Goal: Task Accomplishment & Management: Manage account settings

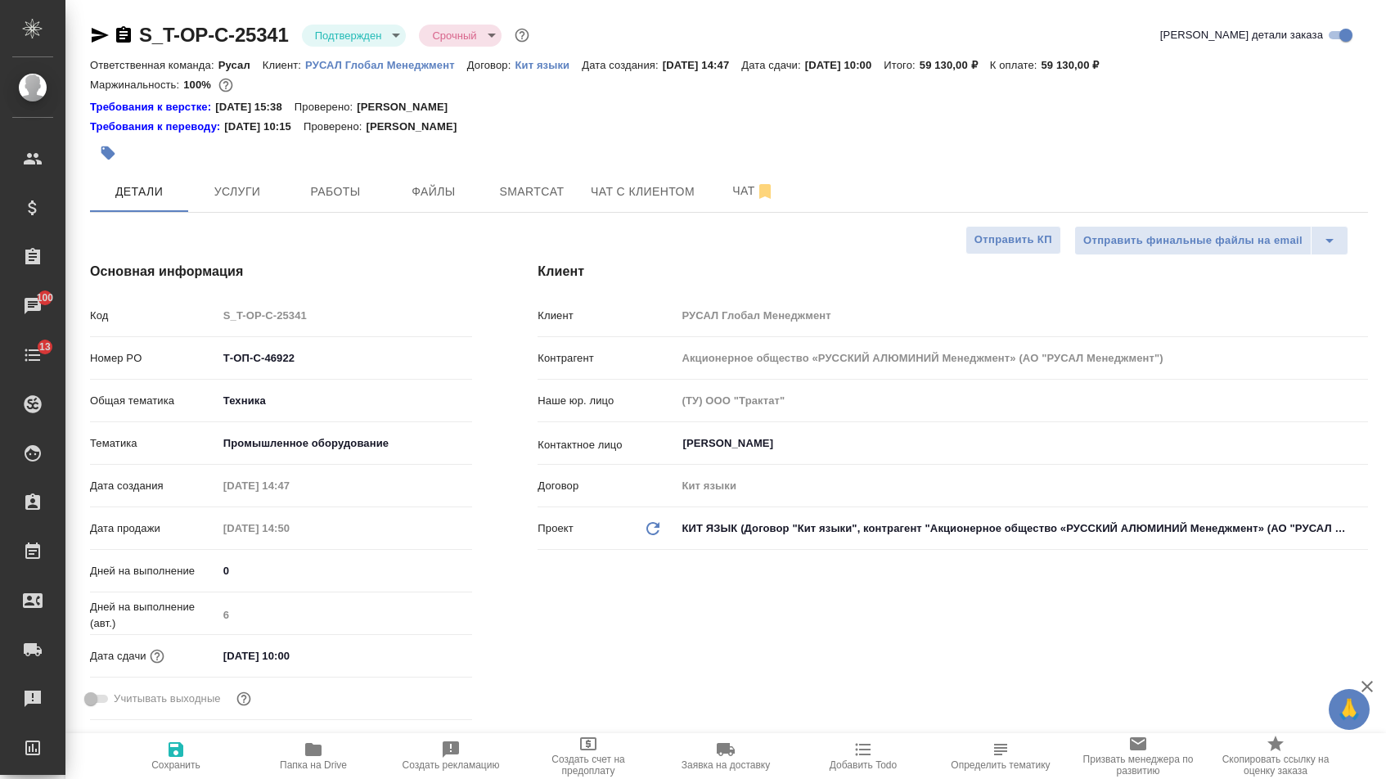
select select "RU"
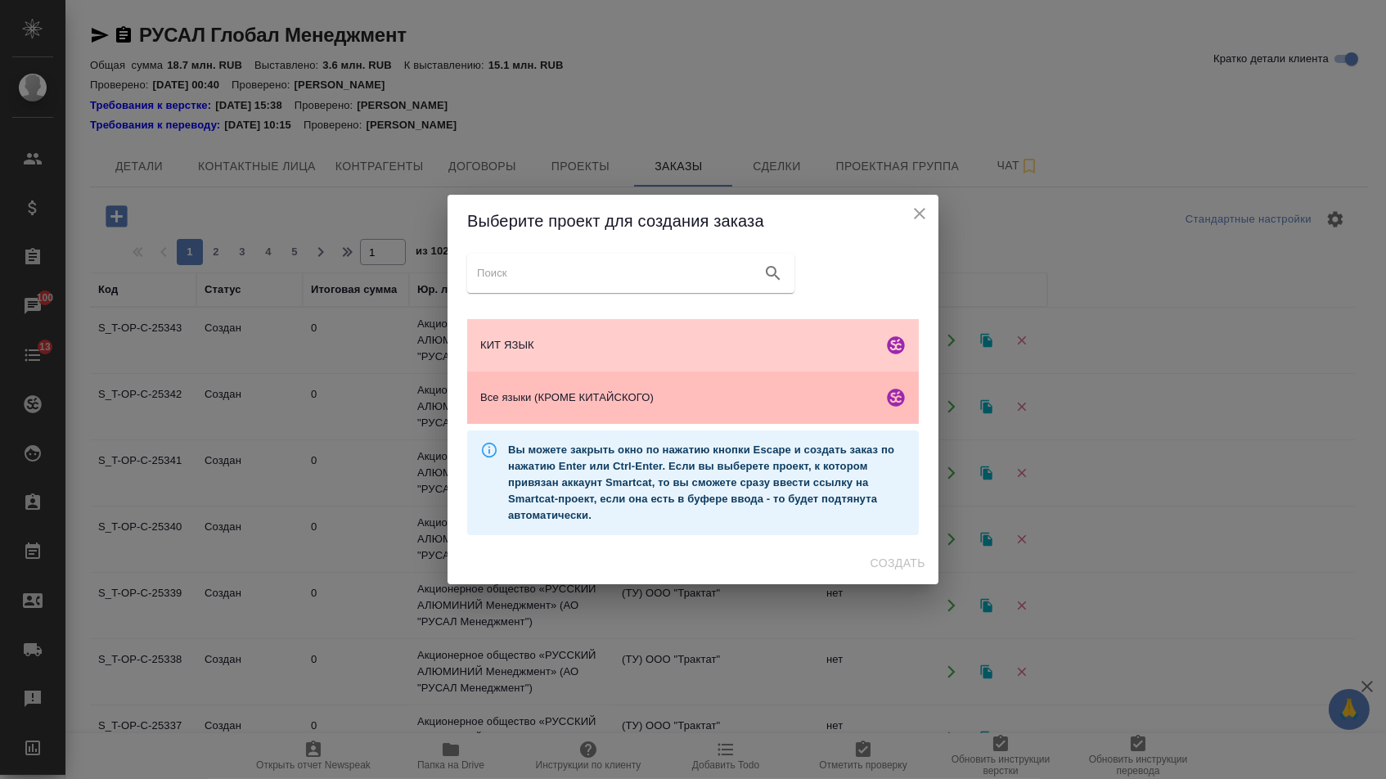
click at [554, 404] on span "Все языки (КРОМЕ КИТАЙСКОГО)" at bounding box center [678, 397] width 396 height 16
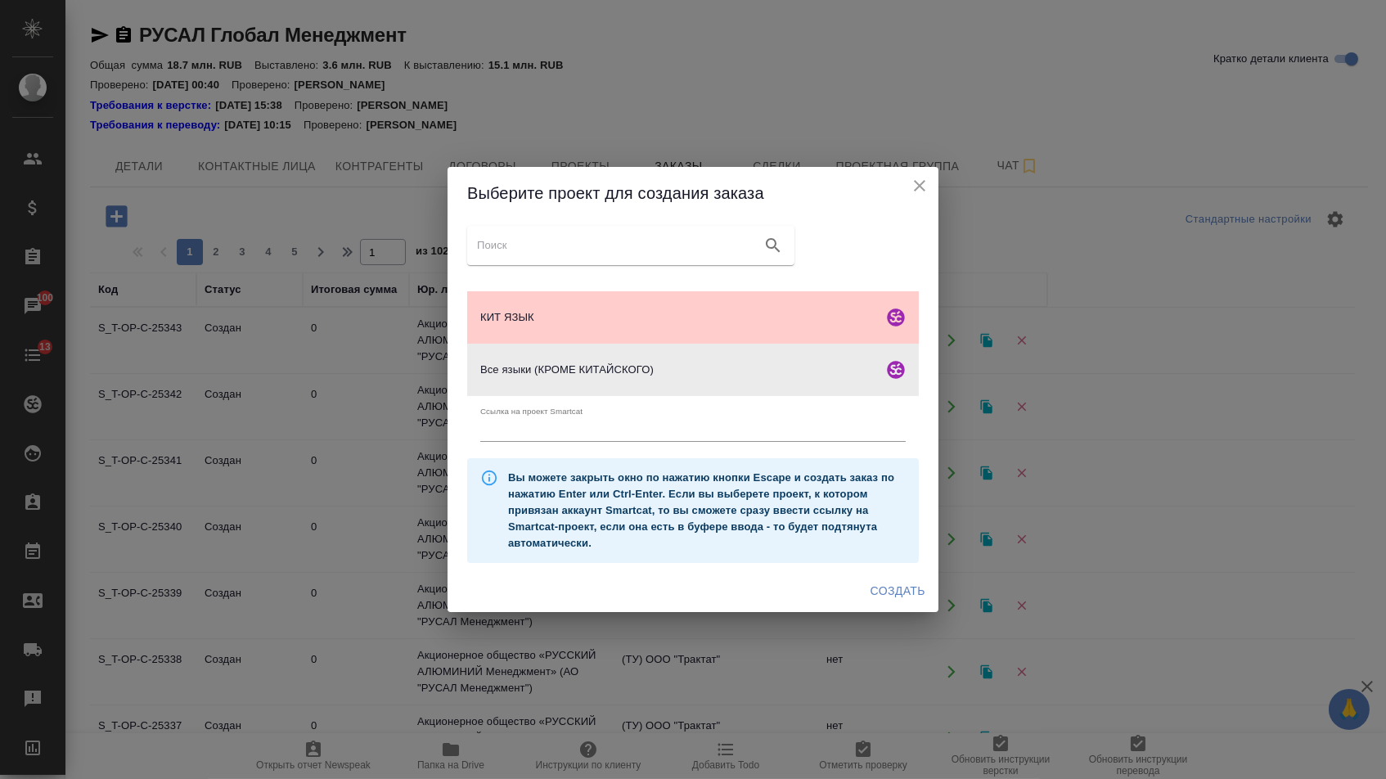
click at [895, 601] on span "Создать" at bounding box center [897, 591] width 55 height 20
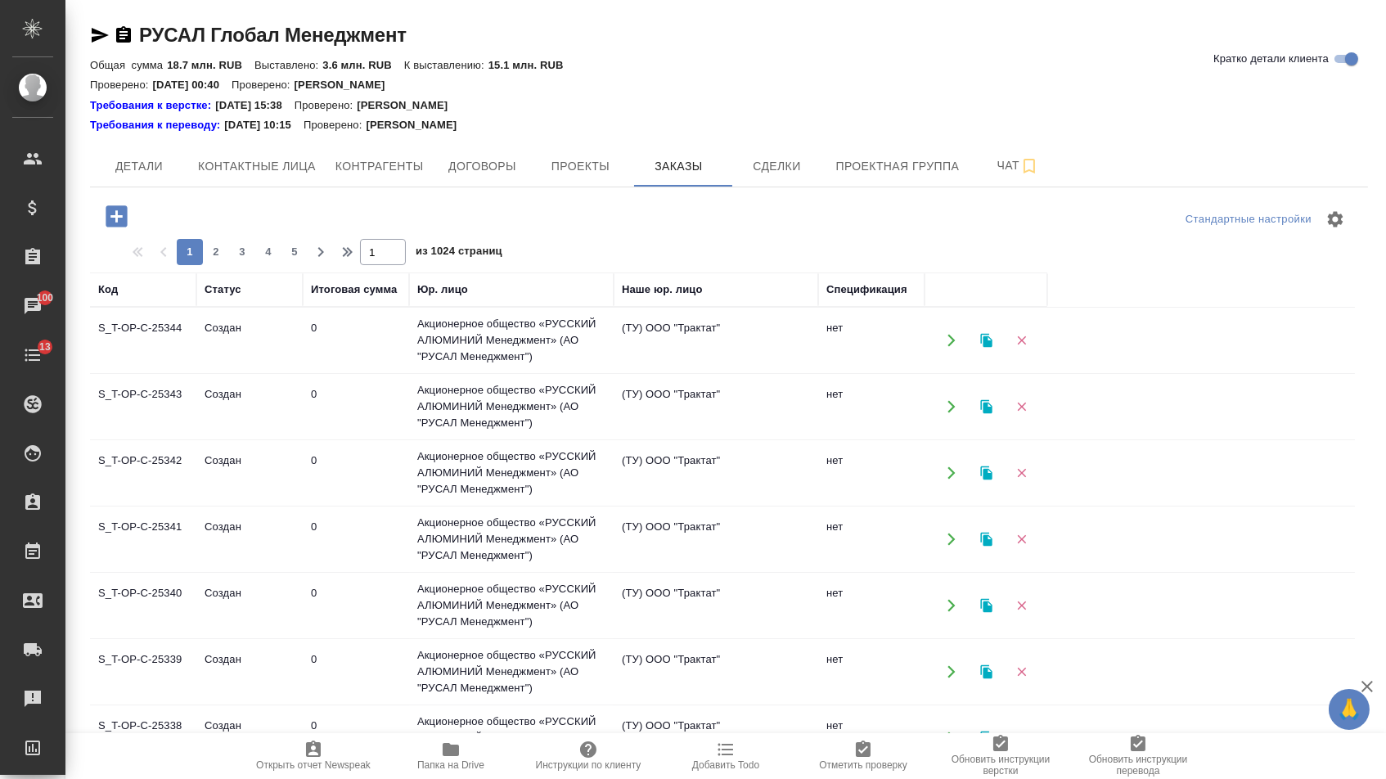
click at [121, 218] on icon "button" at bounding box center [116, 216] width 29 height 29
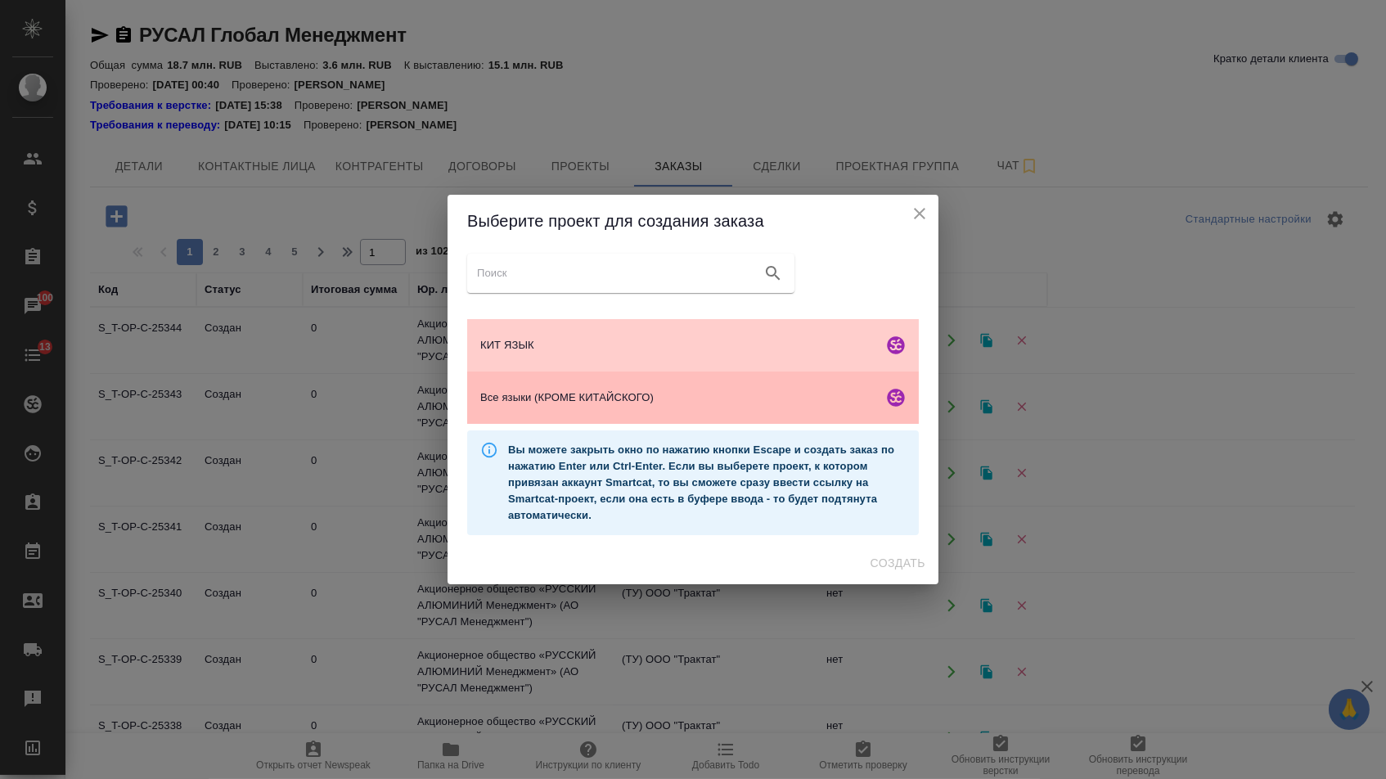
click at [535, 413] on div "Все языки (КРОМЕ КИТАЙСКОГО)" at bounding box center [692, 397] width 451 height 52
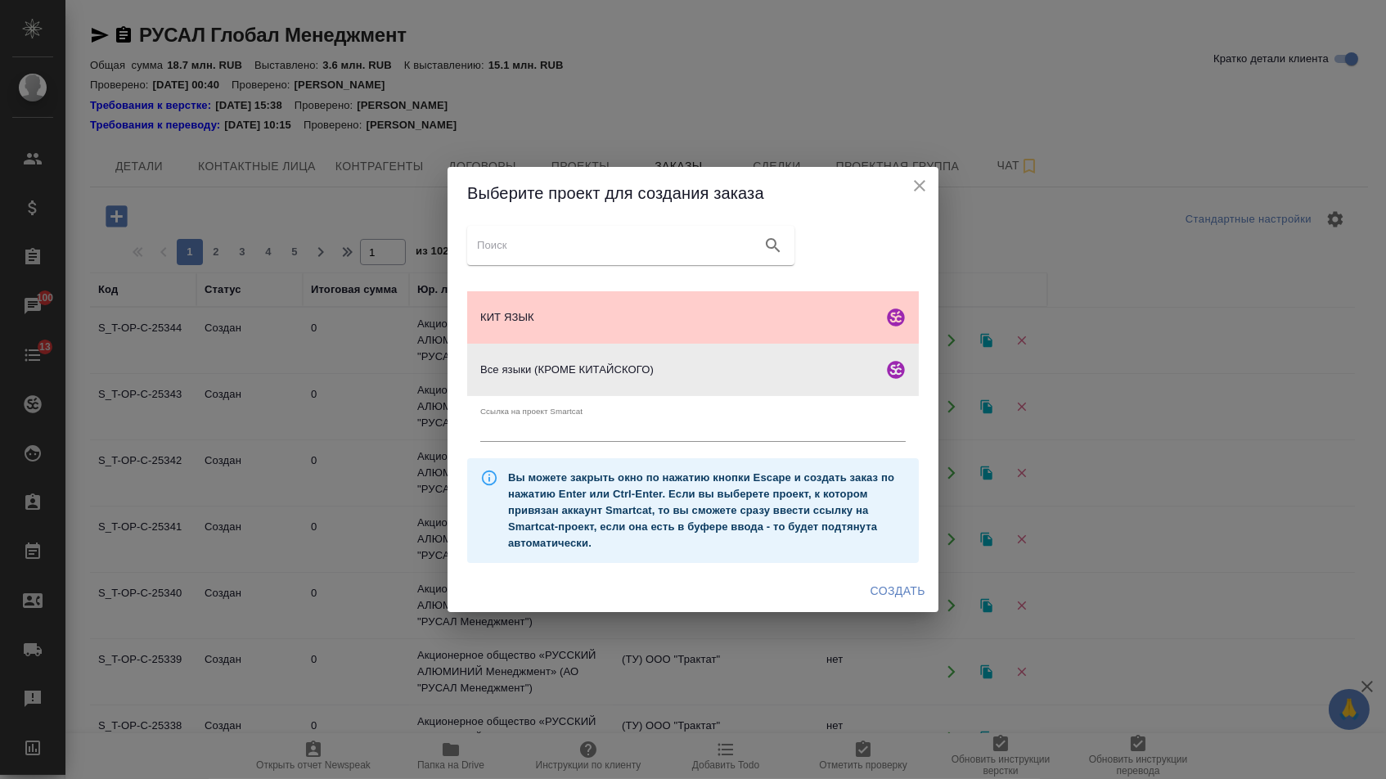
click at [905, 601] on span "Создать" at bounding box center [897, 591] width 55 height 20
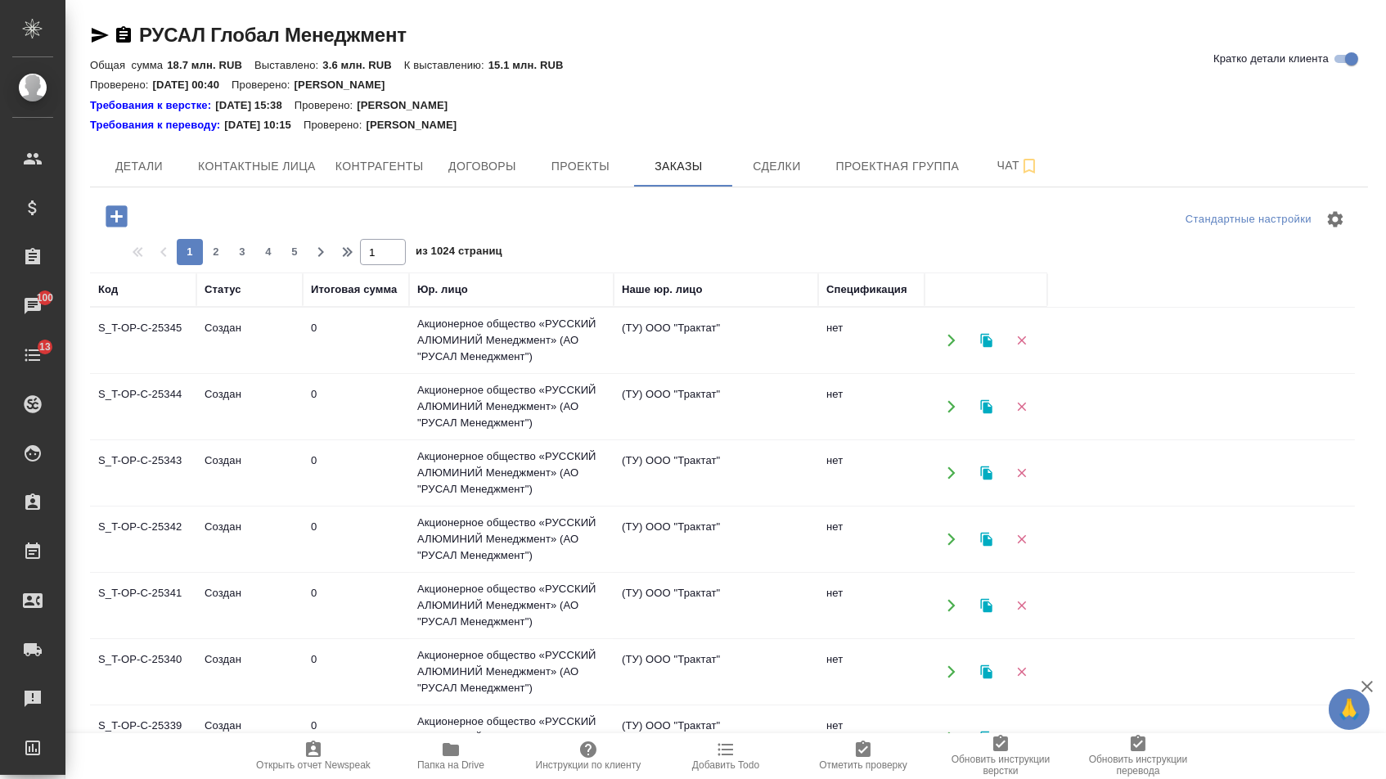
click at [127, 203] on icon "button" at bounding box center [116, 216] width 29 height 29
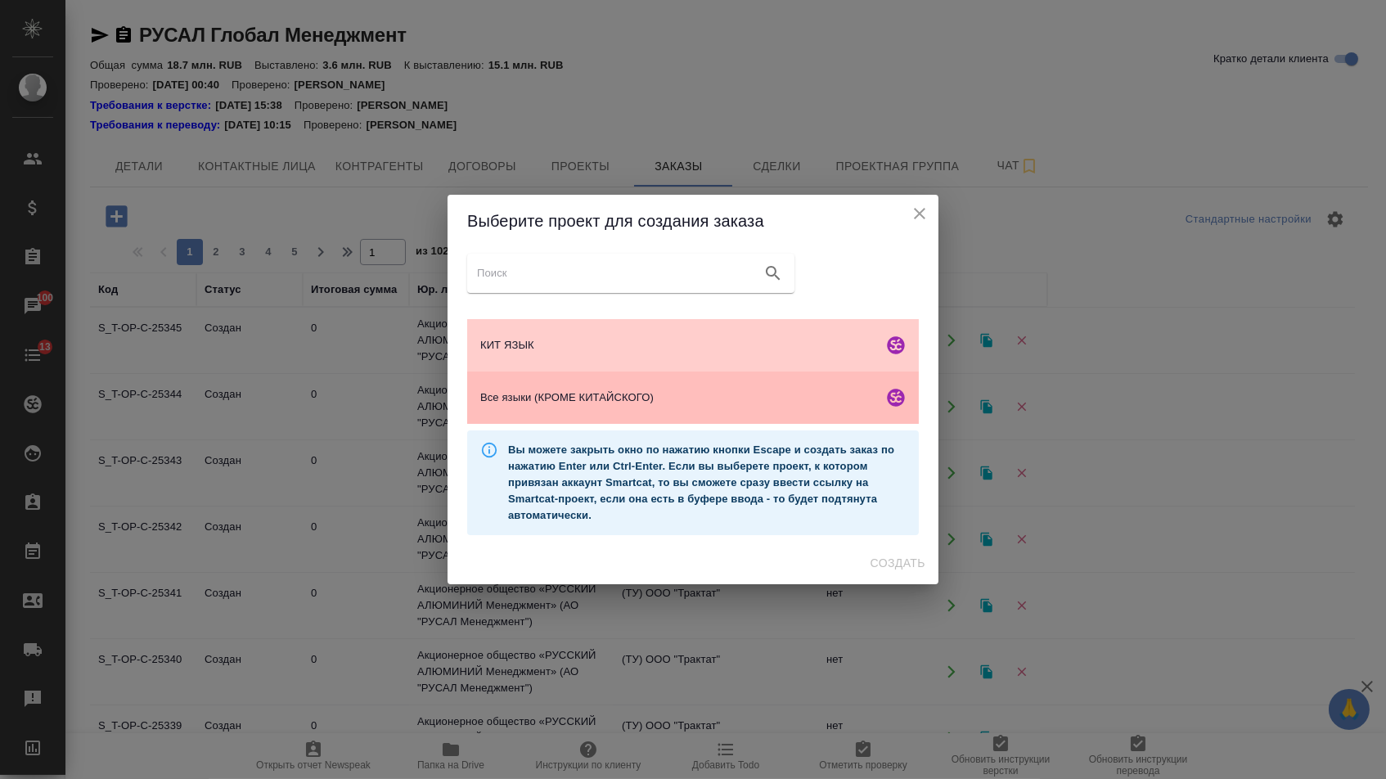
click at [558, 389] on div "Все языки (КРОМЕ КИТАЙСКОГО)" at bounding box center [692, 397] width 451 height 52
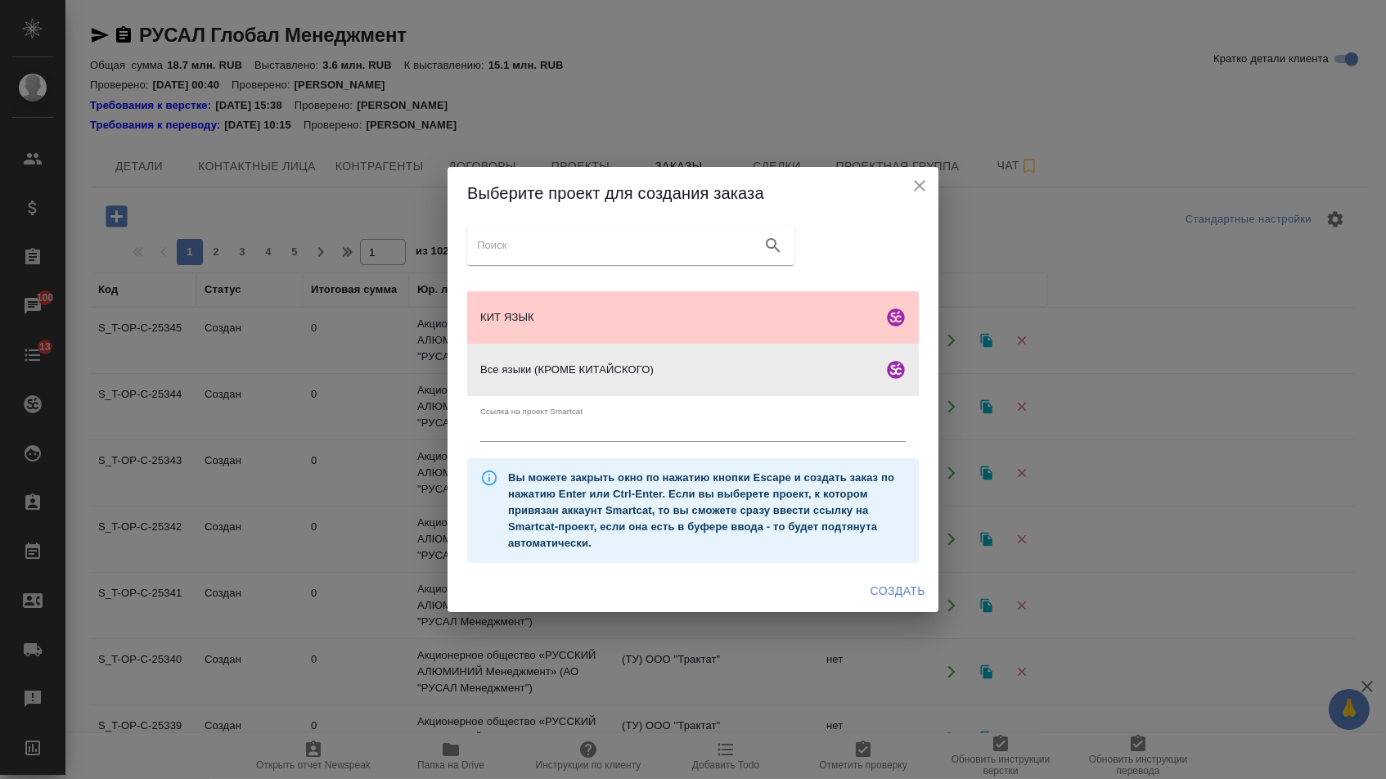
click at [891, 591] on span "Создать" at bounding box center [897, 591] width 55 height 20
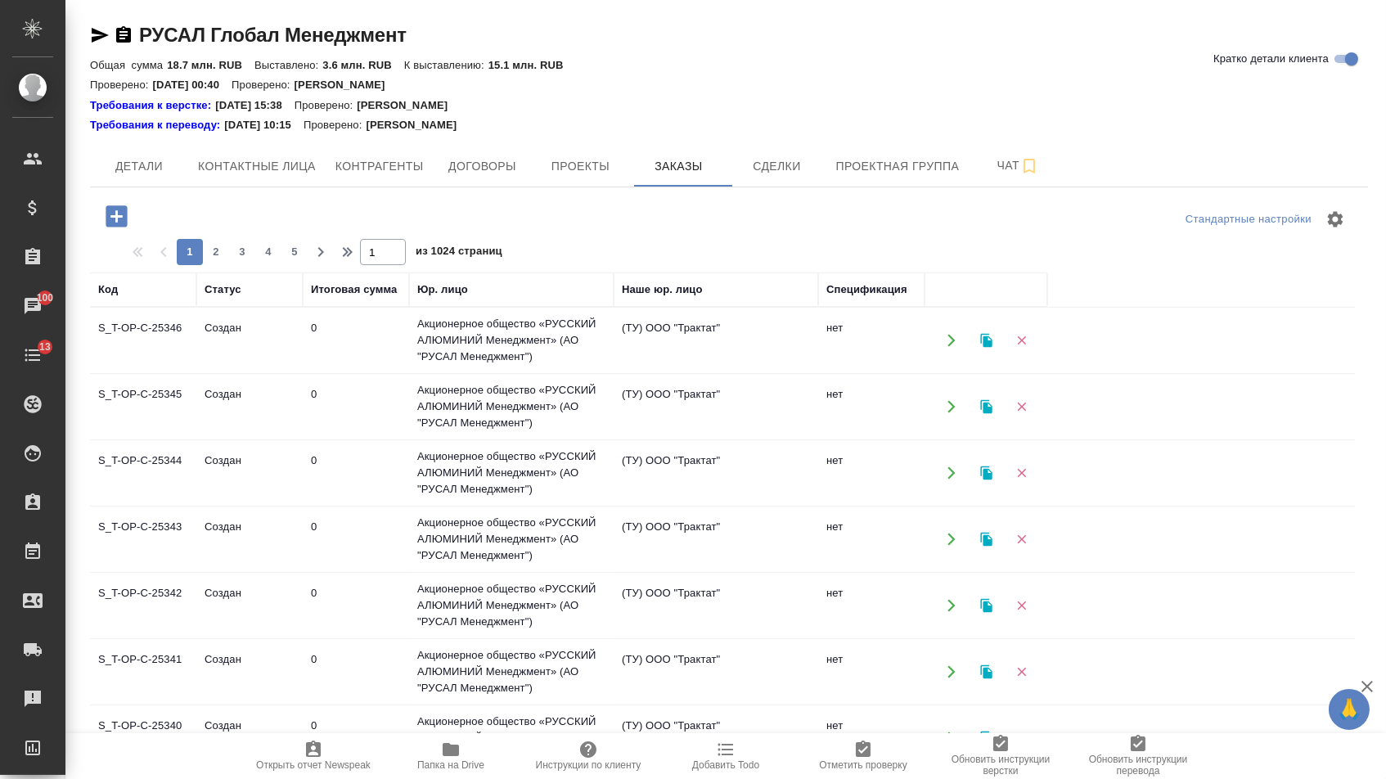
click at [120, 214] on icon "button" at bounding box center [116, 216] width 29 height 29
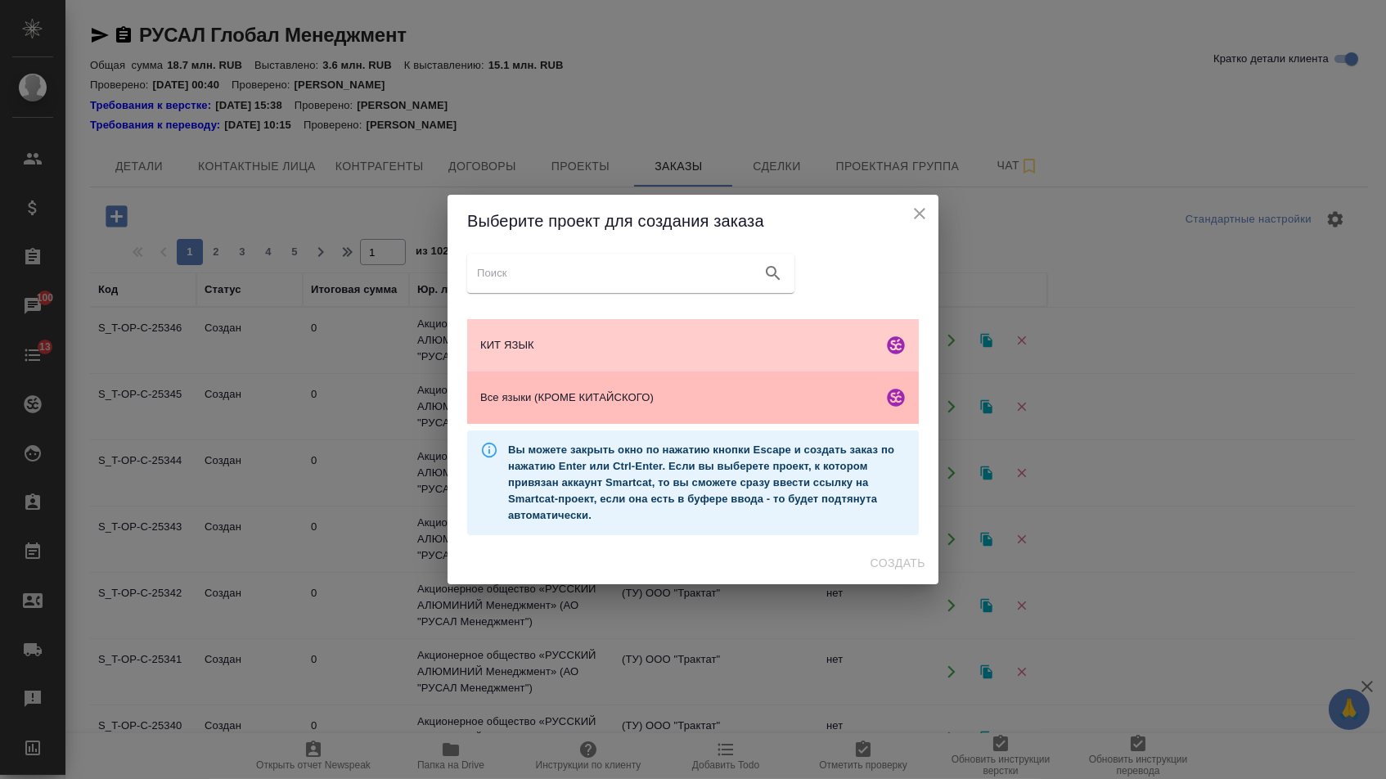
click at [620, 416] on div "Все языки (КРОМЕ КИТАЙСКОГО)" at bounding box center [692, 397] width 451 height 52
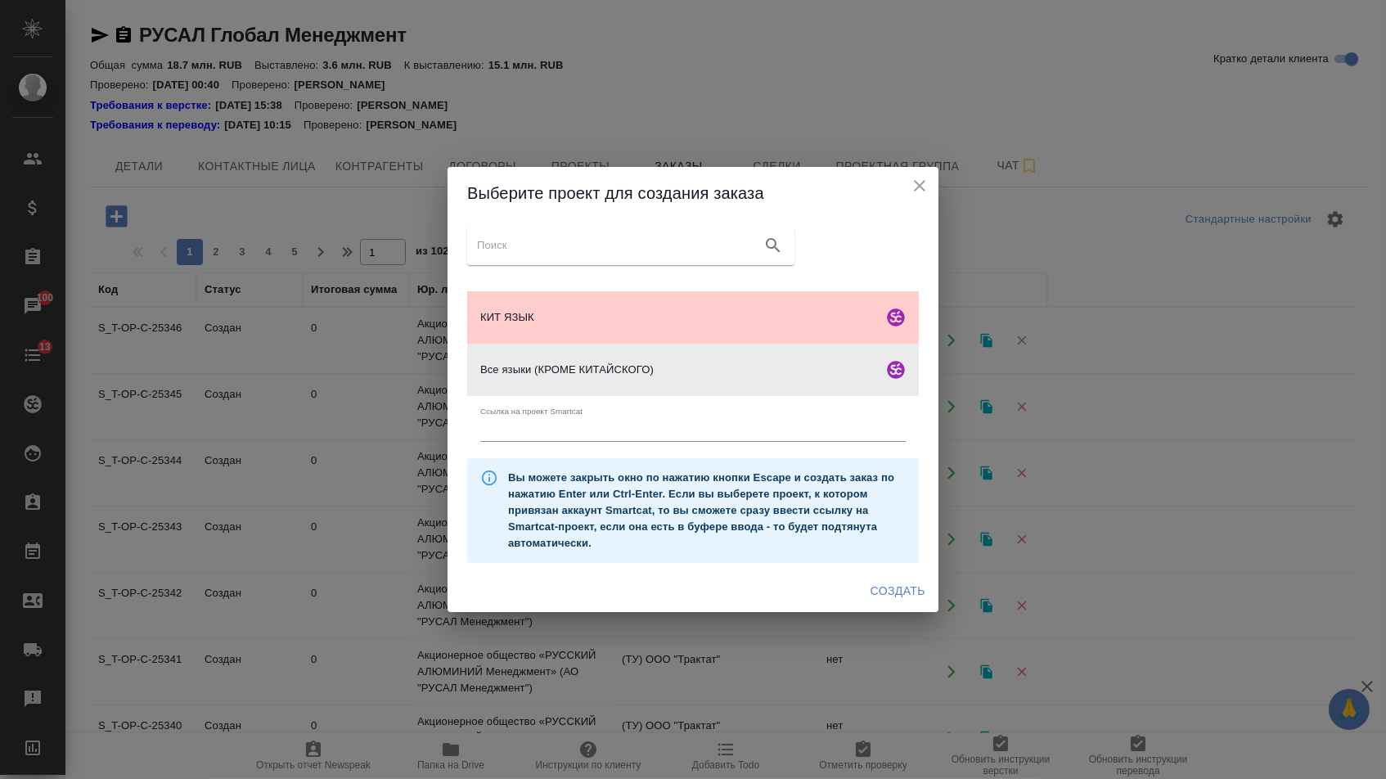
click at [884, 590] on span "Создать" at bounding box center [897, 591] width 55 height 20
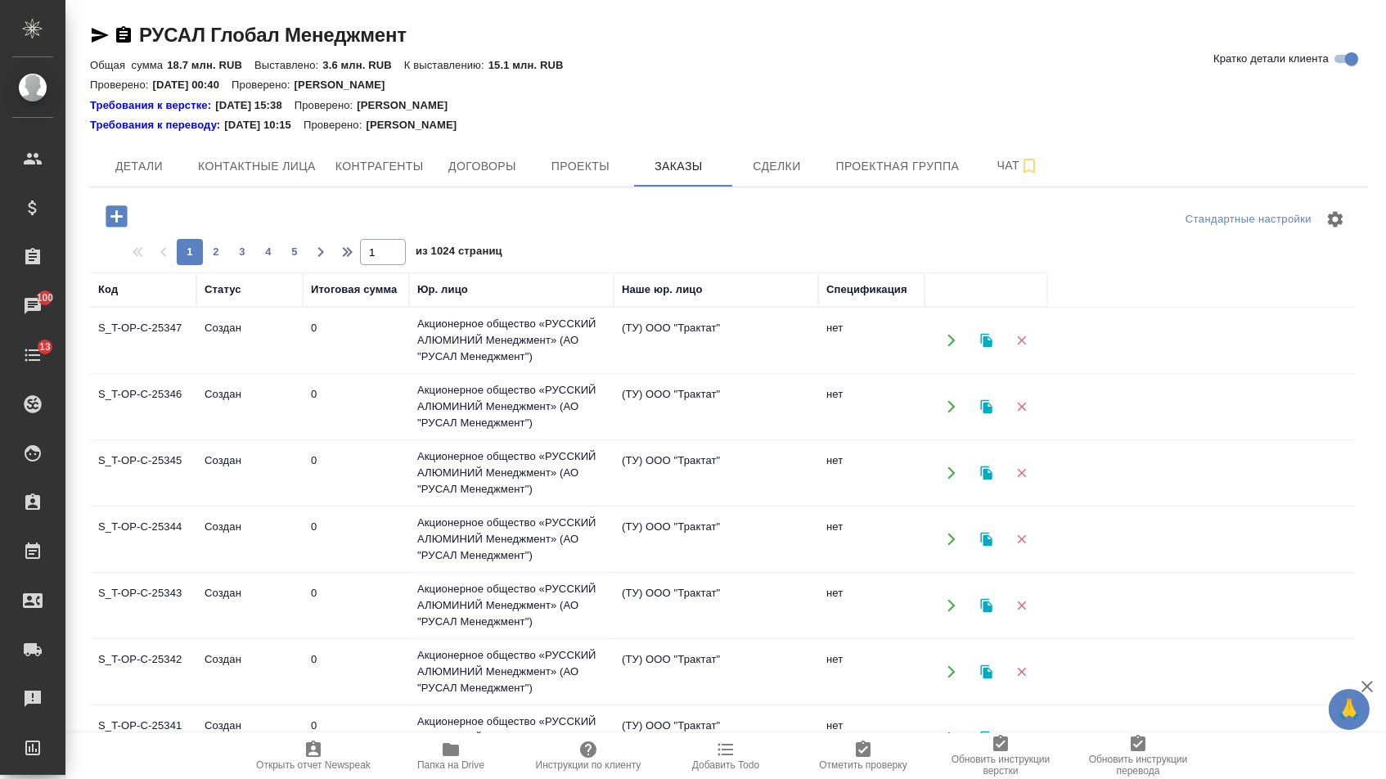
click at [112, 213] on icon "button" at bounding box center [116, 215] width 21 height 21
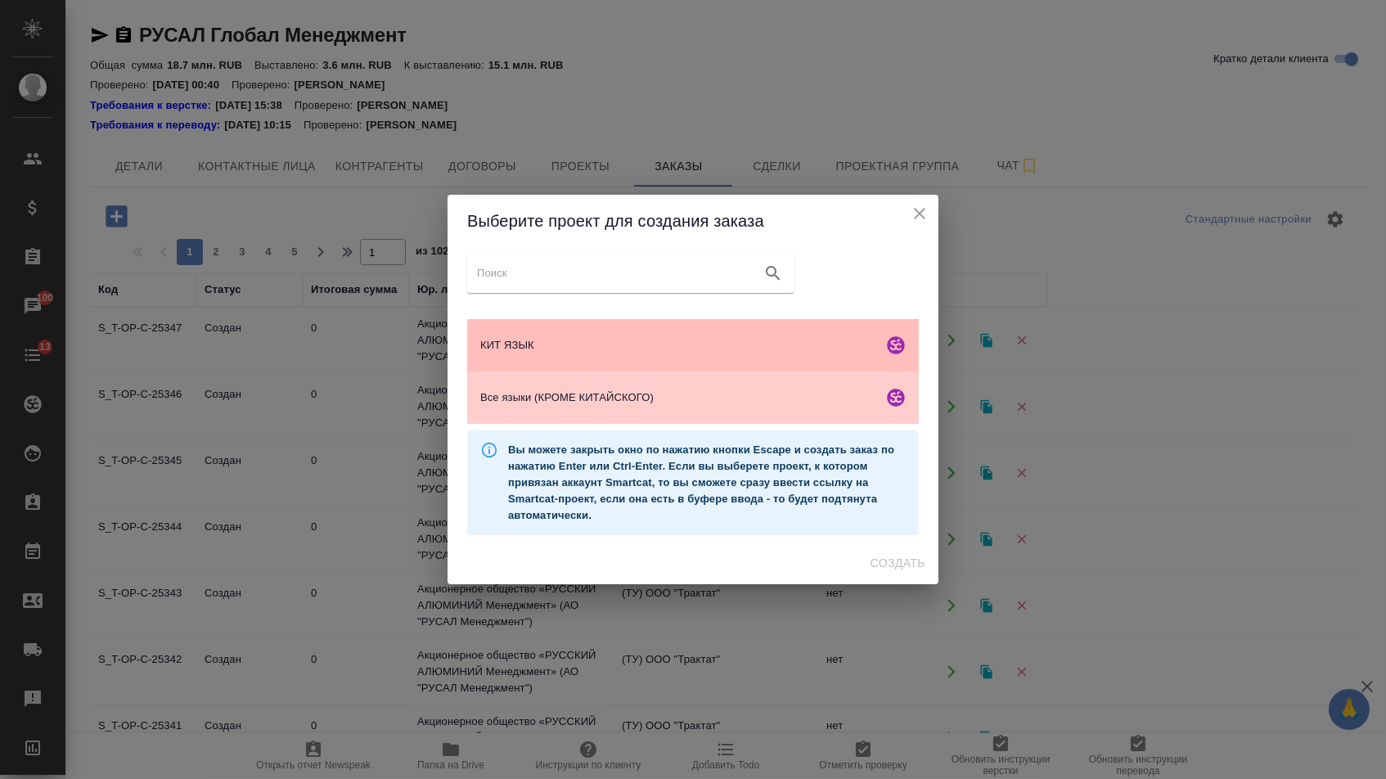
click at [515, 336] on div "КИТ ЯЗЫК" at bounding box center [692, 345] width 451 height 52
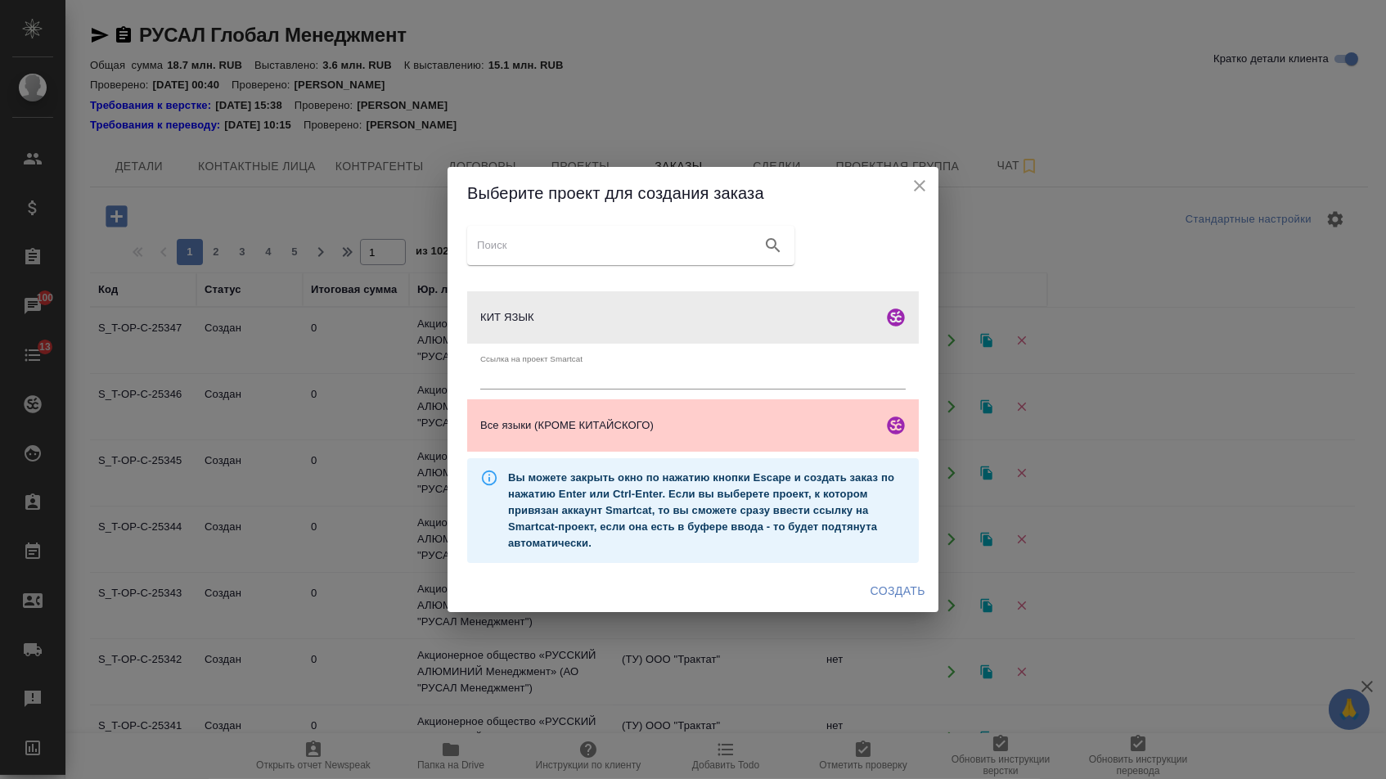
click at [887, 586] on span "Создать" at bounding box center [897, 591] width 55 height 20
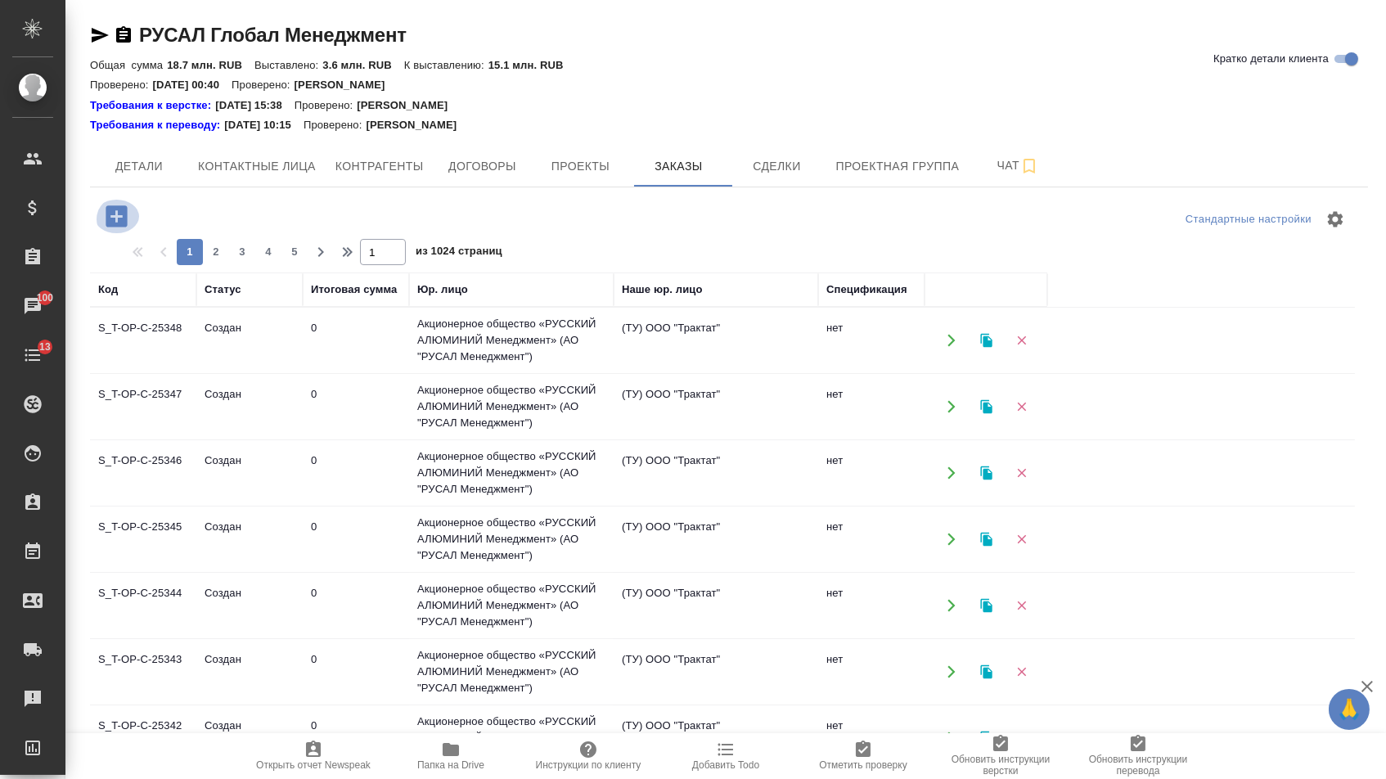
click at [111, 210] on icon "button" at bounding box center [116, 215] width 21 height 21
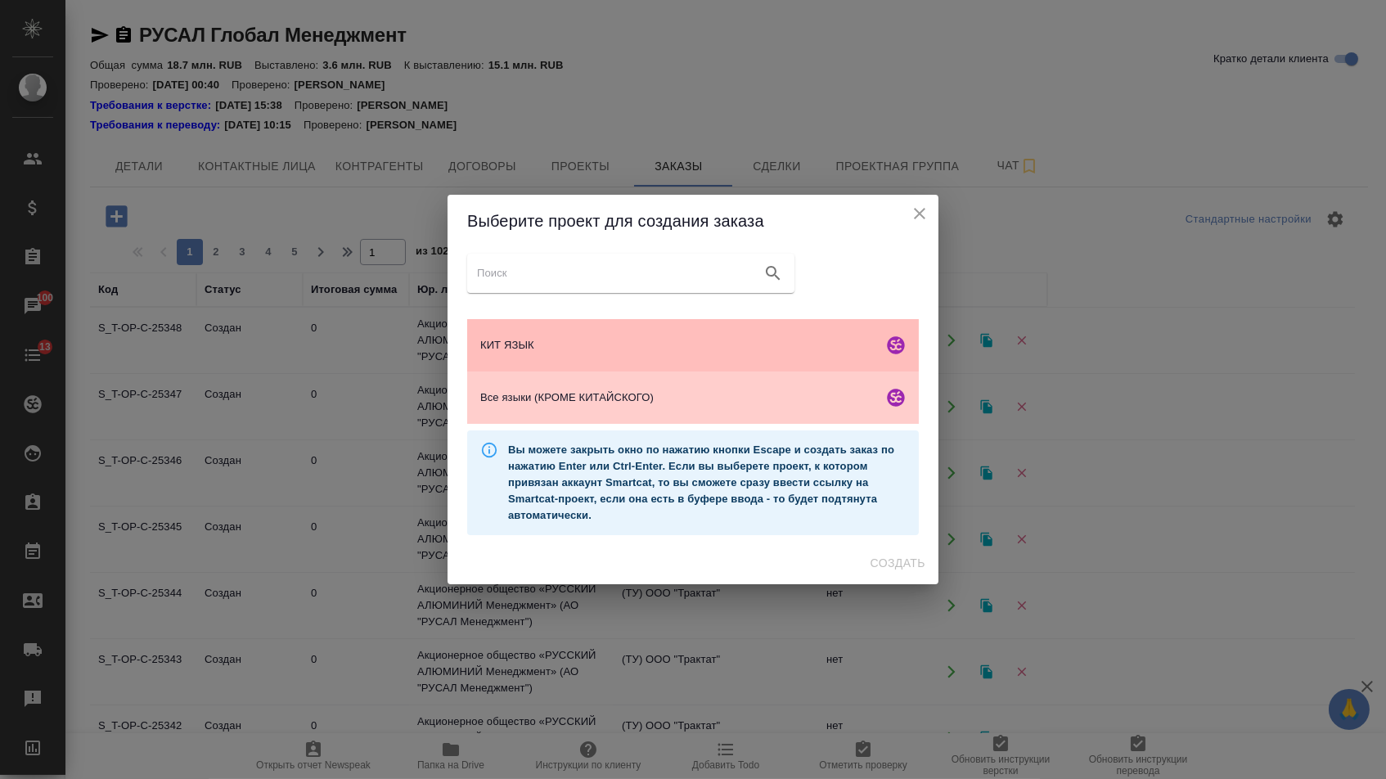
click at [503, 342] on span "КИТ ЯЗЫК" at bounding box center [678, 345] width 396 height 16
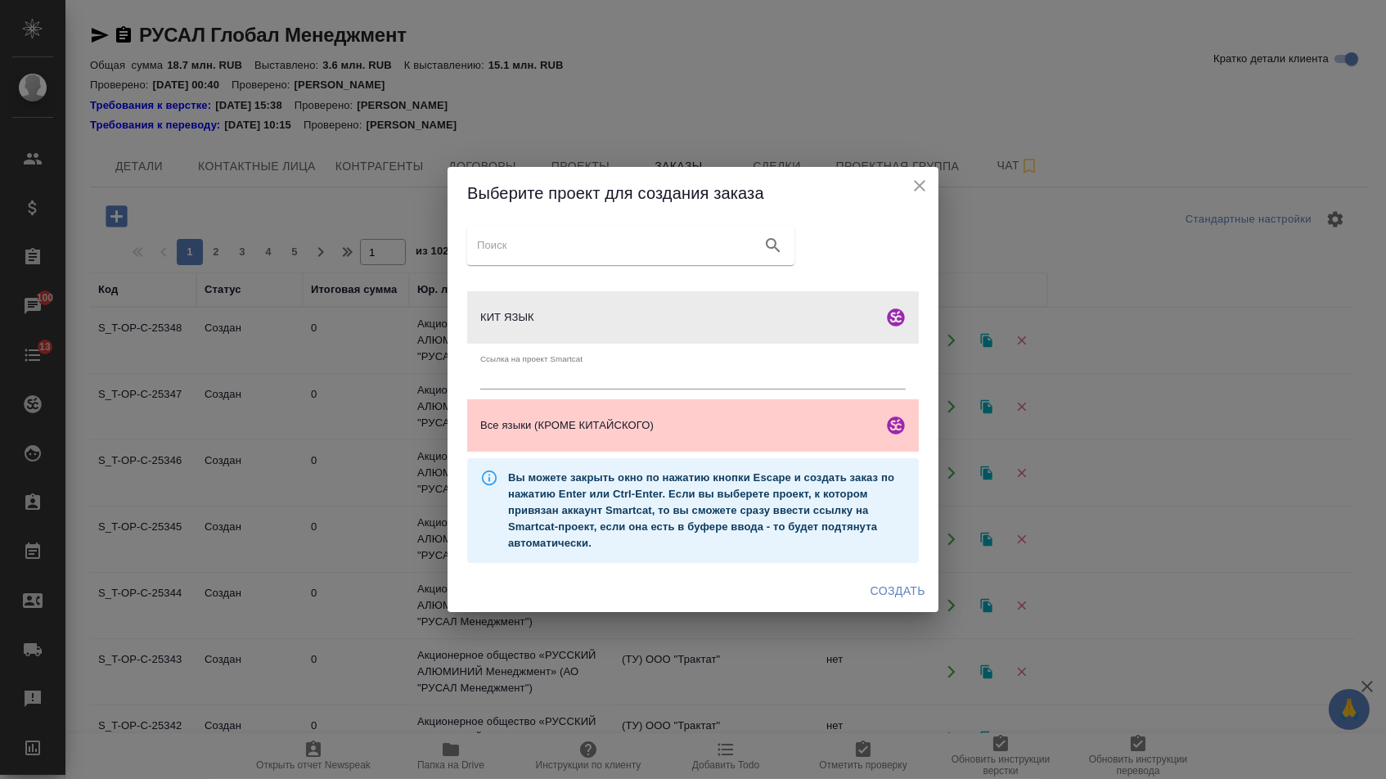
click at [731, 335] on div "КИТ ЯЗЫК" at bounding box center [692, 317] width 451 height 52
click at [751, 347] on ul "Ссылка на проект Smartcat" at bounding box center [692, 372] width 451 height 56
click at [887, 591] on span "Создать" at bounding box center [897, 591] width 55 height 20
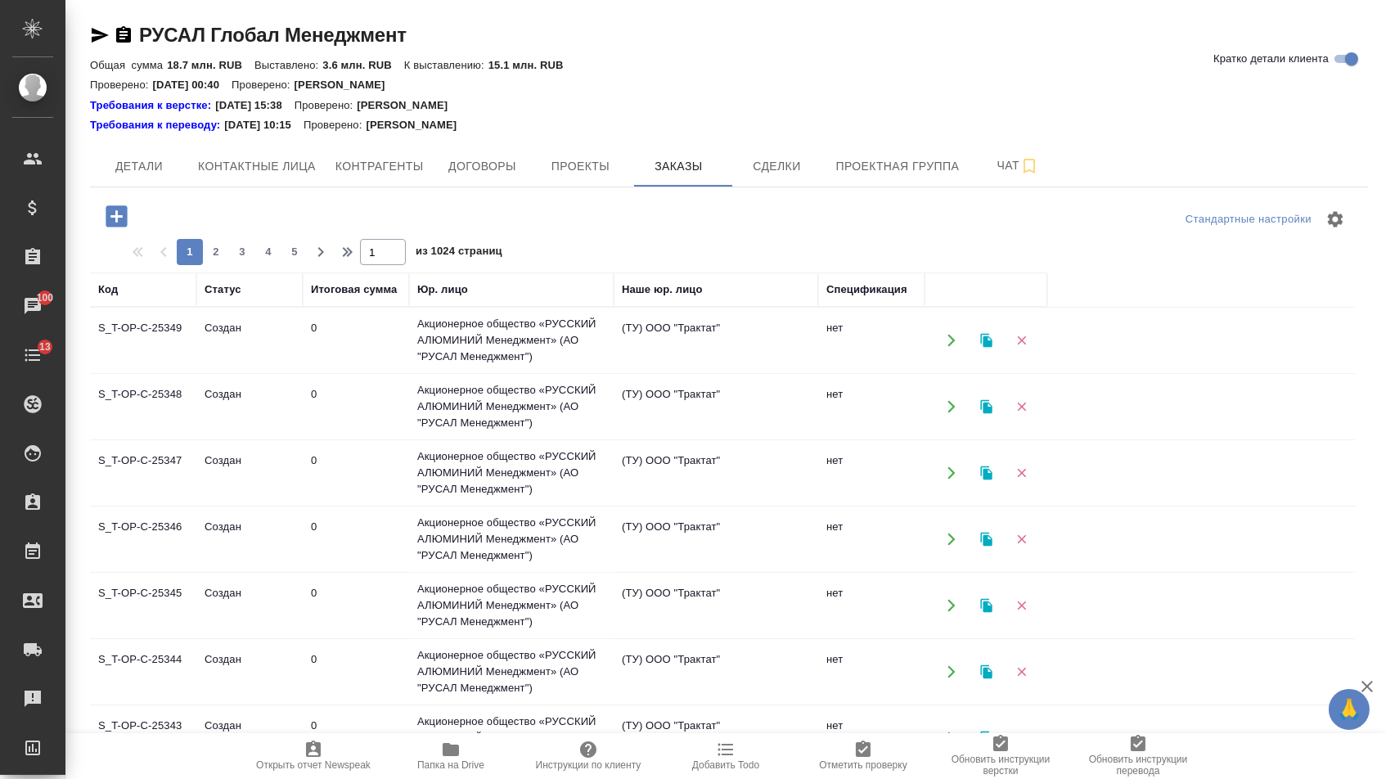
click at [124, 210] on icon "button" at bounding box center [116, 215] width 21 height 21
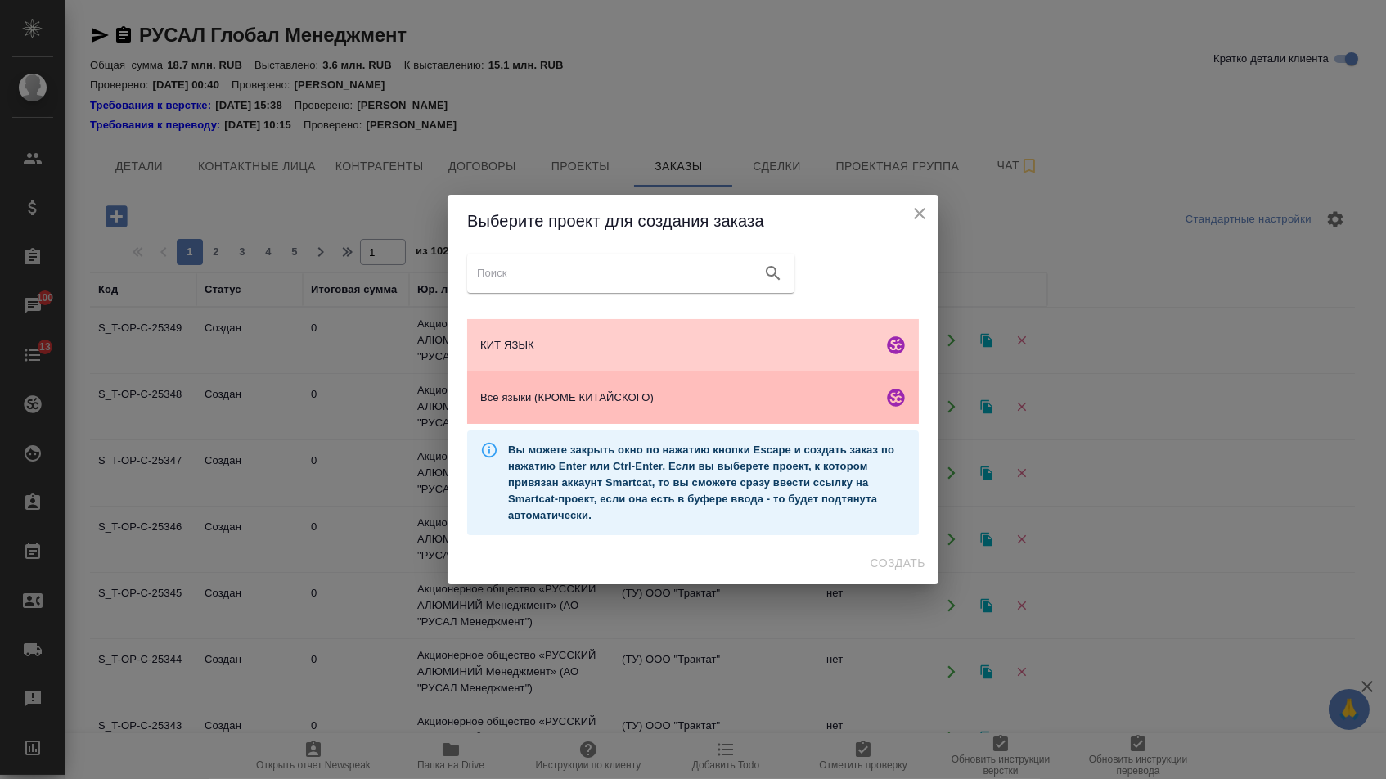
click at [613, 410] on div "Все языки (КРОМЕ КИТАЙСКОГО)" at bounding box center [692, 397] width 451 height 52
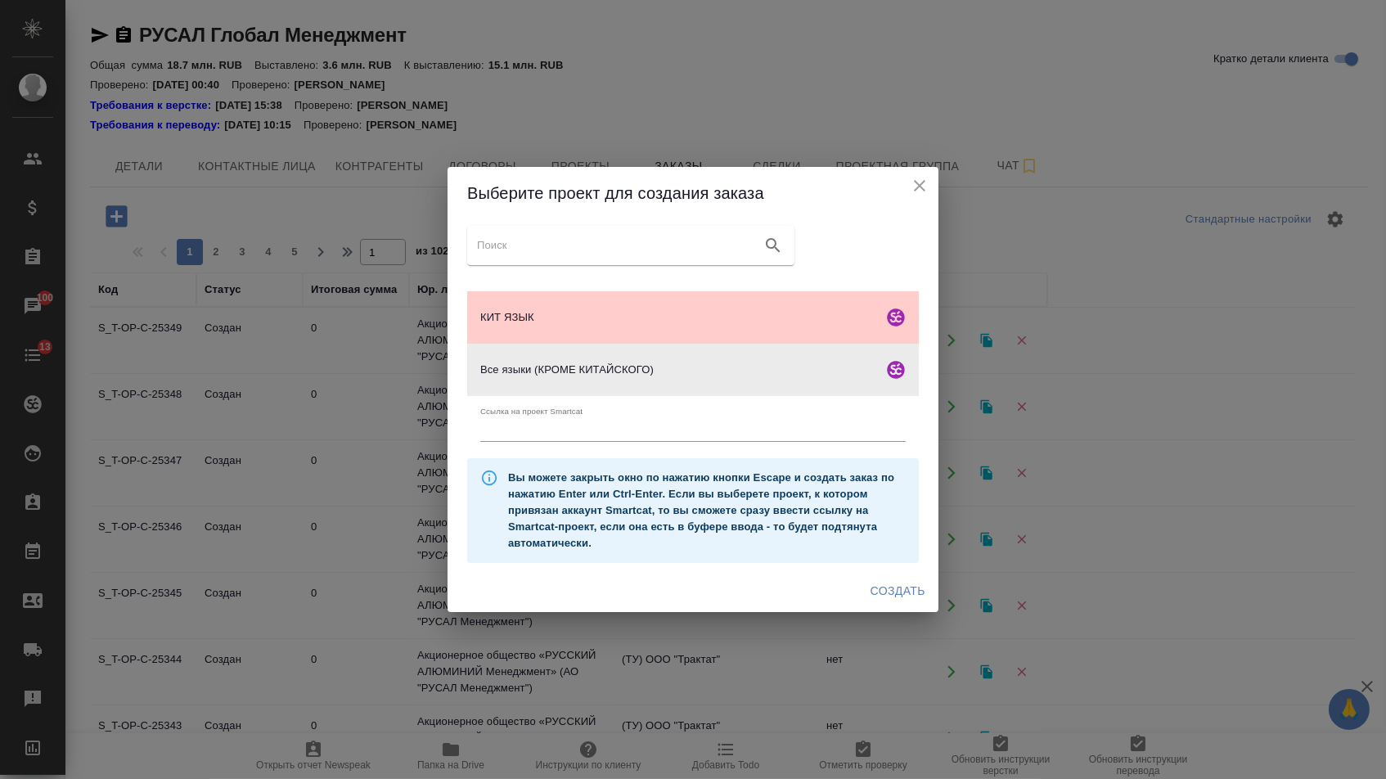
click at [879, 587] on span "Создать" at bounding box center [897, 591] width 55 height 20
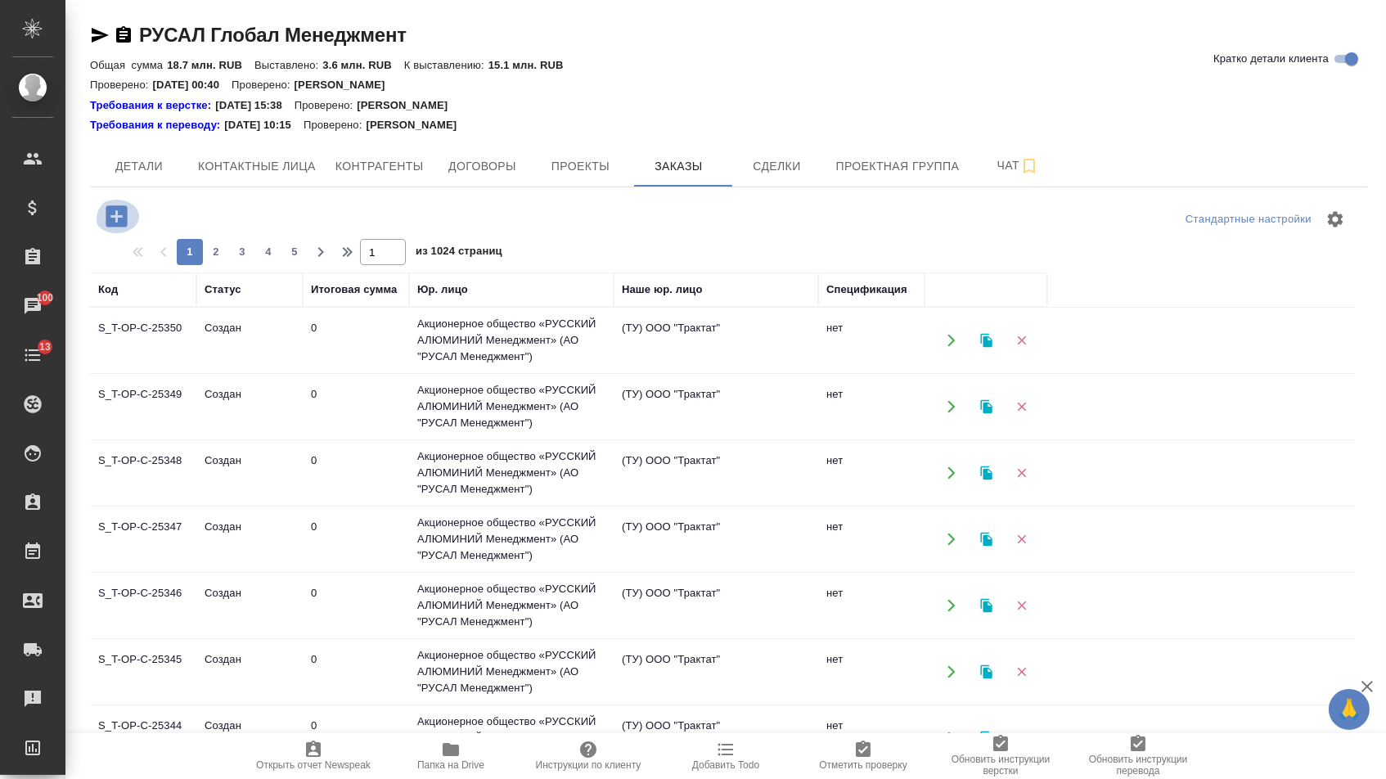
click at [124, 216] on icon "button" at bounding box center [116, 216] width 29 height 29
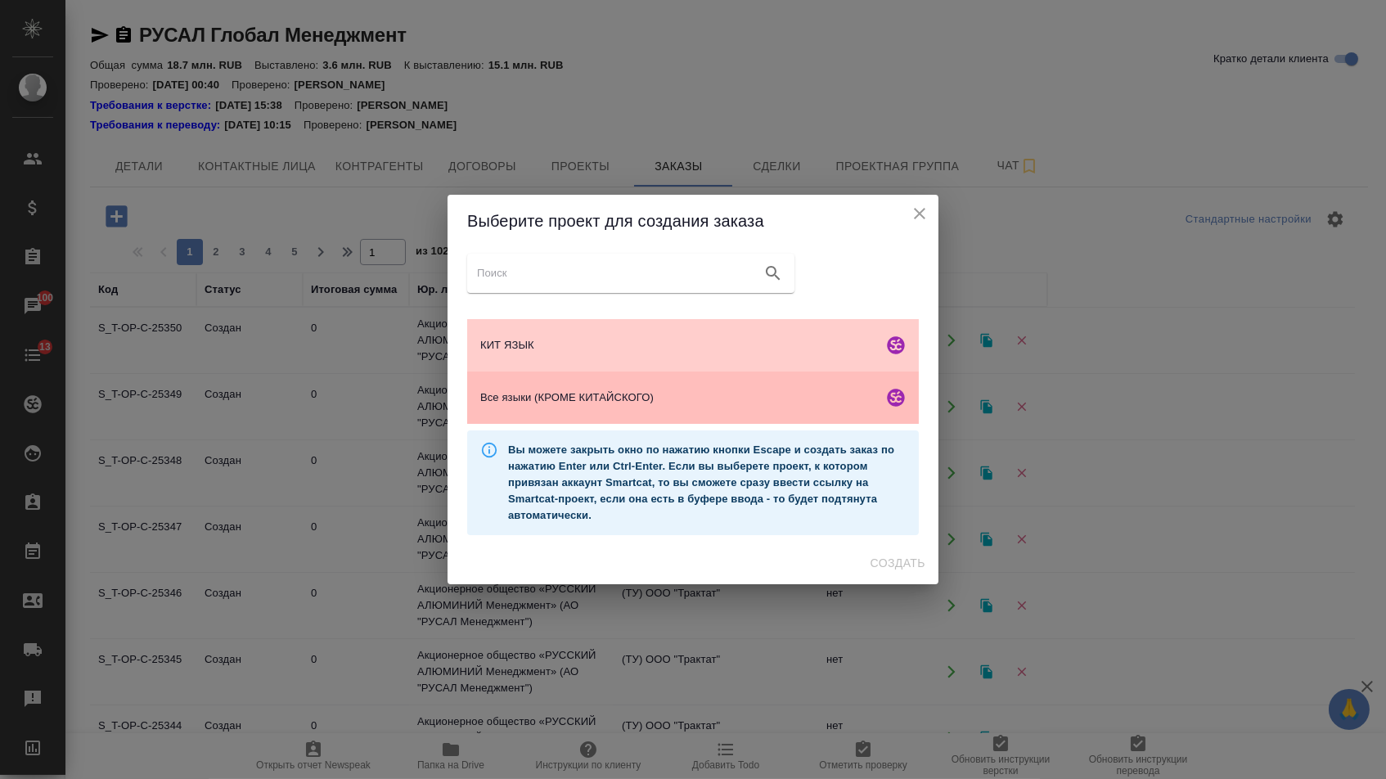
click at [595, 389] on div "Все языки (КРОМЕ КИТАЙСКОГО)" at bounding box center [692, 397] width 451 height 52
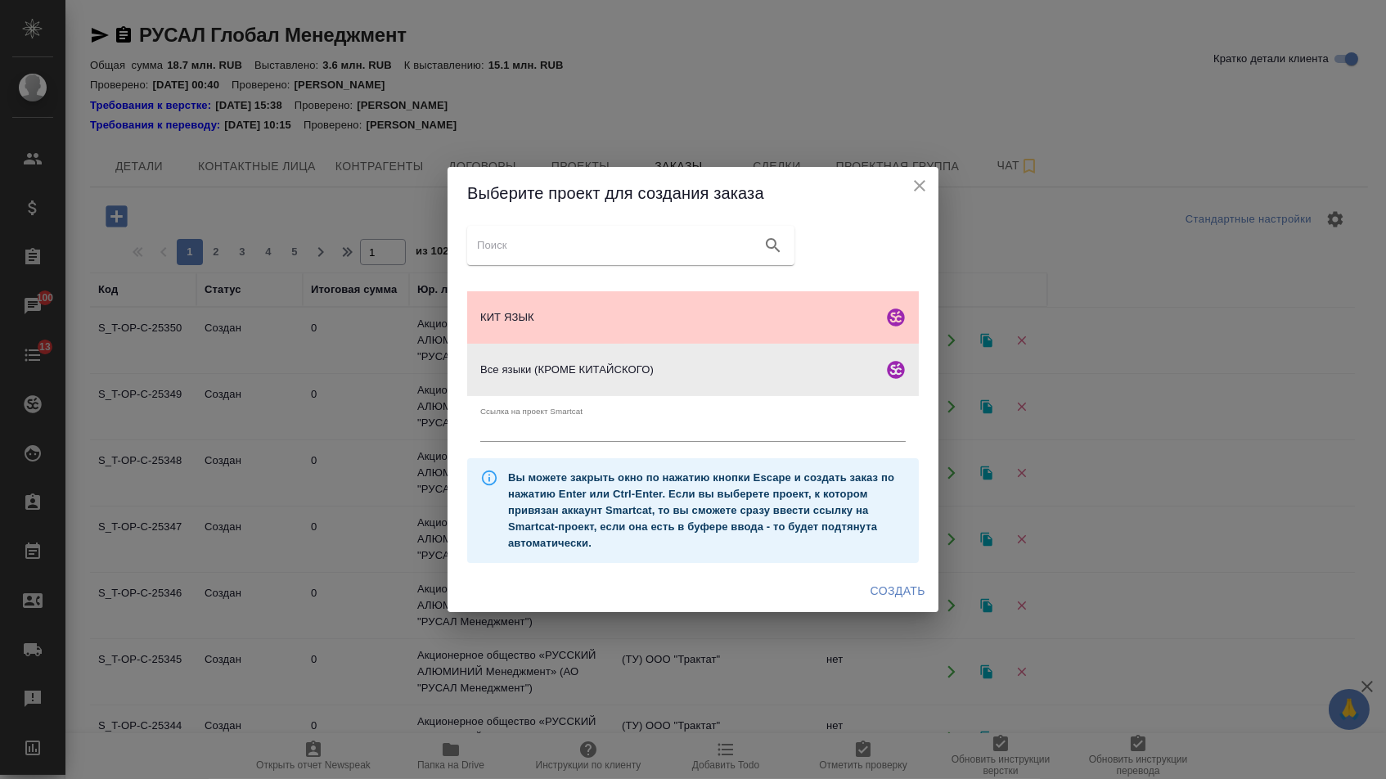
click at [890, 586] on span "Создать" at bounding box center [897, 591] width 55 height 20
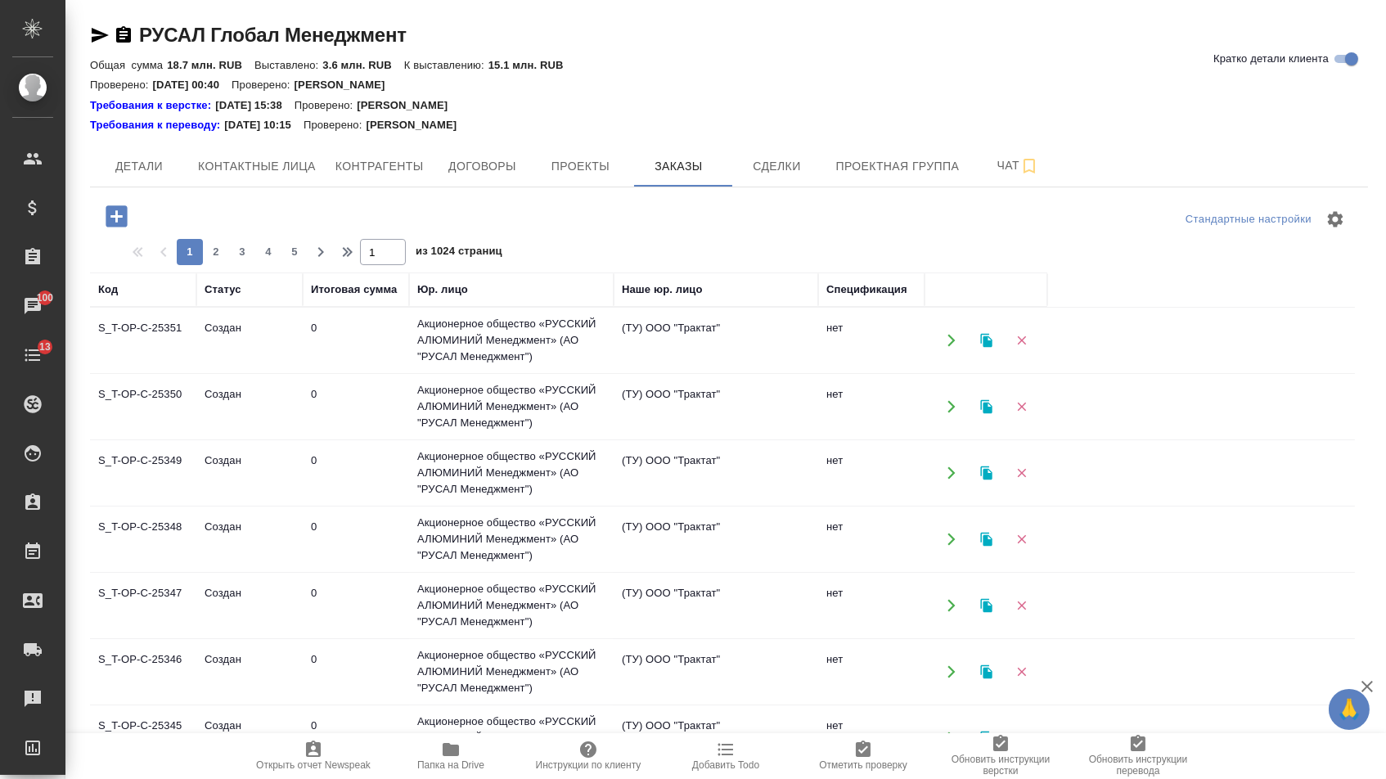
drag, startPoint x: 132, startPoint y: 216, endPoint x: 506, endPoint y: 372, distance: 405.9
click at [131, 216] on icon "button" at bounding box center [116, 216] width 29 height 29
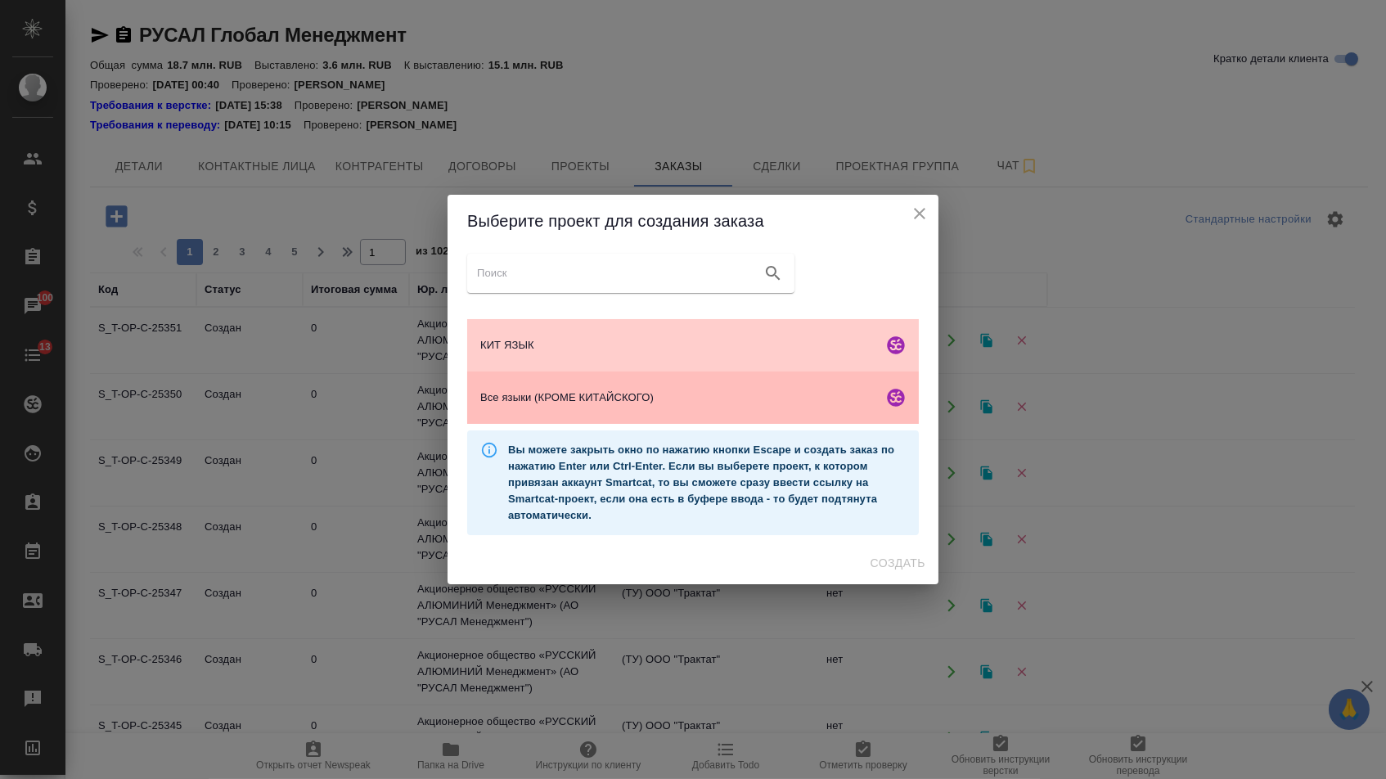
click at [500, 398] on span "Все языки (КРОМЕ КИТАЙСКОГО)" at bounding box center [678, 397] width 396 height 16
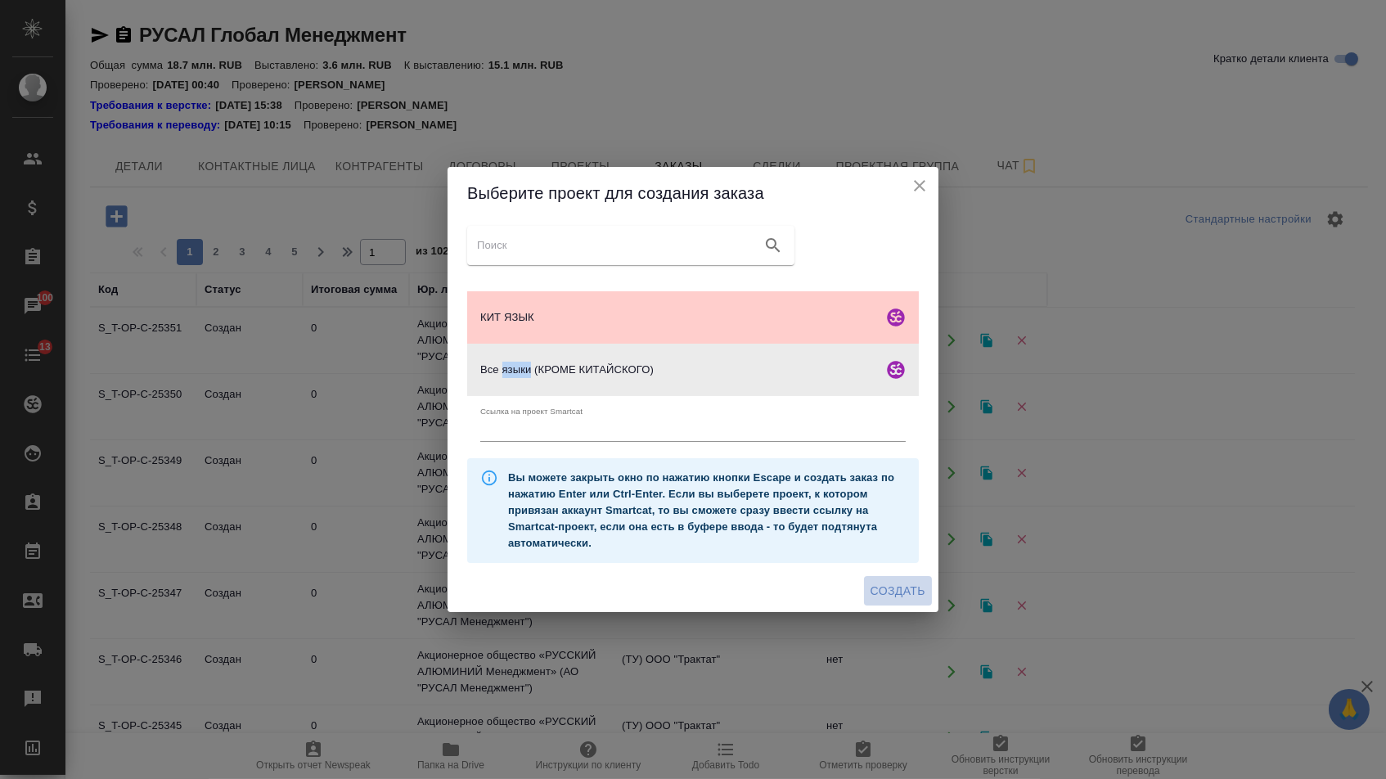
click at [876, 592] on span "Создать" at bounding box center [897, 591] width 55 height 20
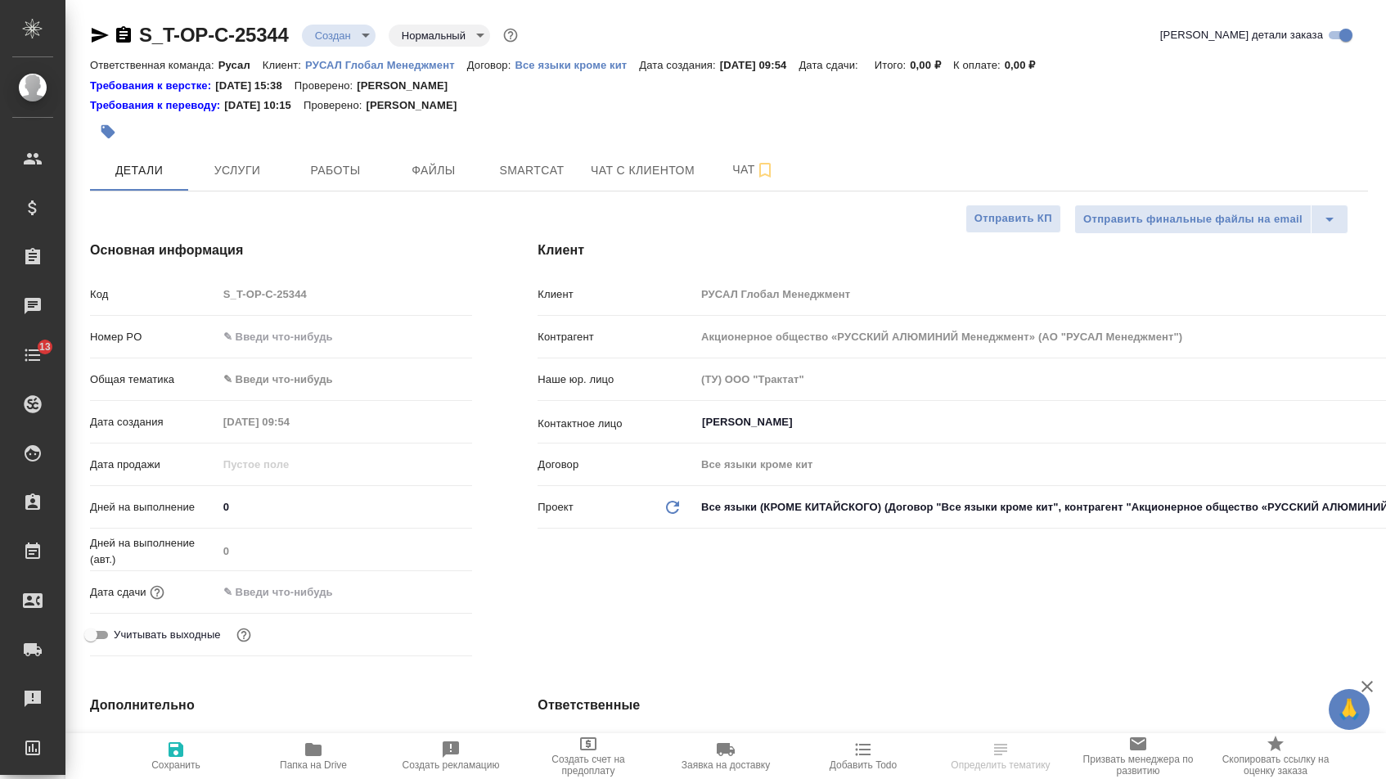
select select "RU"
type input "[PERSON_NAME]"
type input "Русал"
click at [313, 351] on div "Номер PO" at bounding box center [281, 336] width 382 height 29
click at [312, 340] on input "text" at bounding box center [345, 337] width 255 height 24
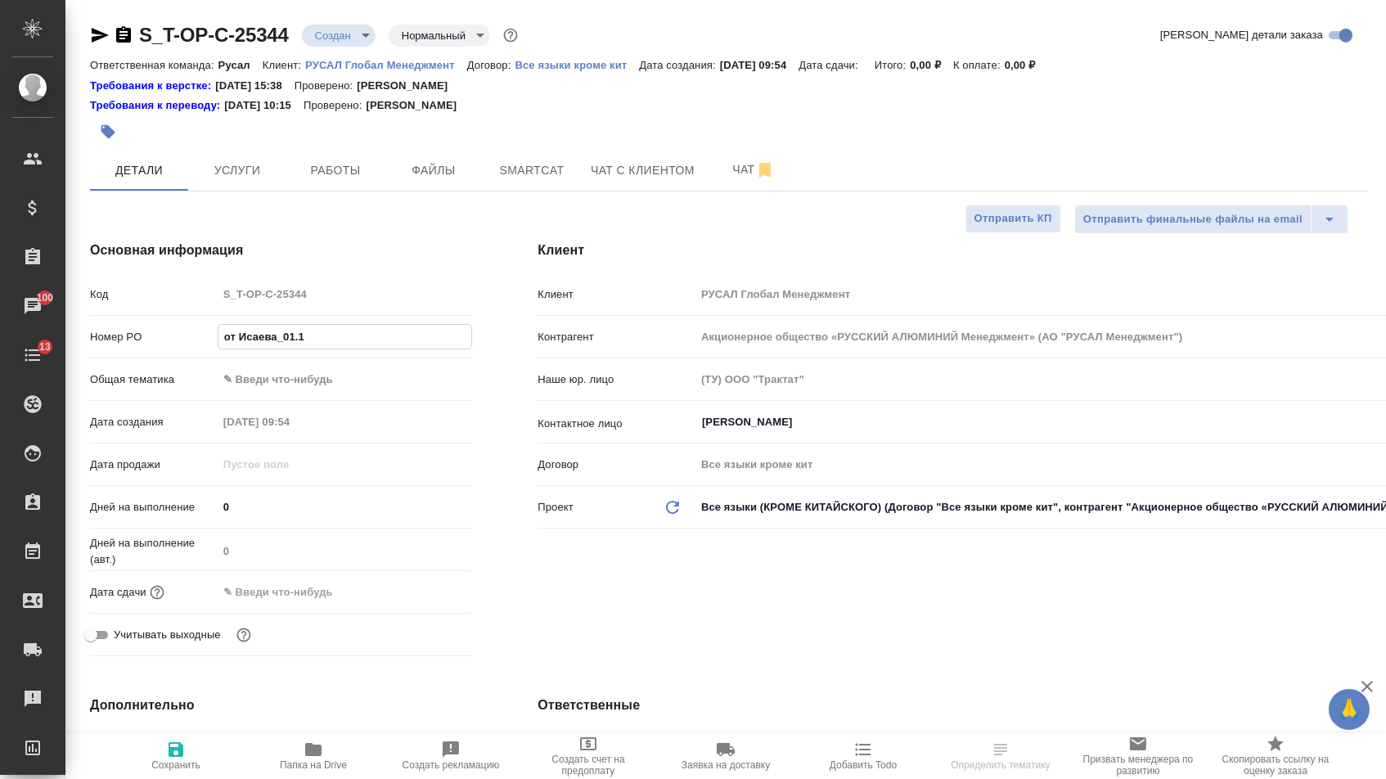
type input "от Исаева_01.10"
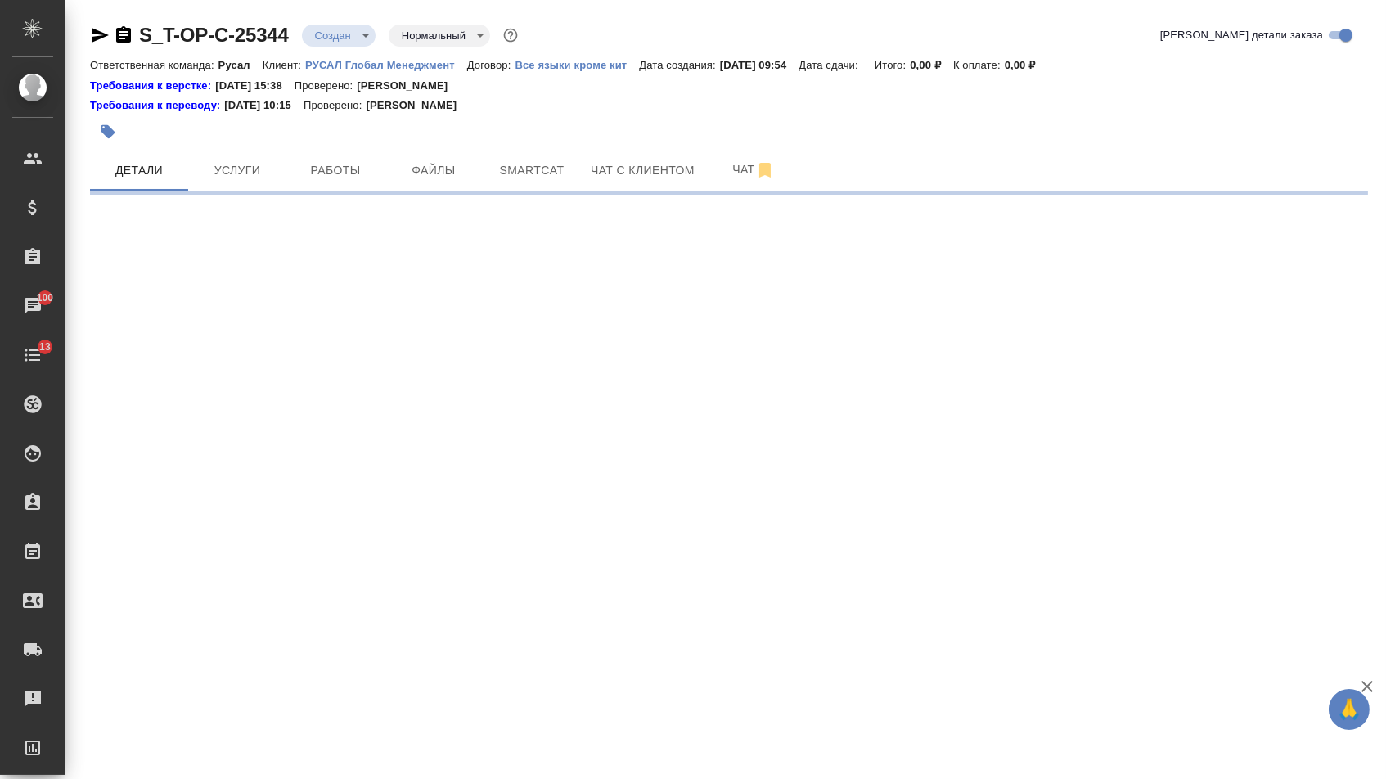
select select "RU"
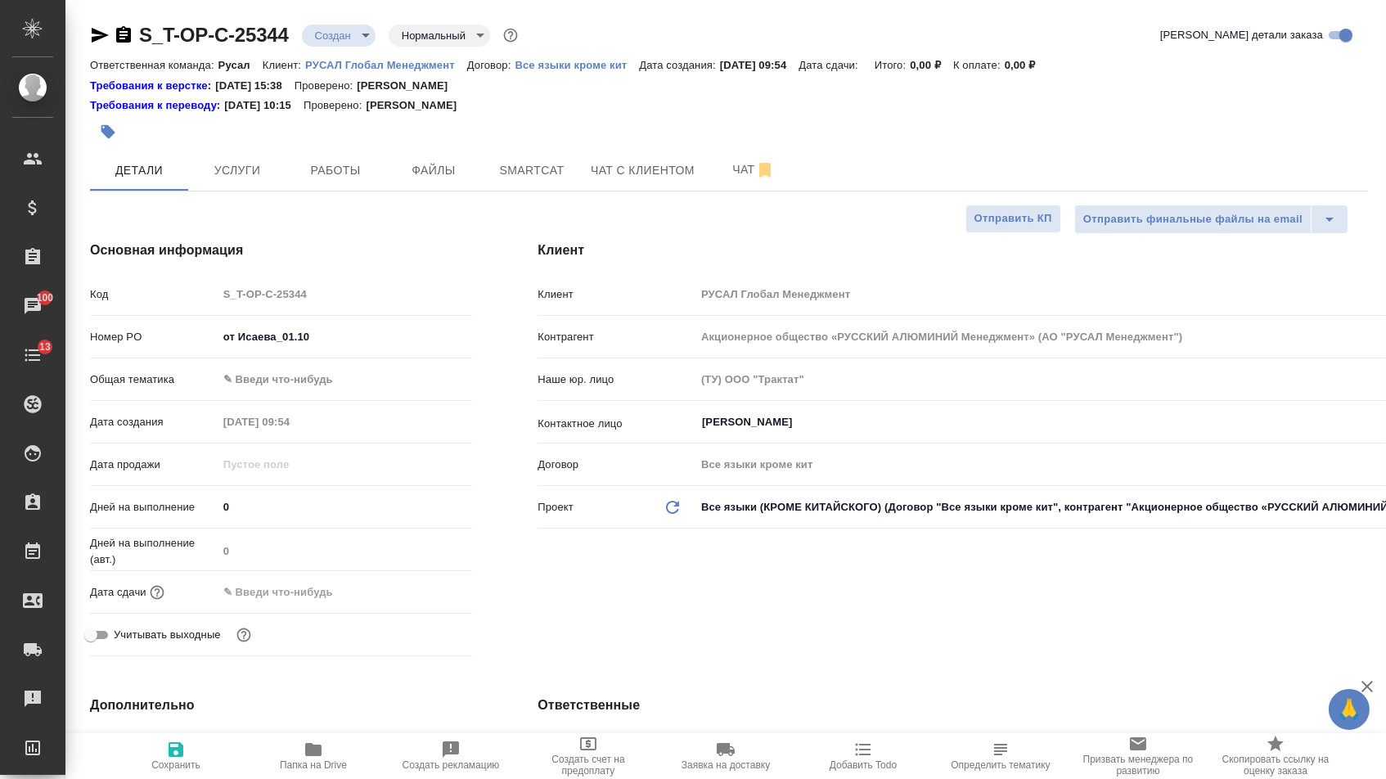
type textarea "x"
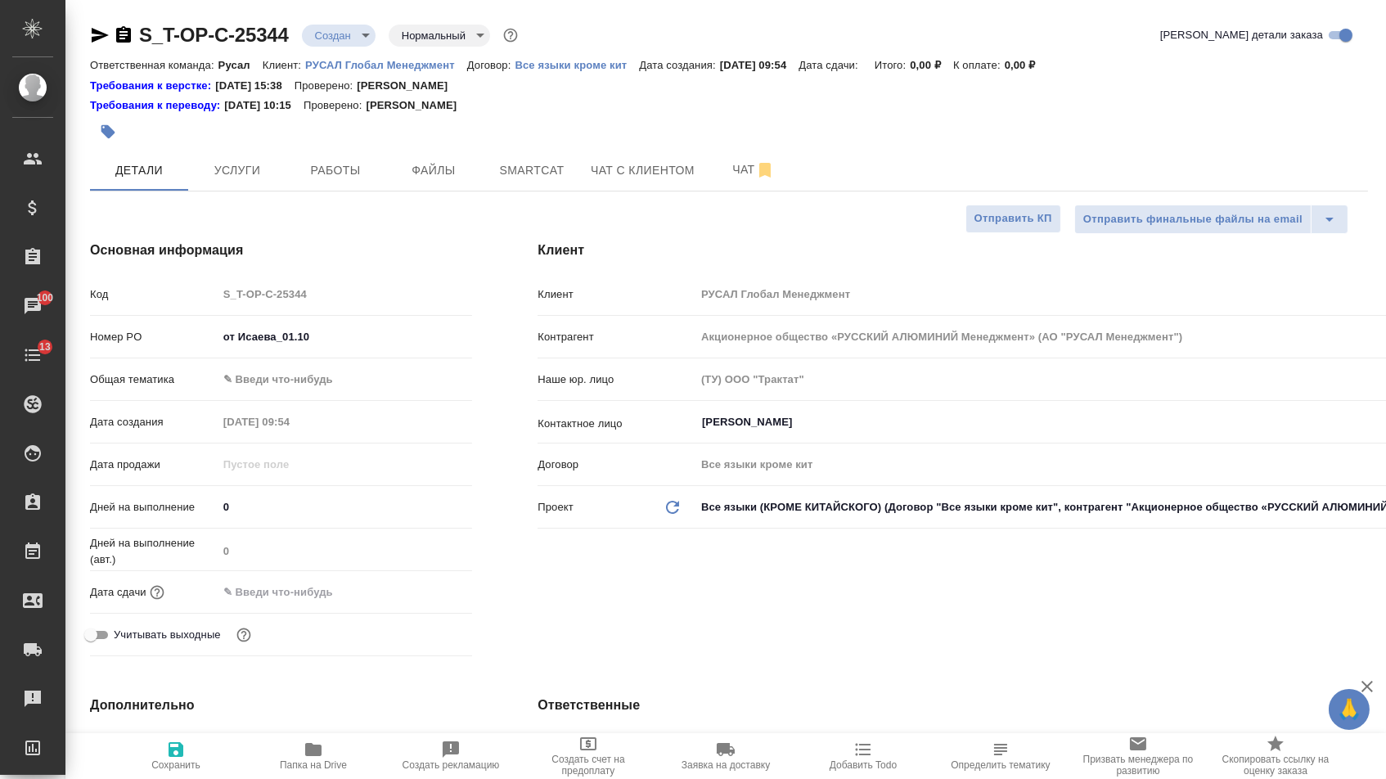
type textarea "x"
click at [292, 393] on body "🙏 .cls-1 fill:#fff; AWATERA Menshikova Aleksandra Клиенты Спецификации Заказы 1…" at bounding box center [693, 389] width 1386 height 779
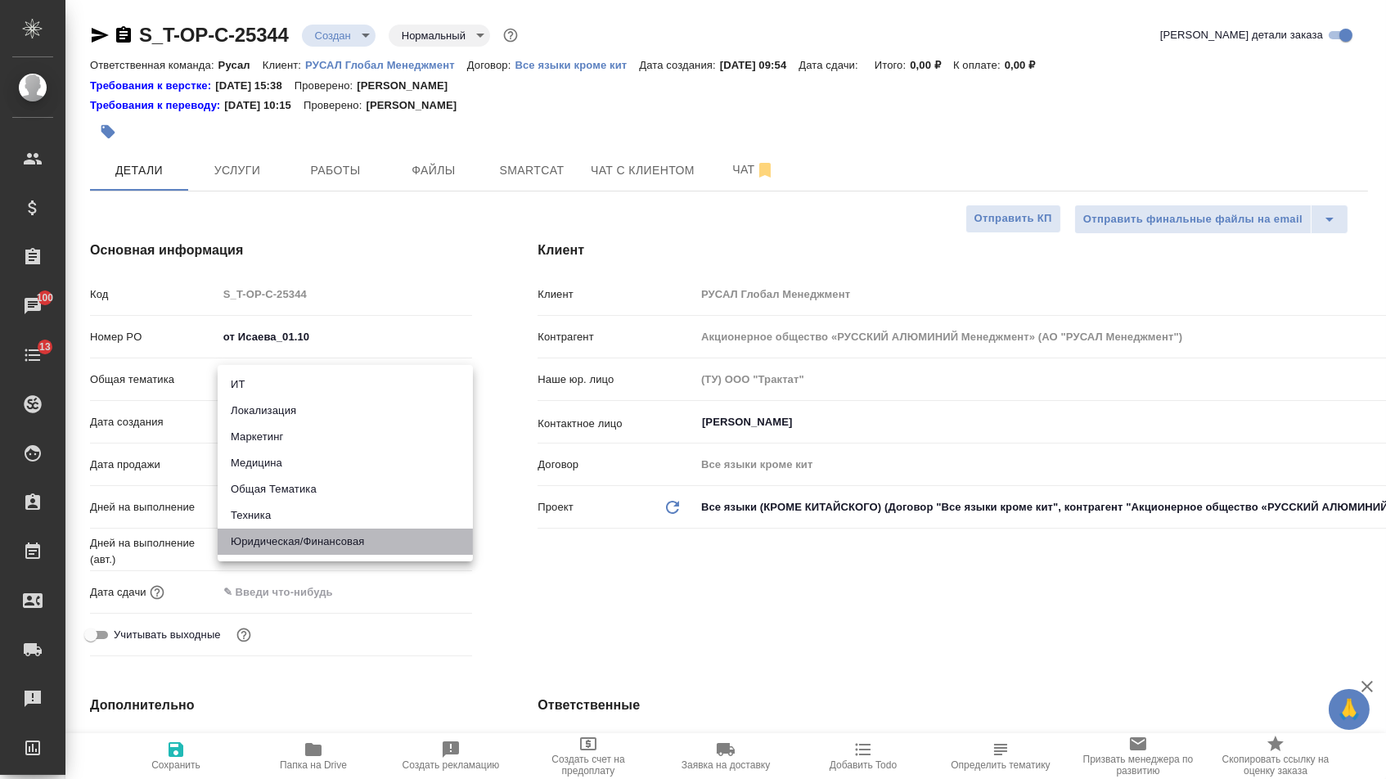
click at [287, 544] on li "Юридическая/Финансовая" at bounding box center [345, 541] width 255 height 26
type input "yr-fn"
type textarea "x"
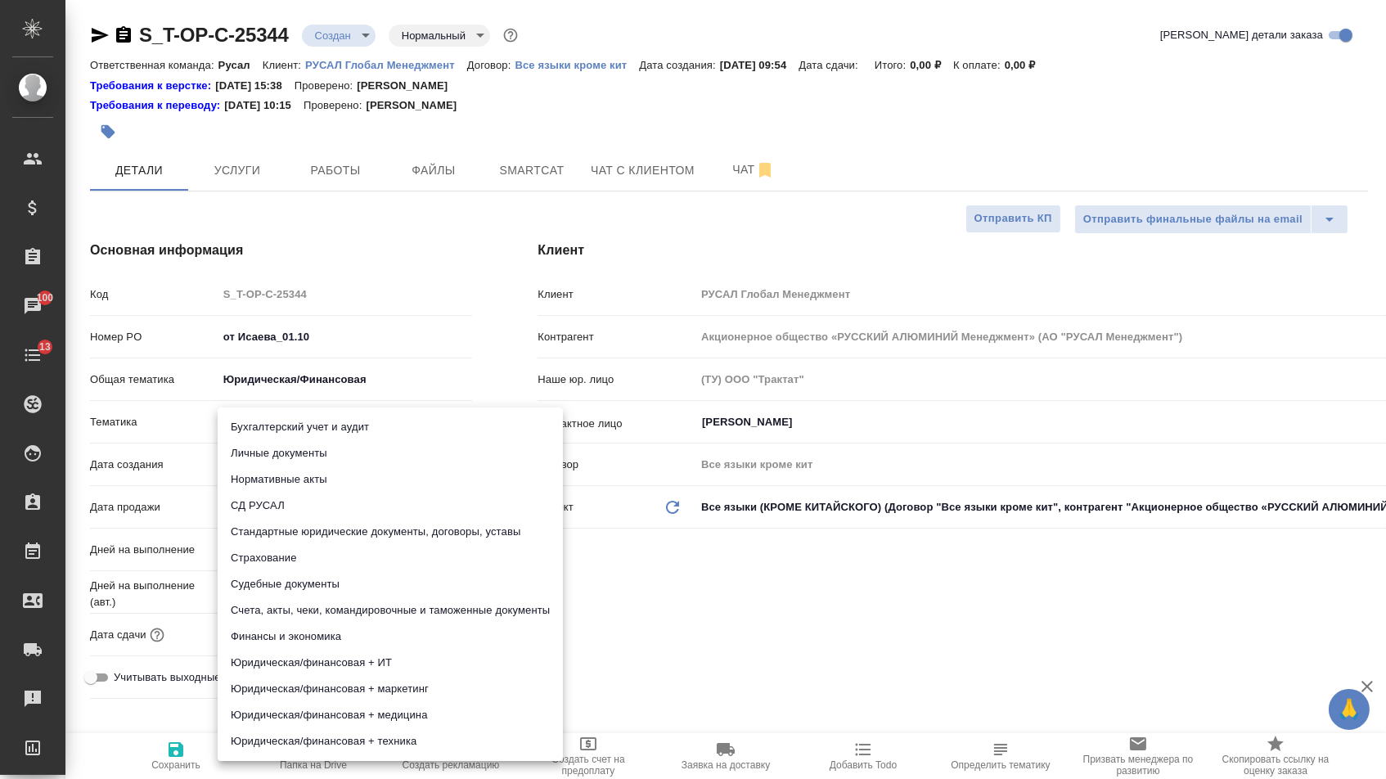
click at [286, 415] on body "🙏 .cls-1 fill:#fff; AWATERA Menshikova Aleksandra Клиенты Спецификации Заказы 1…" at bounding box center [693, 389] width 1386 height 779
click at [291, 527] on li "Стандартные юридические документы, договоры, уставы" at bounding box center [390, 532] width 345 height 26
type textarea "x"
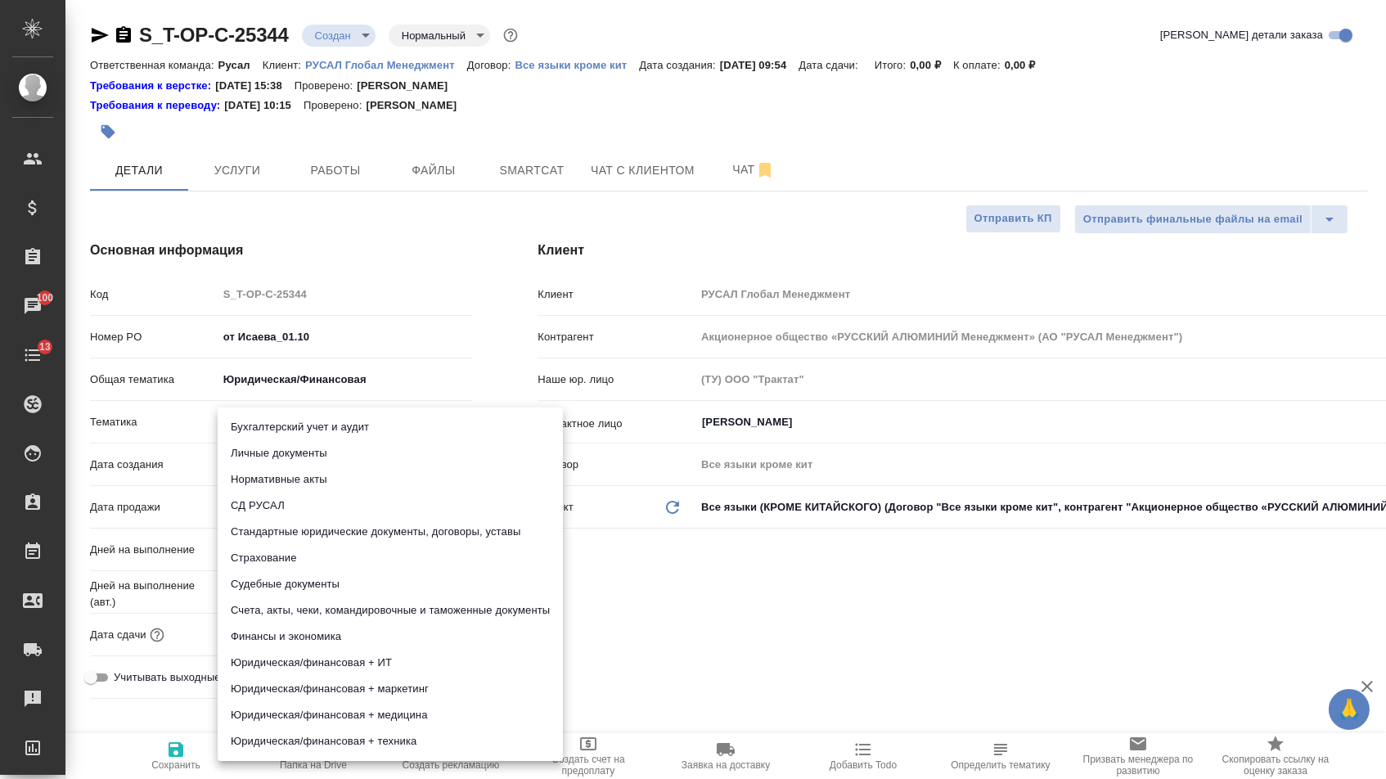
type input "5f647205b73bc97568ca66bf"
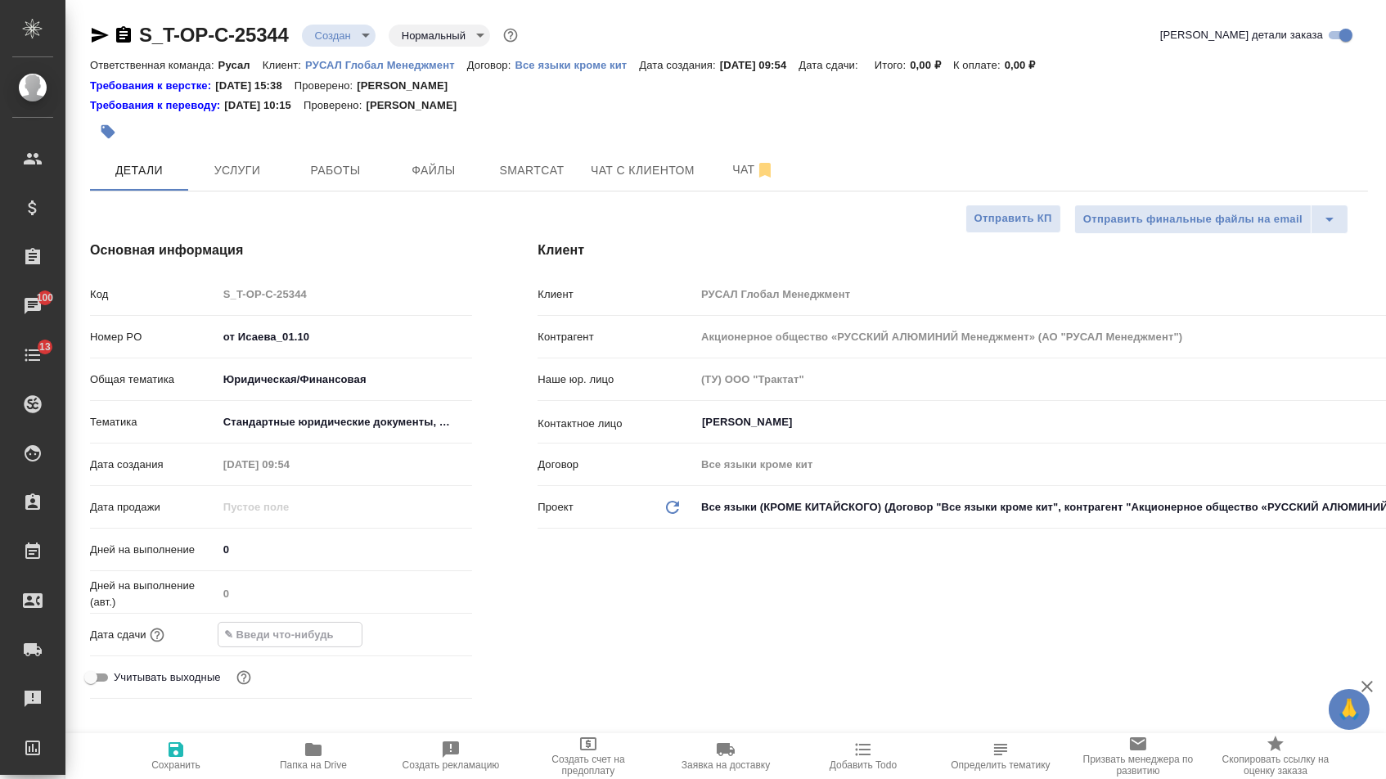
click at [285, 639] on input "text" at bounding box center [289, 634] width 143 height 24
click at [426, 643] on icon "button" at bounding box center [425, 633] width 20 height 20
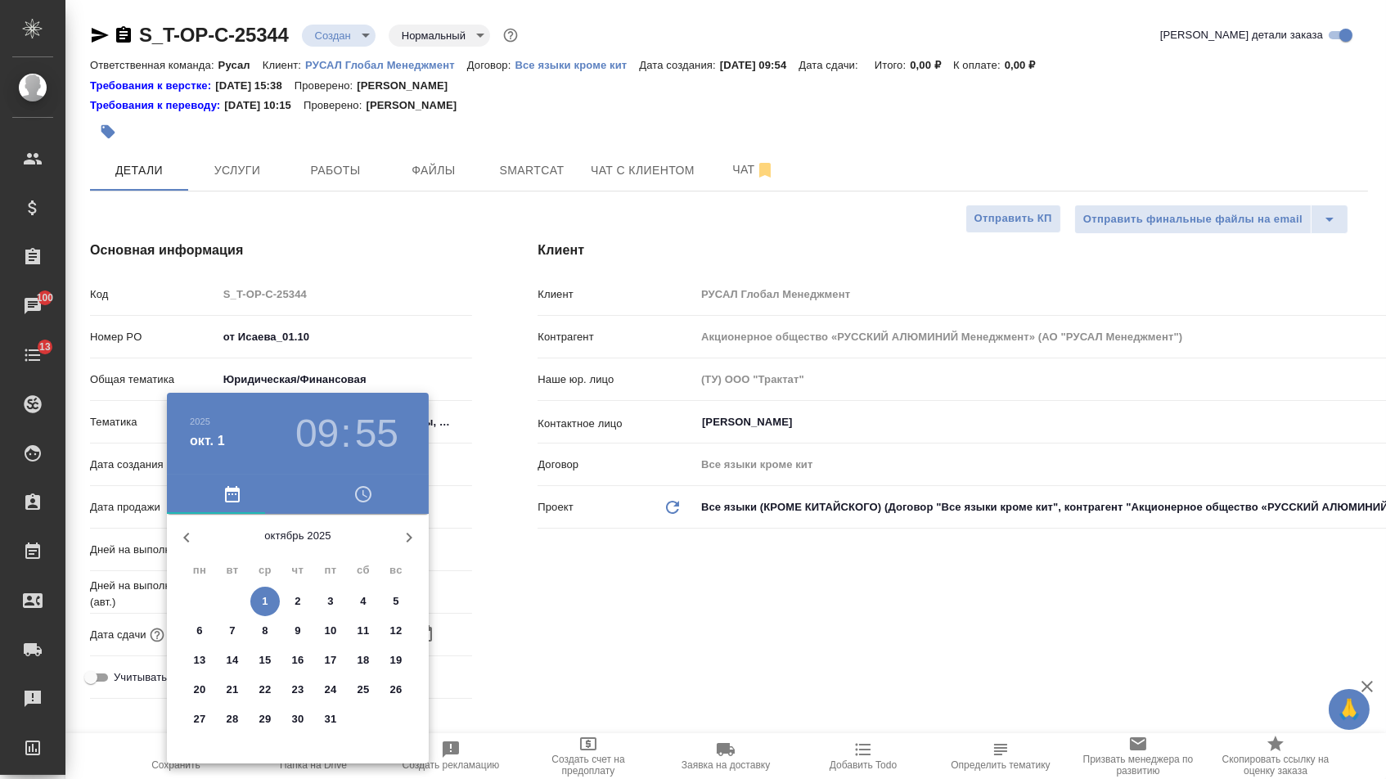
click at [264, 597] on p "1" at bounding box center [265, 601] width 6 height 16
type input "01.10.2025 09:55"
type textarea "x"
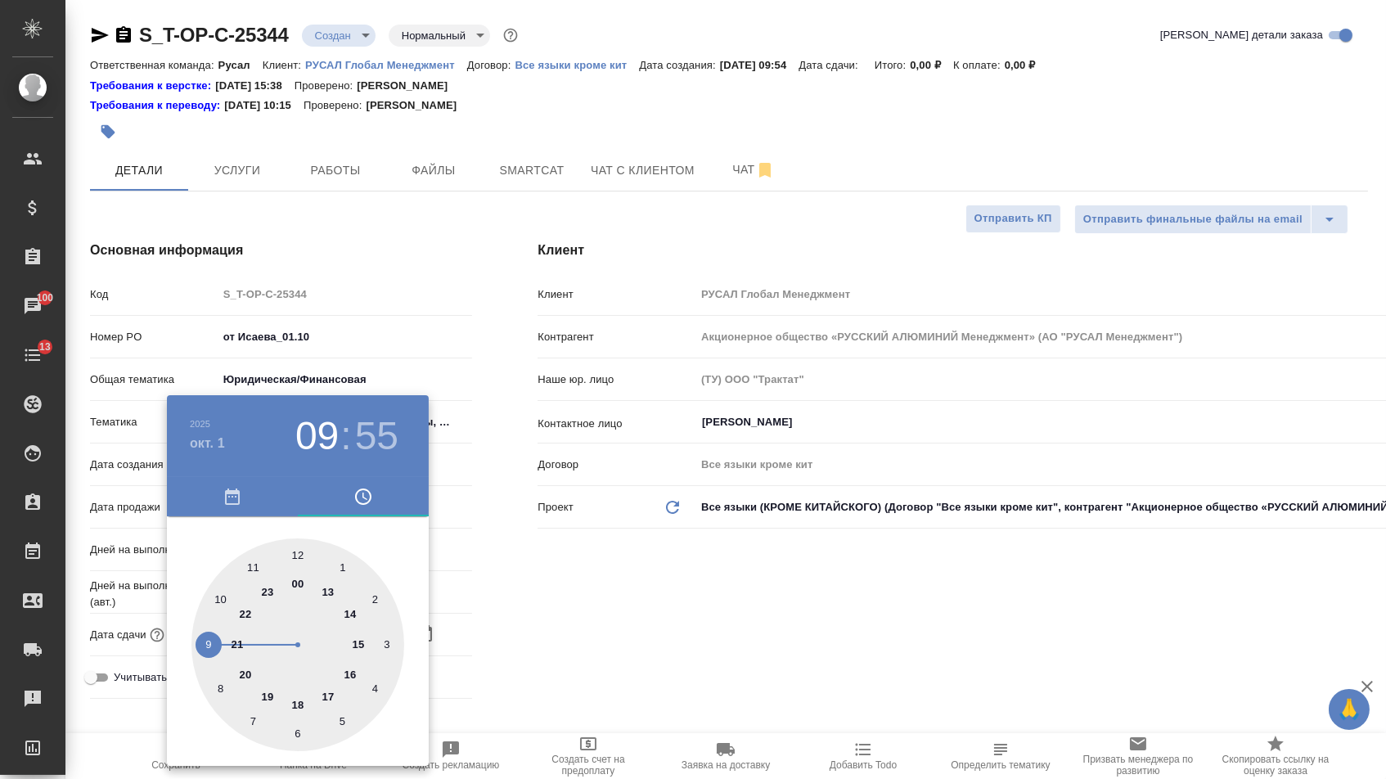
type textarea "x"
type input "01.10.2025 10:55"
drag, startPoint x: 222, startPoint y: 600, endPoint x: 267, endPoint y: 658, distance: 74.0
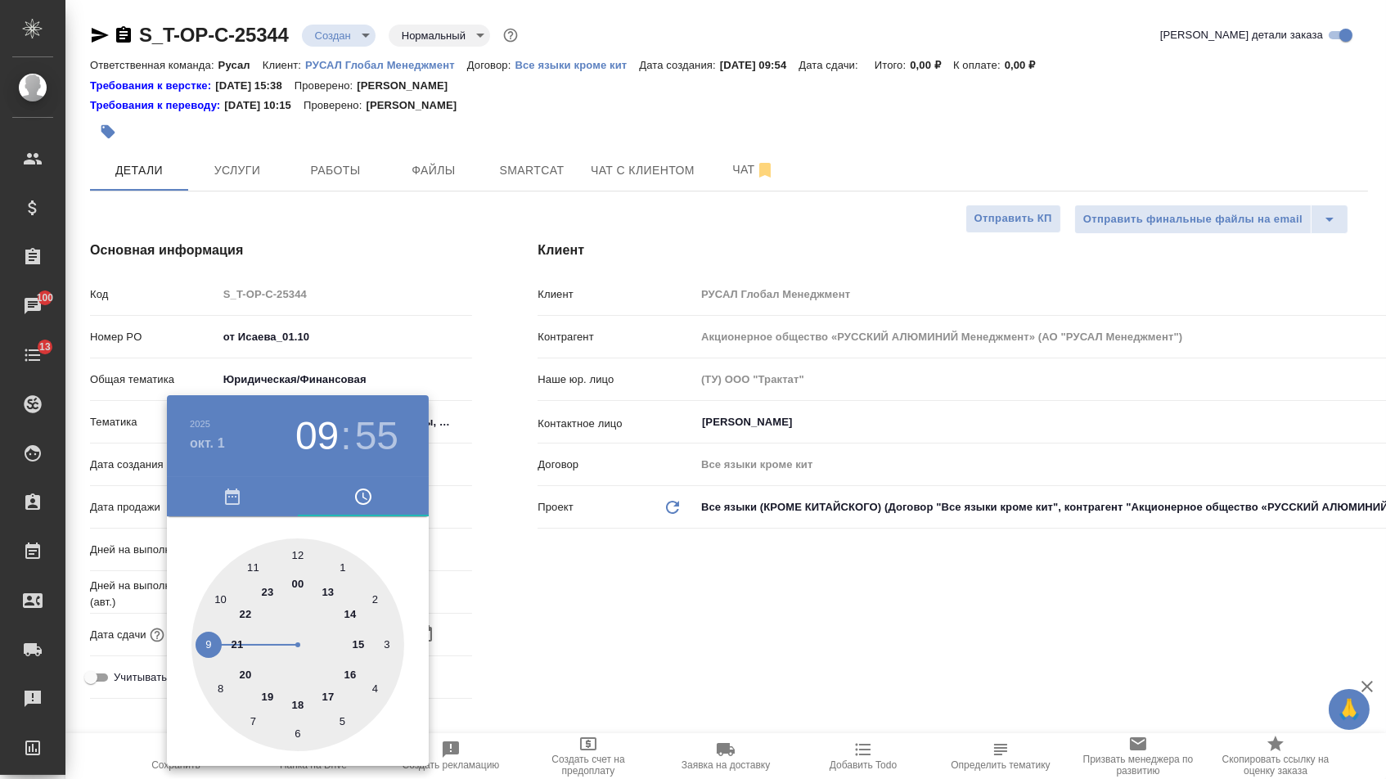
click at [222, 600] on div at bounding box center [297, 644] width 213 height 213
type textarea "x"
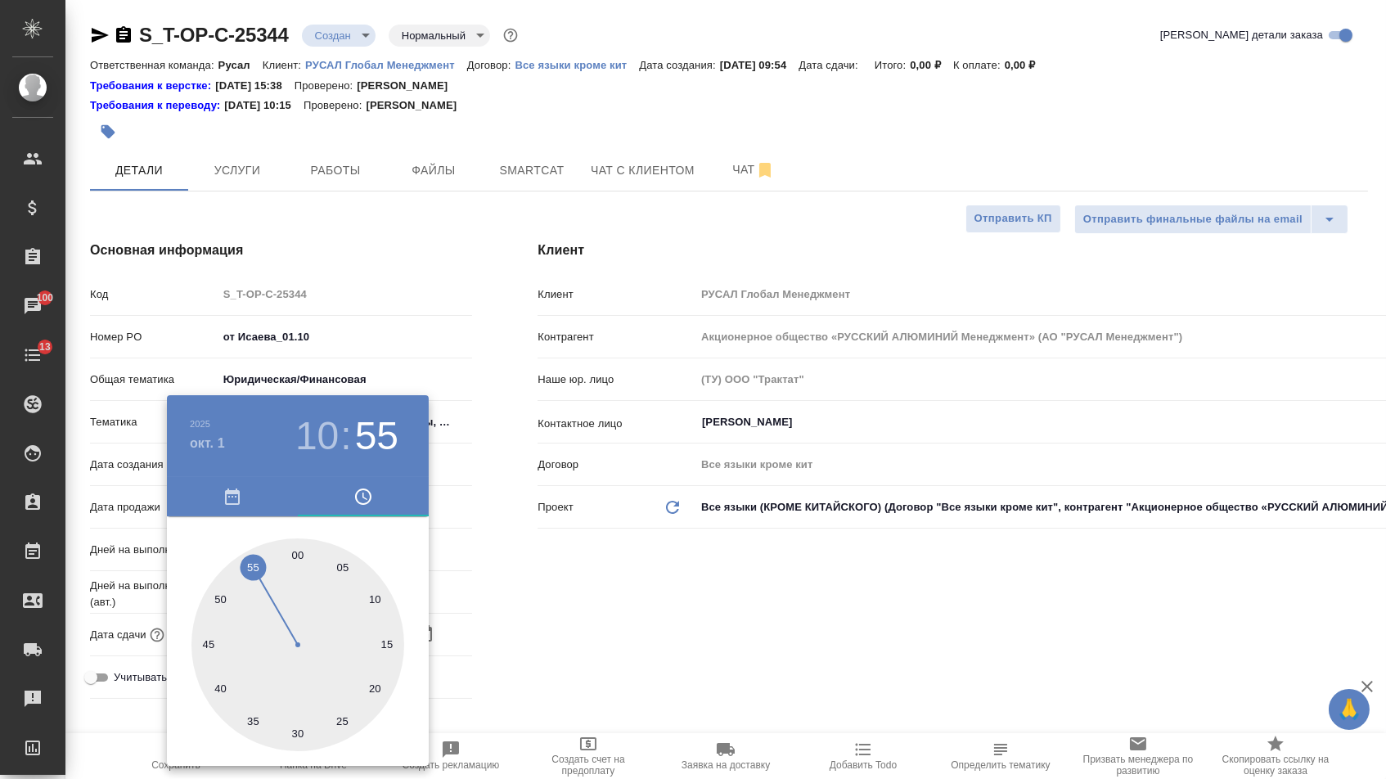
type textarea "x"
type input "01.10.2025 10:30"
click at [297, 724] on div at bounding box center [297, 644] width 213 height 213
type textarea "x"
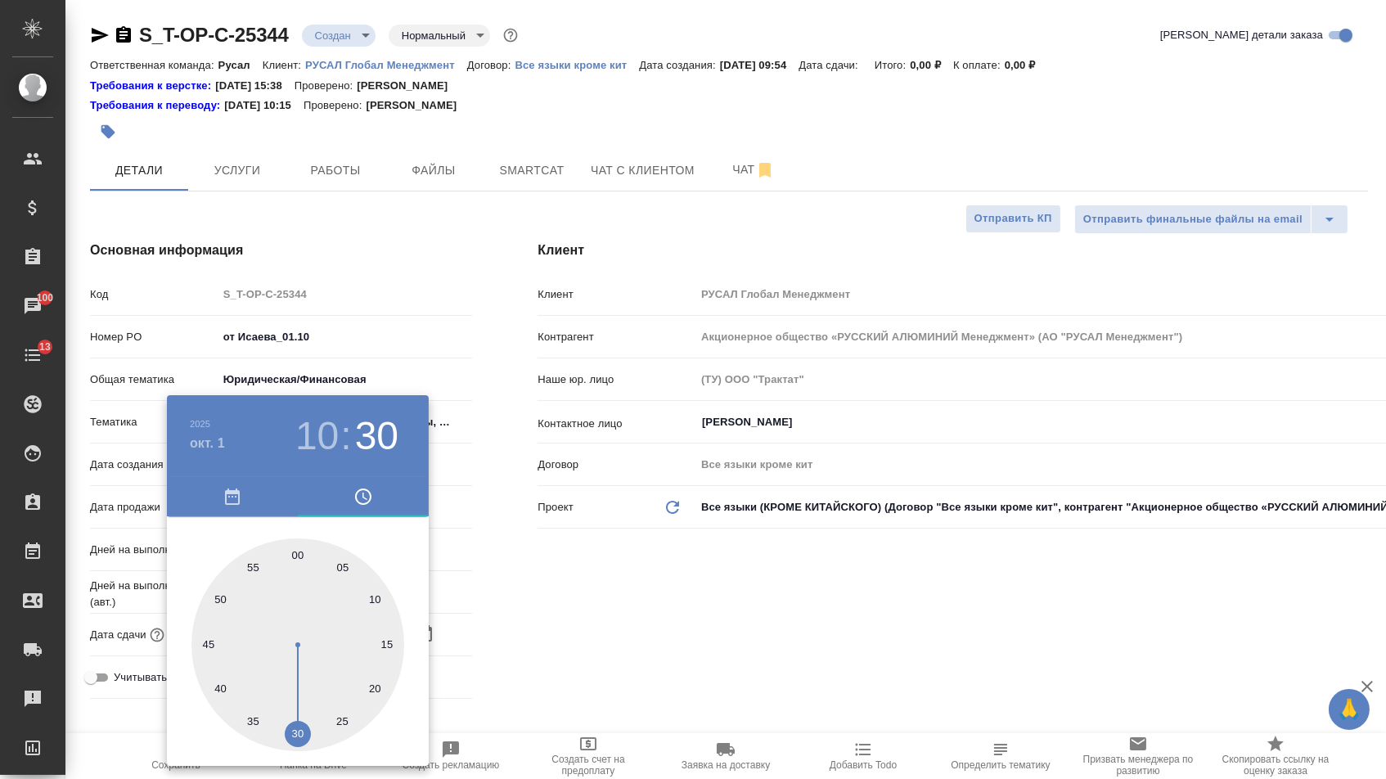
type textarea "x"
click at [490, 695] on div at bounding box center [693, 389] width 1386 height 779
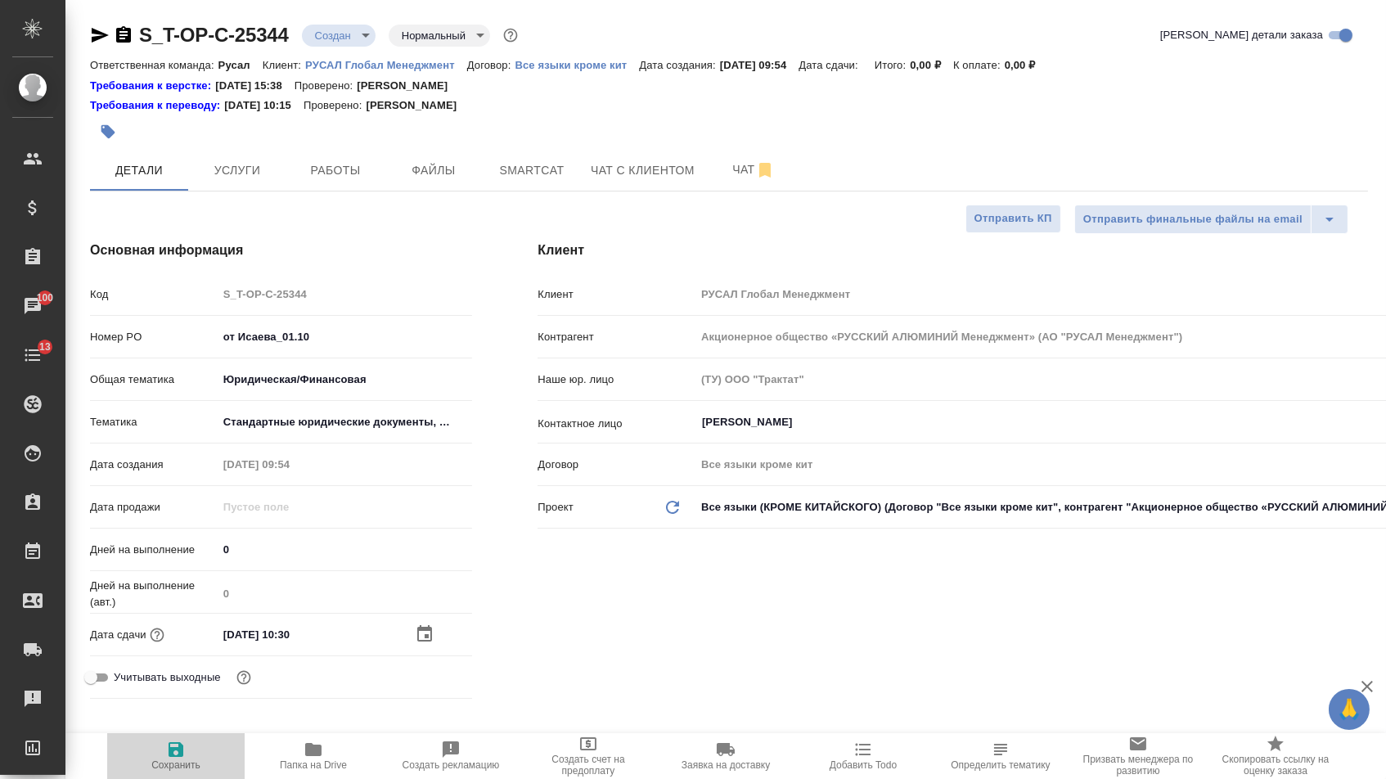
click at [177, 753] on icon "button" at bounding box center [176, 749] width 20 height 20
type textarea "x"
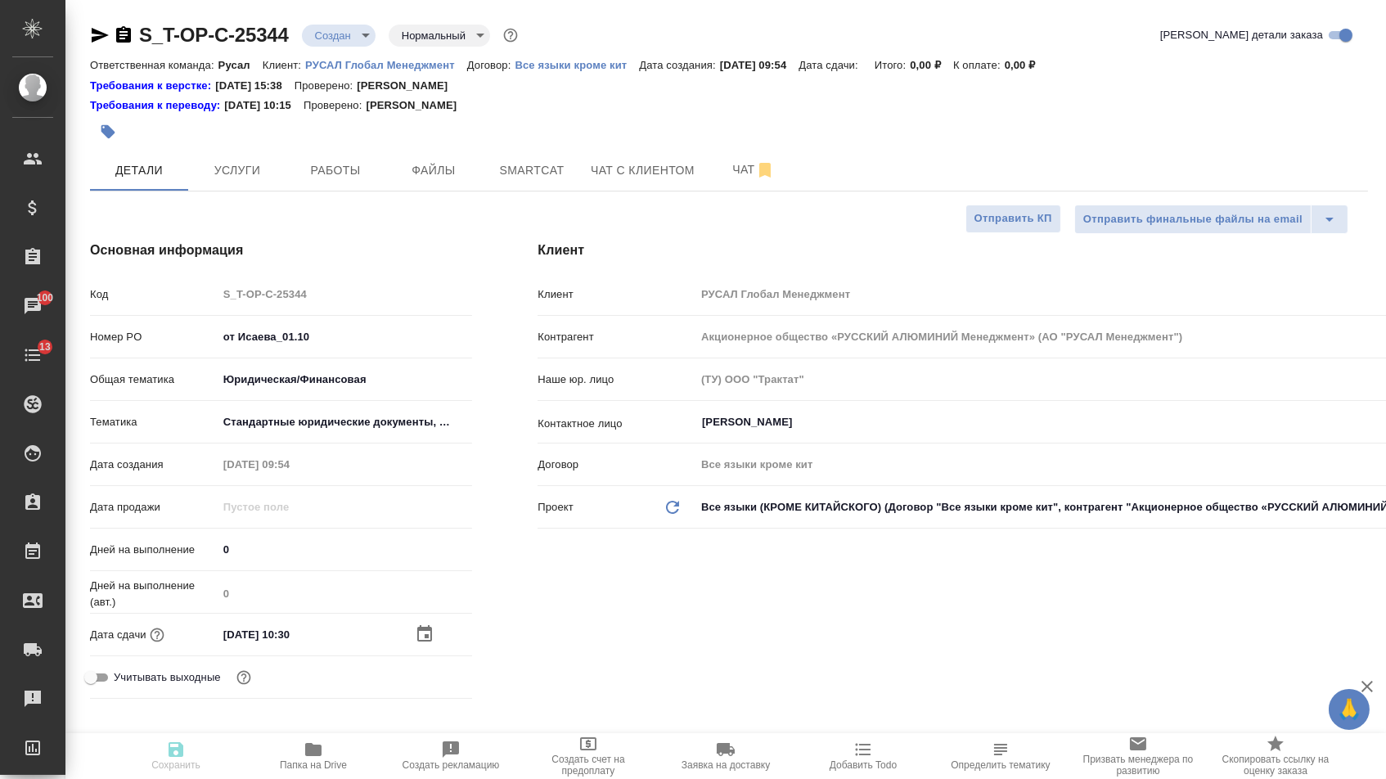
type textarea "x"
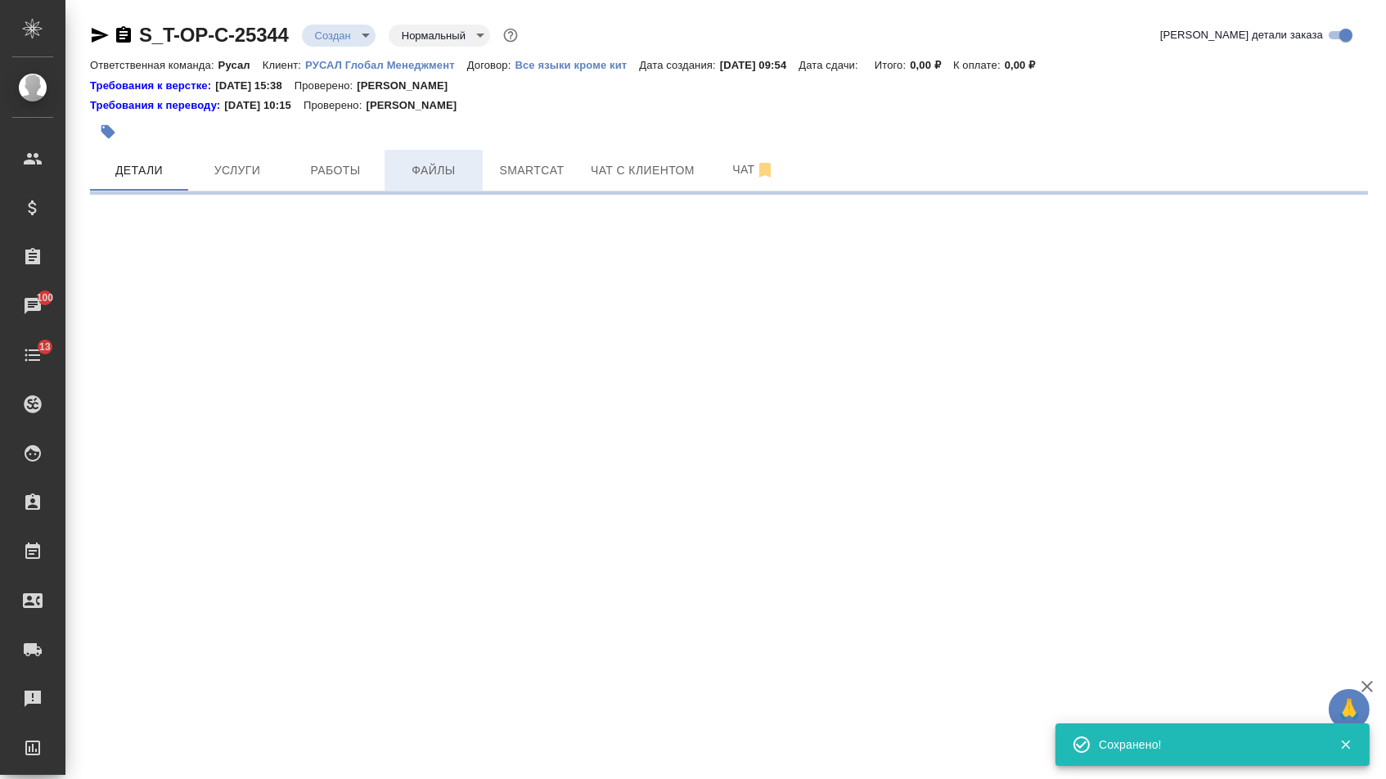
select select "RU"
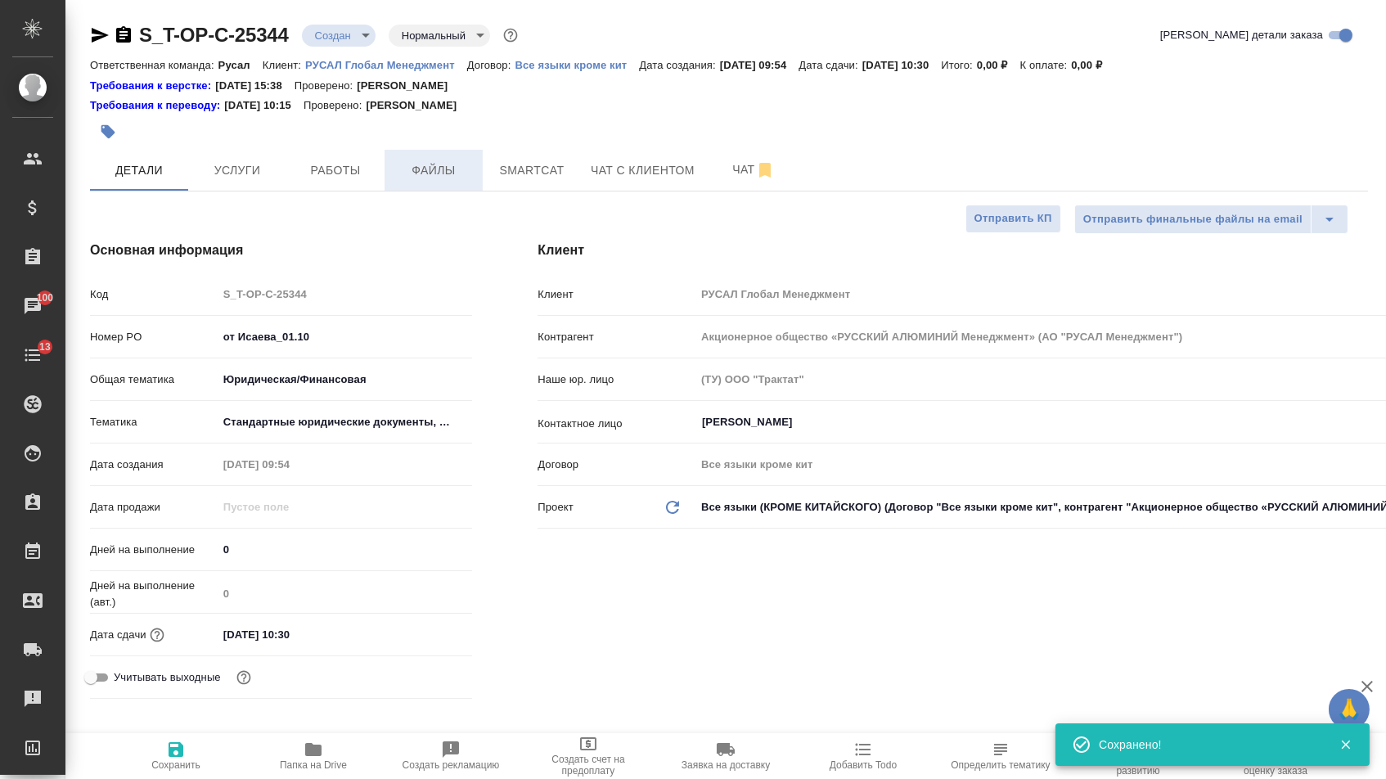
type textarea "x"
click at [433, 186] on button "Файлы" at bounding box center [433, 170] width 98 height 41
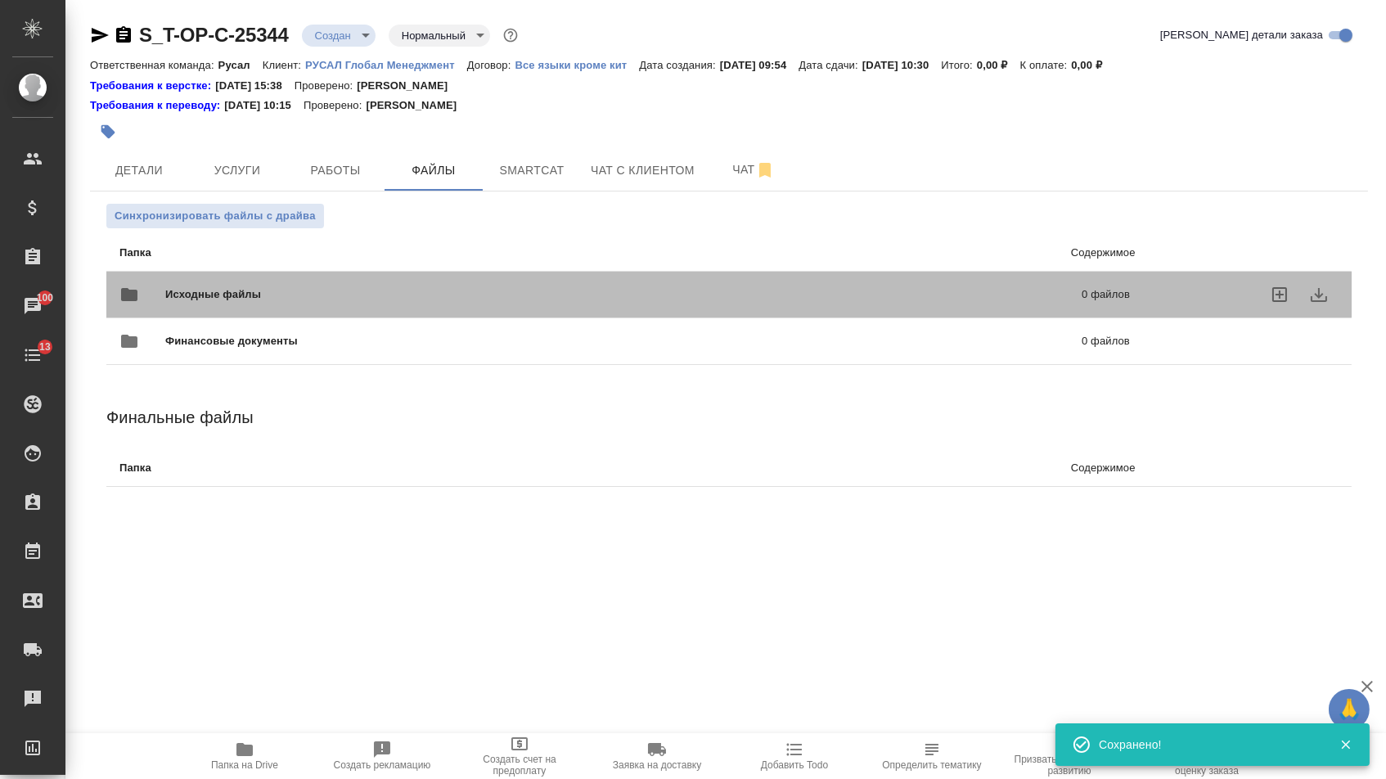
click at [335, 284] on div "Исходные файлы 0 файлов" at bounding box center [624, 294] width 1010 height 39
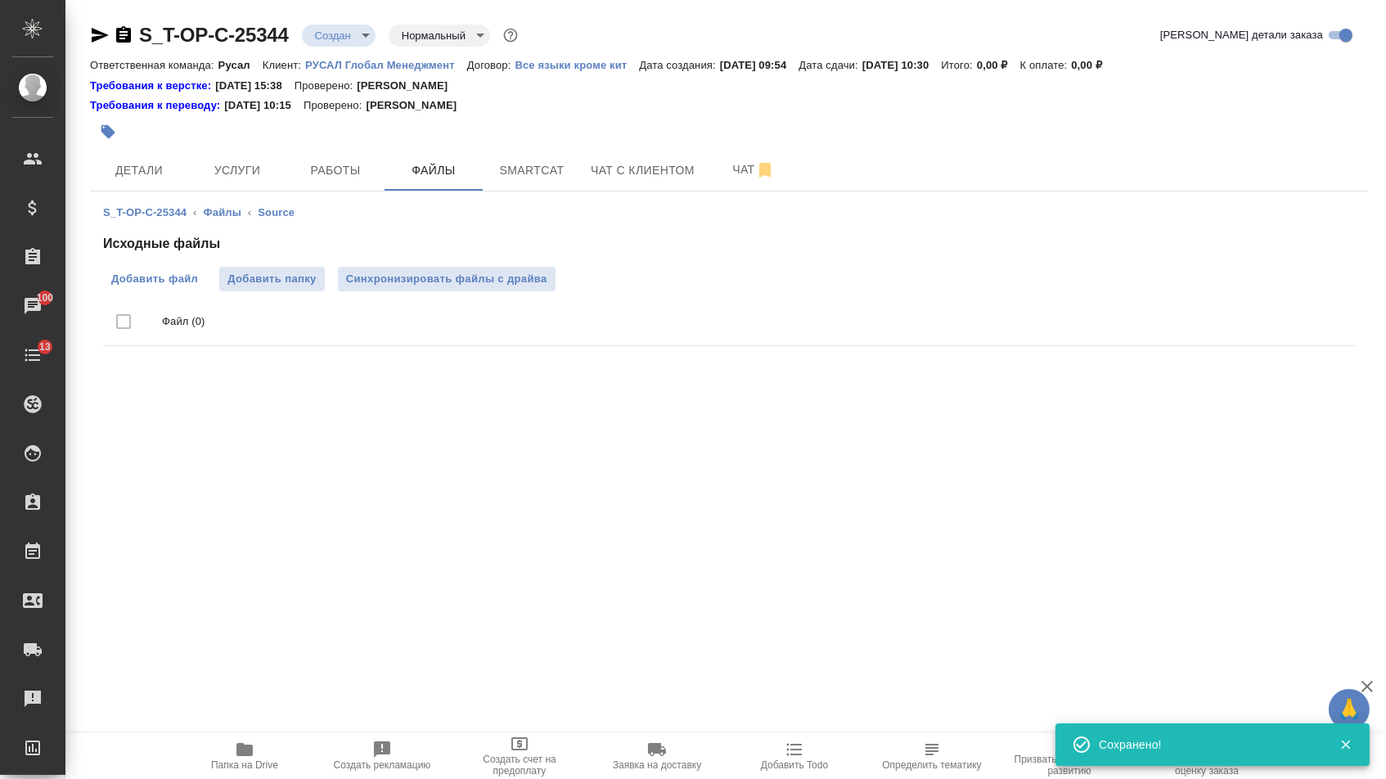
click at [146, 277] on span "Добавить файл" at bounding box center [154, 279] width 87 height 16
click at [0, 0] on input "Добавить файл" at bounding box center [0, 0] width 0 height 0
click at [170, 290] on label "Добавить файл" at bounding box center [154, 279] width 103 height 25
click at [0, 0] on input "Добавить файл" at bounding box center [0, 0] width 0 height 0
click at [247, 153] on button "Услуги" at bounding box center [237, 170] width 98 height 41
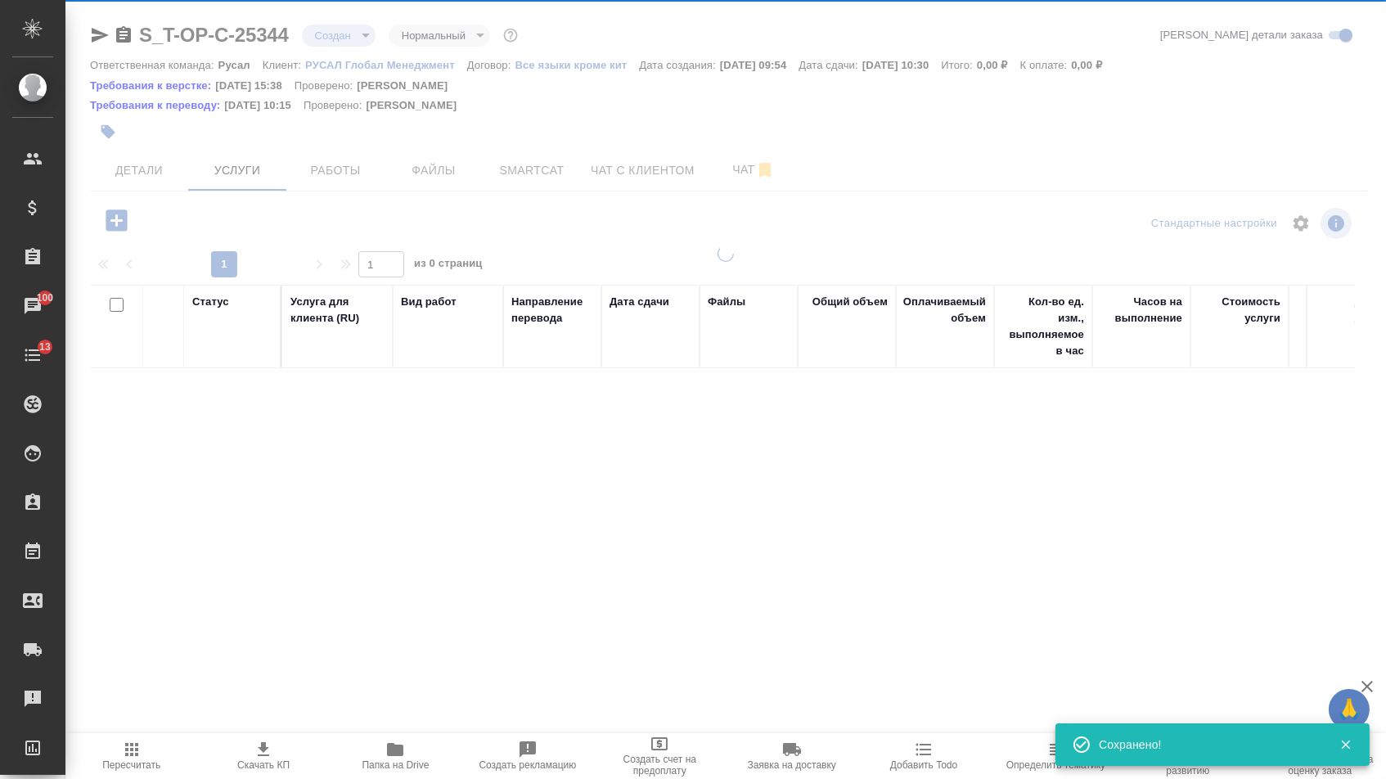
click at [118, 215] on div at bounding box center [725, 339] width 1320 height 678
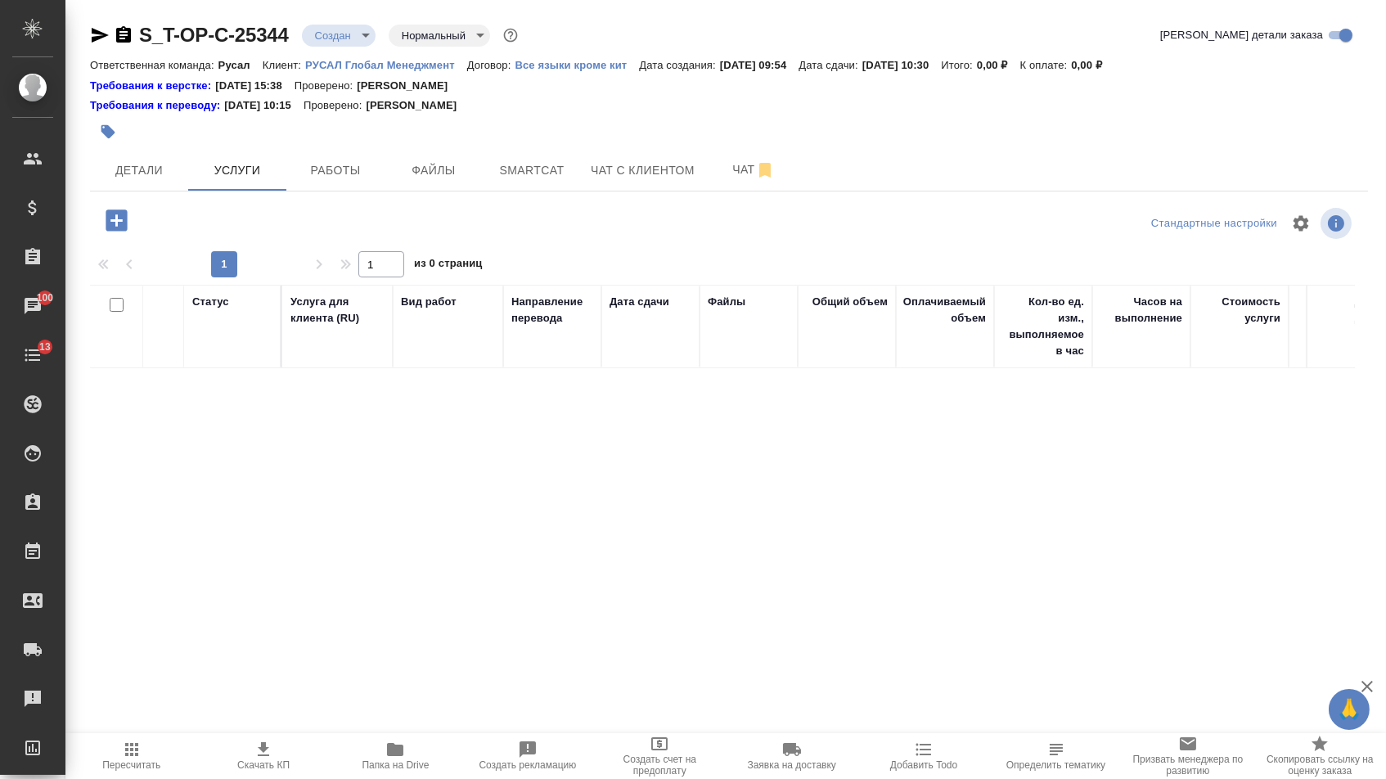
click at [124, 227] on icon "button" at bounding box center [116, 219] width 21 height 21
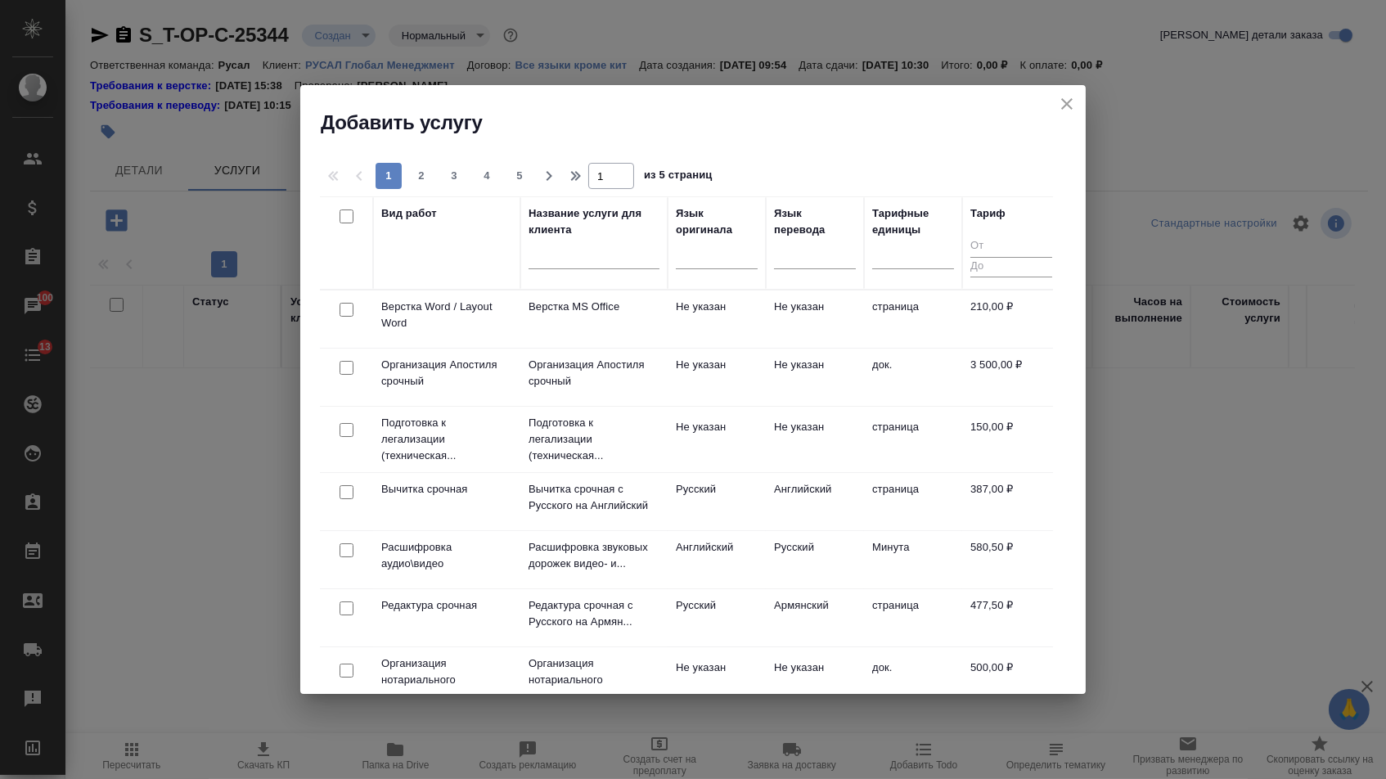
click at [719, 232] on div "Язык оригинала" at bounding box center [717, 221] width 82 height 33
drag, startPoint x: 721, startPoint y: 254, endPoint x: 721, endPoint y: 267, distance: 13.1
click at [721, 254] on div at bounding box center [717, 252] width 82 height 24
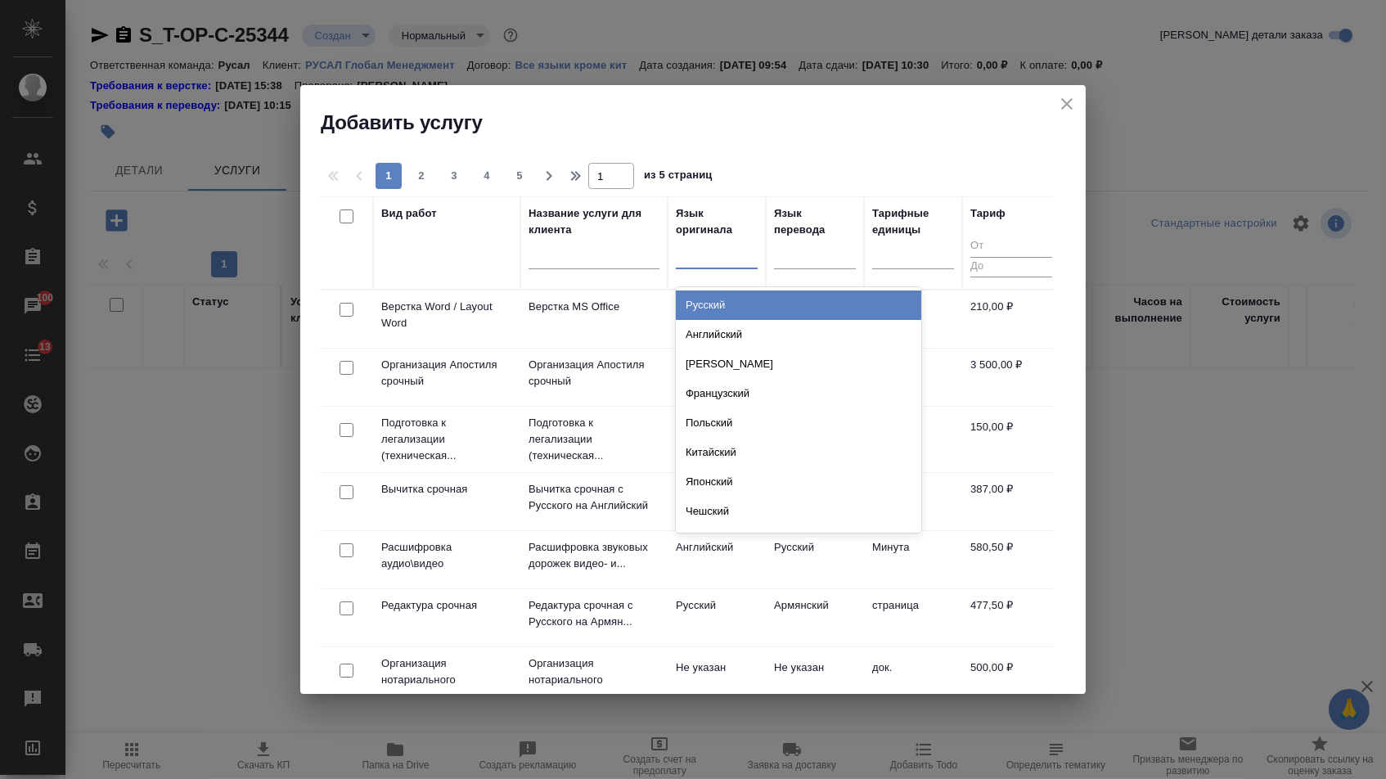
click at [721, 288] on div "Русский Английский Немецкий Французский Польский Китайский Японский Чешский Сер…" at bounding box center [798, 409] width 245 height 245
click at [725, 297] on div "Русский" at bounding box center [798, 304] width 245 height 29
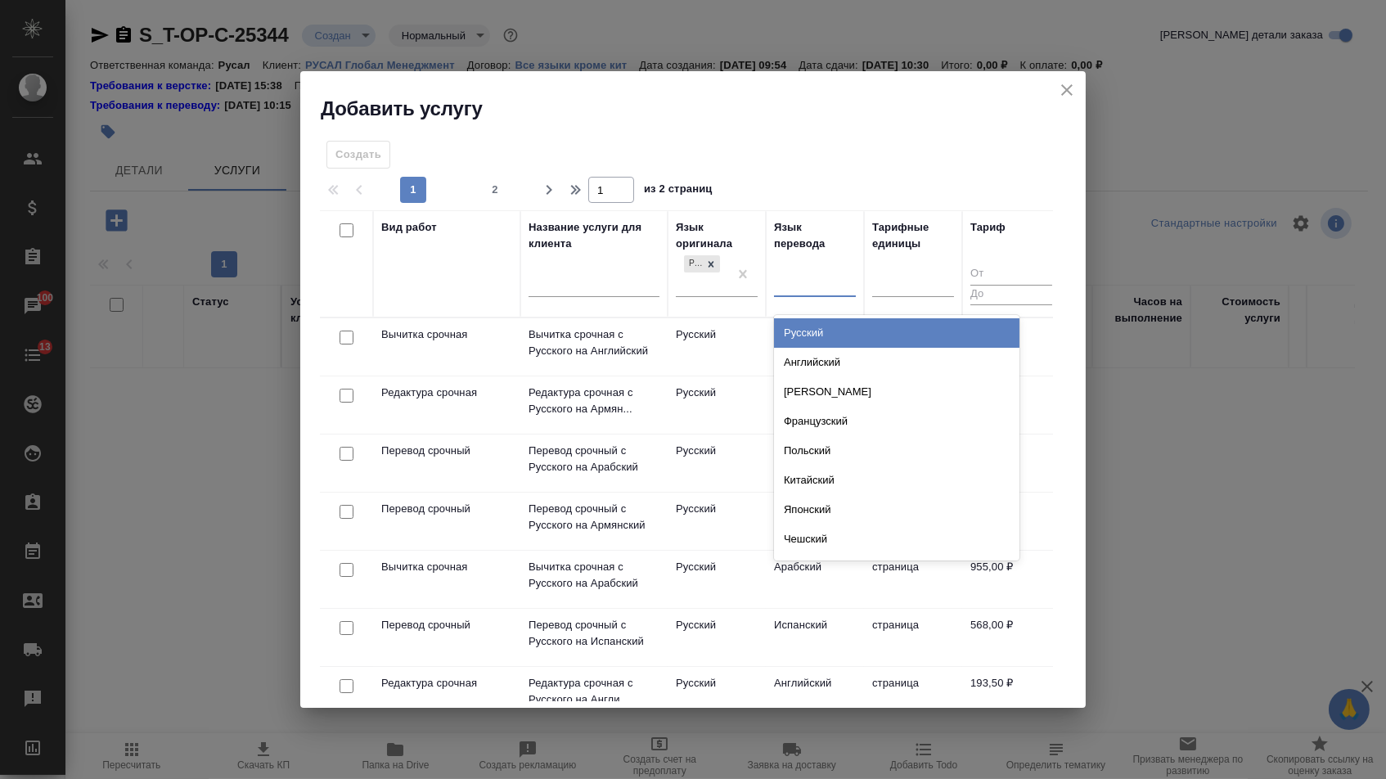
click at [815, 281] on div at bounding box center [815, 281] width 82 height 24
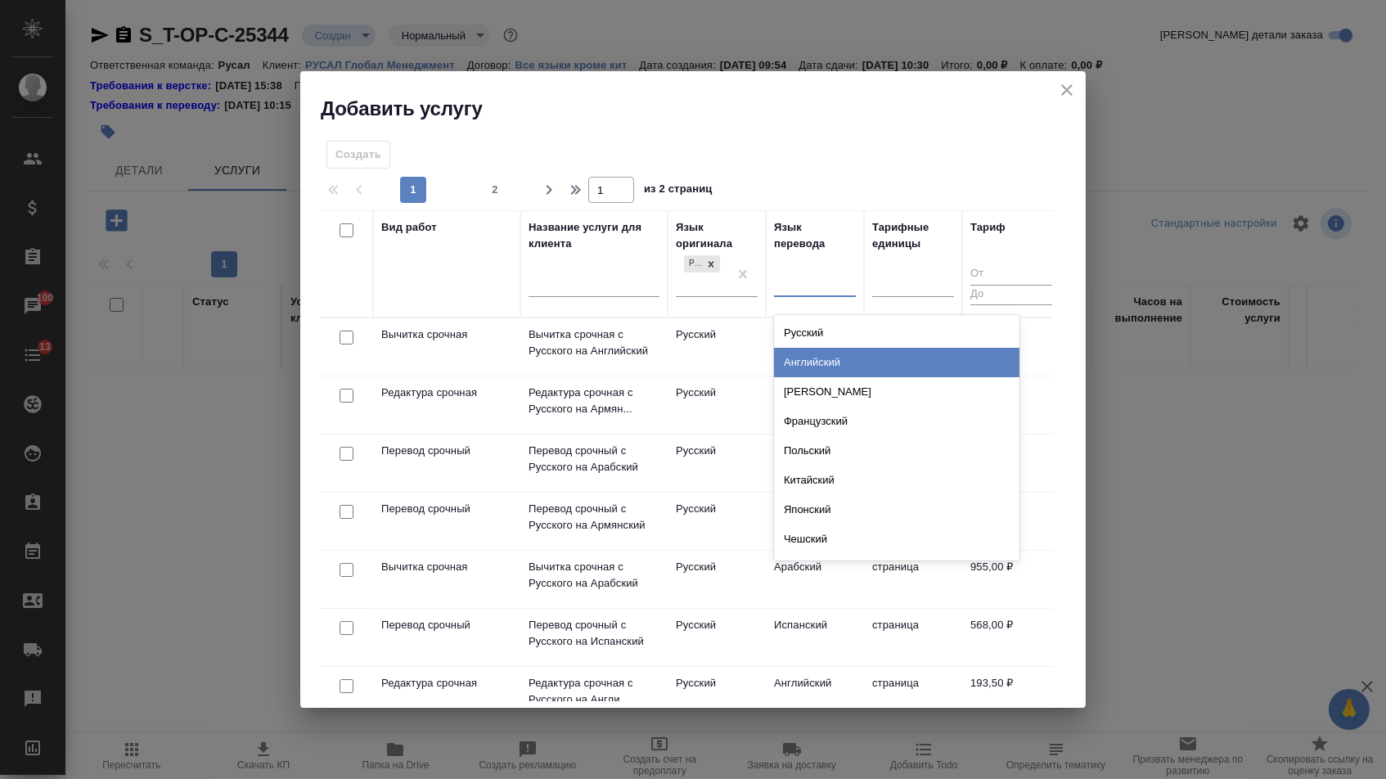
click at [815, 366] on div "Английский" at bounding box center [896, 362] width 245 height 29
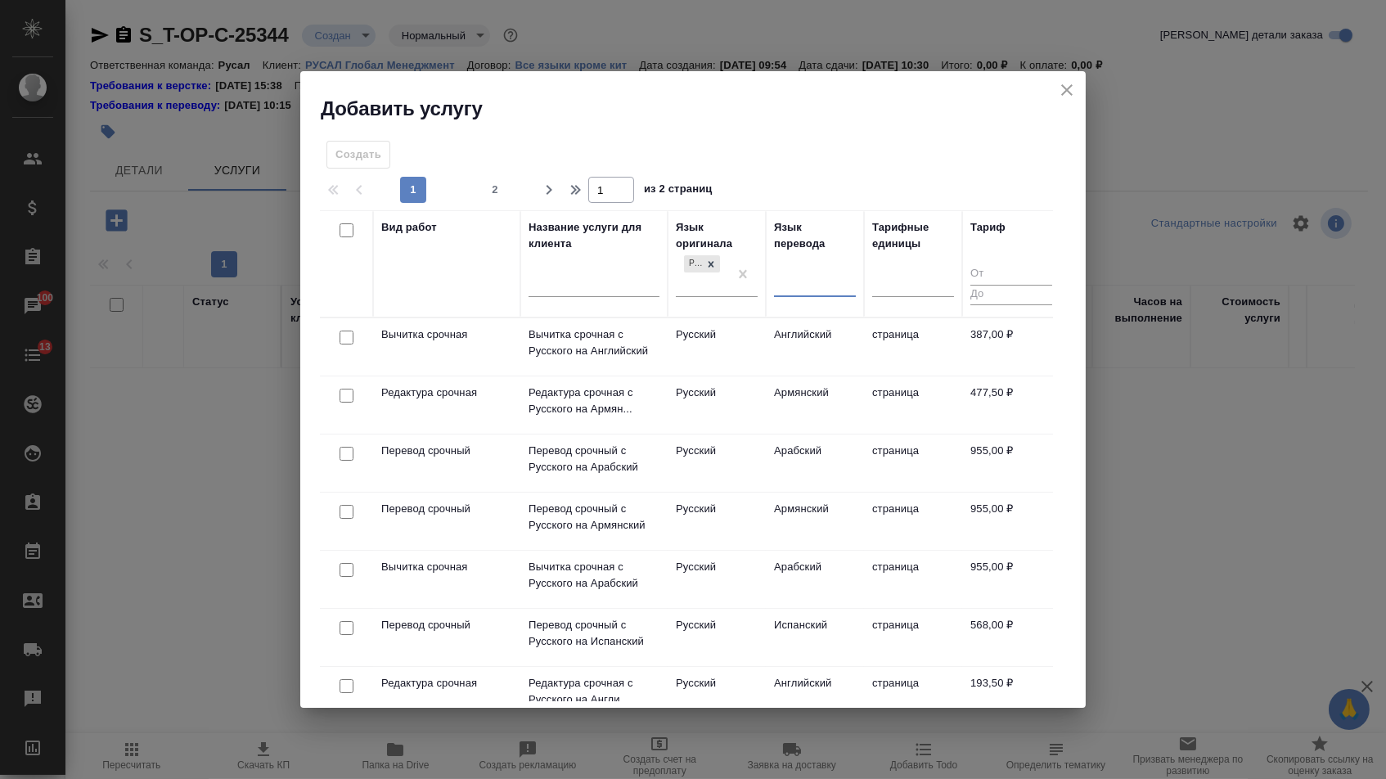
click at [835, 266] on div at bounding box center [815, 281] width 82 height 31
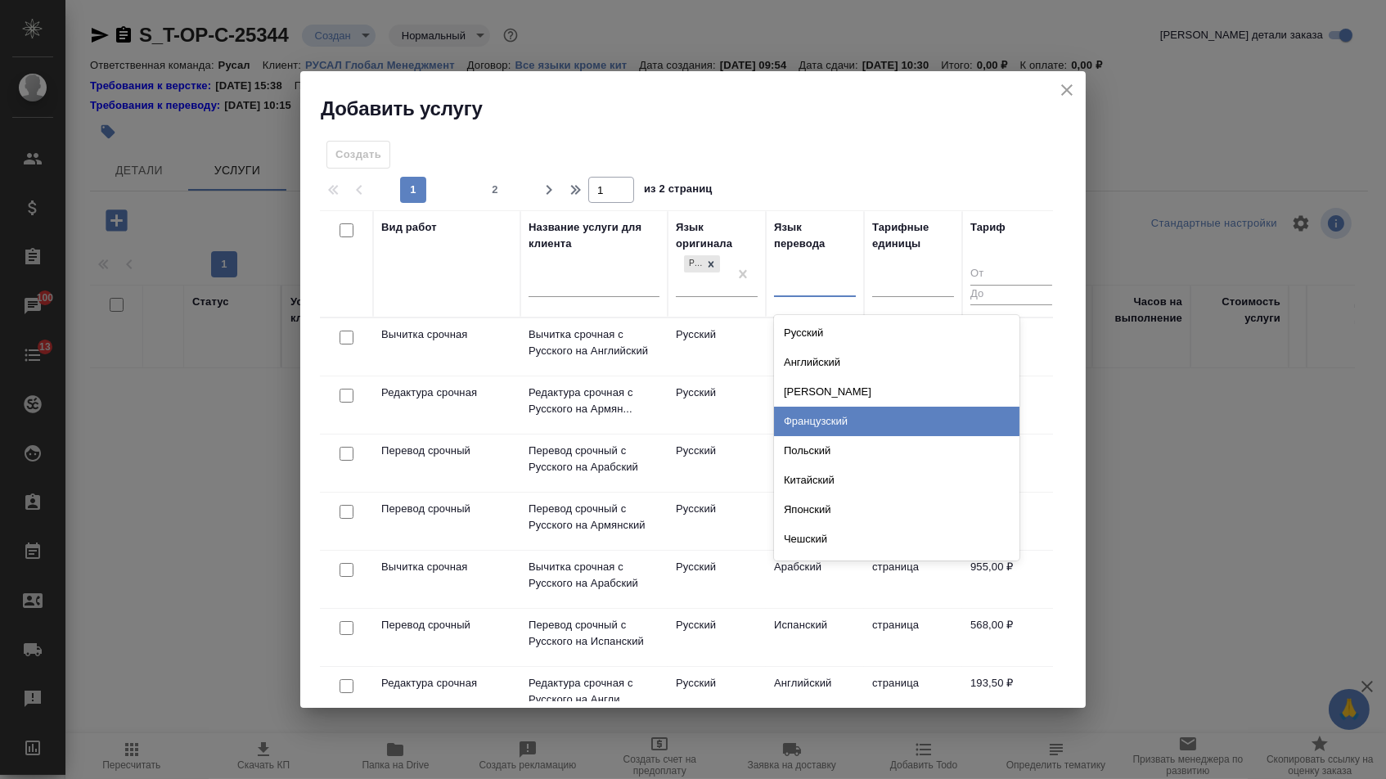
click at [827, 422] on div "Французский" at bounding box center [896, 420] width 245 height 29
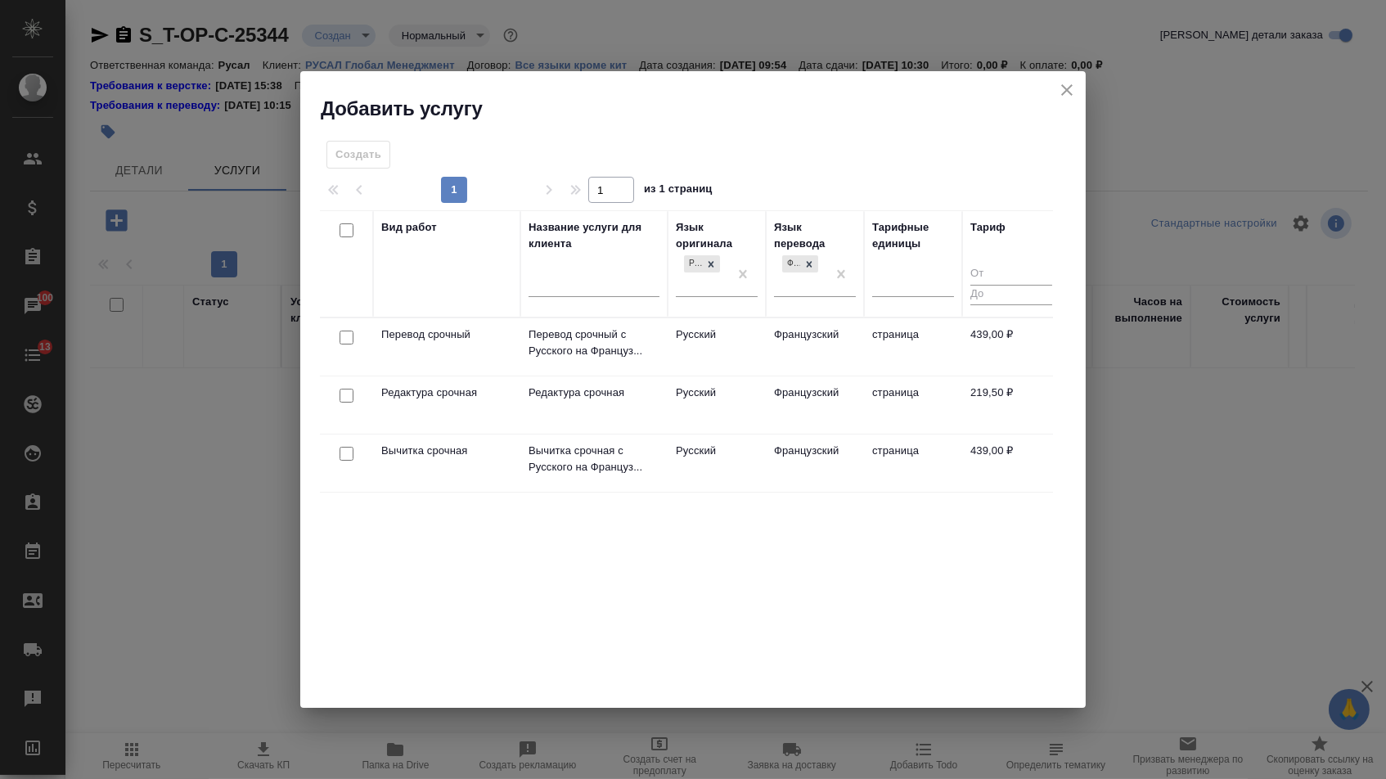
click at [342, 339] on input "checkbox" at bounding box center [346, 337] width 14 height 14
checkbox input "true"
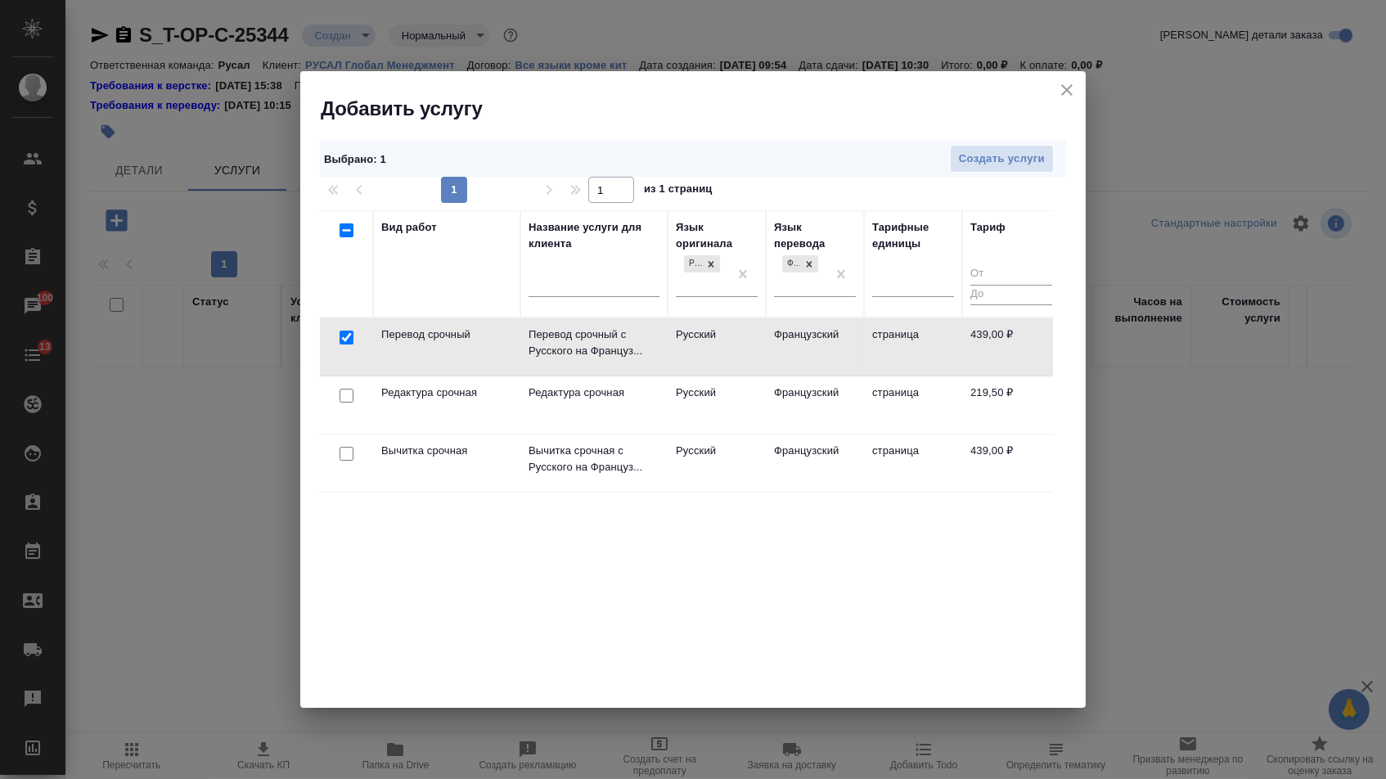
click at [343, 399] on input "checkbox" at bounding box center [346, 396] width 14 height 14
checkbox input "true"
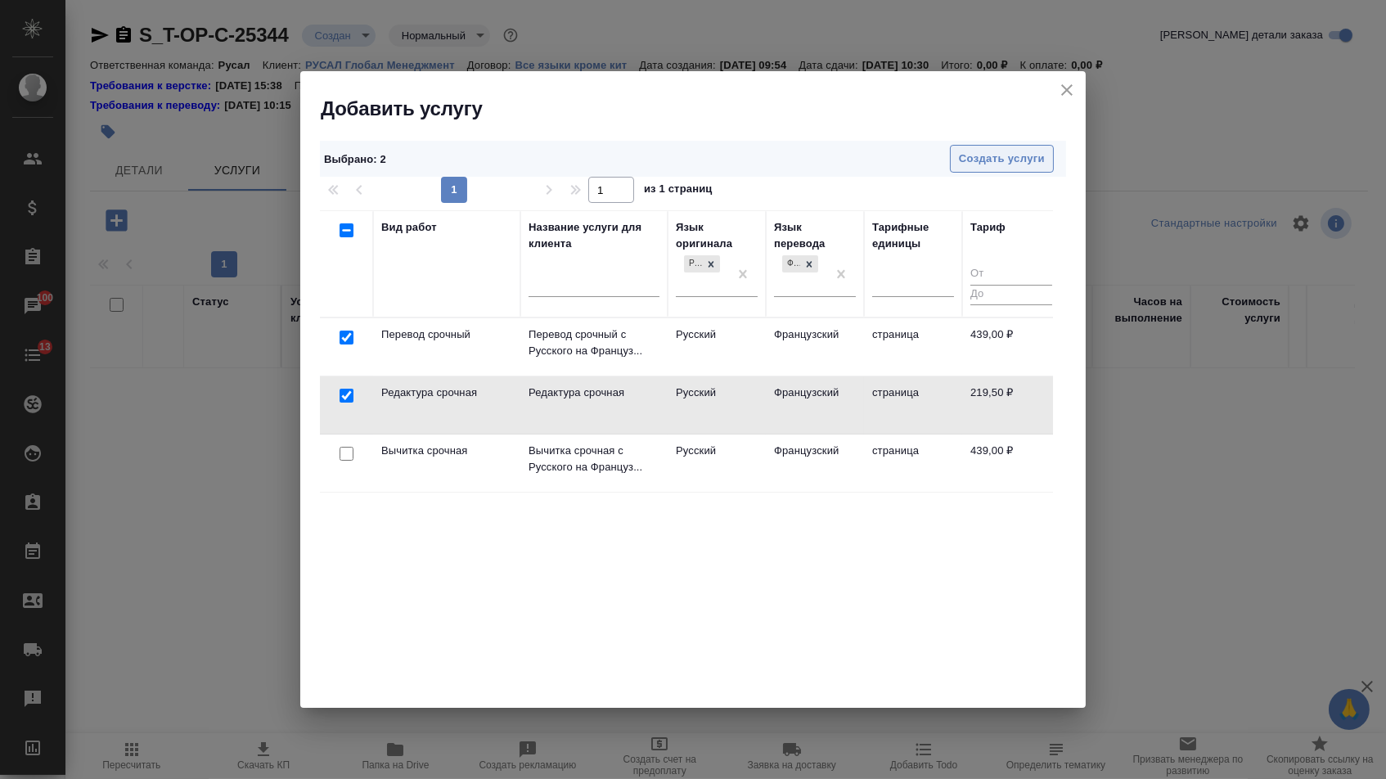
click at [989, 162] on span "Создать услуги" at bounding box center [1002, 159] width 86 height 19
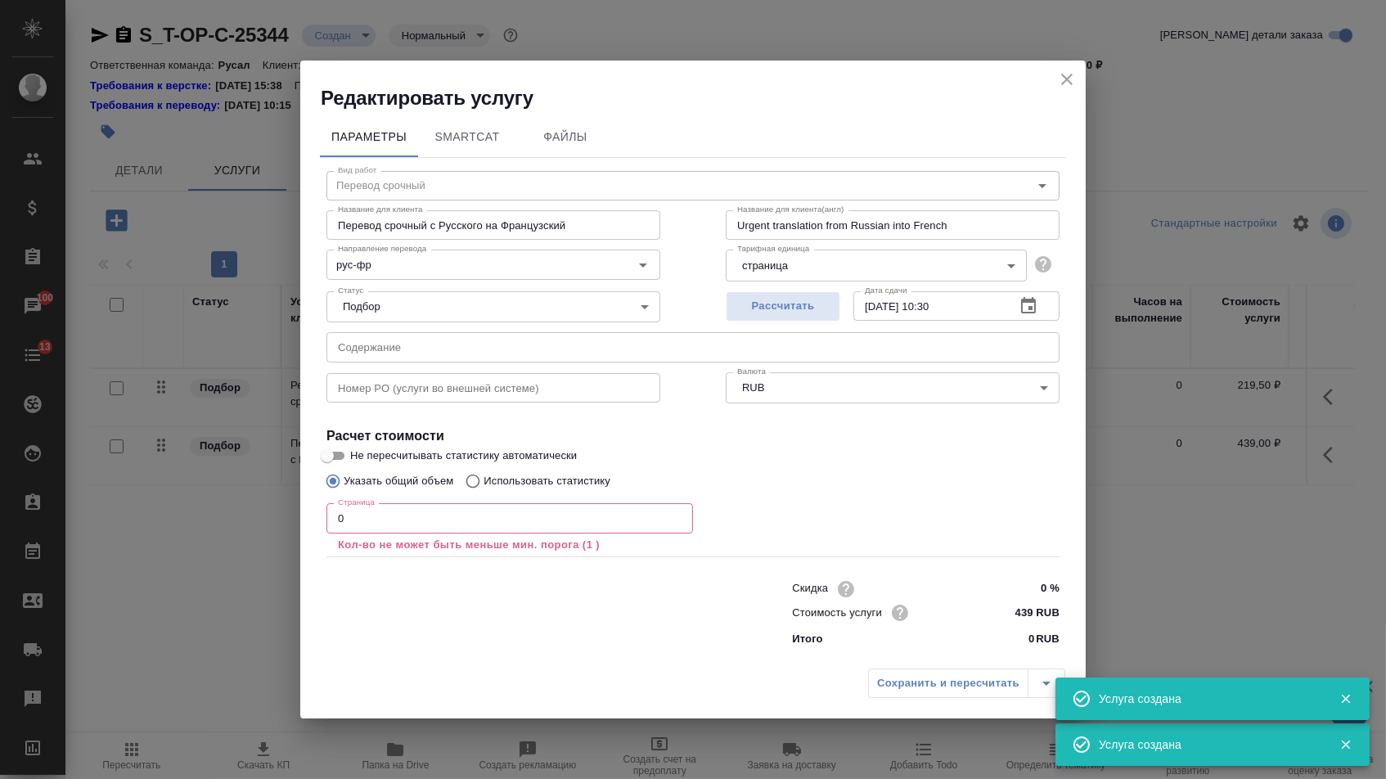
type input "Перевод срочный"
type input "Перевод срочный с Русского на Французский"
type input "Urgent translation from Russian into French"
type input "439 RUB"
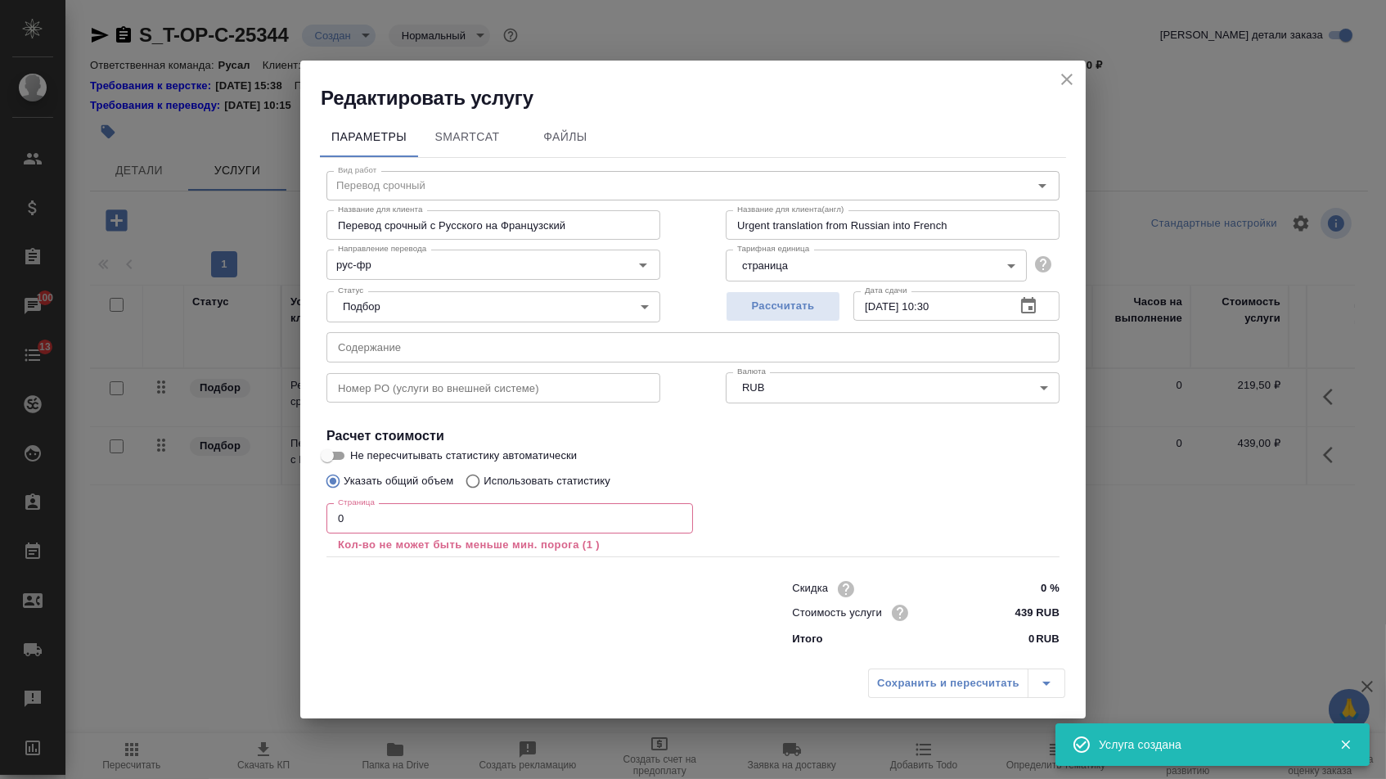
drag, startPoint x: 989, startPoint y: 162, endPoint x: 570, endPoint y: 350, distance: 459.1
click at [570, 350] on input "text" at bounding box center [692, 346] width 733 height 29
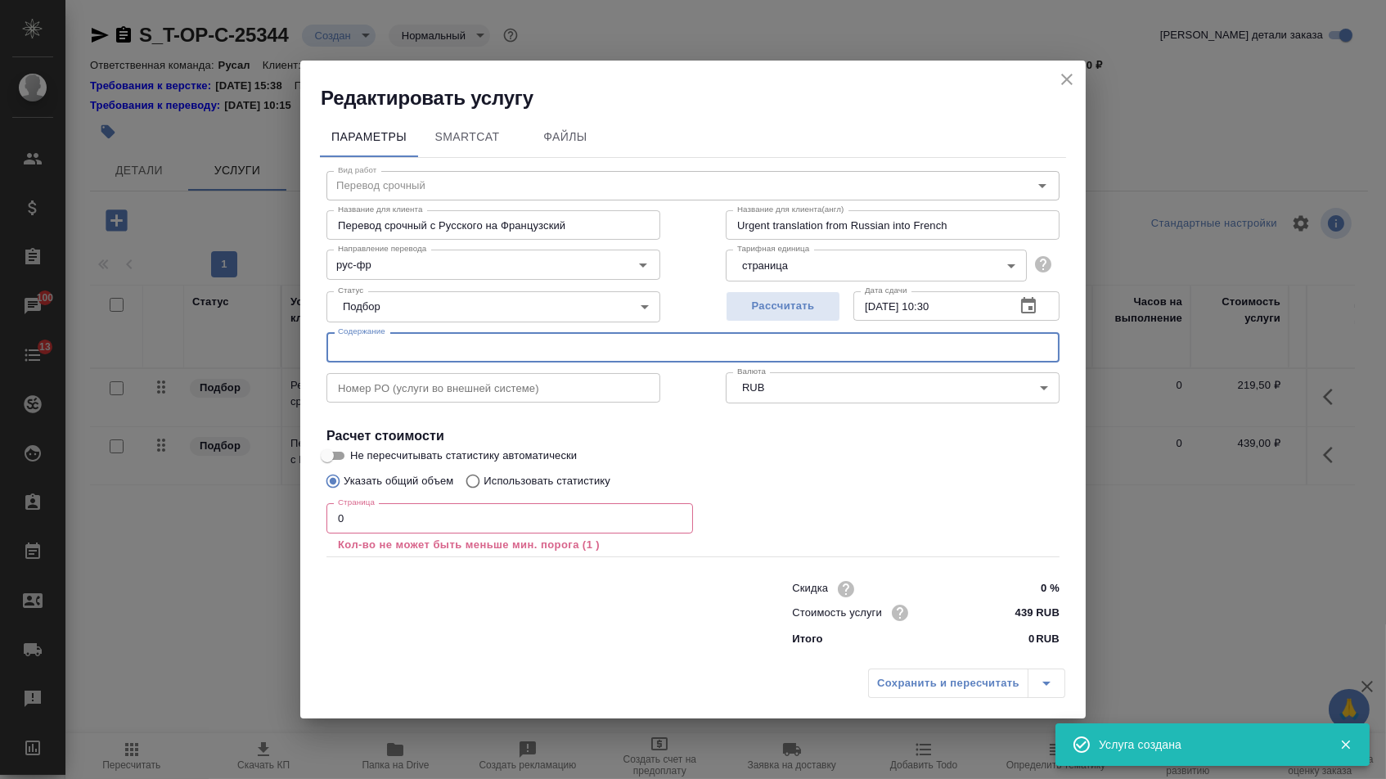
paste input "T-FR_Пиьсмо в Конго Университет"
type input "T-FR_Пиьсмо в Конго Университет"
click at [447, 547] on p "Кол-во не может быть меньше мин. порога (1 )" at bounding box center [510, 545] width 344 height 16
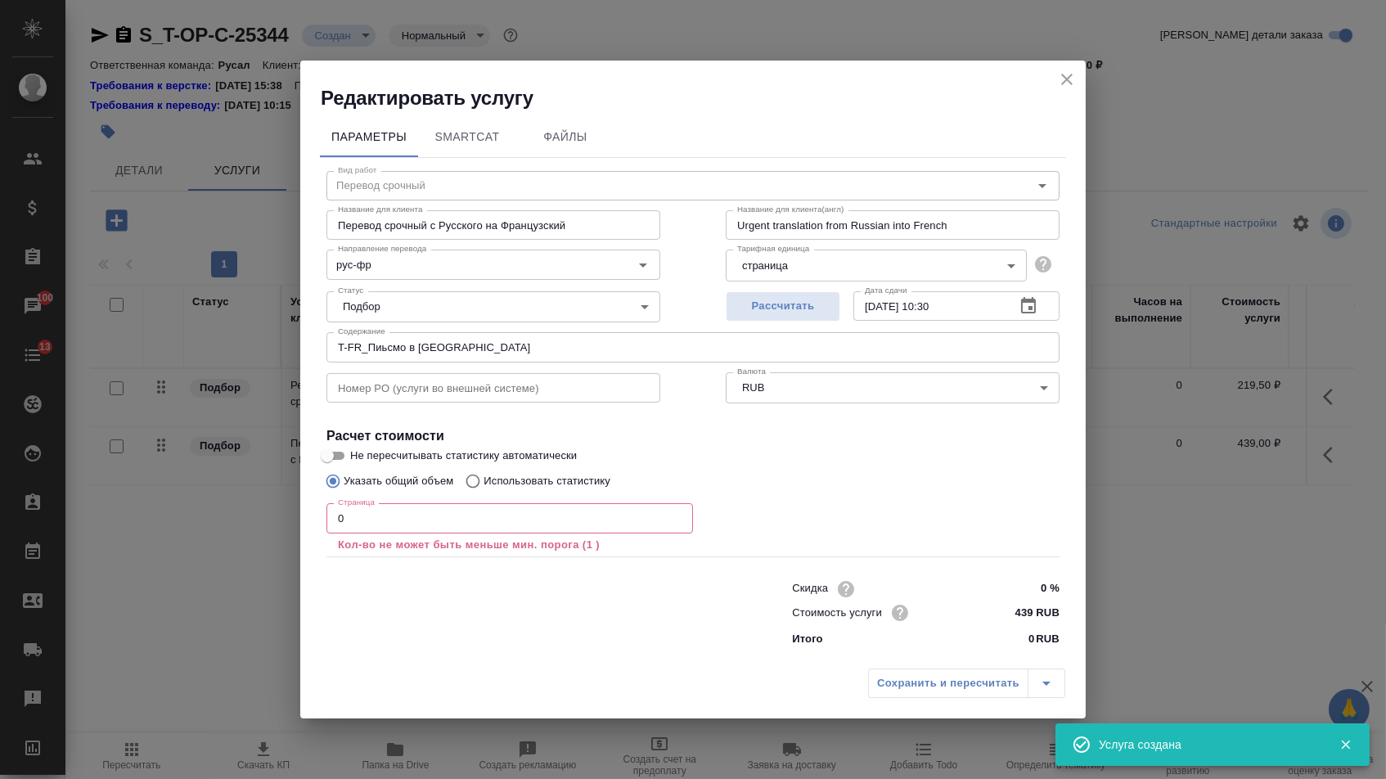
click at [429, 522] on input "0" at bounding box center [509, 517] width 366 height 29
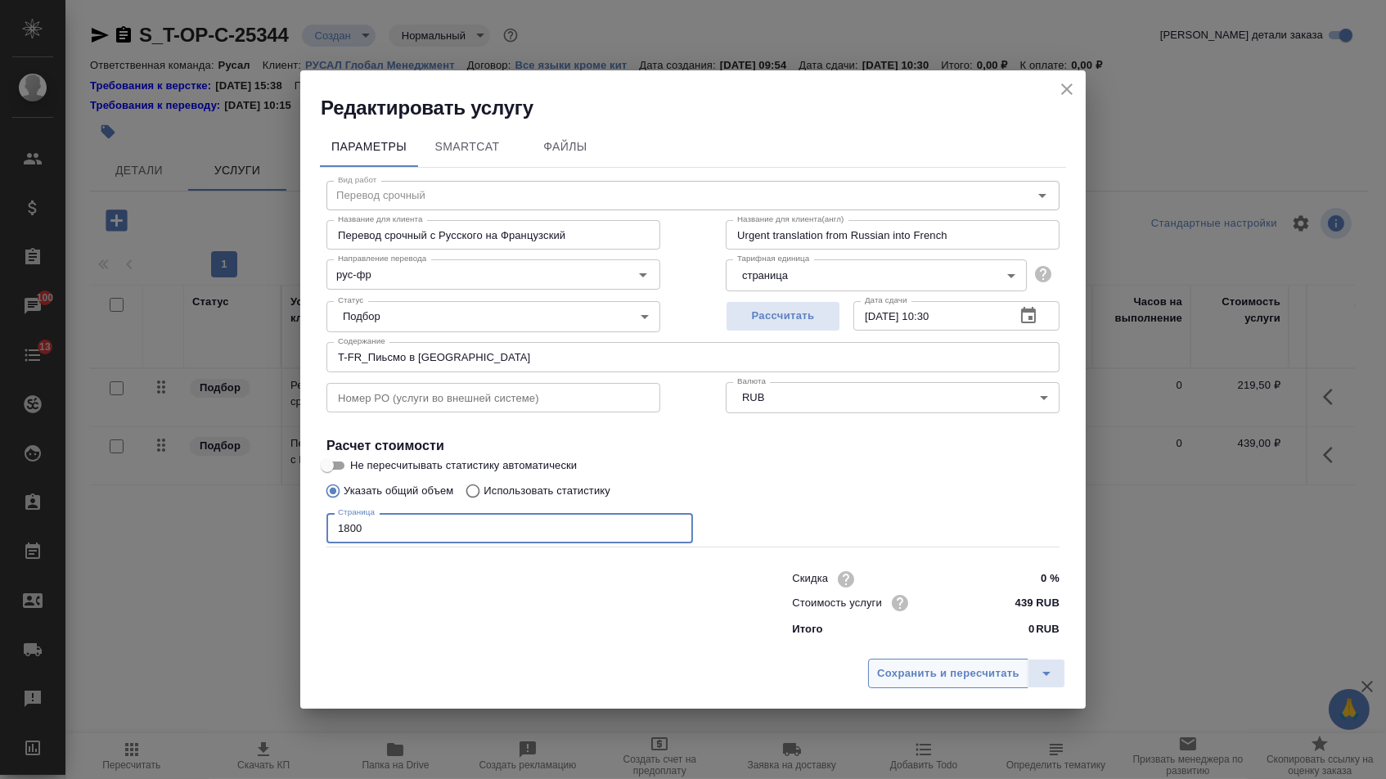
type input "1800"
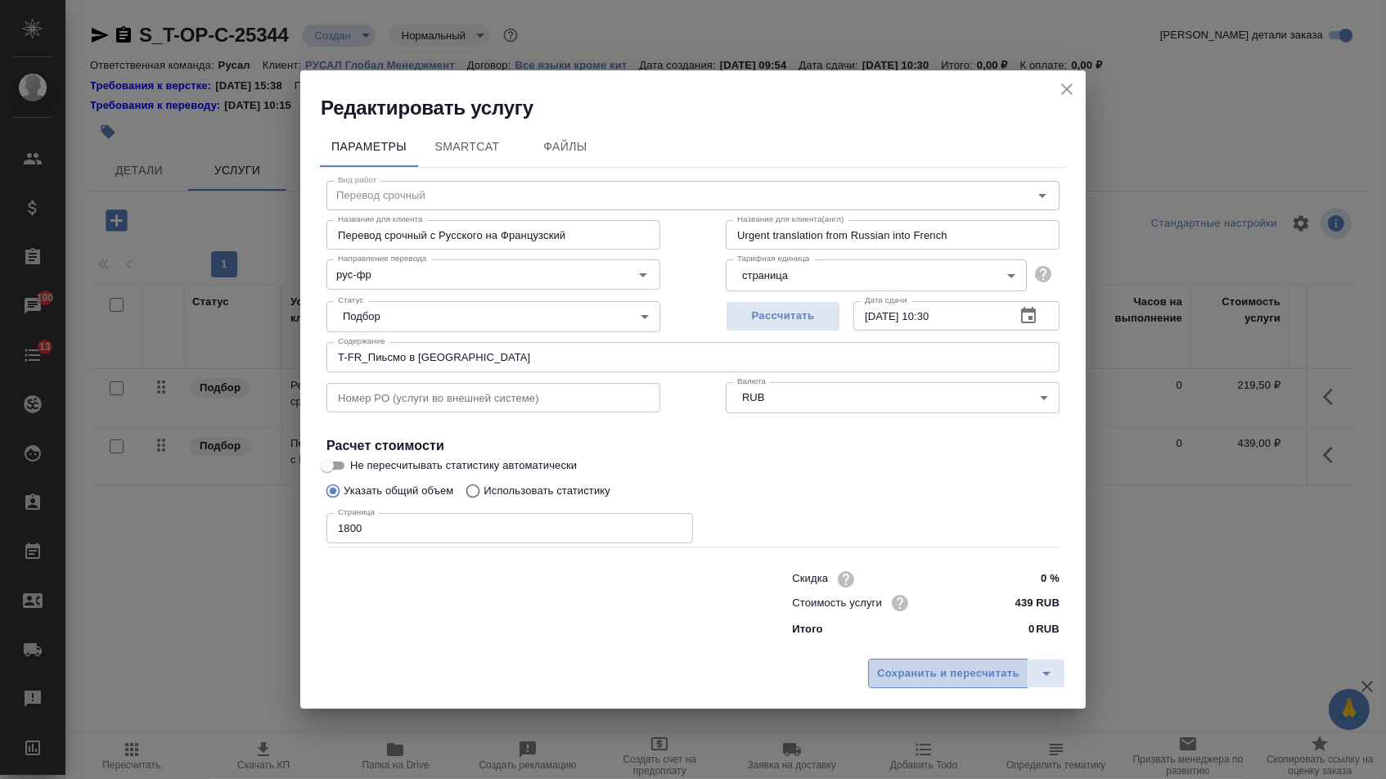
click at [975, 679] on span "Сохранить и пересчитать" at bounding box center [948, 673] width 142 height 19
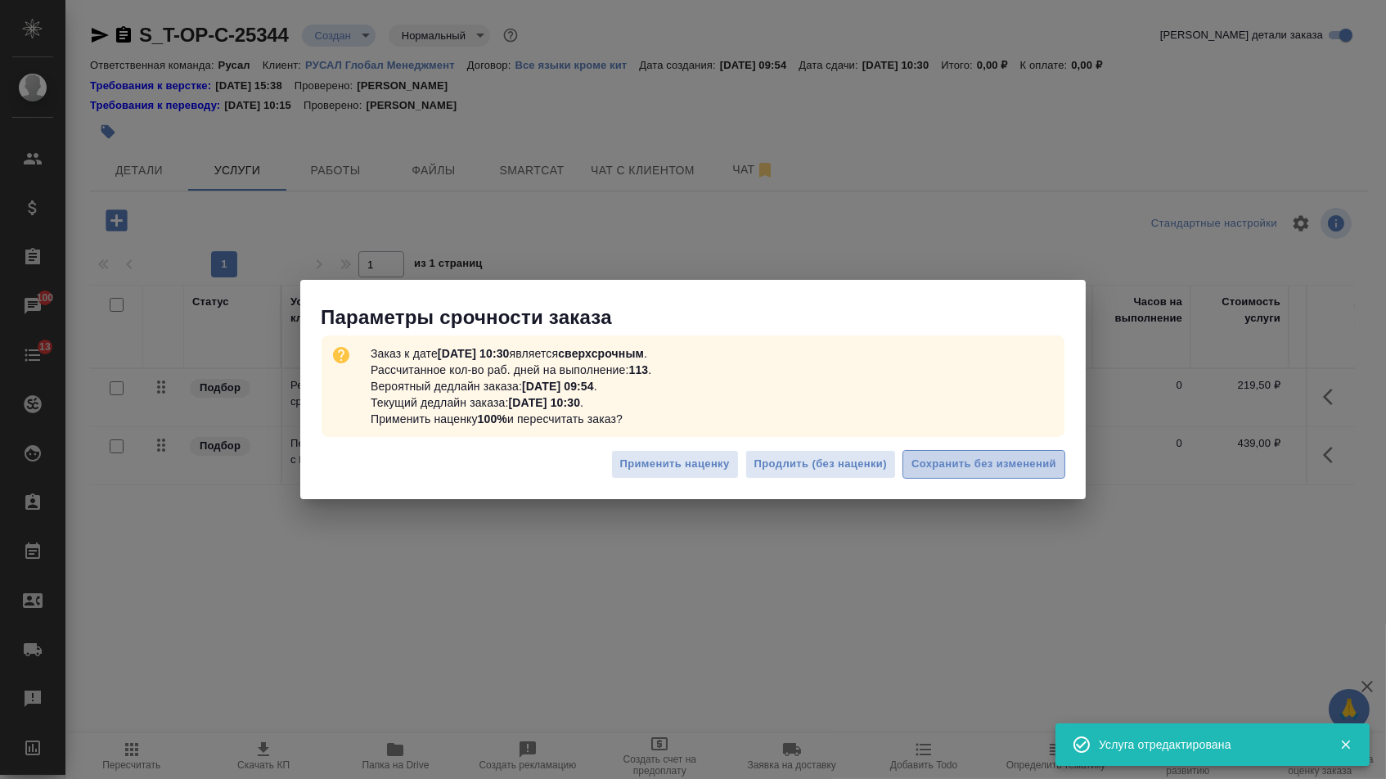
click at [907, 453] on button "Сохранить без изменений" at bounding box center [983, 464] width 163 height 29
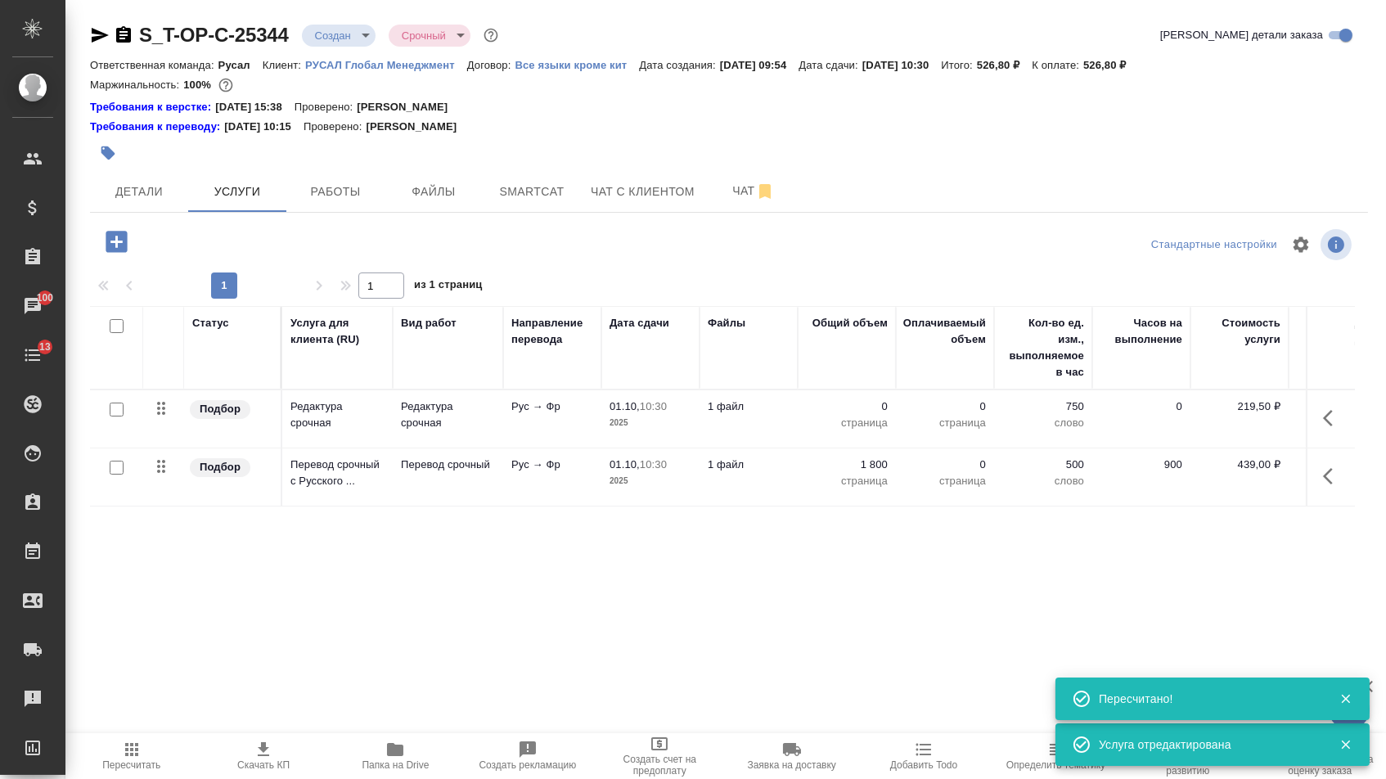
type input "urgent"
click at [851, 415] on p "0" at bounding box center [847, 406] width 82 height 16
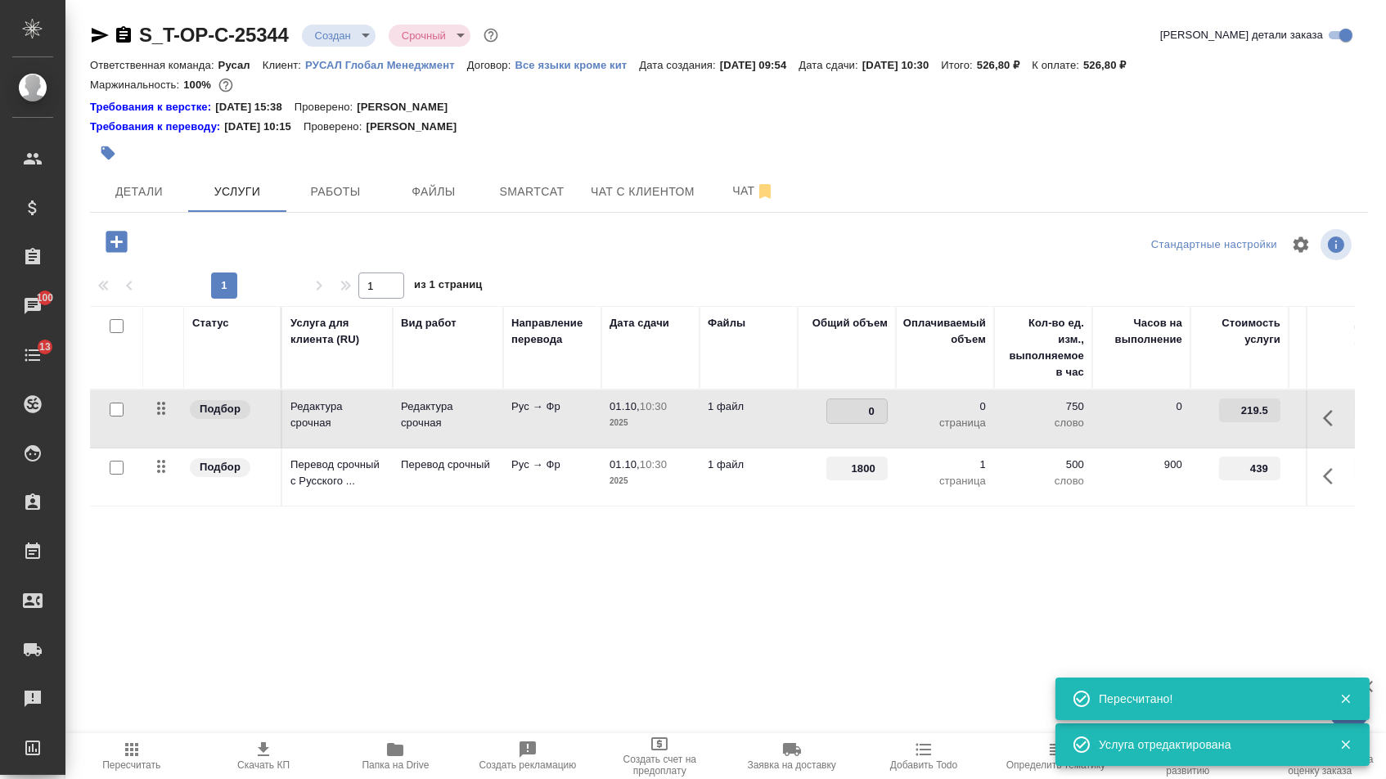
click at [851, 417] on input "0" at bounding box center [857, 411] width 60 height 24
type input "1800"
click at [805, 588] on div "Статус Услуга для клиента (RU) Вид работ Направление перевода Дата сдачи Файлы …" at bounding box center [722, 482] width 1264 height 352
click at [247, 254] on button "Сохранить и пересчитать" at bounding box center [232, 239] width 160 height 29
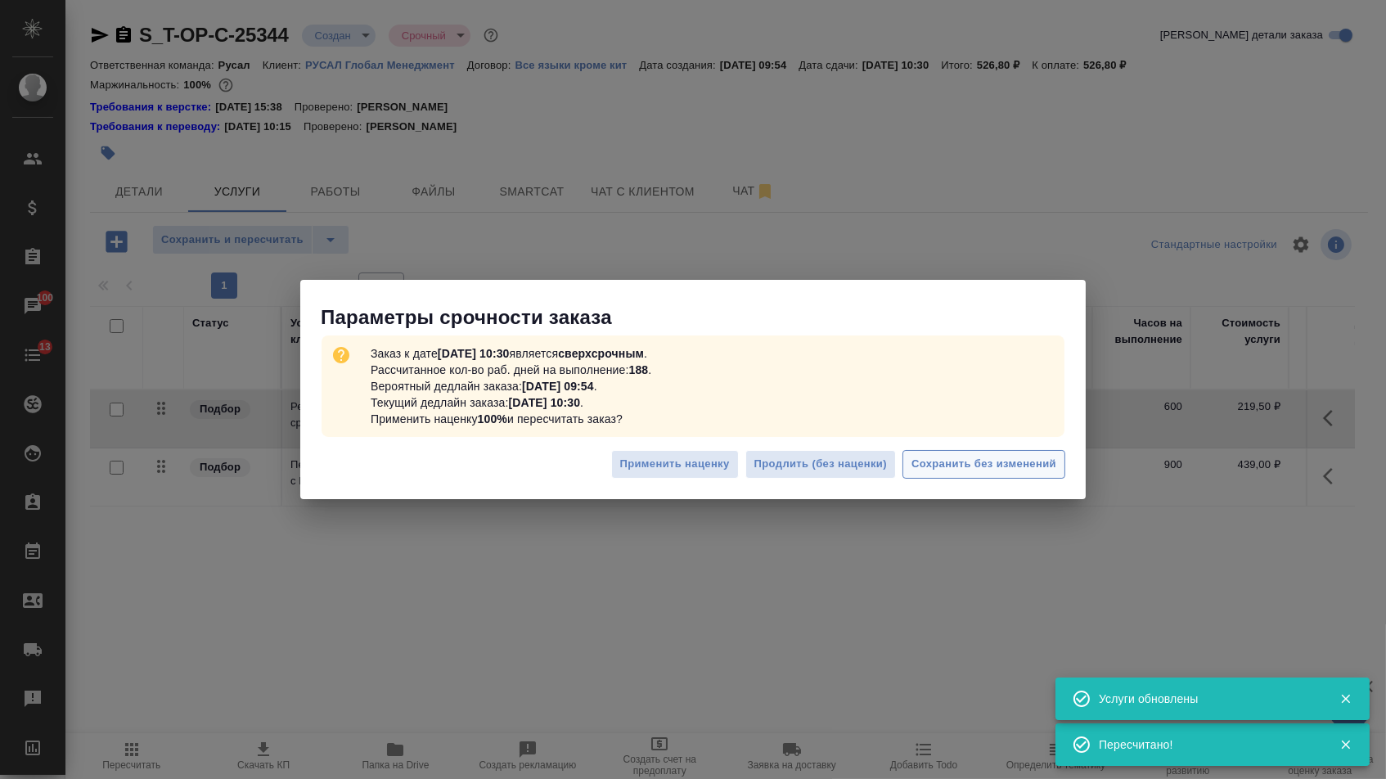
click at [1053, 476] on button "Сохранить без изменений" at bounding box center [983, 464] width 163 height 29
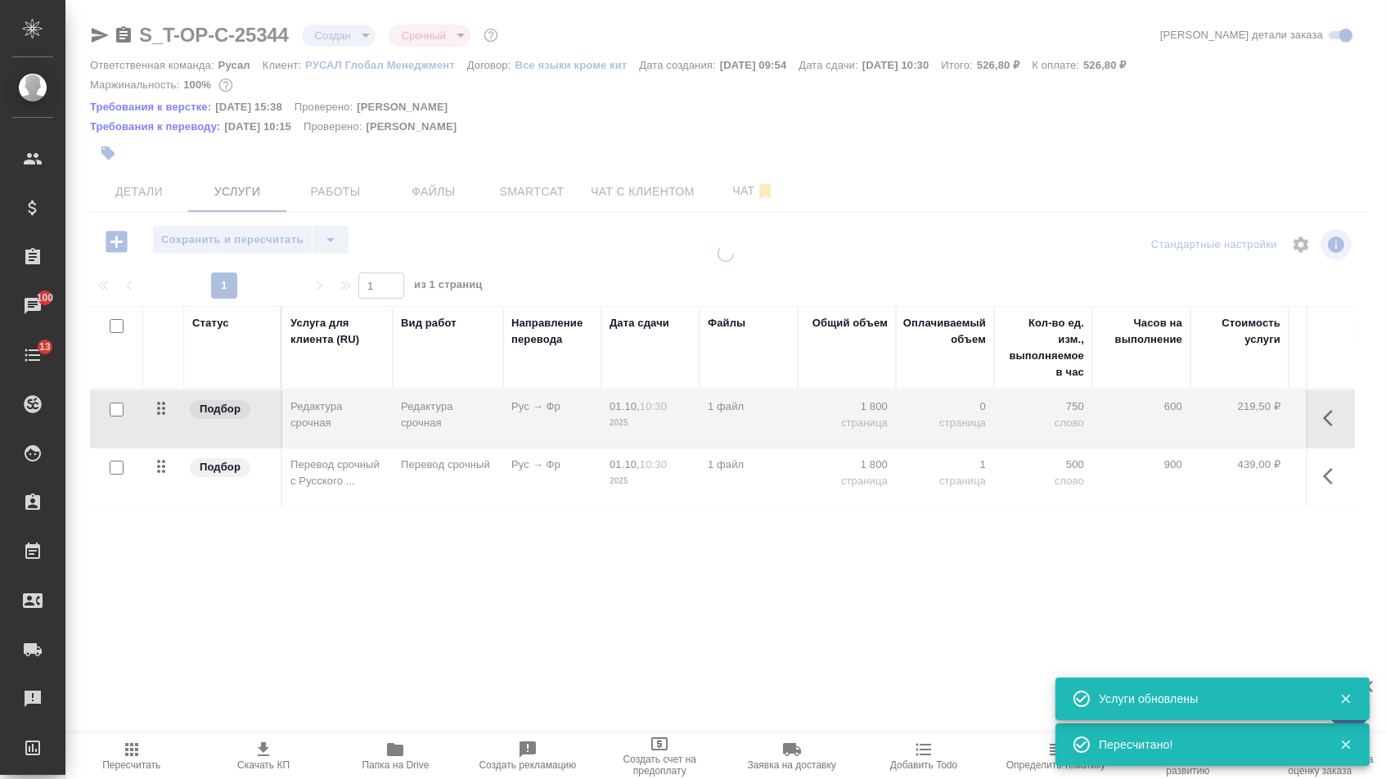
click at [1035, 473] on p "500" at bounding box center [1043, 464] width 82 height 16
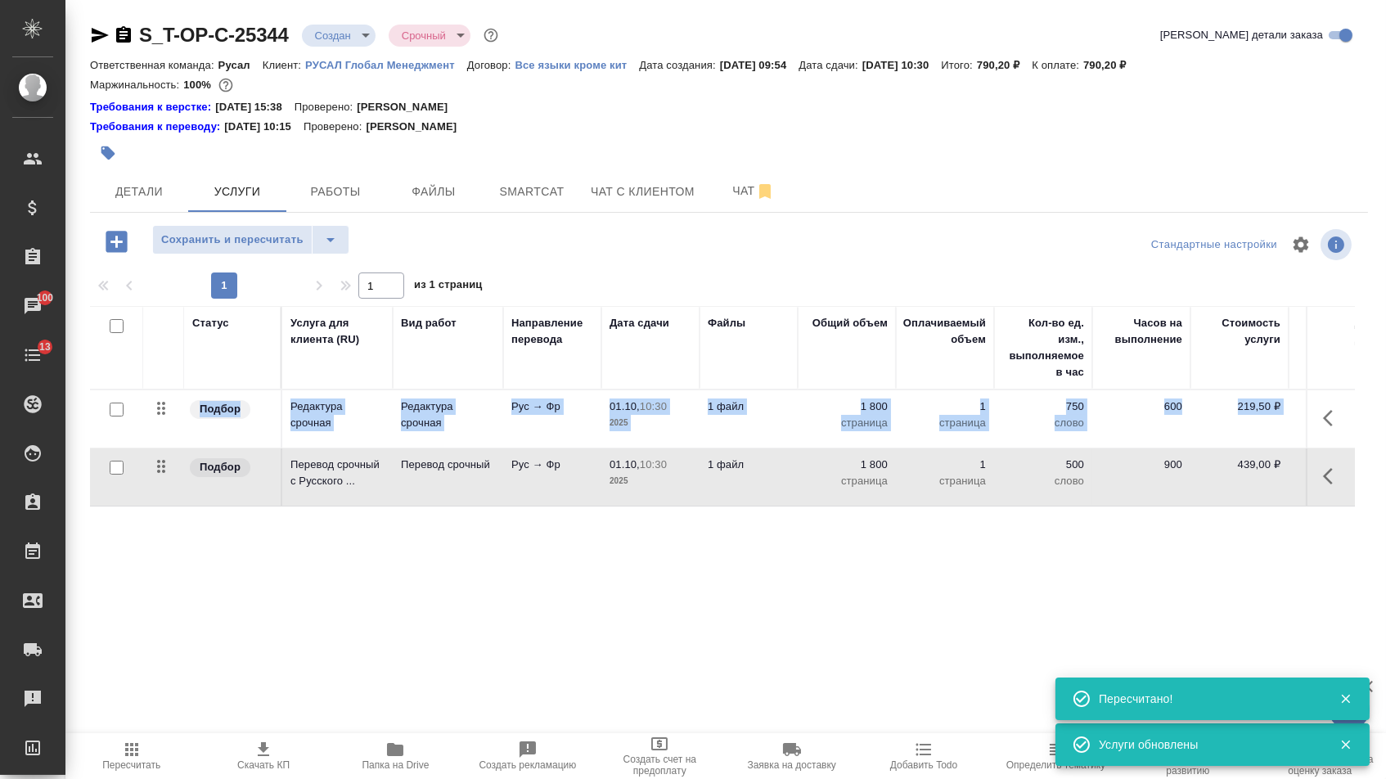
drag, startPoint x: 137, startPoint y: 429, endPoint x: 154, endPoint y: 501, distance: 73.8
click at [154, 496] on tbody "Подбор Редактура срочная Редактура срочная Рус → Фр 01.10, 10:30 2025 1 файл 1 …" at bounding box center [861, 448] width 1542 height 116
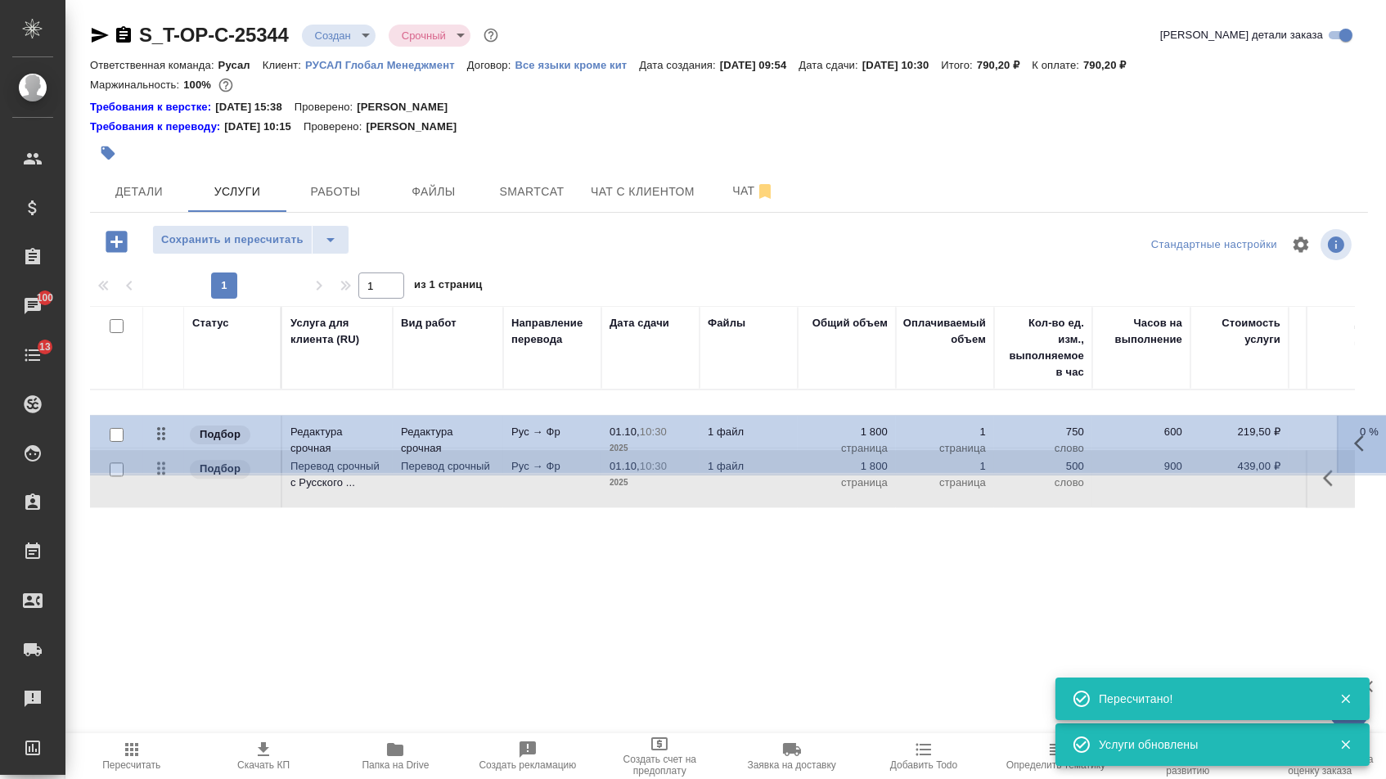
drag, startPoint x: 159, startPoint y: 412, endPoint x: 159, endPoint y: 499, distance: 86.7
click at [159, 499] on table "Статус Услуга для клиента (RU) Вид работ Направление перевода Дата сдачи Файлы …" at bounding box center [861, 407] width 1542 height 202
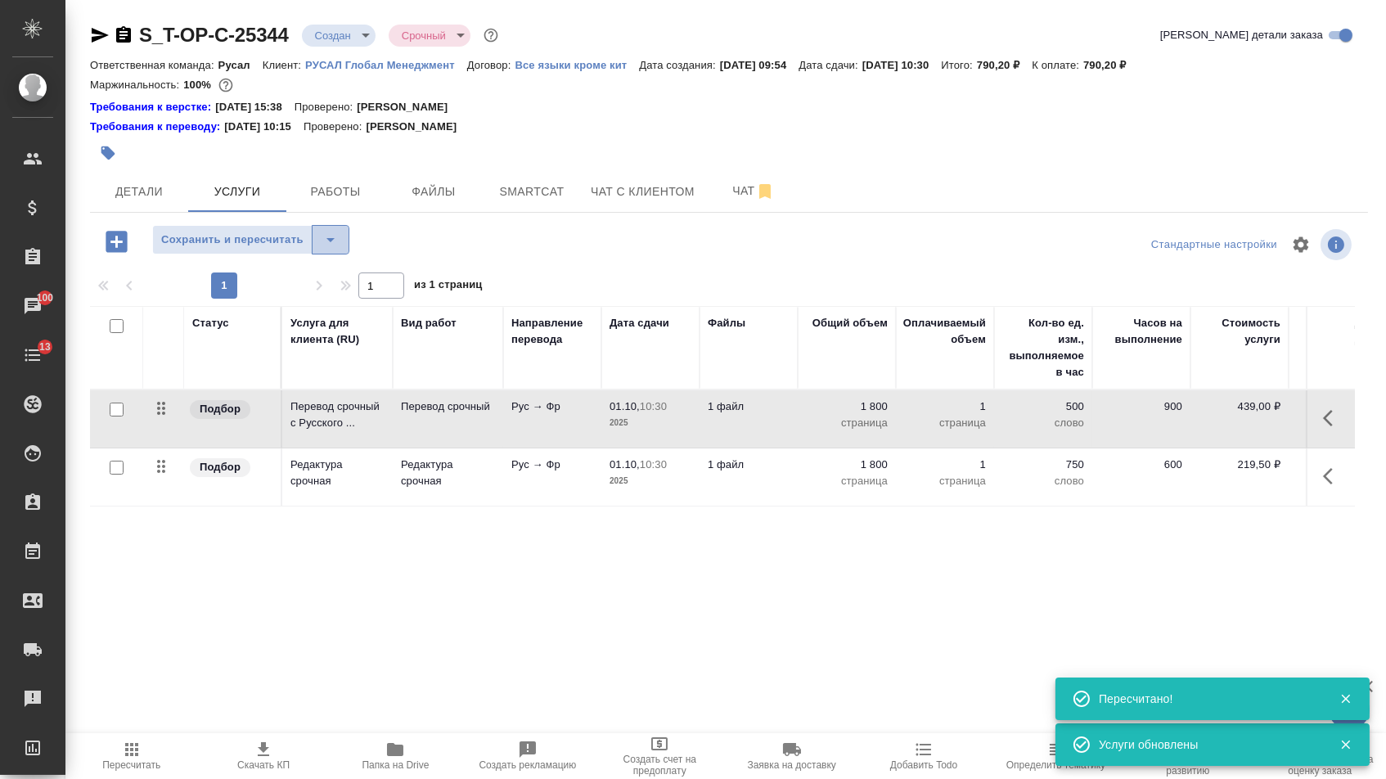
click at [335, 249] on icon "split button" at bounding box center [331, 240] width 20 height 20
click at [331, 296] on ul "Сохранить" at bounding box center [257, 282] width 201 height 39
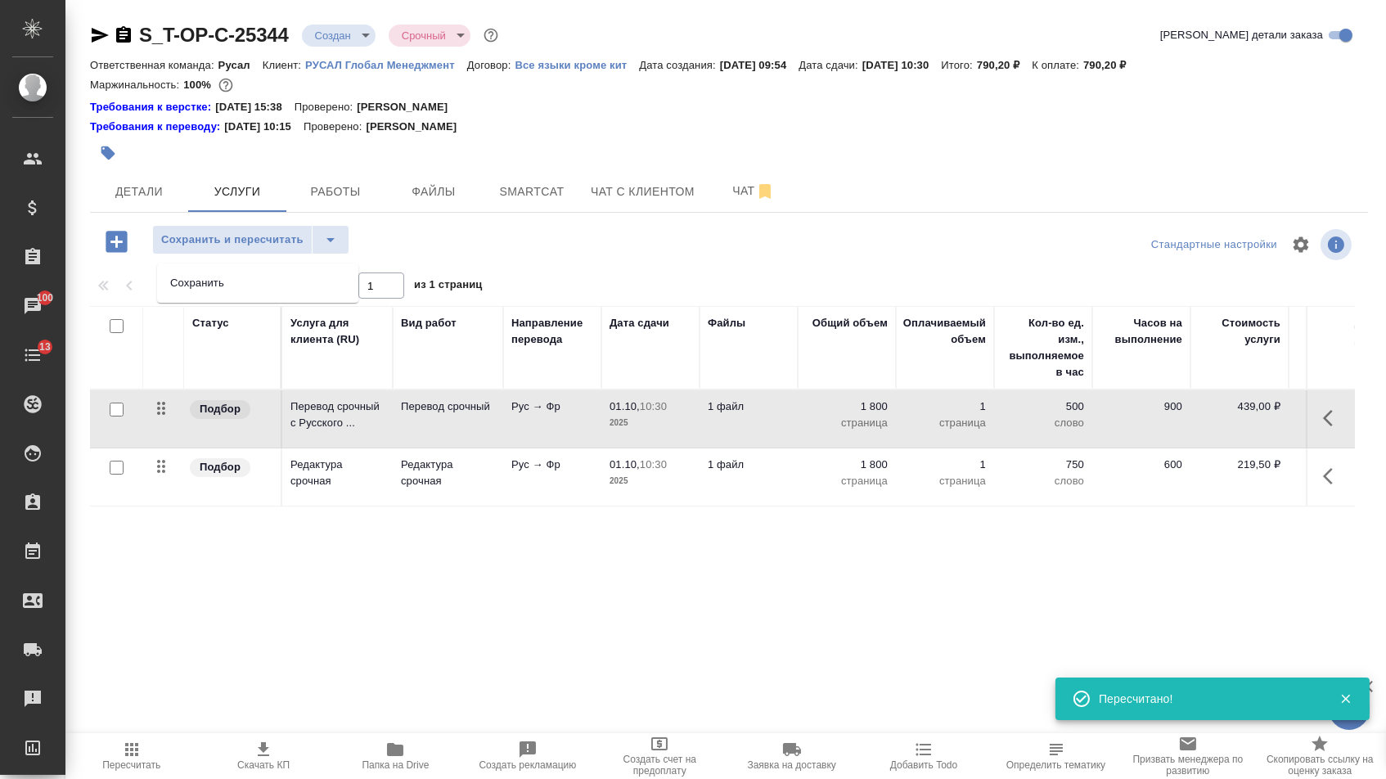
click at [326, 290] on li "Сохранить" at bounding box center [257, 283] width 201 height 26
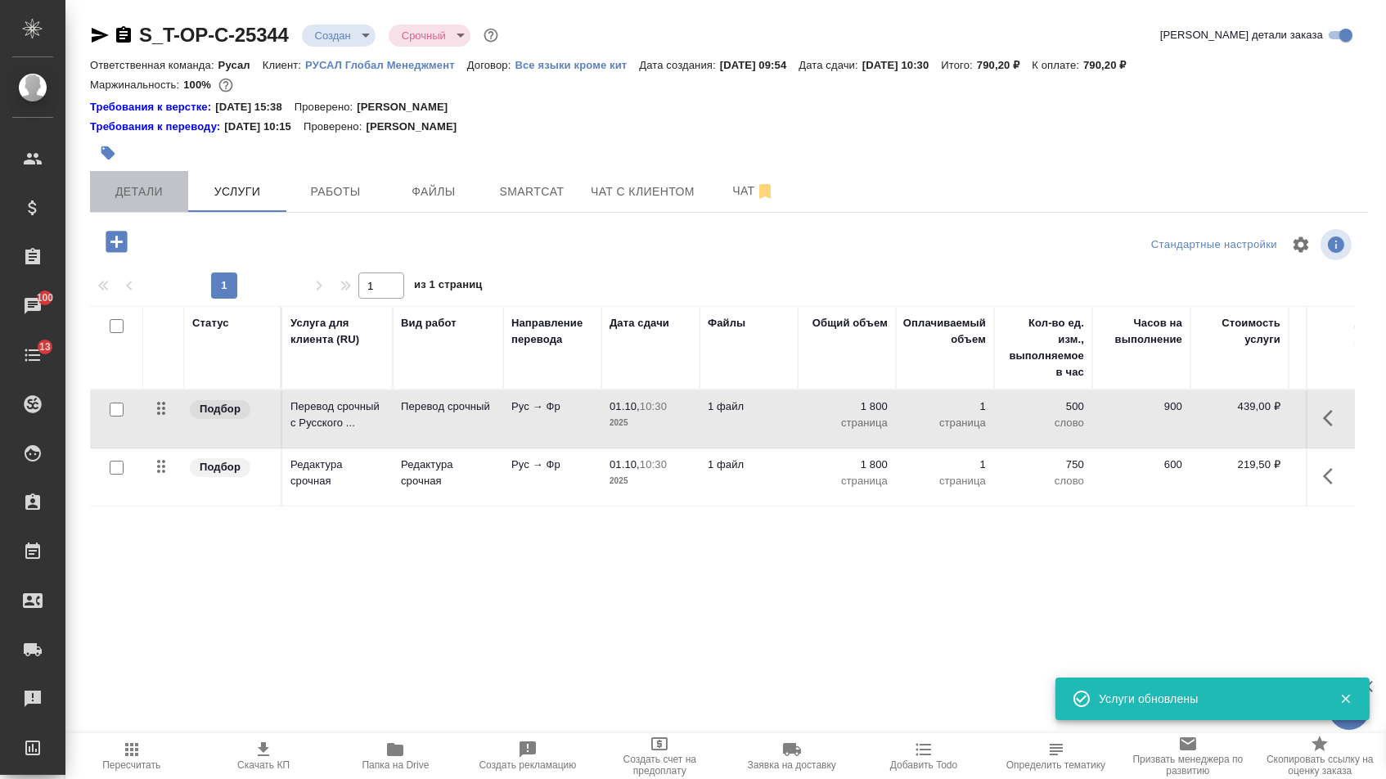
click at [170, 194] on span "Детали" at bounding box center [139, 192] width 79 height 20
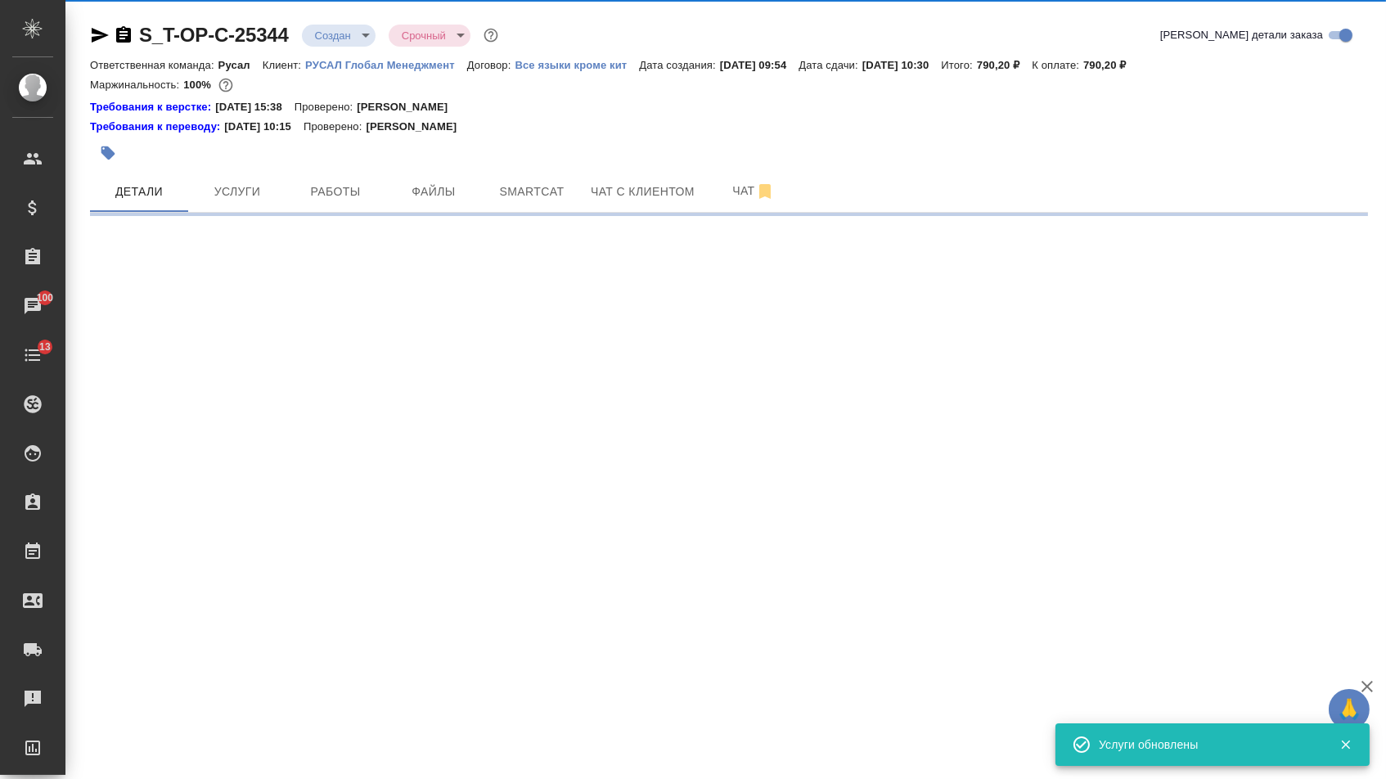
select select "RU"
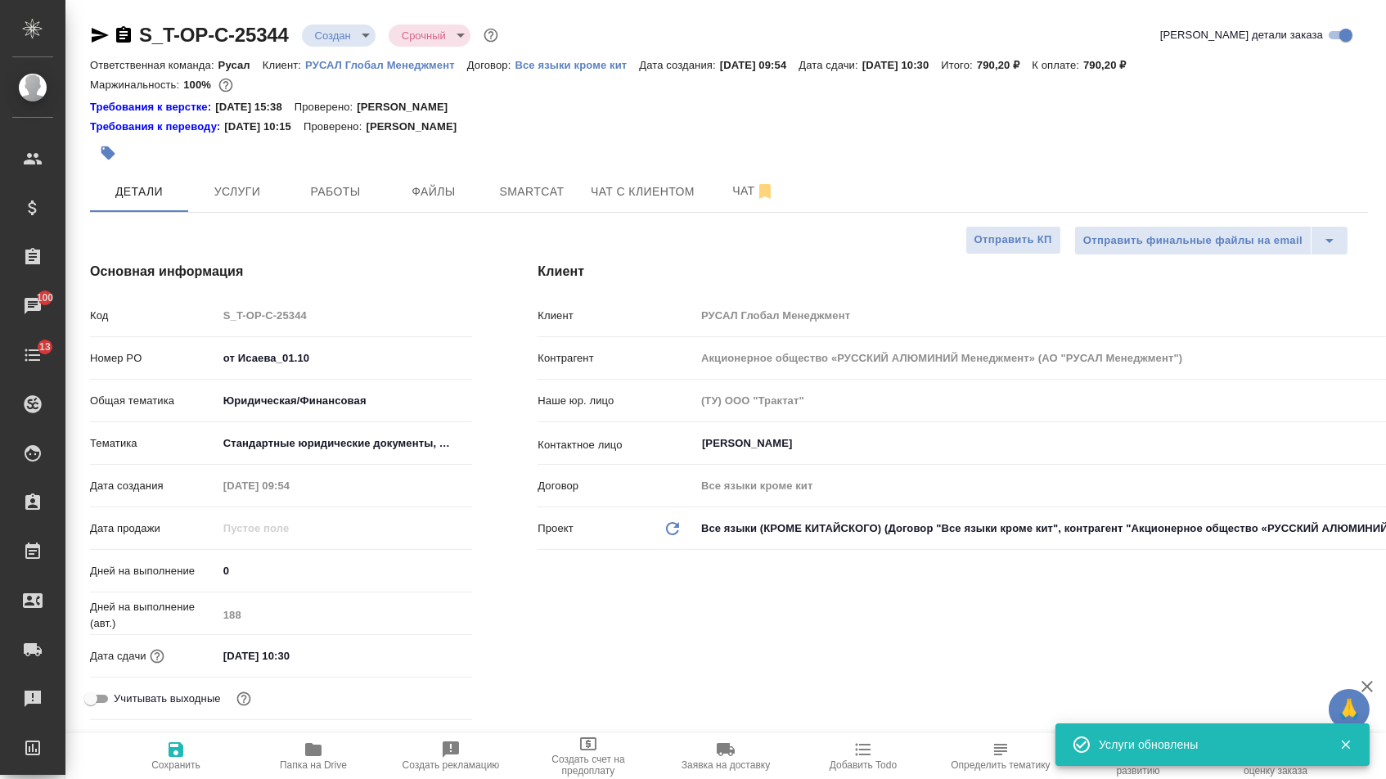
click at [353, 36] on body "🙏 .cls-1 fill:#fff; AWATERA Menshikova Aleksandra Клиенты Спецификации Заказы 1…" at bounding box center [693, 389] width 1386 height 779
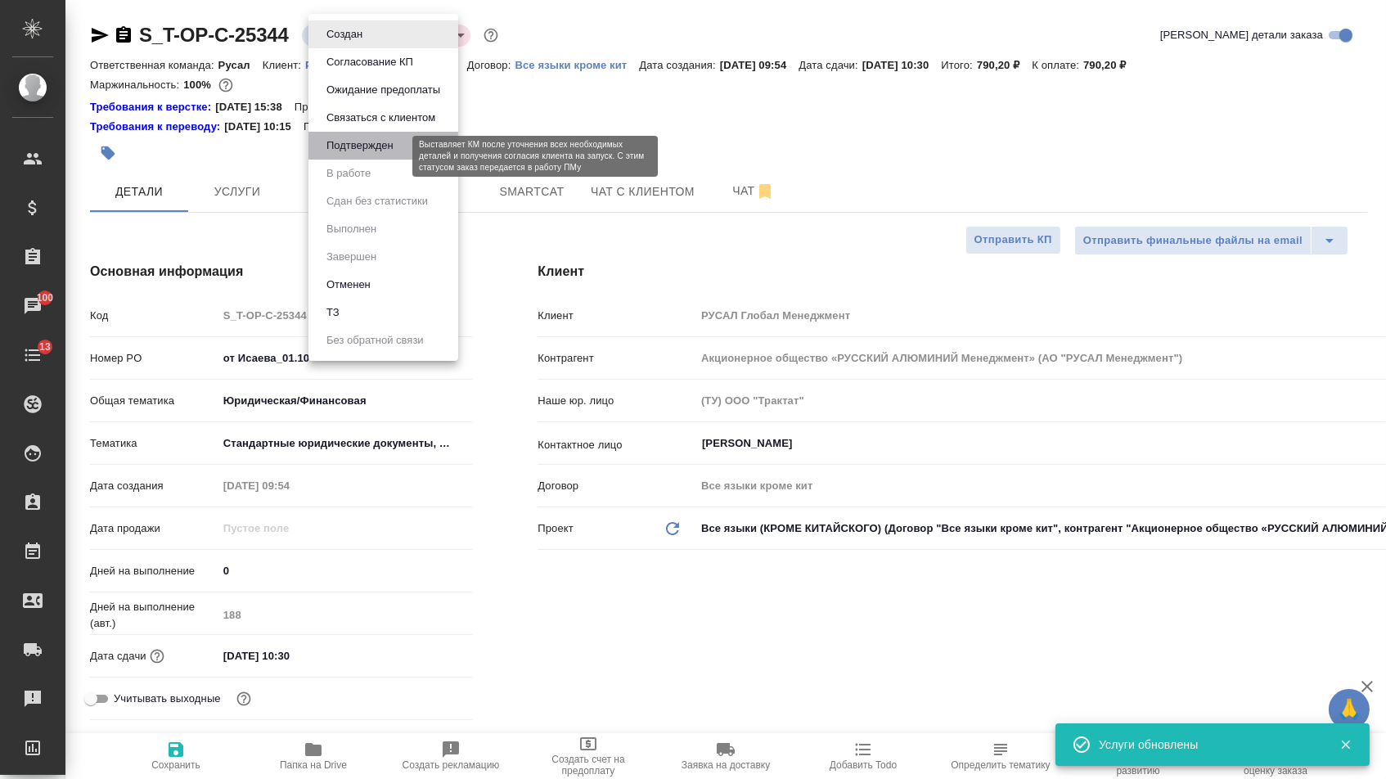
click at [353, 148] on button "Подтвержден" at bounding box center [359, 146] width 77 height 18
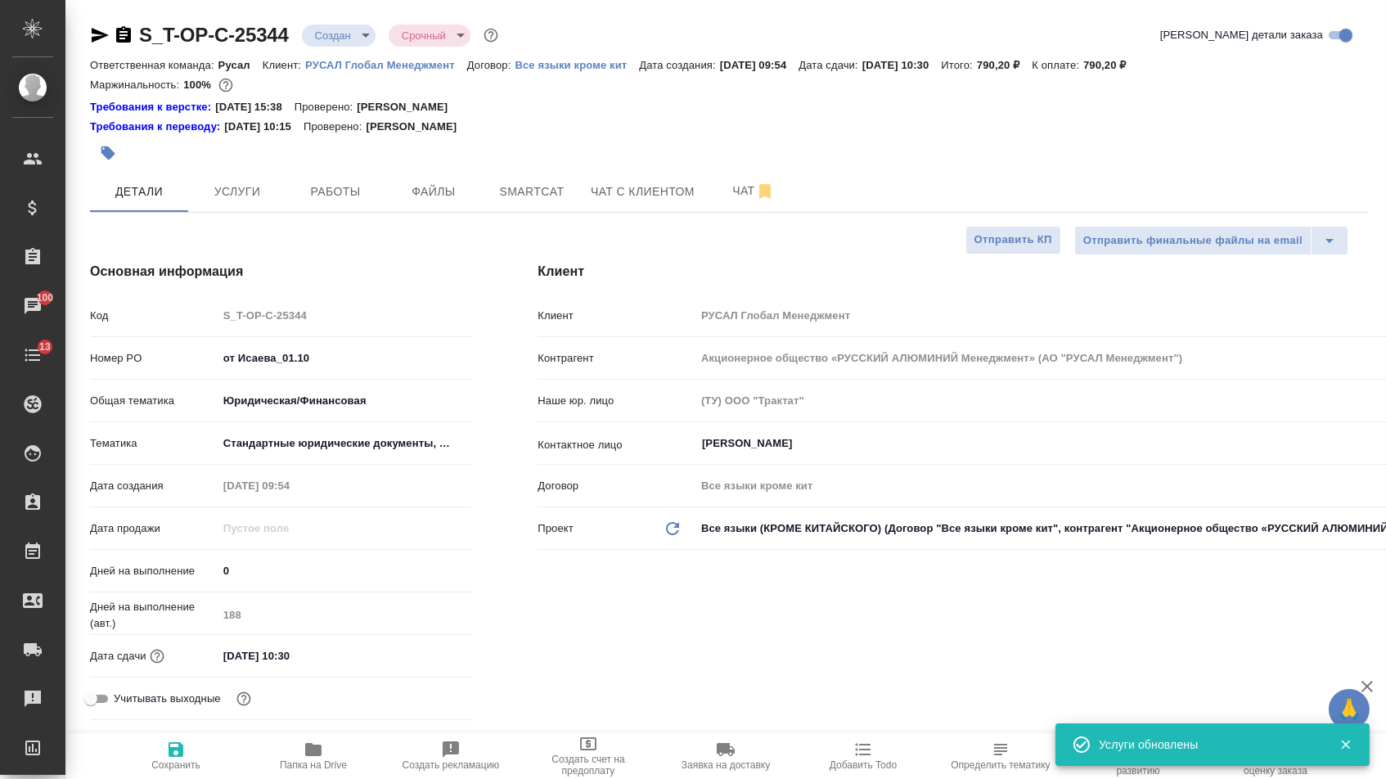
click at [106, 38] on icon "button" at bounding box center [100, 35] width 20 height 20
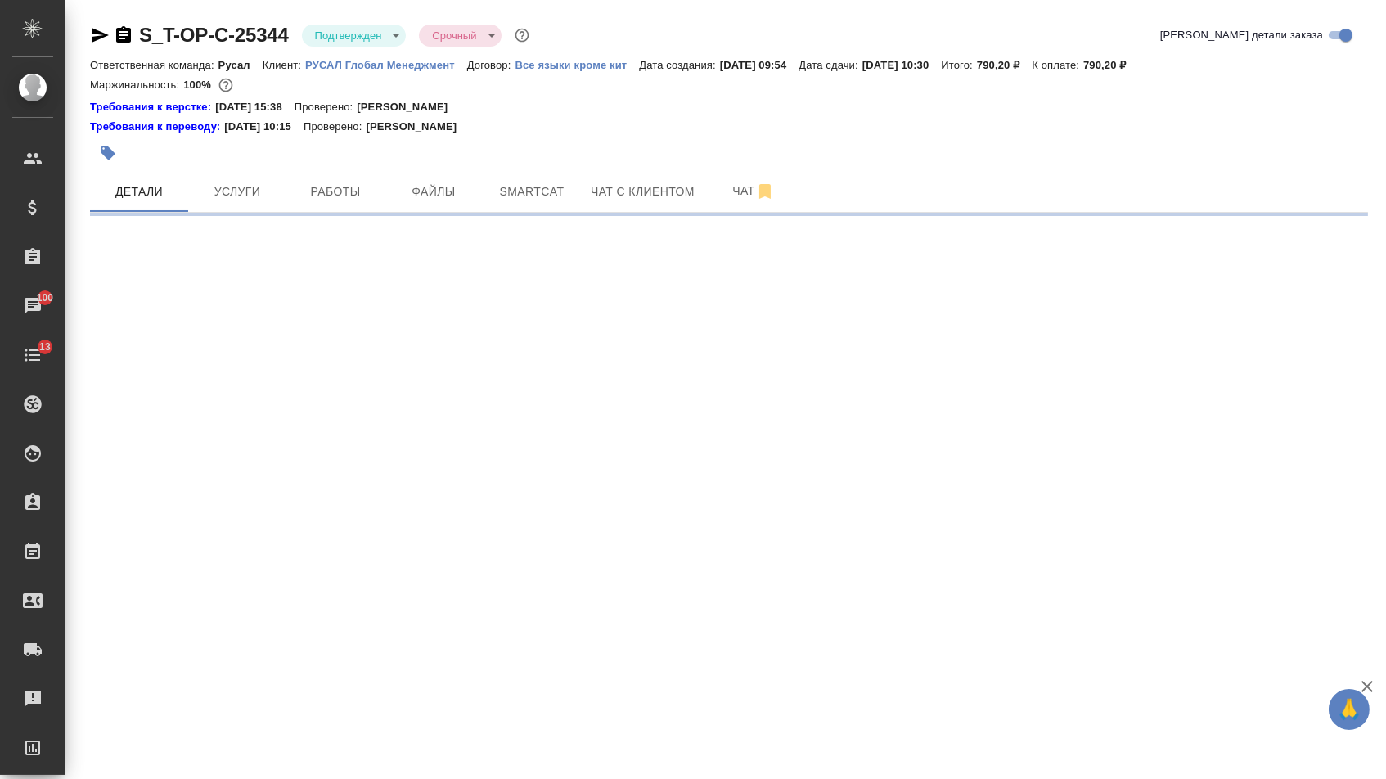
select select "RU"
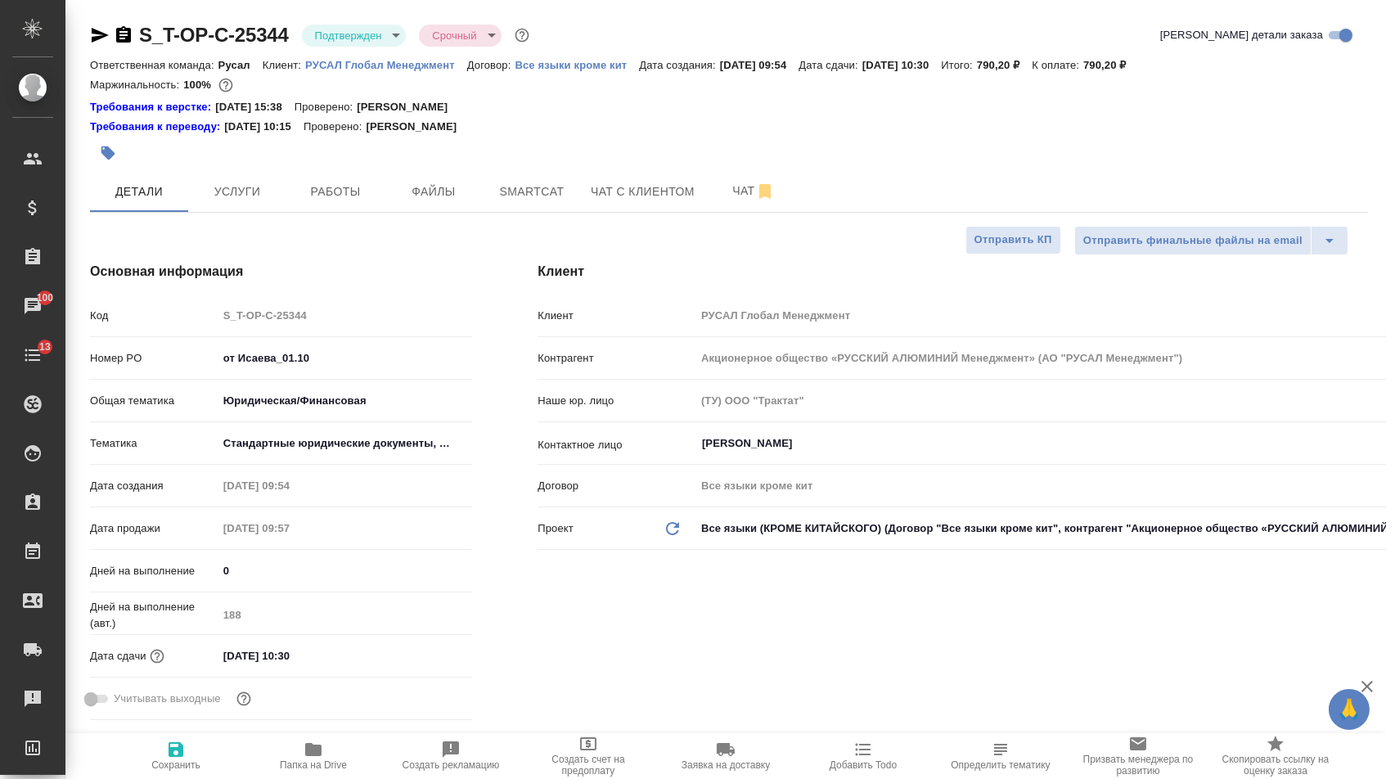
type textarea "x"
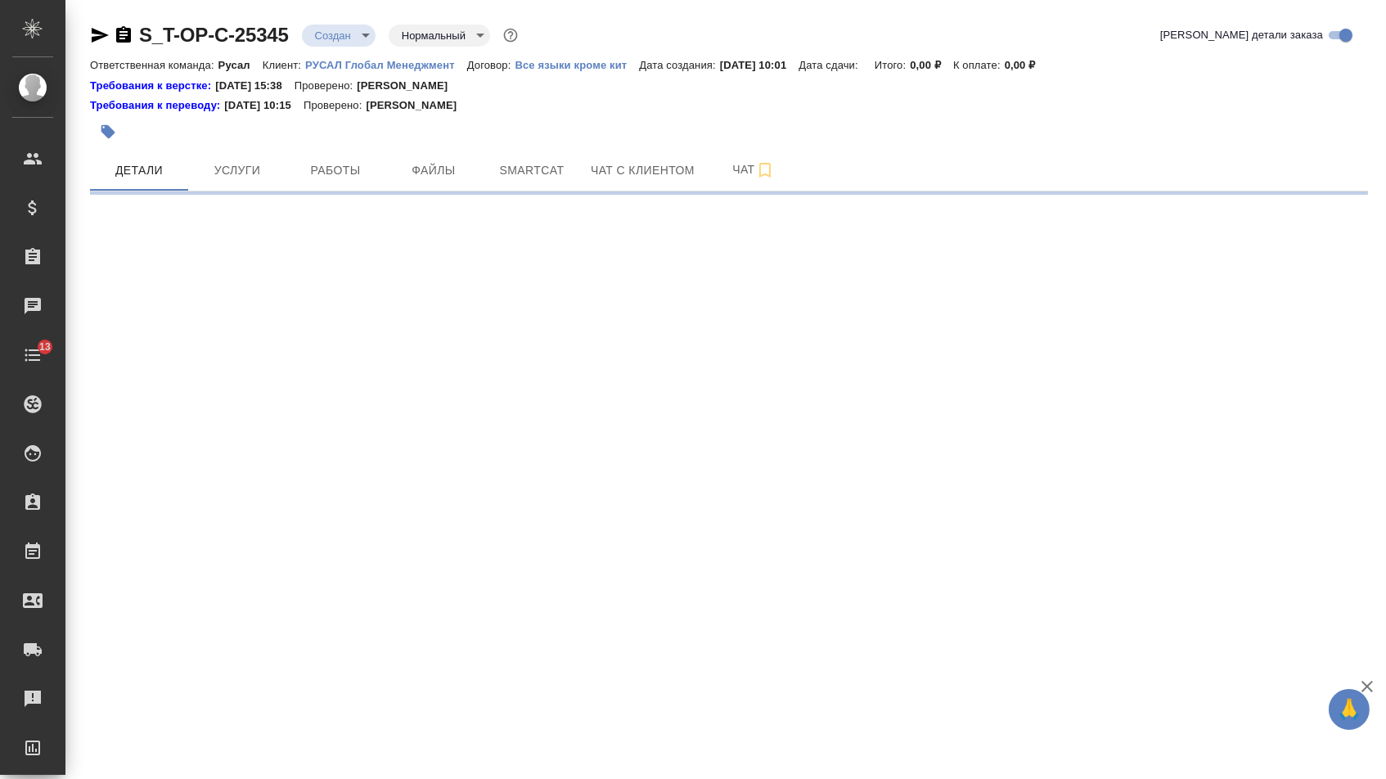
select select "RU"
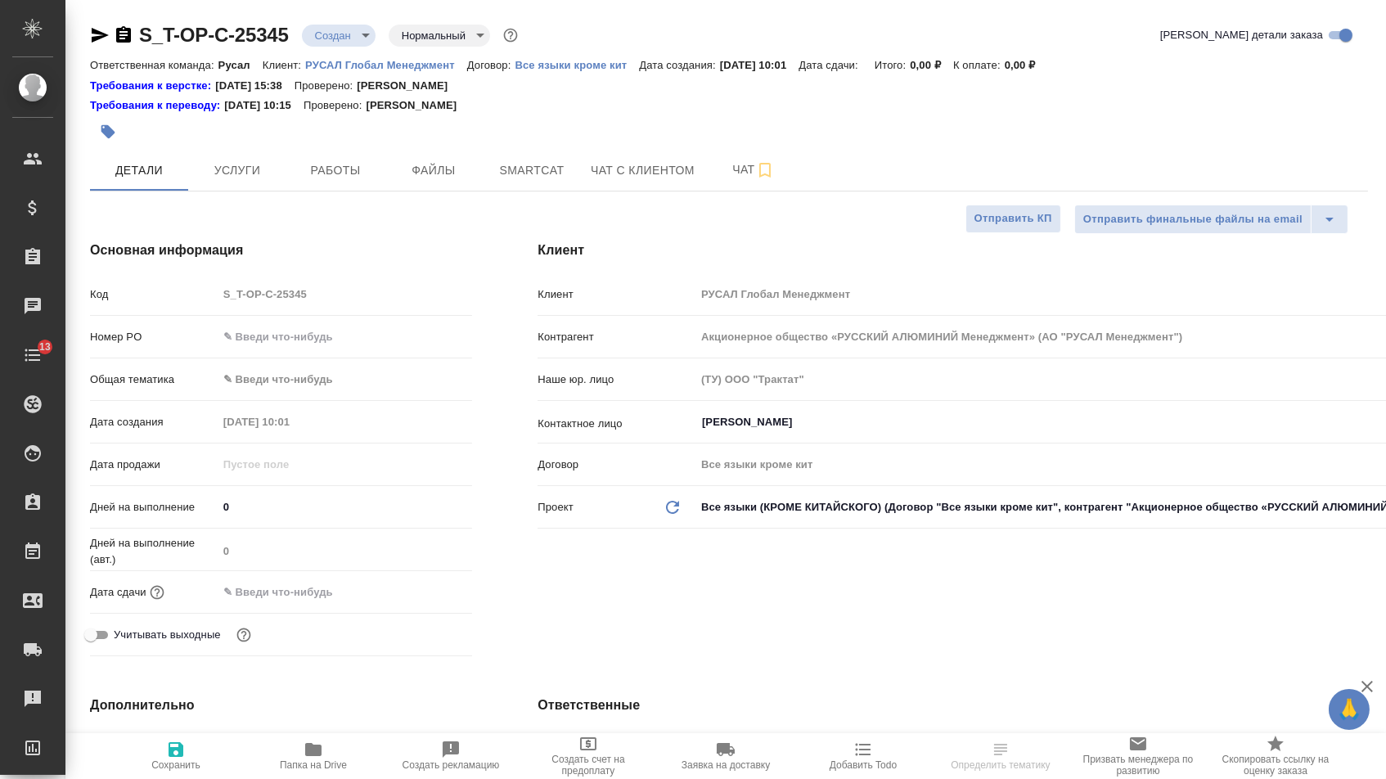
type textarea "x"
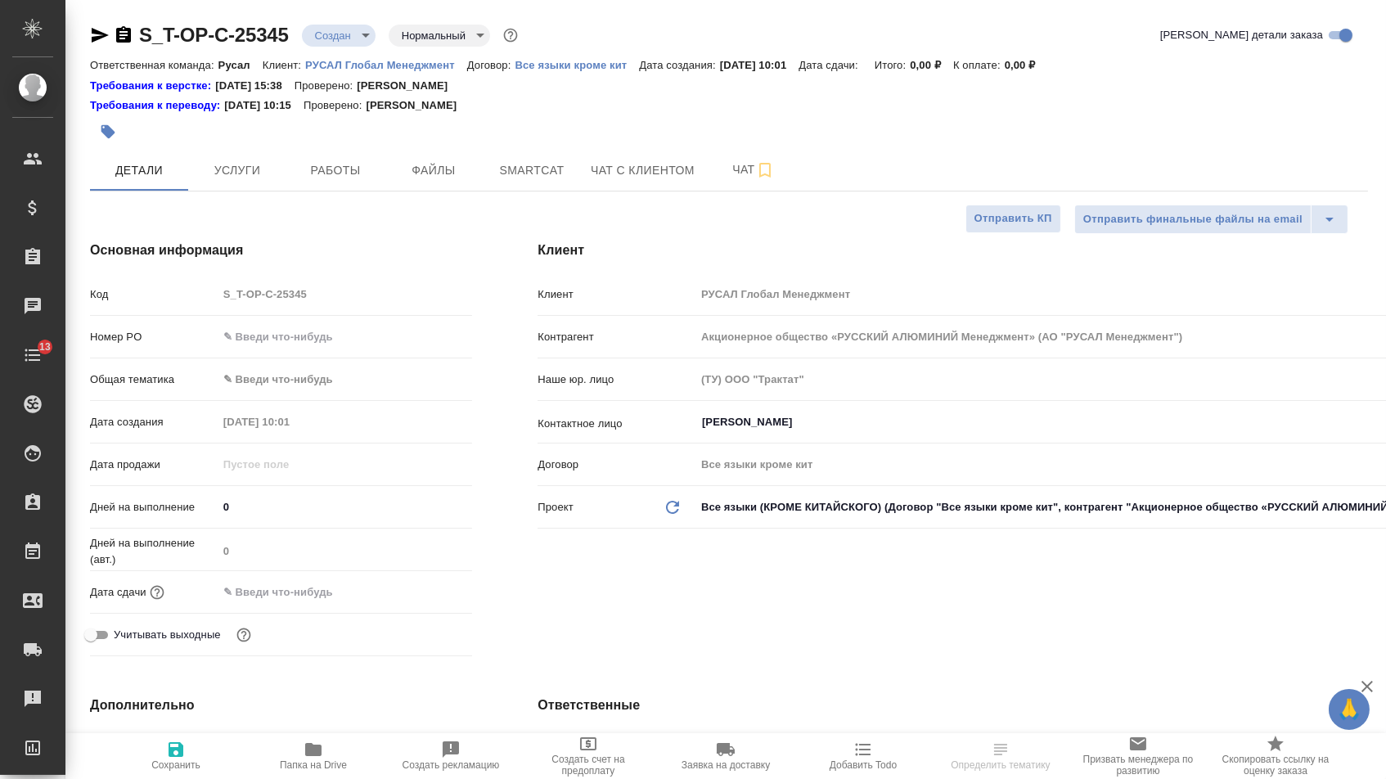
type textarea "x"
click at [320, 335] on input "text" at bounding box center [345, 337] width 254 height 24
type textarea "x"
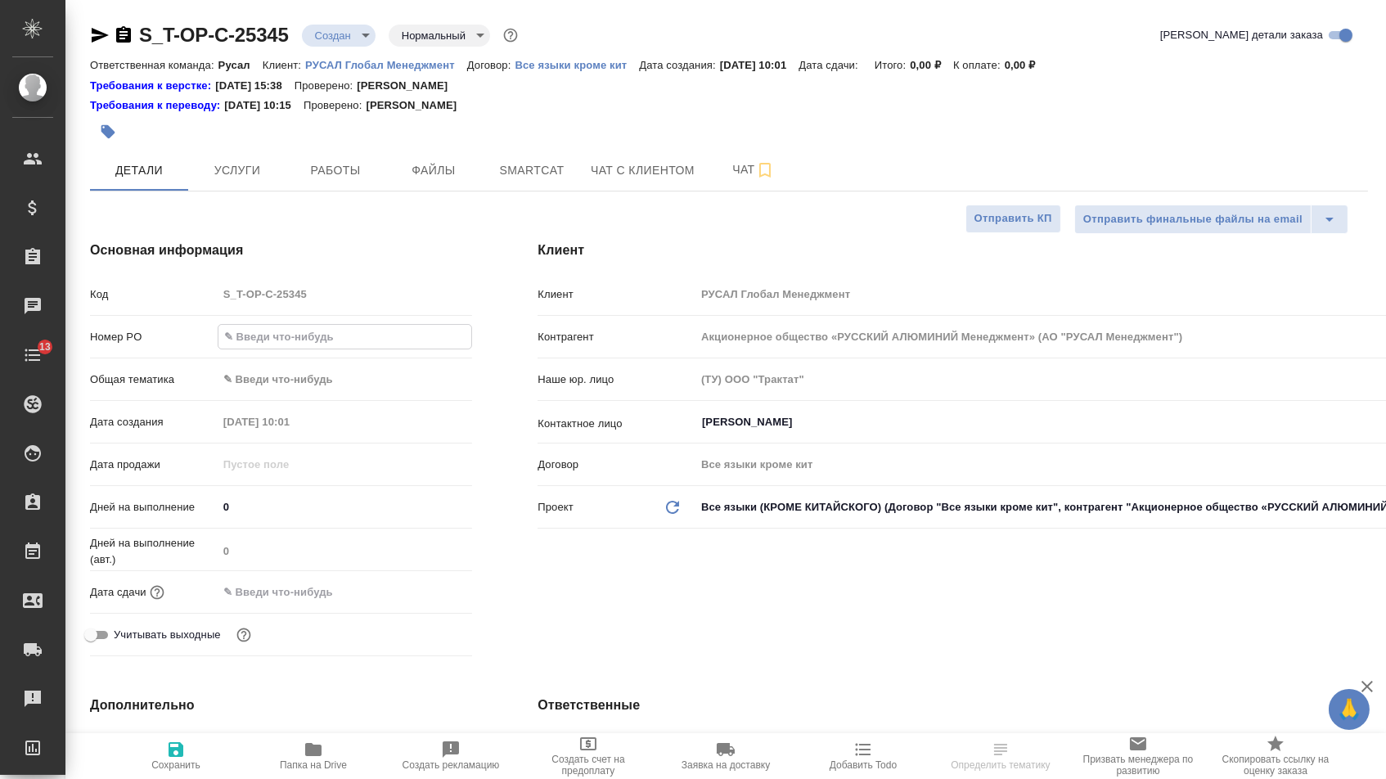
paste input "Т-ОП-С-46942"
type input "Т-ОП-С-46942"
type textarea "x"
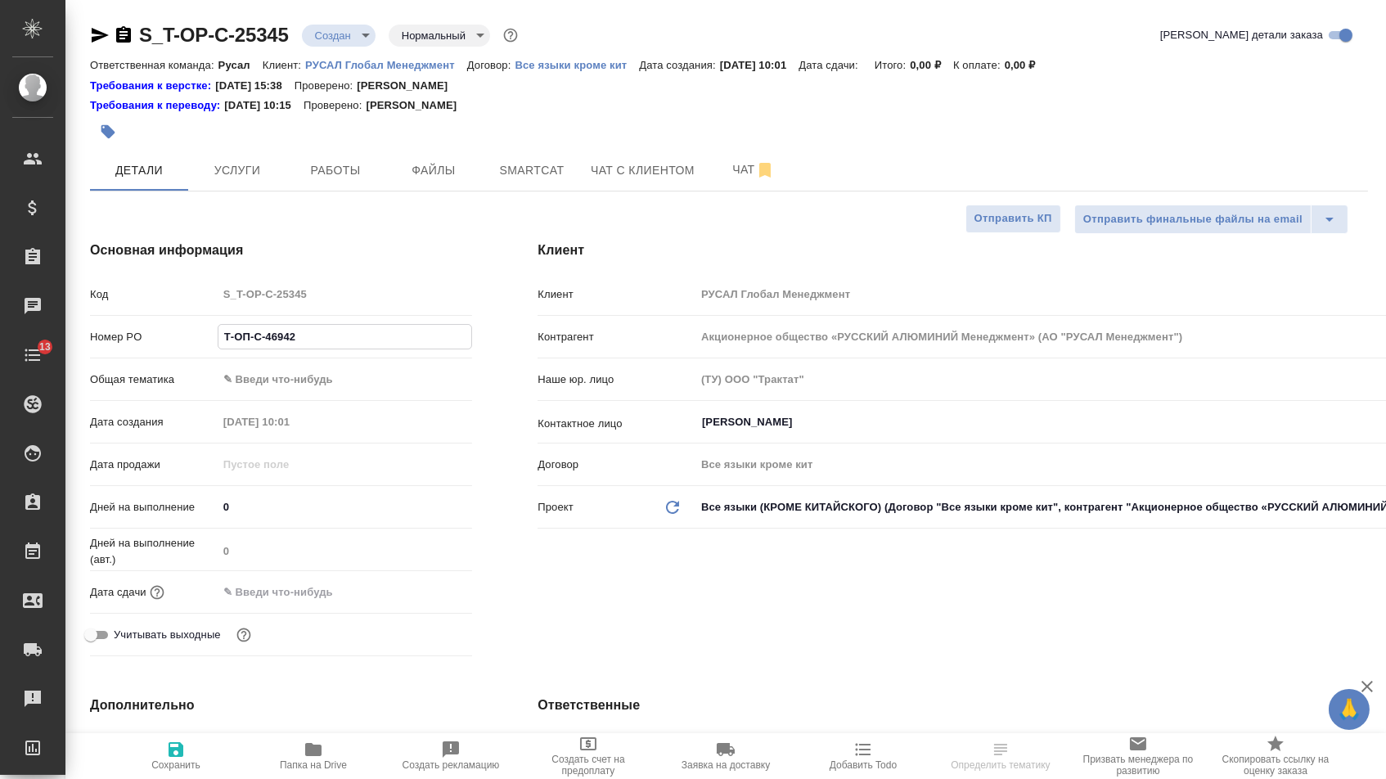
type input "Т-ОП-С-46942"
click at [309, 586] on input "text" at bounding box center [289, 592] width 143 height 24
click at [434, 601] on icon "button" at bounding box center [425, 592] width 20 height 20
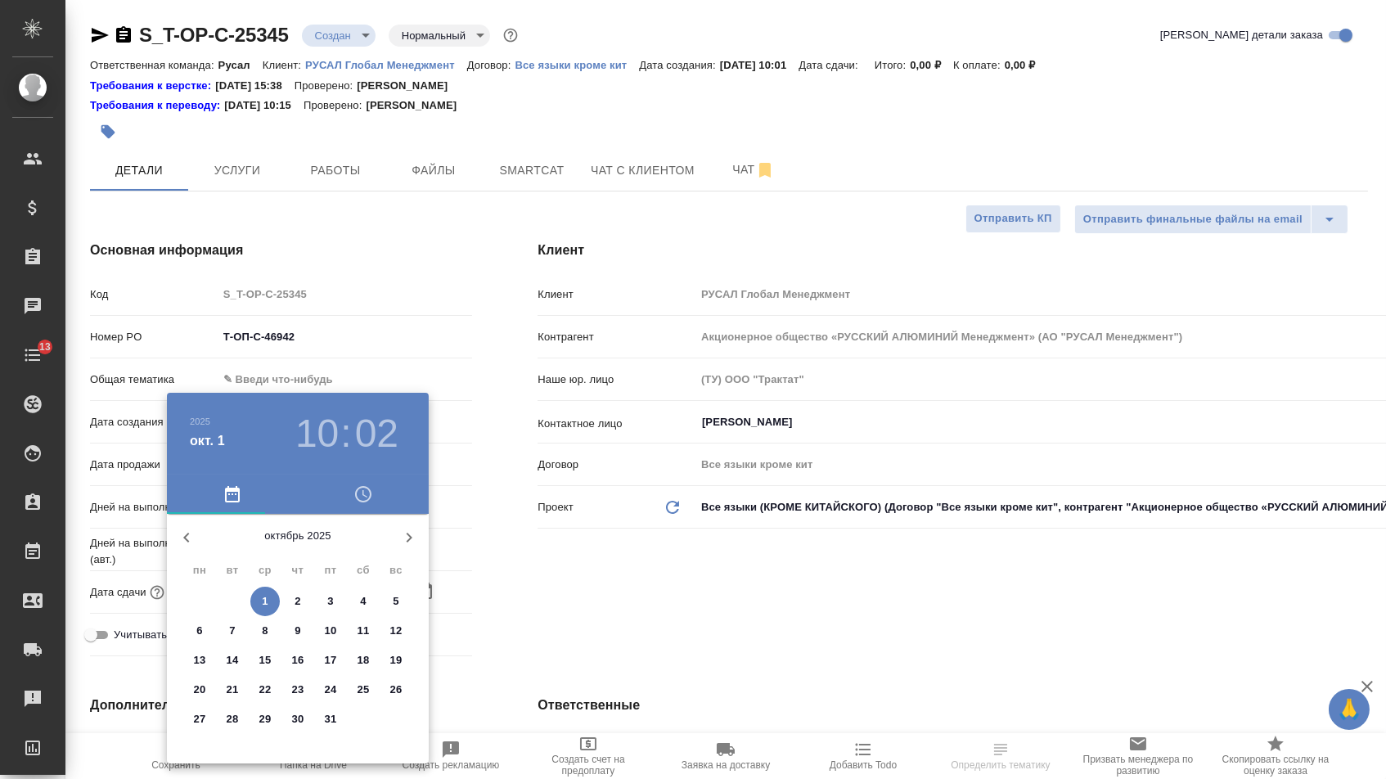
click at [298, 600] on p "2" at bounding box center [297, 601] width 6 height 16
type input "02.10.2025 10:02"
type textarea "x"
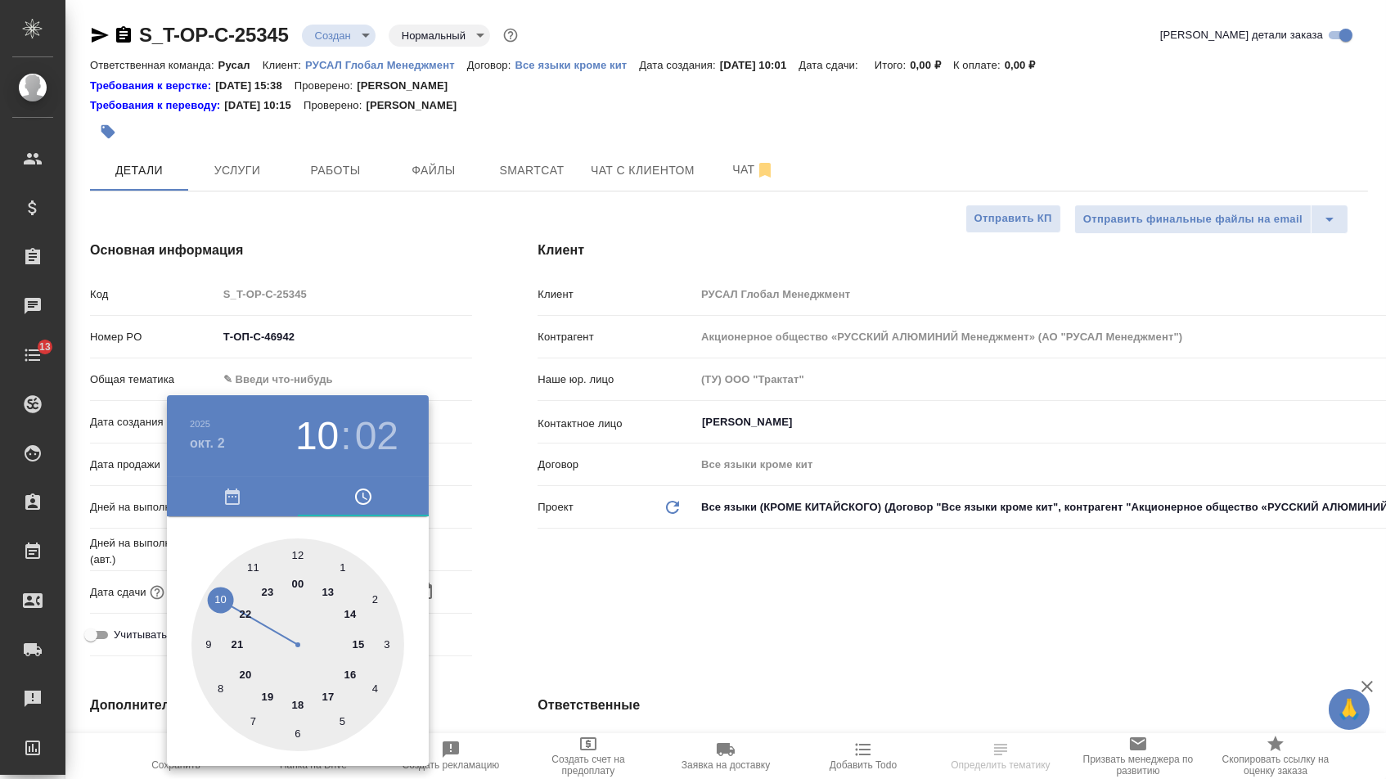
type textarea "x"
type input "02.10.2025 11:02"
click at [254, 558] on div at bounding box center [297, 644] width 213 height 213
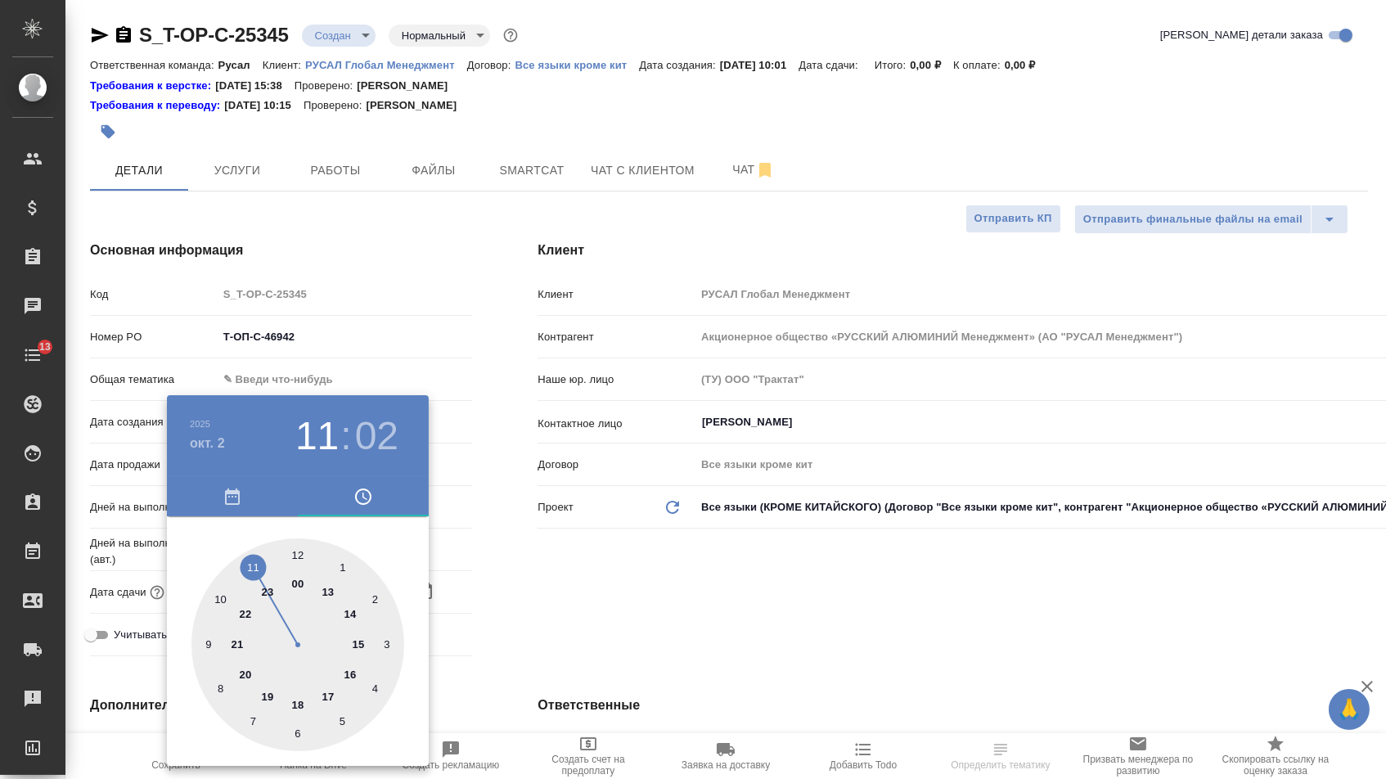
type textarea "x"
click at [297, 554] on div at bounding box center [297, 644] width 213 height 213
type input "02.10.2025 11:00"
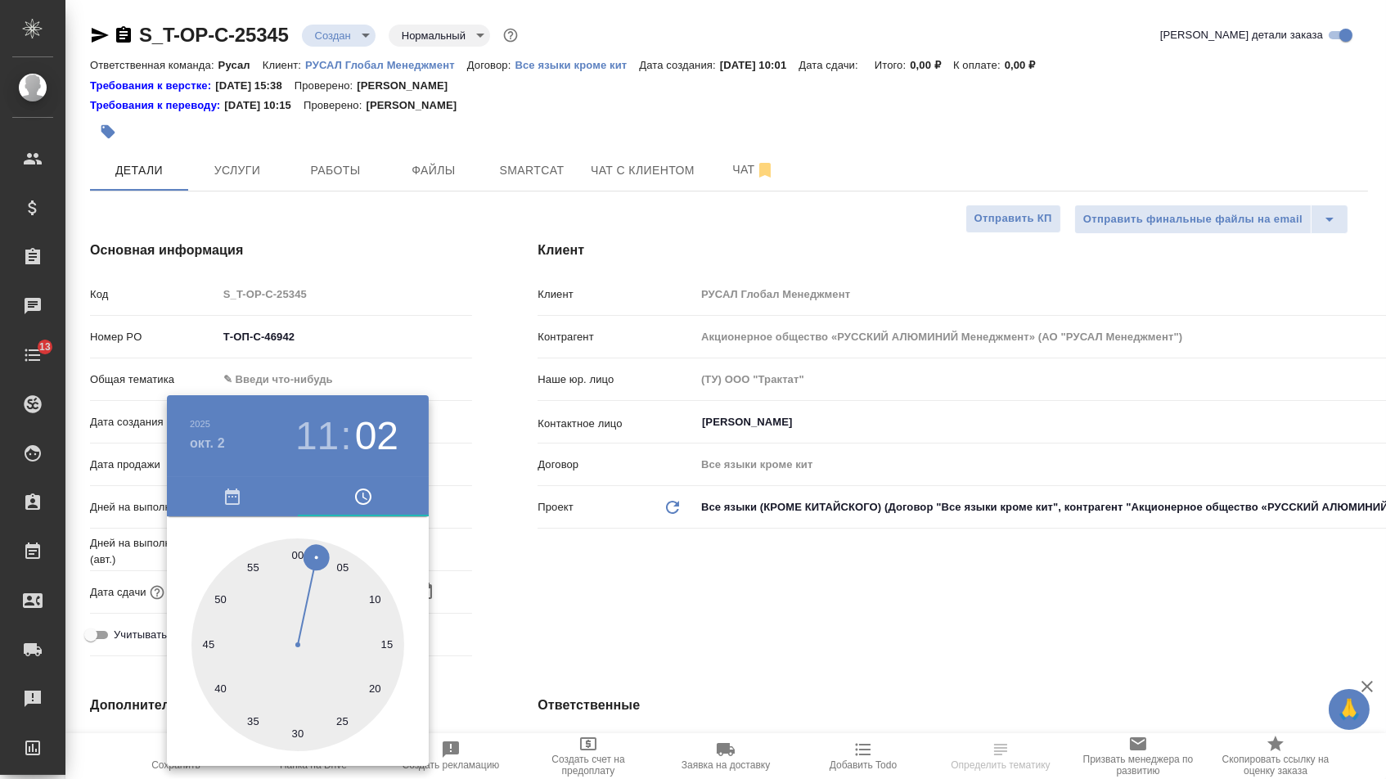
type textarea "x"
click at [520, 568] on div at bounding box center [693, 389] width 1386 height 779
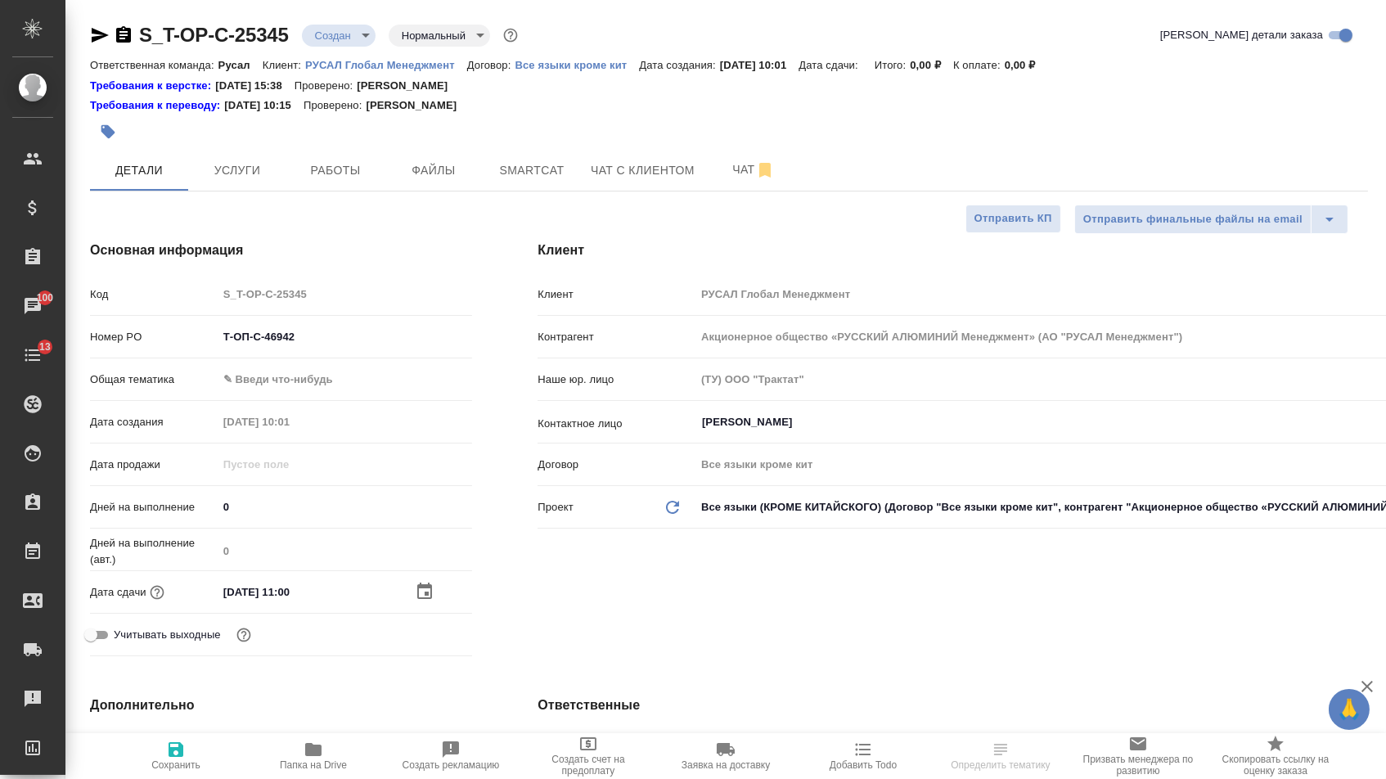
click at [320, 380] on body "🙏 .cls-1 fill:#fff; AWATERA Menshikova Aleksandra Клиенты Спецификации Заказы 1…" at bounding box center [693, 389] width 1386 height 779
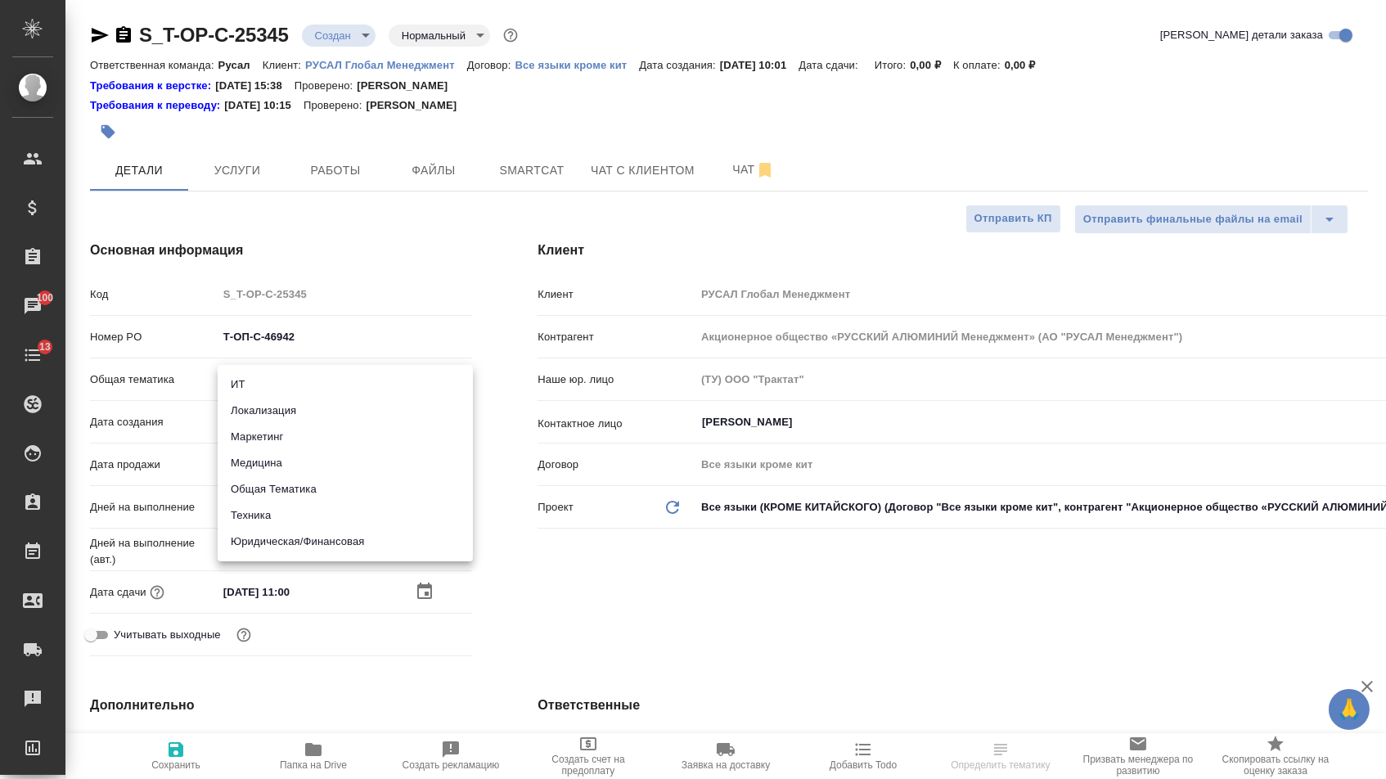
click at [285, 519] on li "Техника" at bounding box center [345, 515] width 255 height 26
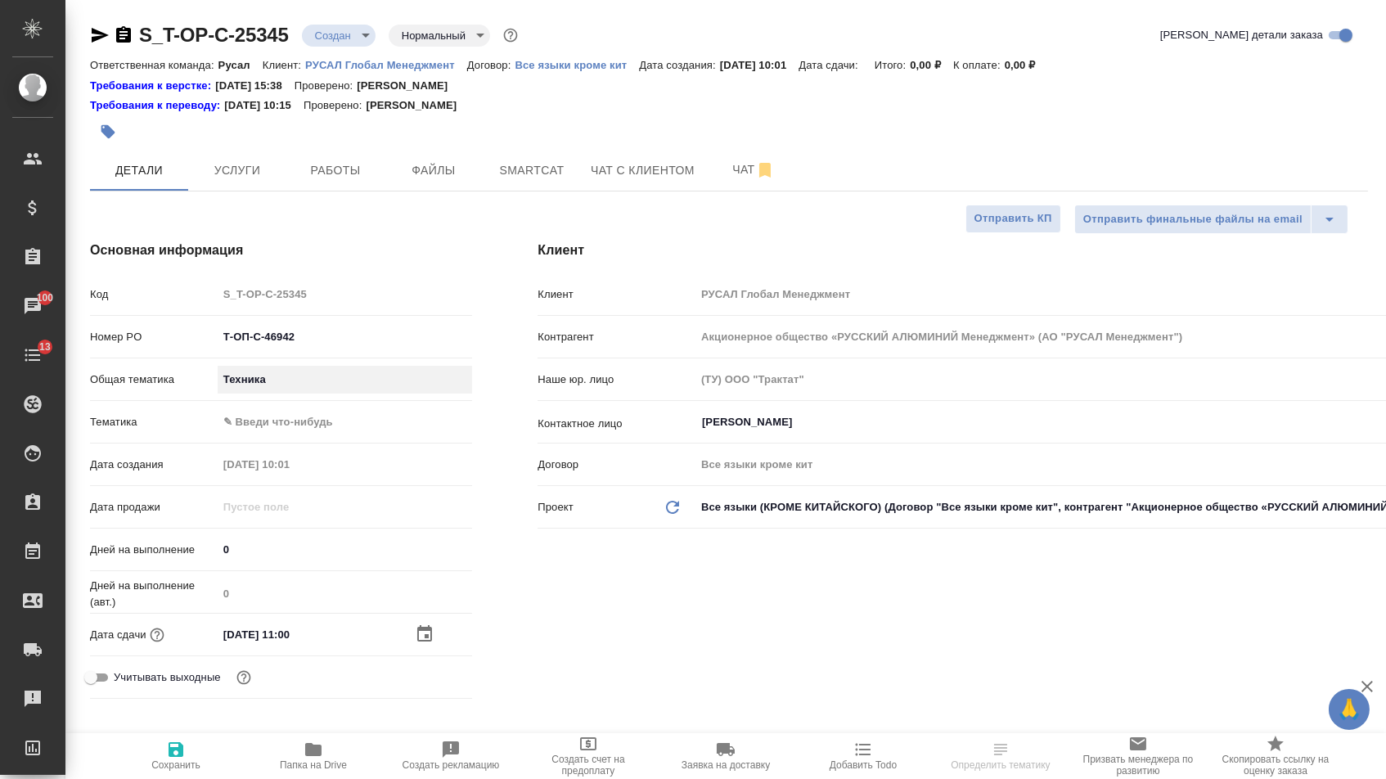
type input "tech"
type textarea "x"
click at [285, 427] on body "🙏 .cls-1 fill:#fff; AWATERA Menshikova Aleksandra Клиенты Спецификации Заказы 1…" at bounding box center [693, 389] width 1386 height 779
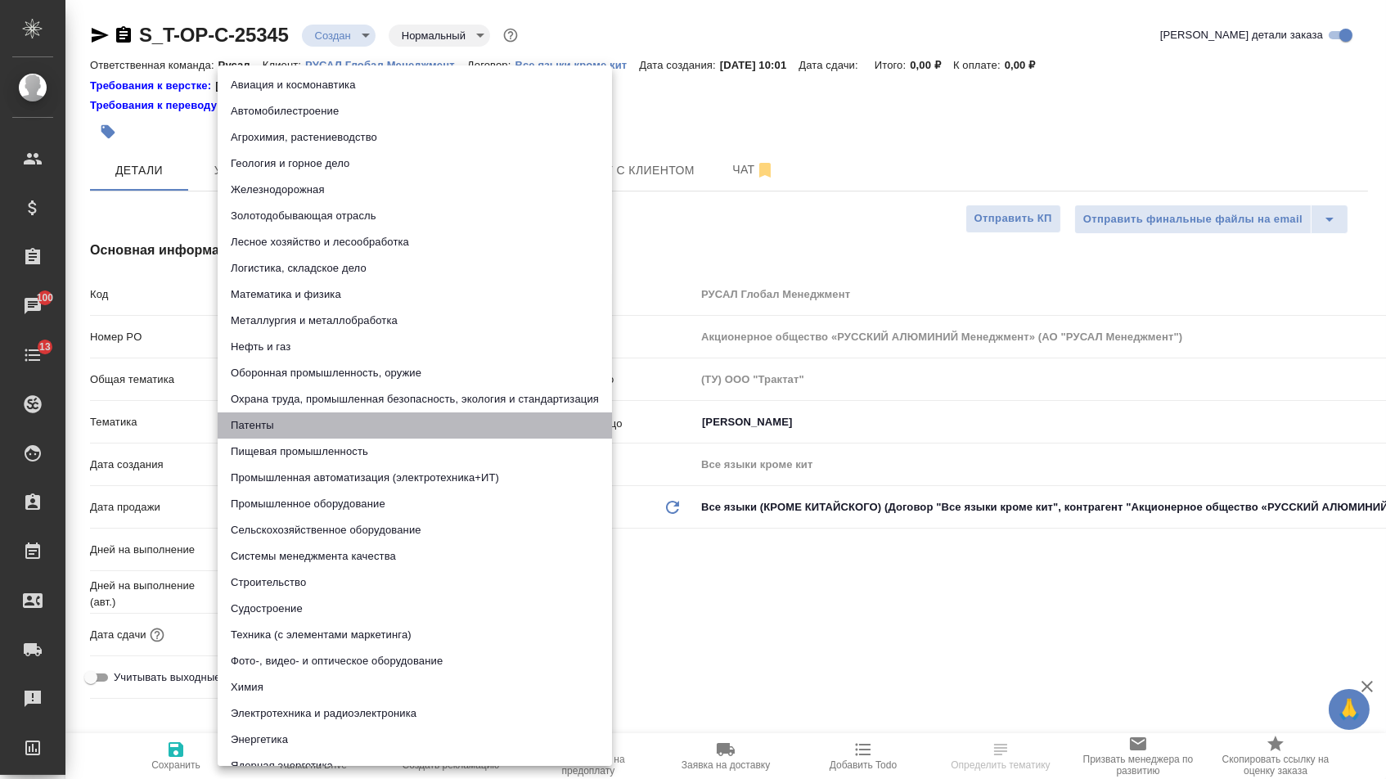
click at [265, 412] on li "Патенты" at bounding box center [415, 425] width 394 height 26
type textarea "x"
type input "5a8b8b956a9677013d343d19"
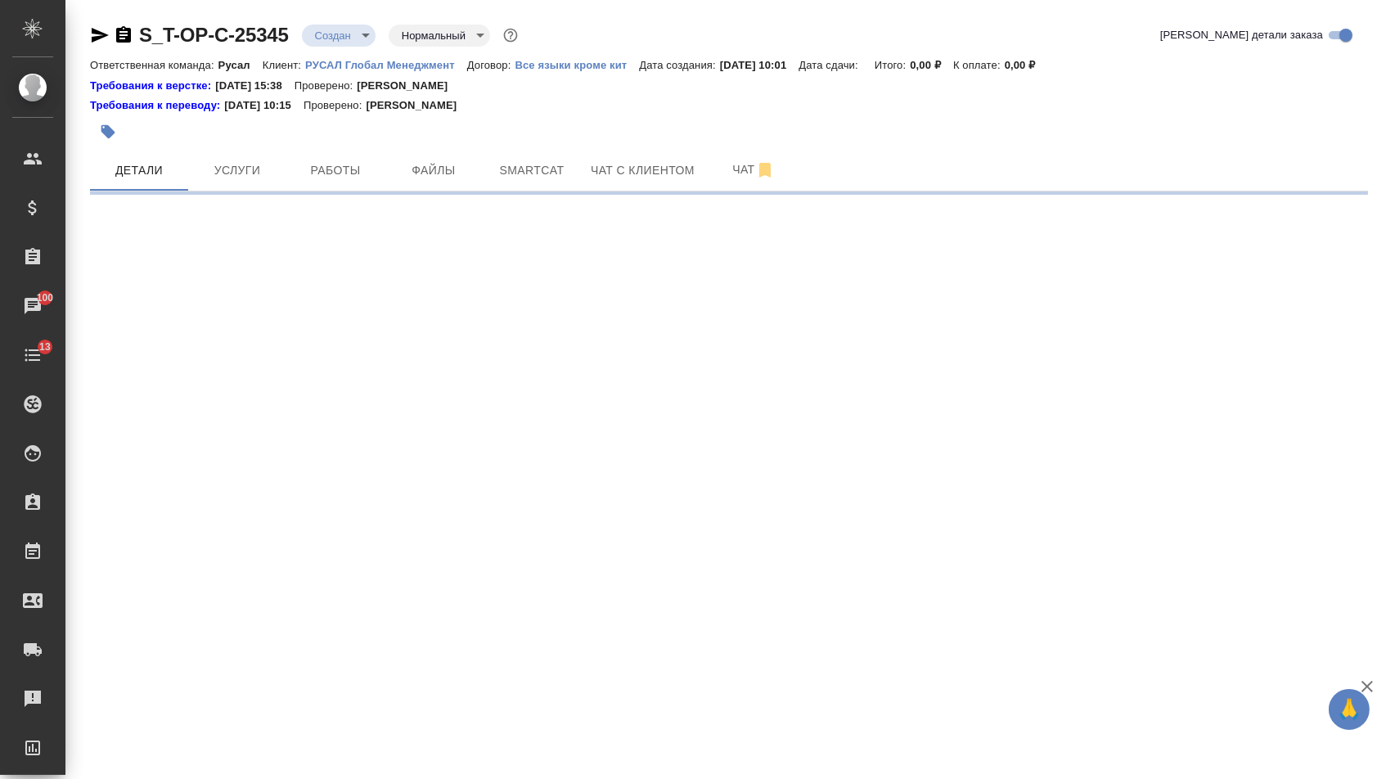
select select "RU"
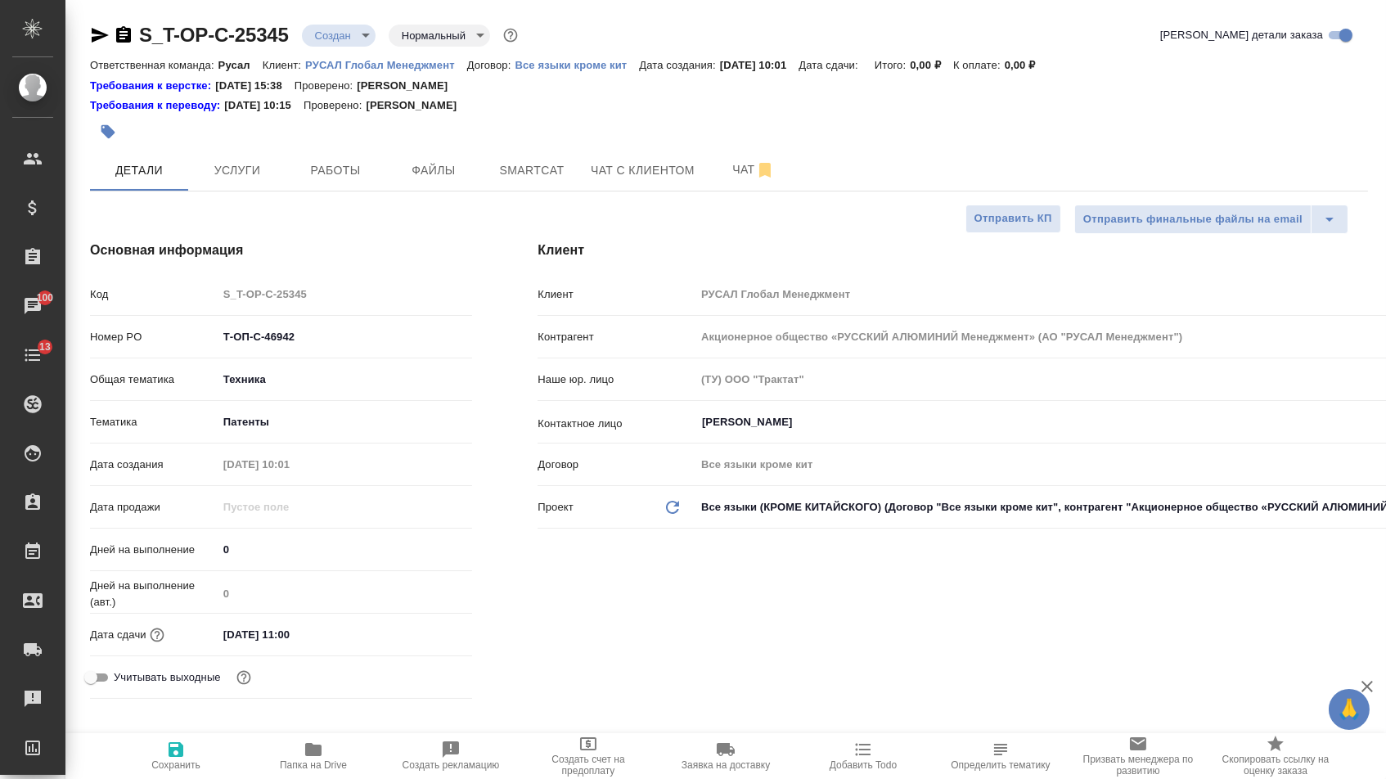
type textarea "x"
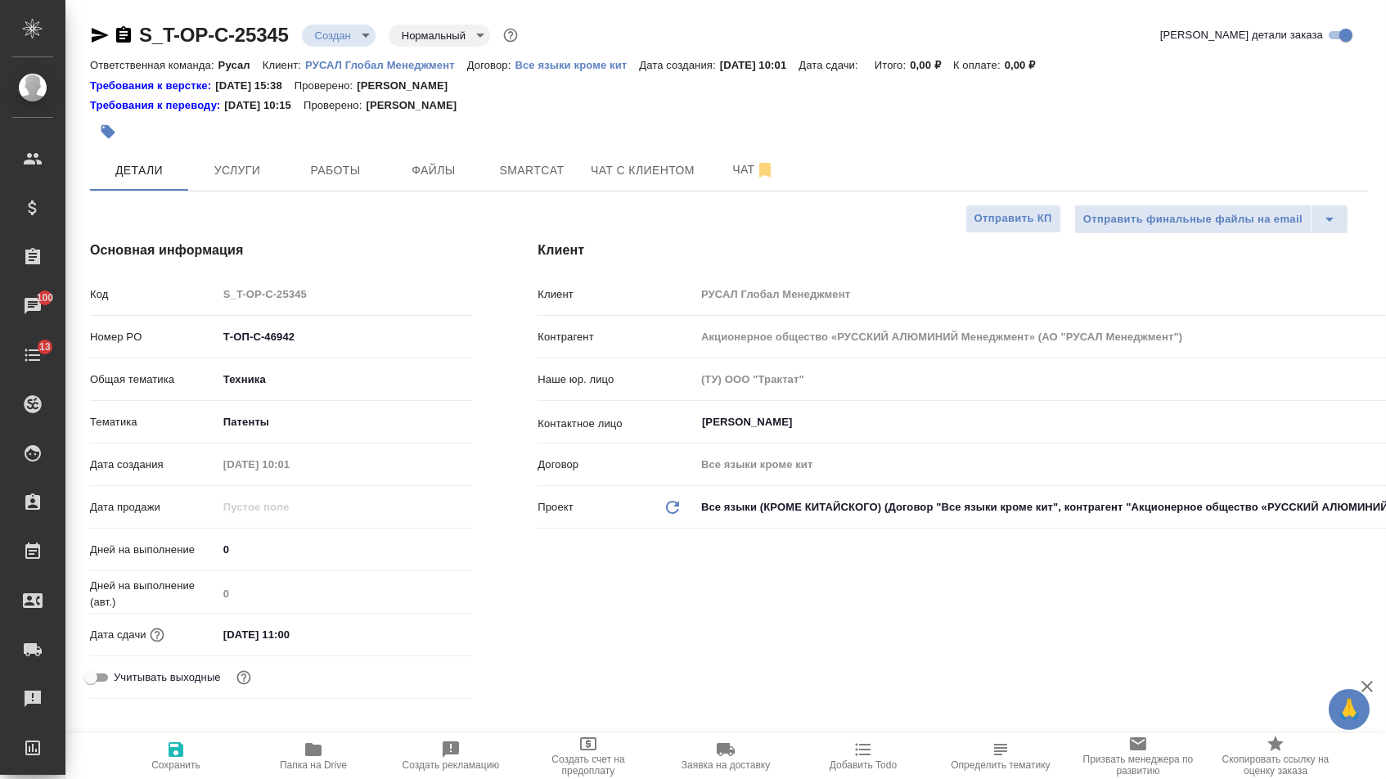
type textarea "x"
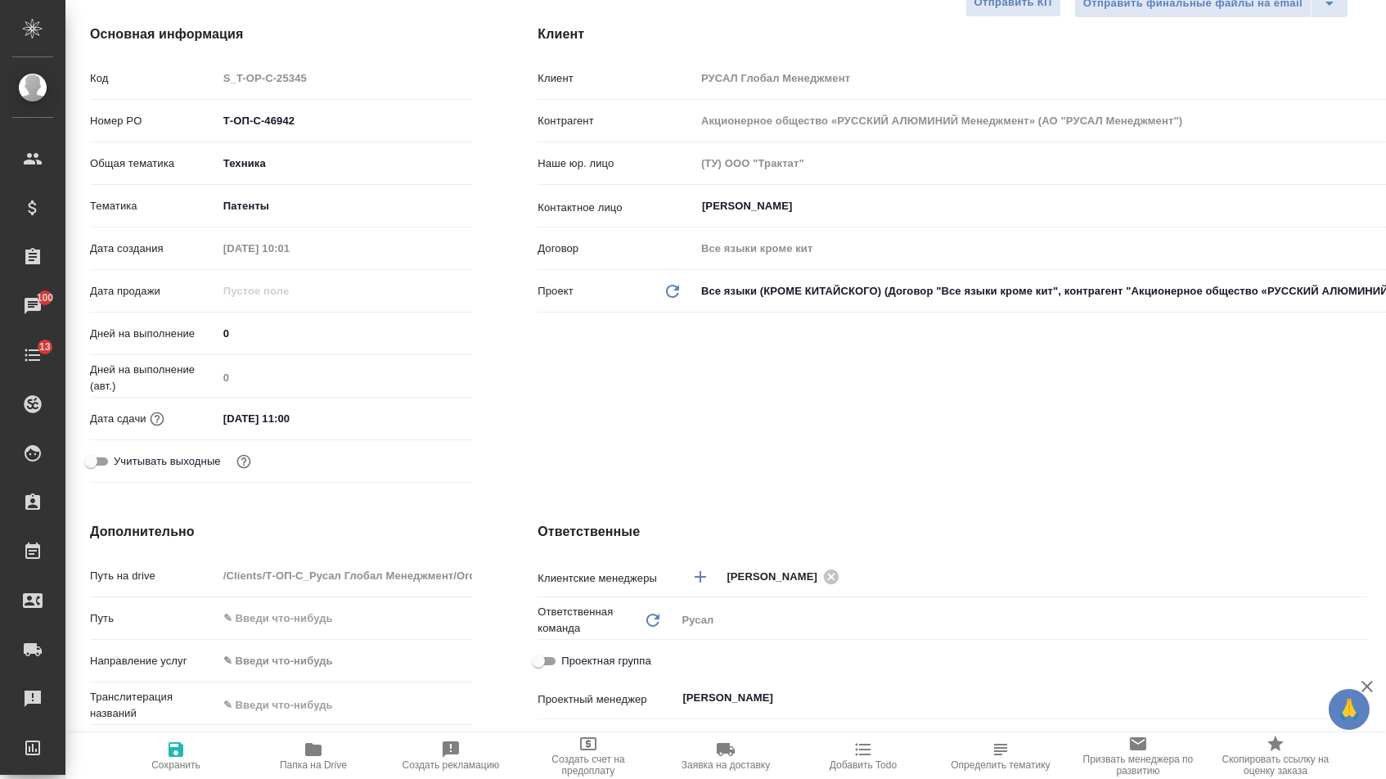
click at [168, 770] on span "Сохранить" at bounding box center [175, 764] width 49 height 11
type textarea "x"
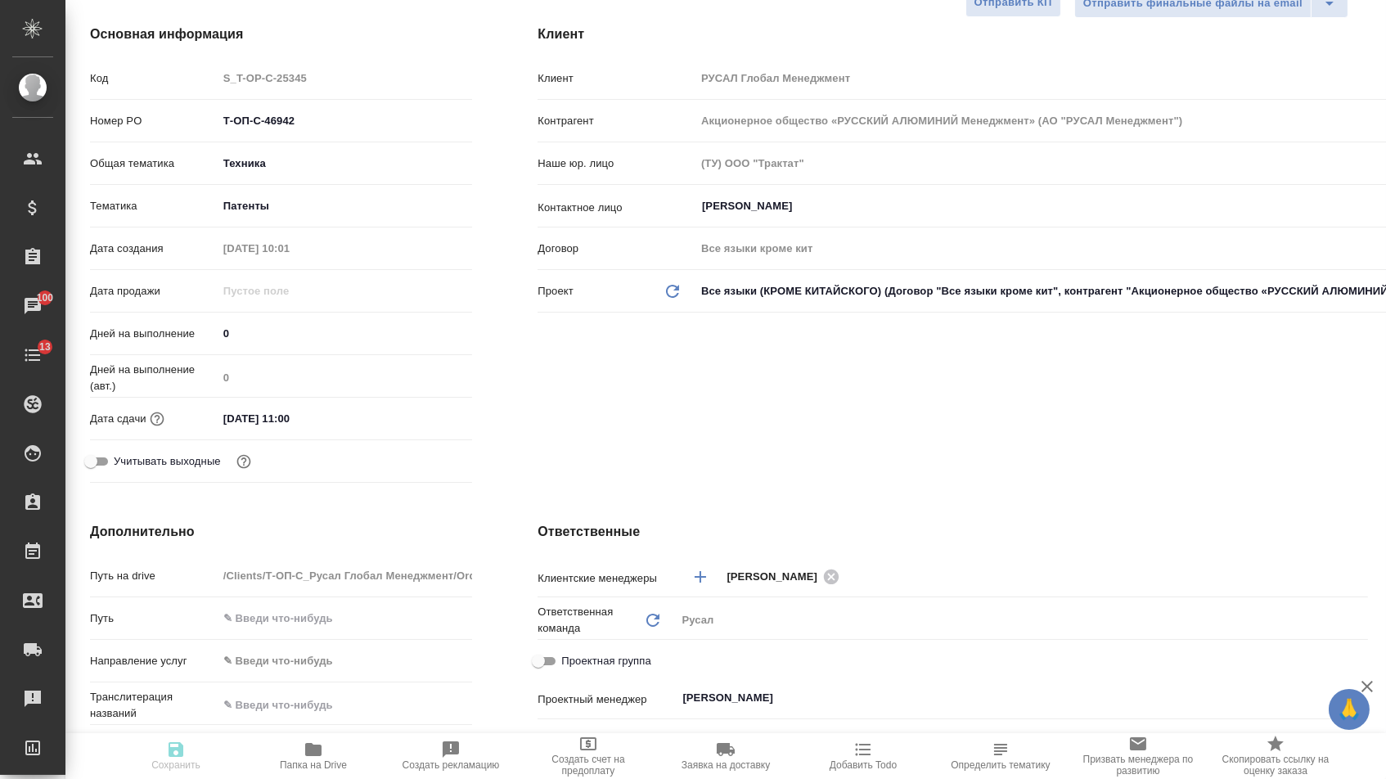
type textarea "x"
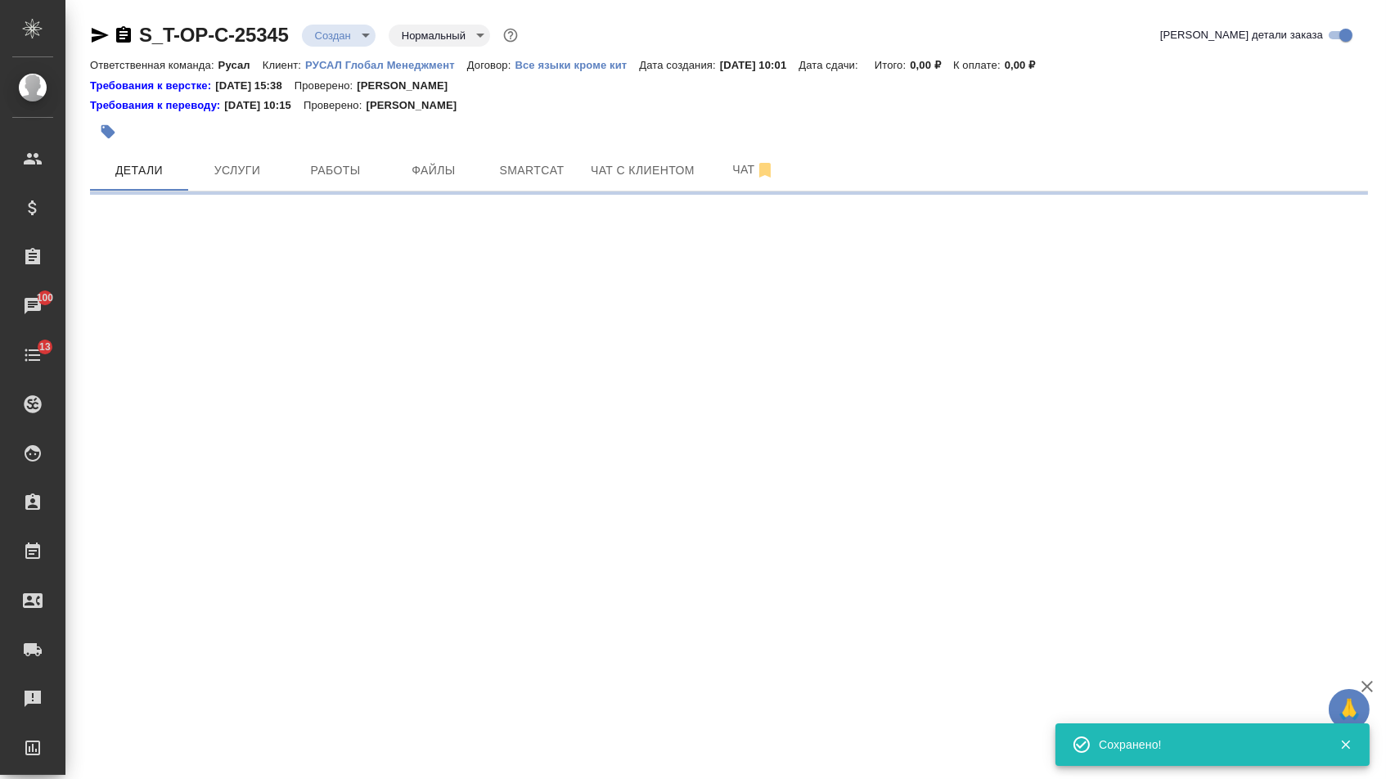
select select "RU"
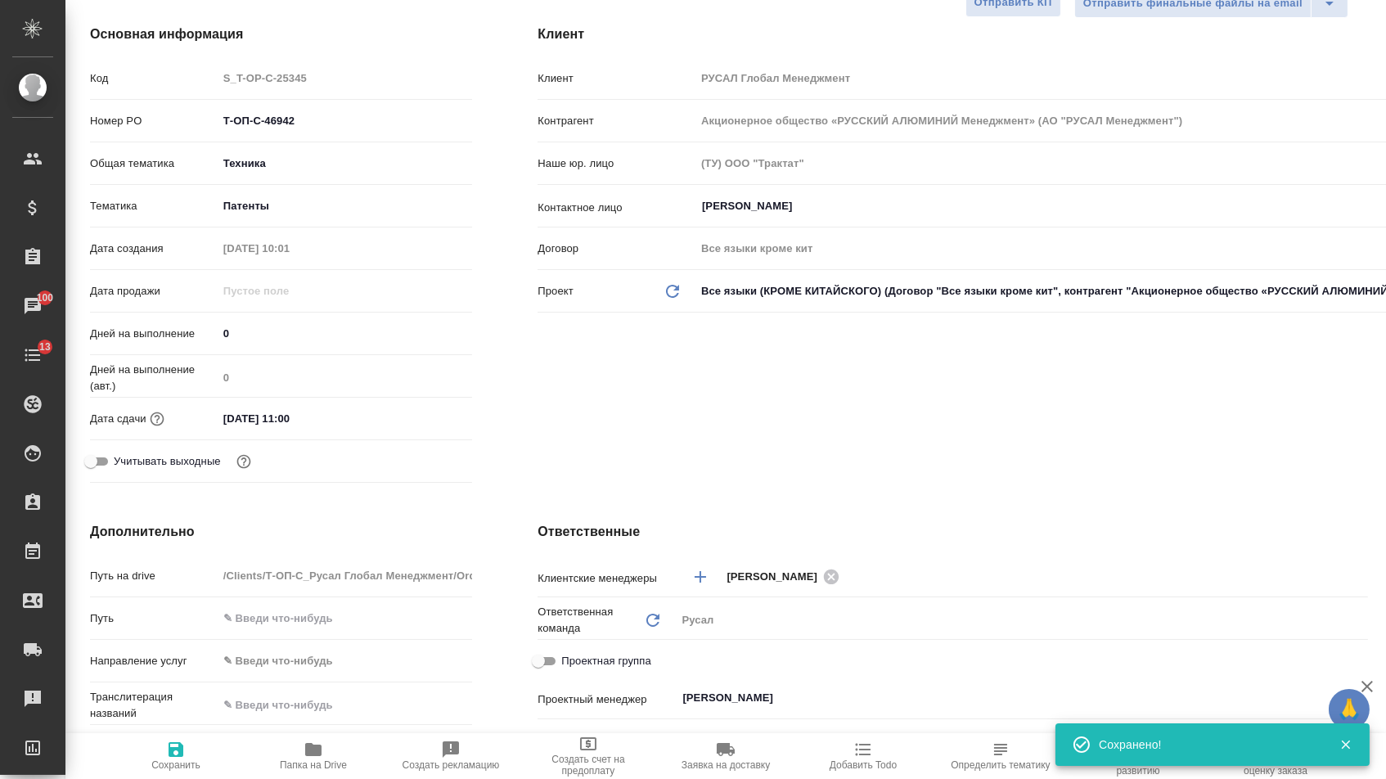
type textarea "x"
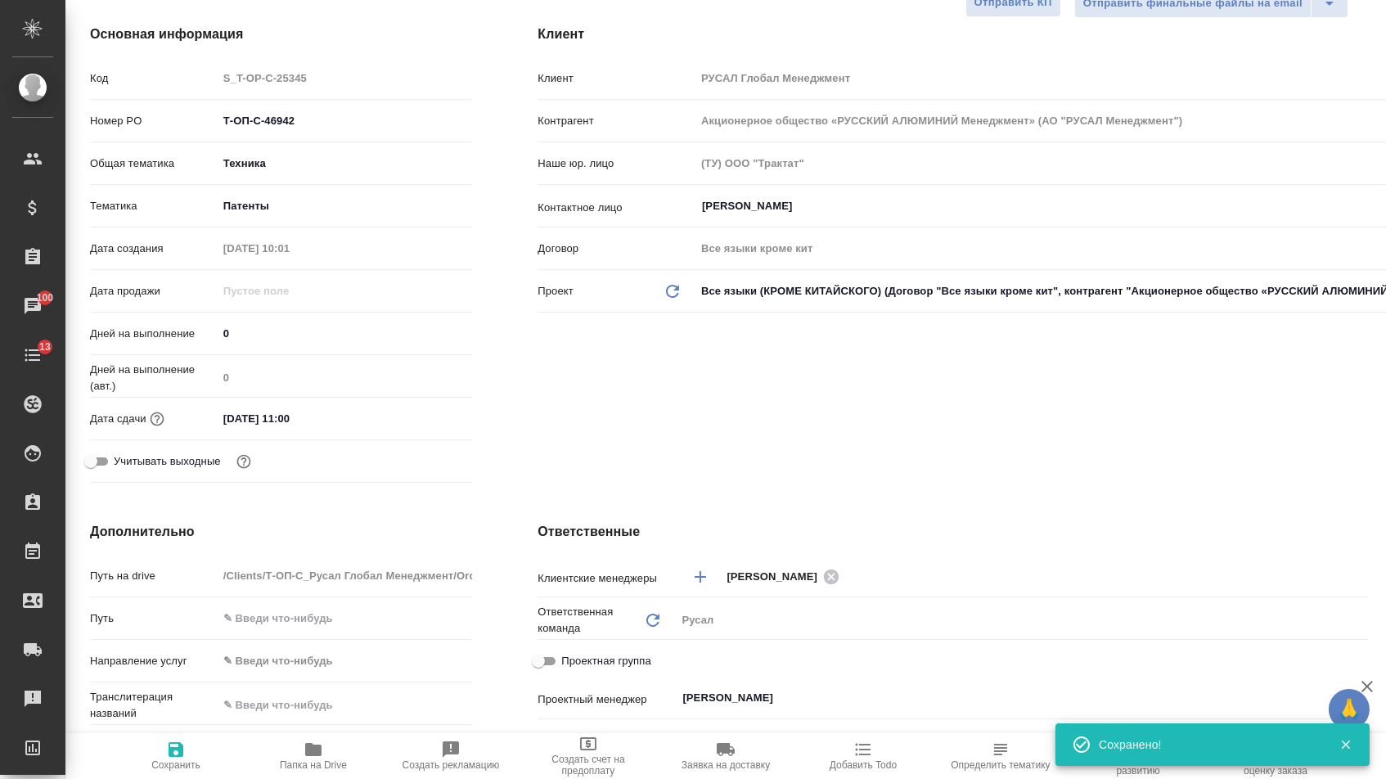
type textarea "x"
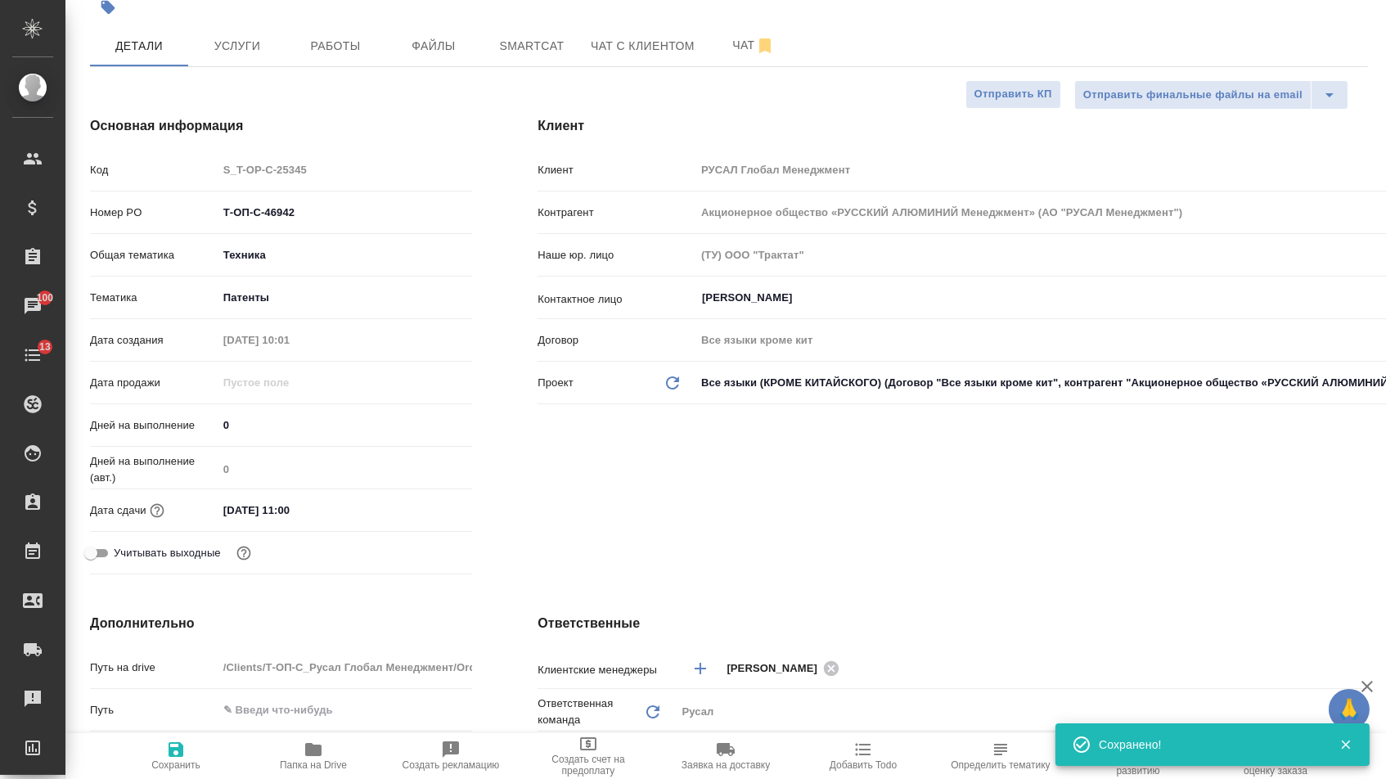
scroll to position [239, 0]
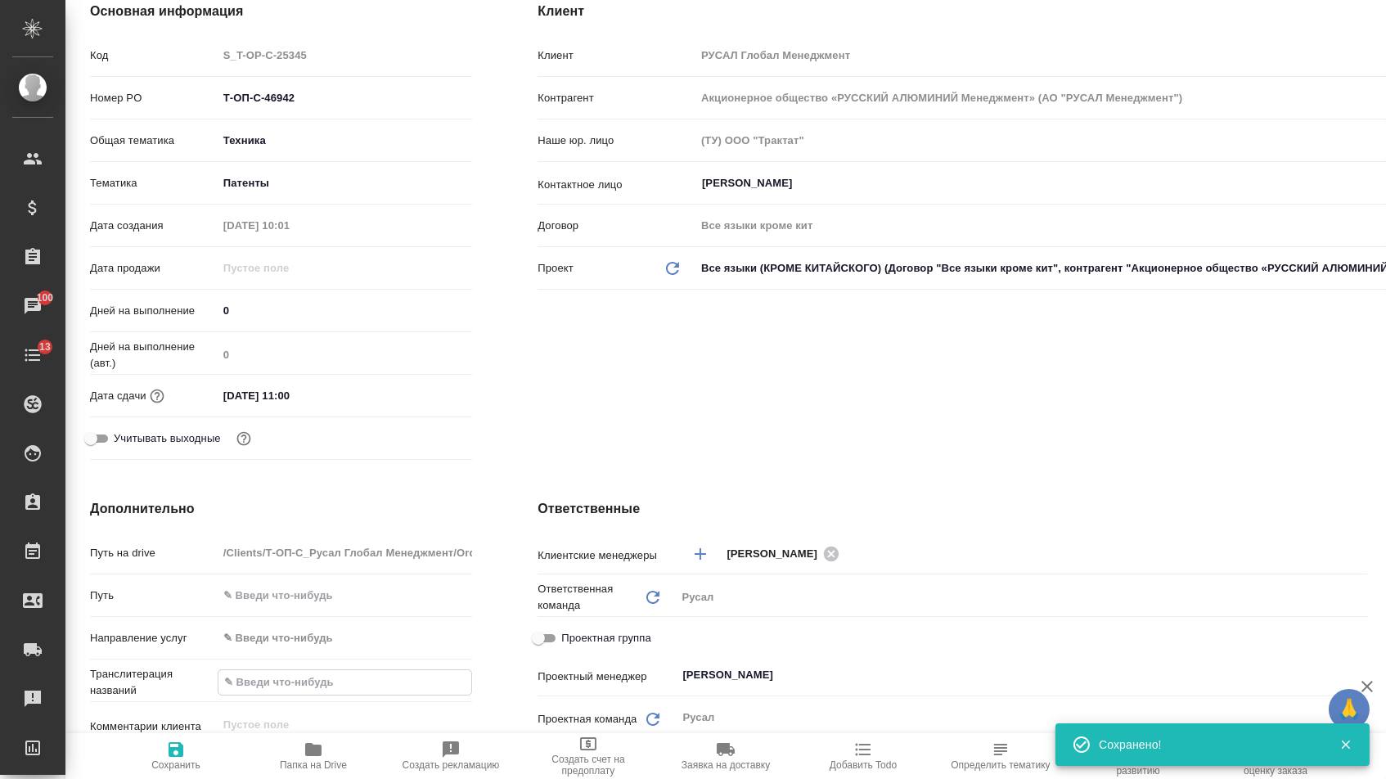
click at [284, 683] on input "text" at bounding box center [345, 682] width 254 height 24
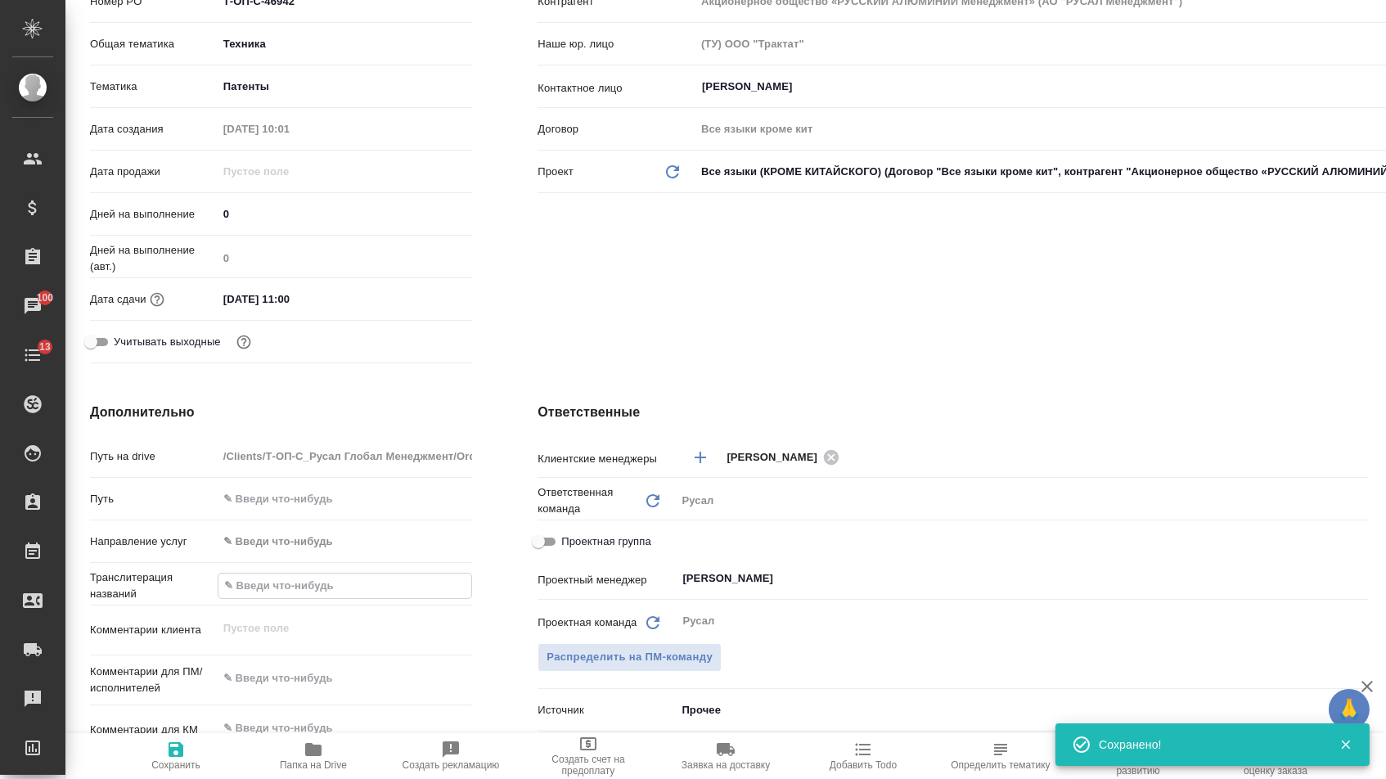
scroll to position [378, 0]
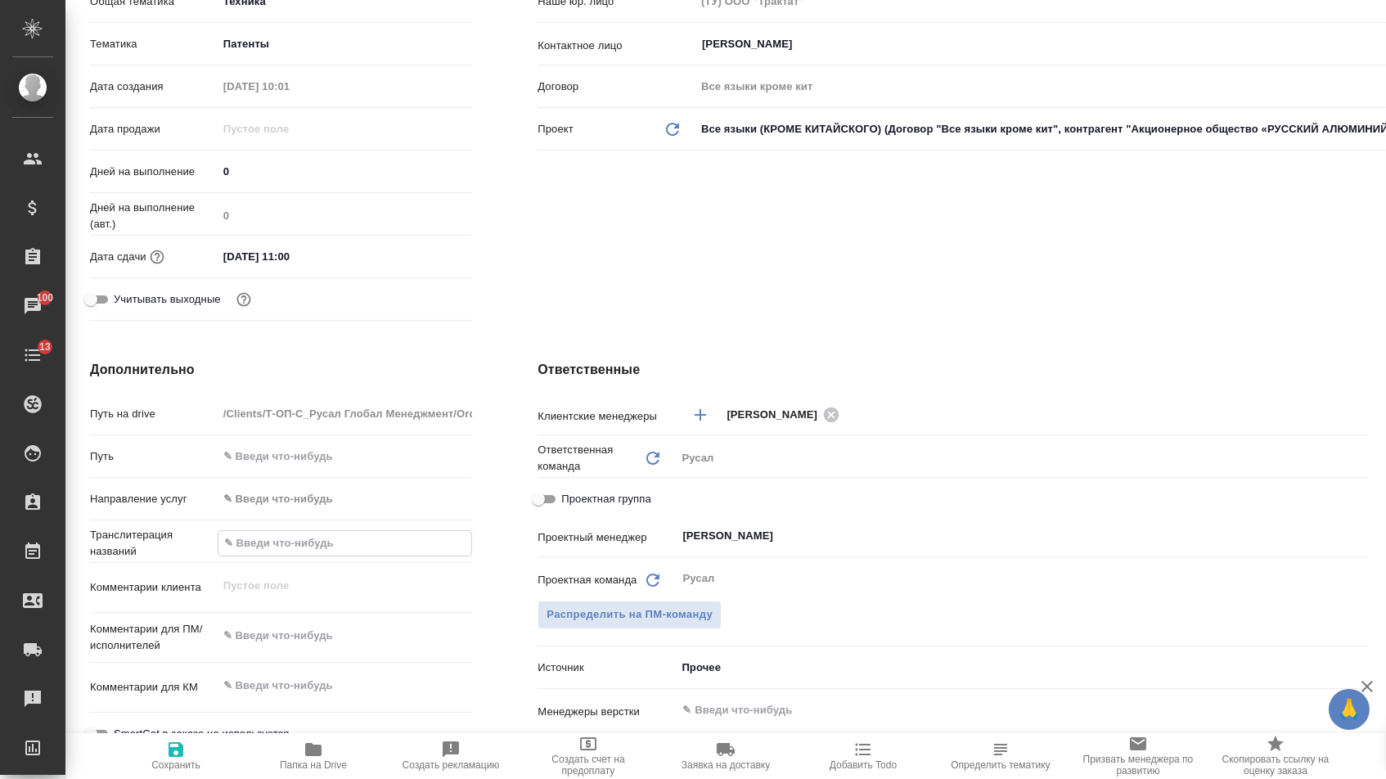
type textarea "x"
click at [282, 645] on textarea at bounding box center [345, 636] width 255 height 28
paste textarea "Бухгалтерия запросила перевод выданного патента для введения его в учет. Перево…"
type textarea "Бухгалтерия запросила перевод выданного патента для введения его в учет. Перево…"
type textarea "x"
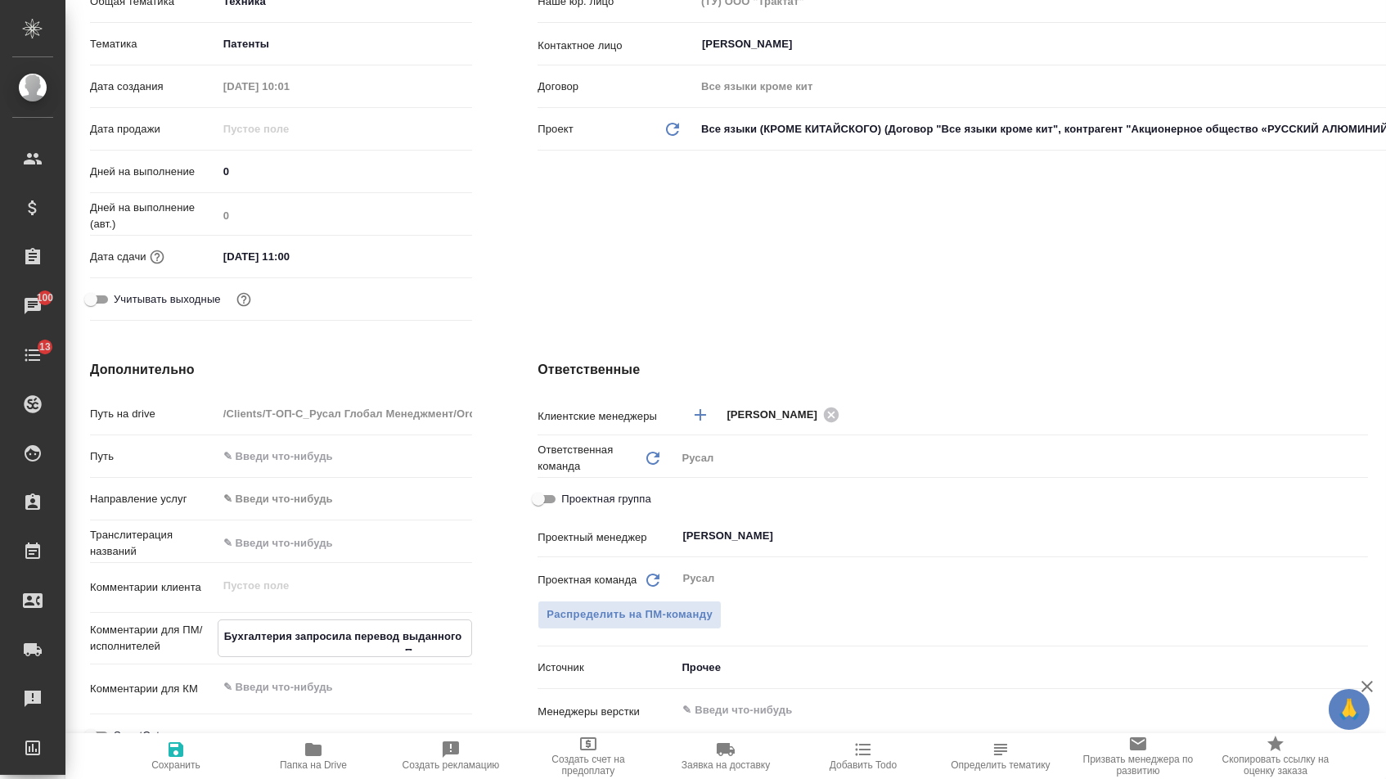
type textarea "x"
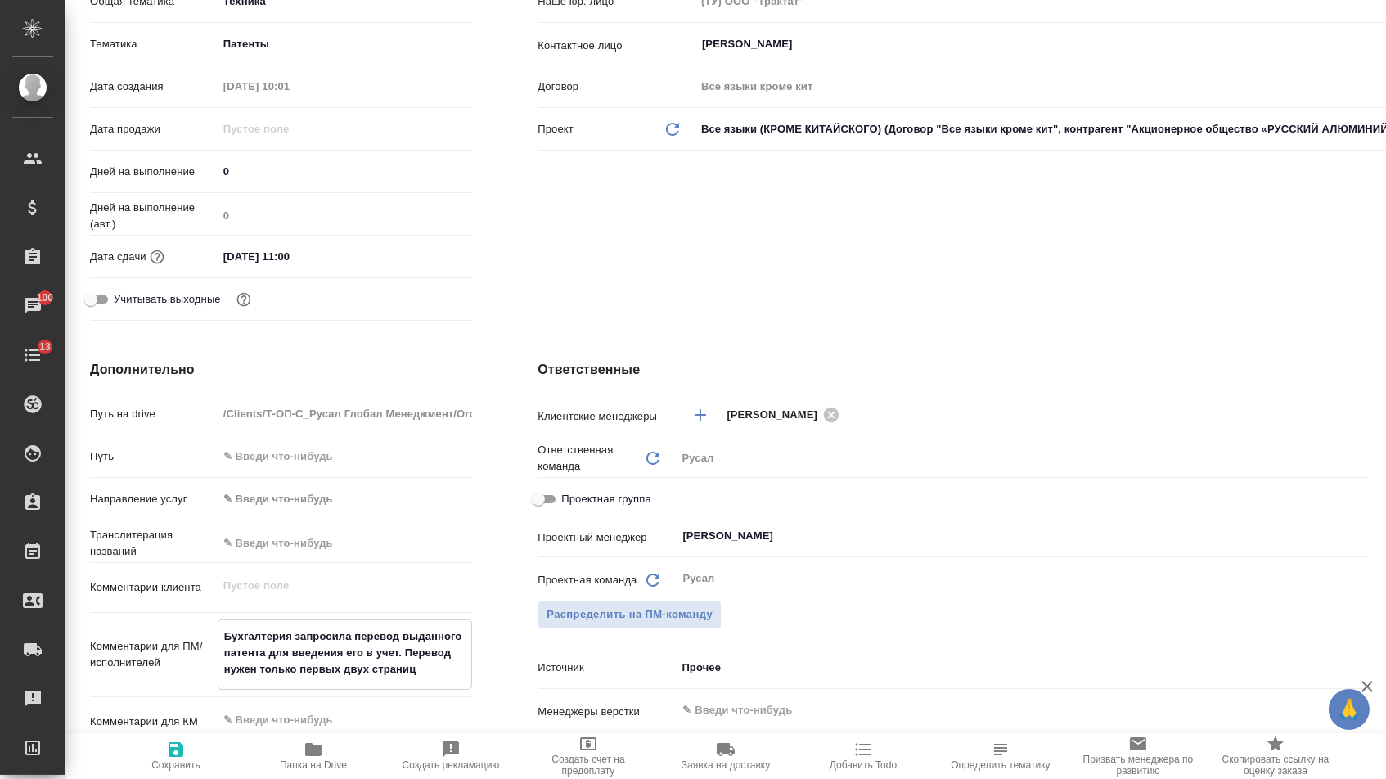
type textarea "Бухгалтерия запросила перевод выданного патента для введения его в учет. Перево…"
type textarea "x"
click at [186, 744] on icon "button" at bounding box center [176, 749] width 20 height 20
type textarea "x"
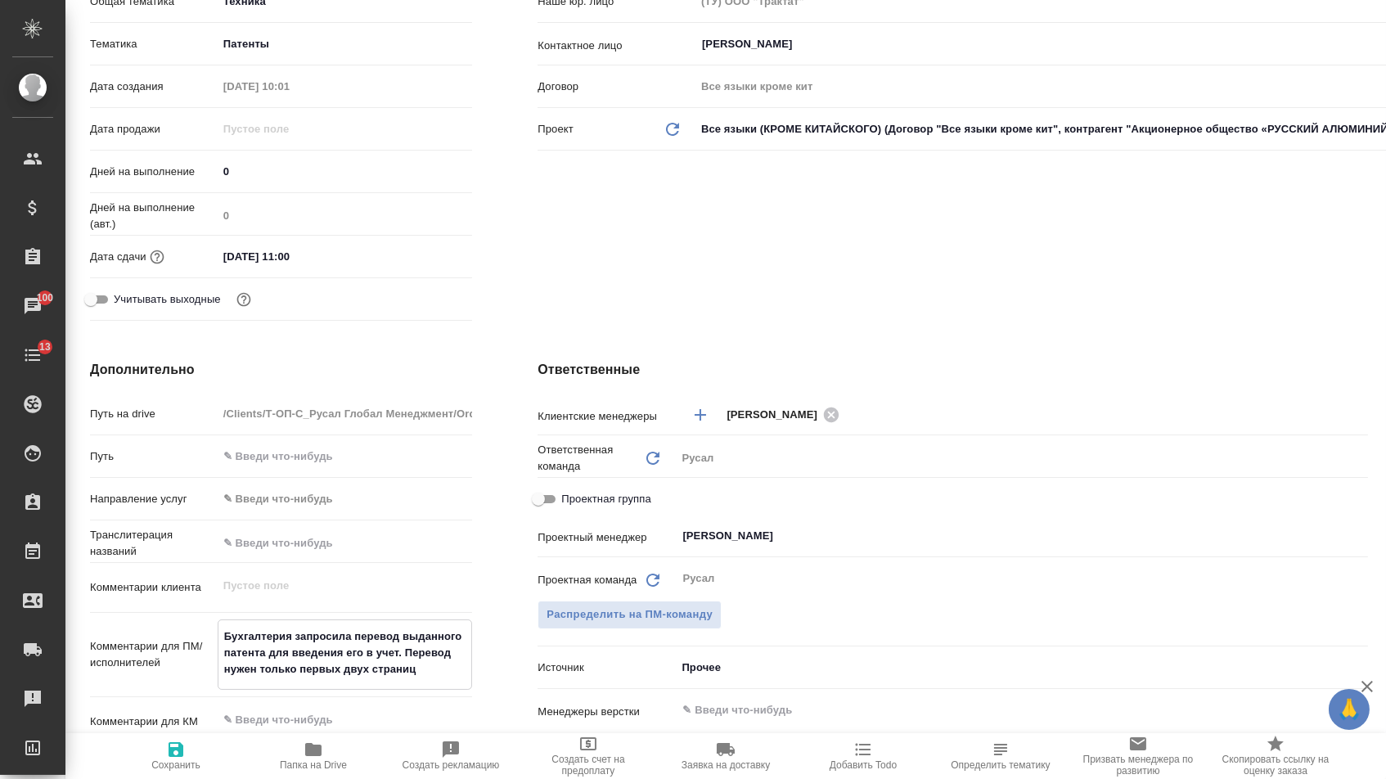
type textarea "x"
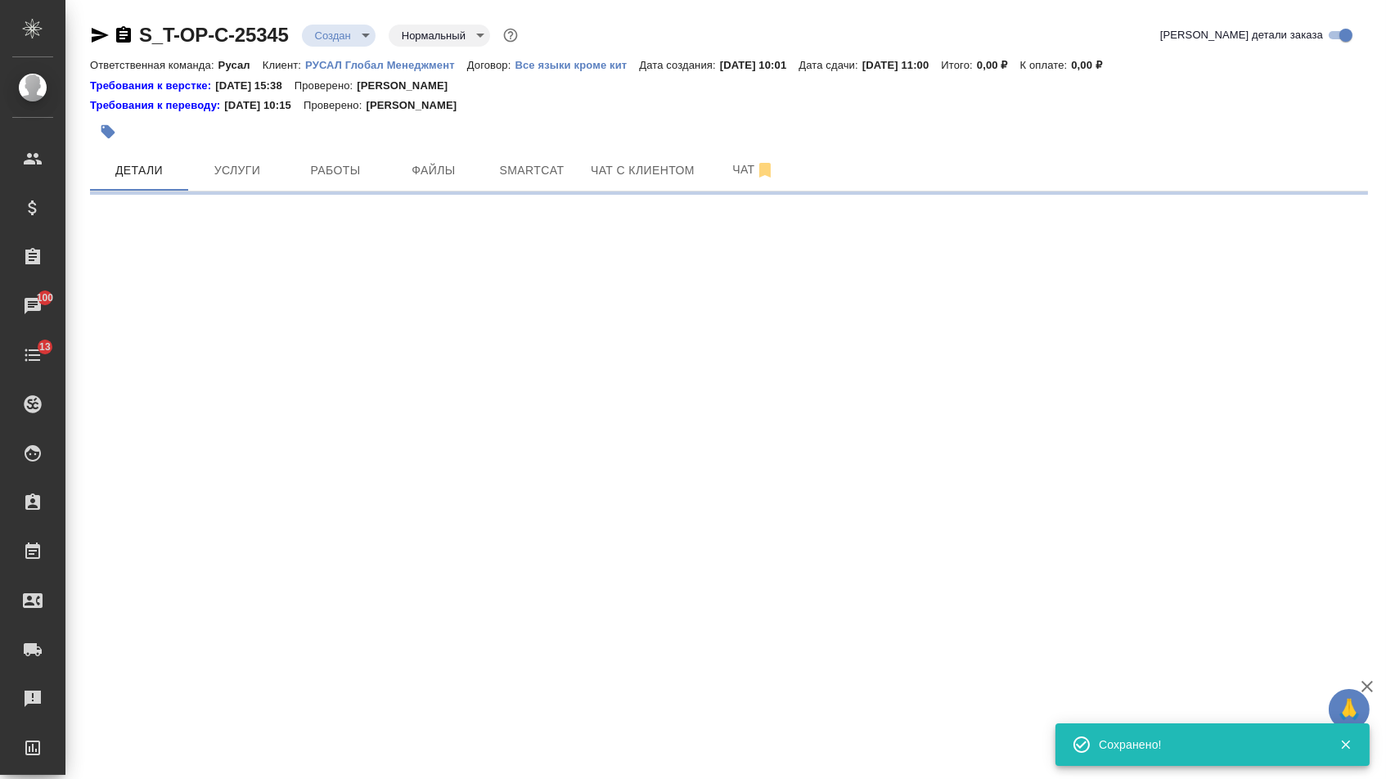
scroll to position [0, 0]
select select "RU"
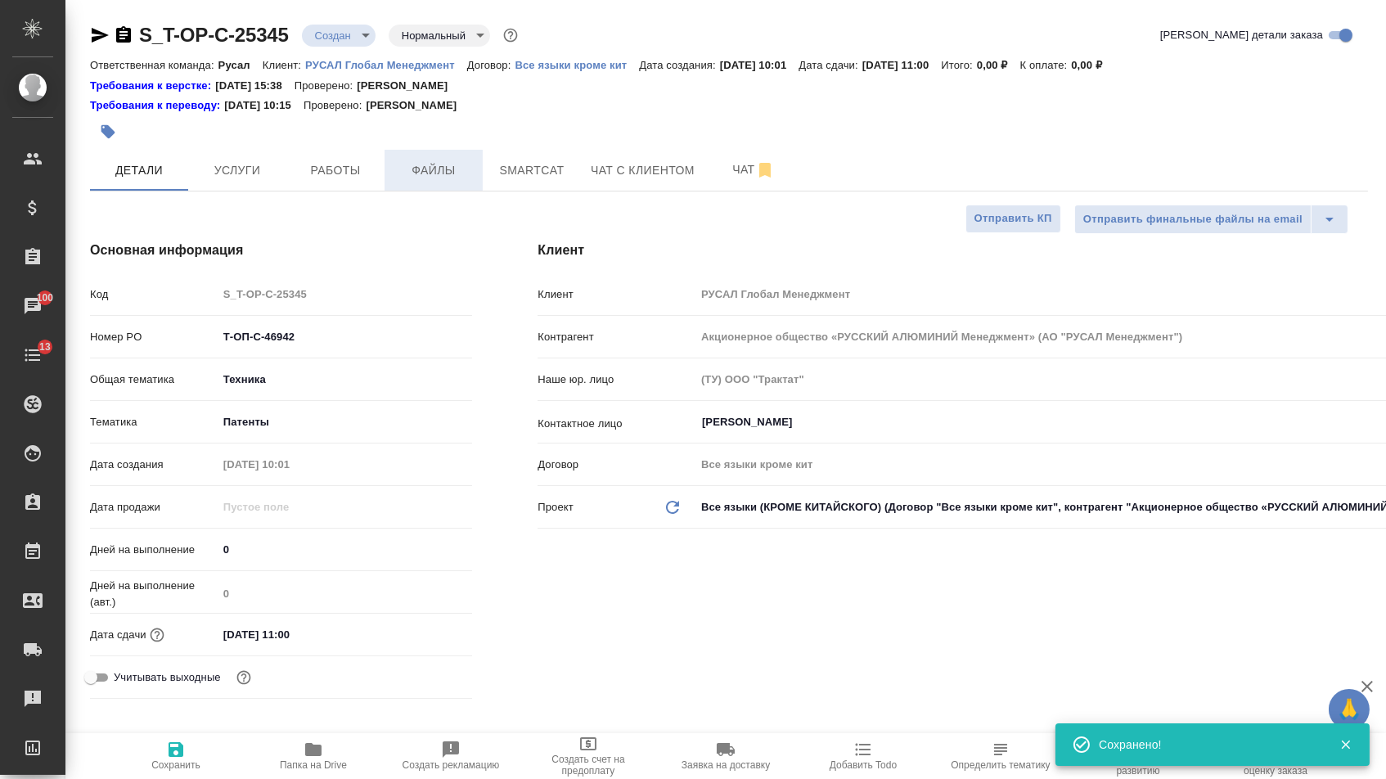
type textarea "x"
click at [434, 170] on span "Файлы" at bounding box center [433, 170] width 79 height 20
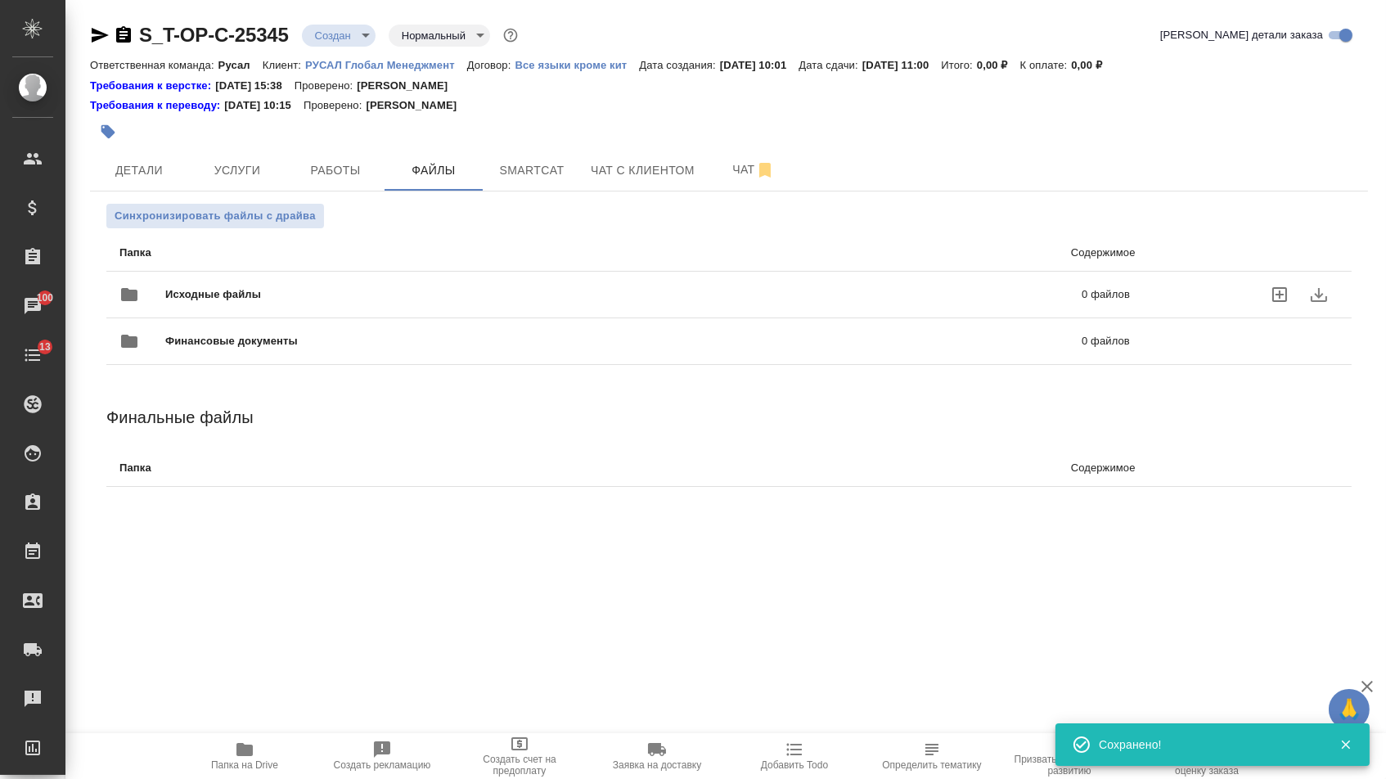
click at [231, 265] on div "Исходные файлы 0 файлов" at bounding box center [624, 294] width 1043 height 72
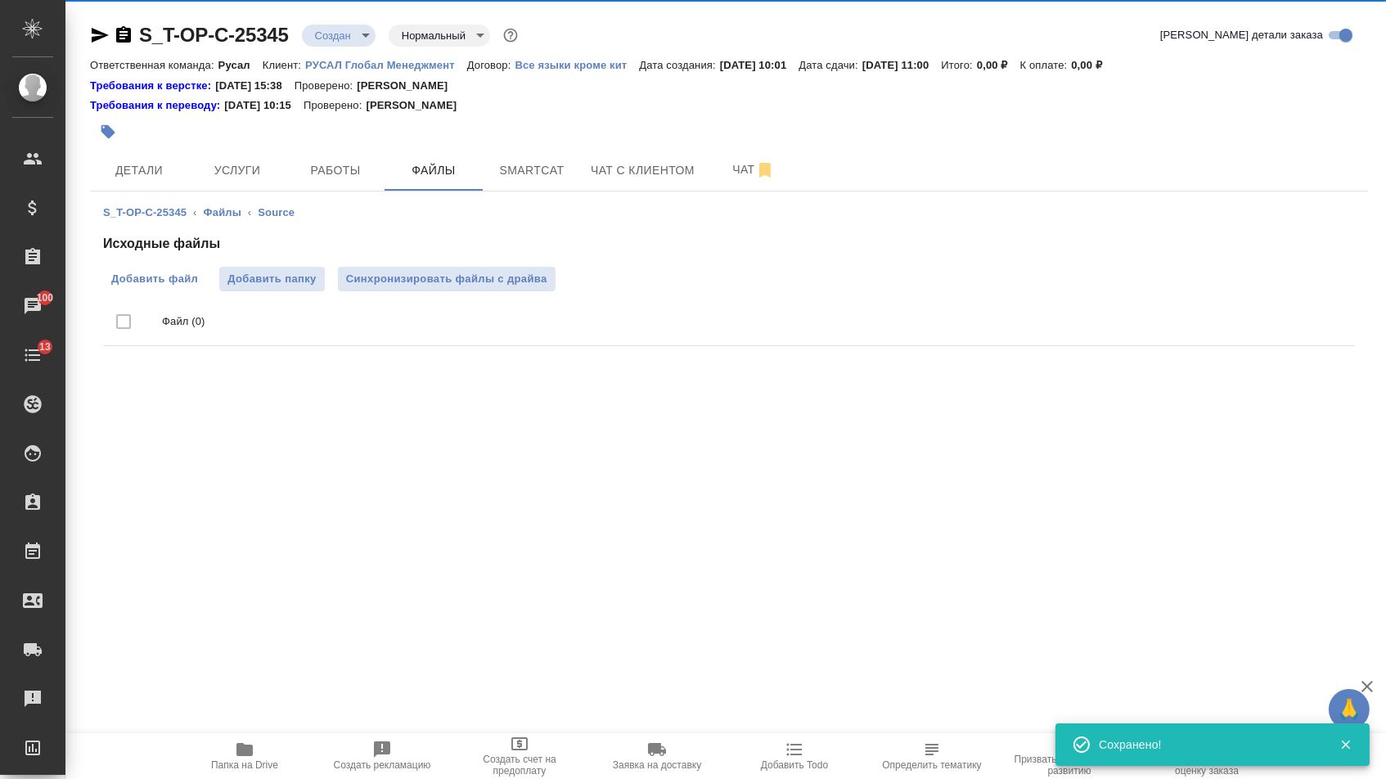
click at [155, 270] on label "Добавить файл" at bounding box center [154, 279] width 103 height 25
click at [0, 0] on input "Добавить файл" at bounding box center [0, 0] width 0 height 0
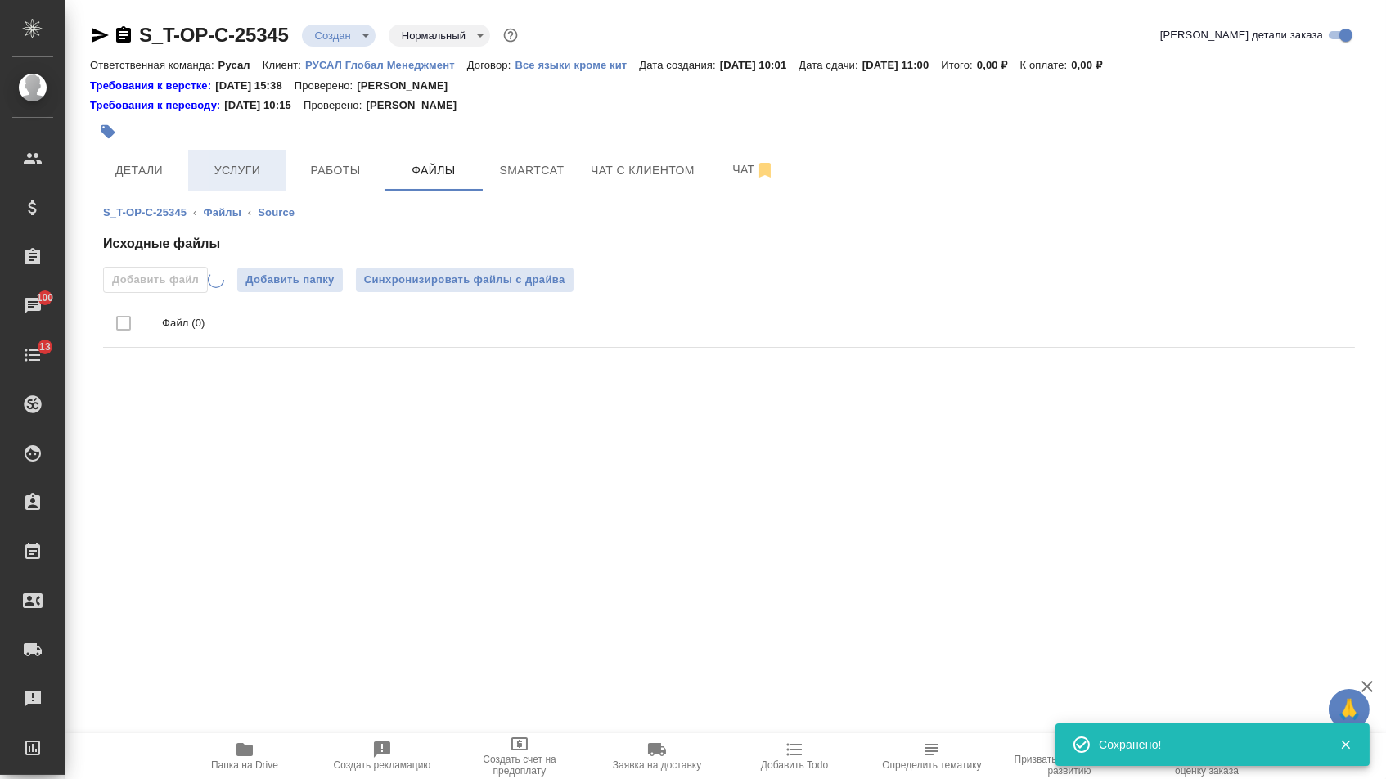
click at [249, 157] on button "Услуги" at bounding box center [237, 170] width 98 height 41
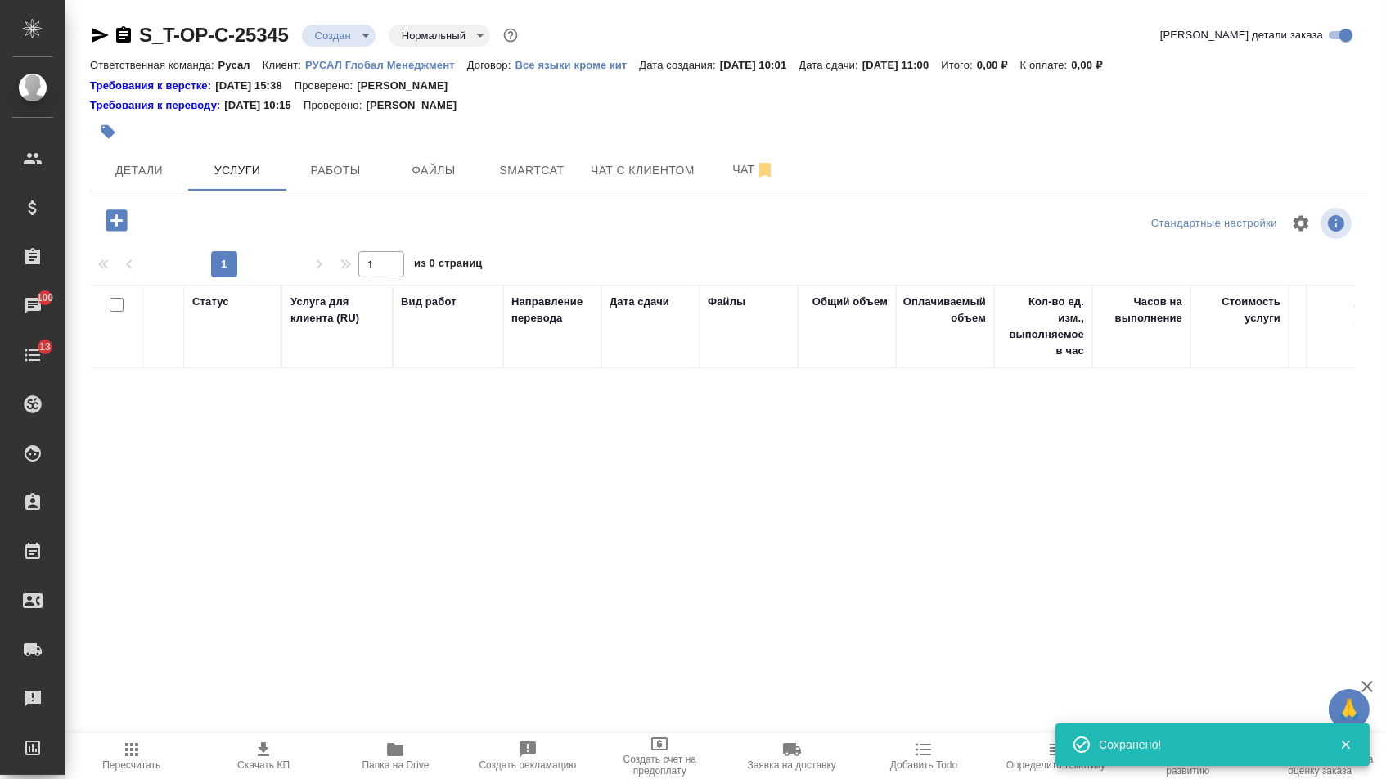
click at [121, 228] on icon "button" at bounding box center [116, 219] width 21 height 21
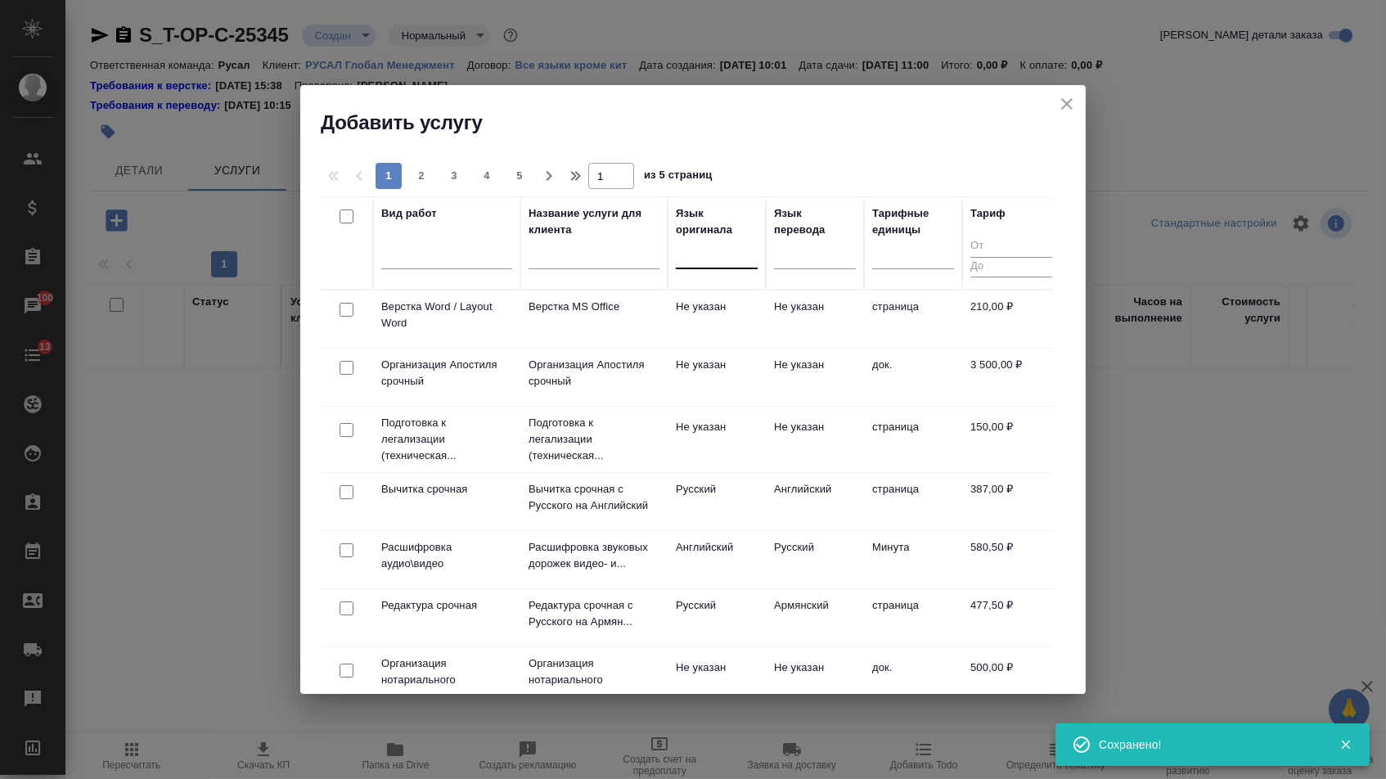
click at [711, 254] on div at bounding box center [717, 252] width 82 height 24
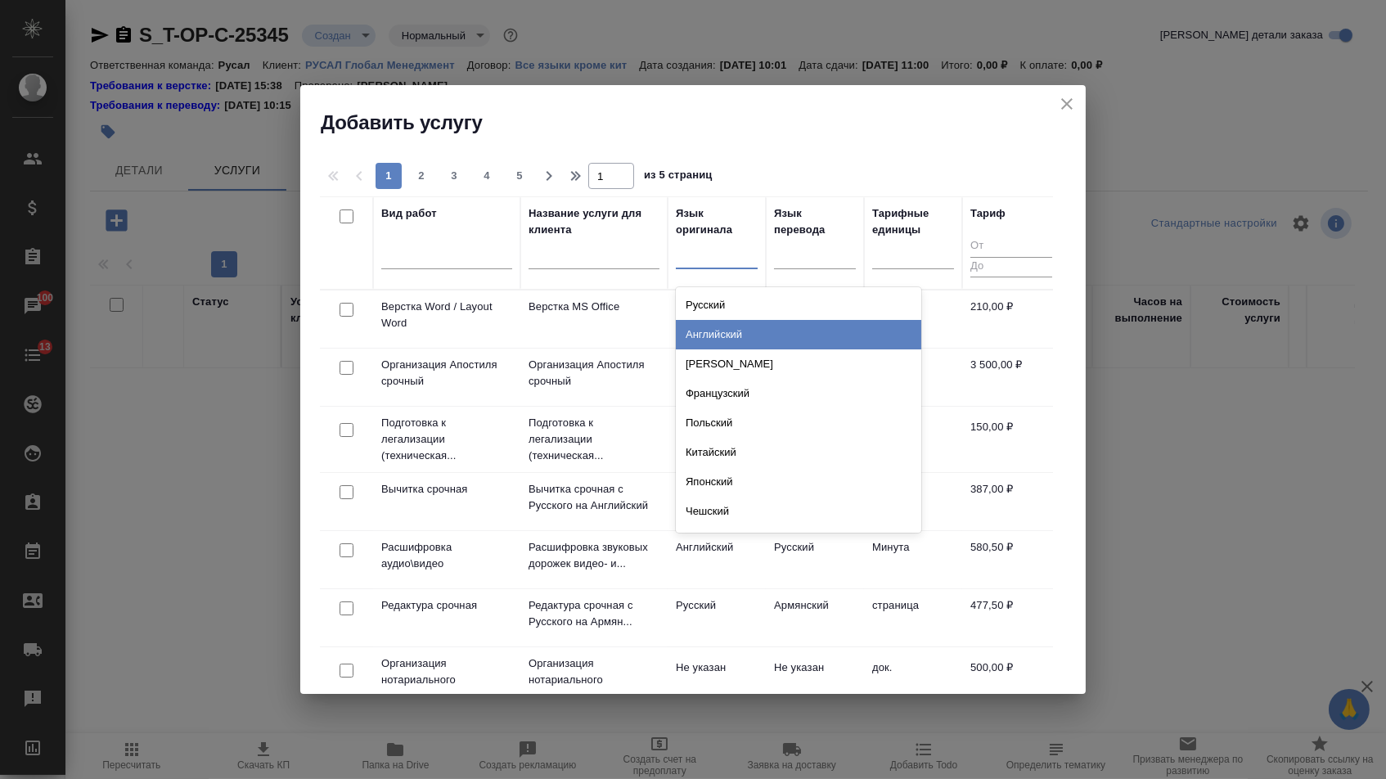
click at [704, 330] on div "Английский" at bounding box center [798, 334] width 245 height 29
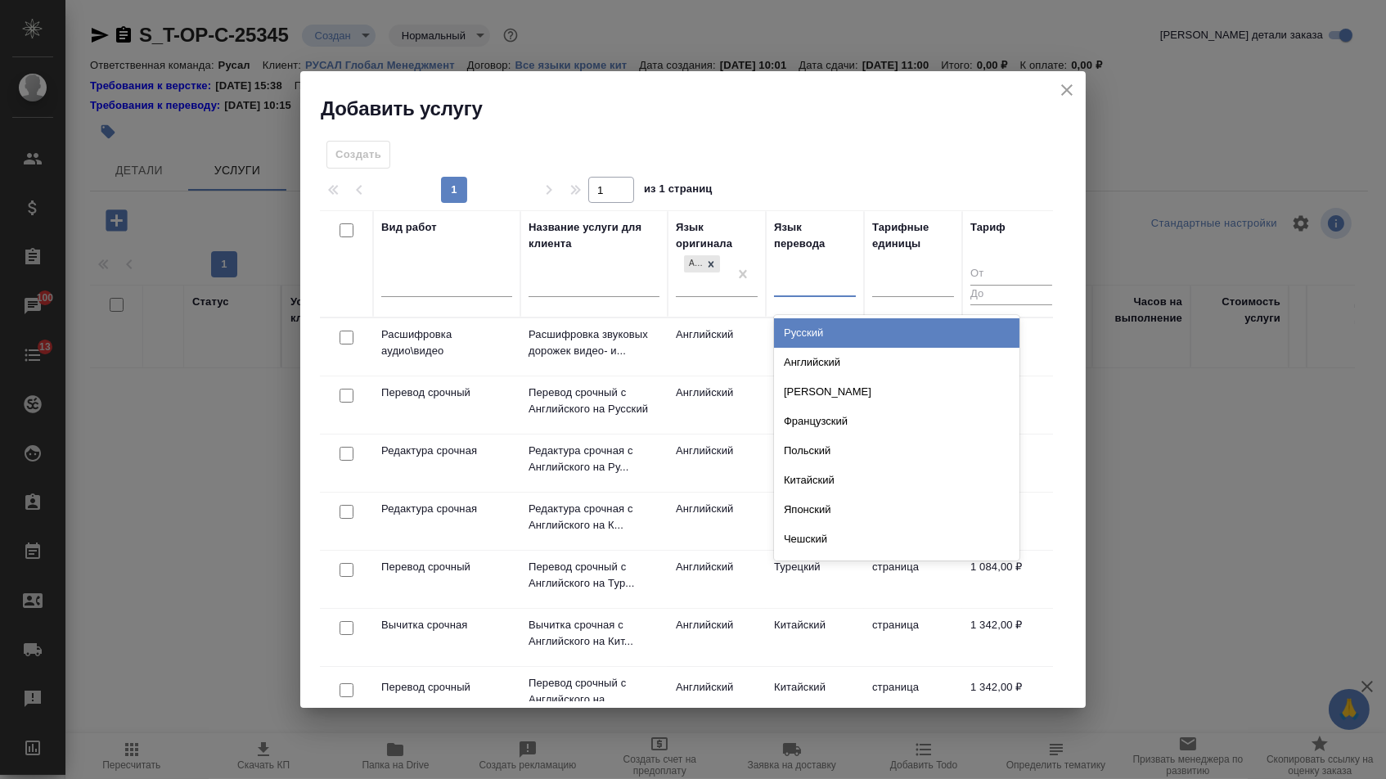
click at [833, 269] on div at bounding box center [815, 281] width 82 height 24
click at [826, 326] on div "Русский" at bounding box center [896, 332] width 245 height 29
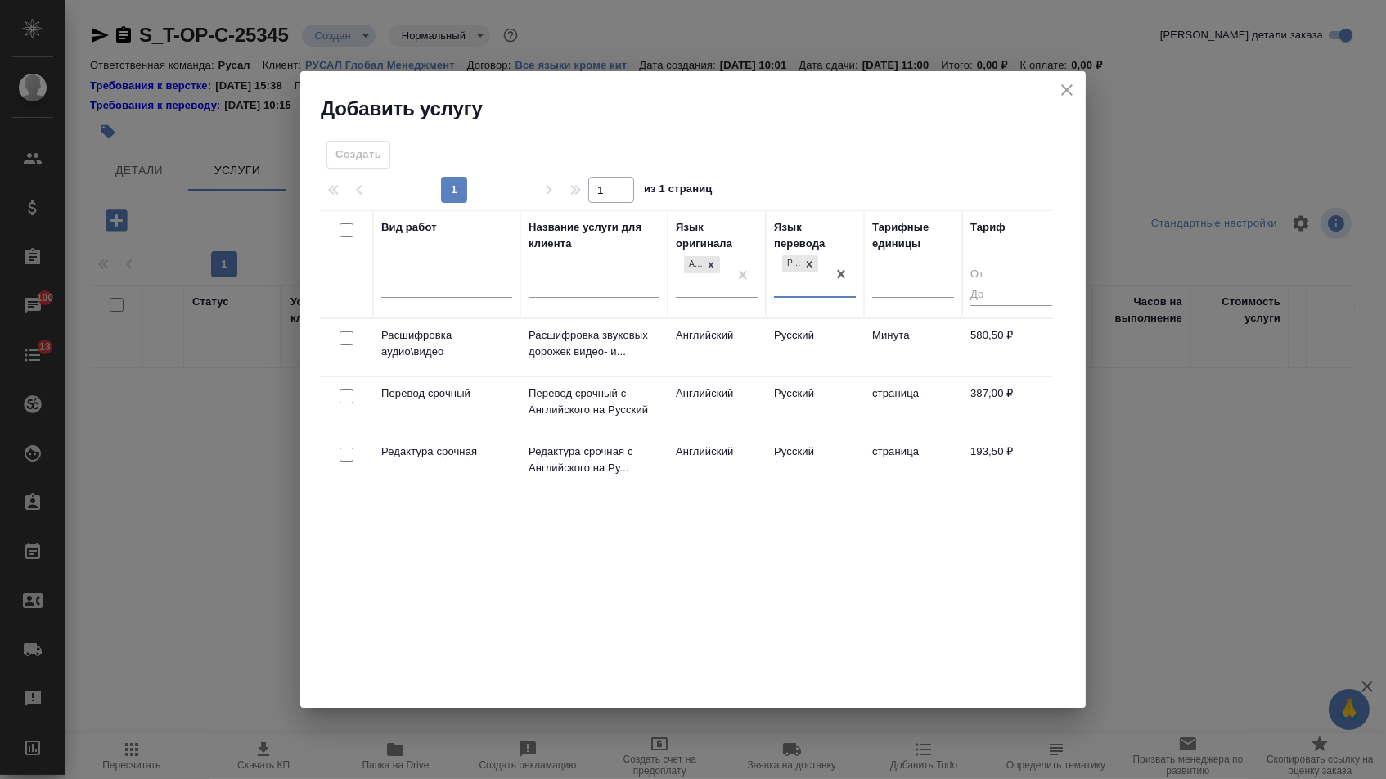
click at [342, 402] on input "checkbox" at bounding box center [346, 396] width 14 height 14
checkbox input "true"
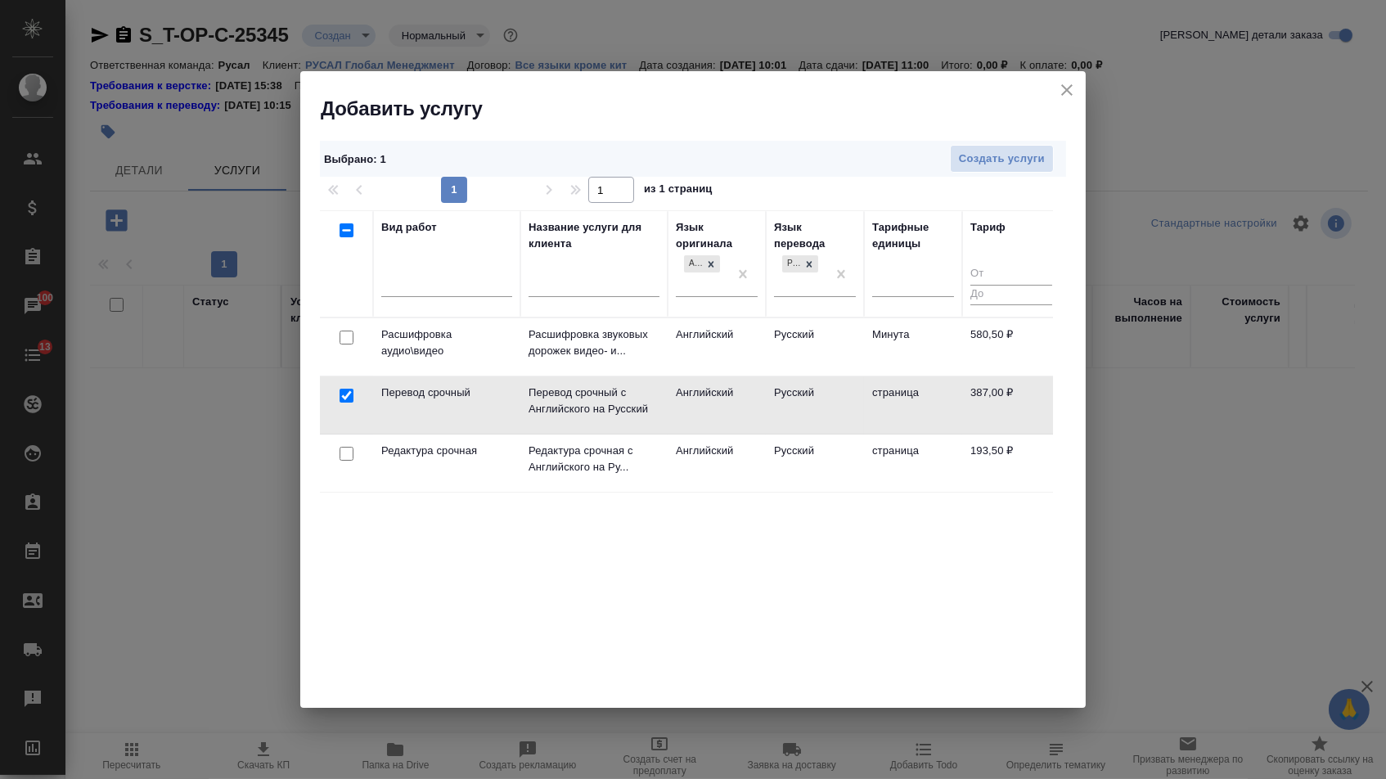
click at [343, 462] on div at bounding box center [346, 453] width 37 height 23
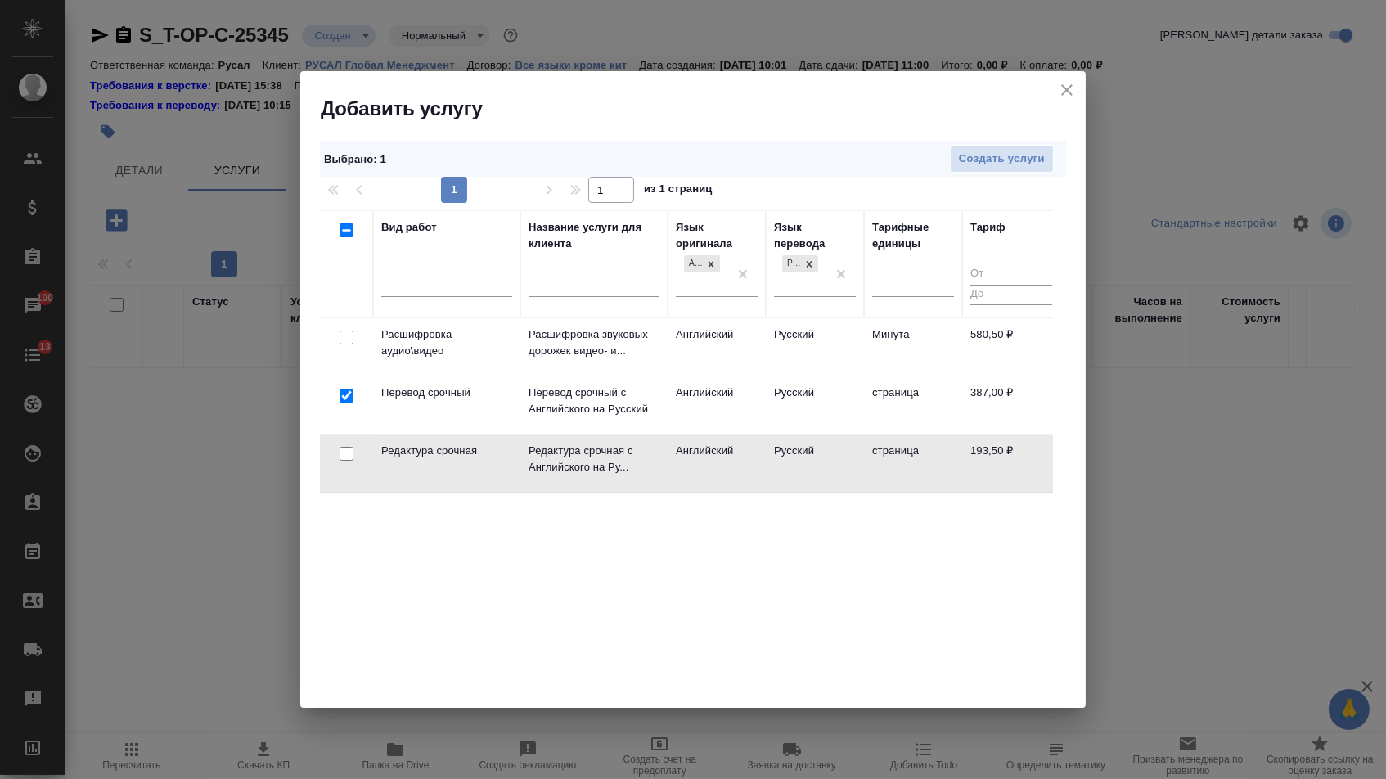
click at [343, 456] on input "checkbox" at bounding box center [346, 454] width 14 height 14
checkbox input "true"
drag, startPoint x: 840, startPoint y: 264, endPoint x: 791, endPoint y: 264, distance: 49.1
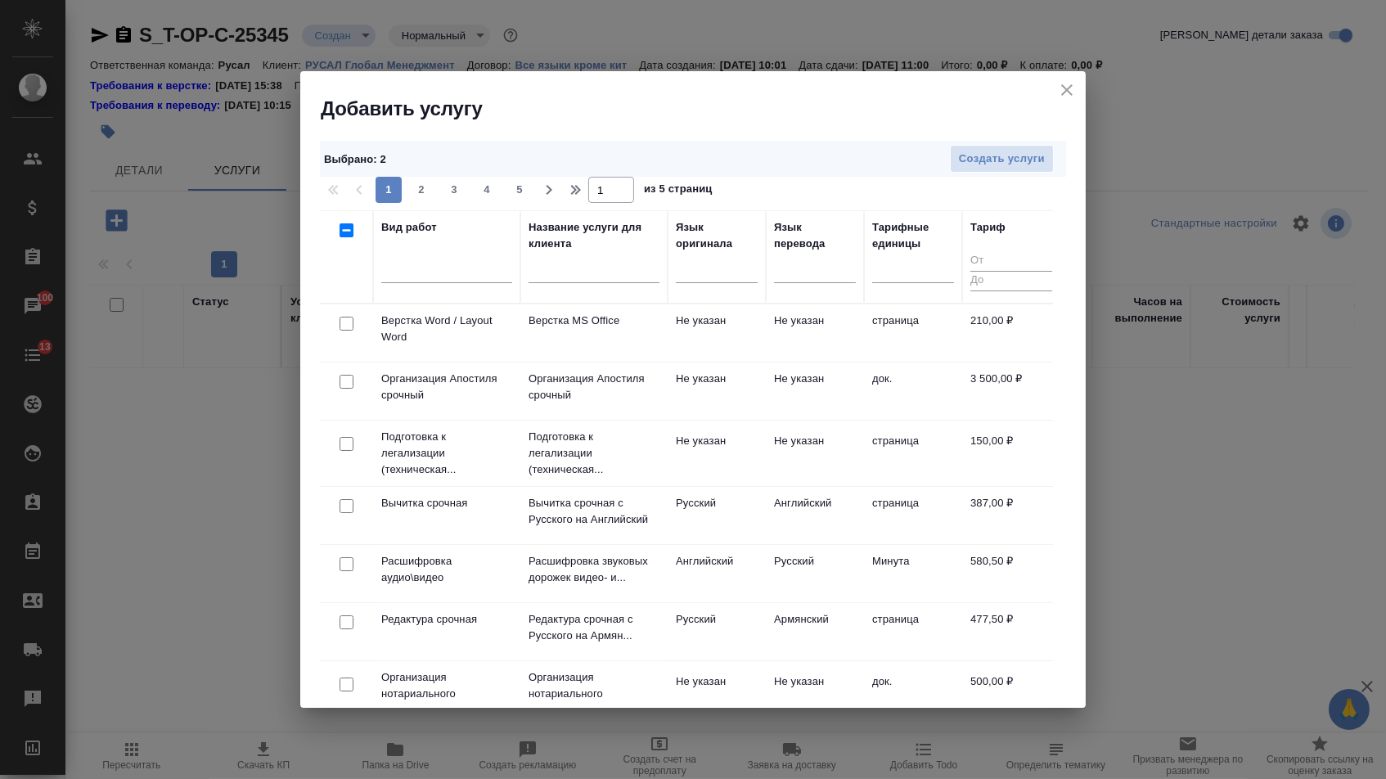
click at [346, 324] on input "checkbox" at bounding box center [346, 324] width 14 height 14
checkbox input "true"
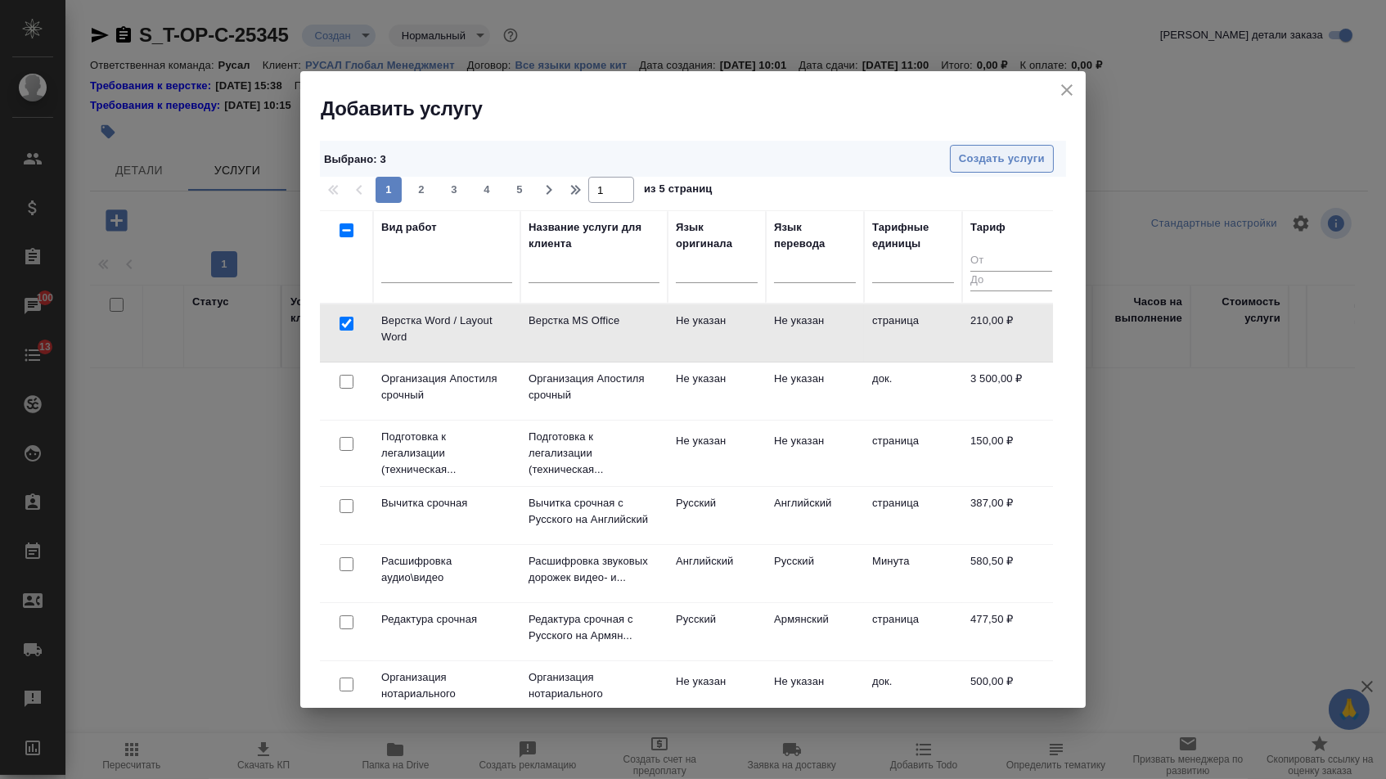
click at [995, 162] on span "Создать услуги" at bounding box center [1002, 159] width 86 height 19
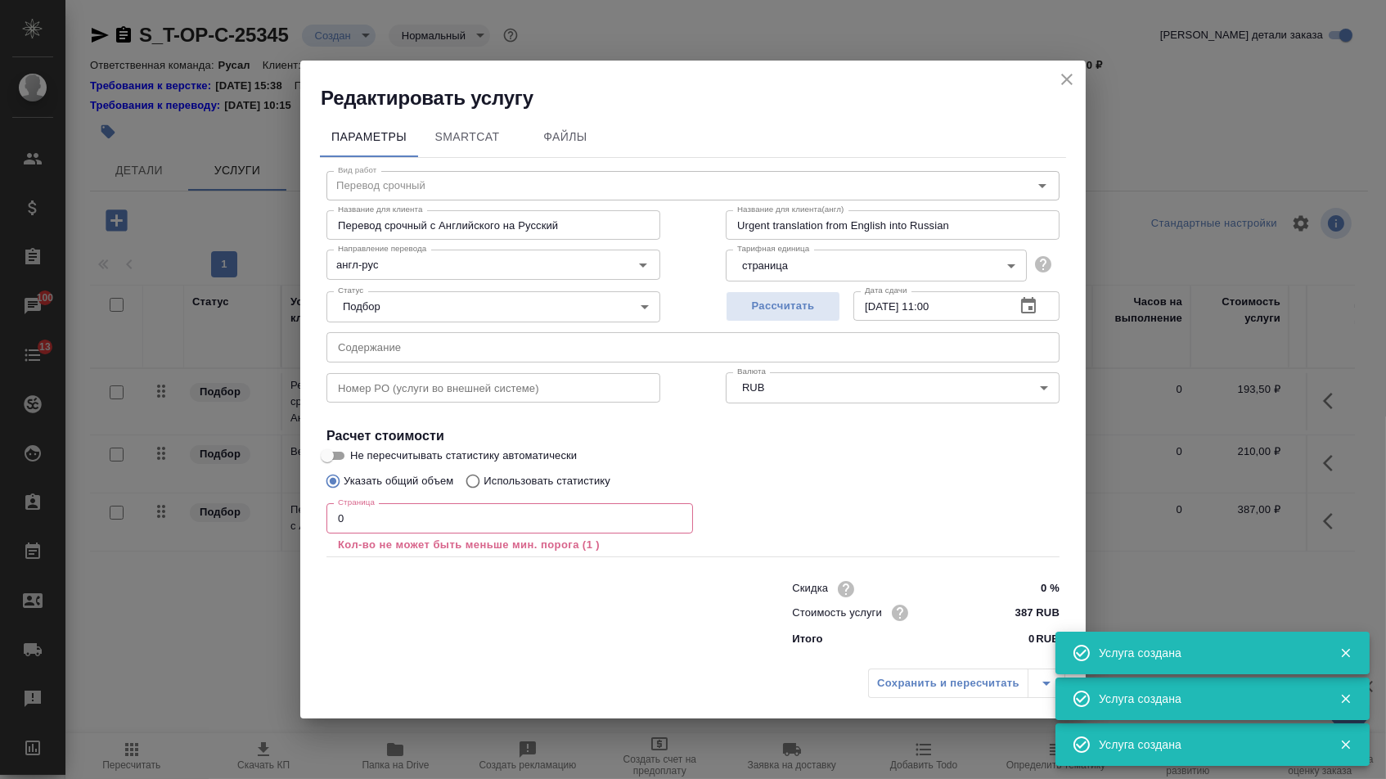
click at [482, 345] on input "text" at bounding box center [692, 346] width 733 height 29
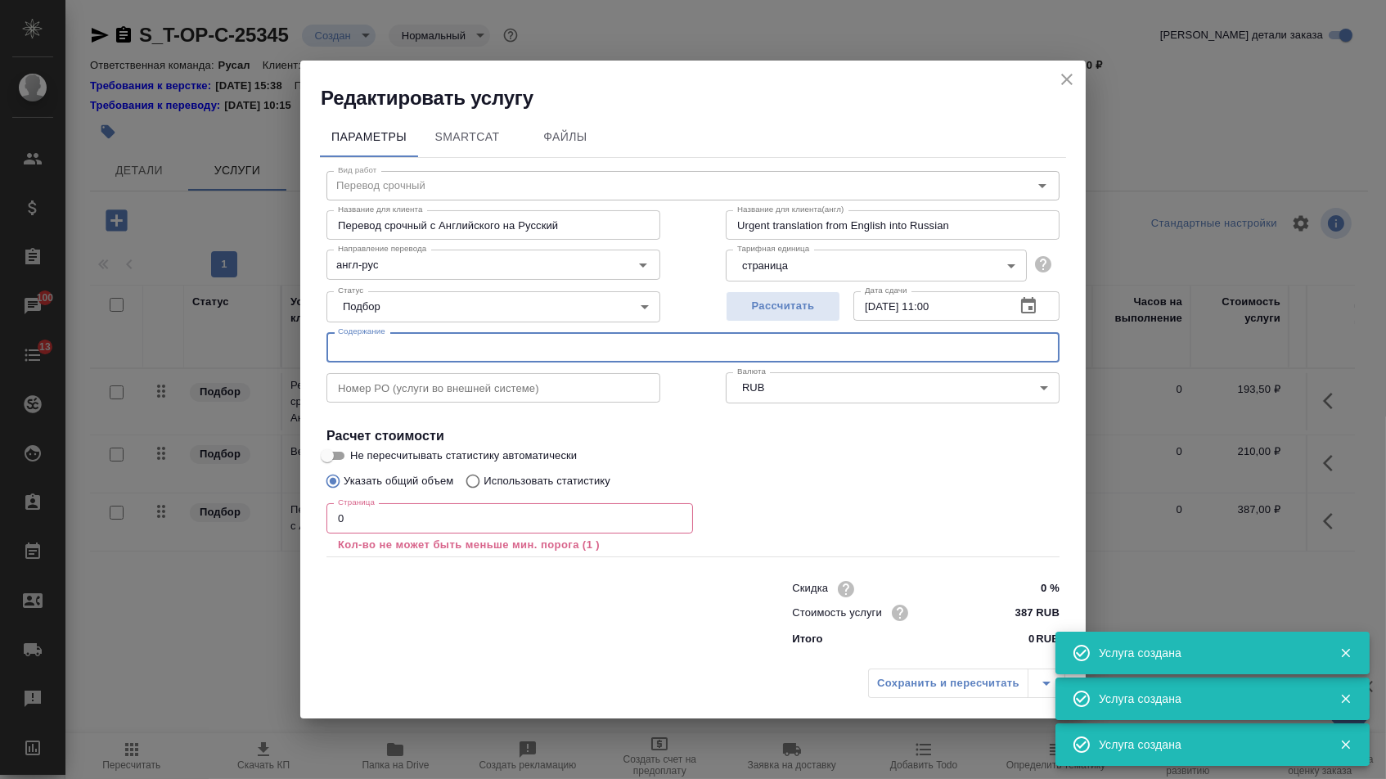
paste input "Патент 12048233 (1)"
type input "Патент 12048233 (1)"
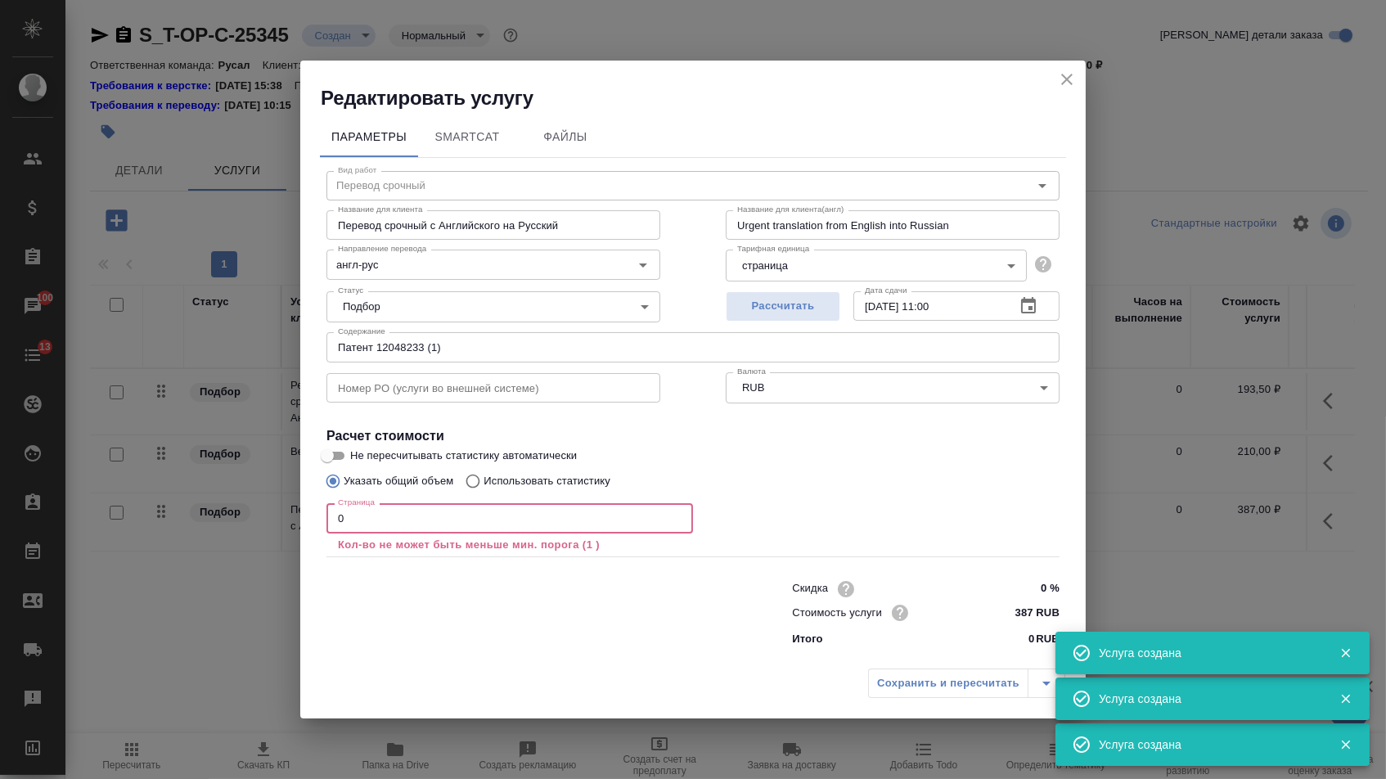
click at [384, 525] on input "0" at bounding box center [509, 517] width 366 height 29
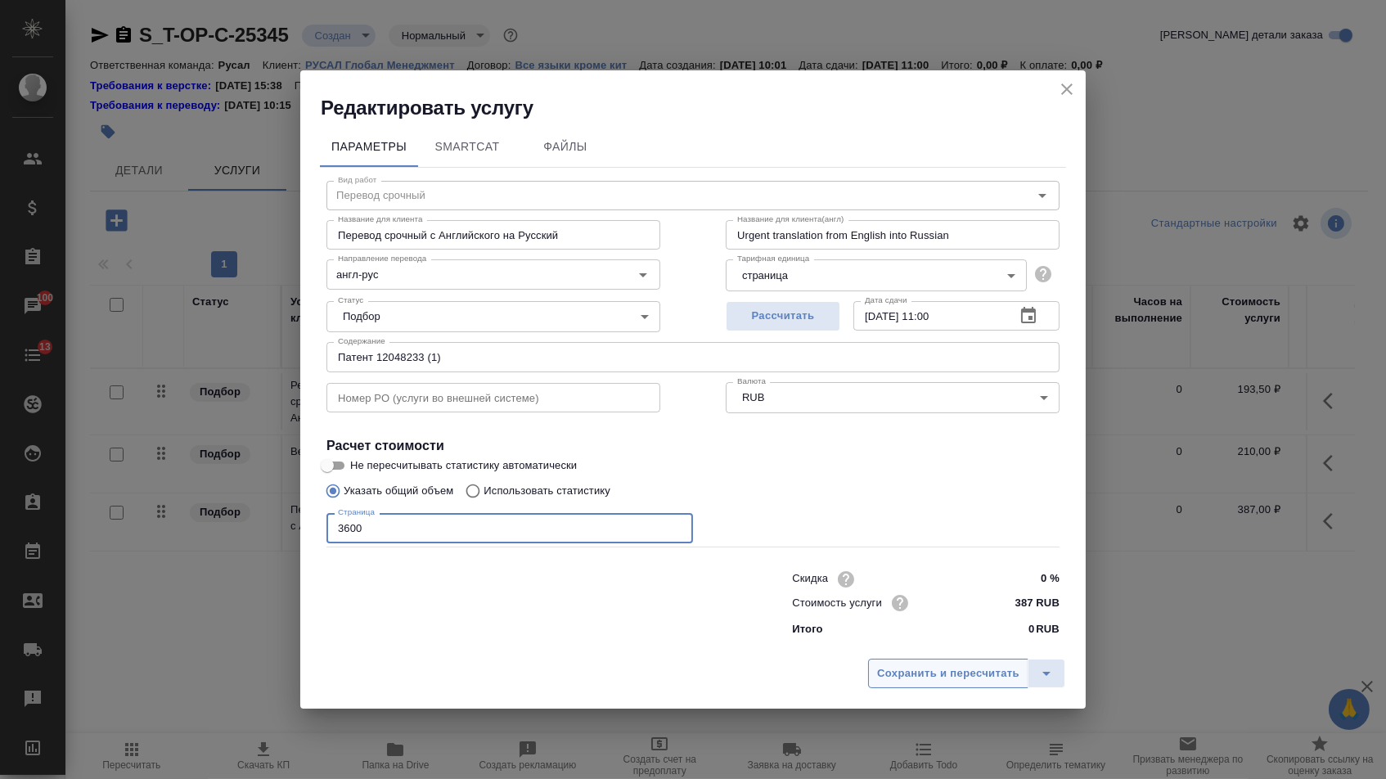
type input "3600"
click at [898, 669] on span "Сохранить и пересчитать" at bounding box center [948, 673] width 142 height 19
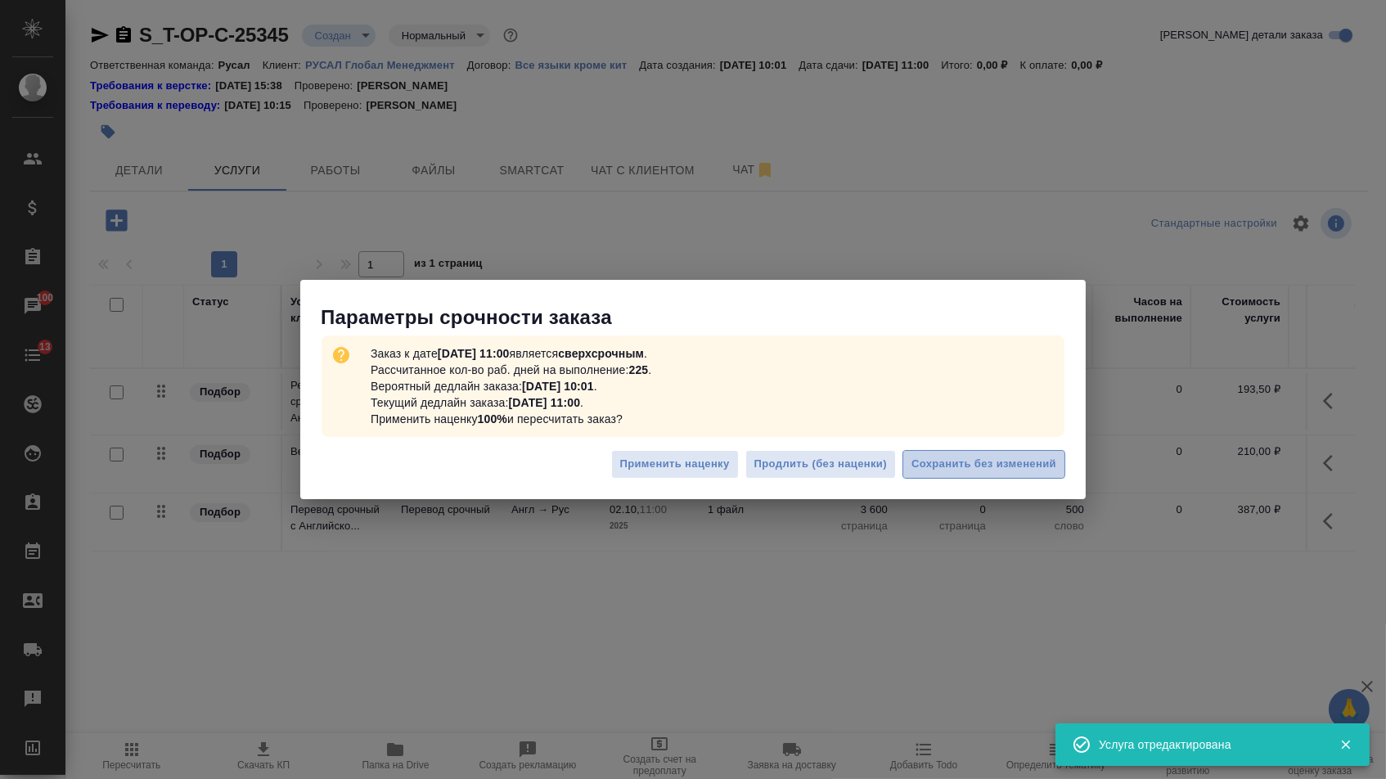
click at [986, 464] on span "Сохранить без изменений" at bounding box center [983, 464] width 145 height 19
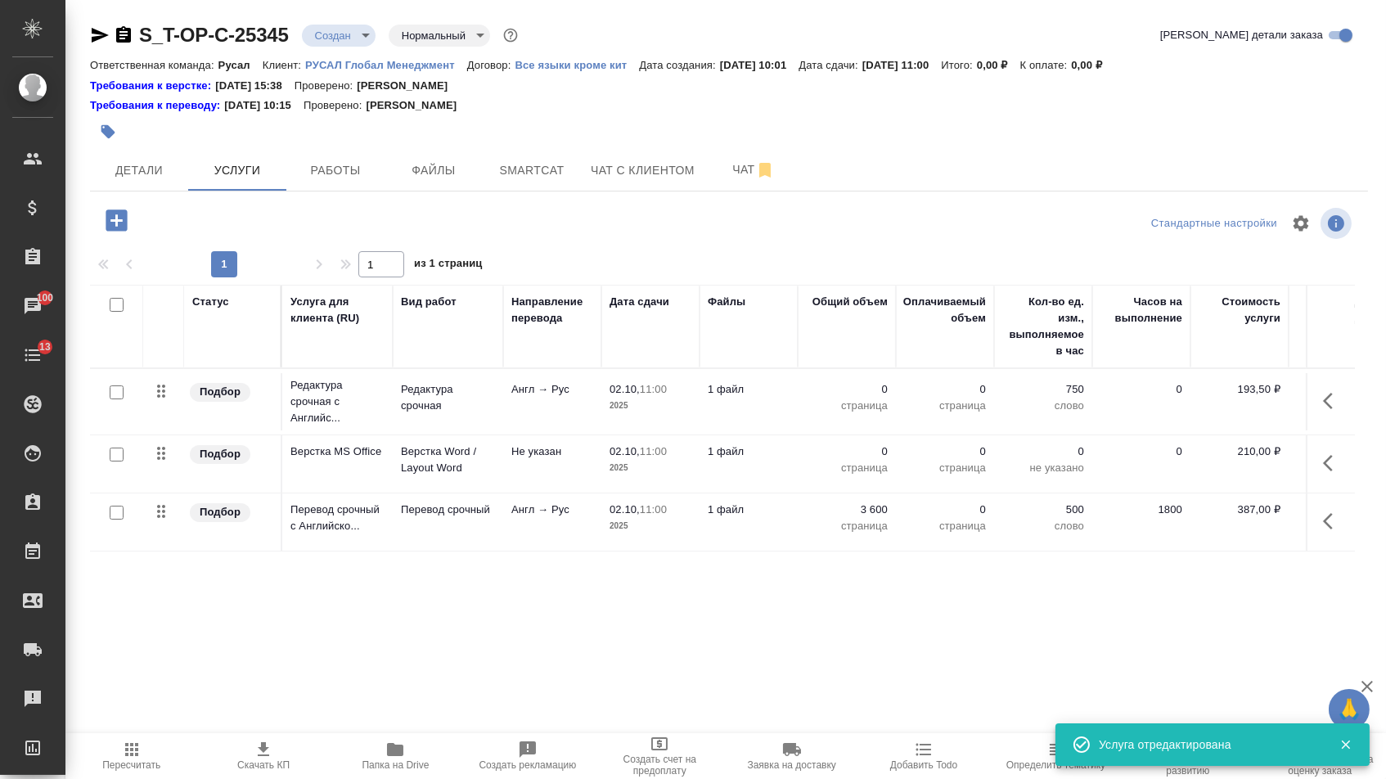
type input "urgent"
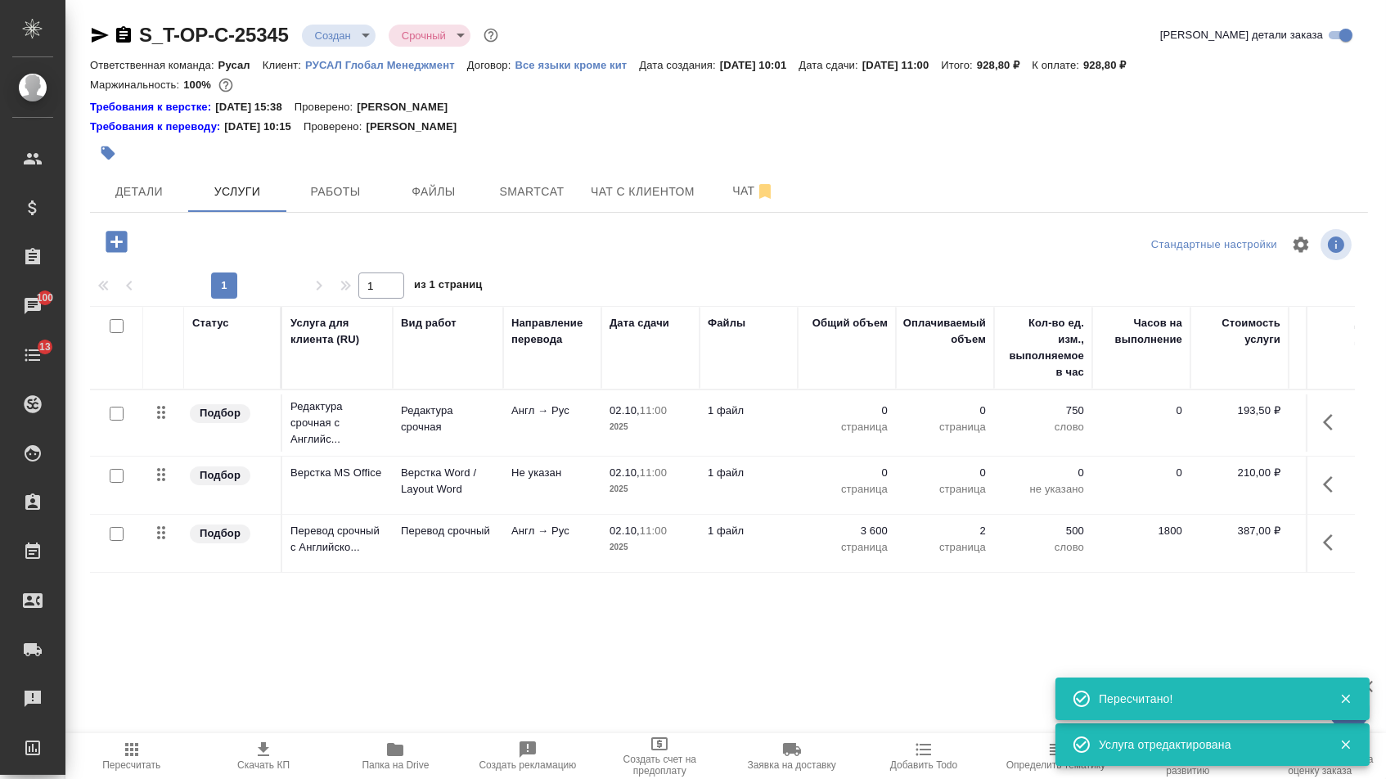
click at [848, 408] on td "0 страница" at bounding box center [846, 422] width 98 height 57
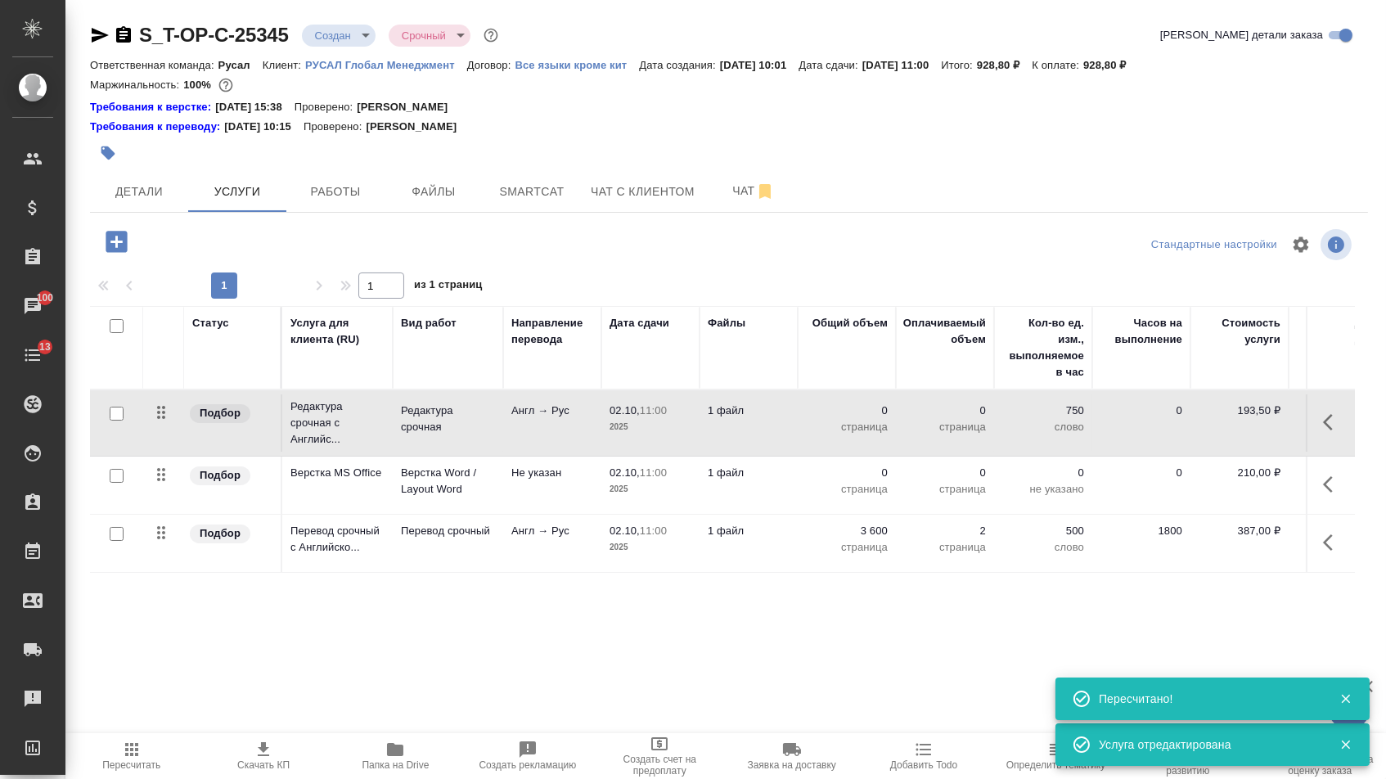
click at [848, 415] on p "0" at bounding box center [847, 410] width 82 height 16
click at [848, 427] on input "0" at bounding box center [857, 415] width 60 height 24
type input "3600"
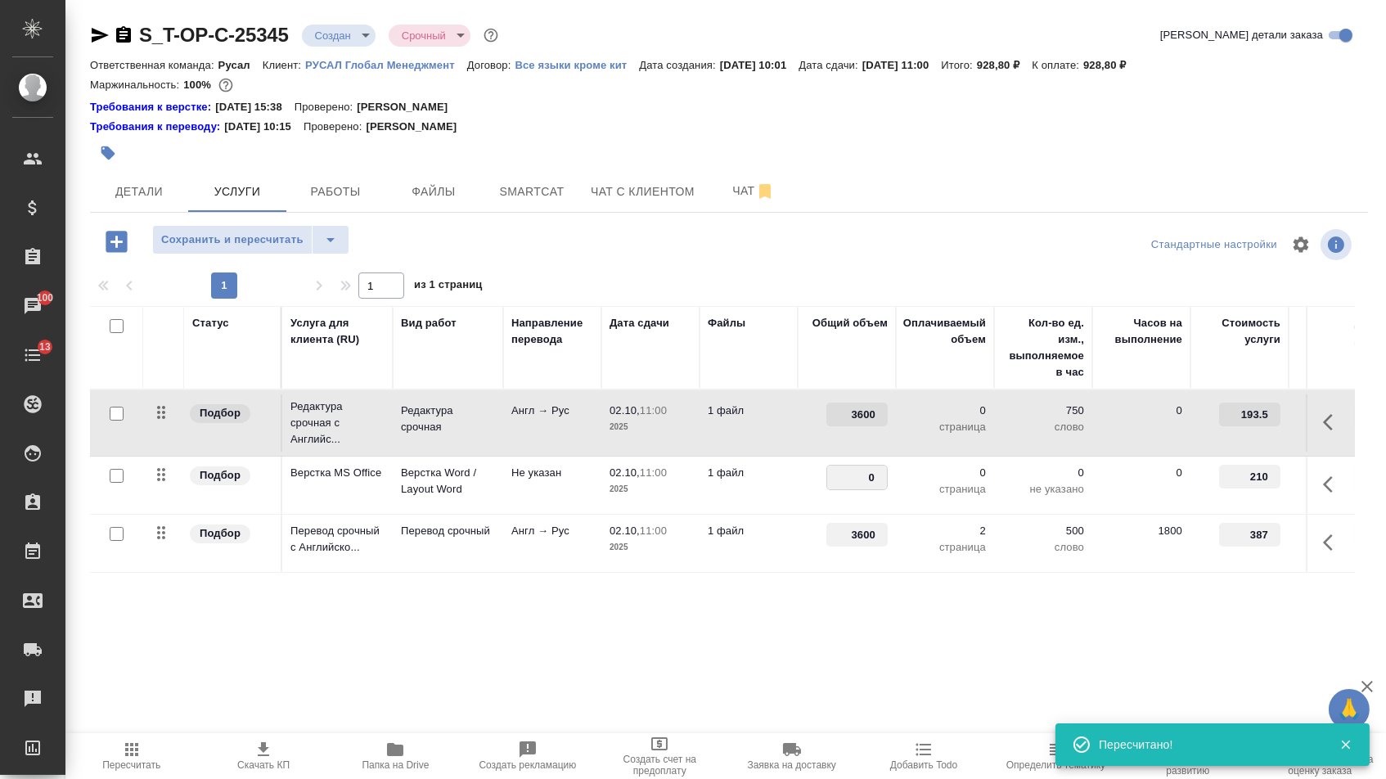
drag, startPoint x: 865, startPoint y: 487, endPoint x: 919, endPoint y: 488, distance: 54.8
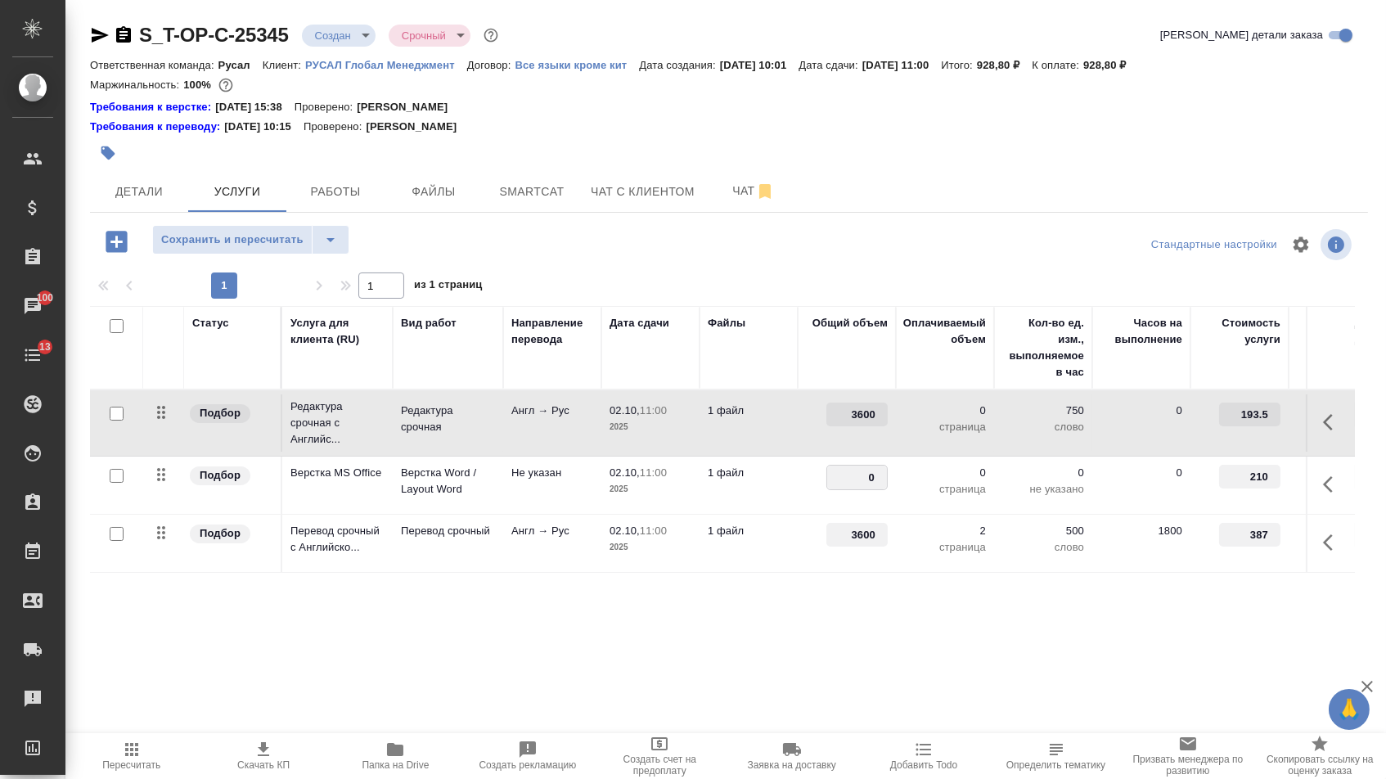
type input "2"
click at [830, 588] on div "Статус Услуга для клиента (RU) Вид работ Направление перевода Дата сдачи Файлы …" at bounding box center [722, 482] width 1264 height 352
click at [248, 243] on span "Сохранить и пересчитать" at bounding box center [232, 240] width 142 height 19
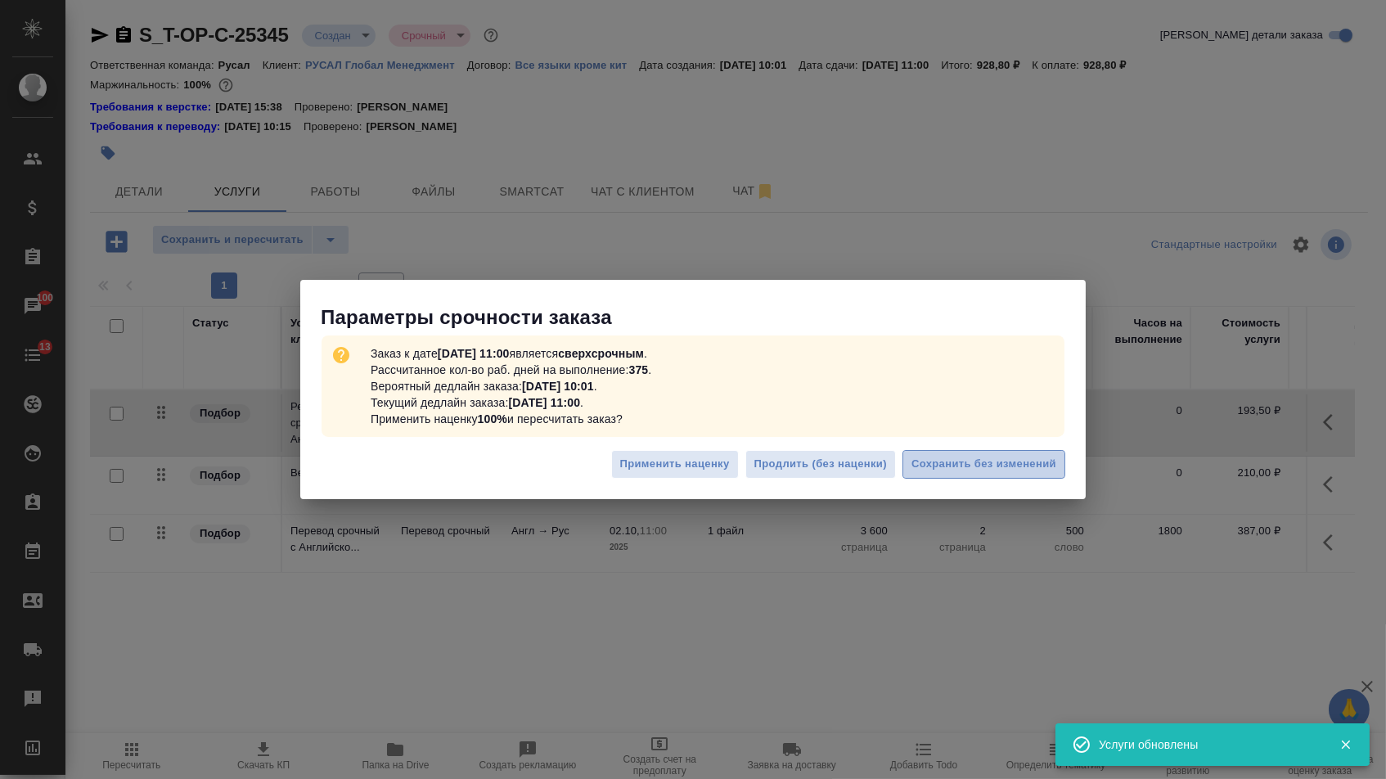
click at [988, 473] on span "Сохранить без изменений" at bounding box center [983, 464] width 145 height 19
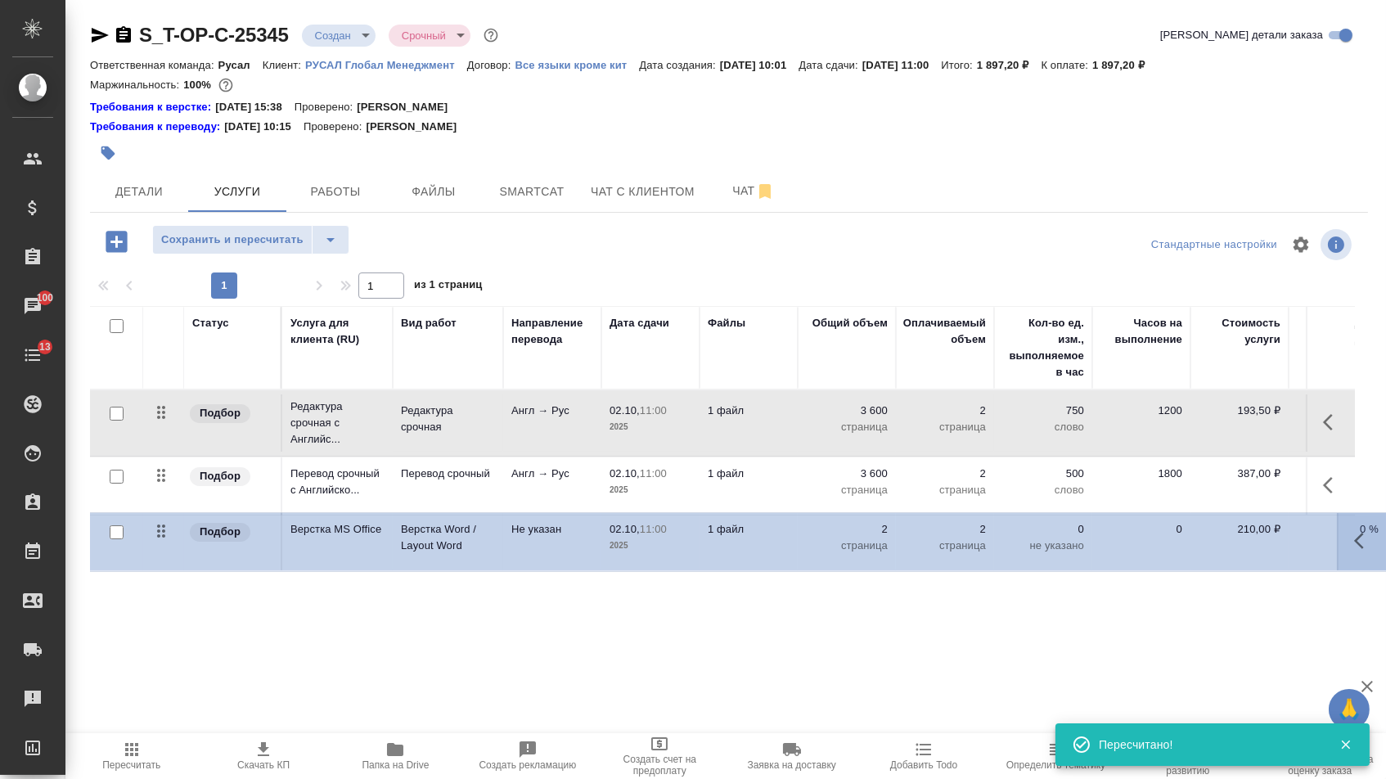
drag, startPoint x: 166, startPoint y: 481, endPoint x: 166, endPoint y: 580, distance: 99.0
click at [166, 575] on table "Статус Услуга для клиента (RU) Вид работ Направление перевода Дата сдачи Файлы …" at bounding box center [861, 440] width 1542 height 269
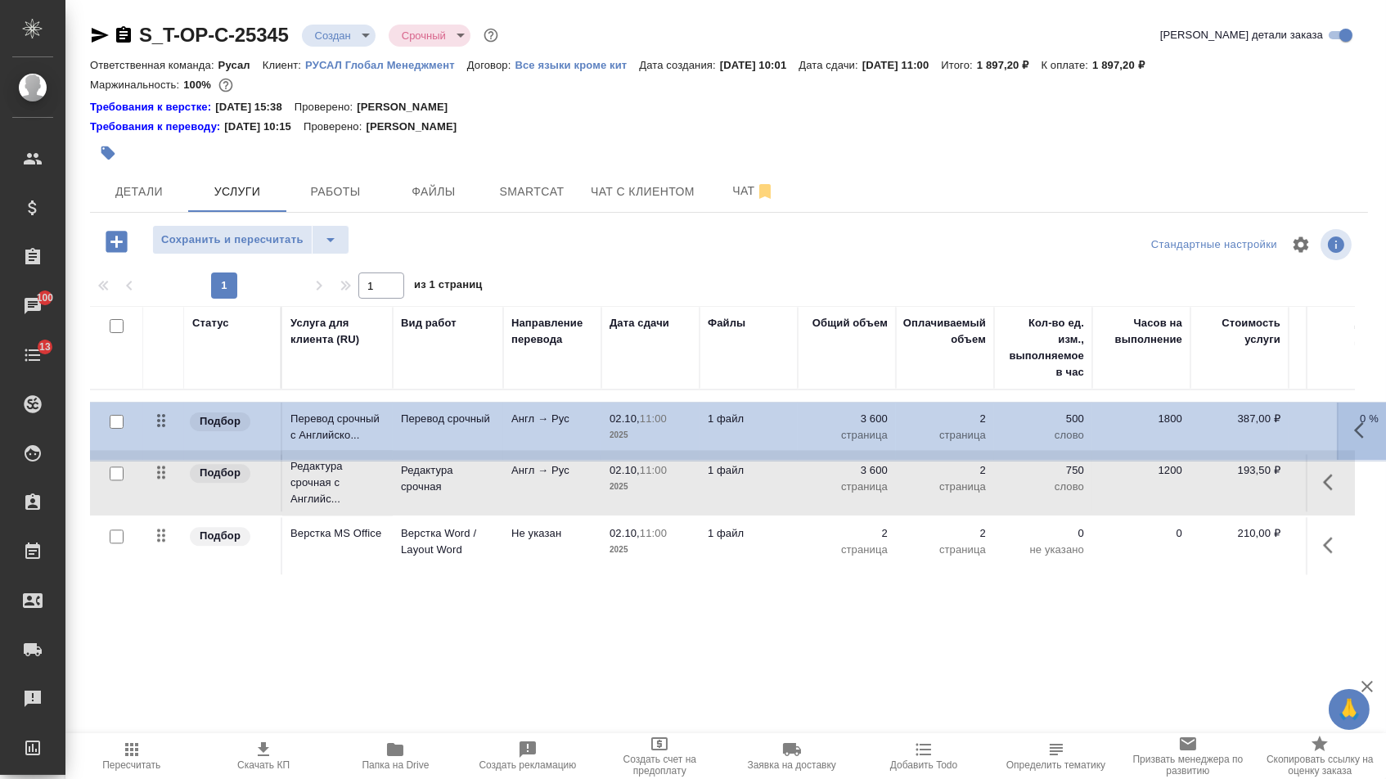
drag, startPoint x: 160, startPoint y: 487, endPoint x: 160, endPoint y: 408, distance: 79.3
click at [160, 408] on tbody "Подбор Редактура срочная с Английс... Редактура срочная Англ → Рус 02.10, 11:00…" at bounding box center [861, 482] width 1542 height 185
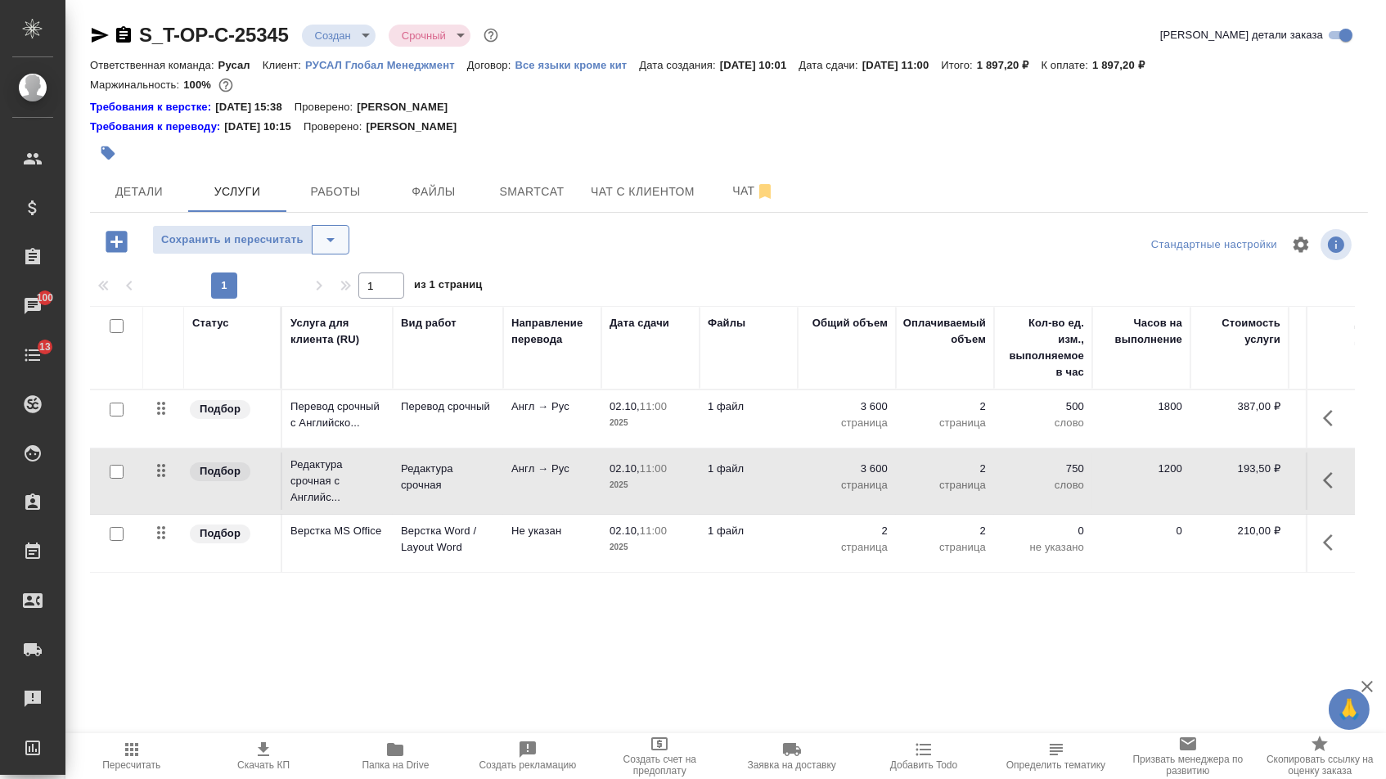
click at [337, 242] on icon "split button" at bounding box center [331, 240] width 20 height 20
click at [334, 275] on li "Сохранить" at bounding box center [257, 283] width 201 height 26
click at [149, 184] on button "Детали" at bounding box center [139, 191] width 98 height 41
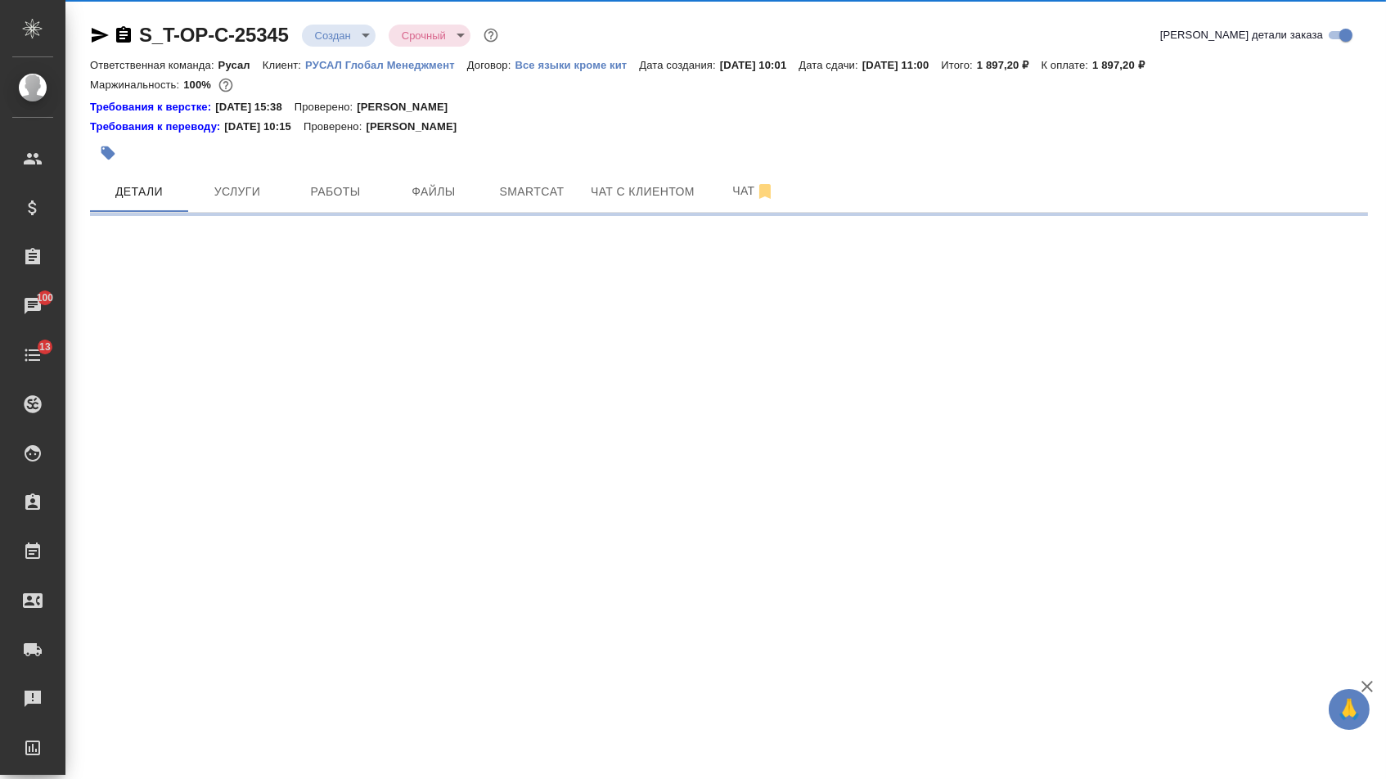
select select "RU"
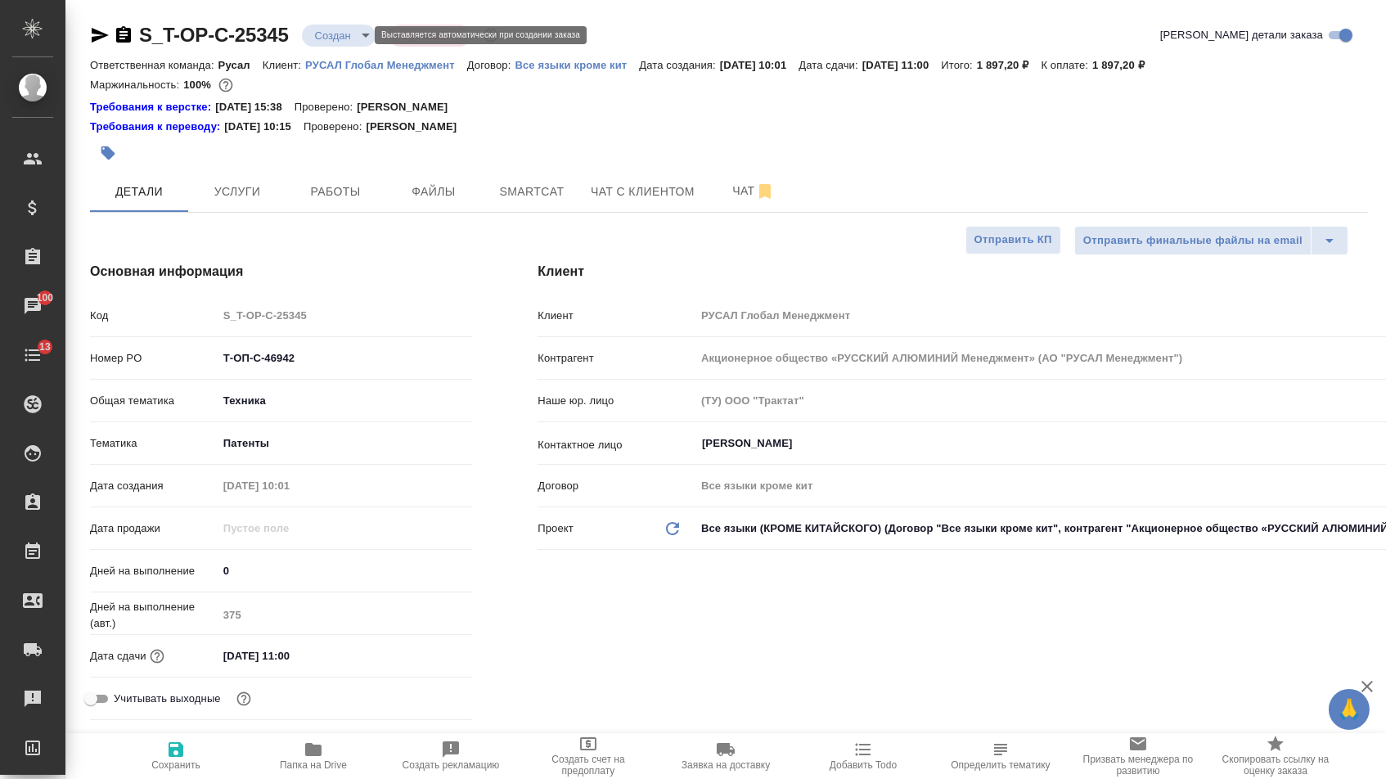
click at [345, 32] on body "🙏 .cls-1 fill:#fff; AWATERA Menshikova Aleksandra Клиенты Спецификации Заказы 1…" at bounding box center [693, 389] width 1386 height 779
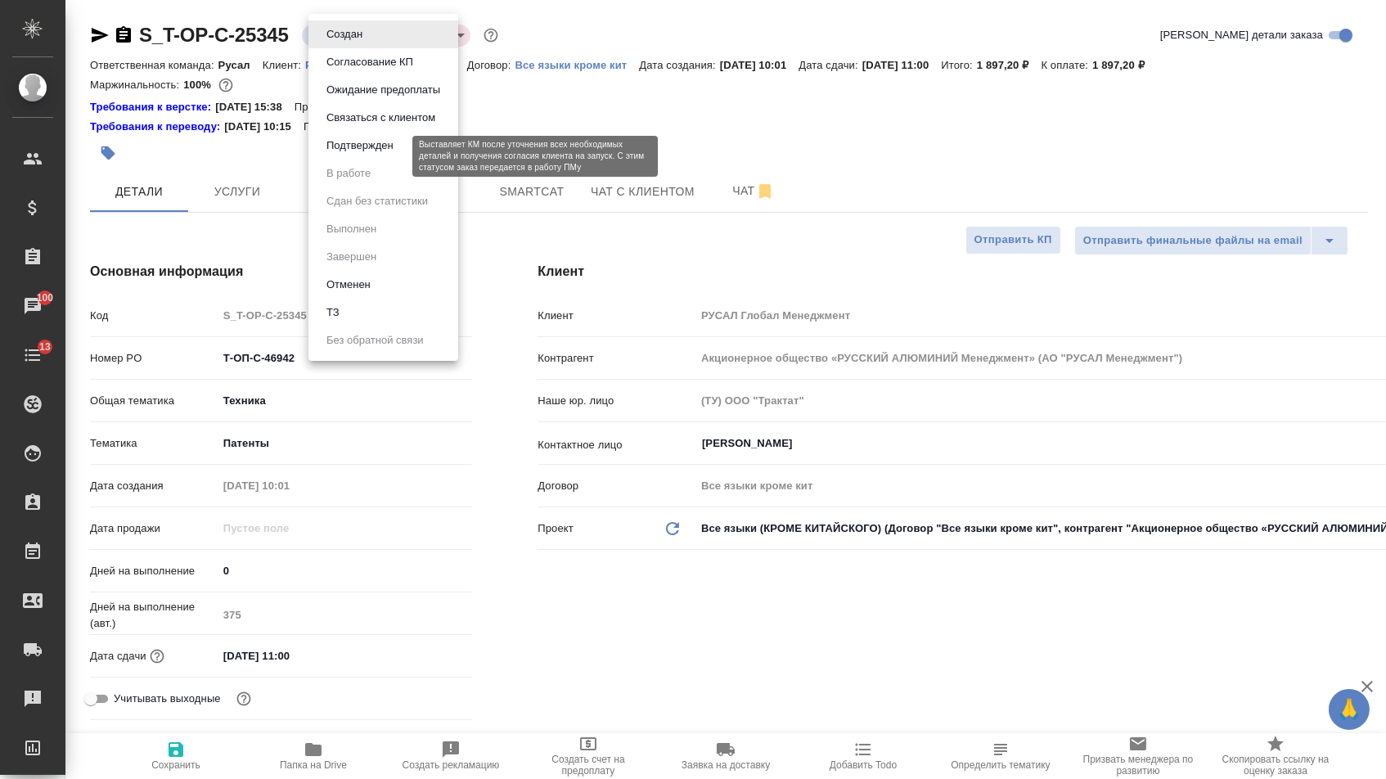
click at [344, 149] on button "Подтвержден" at bounding box center [359, 146] width 77 height 18
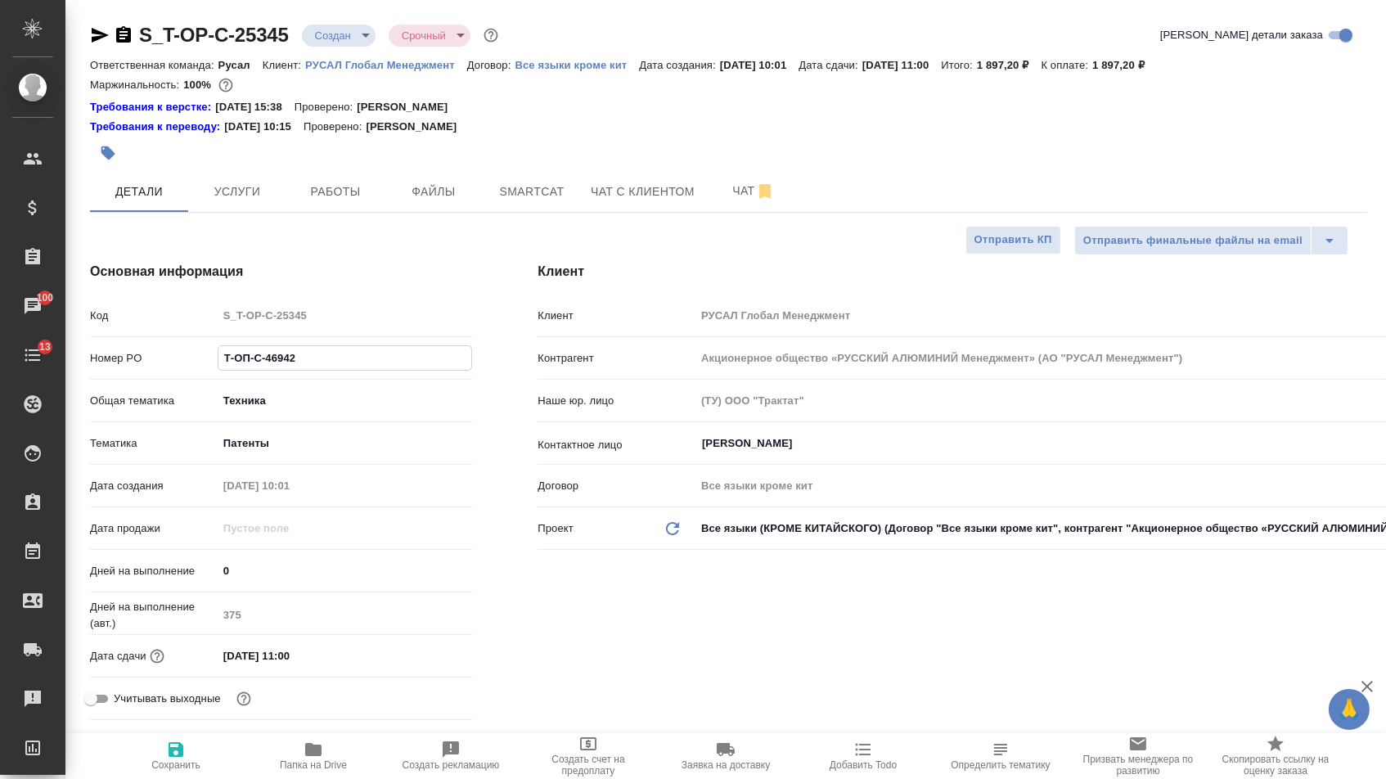
drag, startPoint x: 304, startPoint y: 366, endPoint x: 146, endPoint y: 364, distance: 158.7
click at [146, 364] on div "Номер PO Т-ОП-С-46942" at bounding box center [281, 358] width 382 height 29
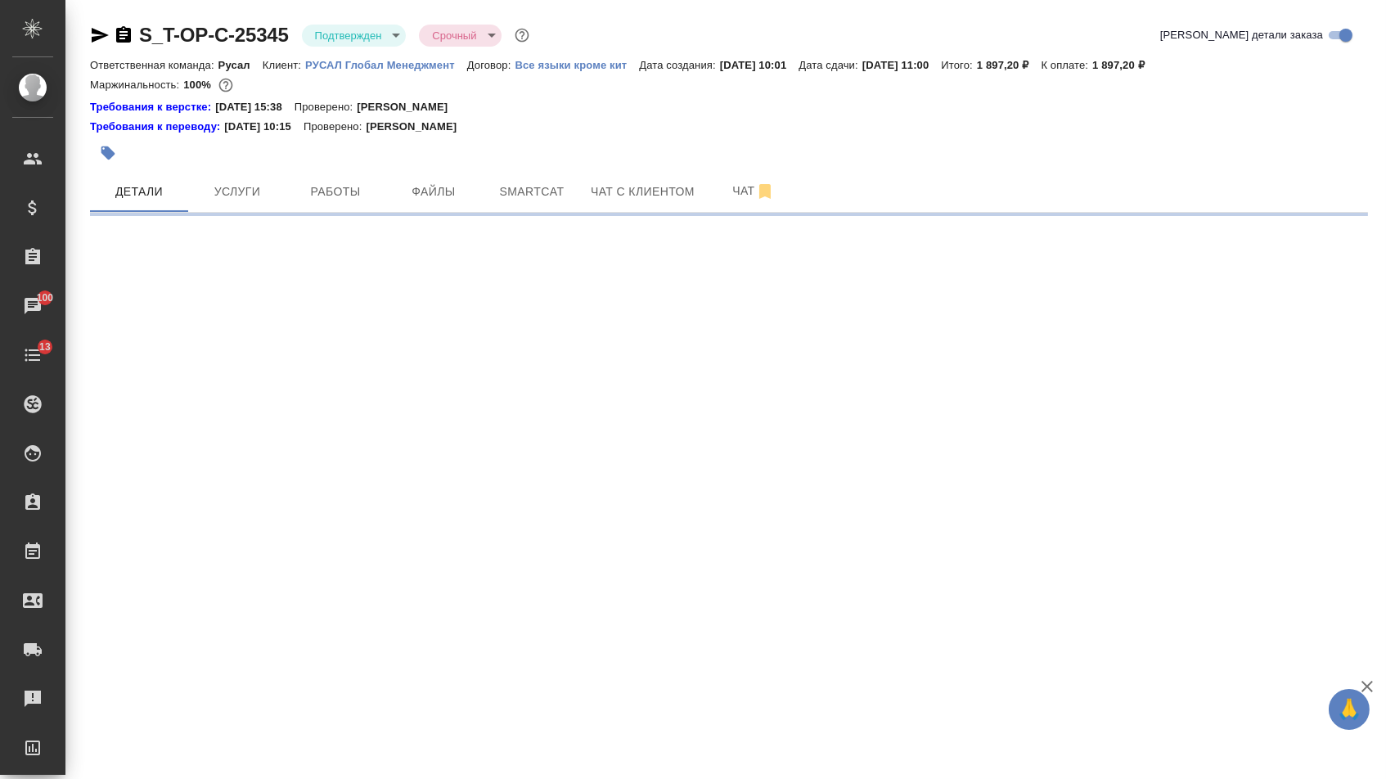
select select "RU"
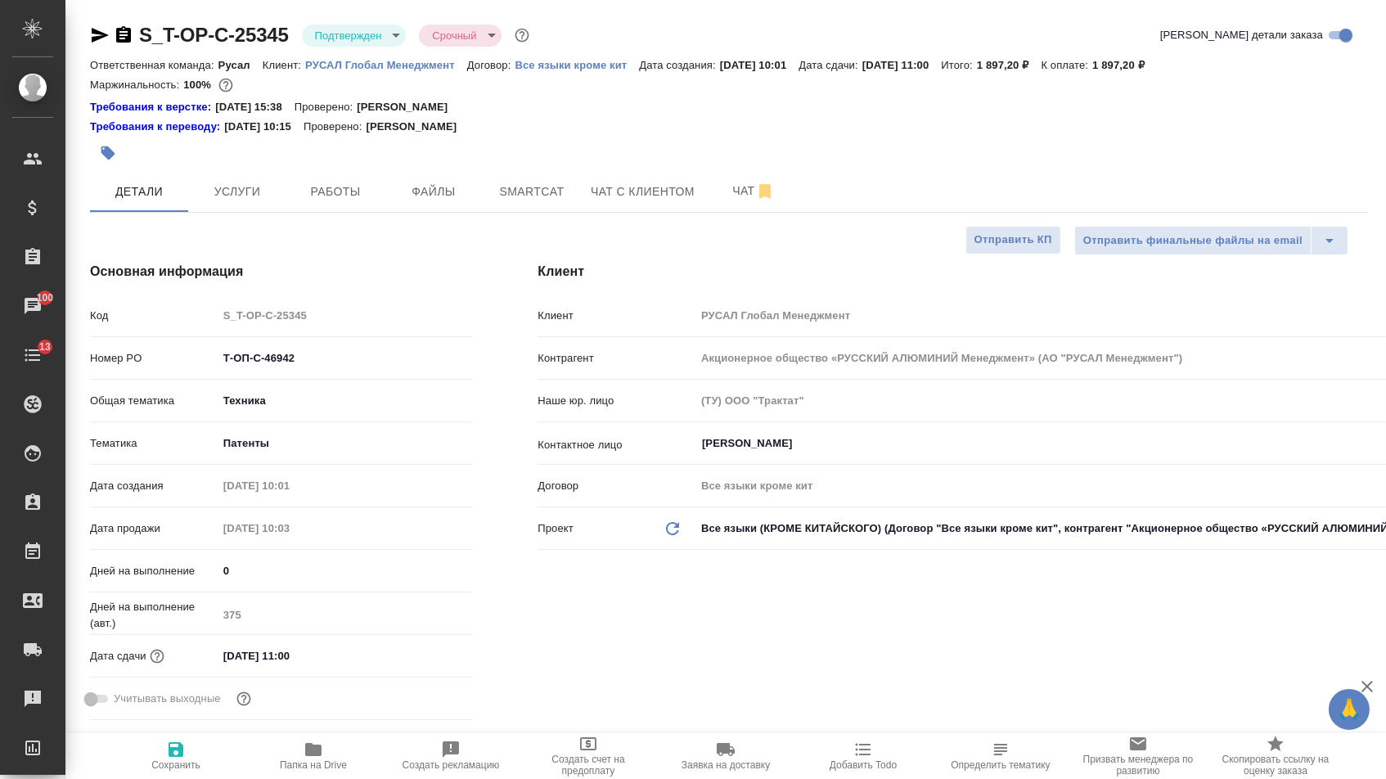
type textarea "x"
click at [92, 31] on icon "button" at bounding box center [100, 35] width 17 height 15
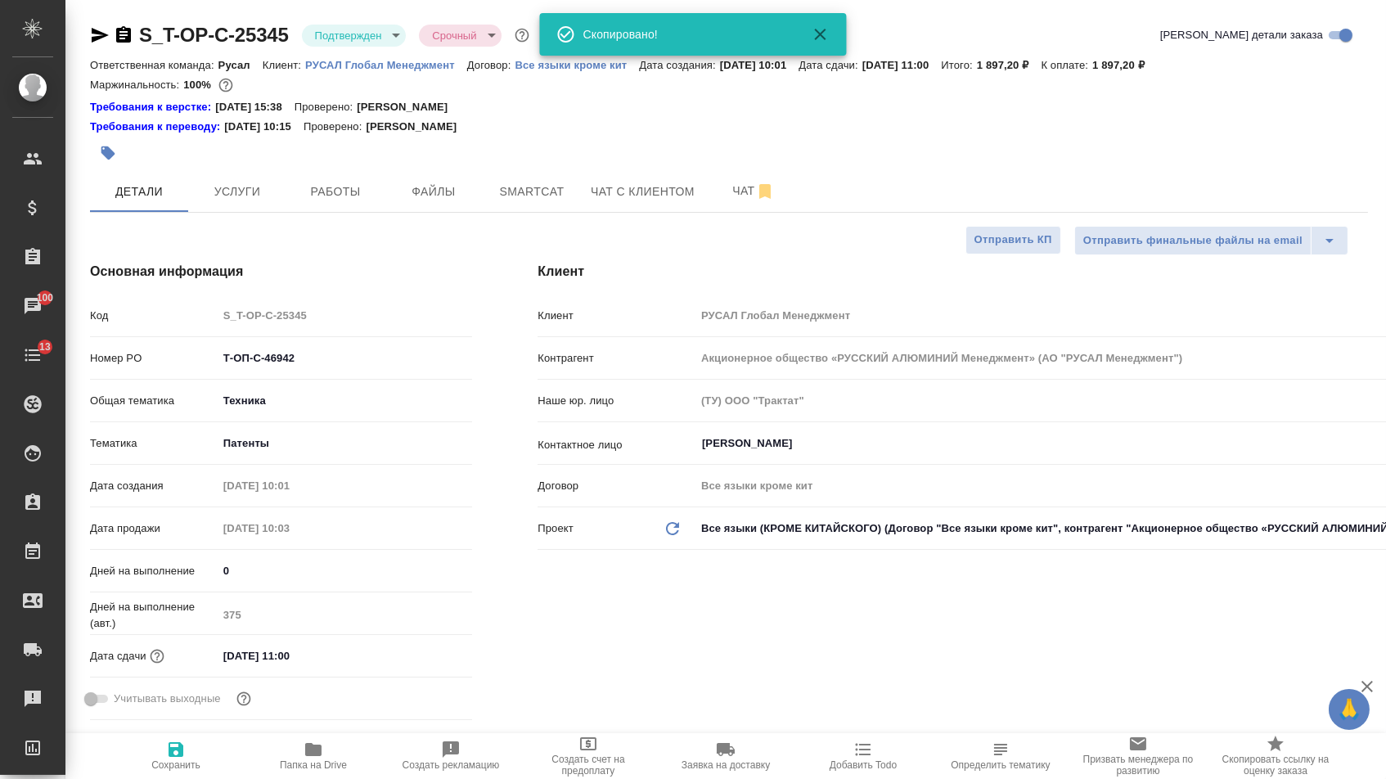
type textarea "x"
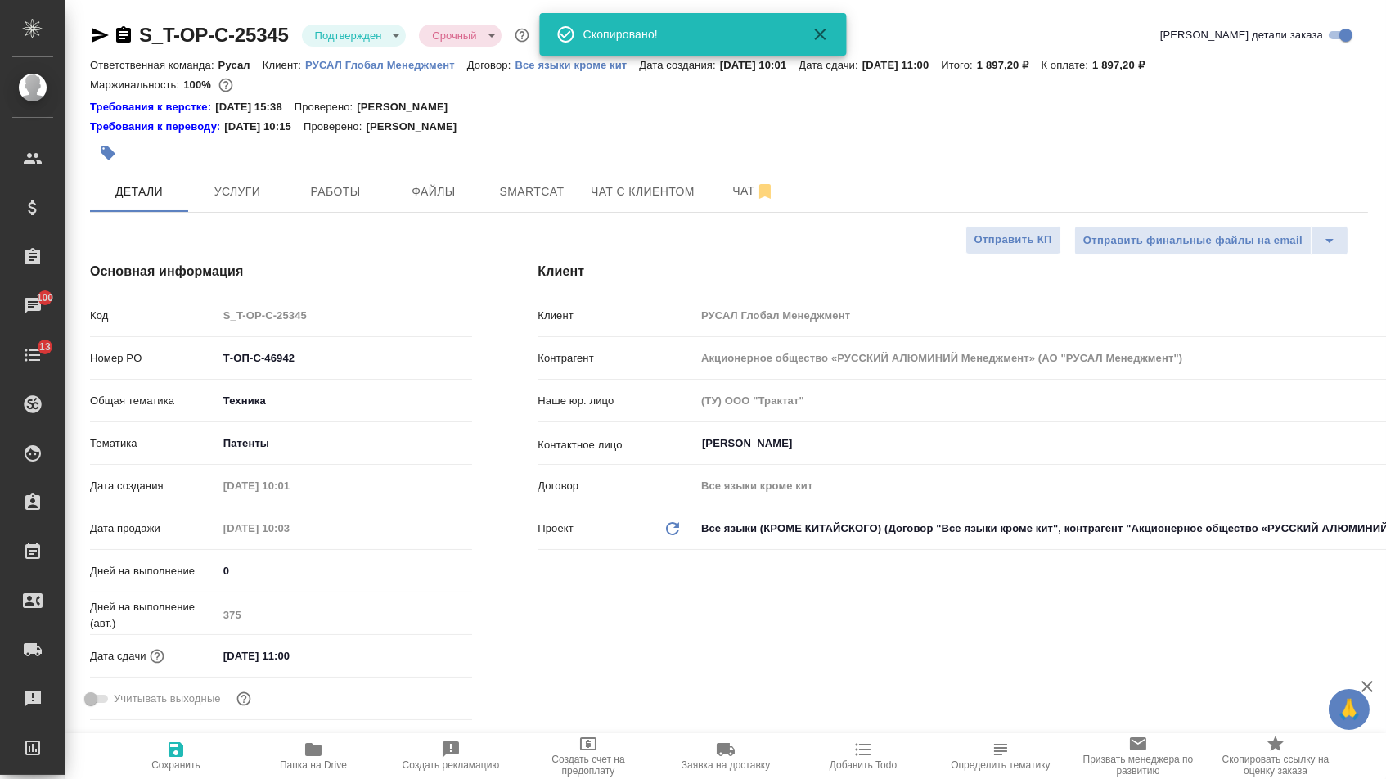
type textarea "x"
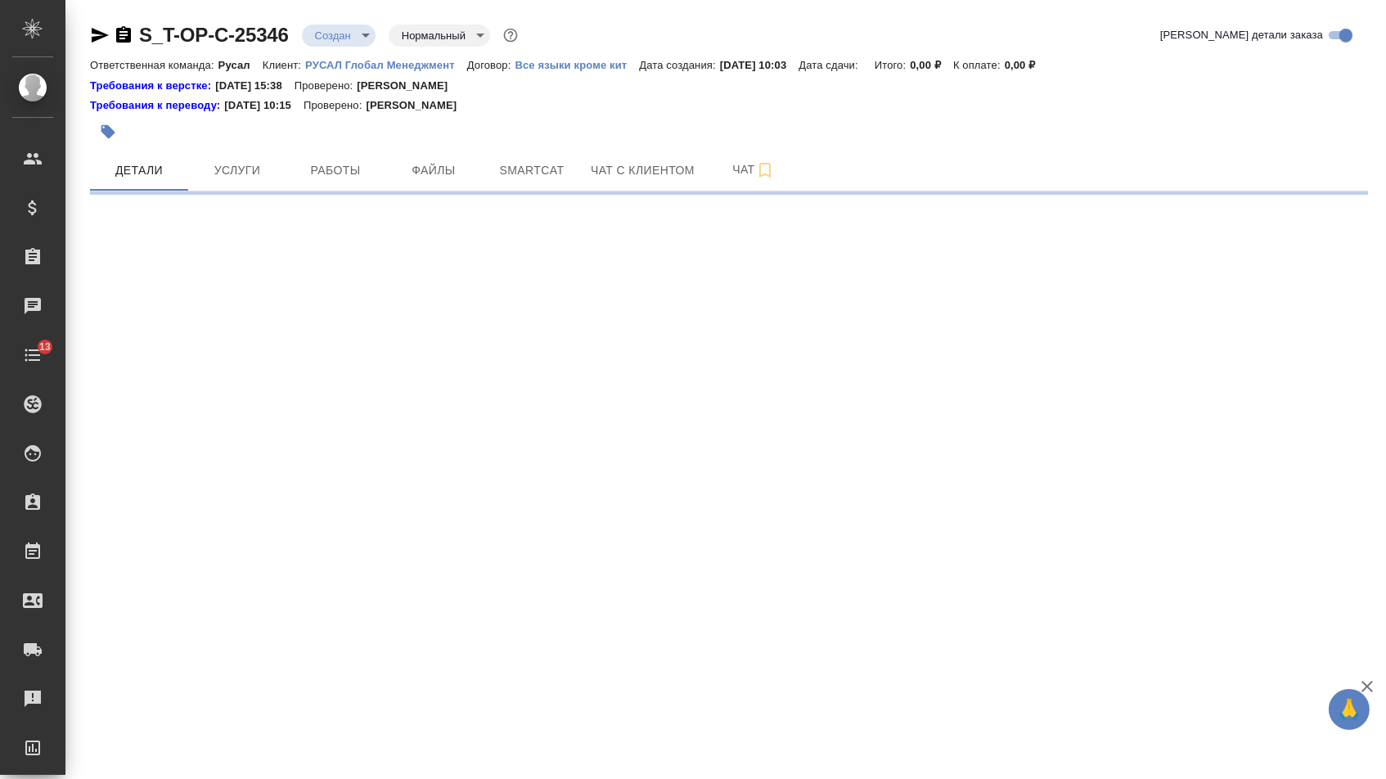
select select "RU"
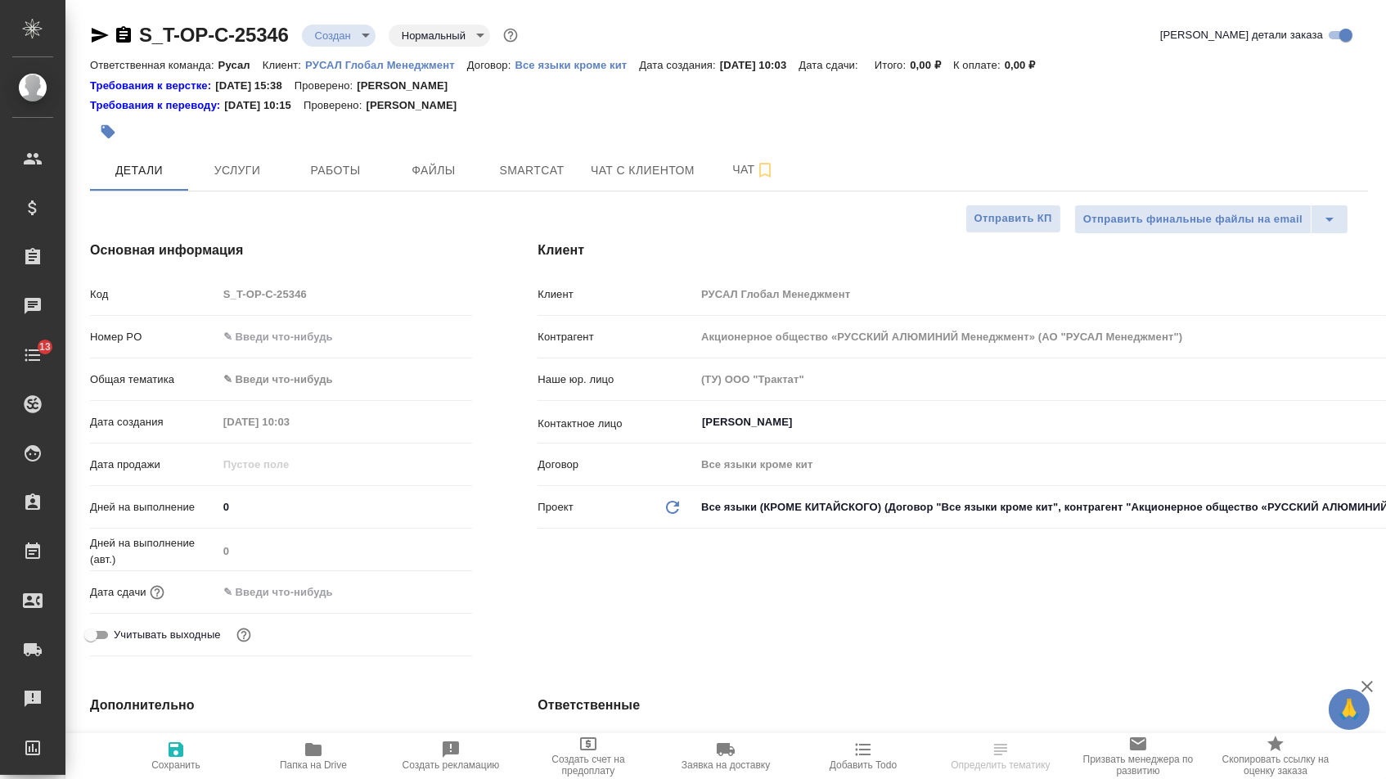
type textarea "x"
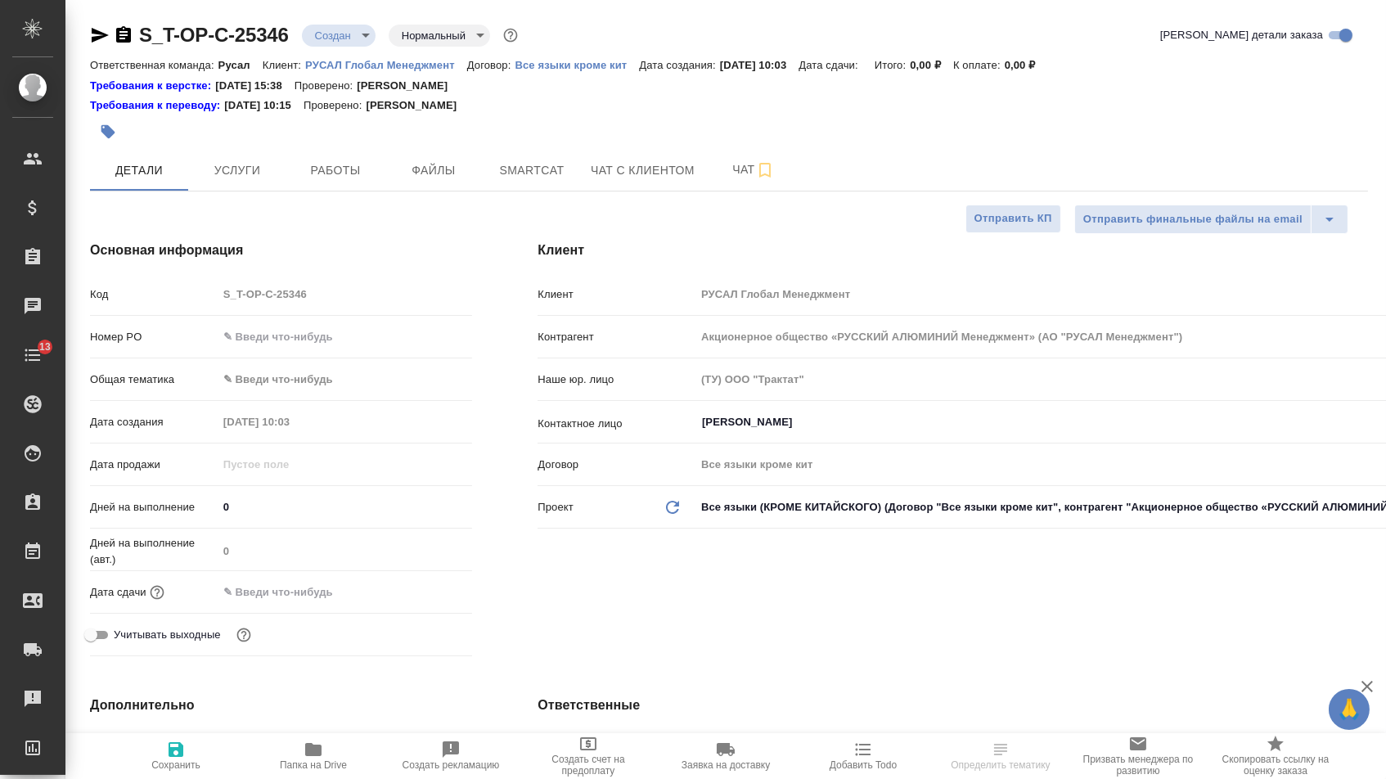
type textarea "x"
click at [347, 348] on input "text" at bounding box center [345, 337] width 255 height 24
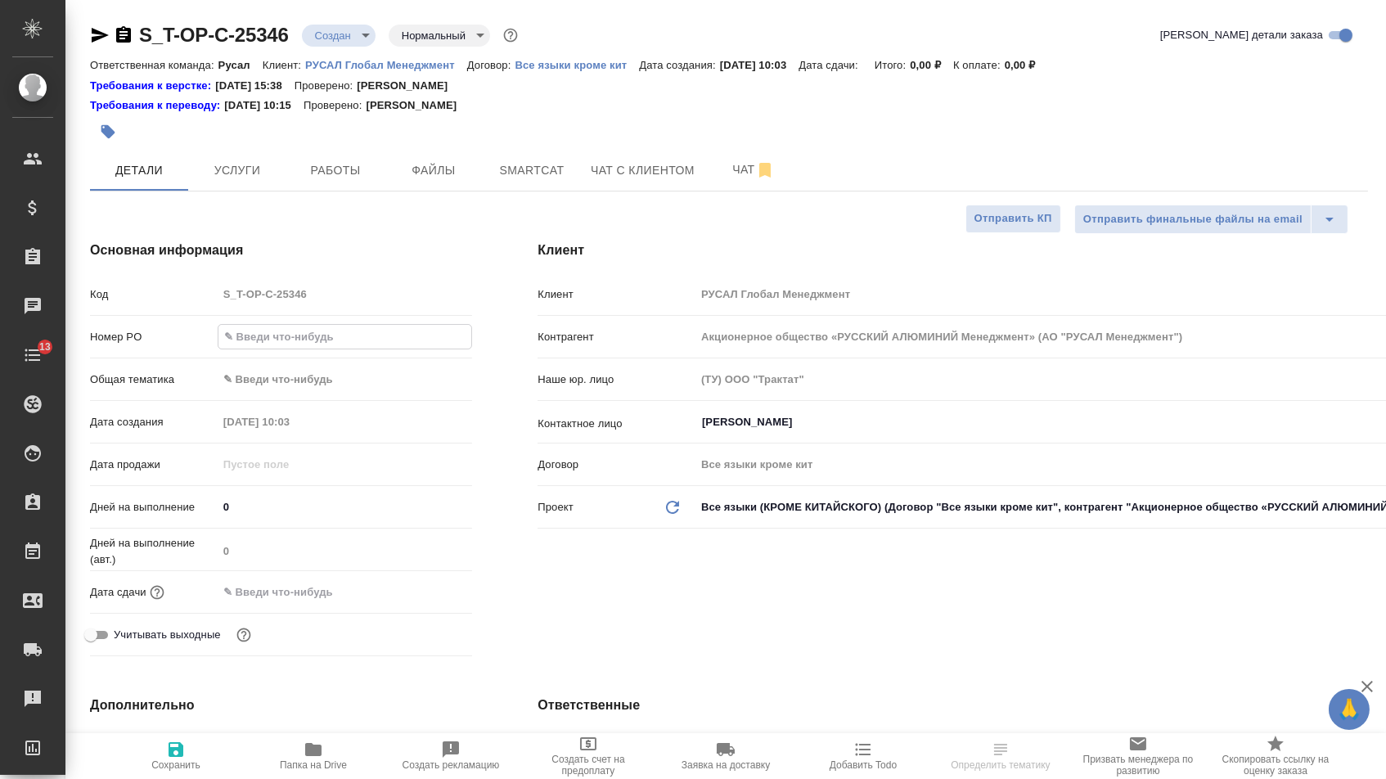
paste input "Т-ОП-С-46943"
type input "Т-ОП-С-46943"
type textarea "x"
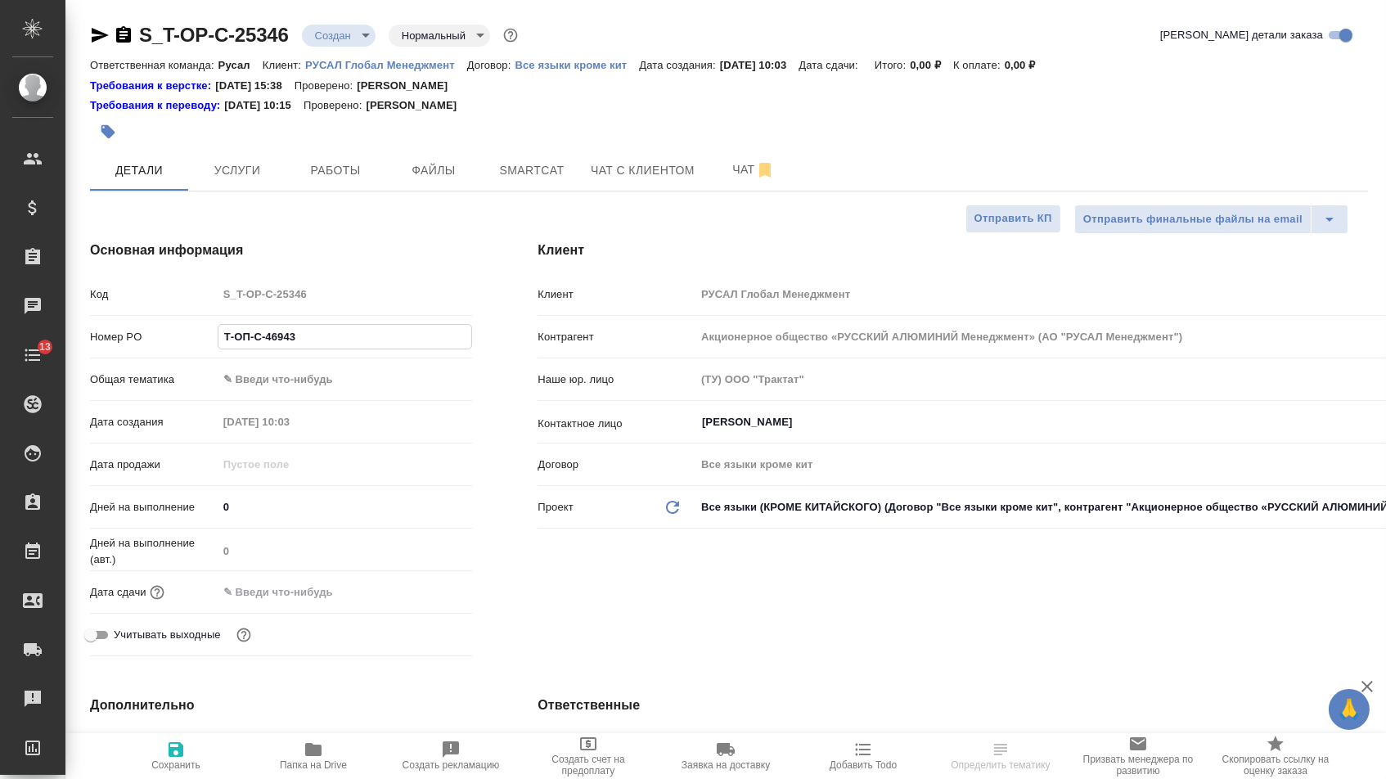
type input "Т-ОП-С-46943"
click at [335, 618] on div "Дата сдачи" at bounding box center [281, 598] width 382 height 43
click at [335, 604] on input "text" at bounding box center [289, 592] width 143 height 24
click at [406, 604] on div at bounding box center [345, 591] width 255 height 25
click at [427, 601] on icon "button" at bounding box center [425, 592] width 20 height 20
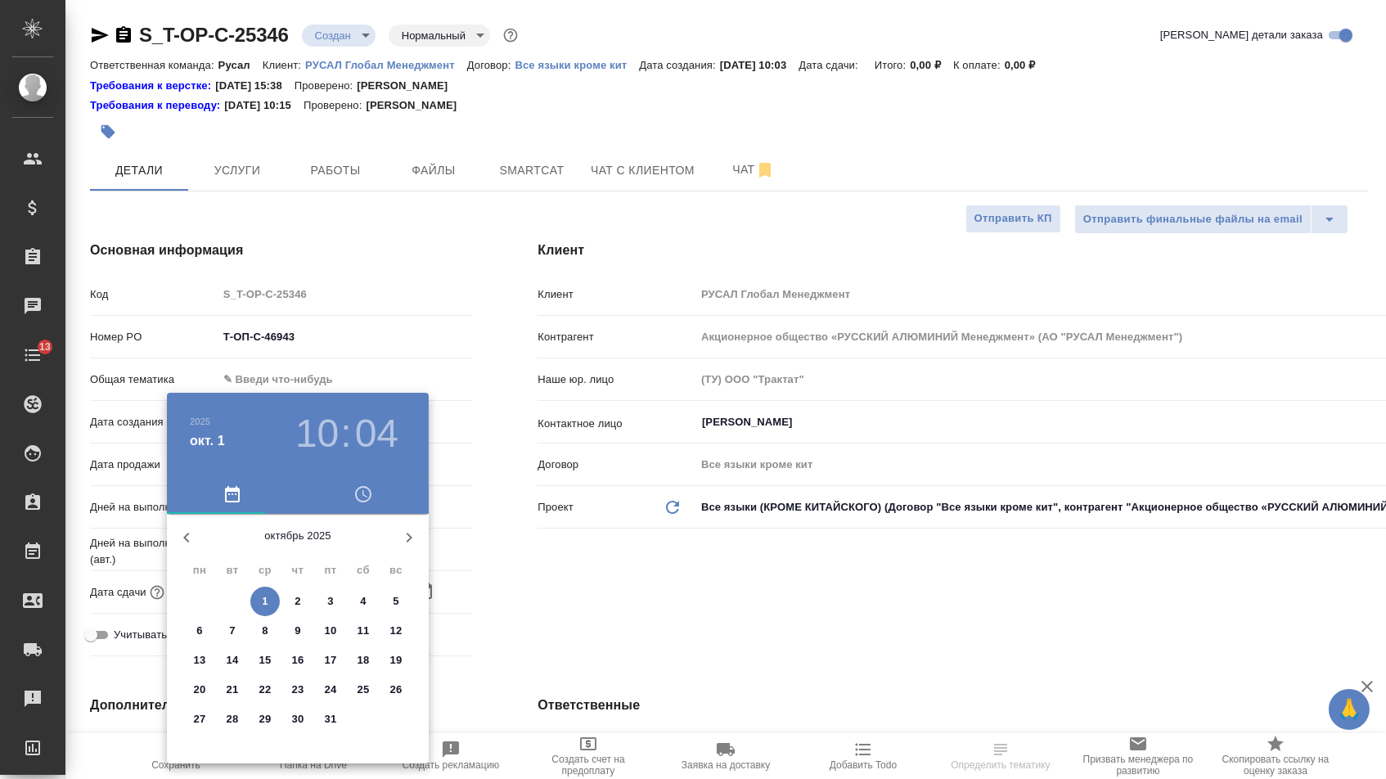
click at [258, 587] on div "октябрь 2025 пн вт ср чт пт сб вс 29 30 1 2 3 4 5 6 7 8 9 10 11 12 13 14 15 16 …" at bounding box center [298, 638] width 262 height 249
click at [265, 597] on p "1" at bounding box center [265, 601] width 6 height 16
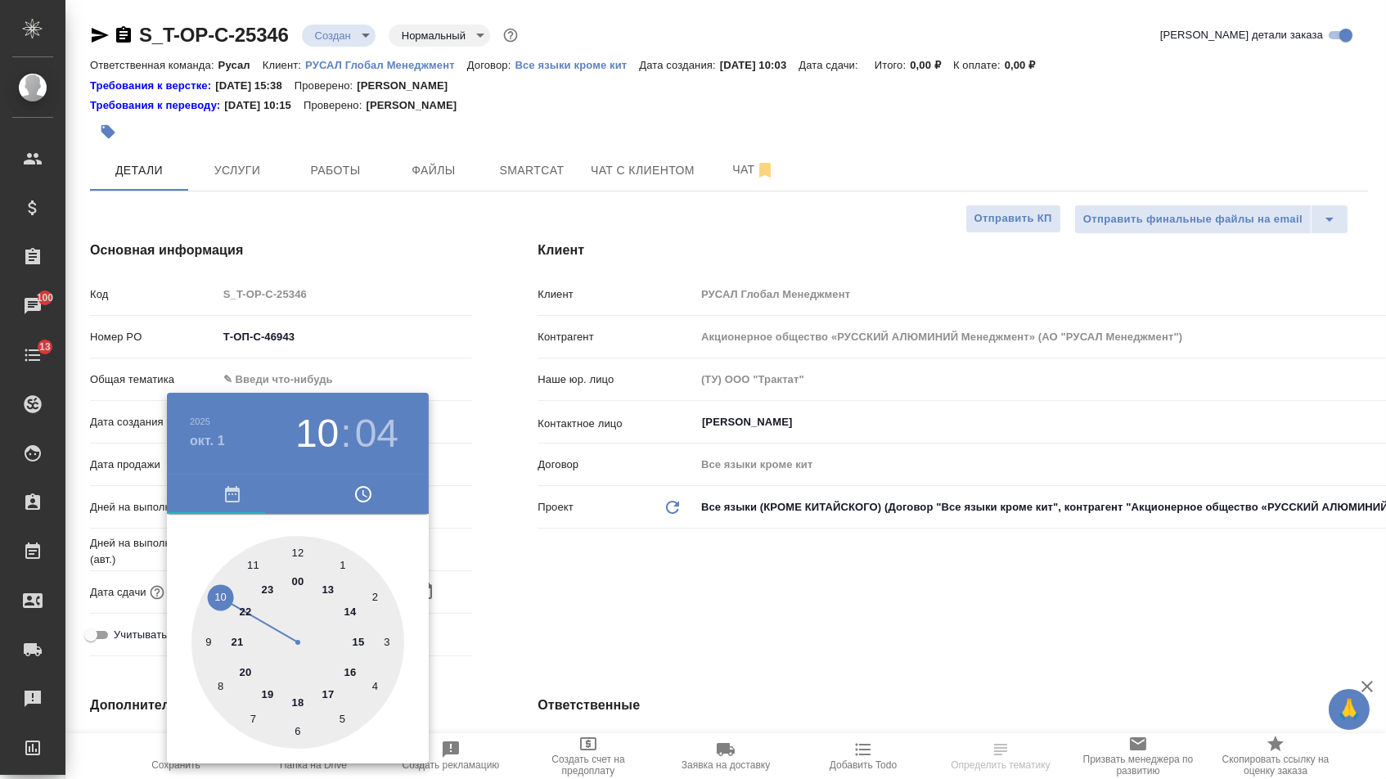
type input "[DATE] 10:04"
type textarea "x"
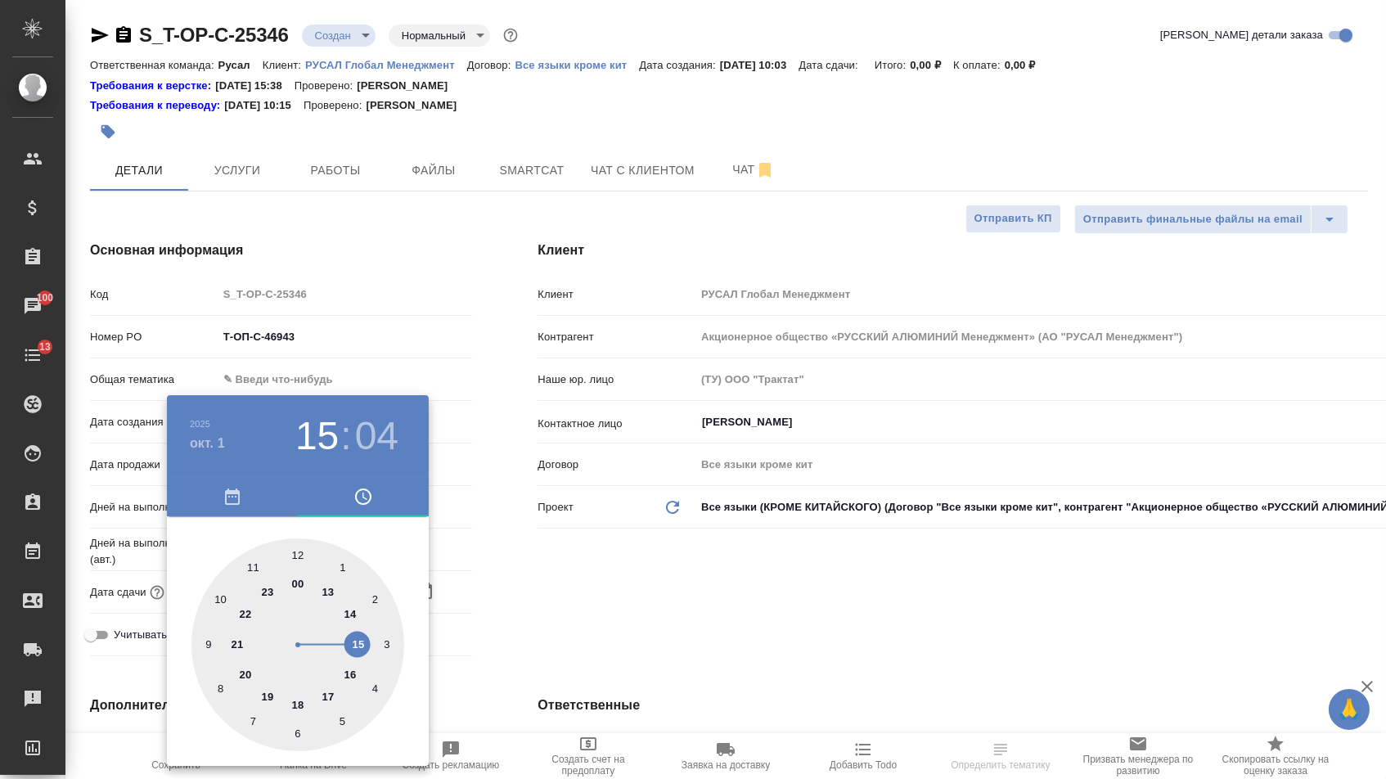
type textarea "x"
type input "[DATE] 15:04"
click at [357, 645] on div at bounding box center [297, 644] width 213 height 213
type textarea "x"
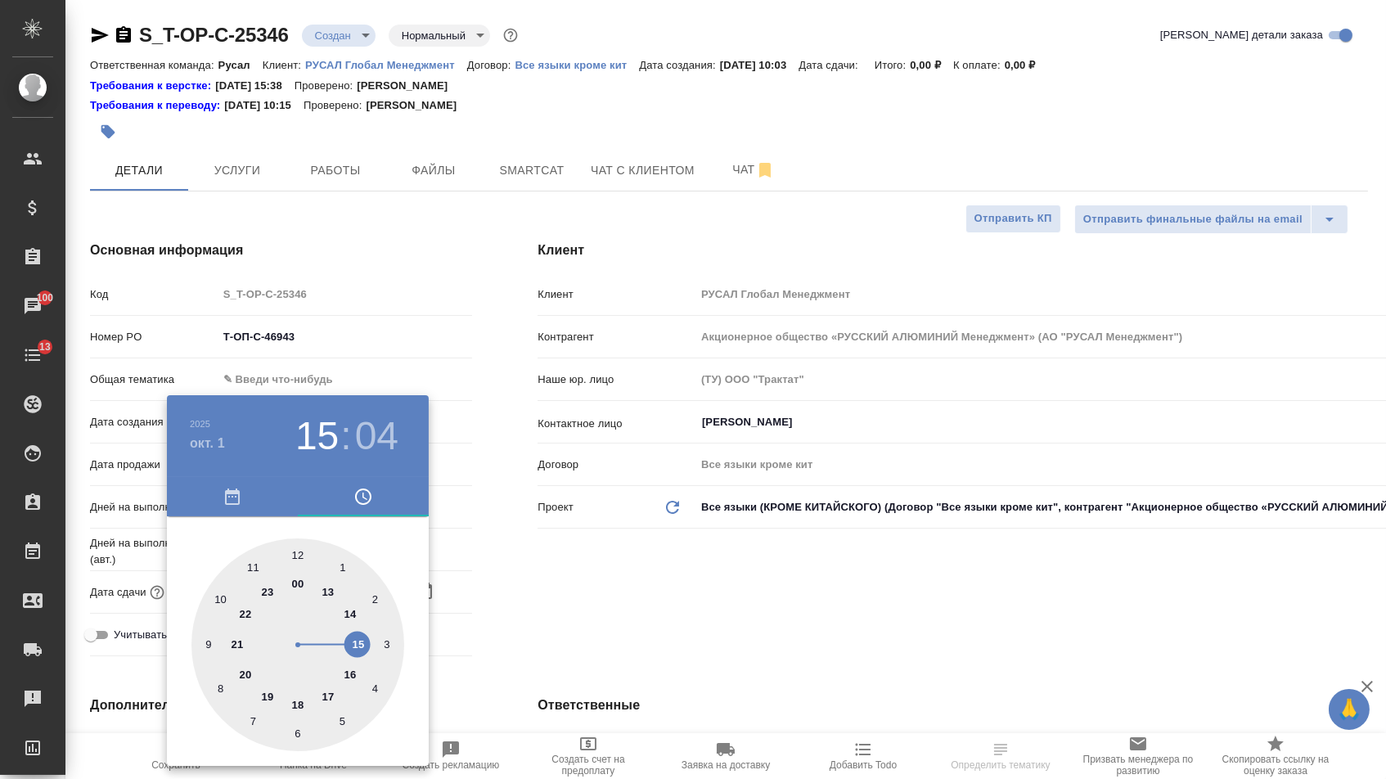
type textarea "x"
click at [304, 560] on div at bounding box center [297, 644] width 213 height 213
type input "[DATE] 15:01"
type textarea "x"
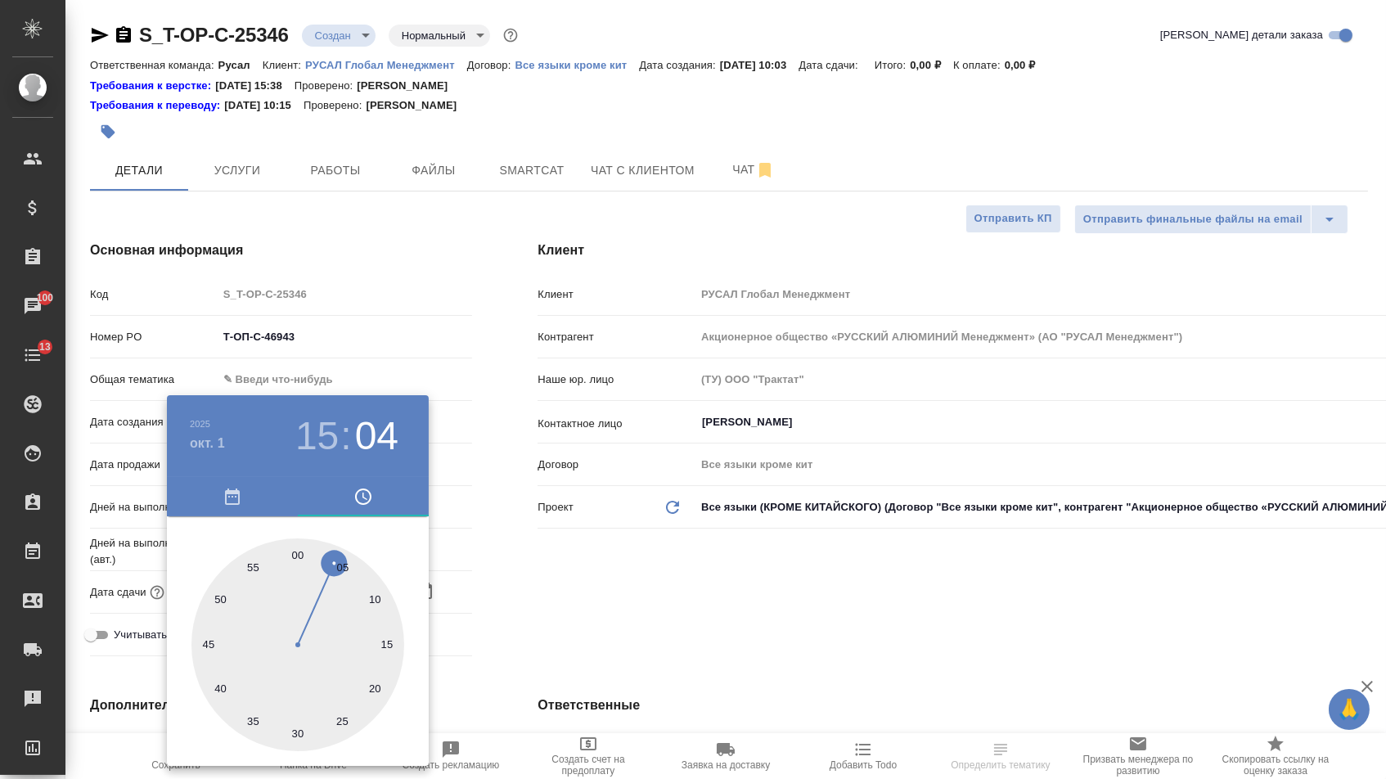
type textarea "x"
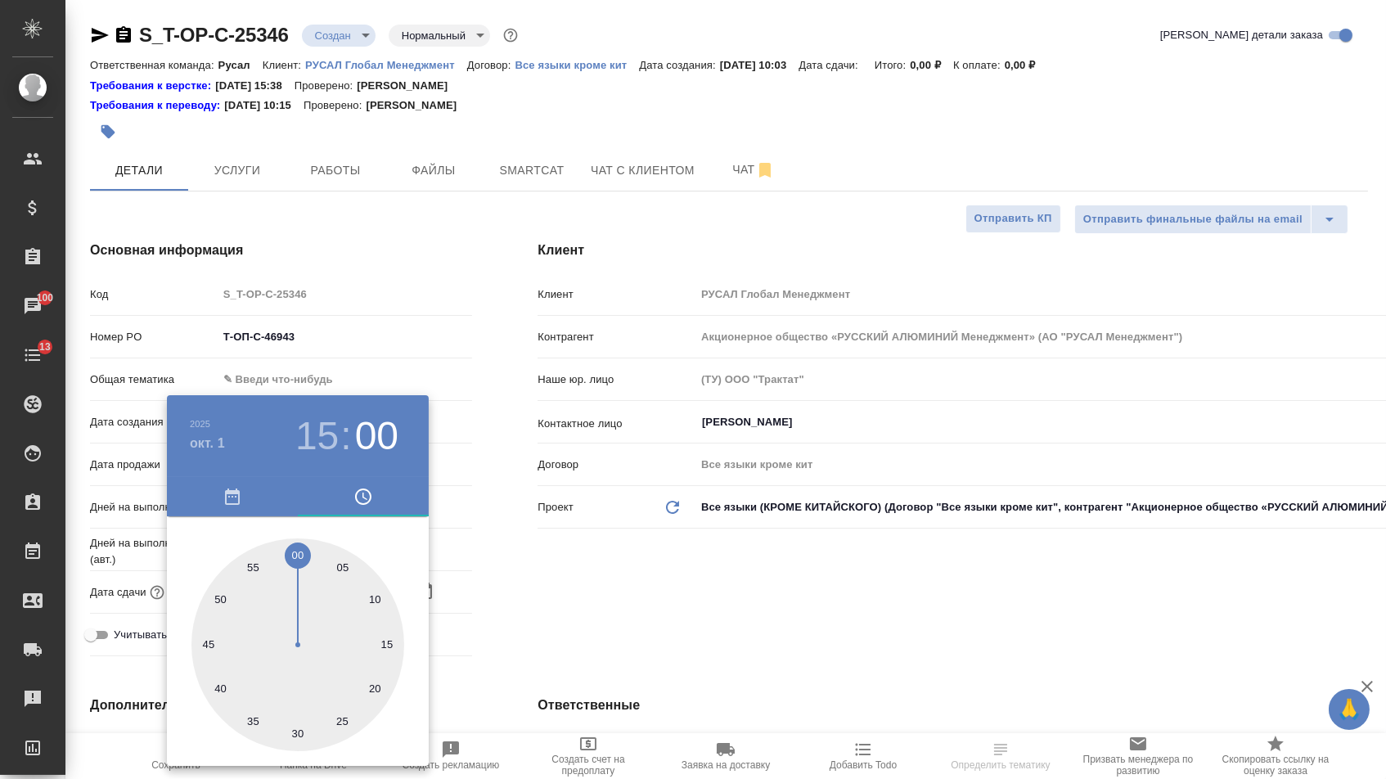
type input "[DATE] 15:00"
click at [302, 555] on div at bounding box center [297, 644] width 213 height 213
type textarea "x"
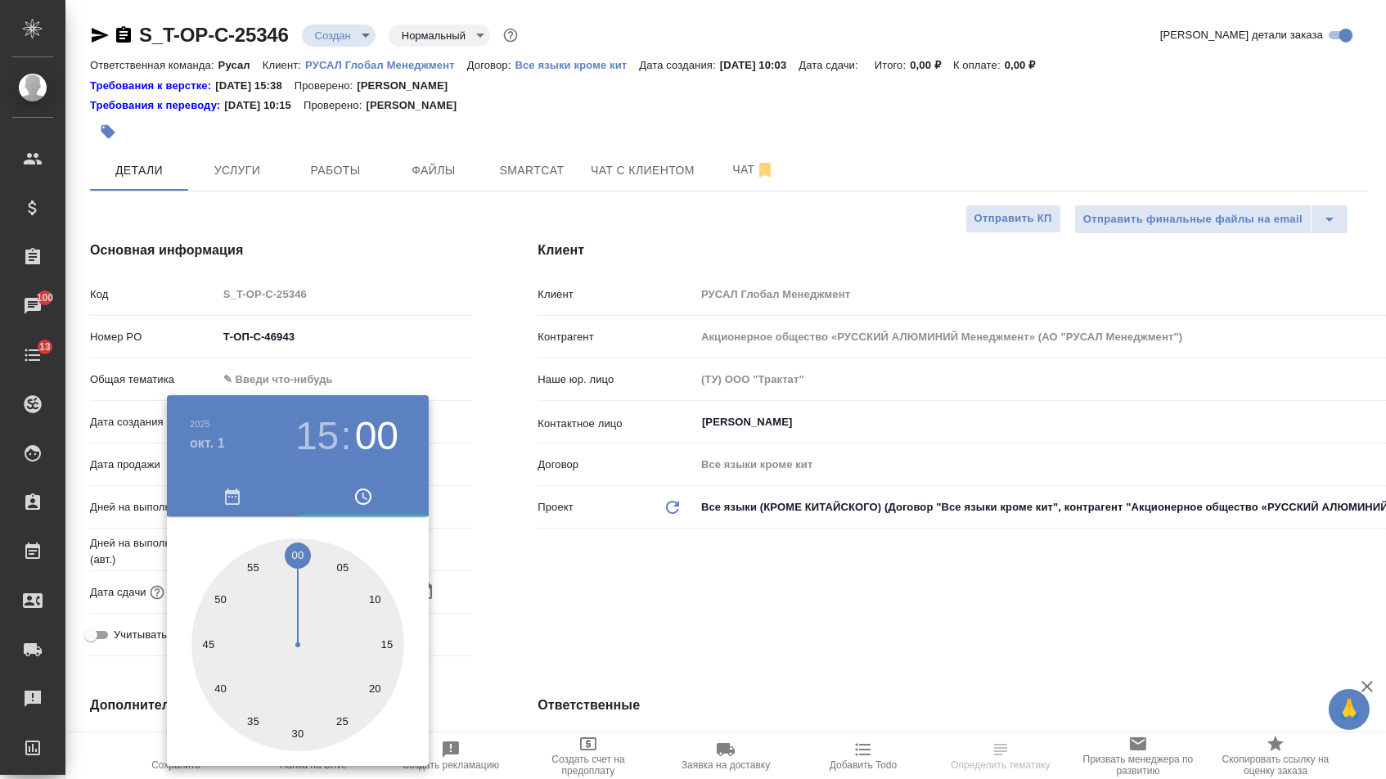
click at [505, 558] on div at bounding box center [693, 389] width 1386 height 779
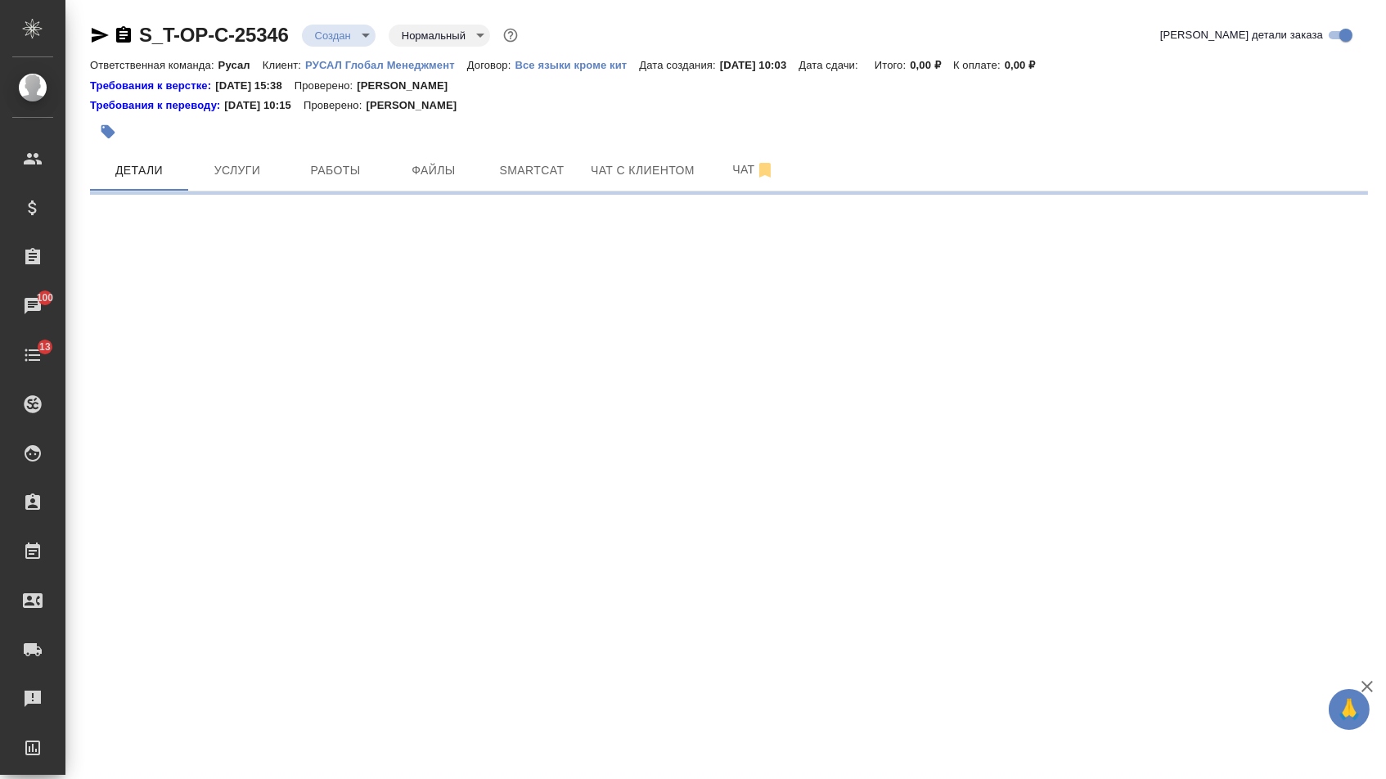
select select "RU"
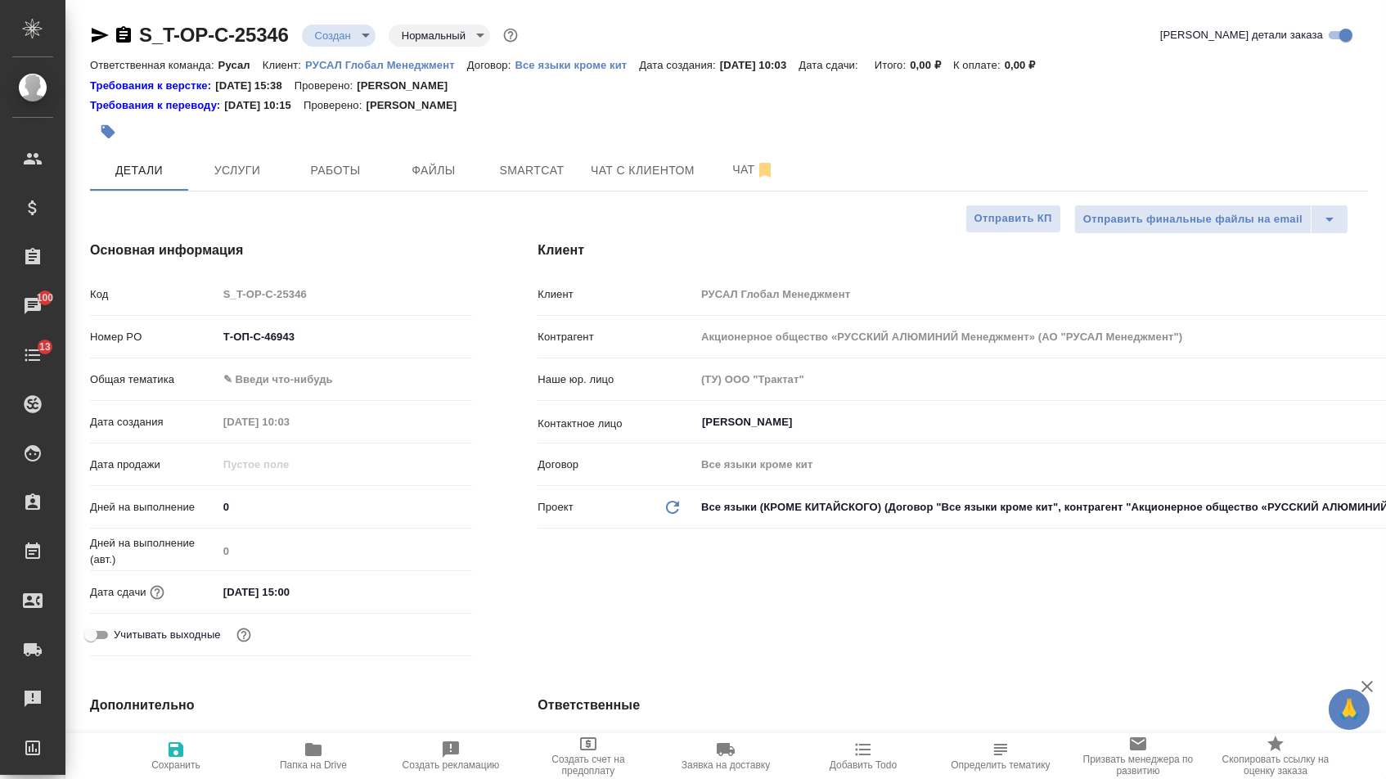
type textarea "x"
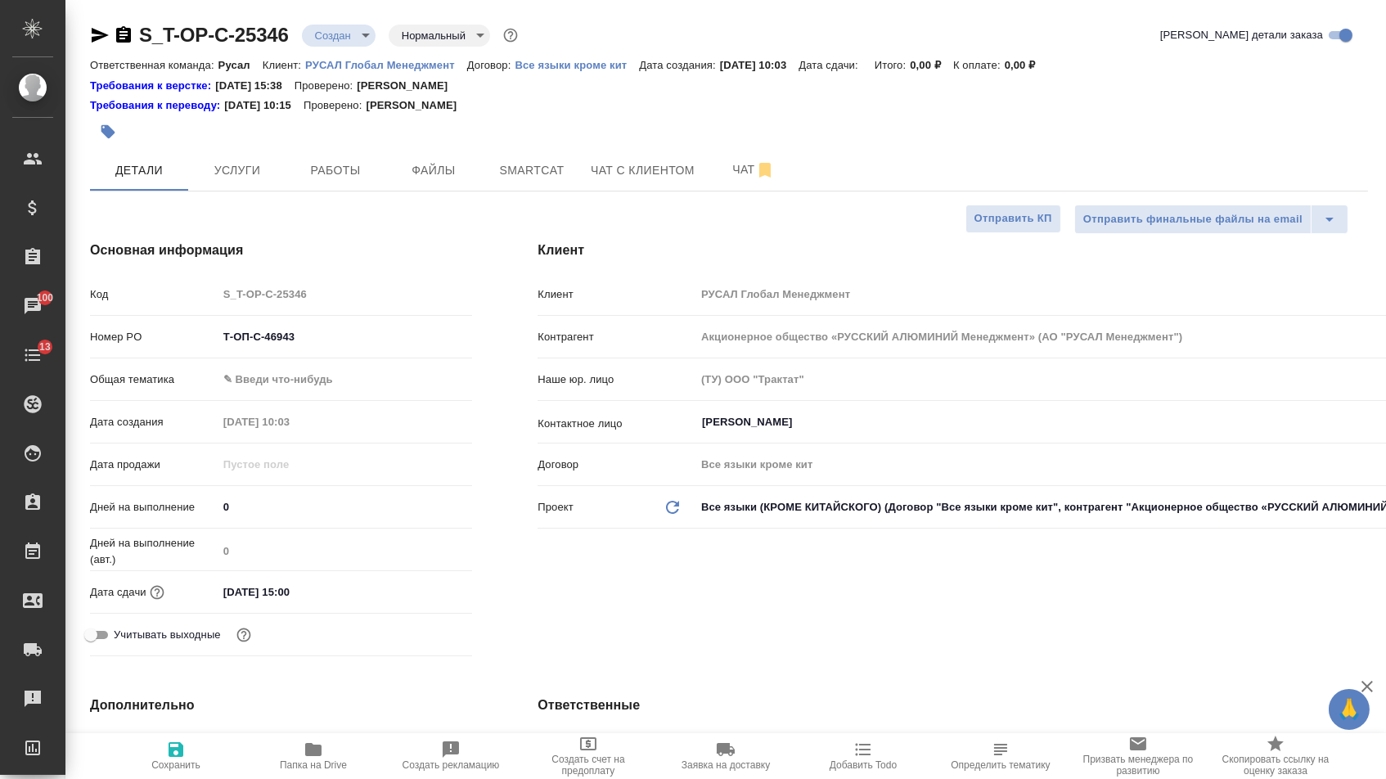
type textarea "x"
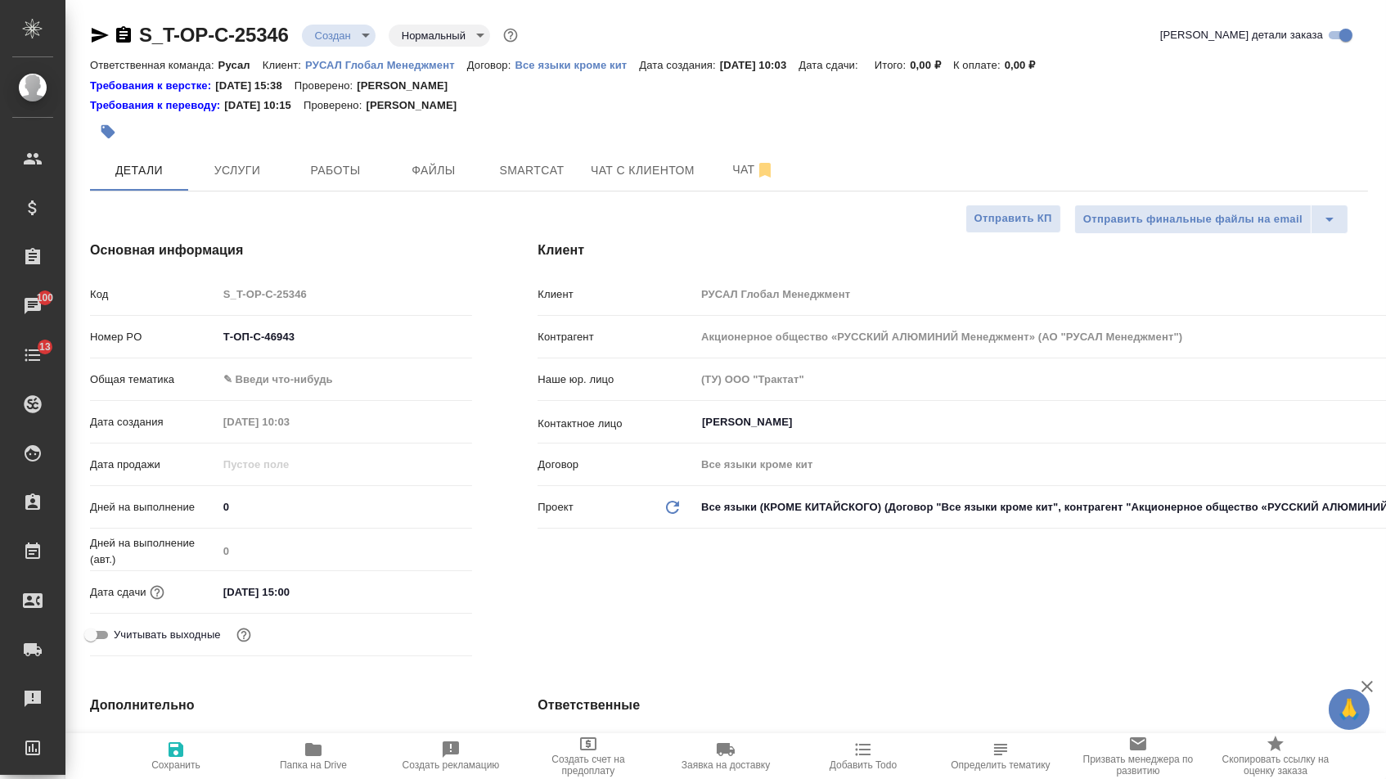
type textarea "x"
click at [276, 386] on body "🙏 .cls-1 fill:#fff; AWATERA [PERSON_NAME] Спецификации Заказы 100 Чаты 13 Todo …" at bounding box center [693, 389] width 1386 height 779
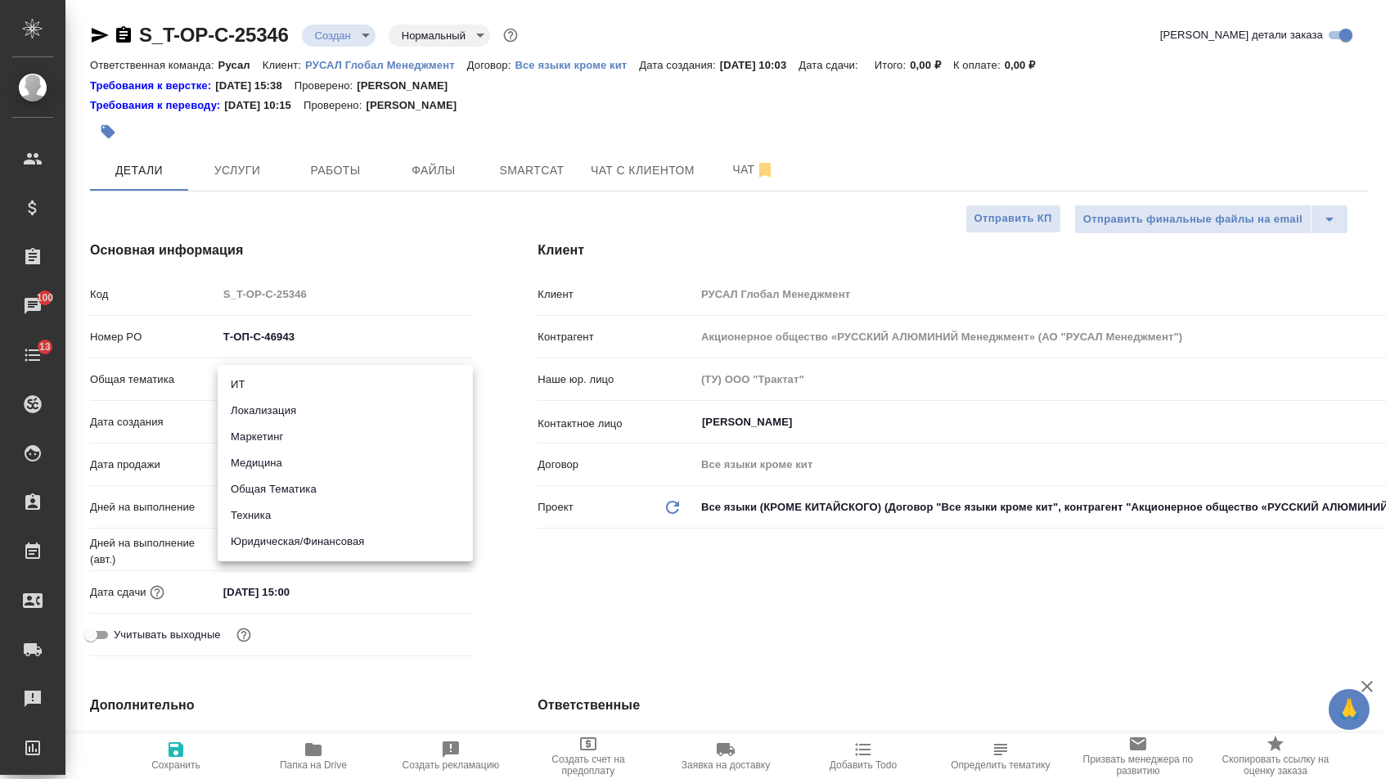
click at [274, 515] on li "Техника" at bounding box center [345, 515] width 255 height 26
type input "tech"
type textarea "x"
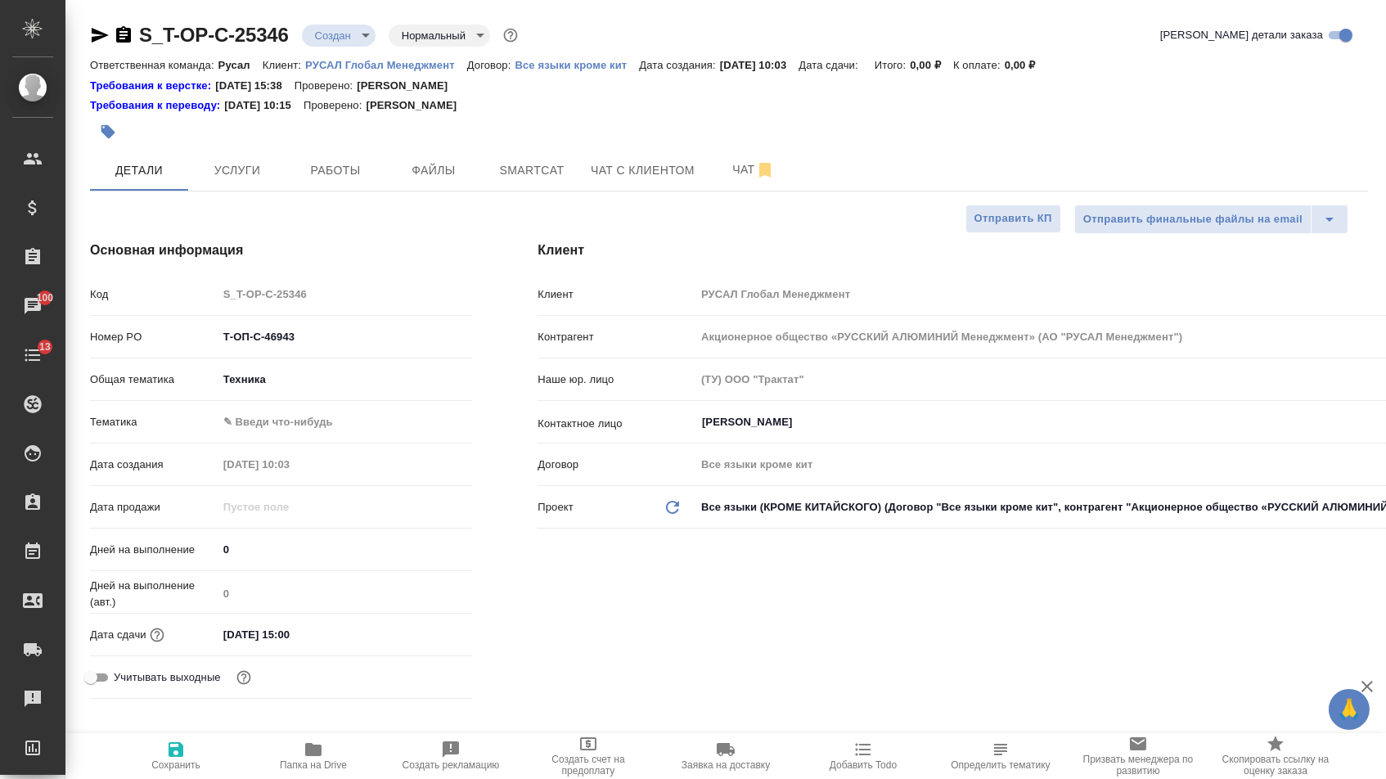
click at [273, 424] on body "🙏 .cls-1 fill:#fff; AWATERA [PERSON_NAME] Спецификации Заказы 100 Чаты 13 Todo …" at bounding box center [693, 389] width 1386 height 779
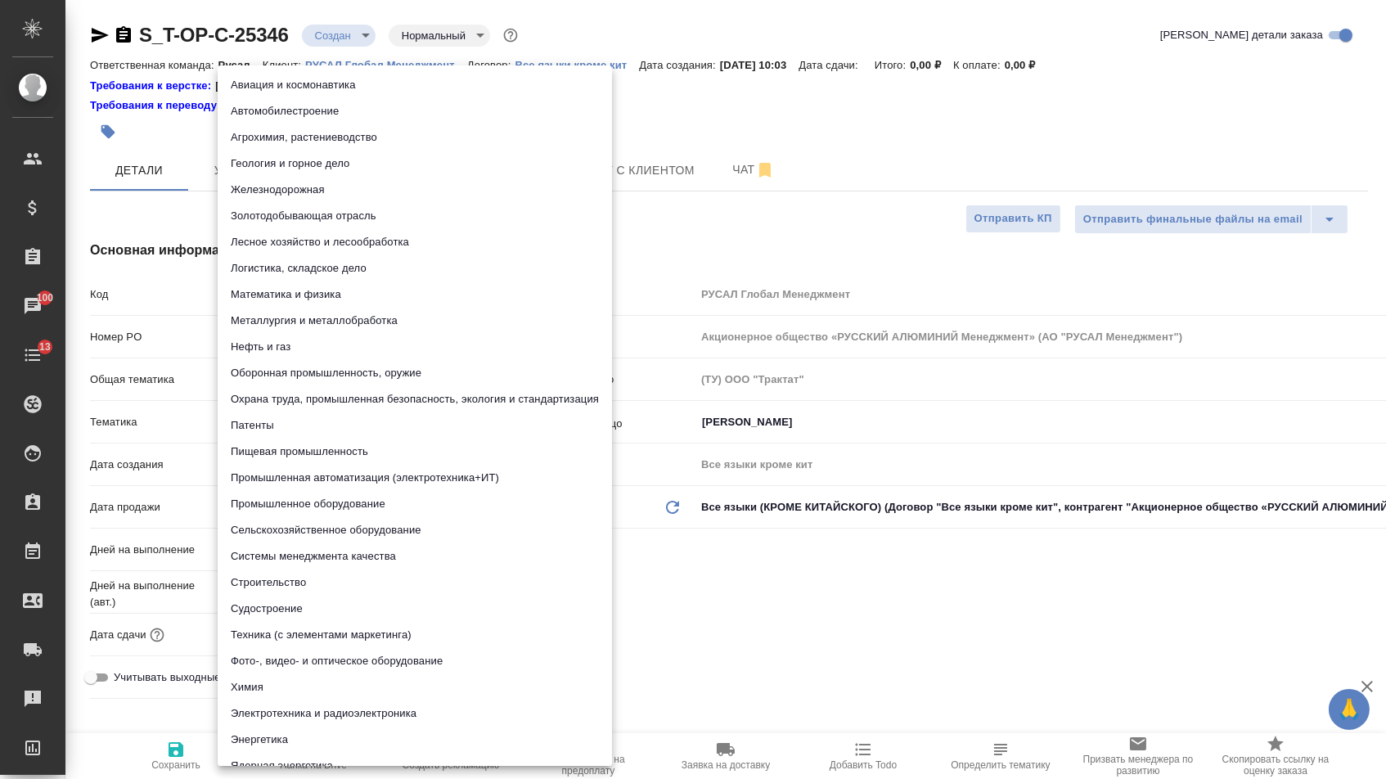
click at [273, 319] on li "Металлургия и металлобработка" at bounding box center [415, 321] width 394 height 26
type textarea "x"
type input "60014e23f7d9dc5f480a3cf8"
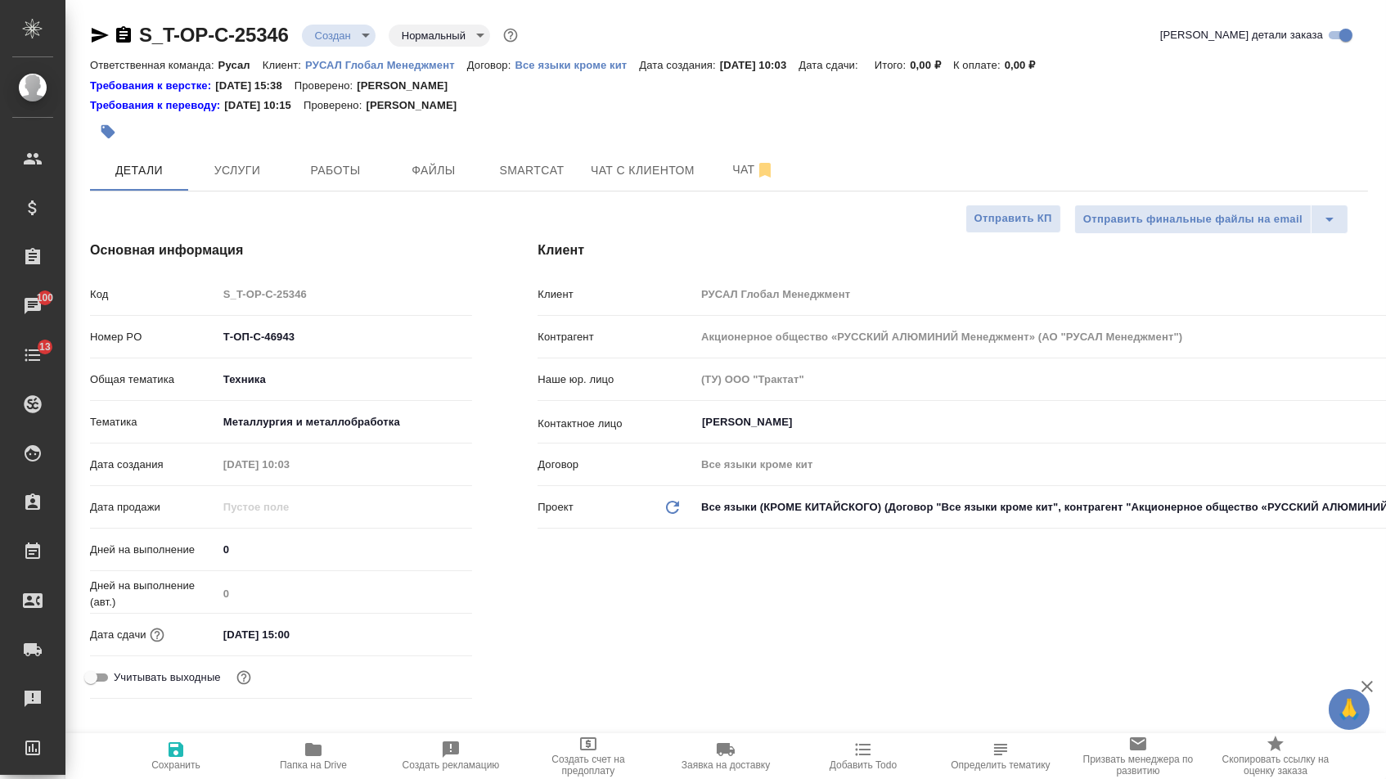
click at [159, 778] on button "Сохранить" at bounding box center [175, 756] width 137 height 46
type textarea "x"
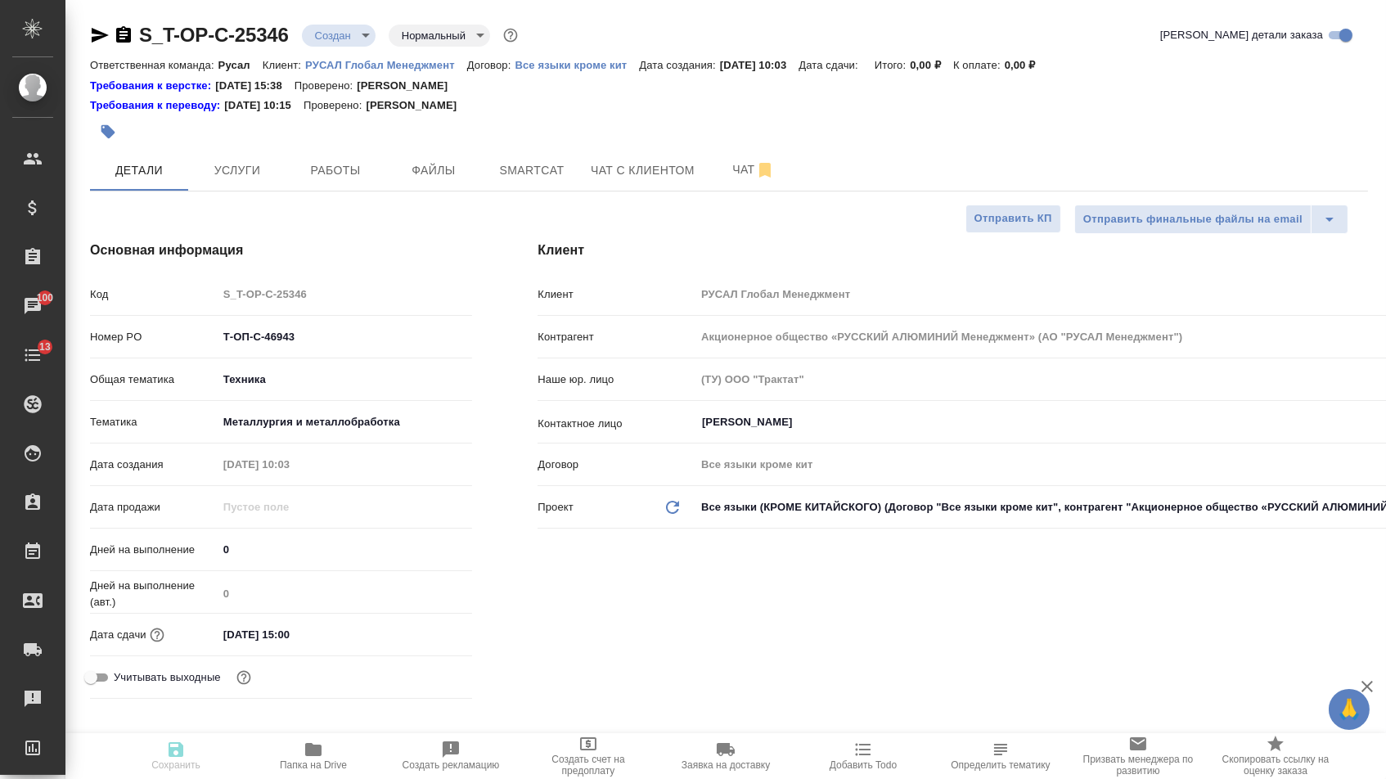
type textarea "x"
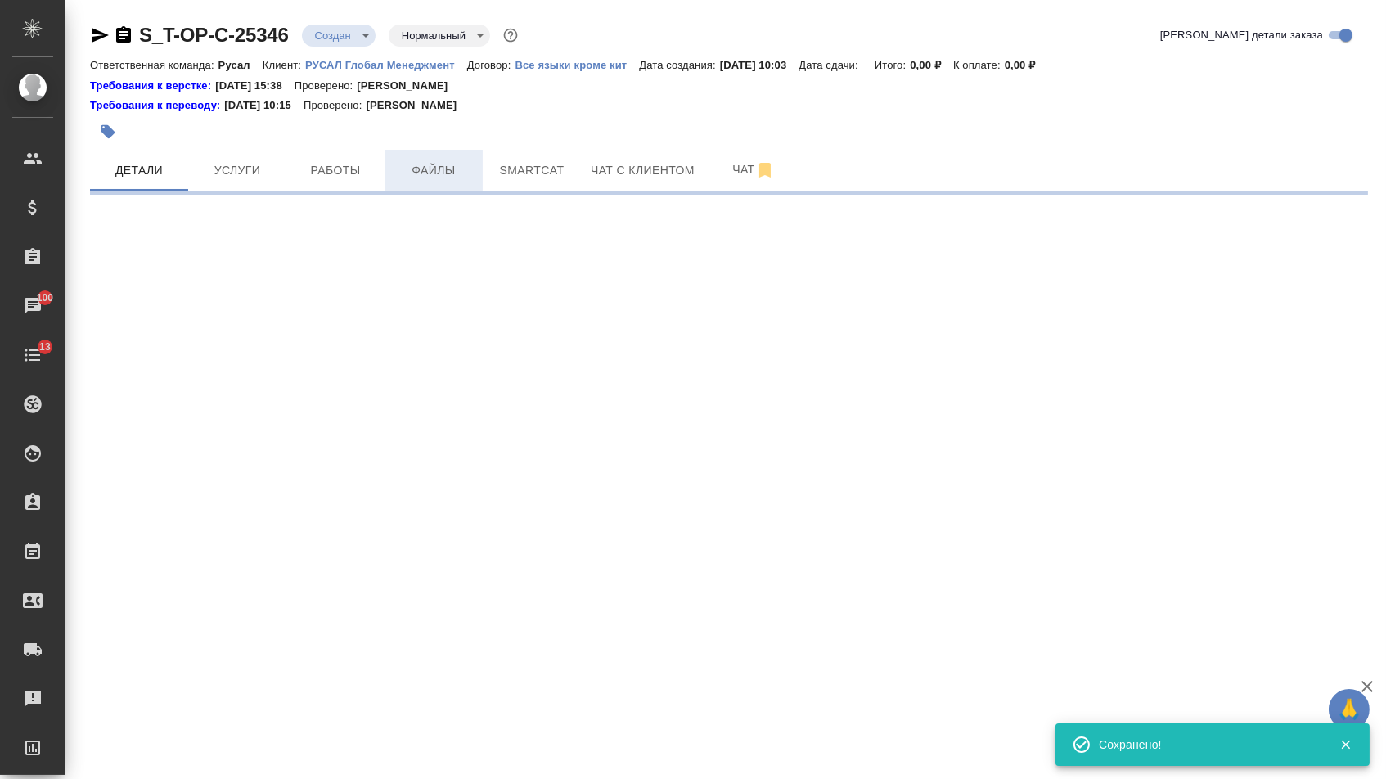
select select "RU"
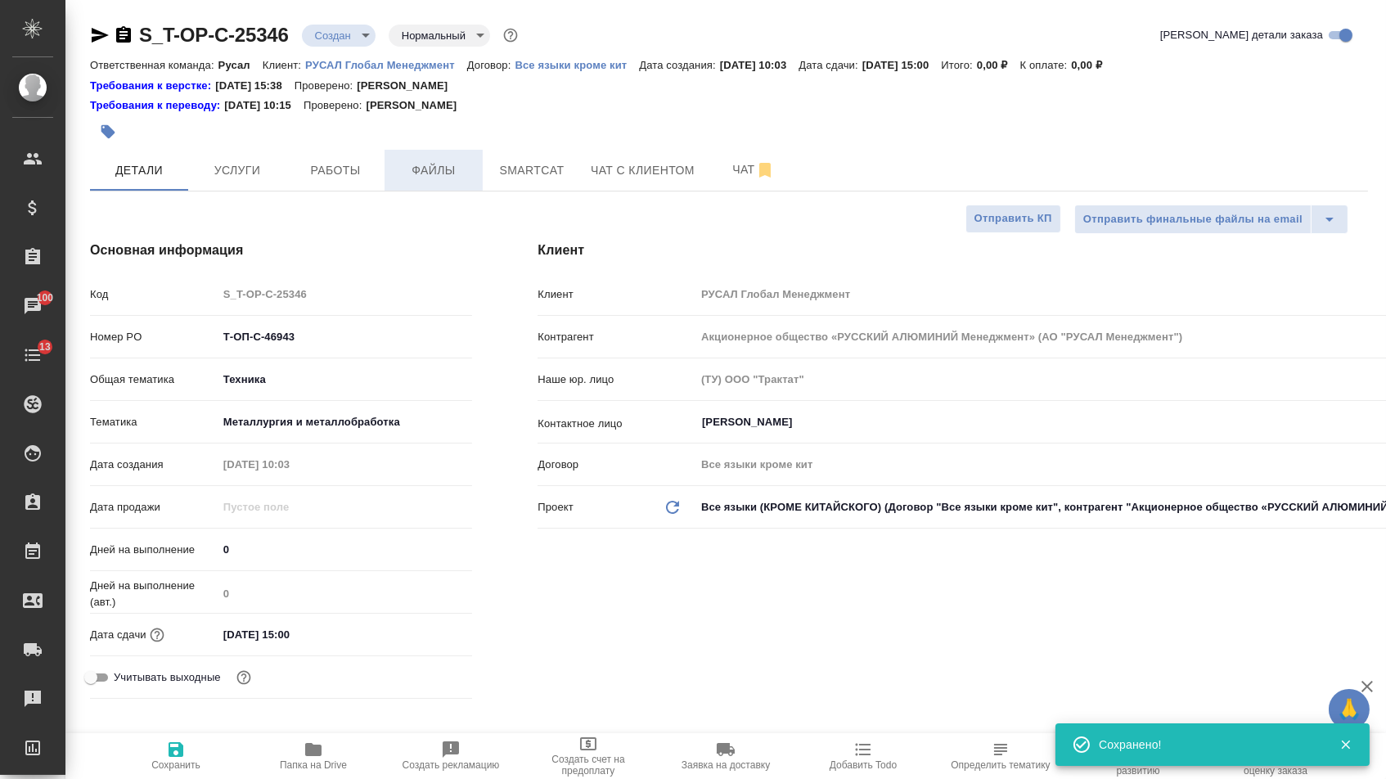
type textarea "x"
click at [406, 175] on span "Файлы" at bounding box center [433, 170] width 79 height 20
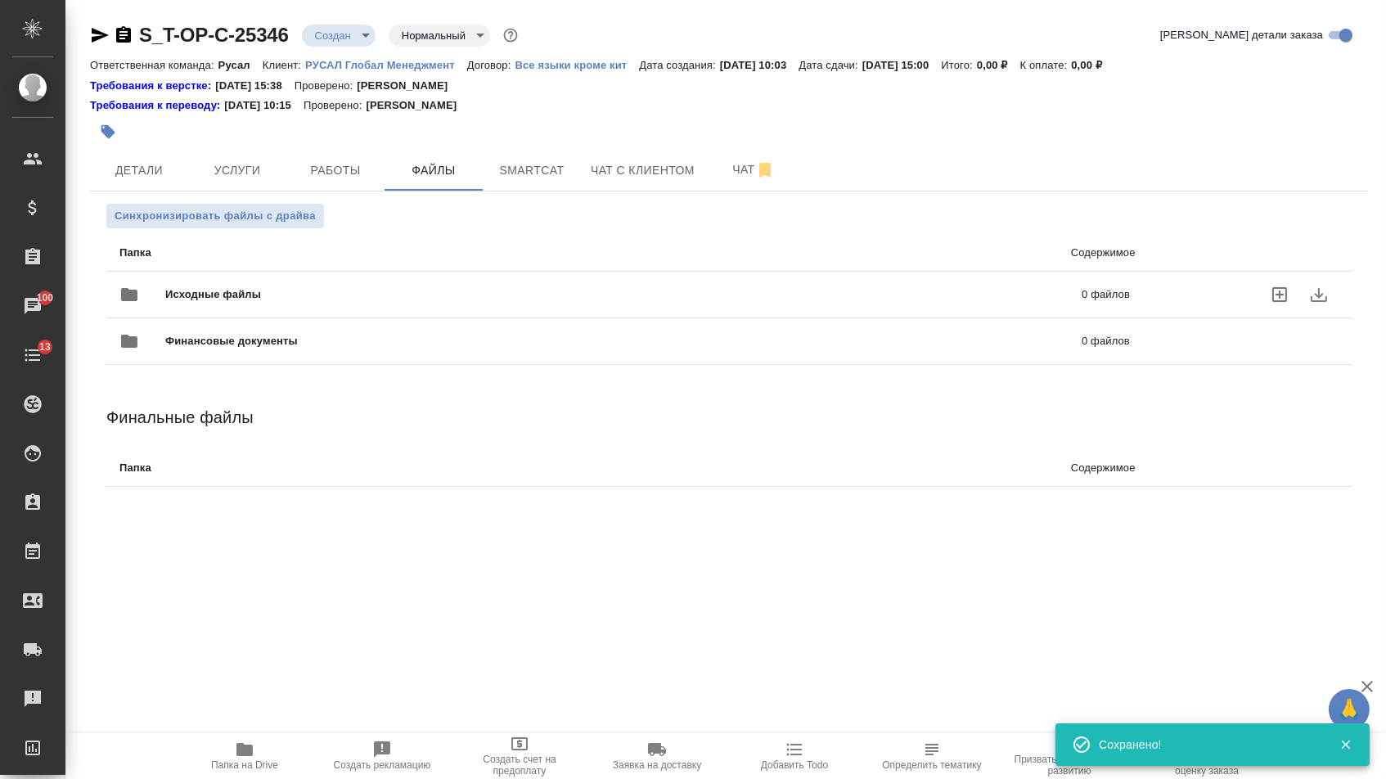
click at [221, 287] on div "Исходные файлы 0 файлов" at bounding box center [624, 294] width 1010 height 39
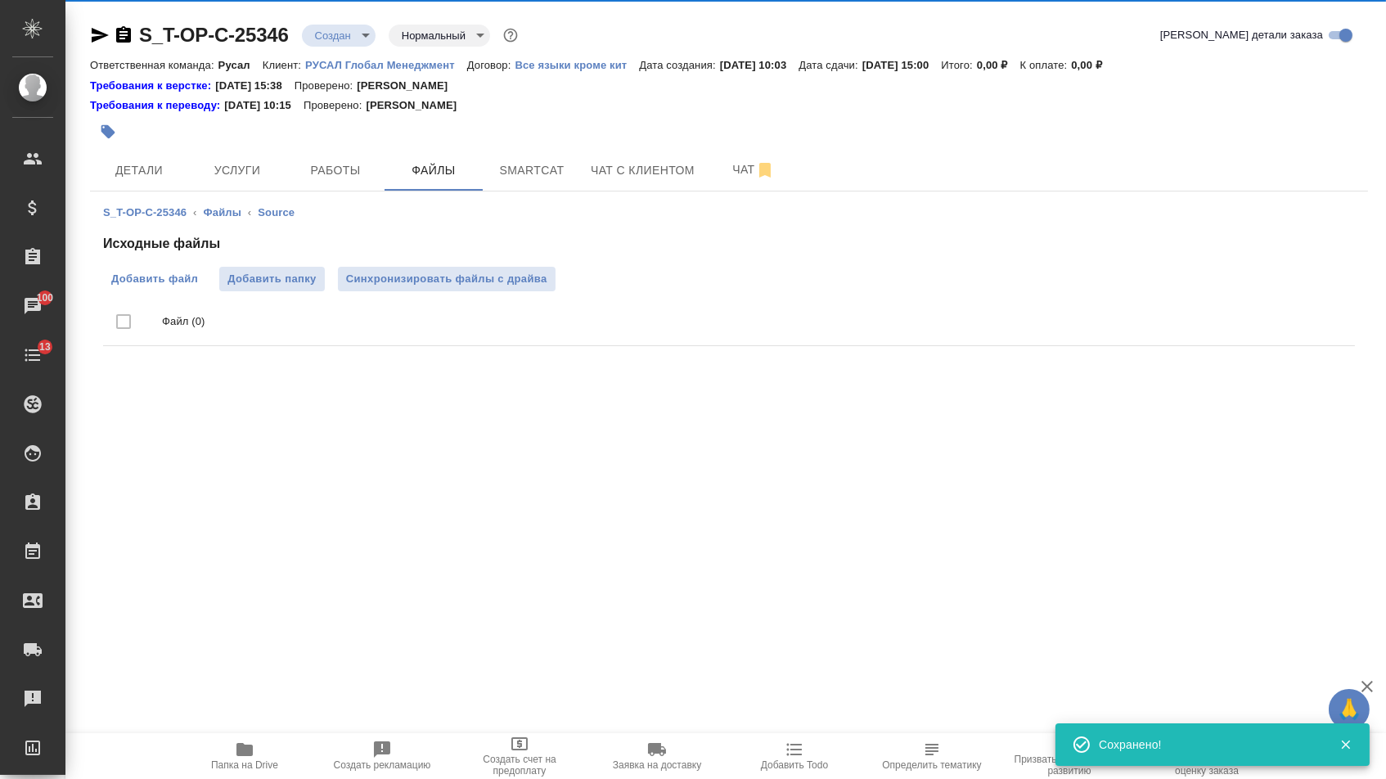
click at [159, 276] on span "Добавить файл" at bounding box center [154, 279] width 87 height 16
click at [0, 0] on input "Добавить файл" at bounding box center [0, 0] width 0 height 0
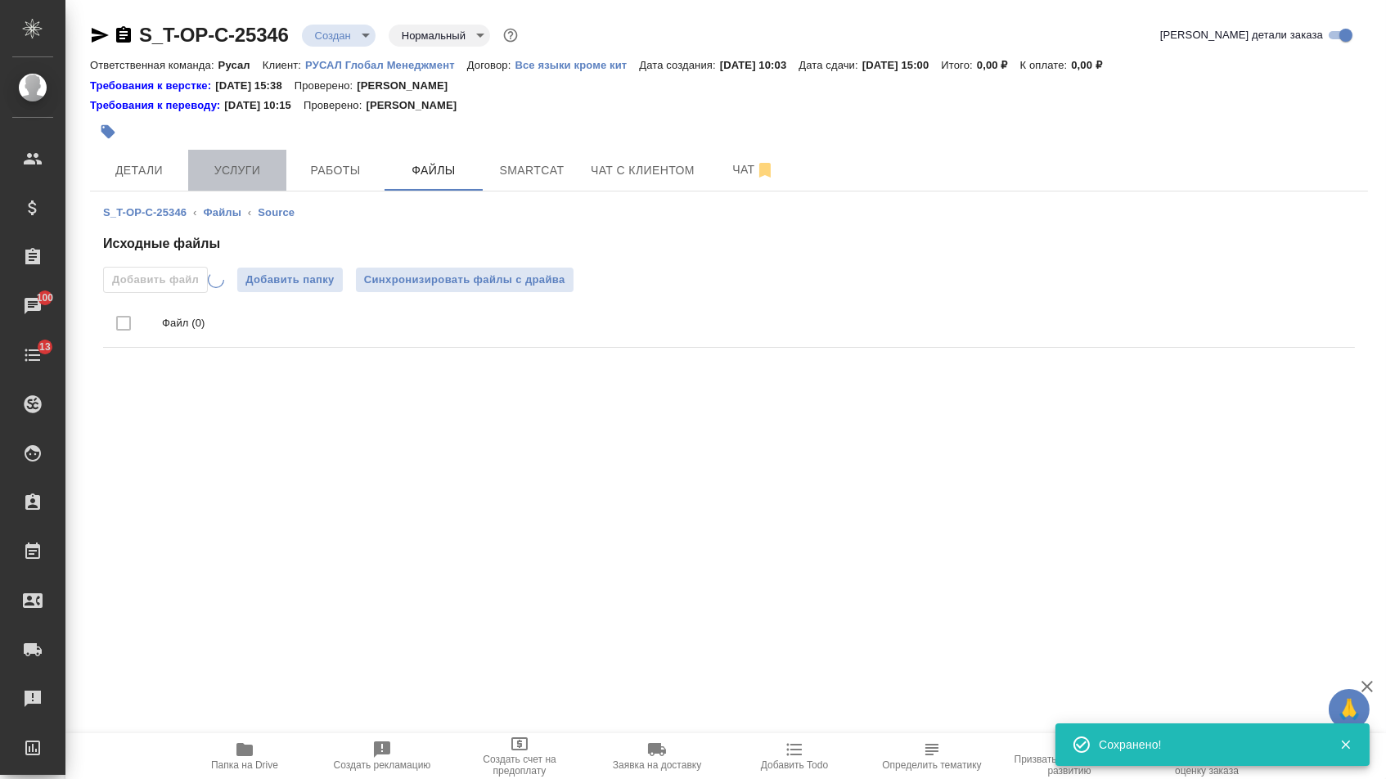
click at [231, 153] on button "Услуги" at bounding box center [237, 170] width 98 height 41
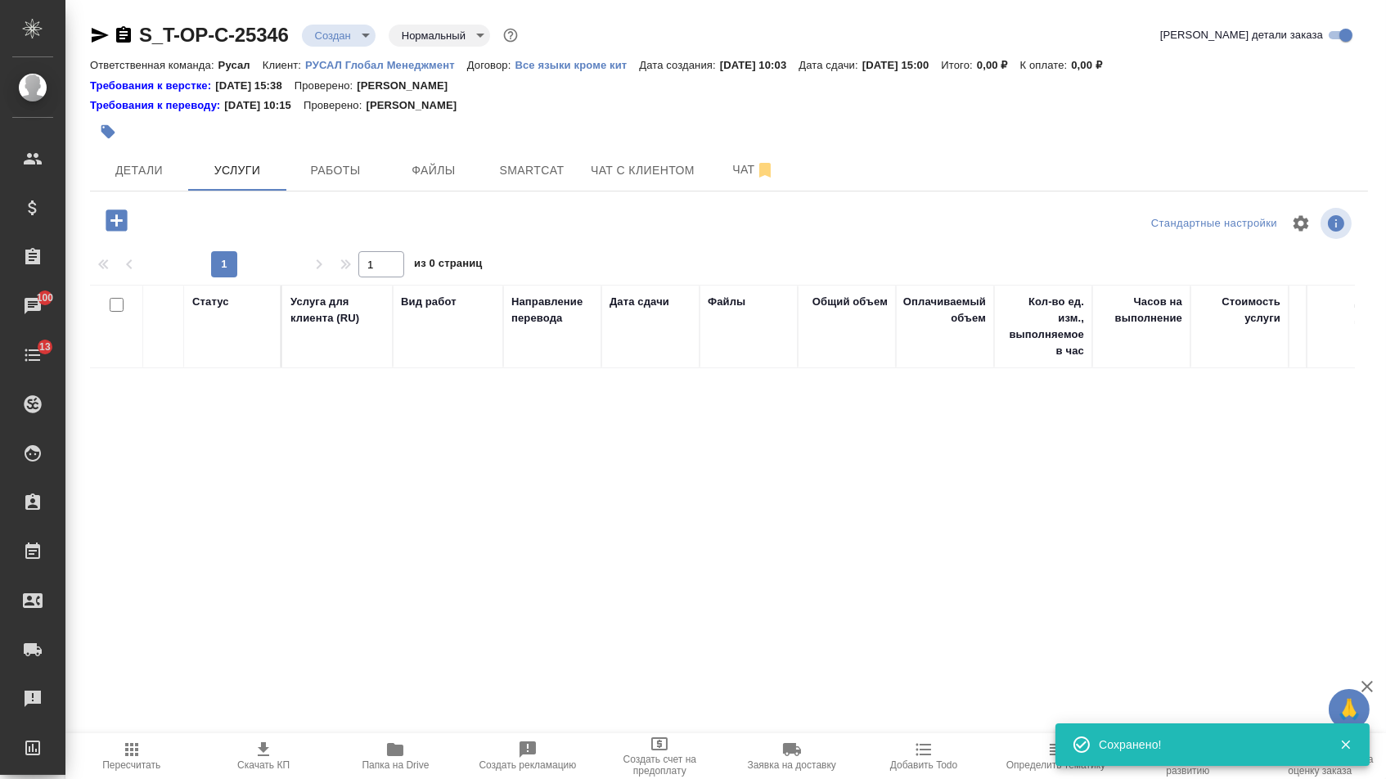
click at [111, 222] on icon "button" at bounding box center [116, 219] width 21 height 21
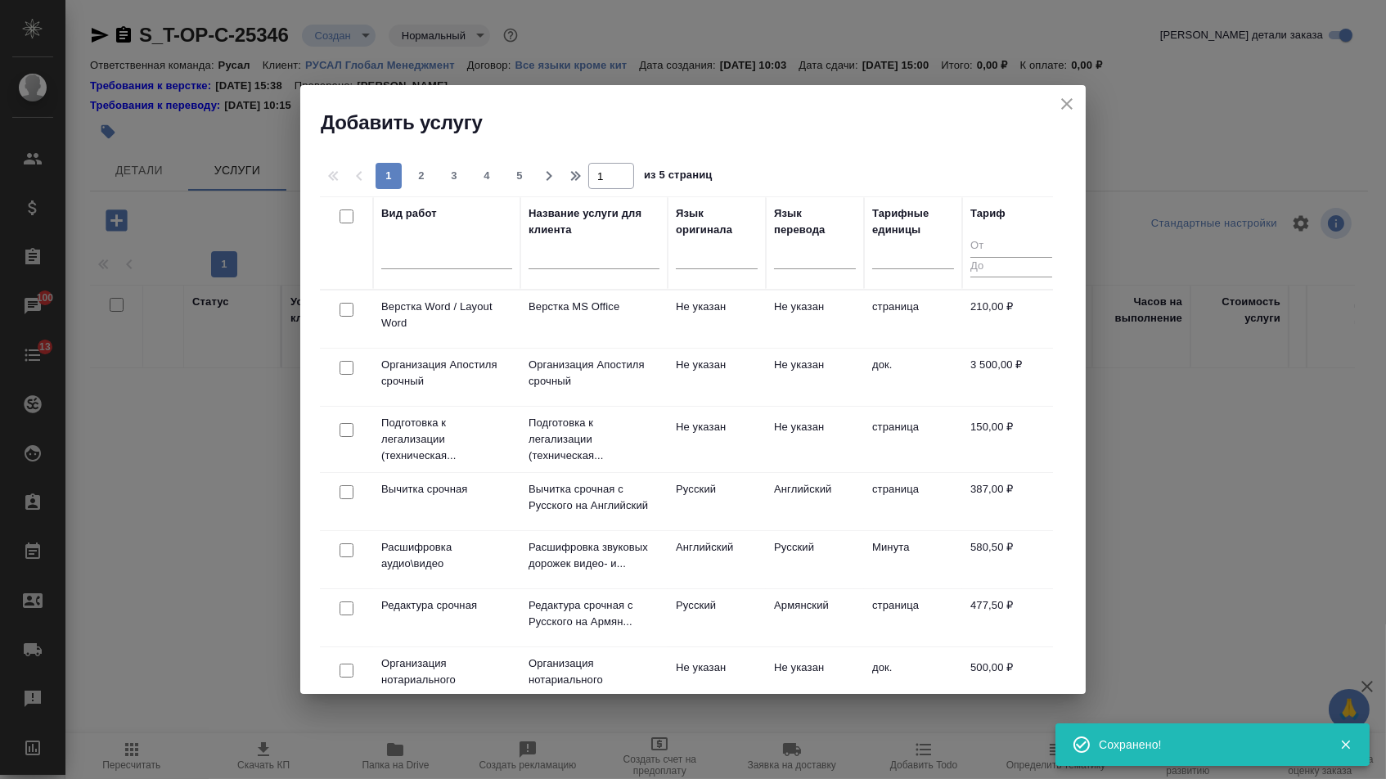
click at [702, 273] on div at bounding box center [717, 259] width 82 height 43
click at [702, 265] on div at bounding box center [717, 253] width 82 height 31
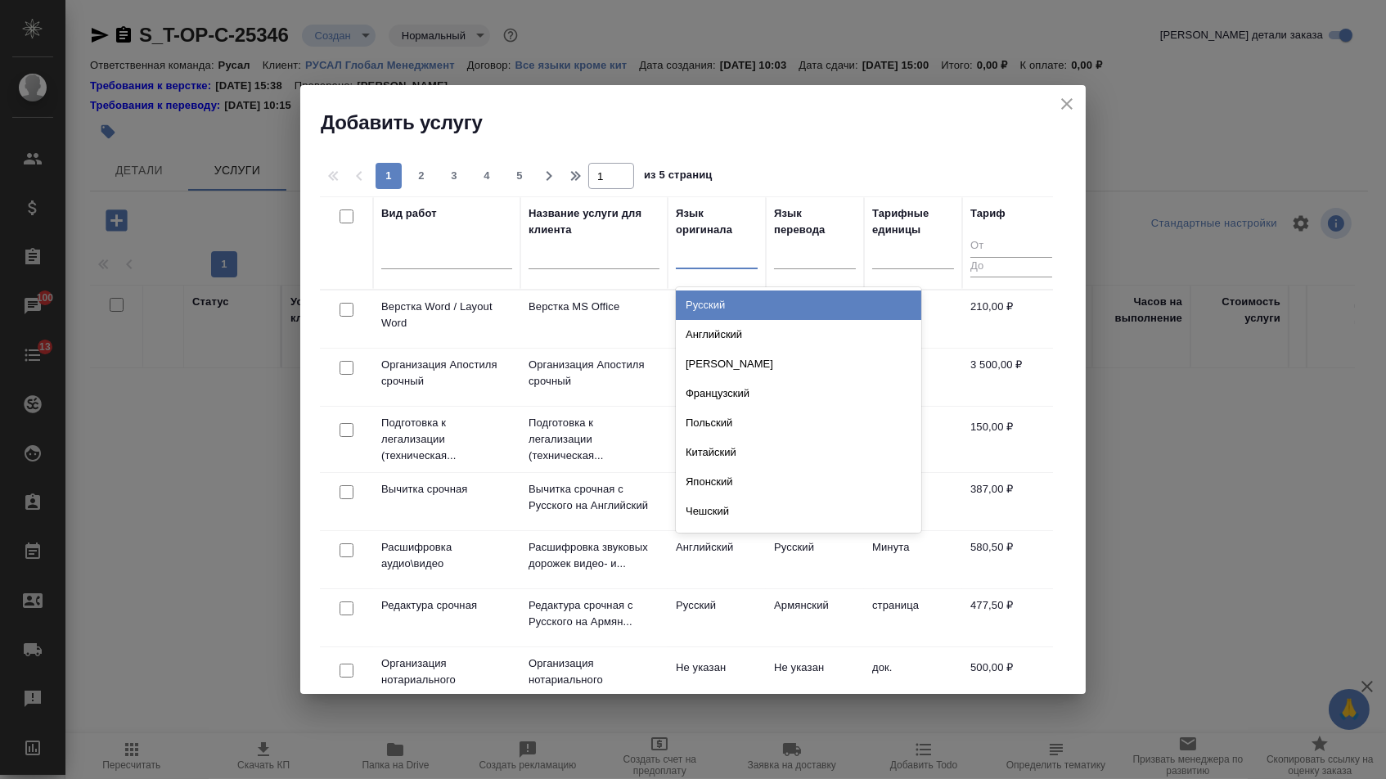
click at [702, 265] on div at bounding box center [717, 253] width 82 height 31
click at [731, 249] on div at bounding box center [717, 252] width 82 height 24
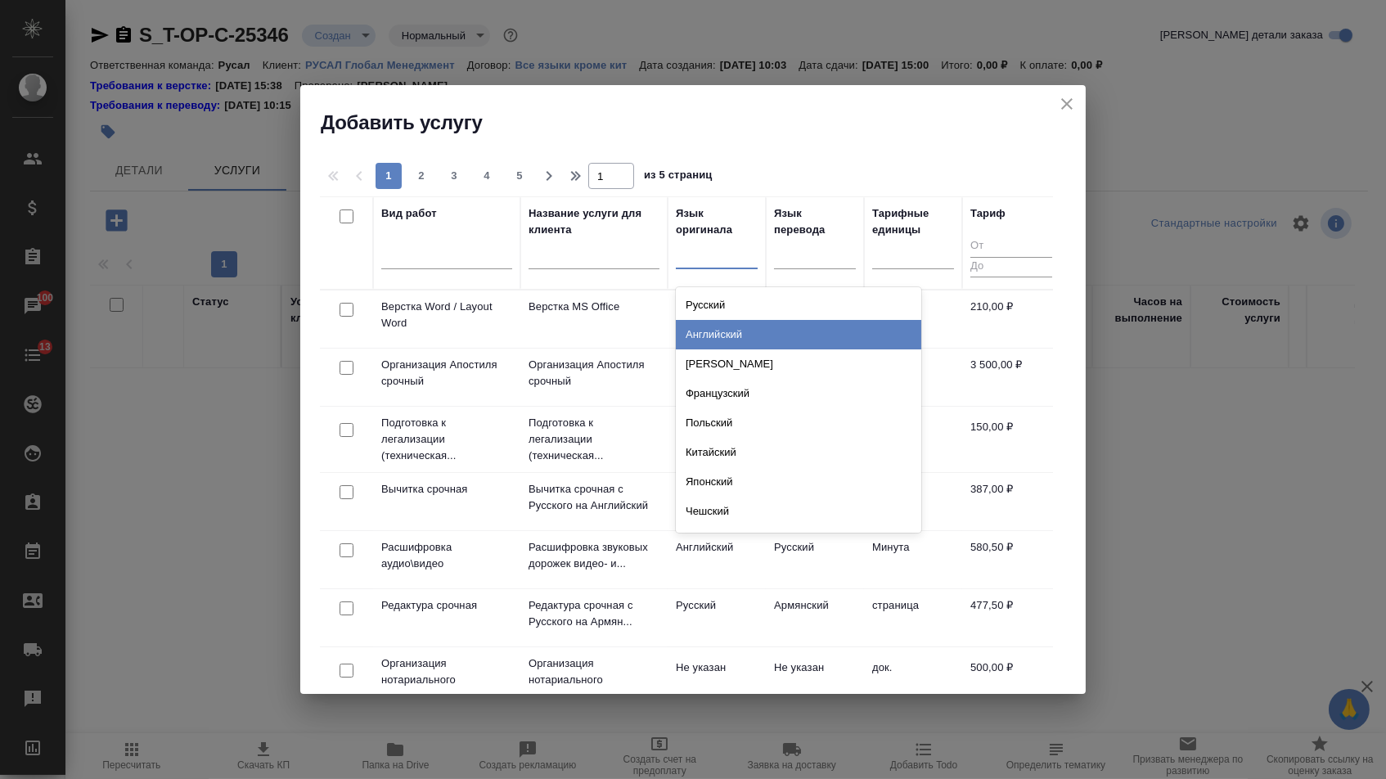
click at [730, 335] on div "Английский" at bounding box center [798, 334] width 245 height 29
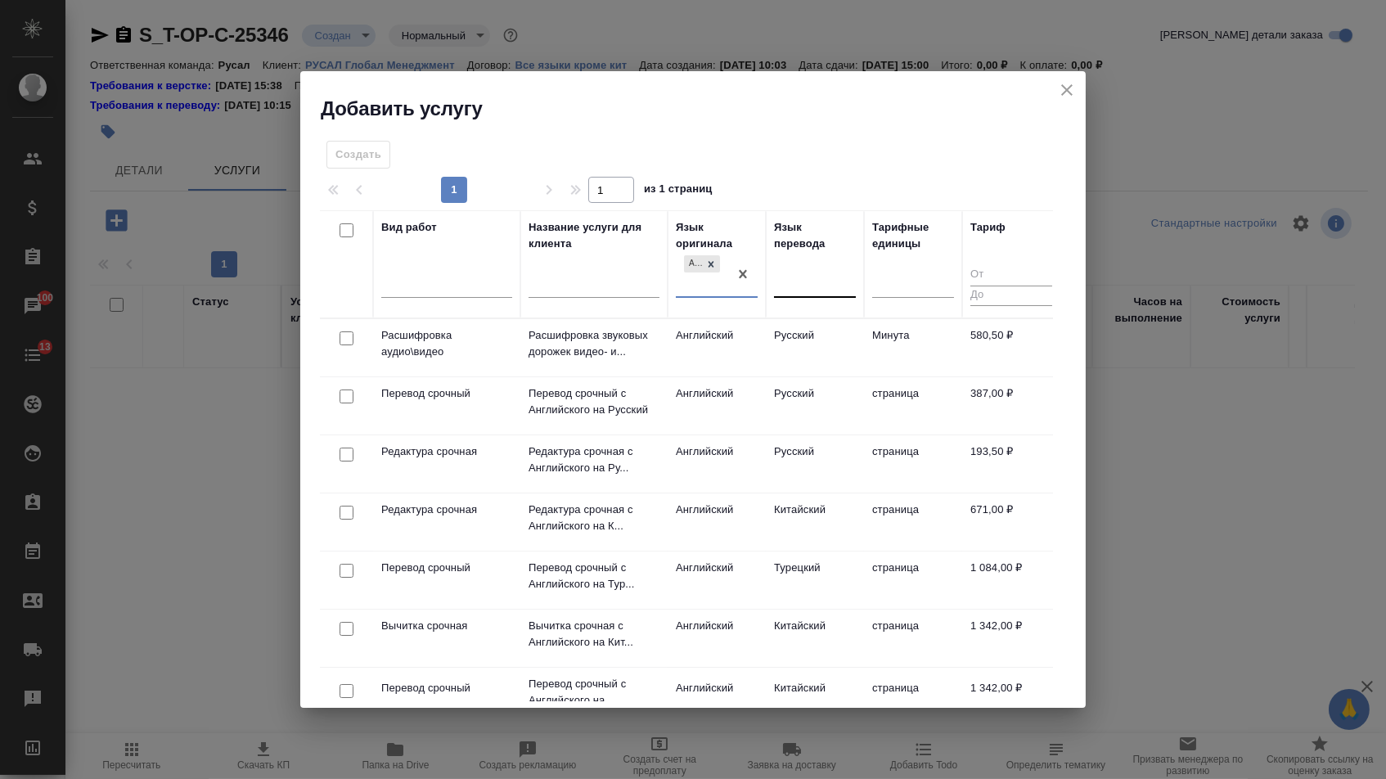
click at [800, 284] on div at bounding box center [815, 282] width 82 height 24
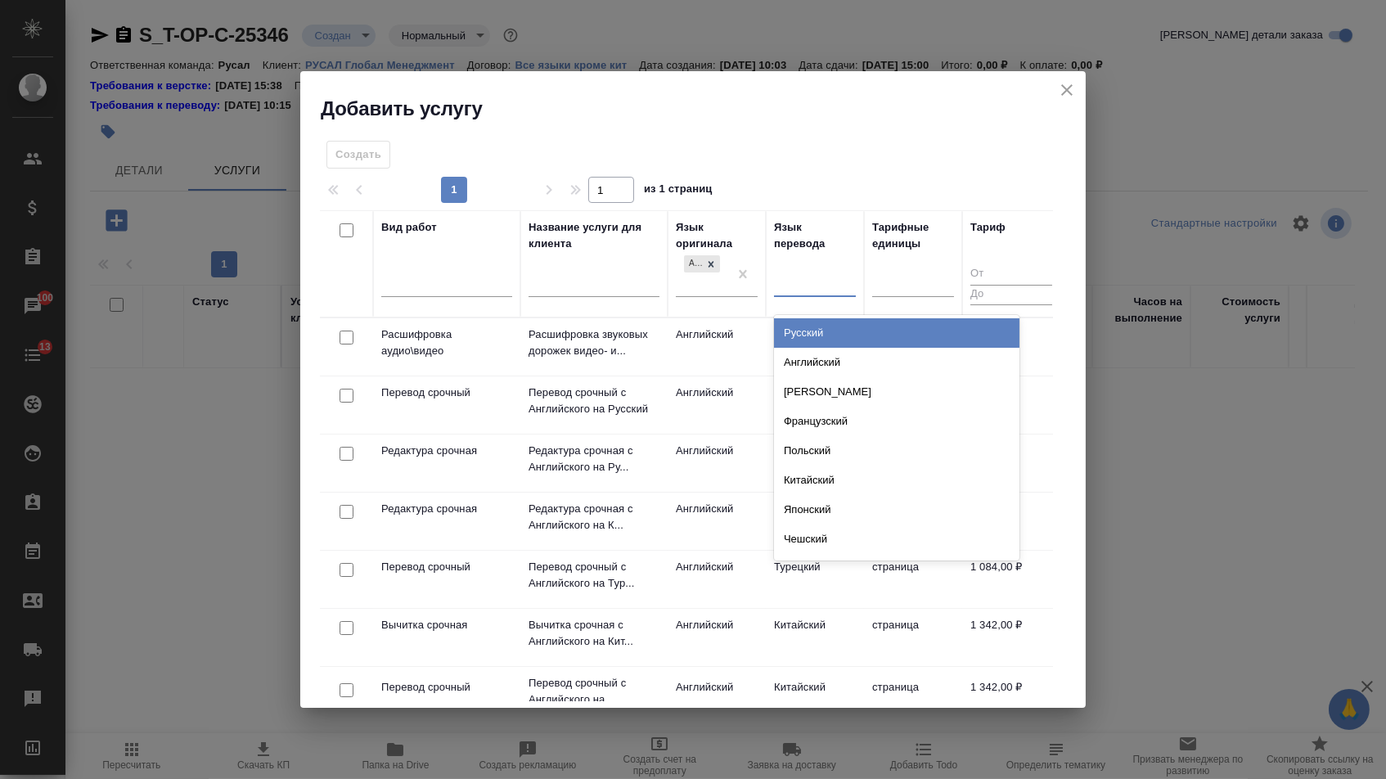
click at [801, 335] on div "Русский" at bounding box center [896, 332] width 245 height 29
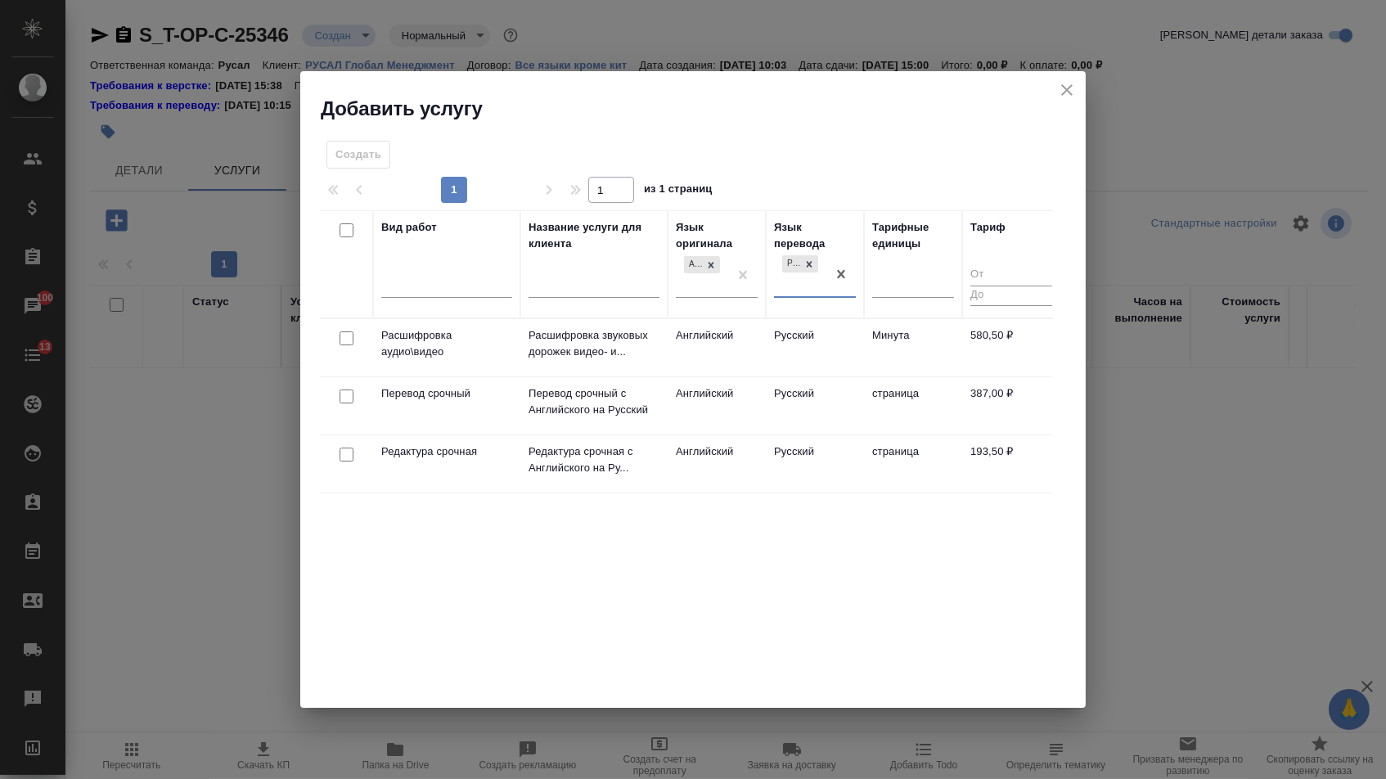
click at [341, 402] on div at bounding box center [346, 396] width 37 height 23
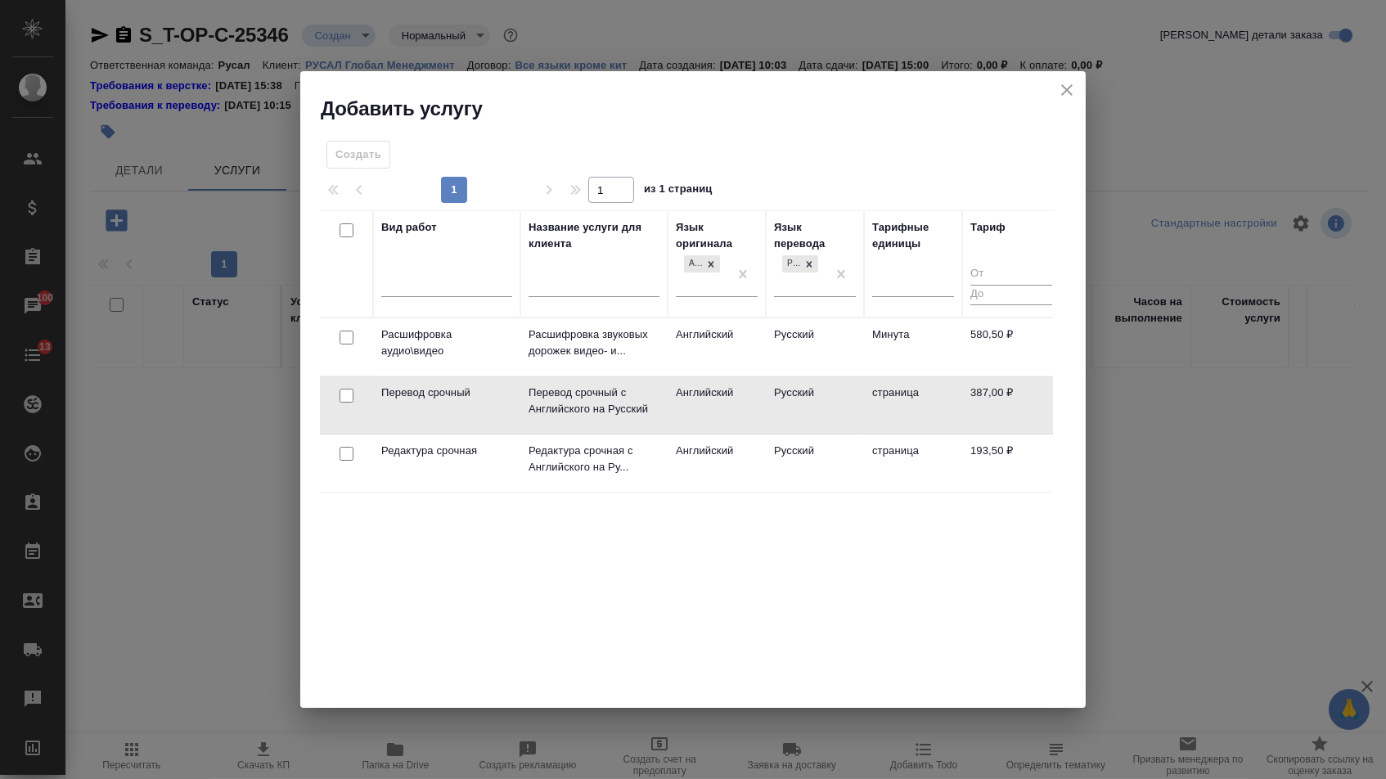
click at [348, 404] on div at bounding box center [346, 395] width 37 height 23
click at [345, 394] on input "checkbox" at bounding box center [346, 396] width 14 height 14
checkbox input "true"
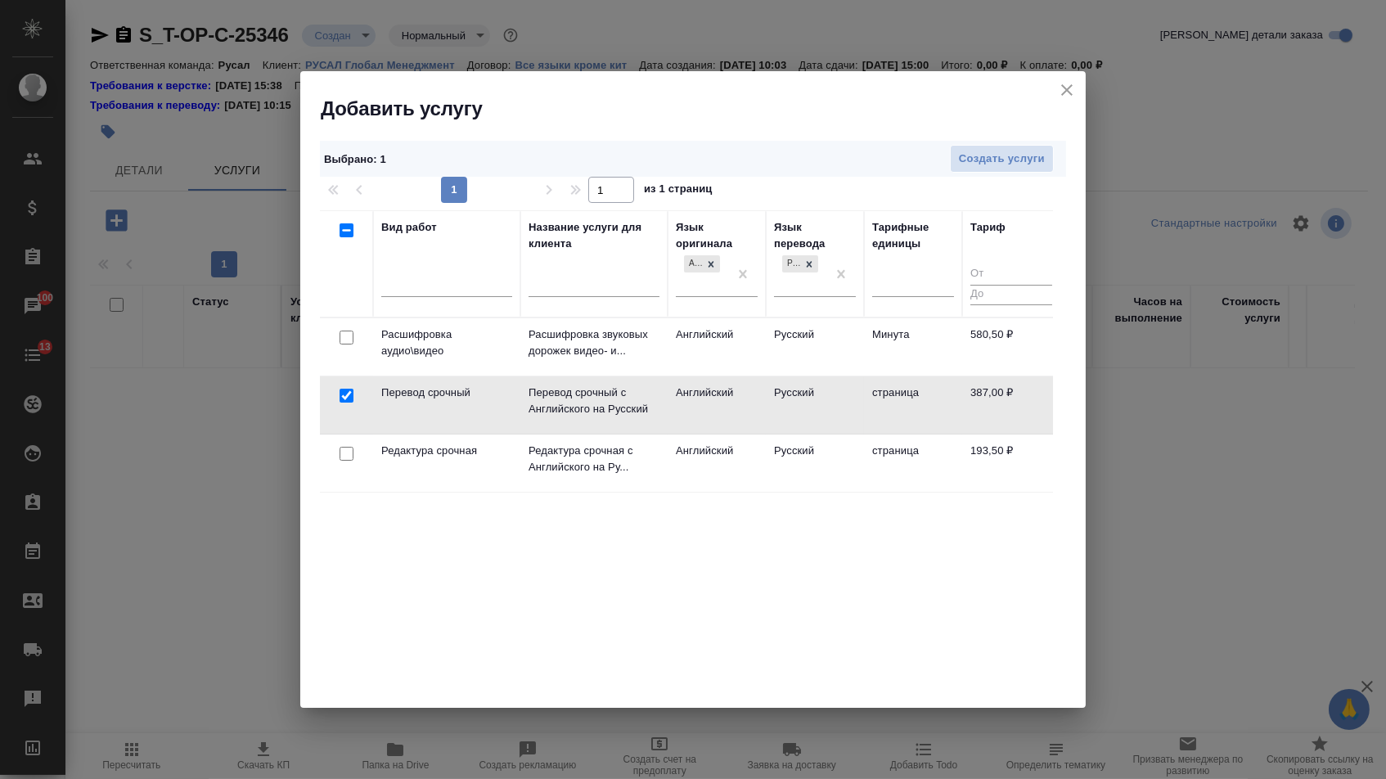
click at [345, 443] on div at bounding box center [346, 453] width 37 height 23
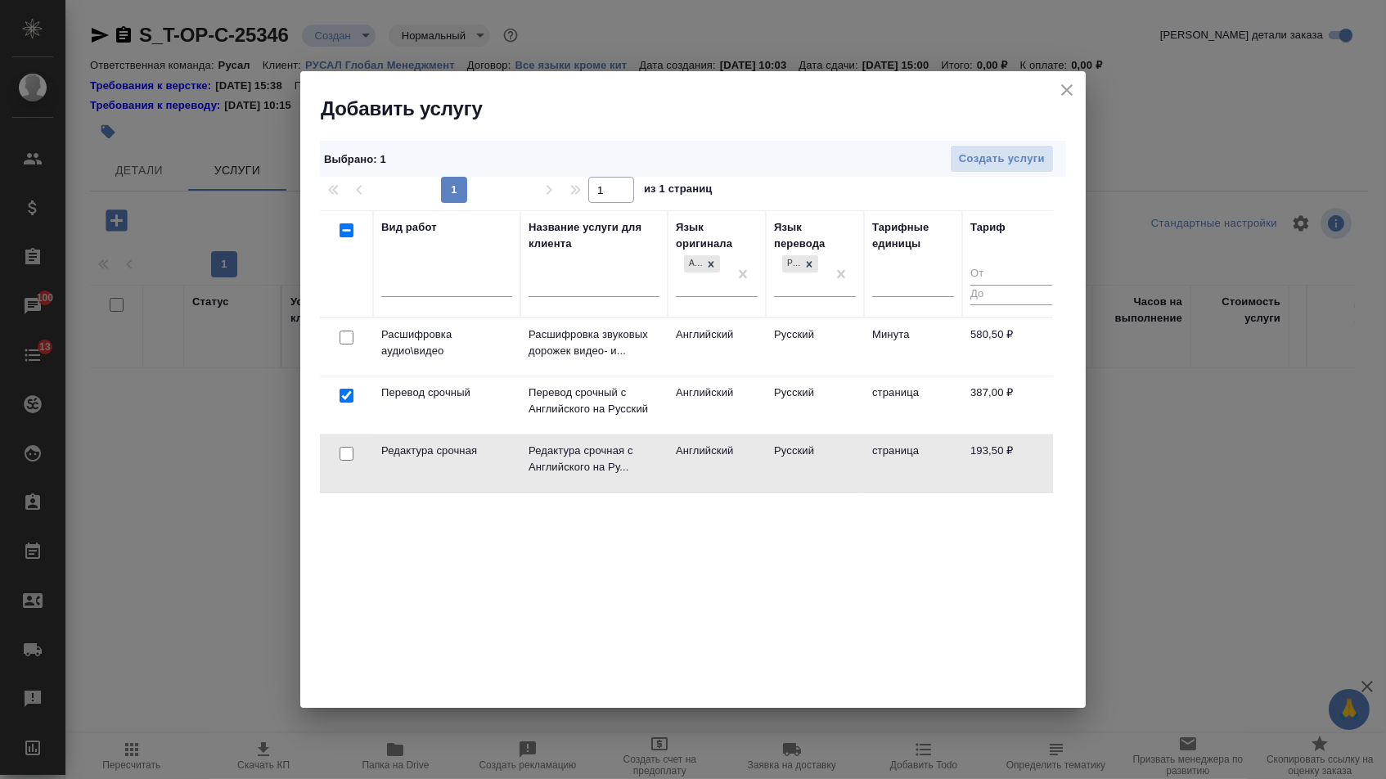
click at [345, 451] on input "checkbox" at bounding box center [346, 454] width 14 height 14
checkbox input "true"
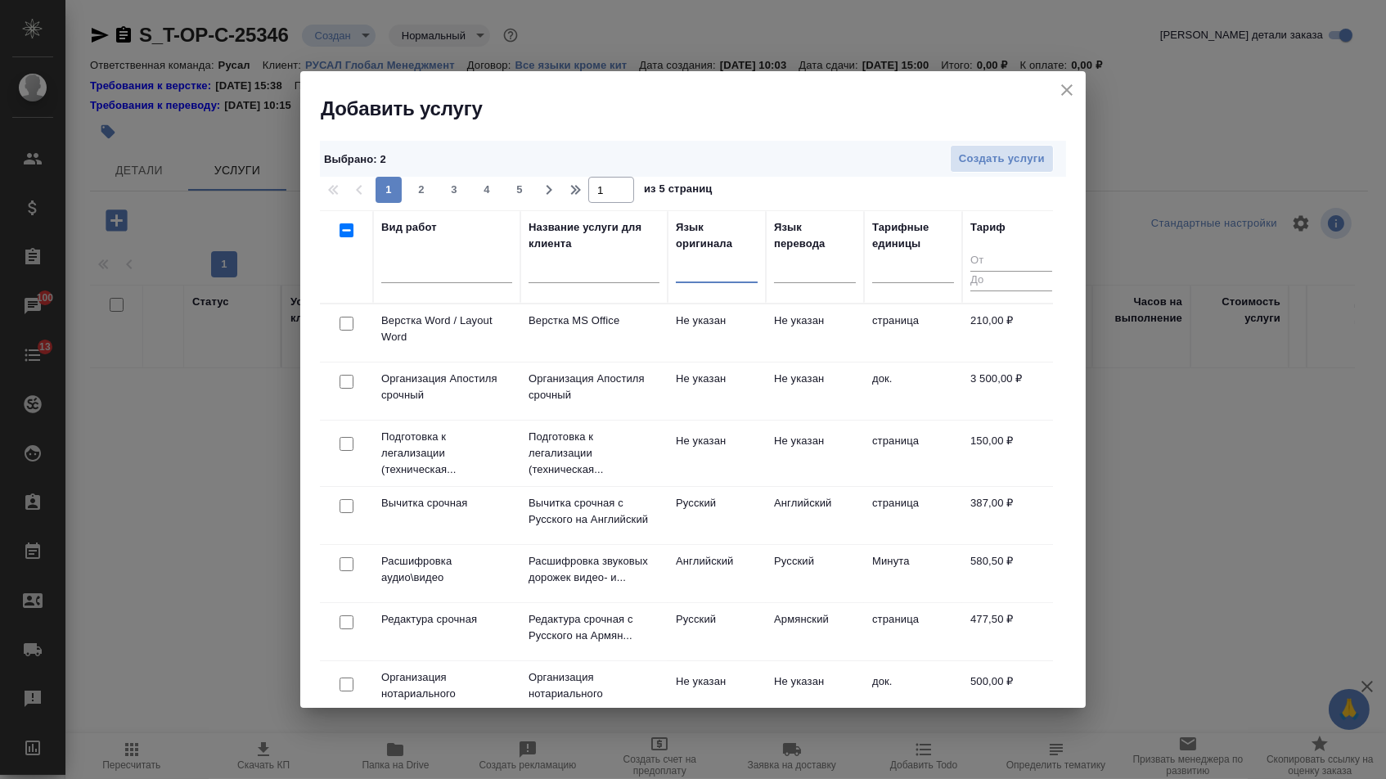
click at [343, 326] on input "checkbox" at bounding box center [346, 324] width 14 height 14
checkbox input "true"
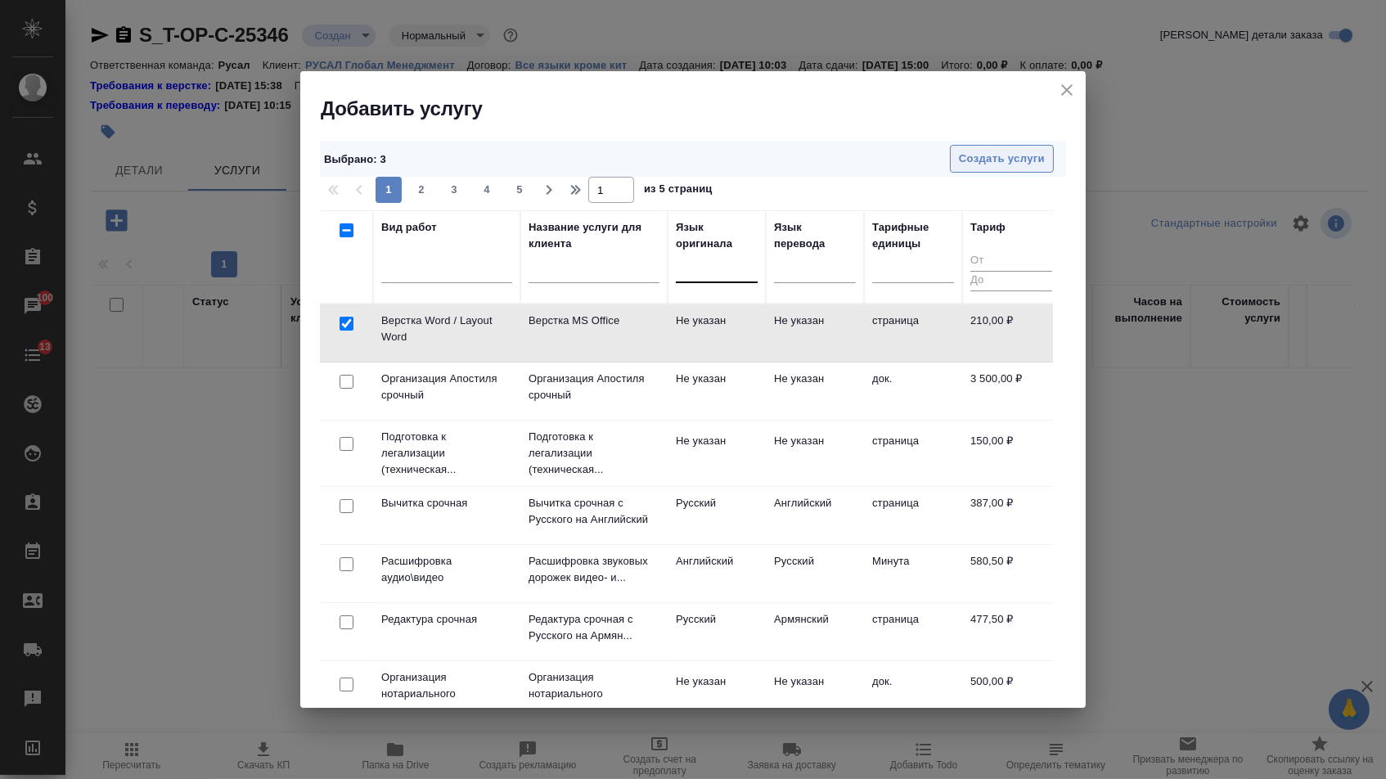
click at [1009, 164] on span "Создать услуги" at bounding box center [1002, 159] width 86 height 19
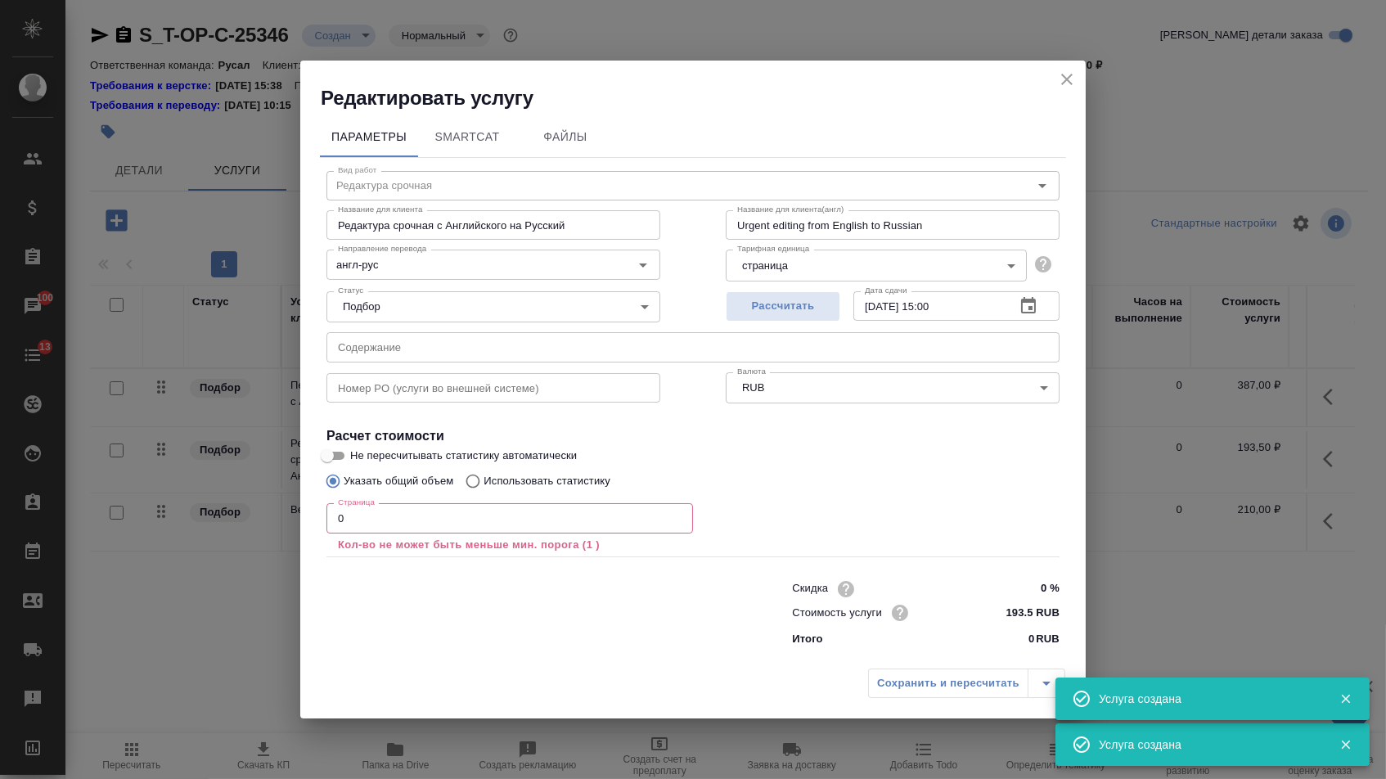
type input "Верстка Word / Layout Word"
type input "Верстка MS Office"
type input "Layout MS Office"
type input "Не указан"
type input "210 RUB"
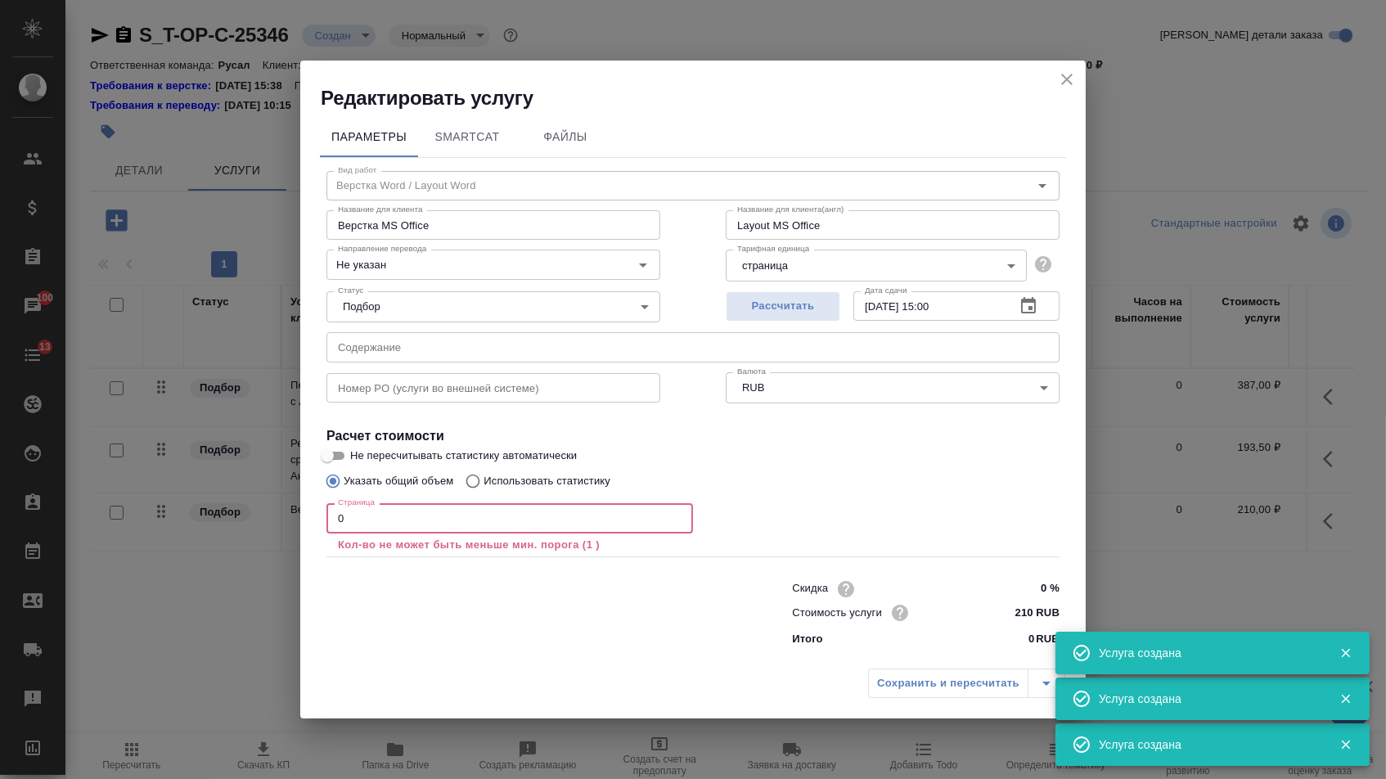
drag, startPoint x: 358, startPoint y: 524, endPoint x: 307, endPoint y: 524, distance: 51.5
click at [307, 524] on div "Параметры SmartCat Файлы Вид работ Верстка Word / Layout Word Вид работ Названи…" at bounding box center [692, 386] width 785 height 550
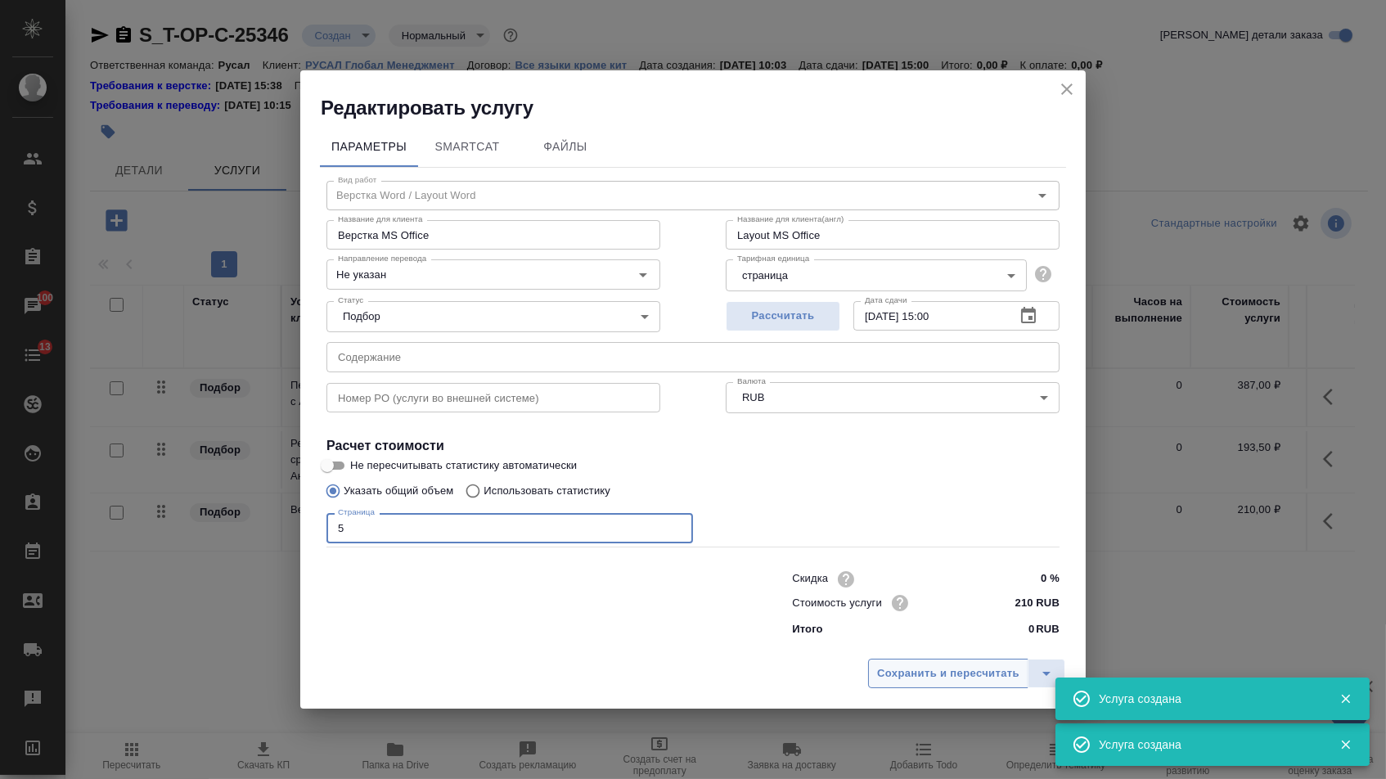
type input "5"
click at [898, 672] on span "Сохранить и пересчитать" at bounding box center [948, 673] width 142 height 19
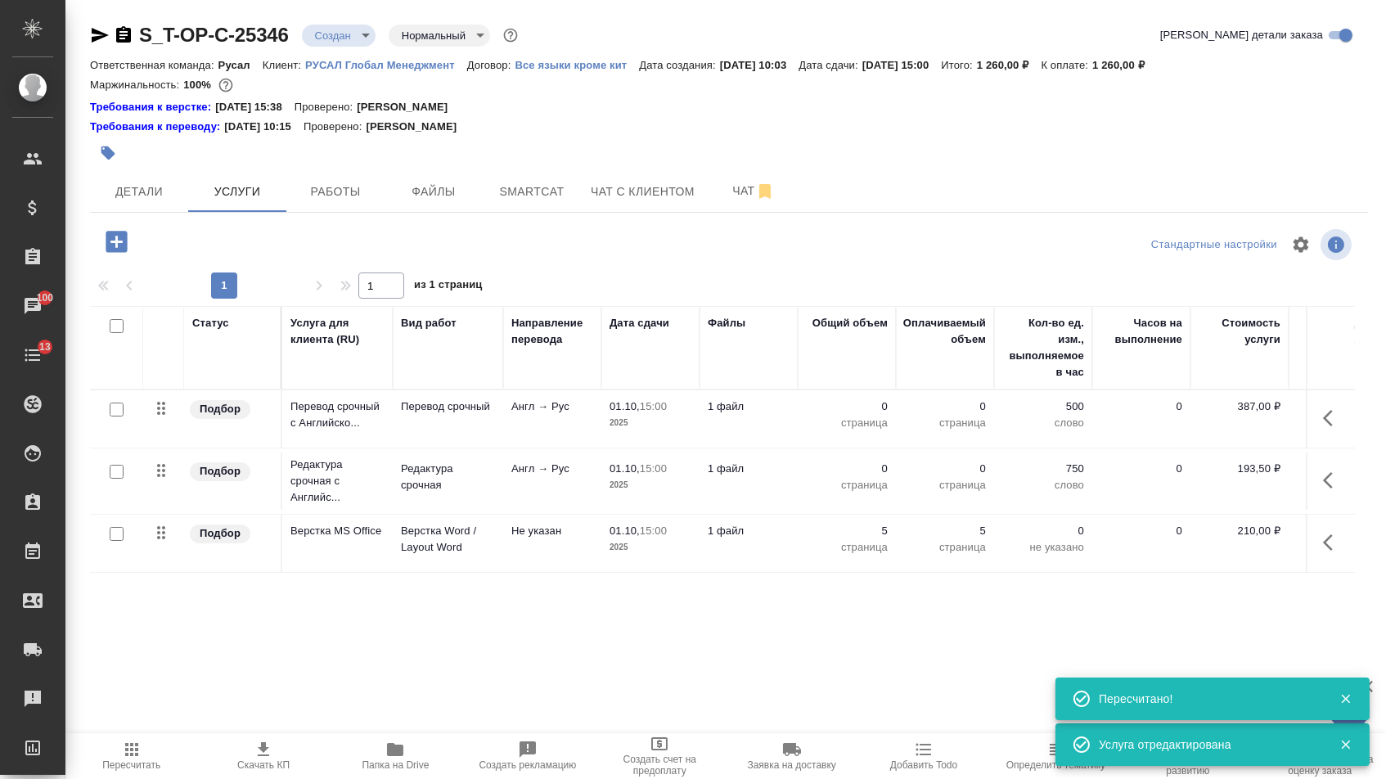
click at [1327, 428] on icon "button" at bounding box center [1333, 418] width 20 height 20
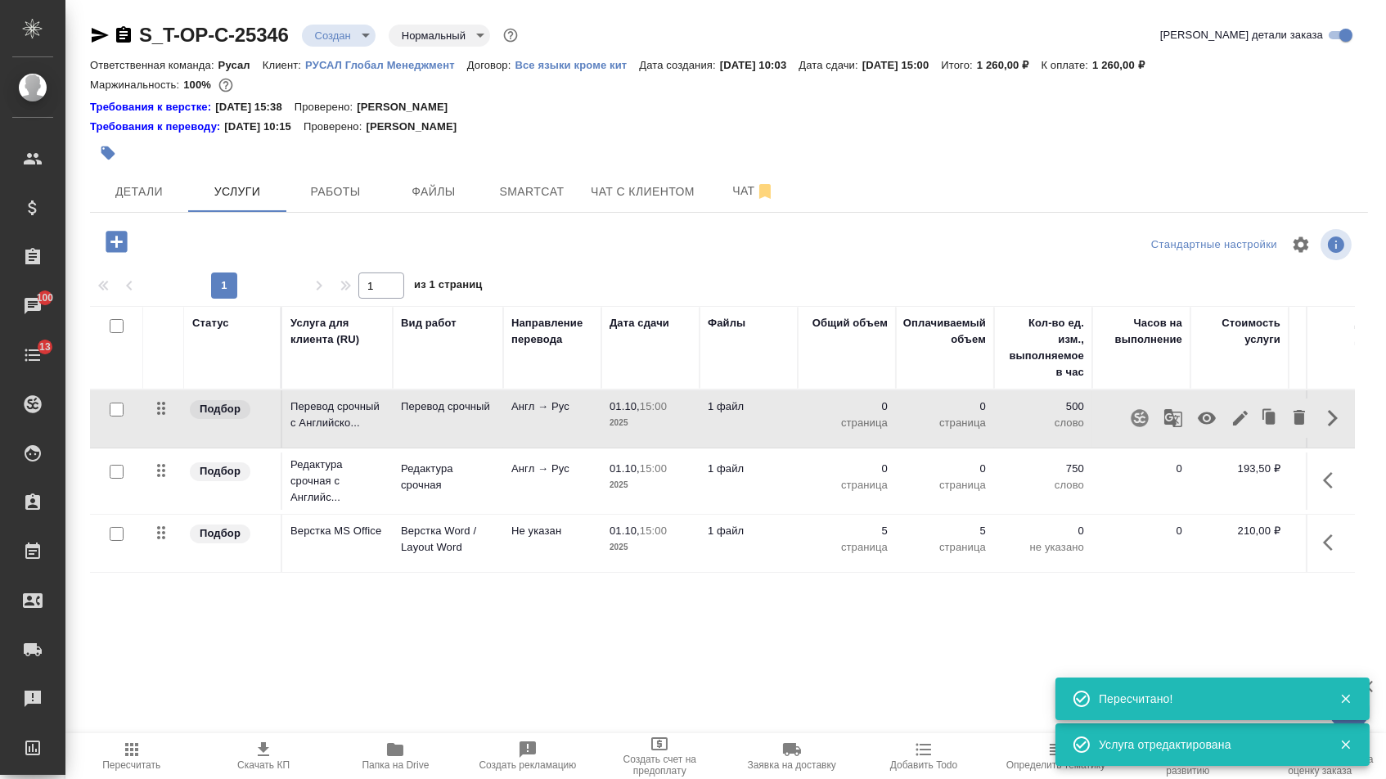
click at [1233, 425] on icon "button" at bounding box center [1240, 418] width 15 height 15
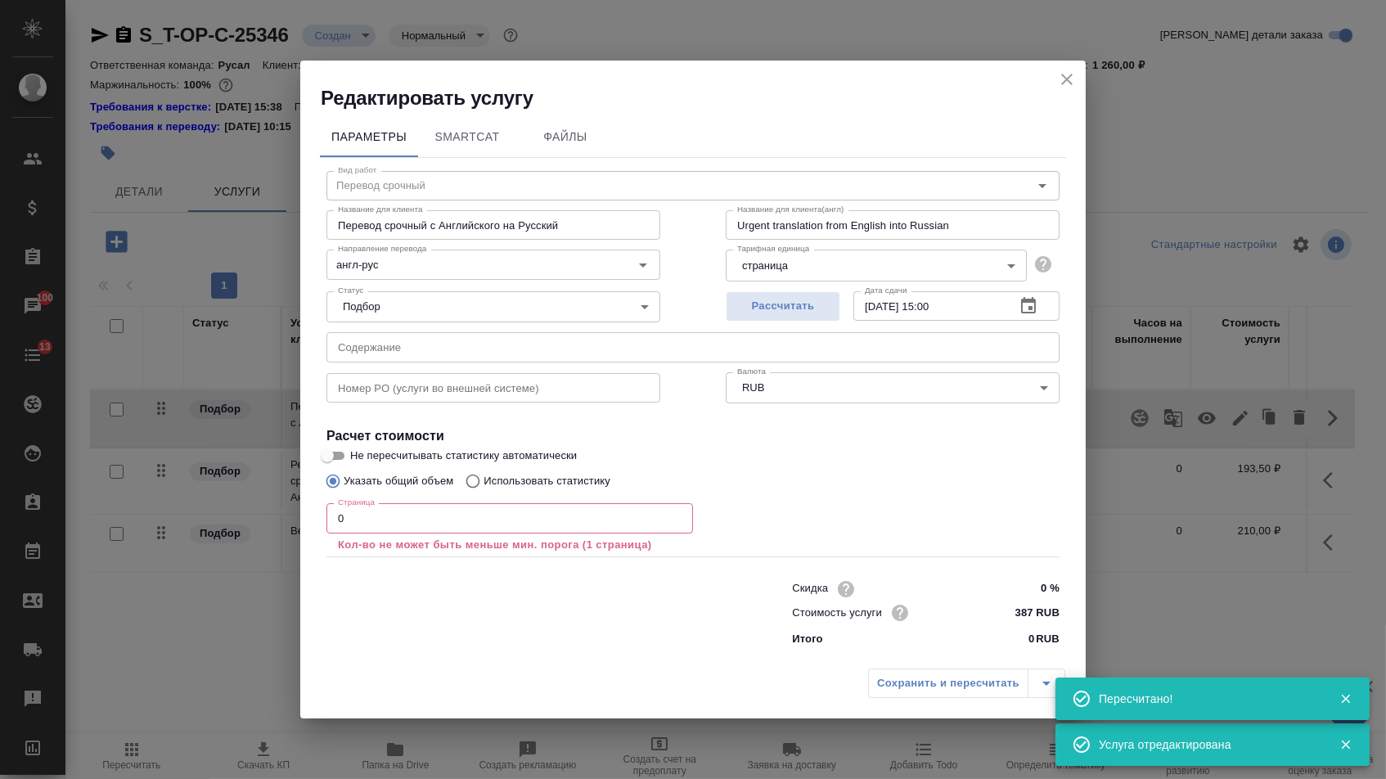
click at [682, 347] on input "text" at bounding box center [692, 346] width 733 height 29
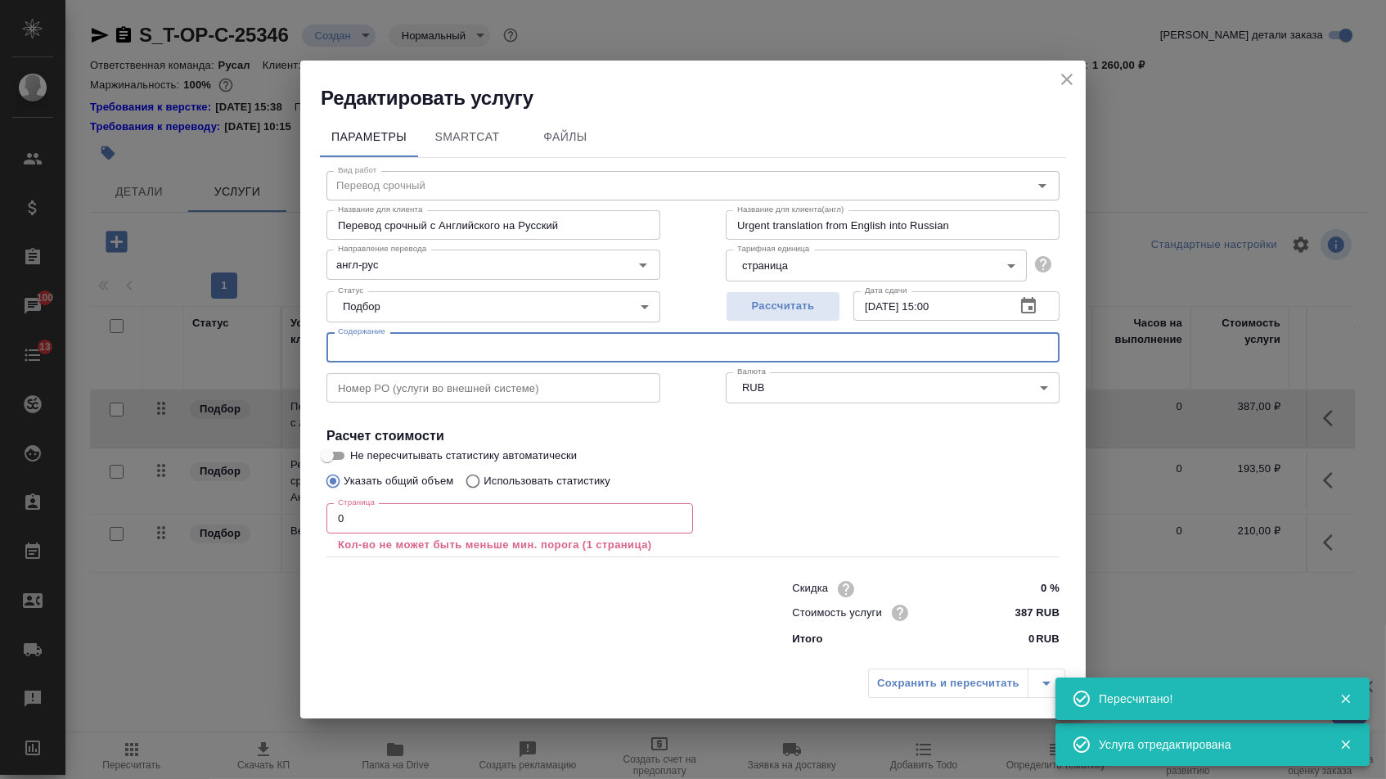
paste input "Response from Lonjing Regarding the Desulfurization of Electrolytic Aluminum Fl…"
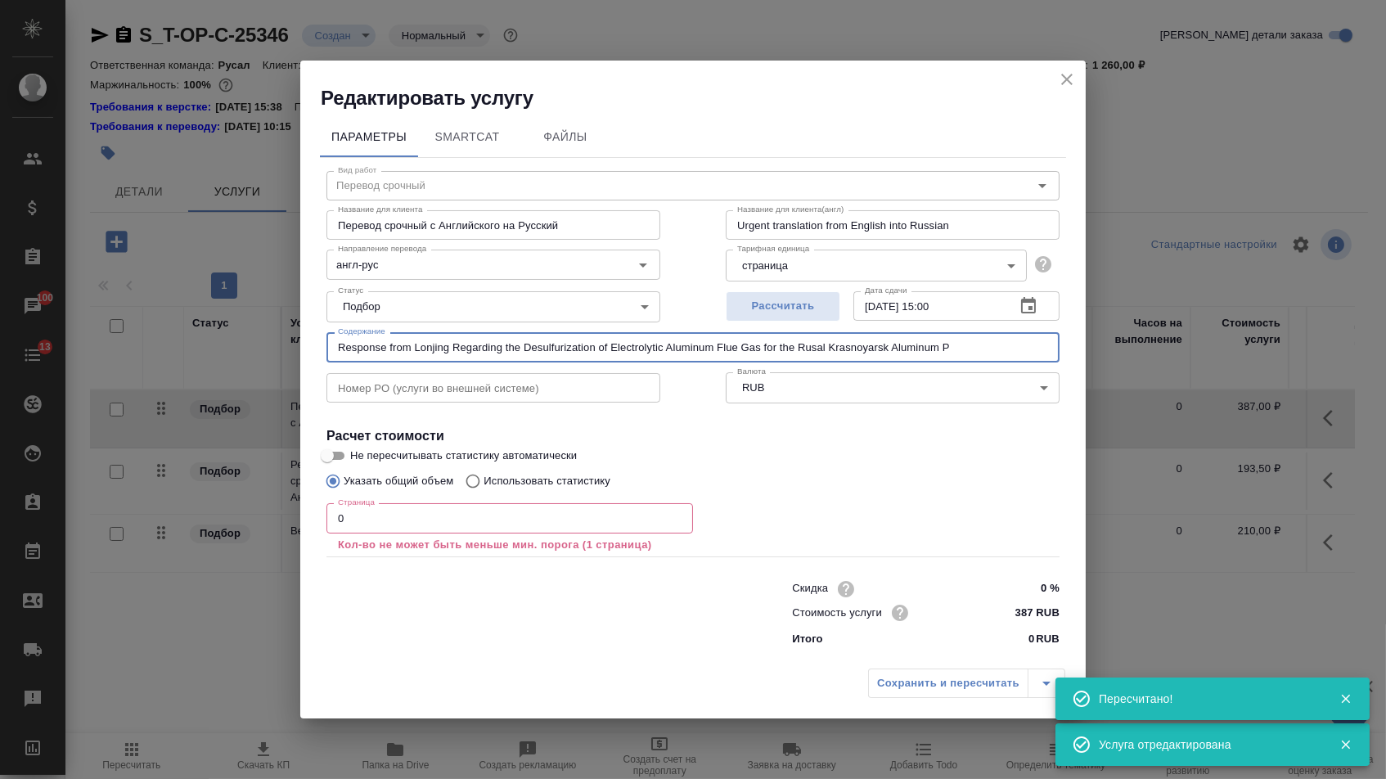
type input "Response from Lonjing Regarding the Desulfurization of Electrolytic Aluminum Fl…"
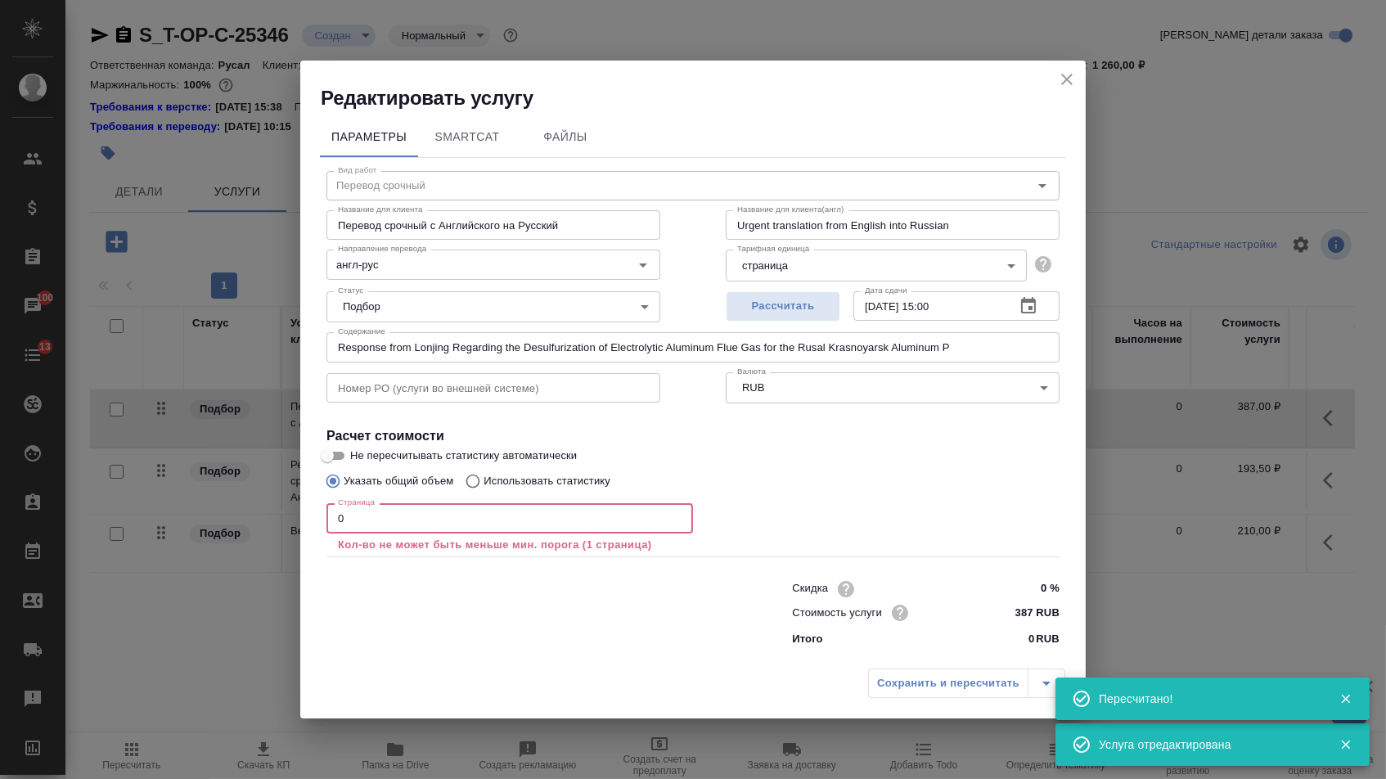
click at [459, 529] on input "0" at bounding box center [509, 517] width 366 height 29
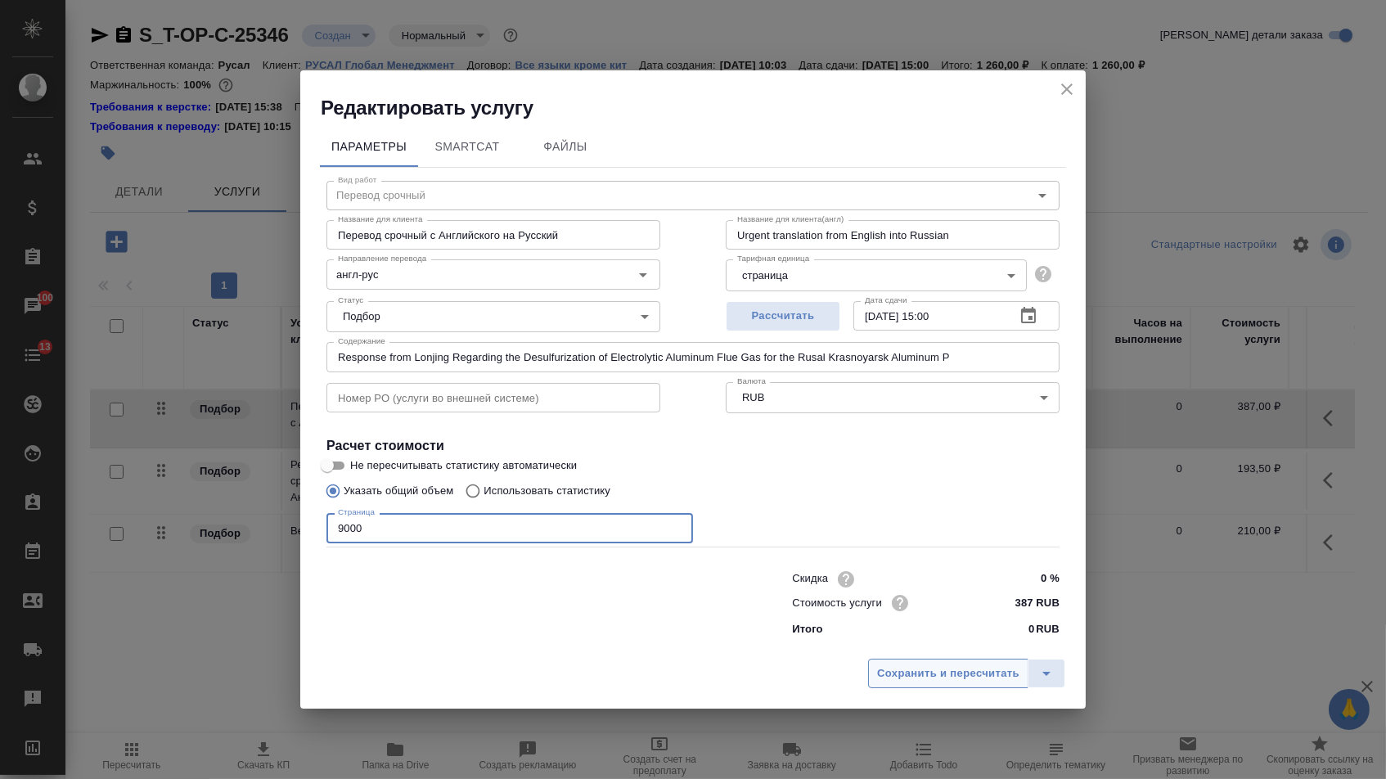
type input "9000"
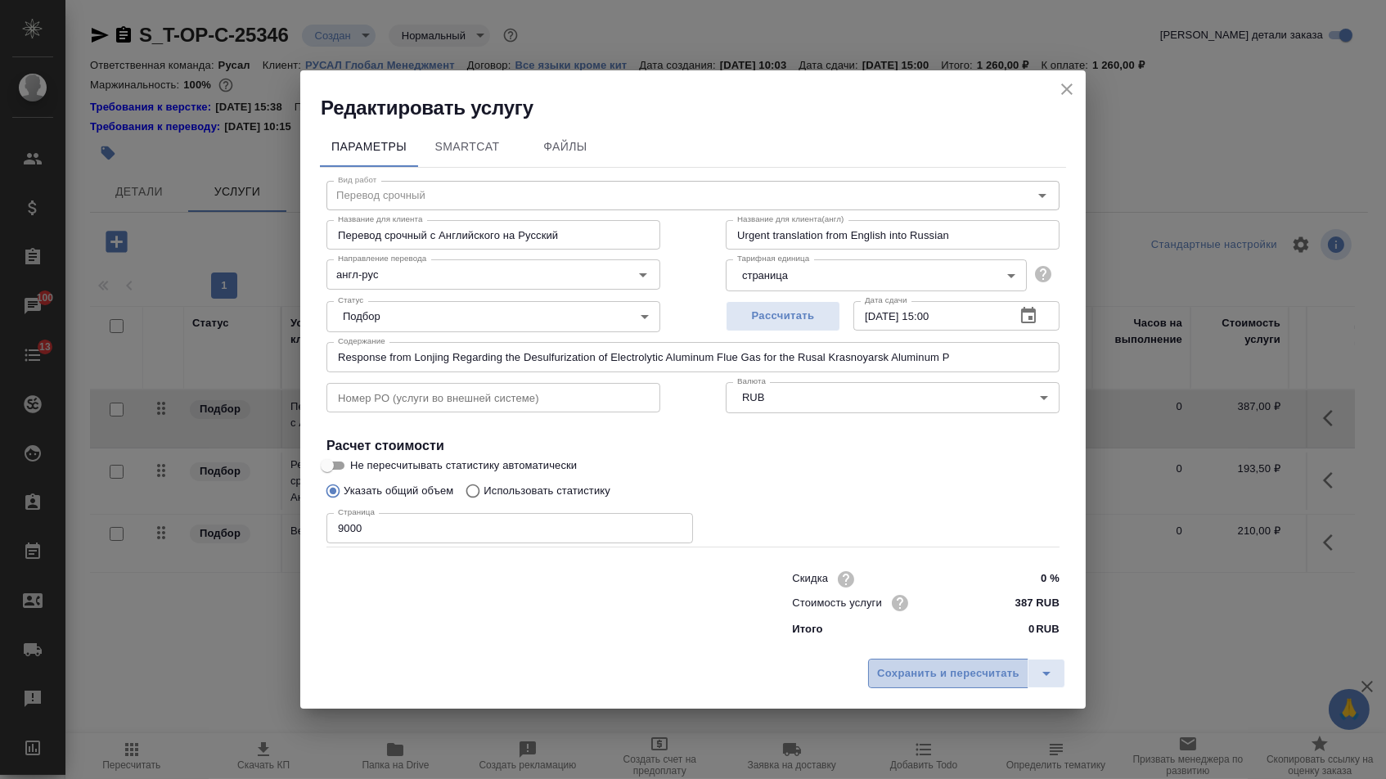
click at [936, 688] on button "Сохранить и пересчитать" at bounding box center [948, 672] width 160 height 29
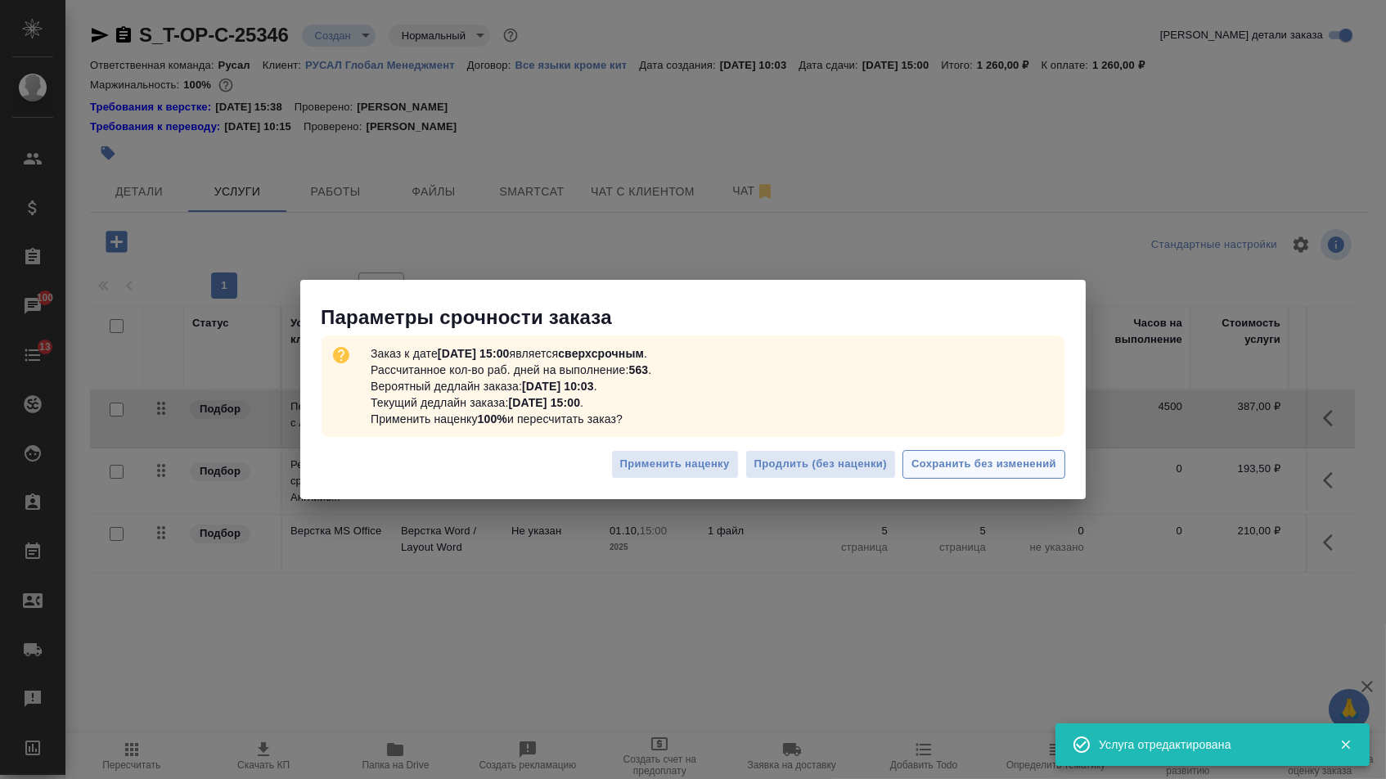
click at [919, 471] on span "Сохранить без изменений" at bounding box center [983, 464] width 145 height 19
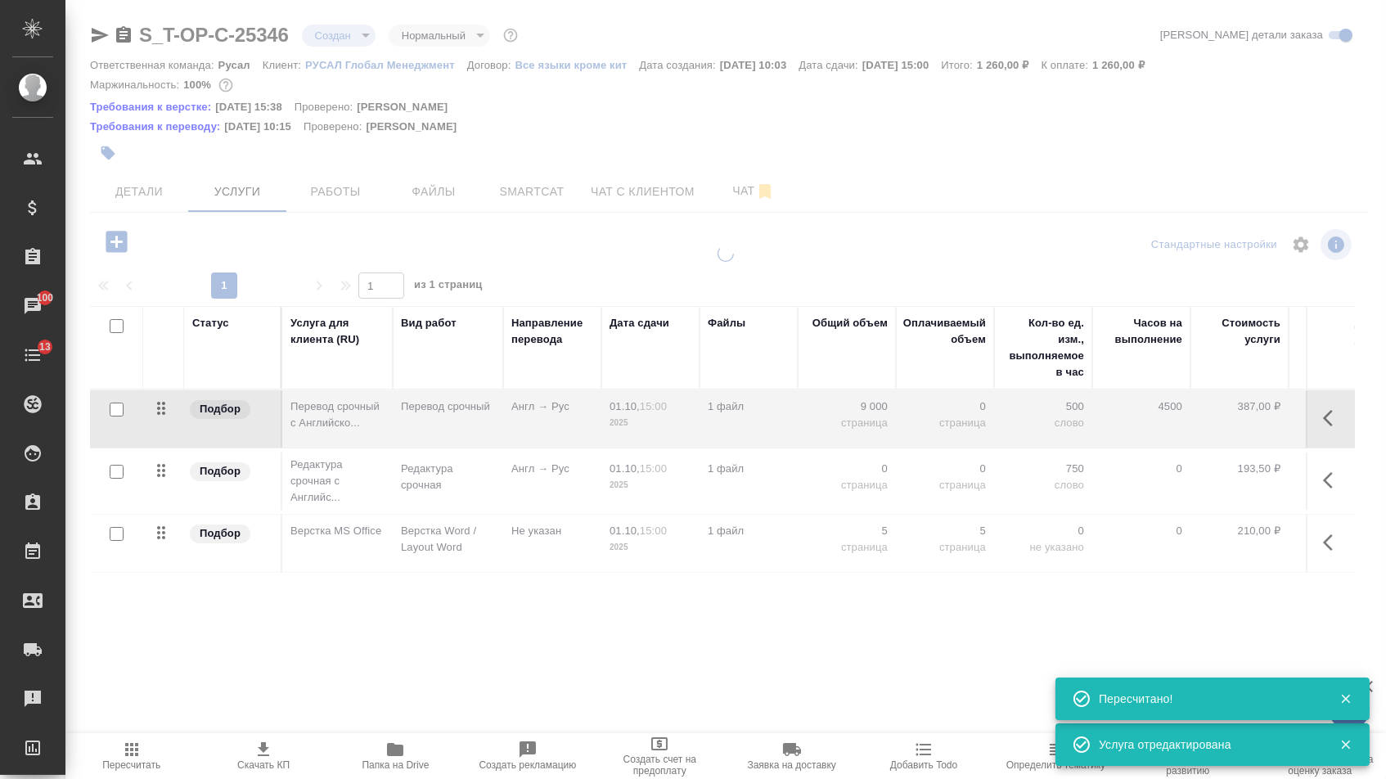
type input "urgent"
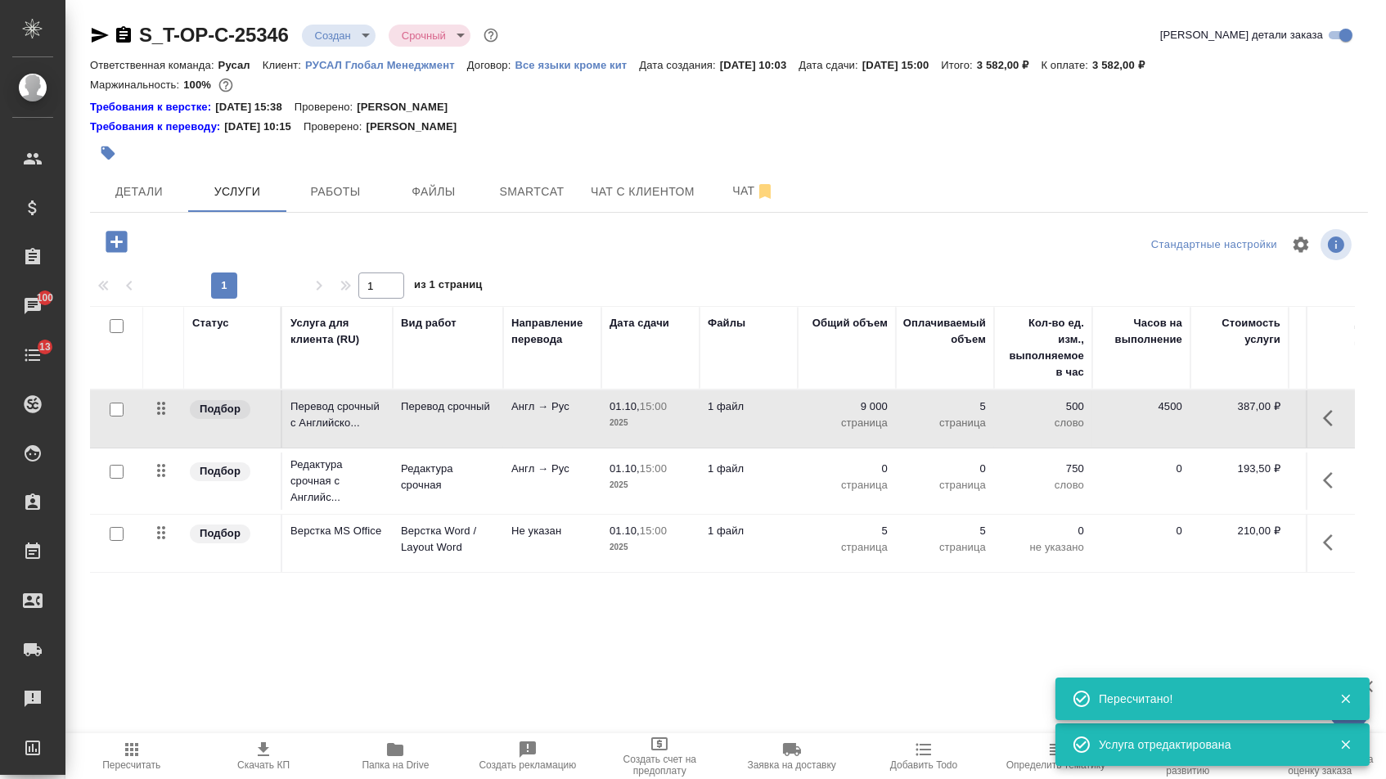
click at [852, 490] on p "страница" at bounding box center [847, 485] width 82 height 16
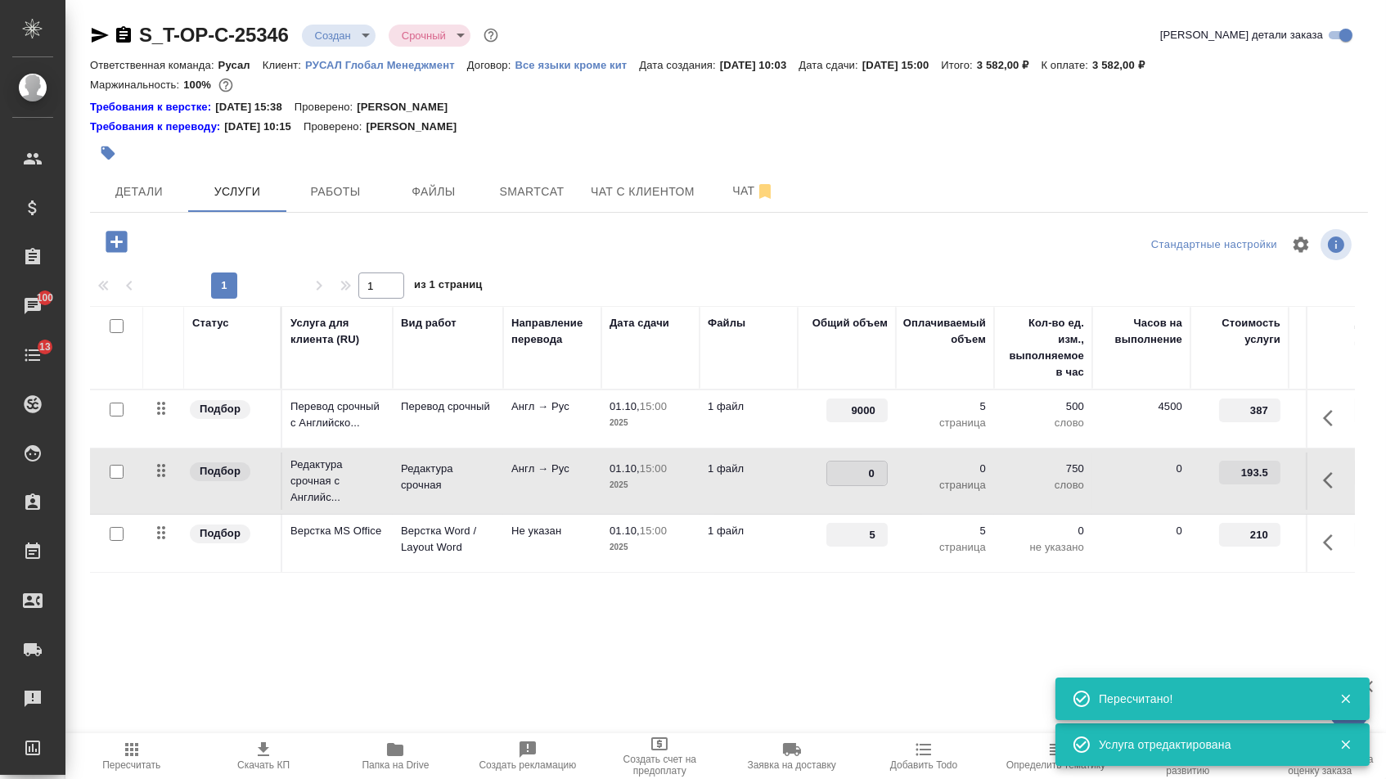
type input "8"
type input "9000"
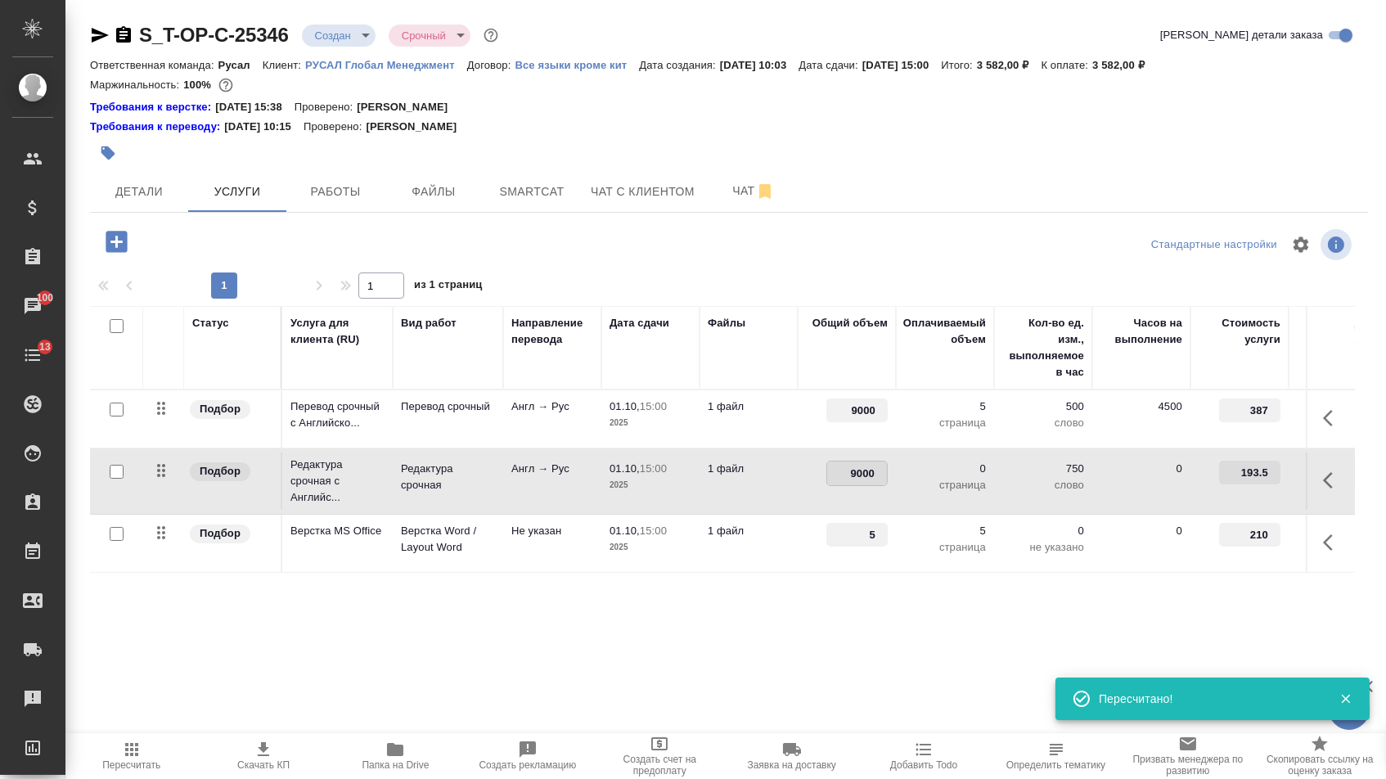
click at [815, 572] on td "5" at bounding box center [846, 542] width 98 height 57
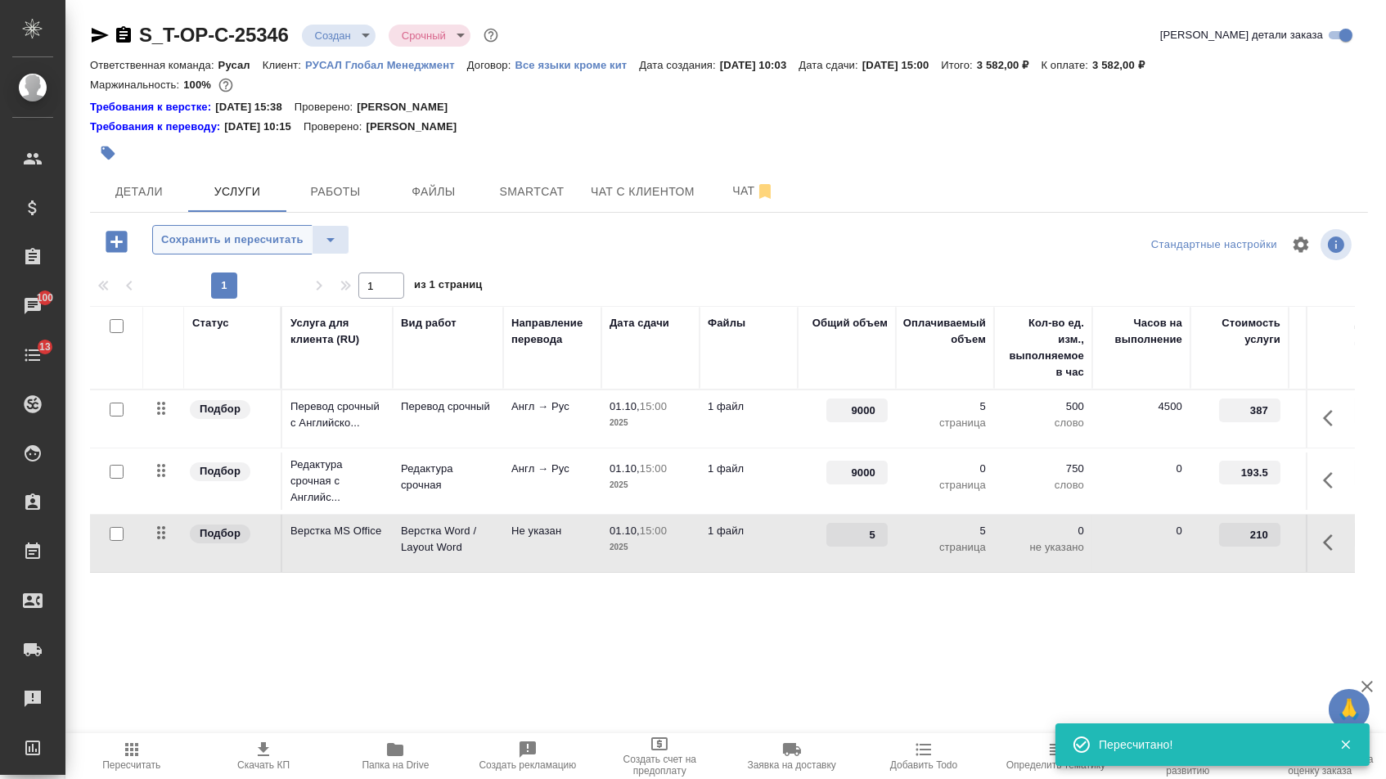
click at [280, 254] on button "Сохранить и пересчитать" at bounding box center [232, 239] width 160 height 29
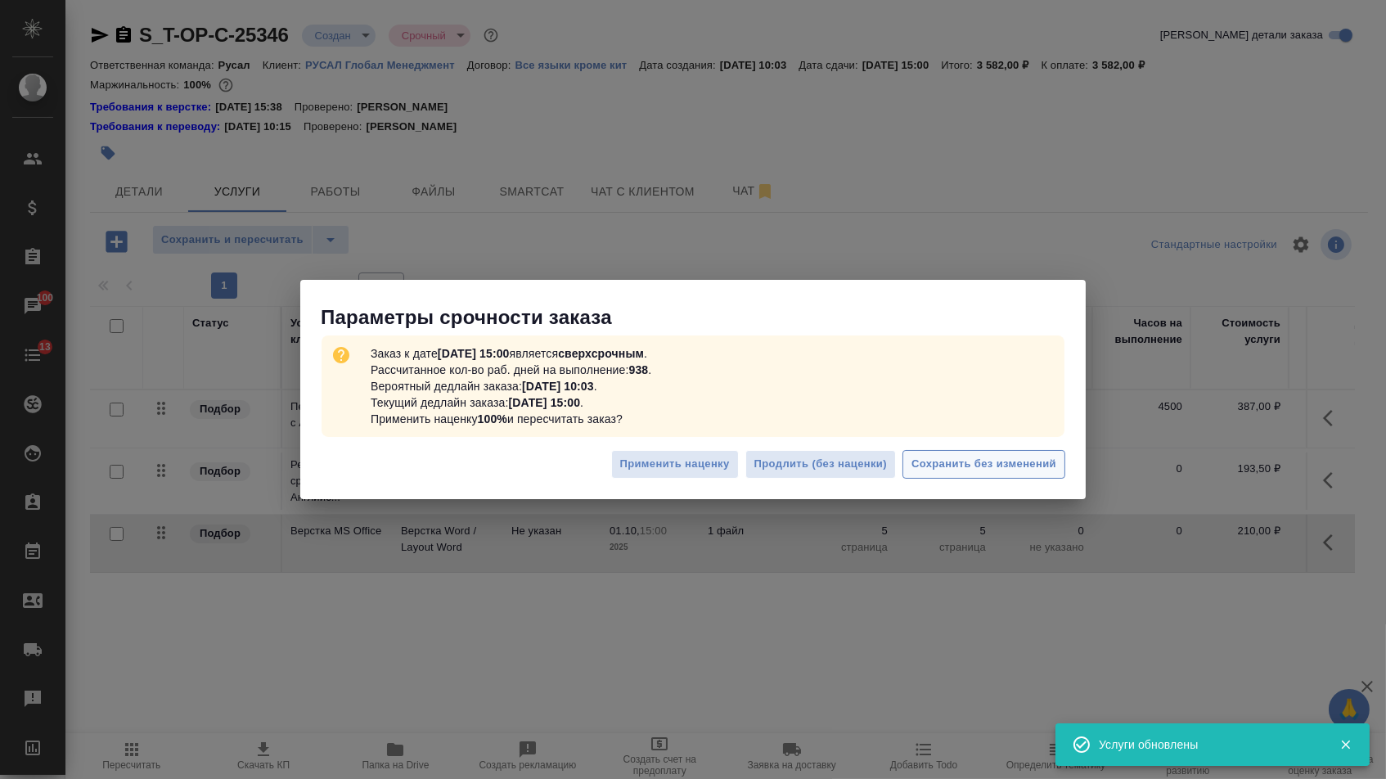
click at [991, 462] on span "Сохранить без изменений" at bounding box center [983, 464] width 145 height 19
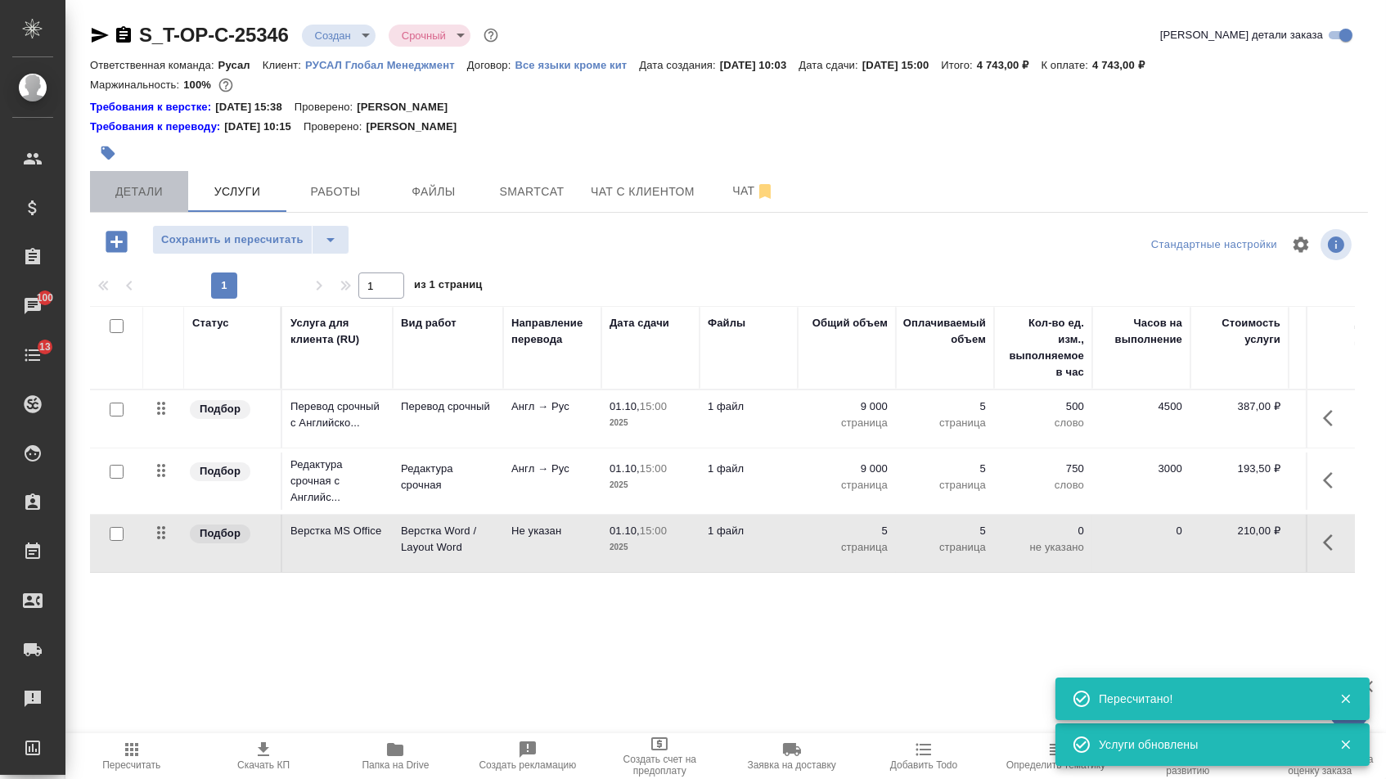
click at [159, 202] on span "Детали" at bounding box center [139, 192] width 79 height 20
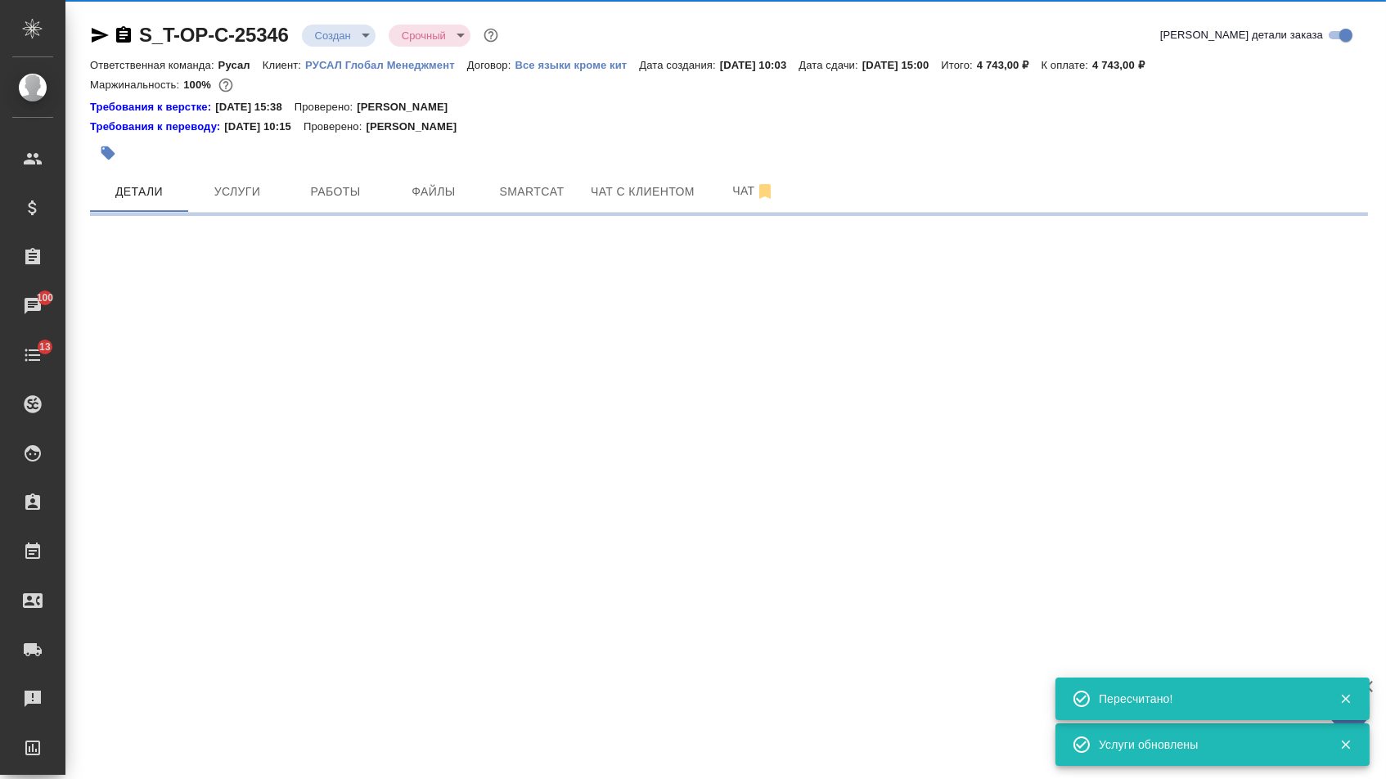
select select "RU"
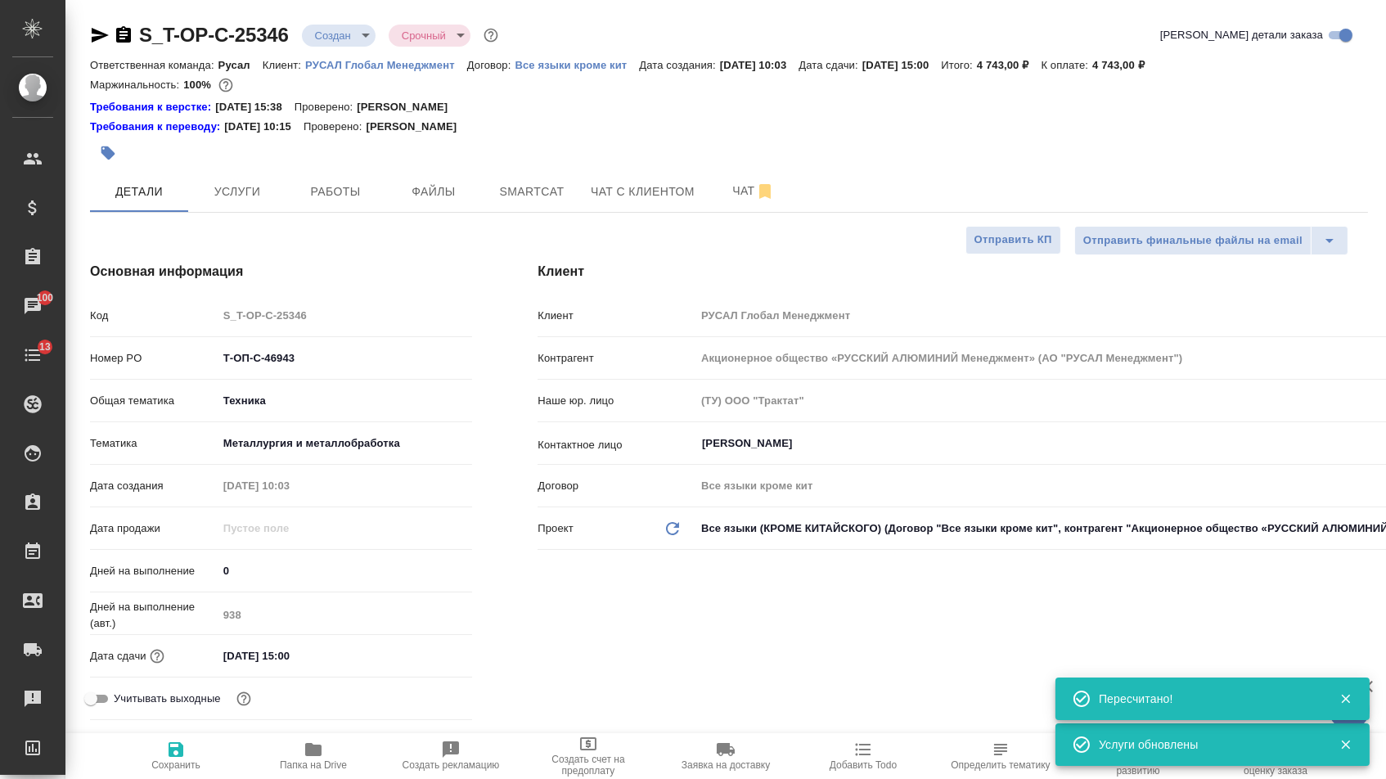
click at [355, 35] on body "🙏 .cls-1 fill:#fff; AWATERA [PERSON_NAME] Спецификации Заказы 100 Чаты 13 Todo …" at bounding box center [693, 389] width 1386 height 779
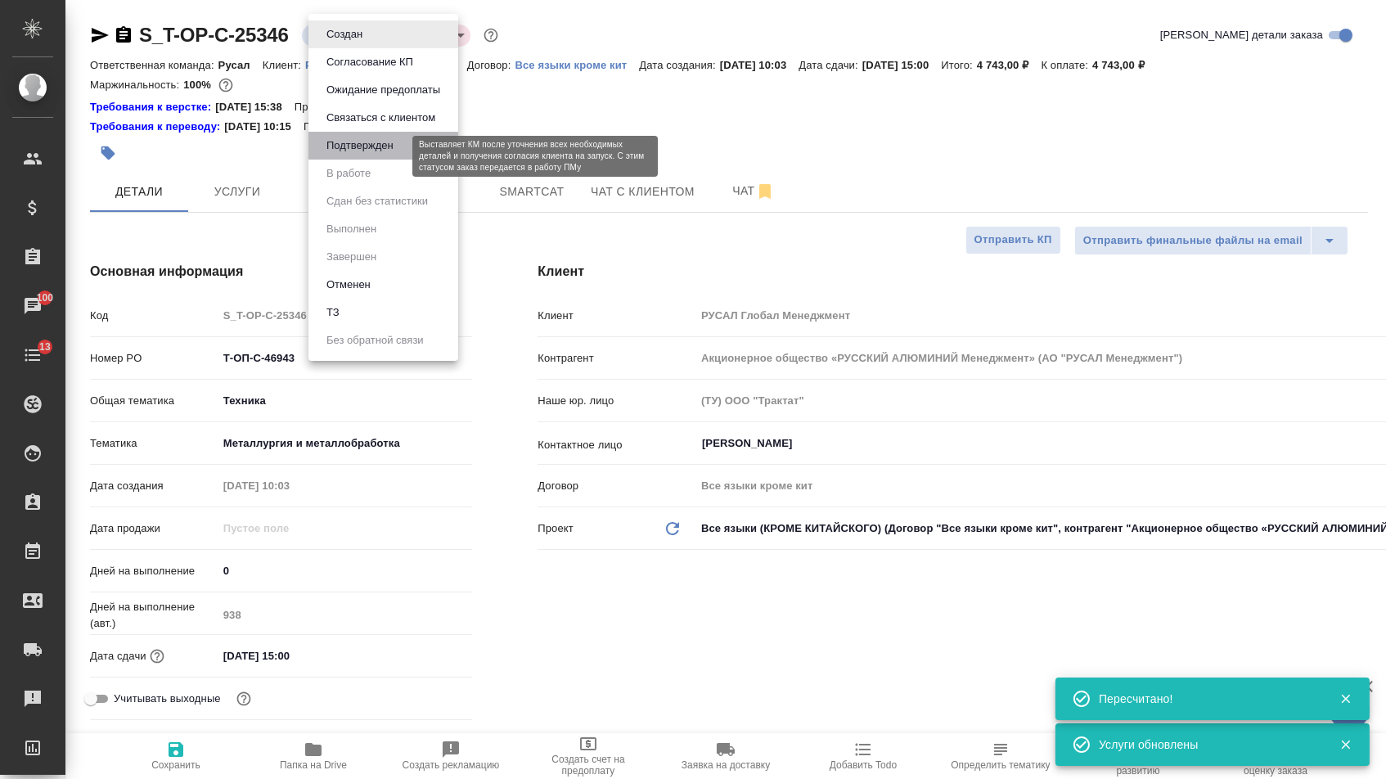
click at [353, 155] on button "Подтвержден" at bounding box center [359, 146] width 77 height 18
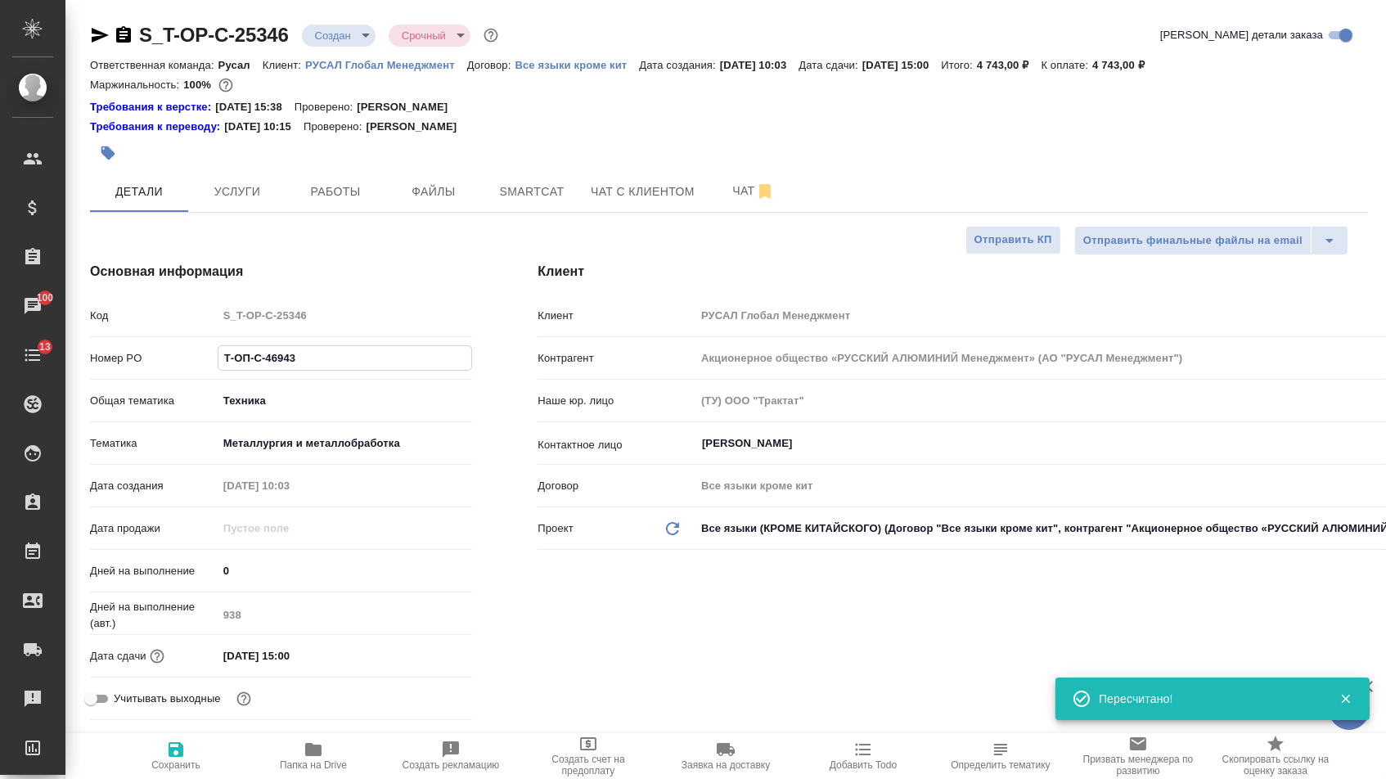
drag, startPoint x: 308, startPoint y: 363, endPoint x: 183, endPoint y: 364, distance: 124.3
click at [183, 364] on div "Номер PO Т-ОП-С-46943" at bounding box center [281, 358] width 382 height 29
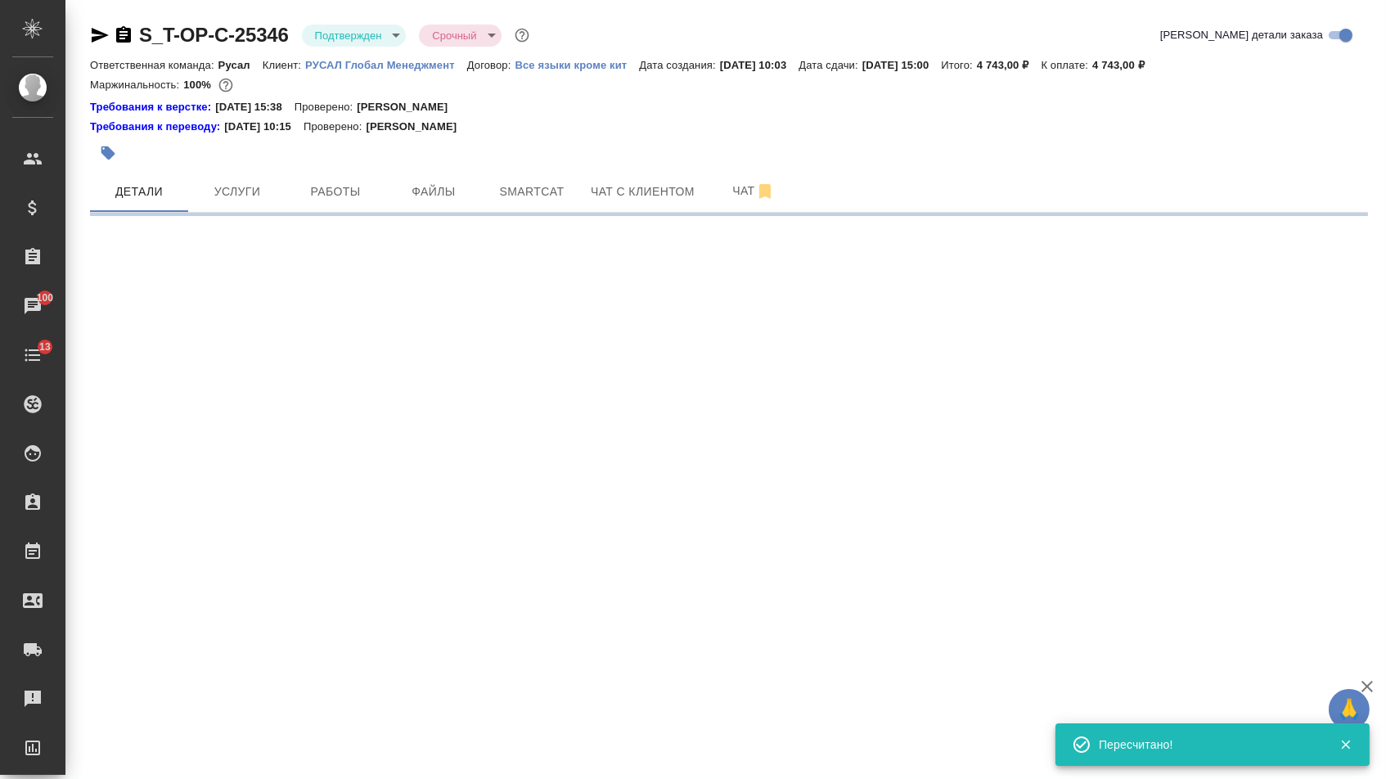
select select "RU"
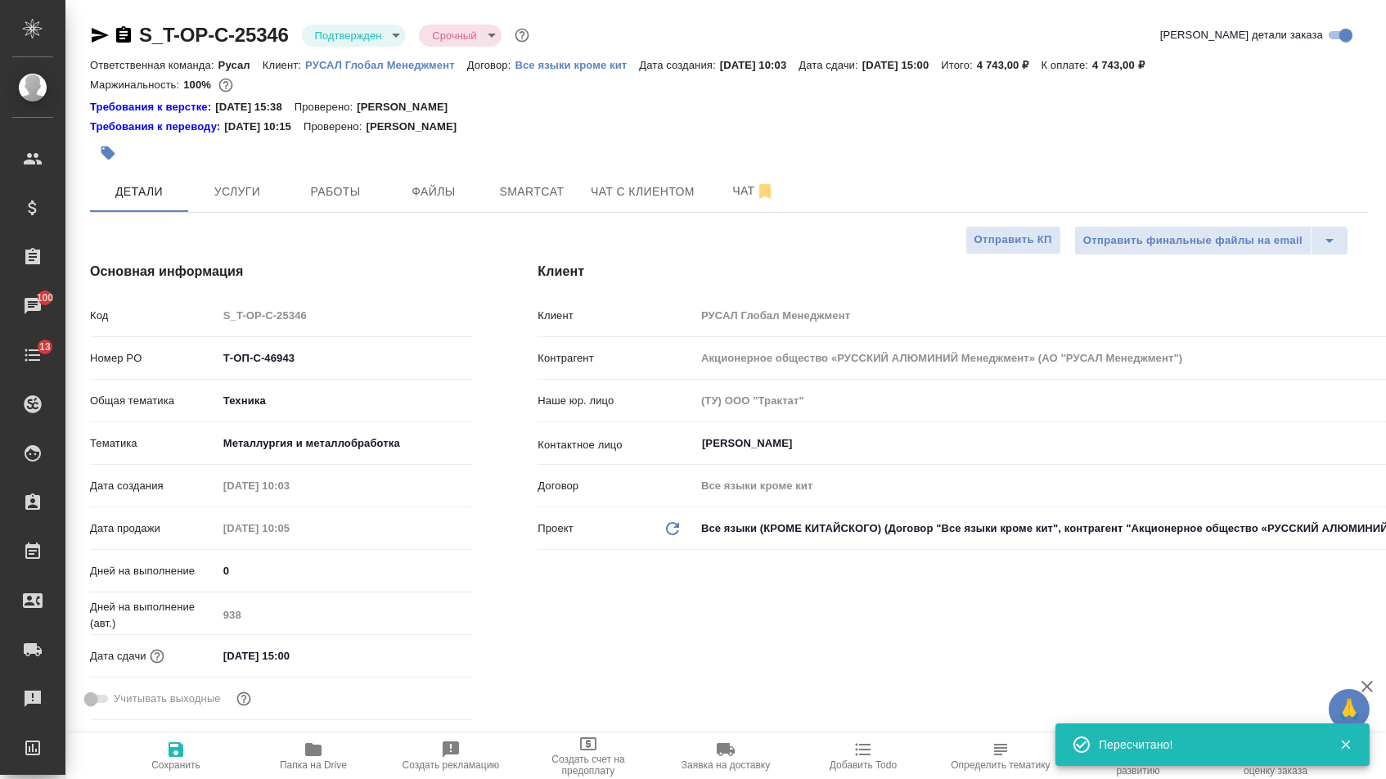
type textarea "x"
click at [102, 34] on icon "button" at bounding box center [100, 35] width 20 height 20
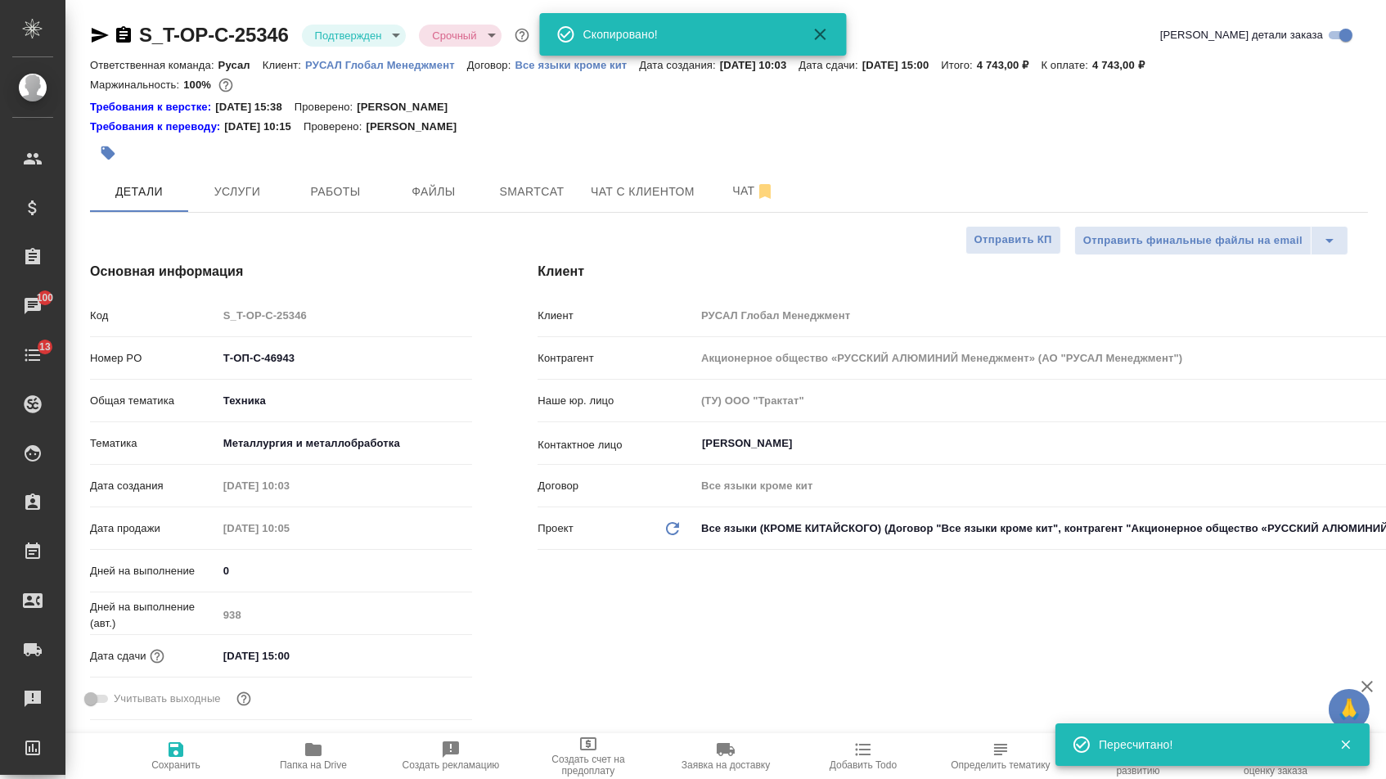
type textarea "x"
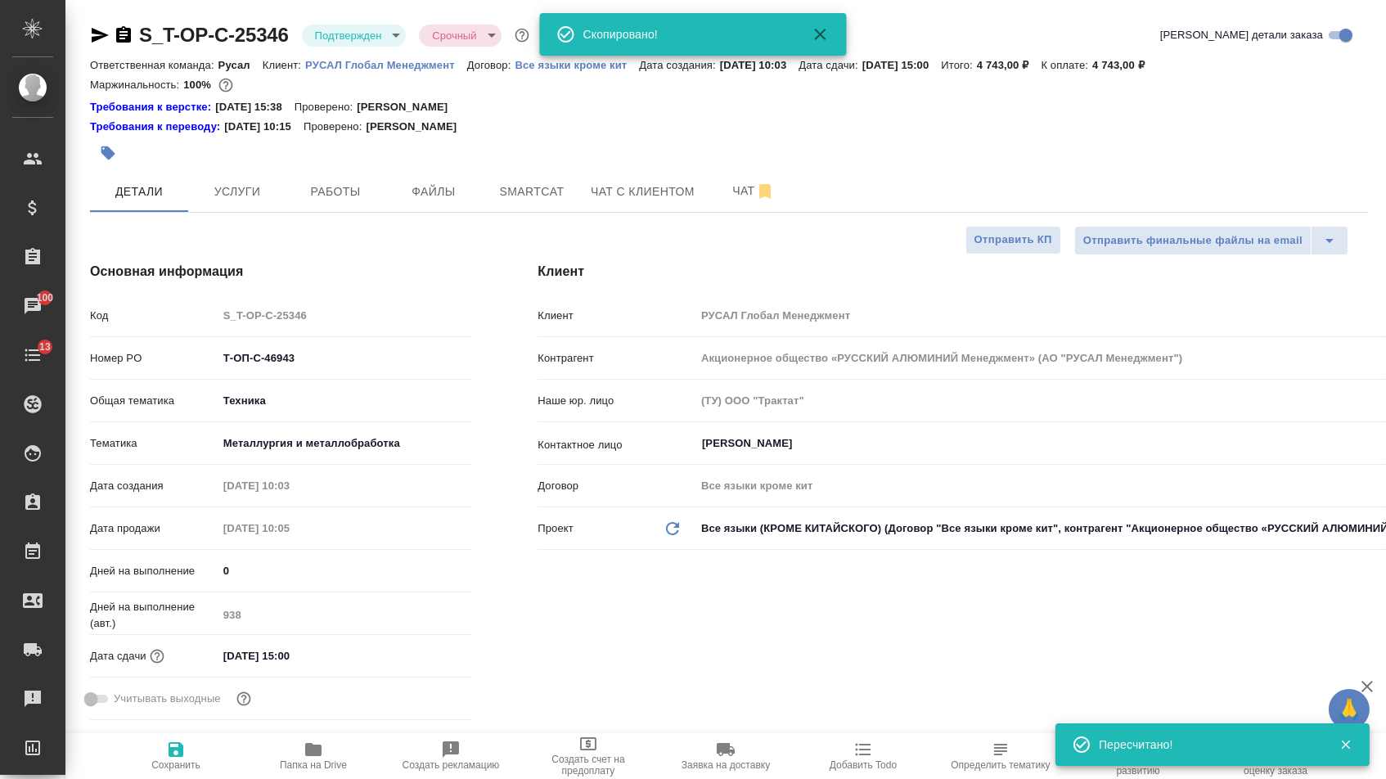
type textarea "x"
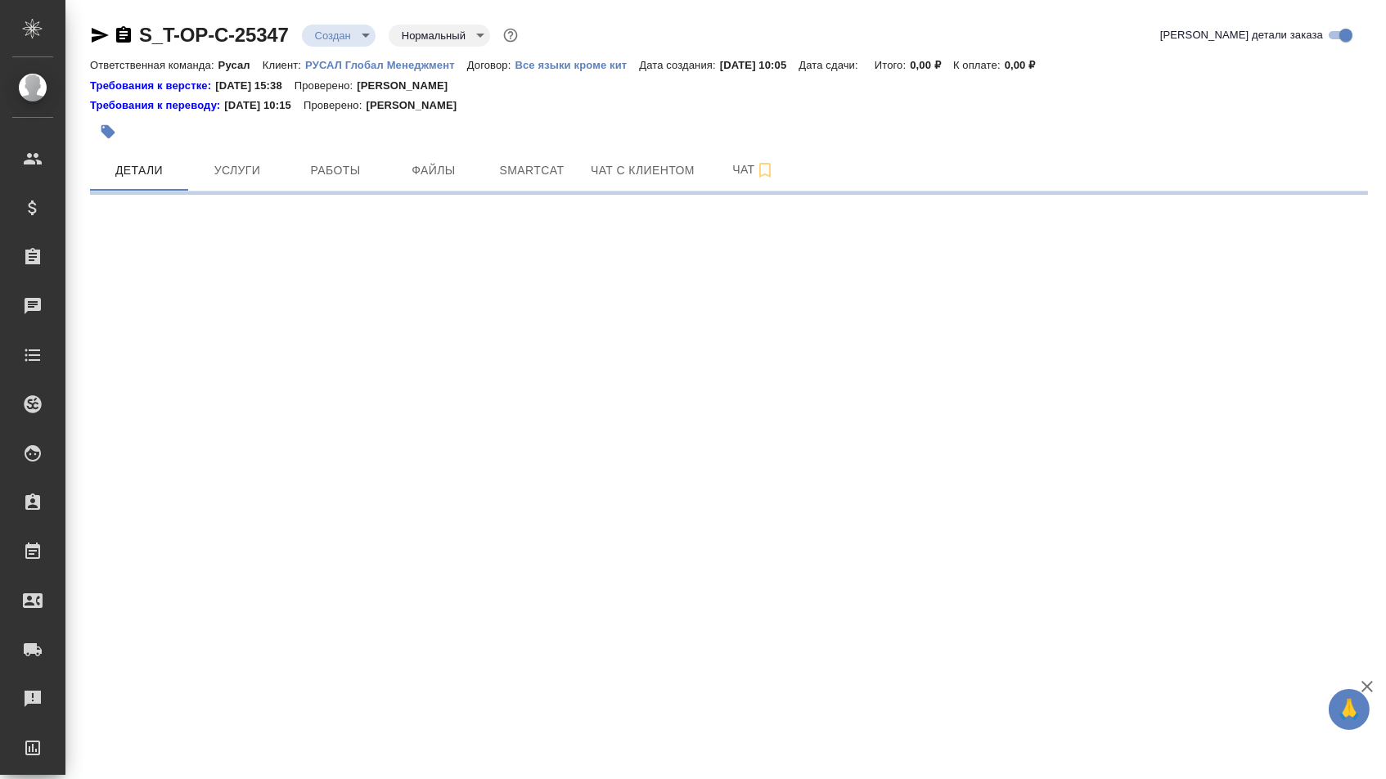
select select "RU"
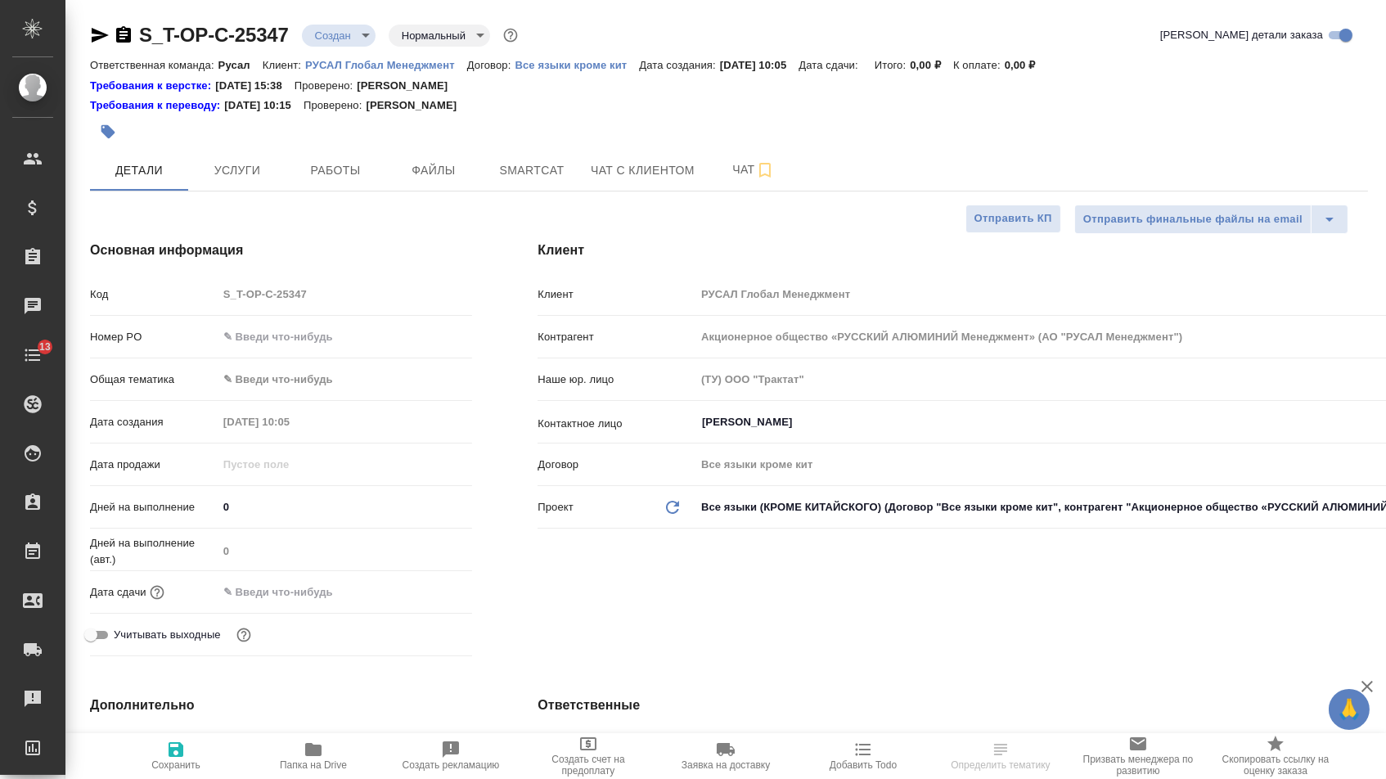
type textarea "x"
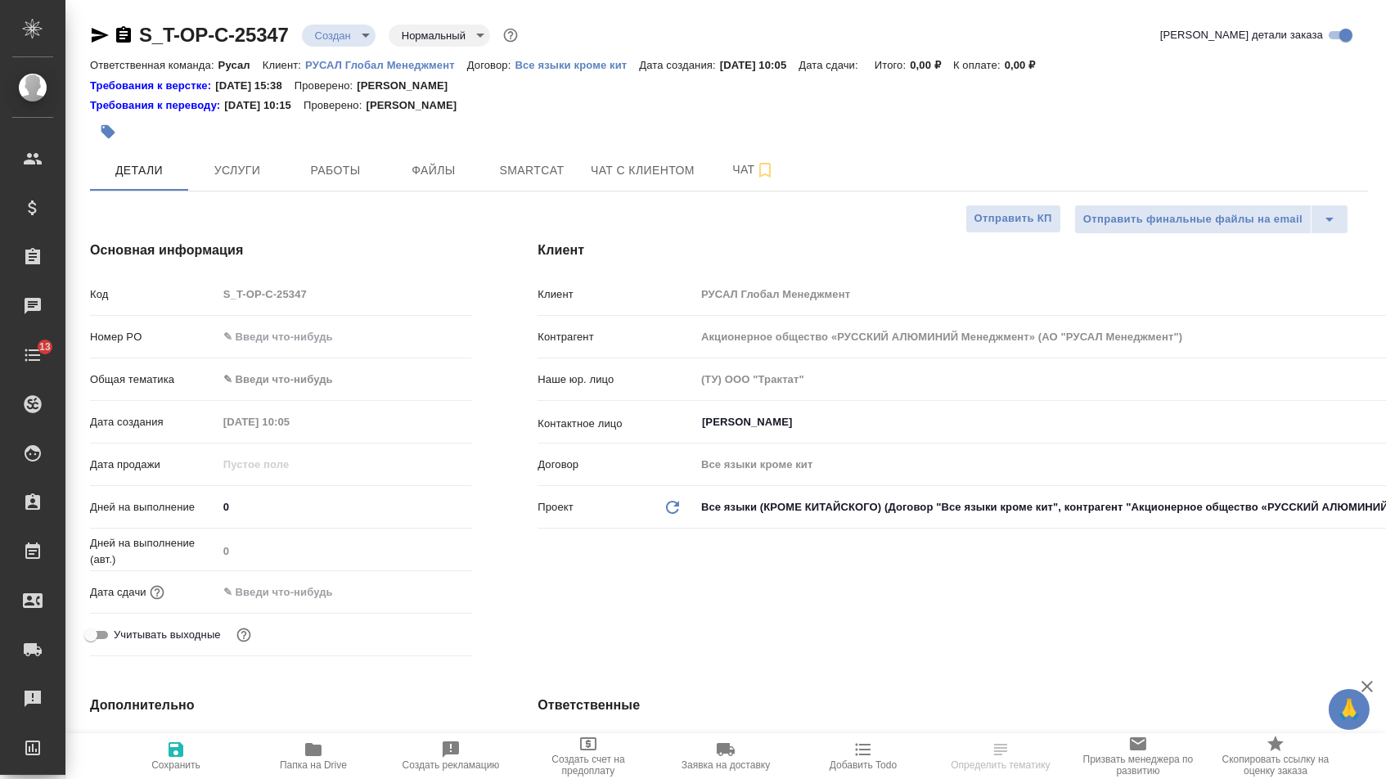
type textarea "x"
click at [286, 348] on input "text" at bounding box center [345, 337] width 254 height 24
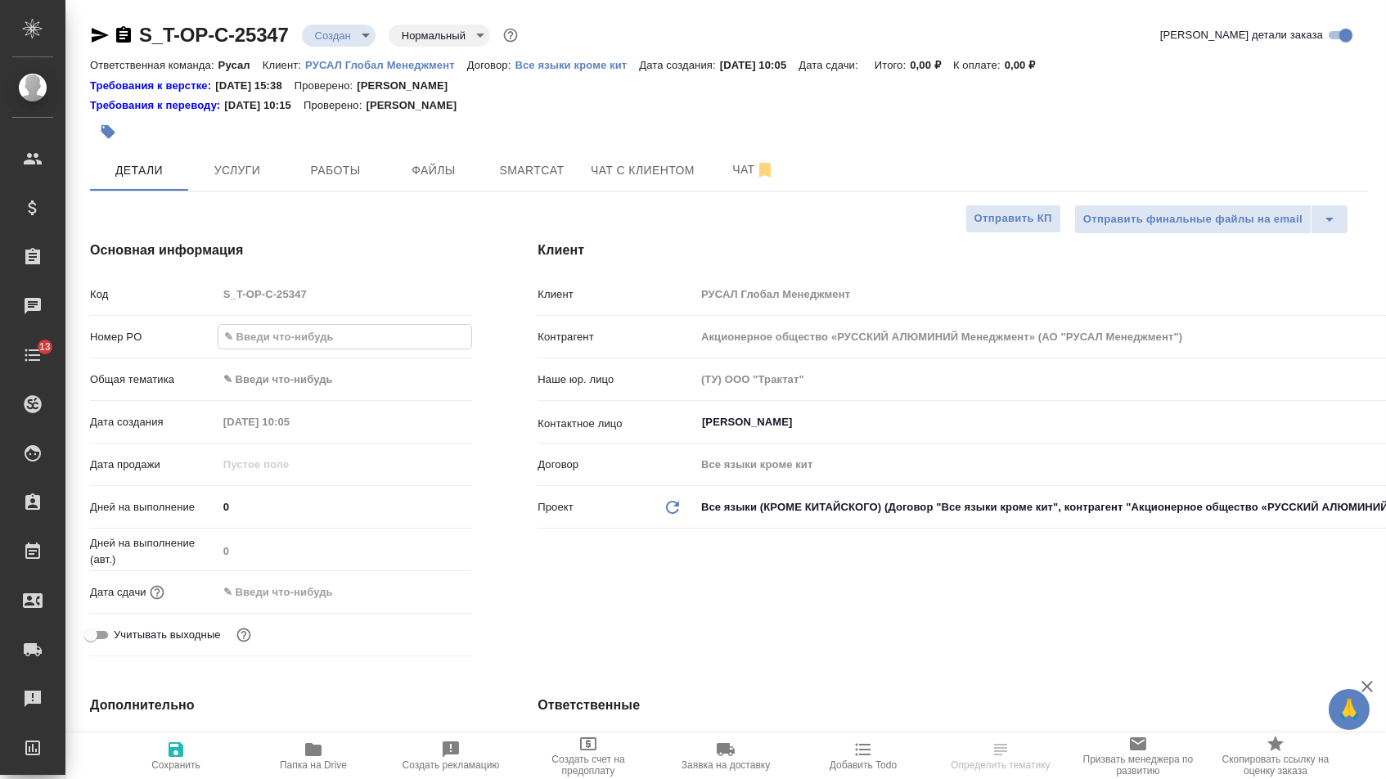
paste input "Т-ОП-С-46944"
type input "Т-ОП-С-46944"
type textarea "x"
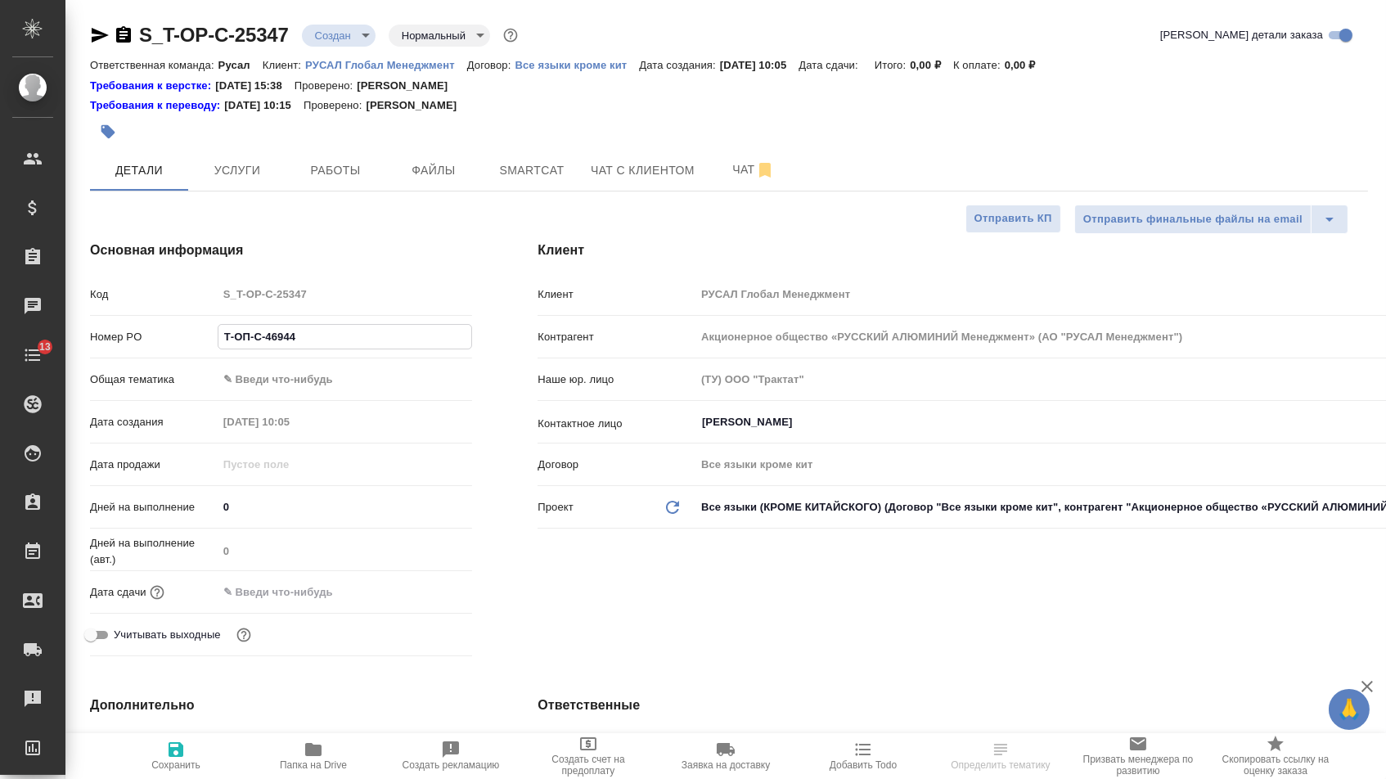
type input "Т-ОП-С-46944"
click at [314, 613] on div "Дата сдачи" at bounding box center [281, 598] width 382 height 43
click at [325, 603] on input "text" at bounding box center [289, 592] width 143 height 24
click at [432, 599] on icon "button" at bounding box center [424, 590] width 15 height 16
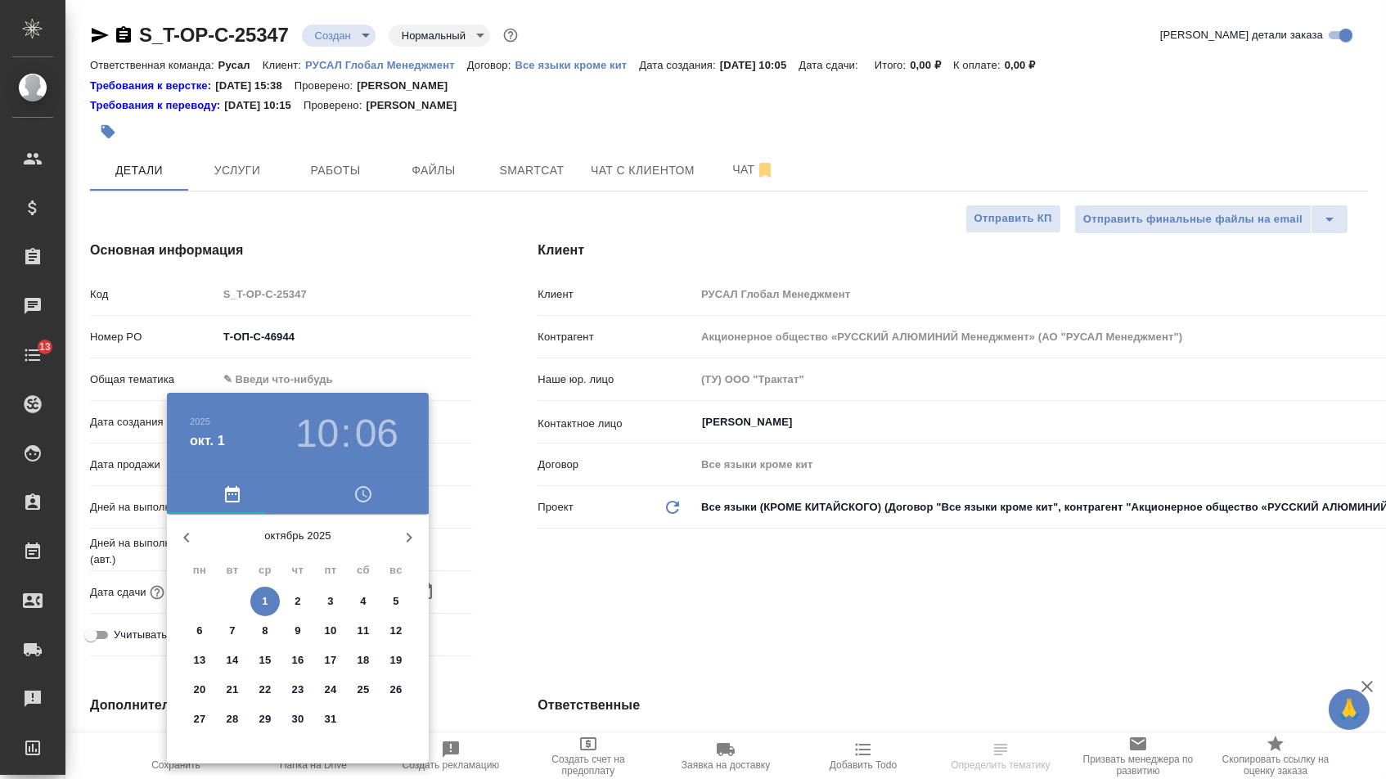
click at [275, 601] on span "1" at bounding box center [264, 601] width 29 height 16
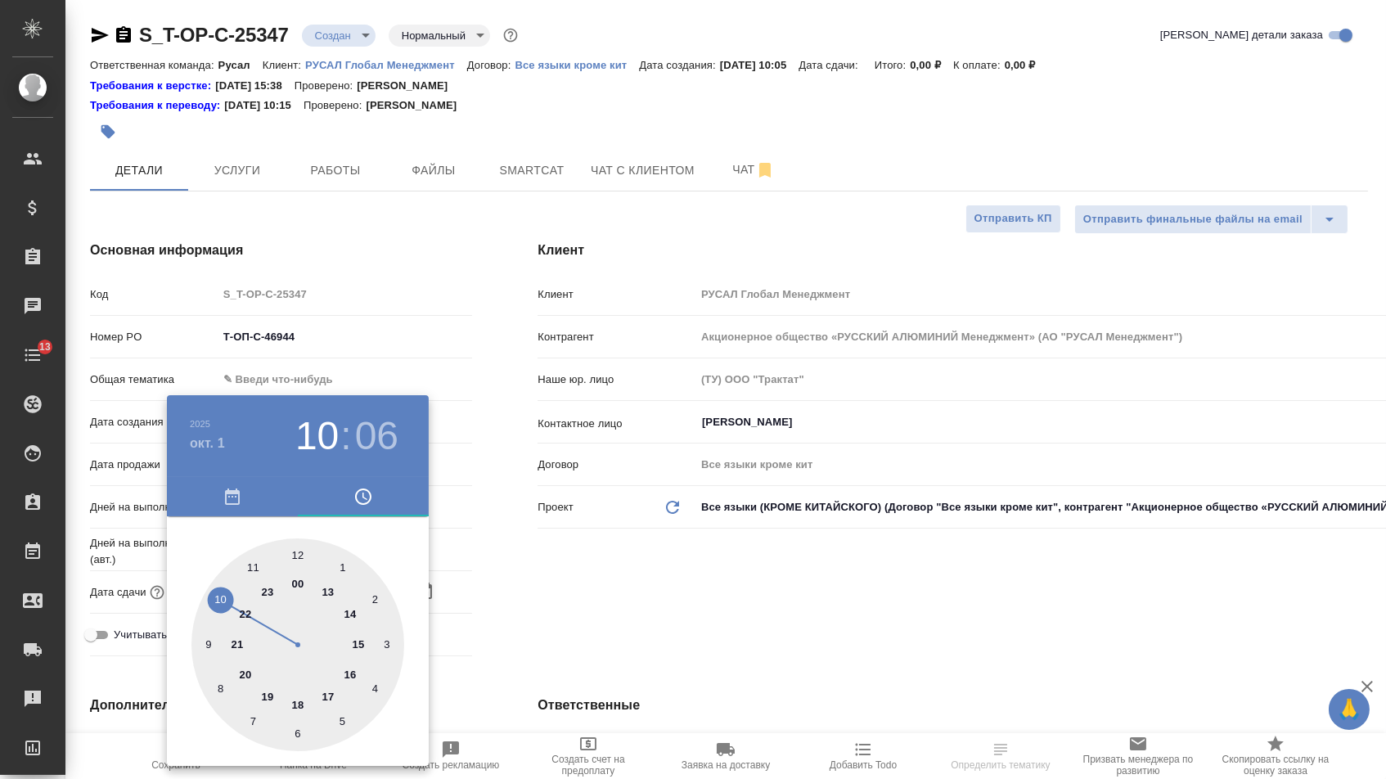
type input "[DATE] 10:06"
type textarea "x"
click at [336, 696] on div at bounding box center [297, 644] width 213 height 213
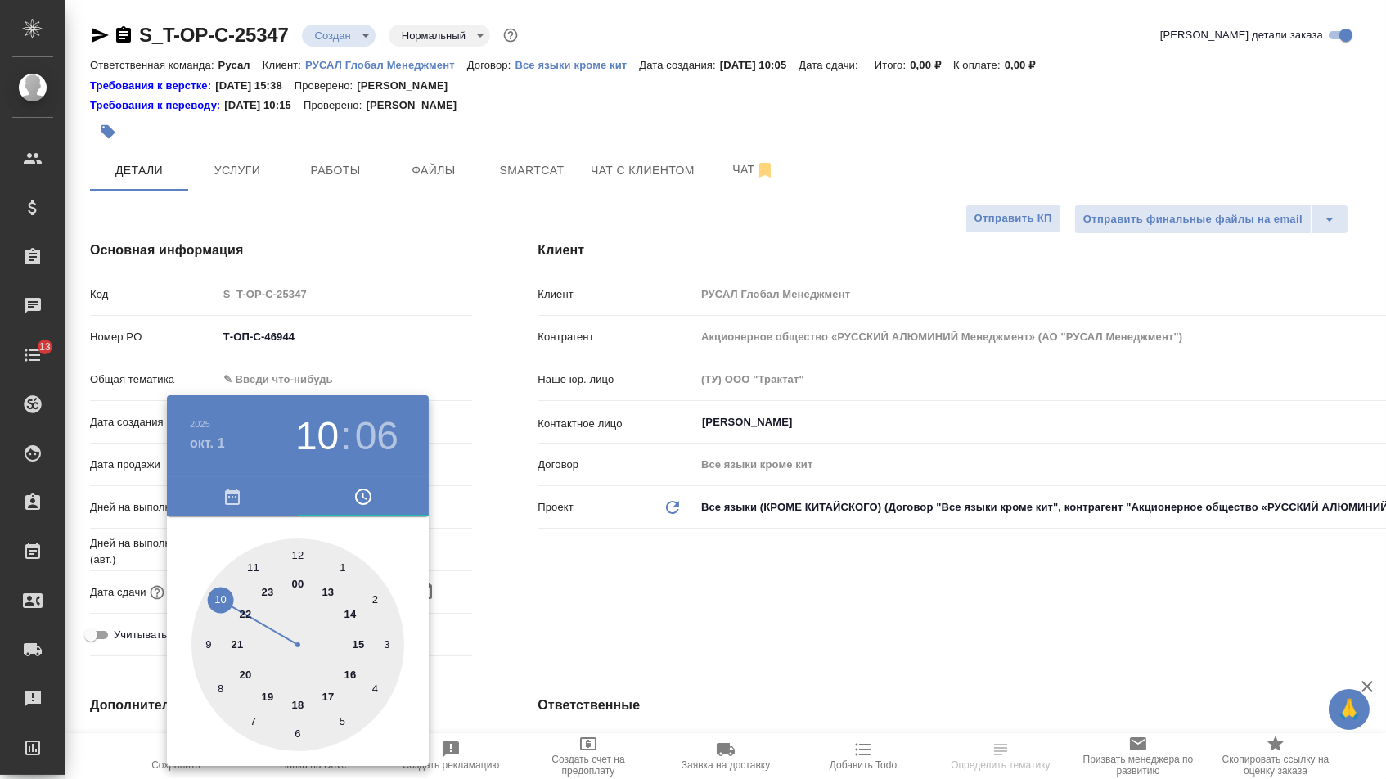
type input "01.10.2025 17:06"
type textarea "x"
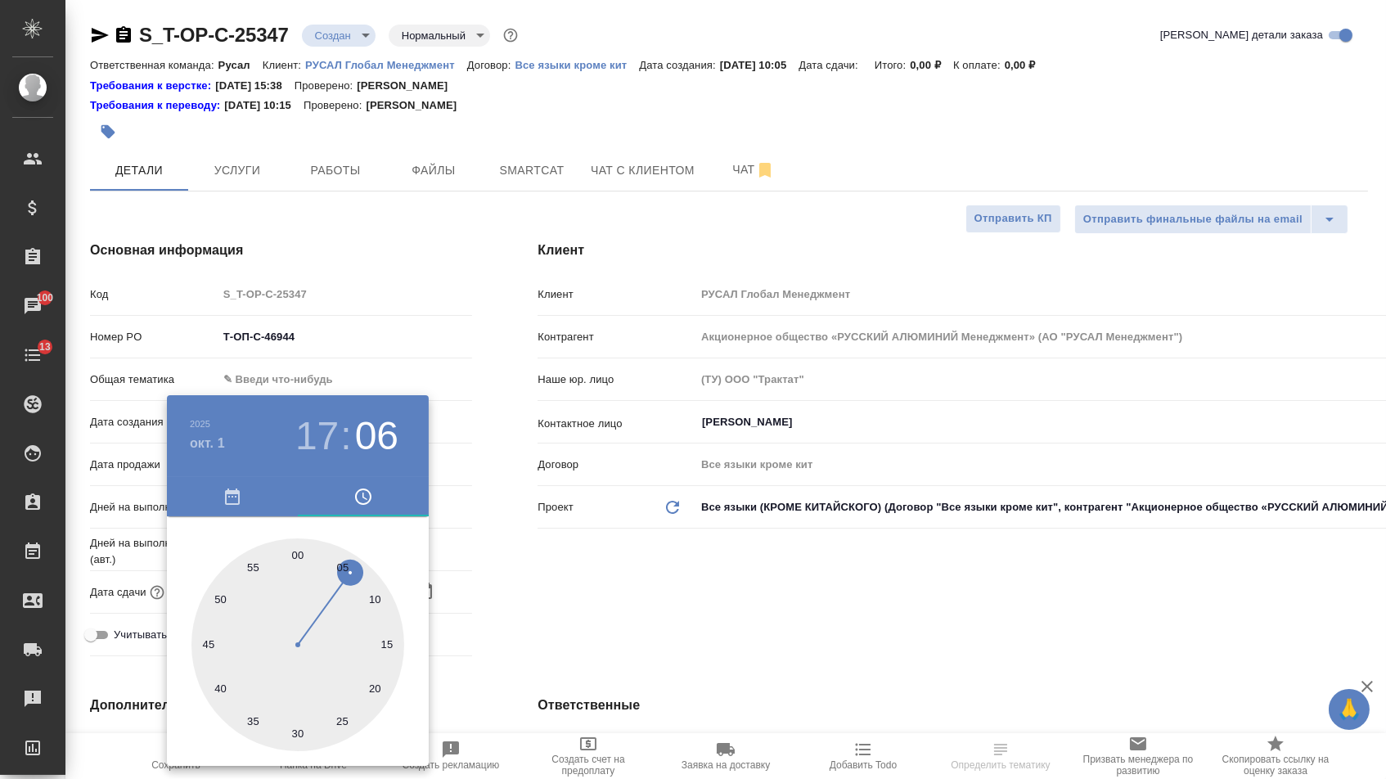
type textarea "x"
type input "01.10.2025 17:00"
click at [299, 554] on div at bounding box center [297, 644] width 213 height 213
type textarea "x"
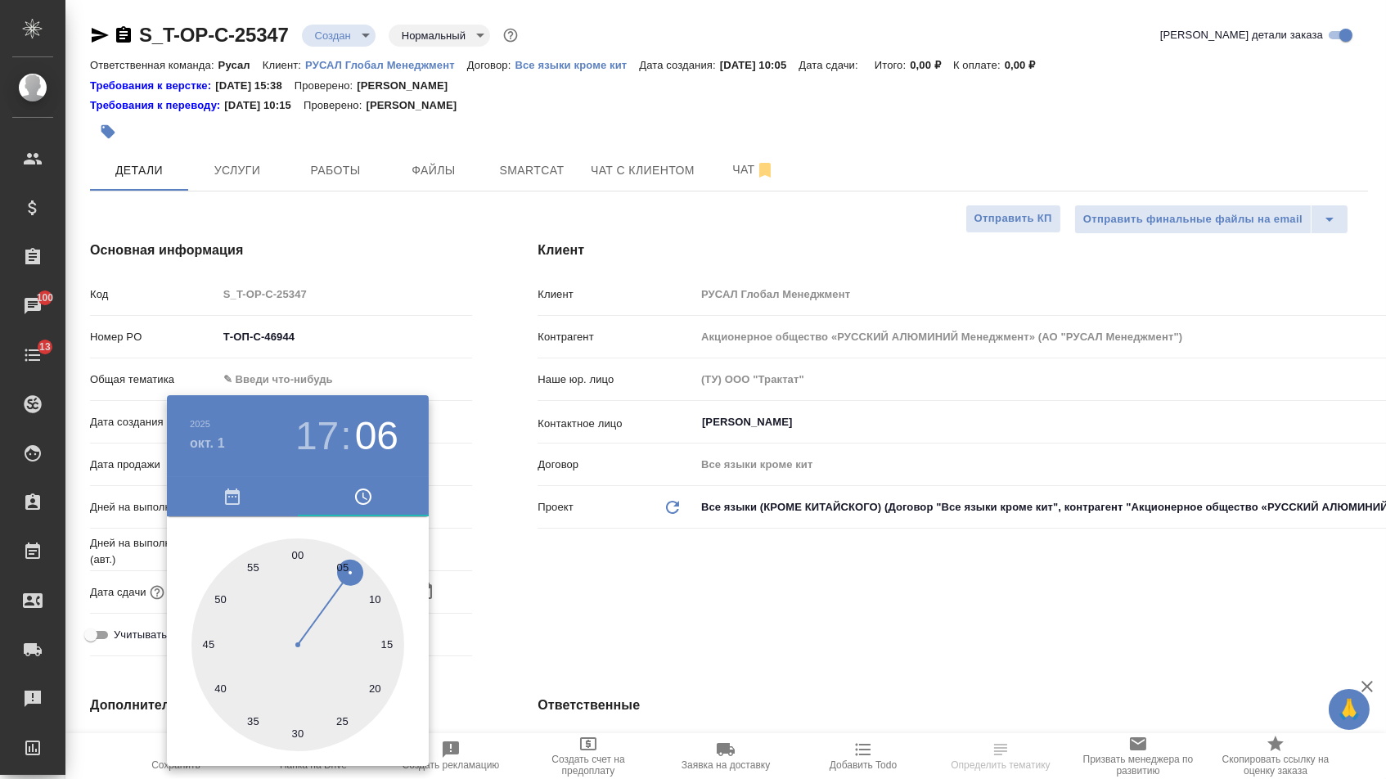
type textarea "x"
click at [581, 582] on div at bounding box center [693, 389] width 1386 height 779
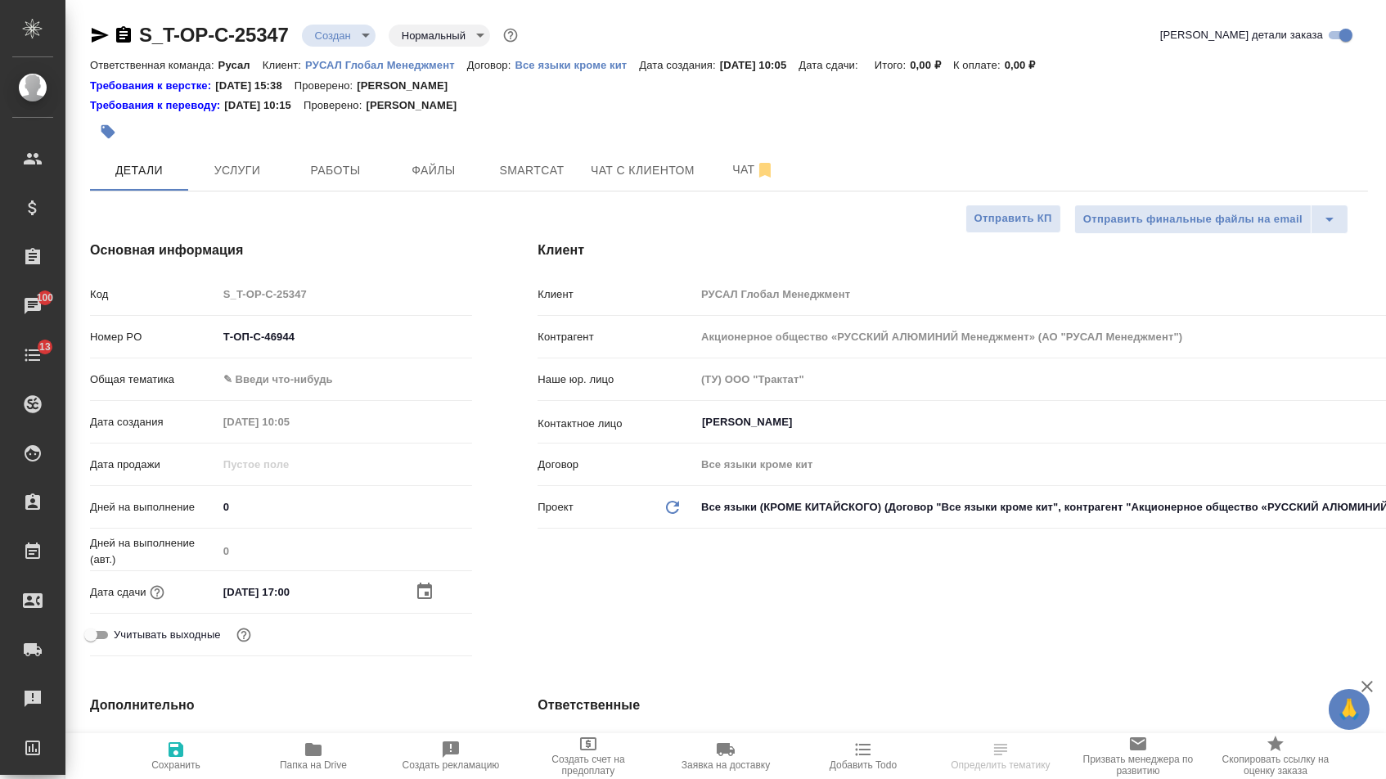
select select "RU"
type textarea "x"
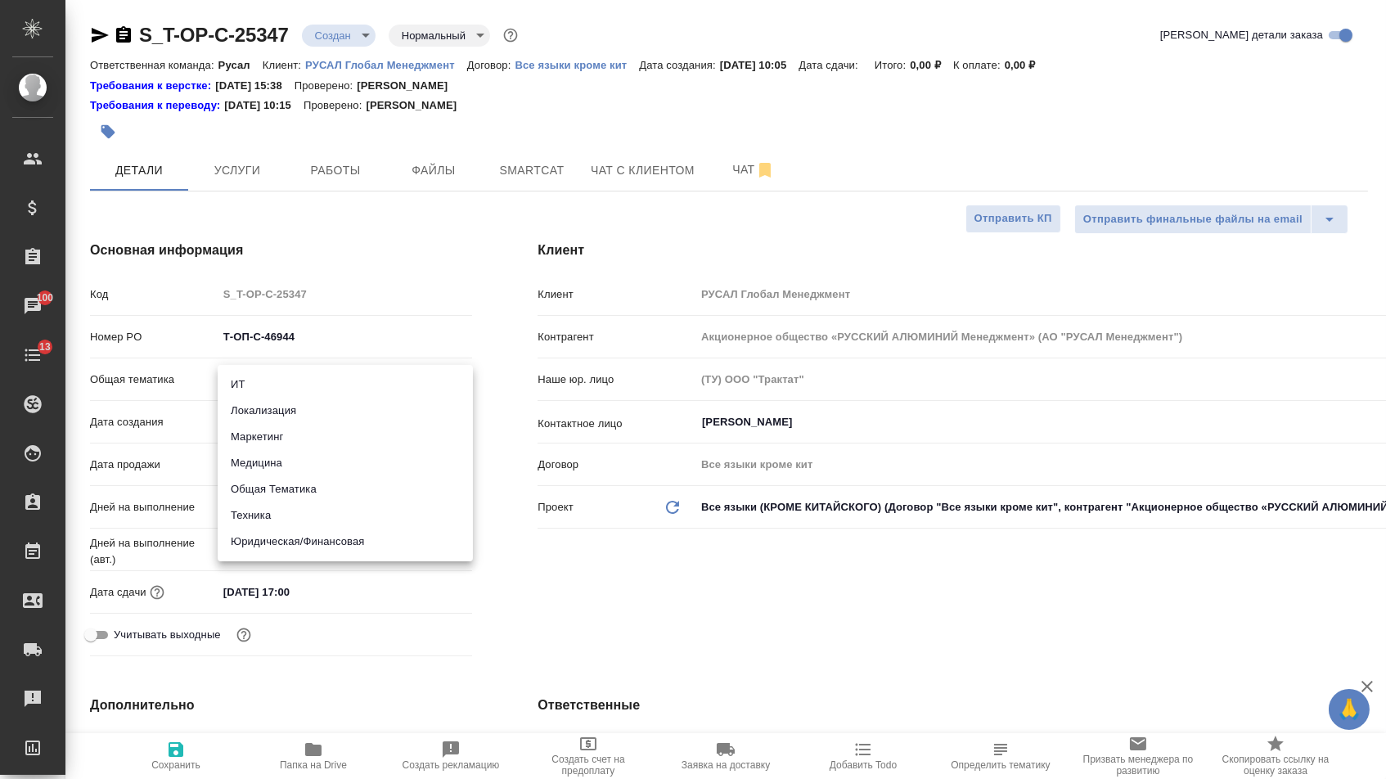
click at [330, 382] on body "🙏 .cls-1 fill:#fff; AWATERA Menshikova Aleksandra Клиенты Спецификации Заказы 1…" at bounding box center [693, 389] width 1386 height 779
click at [286, 532] on li "Юридическая/Финансовая" at bounding box center [345, 541] width 255 height 26
type input "yr-fn"
type textarea "x"
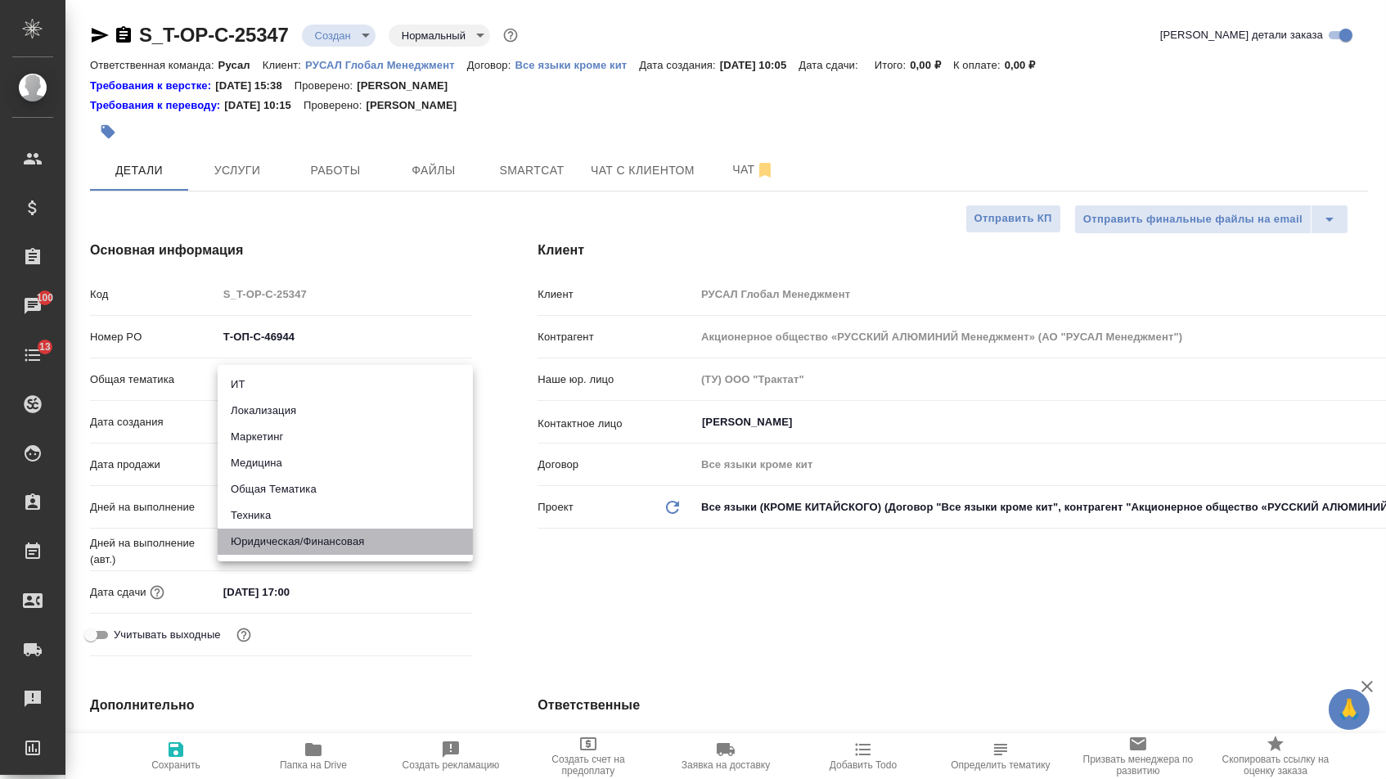
type textarea "x"
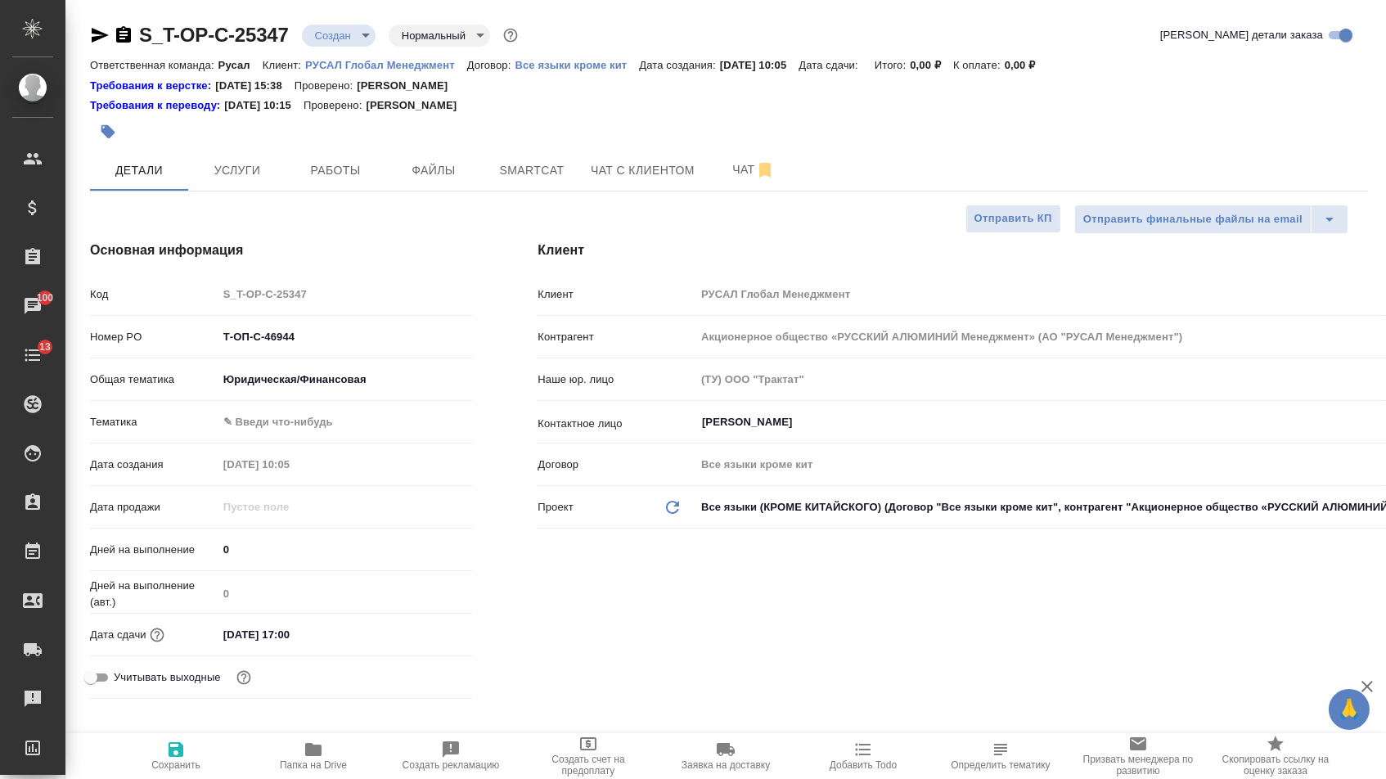
click at [286, 428] on body "🙏 .cls-1 fill:#fff; AWATERA Menshikova Aleksandra Клиенты Спецификации Заказы 1…" at bounding box center [693, 389] width 1386 height 779
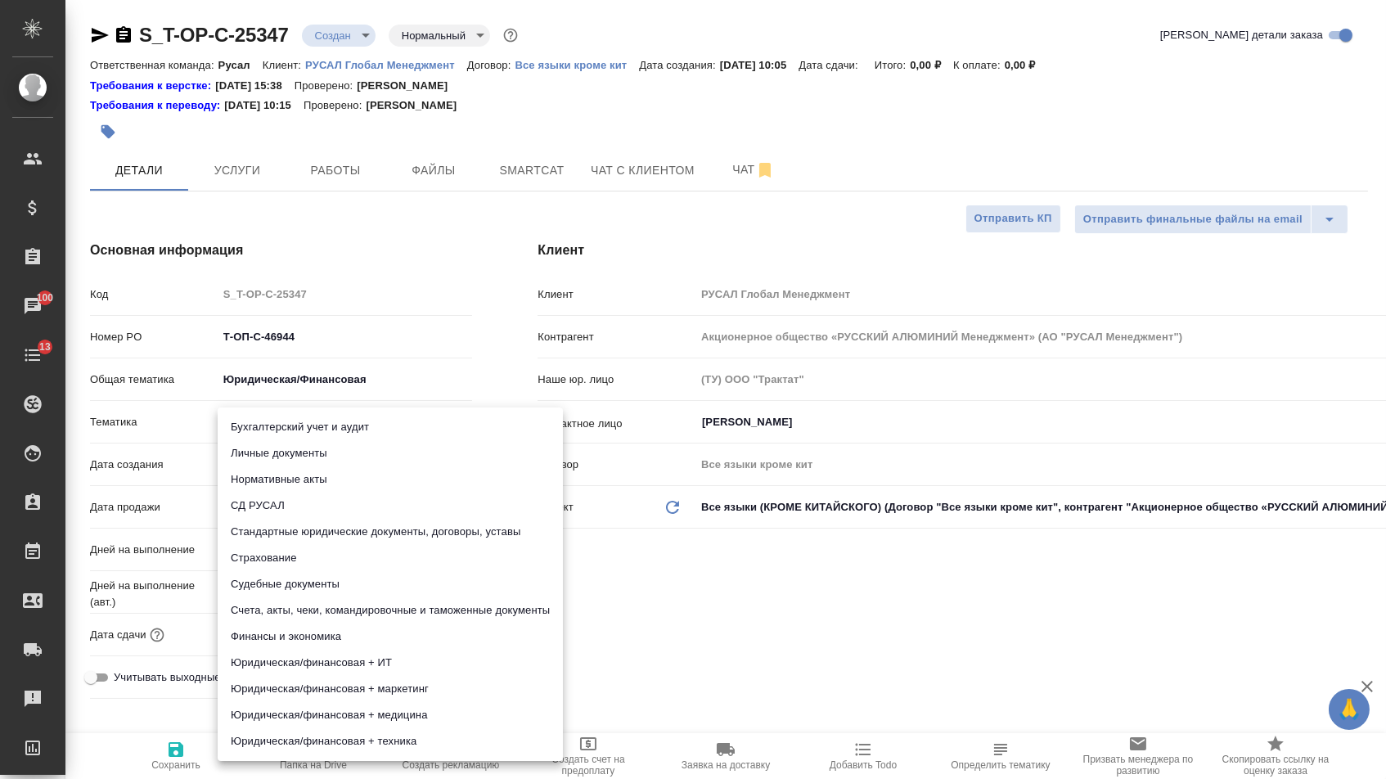
click at [279, 600] on li "Счета, акты, чеки, командировочные и таможенные документы" at bounding box center [390, 610] width 345 height 26
type textarea "x"
type input "5f647205b73bc97568ca66c0"
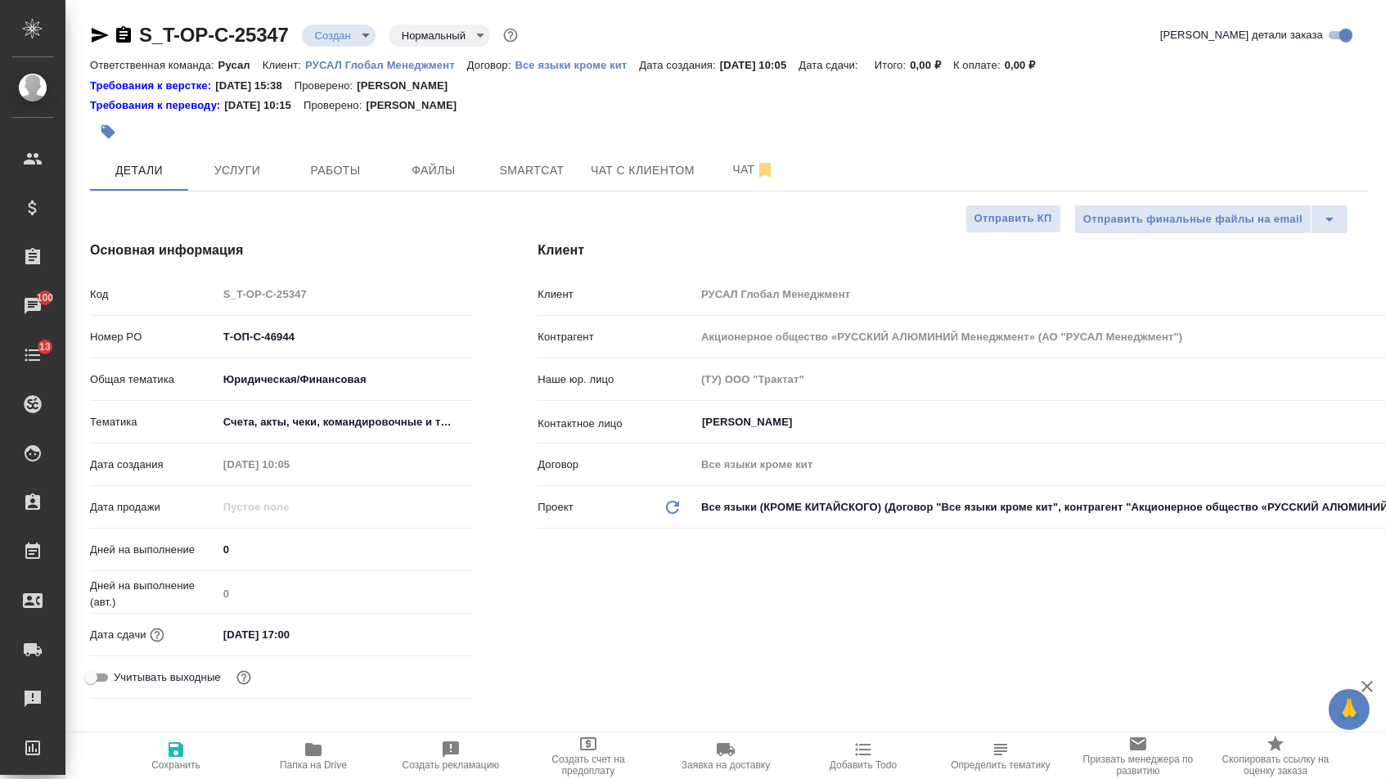
click at [149, 767] on span "Сохранить" at bounding box center [176, 754] width 118 height 31
type textarea "x"
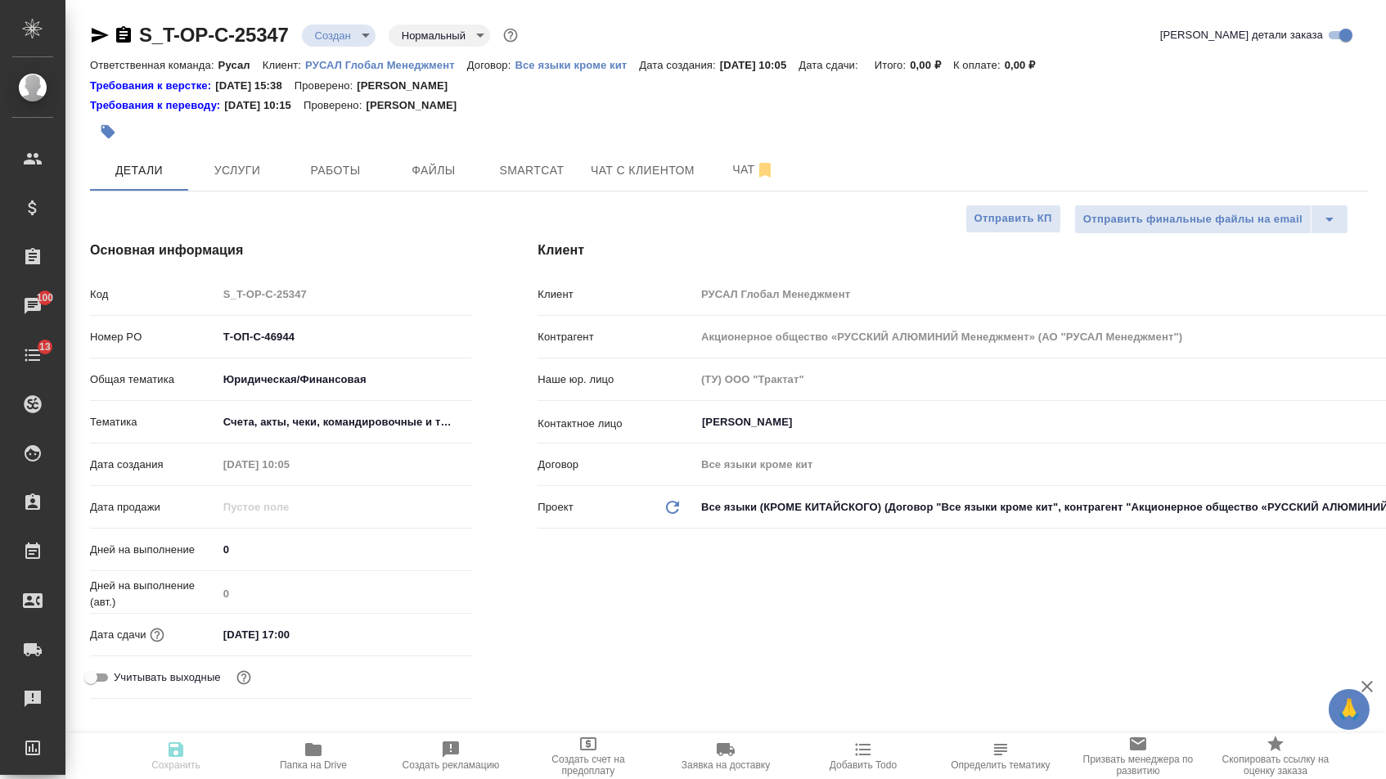
type textarea "x"
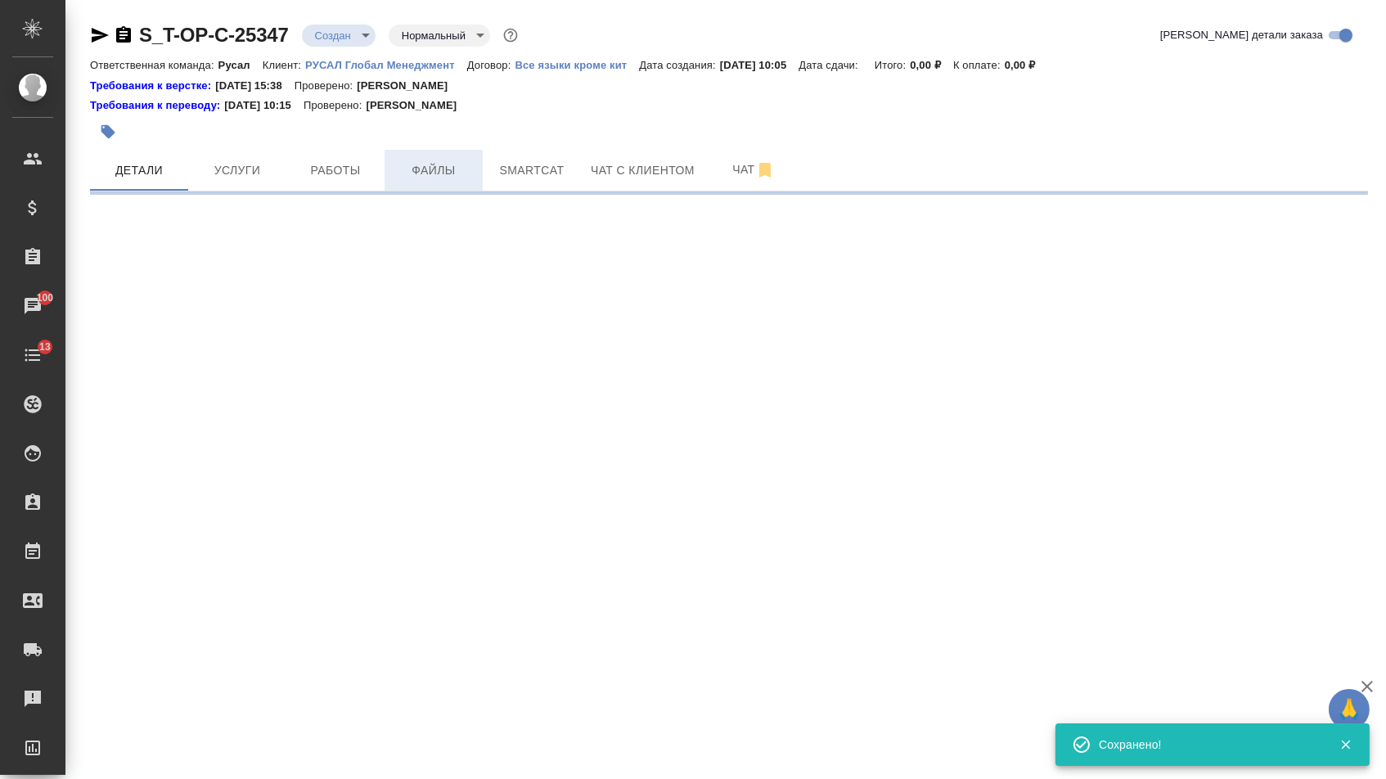
select select "RU"
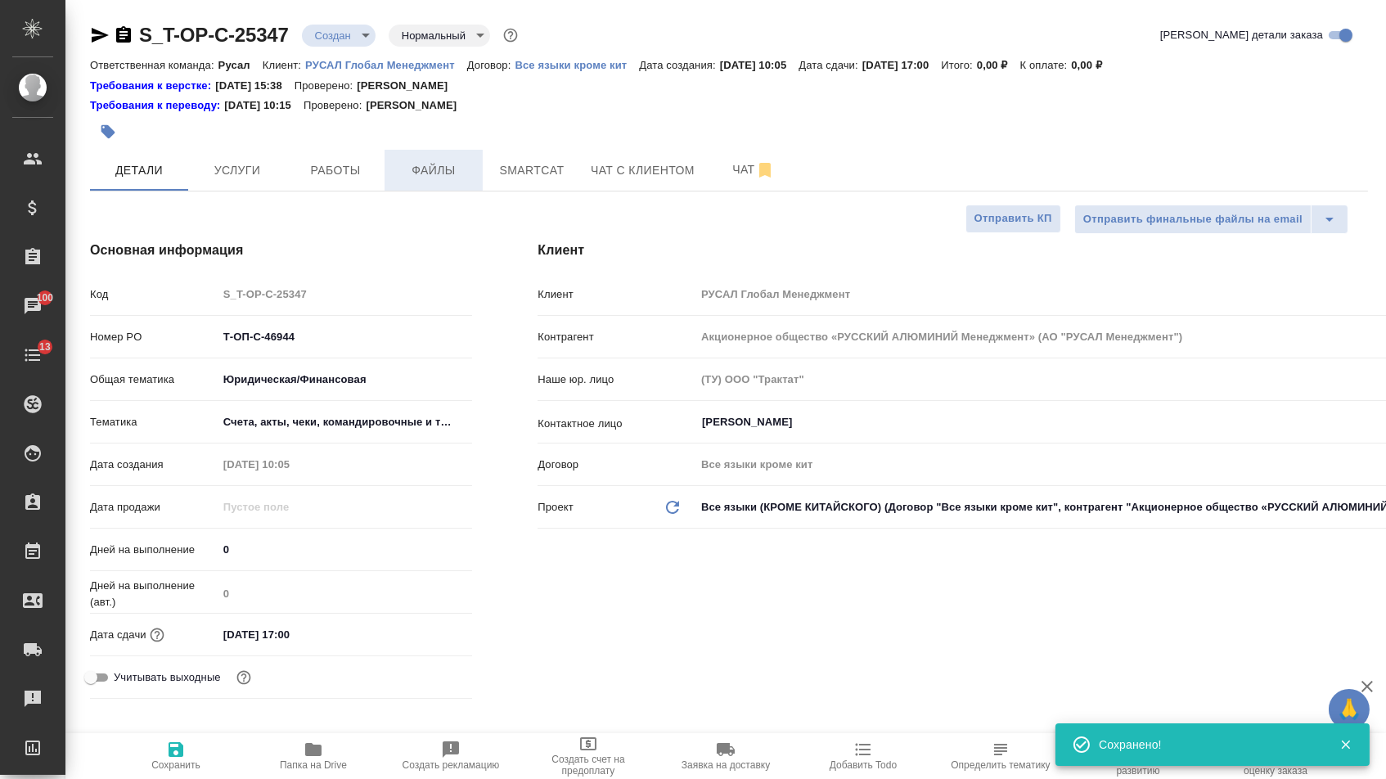
type textarea "x"
click at [410, 177] on span "Файлы" at bounding box center [433, 170] width 79 height 20
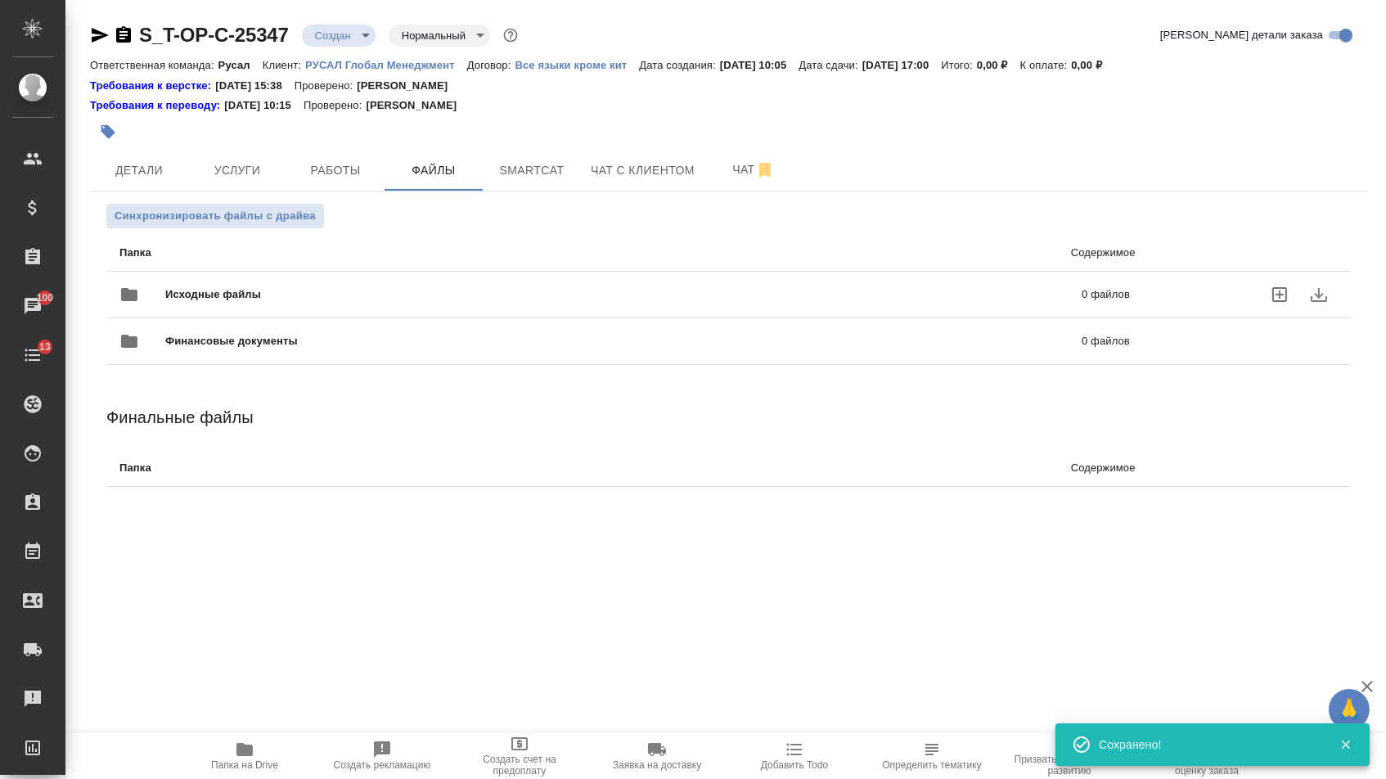
click at [334, 285] on div "Исходные файлы 0 файлов" at bounding box center [624, 294] width 1010 height 39
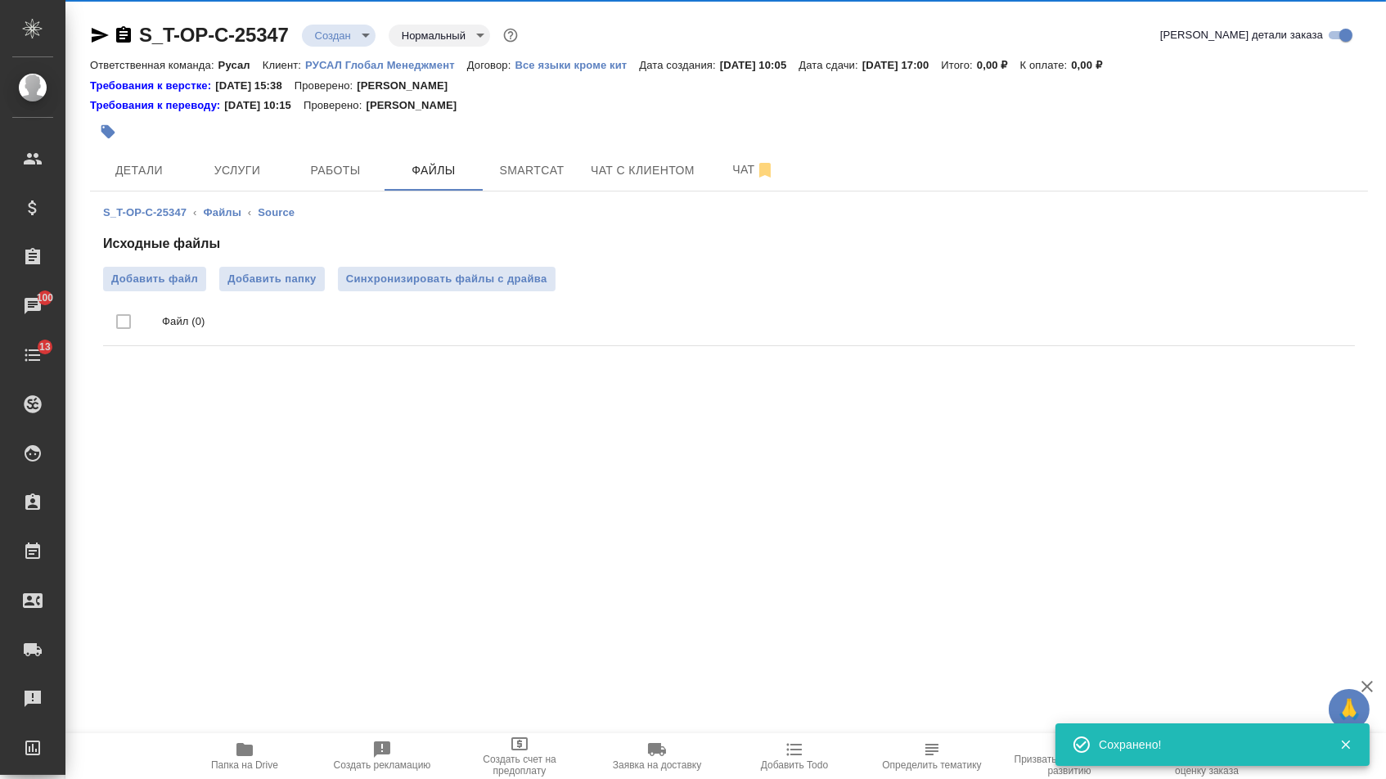
click at [204, 265] on div "Исходные файлы Добавить файл Добавить папку Синхронизировать файлы с драйва Фай…" at bounding box center [728, 293] width 1251 height 119
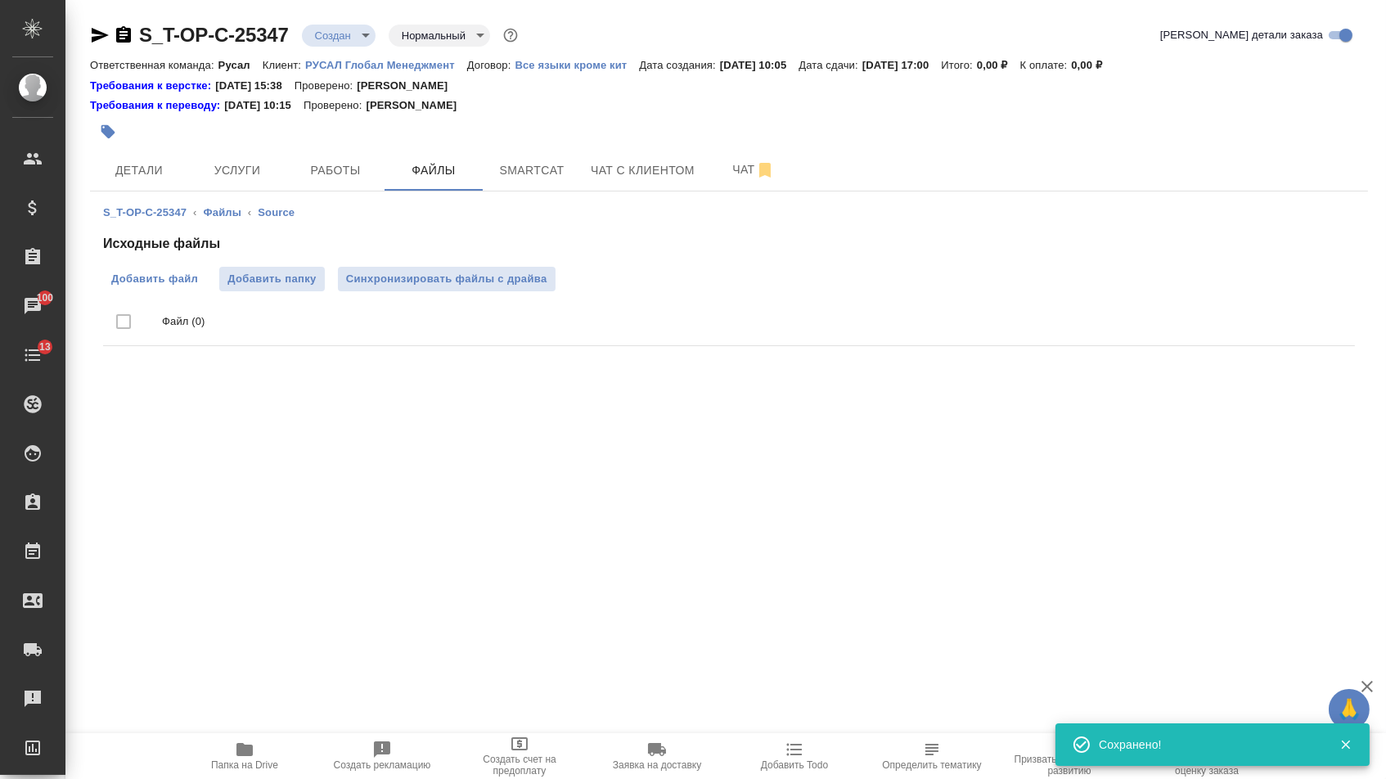
click at [169, 272] on label "Добавить файл" at bounding box center [154, 279] width 103 height 25
click at [0, 0] on input "Добавить файл" at bounding box center [0, 0] width 0 height 0
click at [230, 169] on span "Услуги" at bounding box center [237, 170] width 79 height 20
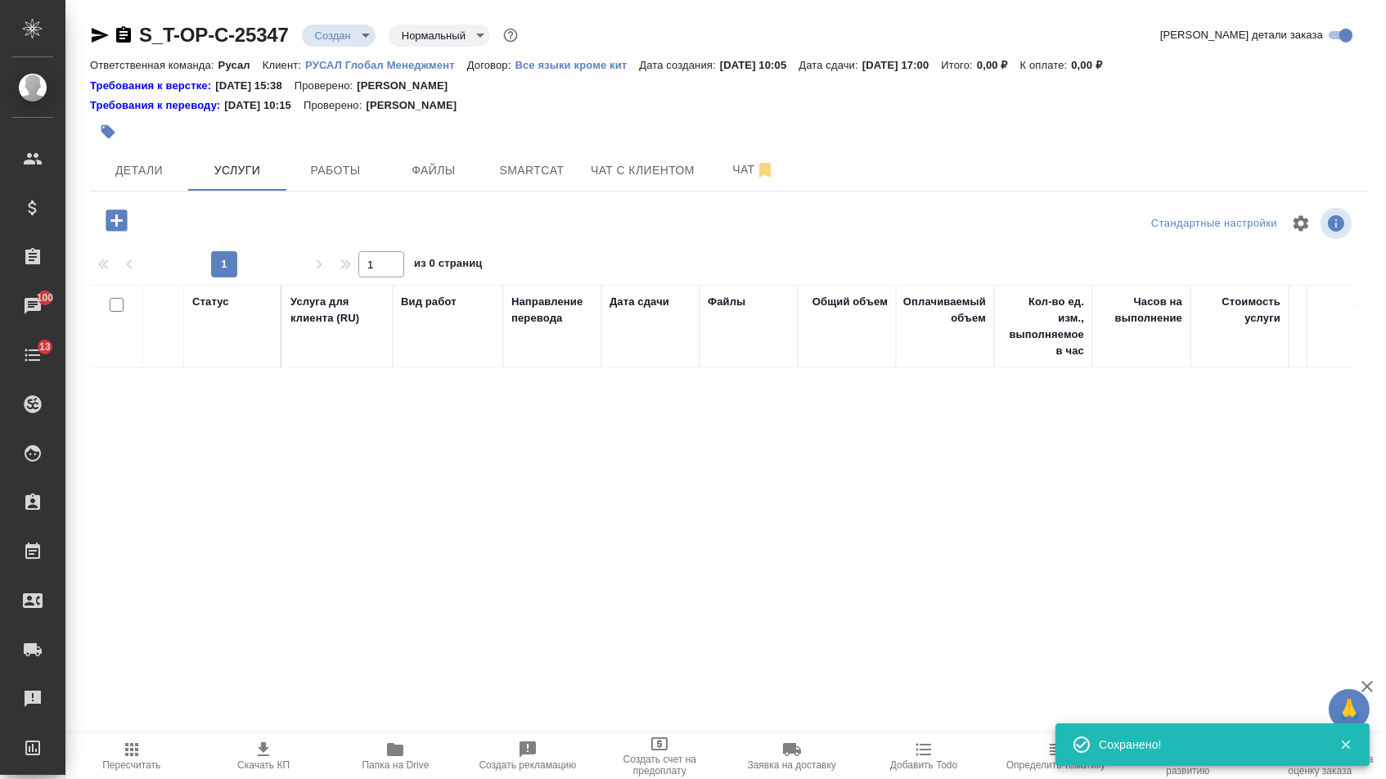
click at [112, 227] on icon "button" at bounding box center [116, 219] width 21 height 21
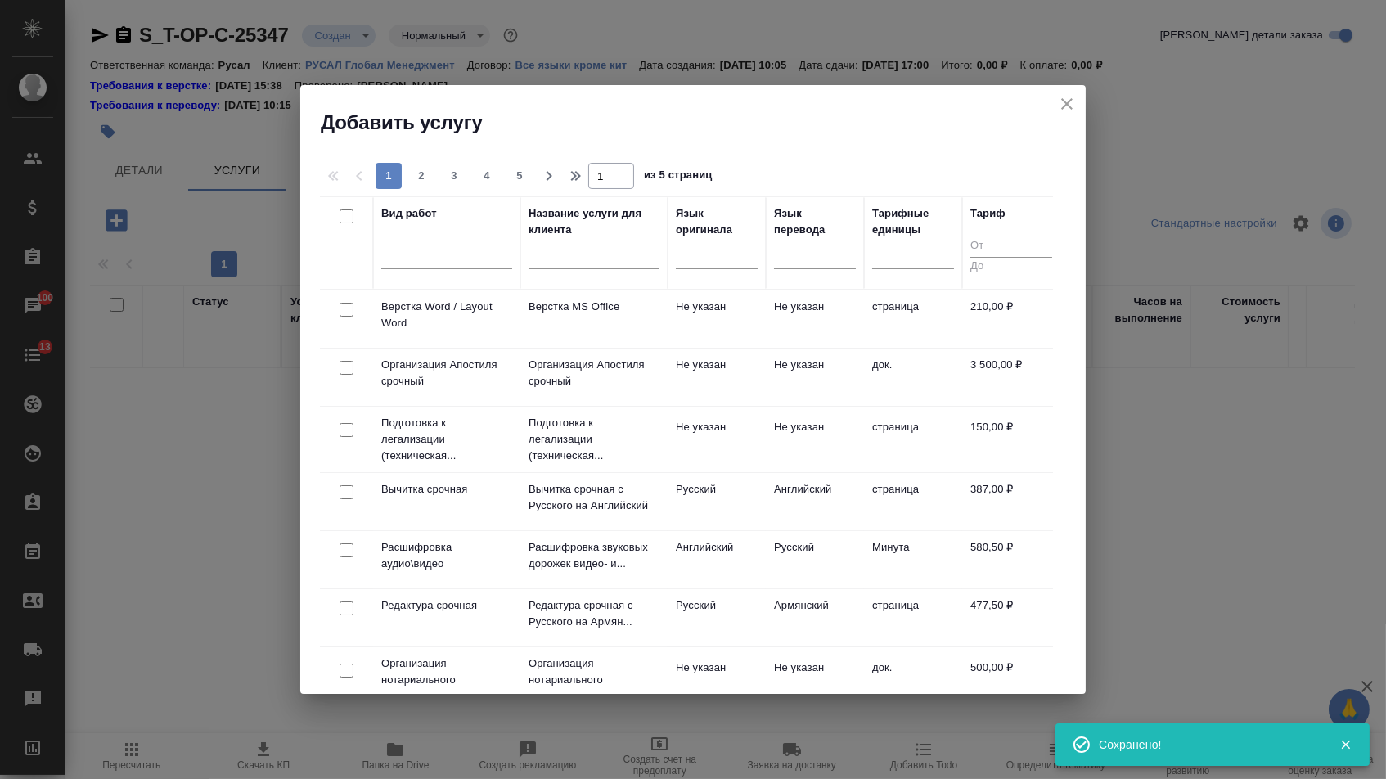
click at [759, 254] on th "Язык оригинала" at bounding box center [716, 242] width 98 height 93
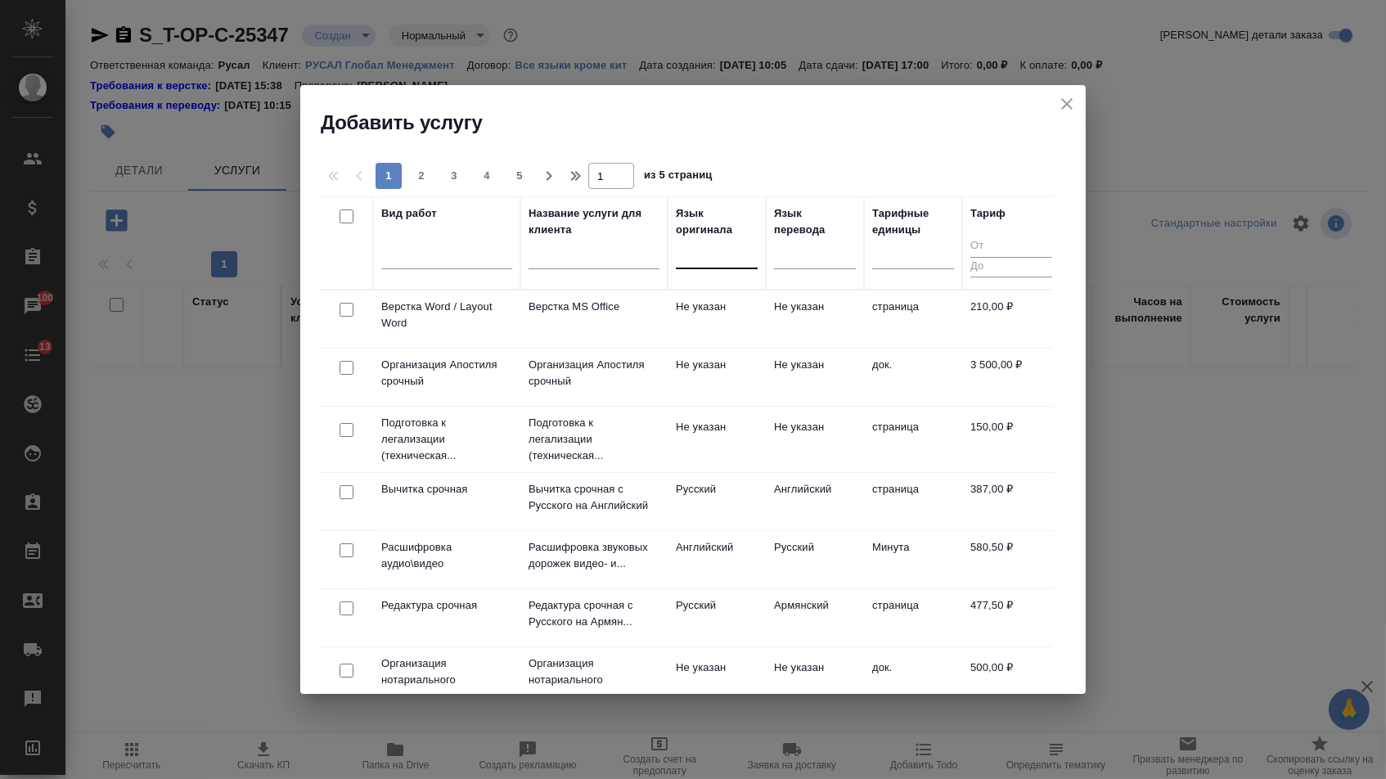
click at [731, 254] on div at bounding box center [717, 252] width 82 height 24
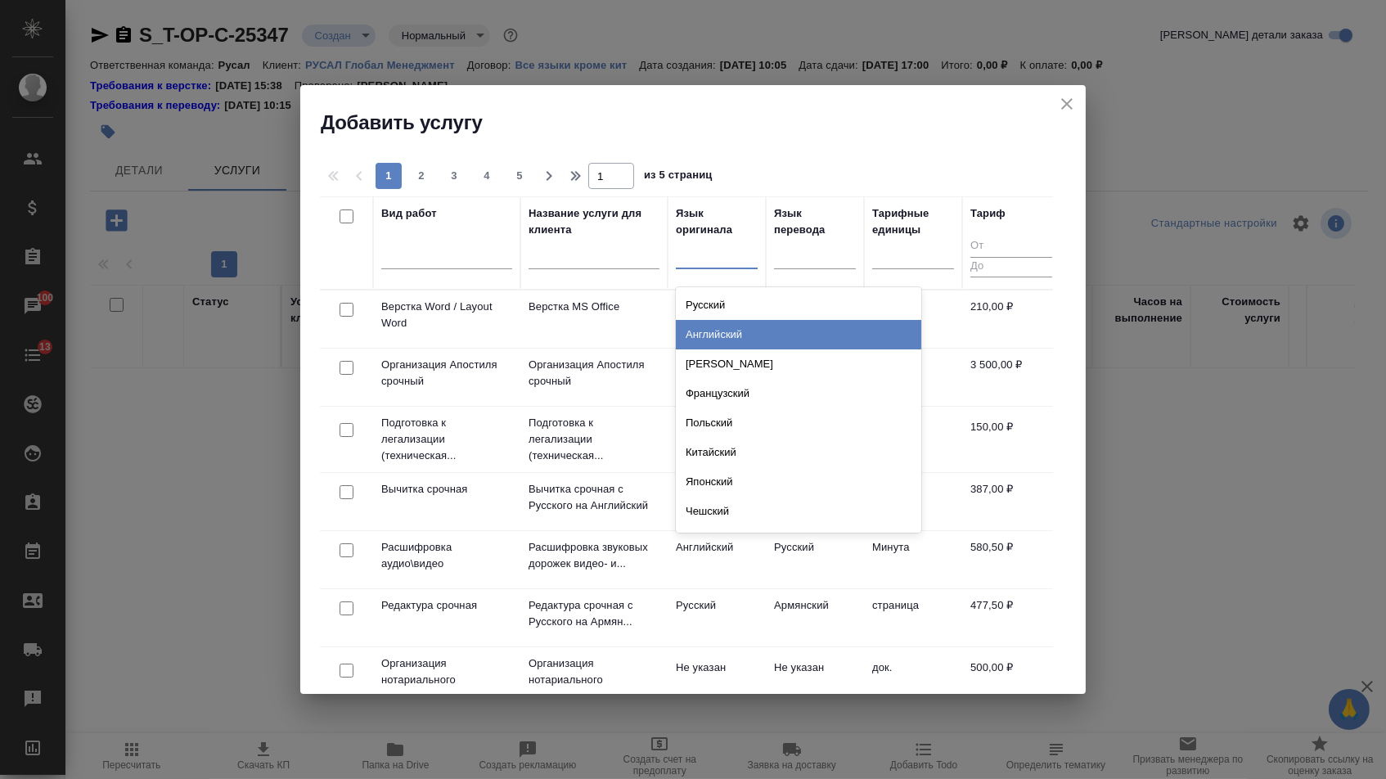
click at [730, 335] on div "Английский" at bounding box center [798, 334] width 245 height 29
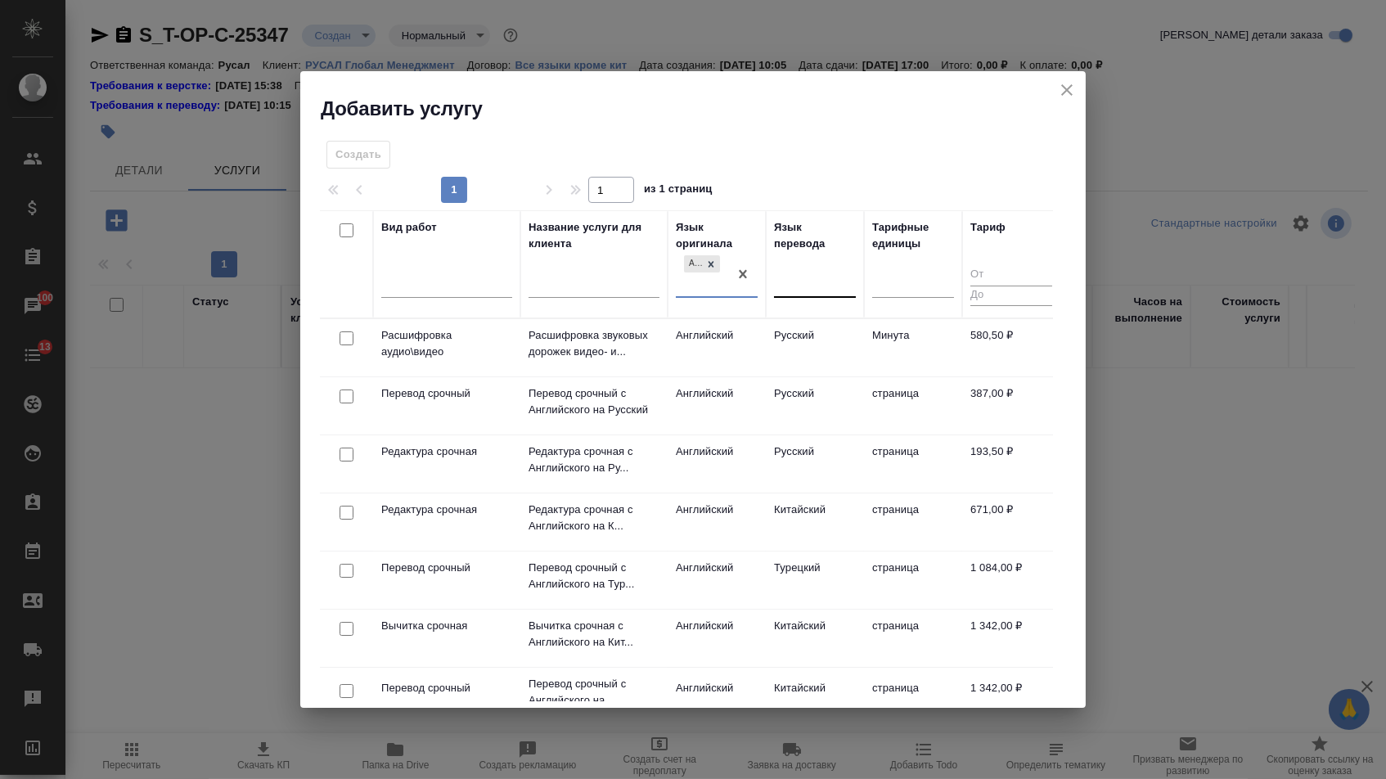
click at [803, 282] on div at bounding box center [815, 282] width 82 height 24
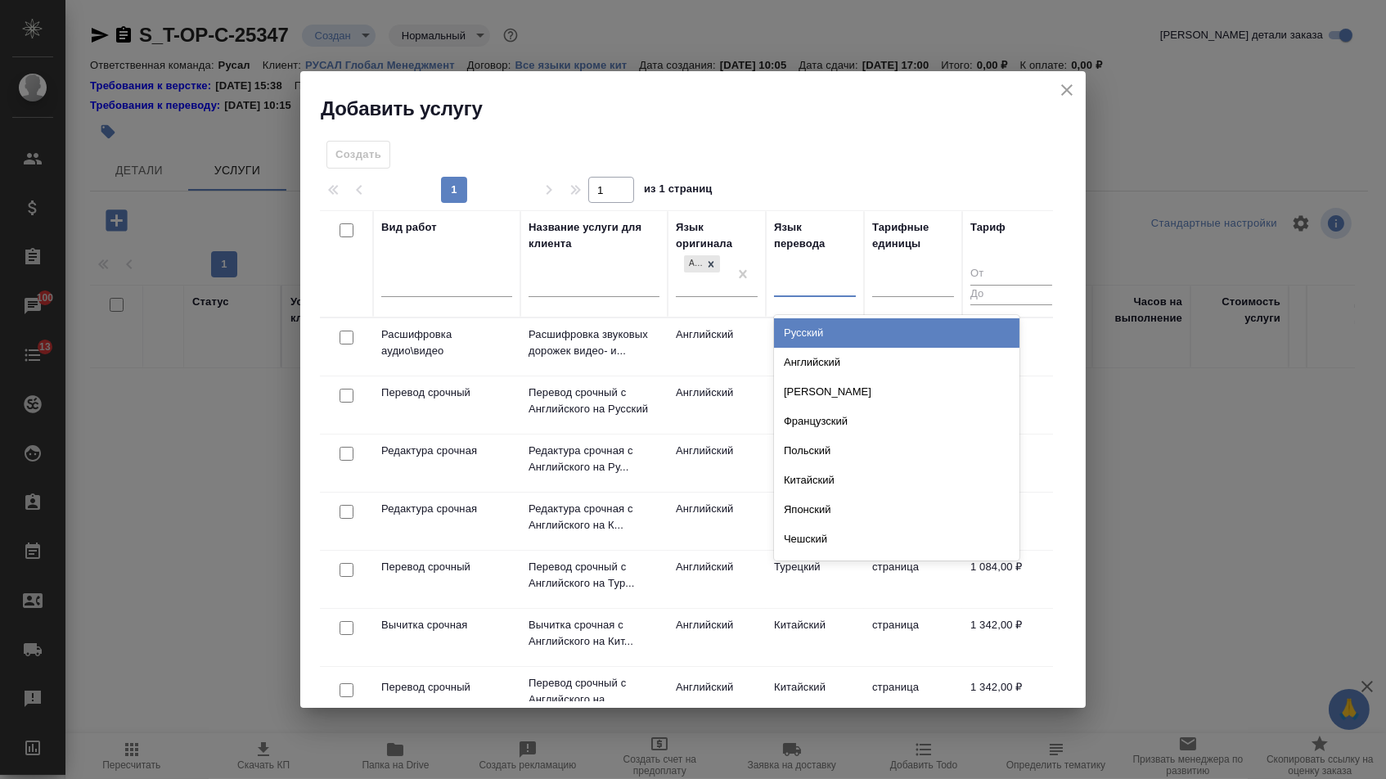
click at [797, 346] on div "Русский Английский Немецкий Французский Польский Китайский Японский Чешский Сер…" at bounding box center [896, 437] width 245 height 245
click at [797, 326] on div "Русский" at bounding box center [896, 332] width 245 height 29
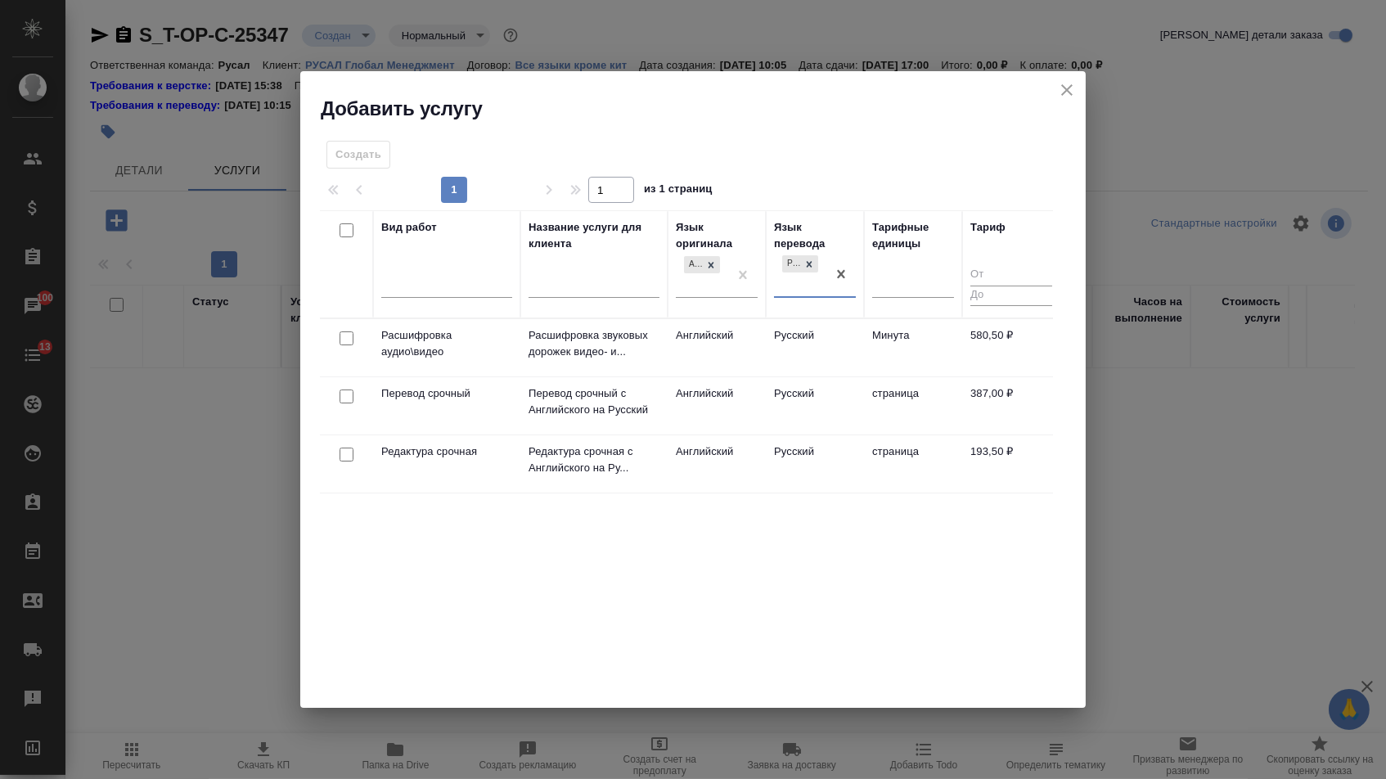
click at [347, 398] on input "checkbox" at bounding box center [346, 396] width 14 height 14
checkbox input "true"
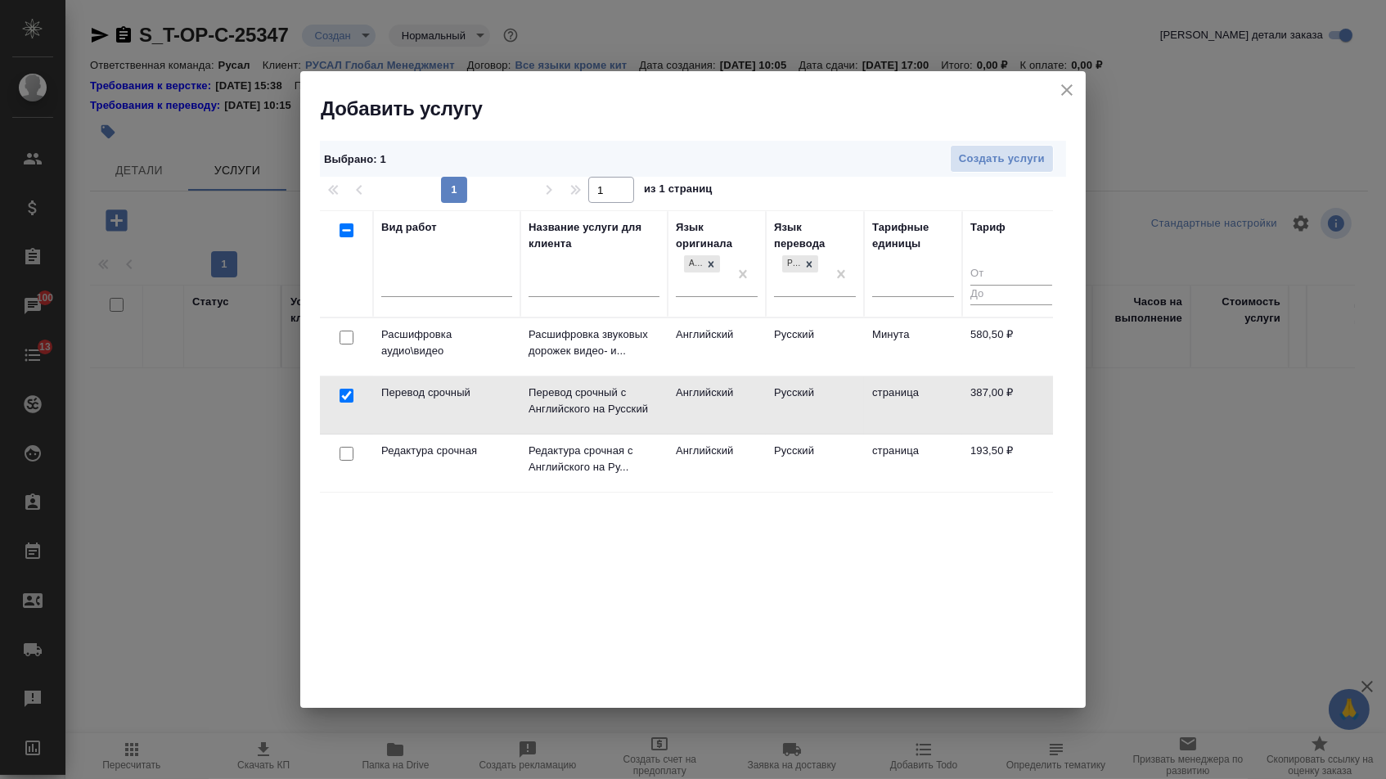
click at [346, 460] on input "checkbox" at bounding box center [346, 454] width 14 height 14
checkbox input "true"
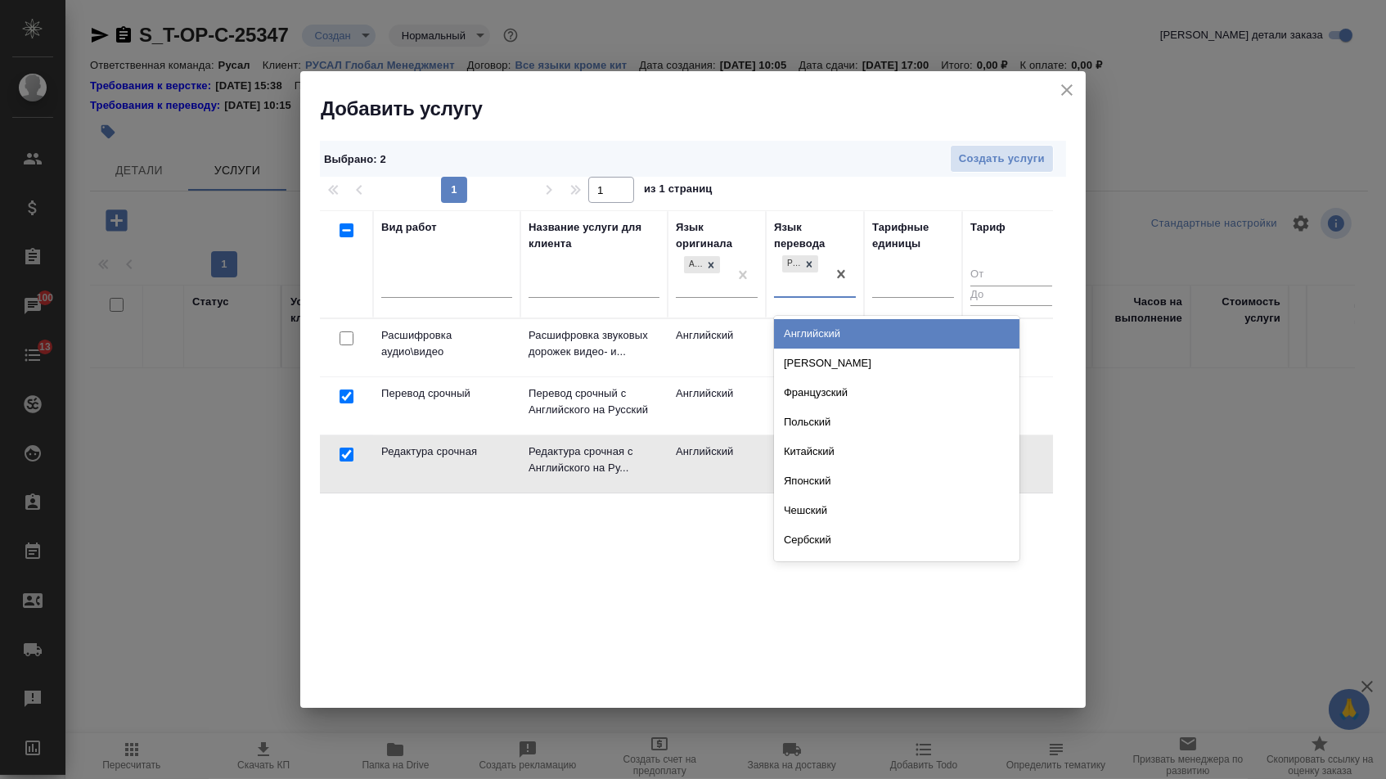
click at [820, 274] on div "Русский" at bounding box center [800, 274] width 52 height 44
click at [805, 267] on icon at bounding box center [808, 263] width 11 height 11
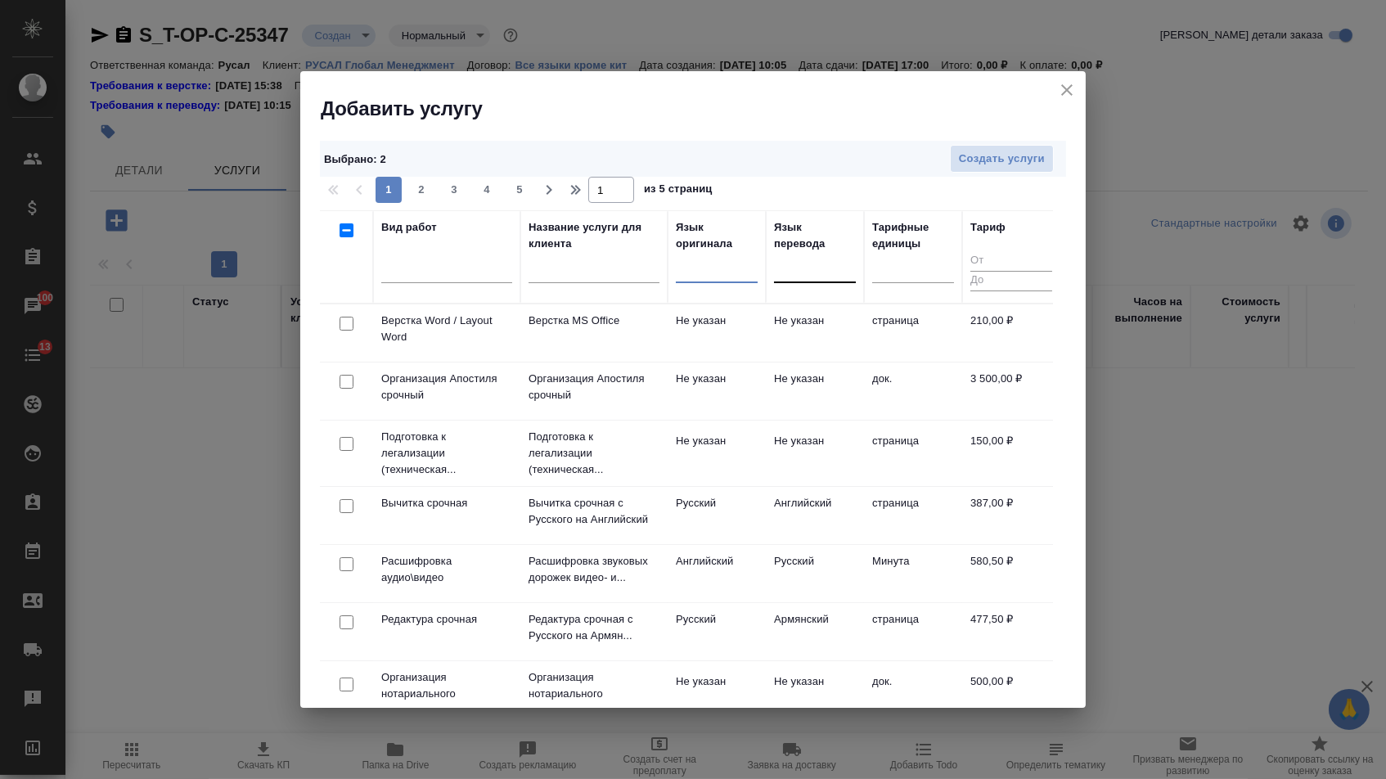
click at [347, 335] on td at bounding box center [346, 332] width 53 height 57
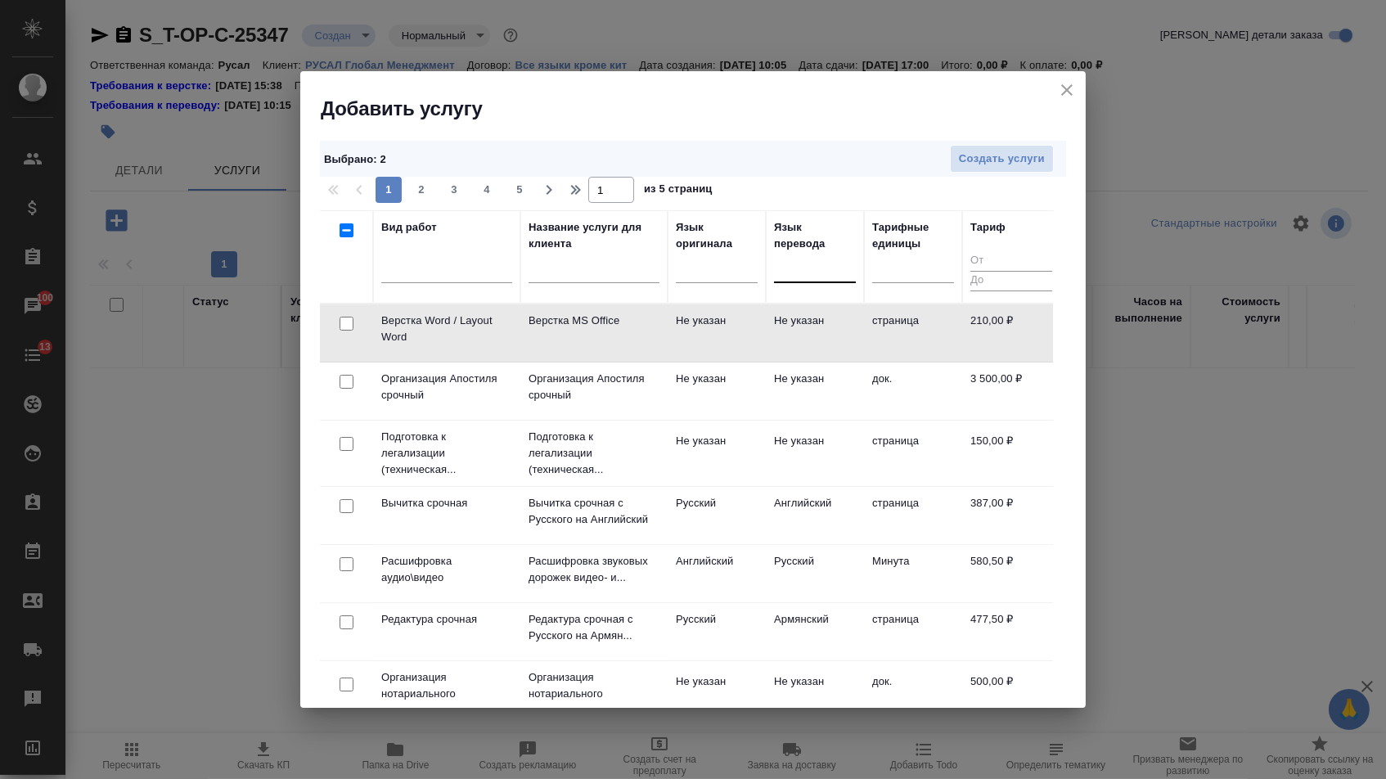
click at [345, 329] on input "checkbox" at bounding box center [346, 324] width 14 height 14
checkbox input "true"
click at [1020, 168] on button "Создать услуги" at bounding box center [1002, 159] width 104 height 29
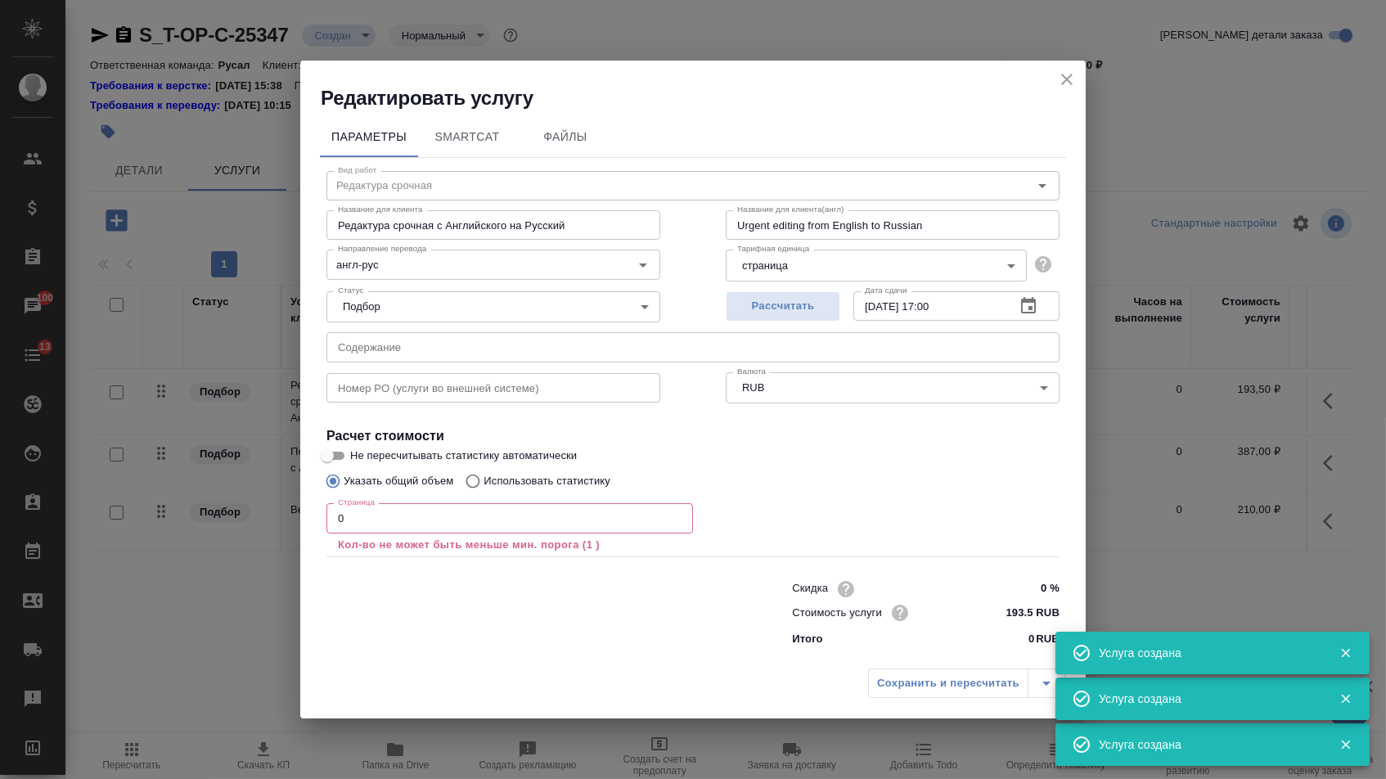
type input "Перевод срочный"
type input "Перевод срочный с Английского на Русский"
type input "Urgent translation from English into Russian"
type input "англ-рус"
type input "387 RUB"
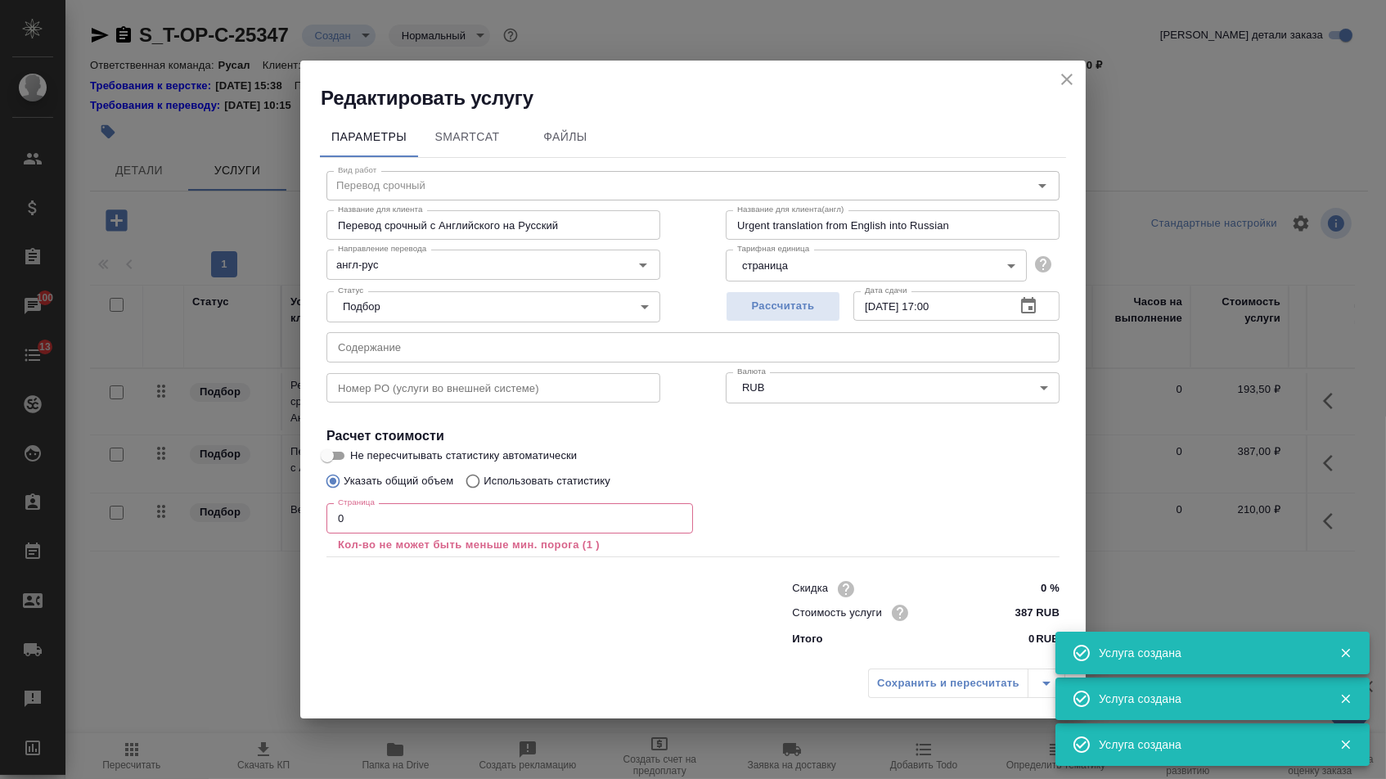
click at [424, 353] on input "text" at bounding box center [692, 346] width 733 height 29
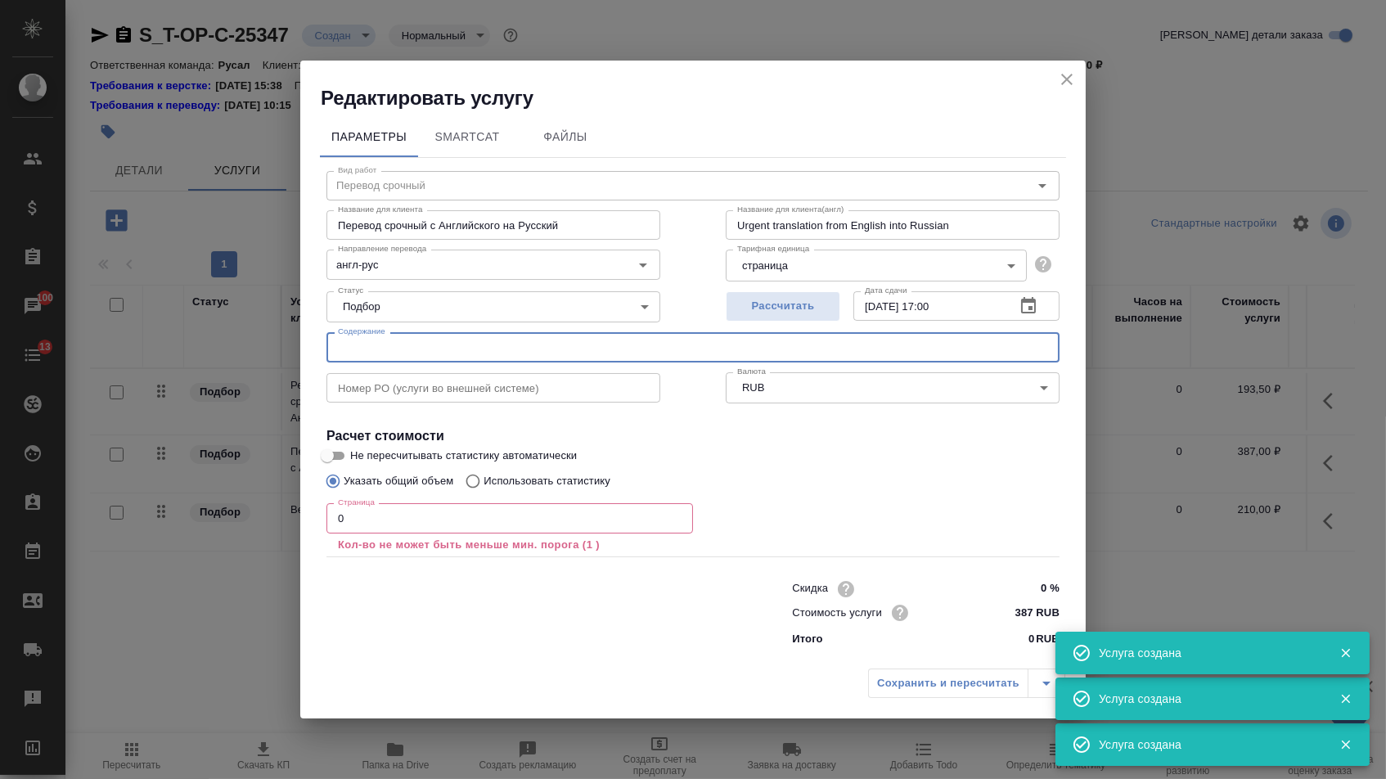
paste input "DOC-RUBR250718 (1)"
type input "DOC-RUBR250718 (1)"
click at [372, 524] on input "0" at bounding box center [509, 517] width 366 height 29
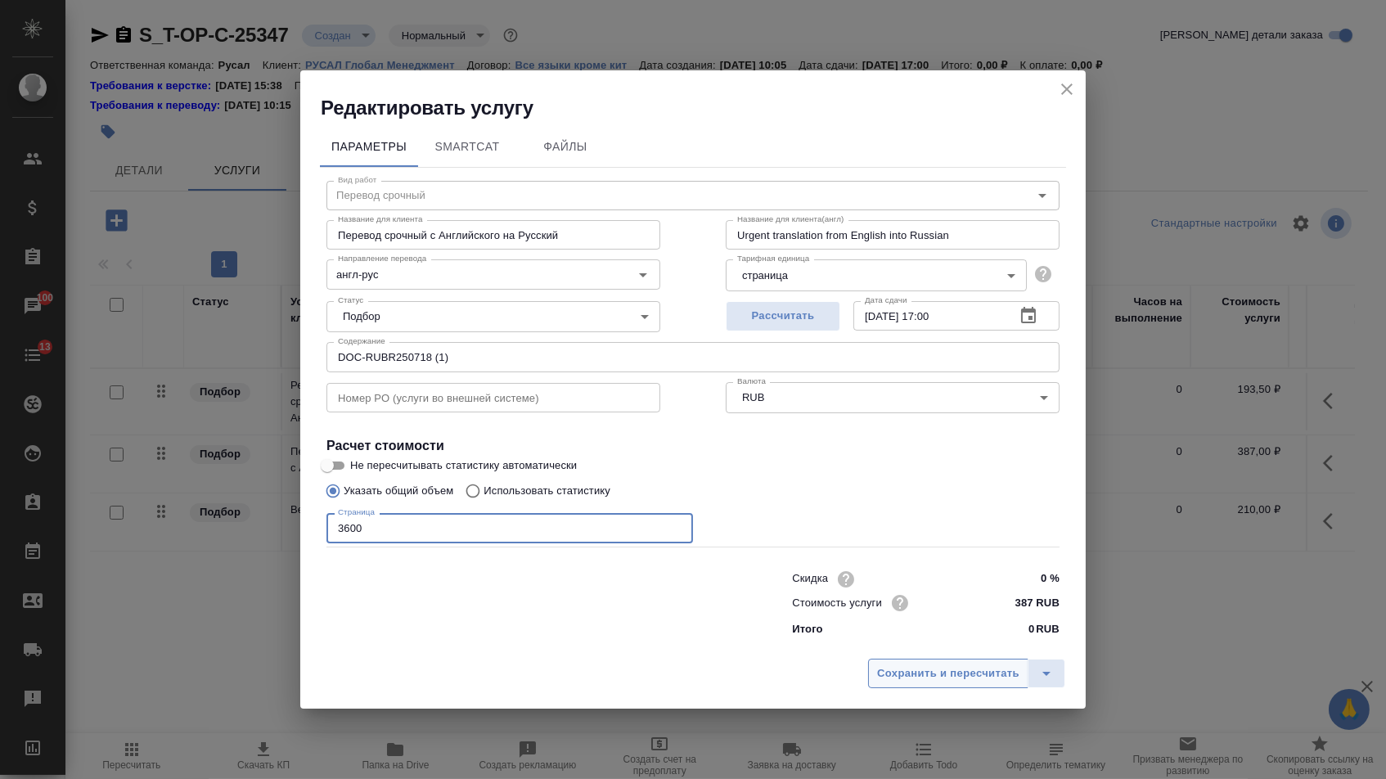
type input "3600"
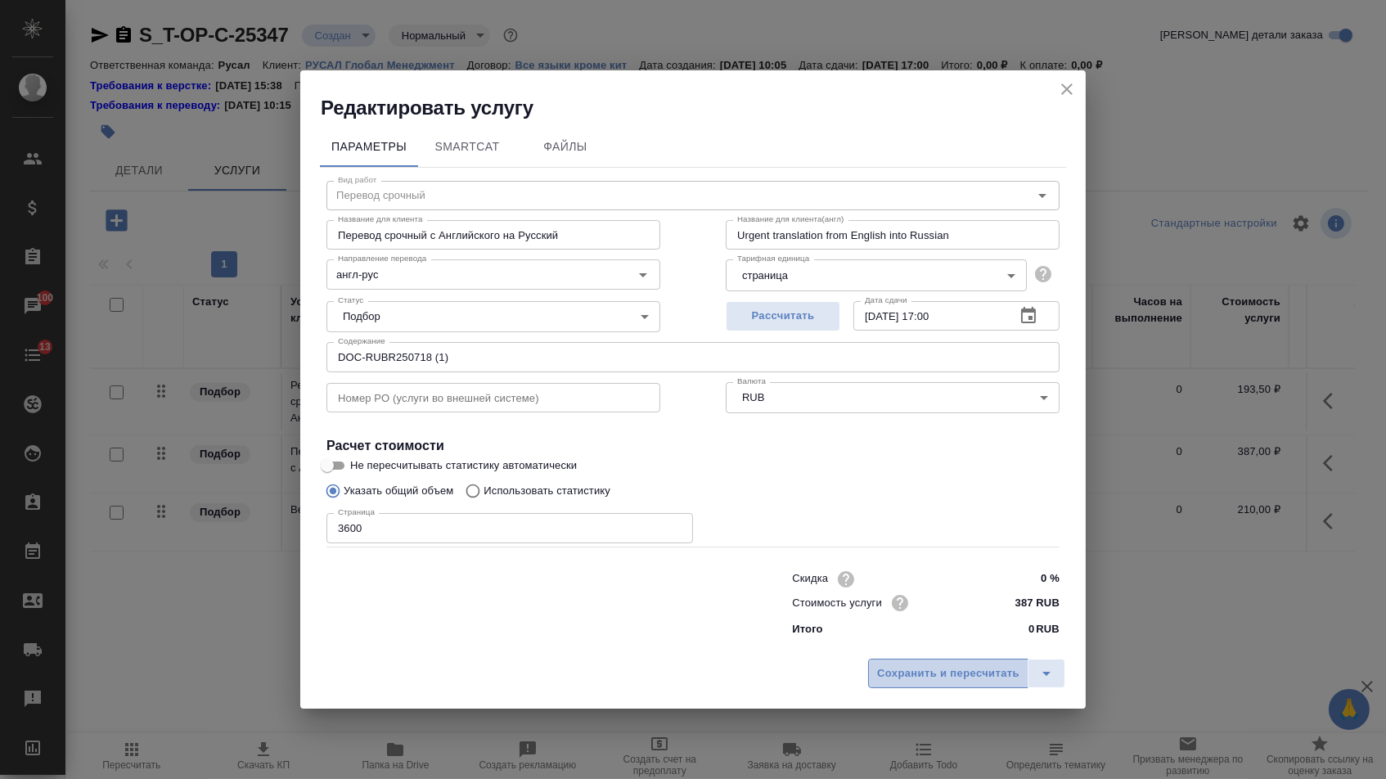
click at [932, 667] on button "Сохранить и пересчитать" at bounding box center [948, 672] width 160 height 29
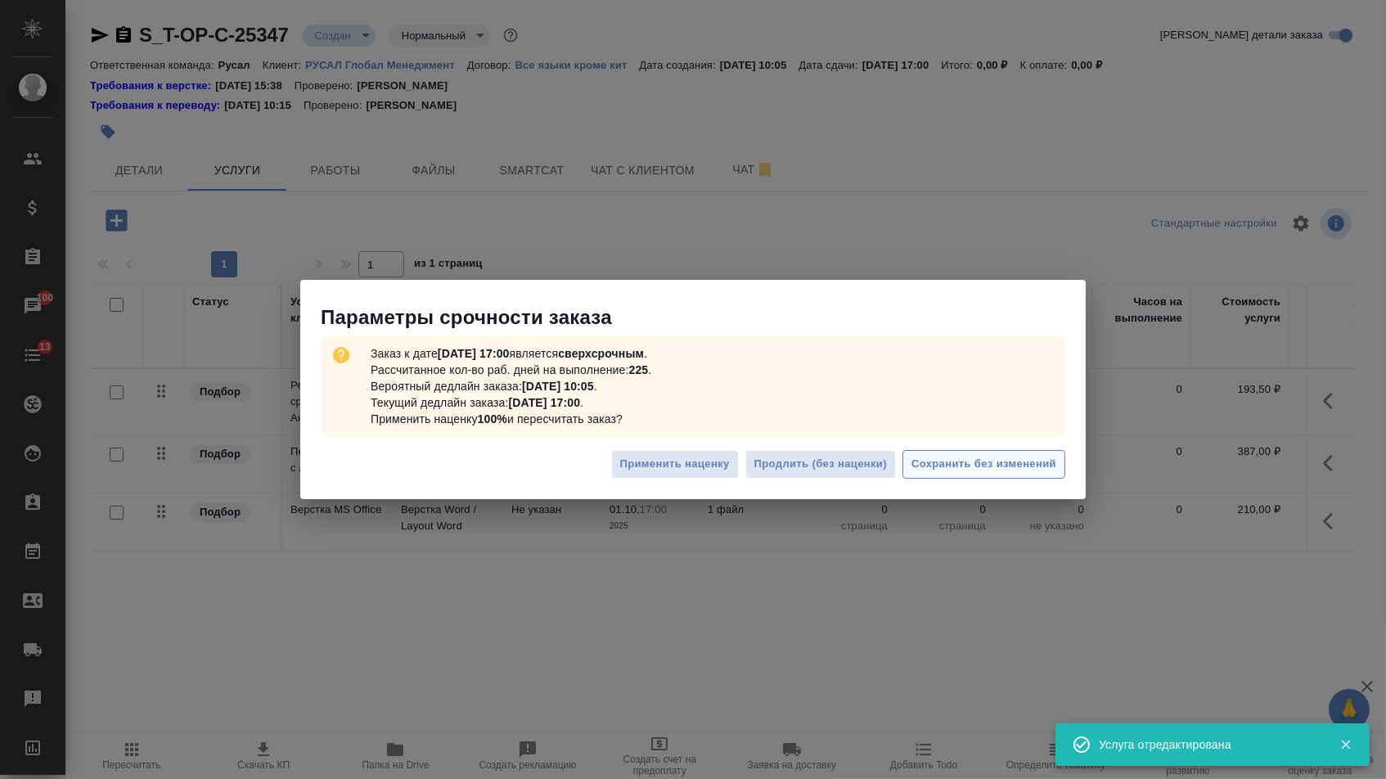
click at [1002, 453] on button "Сохранить без изменений" at bounding box center [983, 464] width 163 height 29
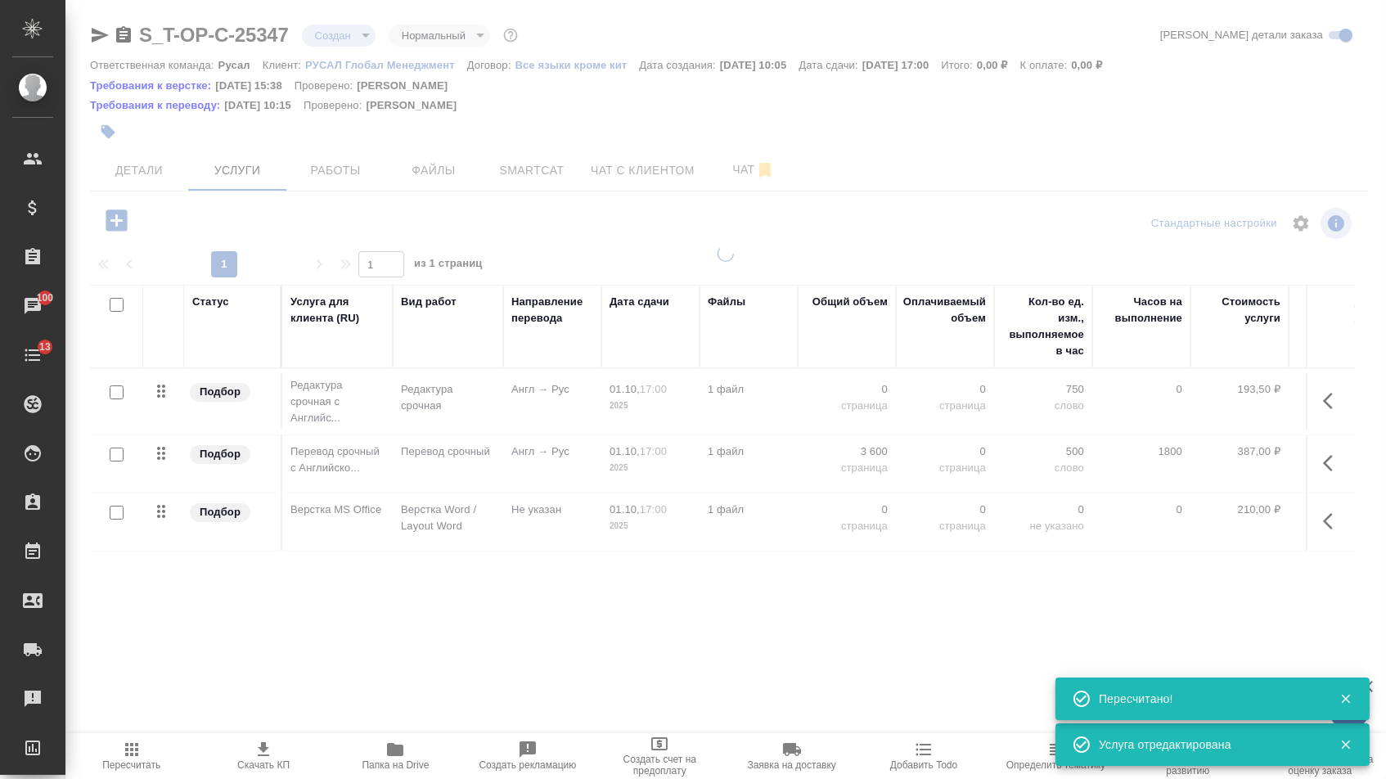
type input "urgent"
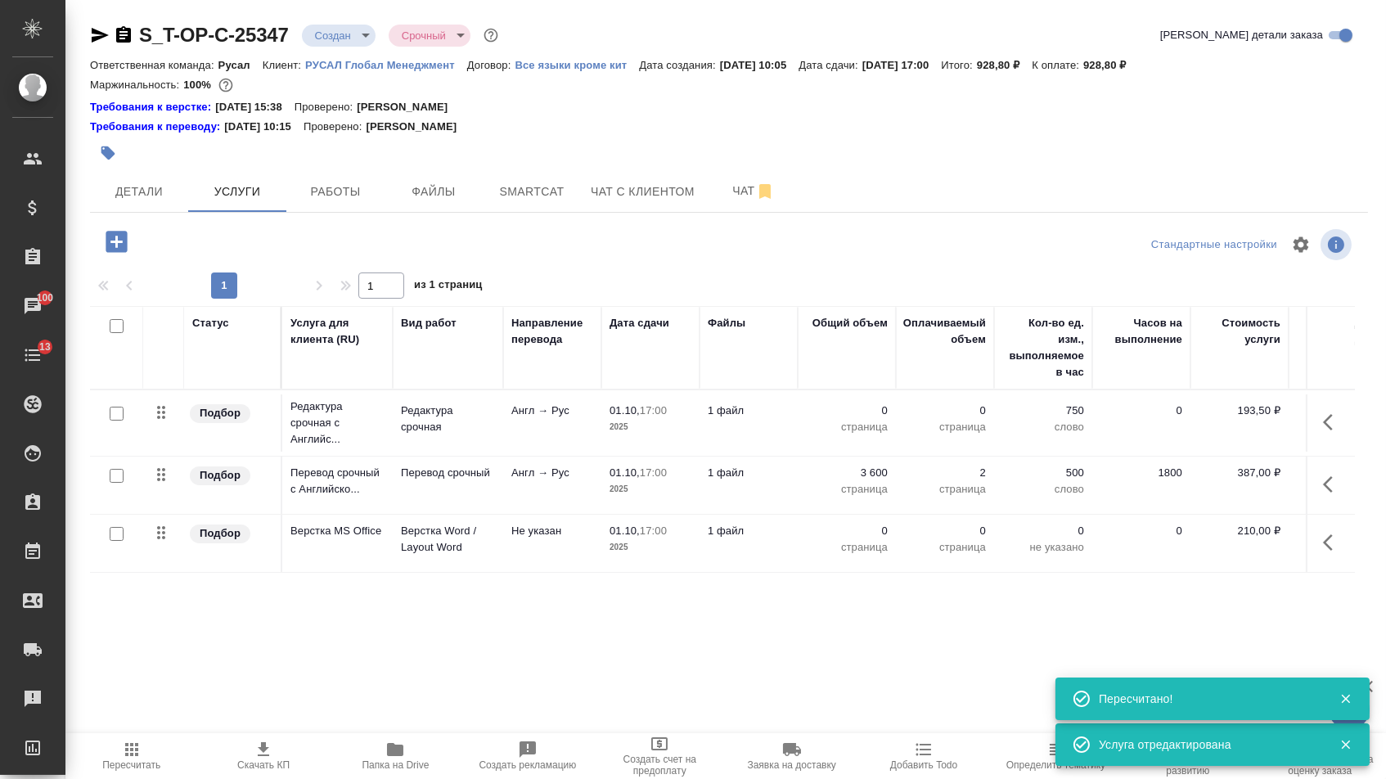
click at [856, 416] on p "0" at bounding box center [847, 410] width 82 height 16
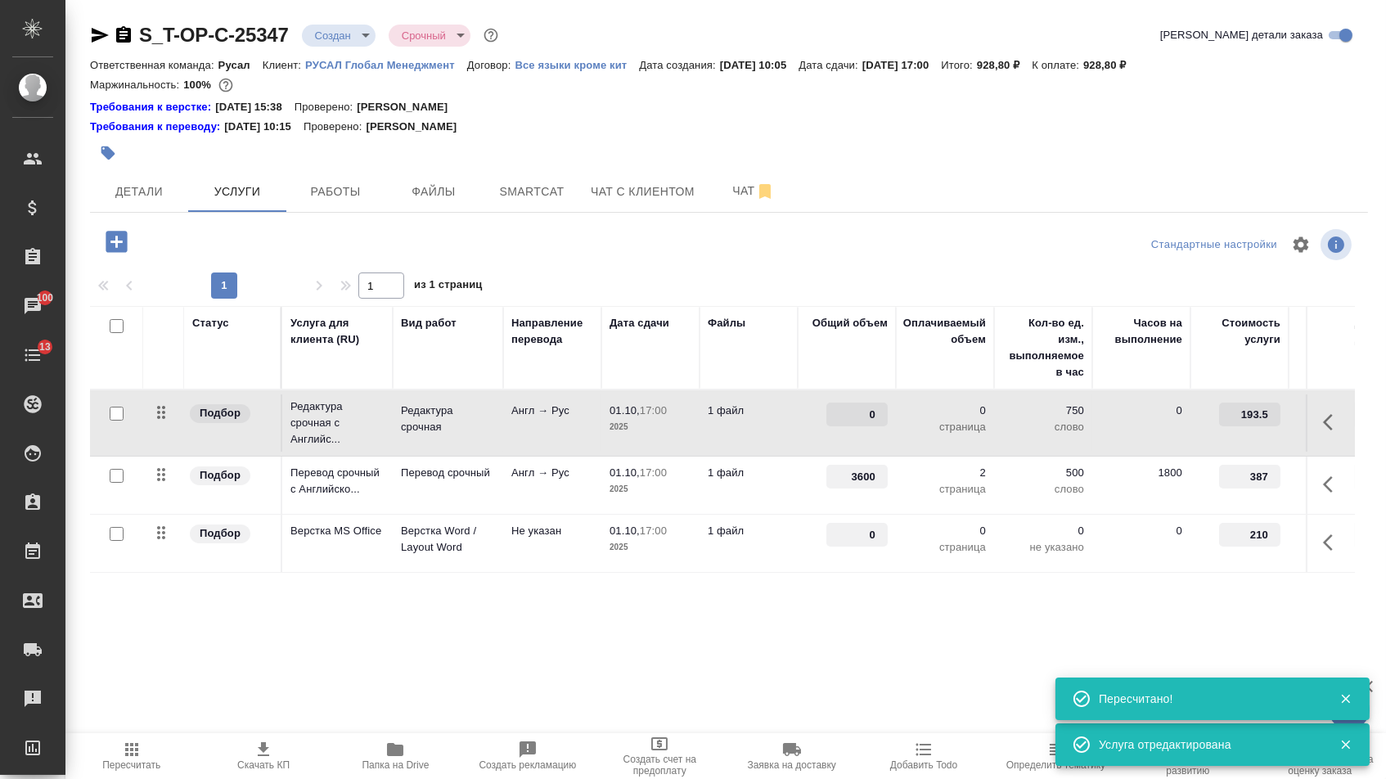
click at [856, 416] on input "0" at bounding box center [856, 414] width 61 height 24
type input "3600"
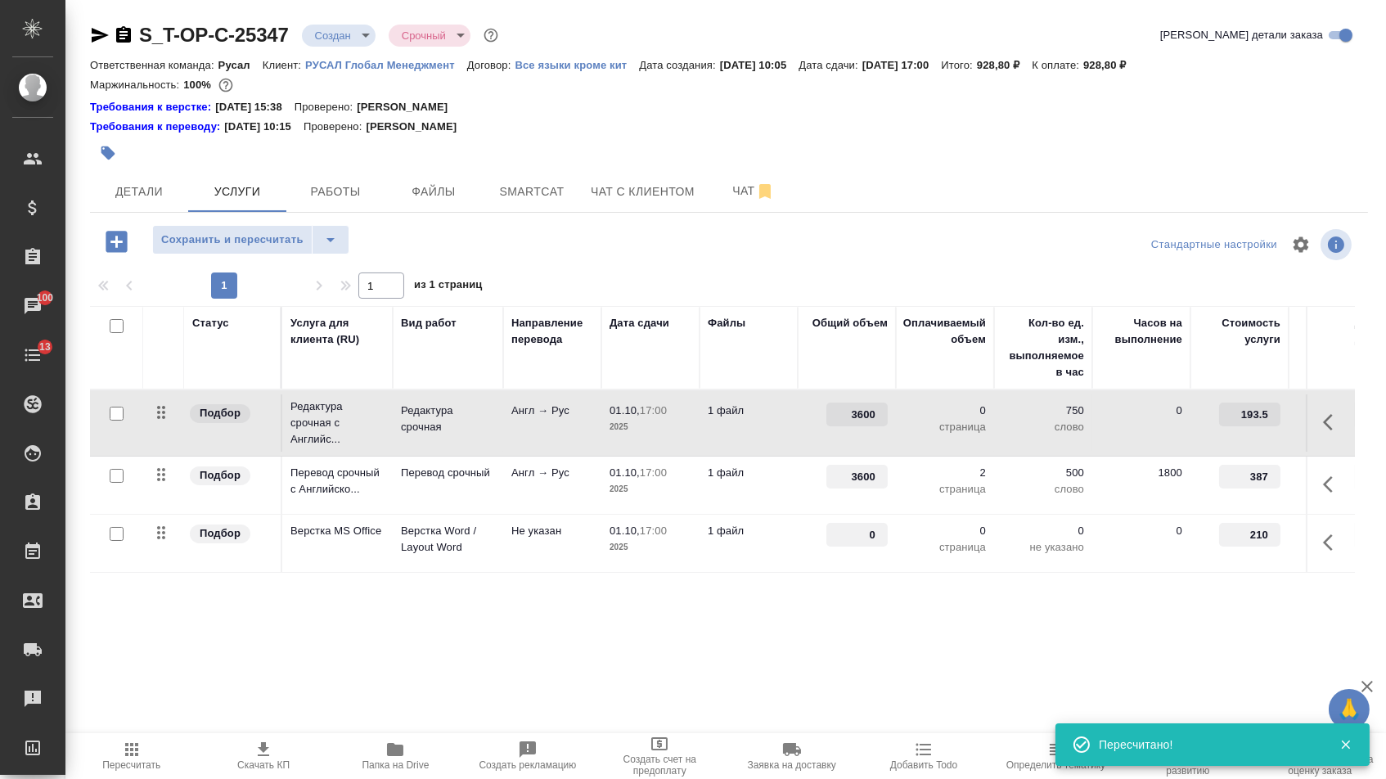
drag, startPoint x: 856, startPoint y: 544, endPoint x: 930, endPoint y: 544, distance: 73.6
type input "2"
click at [863, 654] on div "Статус Услуга для клиента (RU) Вид работ Направление перевода Дата сдачи Файлы …" at bounding box center [722, 482] width 1264 height 352
click at [265, 242] on span "Сохранить и пересчитать" at bounding box center [232, 240] width 142 height 19
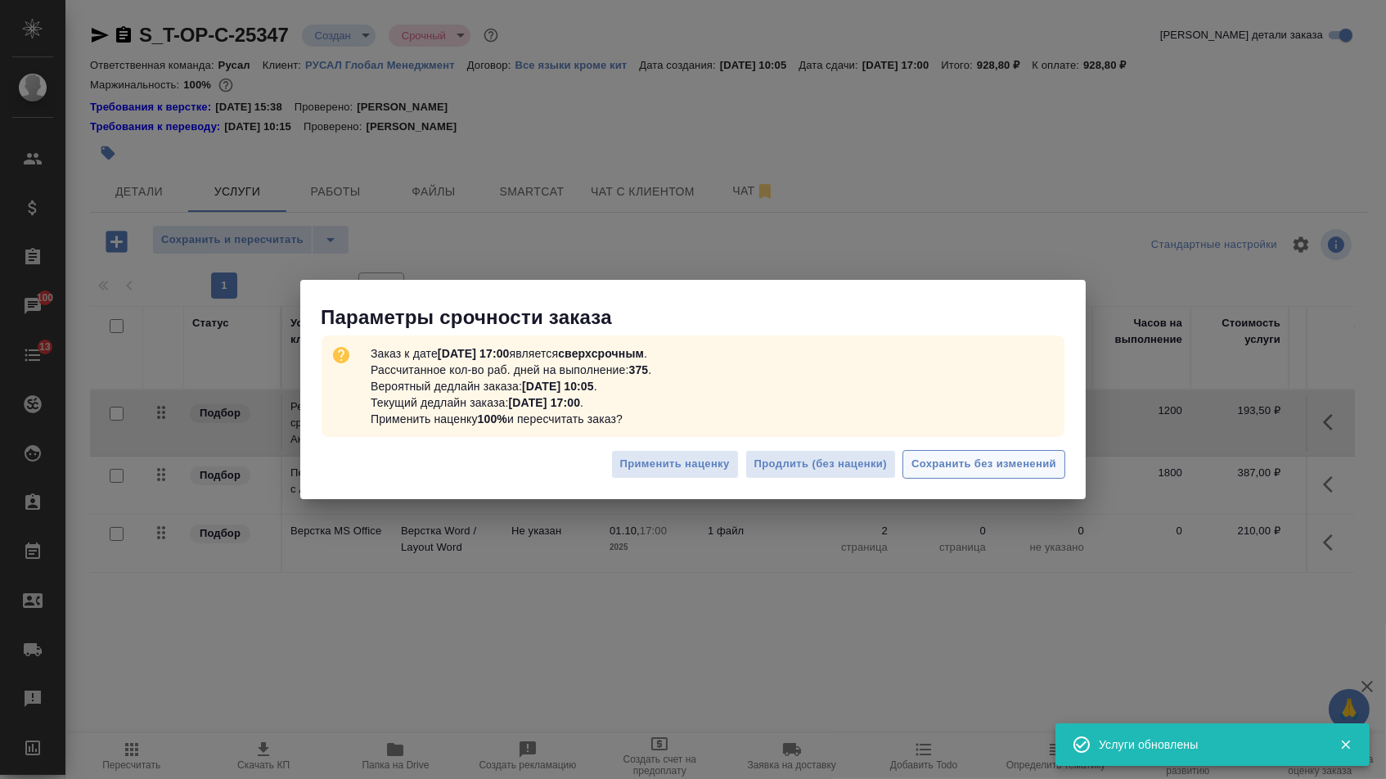
click at [1012, 454] on button "Сохранить без изменений" at bounding box center [983, 464] width 163 height 29
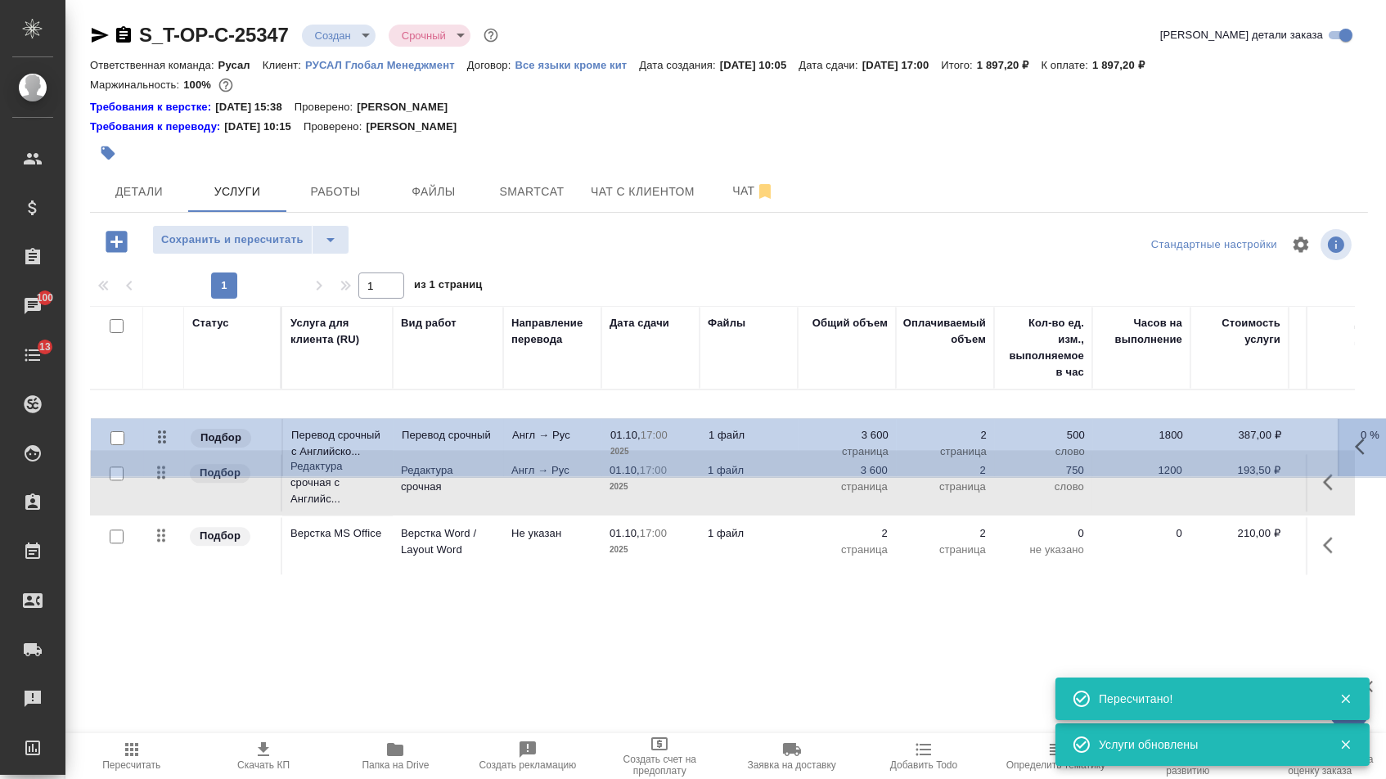
drag, startPoint x: 164, startPoint y: 489, endPoint x: 172, endPoint y: 384, distance: 104.9
click at [172, 384] on table "Статус Услуга для клиента (RU) Вид работ Направление перевода Дата сдачи Файлы …" at bounding box center [861, 440] width 1542 height 269
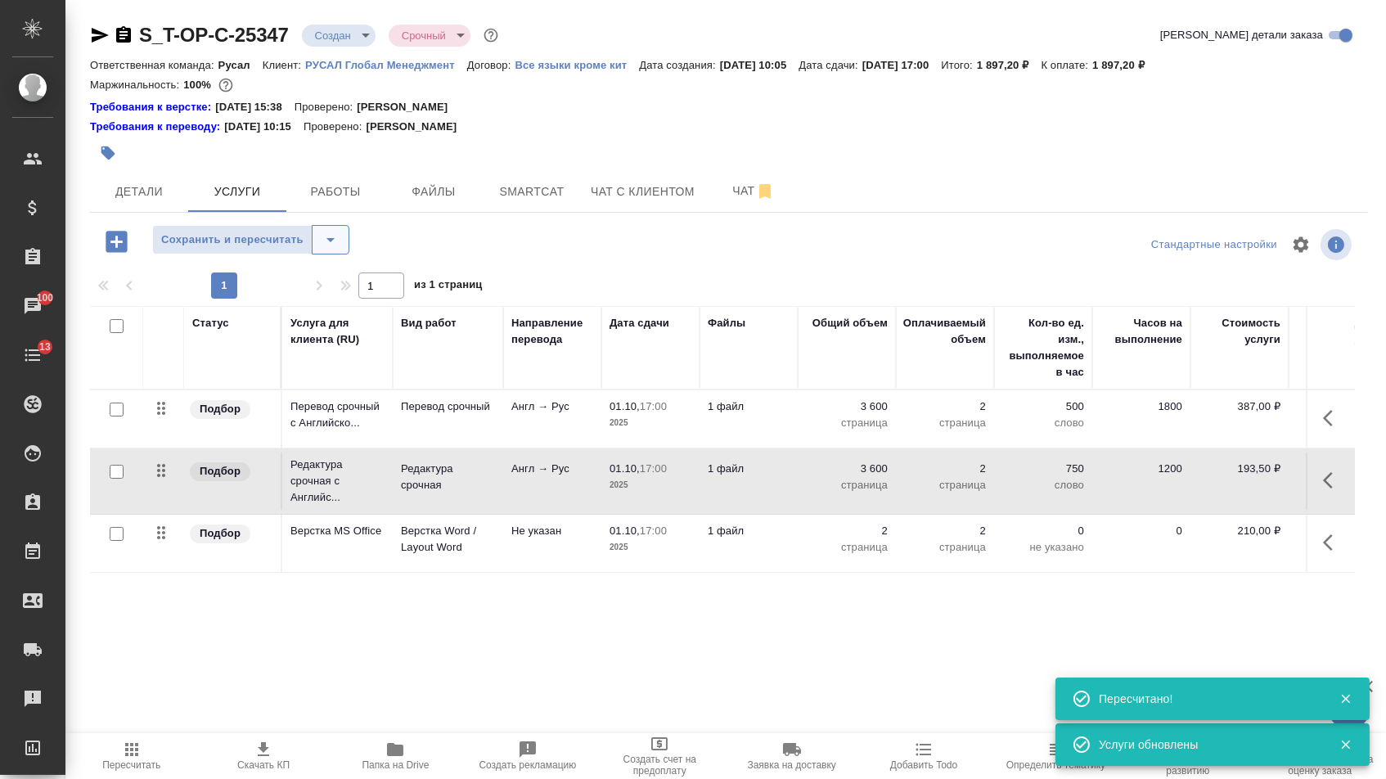
click at [335, 242] on icon "split button" at bounding box center [330, 240] width 8 height 4
click at [330, 286] on li "Сохранить" at bounding box center [257, 283] width 201 height 26
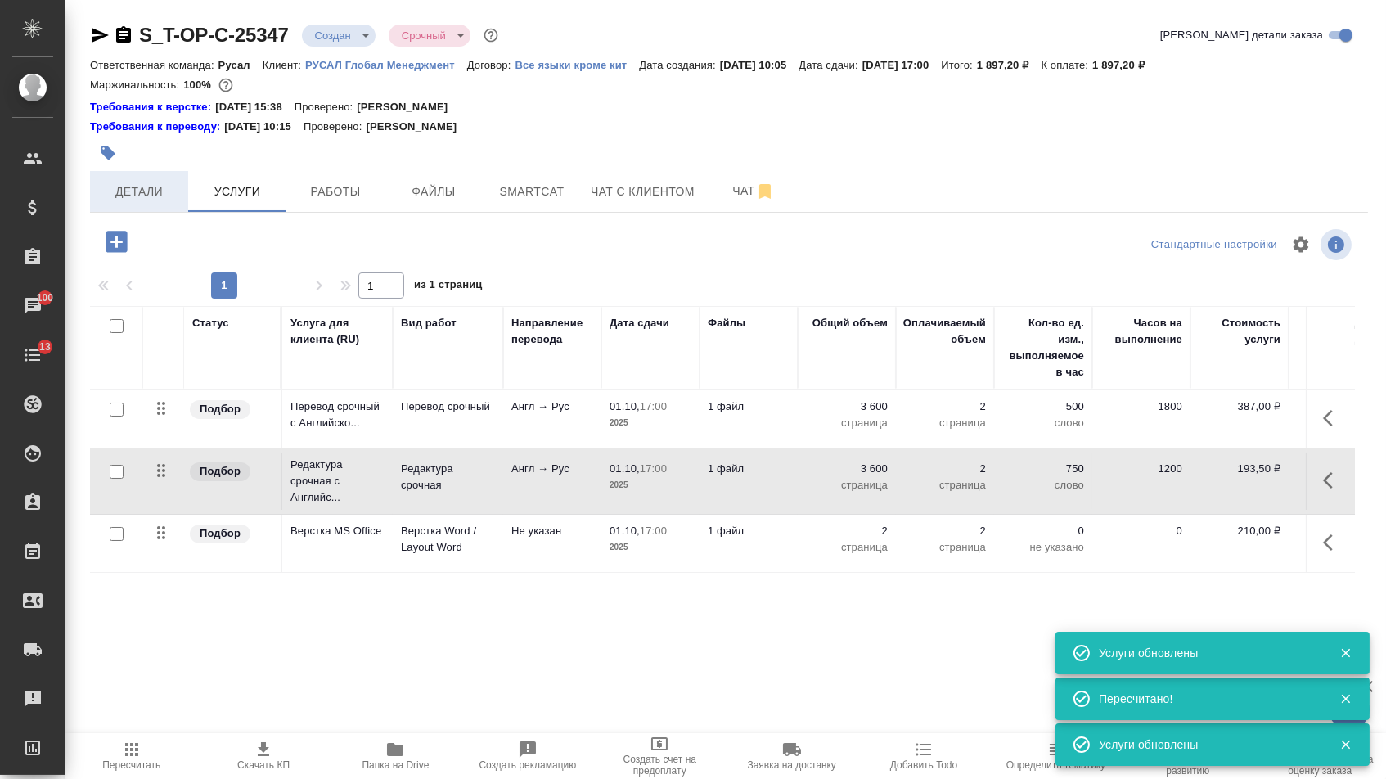
click at [116, 206] on button "Детали" at bounding box center [139, 191] width 98 height 41
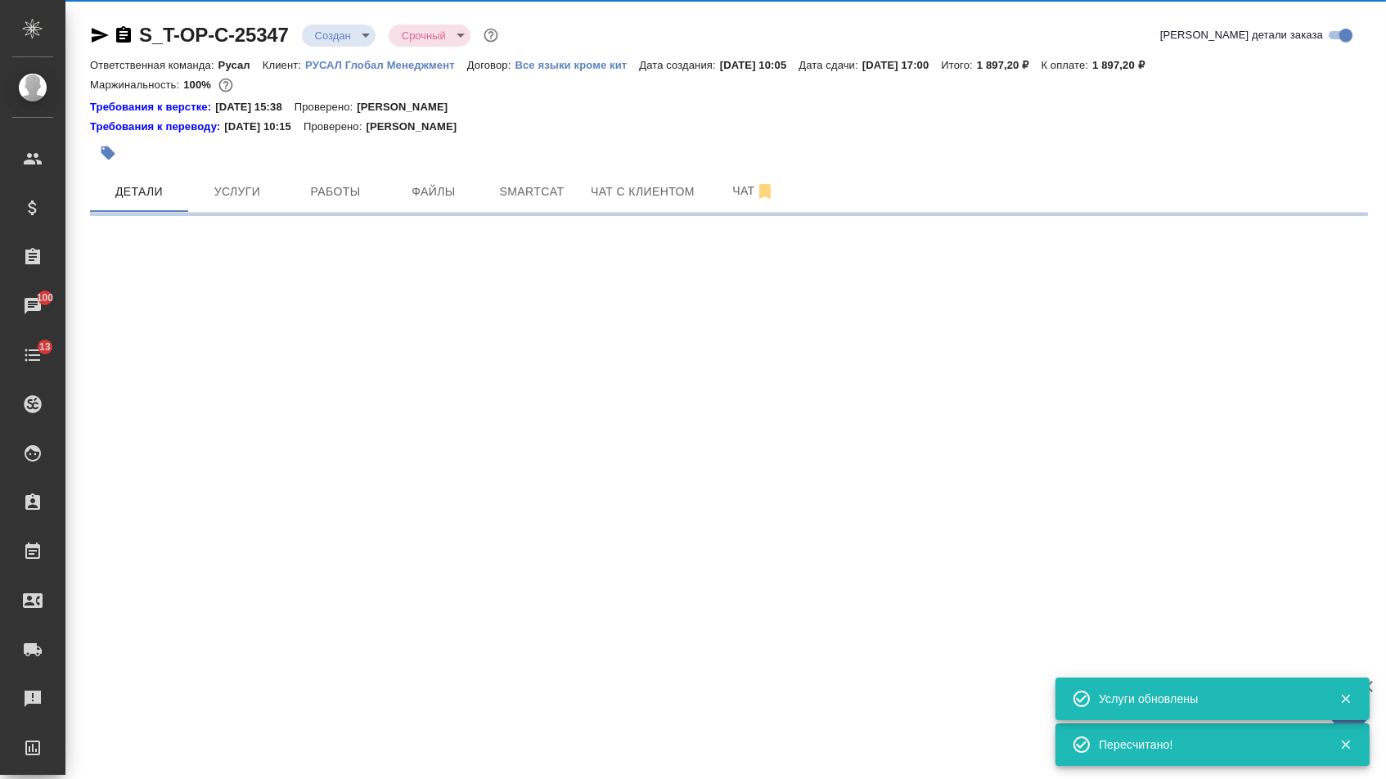
select select "RU"
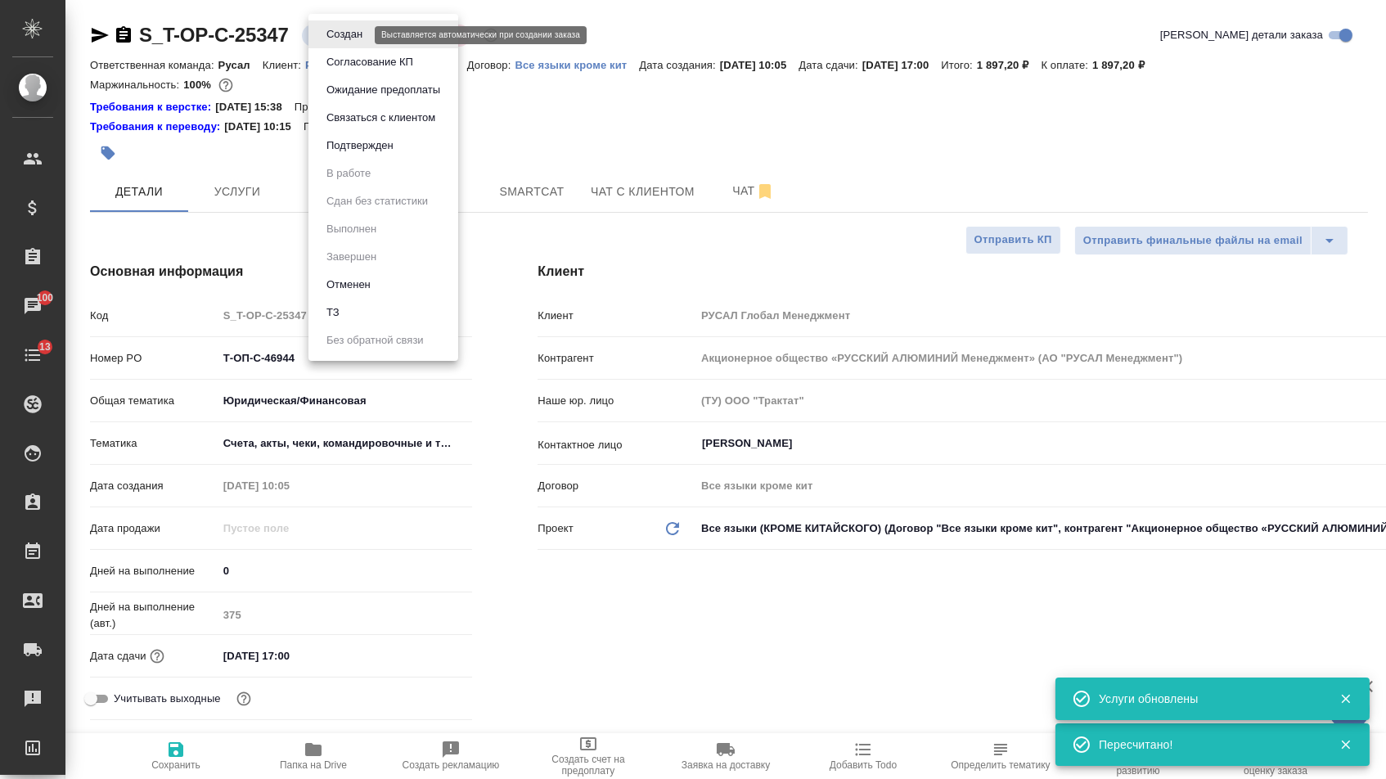
drag, startPoint x: 334, startPoint y: 42, endPoint x: 335, endPoint y: 159, distance: 117.8
click at [334, 42] on body "🙏 .cls-1 fill:#fff; AWATERA Menshikova Aleksandra Клиенты Спецификации Заказы 1…" at bounding box center [693, 389] width 1386 height 779
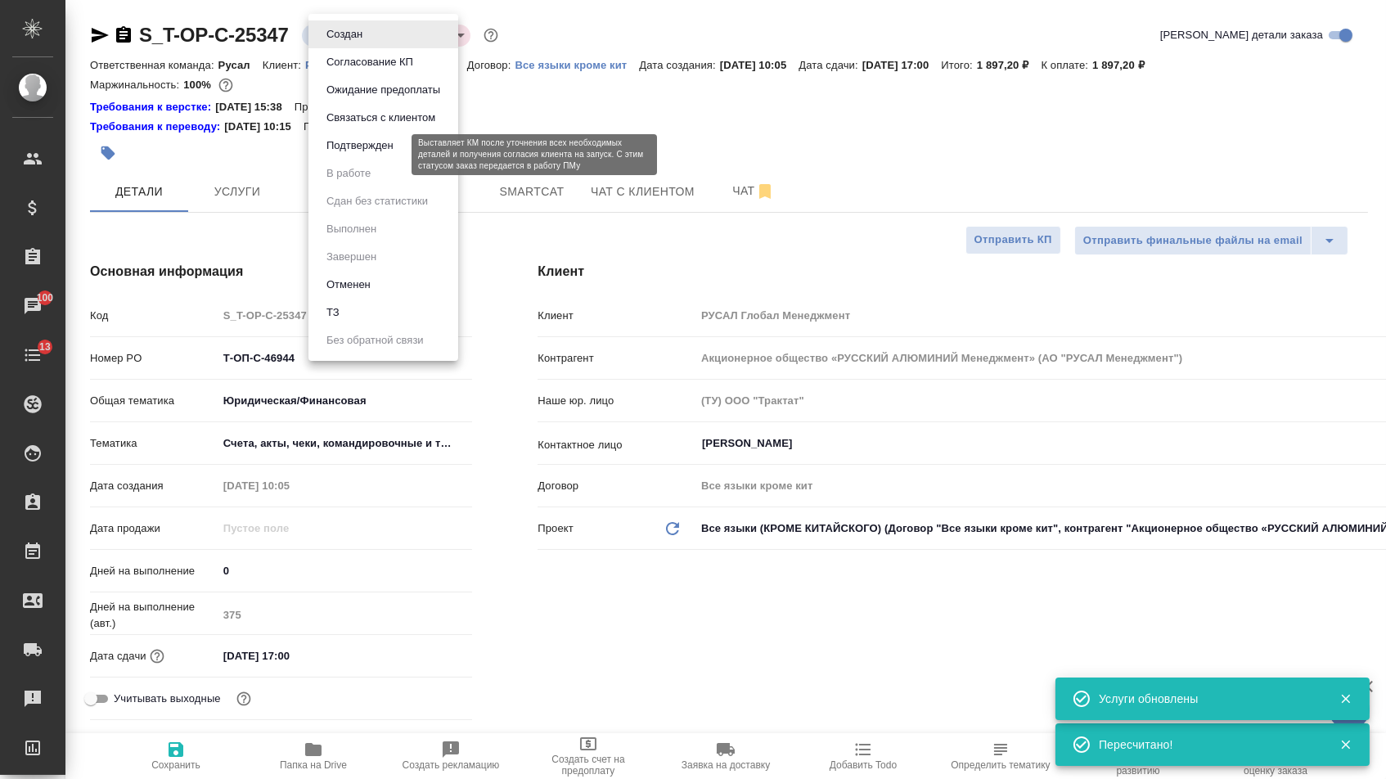
click at [335, 155] on button "Подтвержден" at bounding box center [359, 146] width 77 height 18
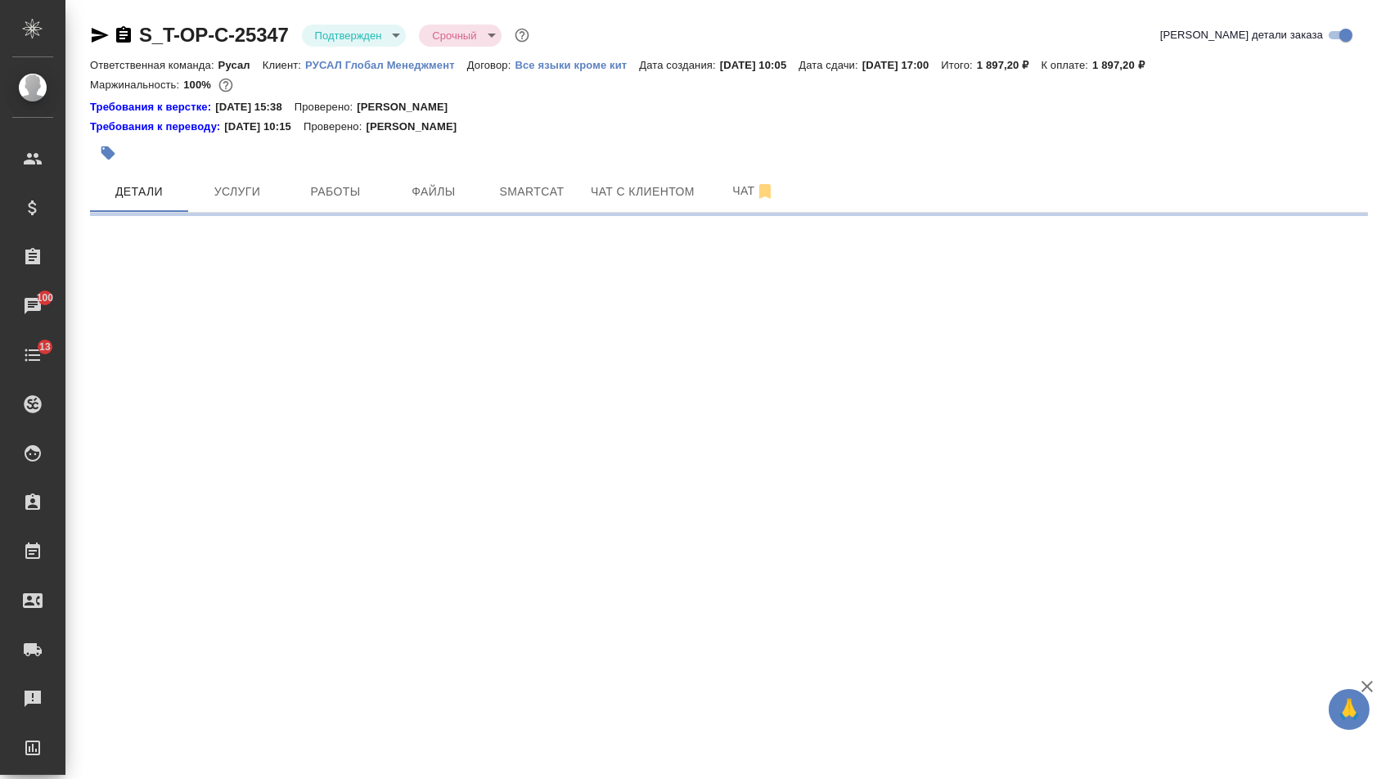
select select "RU"
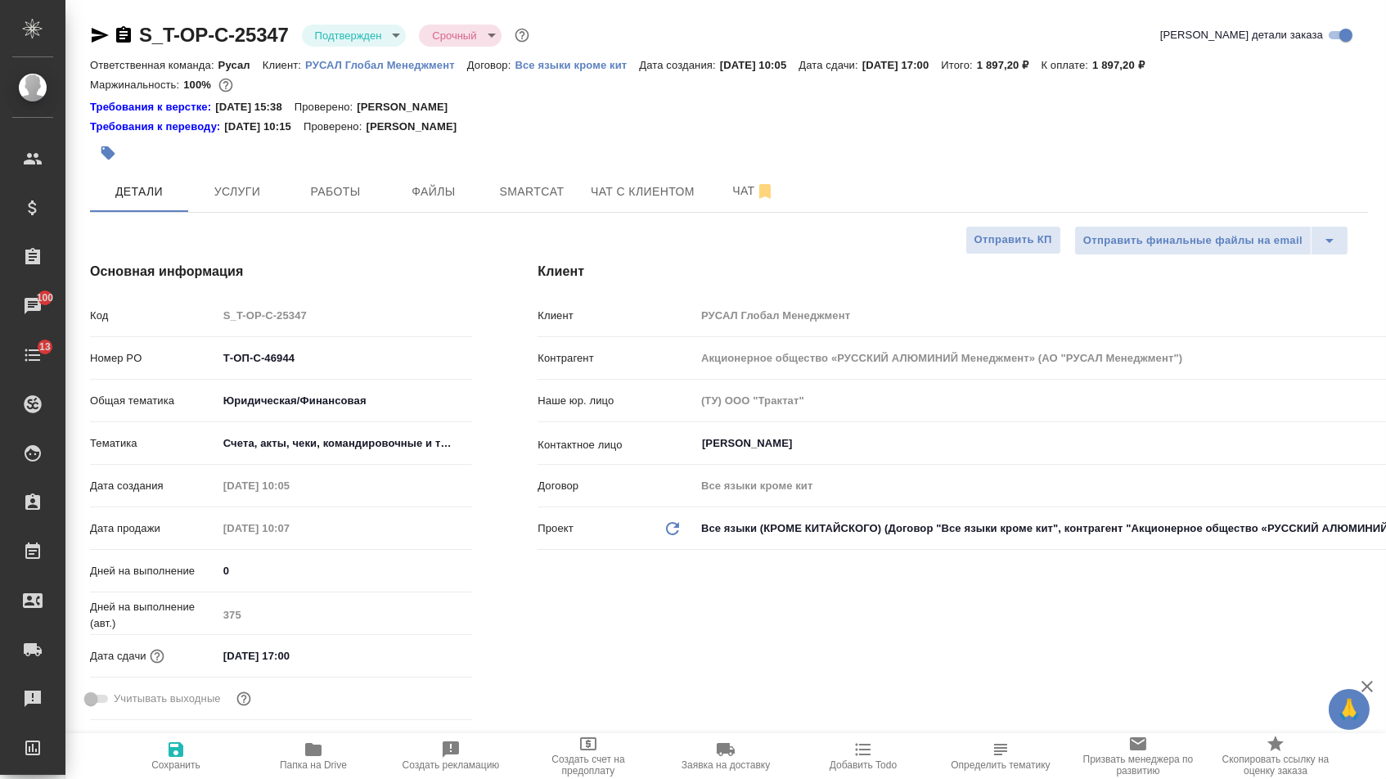
type textarea "x"
drag, startPoint x: 300, startPoint y: 370, endPoint x: 187, endPoint y: 366, distance: 112.9
click at [187, 366] on div "Номер PO Т-ОП-С-46944" at bounding box center [281, 358] width 382 height 29
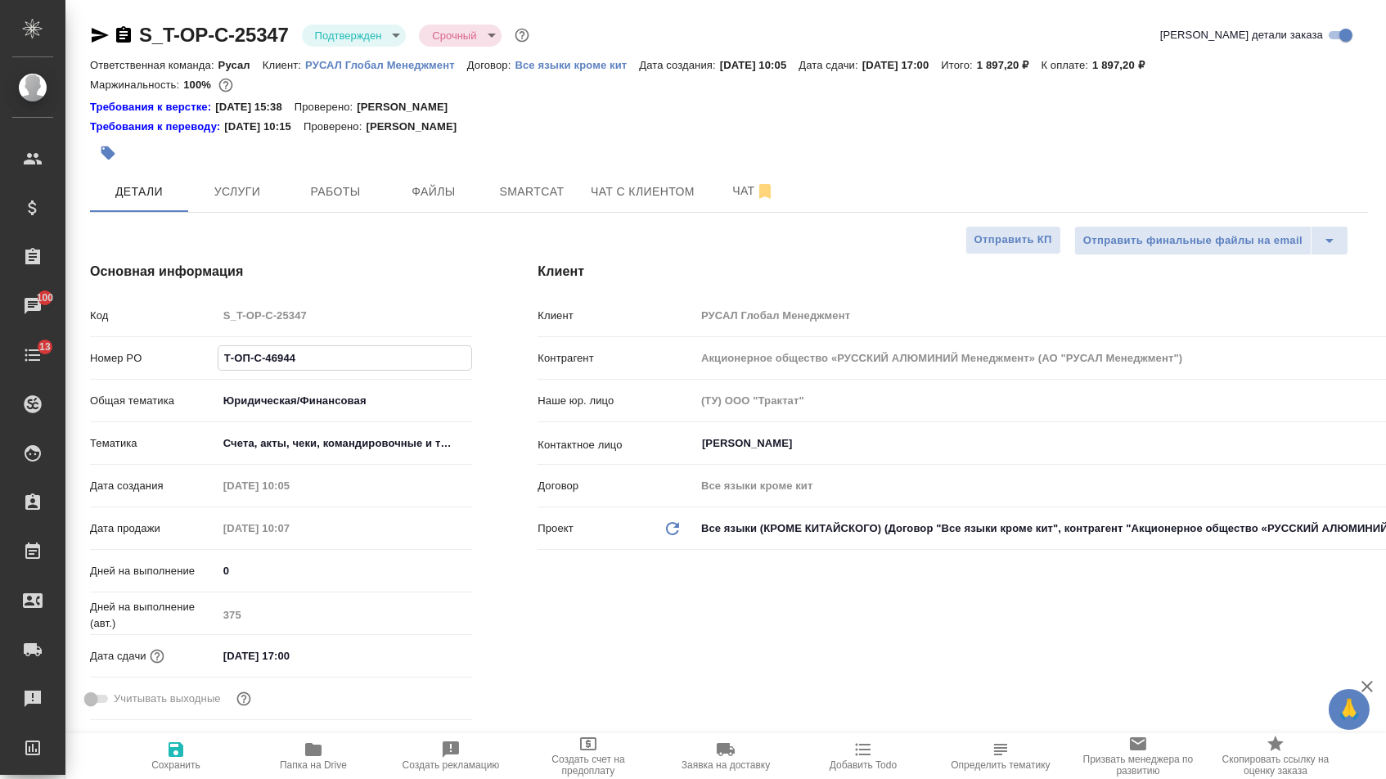
type textarea "x"
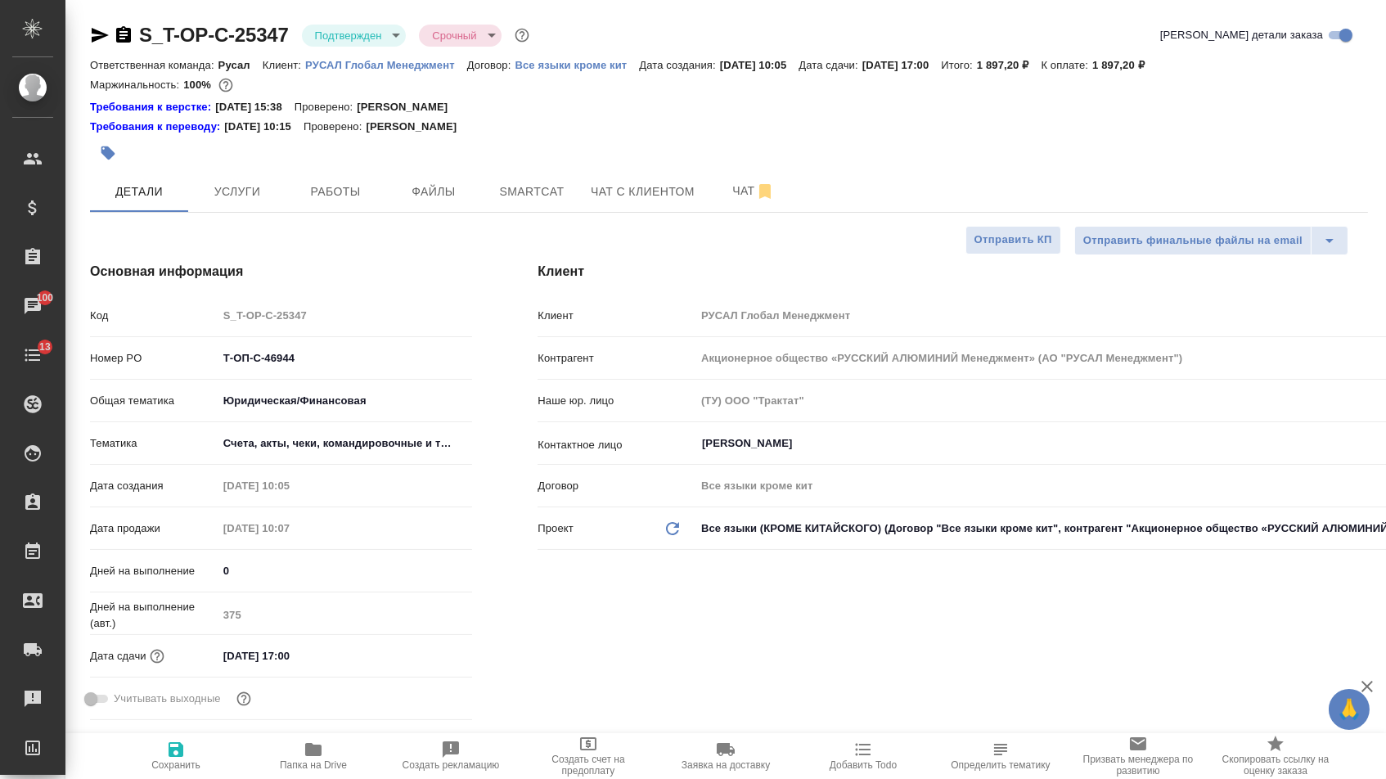
type textarea "x"
click at [106, 37] on icon "button" at bounding box center [100, 35] width 20 height 20
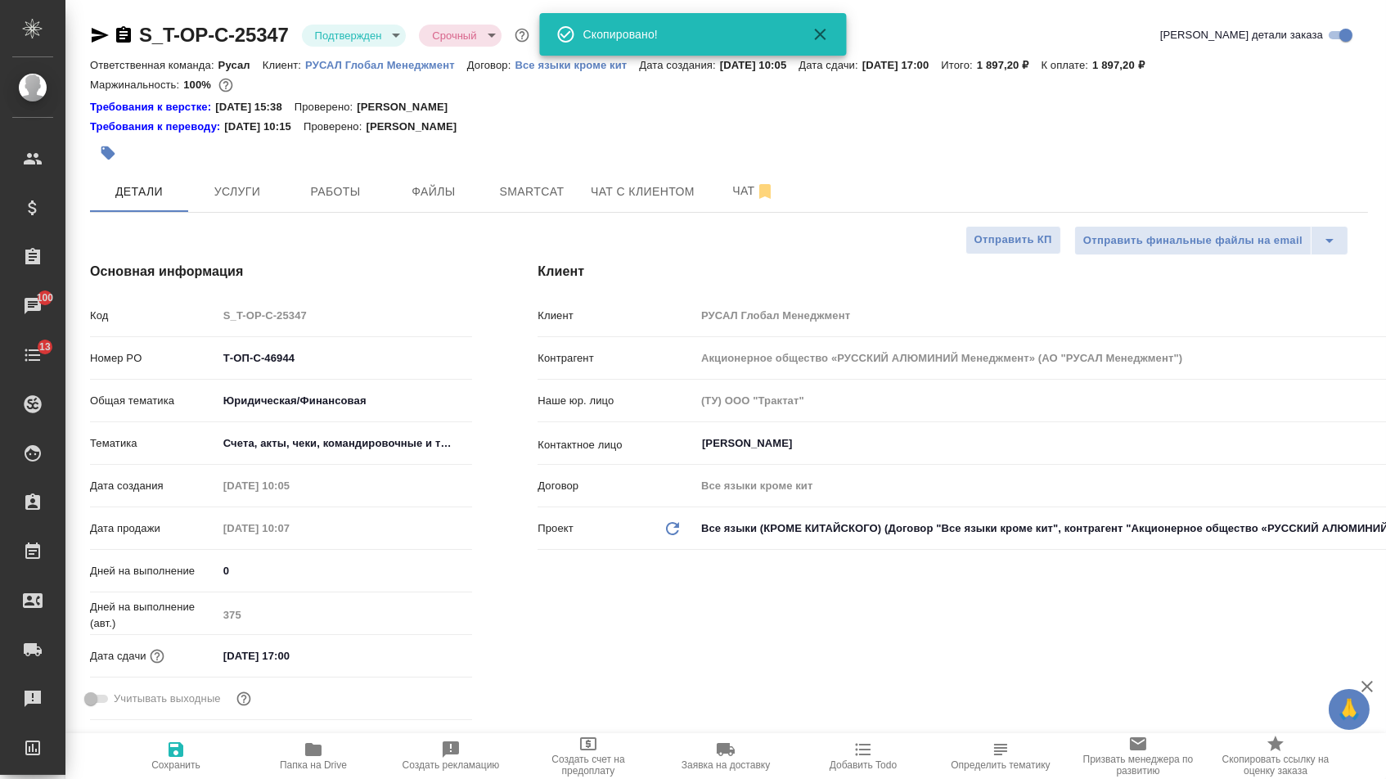
type textarea "x"
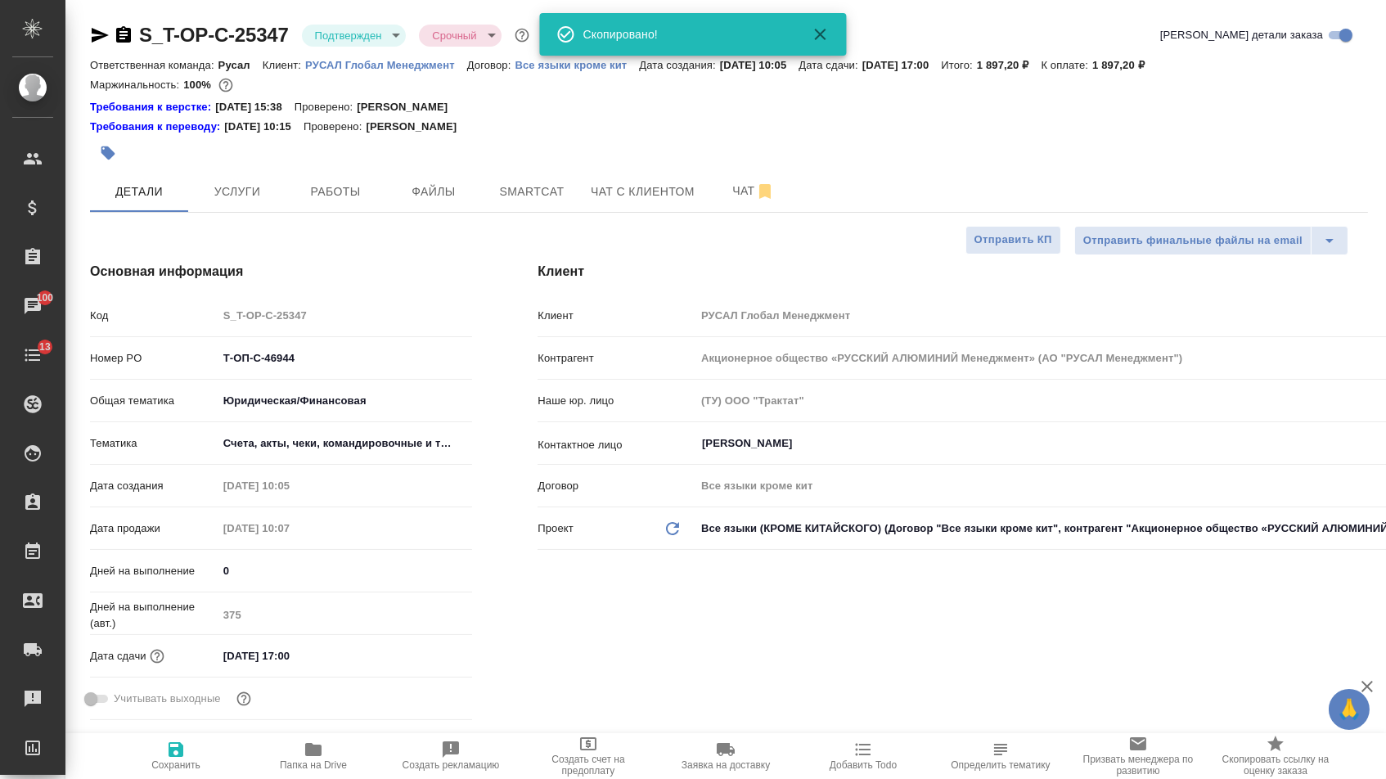
type textarea "x"
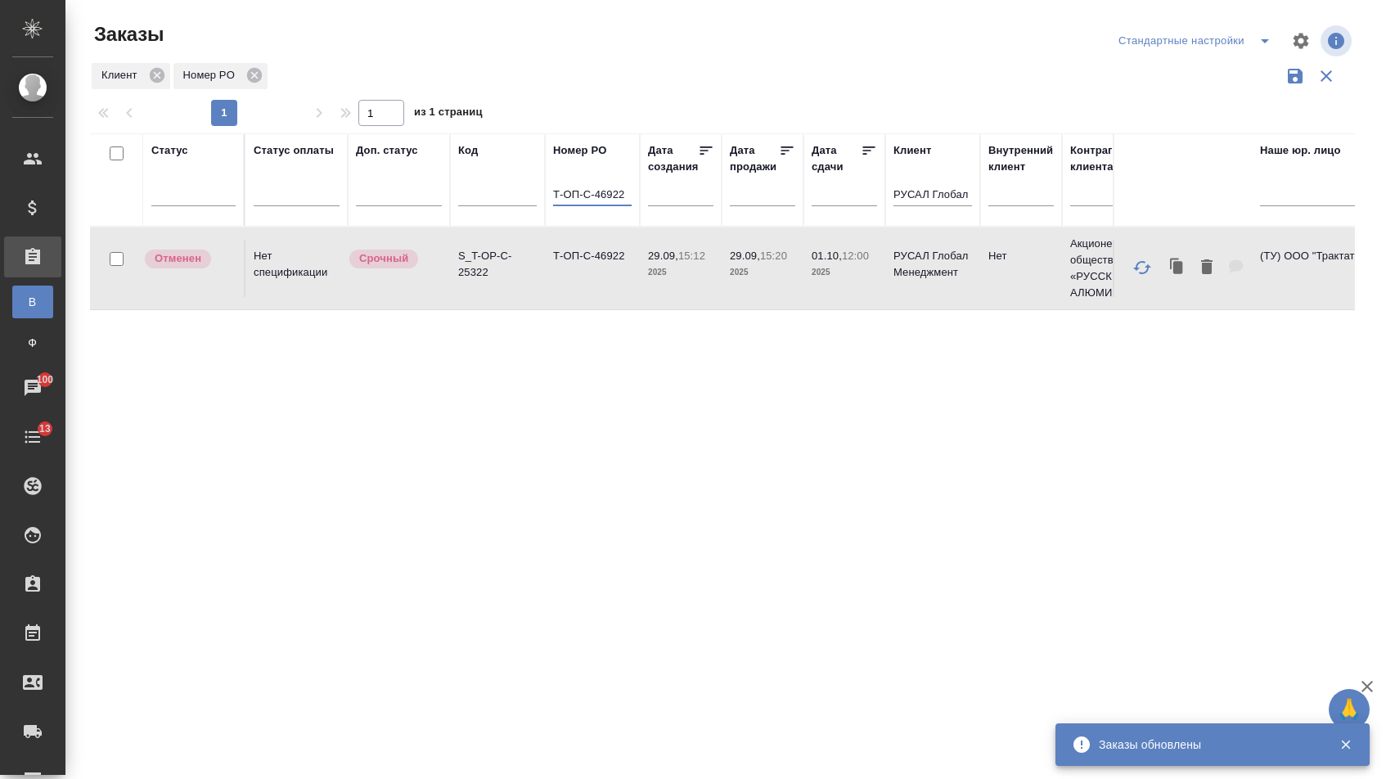
select select "8"
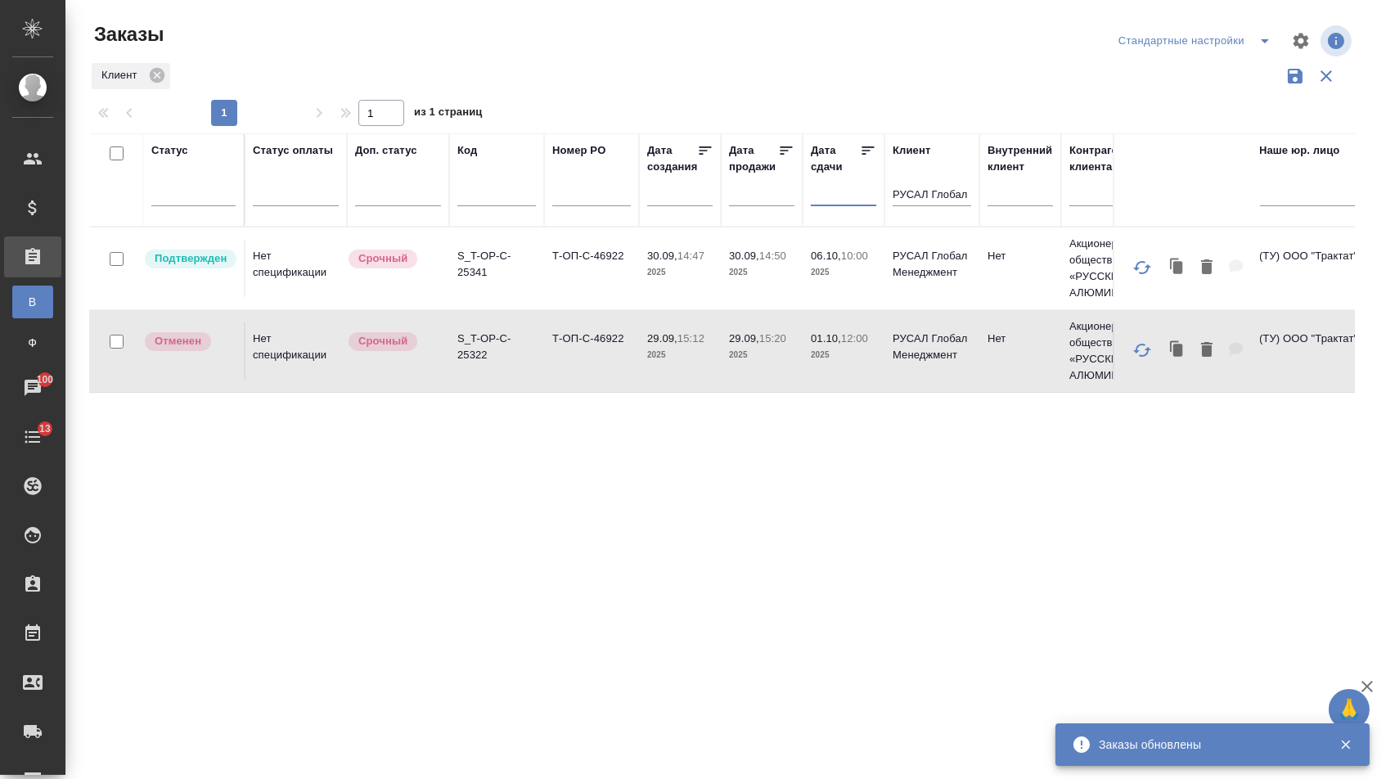
click at [844, 204] on input "text" at bounding box center [848, 193] width 56 height 23
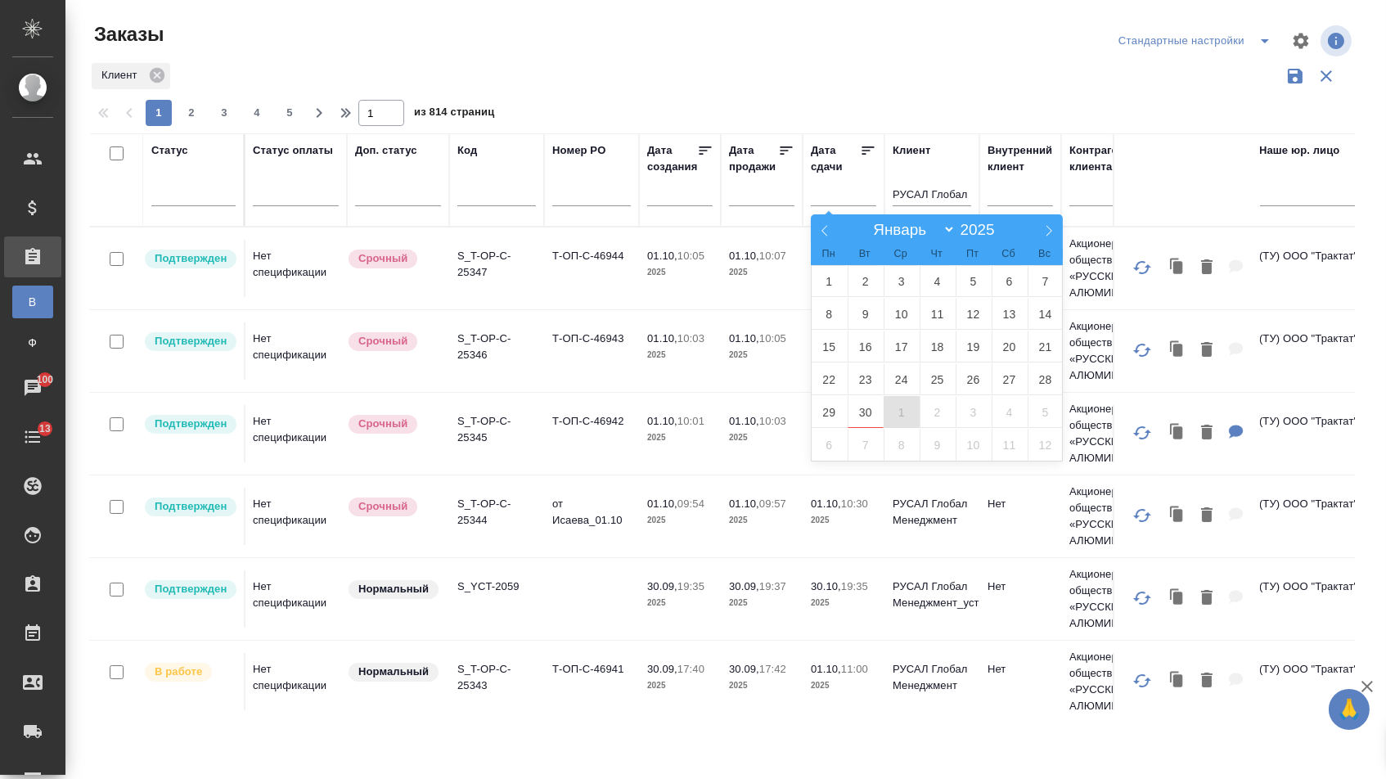
click at [903, 410] on span "1" at bounding box center [901, 412] width 36 height 32
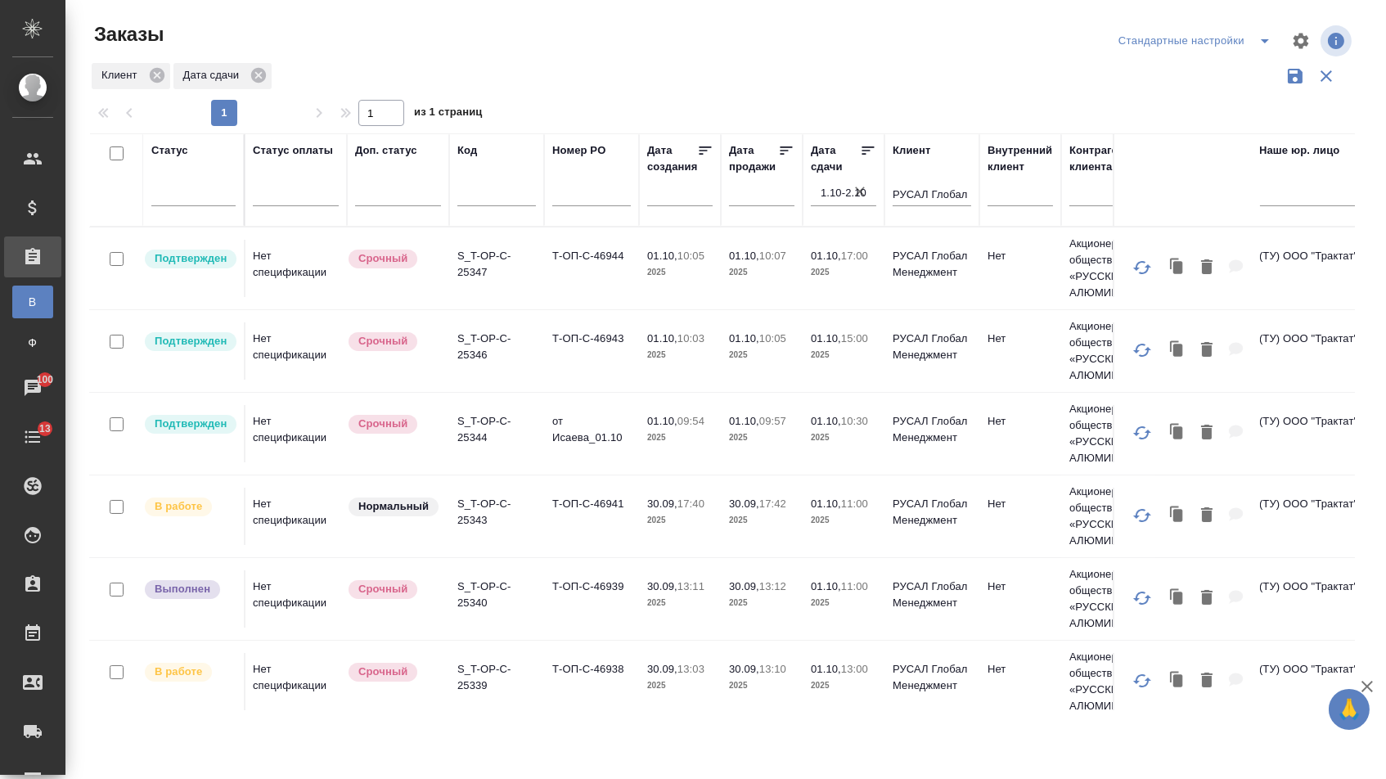
click at [864, 157] on icon at bounding box center [868, 150] width 16 height 16
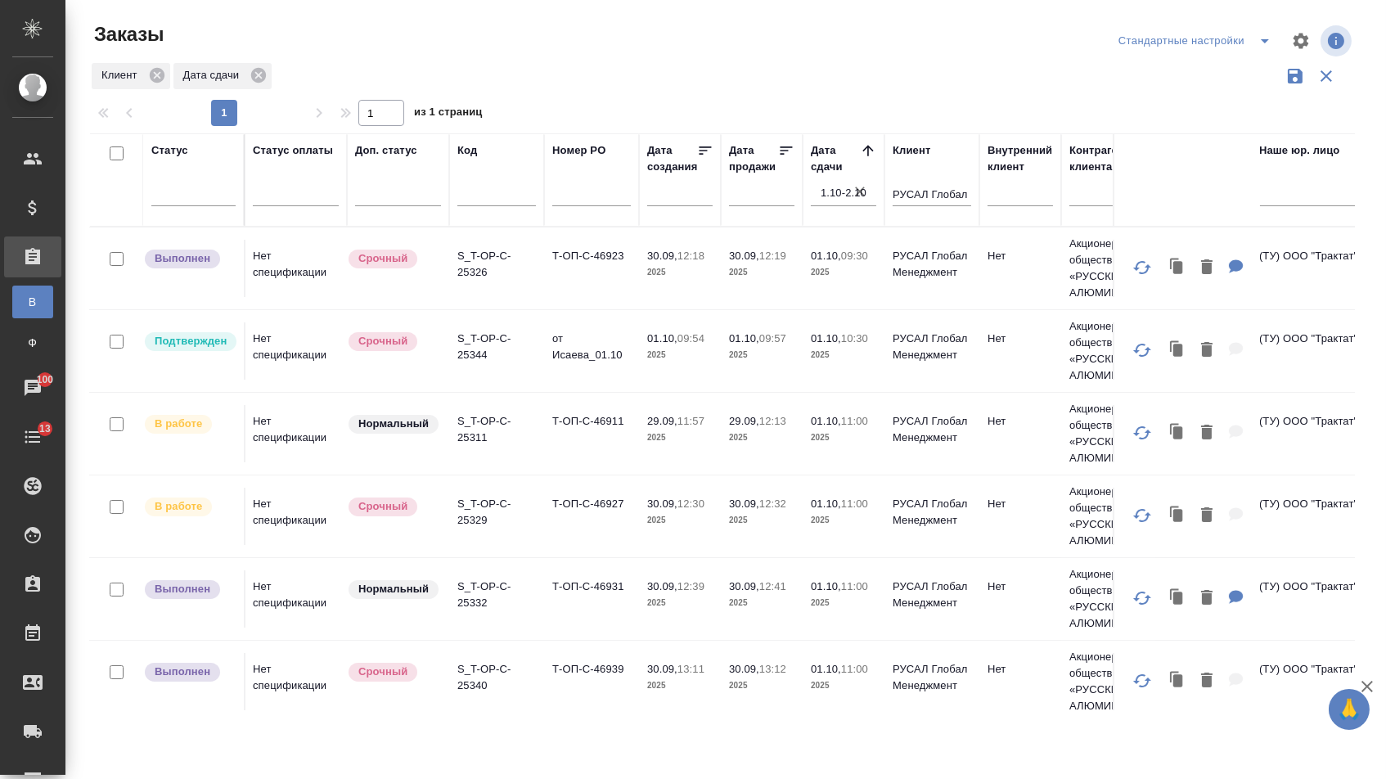
click at [864, 159] on icon at bounding box center [868, 150] width 16 height 16
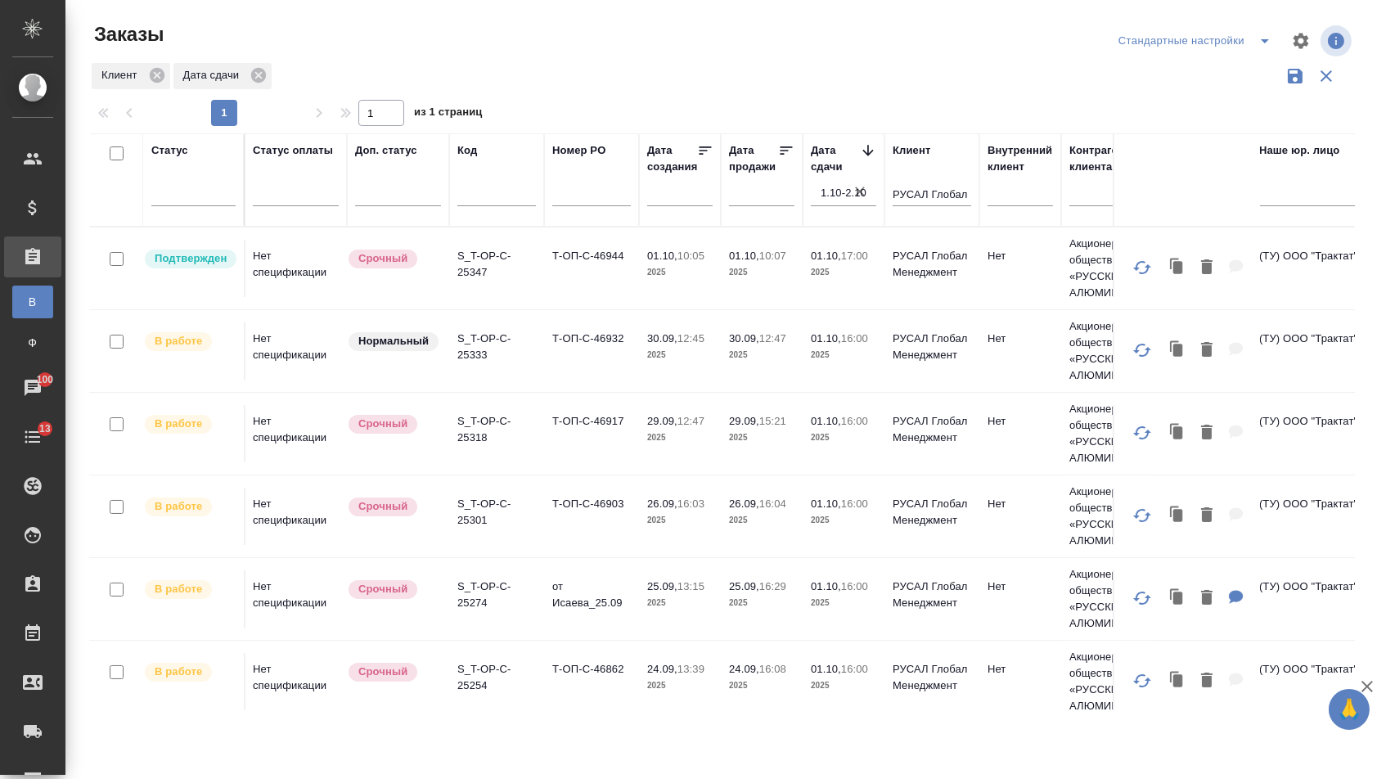
click at [864, 159] on icon at bounding box center [868, 150] width 16 height 16
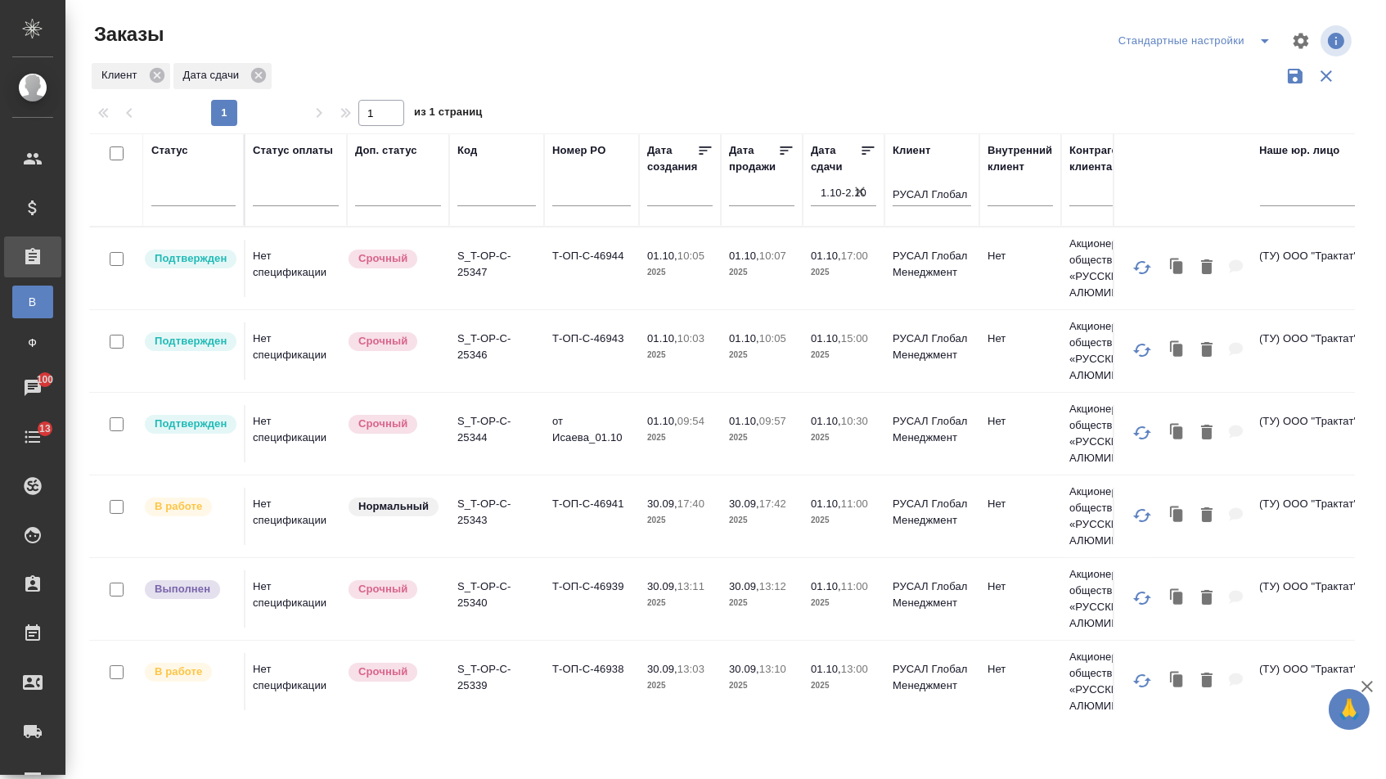
click at [864, 155] on icon at bounding box center [868, 150] width 12 height 8
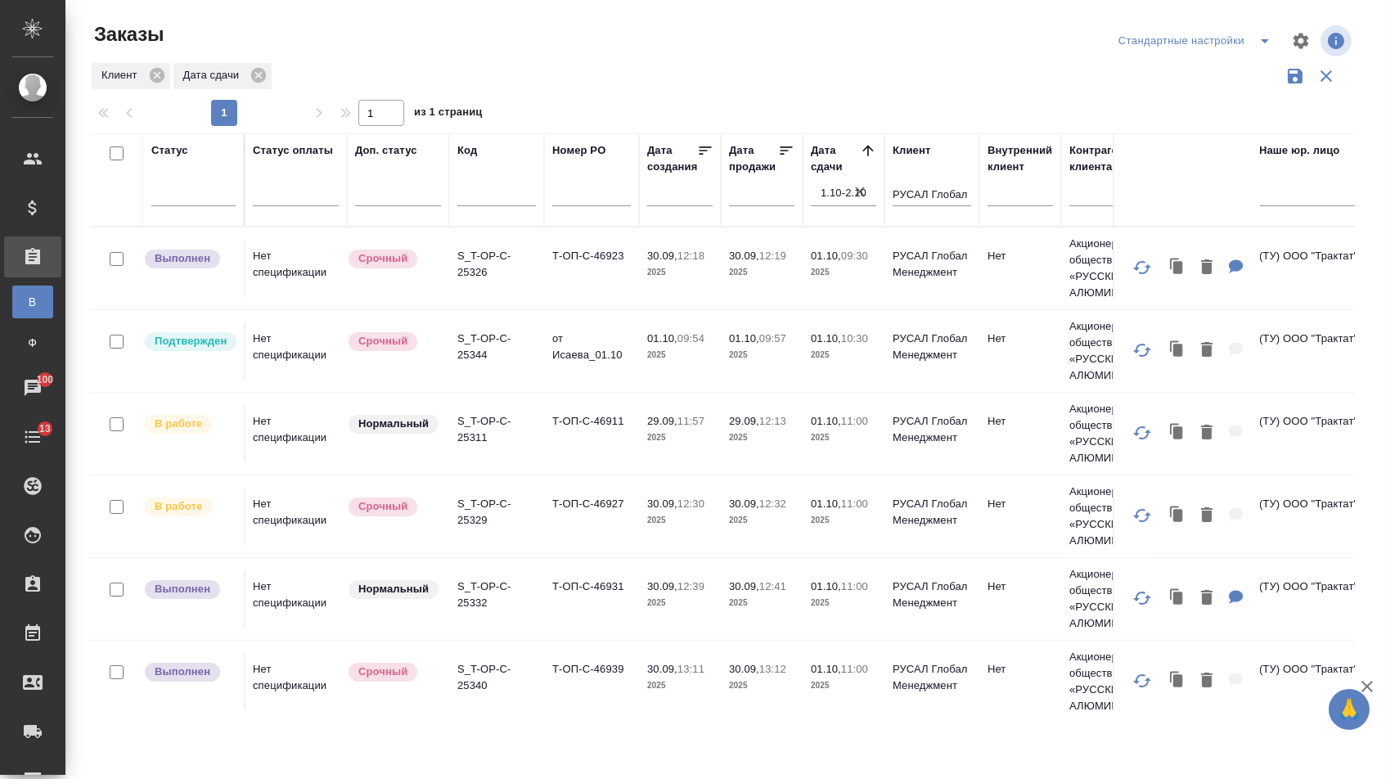
scroll to position [0, 0]
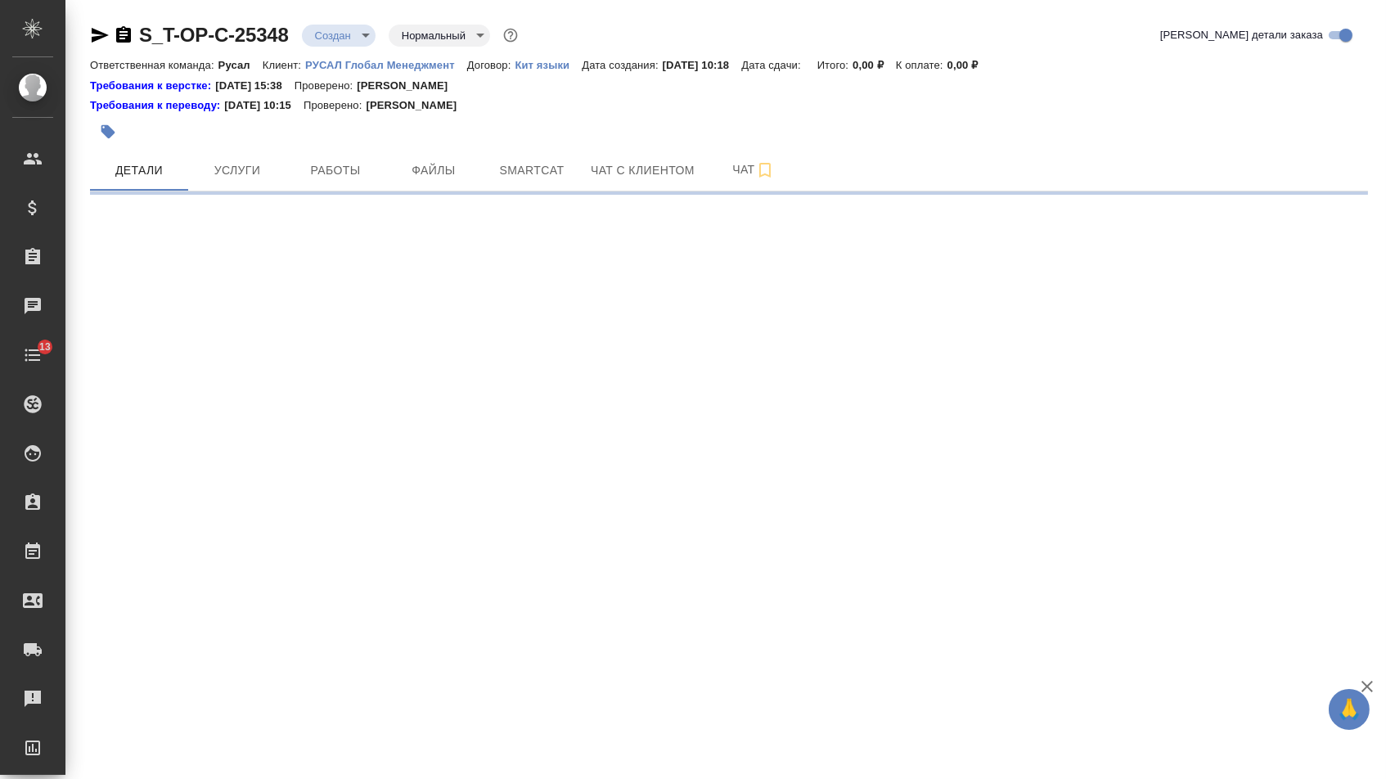
select select "RU"
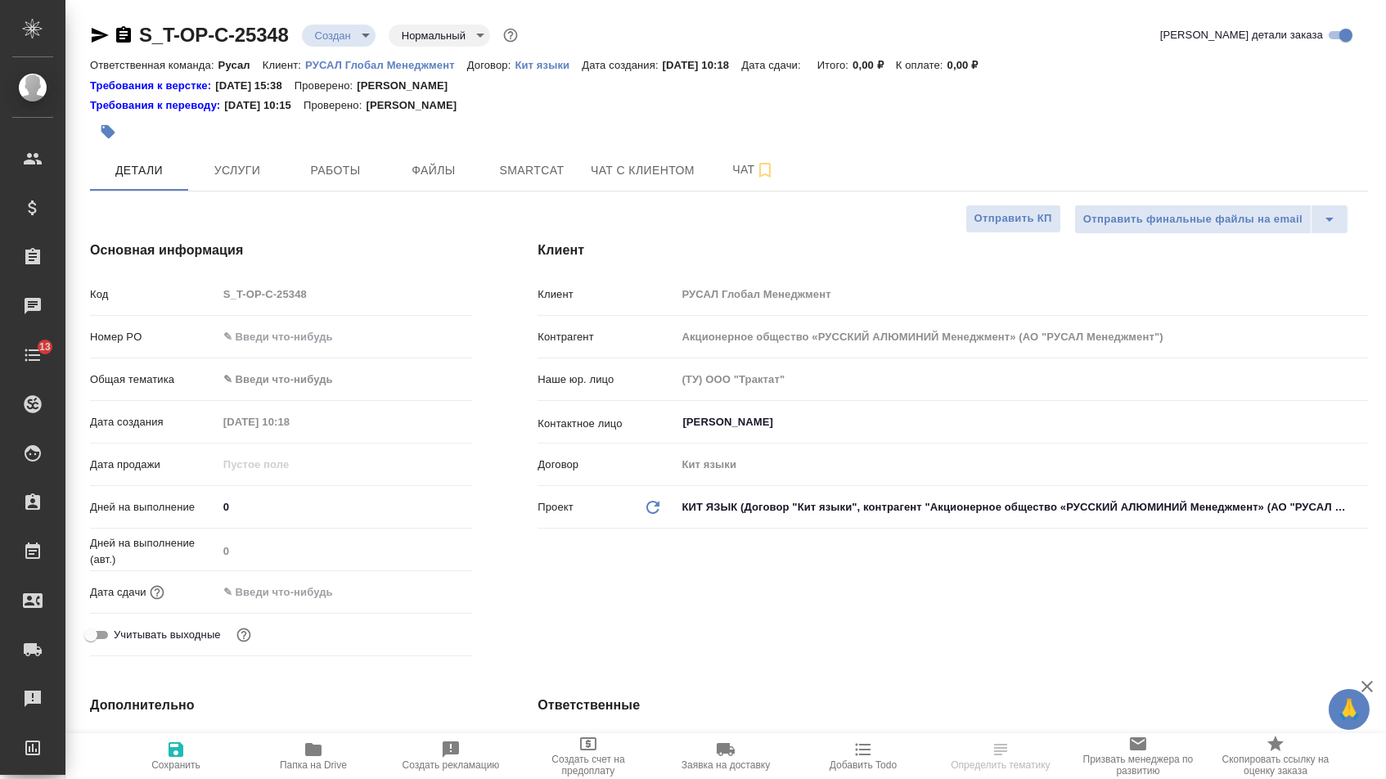
type textarea "x"
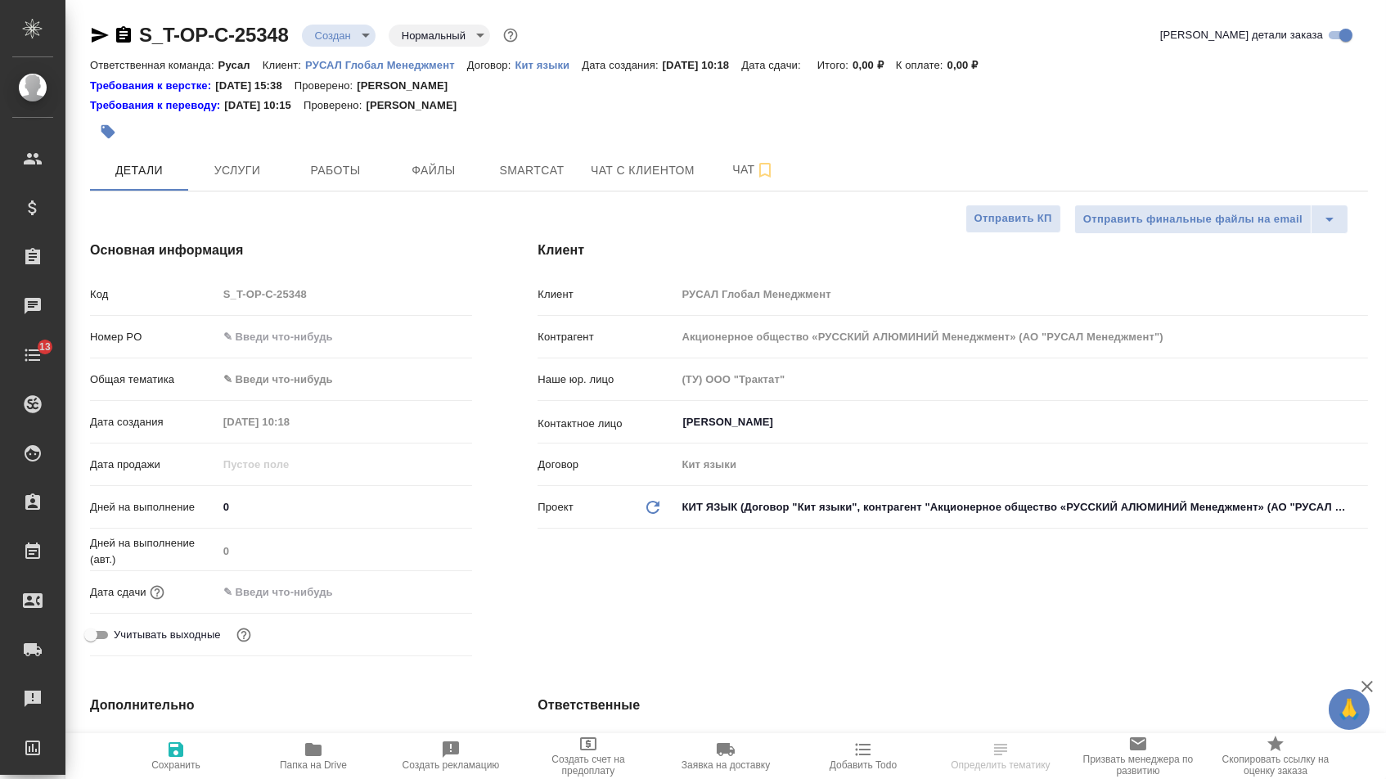
type textarea "x"
click at [297, 343] on input "text" at bounding box center [345, 337] width 254 height 24
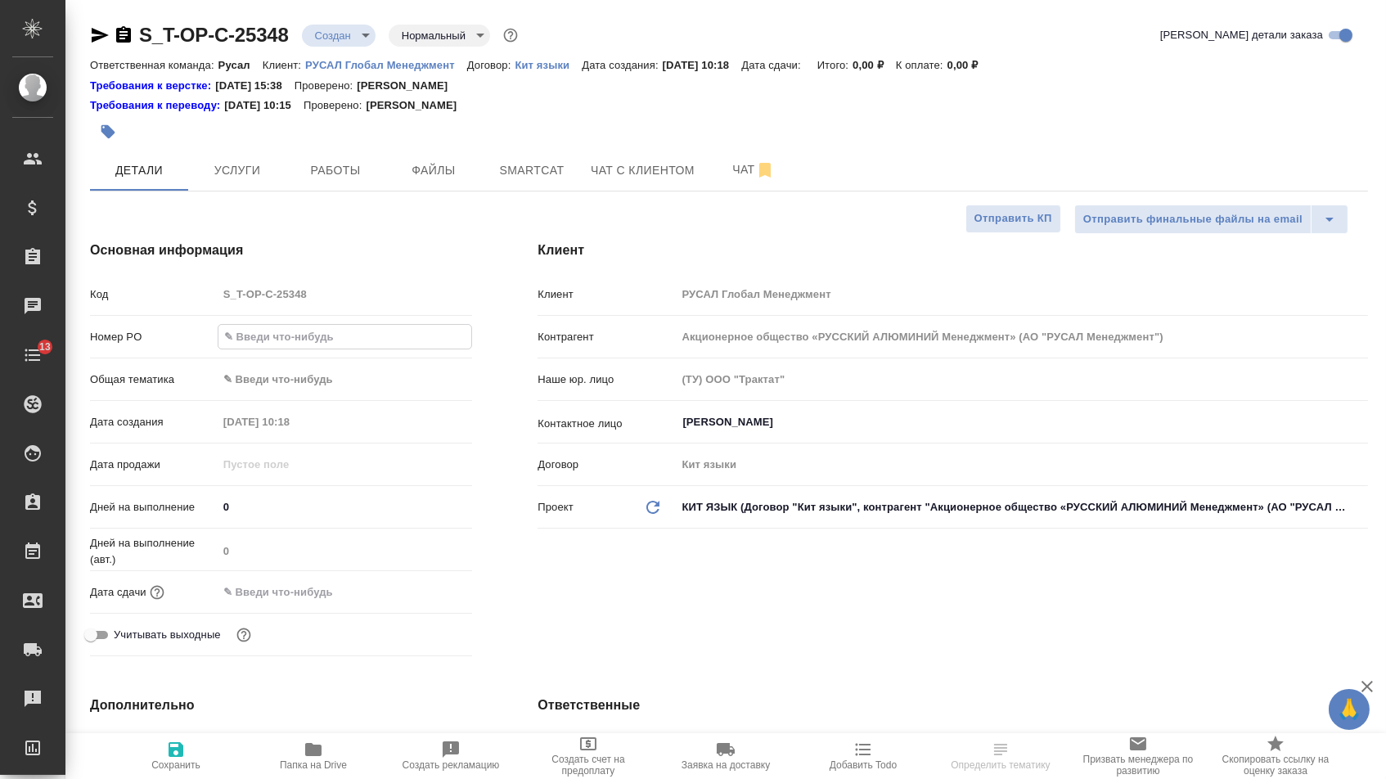
paste input "Т-ОП-С-46945"
type input "Т-ОП-С-46945"
type textarea "x"
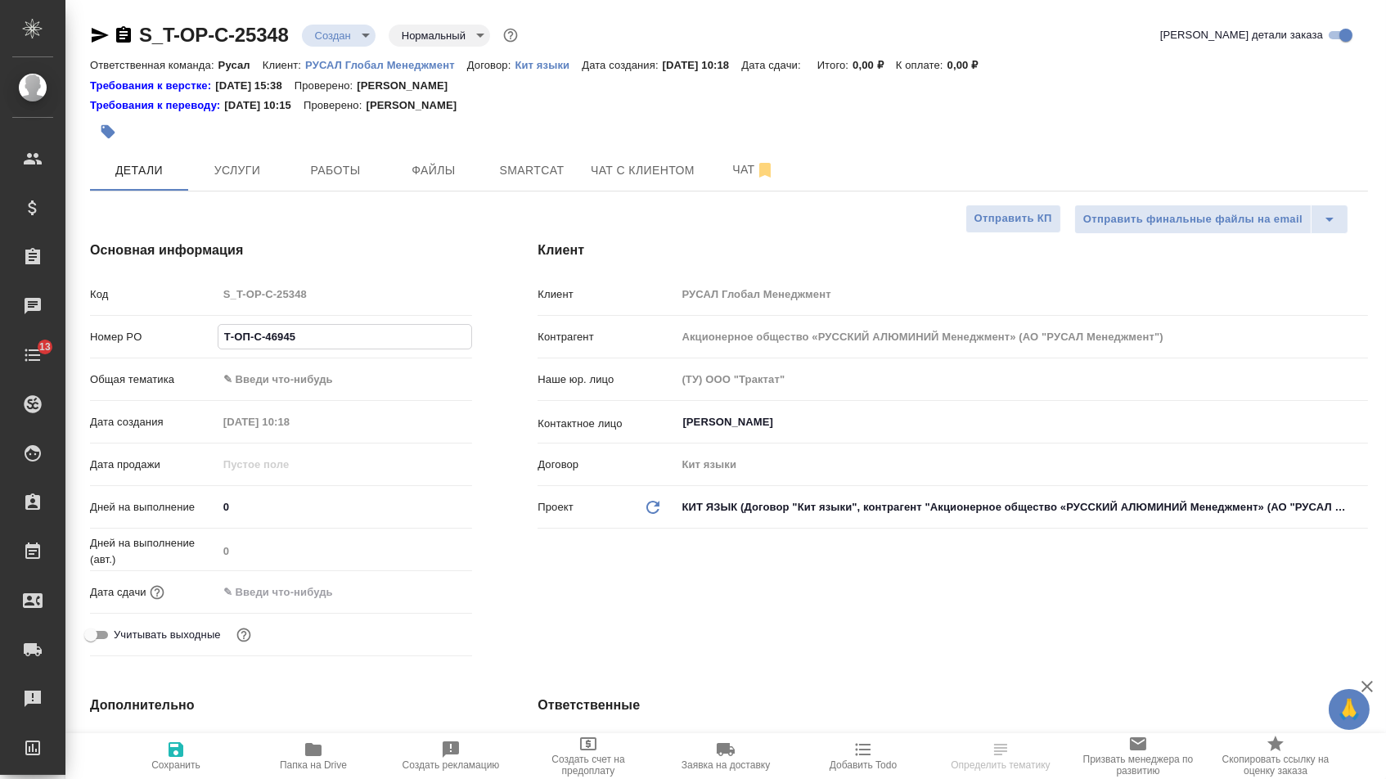
type input "Т-ОП-С-46945"
click at [315, 584] on input "text" at bounding box center [289, 592] width 143 height 24
click at [428, 600] on icon "button" at bounding box center [425, 591] width 20 height 20
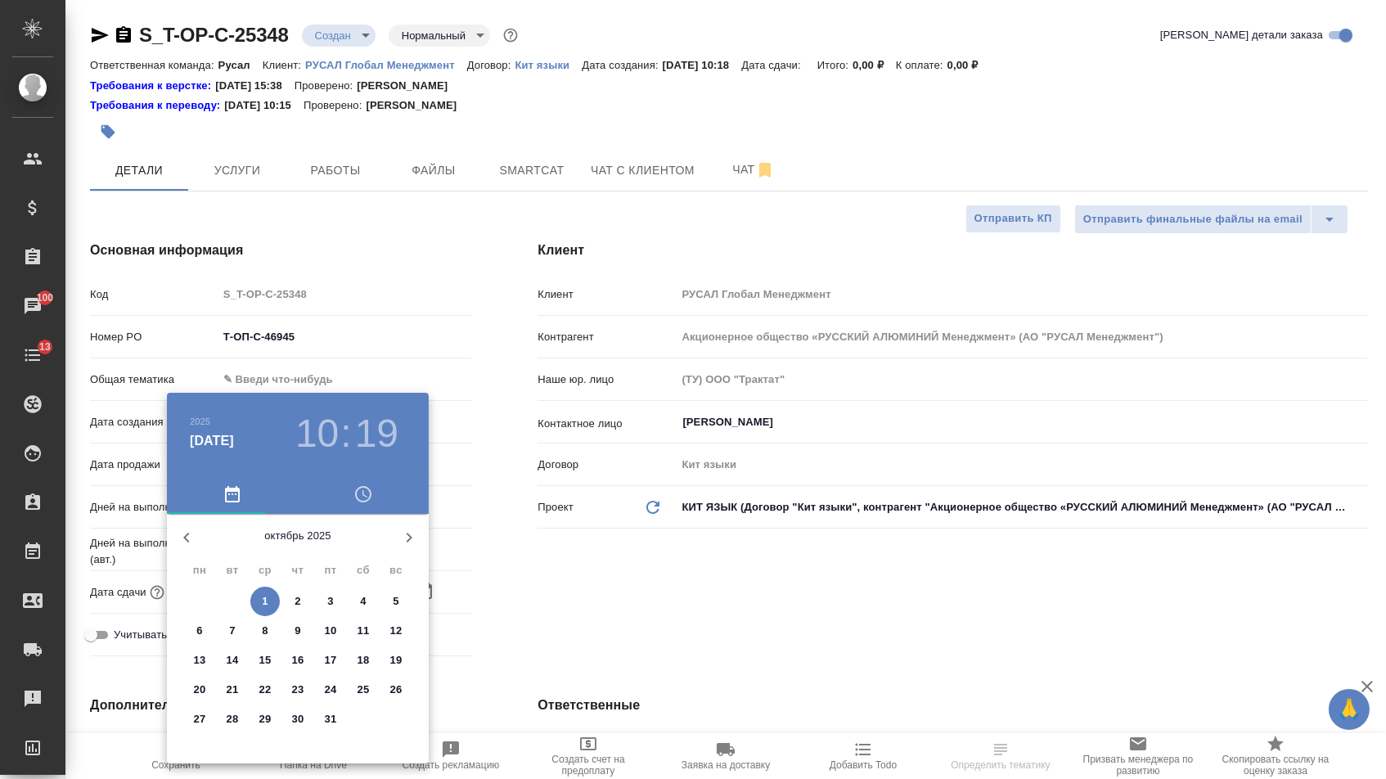
click at [267, 630] on p "8" at bounding box center [265, 630] width 6 height 16
type input "08.10.2025 10:19"
type textarea "x"
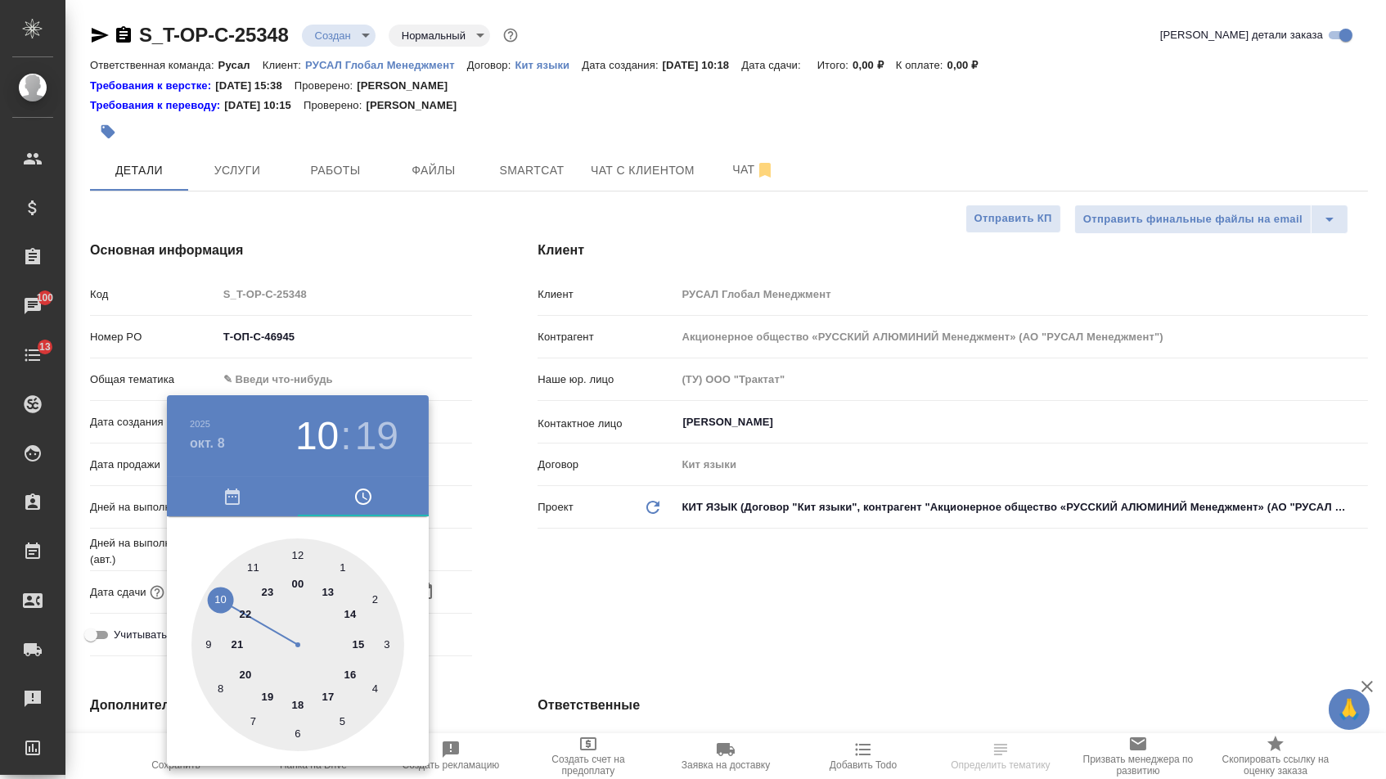
type textarea "x"
click at [333, 689] on div at bounding box center [297, 644] width 213 height 213
type input "08.10.2025 17:19"
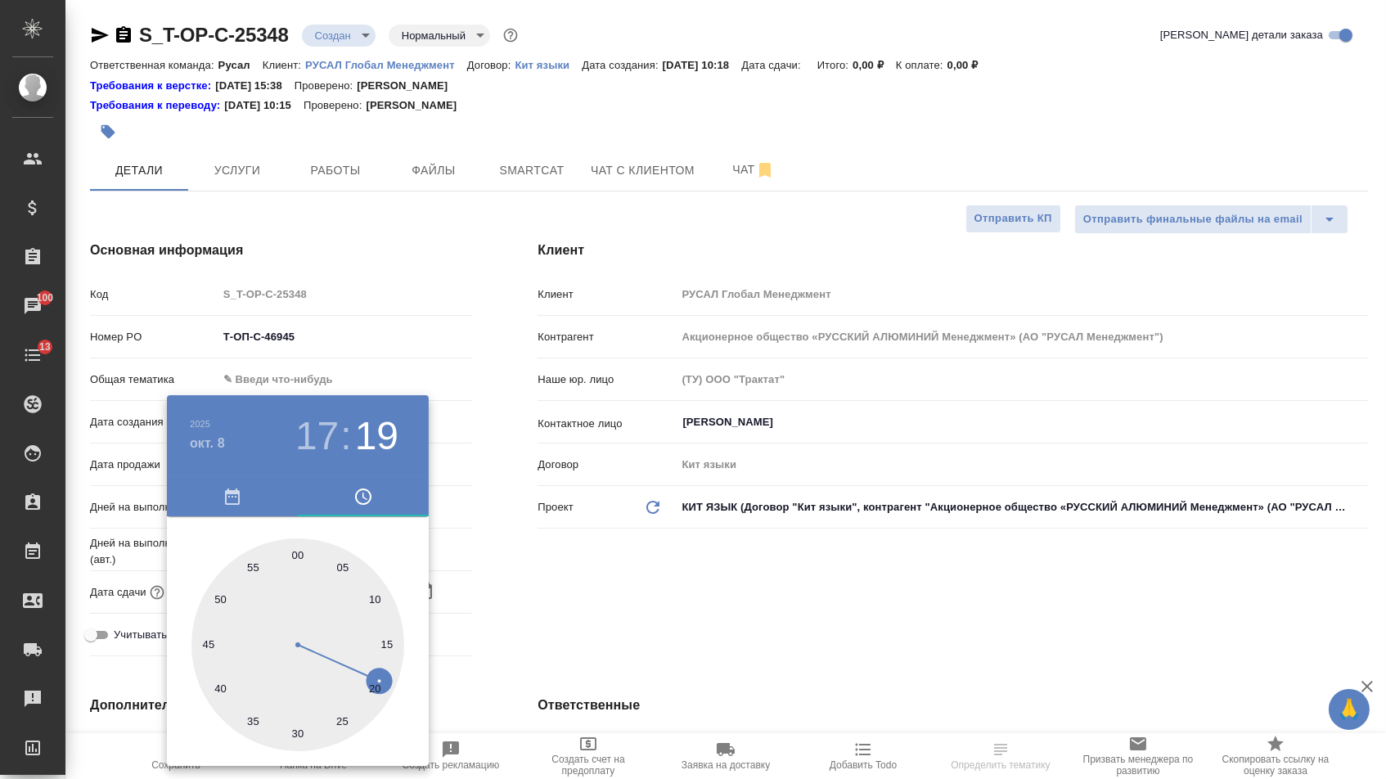
type textarea "x"
click at [297, 547] on div at bounding box center [297, 644] width 213 height 213
type input "08.10.2025 17:00"
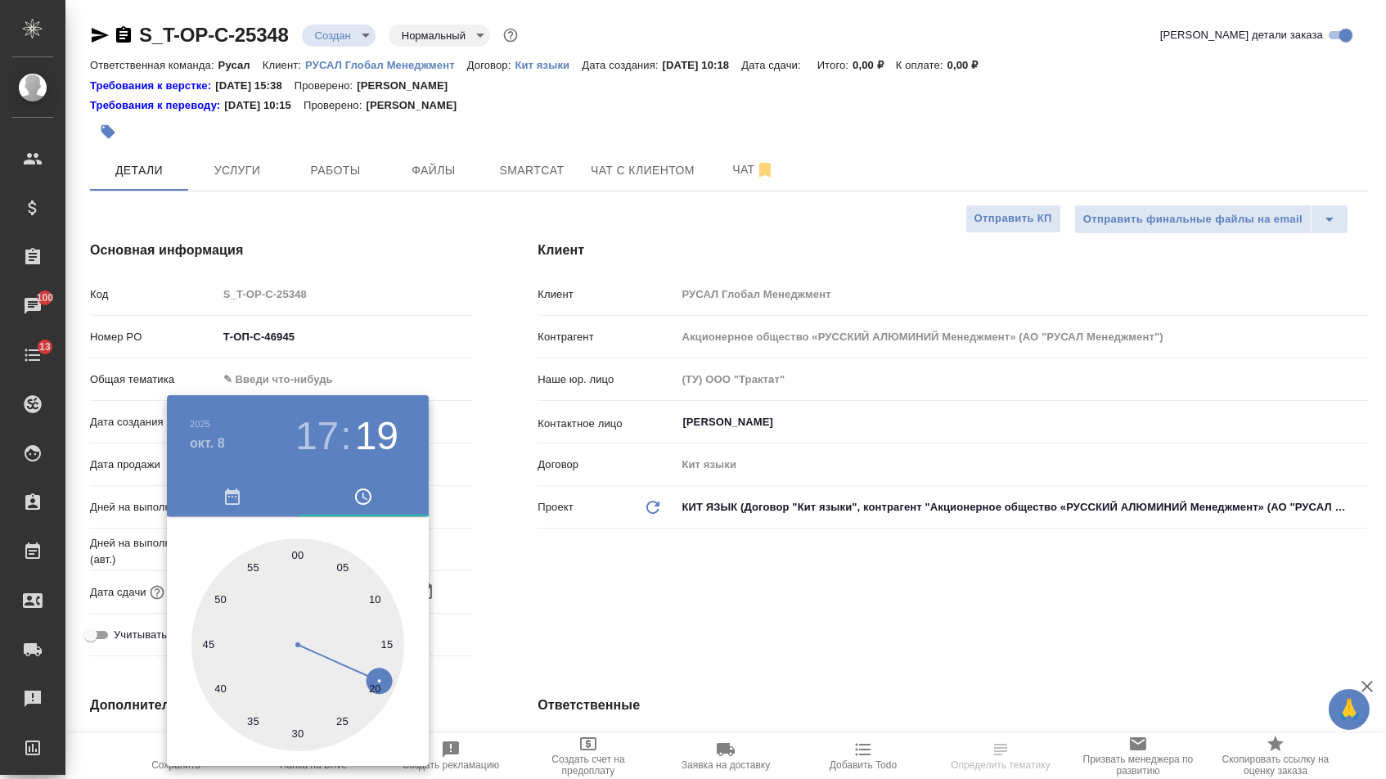
type textarea "x"
click at [590, 575] on div at bounding box center [693, 389] width 1386 height 779
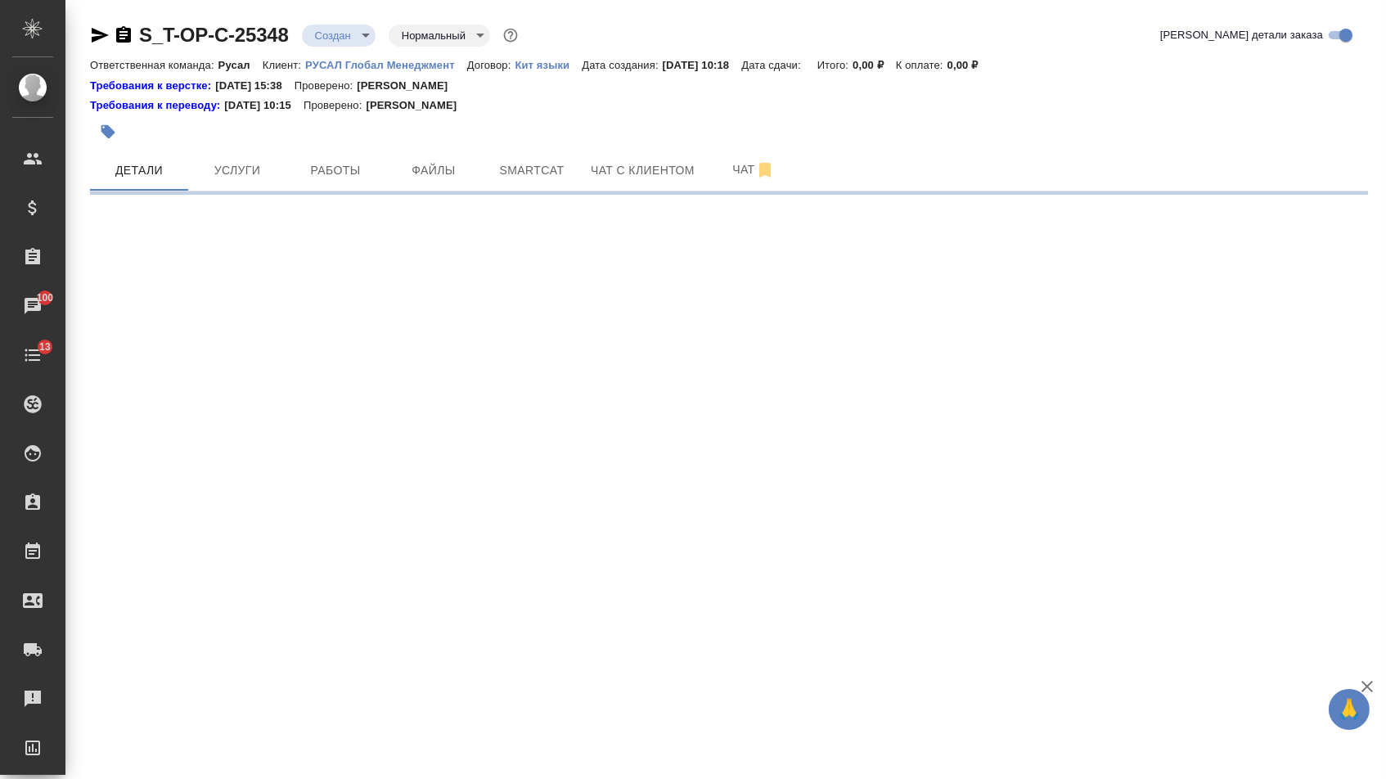
select select "RU"
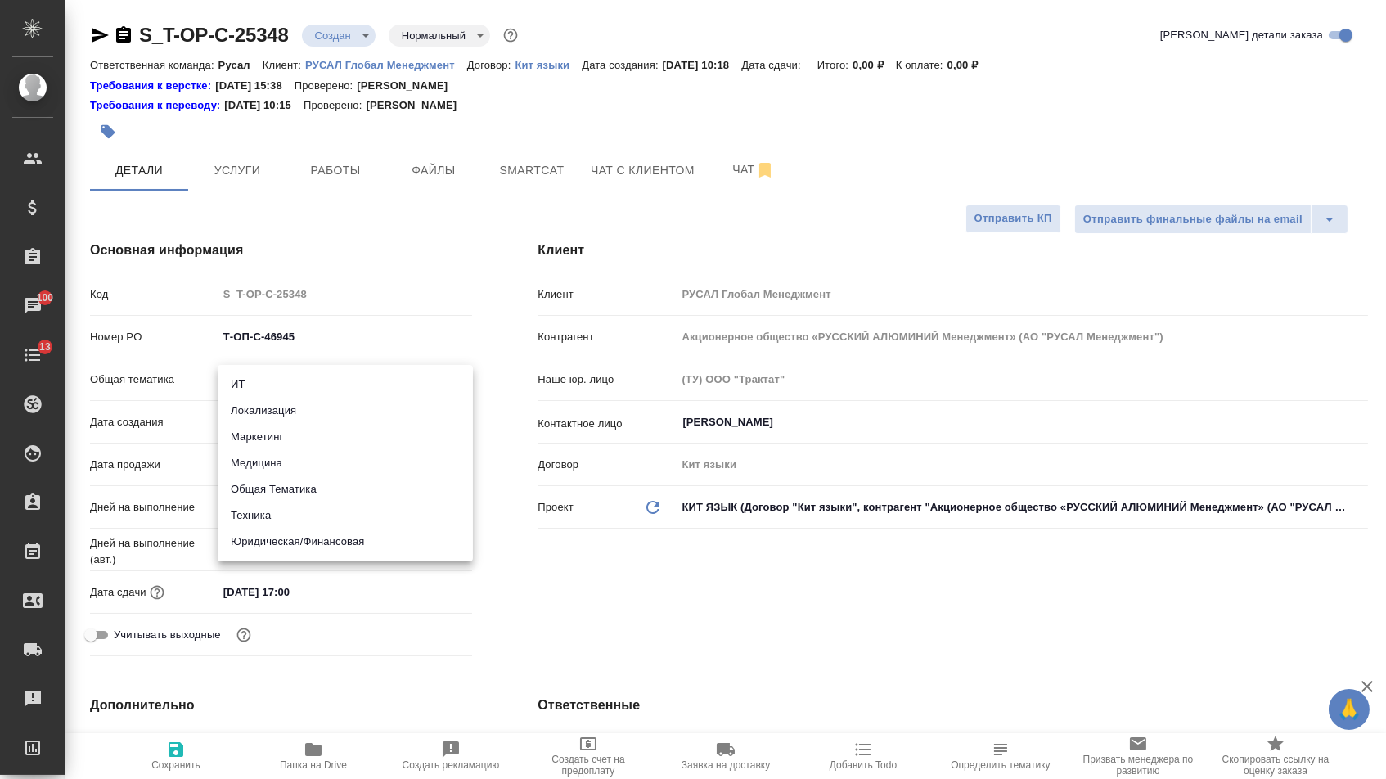
click at [318, 392] on body "🙏 .cls-1 fill:#fff; AWATERA Menshikova Aleksandra Клиенты Спецификации Заказы 1…" at bounding box center [693, 389] width 1386 height 779
click at [685, 563] on div at bounding box center [693, 389] width 1386 height 779
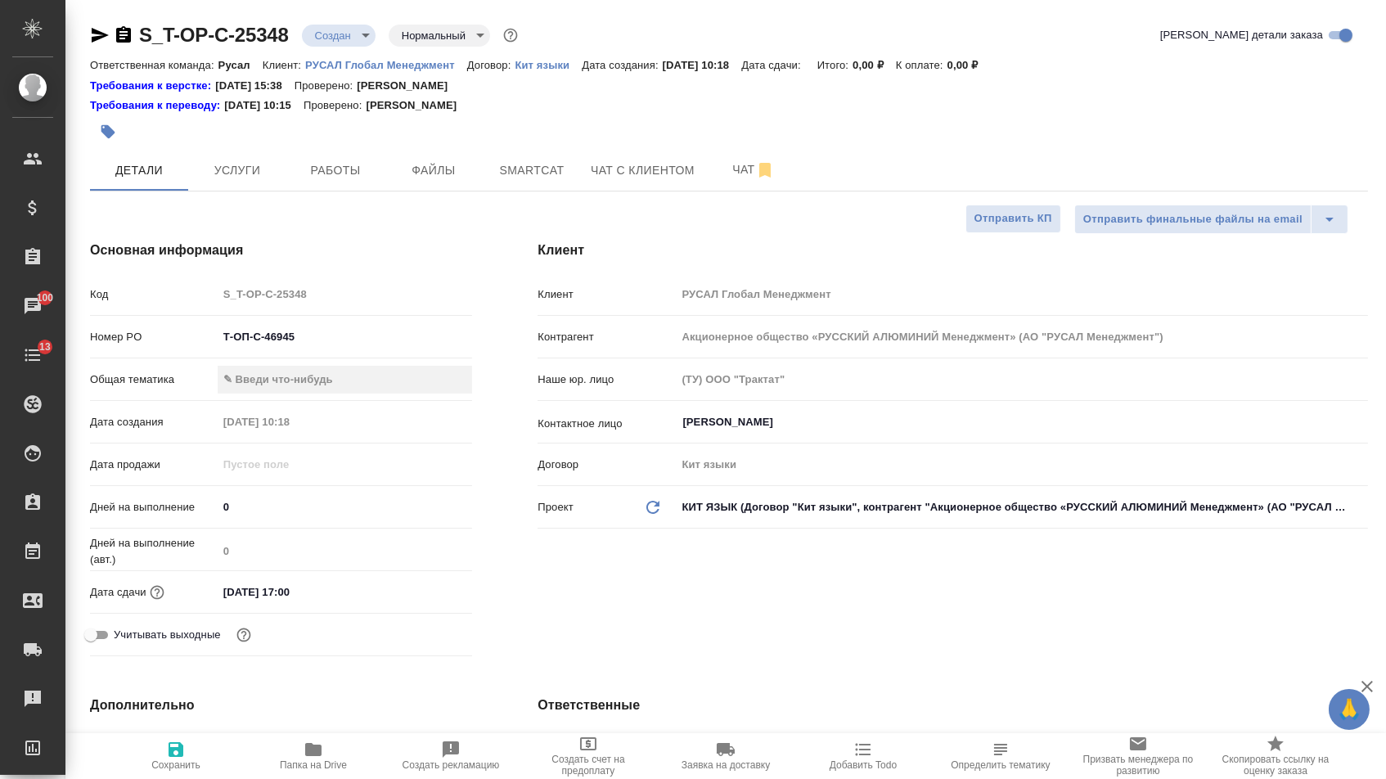
type textarea "x"
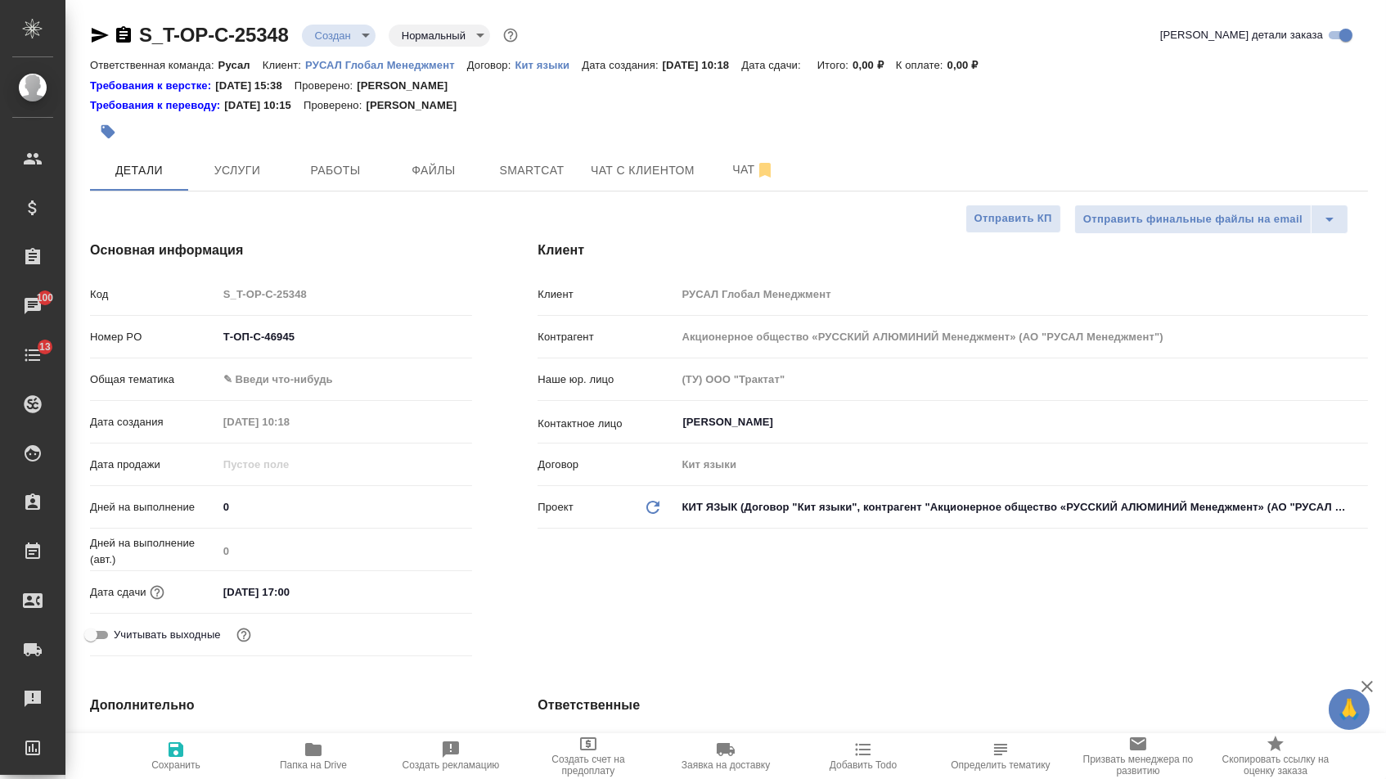
type textarea "x"
click at [326, 389] on body "🙏 .cls-1 fill:#fff; AWATERA Menshikova Aleksandra Клиенты Спецификации Заказы 1…" at bounding box center [693, 389] width 1386 height 779
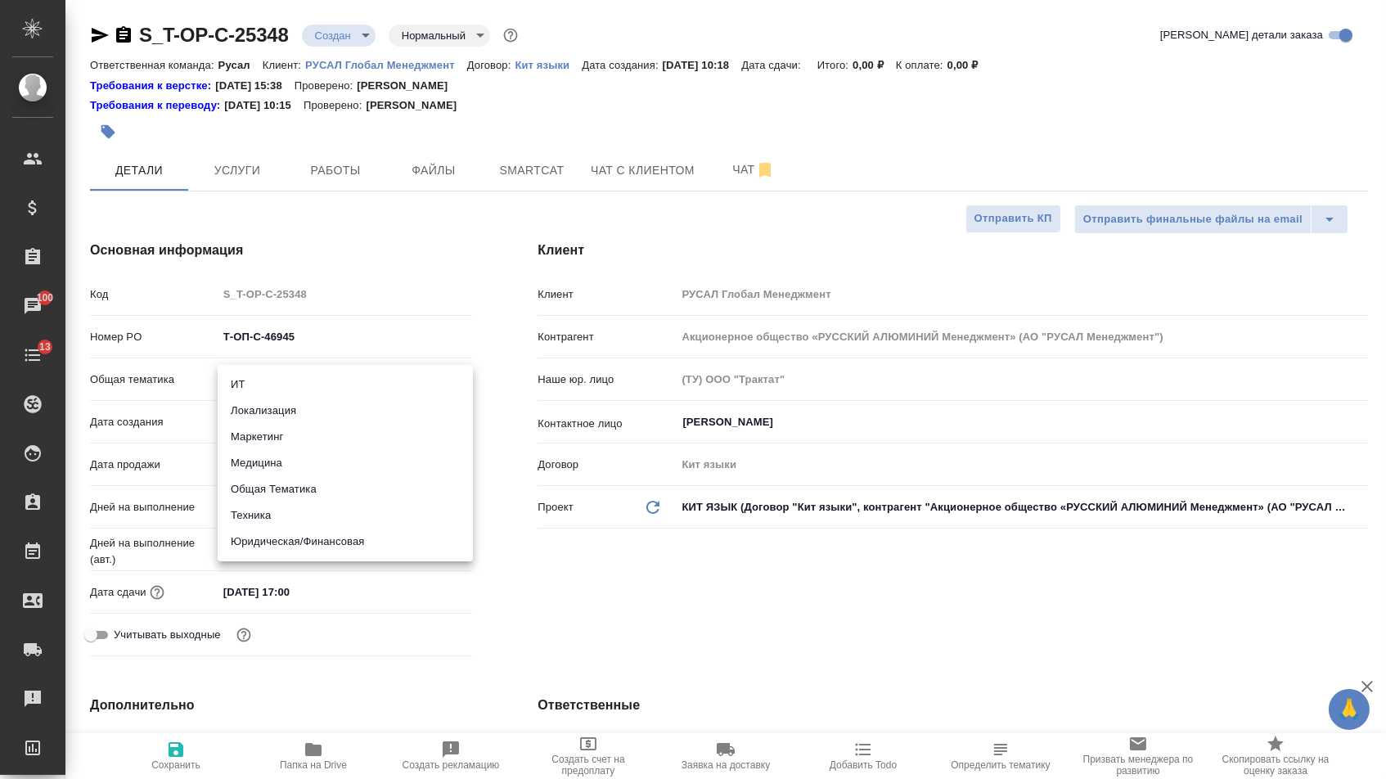
click at [272, 521] on li "Техника" at bounding box center [345, 515] width 255 height 26
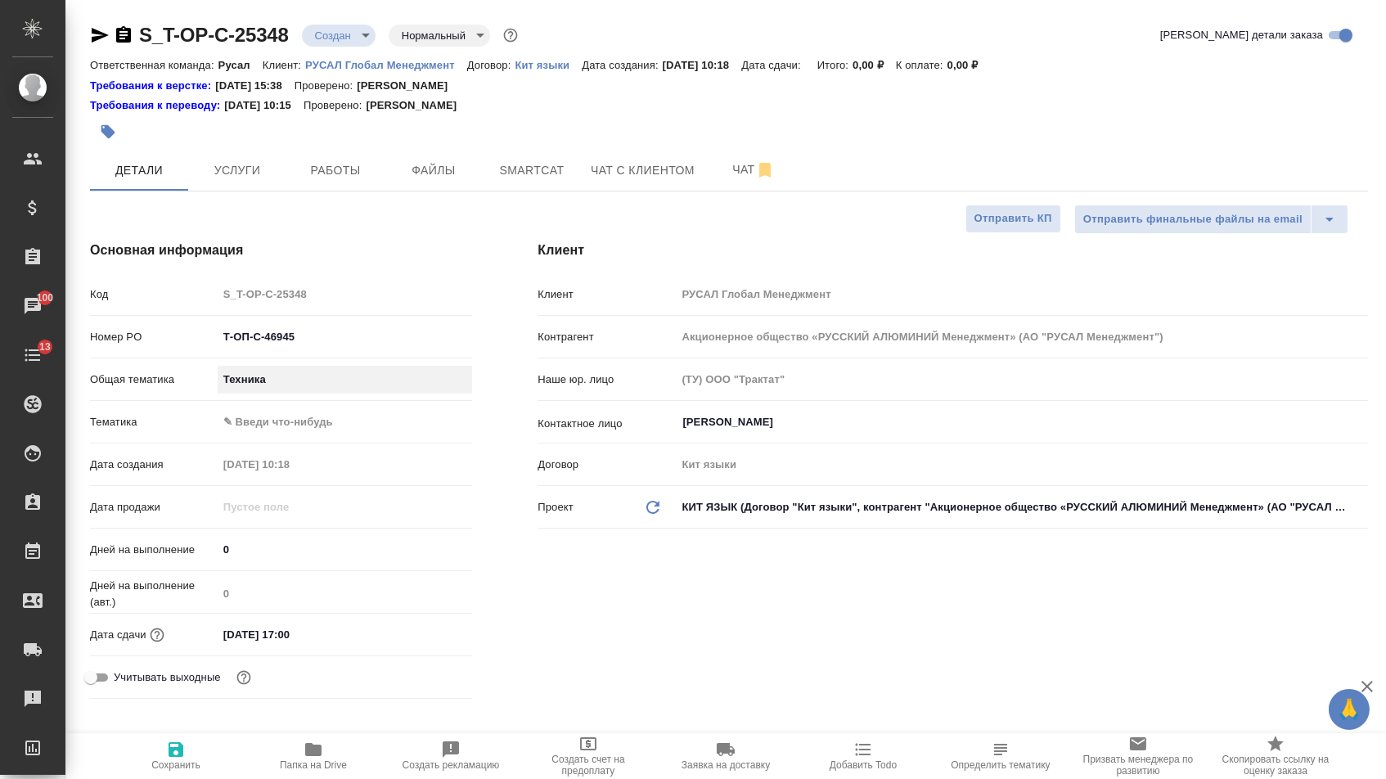
type input "tech"
type textarea "x"
click at [286, 426] on body "🙏 .cls-1 fill:#fff; AWATERA Menshikova Aleksandra Клиенты Спецификации Заказы 1…" at bounding box center [693, 389] width 1386 height 779
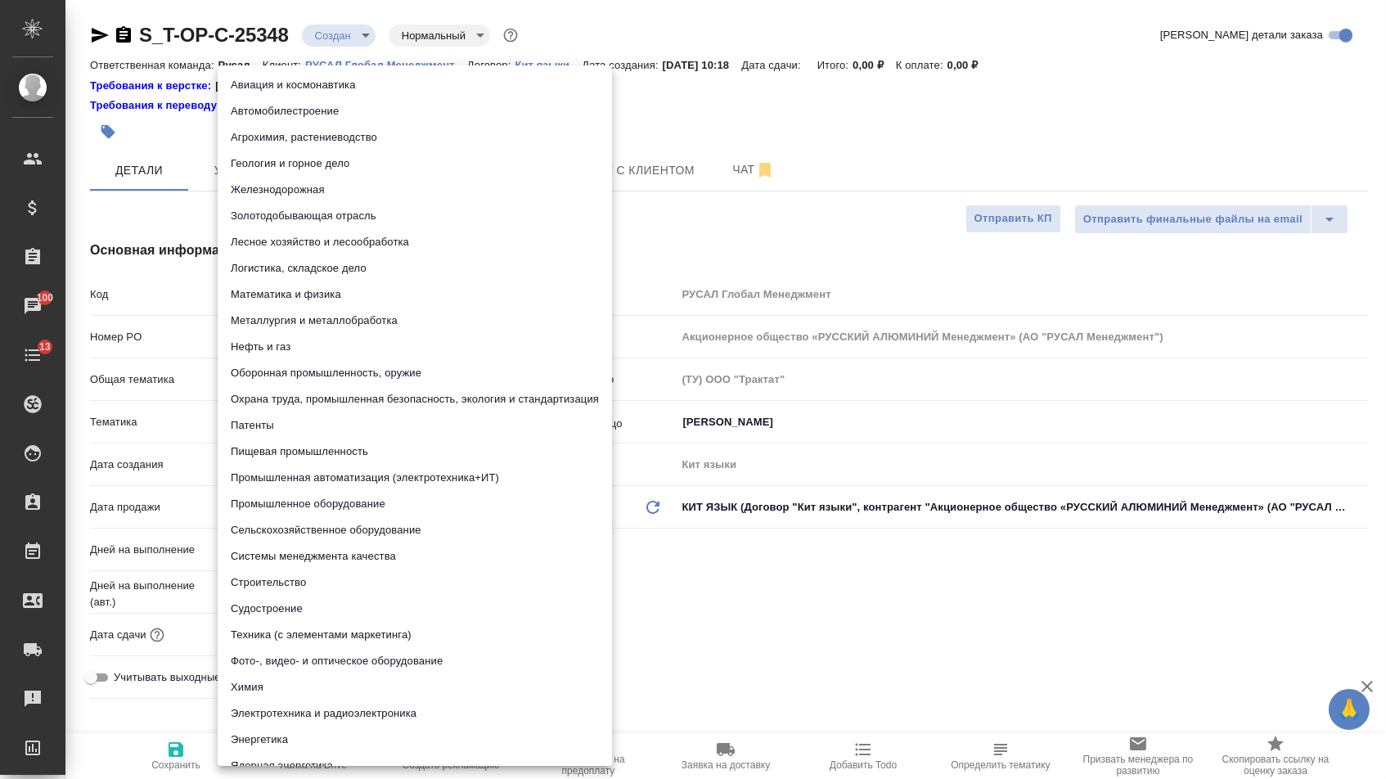
click at [295, 503] on li "Промышленное оборудование" at bounding box center [415, 504] width 394 height 26
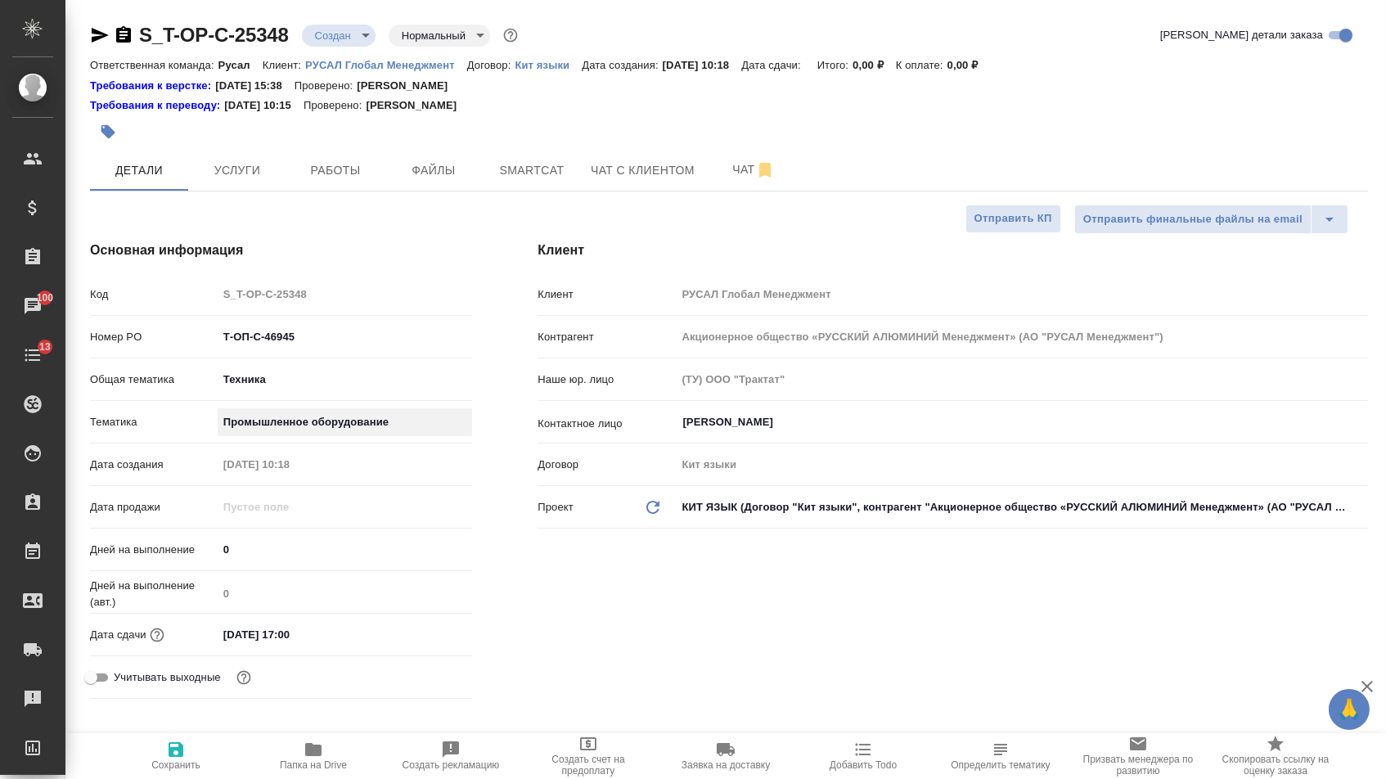
type textarea "x"
type input "5f647205b73bc97568ca66bc"
click at [175, 743] on icon "button" at bounding box center [176, 749] width 20 height 20
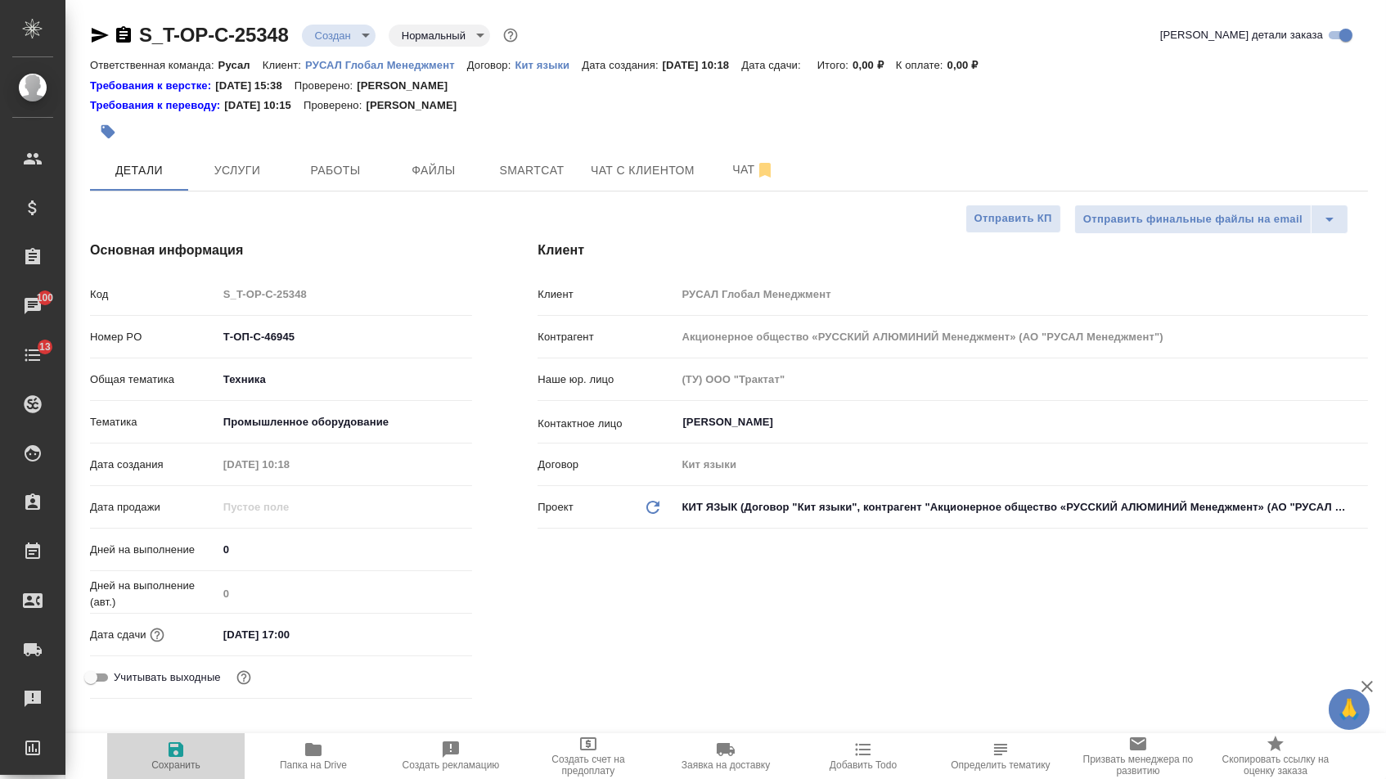
type textarea "x"
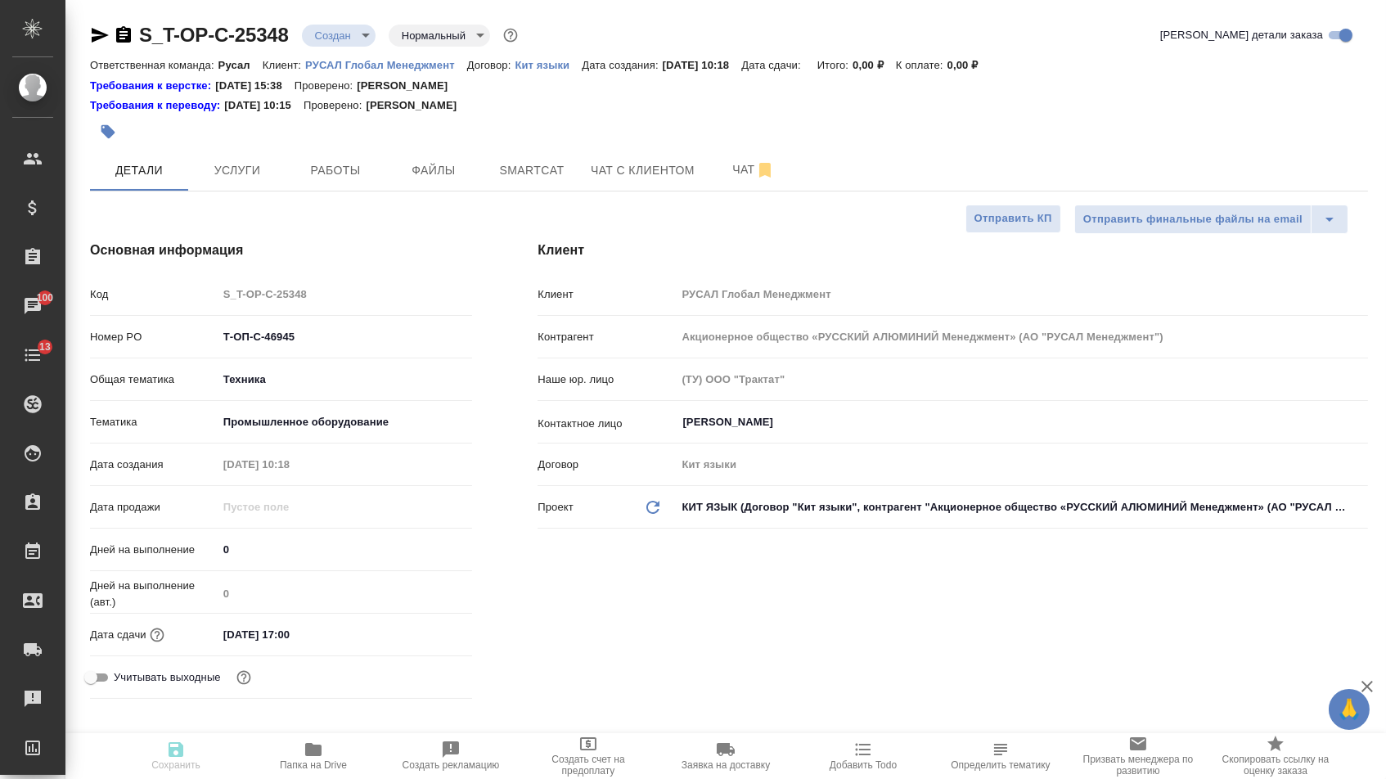
type textarea "x"
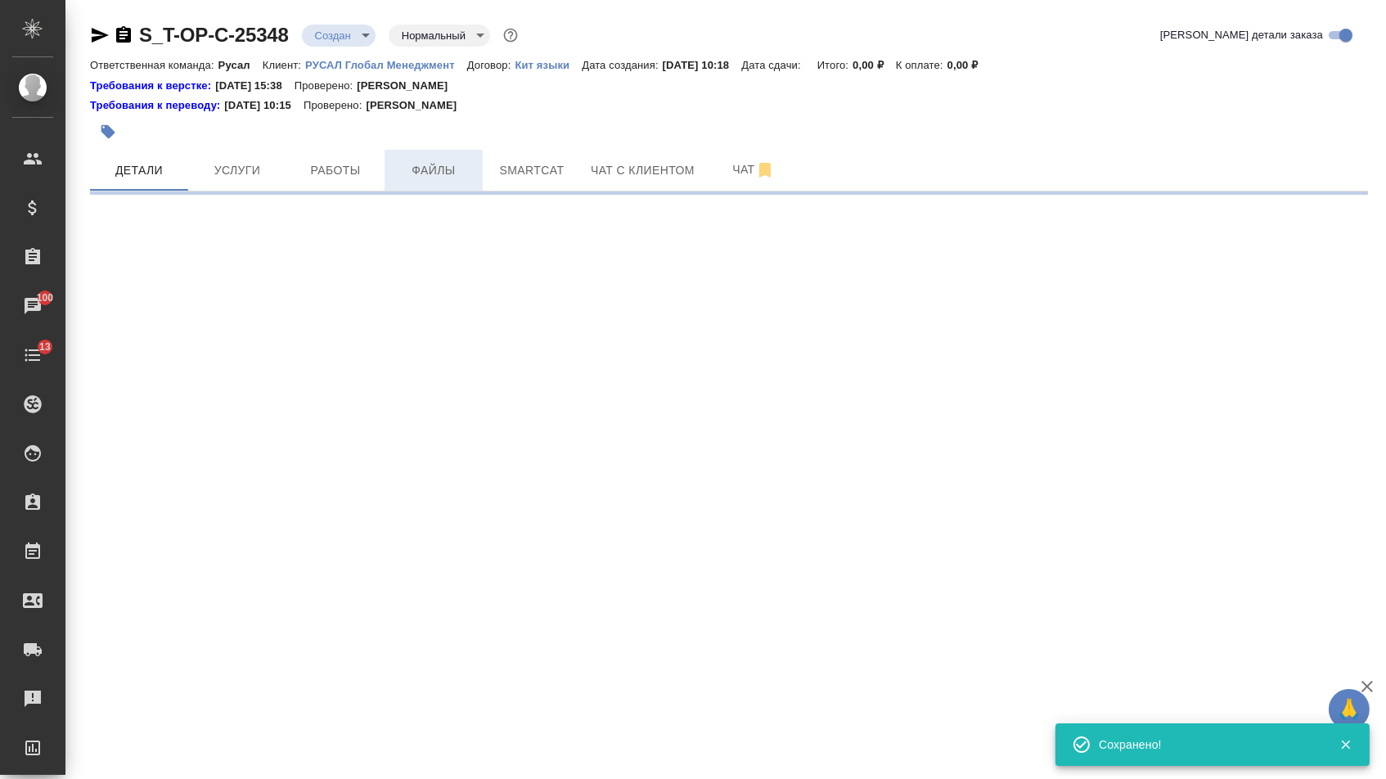
select select "RU"
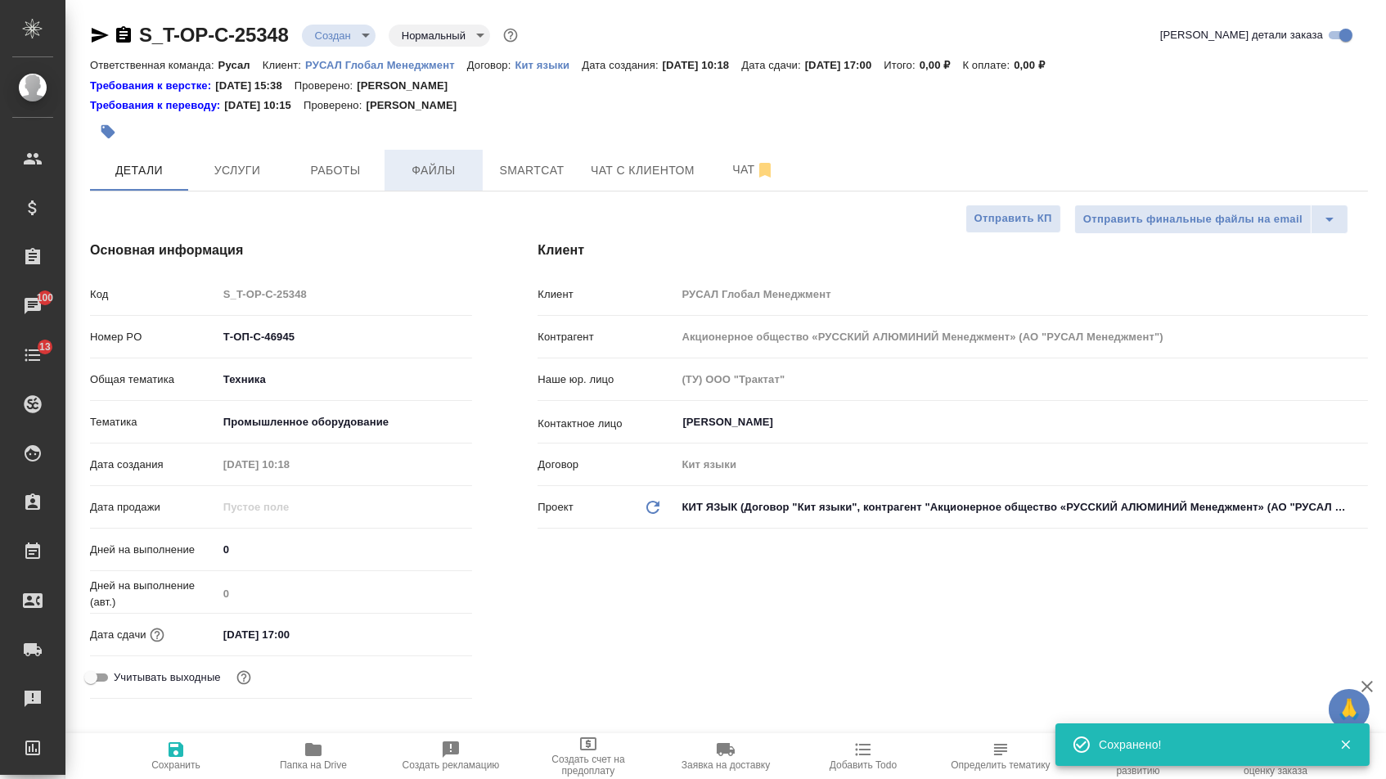
type textarea "x"
click at [449, 170] on span "Файлы" at bounding box center [433, 170] width 79 height 20
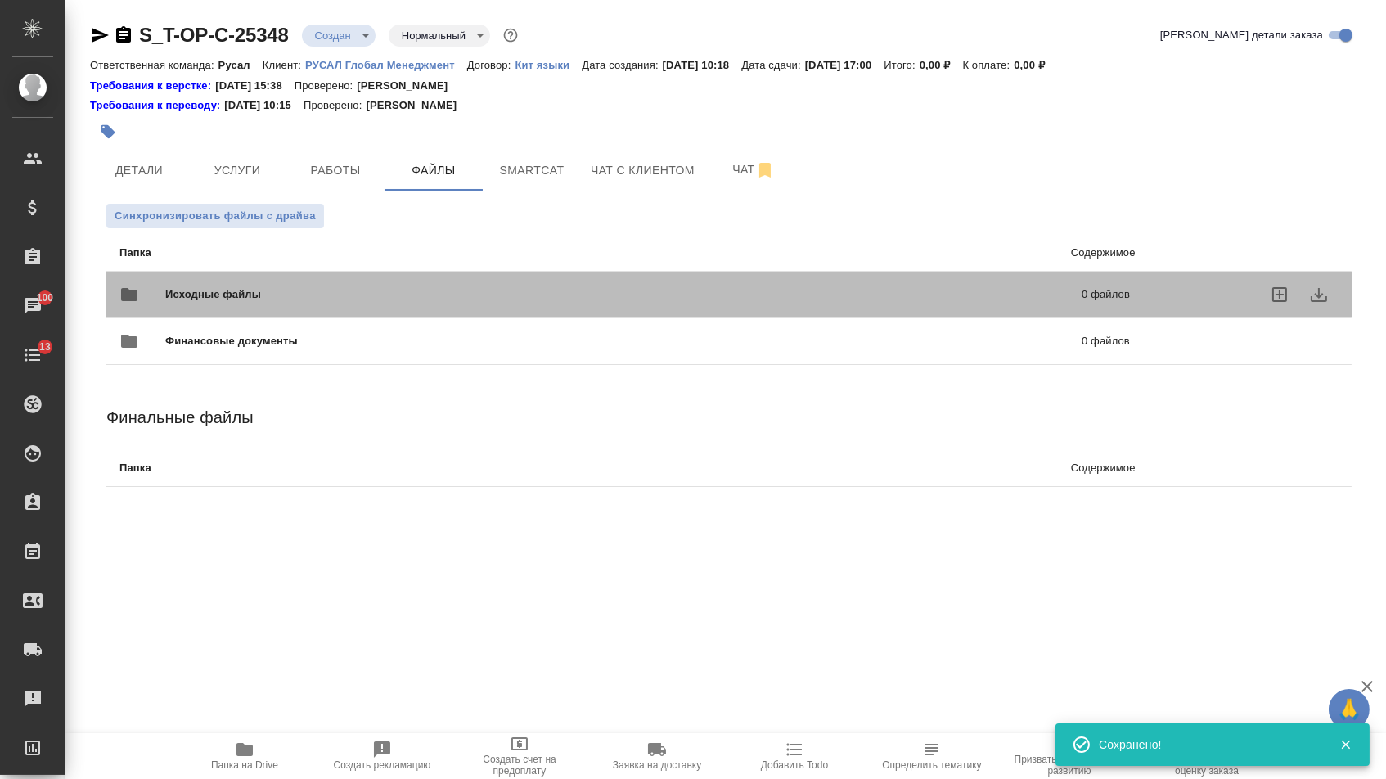
click at [240, 267] on div "Исходные файлы 0 файлов" at bounding box center [624, 294] width 1043 height 72
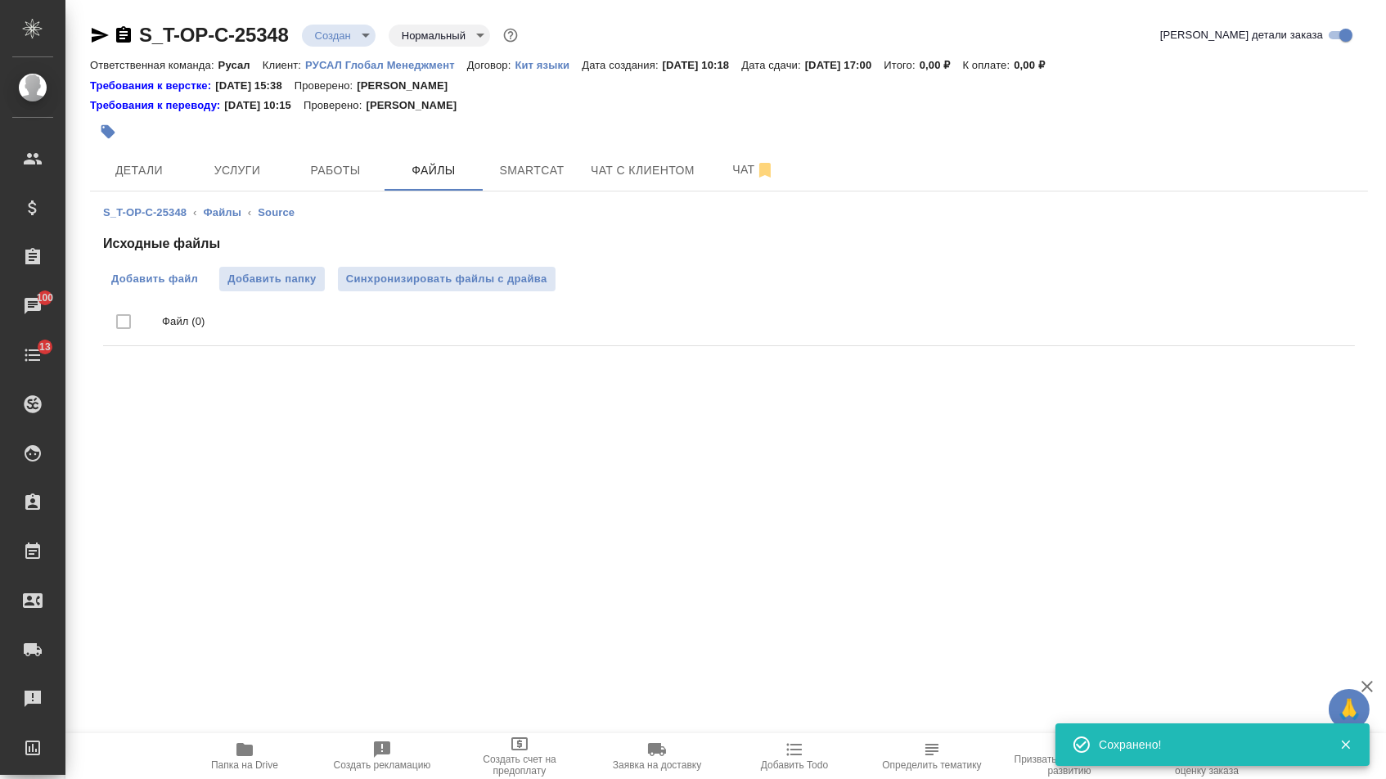
click at [173, 270] on label "Добавить файл" at bounding box center [154, 279] width 103 height 25
click at [0, 0] on input "Добавить файл" at bounding box center [0, 0] width 0 height 0
click at [222, 172] on span "Услуги" at bounding box center [237, 170] width 79 height 20
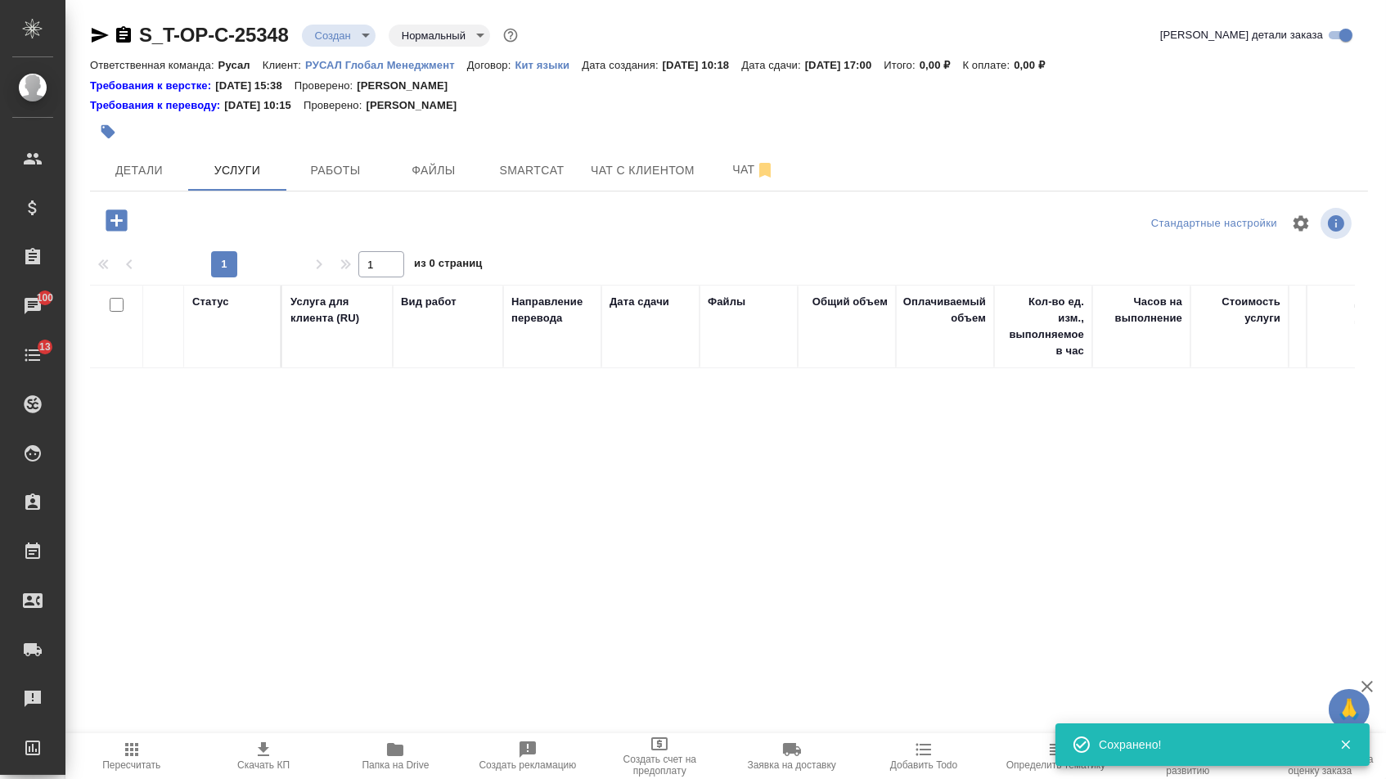
click at [119, 230] on icon "button" at bounding box center [116, 220] width 29 height 29
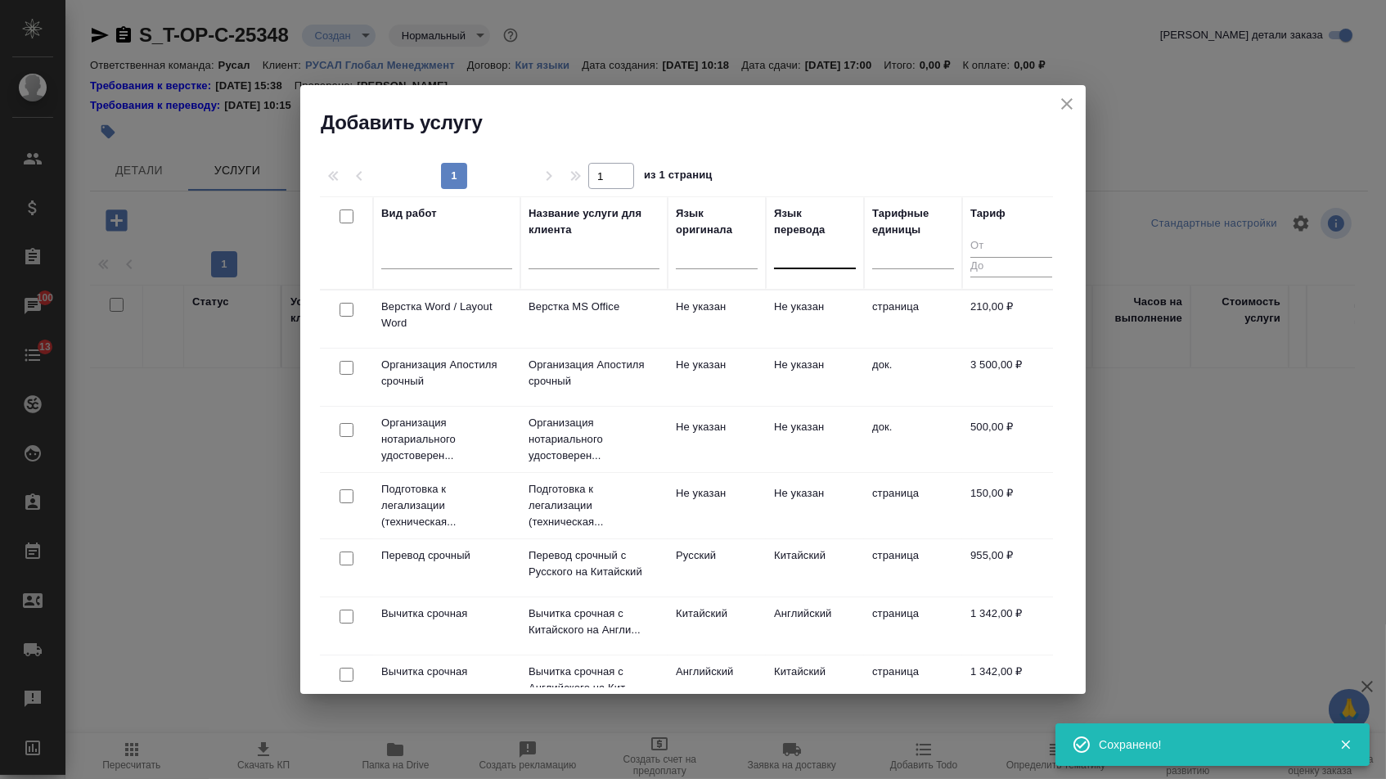
click at [786, 261] on div at bounding box center [815, 252] width 82 height 24
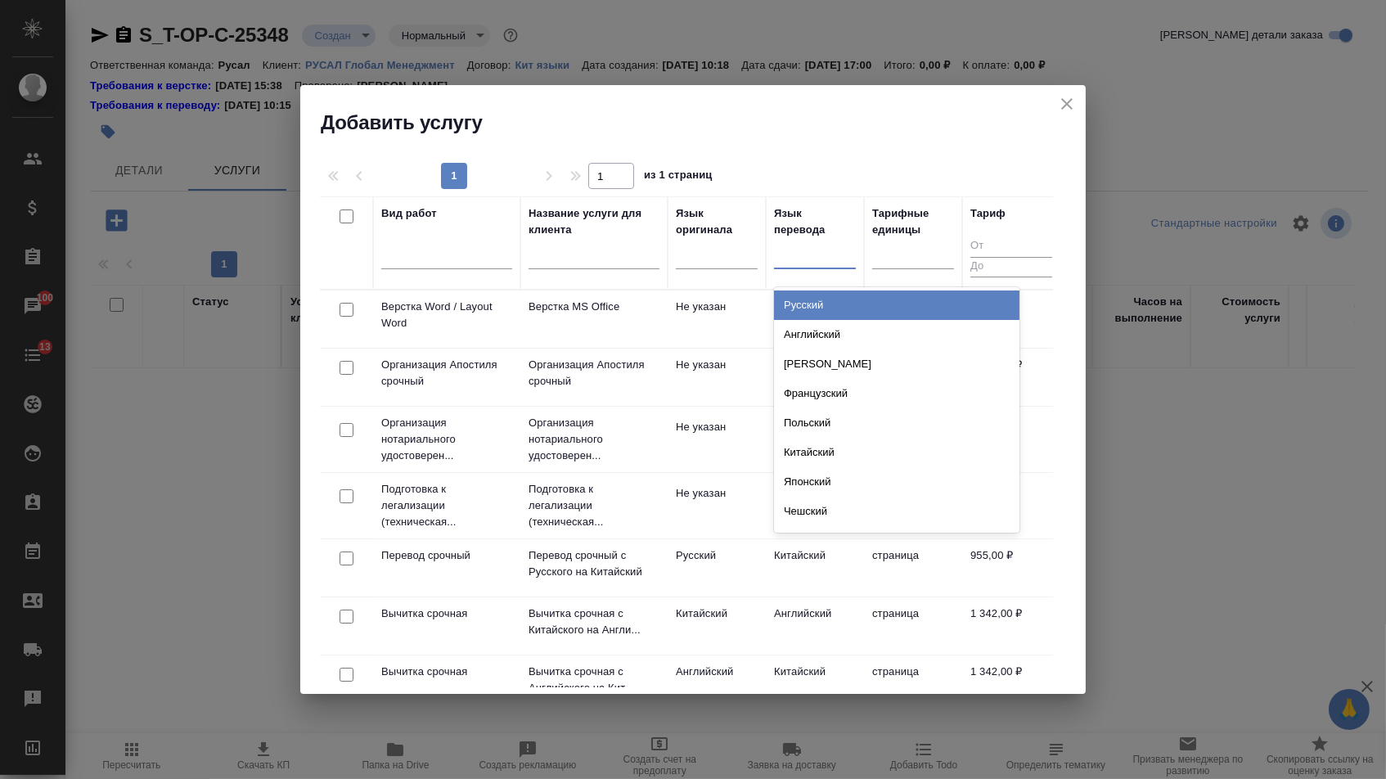
click at [786, 300] on div "Русский" at bounding box center [896, 304] width 245 height 29
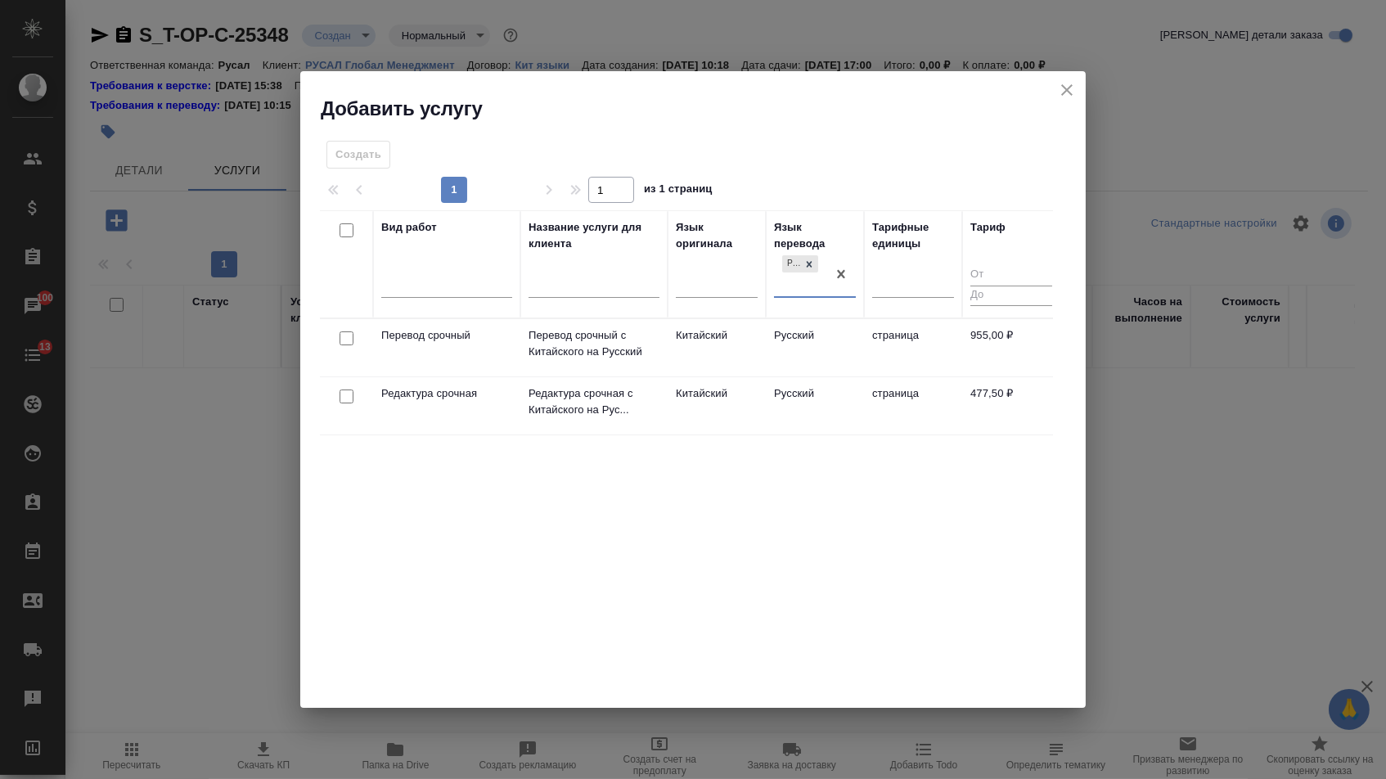
click at [353, 339] on div at bounding box center [346, 338] width 37 height 23
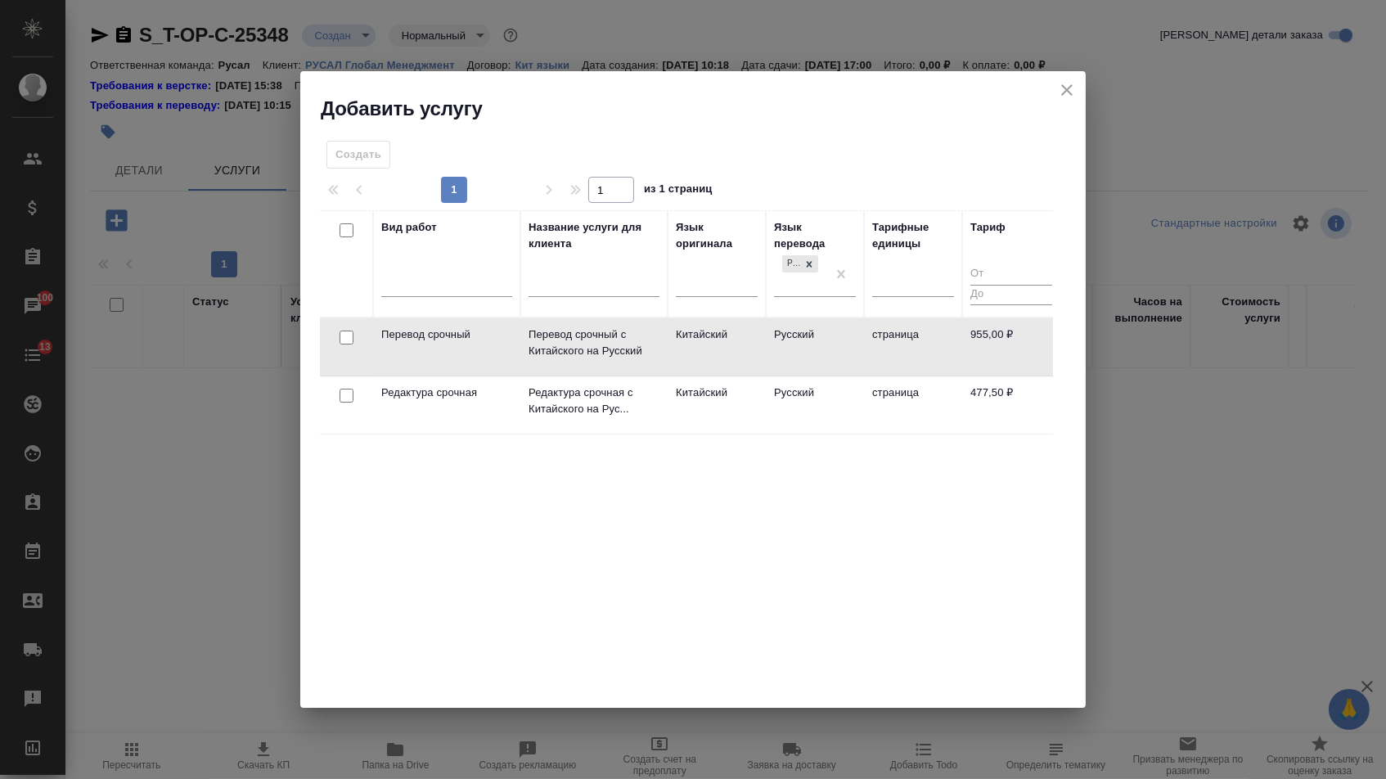
click at [348, 339] on input "checkbox" at bounding box center [346, 337] width 14 height 14
checkbox input "true"
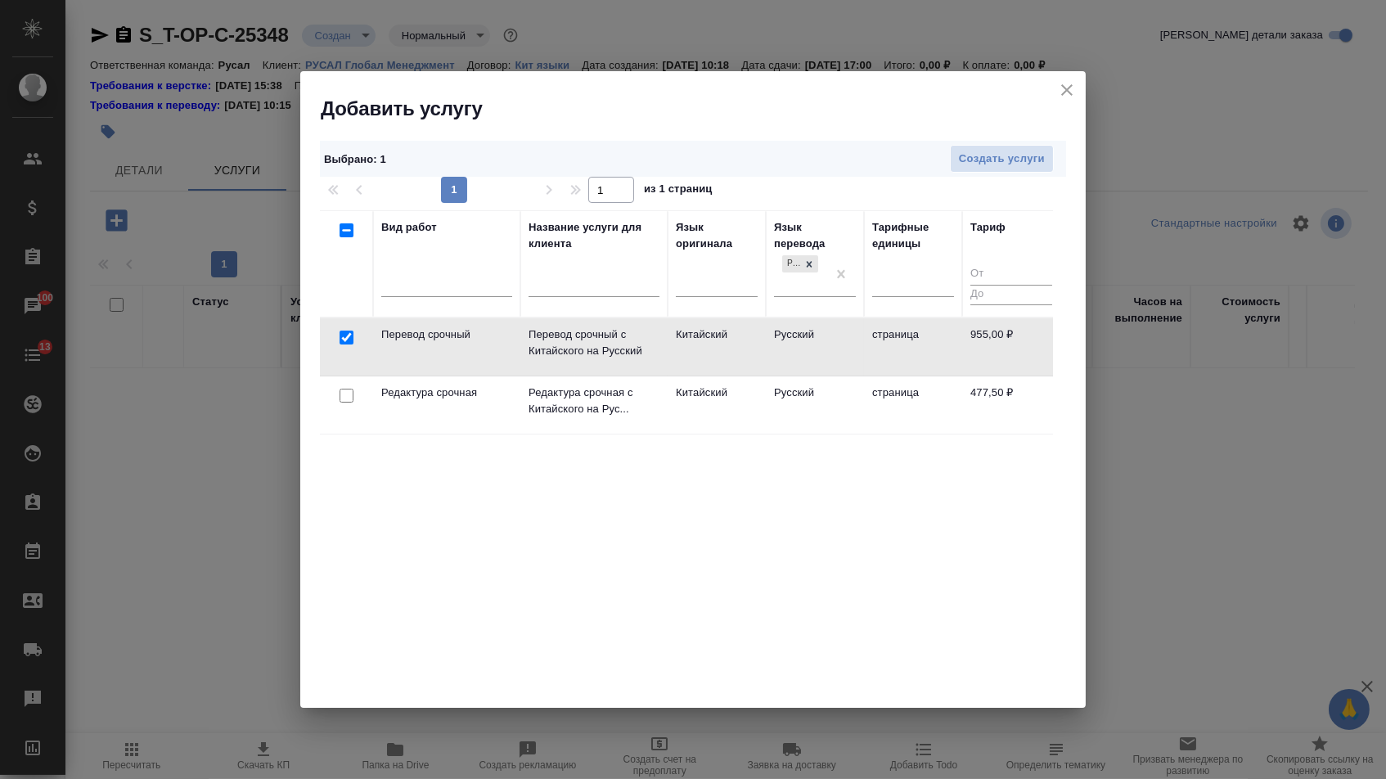
click at [345, 393] on input "checkbox" at bounding box center [346, 396] width 14 height 14
checkbox input "true"
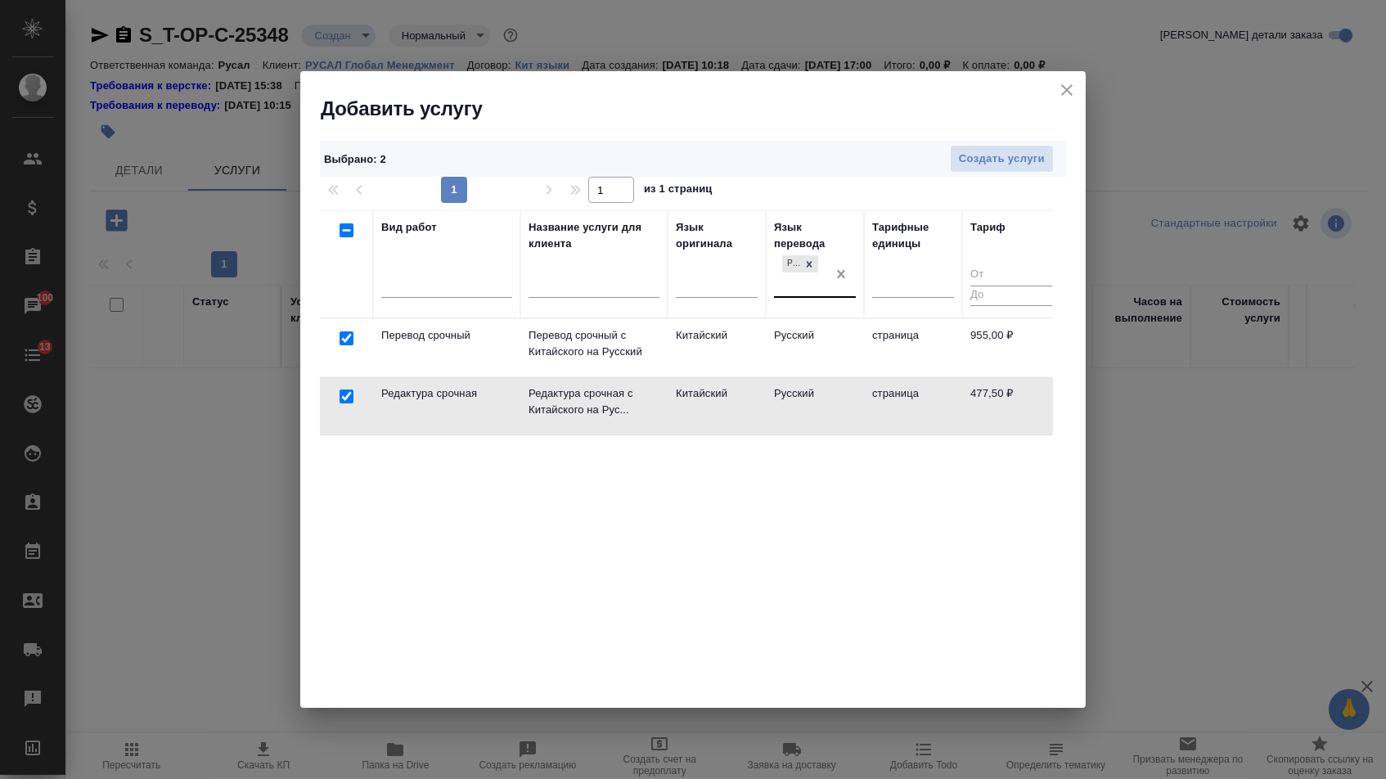
checkbox input "false"
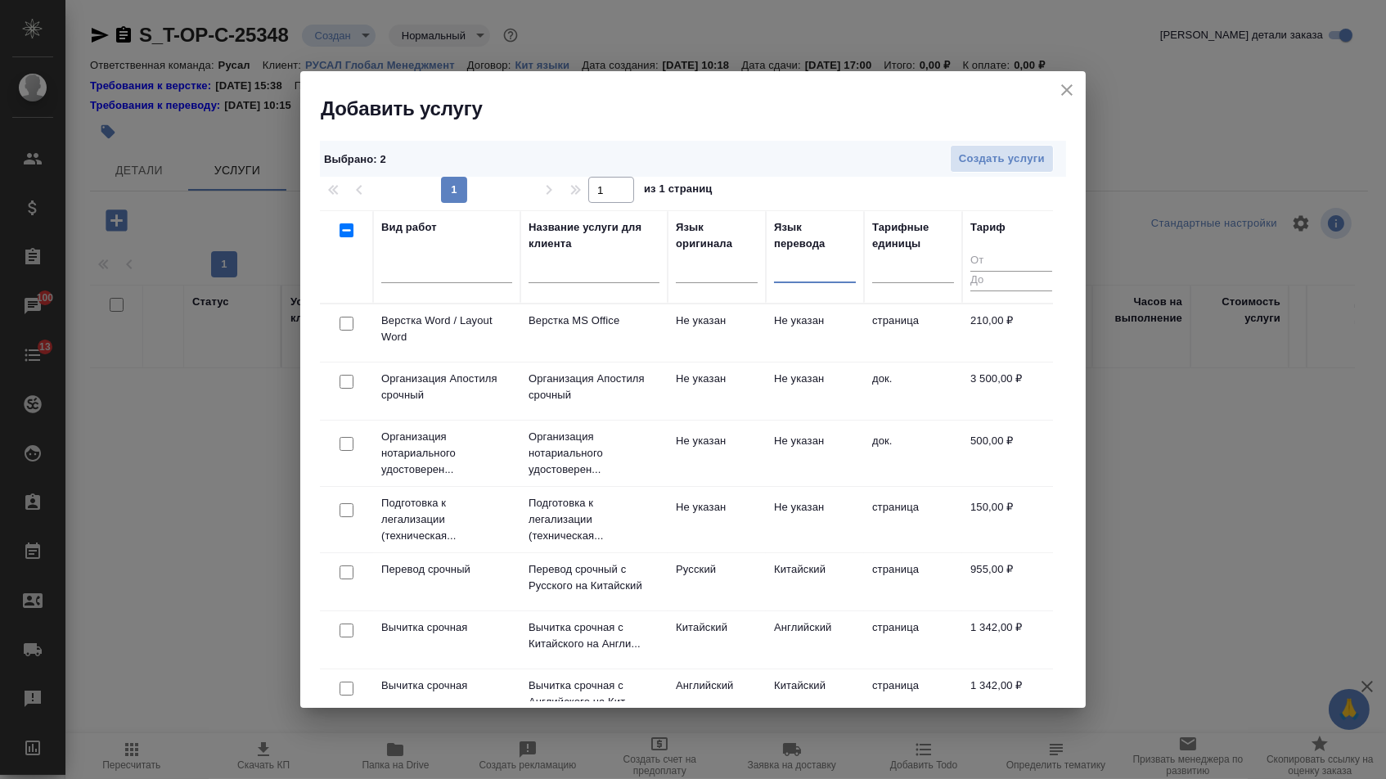
click at [347, 326] on input "checkbox" at bounding box center [346, 324] width 14 height 14
checkbox input "true"
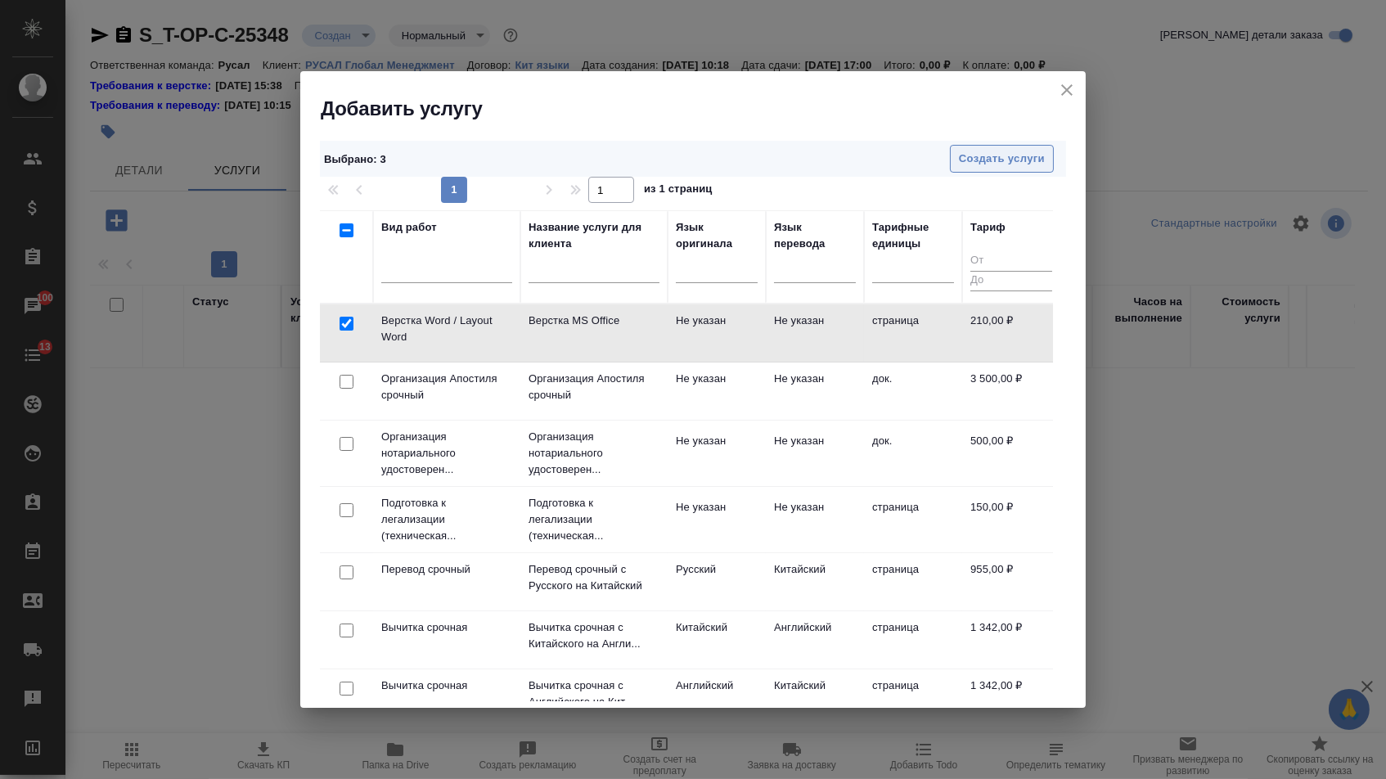
click at [1024, 161] on span "Создать услуги" at bounding box center [1002, 159] width 86 height 19
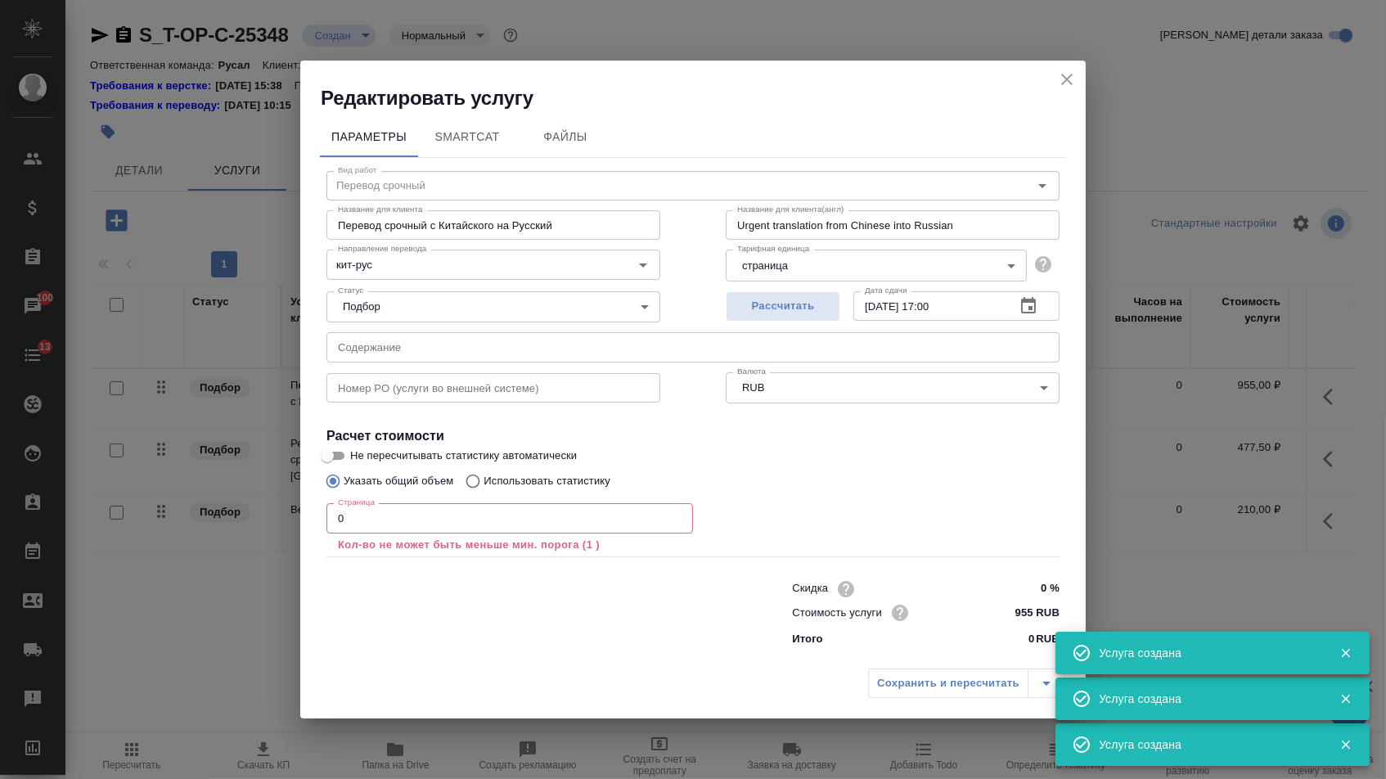
click at [377, 342] on input "text" at bounding box center [692, 346] width 733 height 29
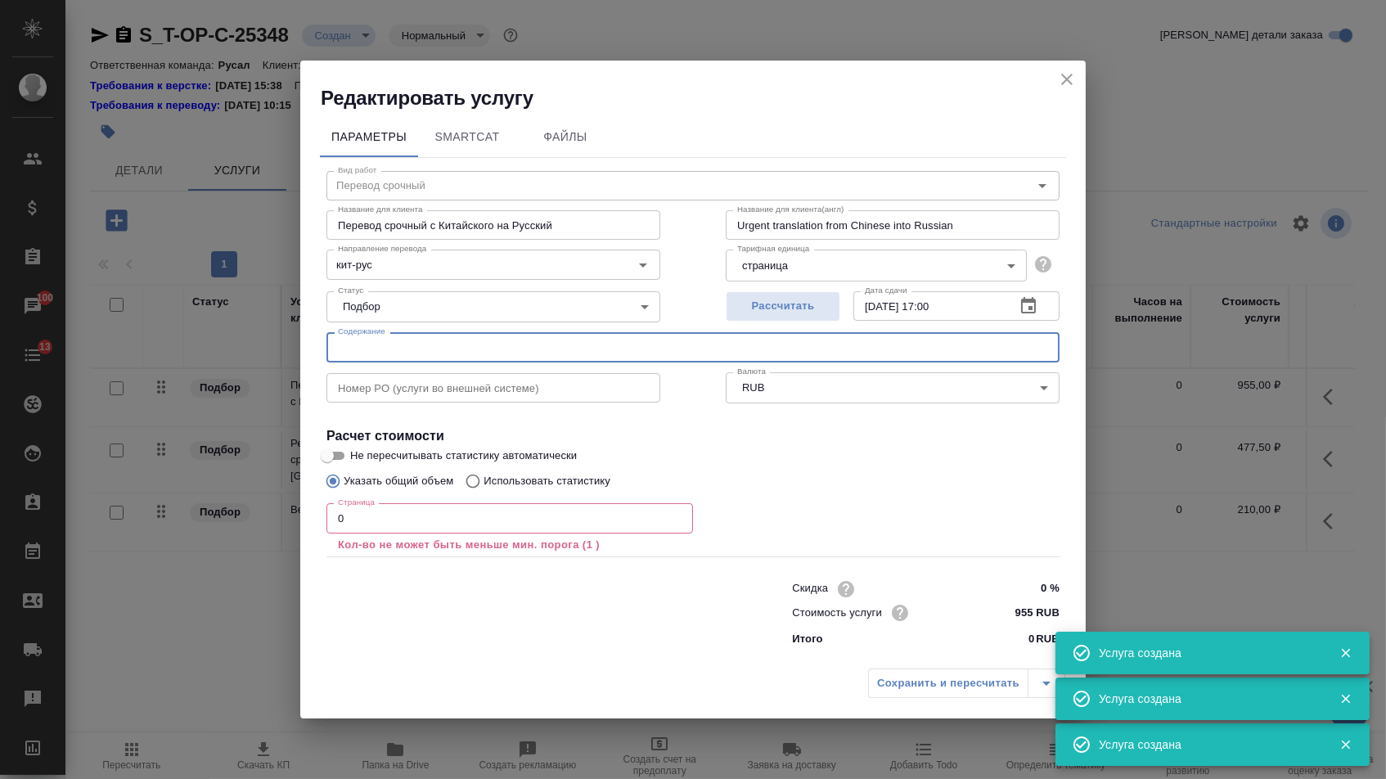
paste input "T-CN_PPAP шаблон.xlsx（AlTi5B1 stick）(4)"
type input "T-CN_PPAP шаблон.xlsx（AlTi5B1 stick）(4)"
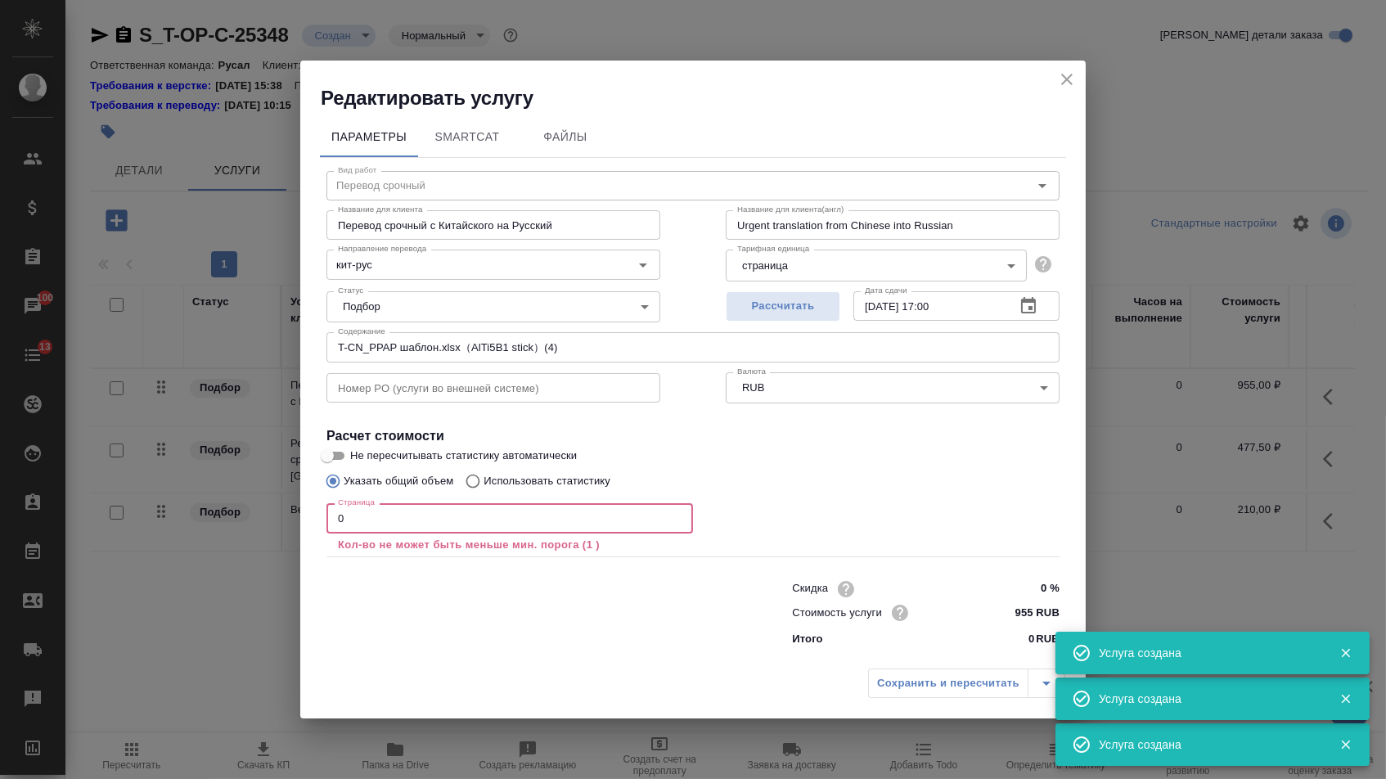
click at [374, 511] on input "0" at bounding box center [509, 517] width 366 height 29
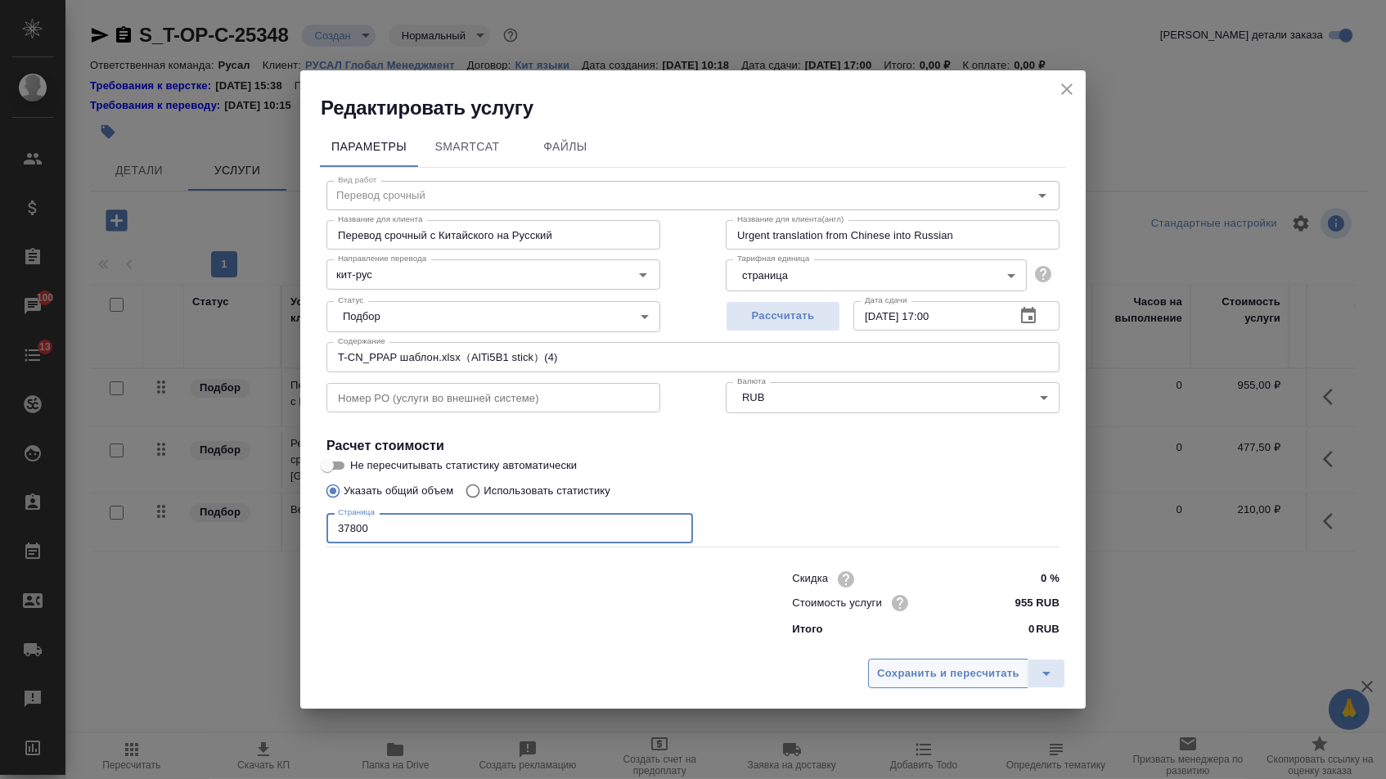
type input "37800"
click at [896, 682] on span "Сохранить и пересчитать" at bounding box center [948, 673] width 142 height 19
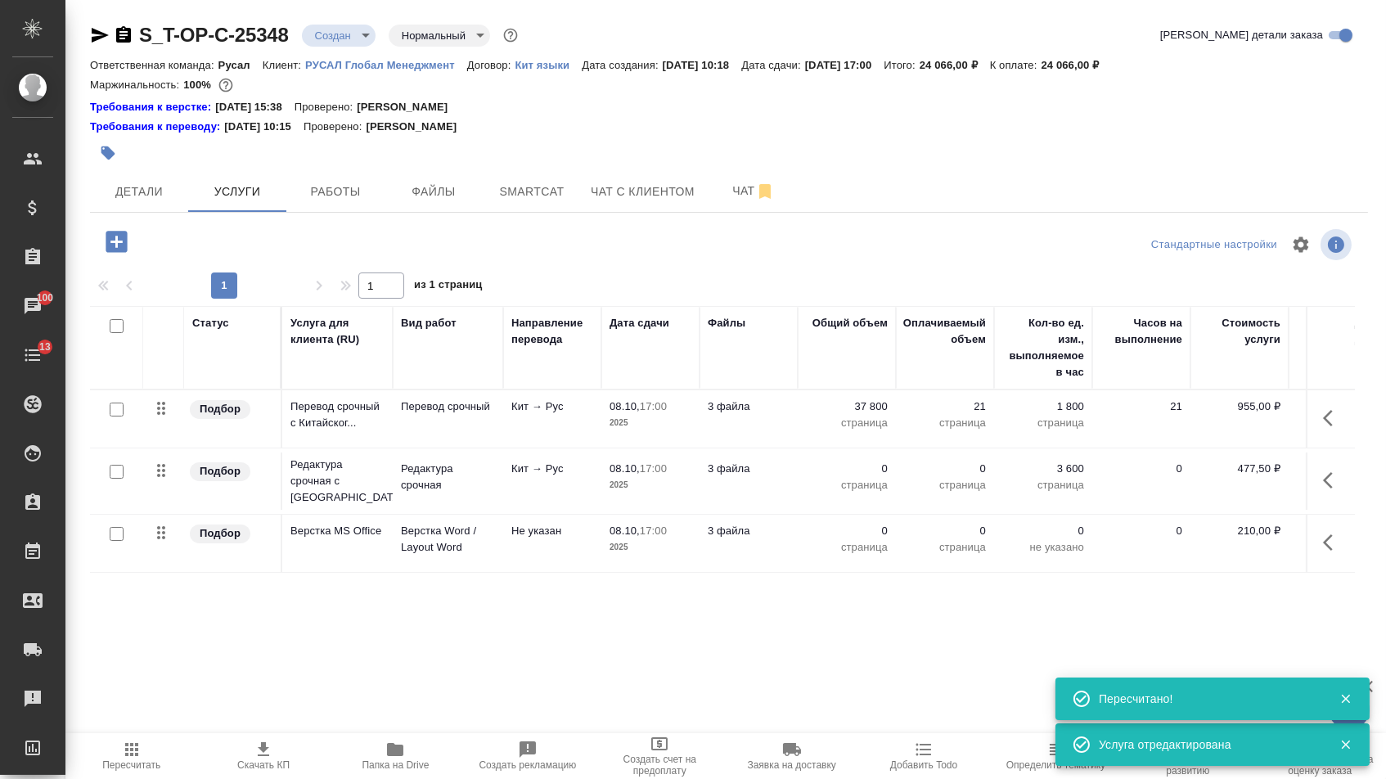
click at [858, 477] on p "0" at bounding box center [847, 468] width 82 height 16
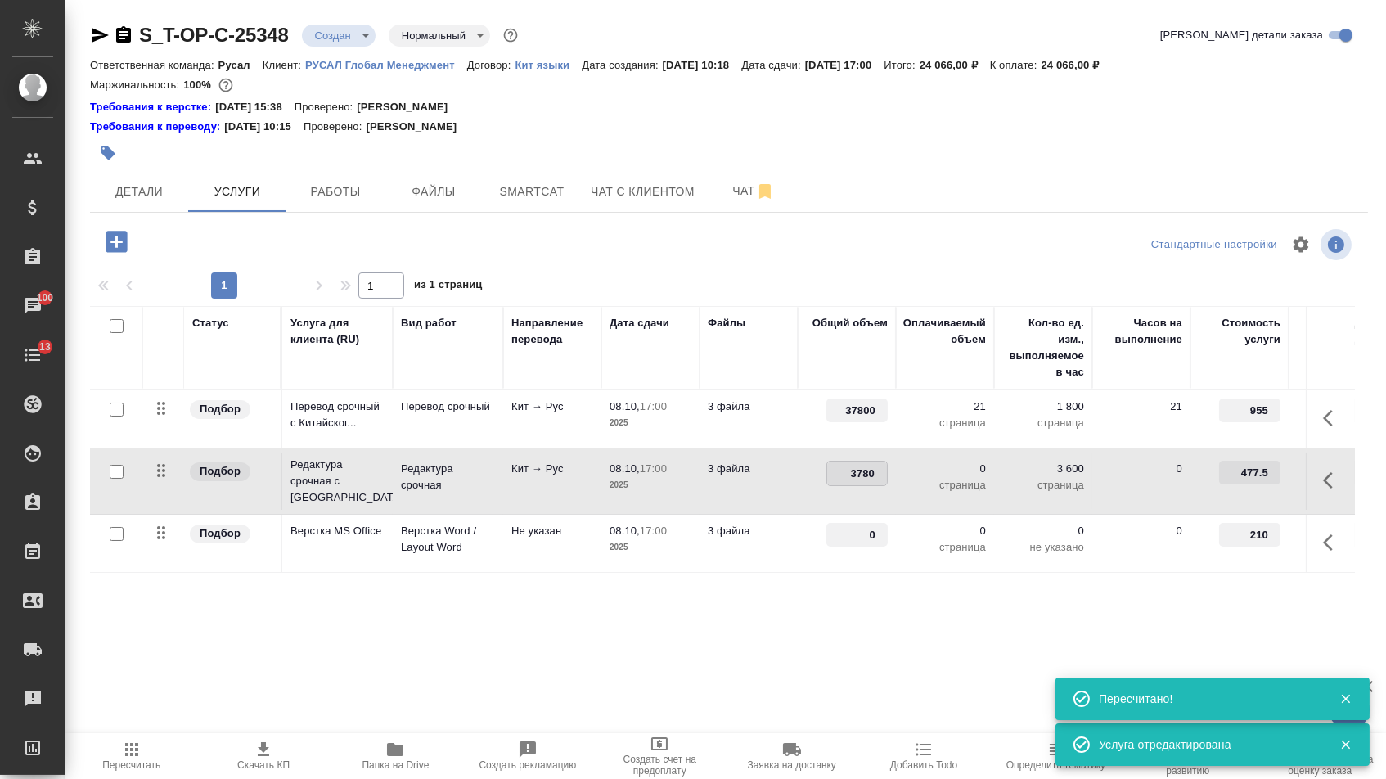
type input "37800"
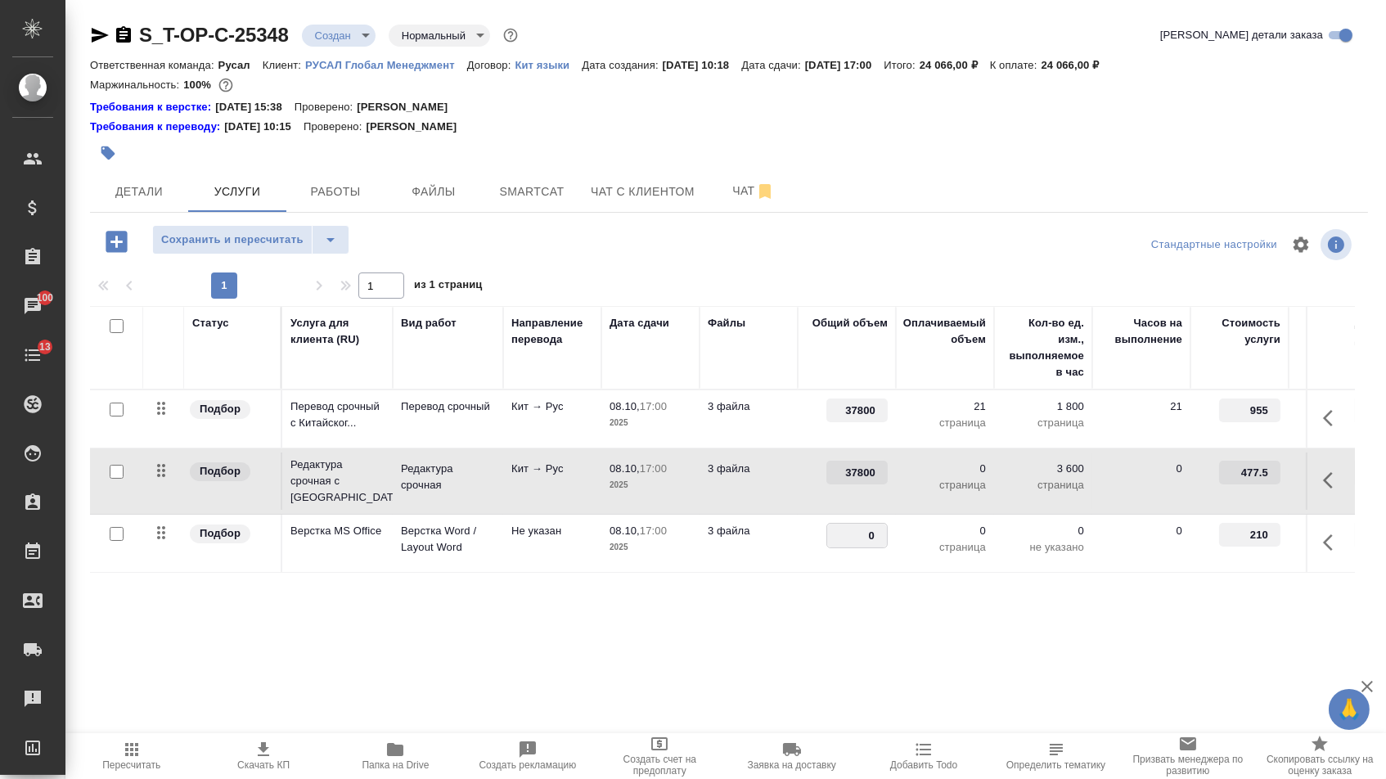
drag, startPoint x: 858, startPoint y: 546, endPoint x: 912, endPoint y: 546, distance: 54.0
type input "21"
click at [855, 609] on div "Статус Услуга для клиента (RU) Вид работ Направление перевода Дата сдачи Файлы …" at bounding box center [722, 482] width 1264 height 352
click at [284, 248] on span "Сохранить и пересчитать" at bounding box center [232, 240] width 142 height 19
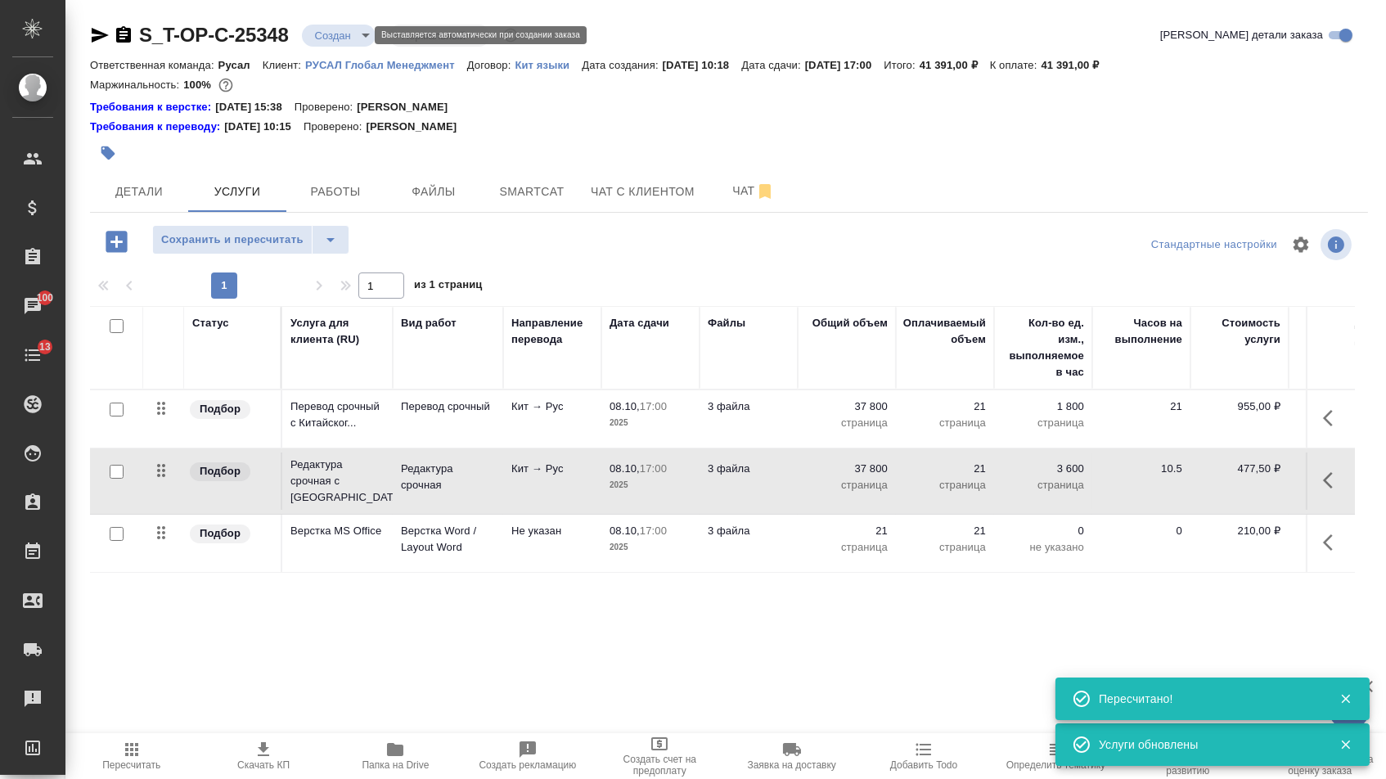
click at [353, 40] on body "🙏 .cls-1 fill:#fff; AWATERA Menshikova Aleksandra Клиенты Спецификации Заказы 1…" at bounding box center [693, 389] width 1386 height 779
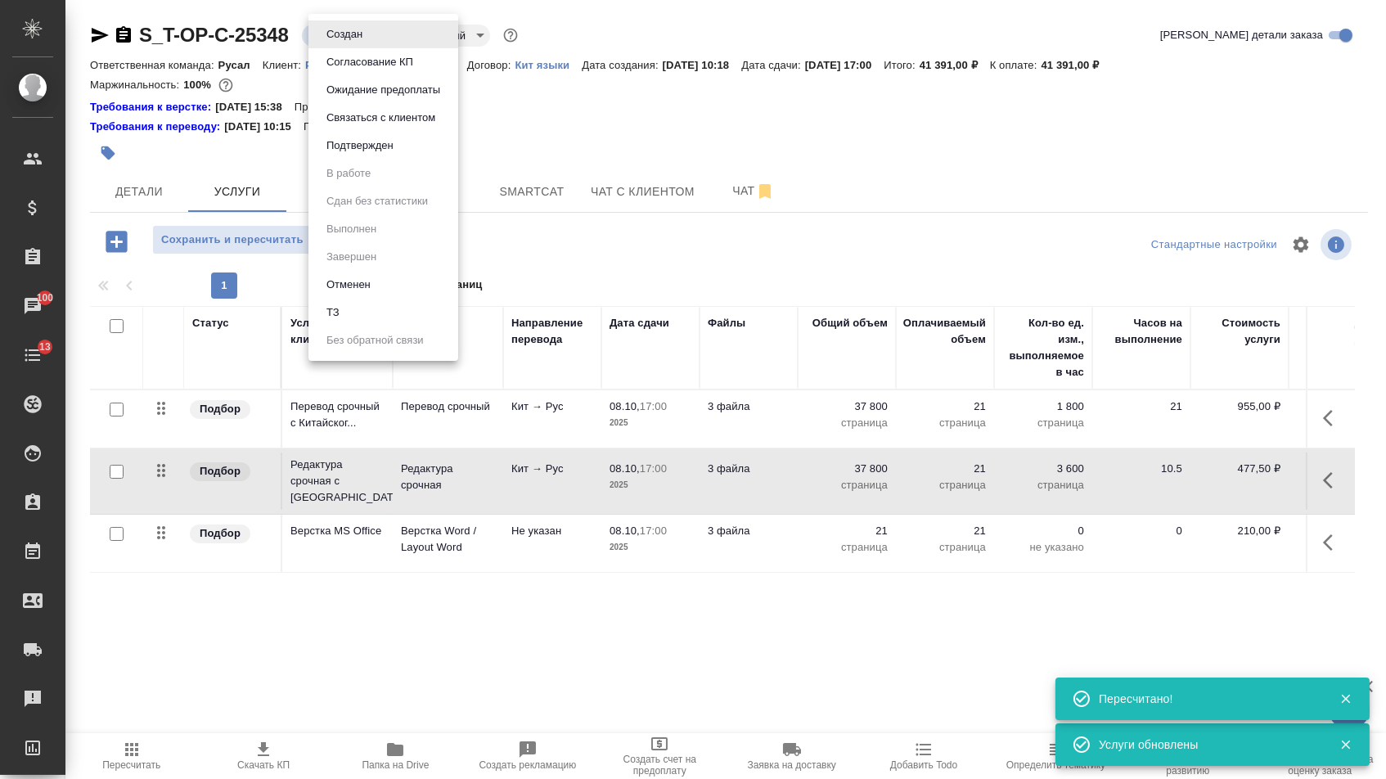
click at [353, 154] on button "Подтвержден" at bounding box center [359, 146] width 77 height 18
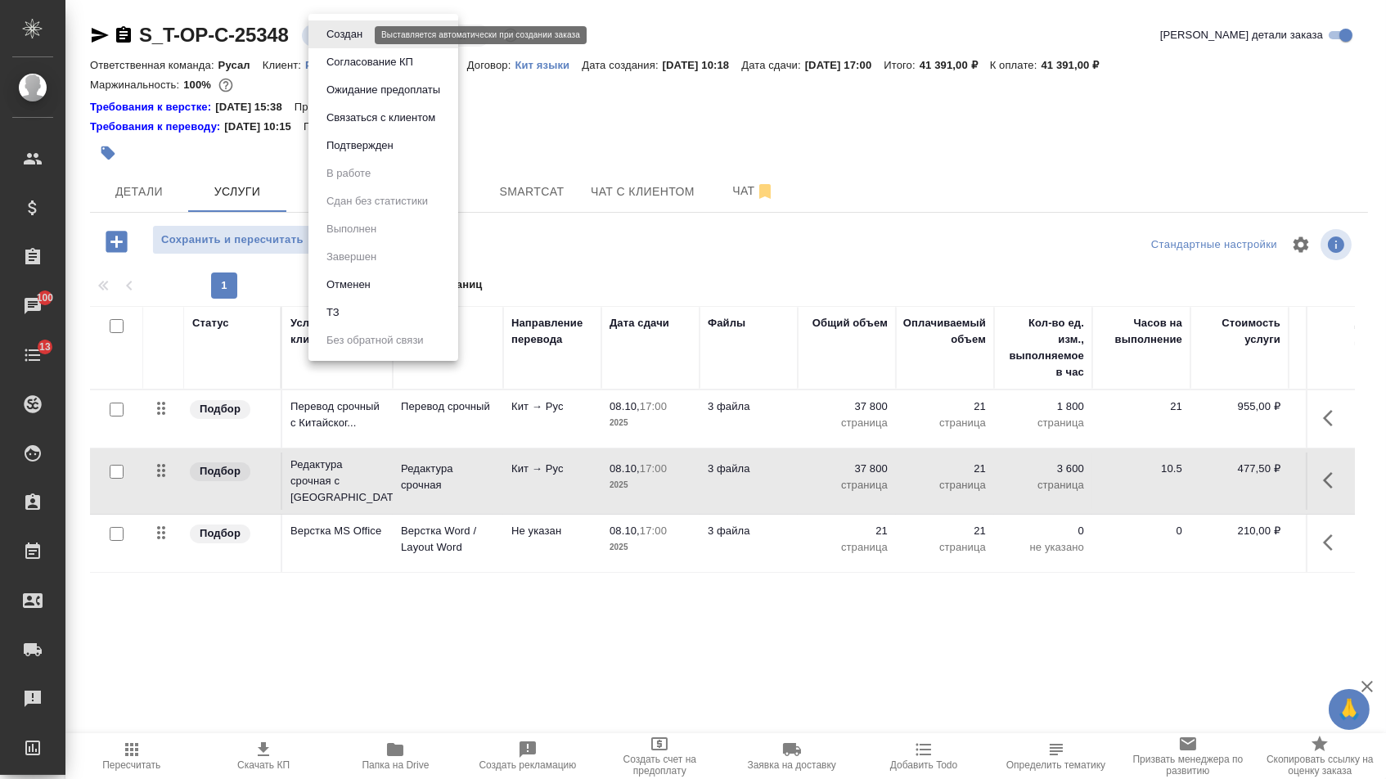
click at [353, 39] on body "🙏 .cls-1 fill:#fff; AWATERA Menshikova Aleksandra Клиенты Спецификации Заказы 1…" at bounding box center [693, 389] width 1386 height 779
click at [353, 151] on button "Подтвержден" at bounding box center [359, 146] width 77 height 18
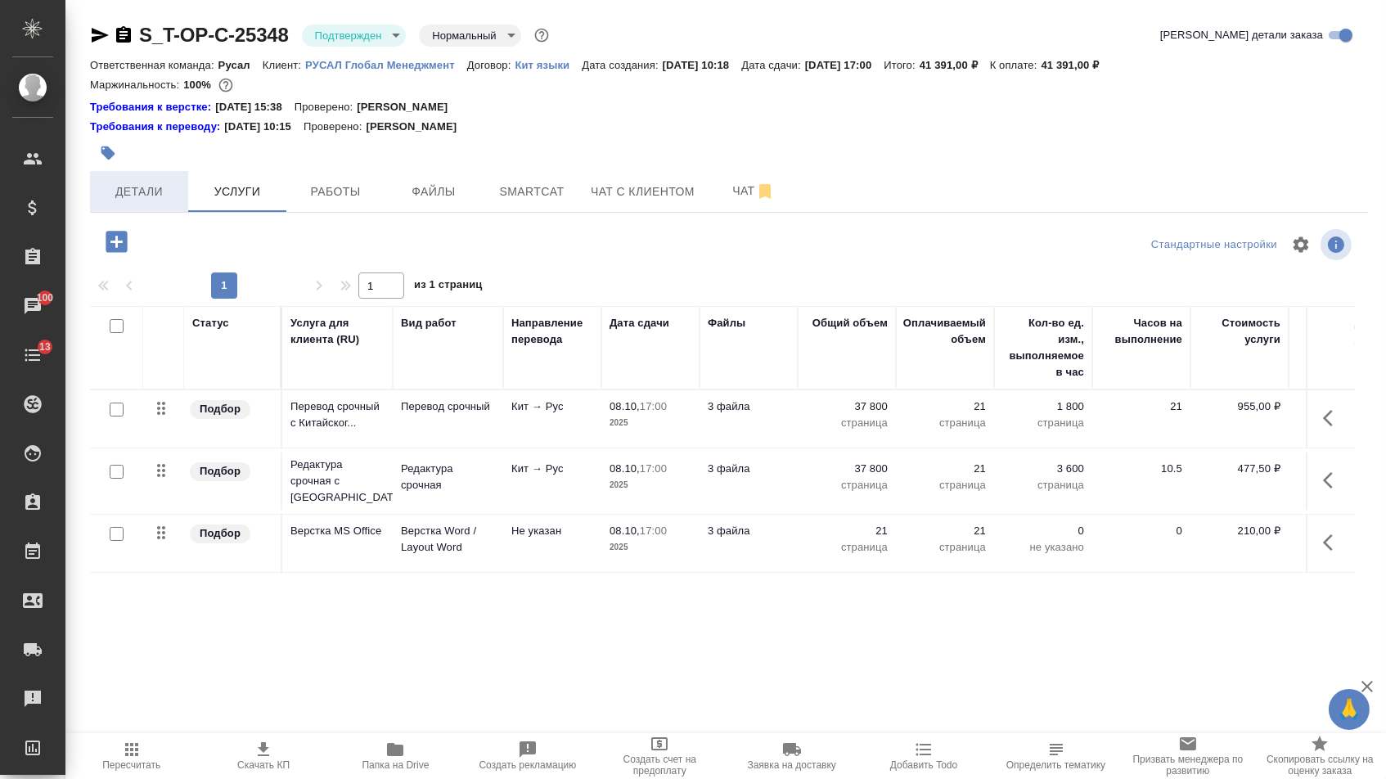
click at [167, 188] on span "Детали" at bounding box center [139, 192] width 79 height 20
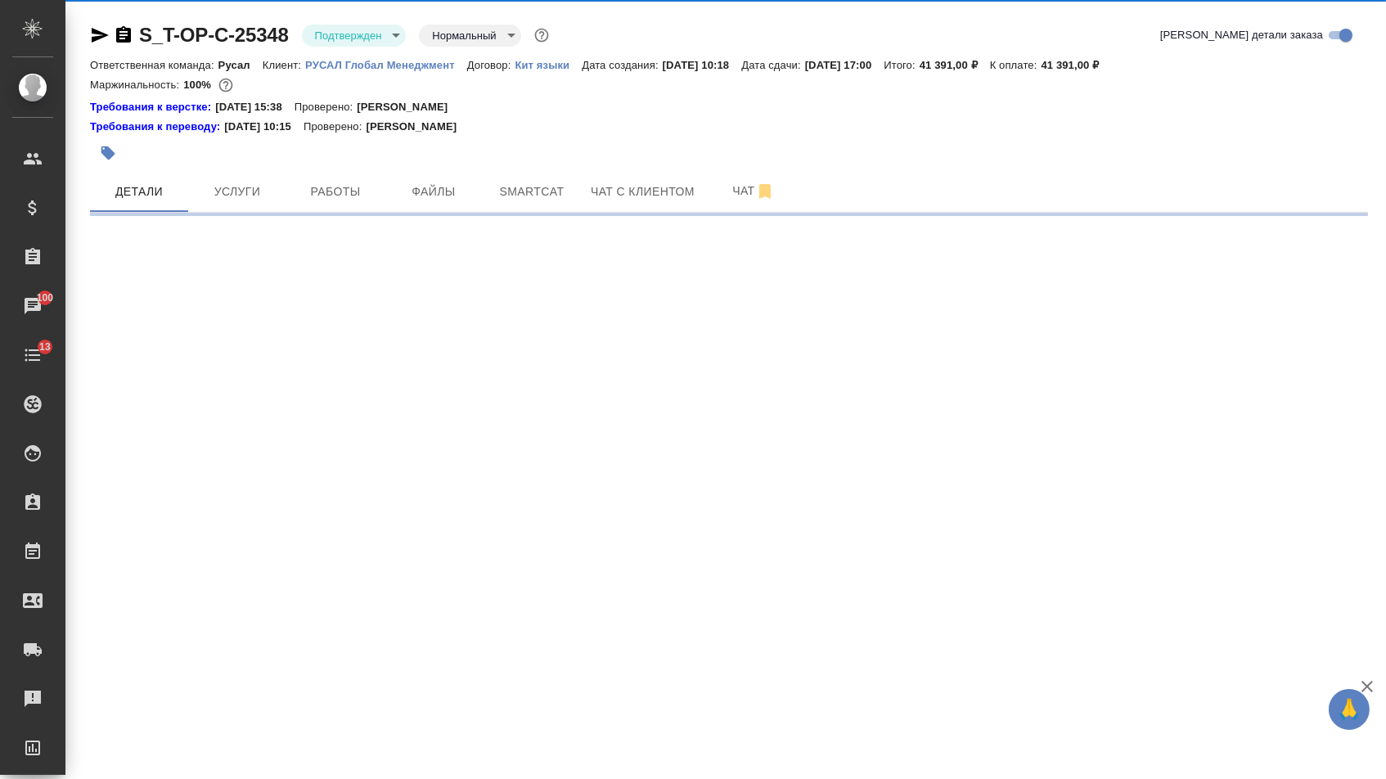
select select "RU"
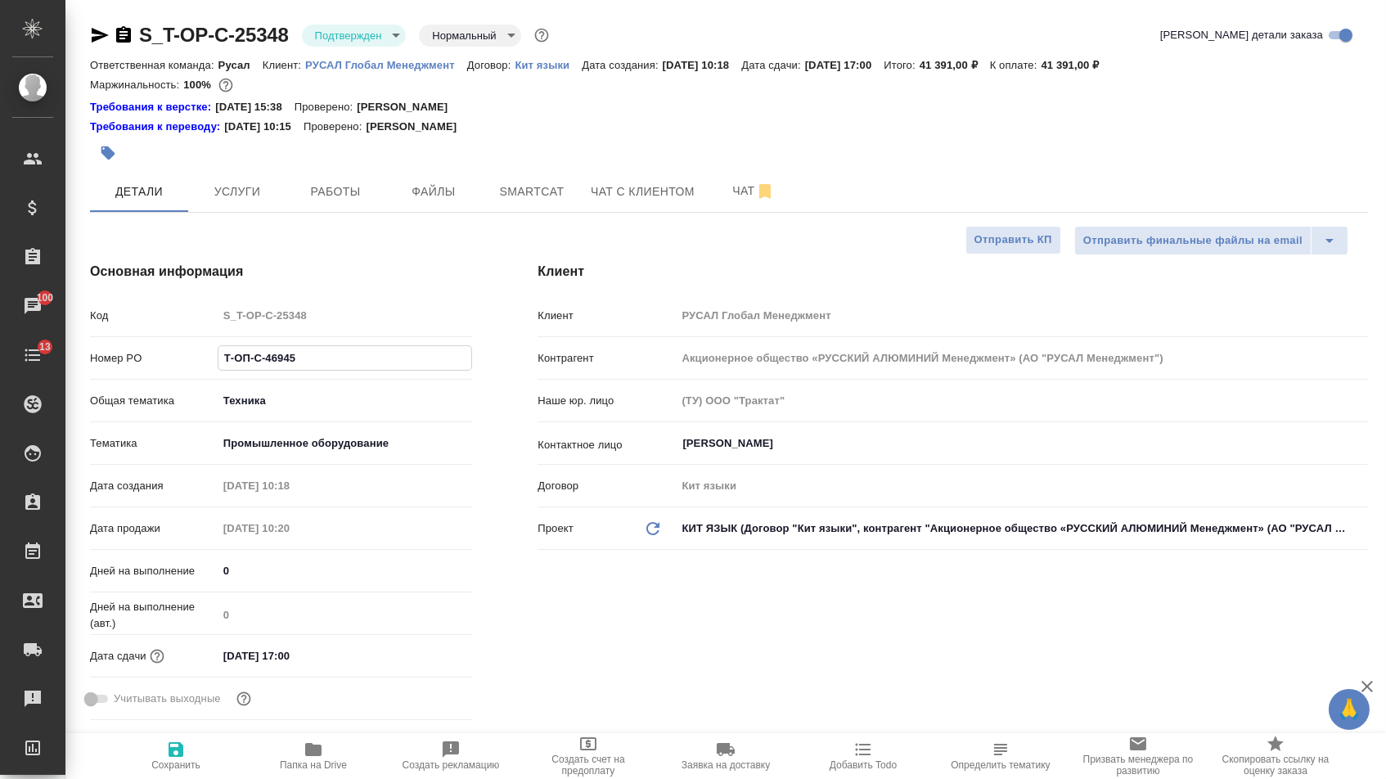
drag, startPoint x: 328, startPoint y: 368, endPoint x: 179, endPoint y: 367, distance: 148.9
click at [179, 367] on div "Номер PO Т-ОП-С-46945" at bounding box center [281, 358] width 382 height 29
type textarea "x"
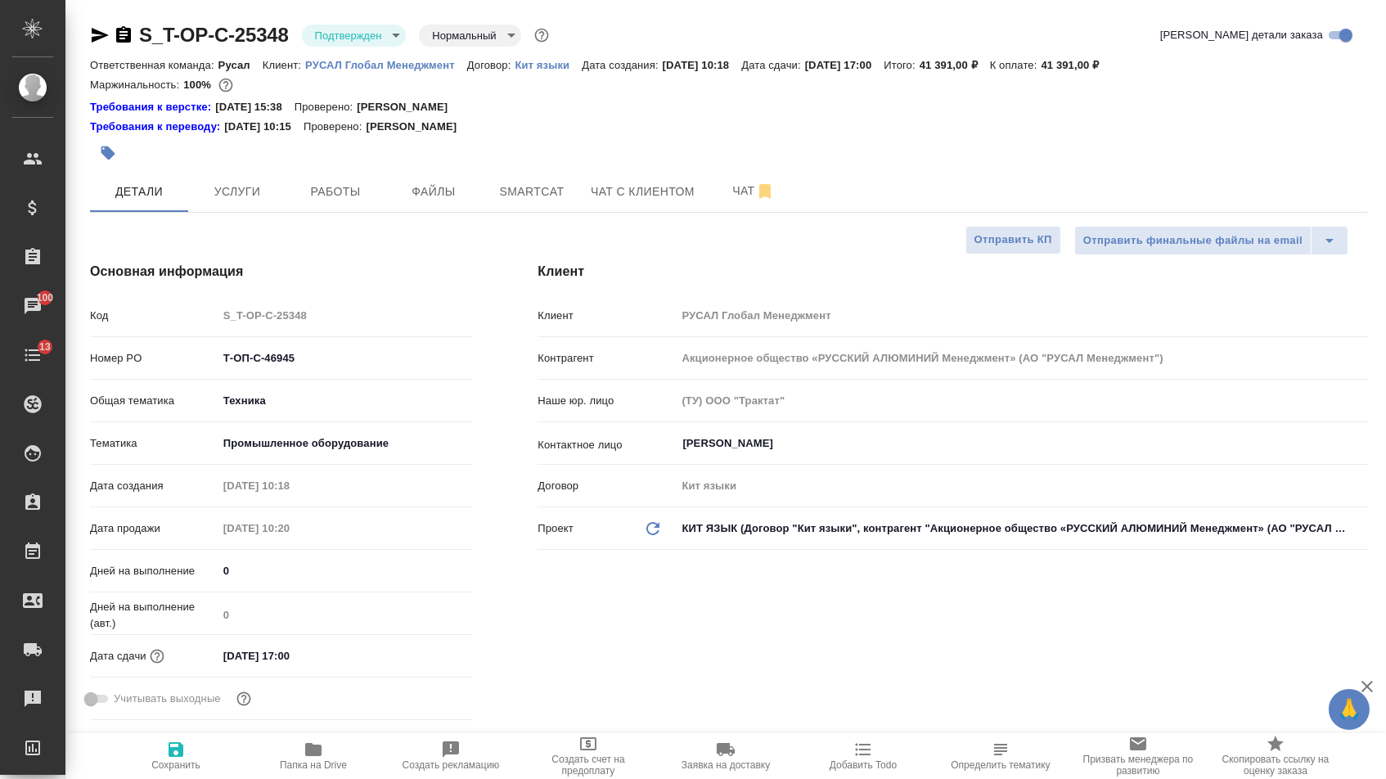
type textarea "x"
click at [101, 32] on icon "button" at bounding box center [100, 35] width 17 height 15
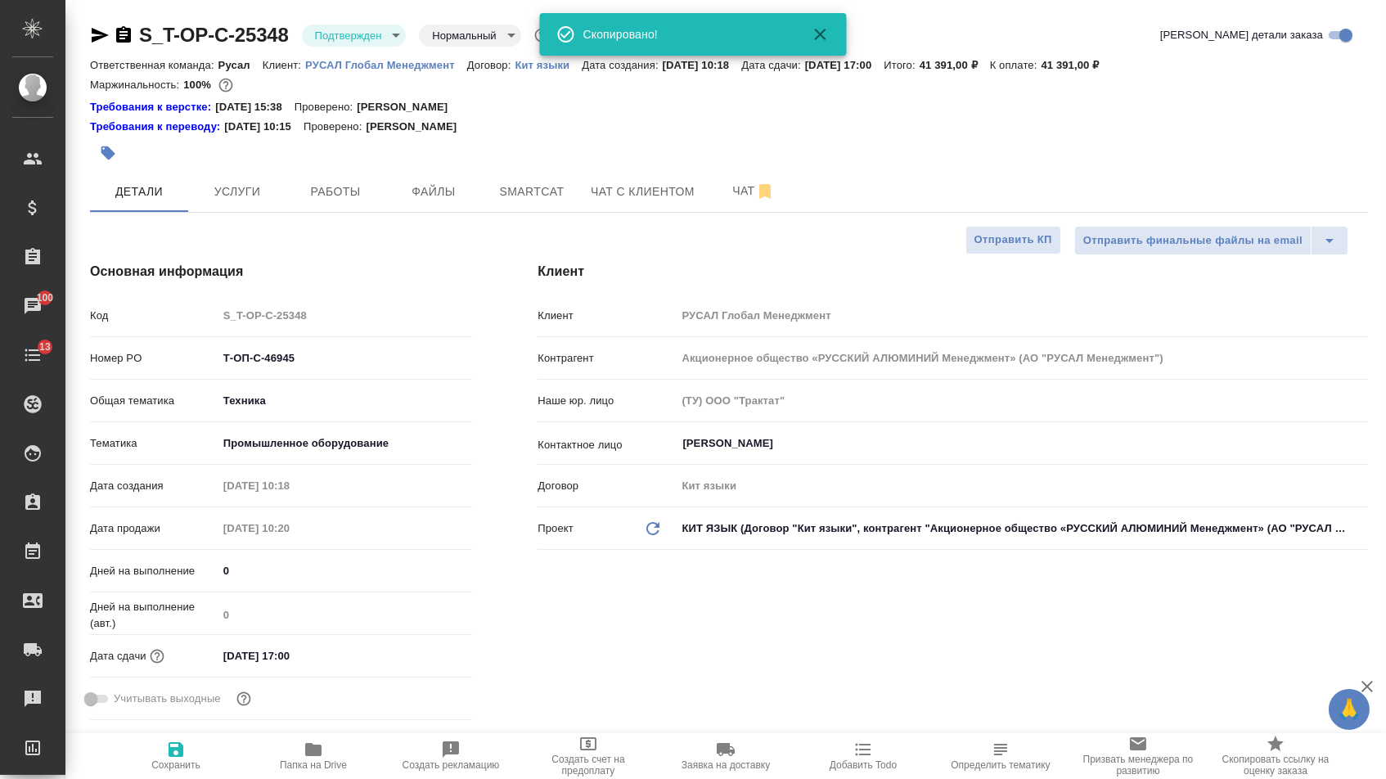
type textarea "x"
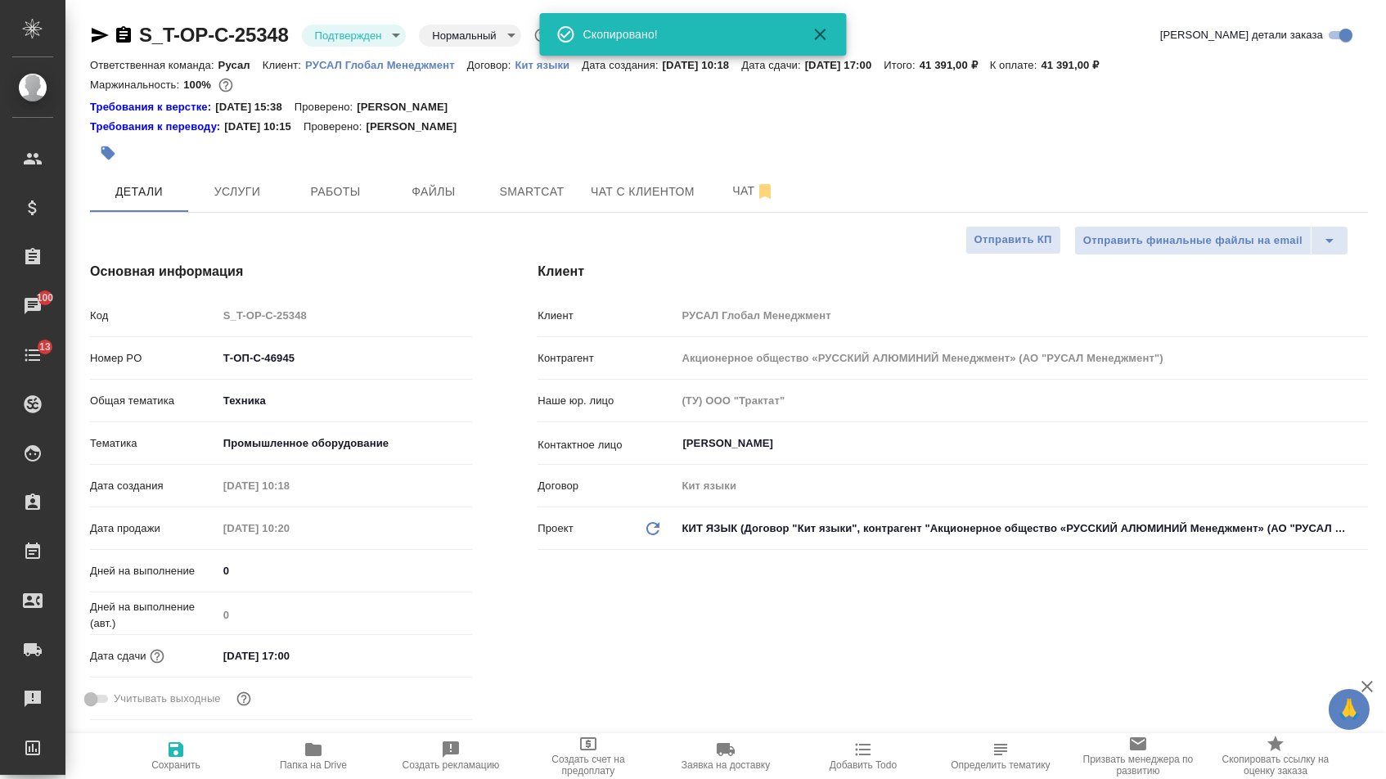
type textarea "x"
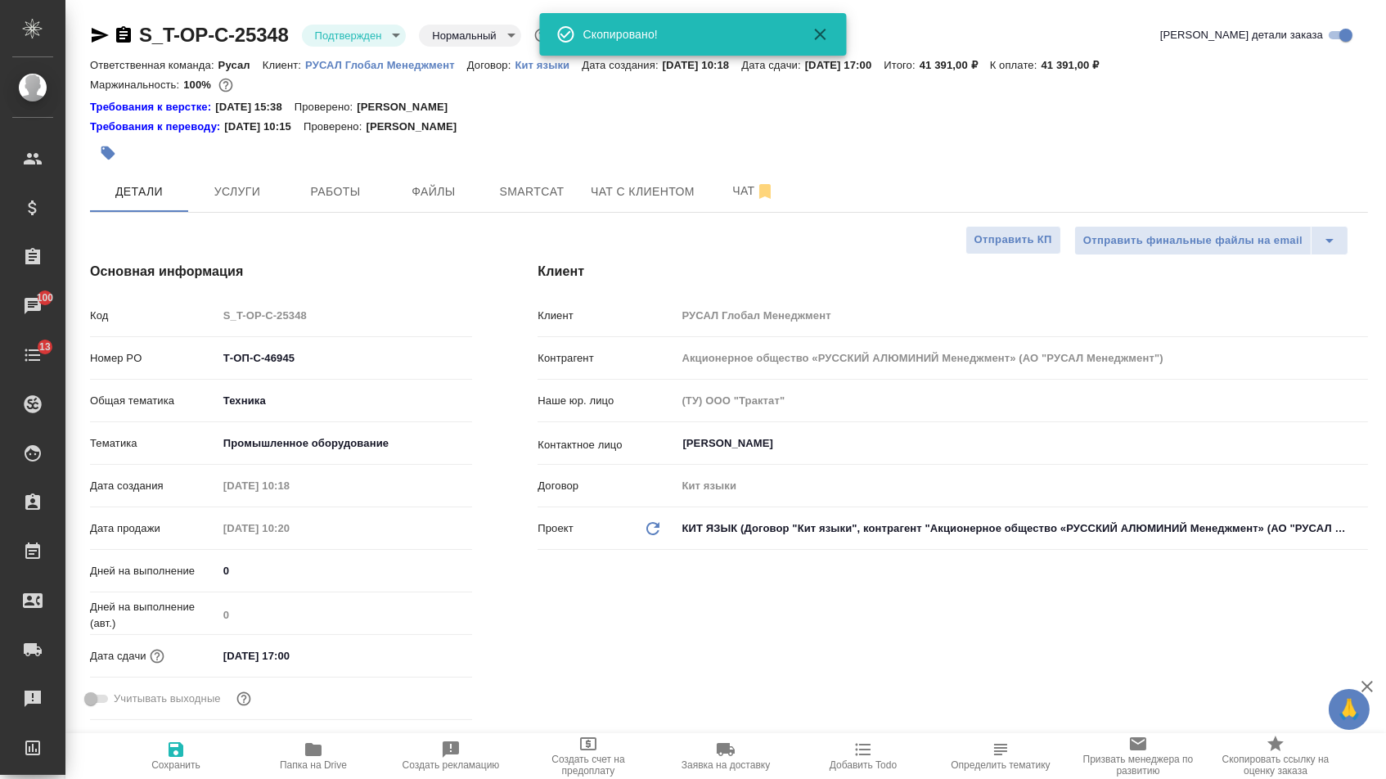
type textarea "x"
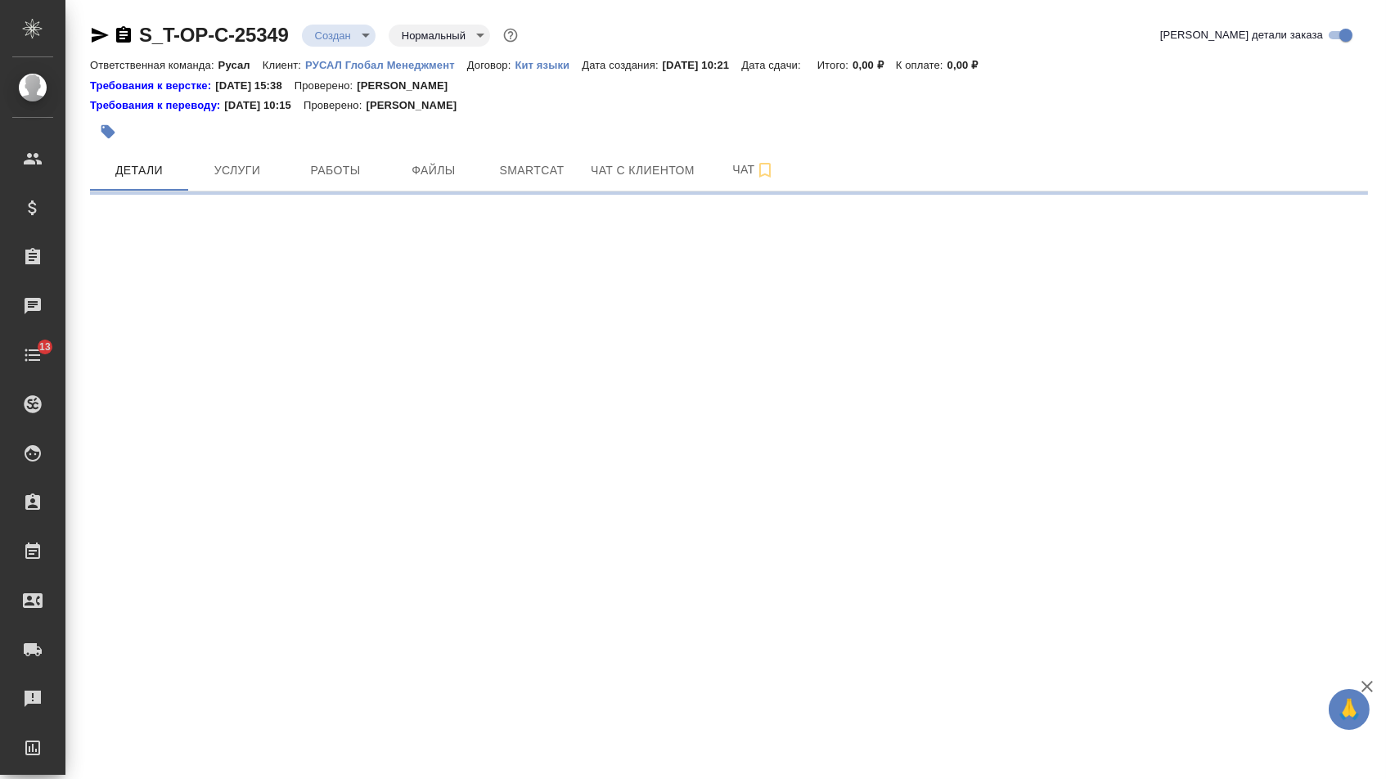
select select "RU"
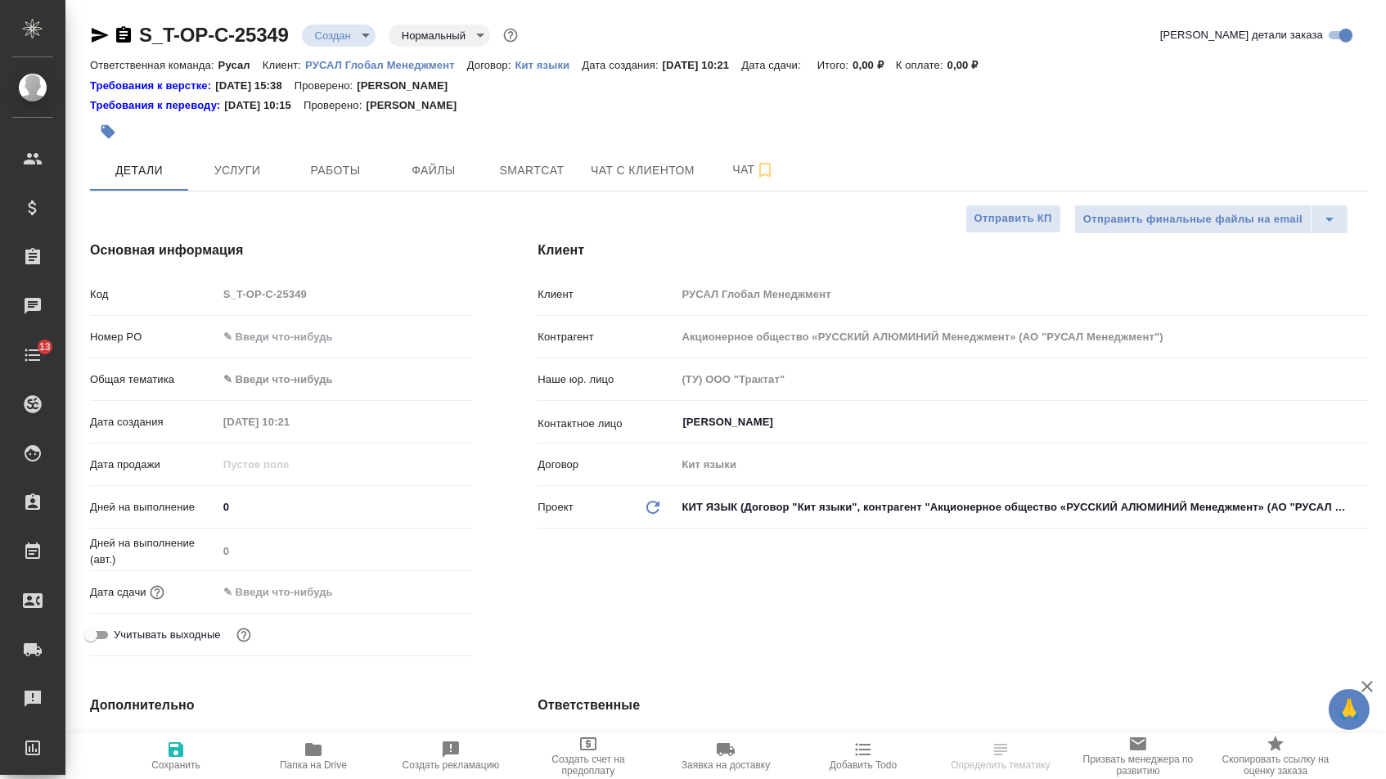
type textarea "x"
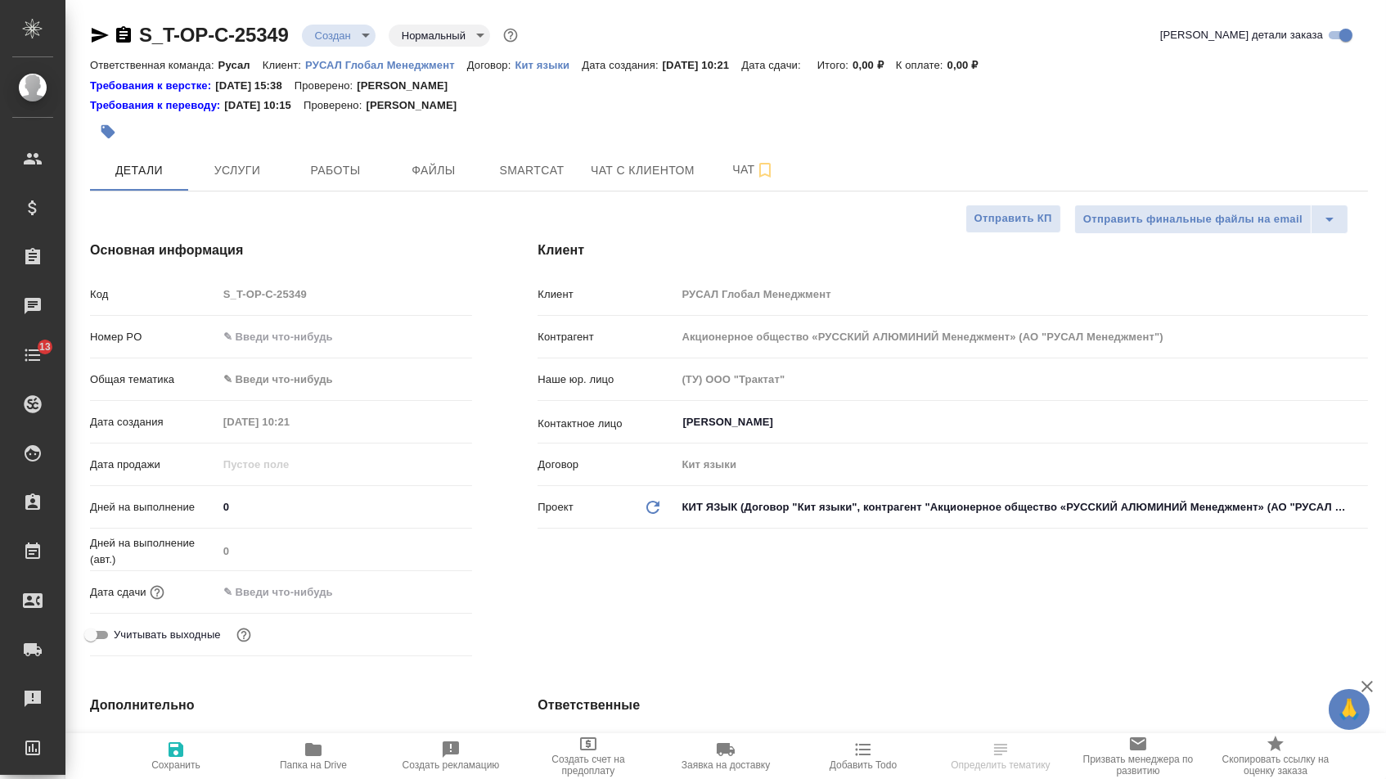
type textarea "x"
click at [393, 345] on input "text" at bounding box center [345, 337] width 254 height 24
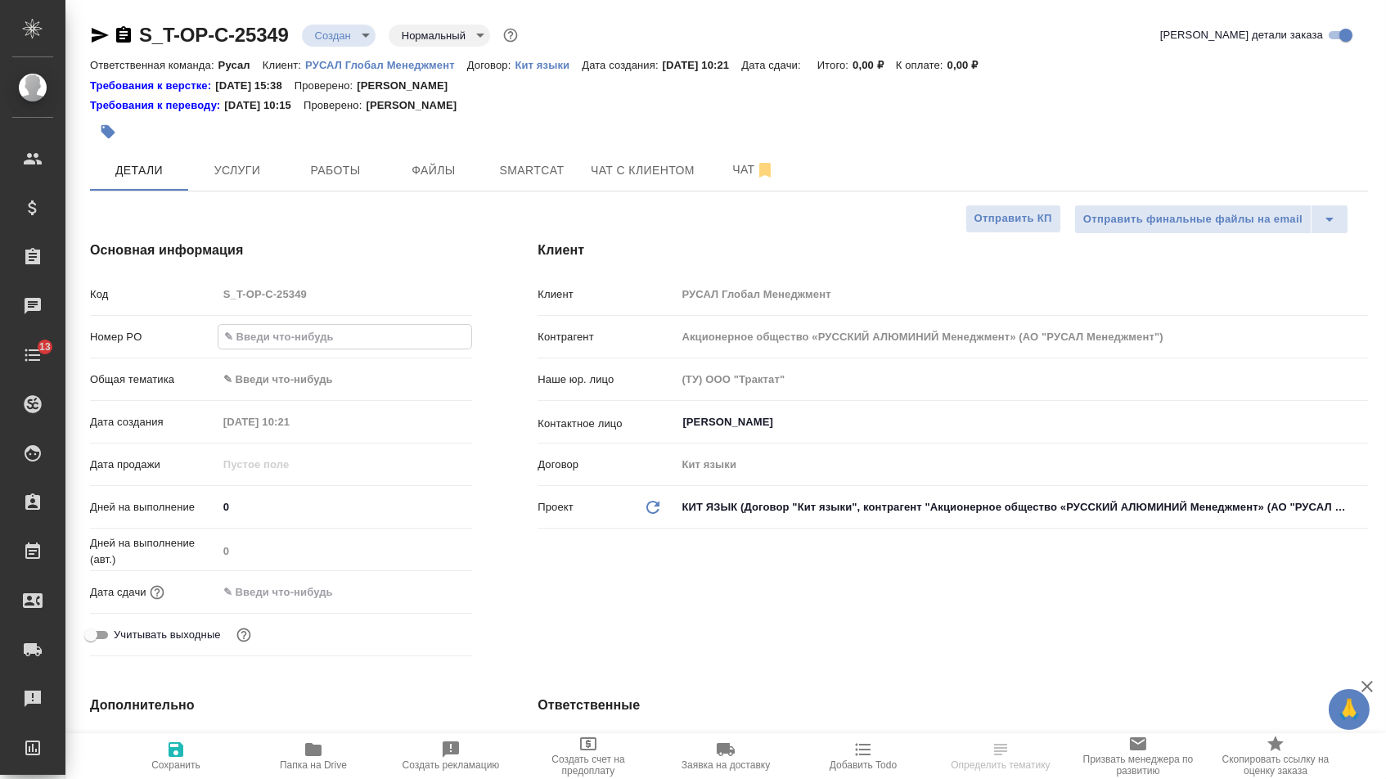
paste input "Т-ОП-С-46946"
type input "Т-ОП-С-46946"
type textarea "x"
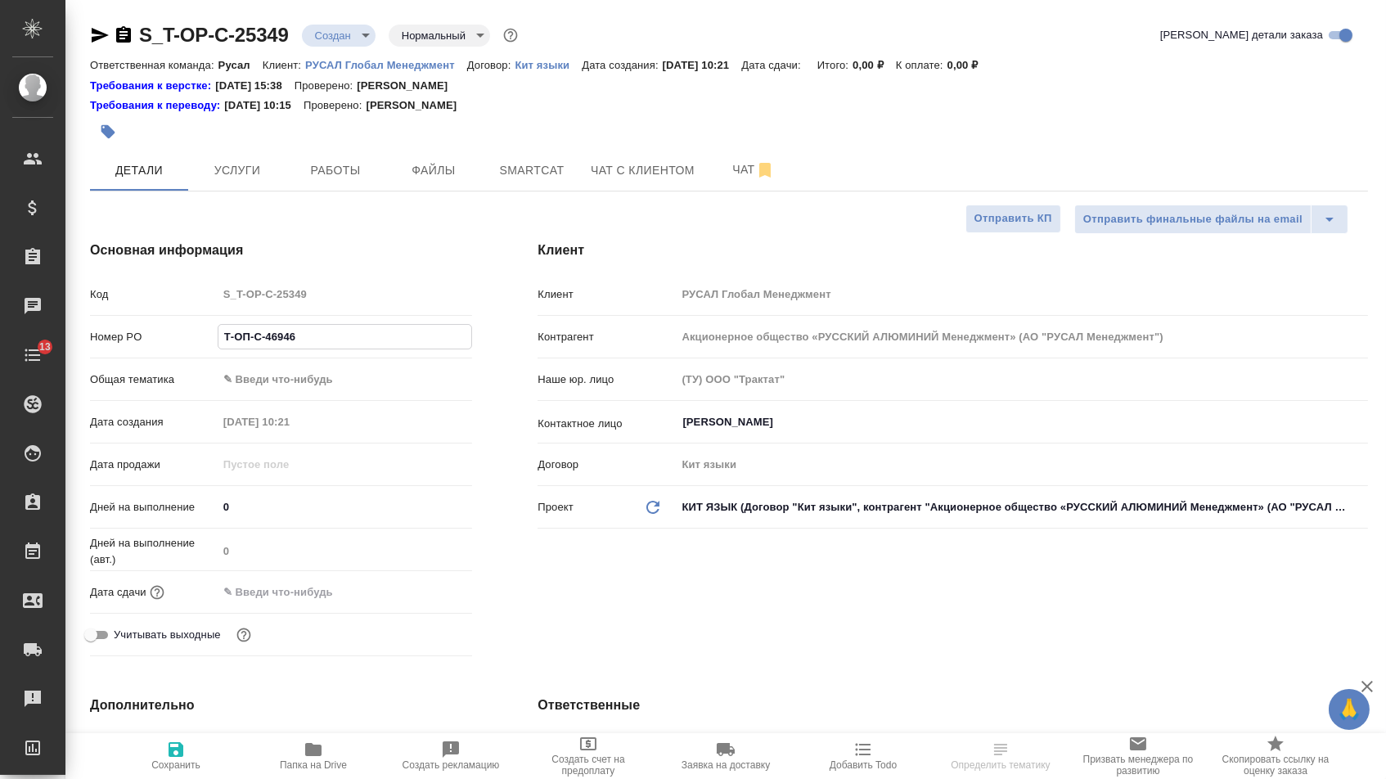
type input "Т-ОП-С-46946"
click at [304, 595] on input "text" at bounding box center [289, 592] width 143 height 24
click at [428, 595] on icon "button" at bounding box center [425, 592] width 20 height 20
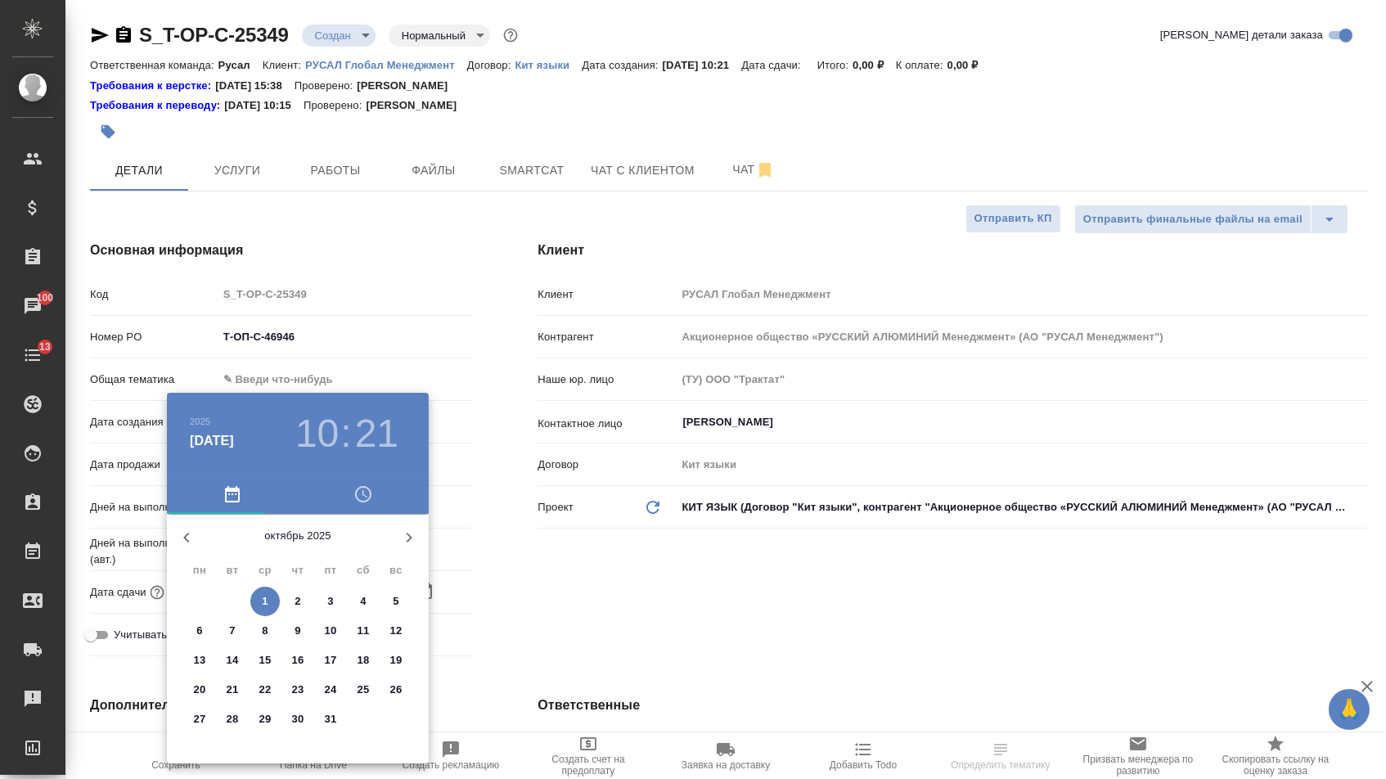
click at [325, 607] on span "3" at bounding box center [330, 601] width 29 height 16
type input "[DATE] 10:21"
type textarea "x"
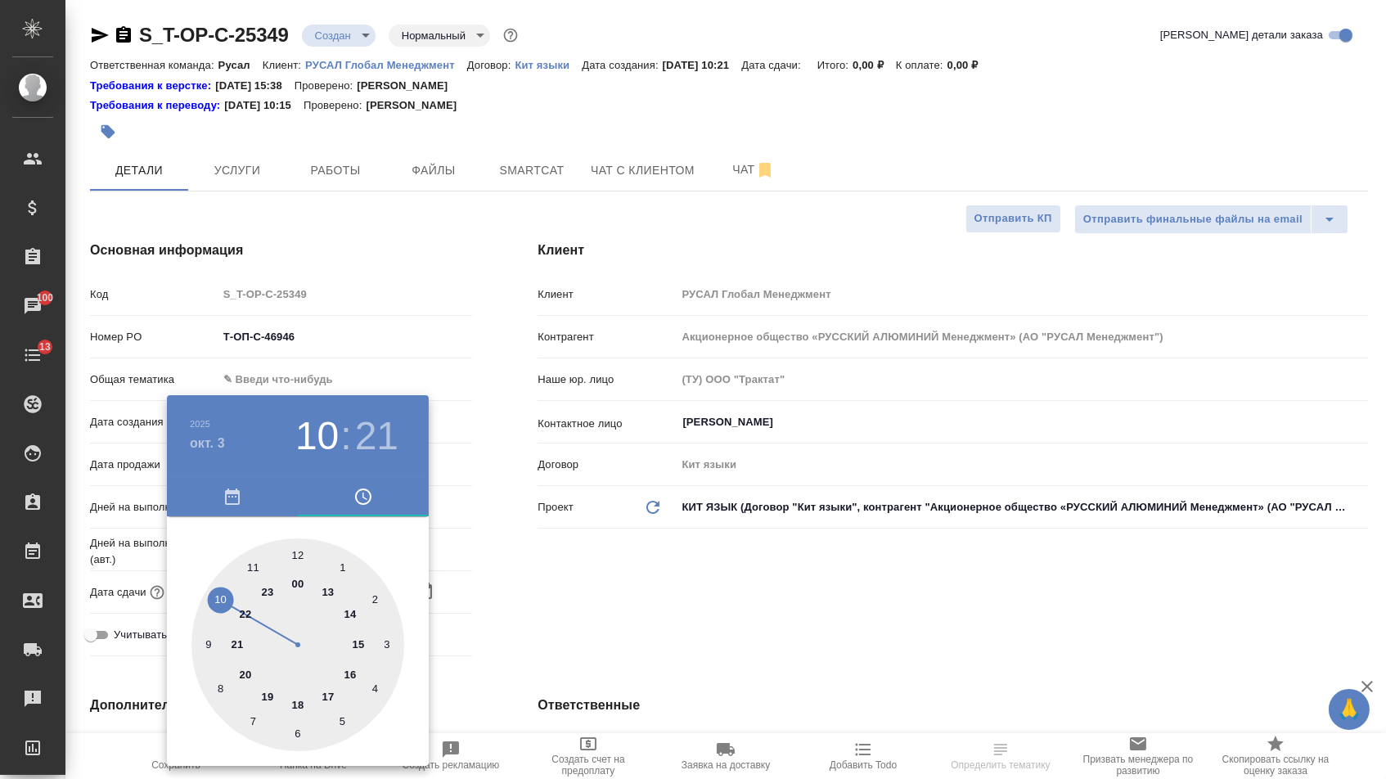
type textarea "x"
drag, startPoint x: 221, startPoint y: 595, endPoint x: 300, endPoint y: 557, distance: 87.8
click at [221, 595] on div at bounding box center [297, 644] width 213 height 213
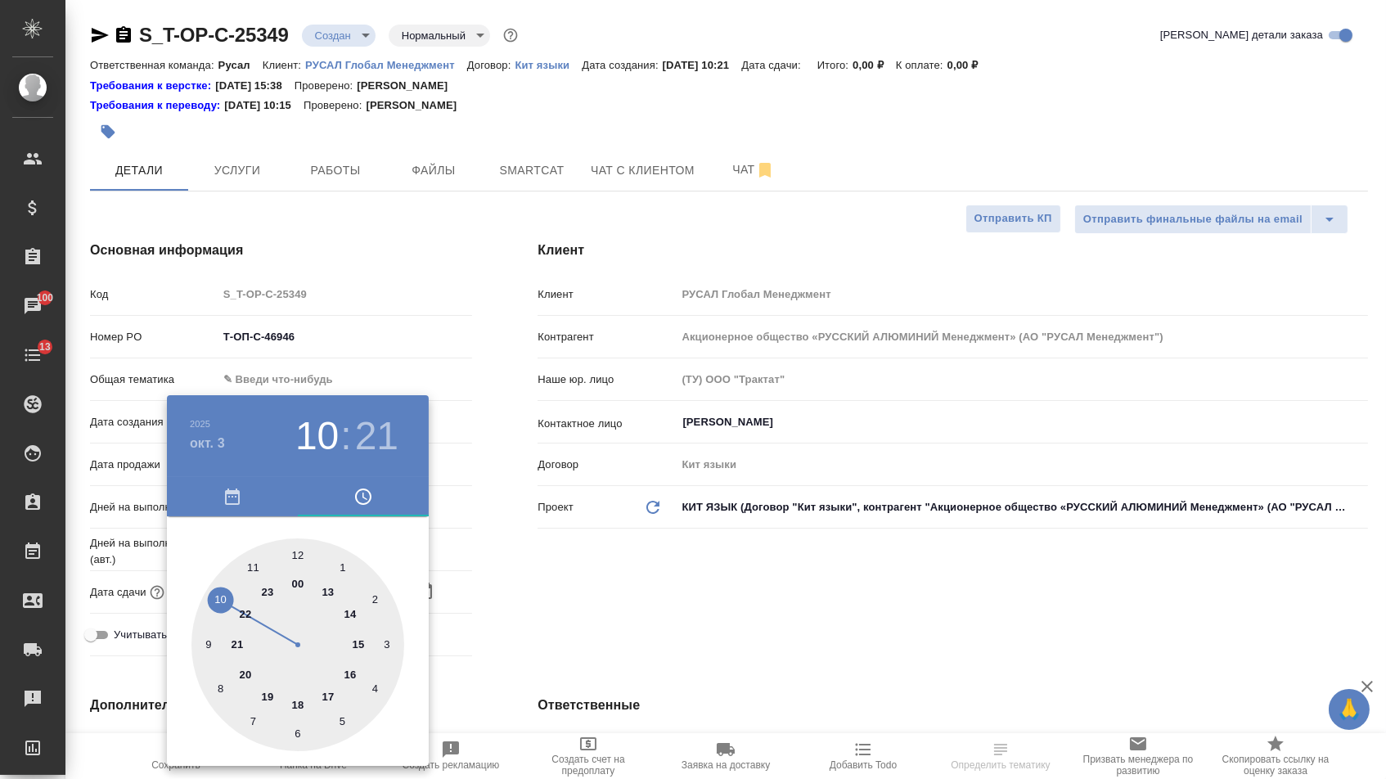
type textarea "x"
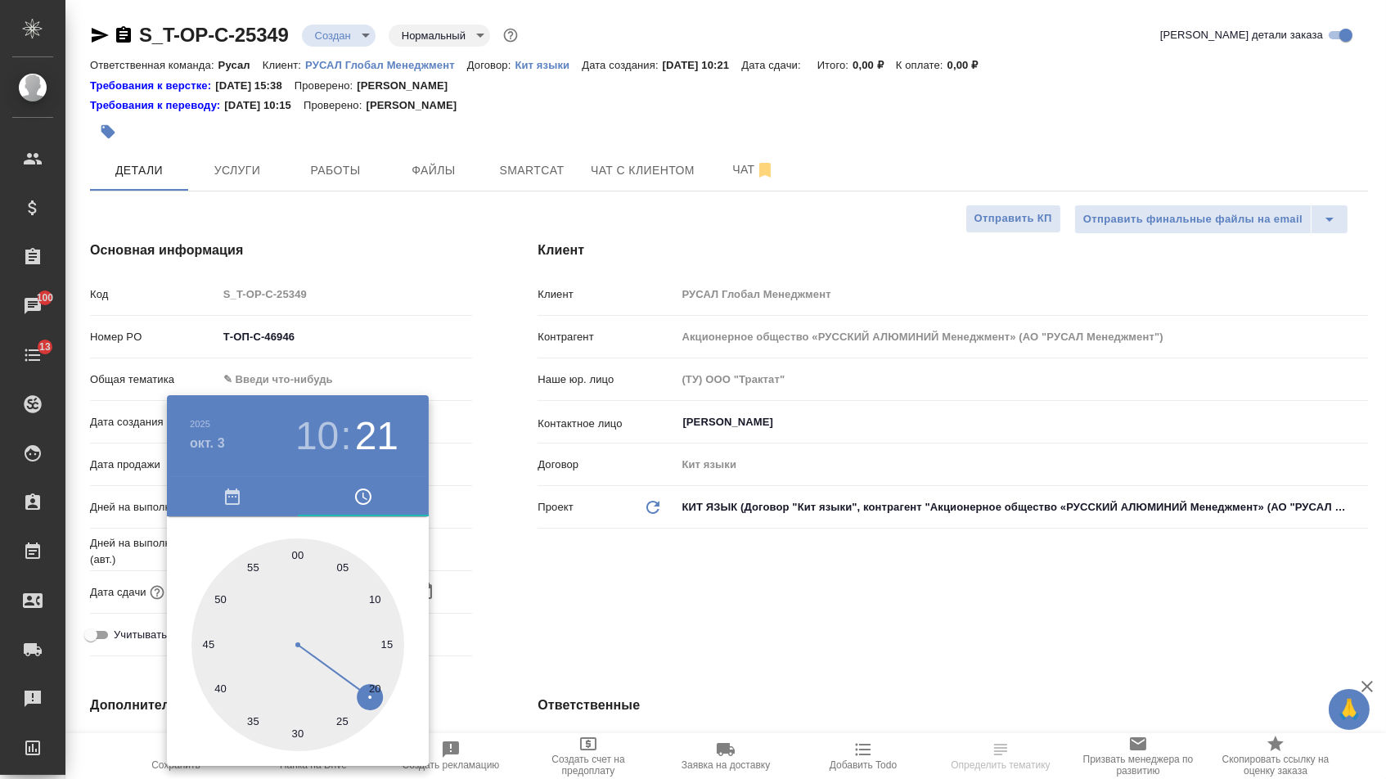
type textarea "x"
type input "[DATE] 10:00"
click at [293, 555] on div at bounding box center [297, 644] width 213 height 213
type textarea "x"
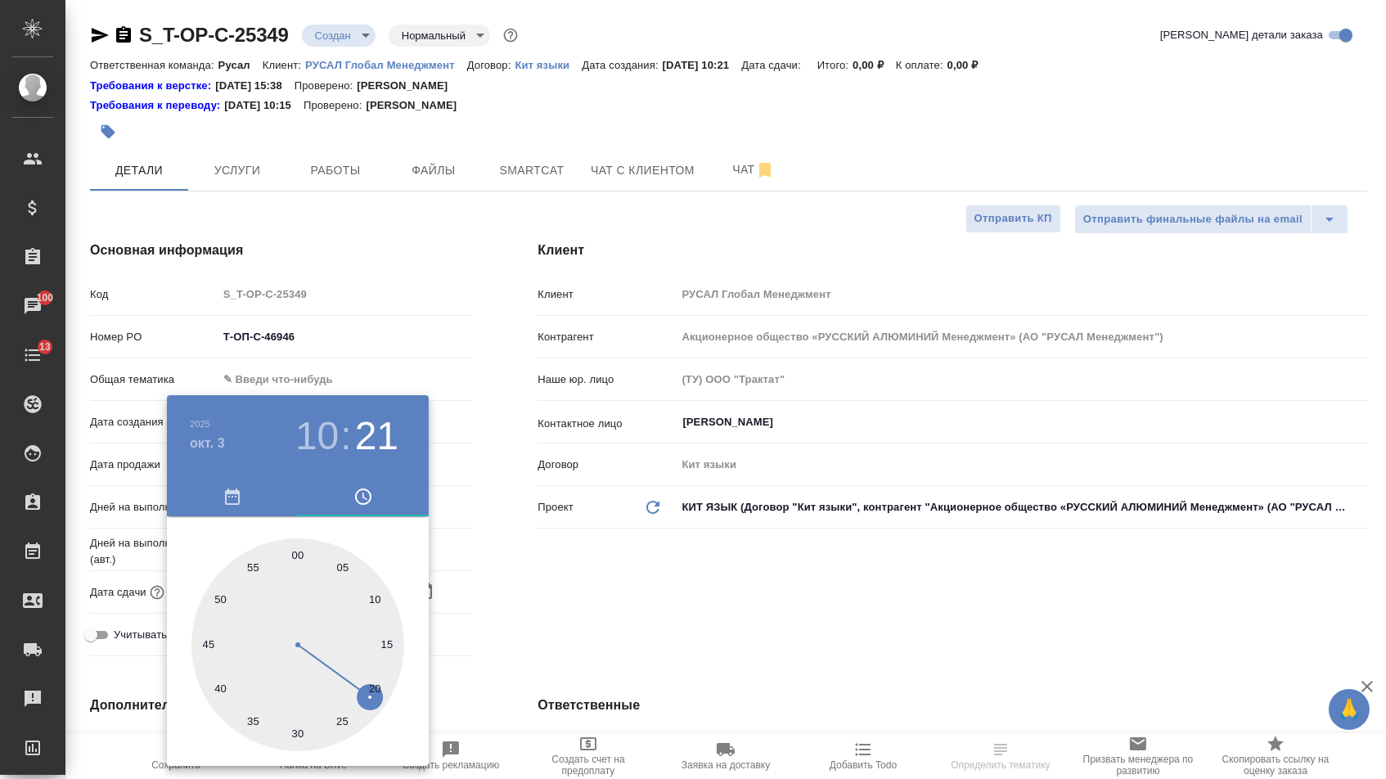
type textarea "x"
click at [531, 560] on div at bounding box center [693, 389] width 1386 height 779
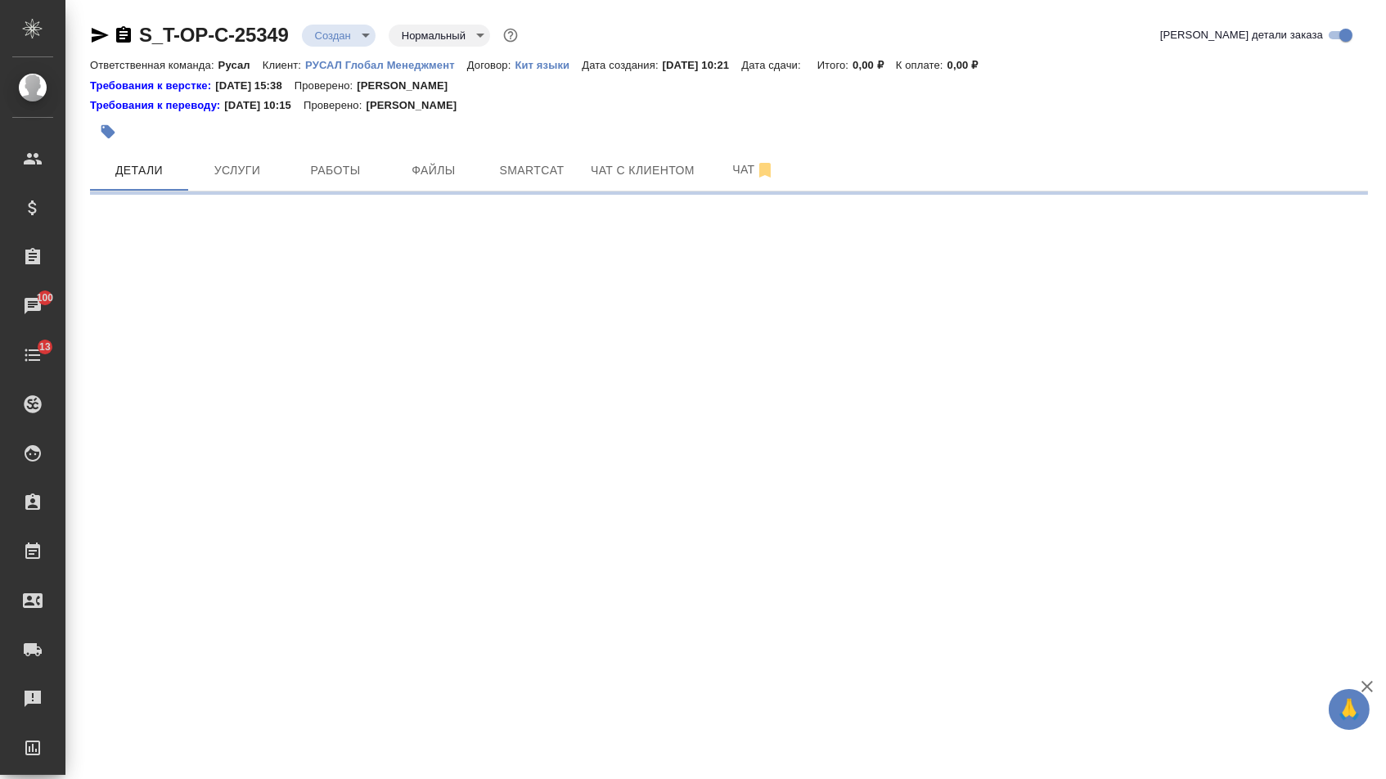
select select "RU"
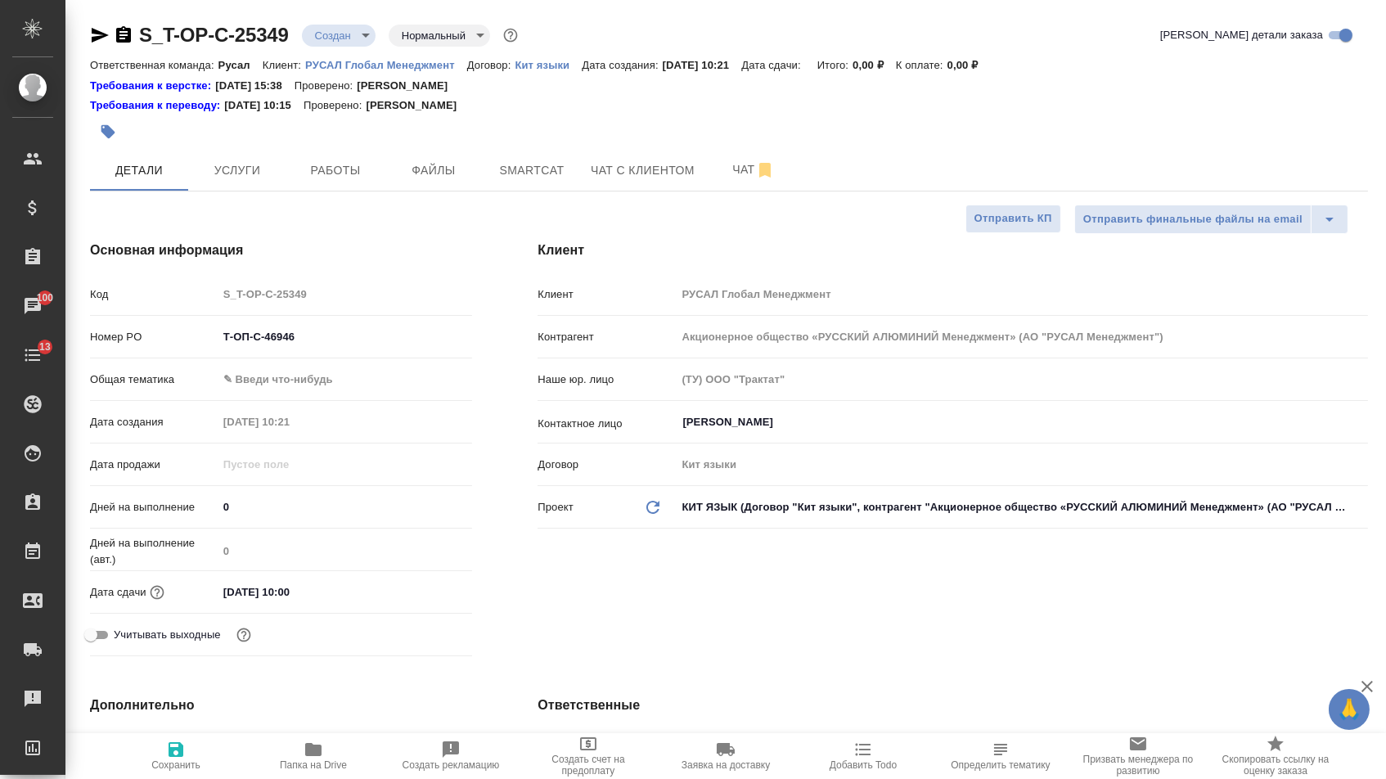
type textarea "x"
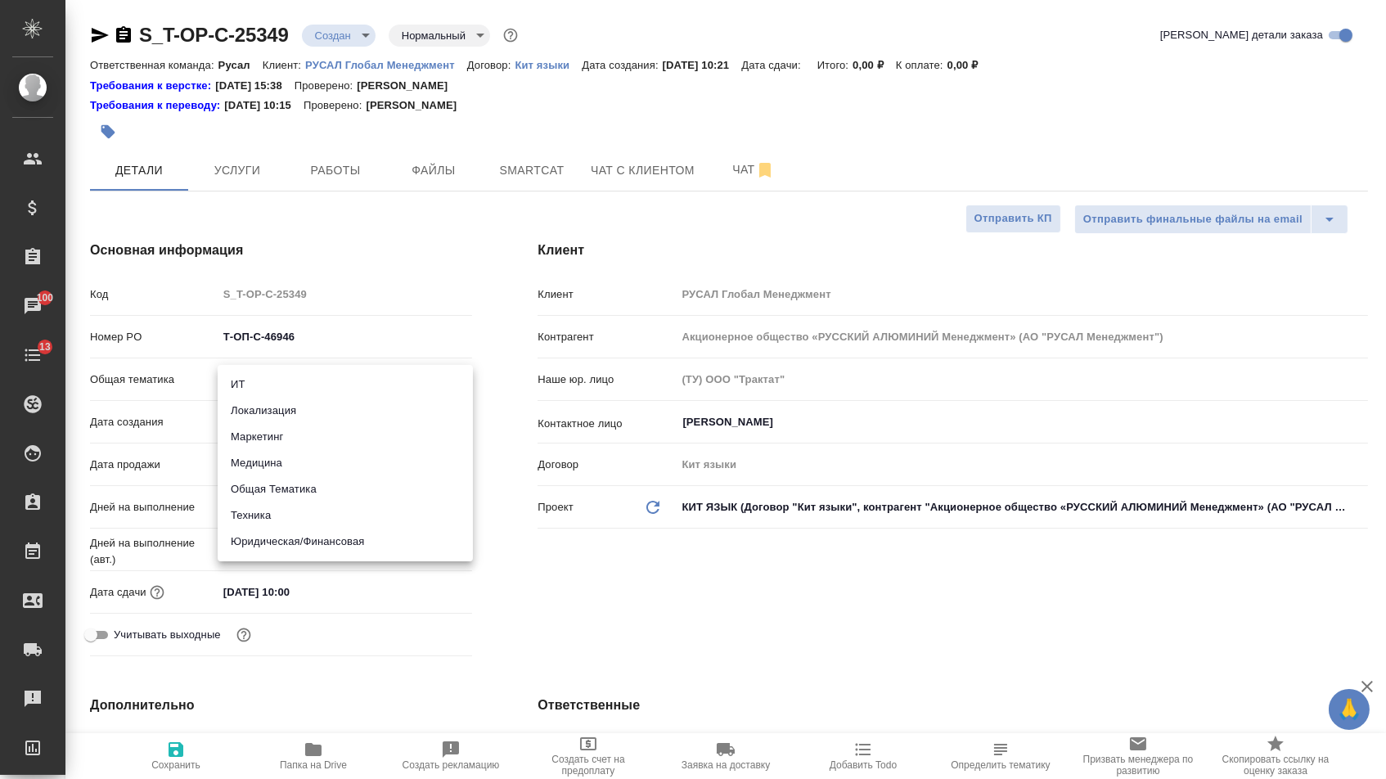
click at [295, 388] on body "🙏 .cls-1 fill:#fff; AWATERA [PERSON_NAME] Спецификации Заказы 100 Чаты 13 Todo …" at bounding box center [693, 389] width 1386 height 779
click at [259, 513] on li "Техника" at bounding box center [345, 515] width 255 height 26
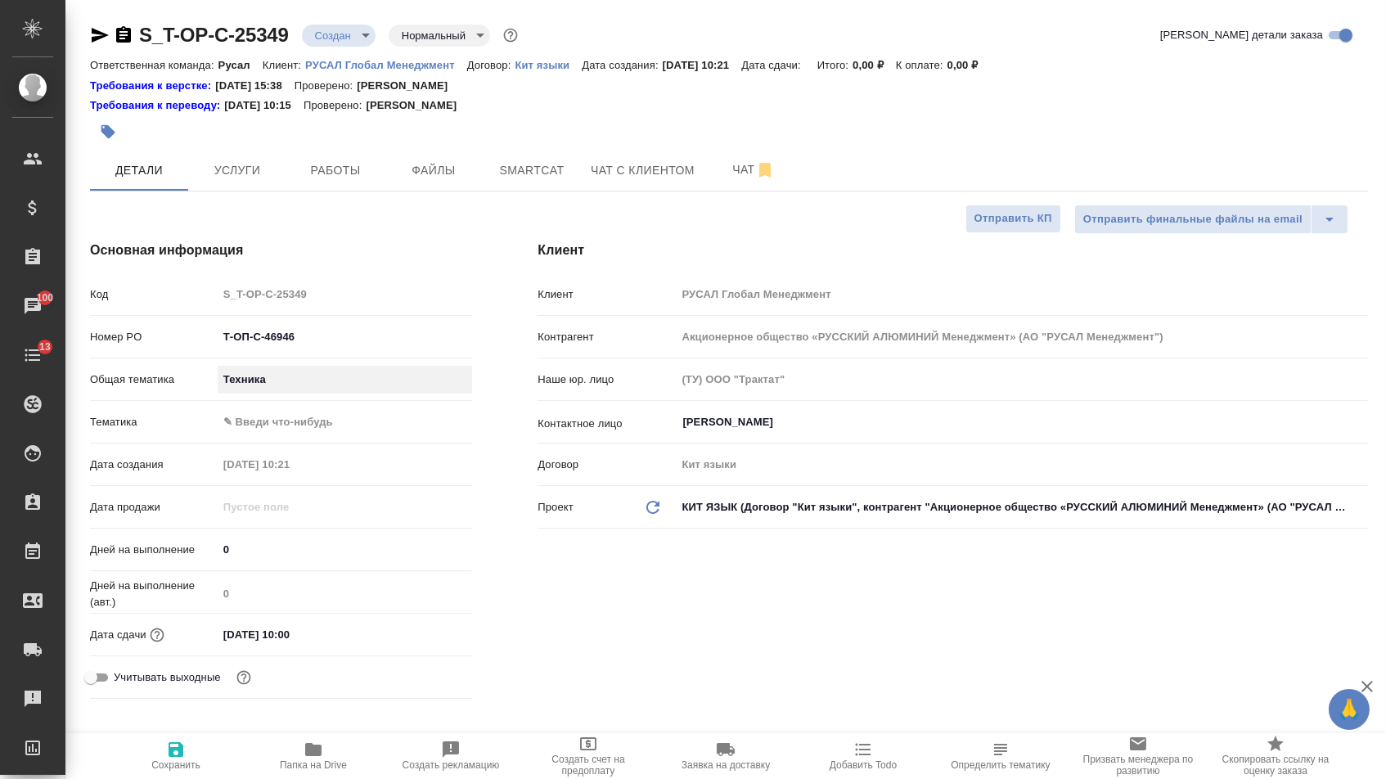
type input "tech"
type textarea "x"
click at [265, 433] on body "🙏 .cls-1 fill:#fff; AWATERA [PERSON_NAME] Спецификации Заказы 100 Чаты 13 Todo …" at bounding box center [693, 389] width 1386 height 779
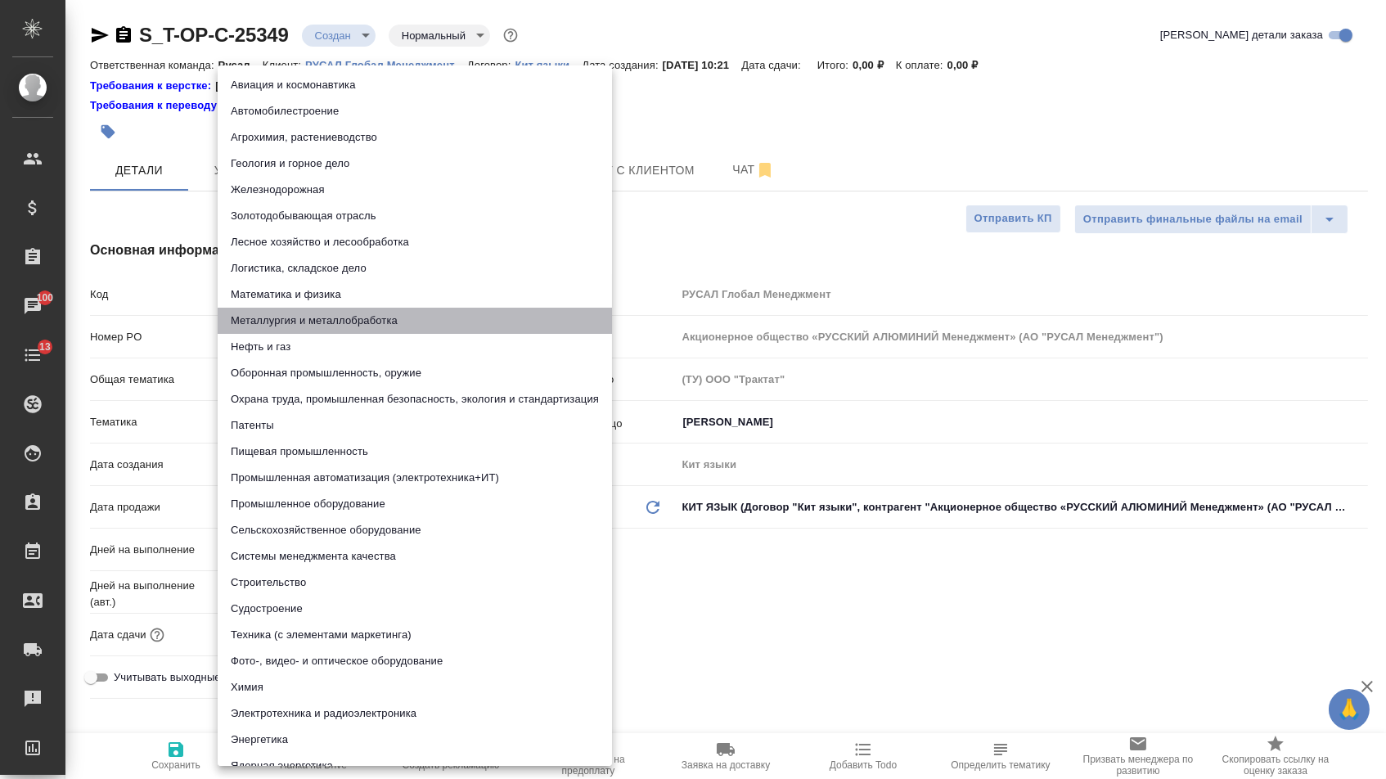
click at [264, 322] on li "Металлургия и металлобработка" at bounding box center [415, 321] width 394 height 26
type textarea "x"
type input "60014e23f7d9dc5f480a3cf8"
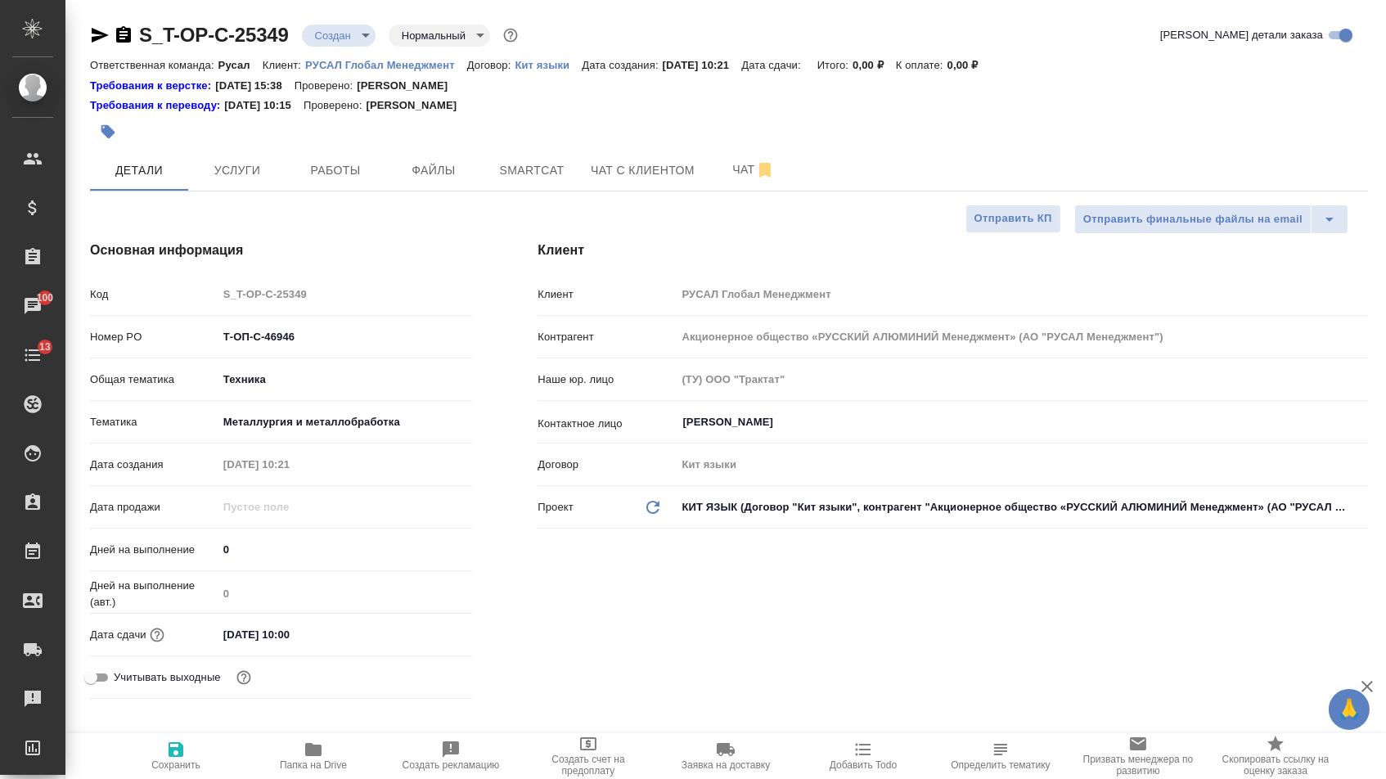
click at [178, 748] on icon "button" at bounding box center [175, 749] width 15 height 15
type textarea "x"
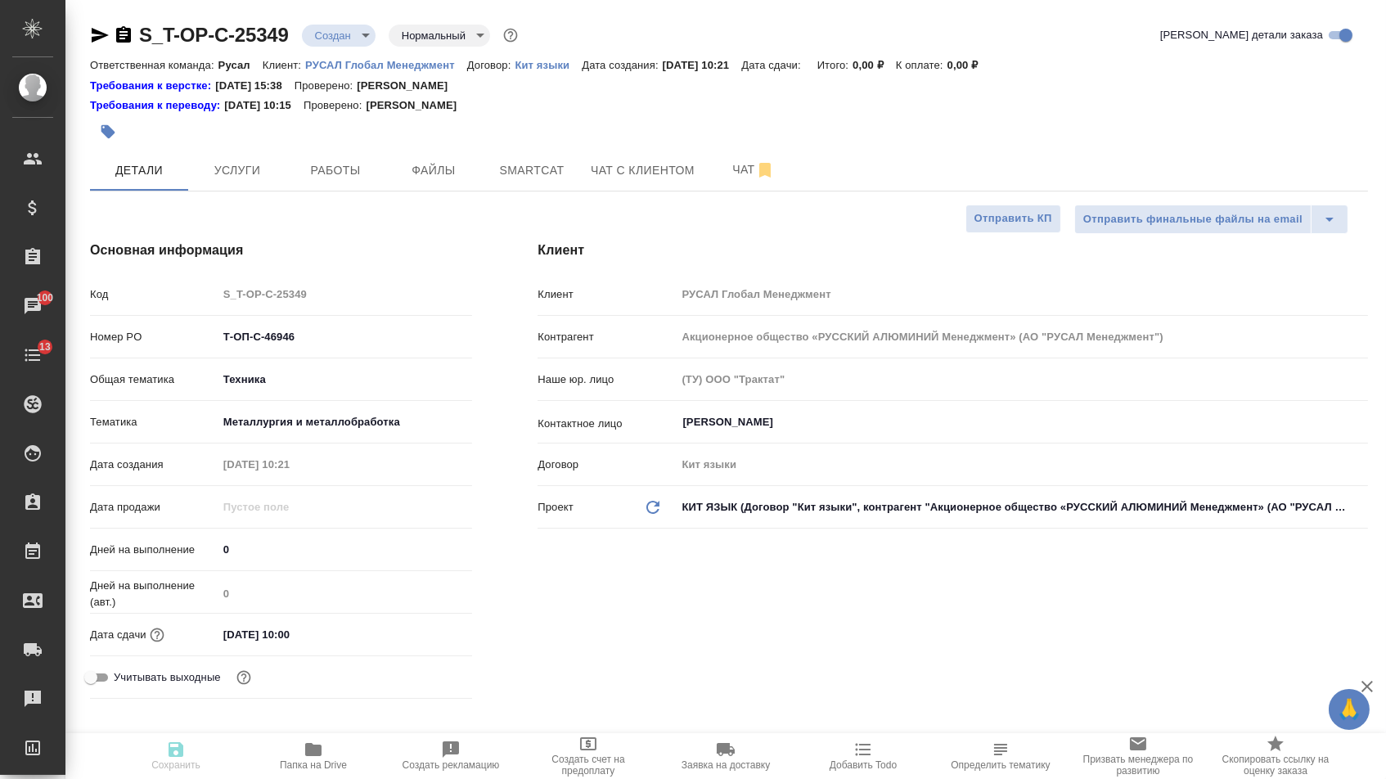
type textarea "x"
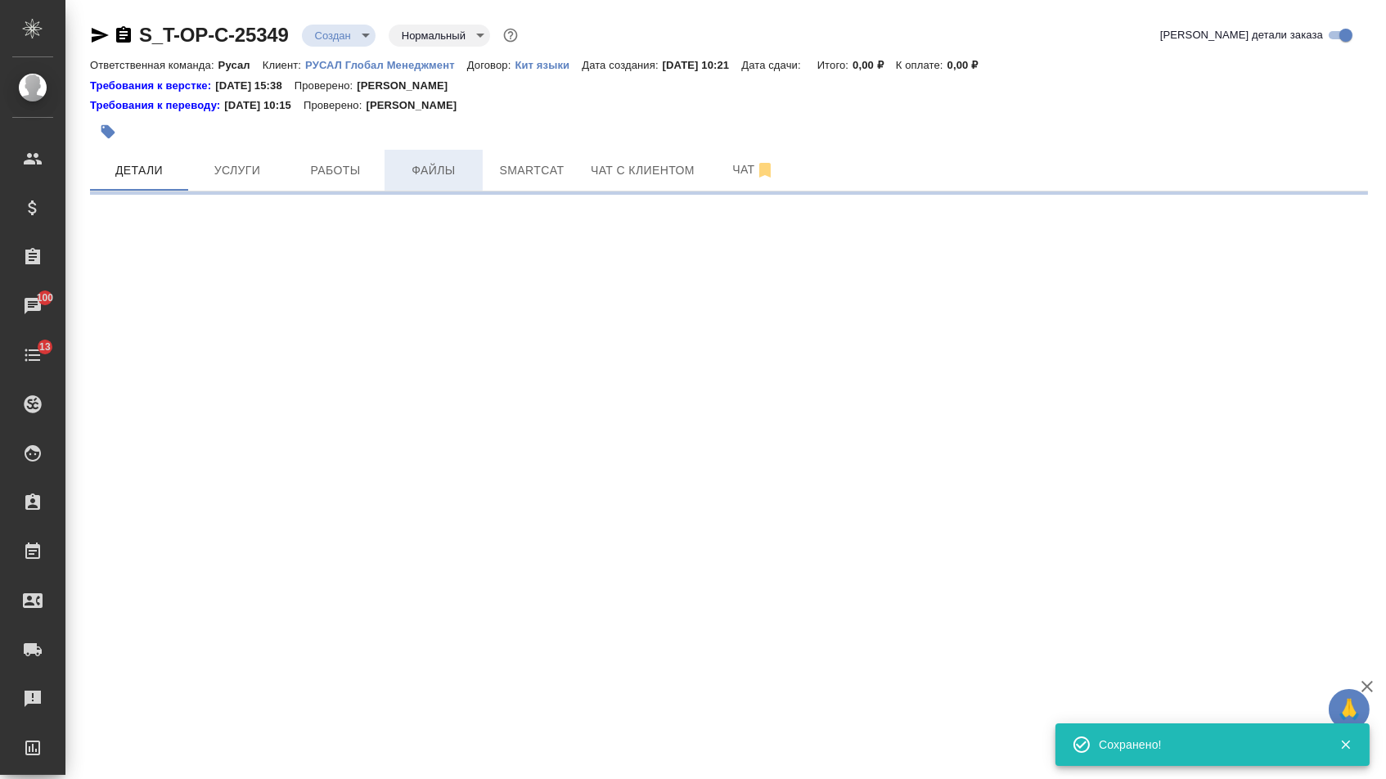
select select "RU"
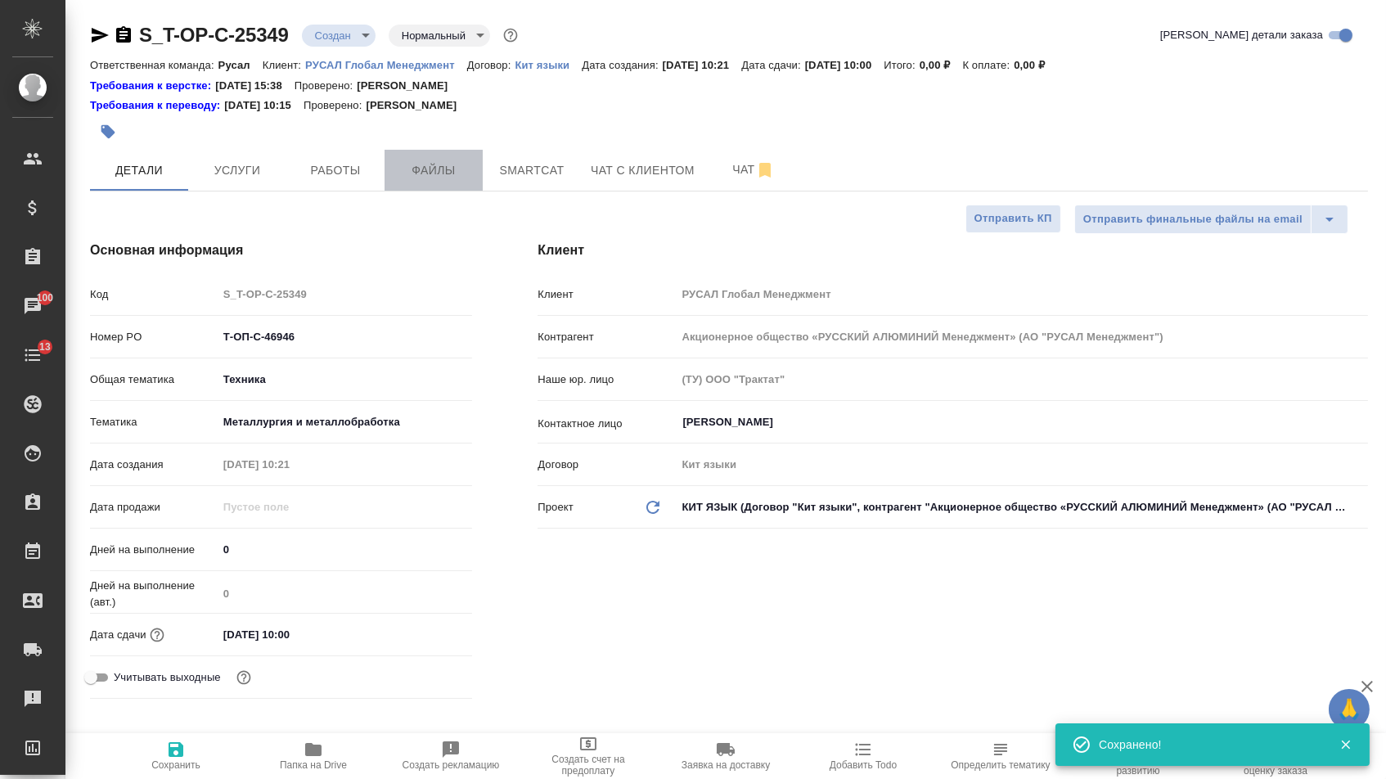
click at [432, 164] on span "Файлы" at bounding box center [433, 170] width 79 height 20
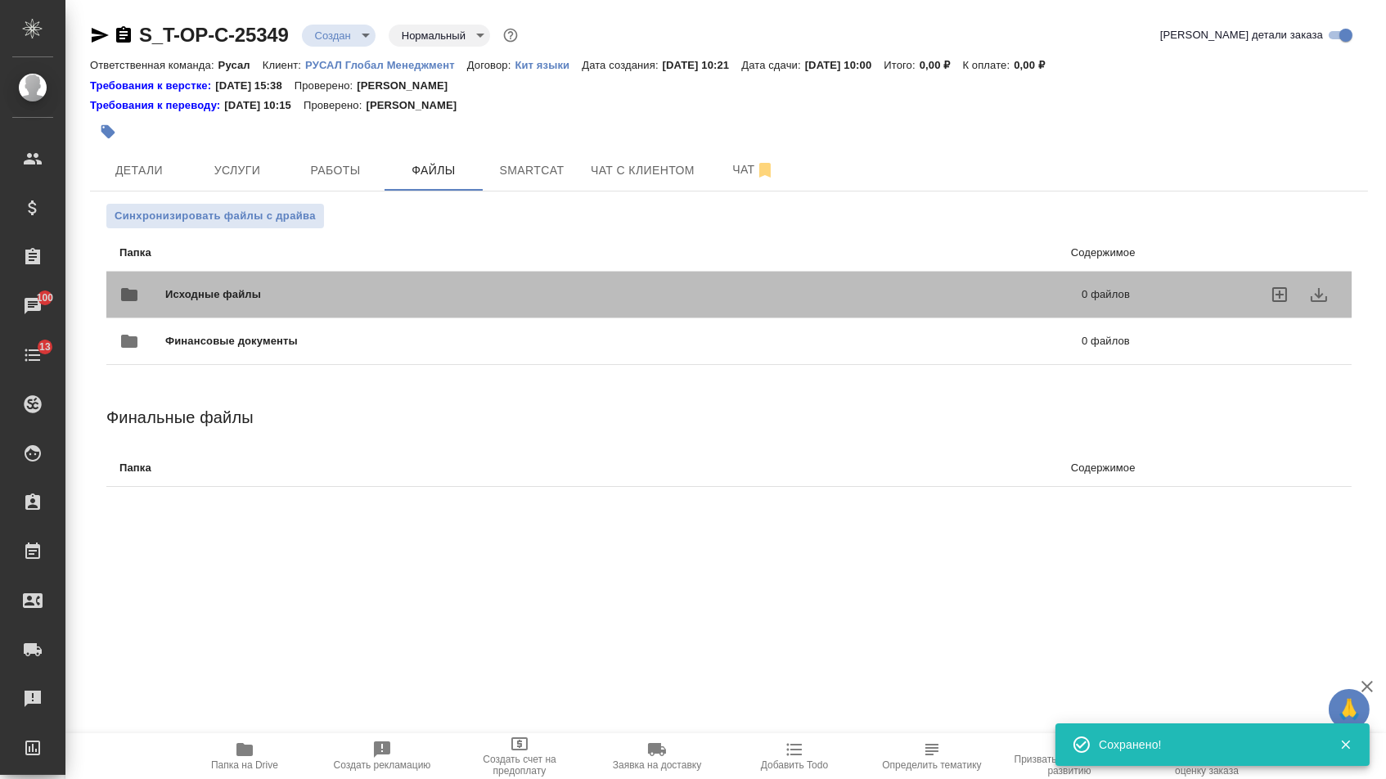
click at [269, 292] on span "Исходные файлы" at bounding box center [418, 294] width 506 height 16
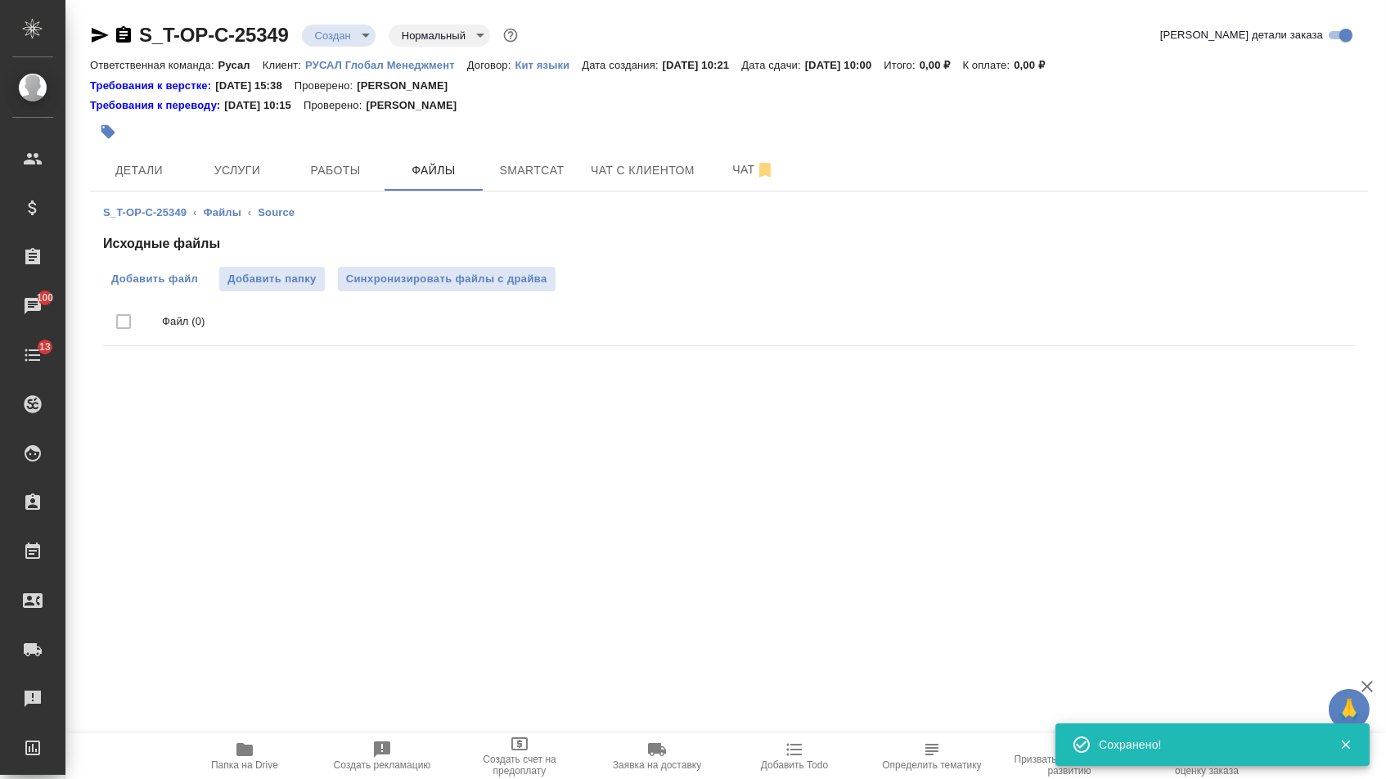
click at [138, 277] on span "Добавить файл" at bounding box center [154, 279] width 87 height 16
click at [0, 0] on input "Добавить файл" at bounding box center [0, 0] width 0 height 0
click at [225, 191] on button "Услуги" at bounding box center [237, 170] width 98 height 41
click at [237, 176] on span "Услуги" at bounding box center [237, 170] width 79 height 20
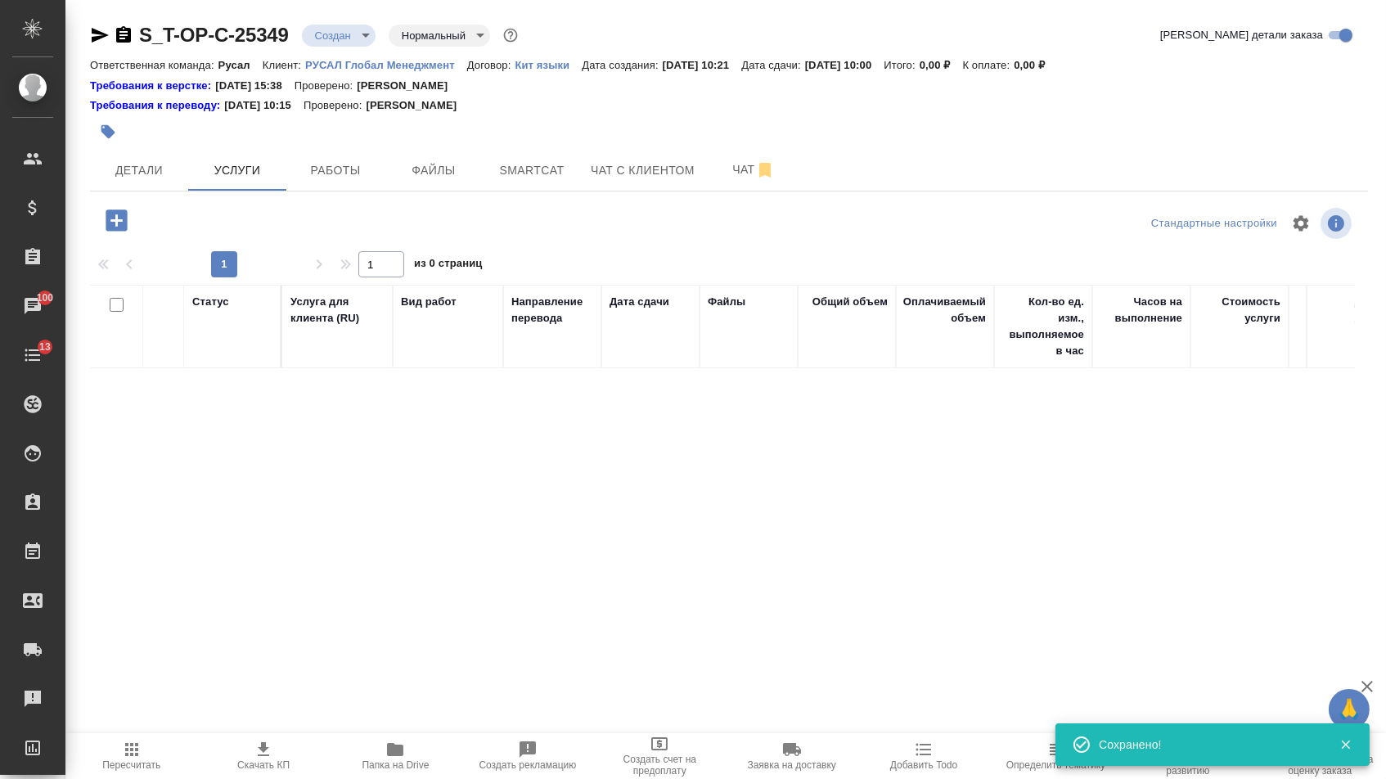
click at [130, 211] on icon "button" at bounding box center [116, 220] width 29 height 29
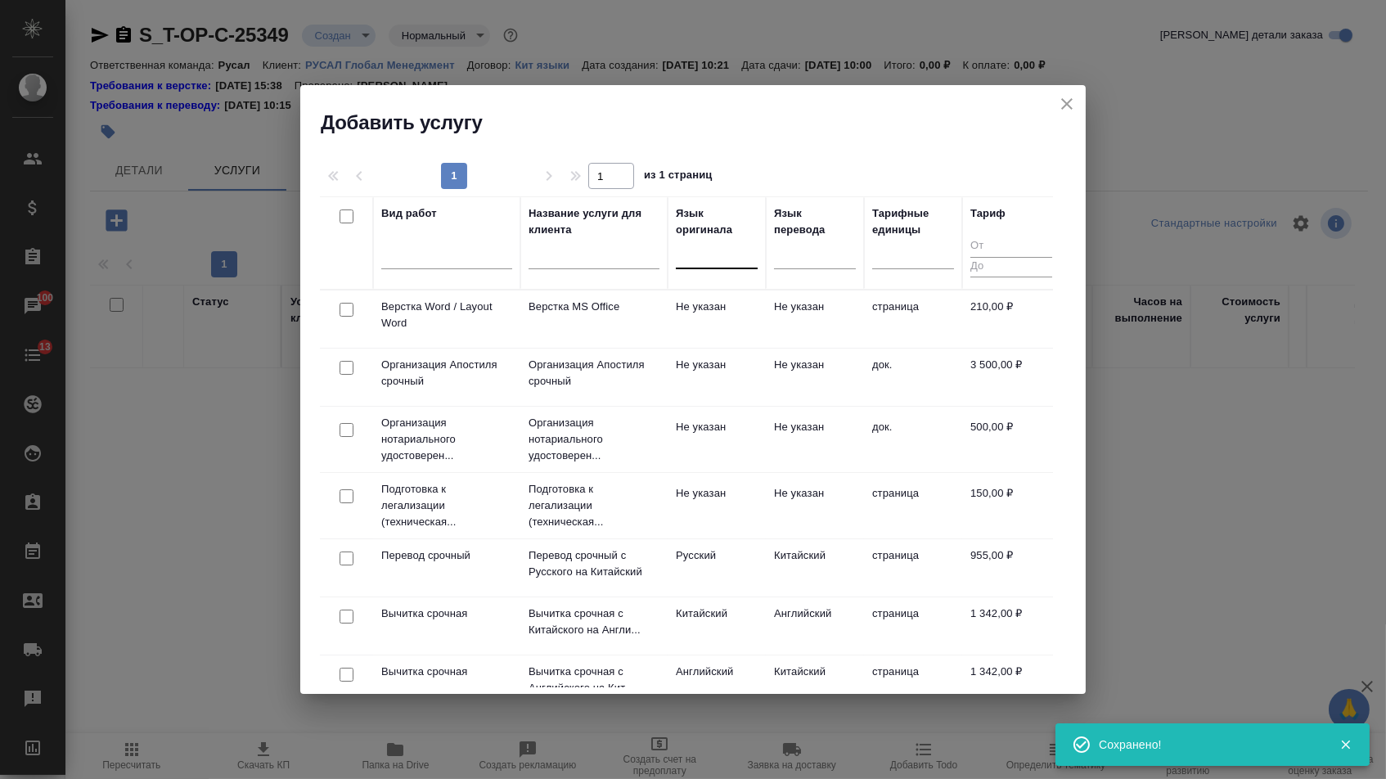
click at [733, 265] on div at bounding box center [717, 253] width 82 height 31
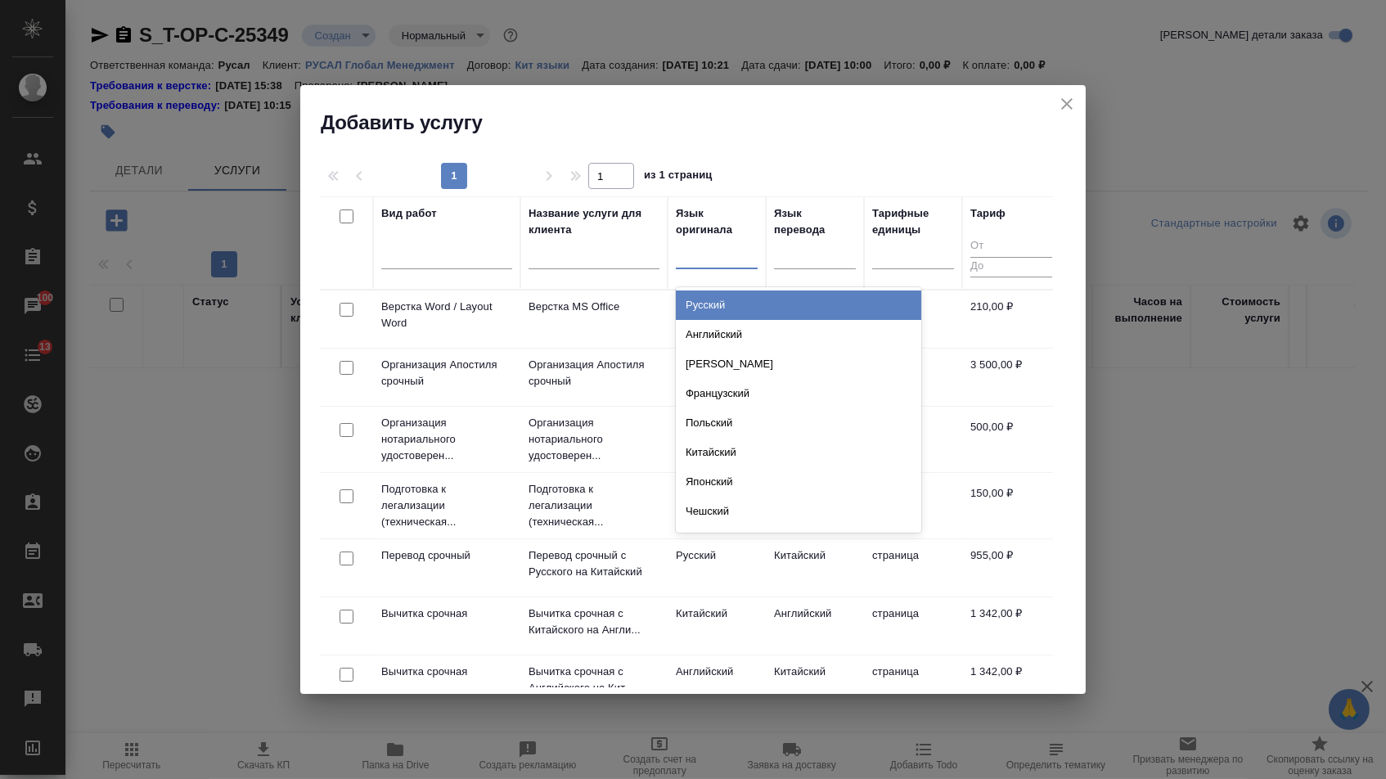
click at [725, 308] on div "Русский" at bounding box center [798, 304] width 245 height 29
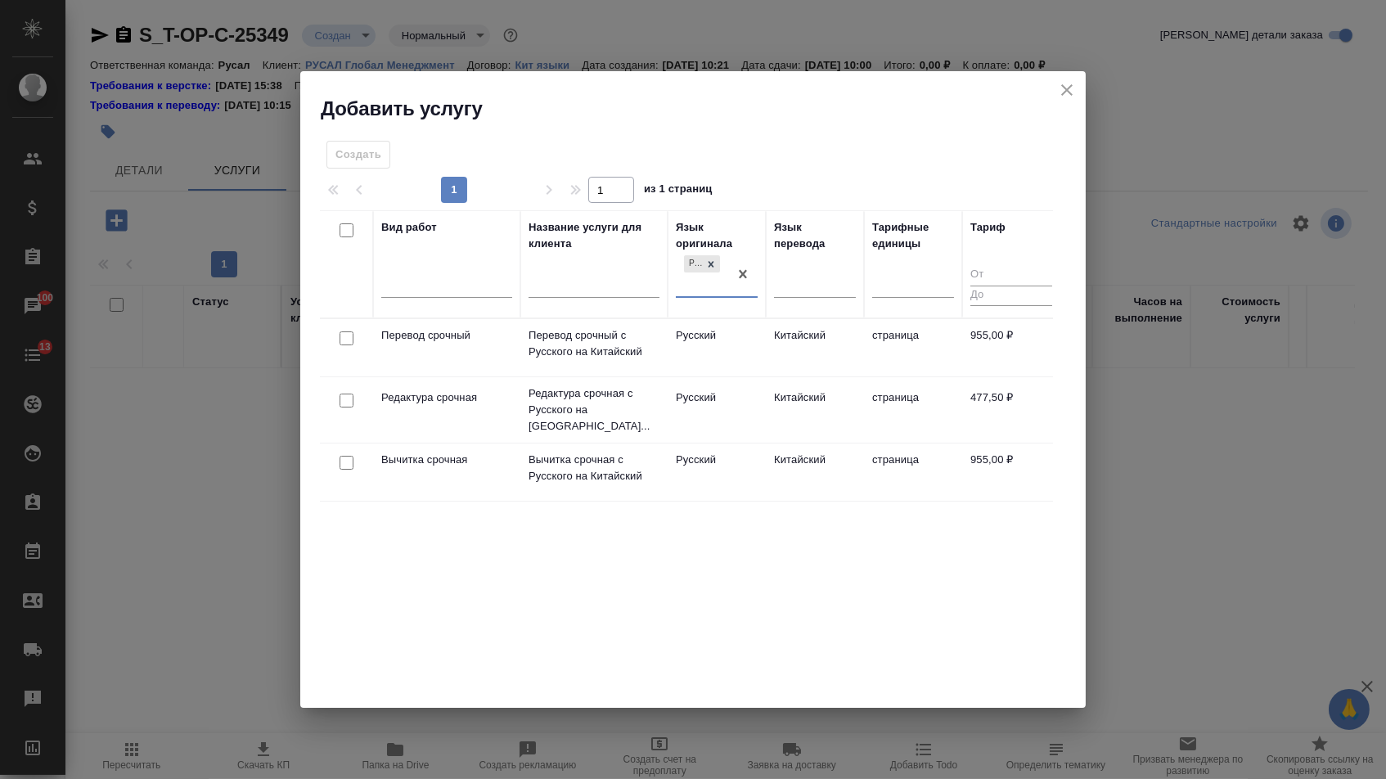
click at [345, 335] on input "checkbox" at bounding box center [346, 338] width 14 height 14
checkbox input "true"
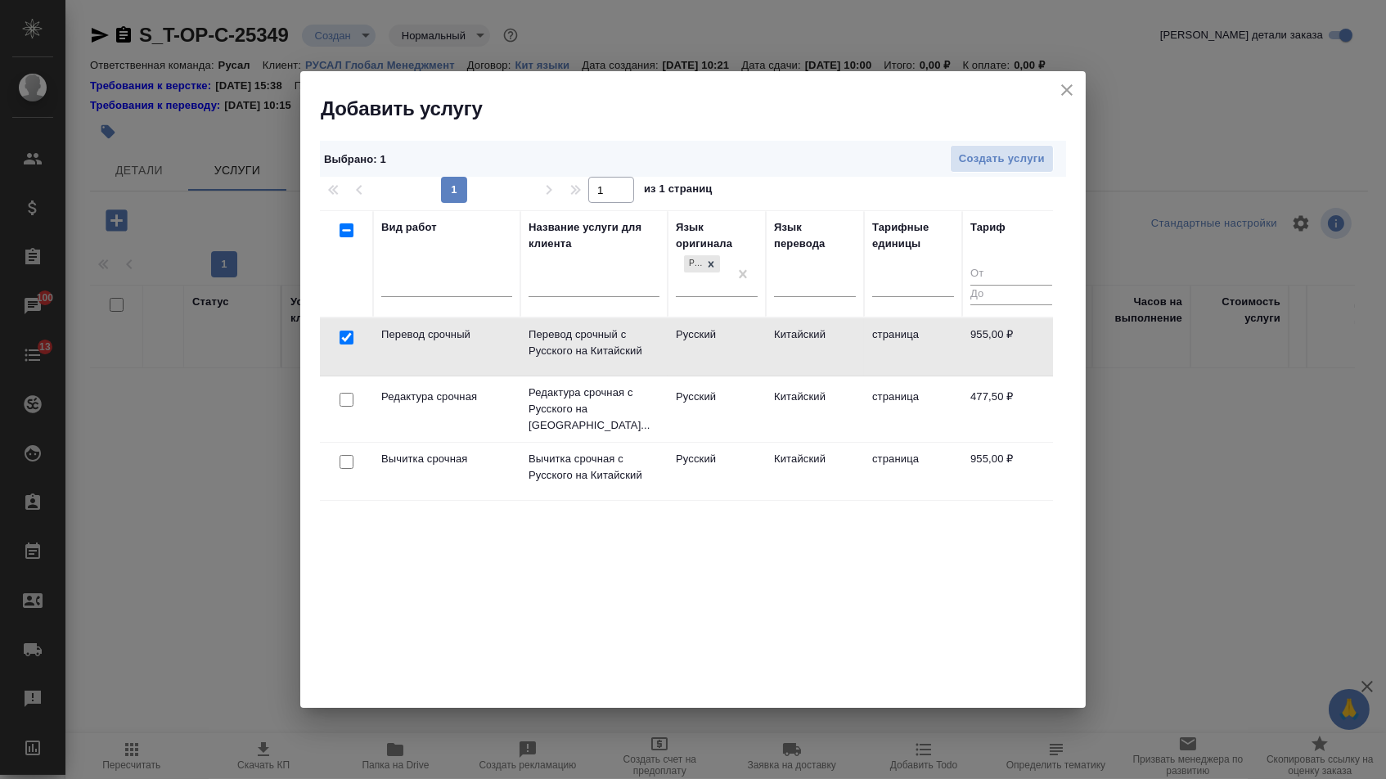
click at [345, 400] on input "checkbox" at bounding box center [346, 400] width 14 height 14
checkbox input "true"
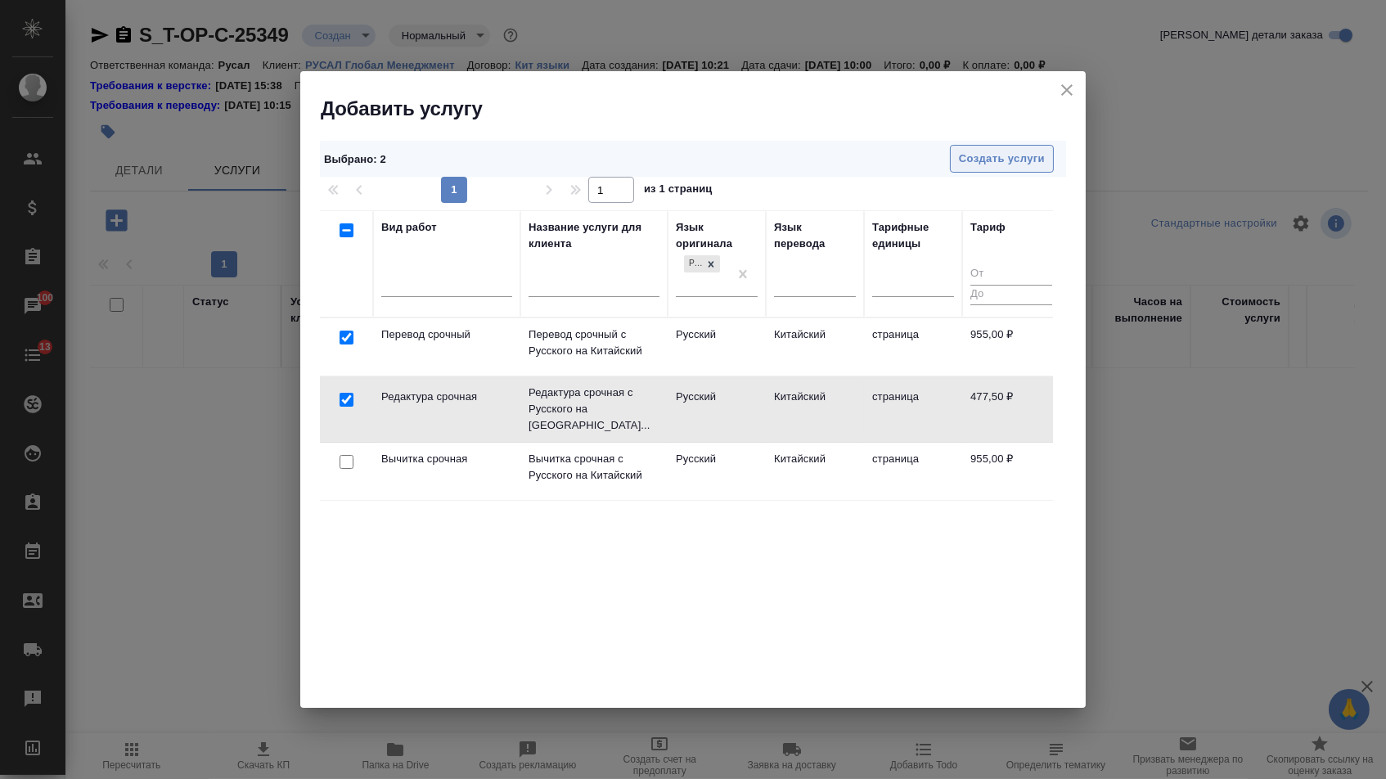
click at [987, 153] on span "Создать услуги" at bounding box center [1002, 159] width 86 height 19
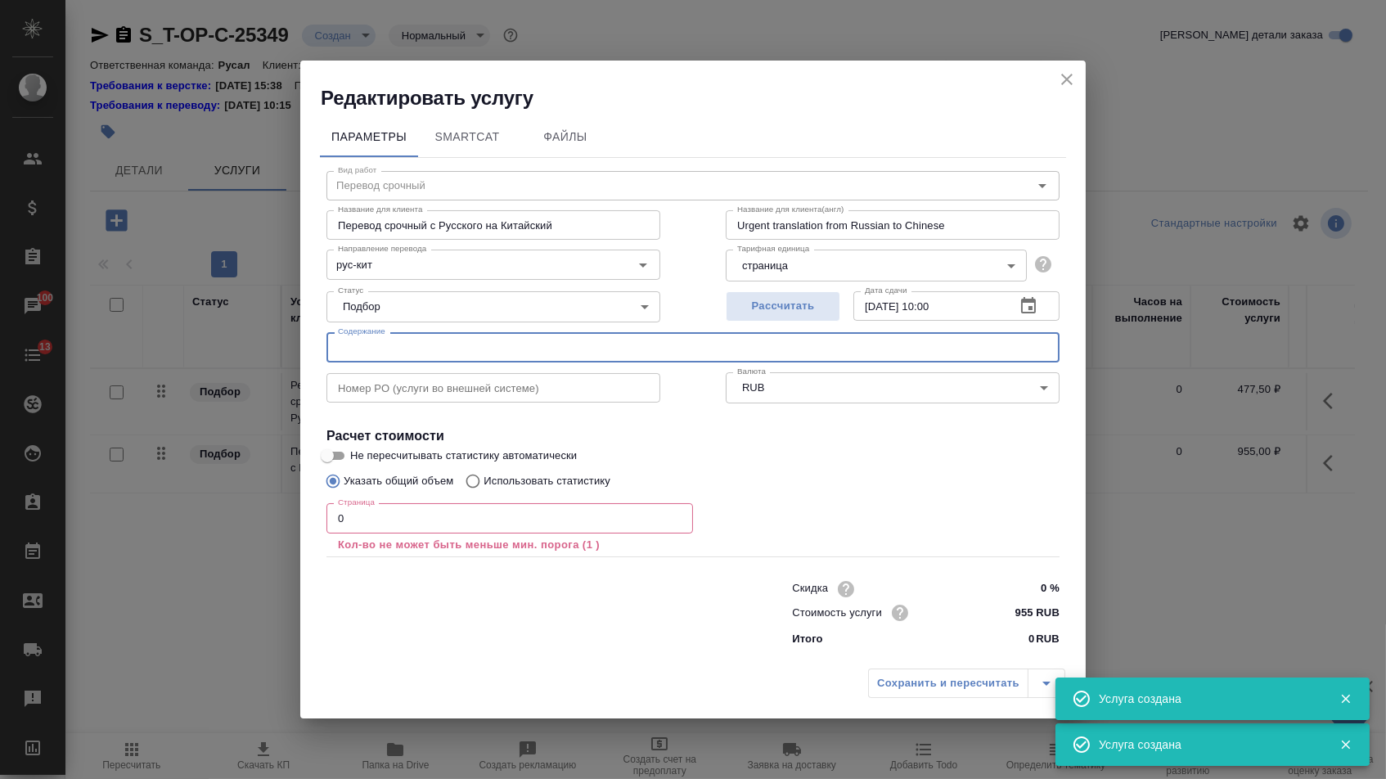
click at [439, 337] on input "text" at bounding box center [692, 346] width 733 height 29
paste input "Техническое задание на изготовление балки - коллектор РА - 550 (КрАЗ)"
type input "Техническое задание на изготовление балки - коллектор РА - 550 (КрАЗ)"
click at [383, 511] on input "0" at bounding box center [509, 517] width 366 height 29
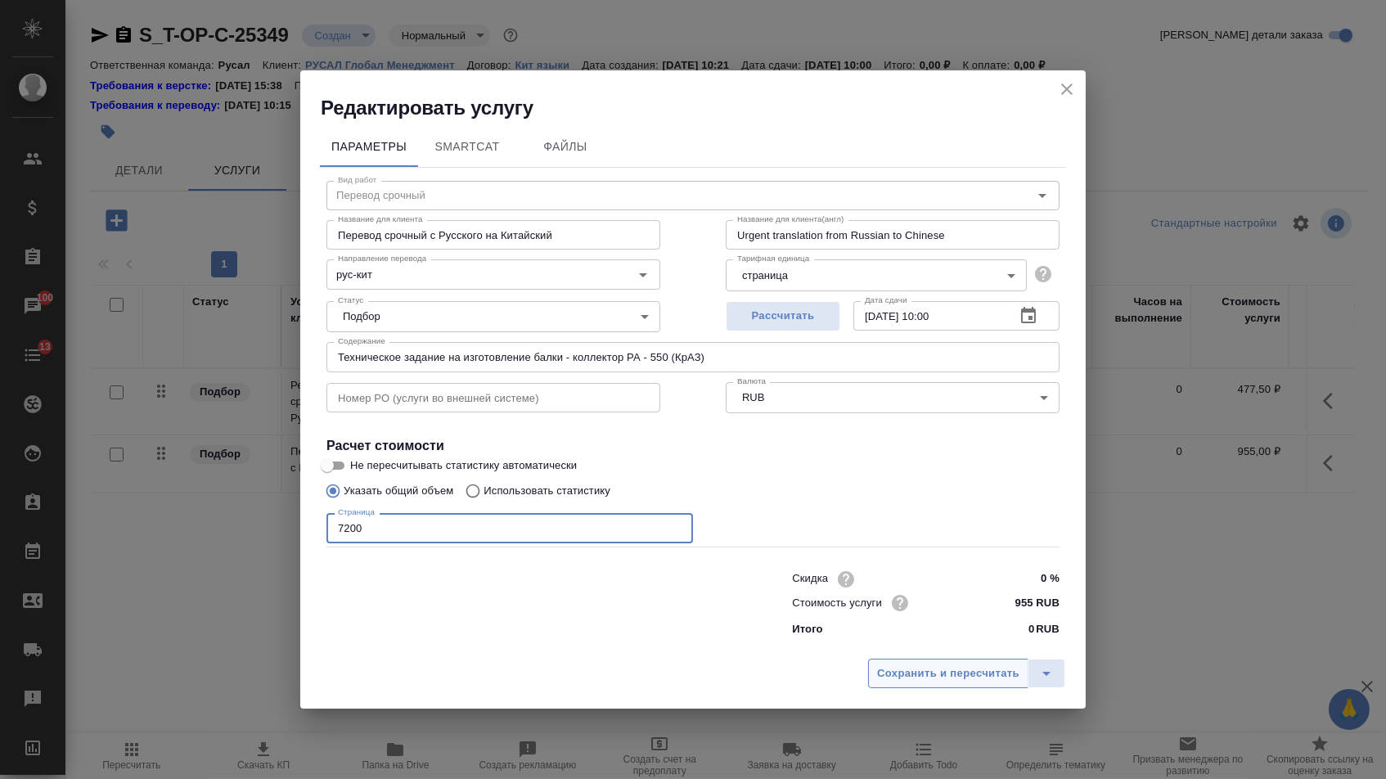
type input "7200"
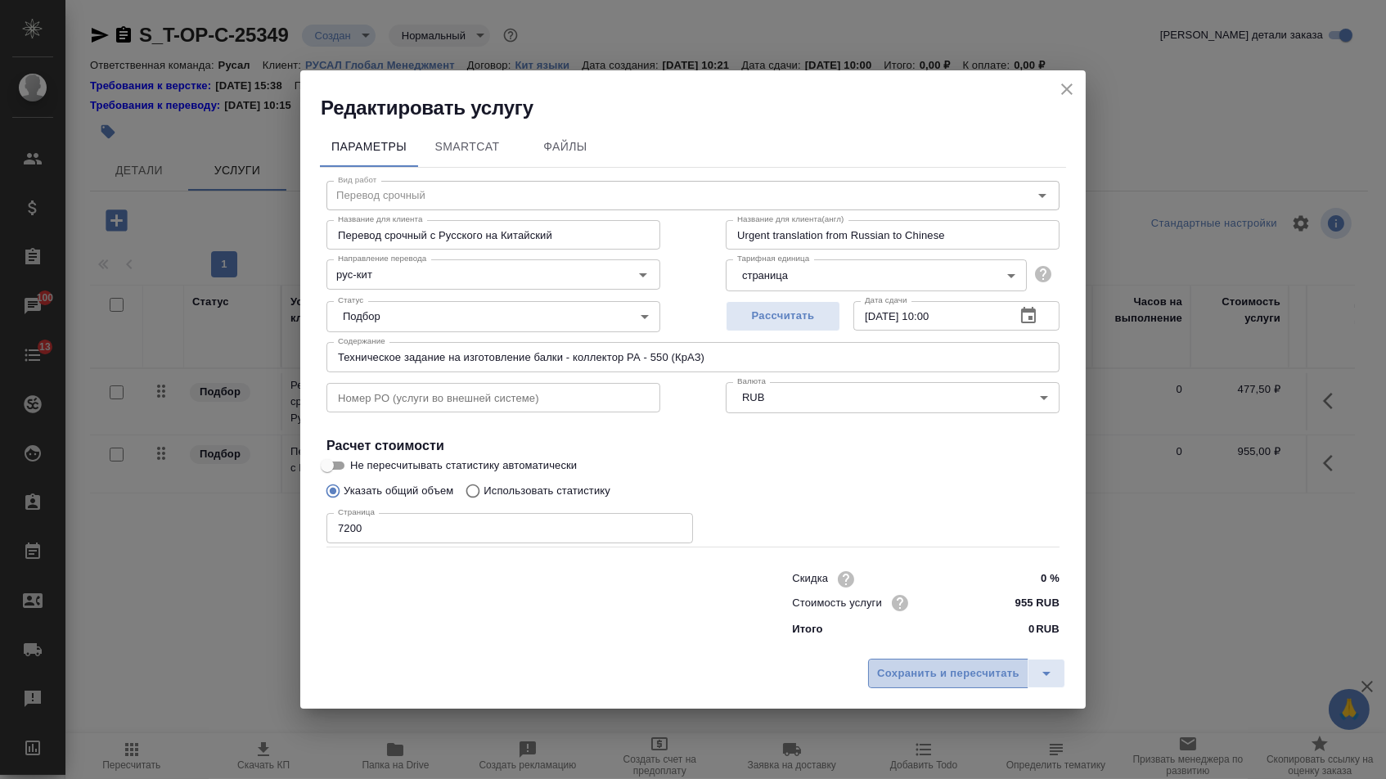
click at [915, 674] on span "Сохранить и пересчитать" at bounding box center [948, 673] width 142 height 19
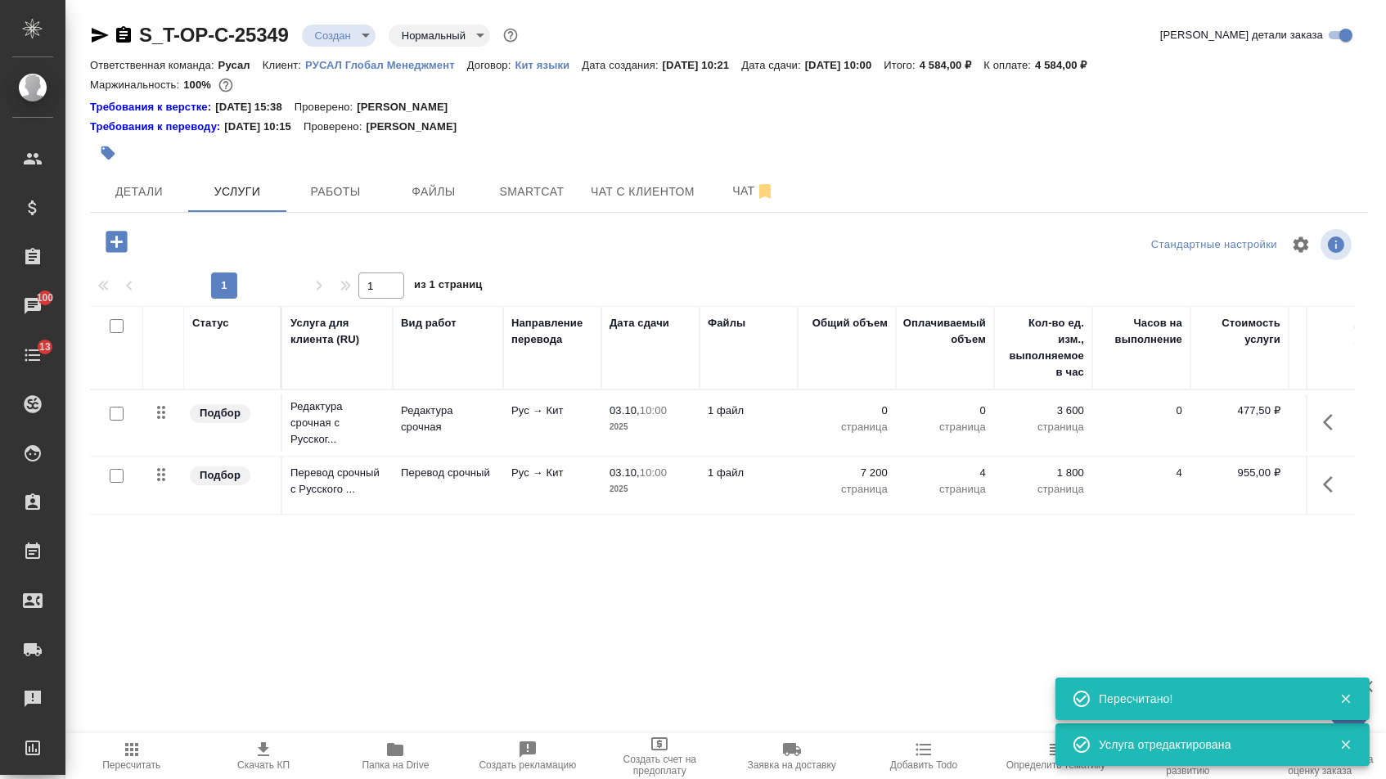
click at [859, 419] on p "0" at bounding box center [847, 410] width 82 height 16
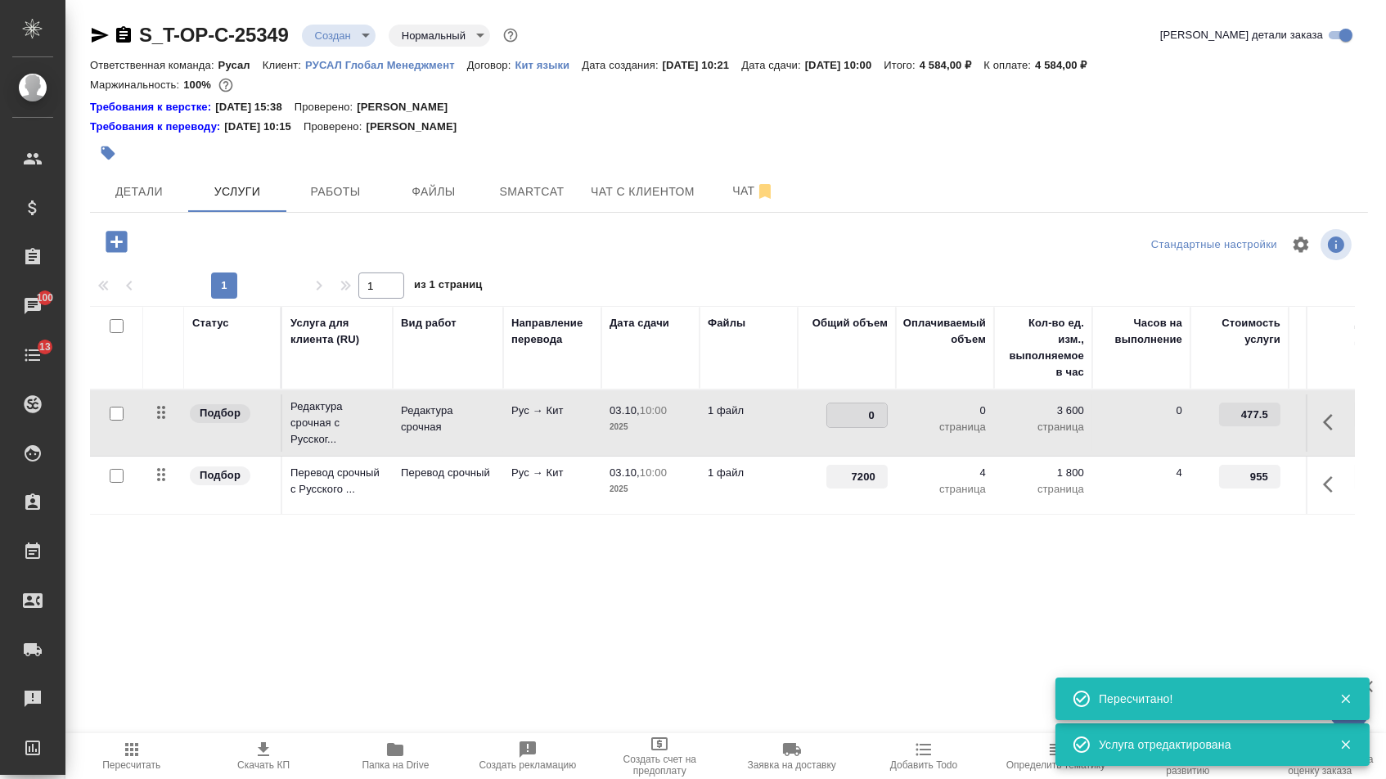
click at [850, 416] on input "0" at bounding box center [857, 415] width 60 height 24
type input "7200"
click at [827, 552] on div "Статус Услуга для клиента (RU) Вид работ Направление перевода Дата сдачи Файлы …" at bounding box center [722, 482] width 1264 height 352
click at [253, 249] on span "Сохранить и пересчитать" at bounding box center [232, 240] width 142 height 19
drag, startPoint x: 155, startPoint y: 420, endPoint x: 155, endPoint y: 481, distance: 60.5
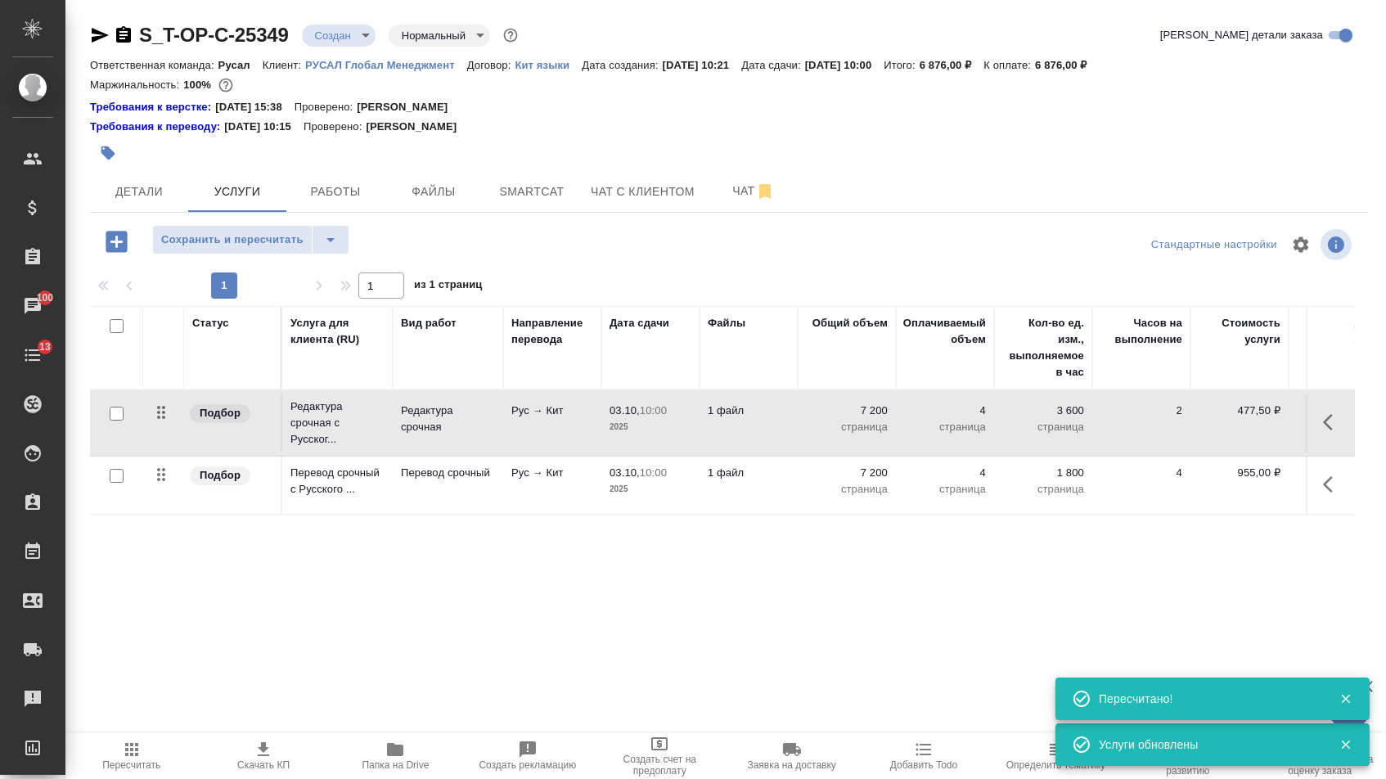
click at [155, 481] on table "Статус Услуга для клиента (RU) Вид работ Направление перевода Дата сдачи Файлы …" at bounding box center [861, 410] width 1542 height 209
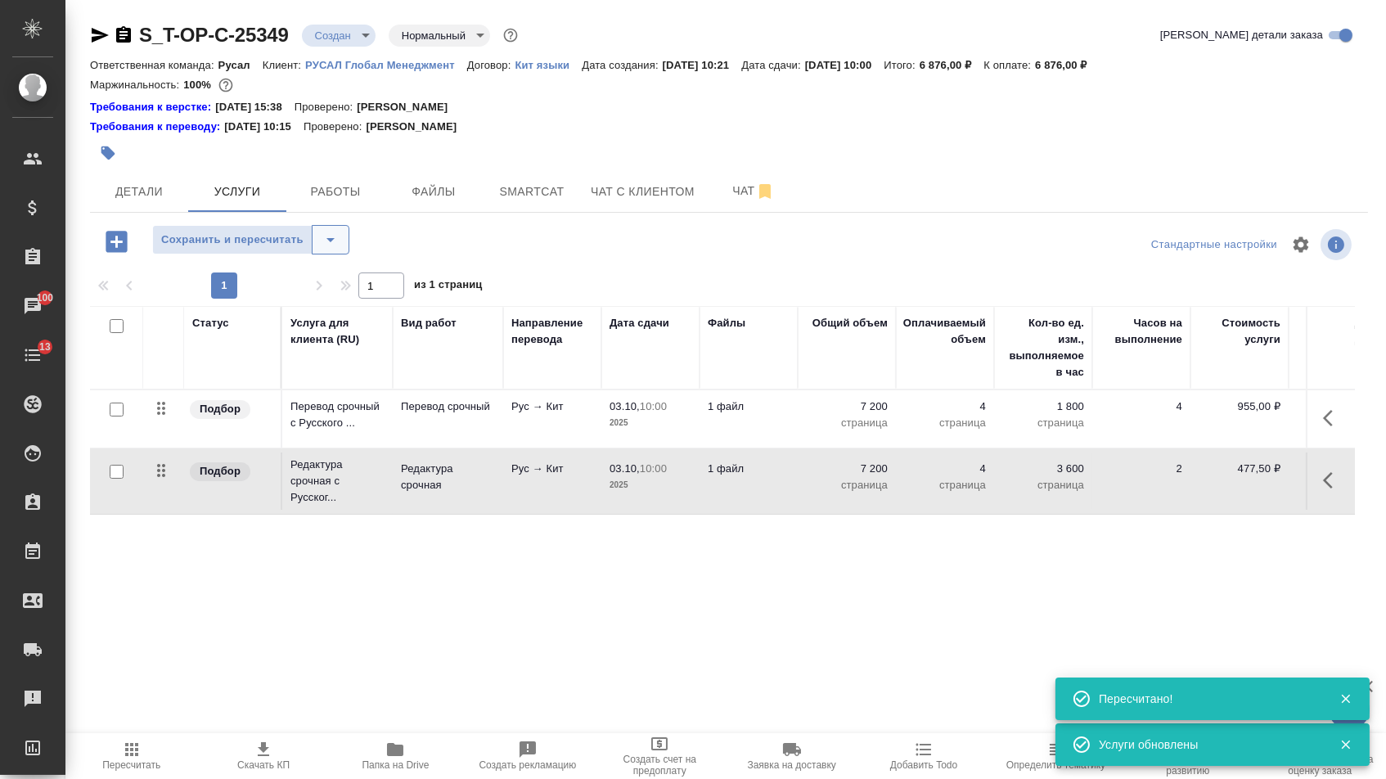
click at [335, 242] on icon "split button" at bounding box center [330, 240] width 8 height 4
click at [340, 281] on li "Сохранить" at bounding box center [257, 283] width 201 height 26
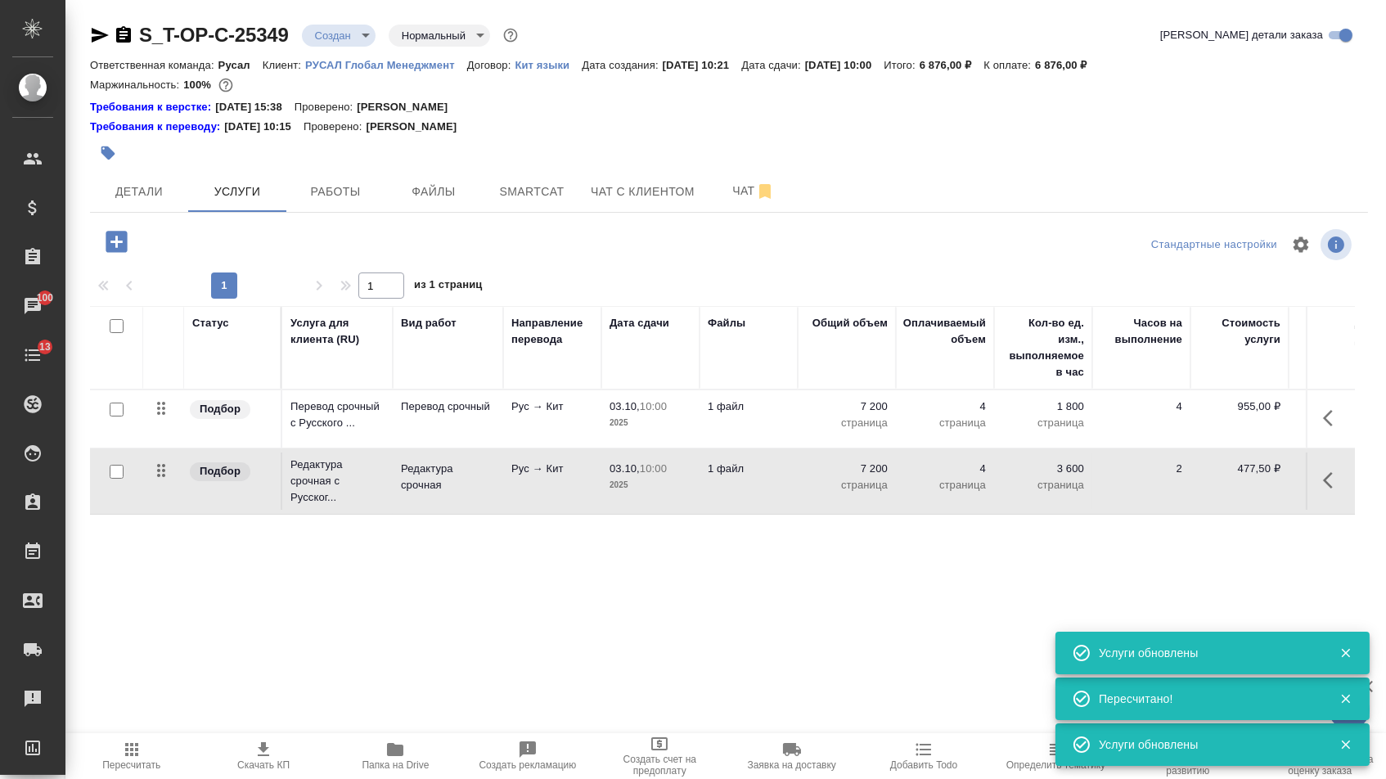
click at [231, 202] on span "Услуги" at bounding box center [237, 192] width 79 height 20
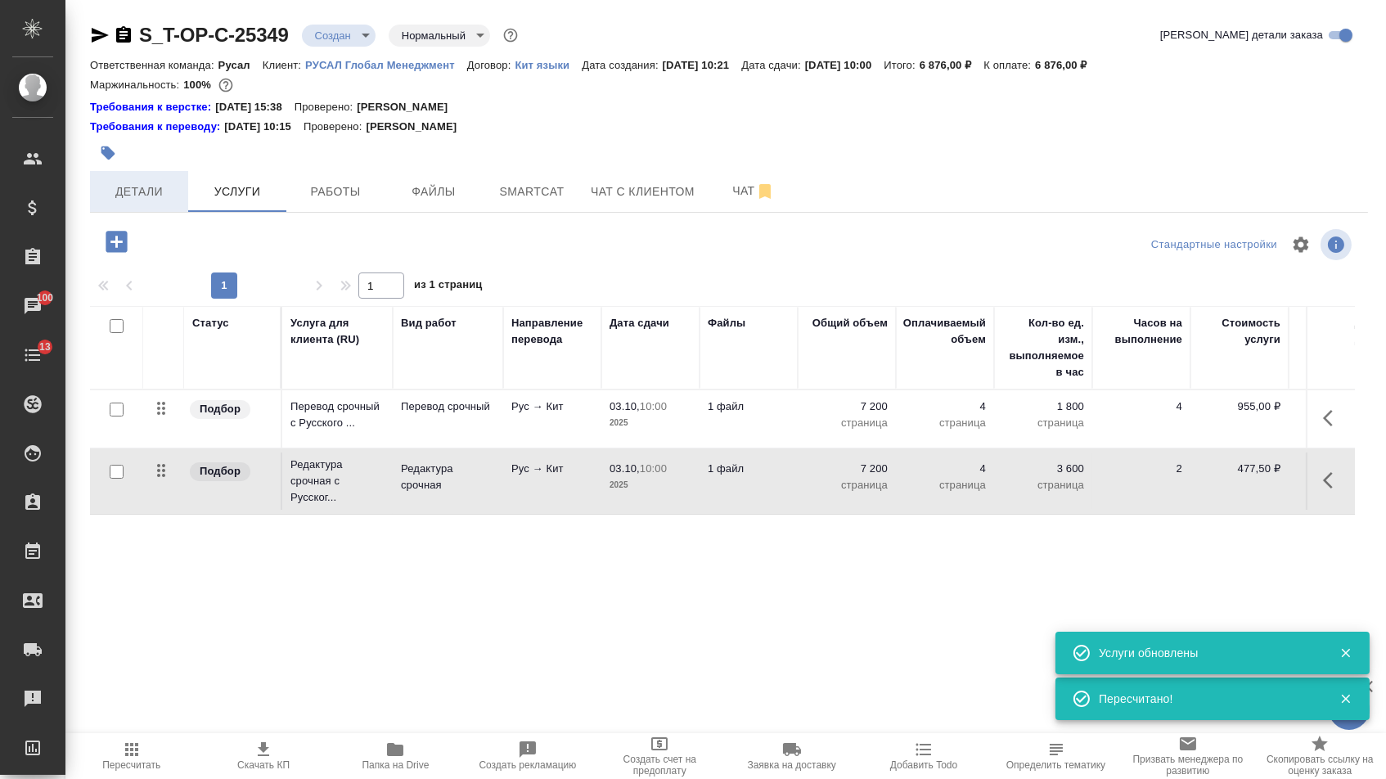
click at [128, 199] on span "Детали" at bounding box center [139, 192] width 79 height 20
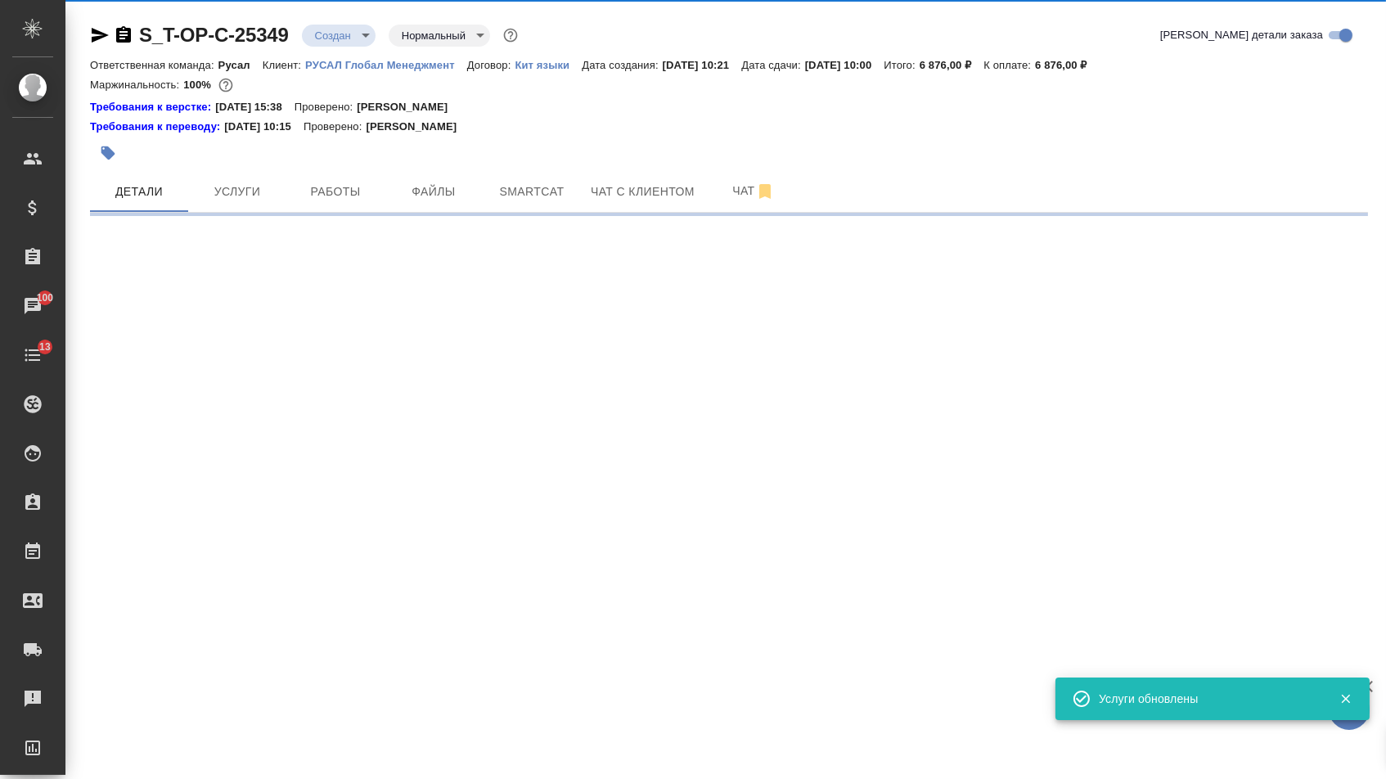
select select "RU"
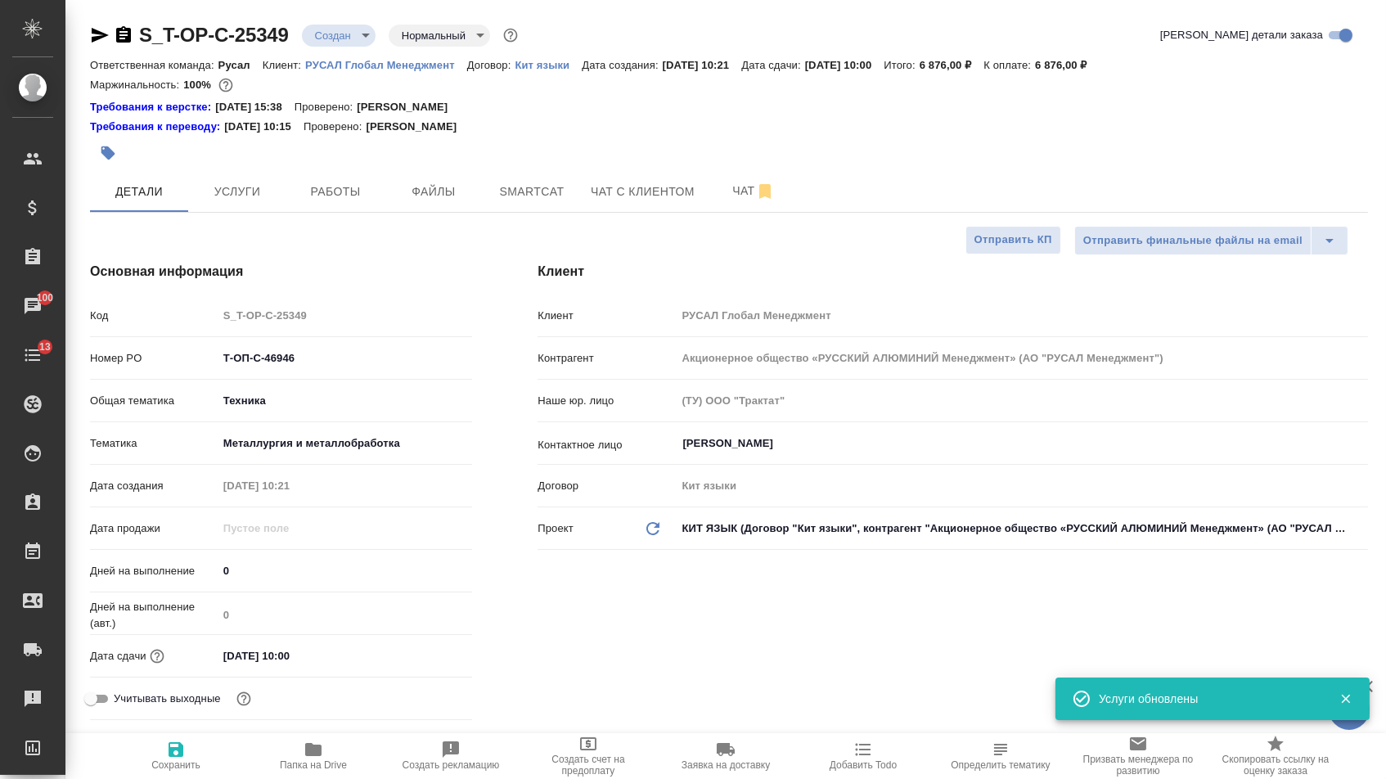
click at [341, 35] on body "🙏 .cls-1 fill:#fff; AWATERA [PERSON_NAME] Спецификации Заказы 100 Чаты 13 Todo …" at bounding box center [693, 389] width 1386 height 779
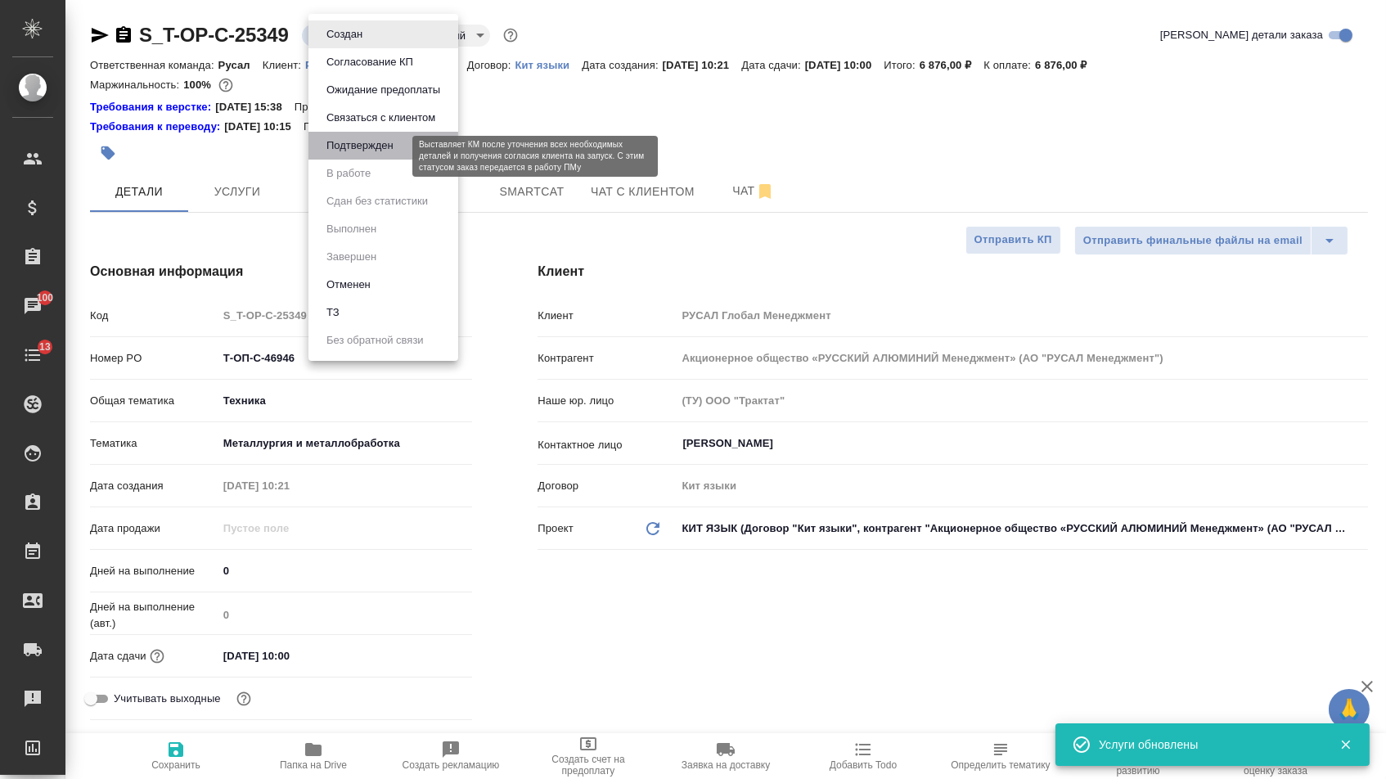
click at [347, 155] on button "Подтвержден" at bounding box center [359, 146] width 77 height 18
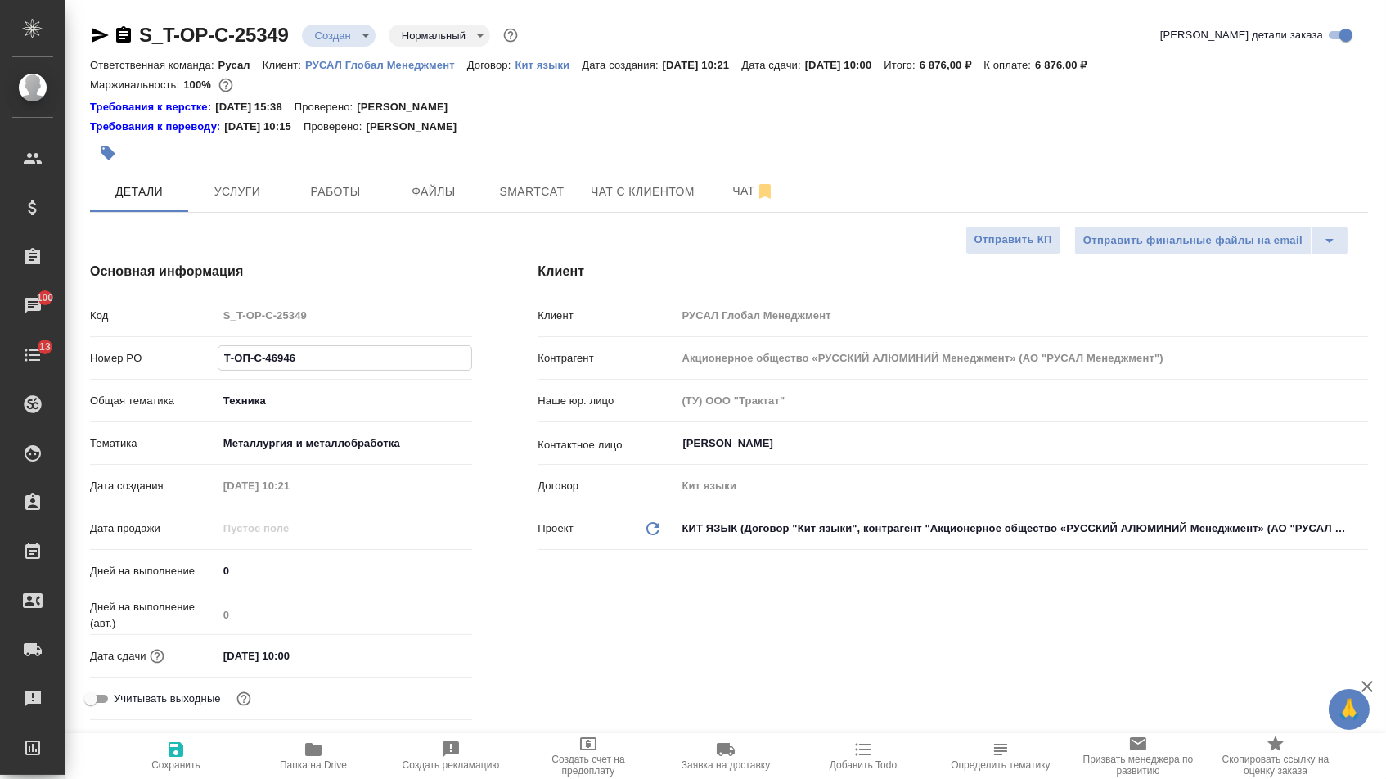
drag, startPoint x: 304, startPoint y: 363, endPoint x: 154, endPoint y: 362, distance: 150.5
click at [154, 362] on div "Номер PO Т-ОП-С-46946" at bounding box center [281, 358] width 382 height 29
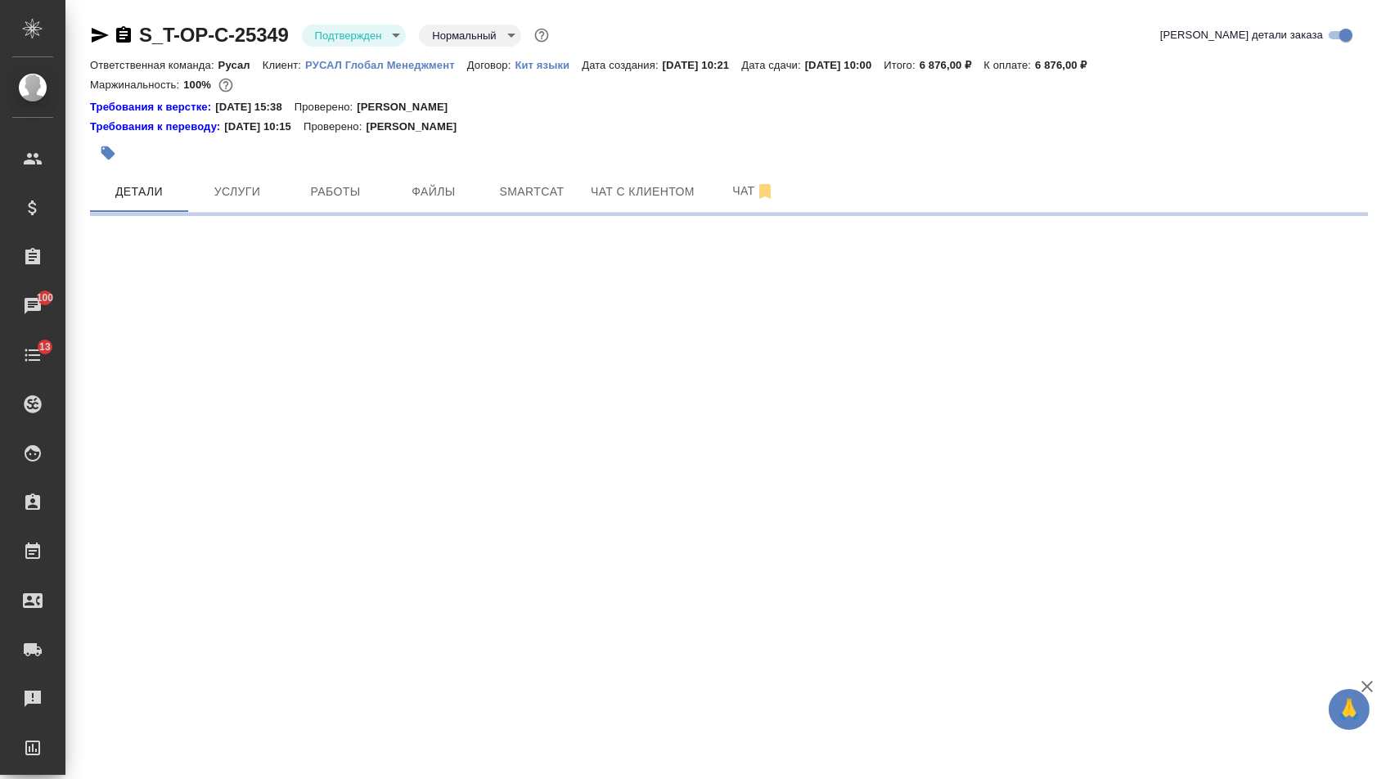
select select "RU"
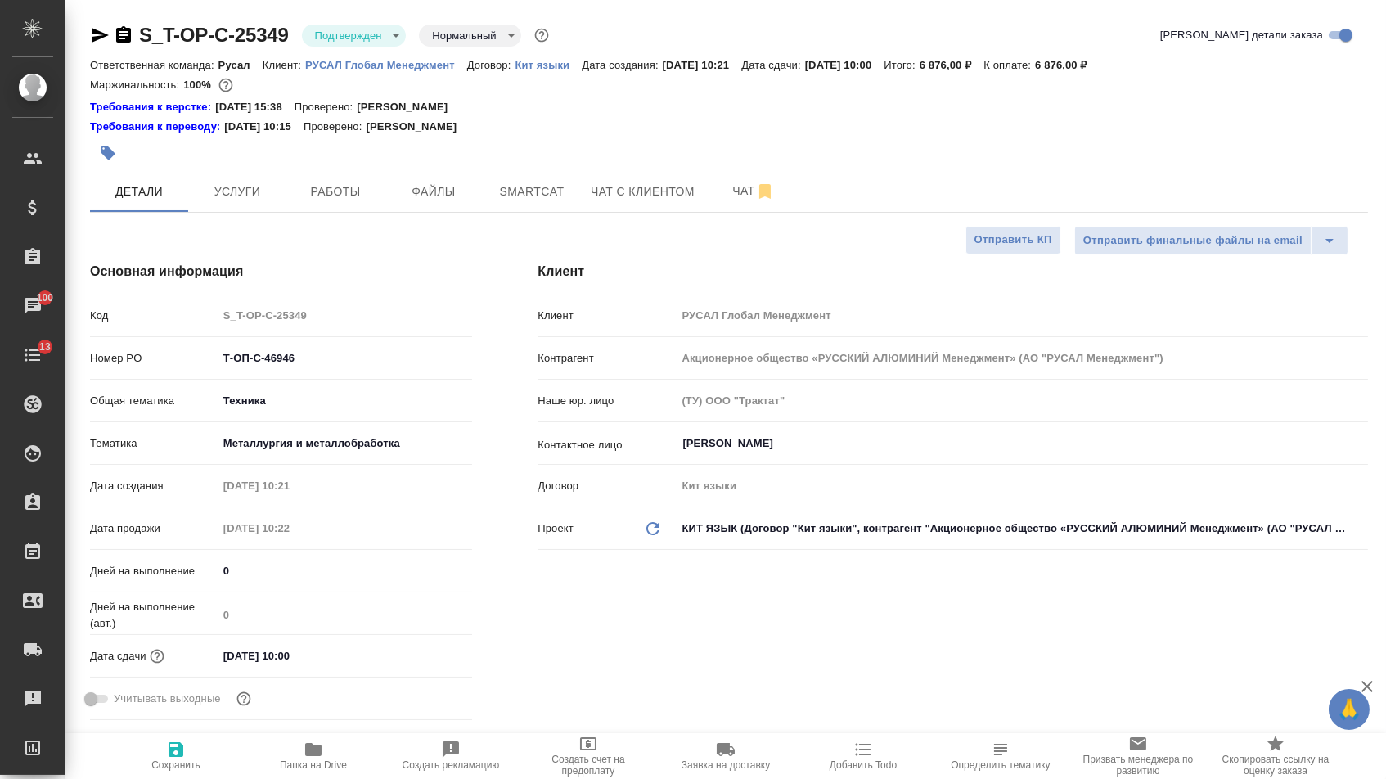
type textarea "x"
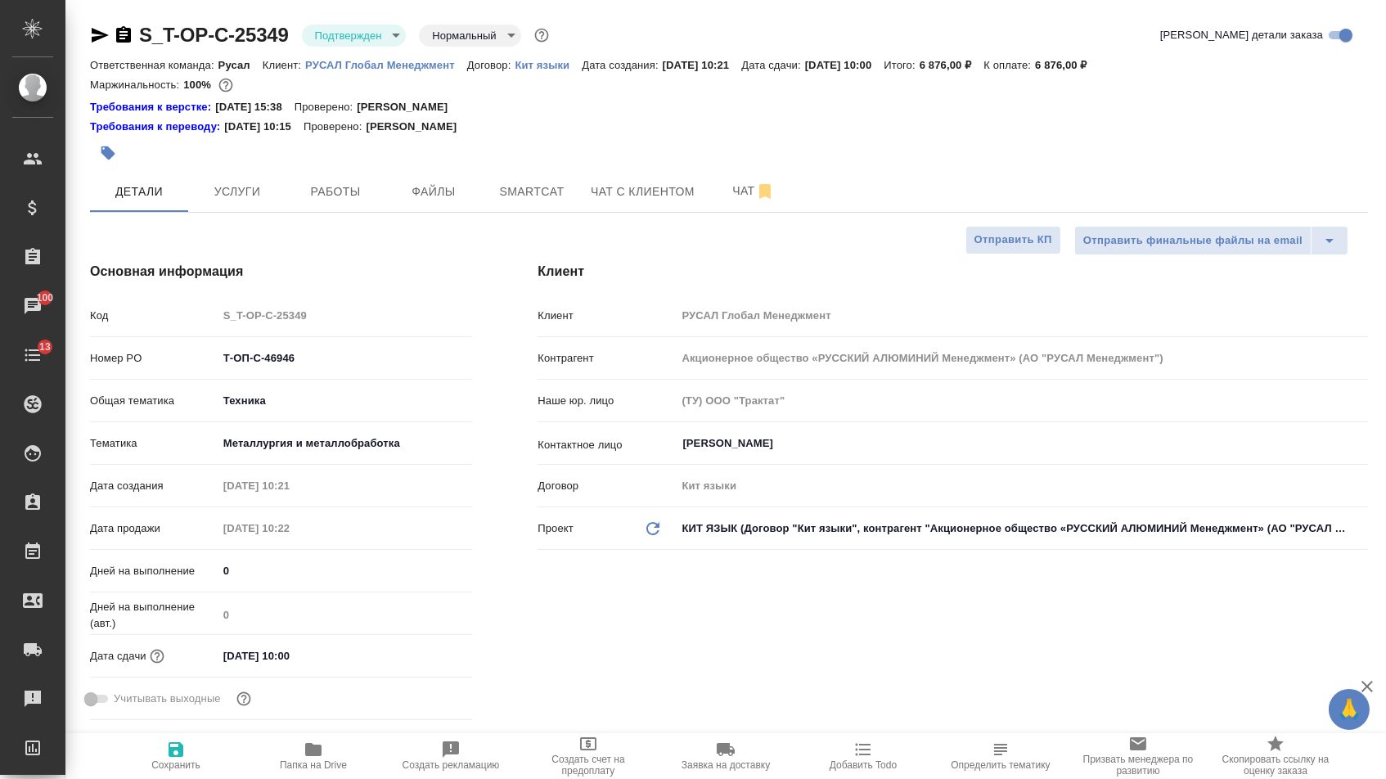
type textarea "x"
click at [101, 38] on icon "button" at bounding box center [100, 35] width 17 height 15
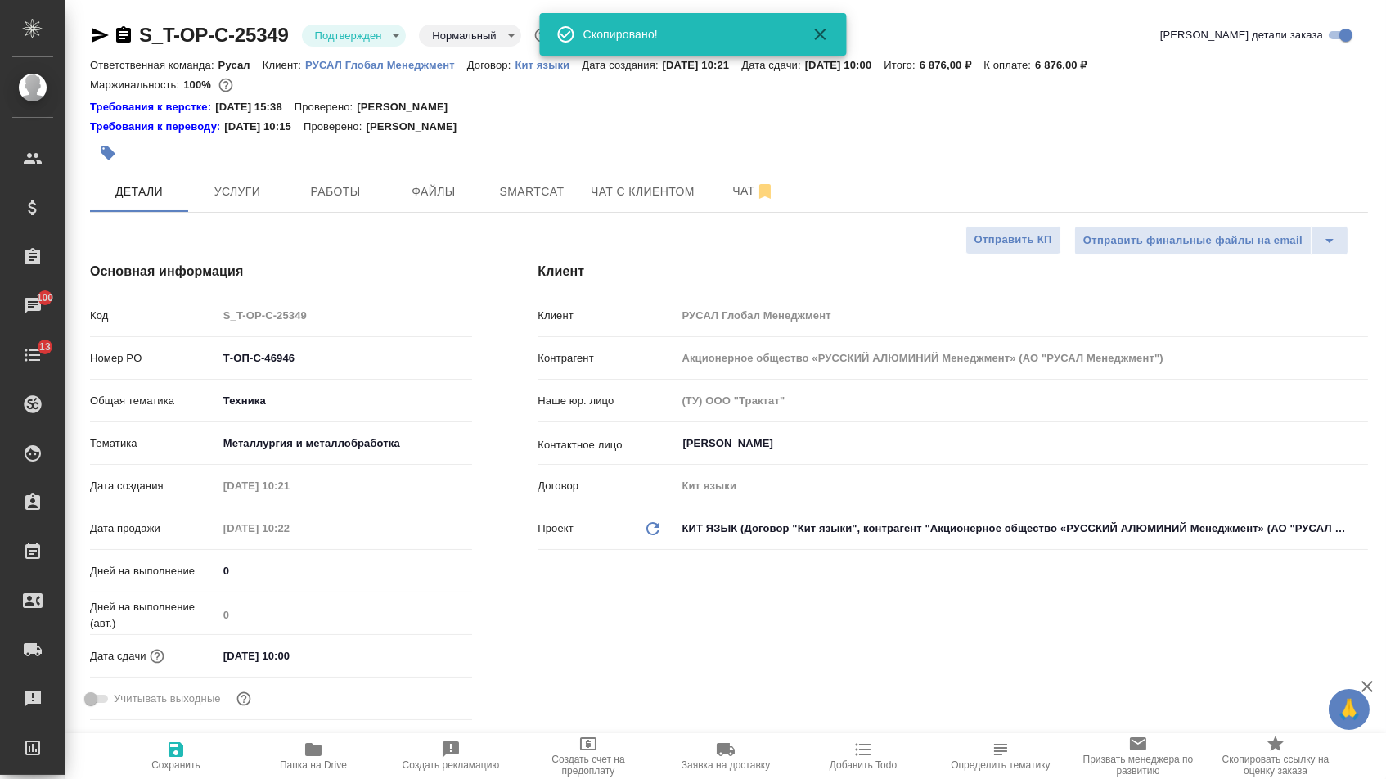
type textarea "x"
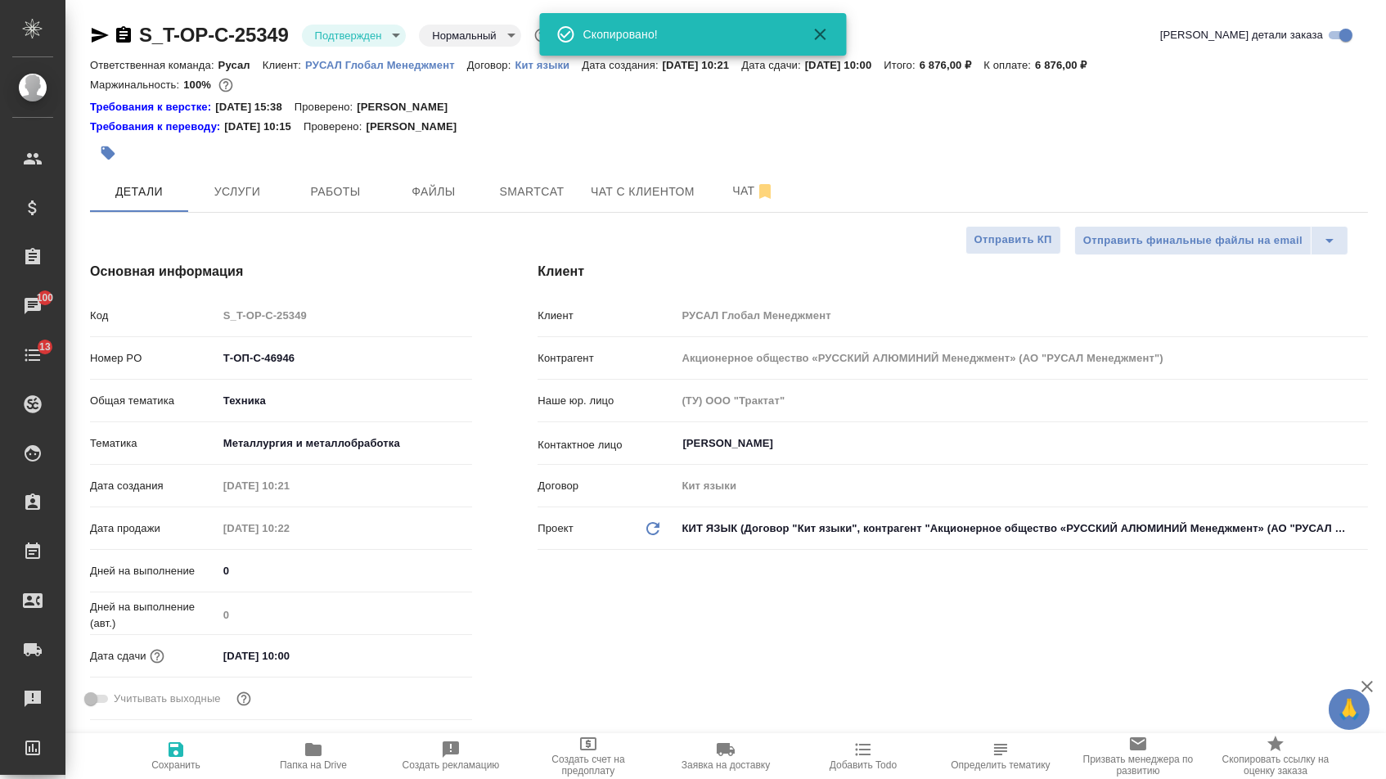
type textarea "x"
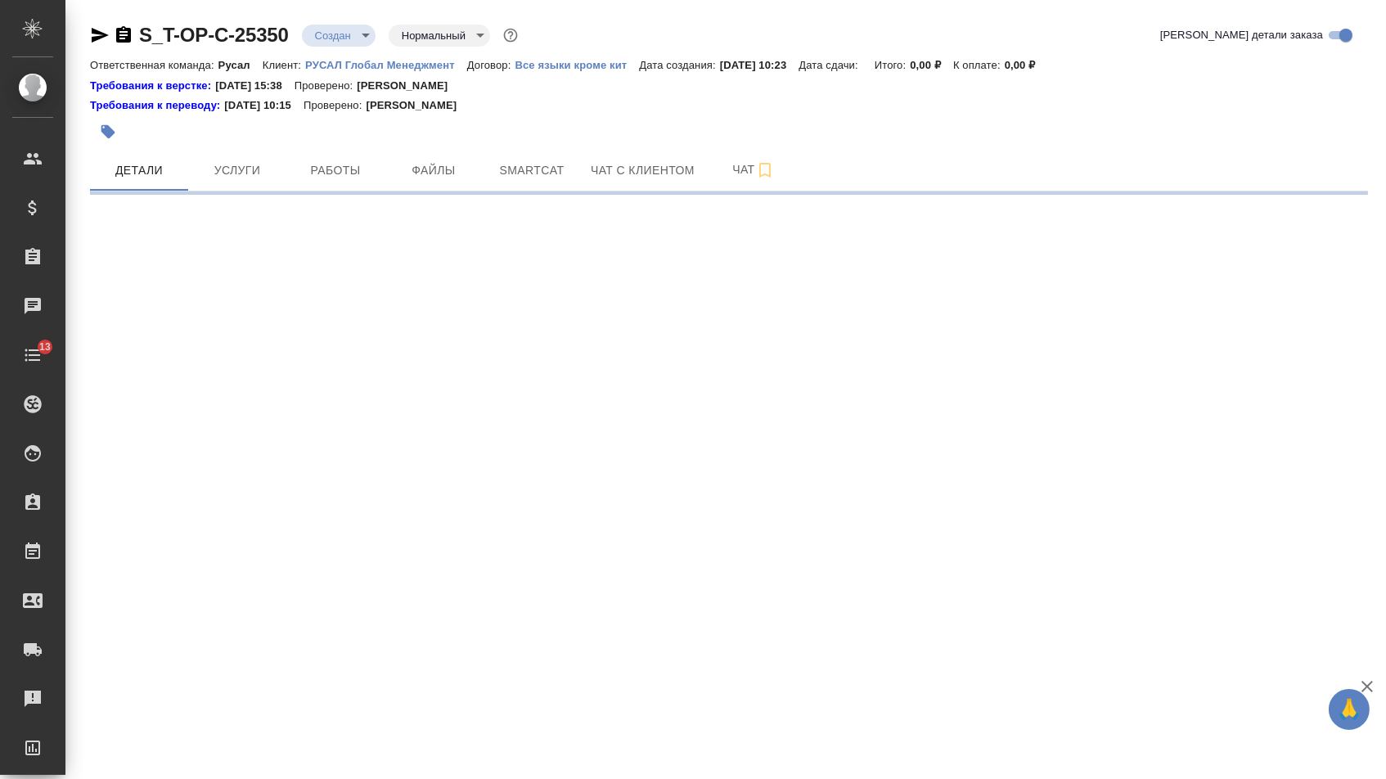
select select "RU"
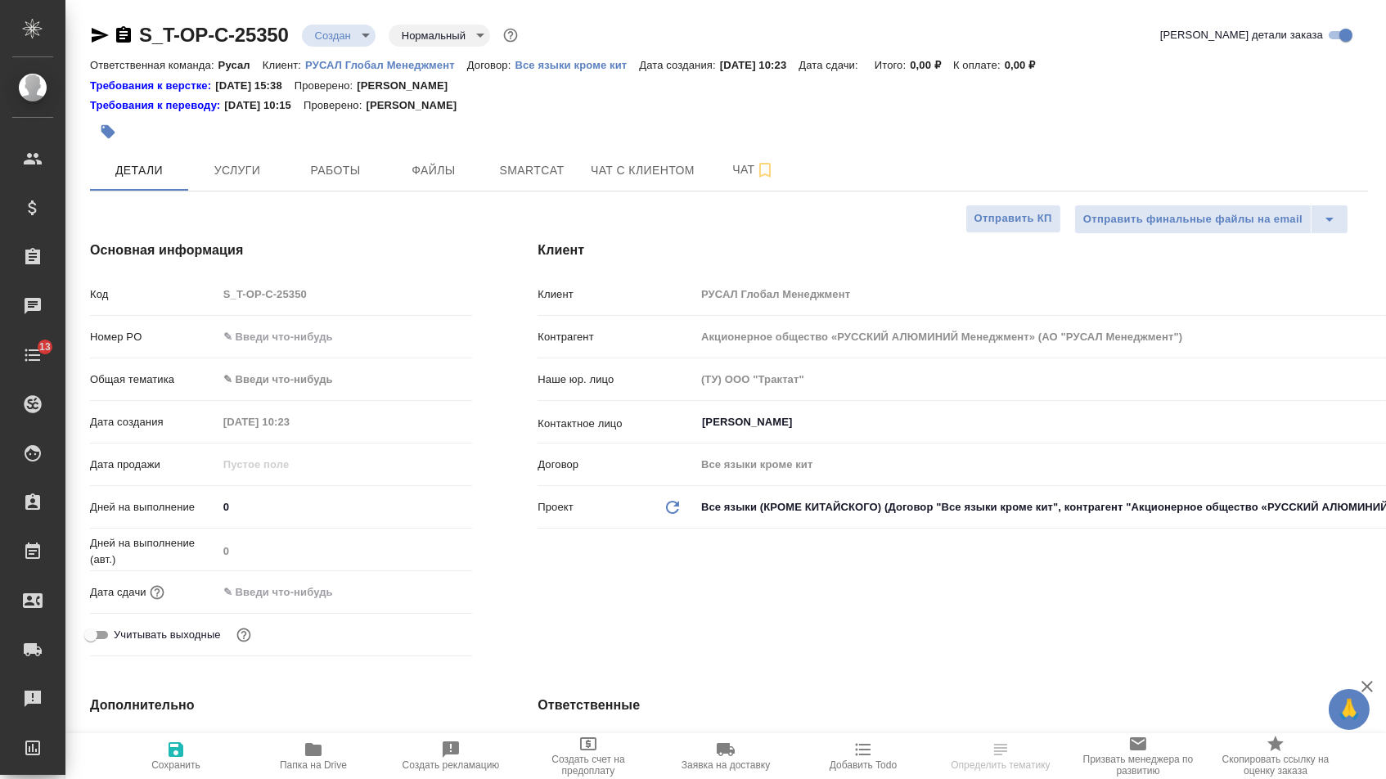
type textarea "x"
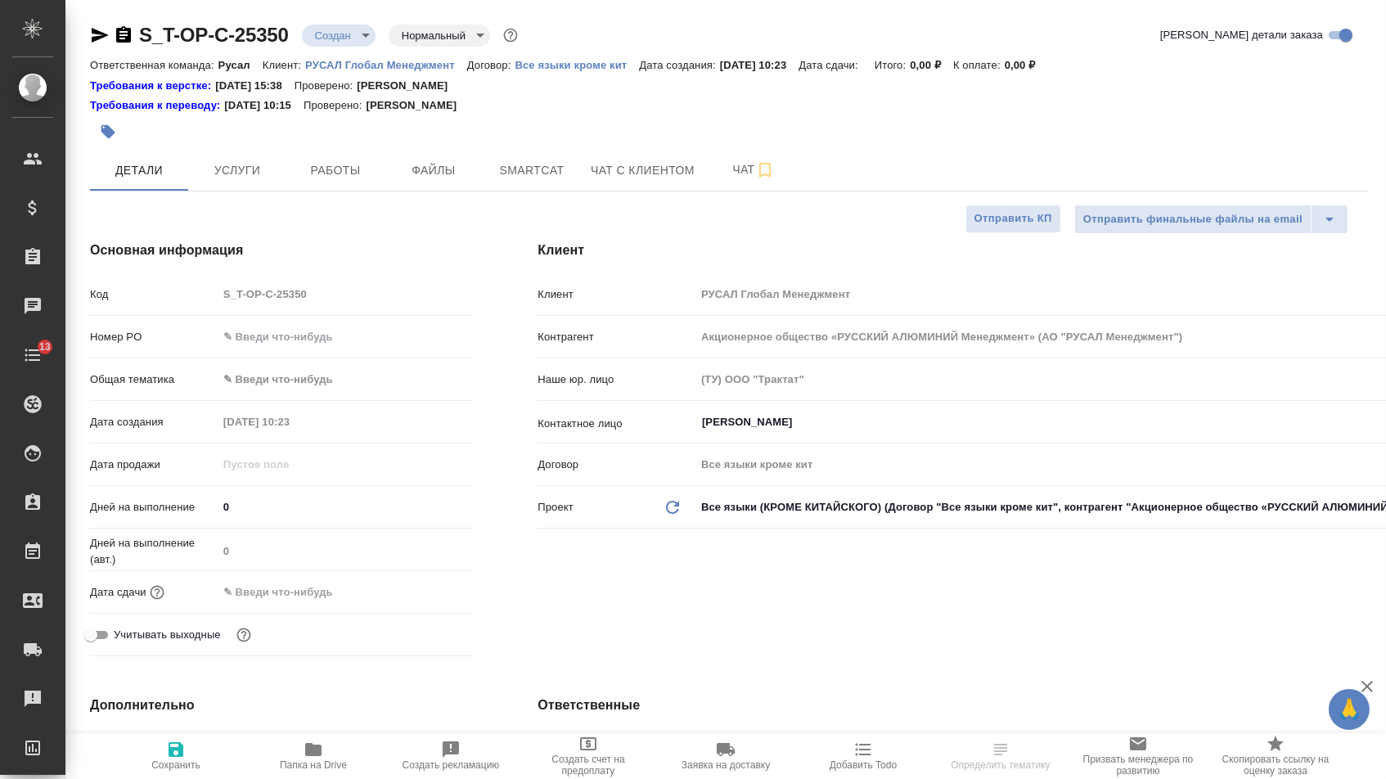
type textarea "x"
click at [334, 341] on input "text" at bounding box center [345, 337] width 254 height 24
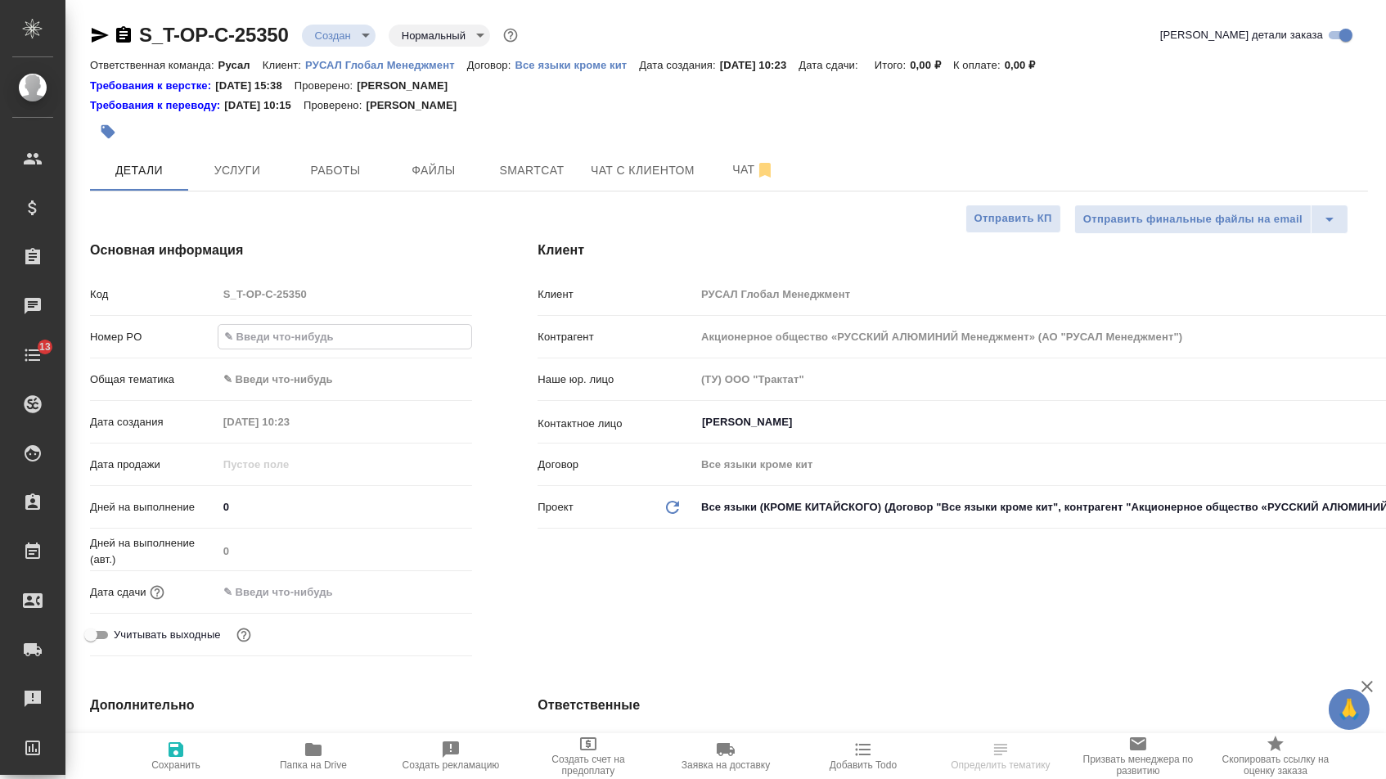
paste input "Т-ОП-С-46947"
type input "Т-ОП-С-46947"
type textarea "x"
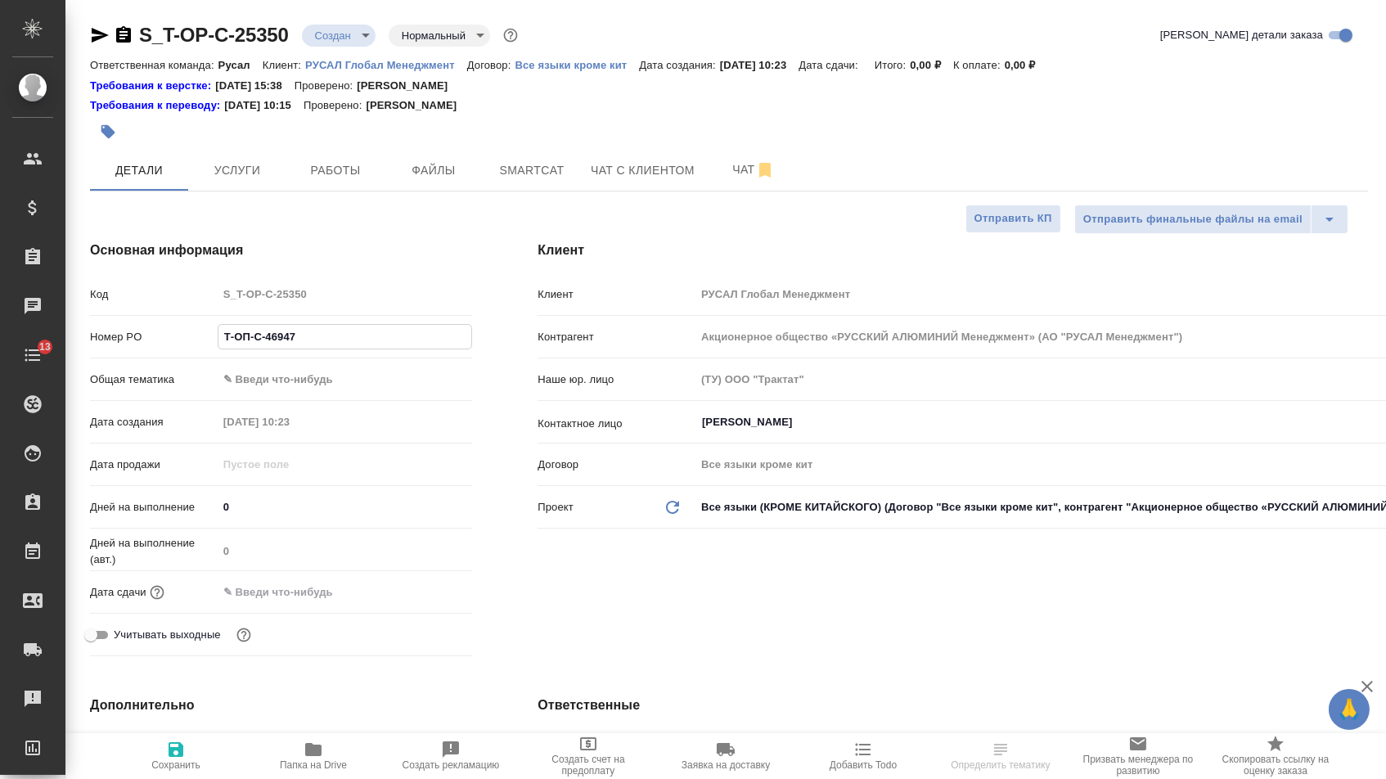
type input "Т-ОП-С-46947"
click at [314, 582] on div "Дата сдачи" at bounding box center [281, 591] width 382 height 29
click at [352, 596] on input "text" at bounding box center [289, 592] width 143 height 24
click at [441, 598] on div at bounding box center [443, 591] width 57 height 20
click at [418, 597] on icon "button" at bounding box center [424, 590] width 15 height 16
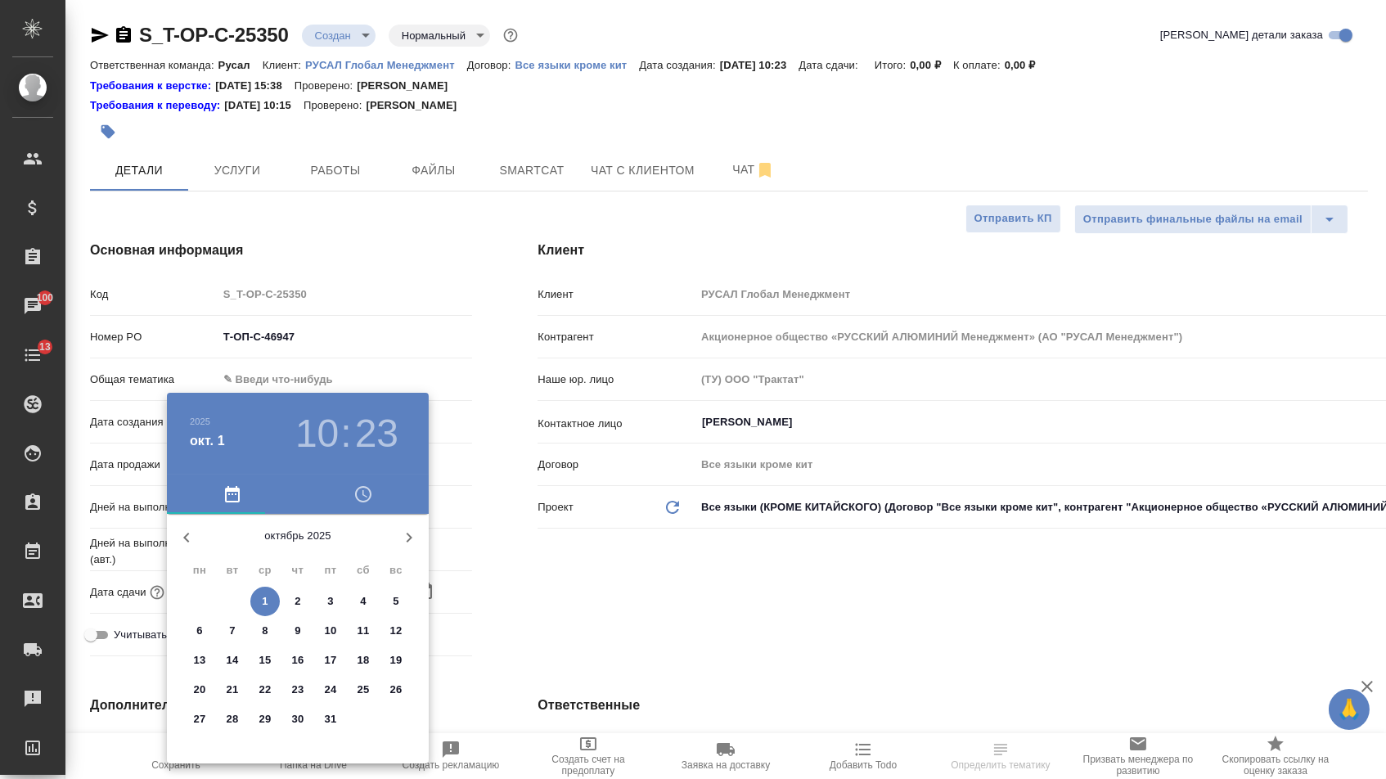
click at [337, 630] on span "10" at bounding box center [330, 630] width 29 height 16
type input "10.10.2025 10:23"
type textarea "x"
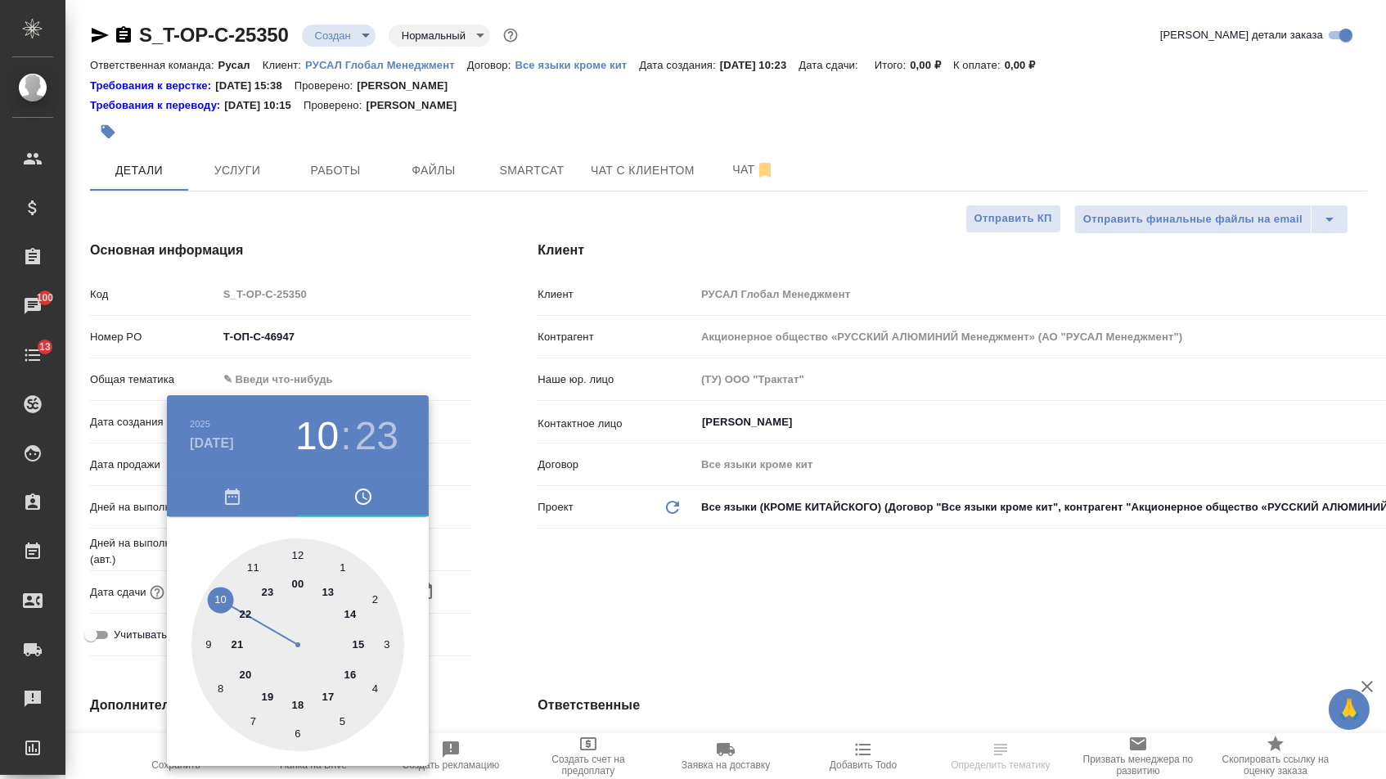
type textarea "x"
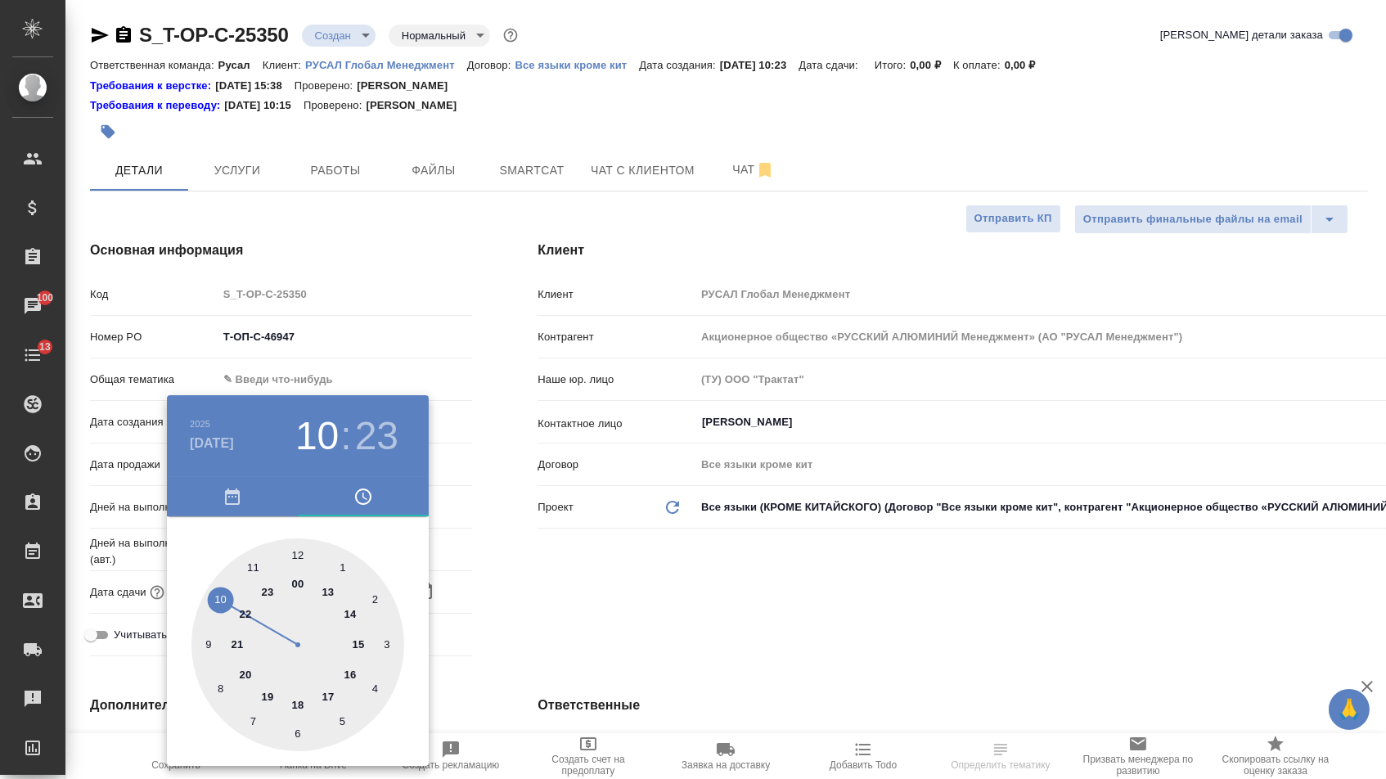
type textarea "x"
type input "10.10.2025 14:23"
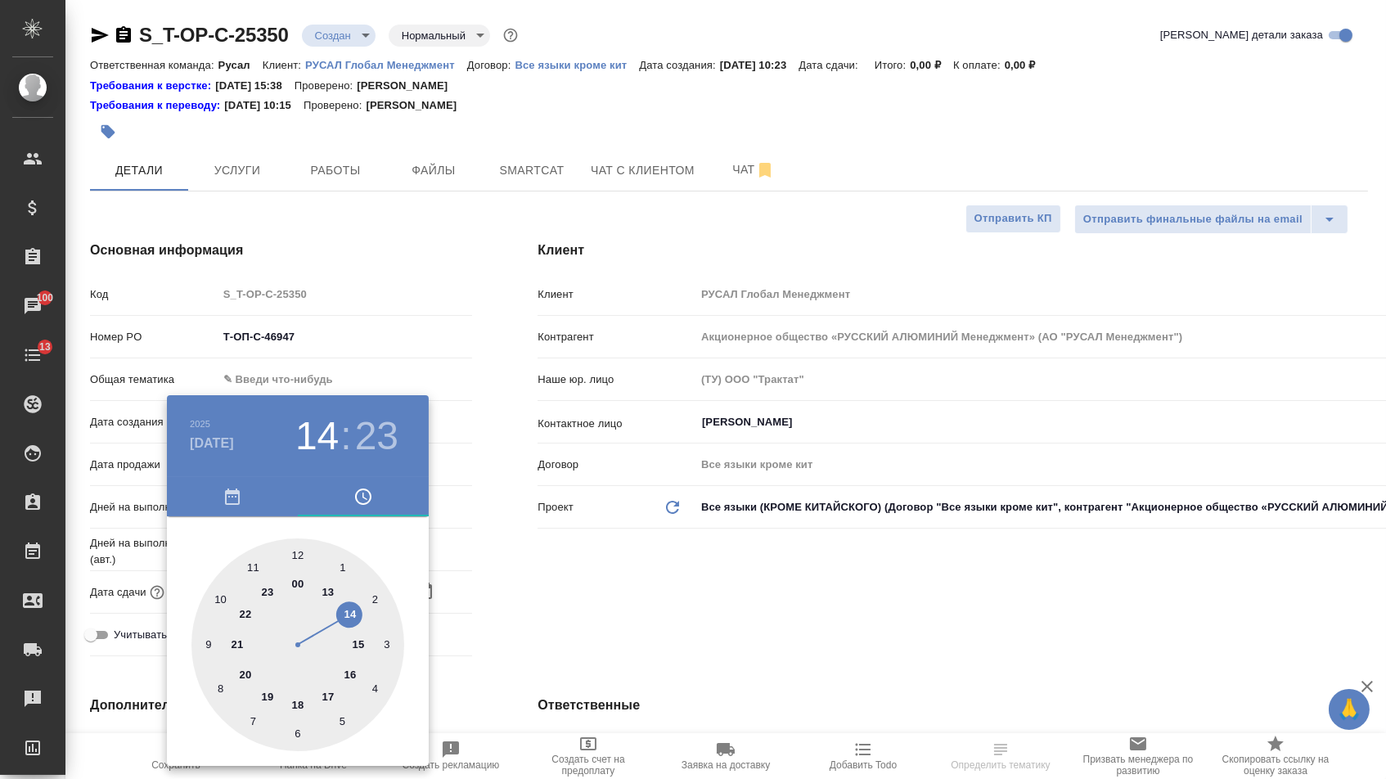
click at [353, 606] on div at bounding box center [297, 644] width 213 height 213
type textarea "x"
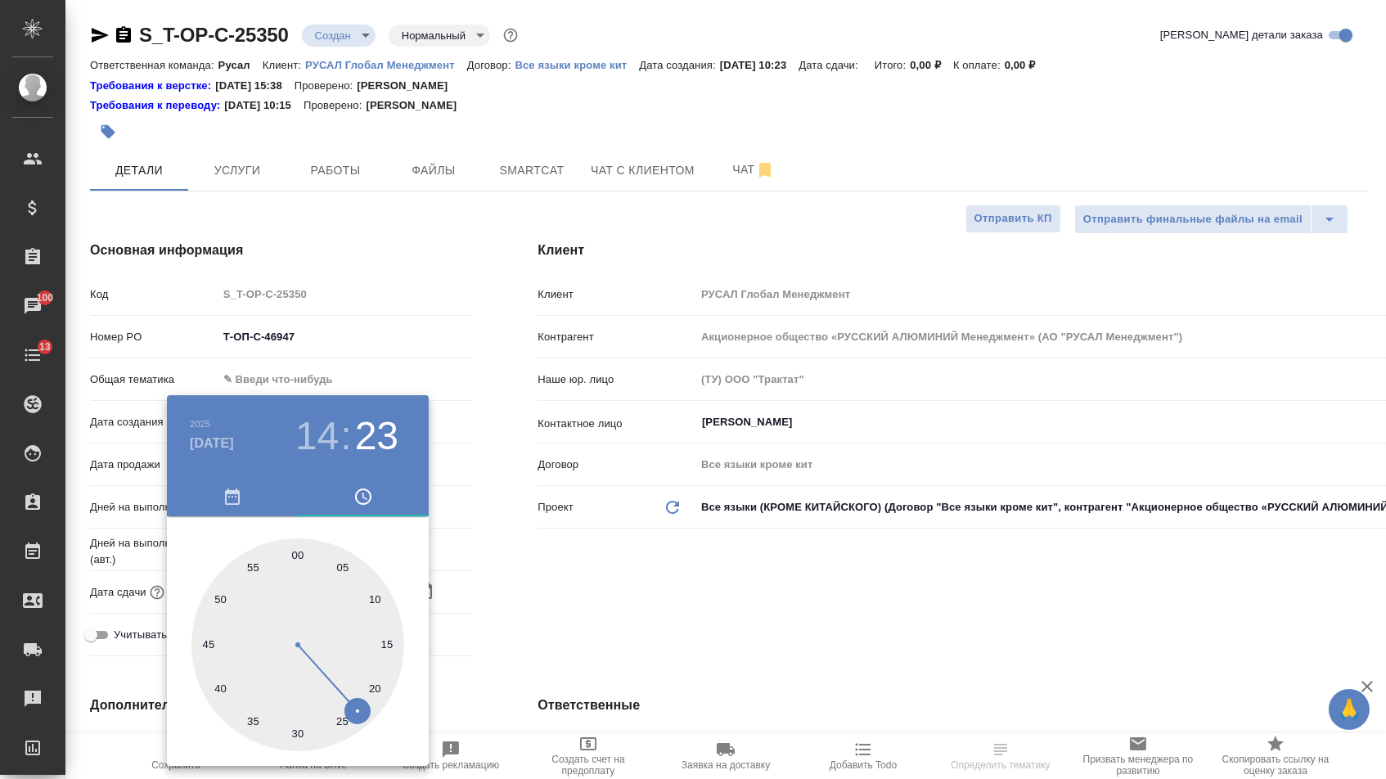
type textarea "x"
type input "10.10.2025 14:00"
click at [295, 555] on div at bounding box center [297, 644] width 213 height 213
type textarea "x"
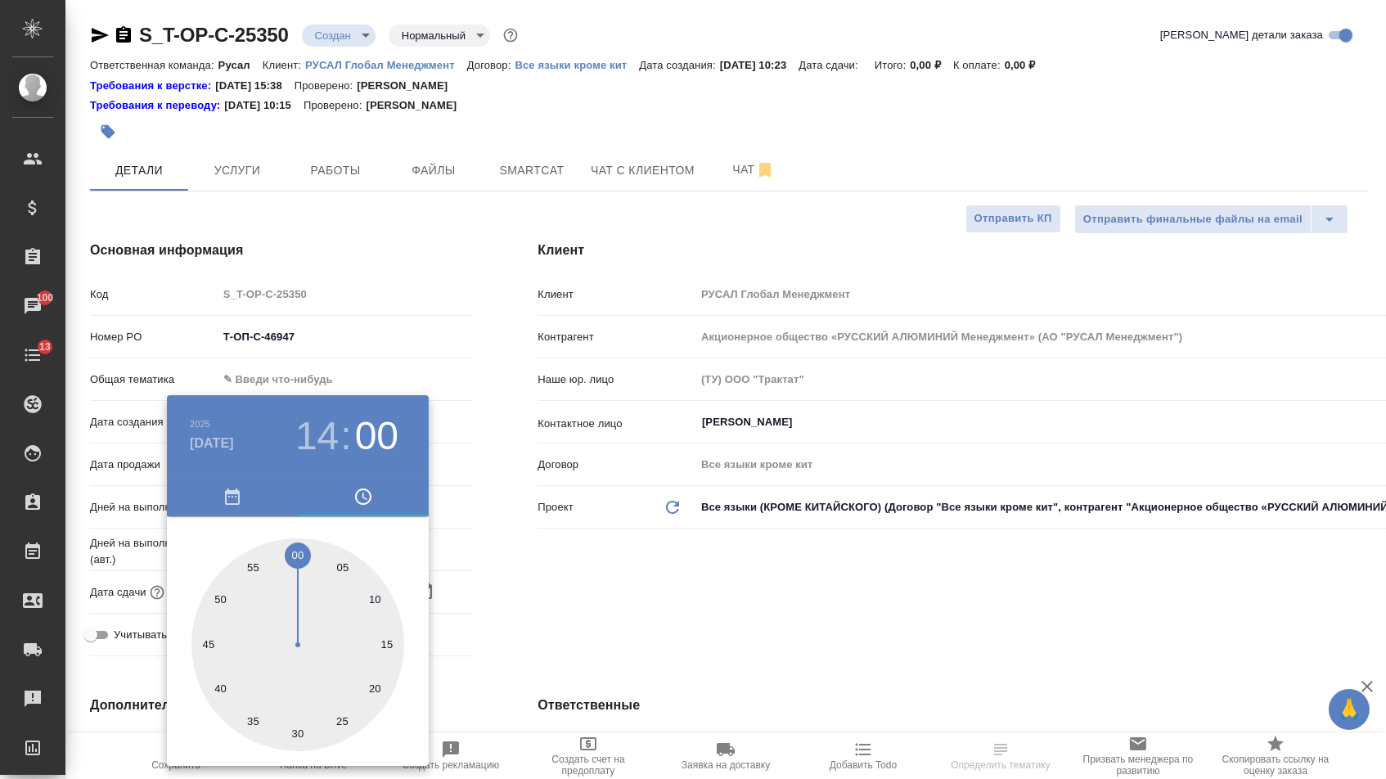
type textarea "x"
click at [640, 570] on div at bounding box center [693, 389] width 1386 height 779
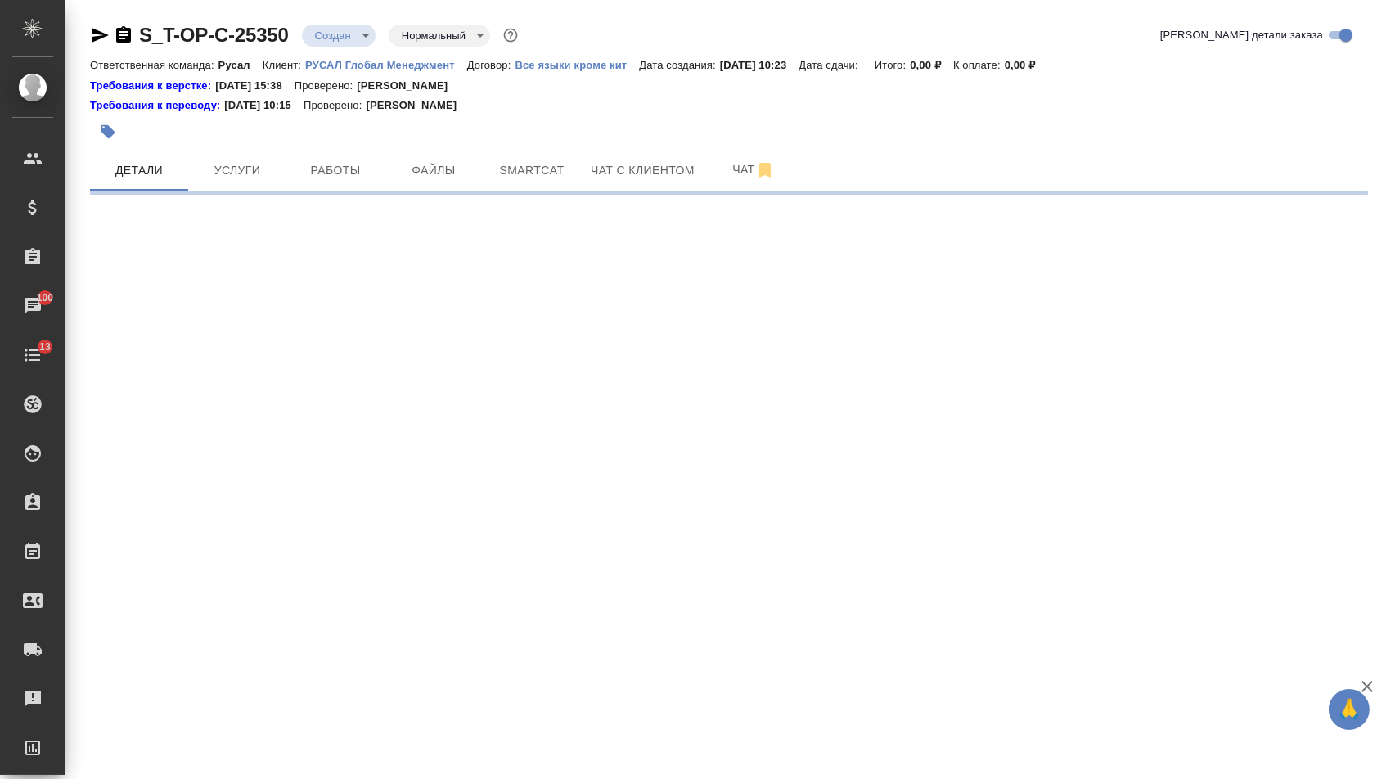
select select "RU"
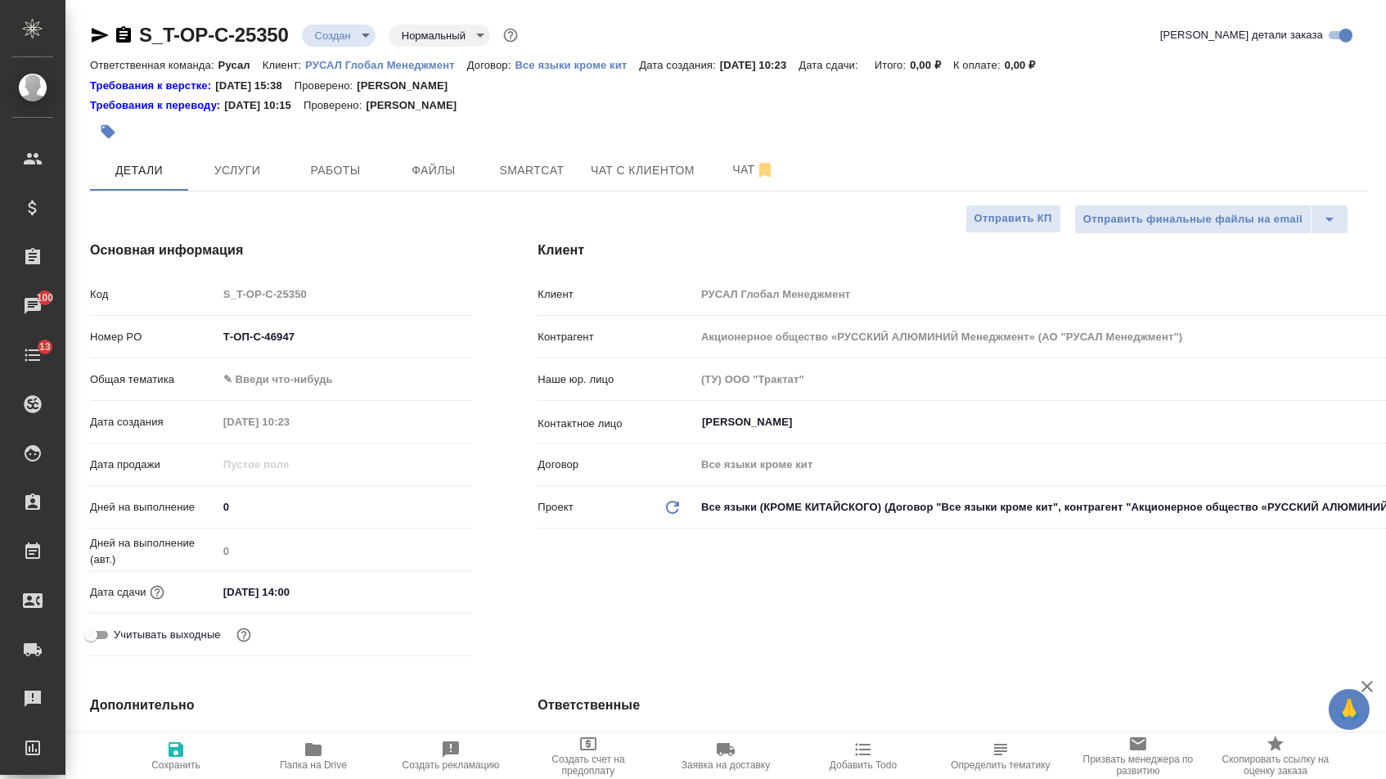
type textarea "x"
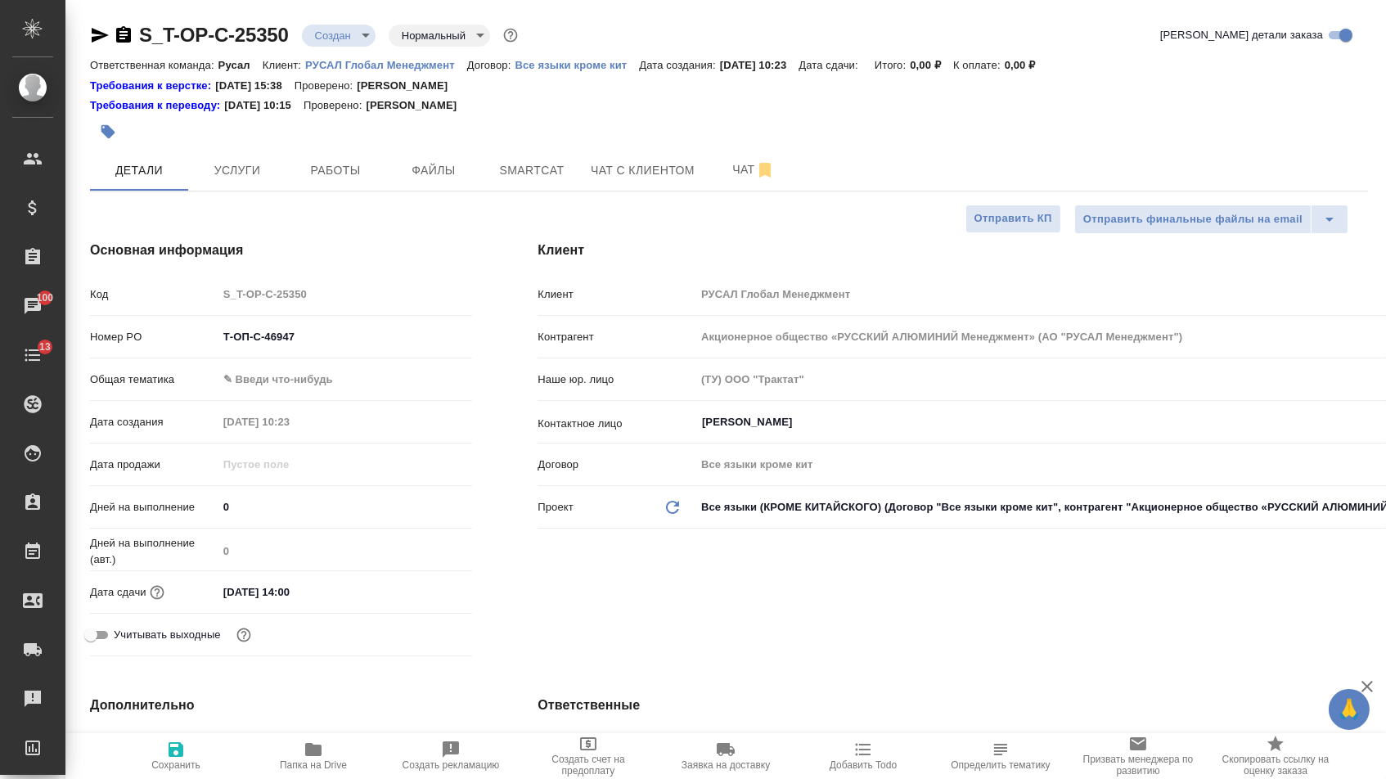
type textarea "x"
click at [318, 402] on div "Общая тематика ✎ Введи что-нибудь" at bounding box center [281, 386] width 382 height 43
click at [318, 390] on body "🙏 .cls-1 fill:#fff; AWATERA Menshikova Aleksandra Клиенты Спецификации Заказы 1…" at bounding box center [693, 389] width 1386 height 779
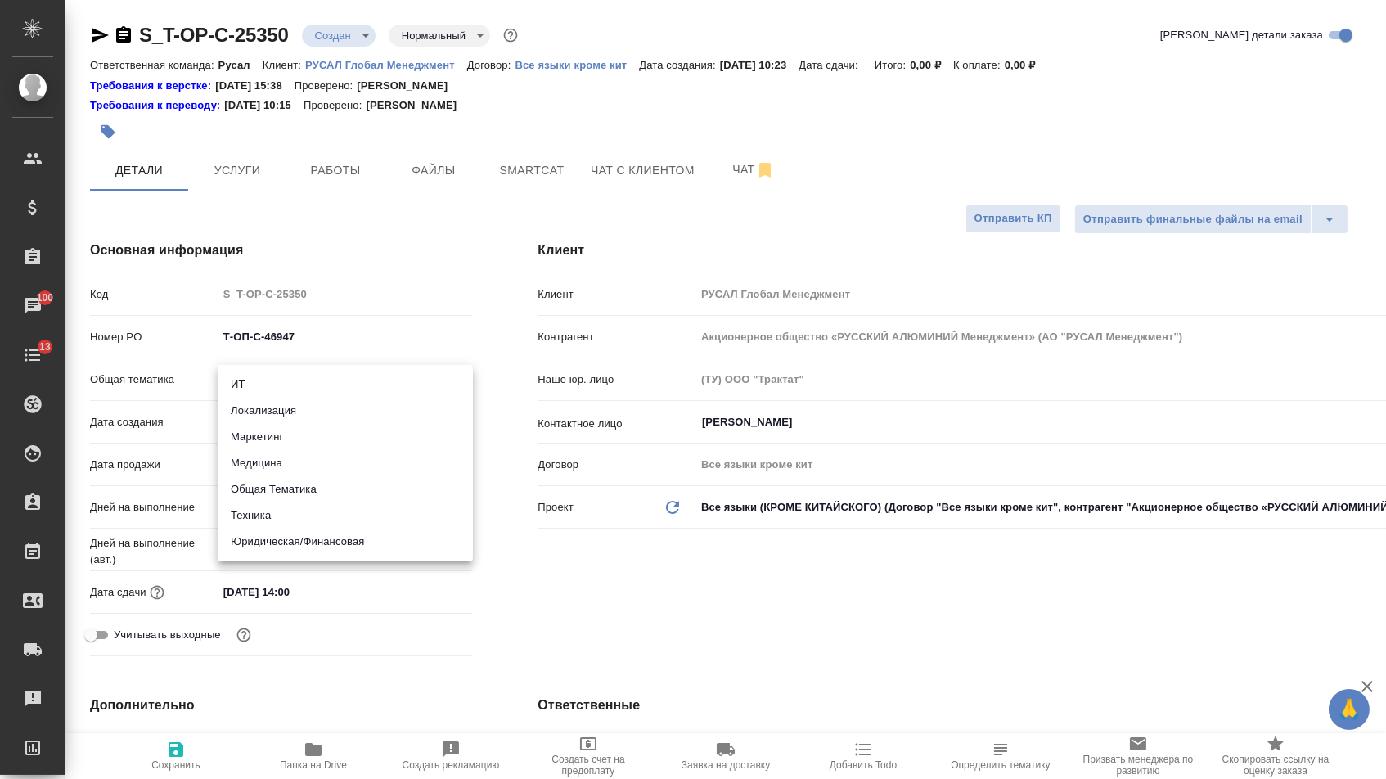
click at [294, 516] on li "Техника" at bounding box center [345, 515] width 255 height 26
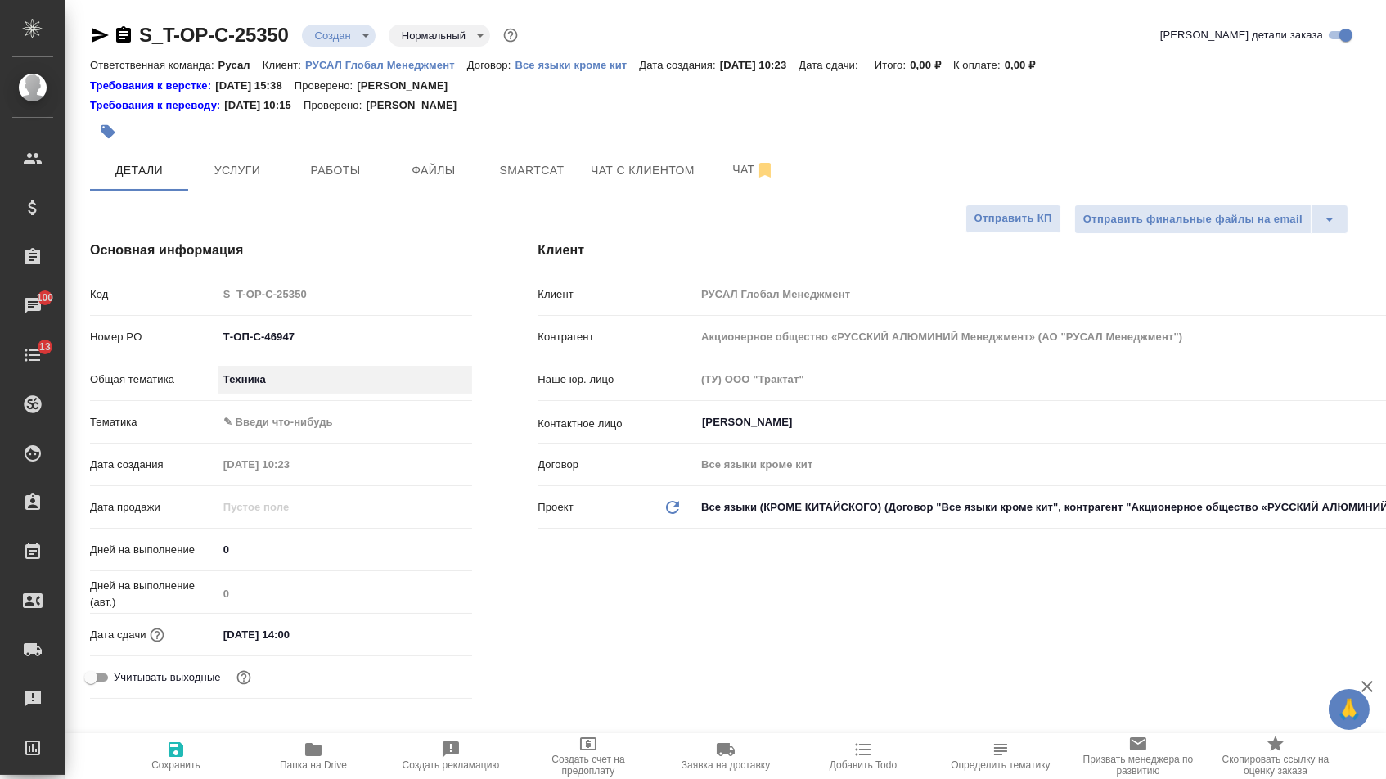
type input "tech"
type textarea "x"
click at [294, 422] on body "🙏 .cls-1 fill:#fff; AWATERA Menshikova Aleksandra Клиенты Спецификации Заказы 1…" at bounding box center [693, 389] width 1386 height 779
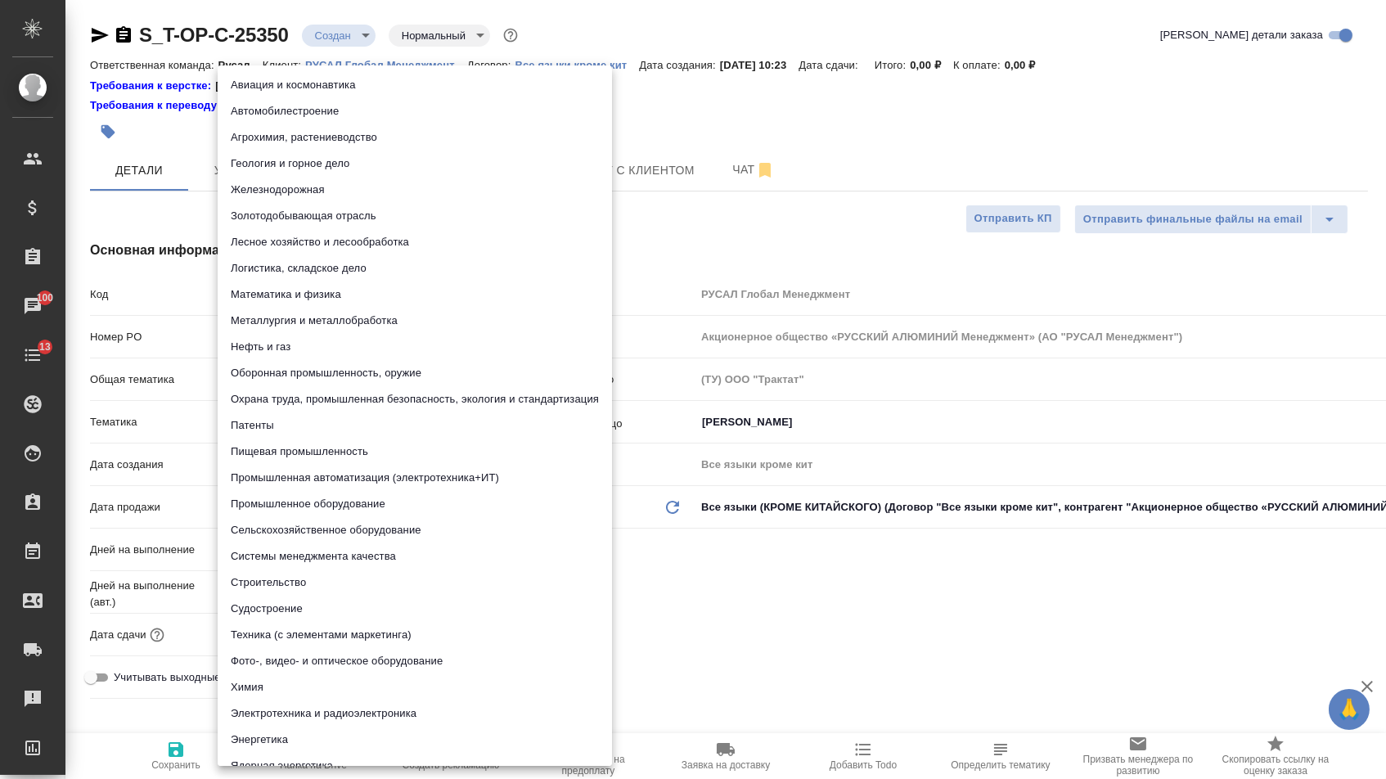
click at [286, 400] on li "Охрана труда, промышленная безопасность, экология и стандартизация" at bounding box center [415, 399] width 394 height 26
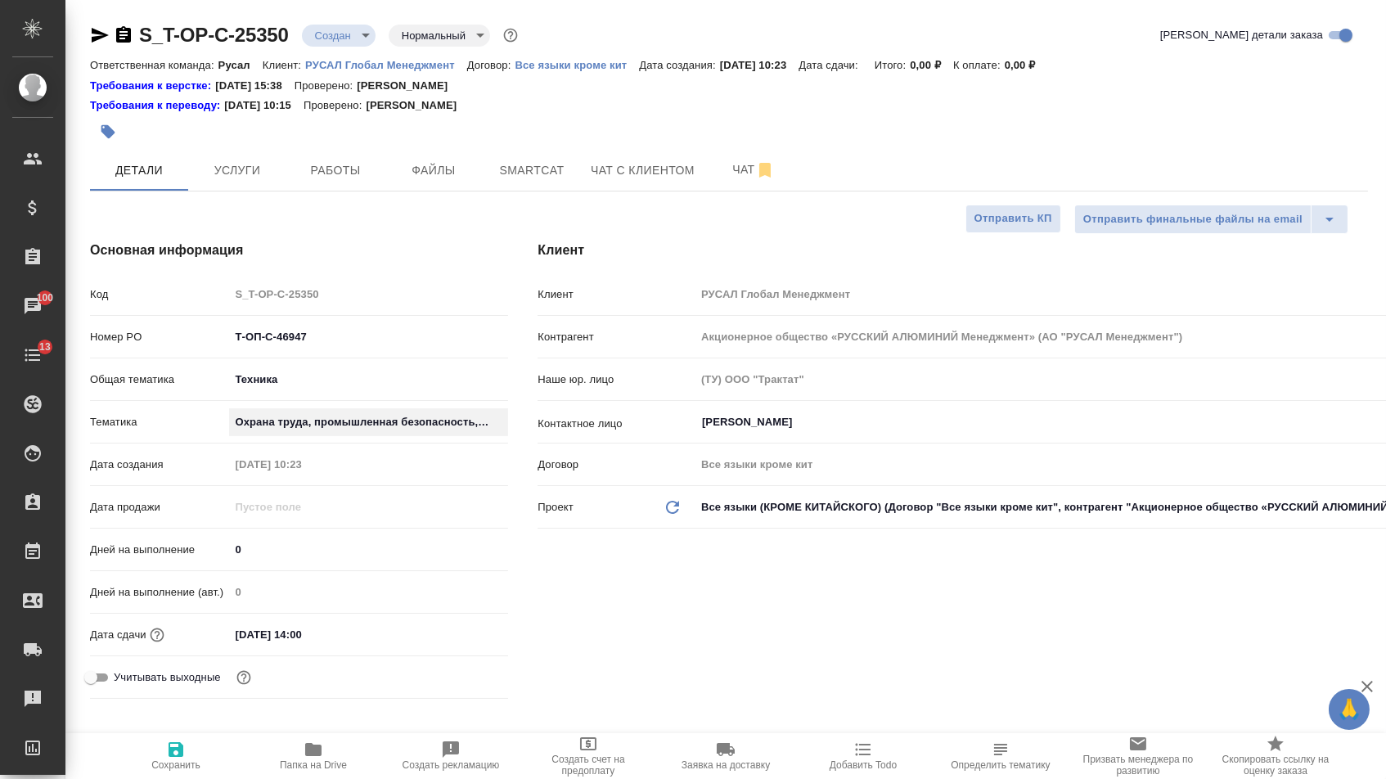
type textarea "x"
type input "5f647205b73bc97568ca66b9"
click at [294, 424] on body "🙏 .cls-1 fill:#fff; AWATERA Menshikova Aleksandra Клиенты Спецификации Заказы 1…" at bounding box center [693, 389] width 1386 height 779
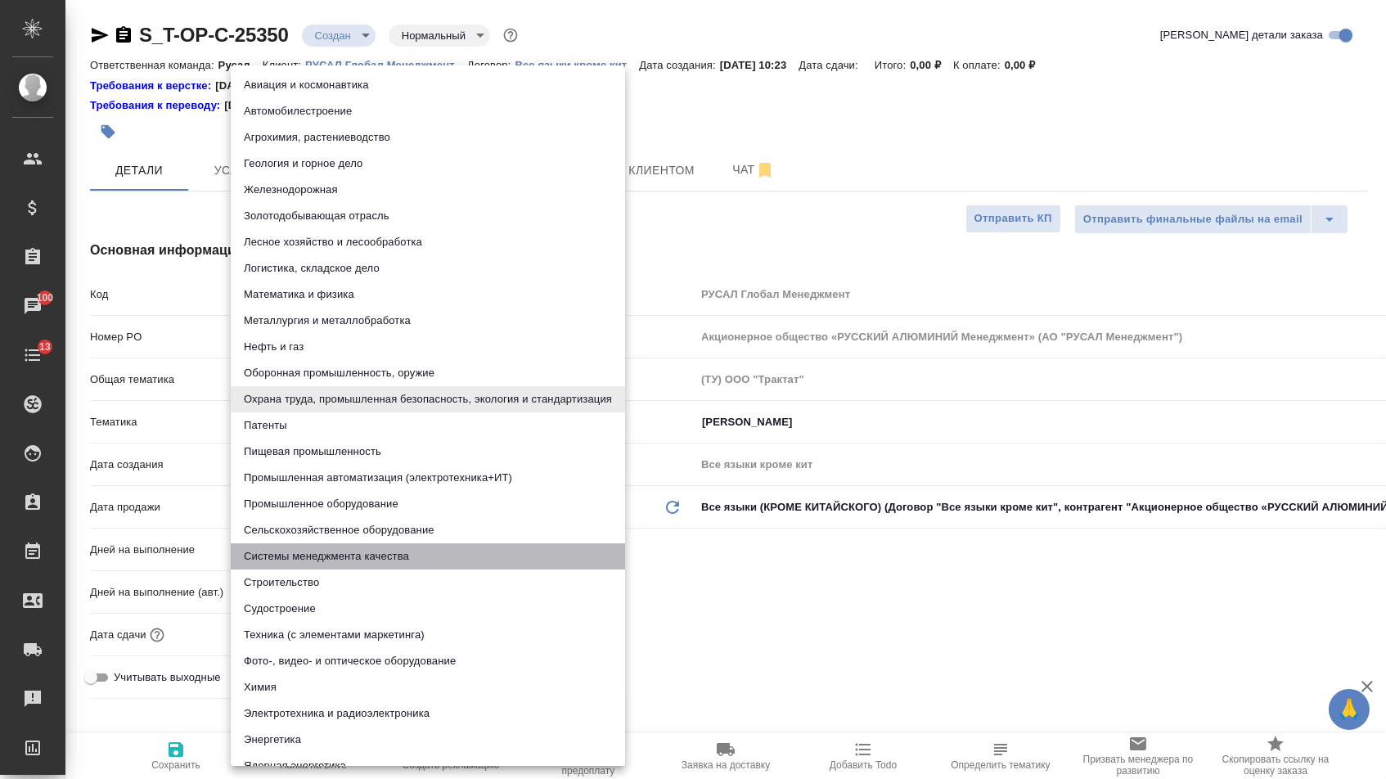
click at [294, 560] on li "Системы менеджмента качества" at bounding box center [428, 556] width 394 height 26
type textarea "x"
type input "614984d8deb28370d38bb28f"
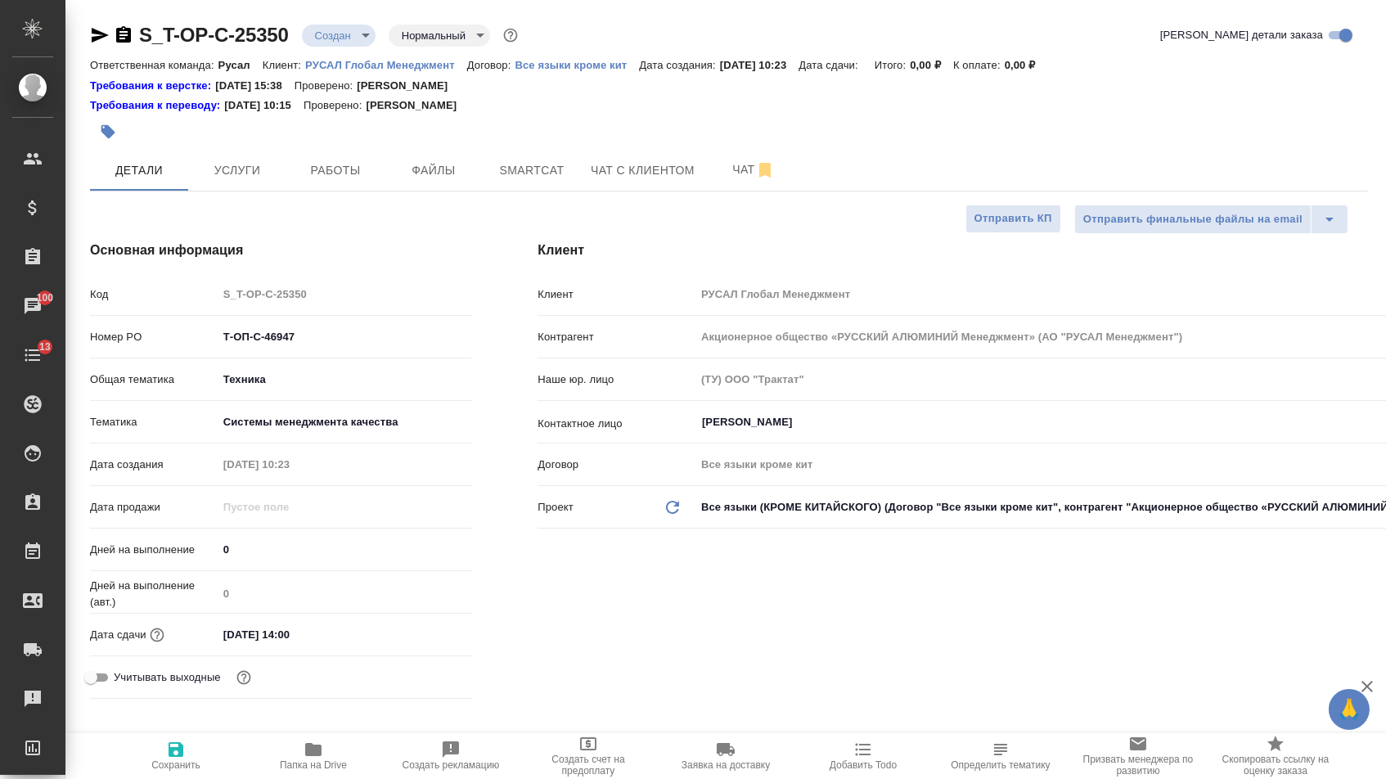
click at [205, 766] on span "Сохранить" at bounding box center [176, 754] width 118 height 31
type textarea "x"
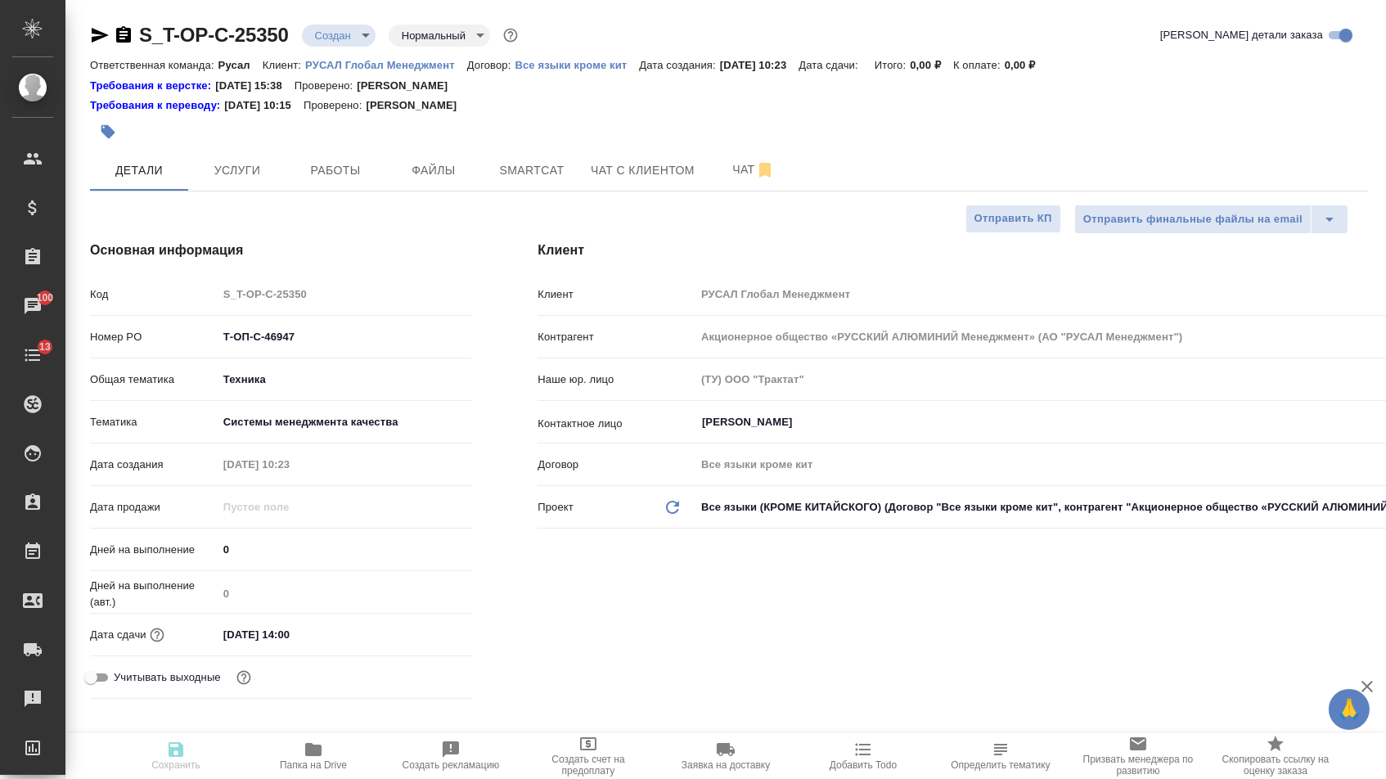
type textarea "x"
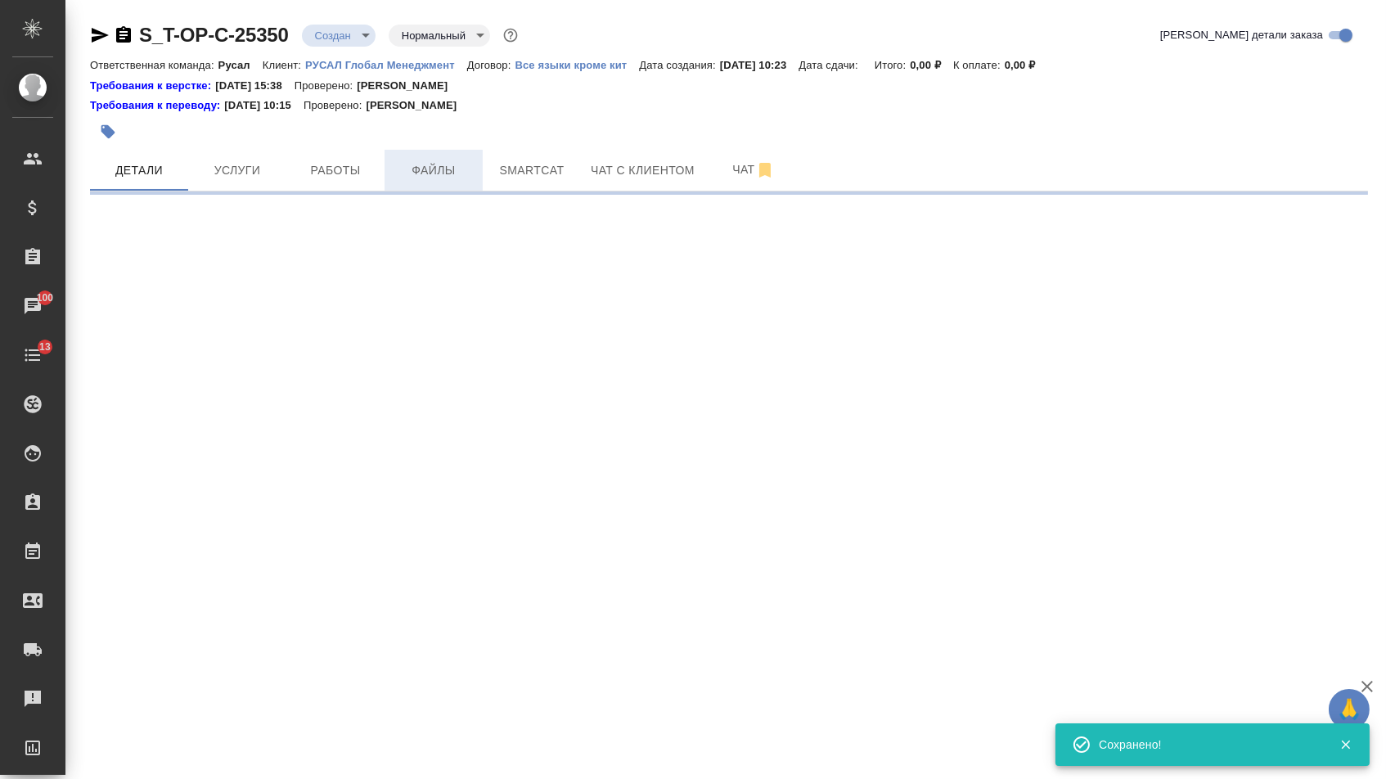
select select "RU"
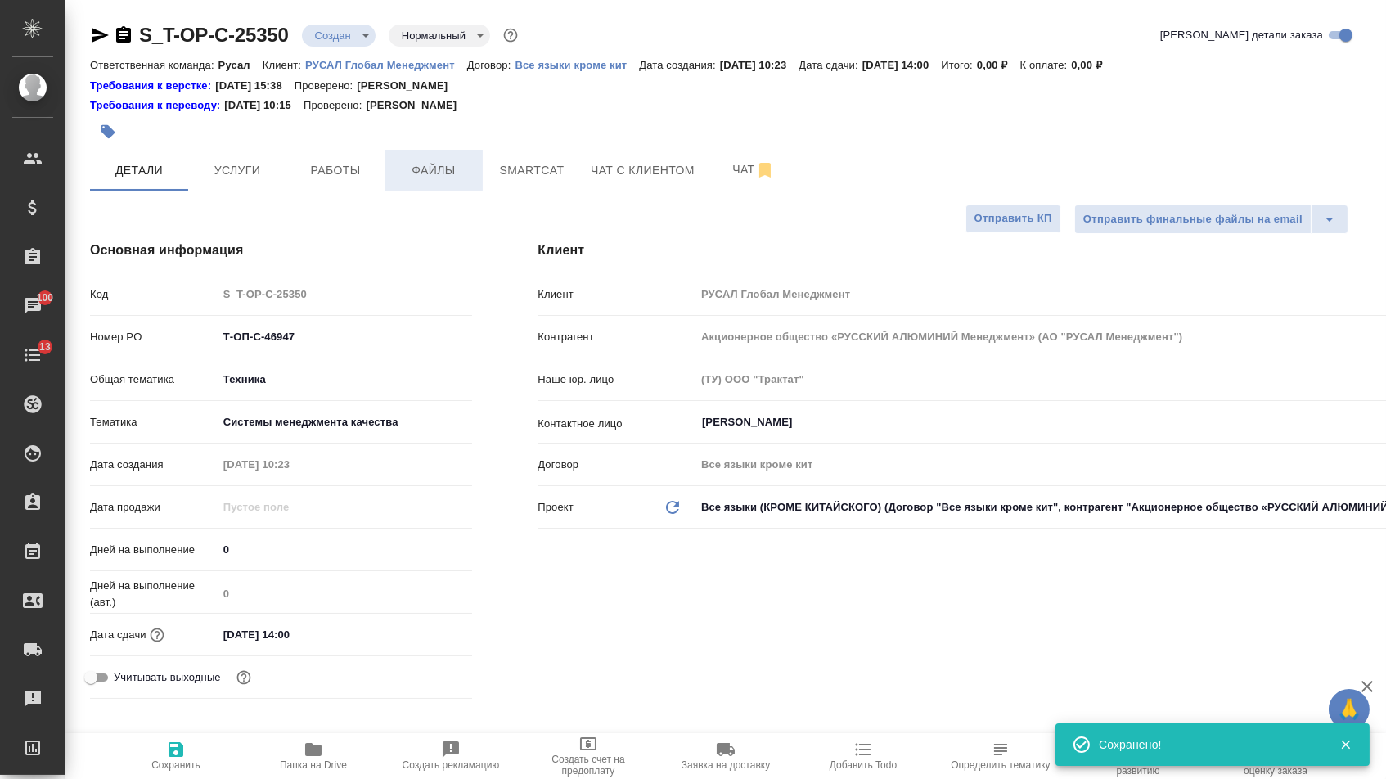
type textarea "x"
drag, startPoint x: 438, startPoint y: 171, endPoint x: 366, endPoint y: 231, distance: 94.0
click at [438, 171] on span "Файлы" at bounding box center [433, 170] width 79 height 20
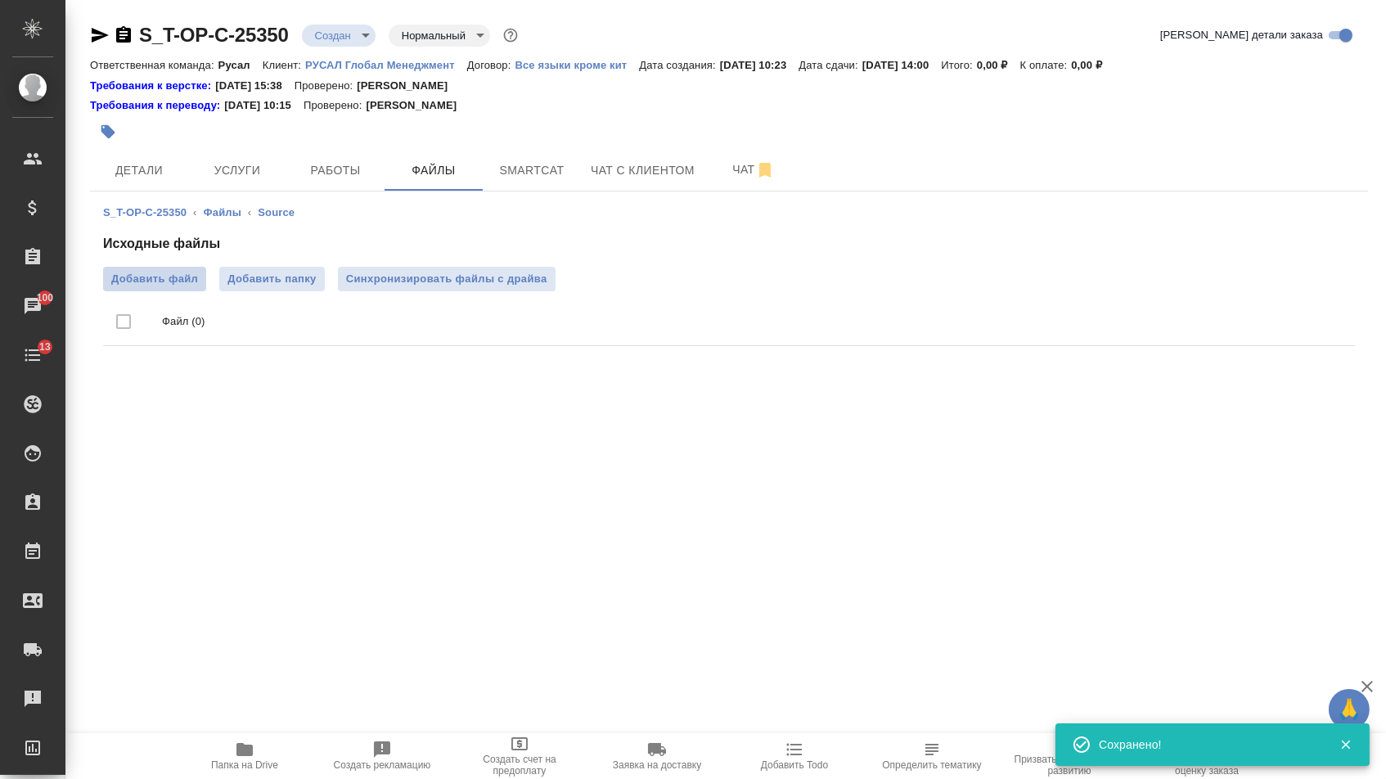
click at [177, 274] on span "Добавить файл" at bounding box center [154, 279] width 87 height 16
click at [0, 0] on input "Добавить файл" at bounding box center [0, 0] width 0 height 0
click at [236, 168] on span "Услуги" at bounding box center [237, 170] width 79 height 20
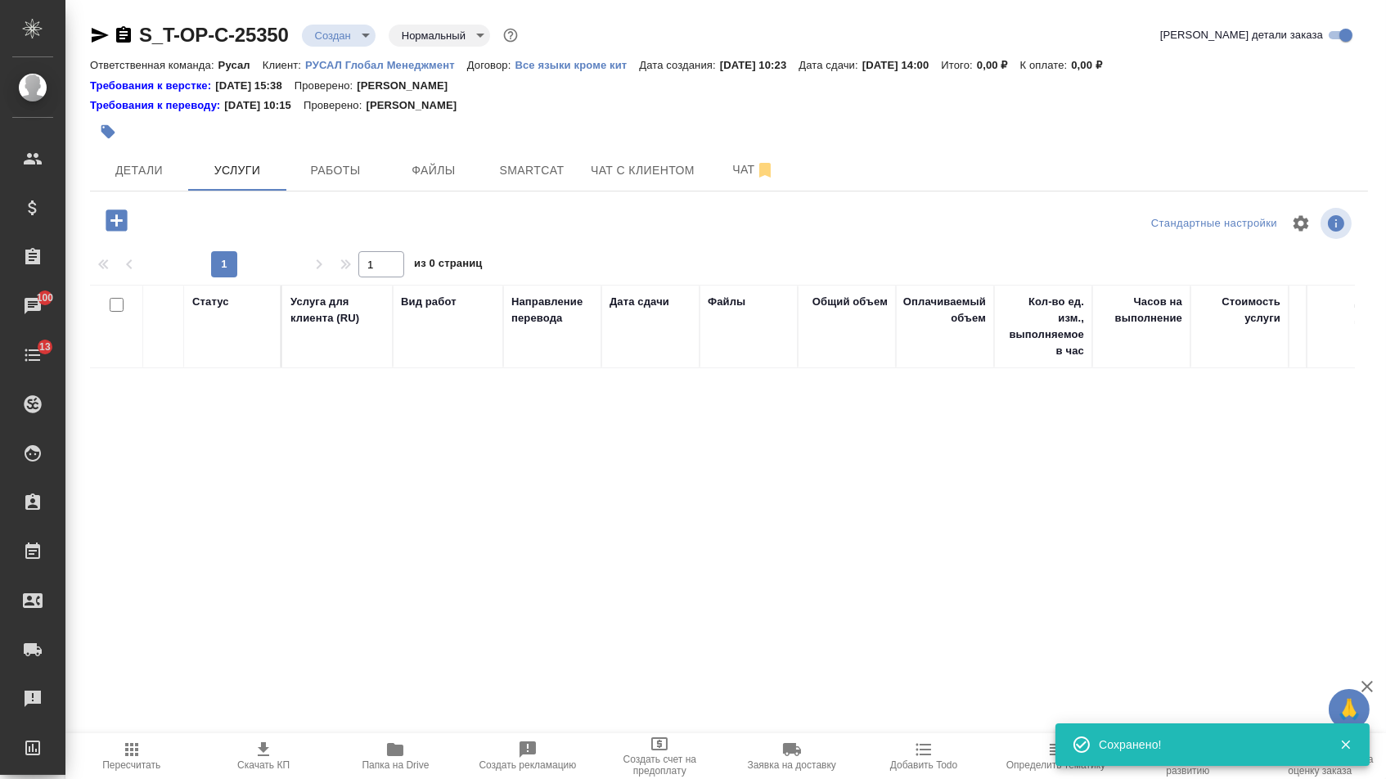
click at [123, 226] on icon "button" at bounding box center [116, 220] width 29 height 29
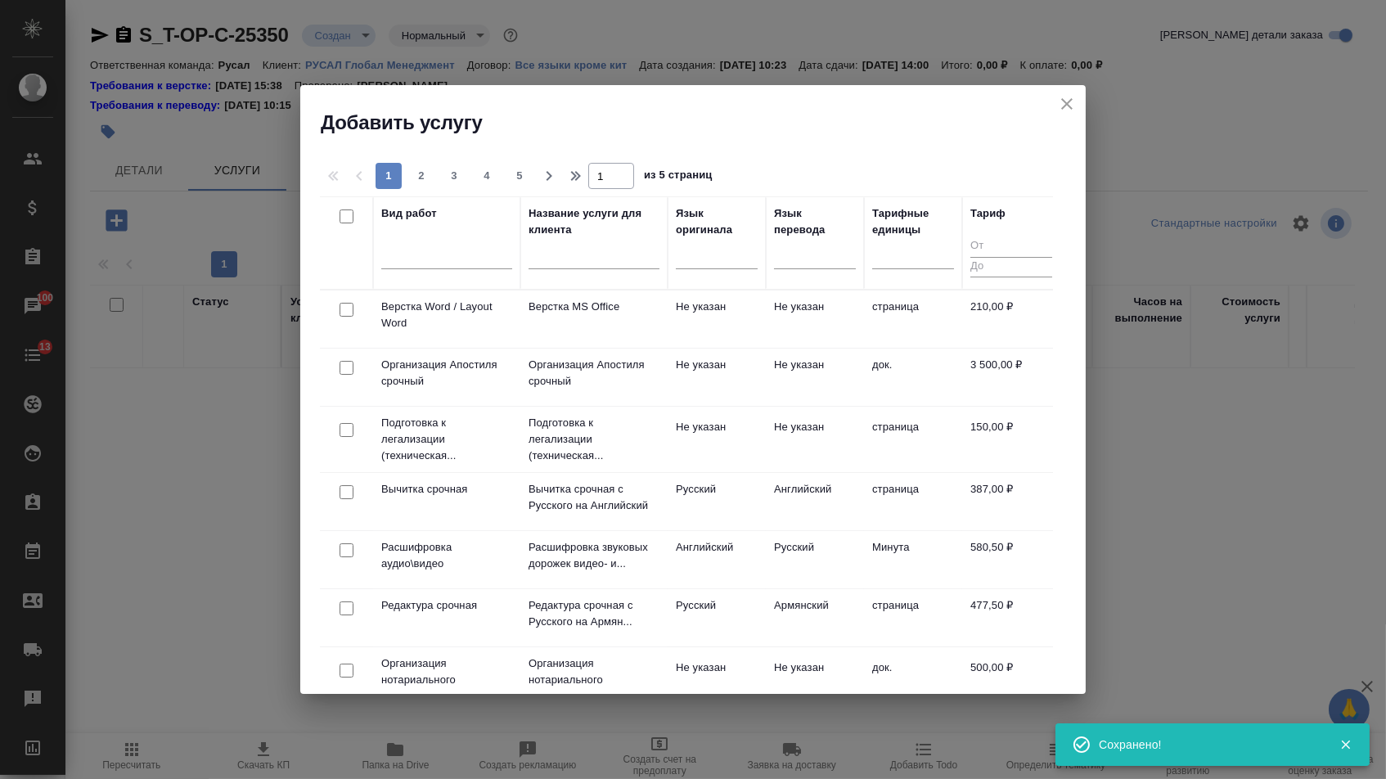
click at [732, 271] on div at bounding box center [717, 259] width 82 height 43
click at [729, 304] on td "Не указан" at bounding box center [716, 318] width 98 height 57
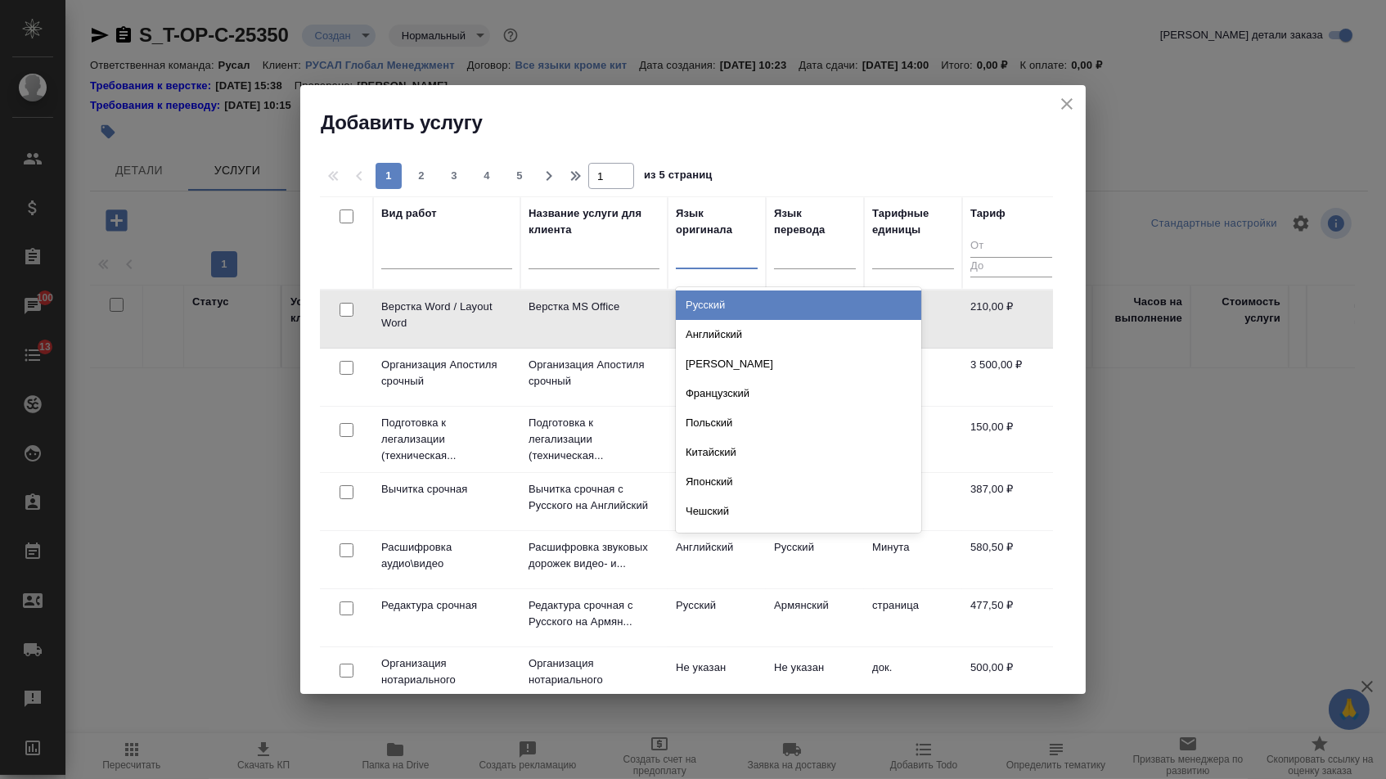
click at [717, 264] on div at bounding box center [717, 252] width 82 height 24
click at [717, 312] on div "Русский" at bounding box center [798, 304] width 245 height 29
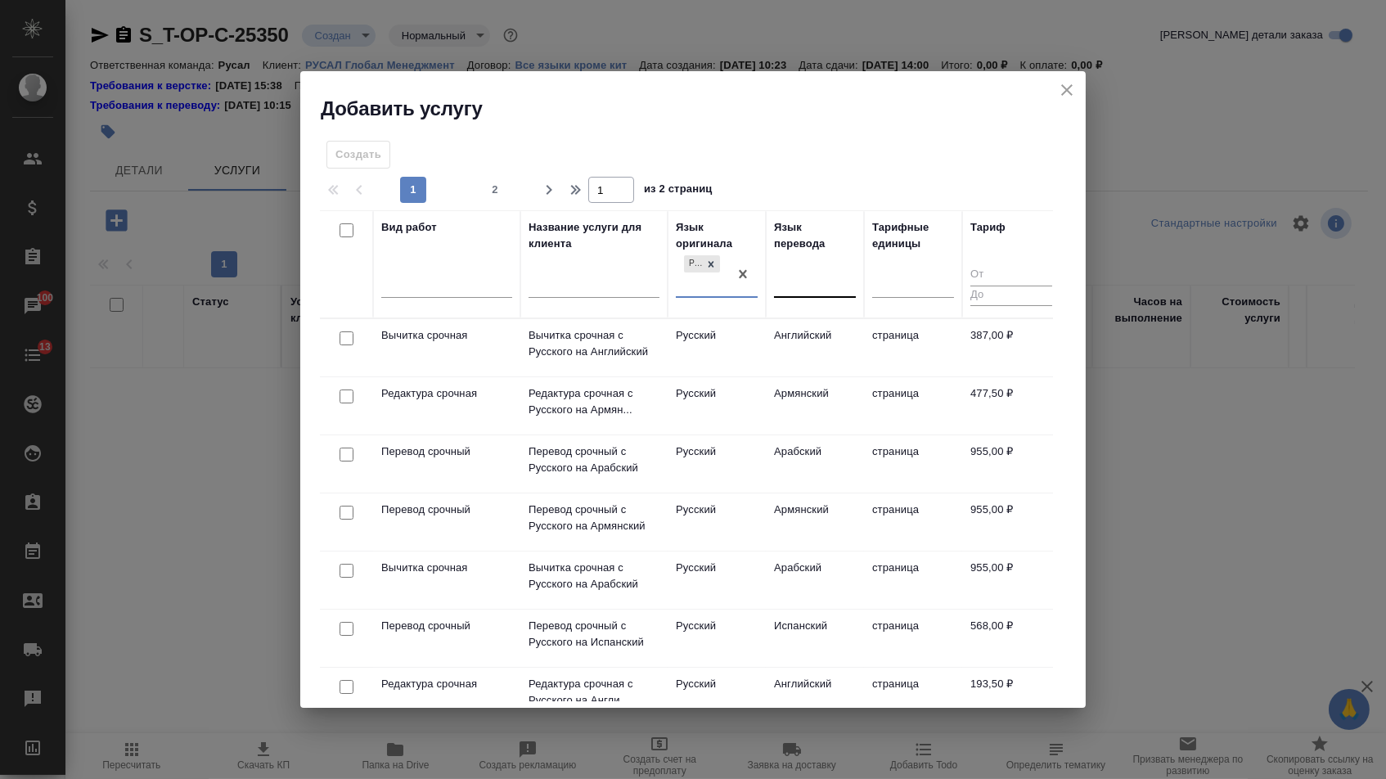
click at [793, 281] on div at bounding box center [815, 282] width 82 height 24
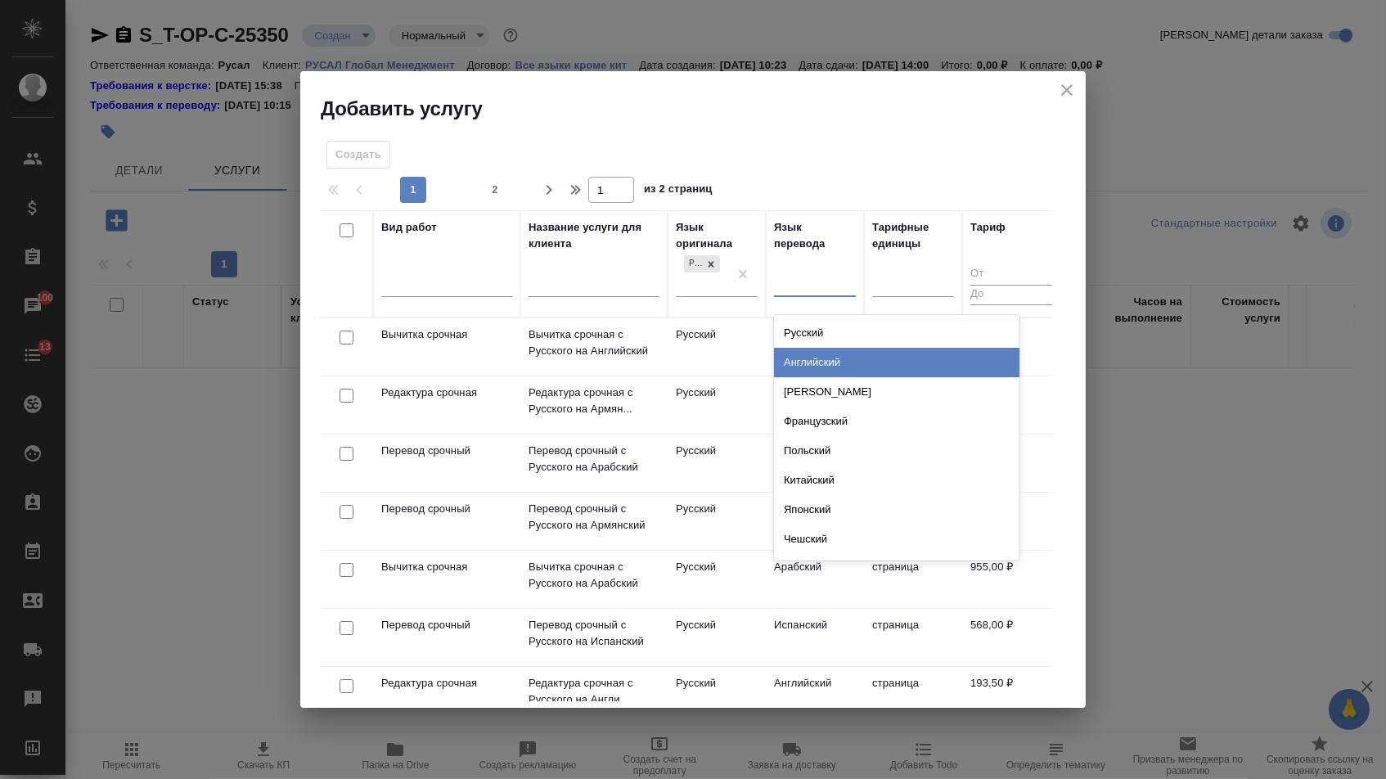
click at [793, 364] on div "Английский" at bounding box center [896, 362] width 245 height 29
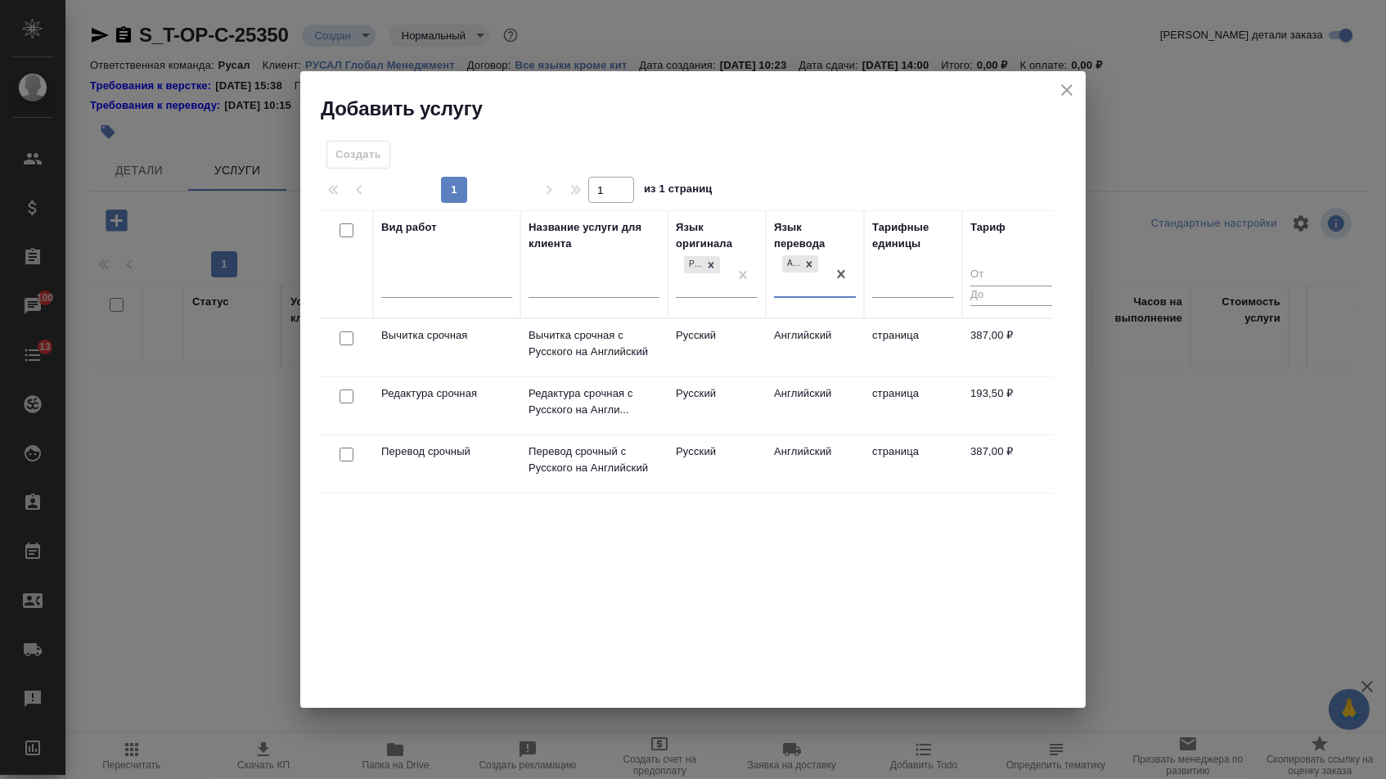
click at [345, 456] on input "checkbox" at bounding box center [346, 454] width 14 height 14
checkbox input "true"
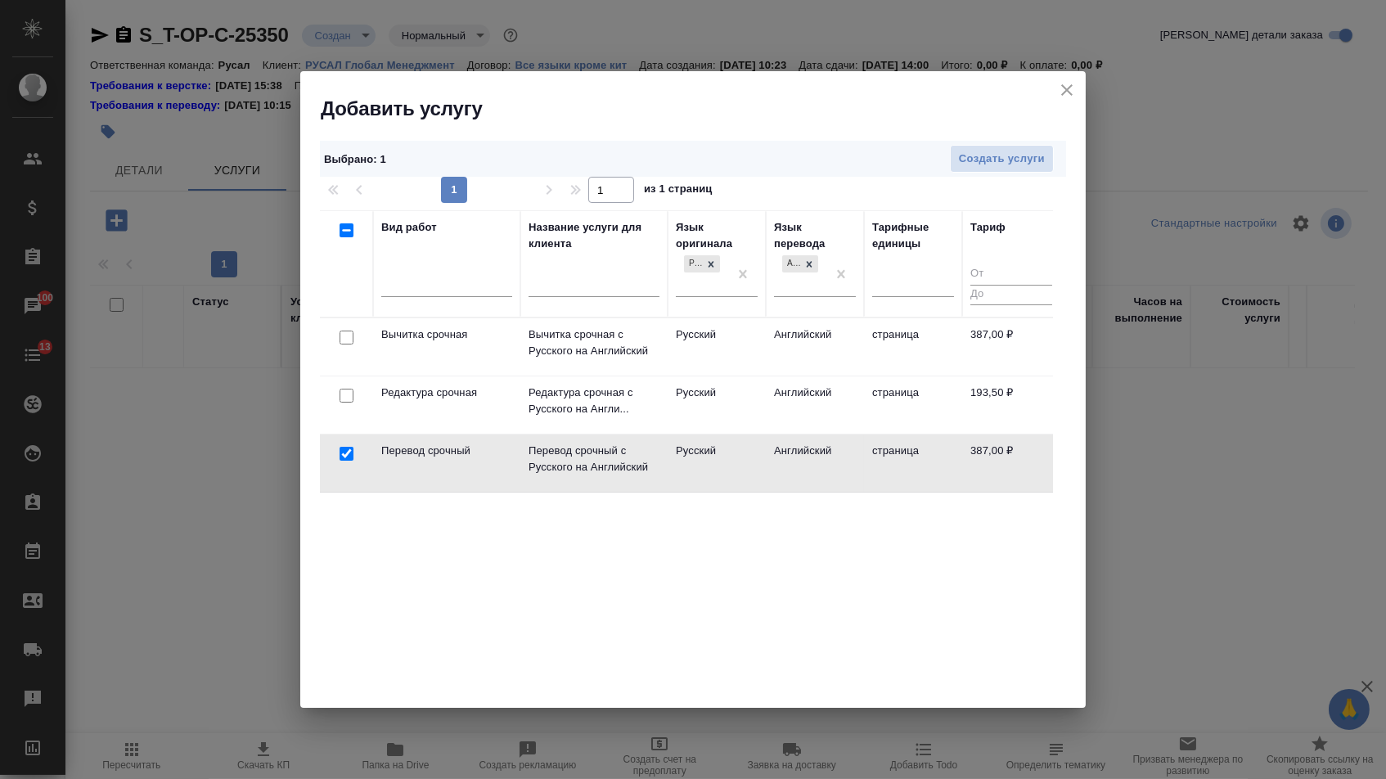
click at [345, 394] on input "checkbox" at bounding box center [346, 396] width 14 height 14
checkbox input "true"
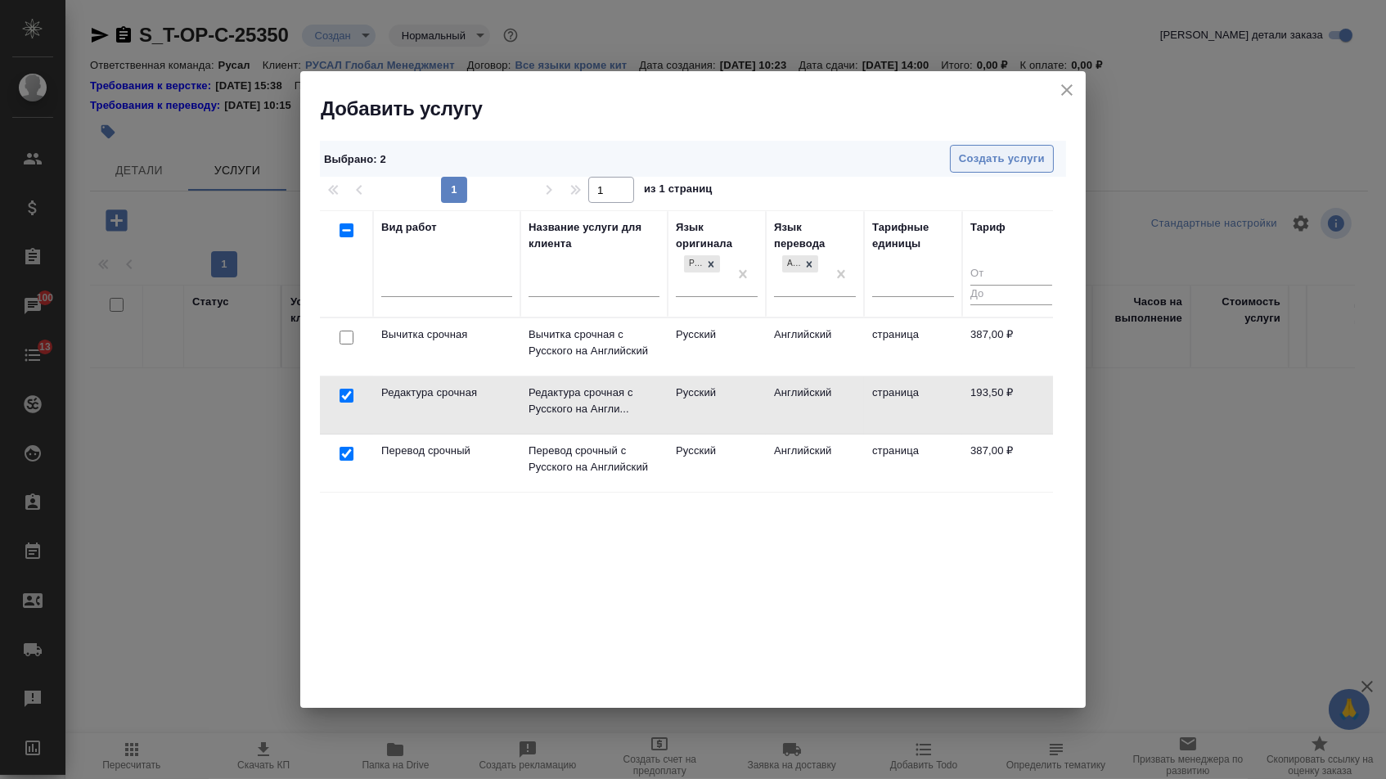
click at [977, 166] on span "Создать услуги" at bounding box center [1002, 159] width 86 height 19
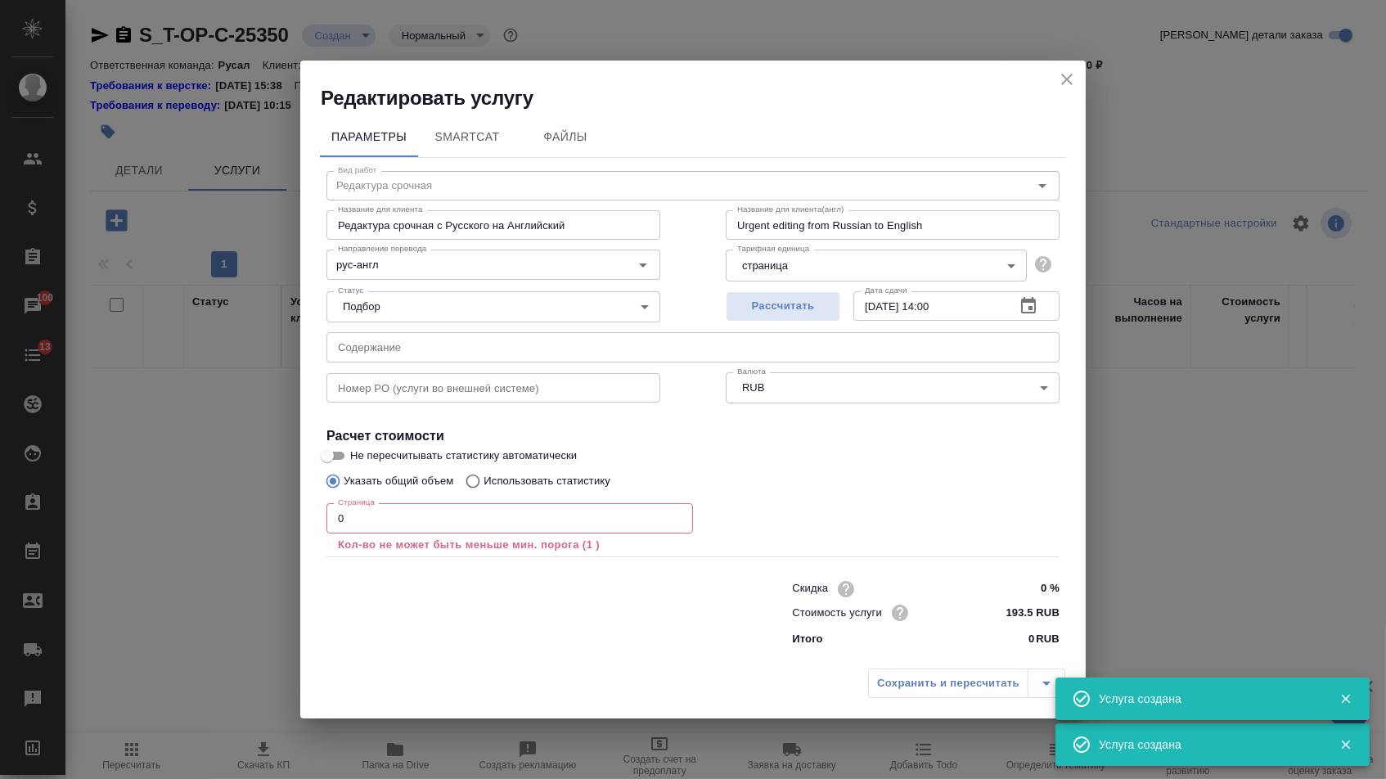
type input "Перевод срочный"
type input "Перевод срочный с Русского на Английский"
type input "Urgent translation from Russian to English"
type input "387 RUB"
click at [541, 342] on input "text" at bounding box center [692, 346] width 733 height 29
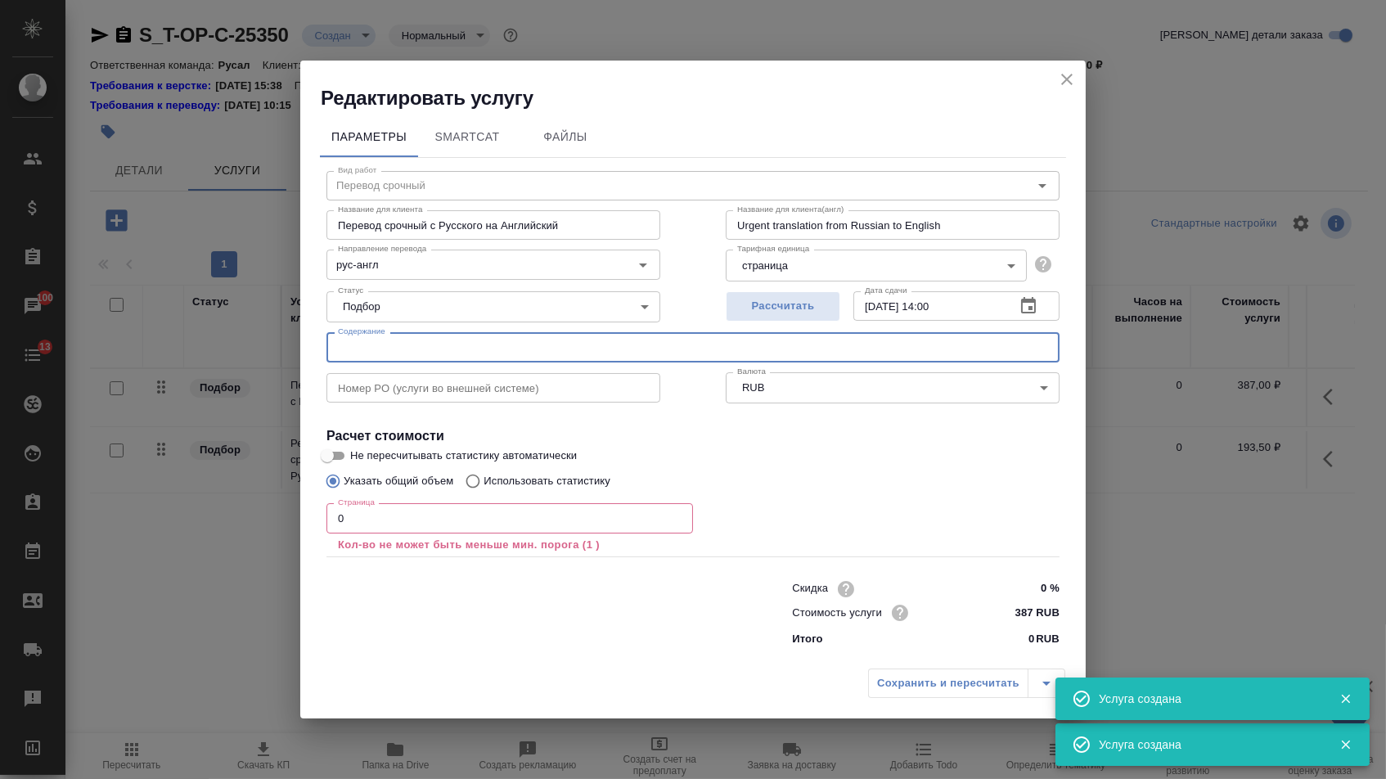
paste input "Quality agreement for RM and services"
type input "Quality agreement for RM and services"
click at [420, 513] on input "0" at bounding box center [509, 517] width 366 height 29
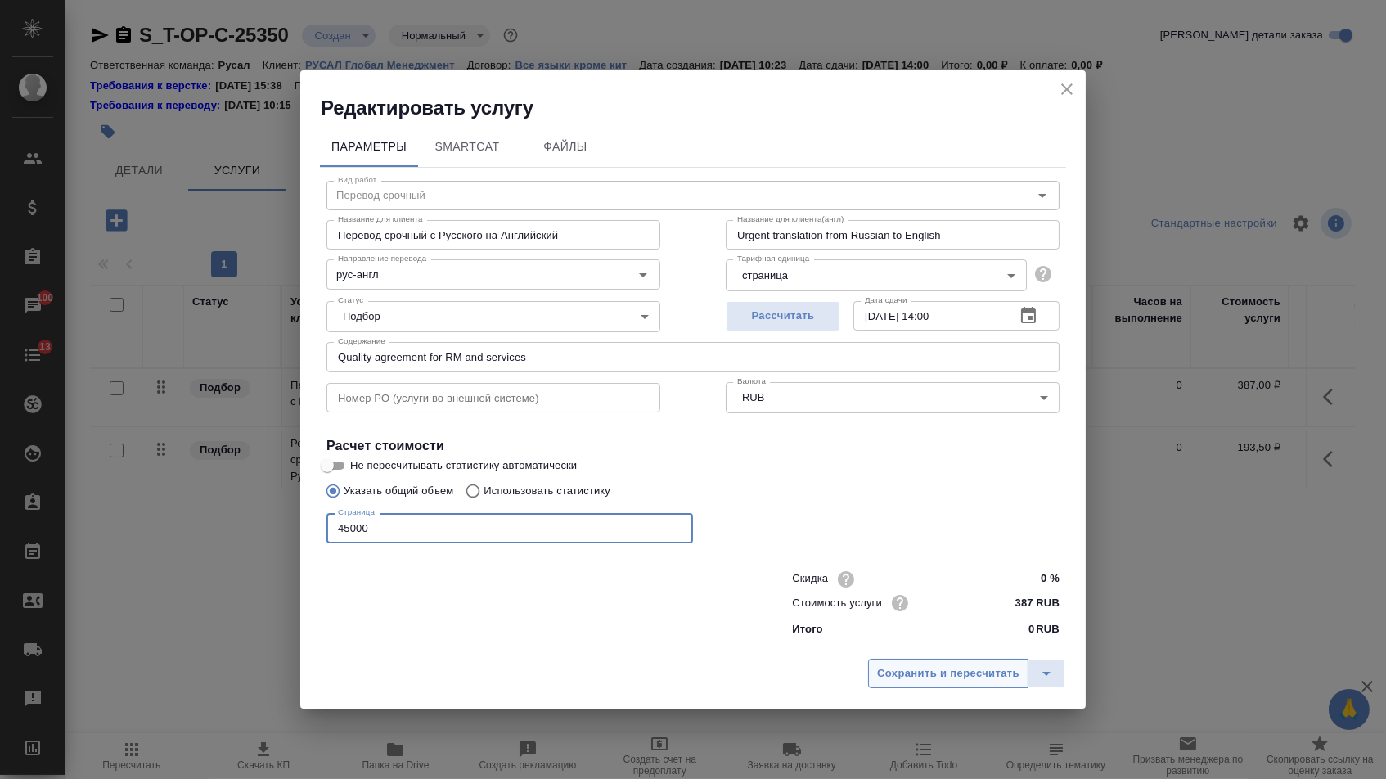
type input "45000"
click at [936, 669] on span "Сохранить и пересчитать" at bounding box center [948, 673] width 142 height 19
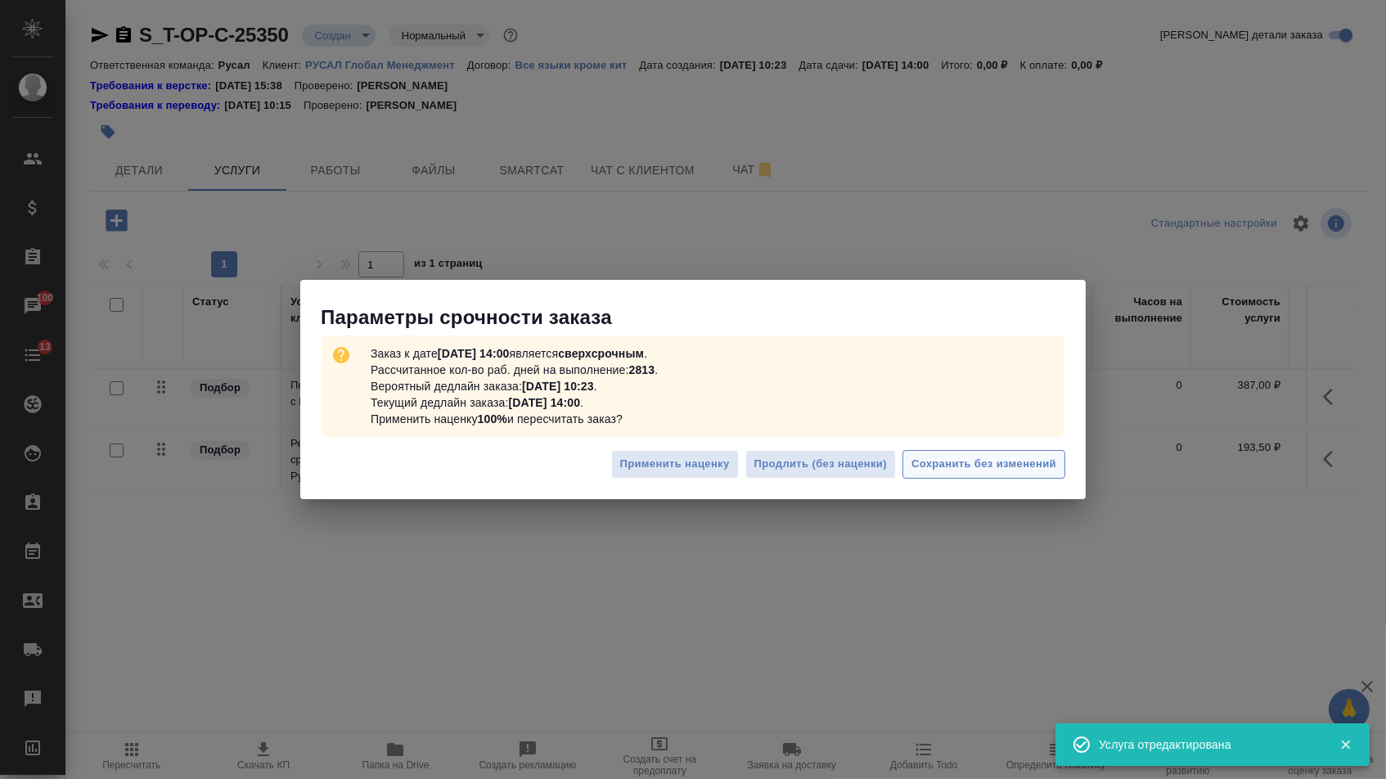
click at [961, 473] on span "Сохранить без изменений" at bounding box center [983, 464] width 145 height 19
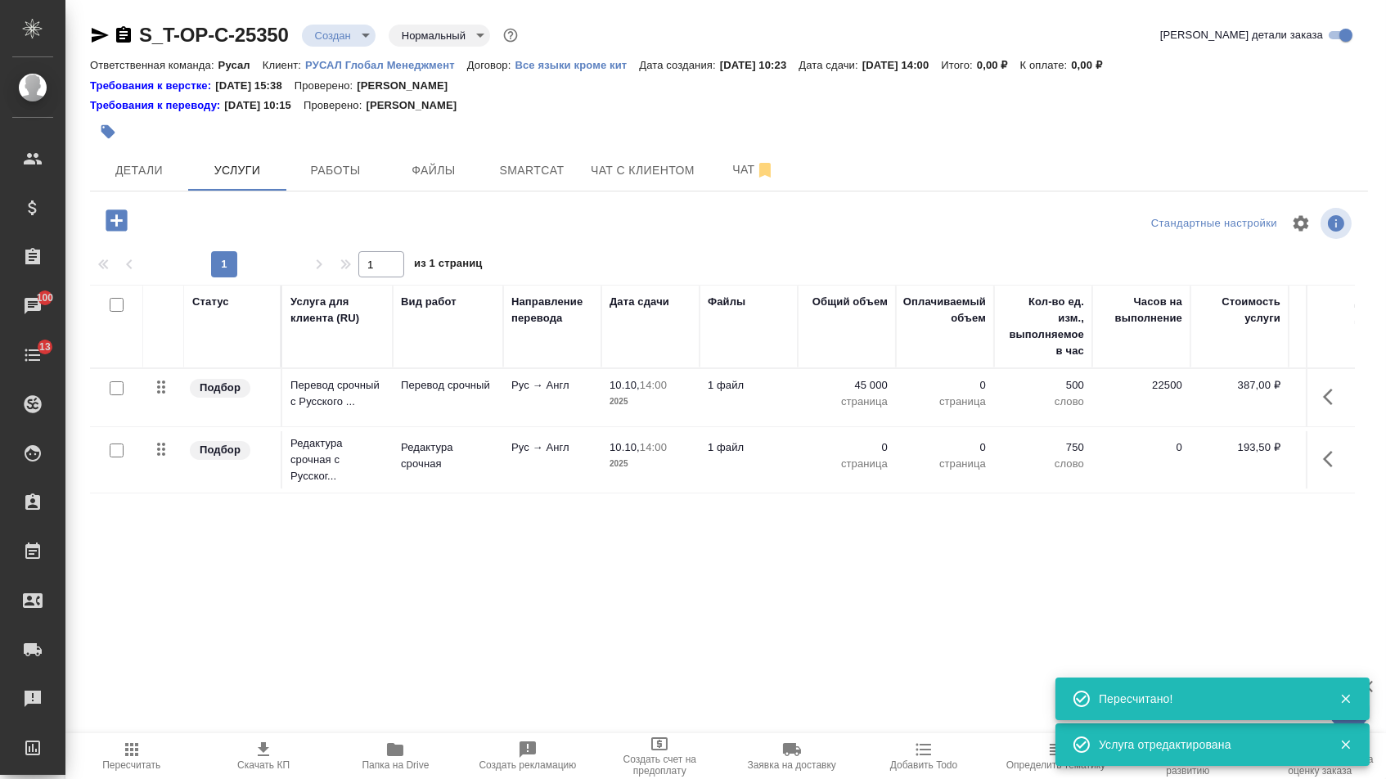
type input "urgent"
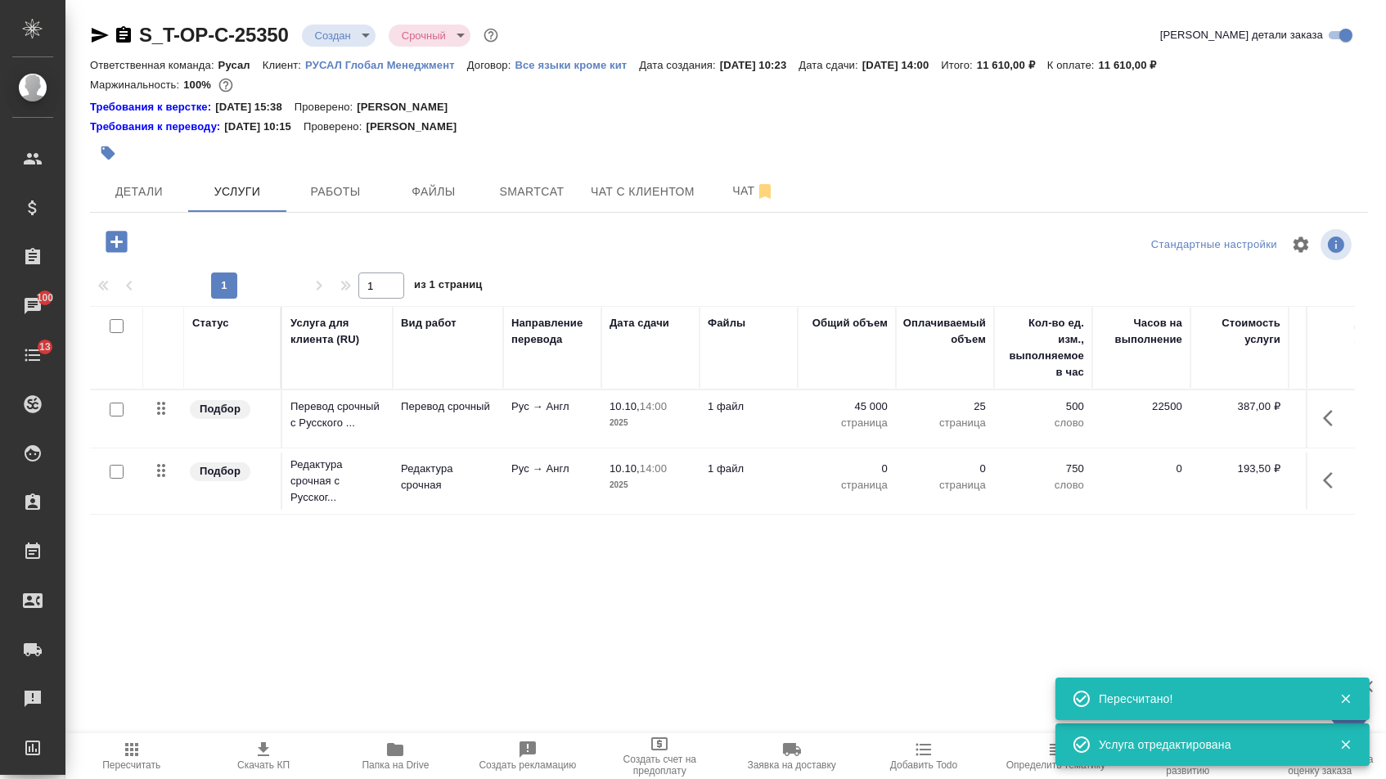
click at [854, 471] on p "0" at bounding box center [847, 468] width 82 height 16
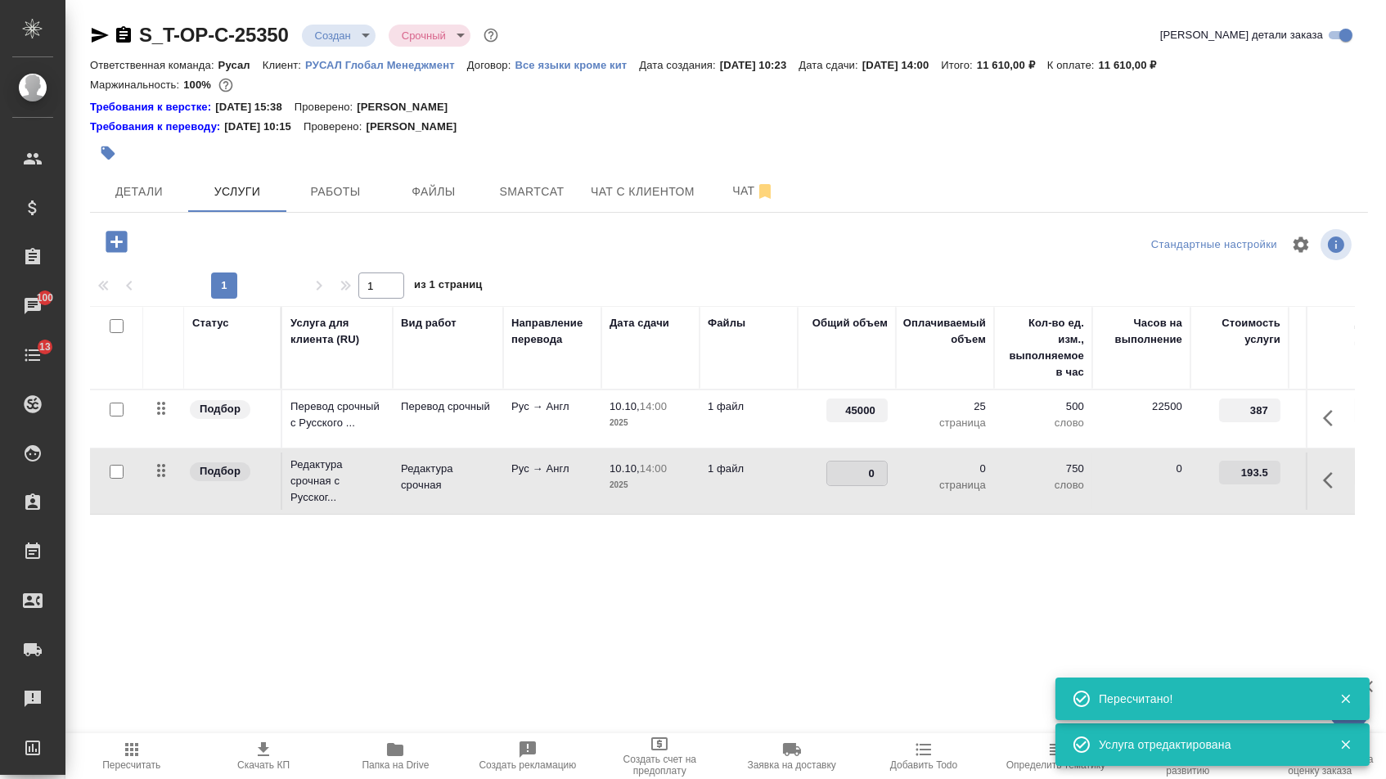
click at [854, 471] on input "0" at bounding box center [857, 473] width 60 height 24
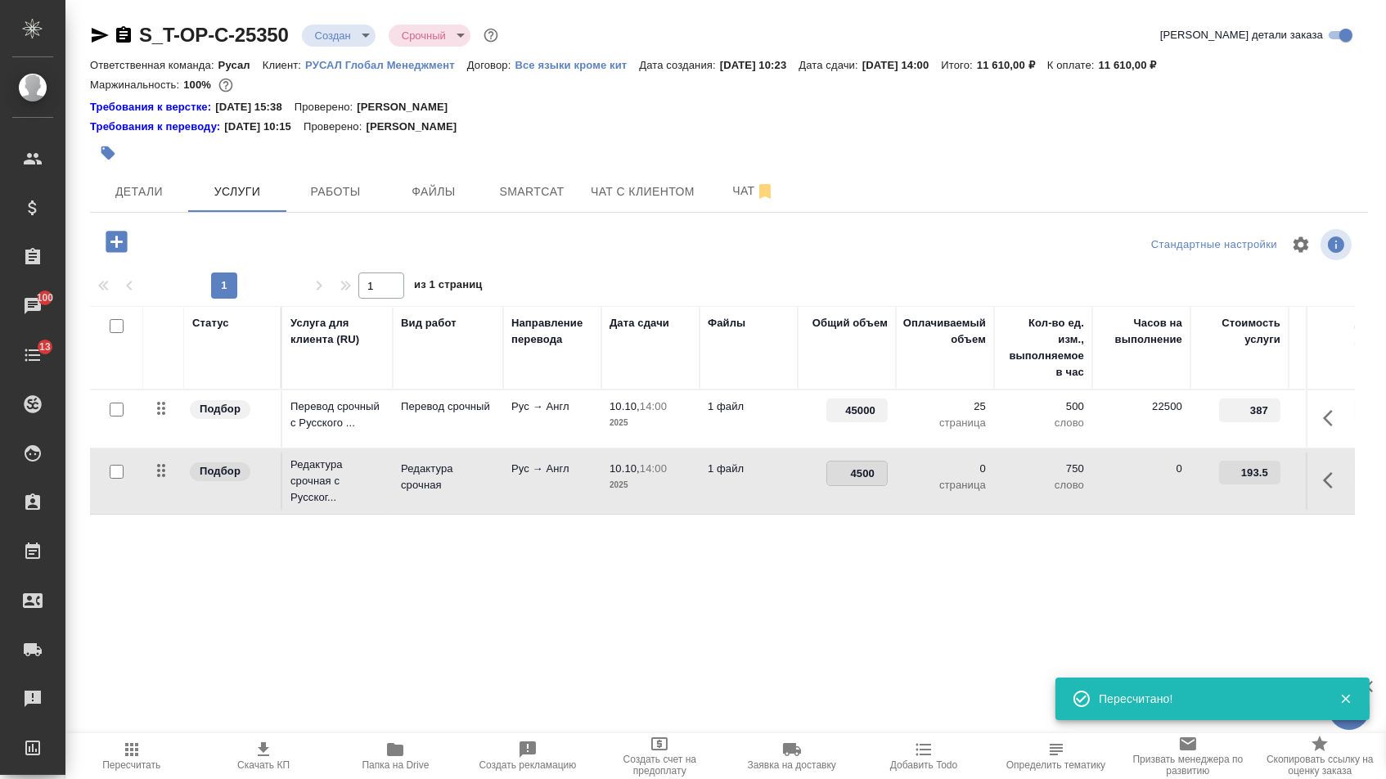
type input "45000"
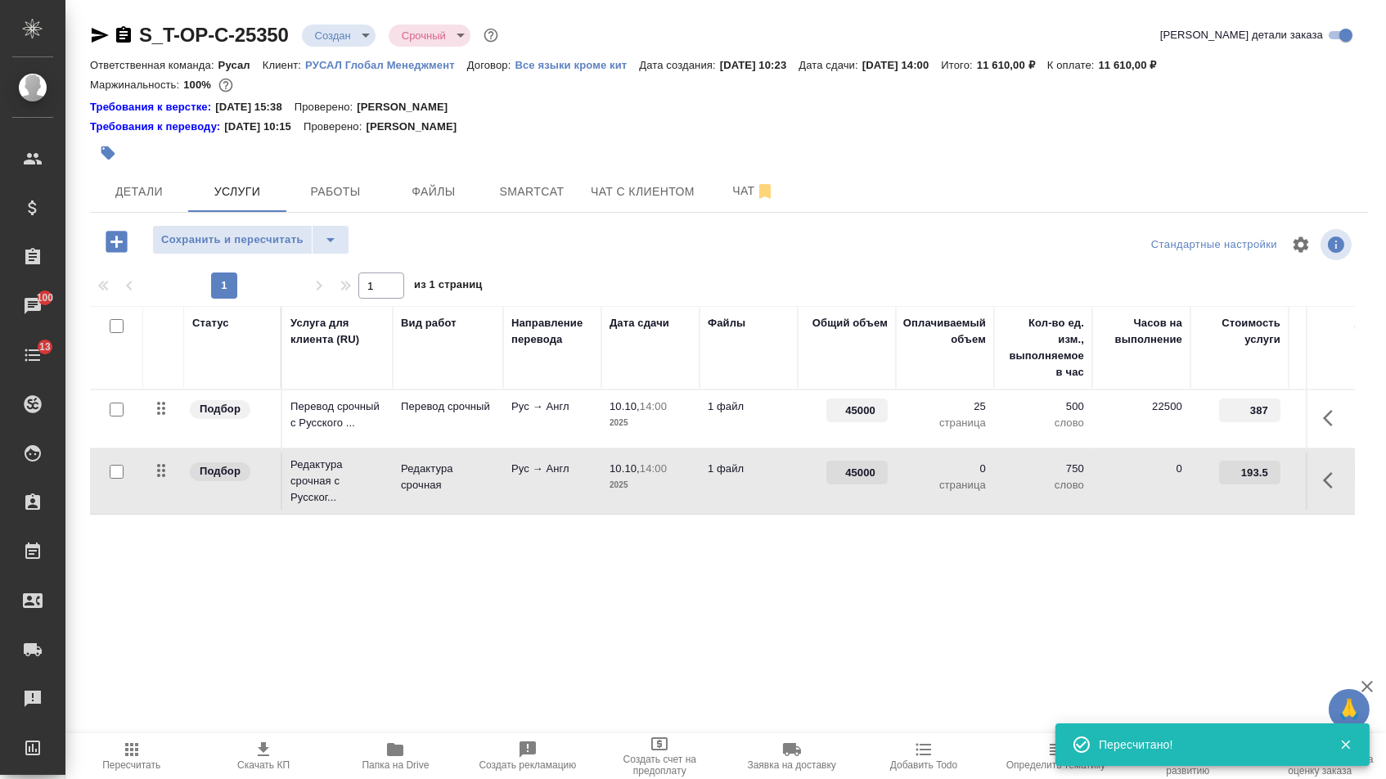
click at [836, 579] on div "Статус Услуга для клиента (RU) Вид работ Направление перевода Дата сдачи Файлы …" at bounding box center [722, 482] width 1264 height 352
click at [261, 254] on button "Сохранить и пересчитать" at bounding box center [232, 239] width 160 height 29
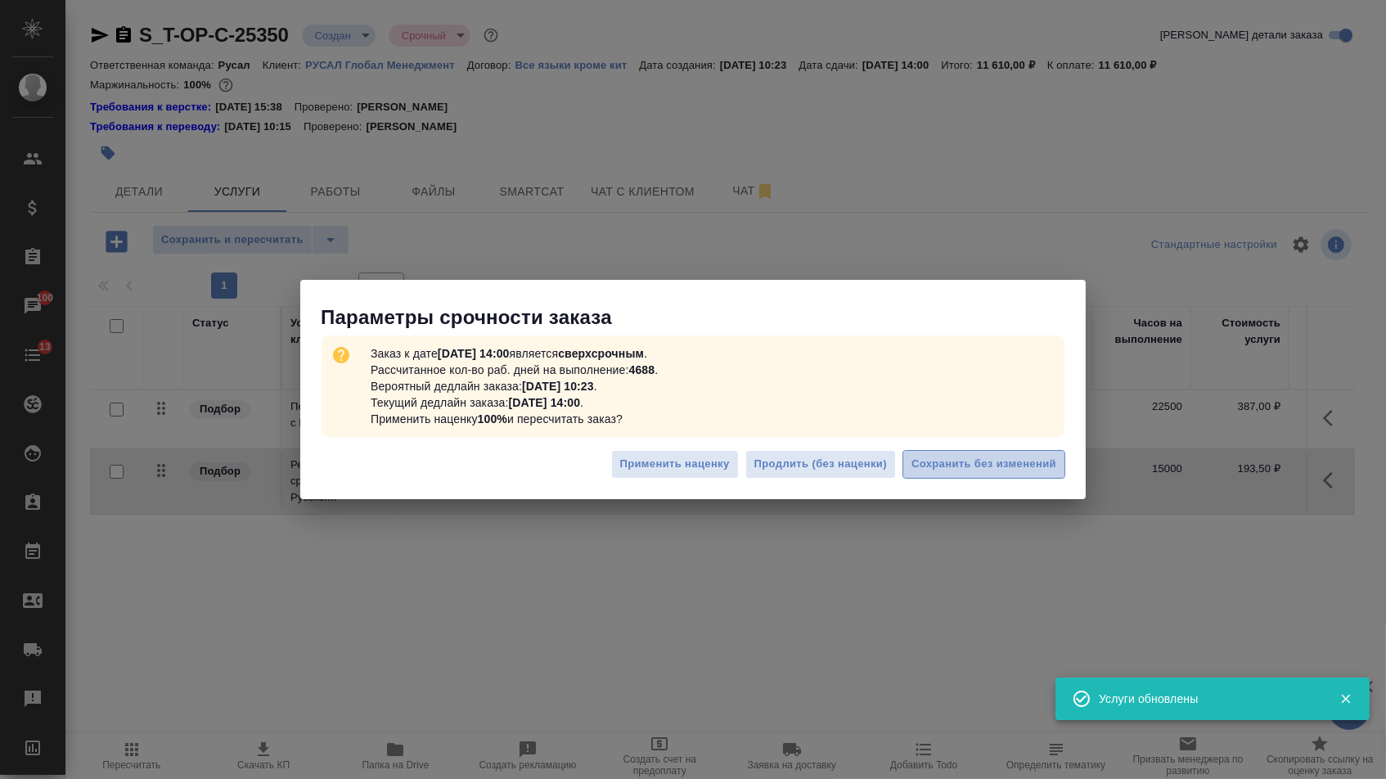
click at [947, 456] on span "Сохранить без изменений" at bounding box center [983, 464] width 145 height 19
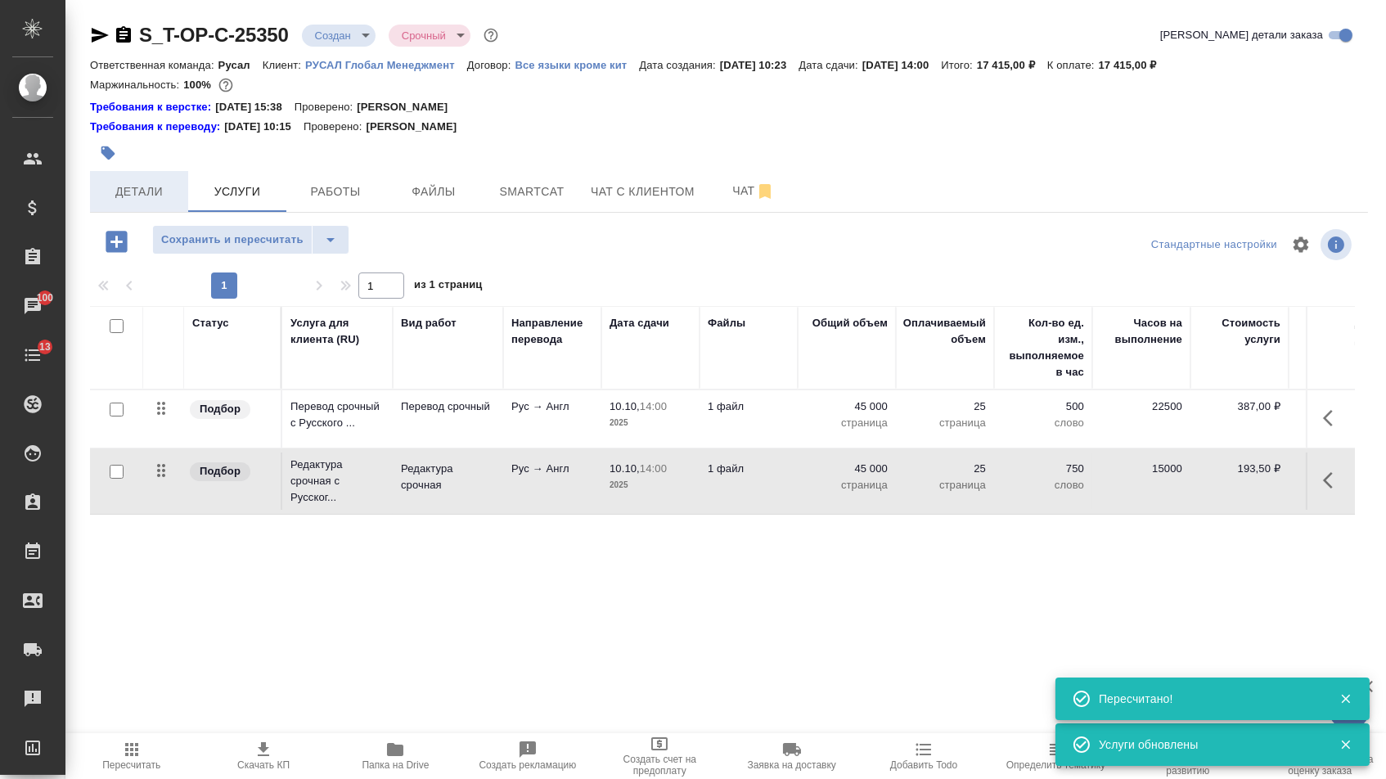
click at [138, 202] on span "Детали" at bounding box center [139, 192] width 79 height 20
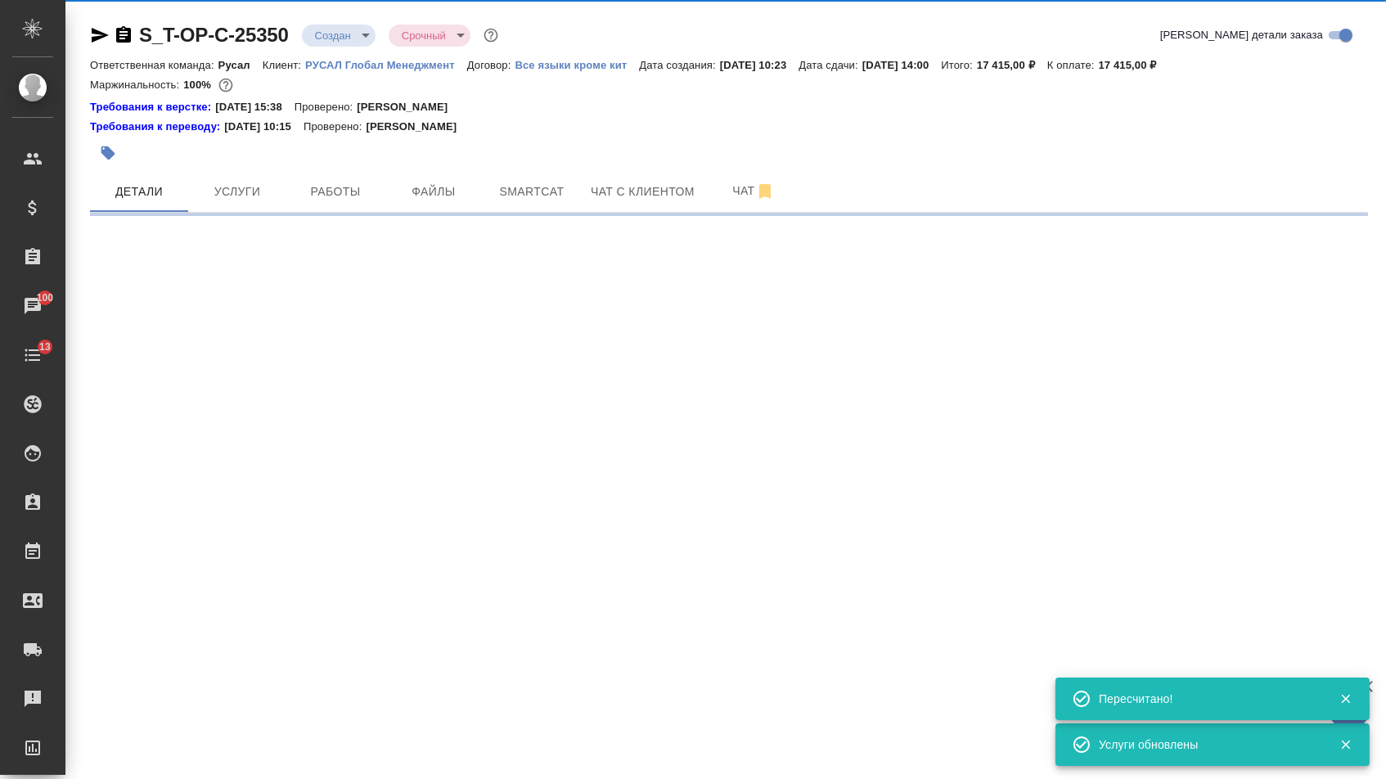
select select "RU"
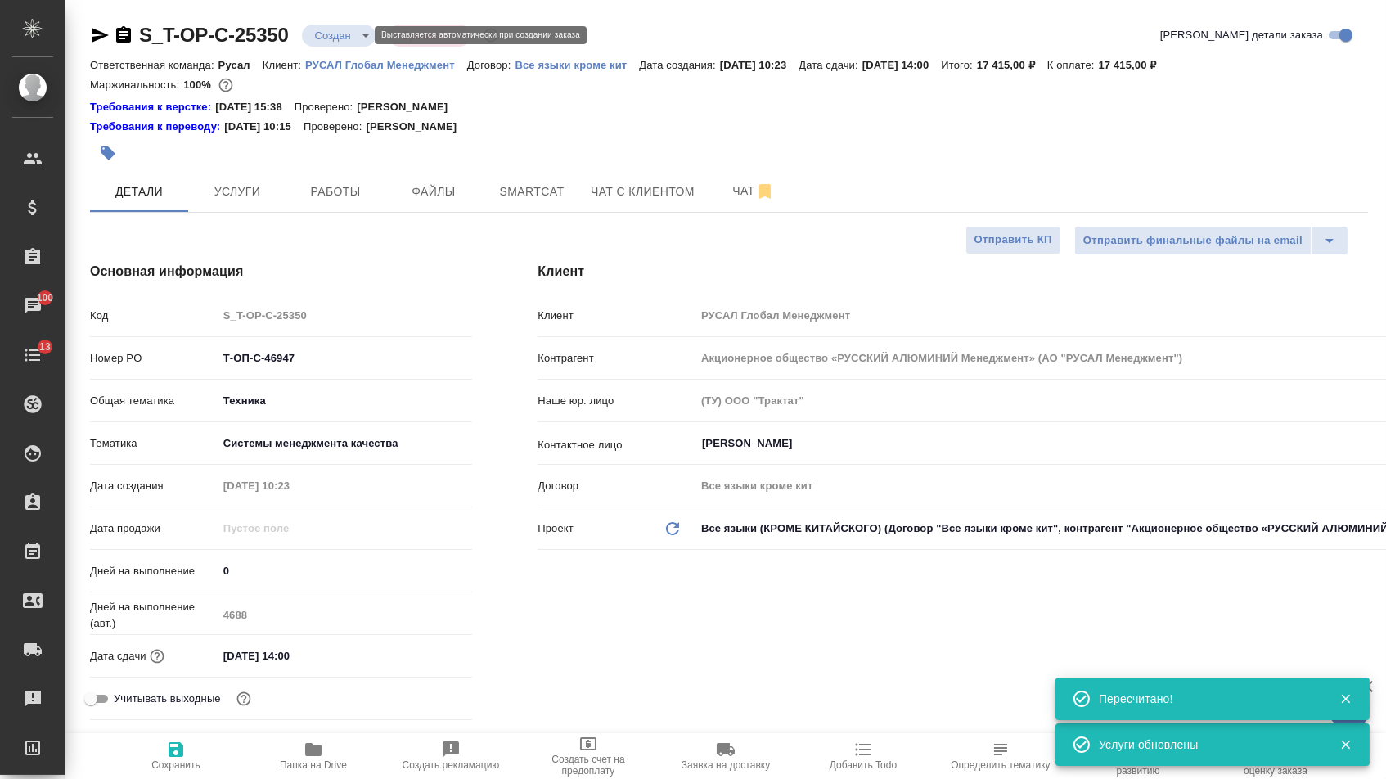
click at [335, 37] on body "🙏 .cls-1 fill:#fff; AWATERA Menshikova Aleksandra Клиенты Спецификации Заказы 1…" at bounding box center [693, 389] width 1386 height 779
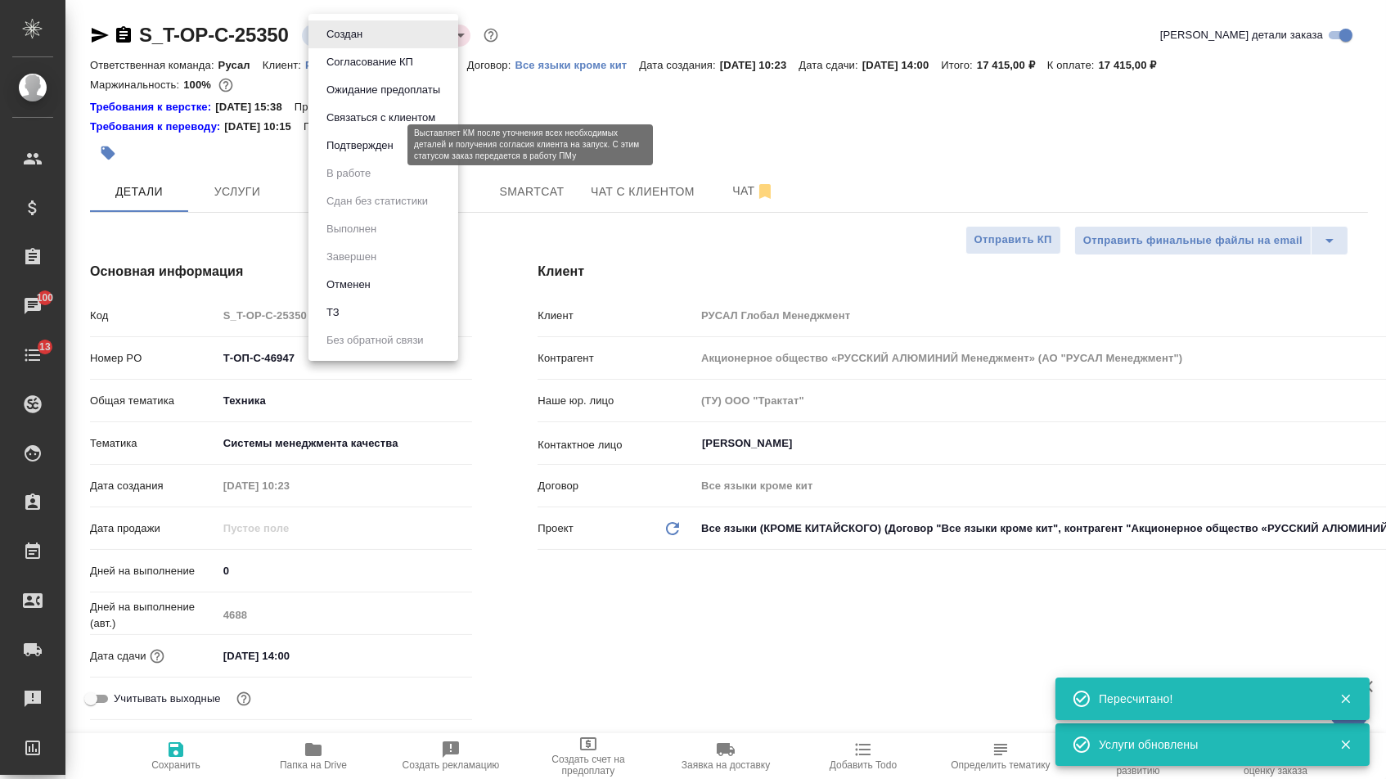
click at [339, 146] on button "Подтвержден" at bounding box center [359, 146] width 77 height 18
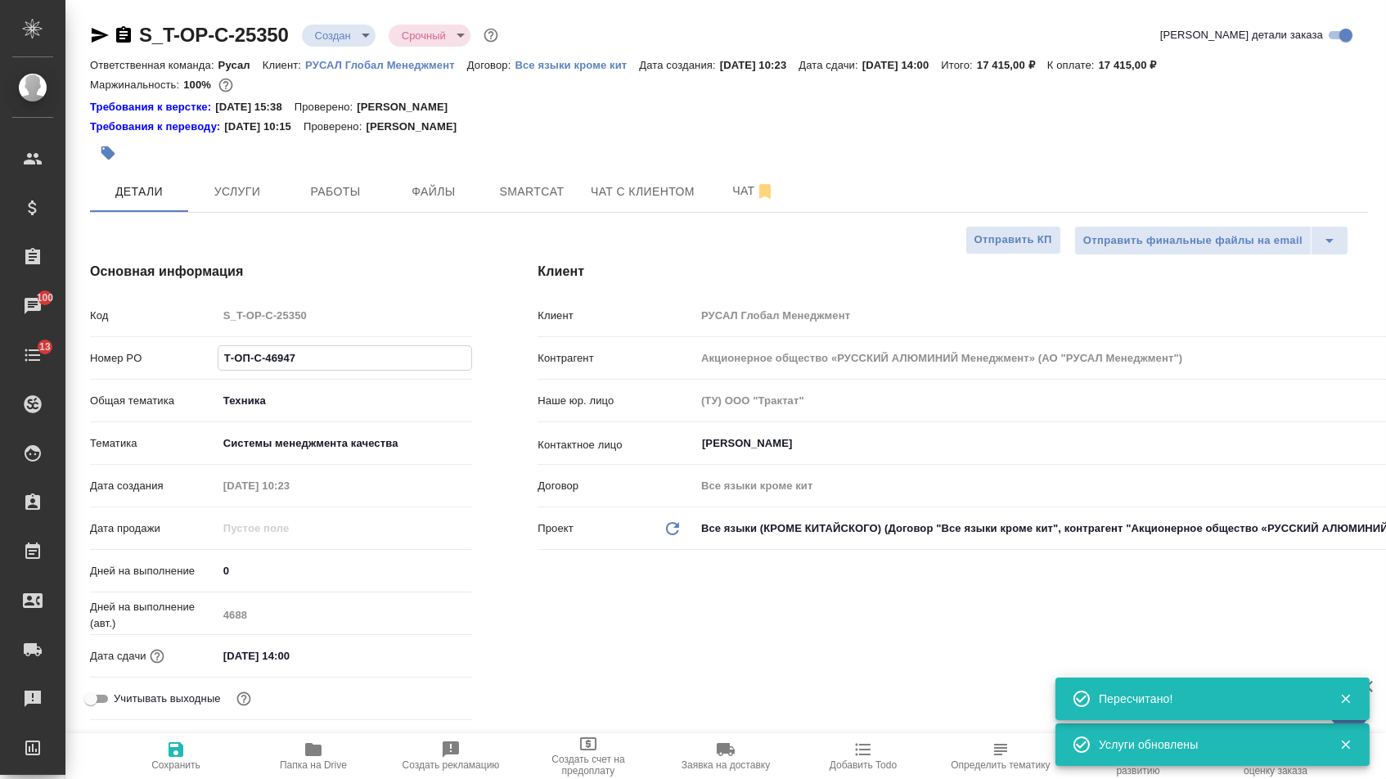
drag, startPoint x: 300, startPoint y: 367, endPoint x: 159, endPoint y: 366, distance: 141.5
click at [159, 366] on div "Номер PO Т-ОП-С-46947" at bounding box center [281, 358] width 382 height 29
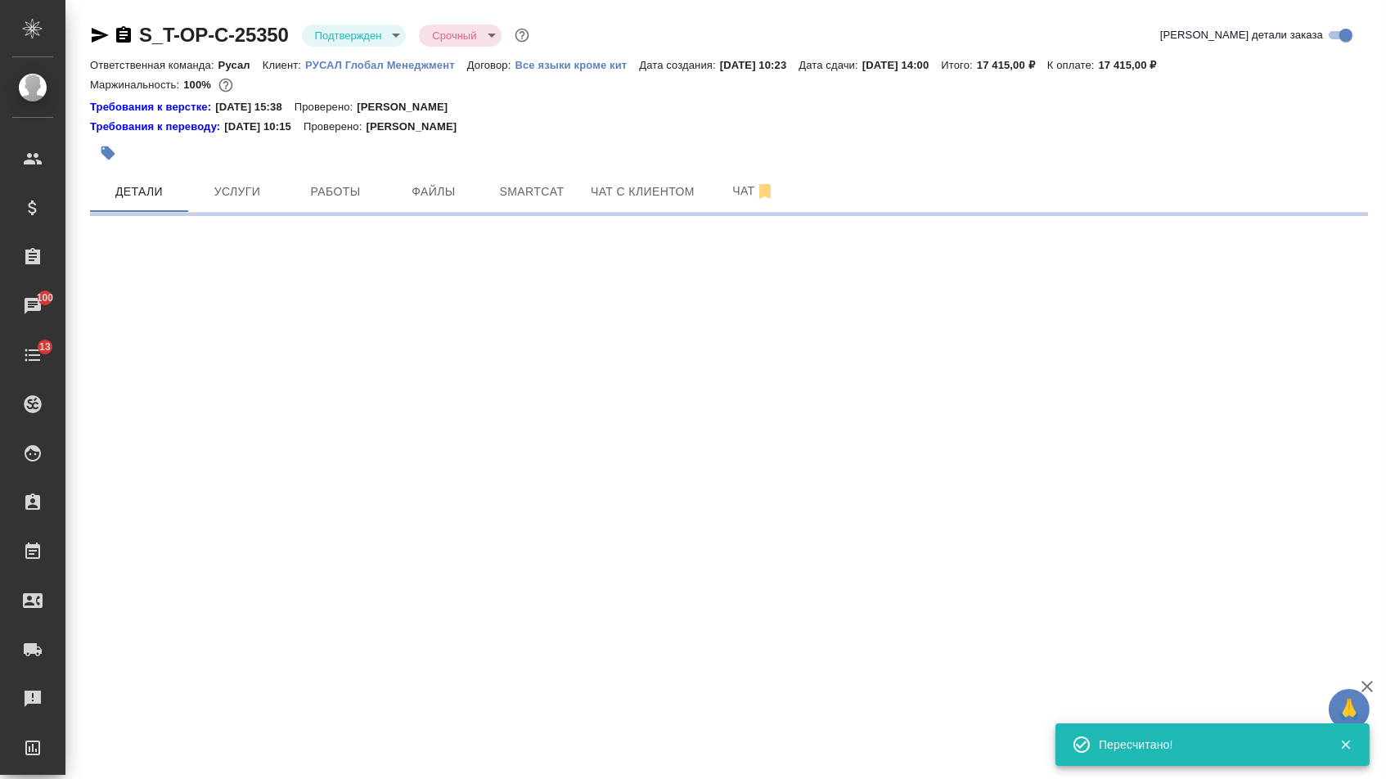
select select "RU"
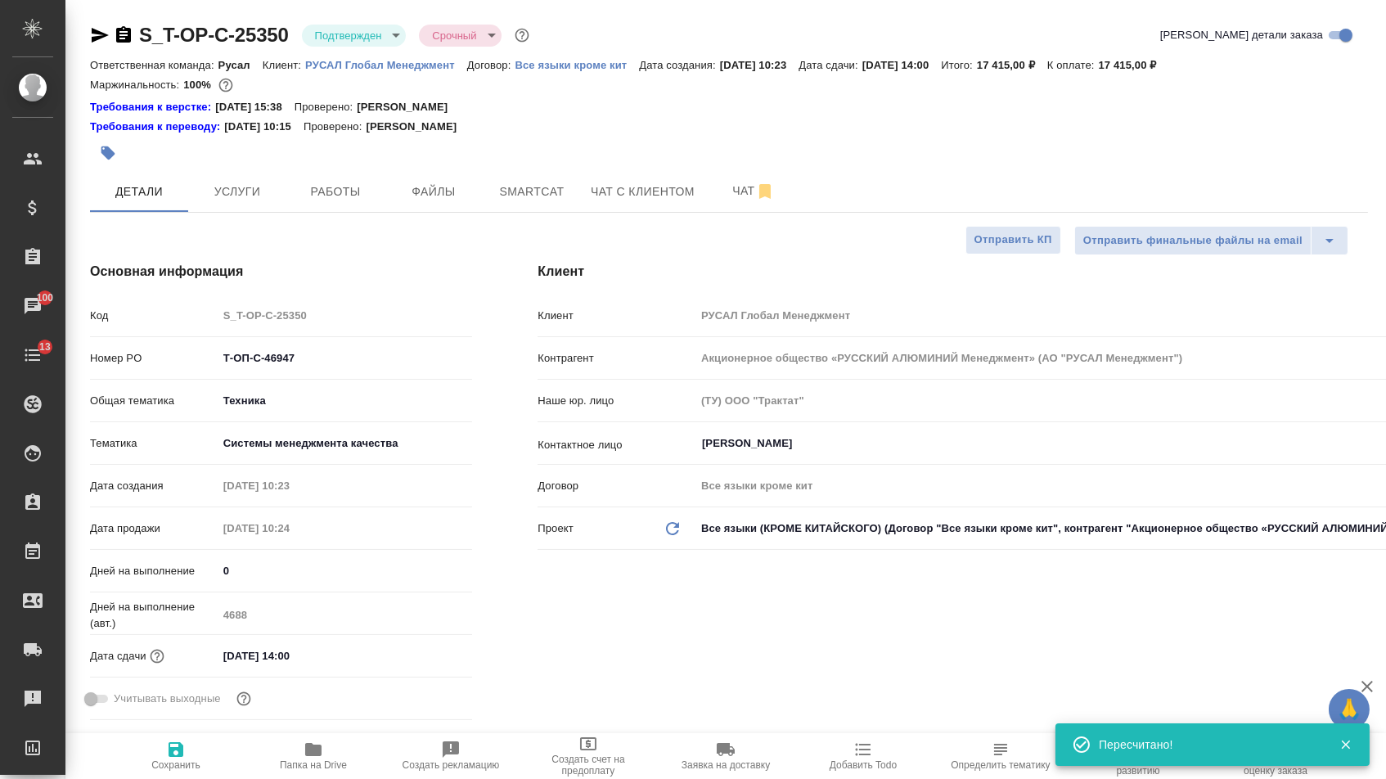
type textarea "x"
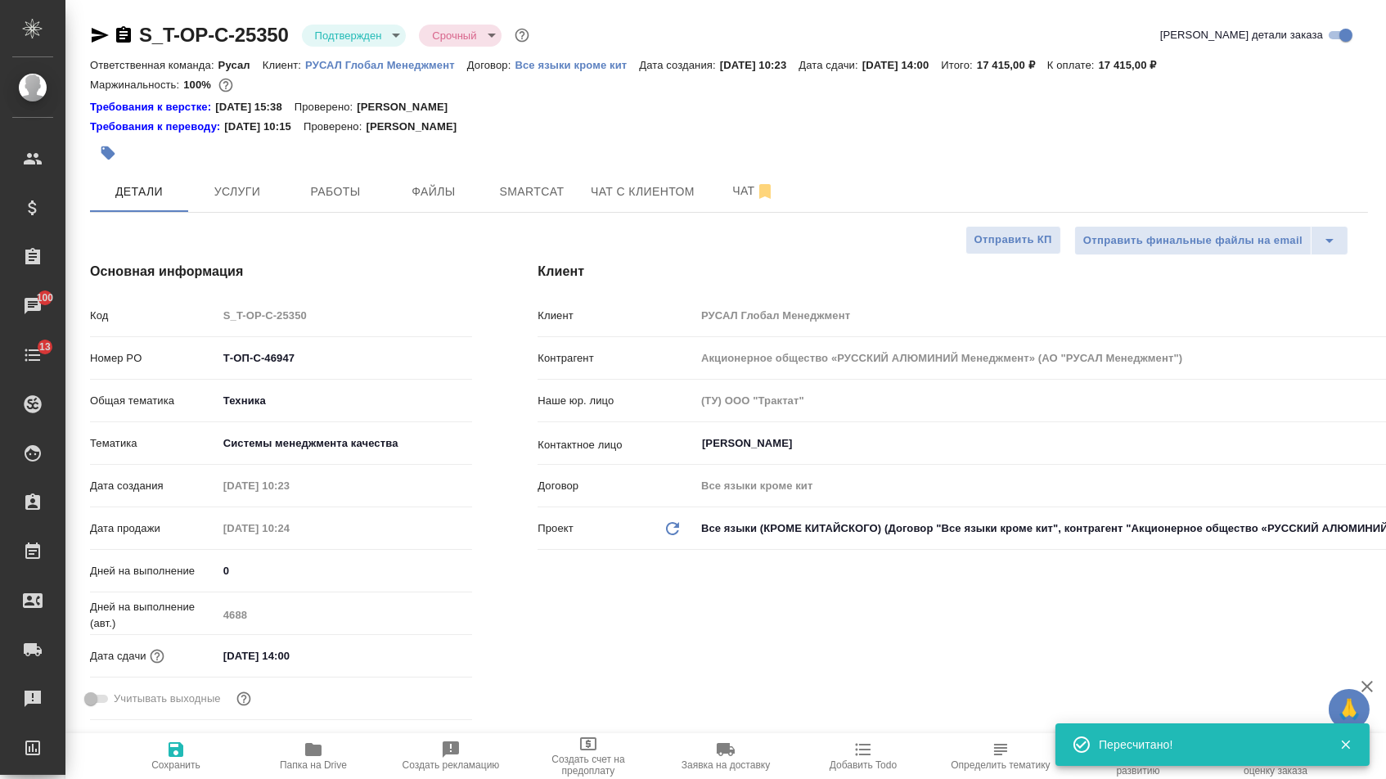
type textarea "x"
click at [102, 41] on icon "button" at bounding box center [100, 35] width 20 height 20
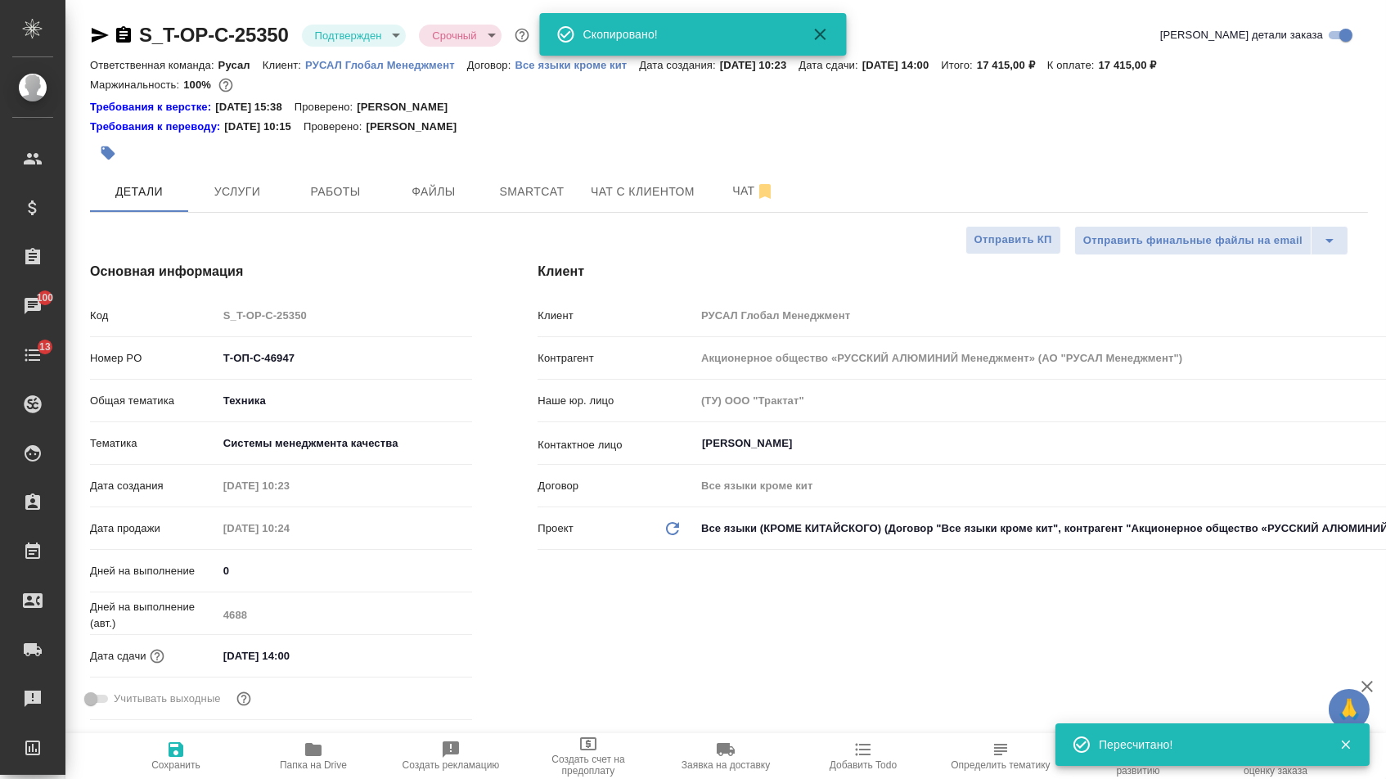
type textarea "x"
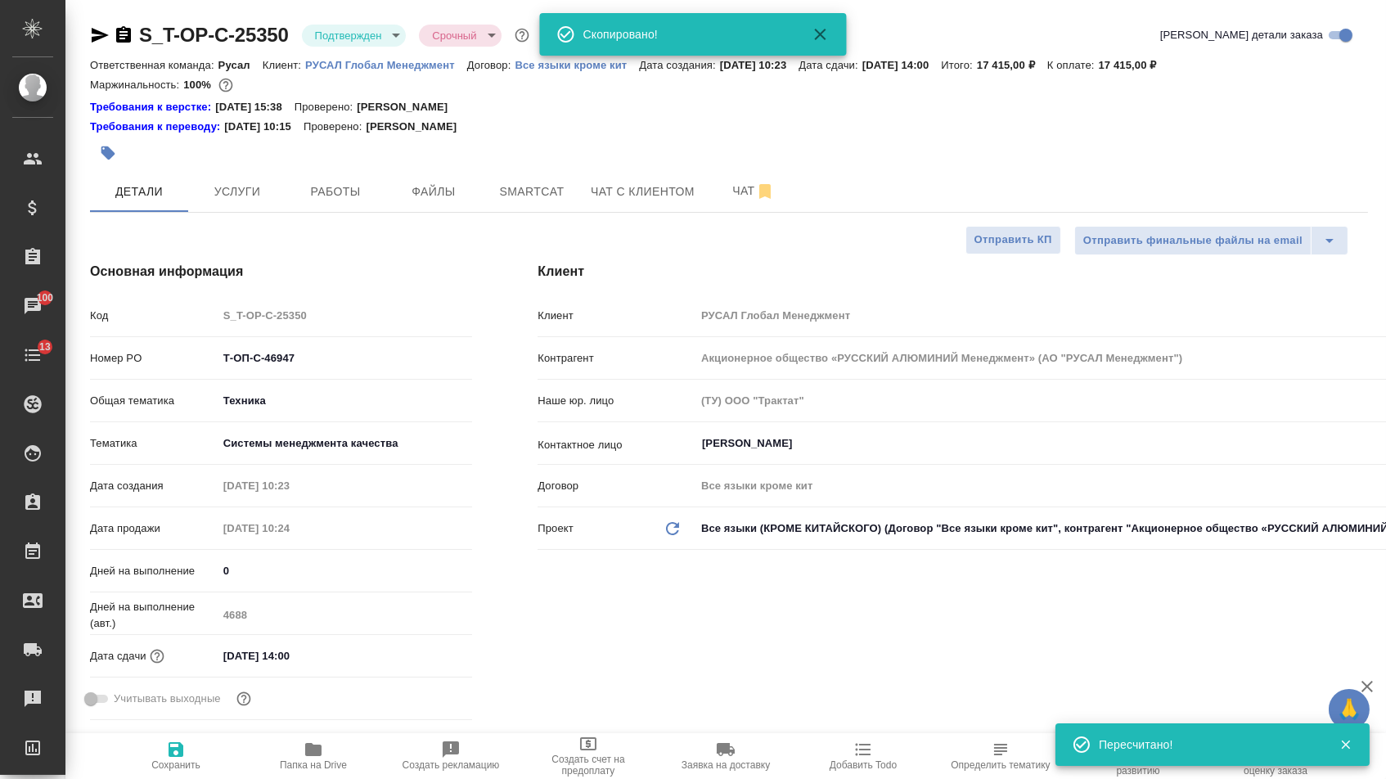
type textarea "x"
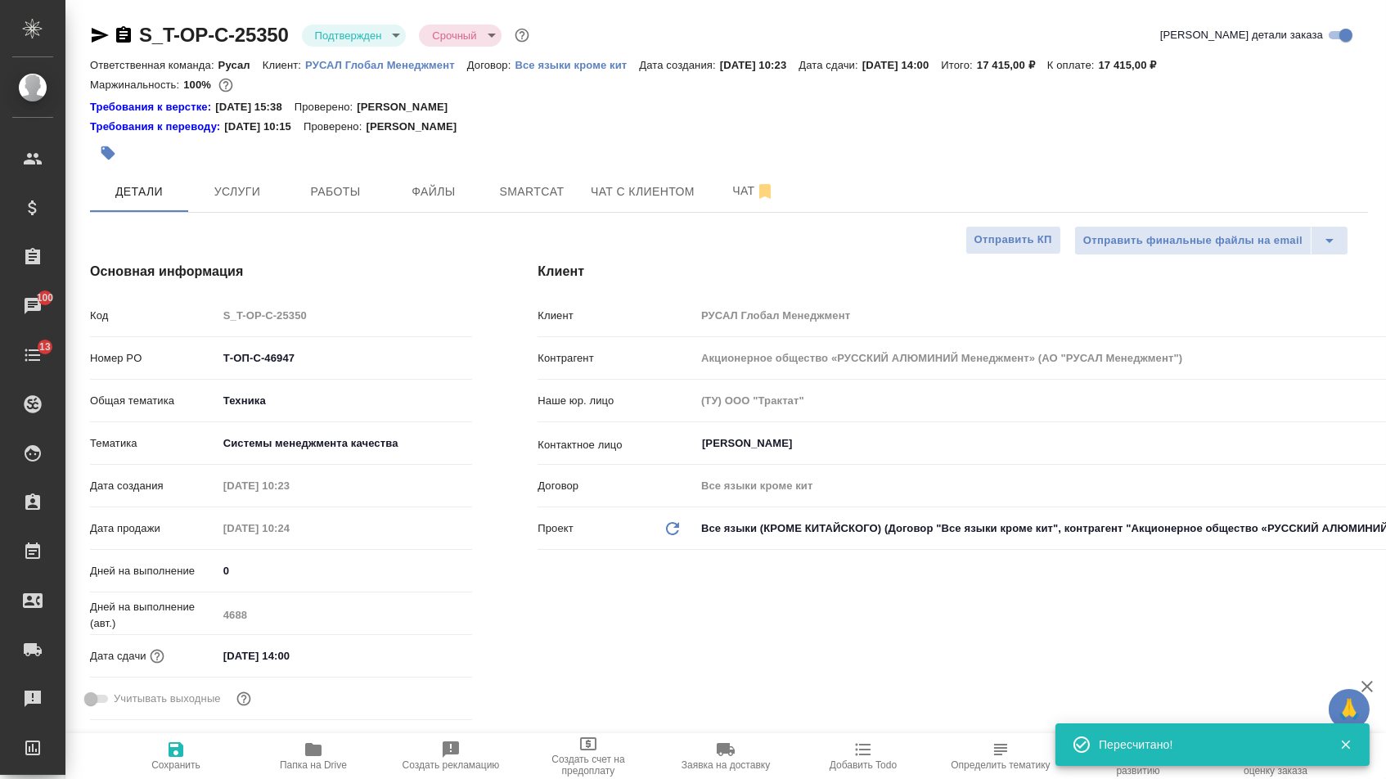
type textarea "x"
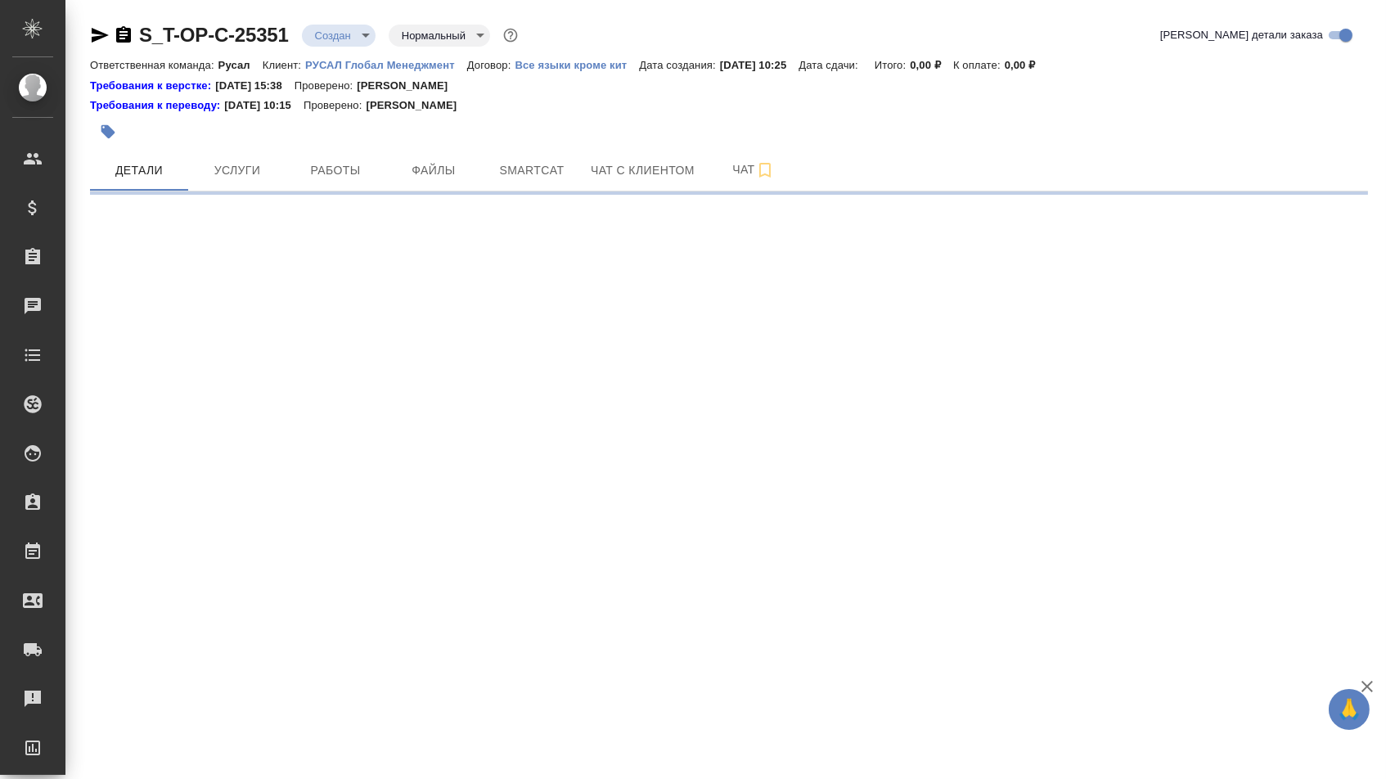
select select "RU"
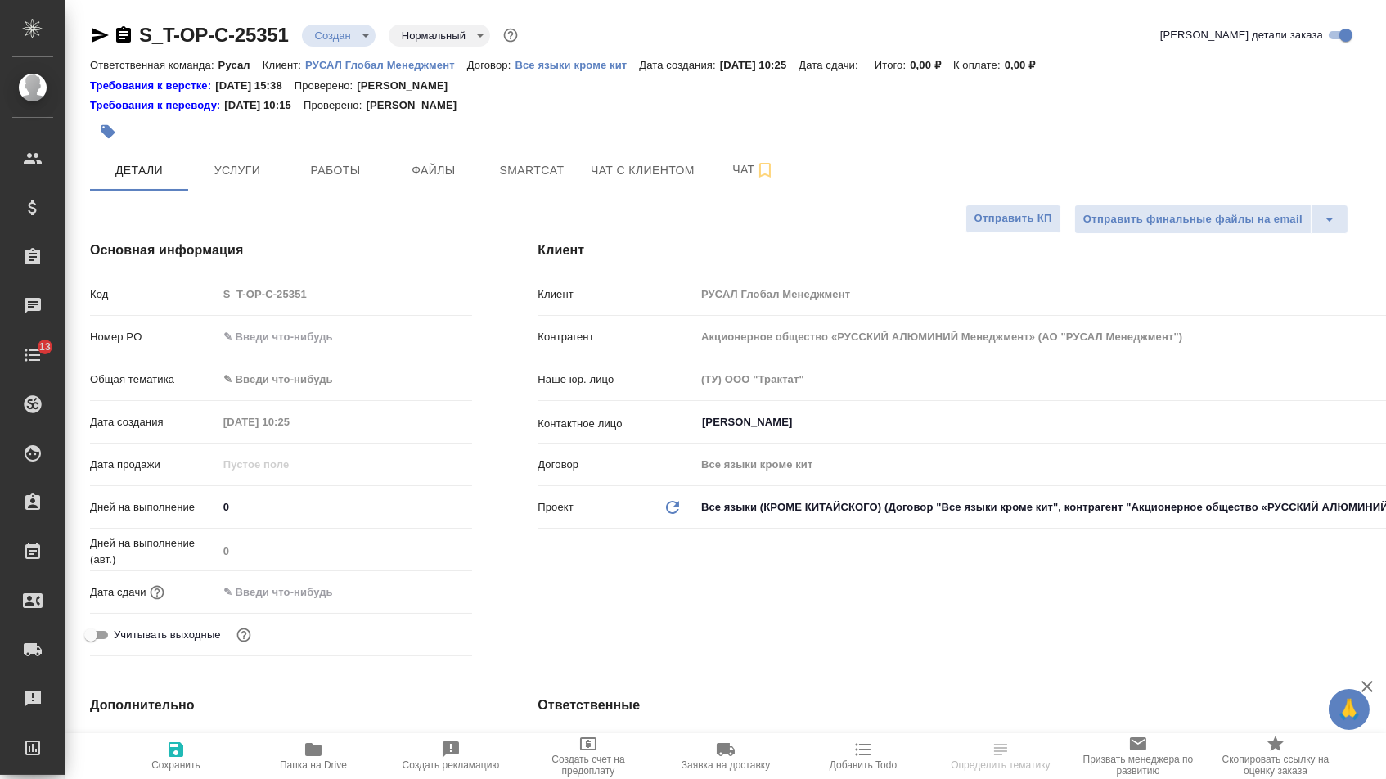
type textarea "x"
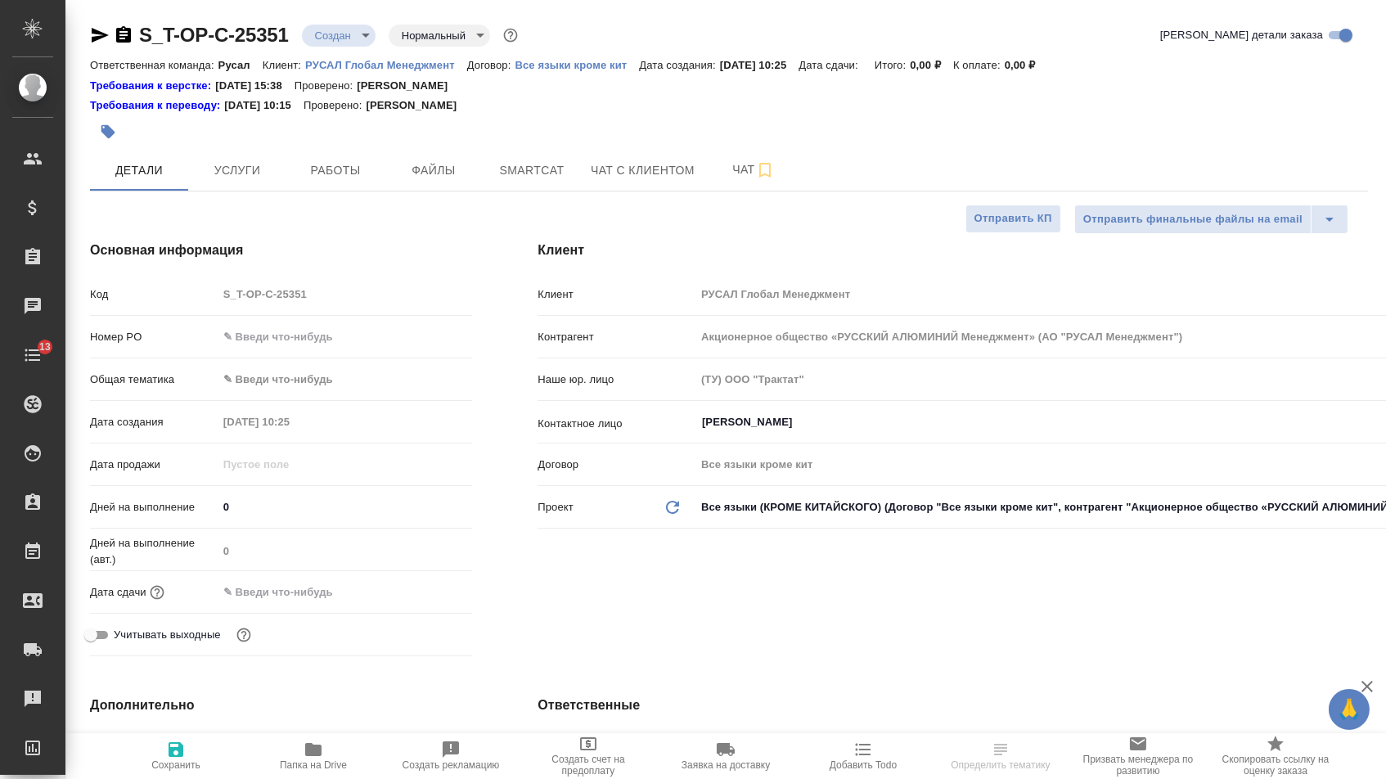
type textarea "x"
click at [326, 348] on input "text" at bounding box center [345, 337] width 254 height 24
type textarea "x"
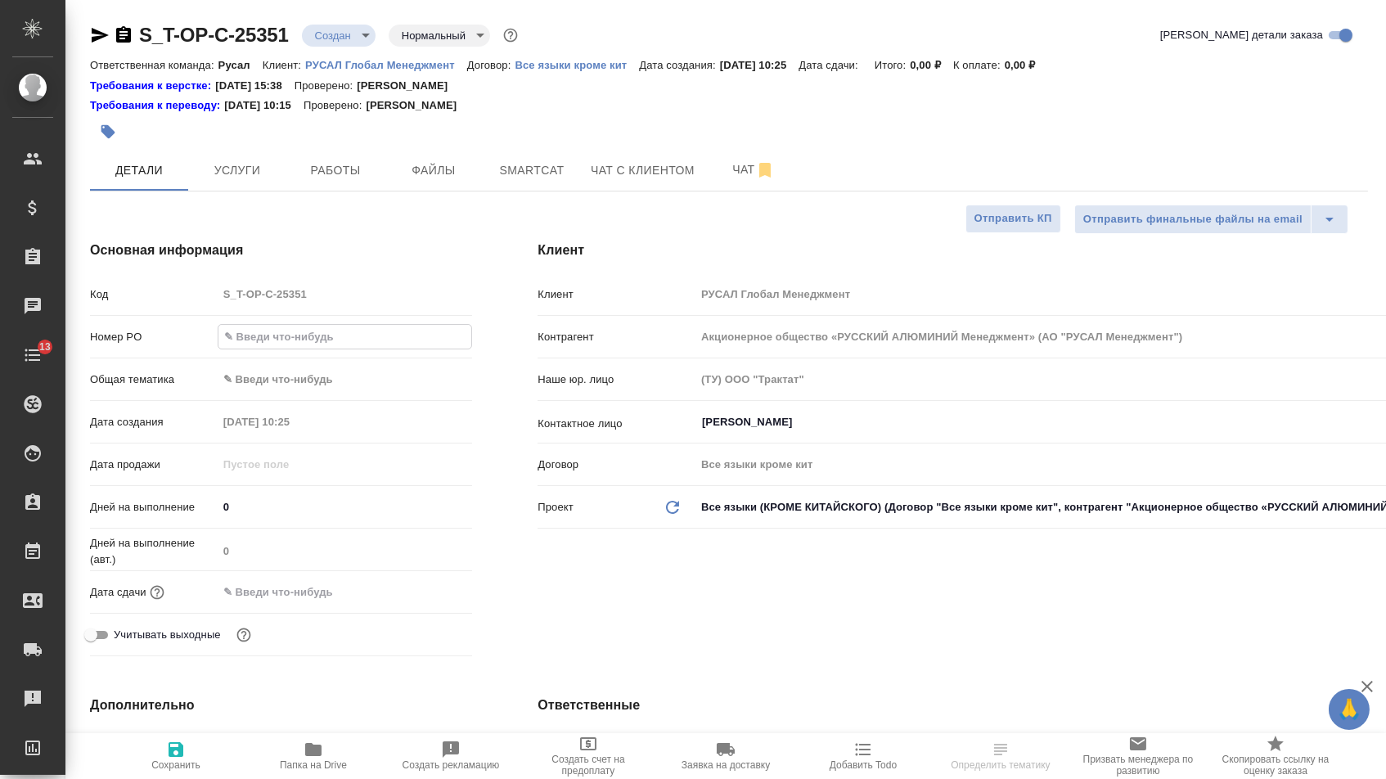
paste input "Т-ОП-С-46948"
type input "Т-ОП-С-46948"
type textarea "x"
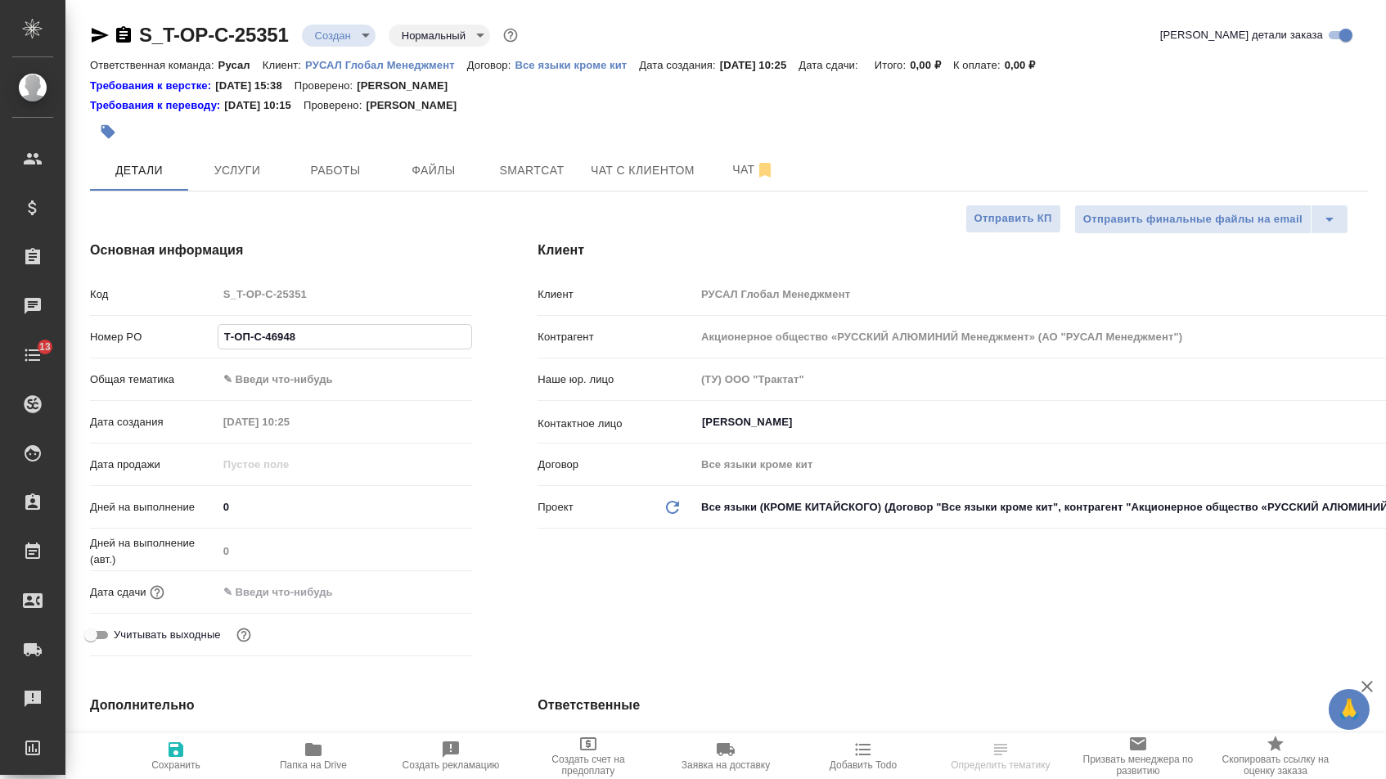
type input "Т-ОП-С-46948"
click at [288, 595] on input "text" at bounding box center [289, 592] width 143 height 24
click at [423, 600] on icon "button" at bounding box center [425, 591] width 20 height 20
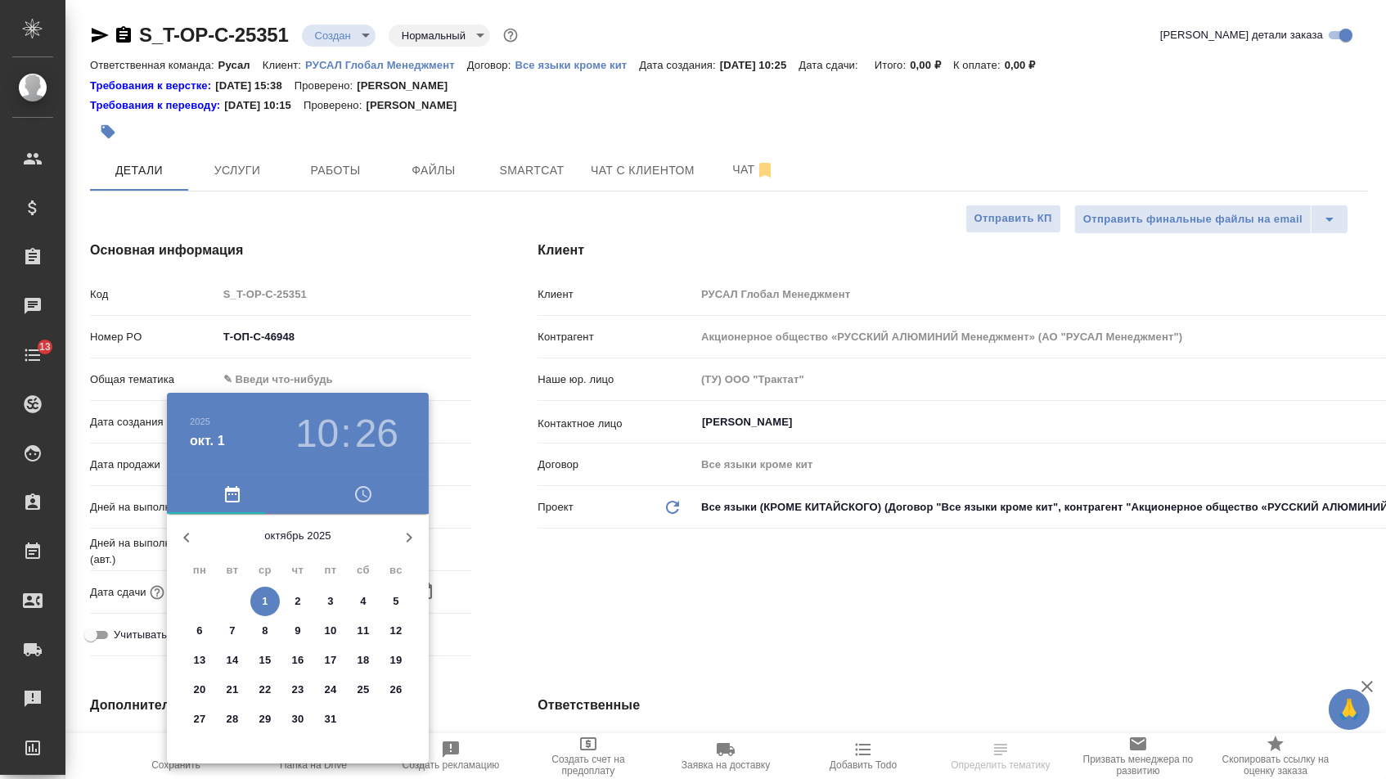
click at [302, 597] on span "2" at bounding box center [297, 601] width 29 height 16
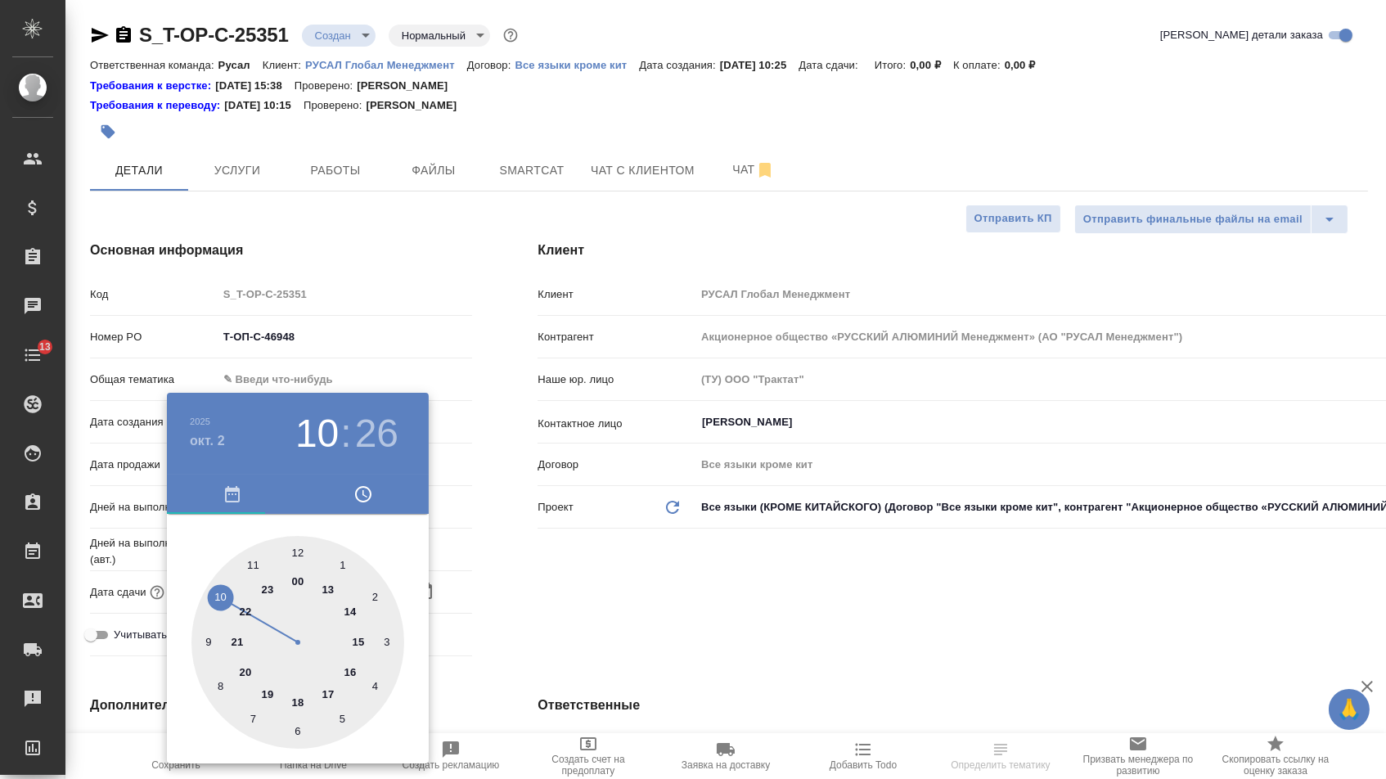
type input "[DATE] 10:26"
type textarea "x"
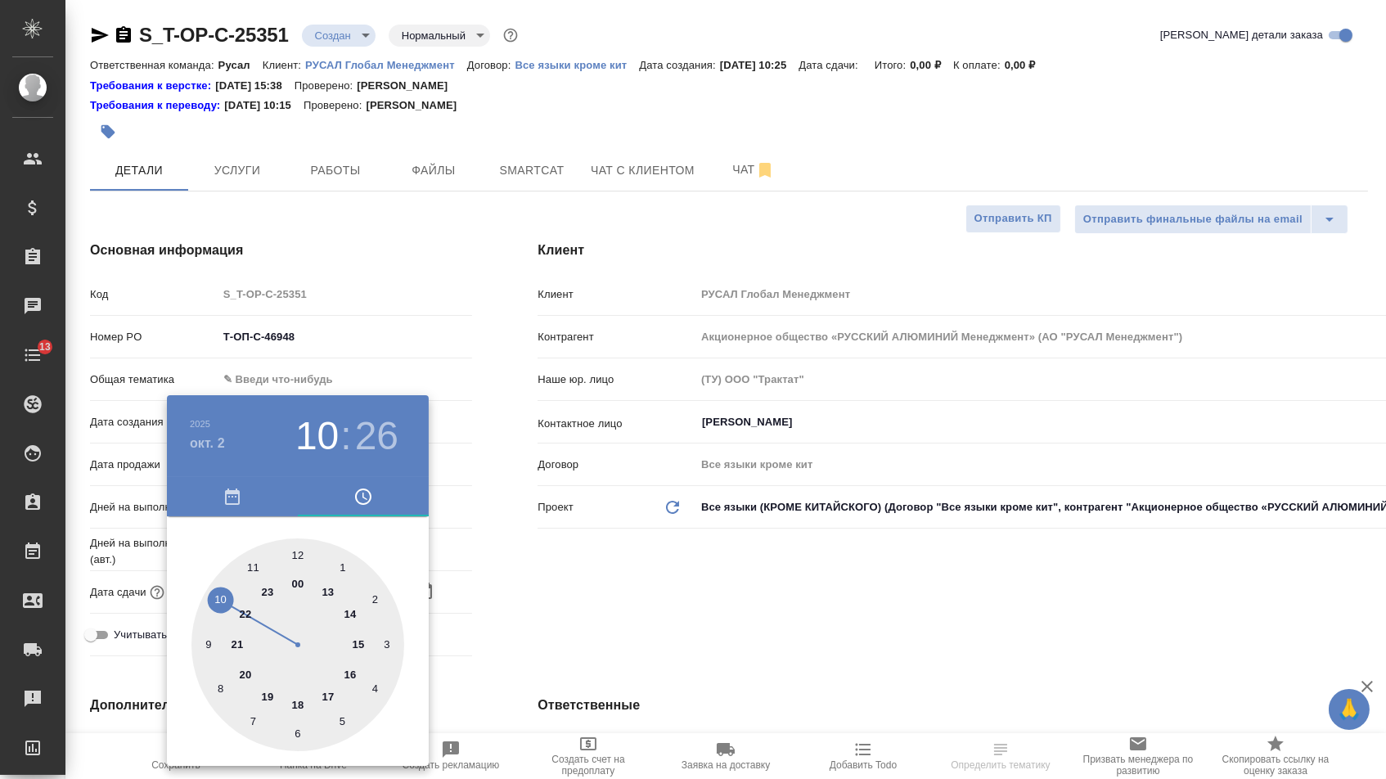
type textarea "x"
click at [222, 593] on div at bounding box center [297, 644] width 213 height 213
type textarea "x"
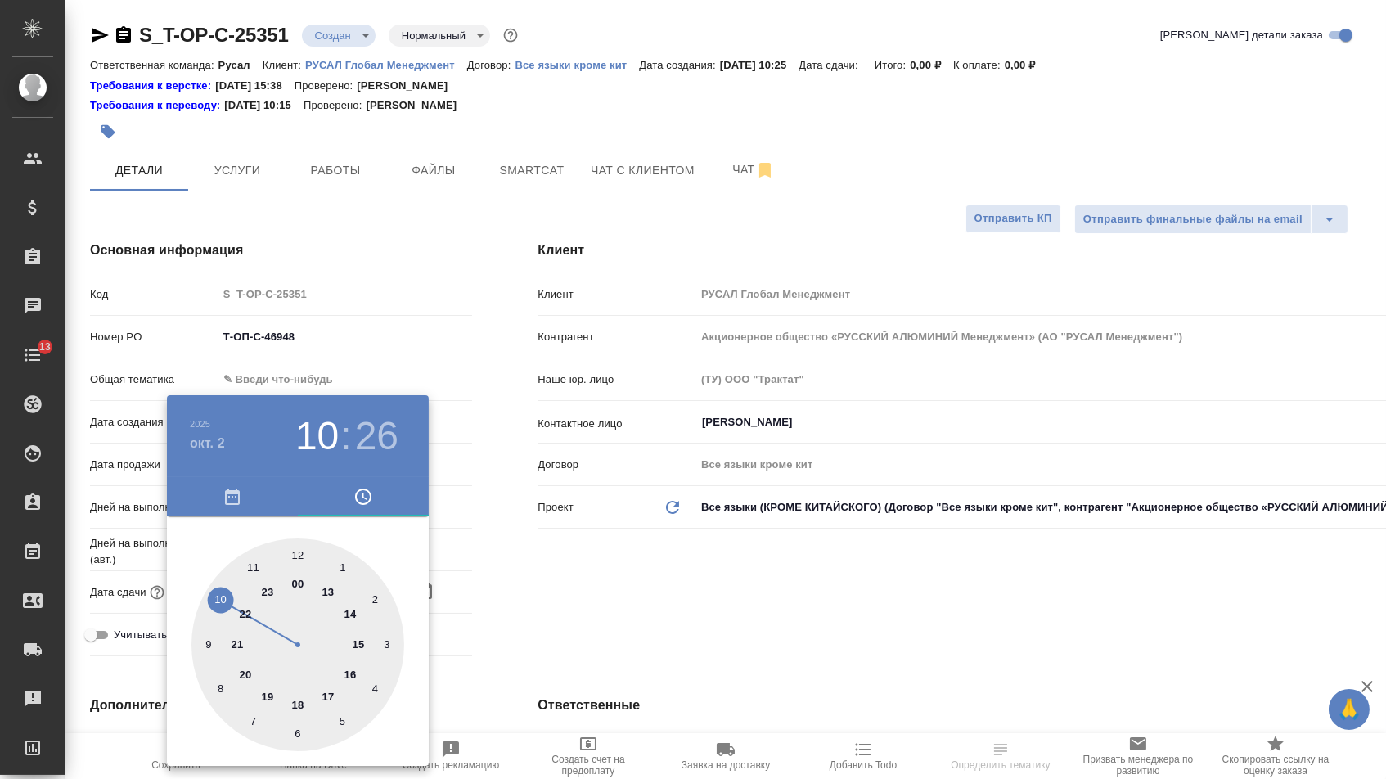
type textarea "x"
click at [298, 555] on div at bounding box center [297, 644] width 213 height 213
type input "[DATE] 10:00"
type textarea "x"
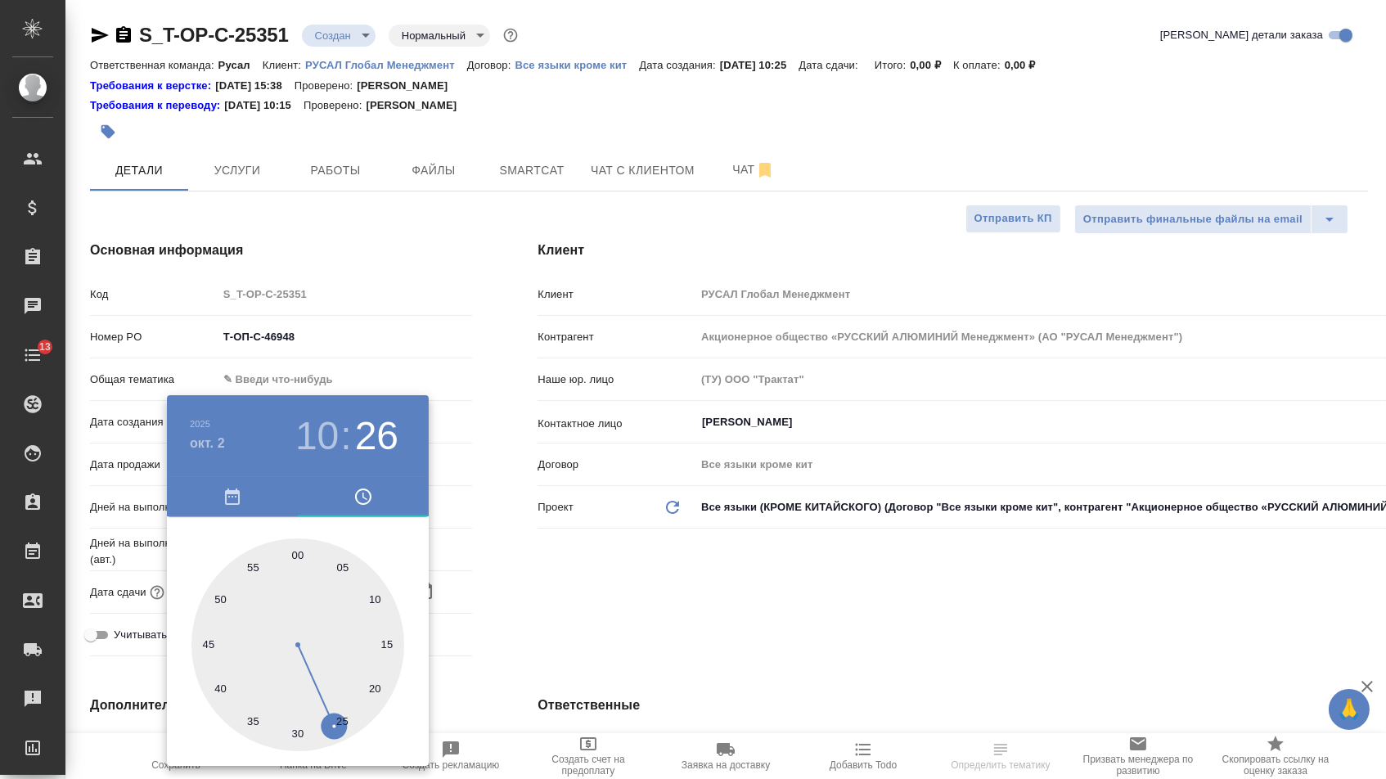
type textarea "x"
click at [587, 573] on div at bounding box center [693, 389] width 1386 height 779
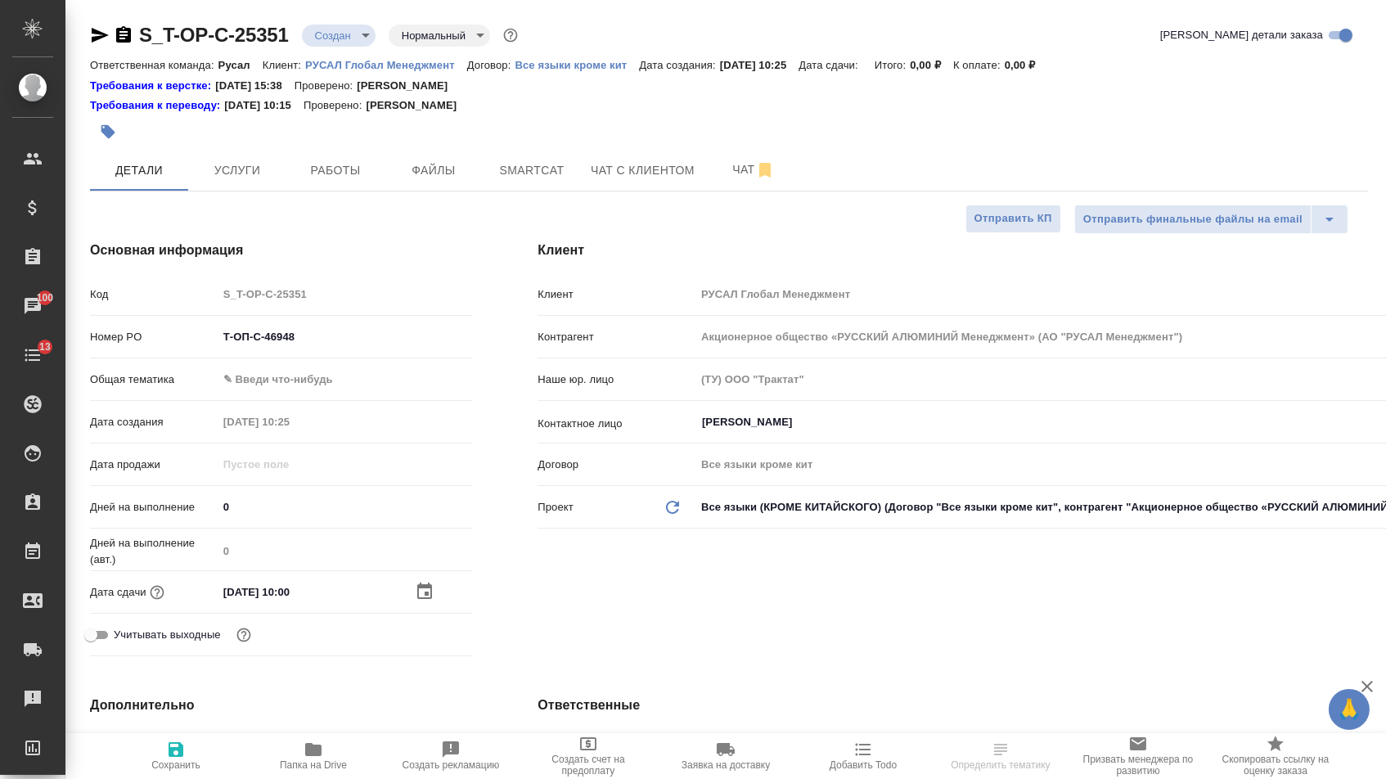
select select "RU"
type textarea "x"
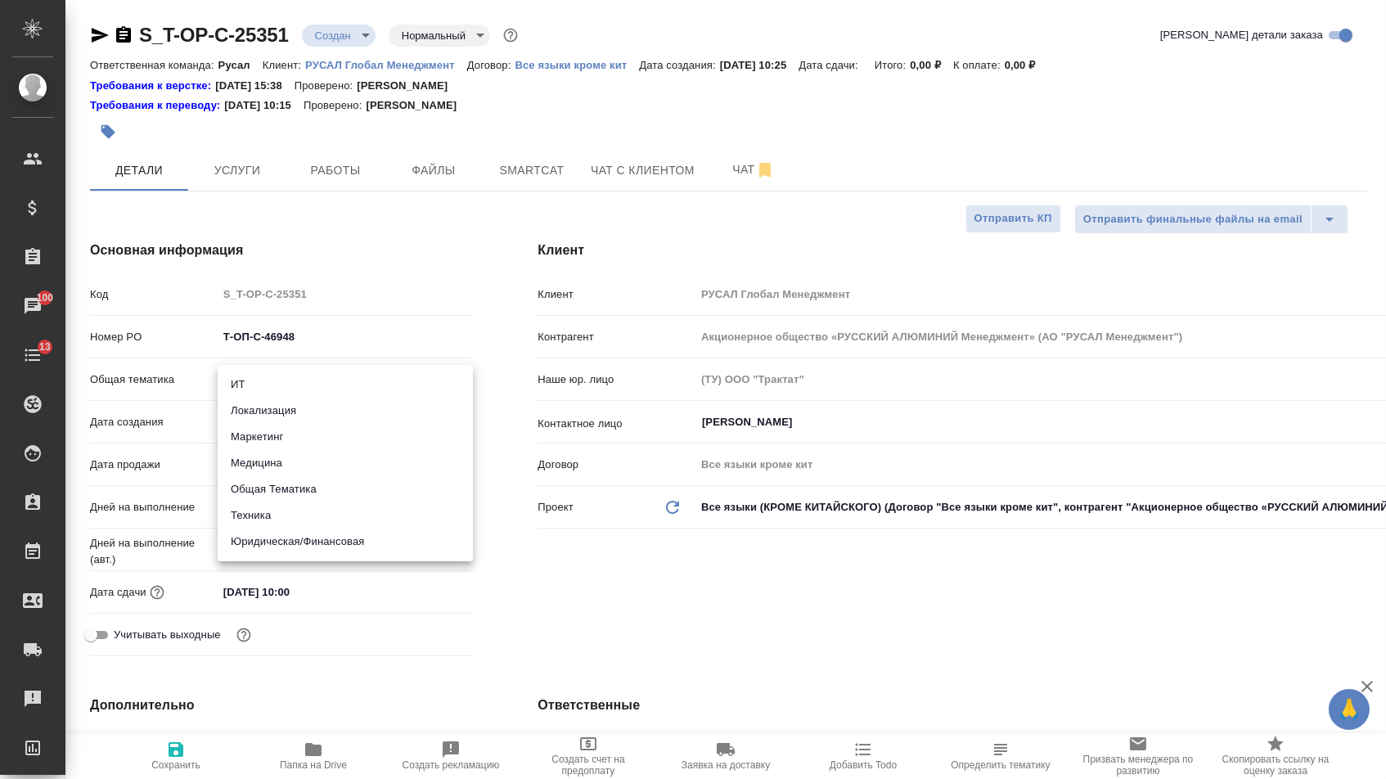
drag, startPoint x: 330, startPoint y: 385, endPoint x: 296, endPoint y: 473, distance: 94.0
click at [330, 386] on body "🙏 .cls-1 fill:#fff; AWATERA [PERSON_NAME] Спецификации Заказы 100 Чаты 13 Todo …" at bounding box center [693, 389] width 1386 height 779
click at [273, 506] on li "Техника" at bounding box center [345, 515] width 255 height 26
type input "tech"
type textarea "x"
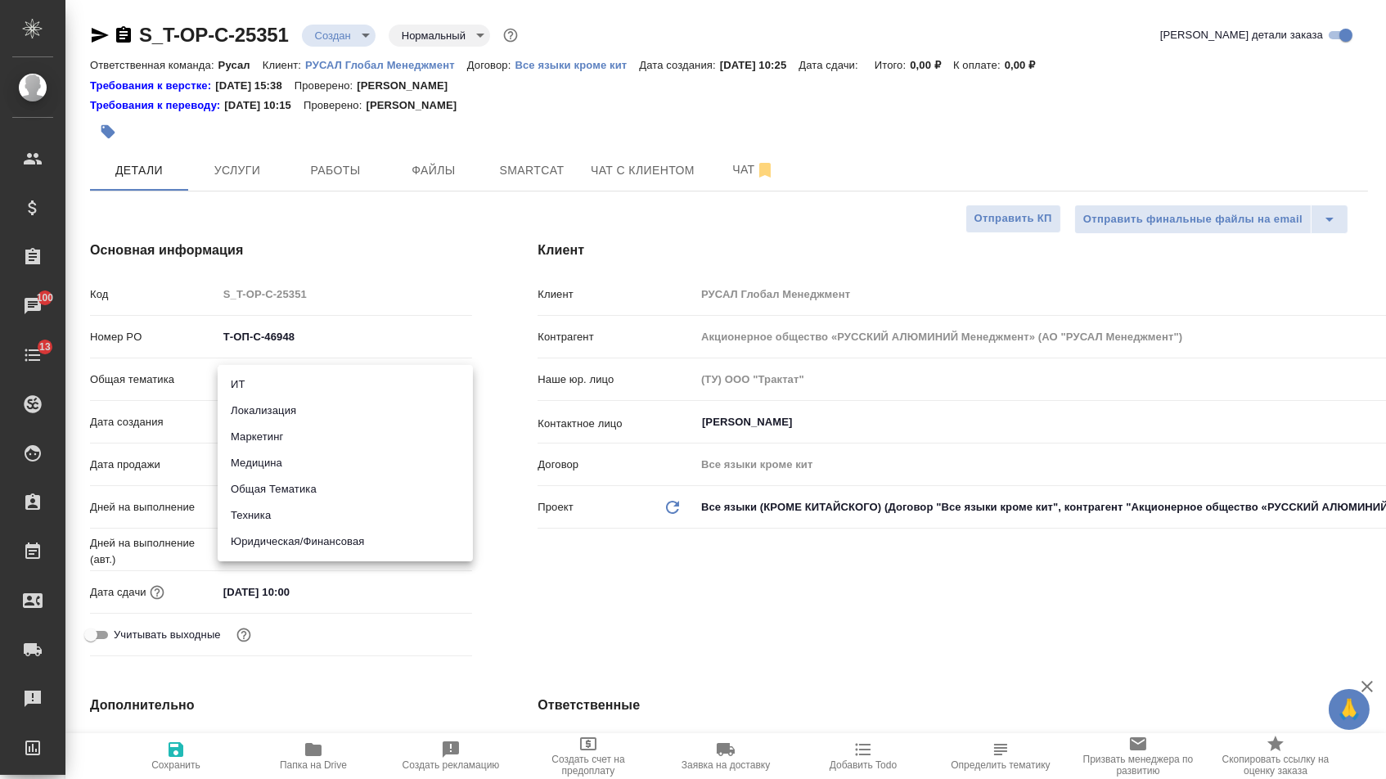
type textarea "x"
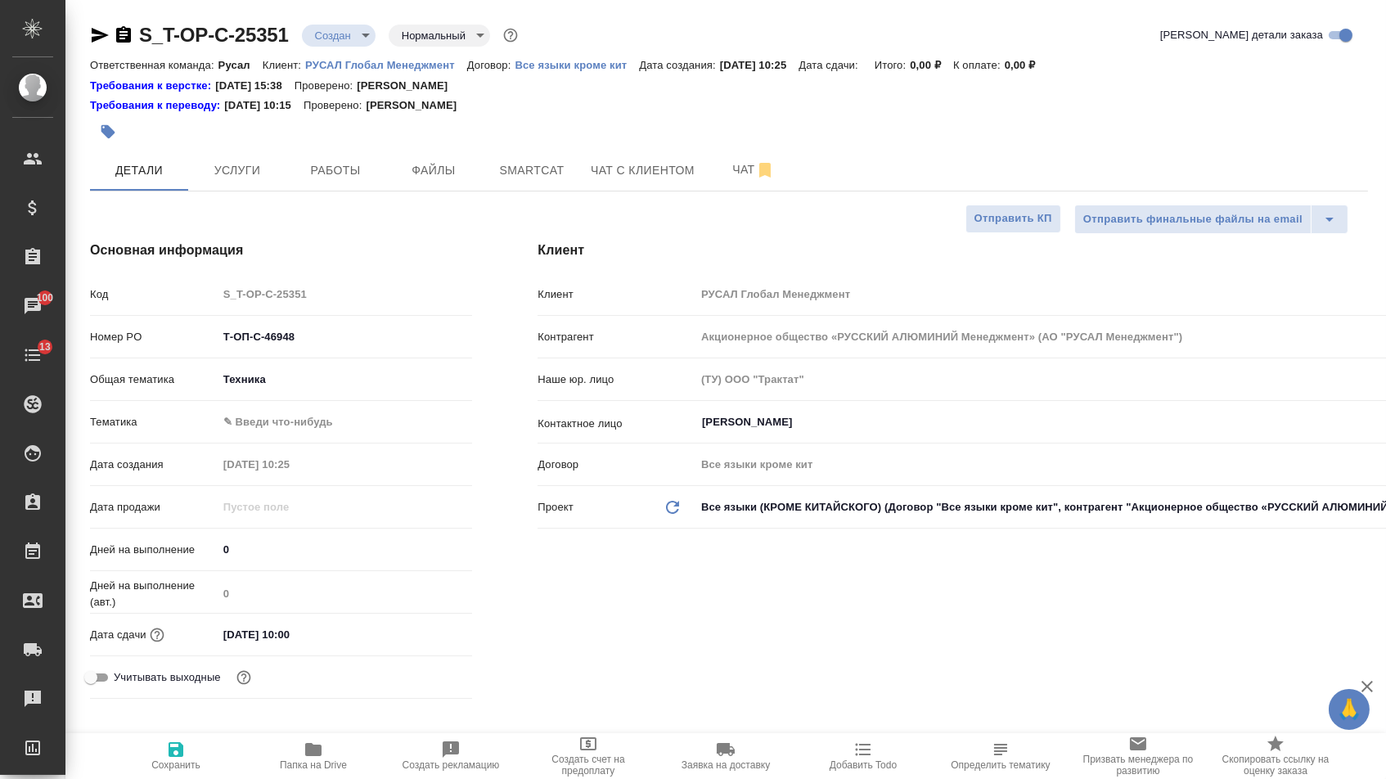
click at [292, 415] on body "🙏 .cls-1 fill:#fff; AWATERA [PERSON_NAME] Спецификации Заказы 100 Чаты 13 Todo …" at bounding box center [693, 389] width 1386 height 779
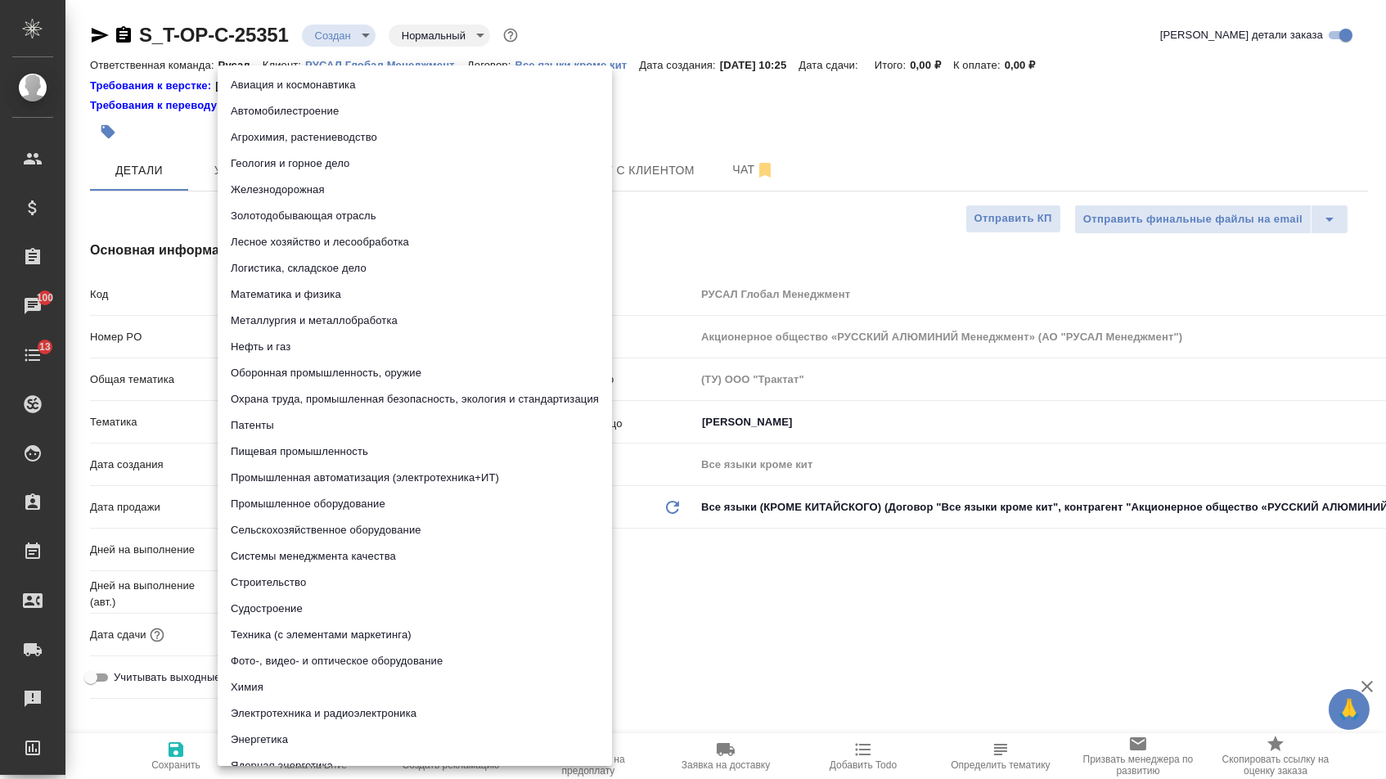
click at [274, 500] on li "Промышленное оборудование" at bounding box center [415, 504] width 394 height 26
type textarea "x"
type input "5f647205b73bc97568ca66bc"
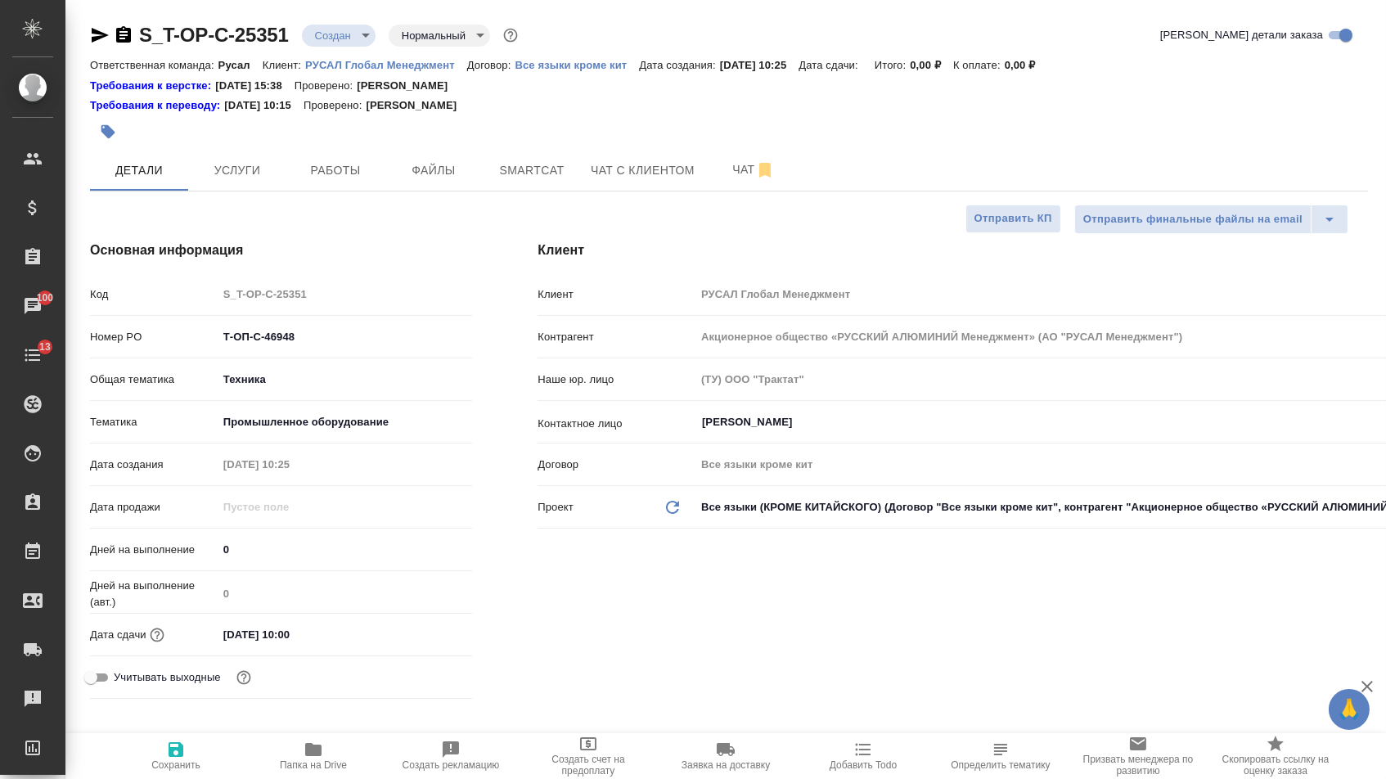
click at [189, 751] on span "Сохранить" at bounding box center [176, 754] width 118 height 31
type textarea "x"
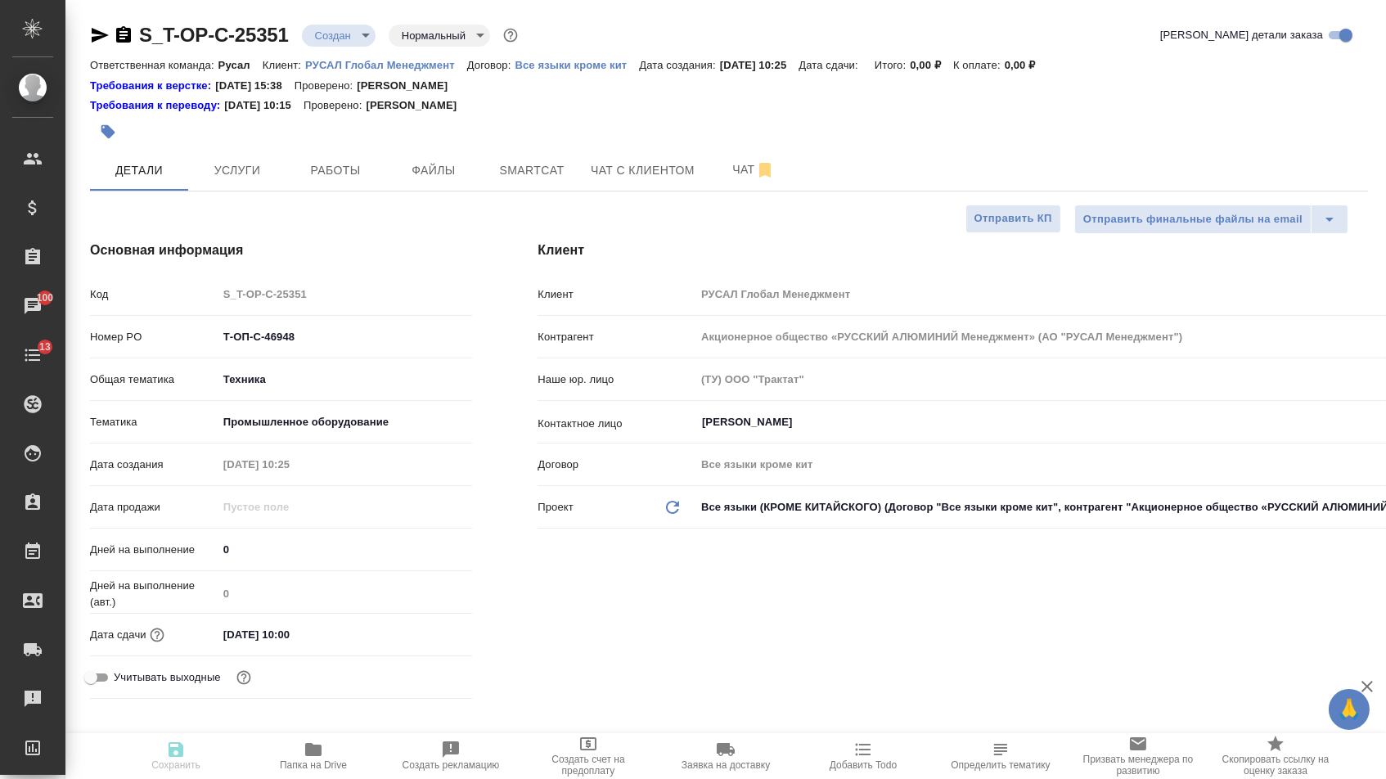
type textarea "x"
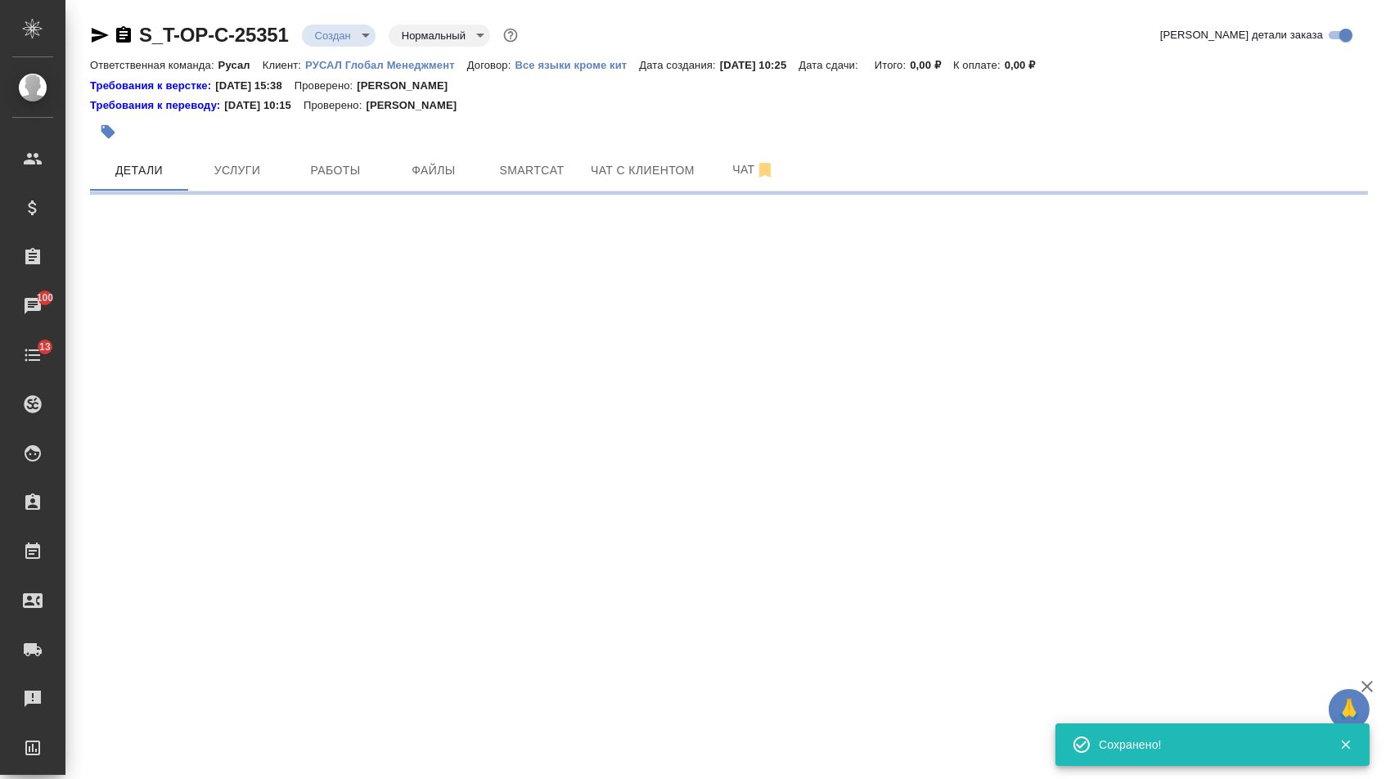
select select "RU"
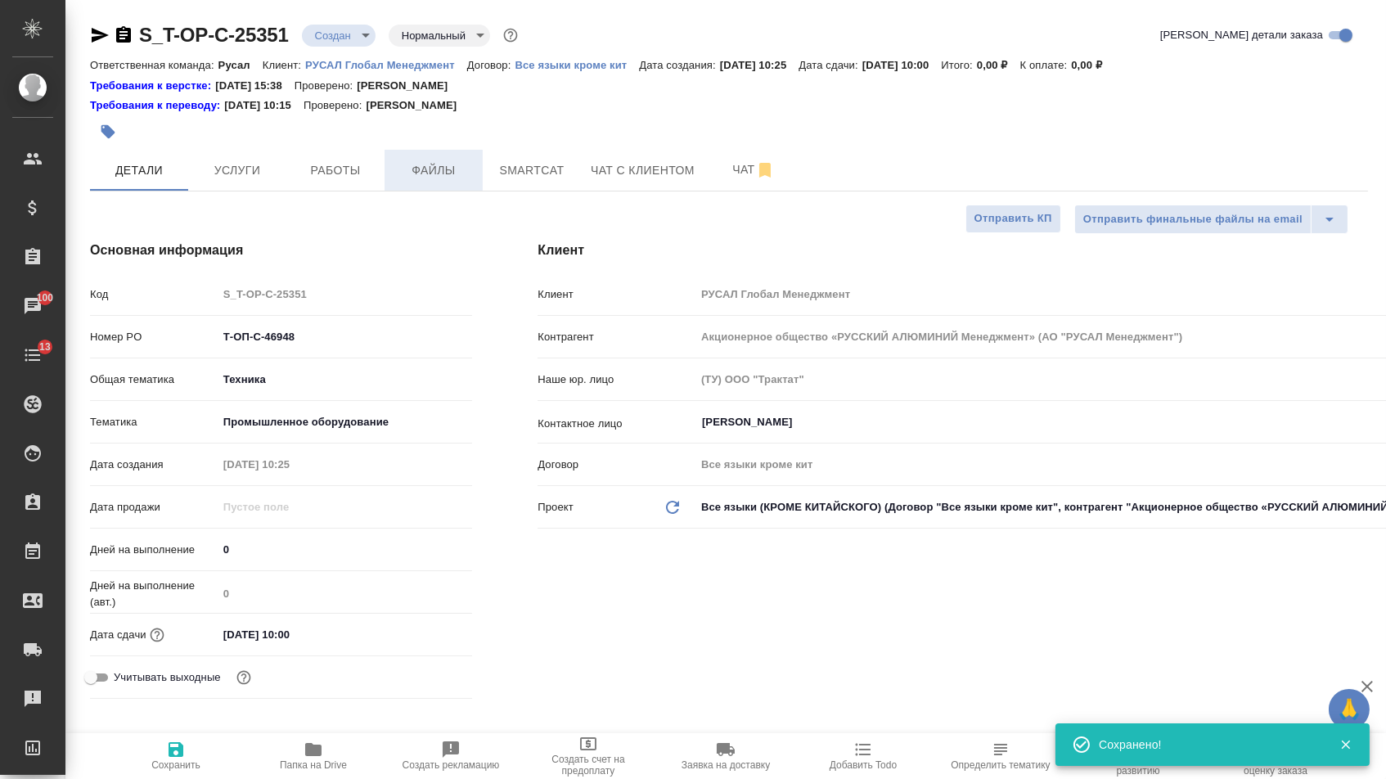
type textarea "x"
click at [444, 173] on span "Файлы" at bounding box center [433, 170] width 79 height 20
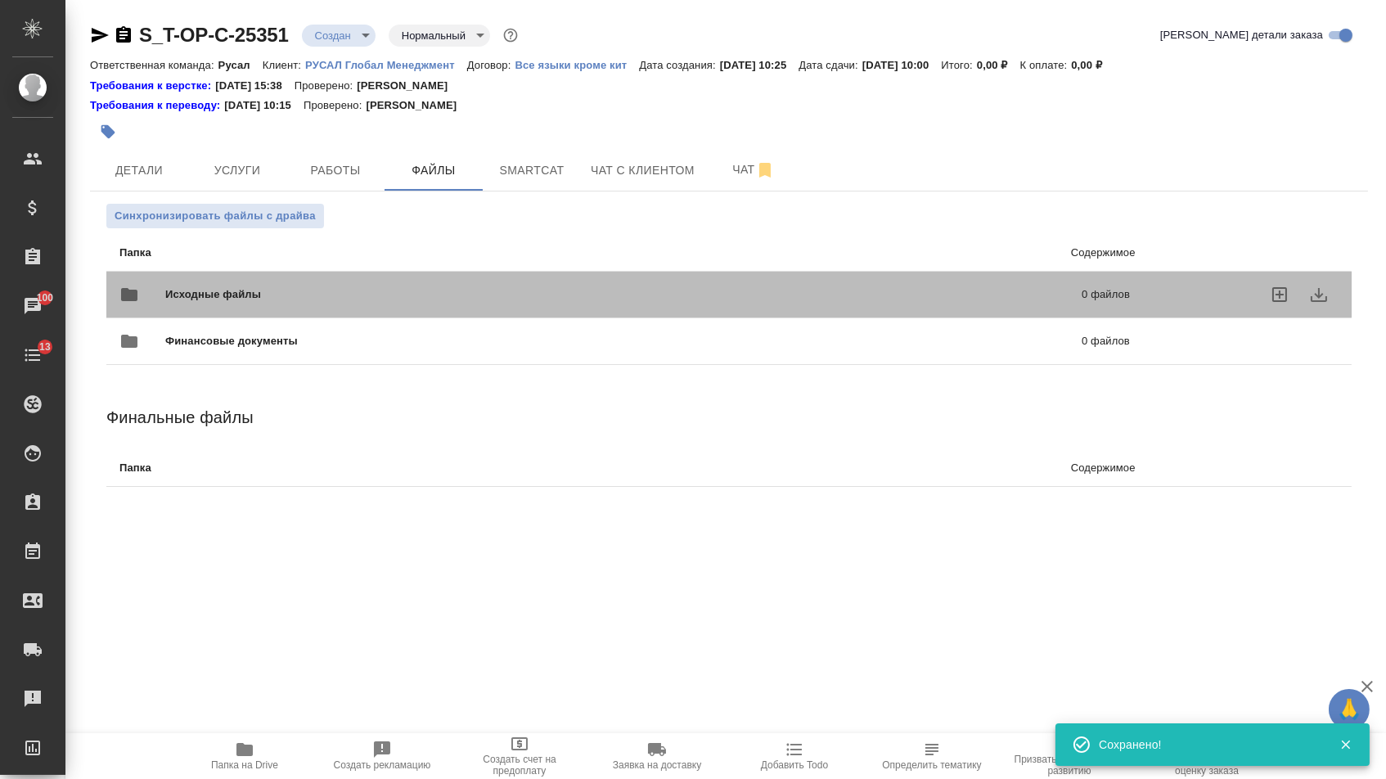
click at [261, 299] on span "Исходные файлы" at bounding box center [418, 294] width 506 height 16
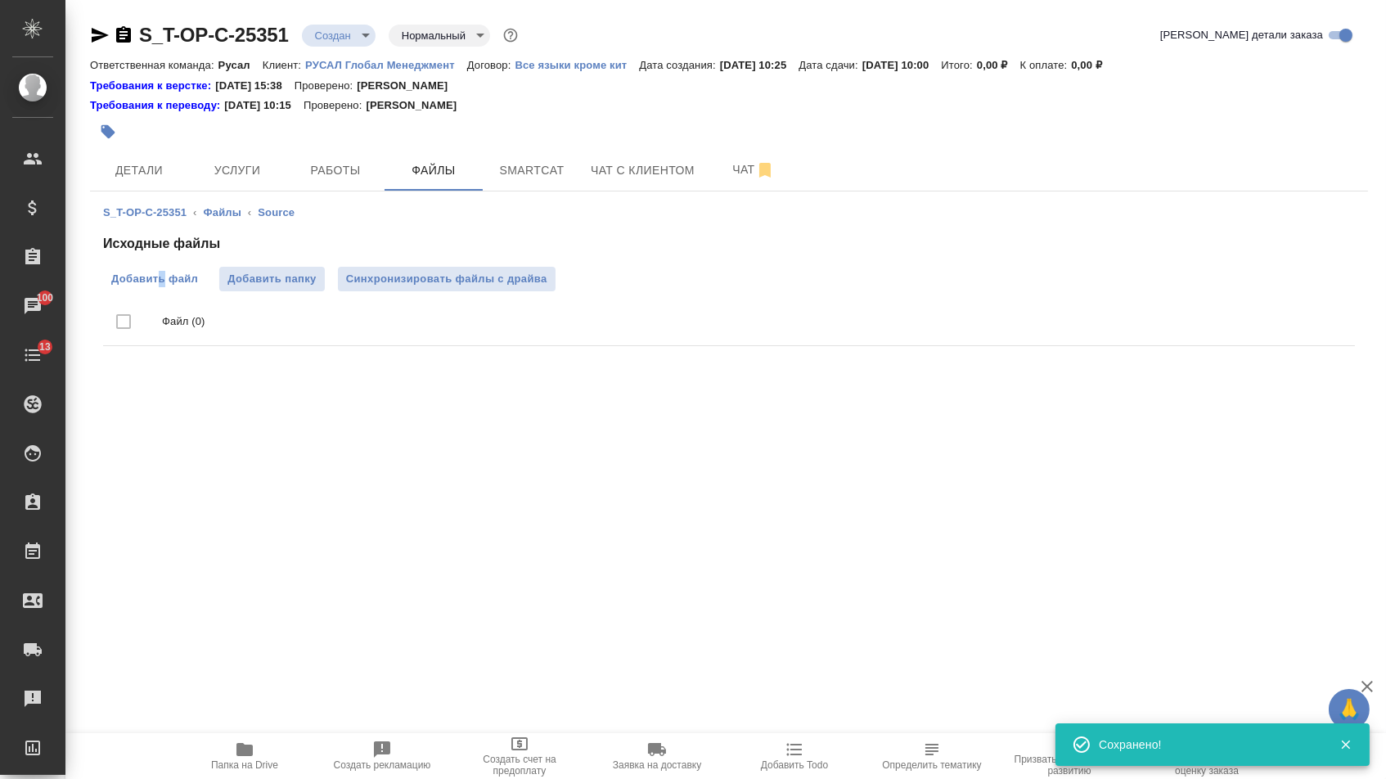
click at [160, 280] on span "Добавить файл" at bounding box center [154, 279] width 87 height 16
click at [0, 0] on input "Добавить файл" at bounding box center [0, 0] width 0 height 0
click at [263, 155] on button "Услуги" at bounding box center [237, 170] width 98 height 41
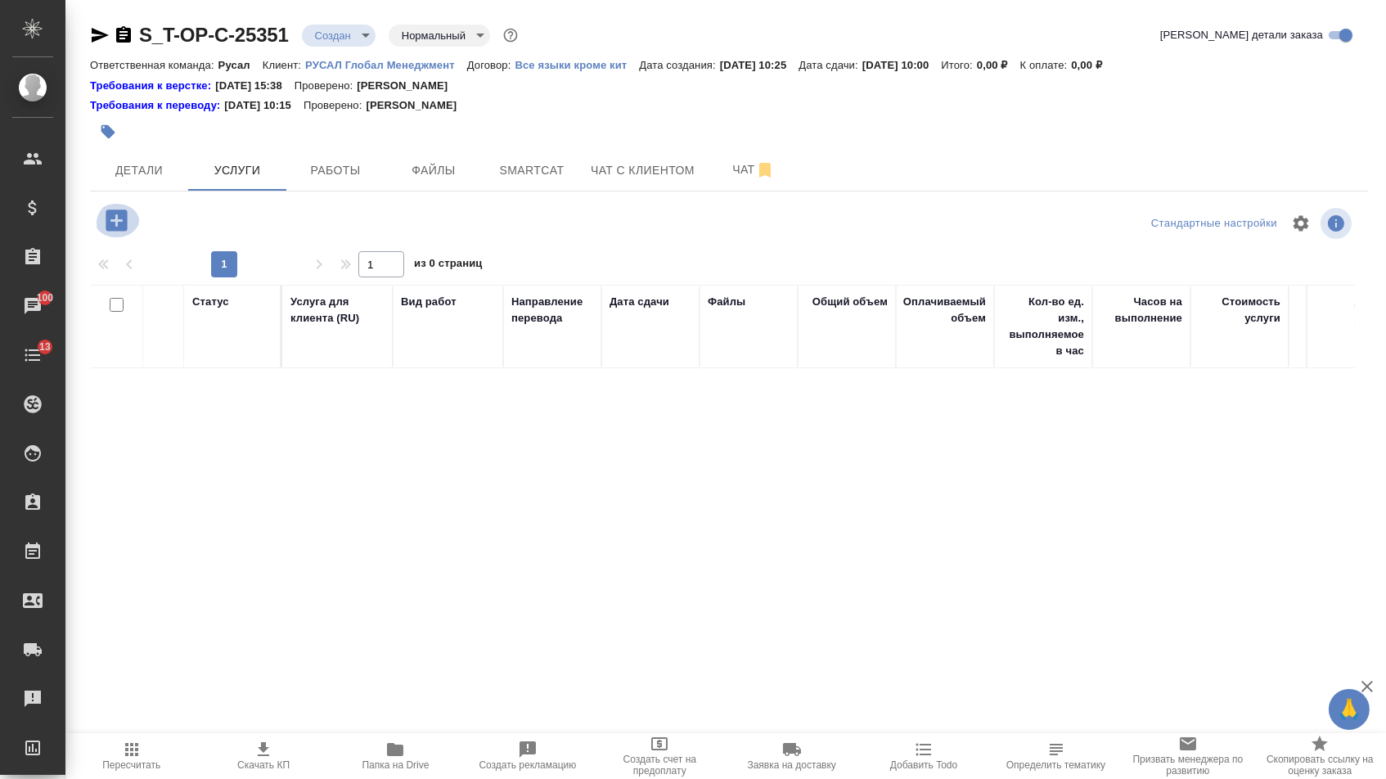
click at [112, 226] on icon "button" at bounding box center [116, 220] width 29 height 29
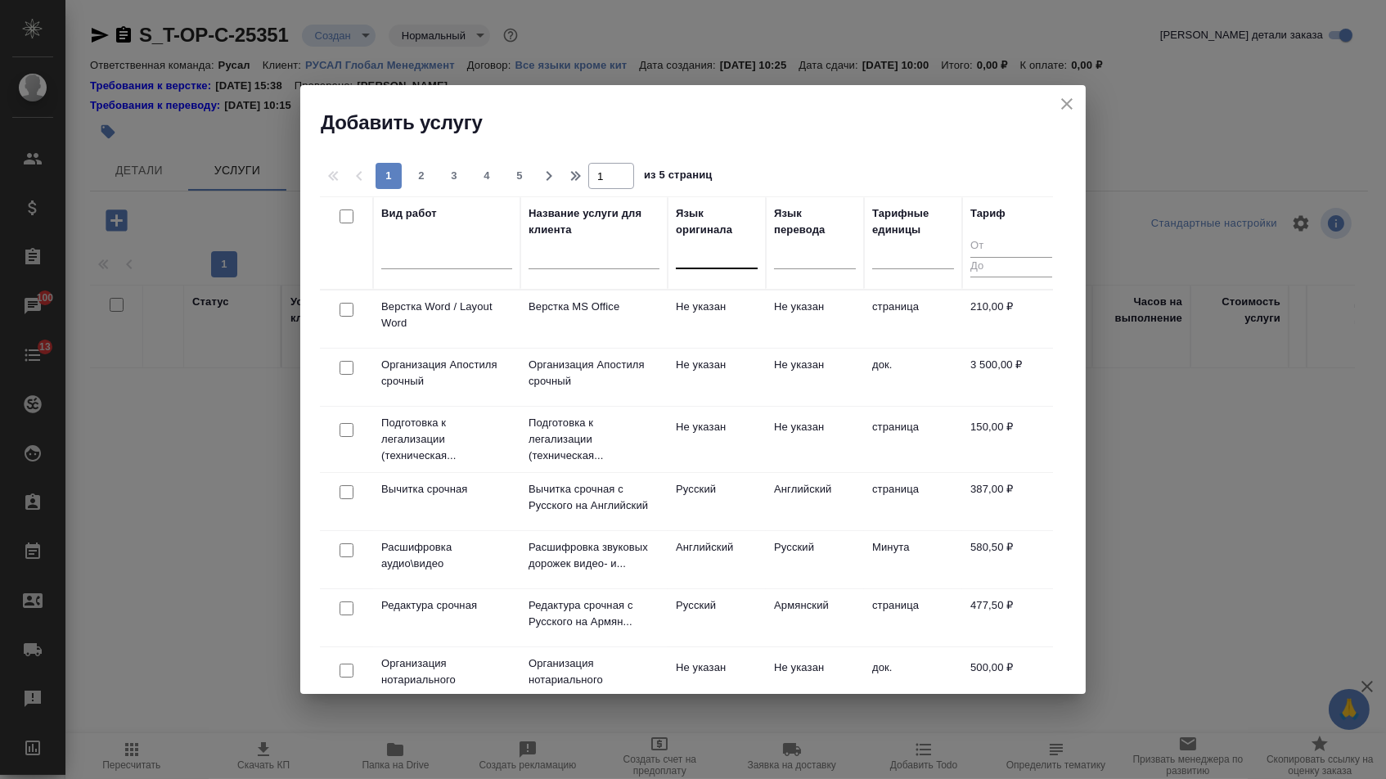
click at [724, 260] on div at bounding box center [717, 252] width 82 height 24
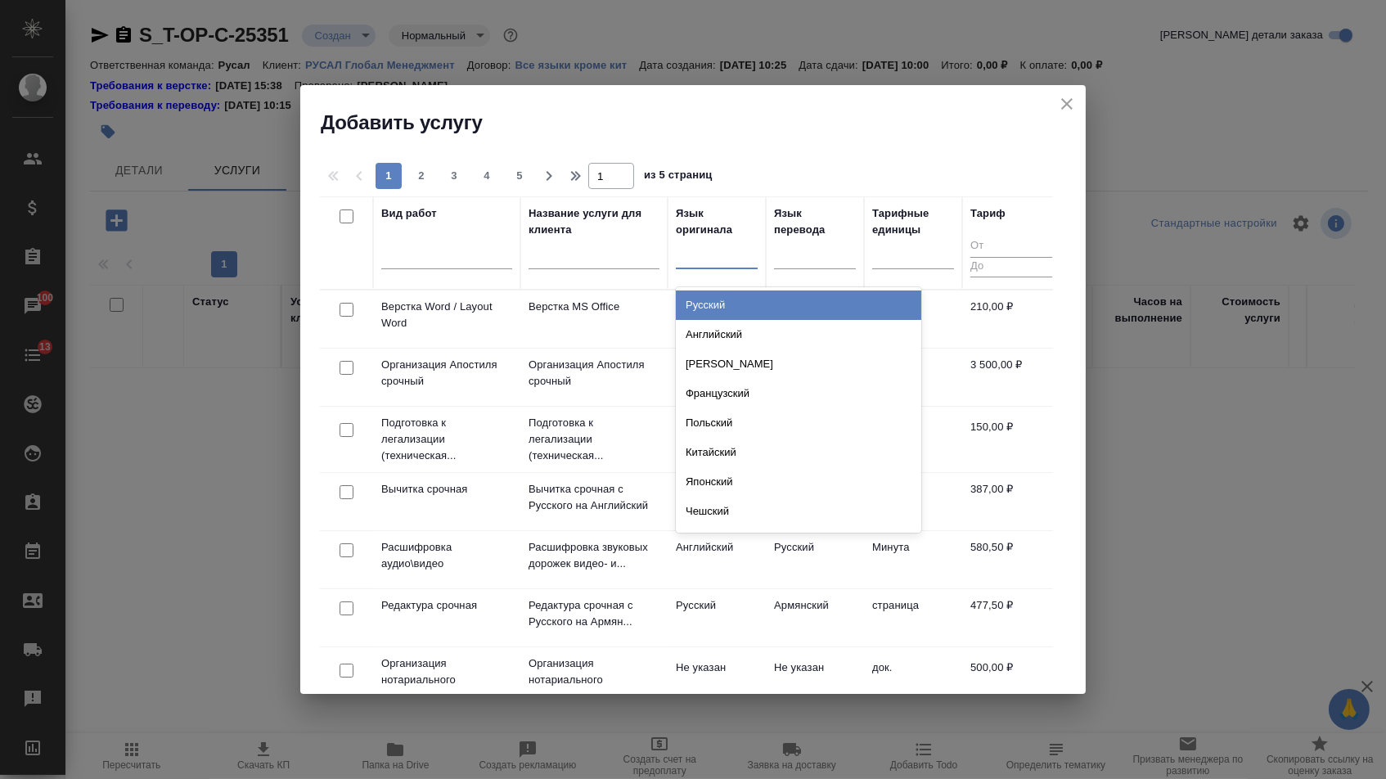
click at [719, 294] on div "Русский" at bounding box center [798, 304] width 245 height 29
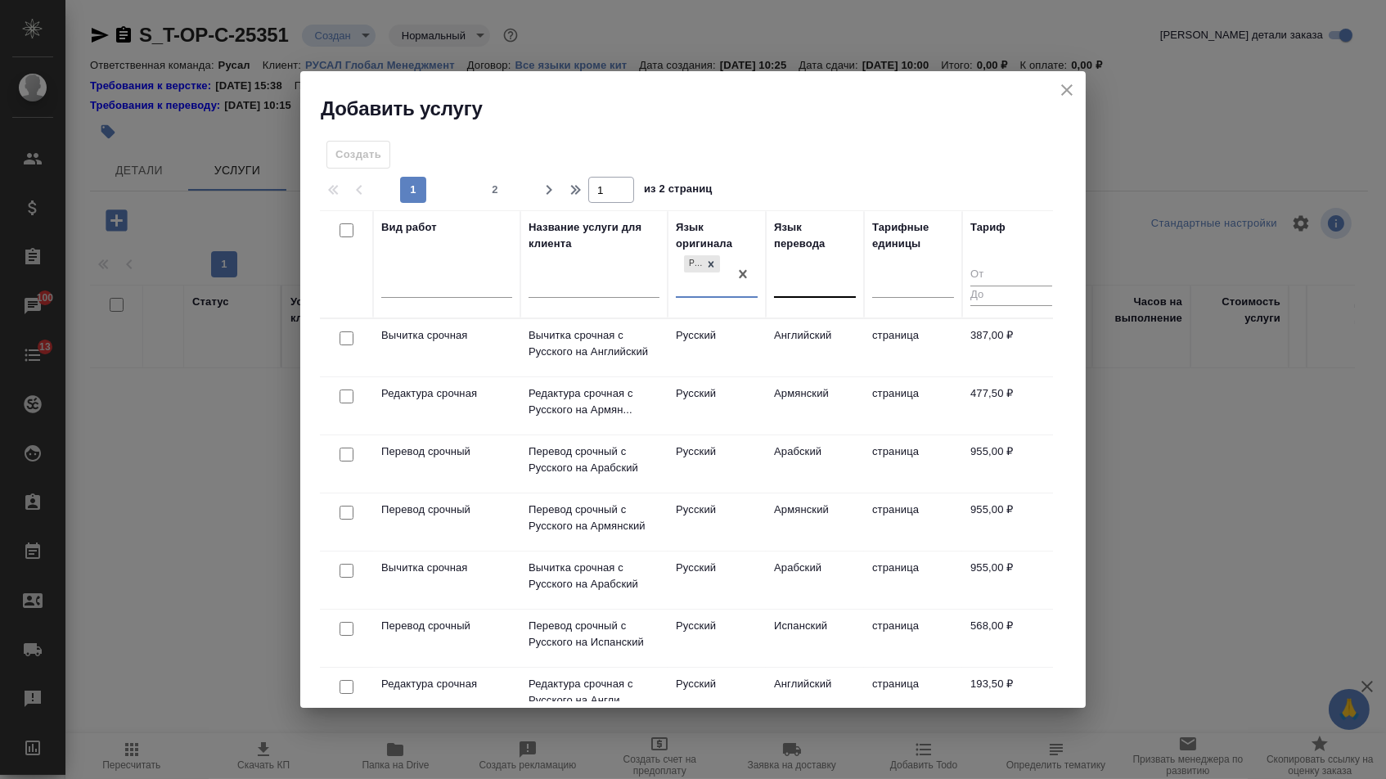
click at [788, 271] on div at bounding box center [815, 282] width 82 height 24
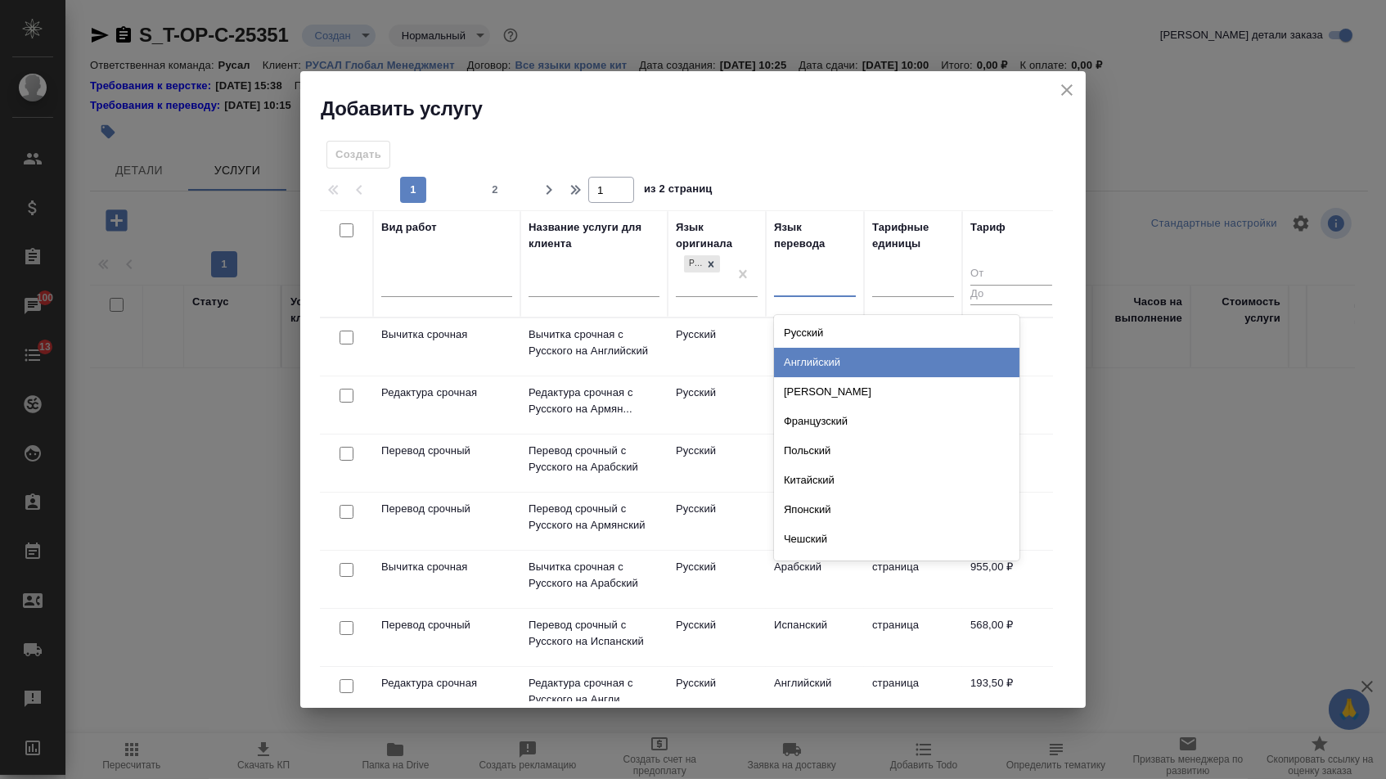
click at [788, 364] on div "Английский" at bounding box center [896, 362] width 245 height 29
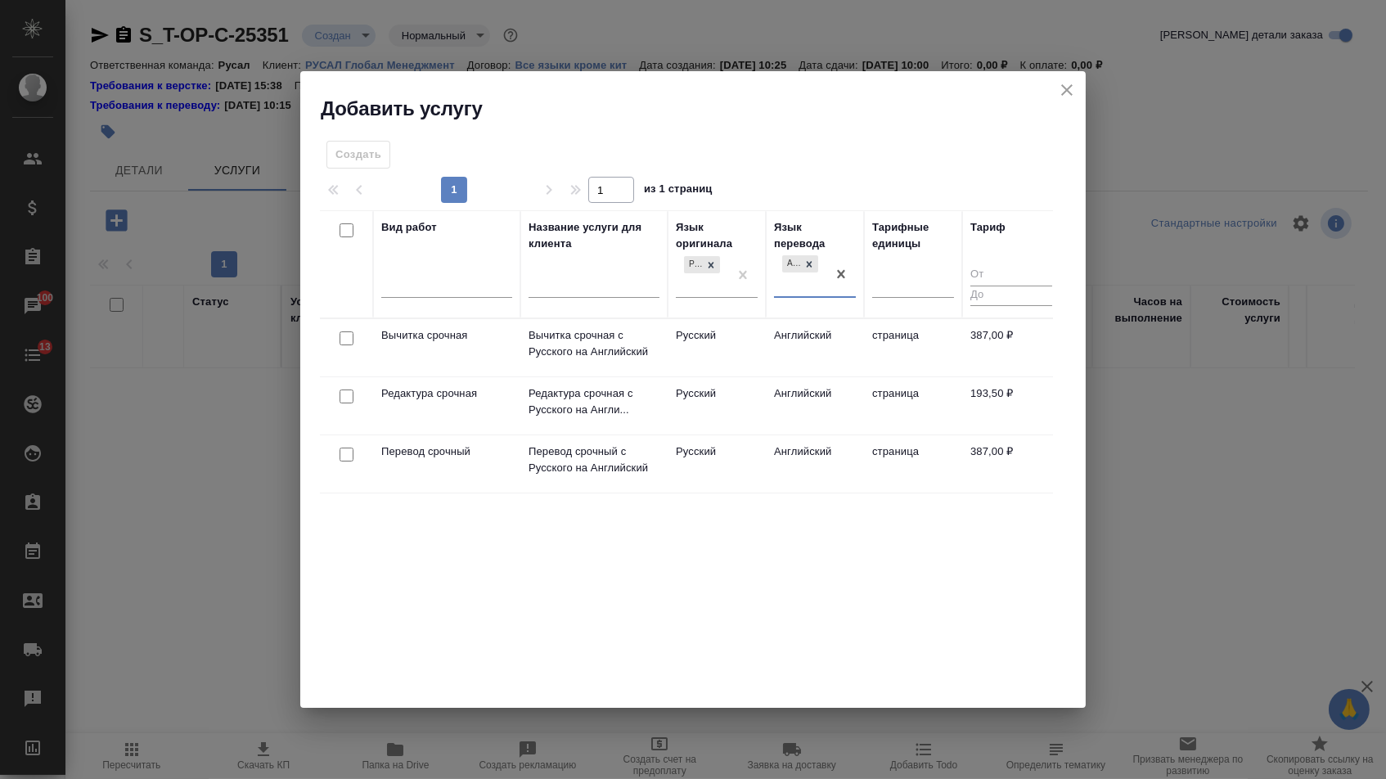
click at [347, 456] on input "checkbox" at bounding box center [346, 454] width 14 height 14
checkbox input "true"
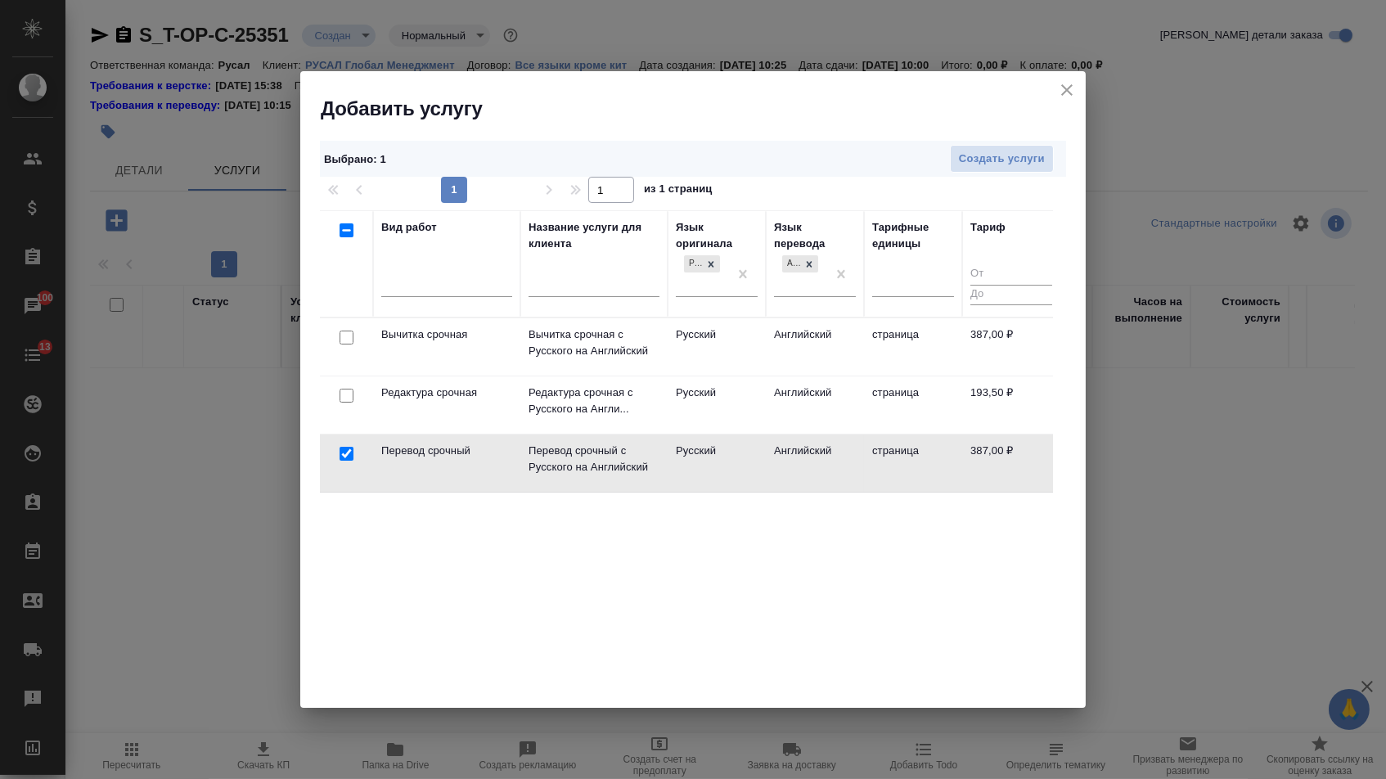
click at [344, 399] on input "checkbox" at bounding box center [346, 396] width 14 height 14
checkbox input "true"
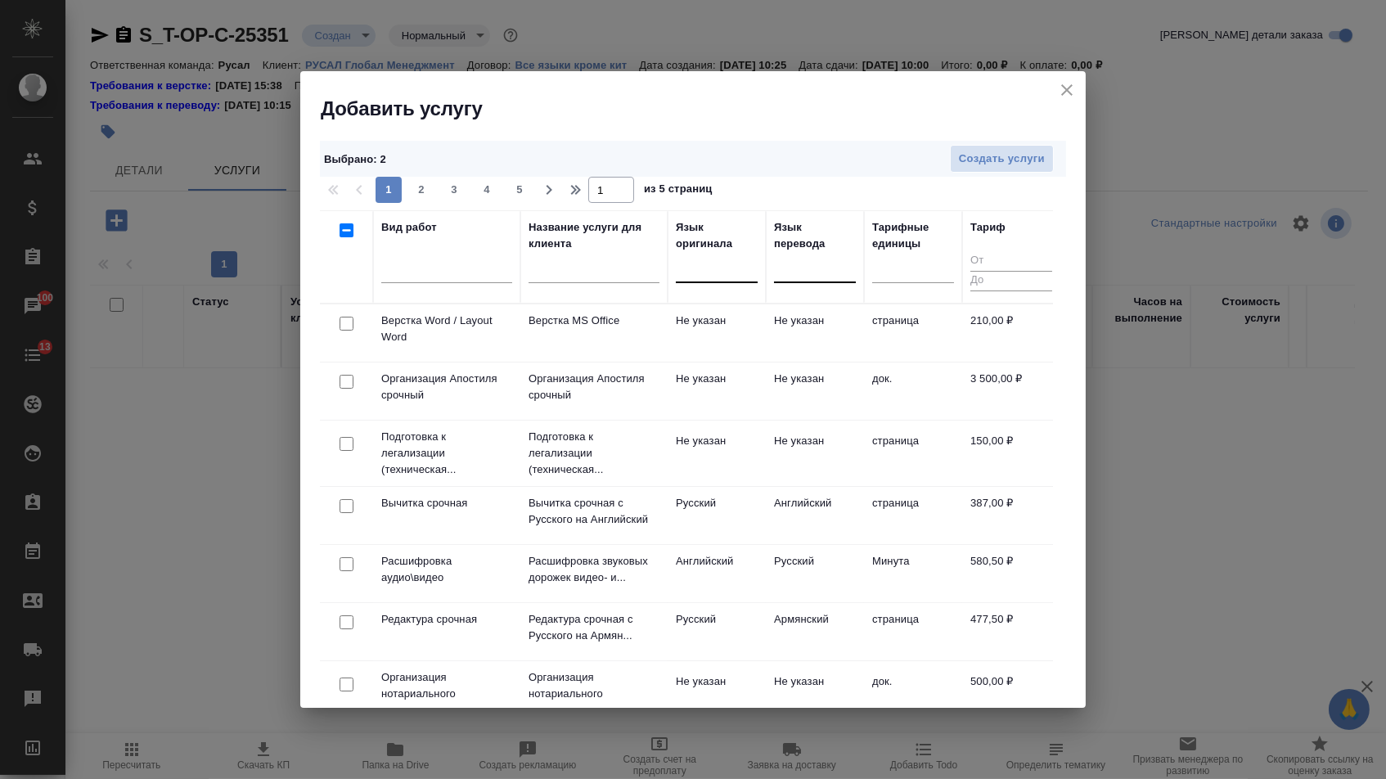
click at [339, 325] on input "checkbox" at bounding box center [346, 324] width 14 height 14
checkbox input "true"
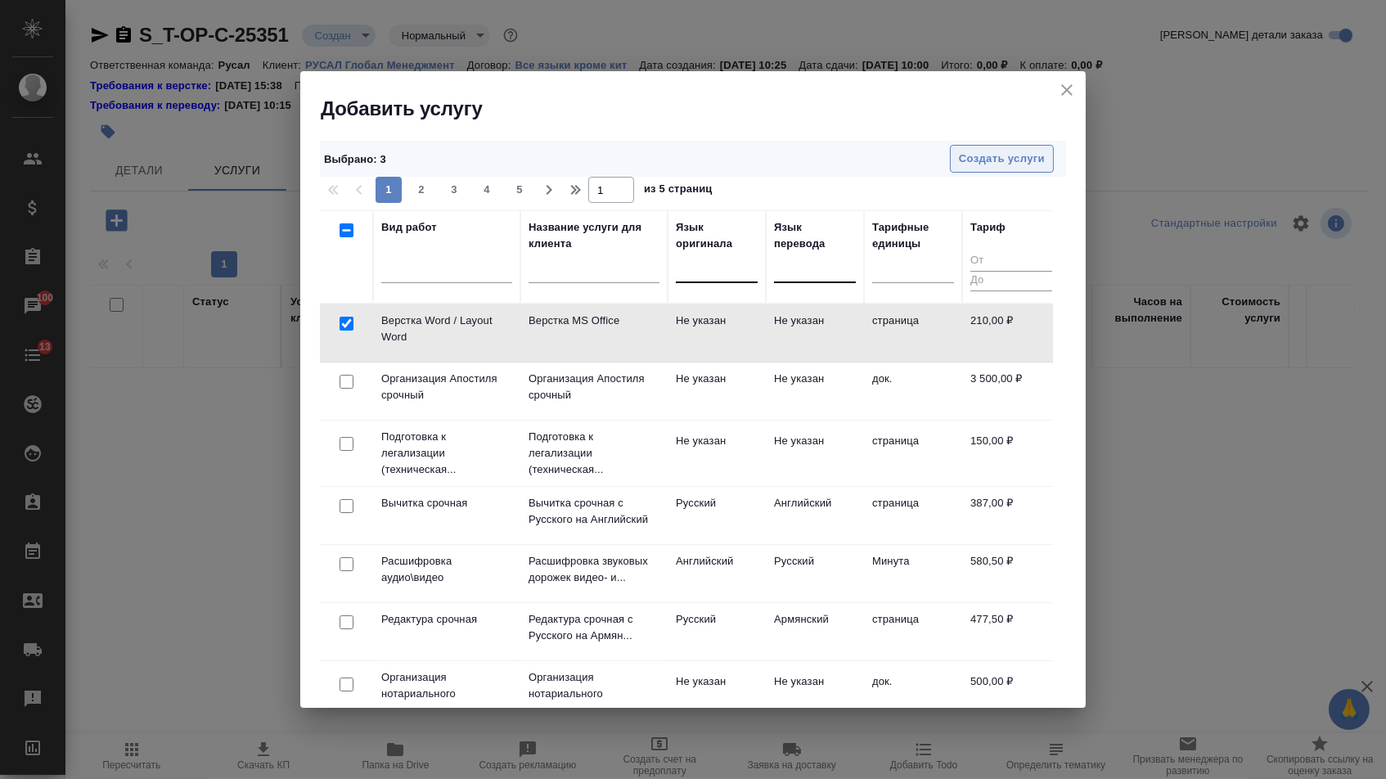
click at [979, 165] on span "Создать услуги" at bounding box center [1002, 159] width 86 height 19
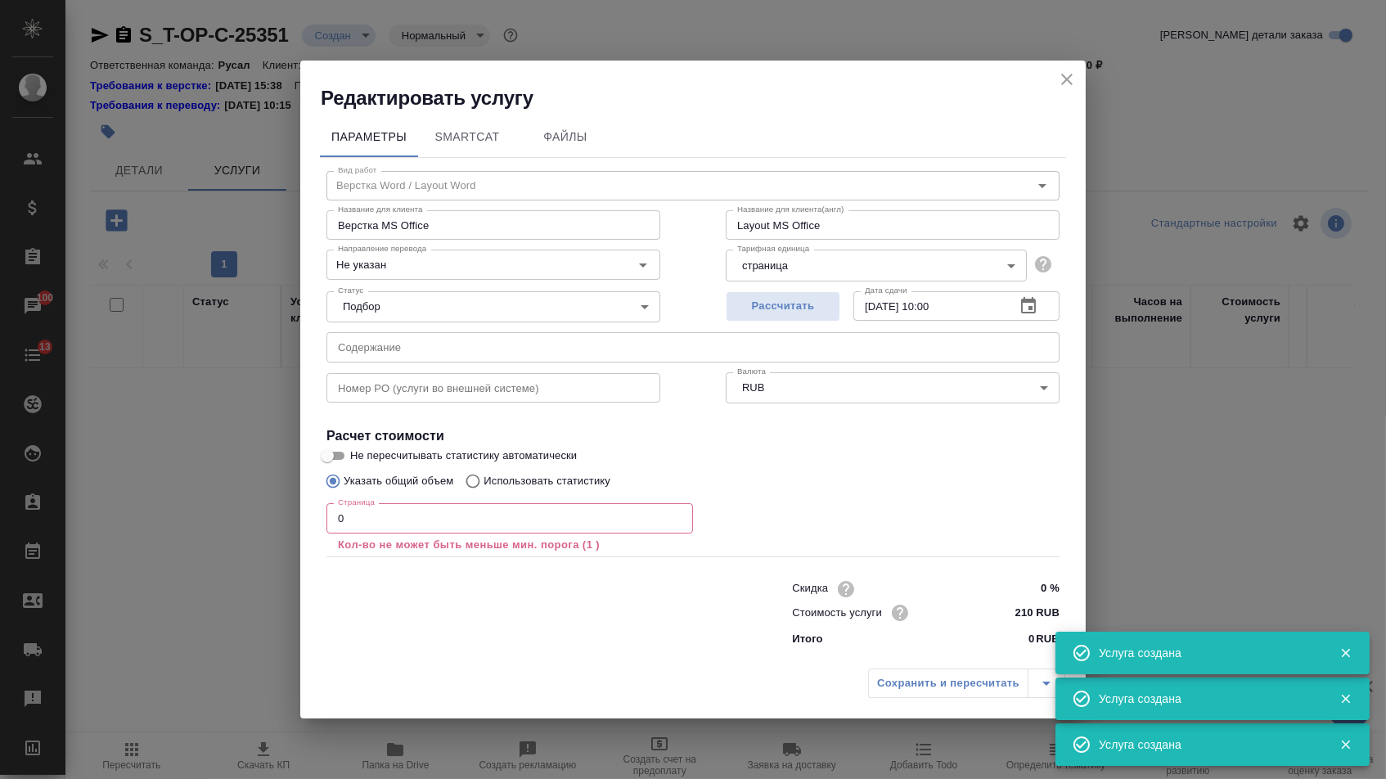
type input "Верстка Word / Layout Word"
type input "Верстка MS Office"
type input "Layout MS Office"
type input "Не указан"
type input "210 RUB"
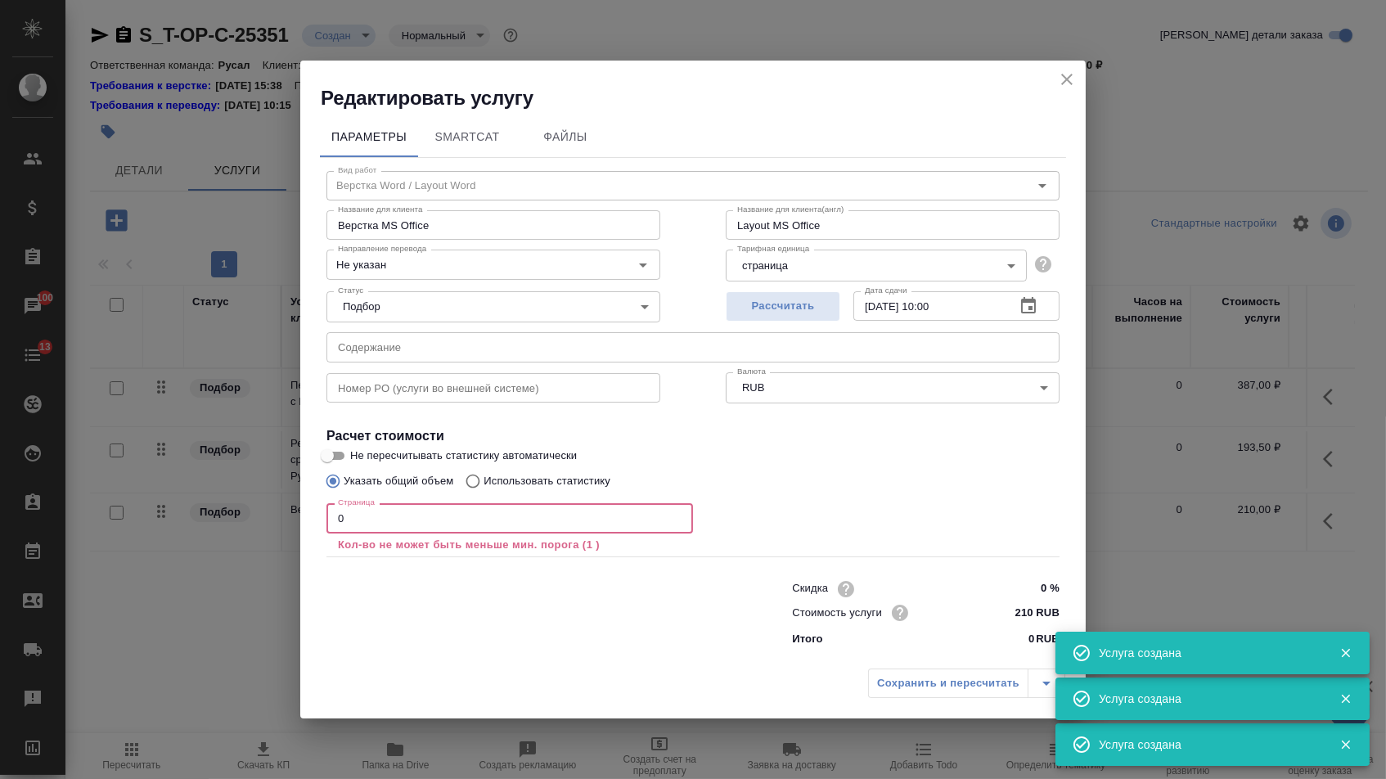
drag, startPoint x: 345, startPoint y: 515, endPoint x: 272, endPoint y: 515, distance: 73.6
click at [272, 515] on div "Редактировать услугу Параметры SmartCat Файлы Вид работ Верстка Word / Layout W…" at bounding box center [693, 389] width 1386 height 779
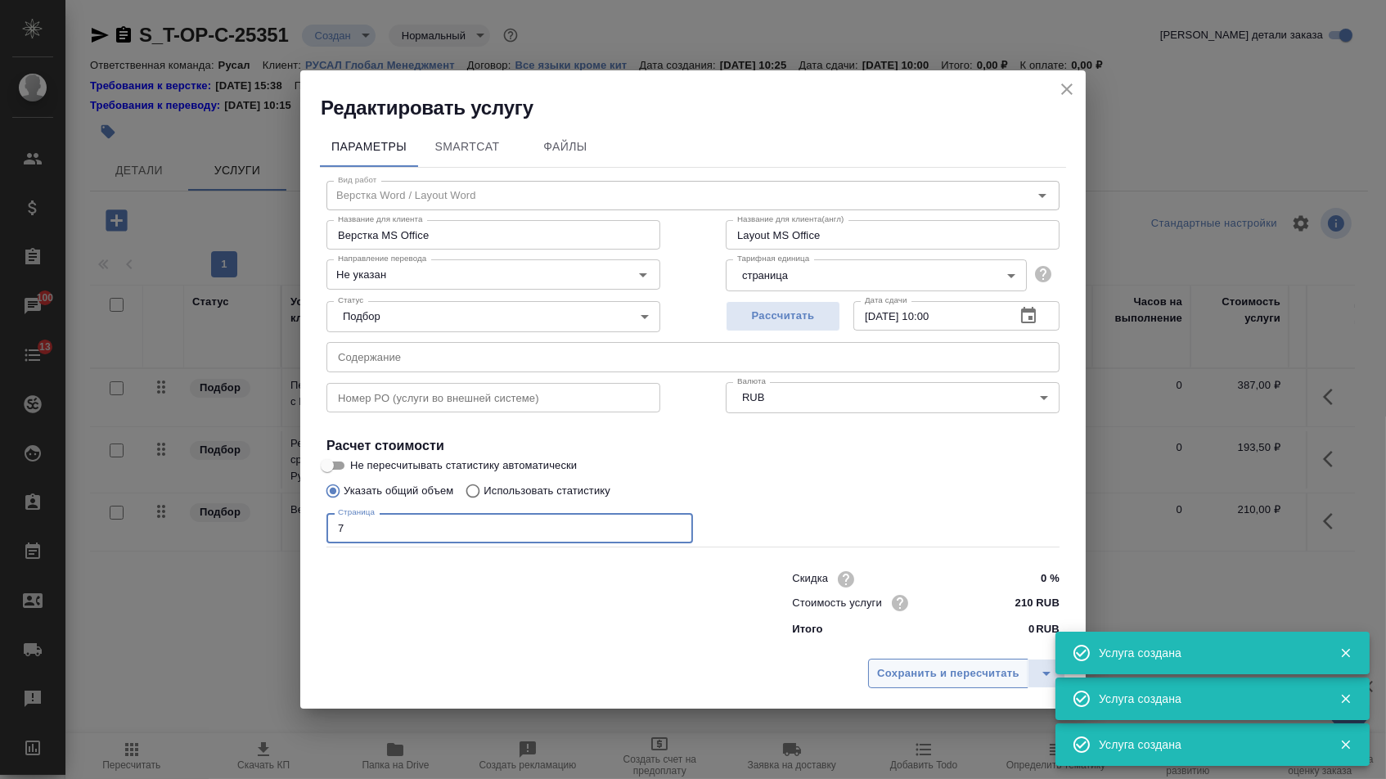
type input "7"
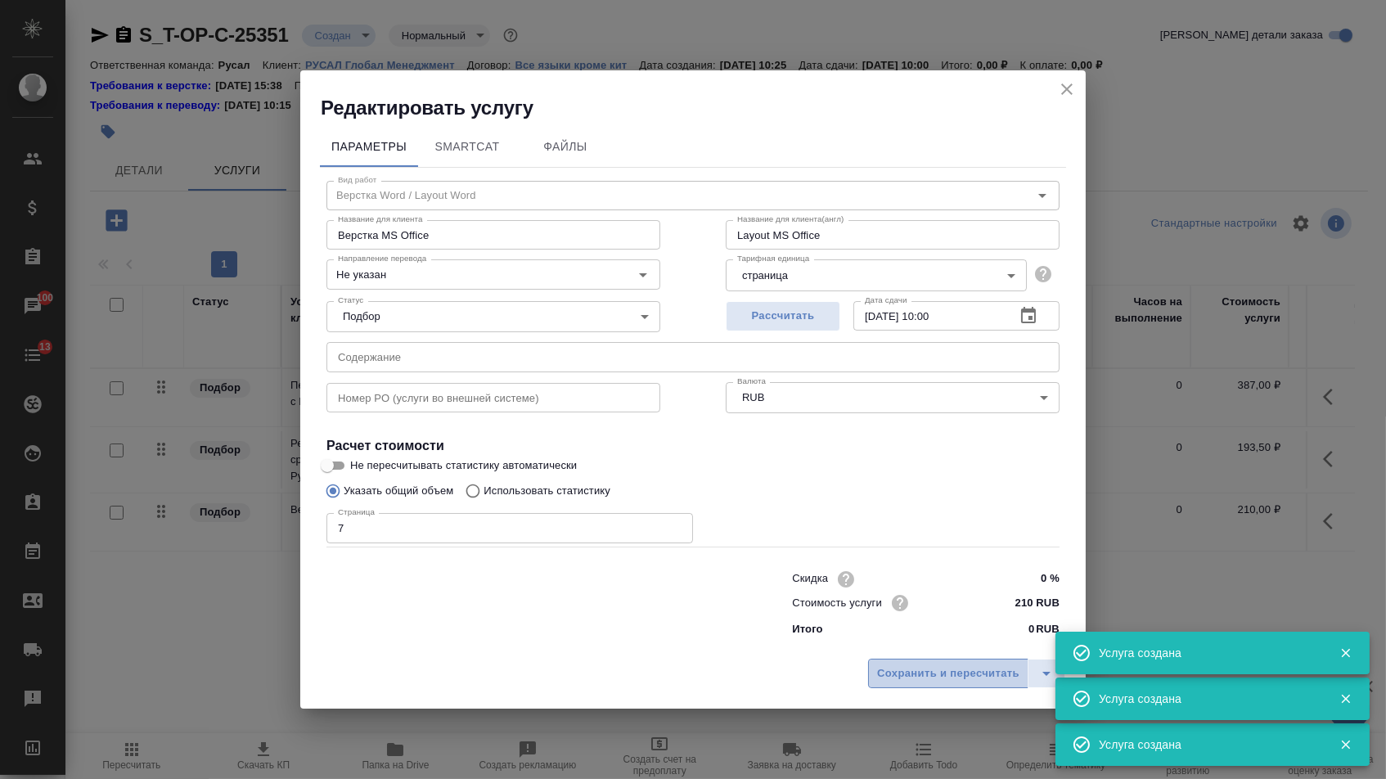
click at [901, 682] on span "Сохранить и пересчитать" at bounding box center [948, 673] width 142 height 19
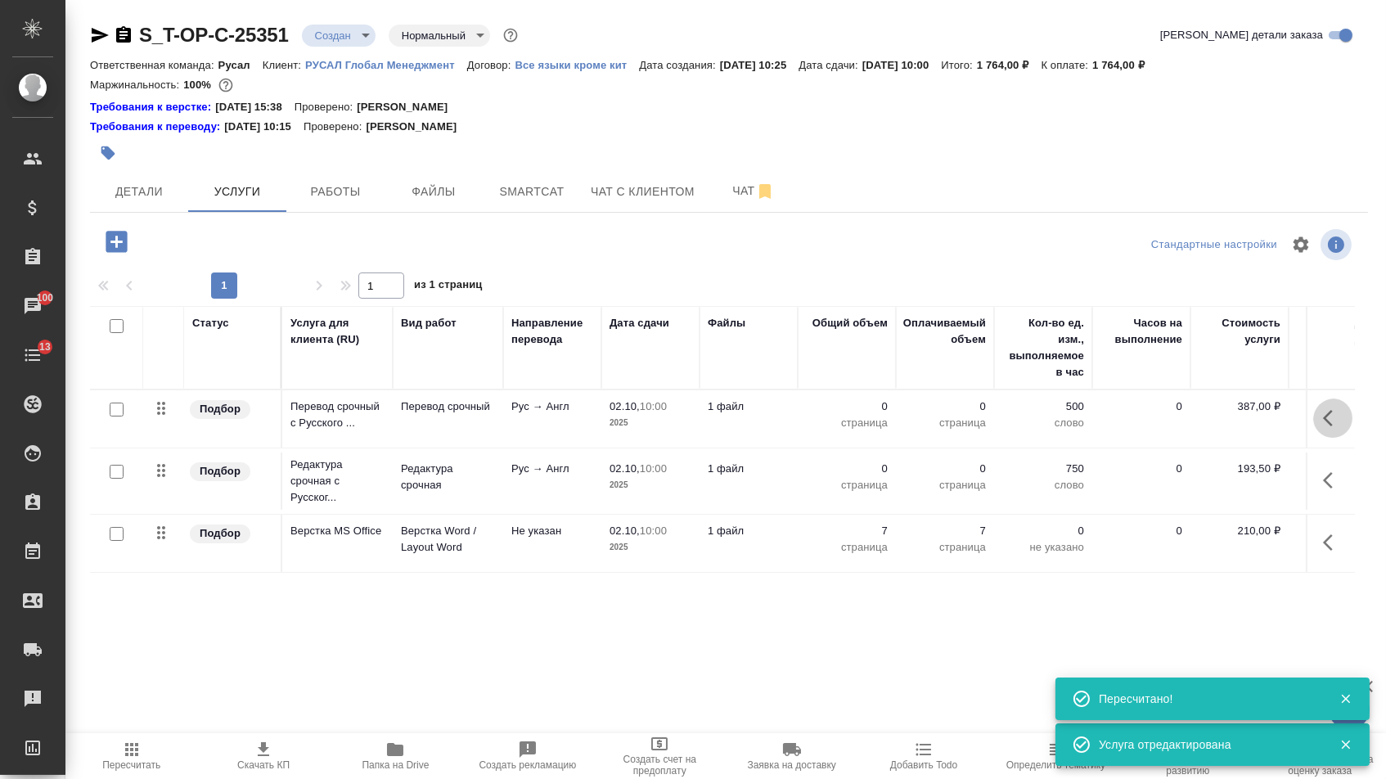
click at [1323, 421] on icon "button" at bounding box center [1333, 418] width 20 height 20
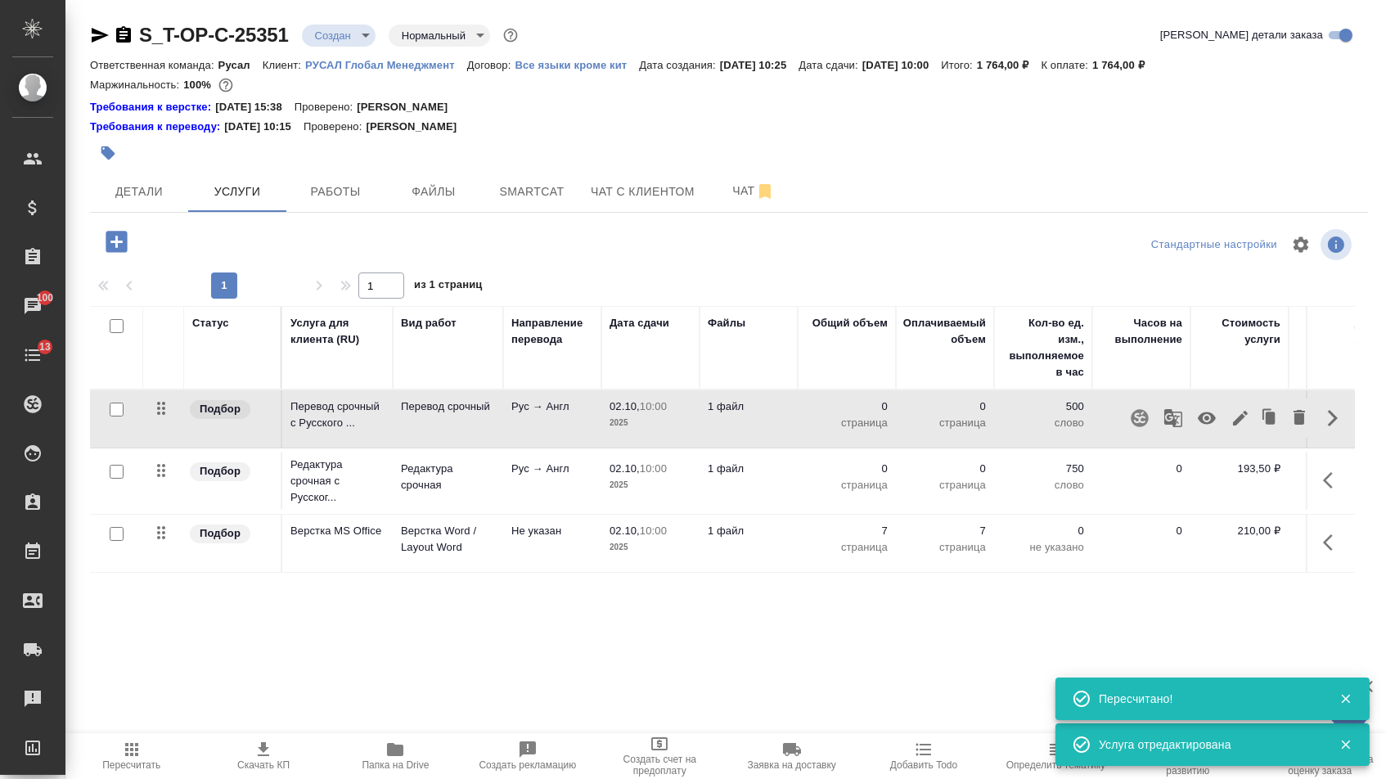
click at [1233, 425] on icon "button" at bounding box center [1240, 418] width 15 height 15
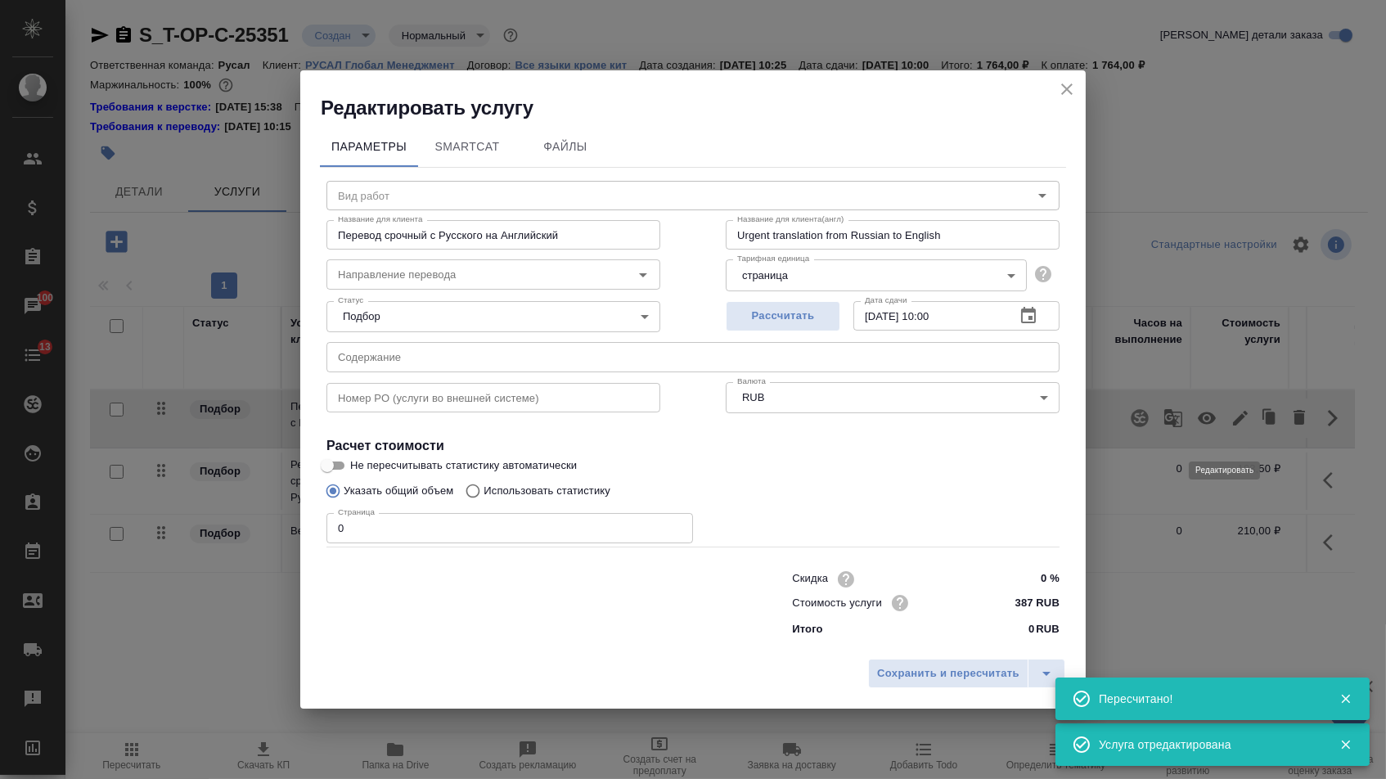
type input "Перевод срочный"
type input "рус-англ"
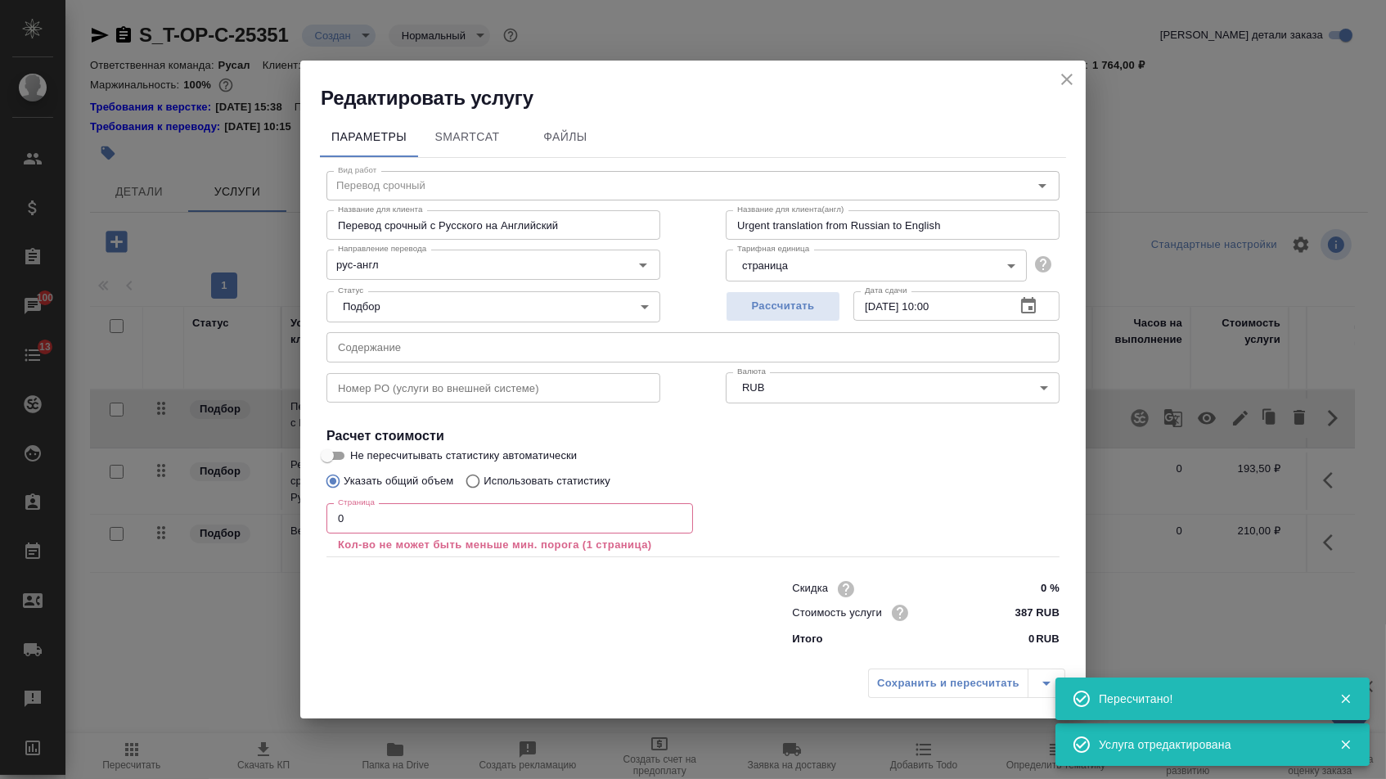
click at [629, 350] on input "text" at bounding box center [692, 346] width 733 height 29
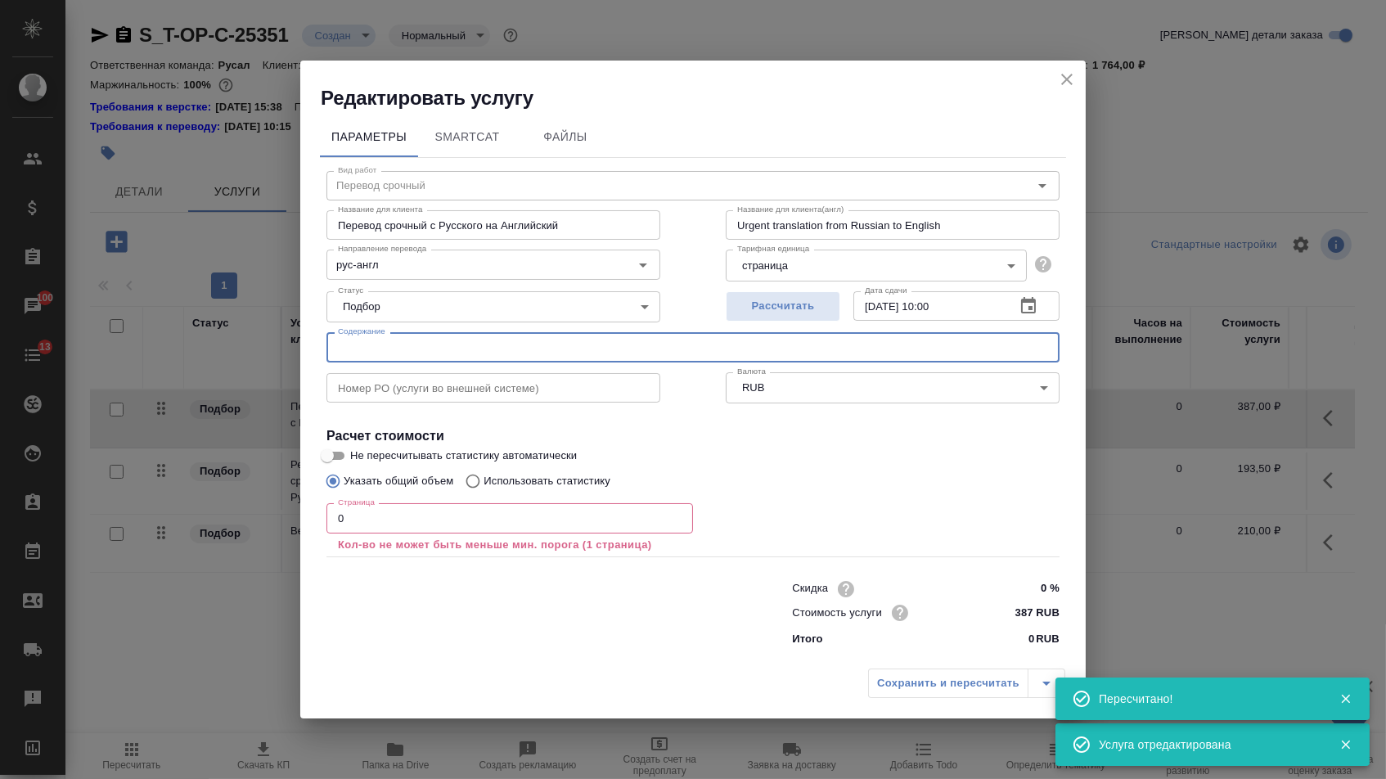
paste input "Чертежи (1)"
type input "Чертежи (1)"
click at [460, 526] on input "0" at bounding box center [509, 517] width 366 height 29
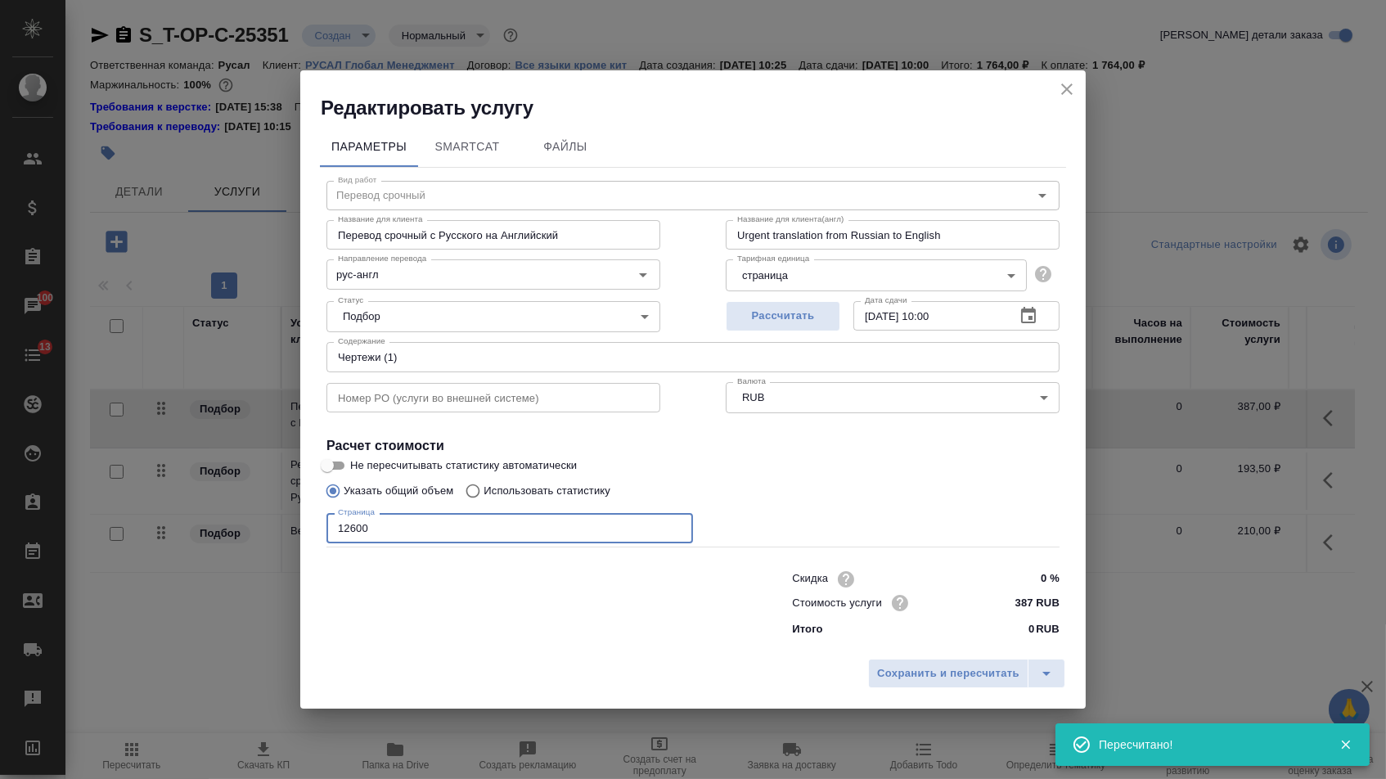
type input "12600"
click at [991, 697] on div "Сохранить и пересчитать" at bounding box center [692, 679] width 785 height 58
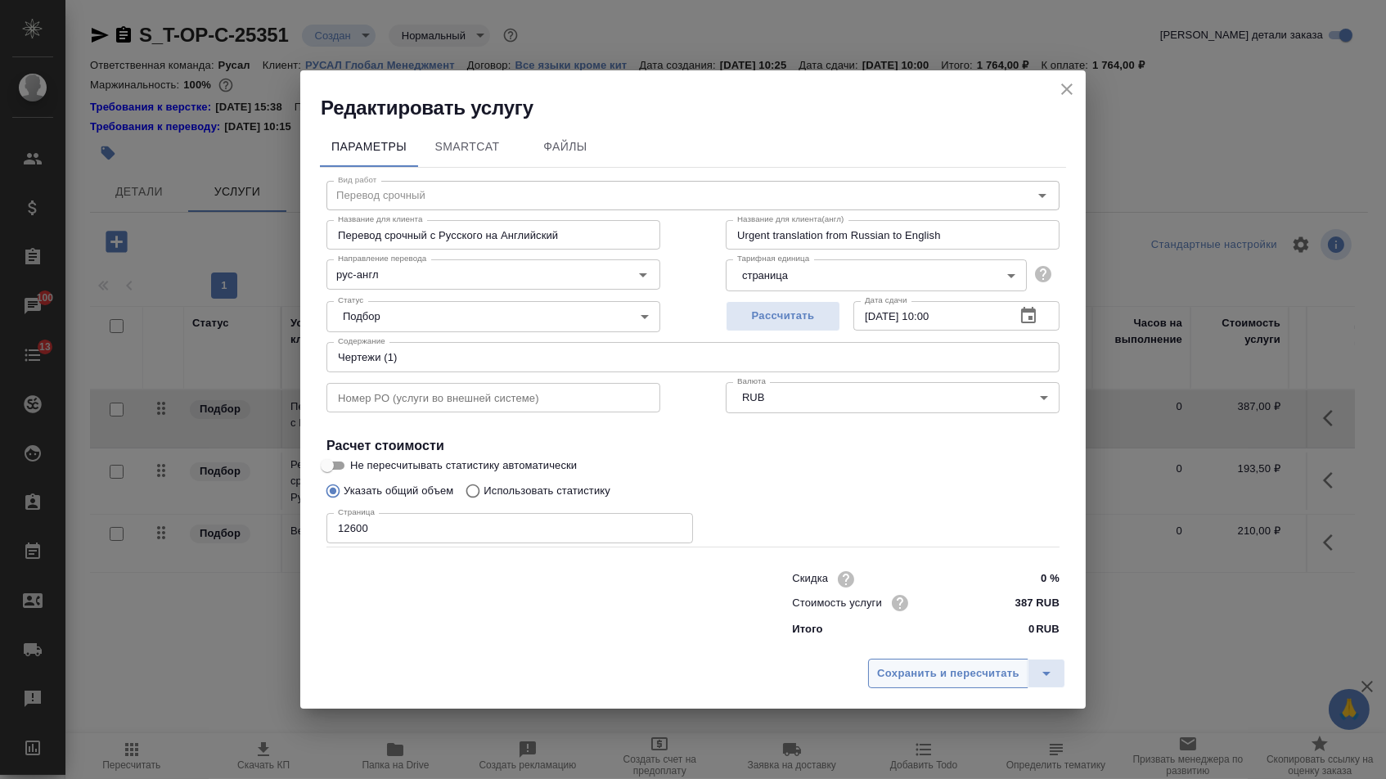
click at [971, 683] on span "Сохранить и пересчитать" at bounding box center [948, 673] width 142 height 19
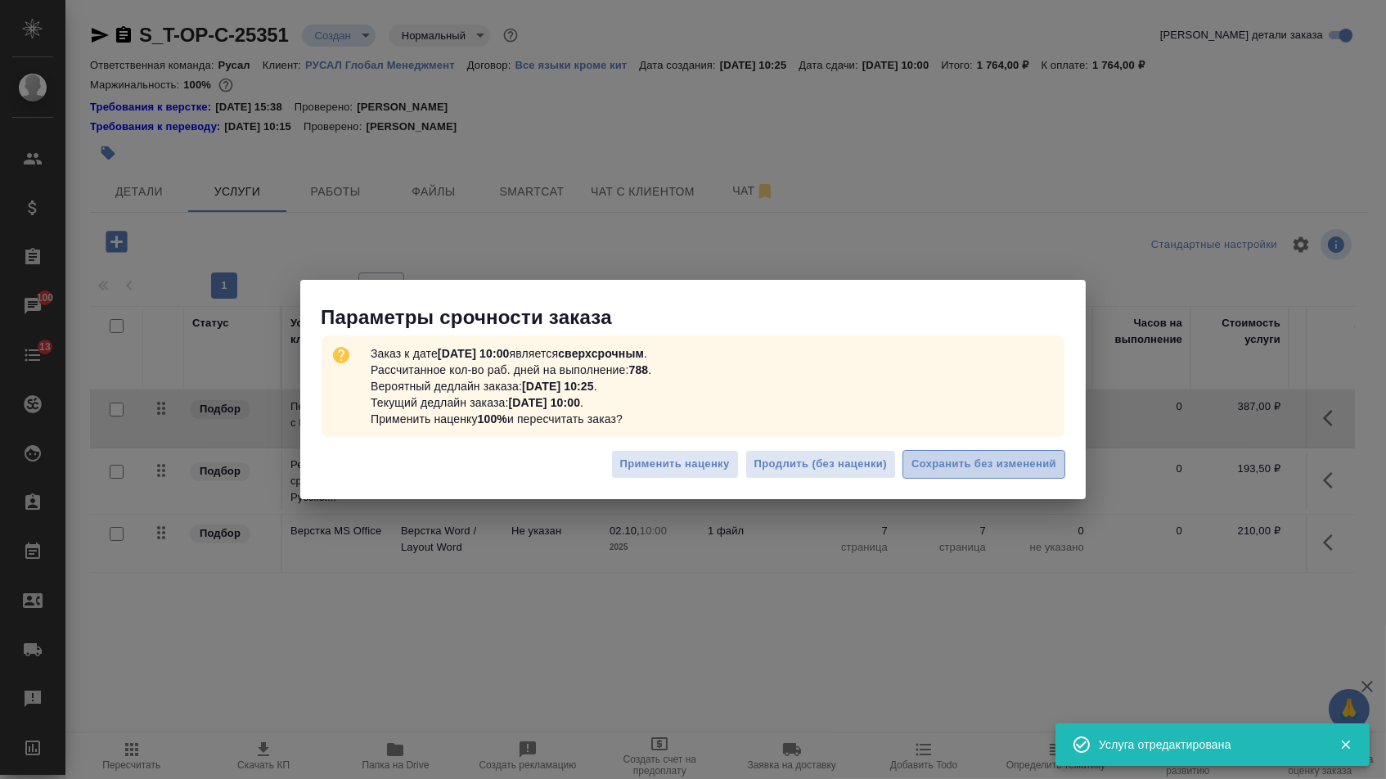
click at [925, 466] on span "Сохранить без изменений" at bounding box center [983, 464] width 145 height 19
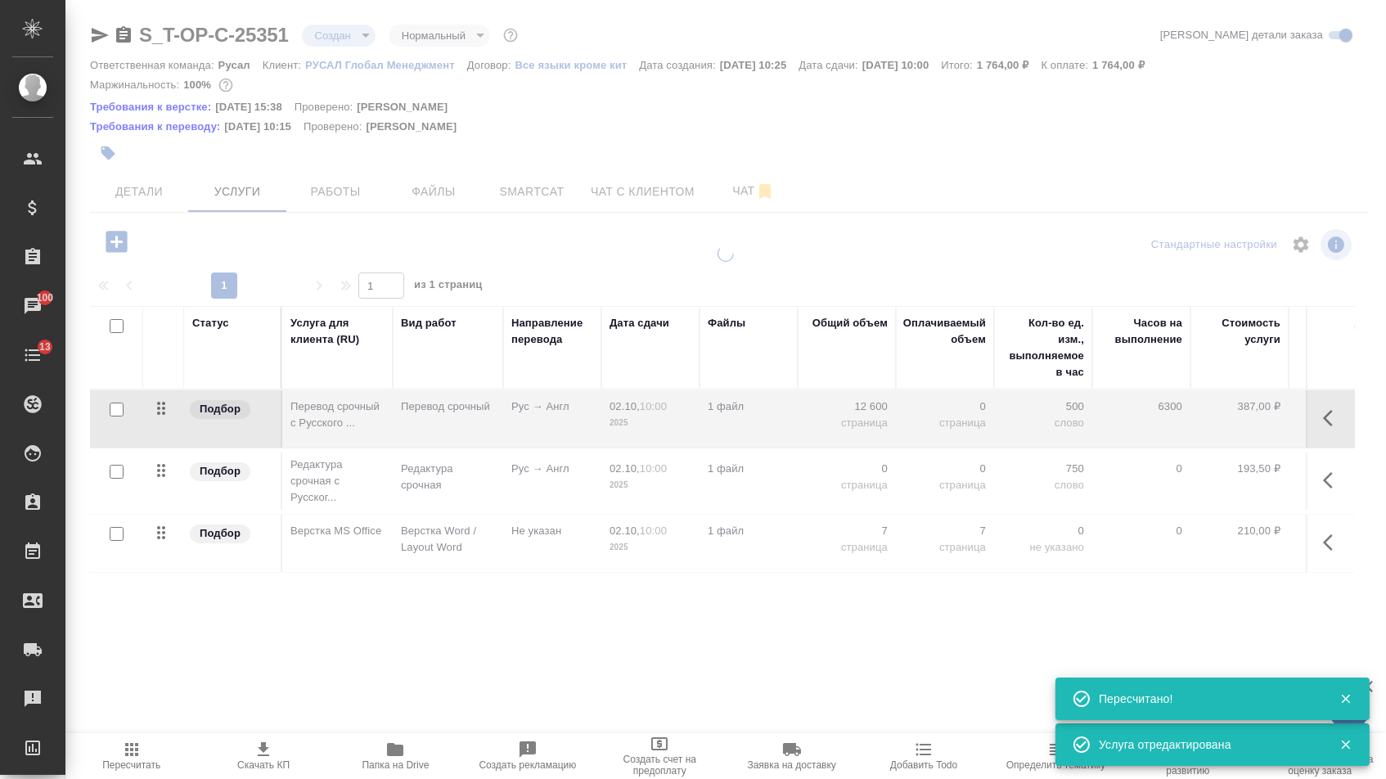
type input "urgent"
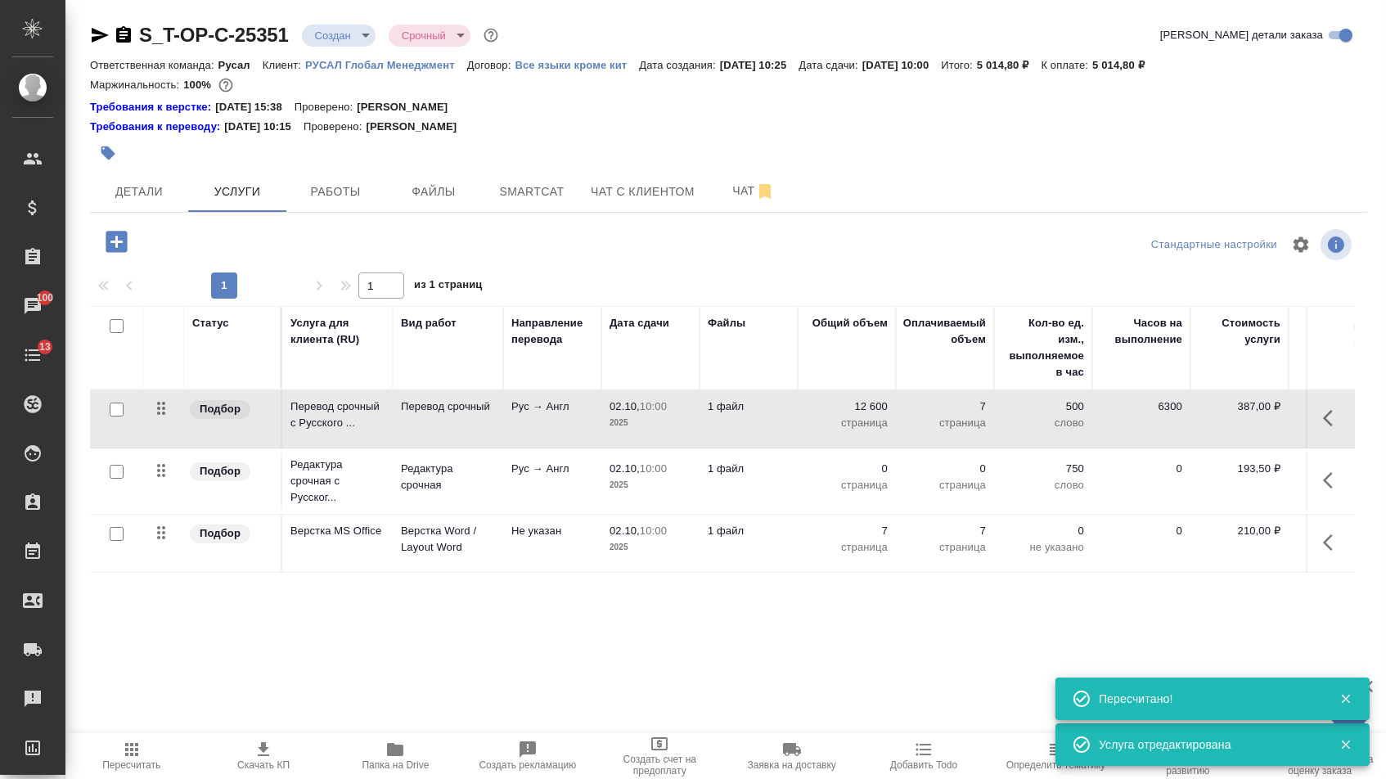
click at [856, 477] on p "0" at bounding box center [847, 468] width 82 height 16
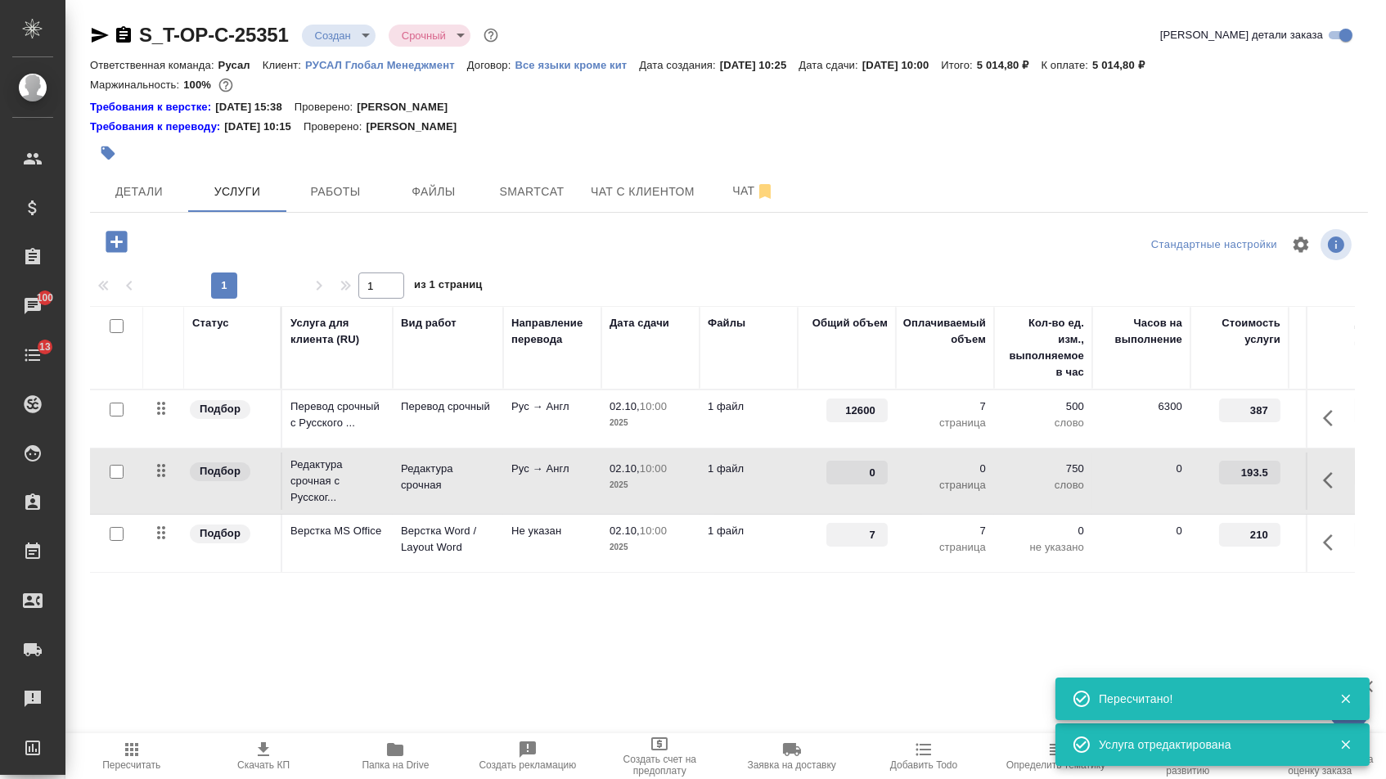
click at [856, 484] on input "0" at bounding box center [856, 472] width 61 height 24
type input "12600"
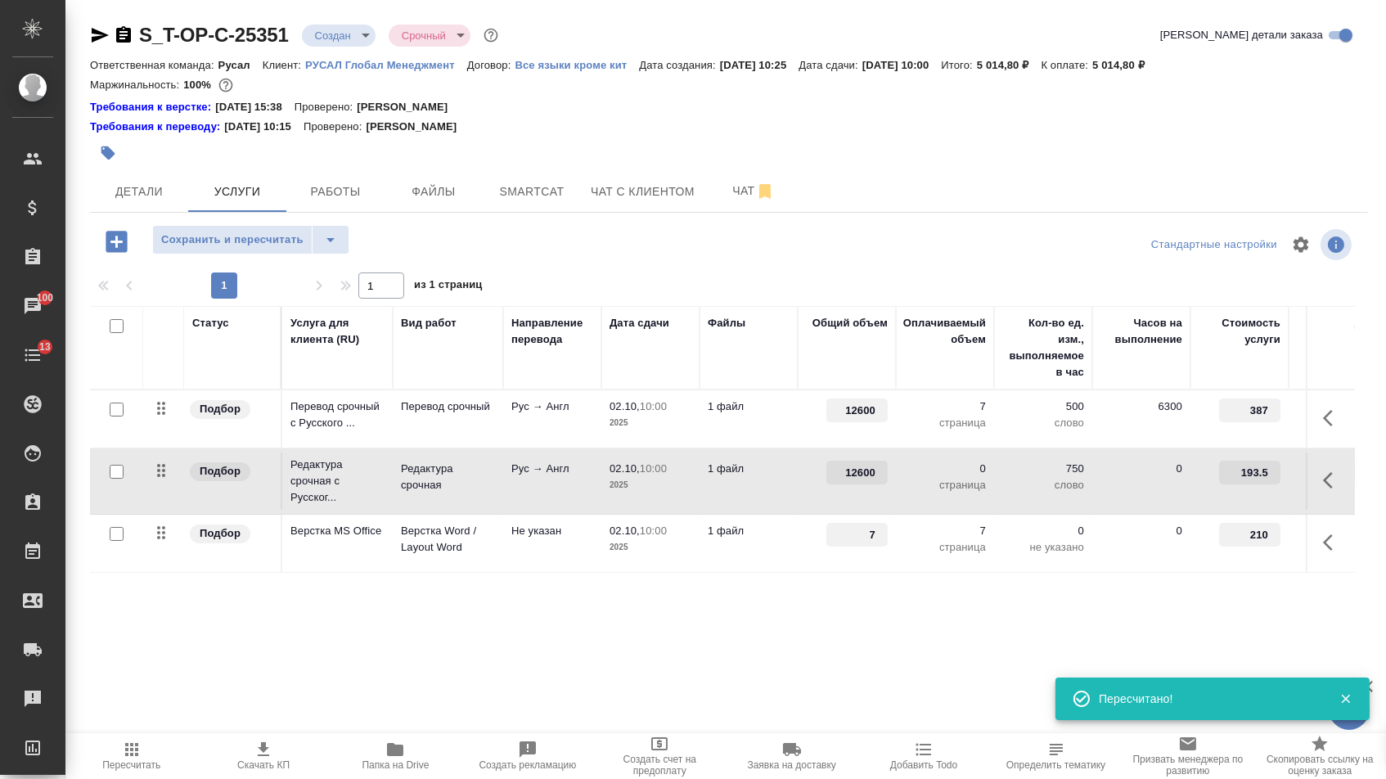
click at [824, 651] on div "Статус Услуга для клиента (RU) Вид работ Направление перевода Дата сдачи Файлы …" at bounding box center [722, 482] width 1264 height 352
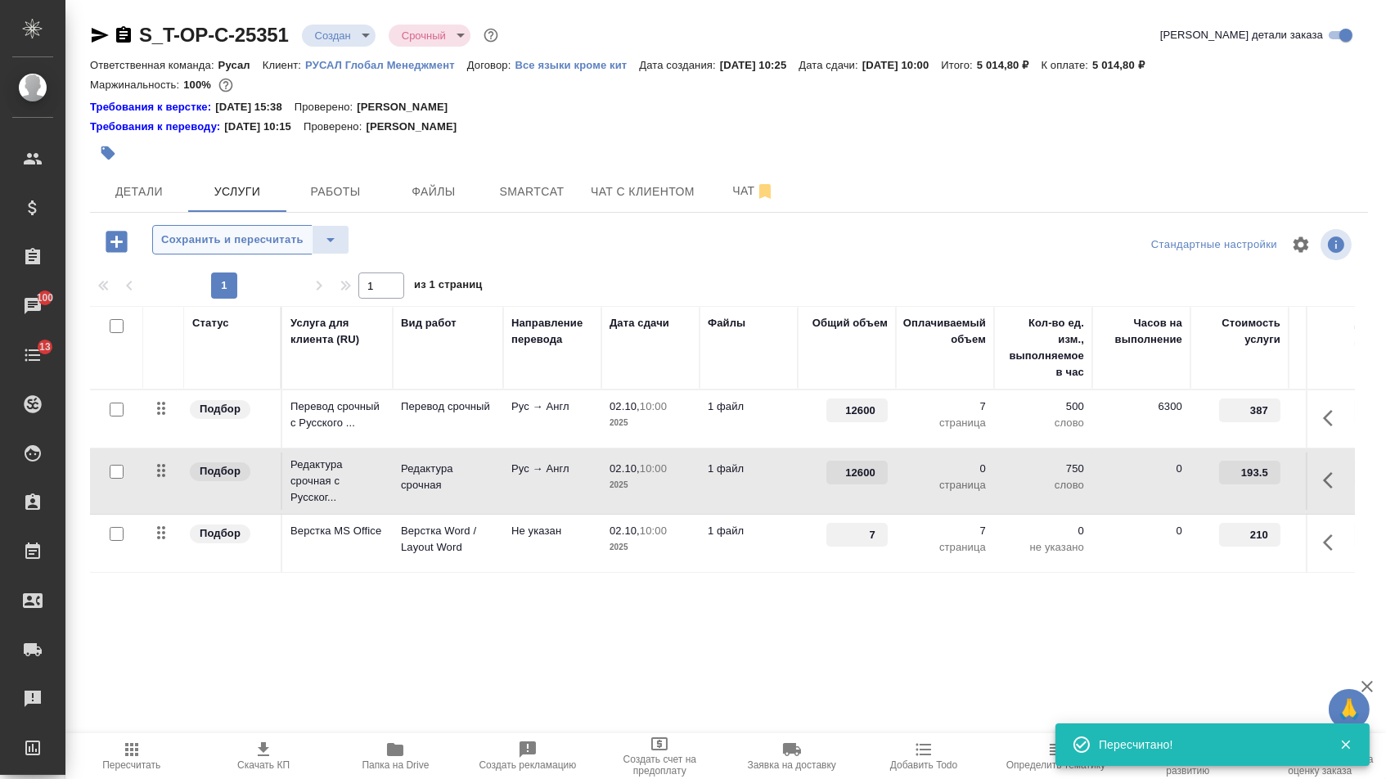
click at [273, 254] on button "Сохранить и пересчитать" at bounding box center [232, 239] width 160 height 29
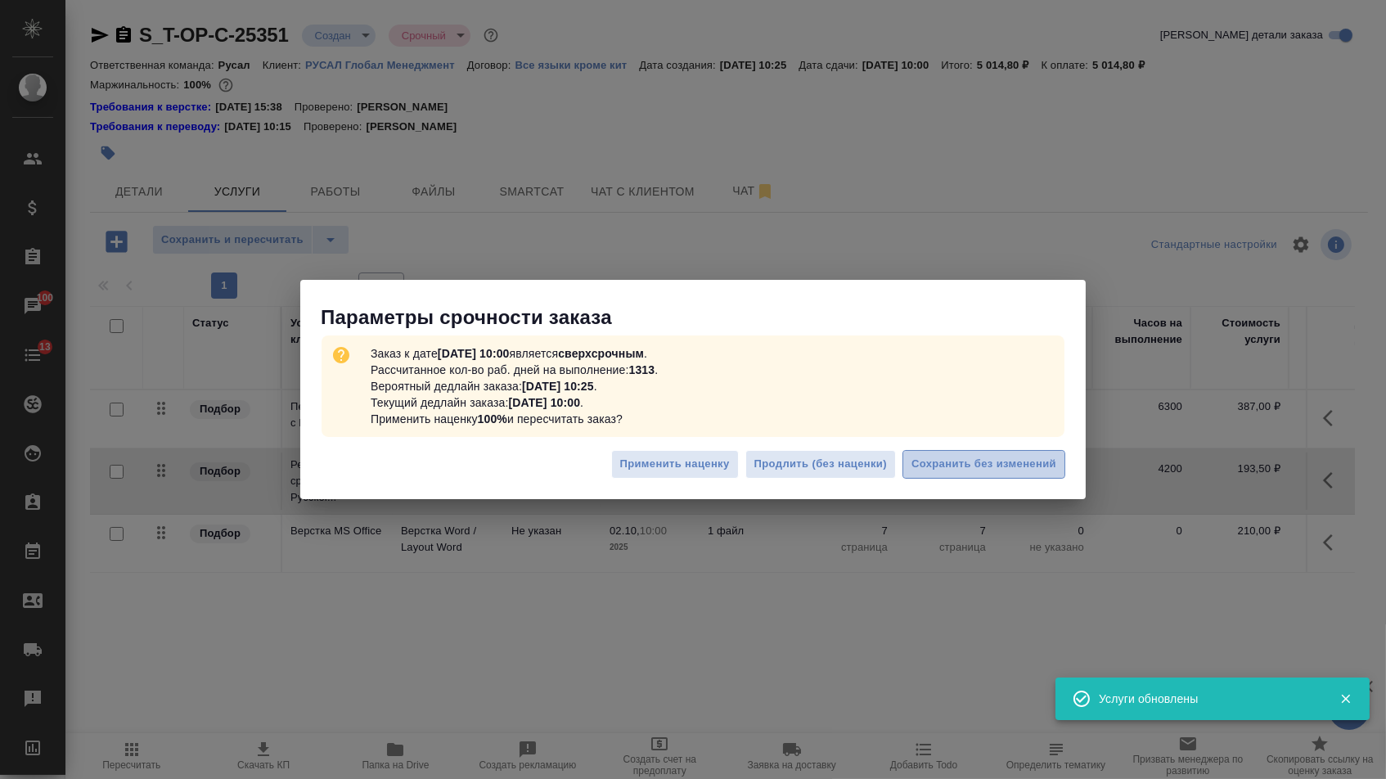
click at [945, 469] on span "Сохранить без изменений" at bounding box center [983, 464] width 145 height 19
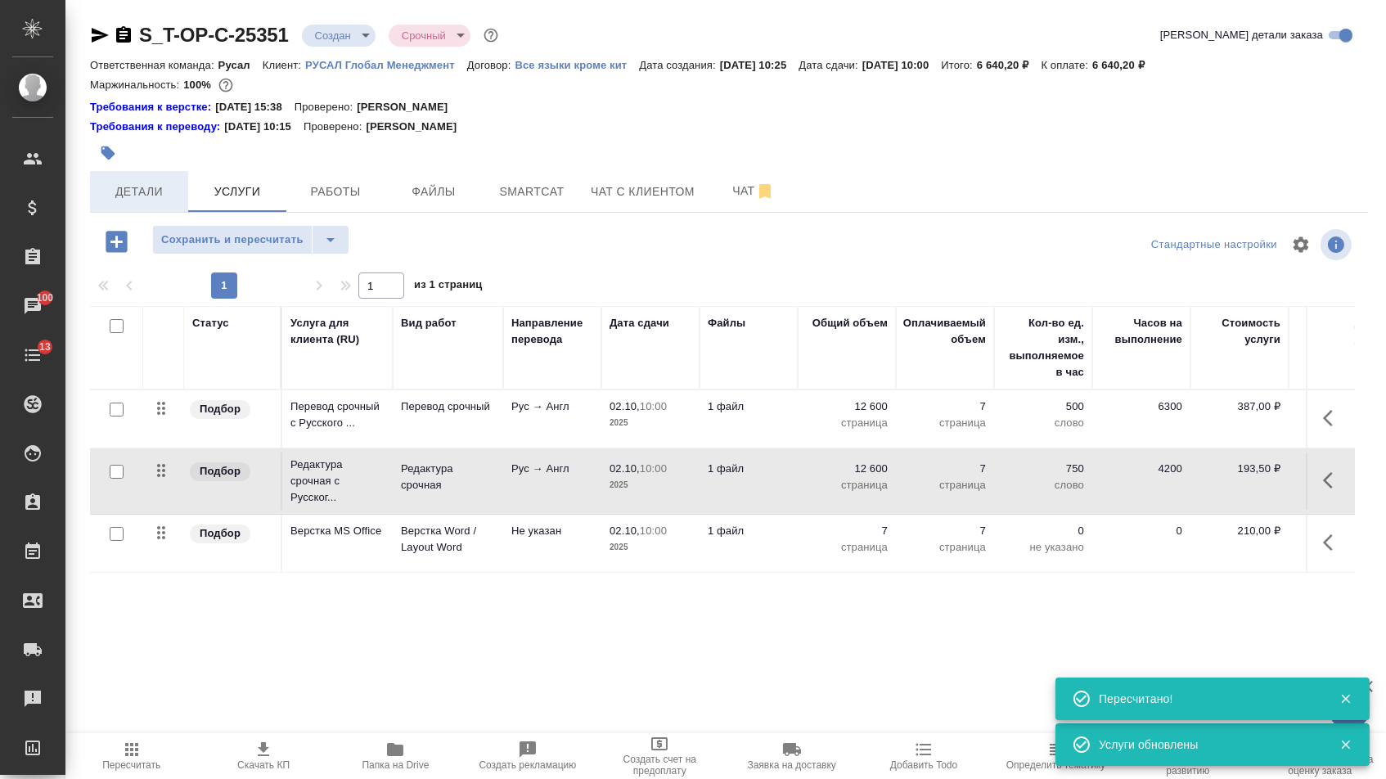
click at [138, 190] on span "Детали" at bounding box center [139, 192] width 79 height 20
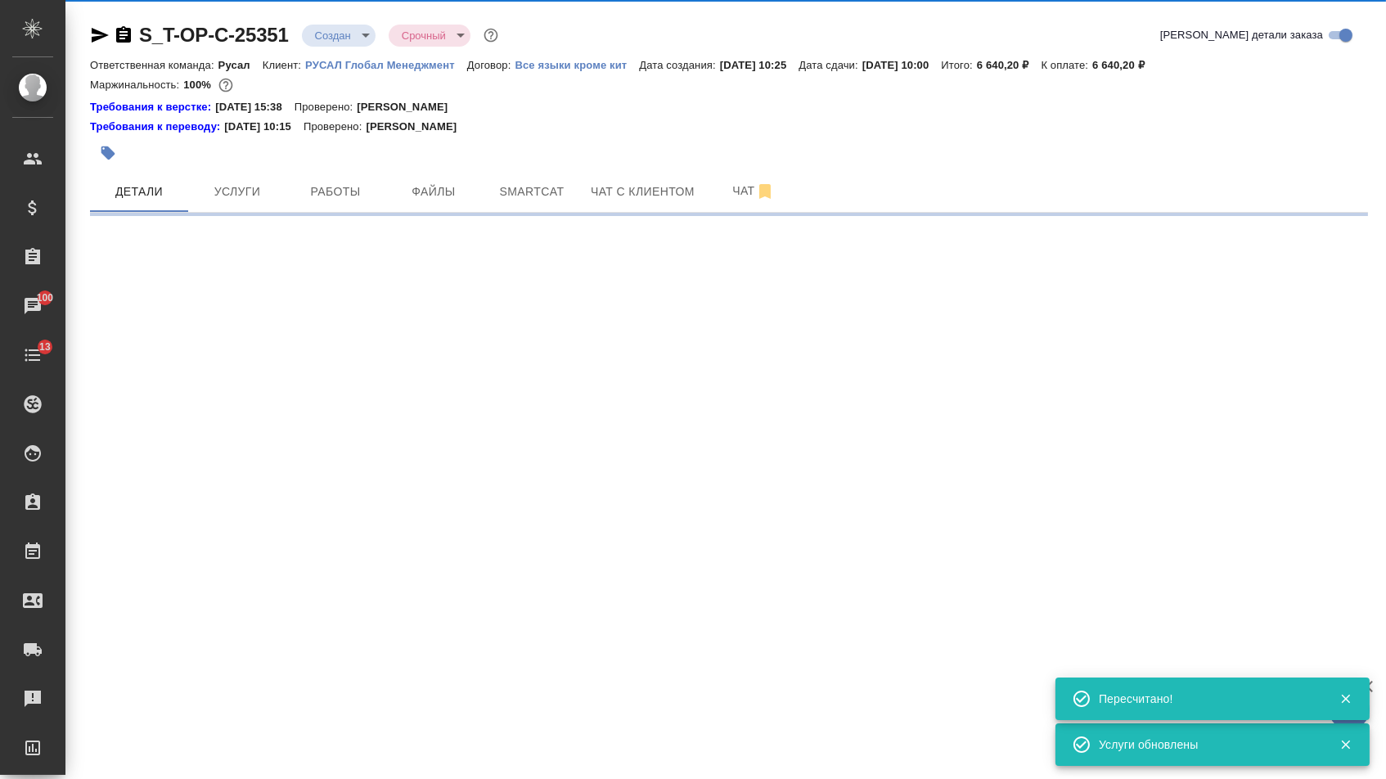
select select "RU"
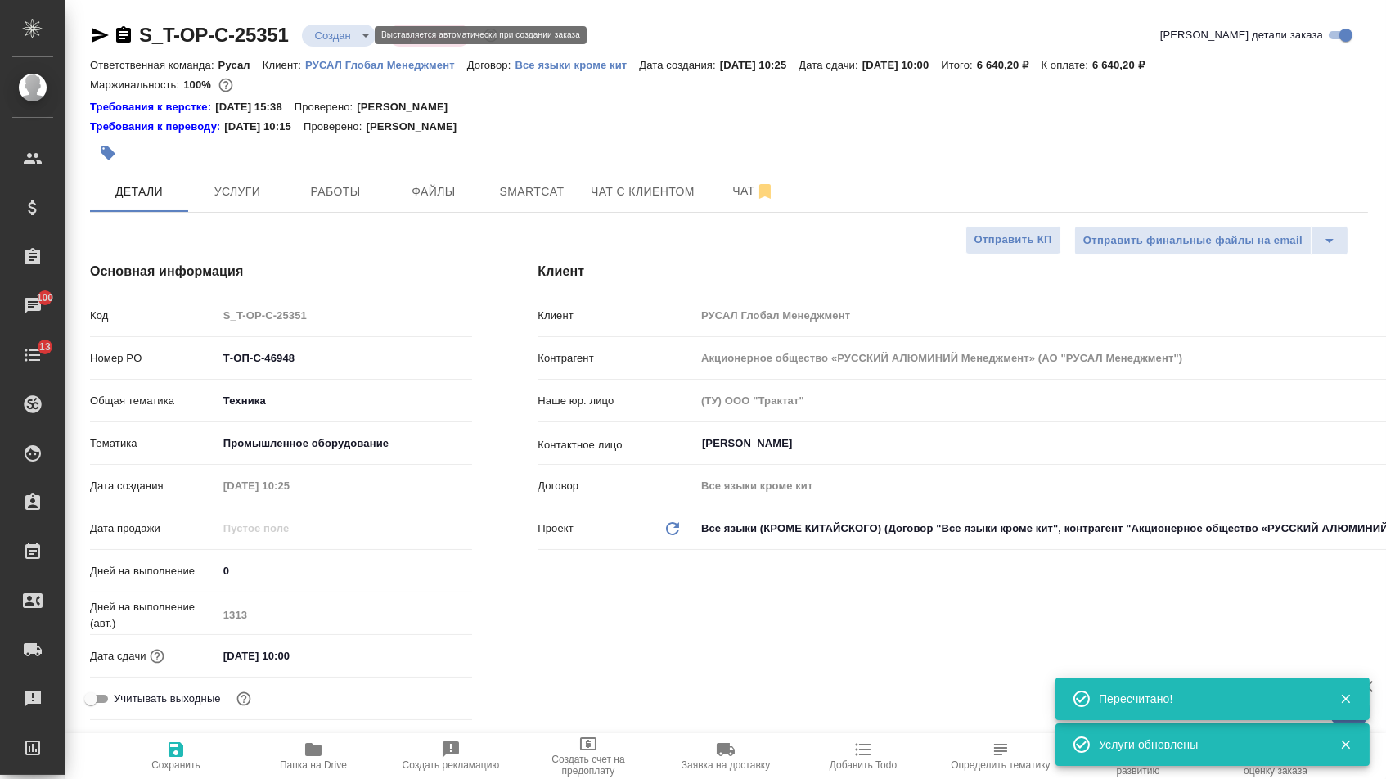
click at [347, 35] on body "🙏 .cls-1 fill:#fff; AWATERA Menshikova Aleksandra Клиенты Спецификации Заказы 1…" at bounding box center [693, 389] width 1386 height 779
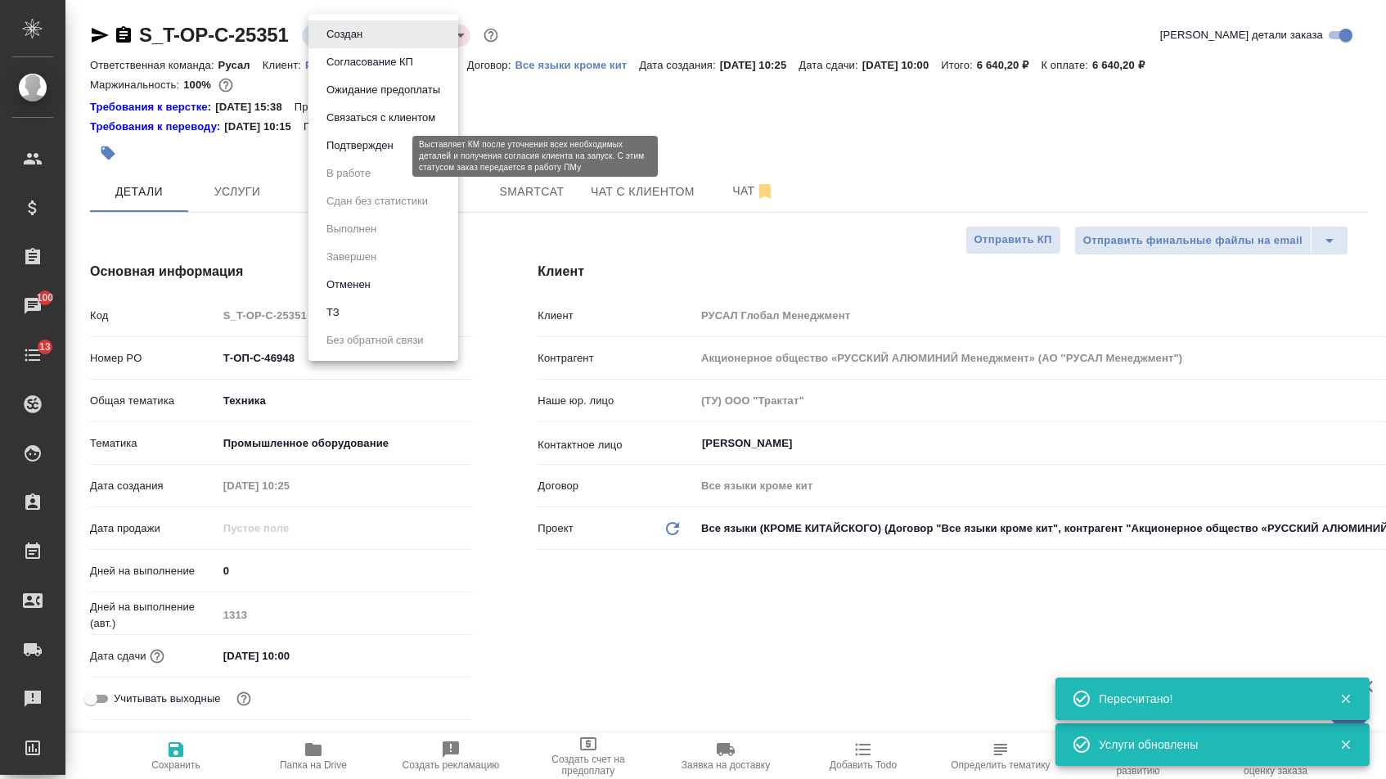
click at [349, 155] on button "Подтвержден" at bounding box center [359, 146] width 77 height 18
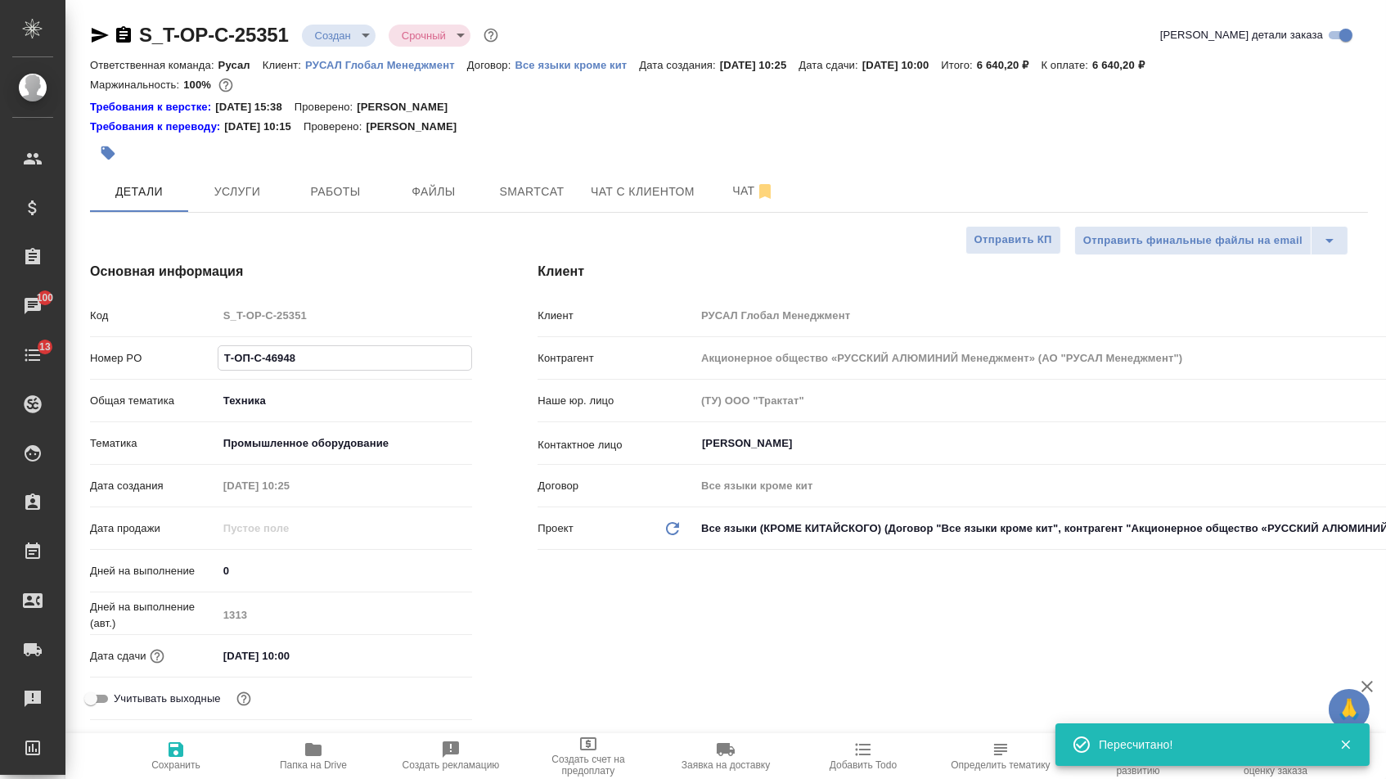
drag, startPoint x: 303, startPoint y: 364, endPoint x: 182, endPoint y: 364, distance: 121.9
click at [182, 364] on div "Номер PO Т-ОП-С-46948" at bounding box center [281, 358] width 382 height 29
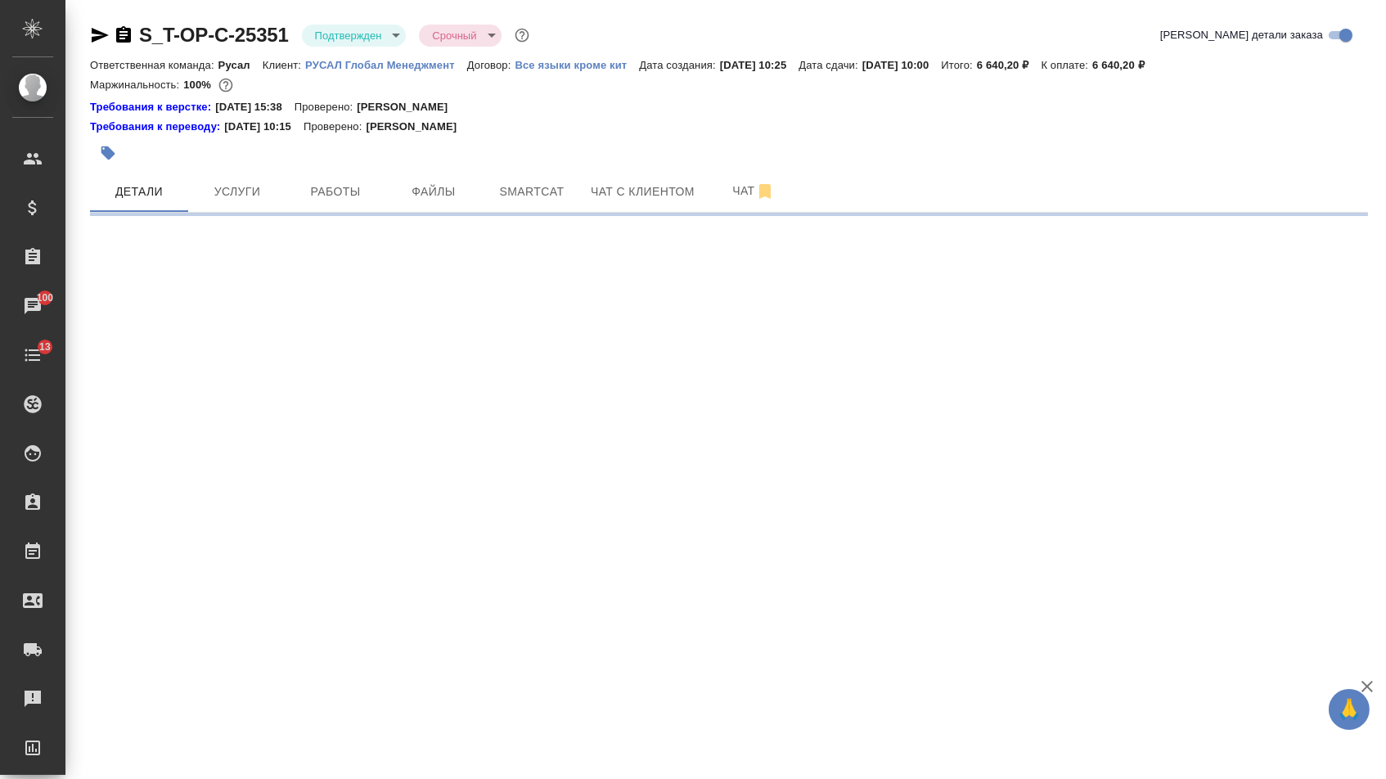
select select "RU"
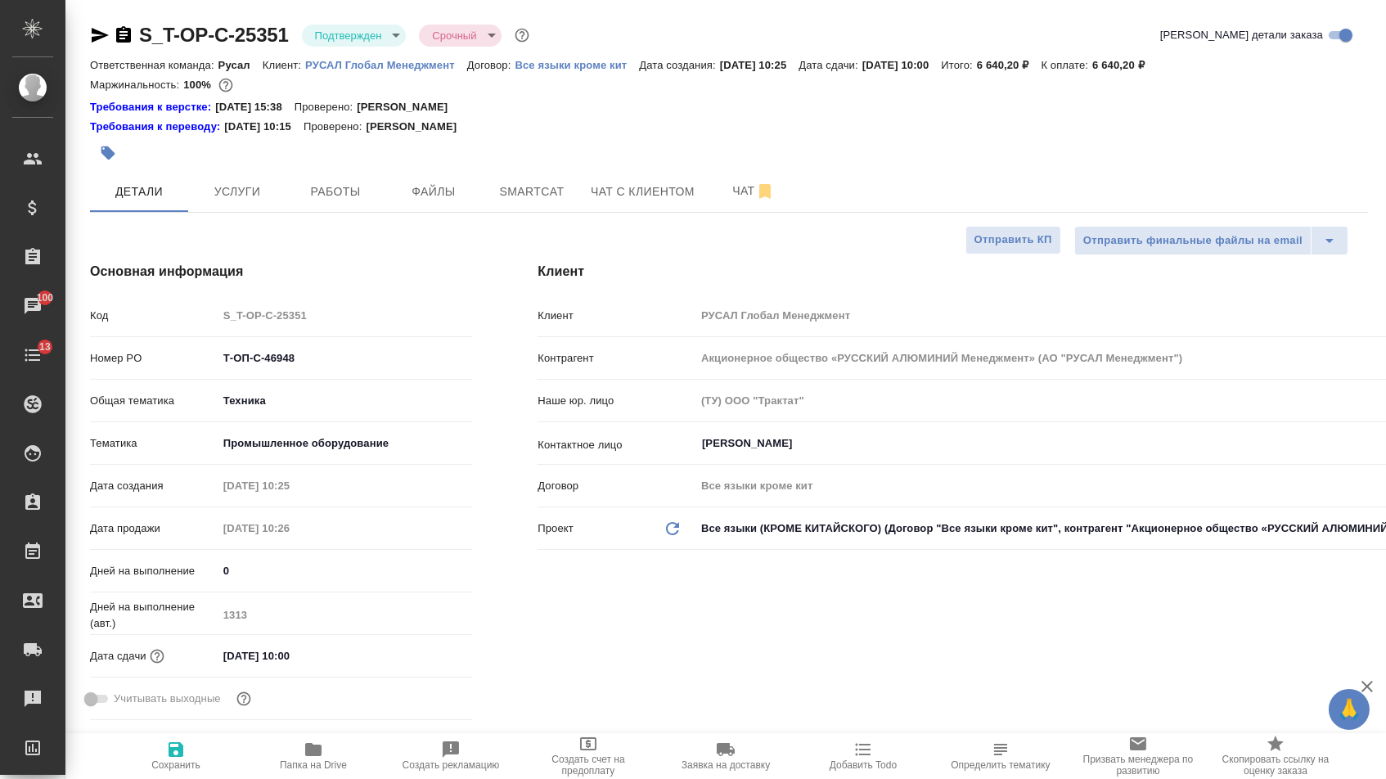
type textarea "x"
click at [105, 29] on icon "button" at bounding box center [100, 35] width 20 height 20
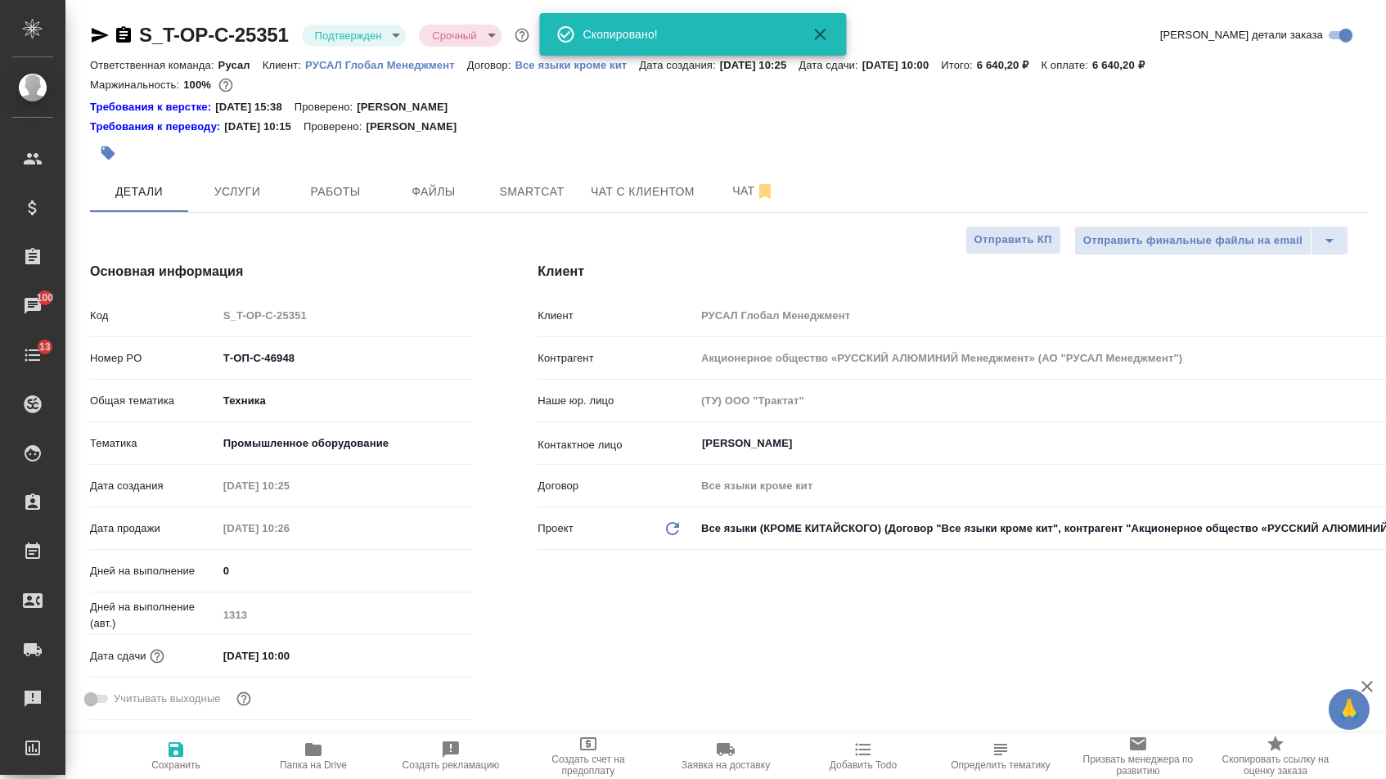
type textarea "x"
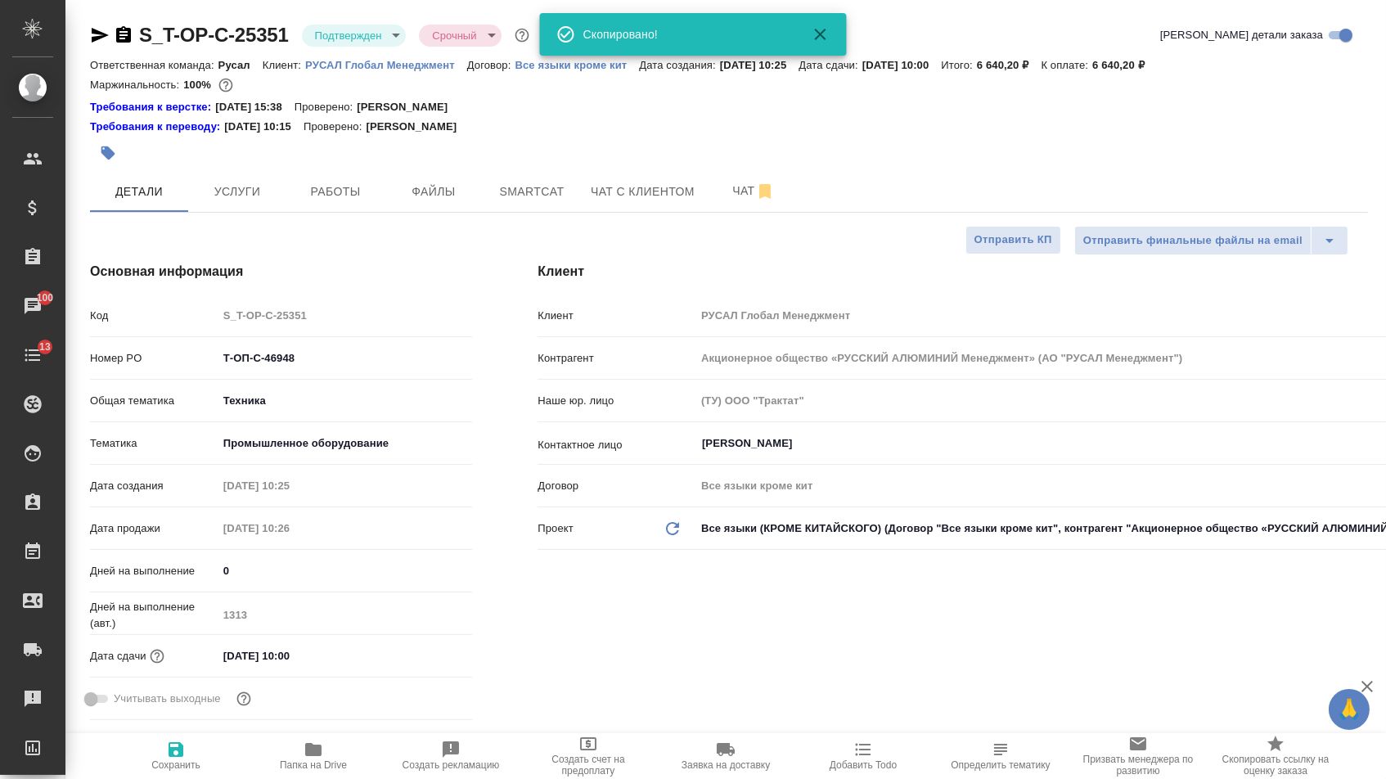
type textarea "x"
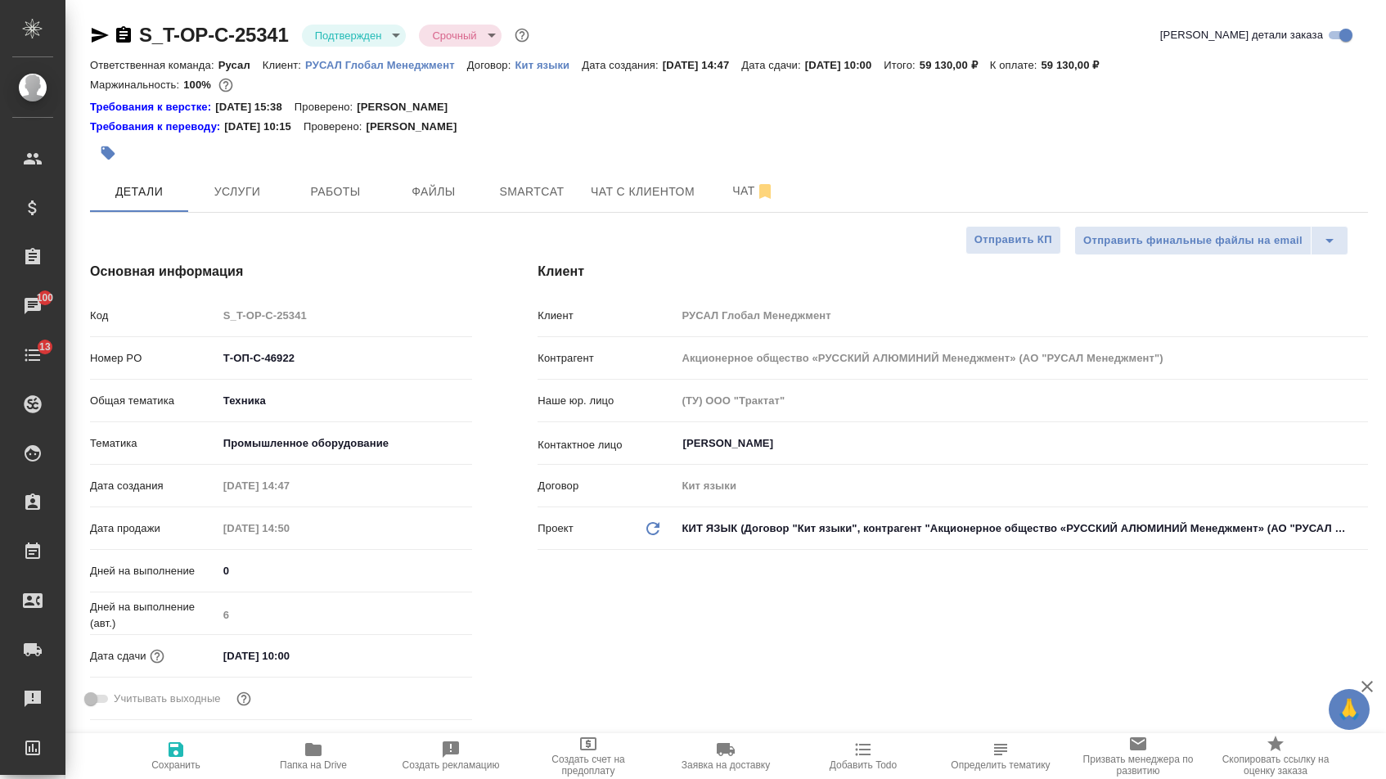
select select "RU"
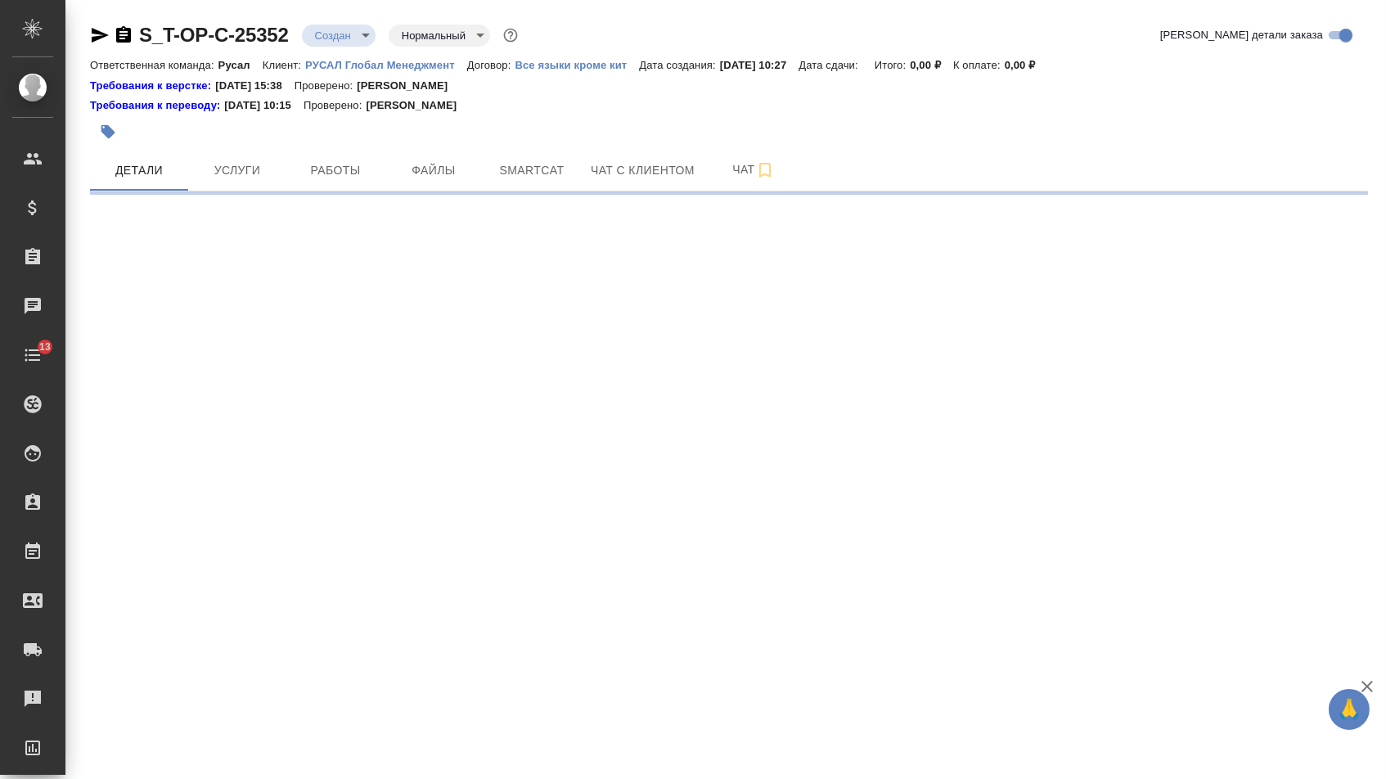
select select "RU"
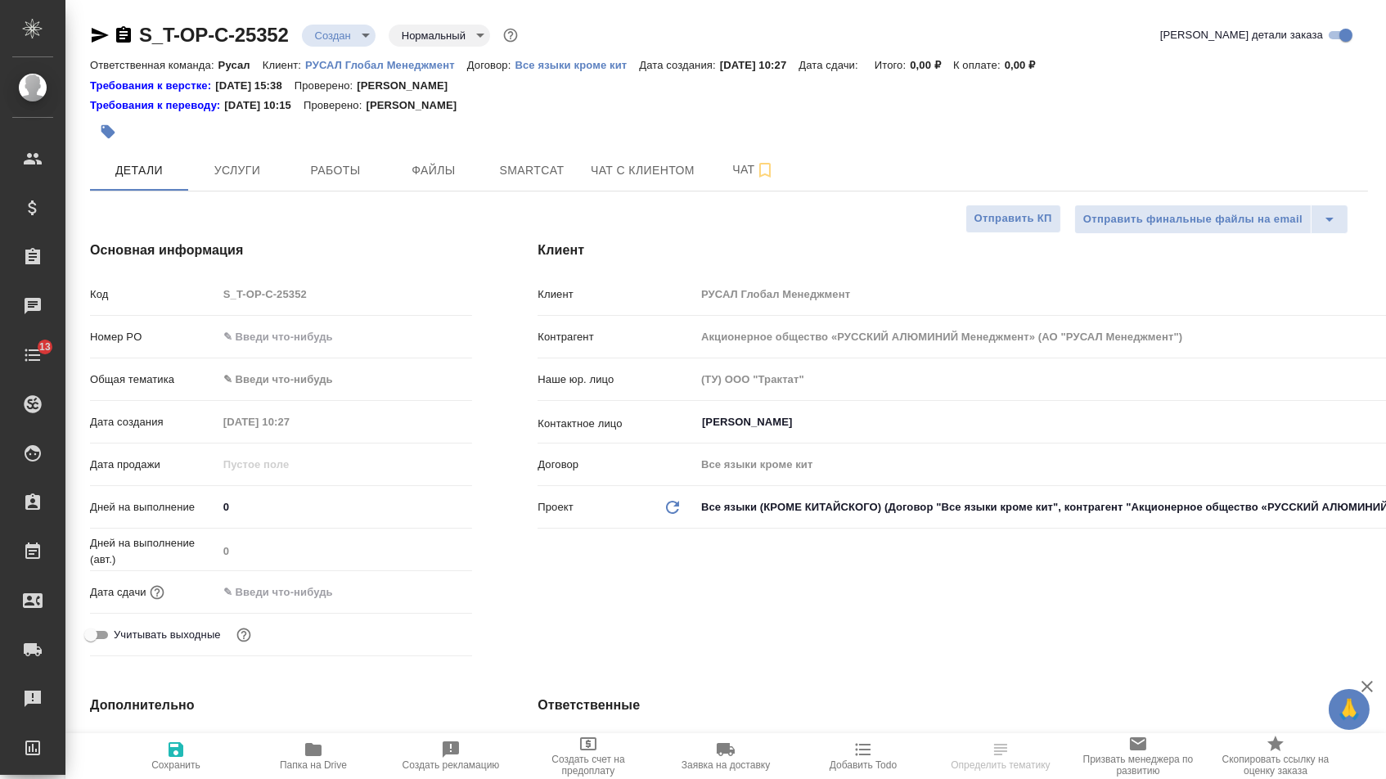
type textarea "x"
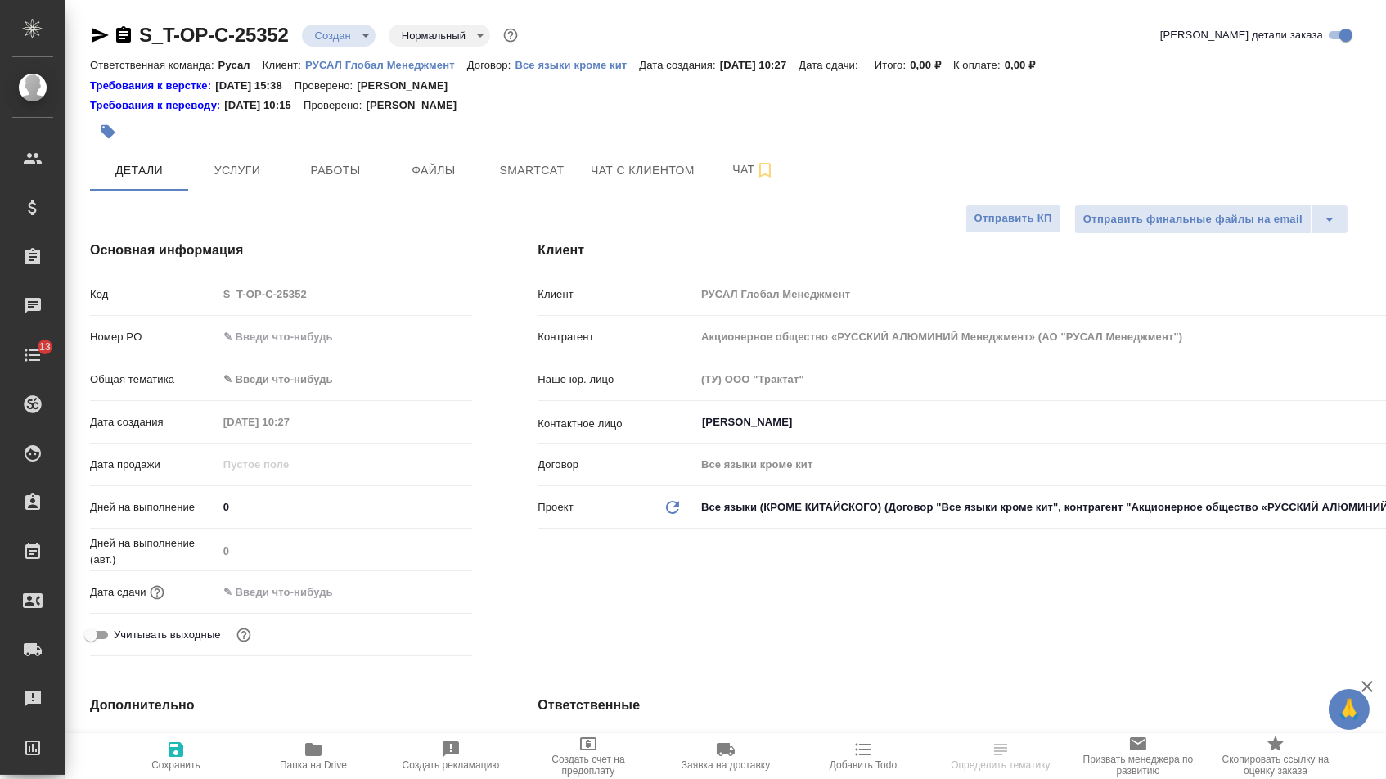
type textarea "x"
click at [336, 330] on input "text" at bounding box center [345, 337] width 255 height 24
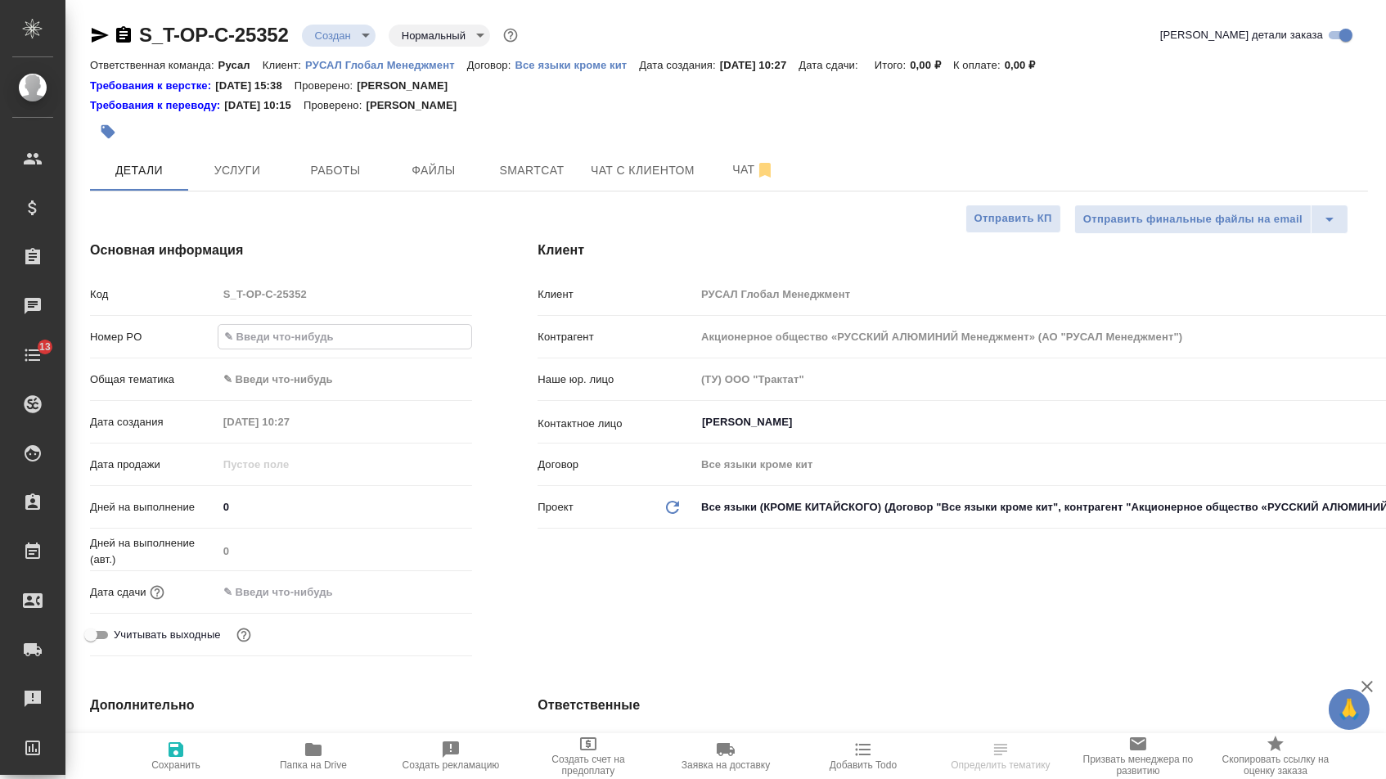
type input "з"
type textarea "x"
type input "за"
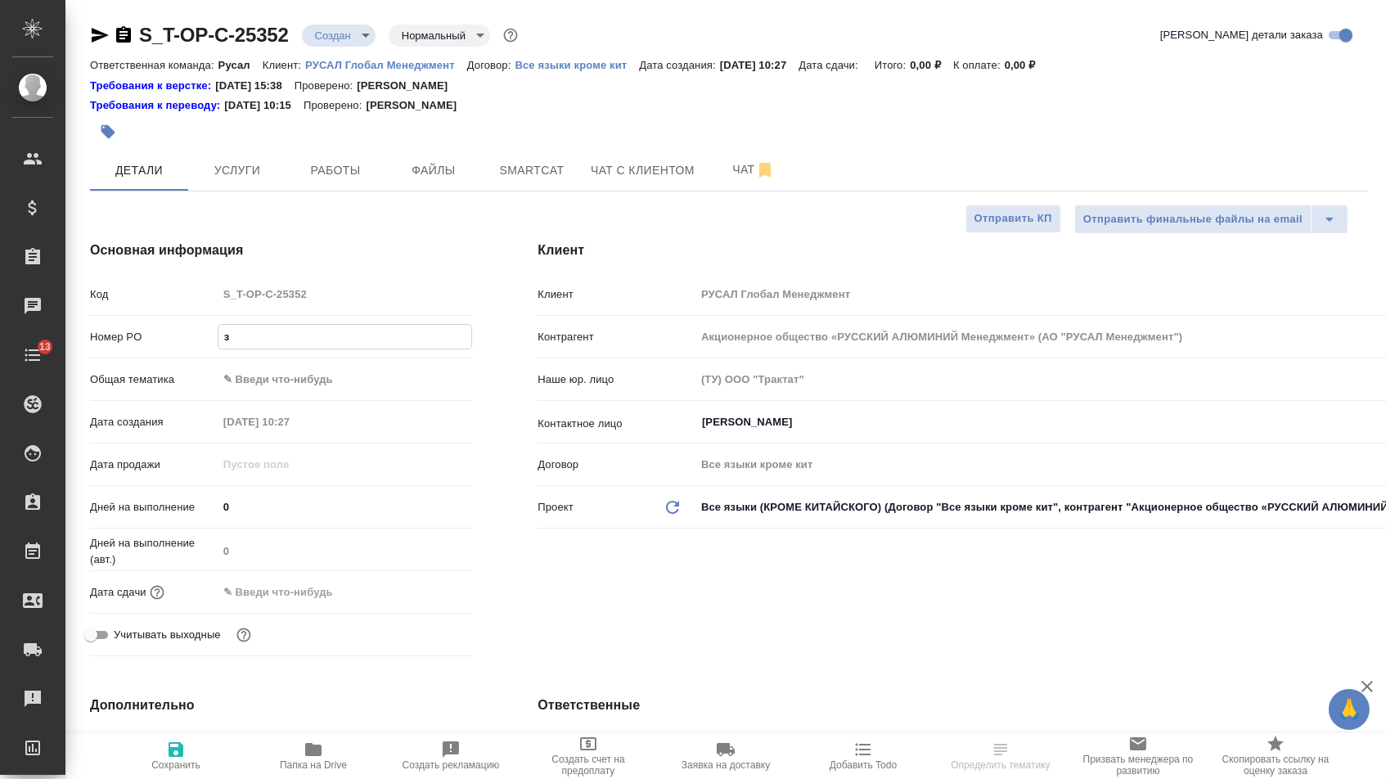
type textarea "x"
type input "зан"
type textarea "x"
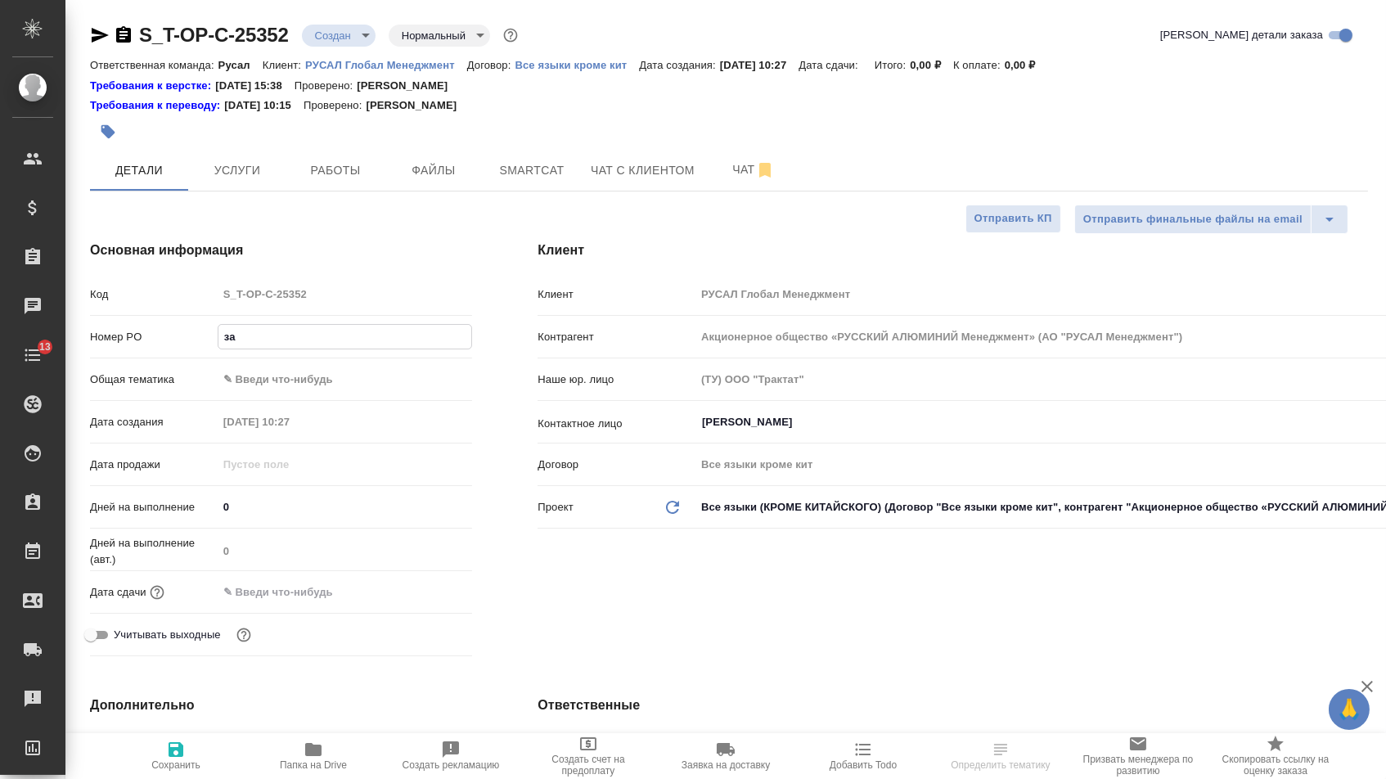
type textarea "x"
type input "заня"
type textarea "x"
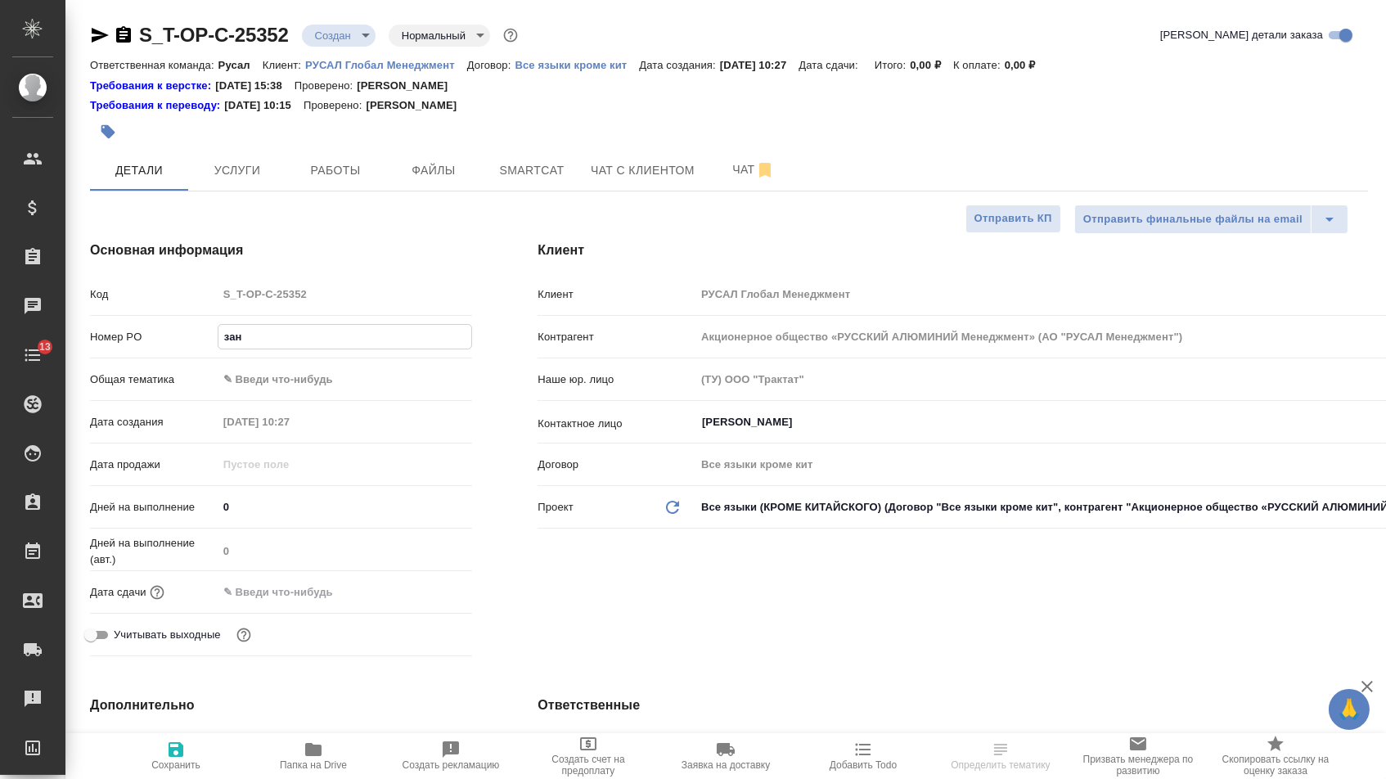
type textarea "x"
type input "занят"
type textarea "x"
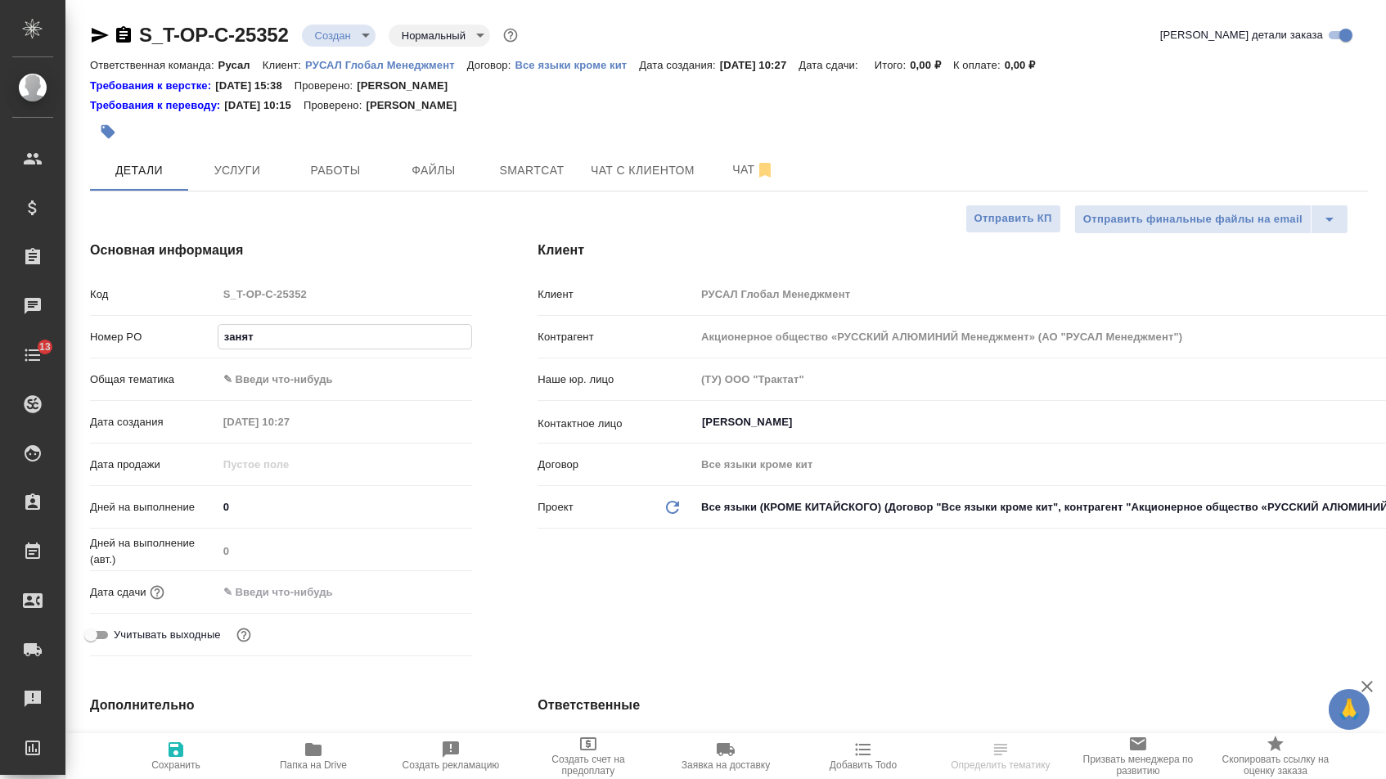
type input "заняти"
type textarea "x"
type input "занятия"
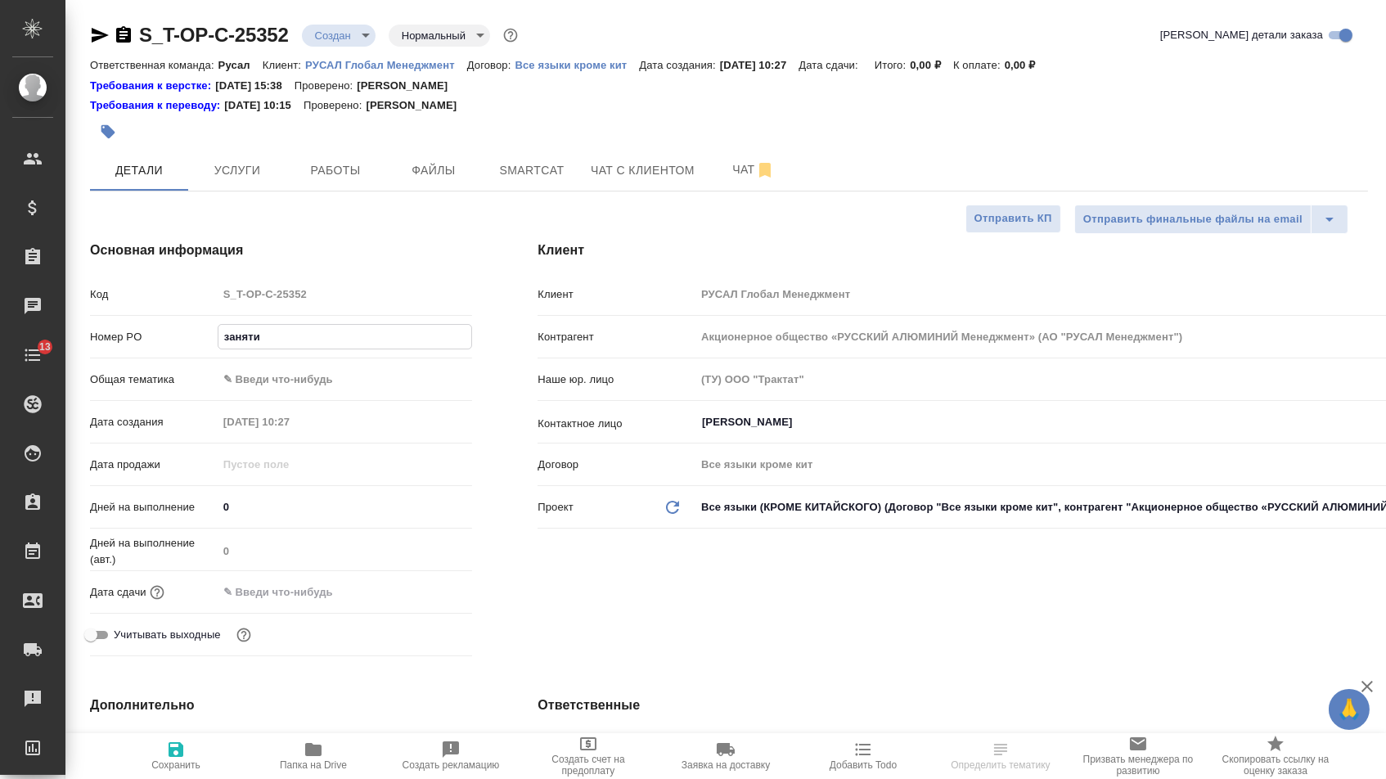
type textarea "x"
type input "занятия"
type textarea "x"
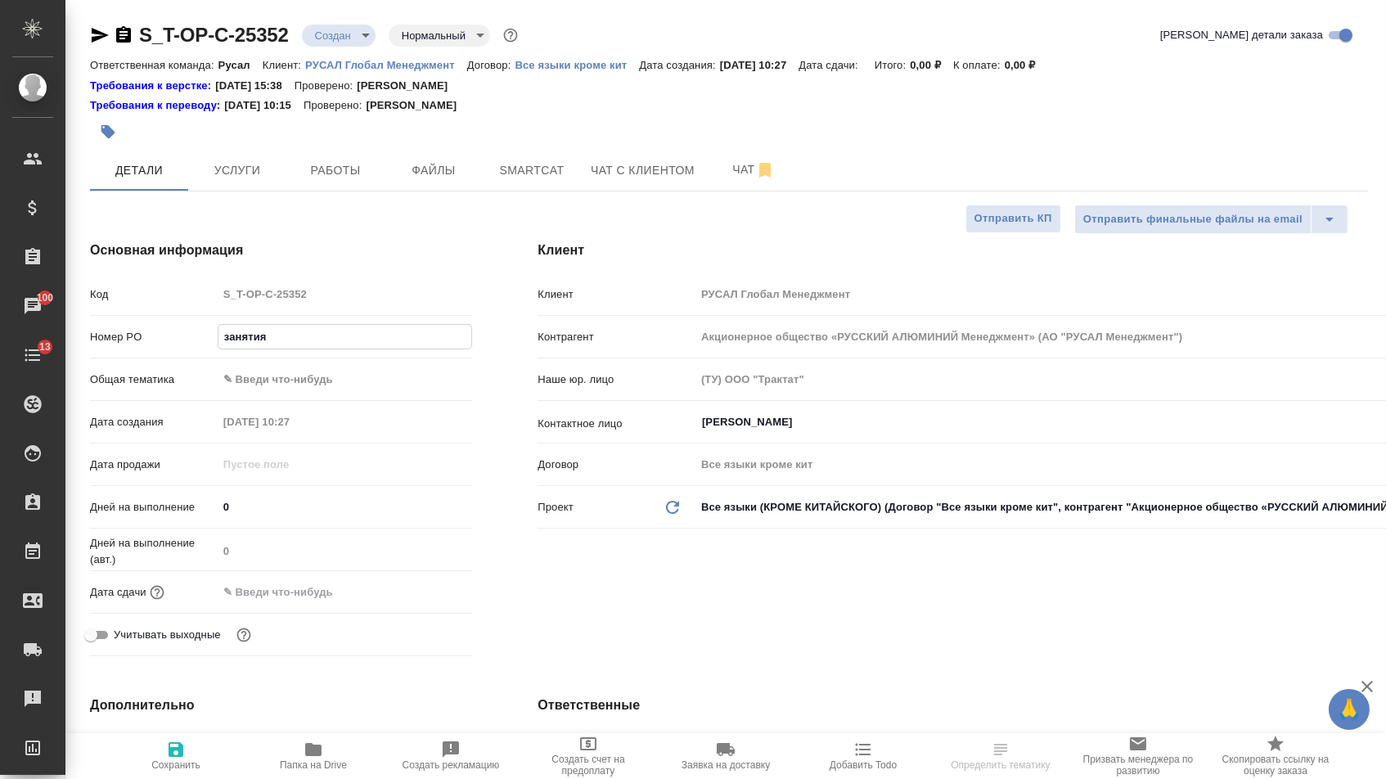
type textarea "x"
type input "занятия С"
type textarea "x"
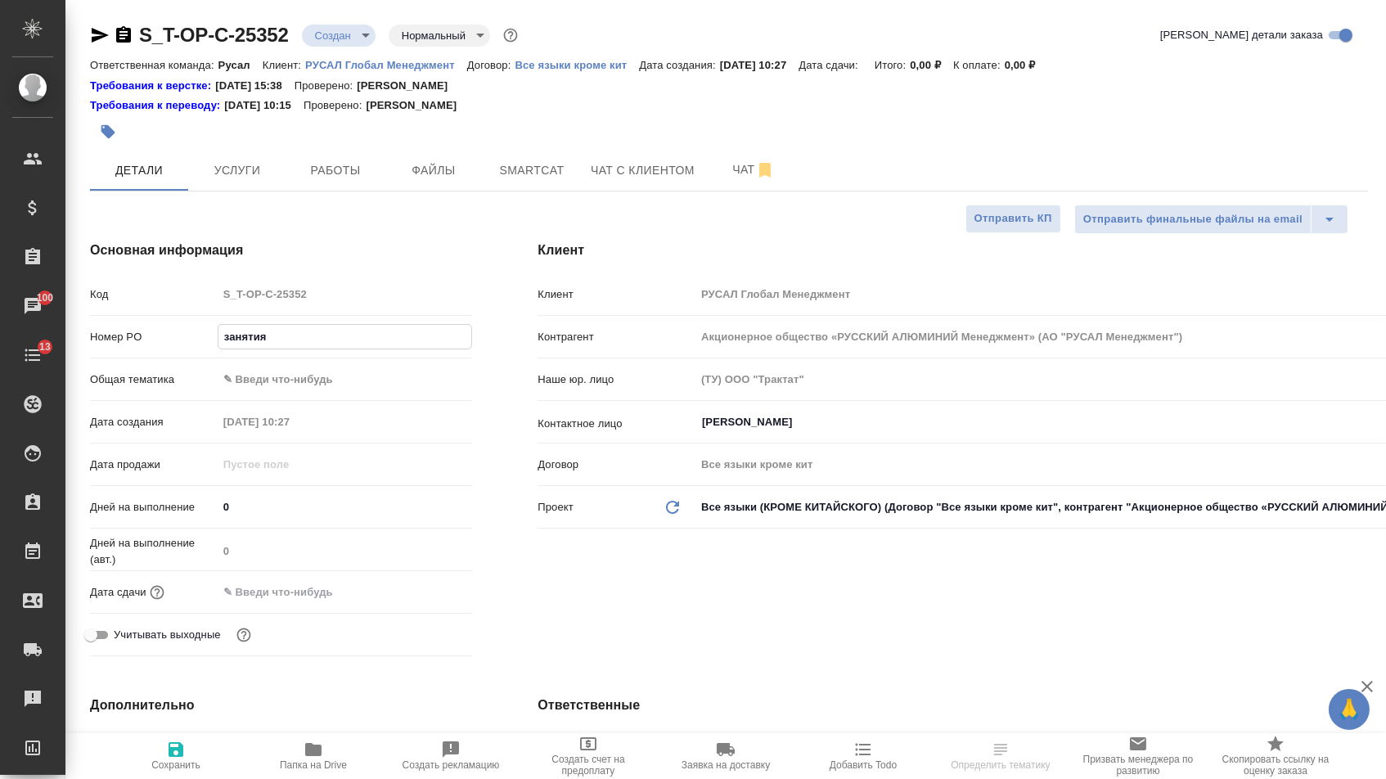
type textarea "x"
type input "занятия Са"
type textarea "x"
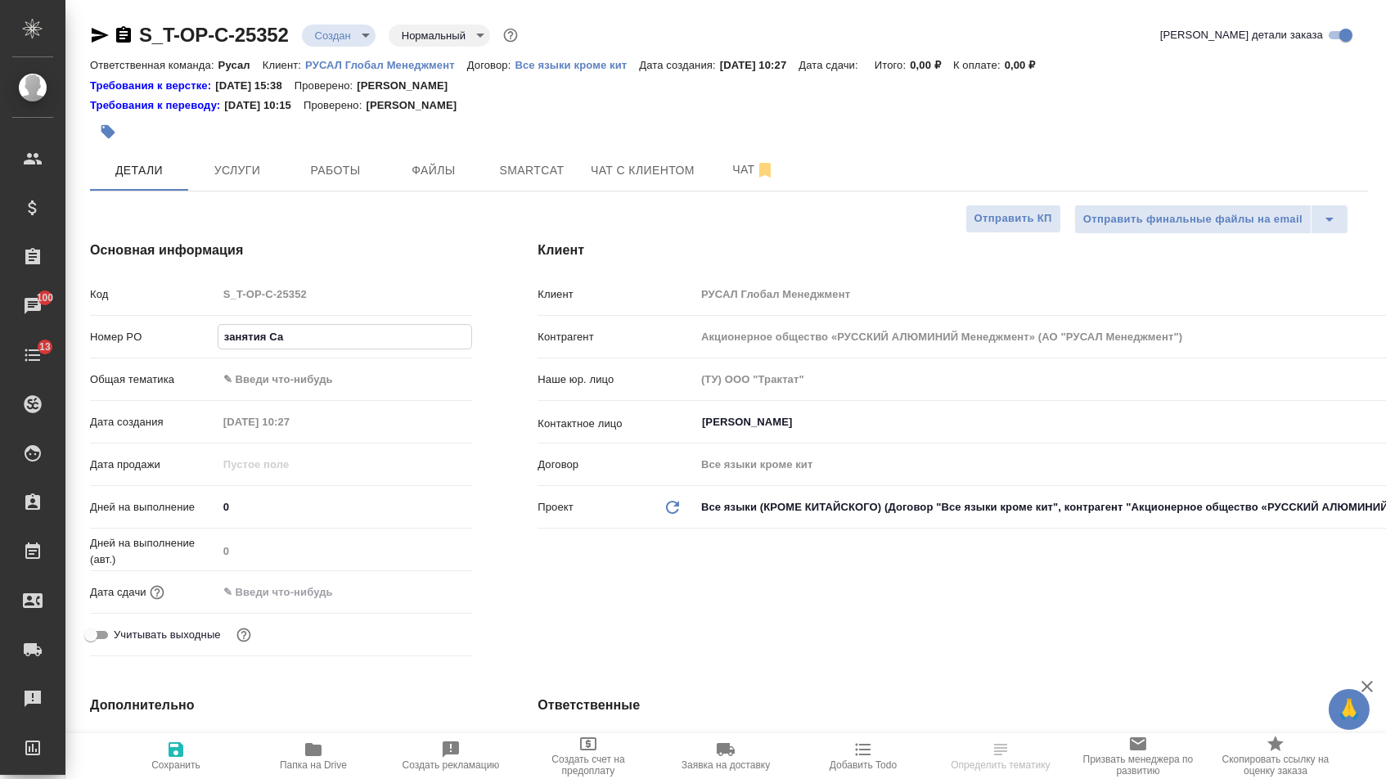
type input "занятия [GEOGRAPHIC_DATA]"
type textarea "x"
type input "занятия [GEOGRAPHIC_DATA]"
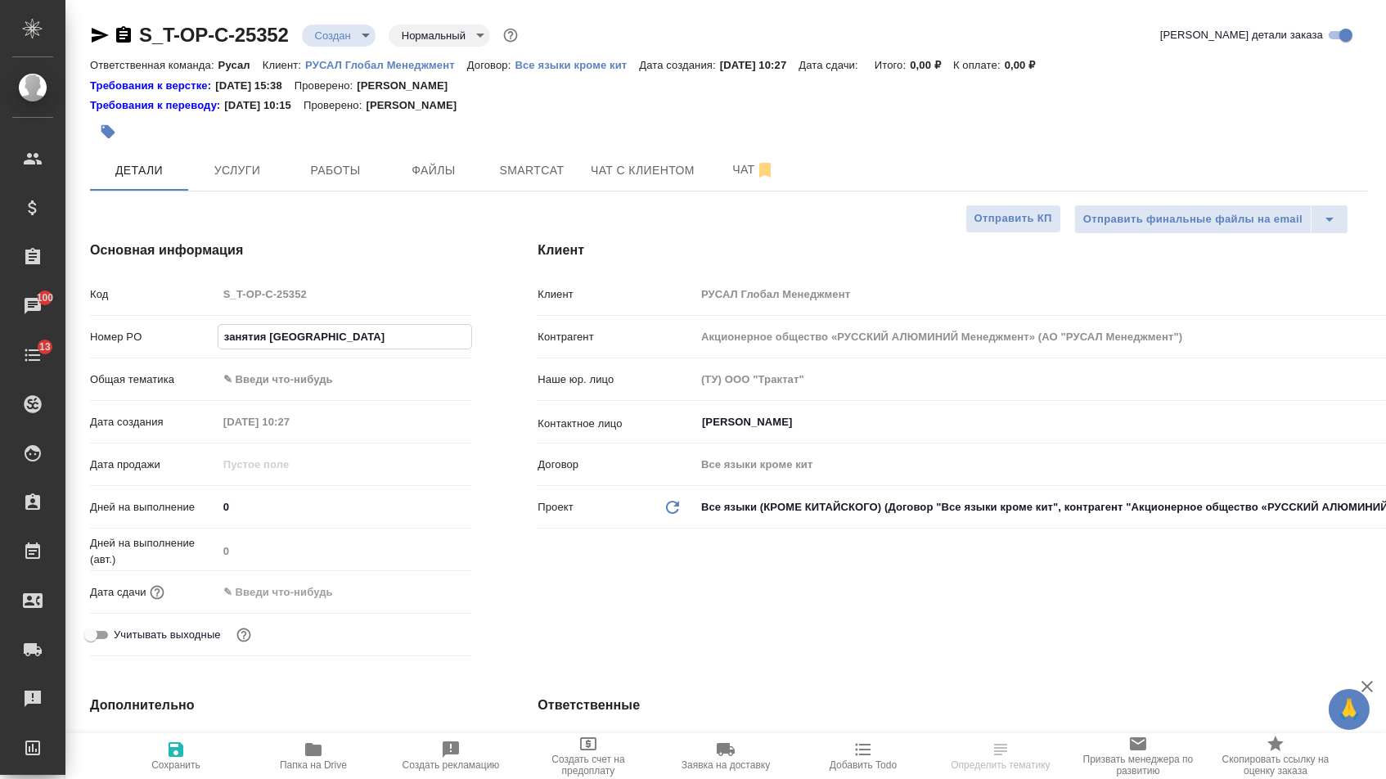
type textarea "x"
type input "занятия [GEOGRAPHIC_DATA]"
type textarea "x"
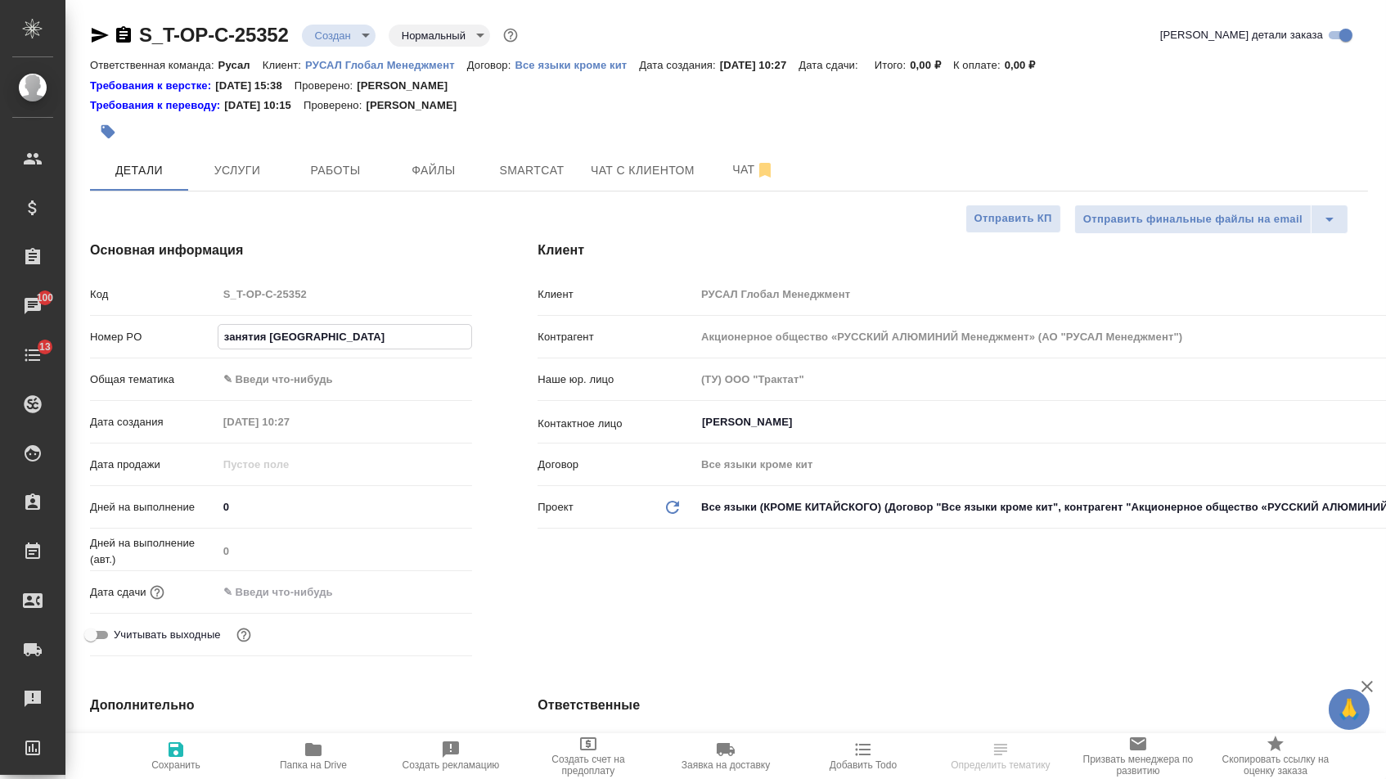
type textarea "x"
type input "занятия [GEOGRAPHIC_DATA]"
type textarea "x"
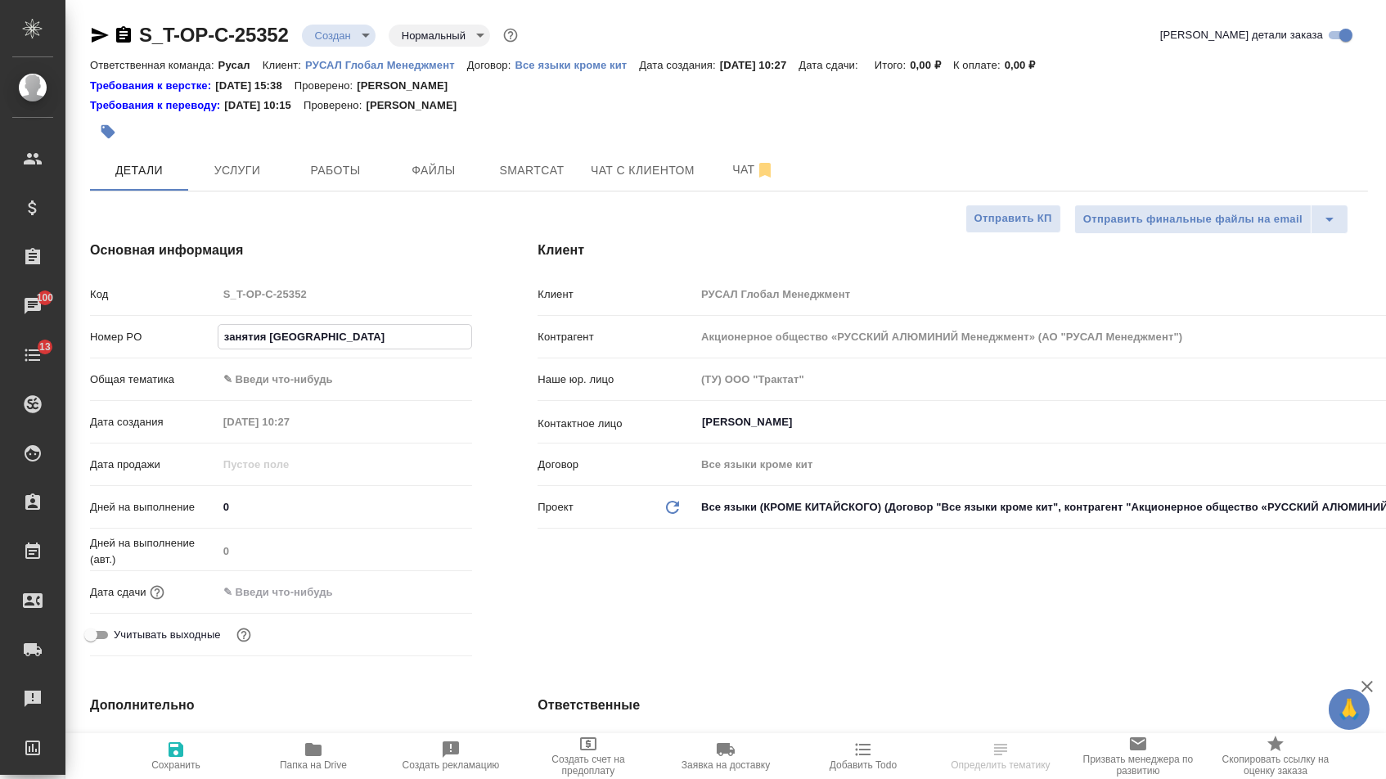
type textarea "x"
type input "занятия [GEOGRAPHIC_DATA]"
click at [270, 585] on input "text" at bounding box center [289, 592] width 143 height 24
click at [412, 590] on div at bounding box center [345, 591] width 255 height 25
click at [416, 595] on icon "button" at bounding box center [425, 592] width 20 height 20
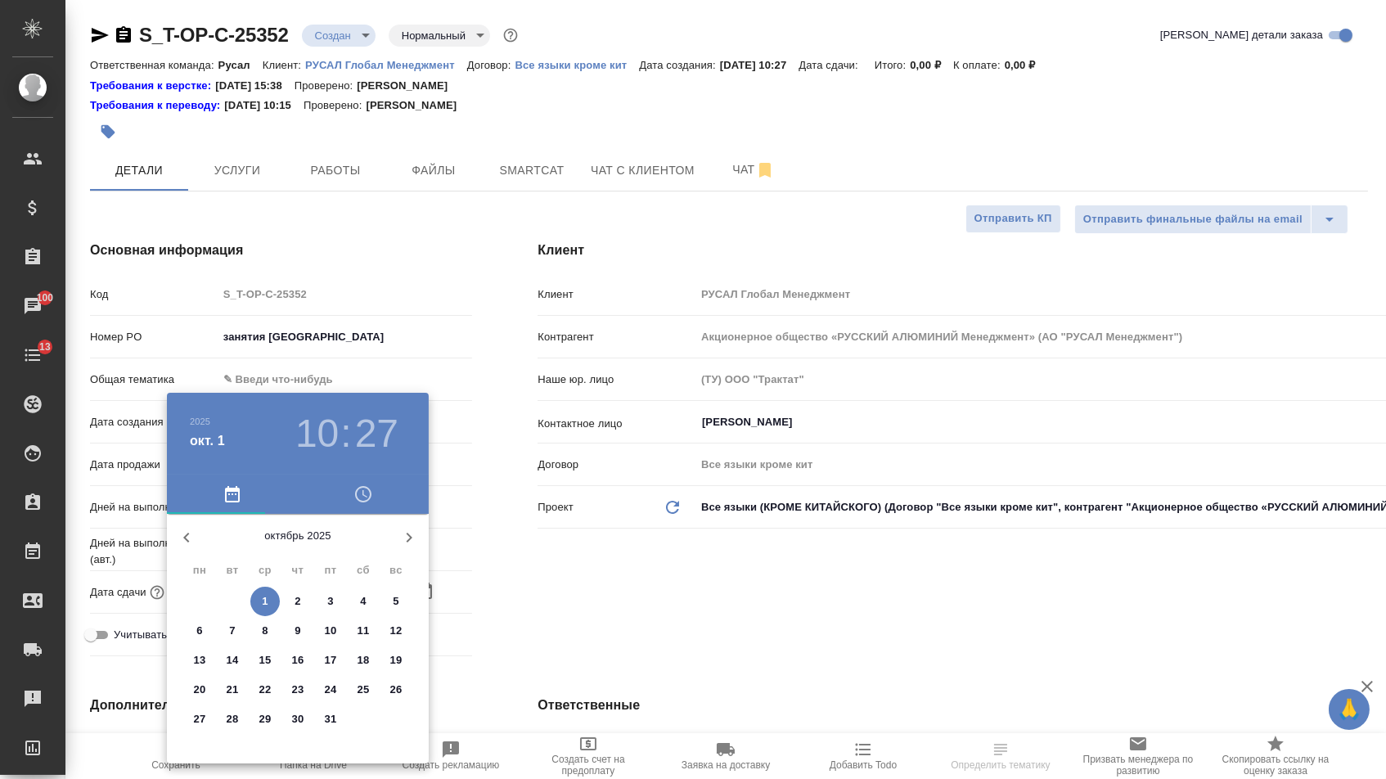
click at [263, 607] on p "1" at bounding box center [265, 601] width 6 height 16
type input "[DATE] 10:27"
type textarea "x"
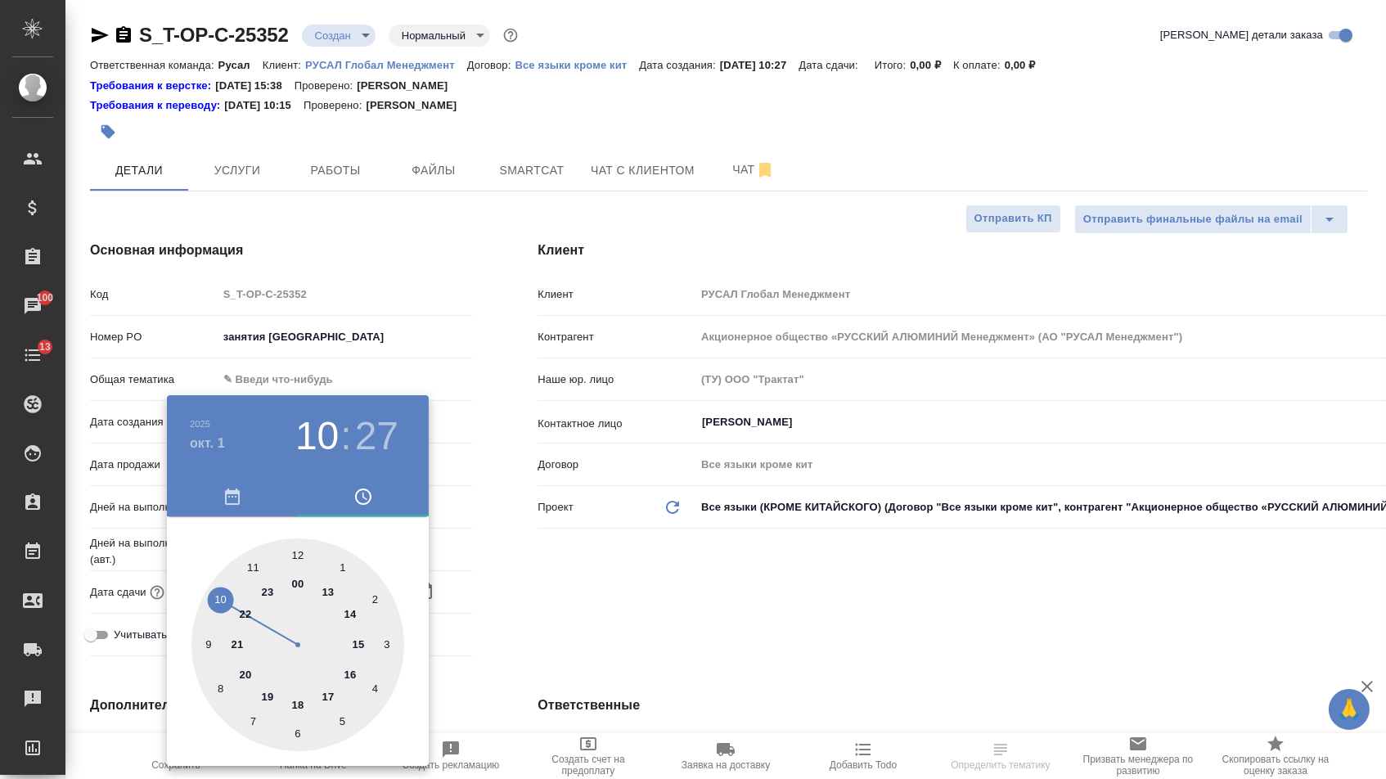
type textarea "x"
type input "[DATE] 17:27"
click at [323, 695] on div at bounding box center [297, 644] width 213 height 213
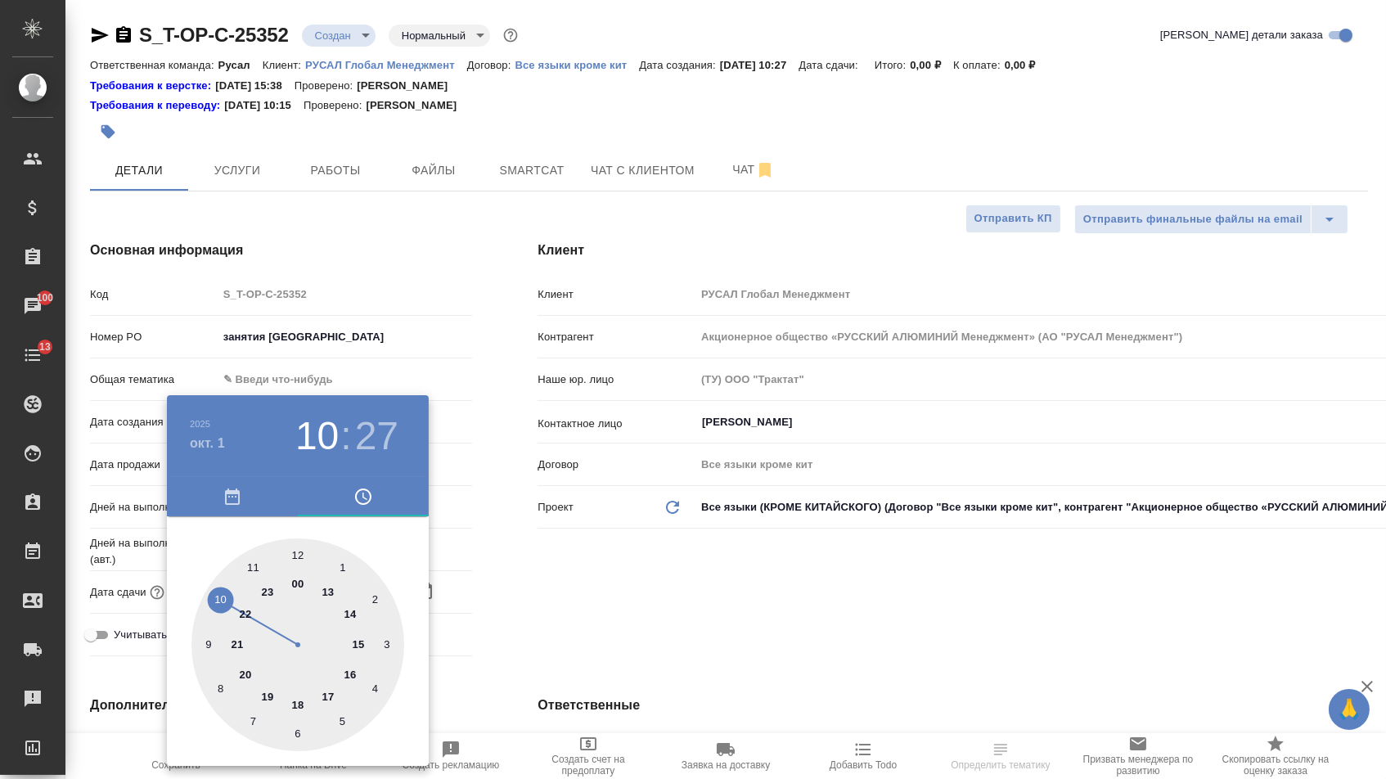
type textarea "x"
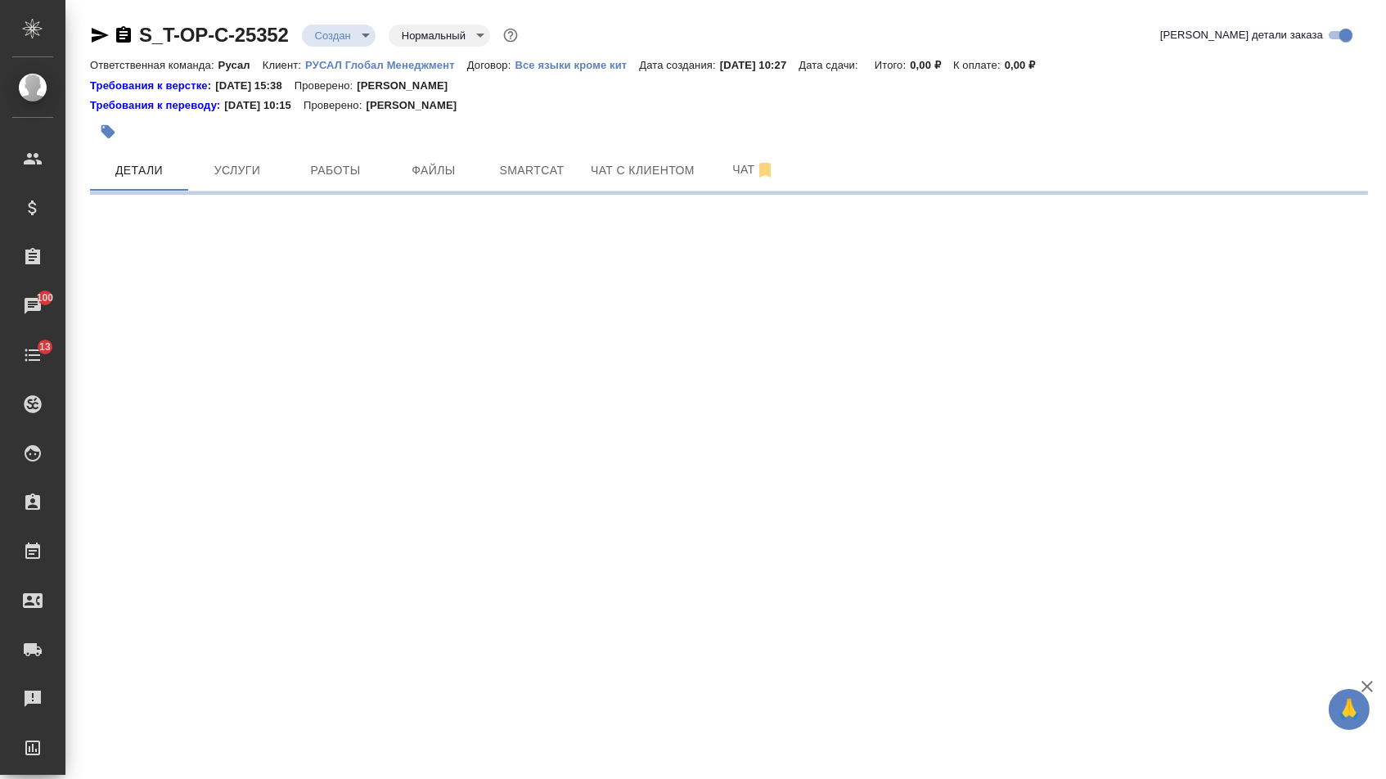
select select "RU"
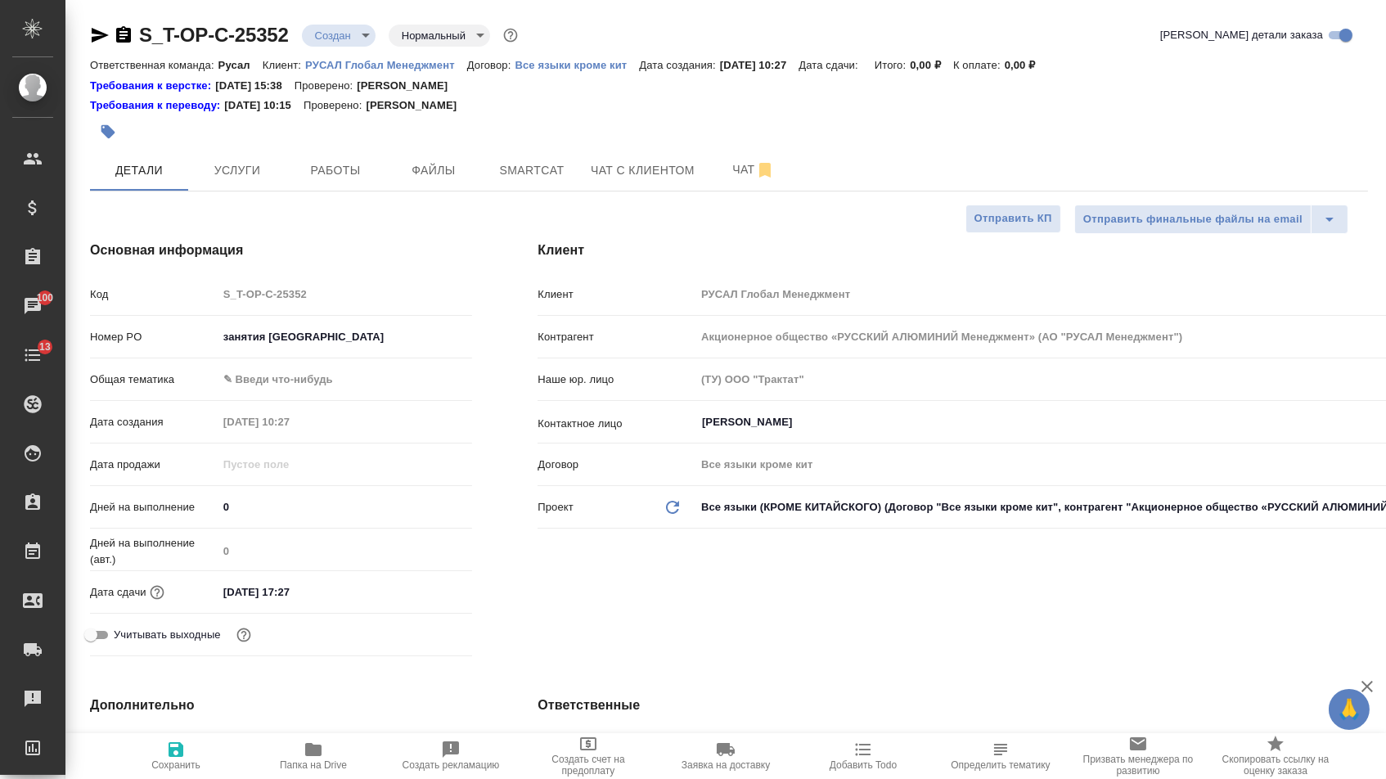
type textarea "x"
click at [330, 380] on body "🙏 .cls-1 fill:#fff; AWATERA [PERSON_NAME] Спецификации Заказы 100 Чаты 13 Todo …" at bounding box center [693, 389] width 1386 height 779
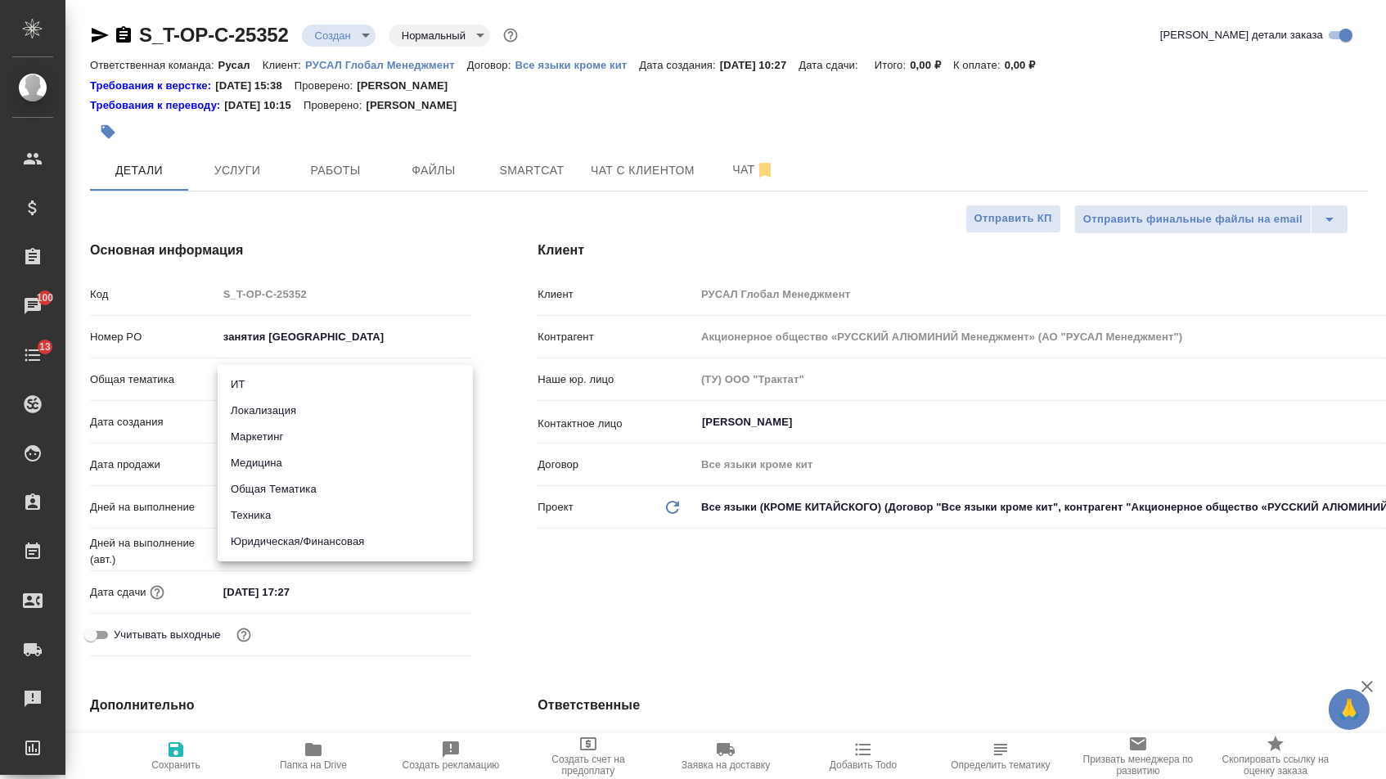
click at [285, 488] on li "Общая Тематика" at bounding box center [345, 489] width 255 height 26
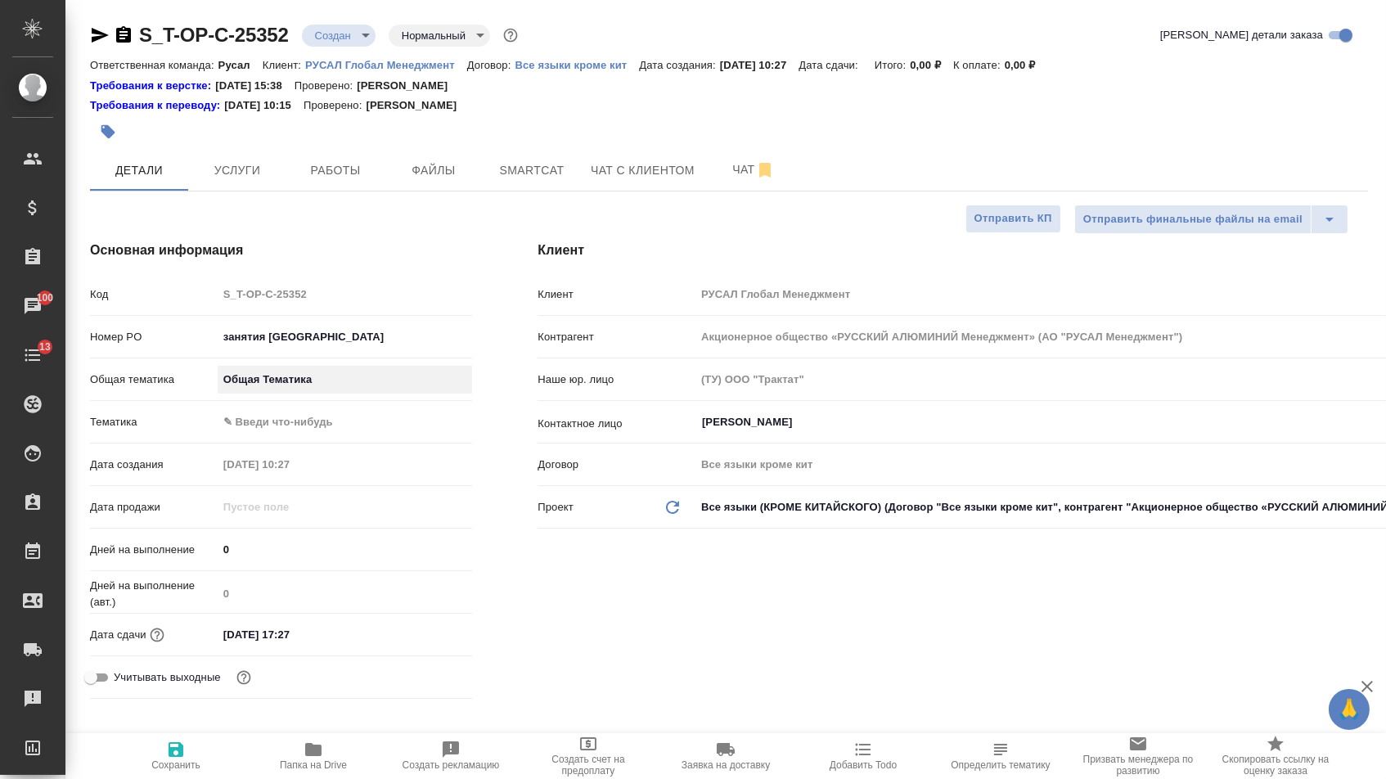
type input "obtem"
type textarea "x"
click at [281, 419] on body "🙏 .cls-1 fill:#fff; AWATERA [PERSON_NAME] Спецификации Заказы 100 Чаты 13 Todo …" at bounding box center [693, 389] width 1386 height 779
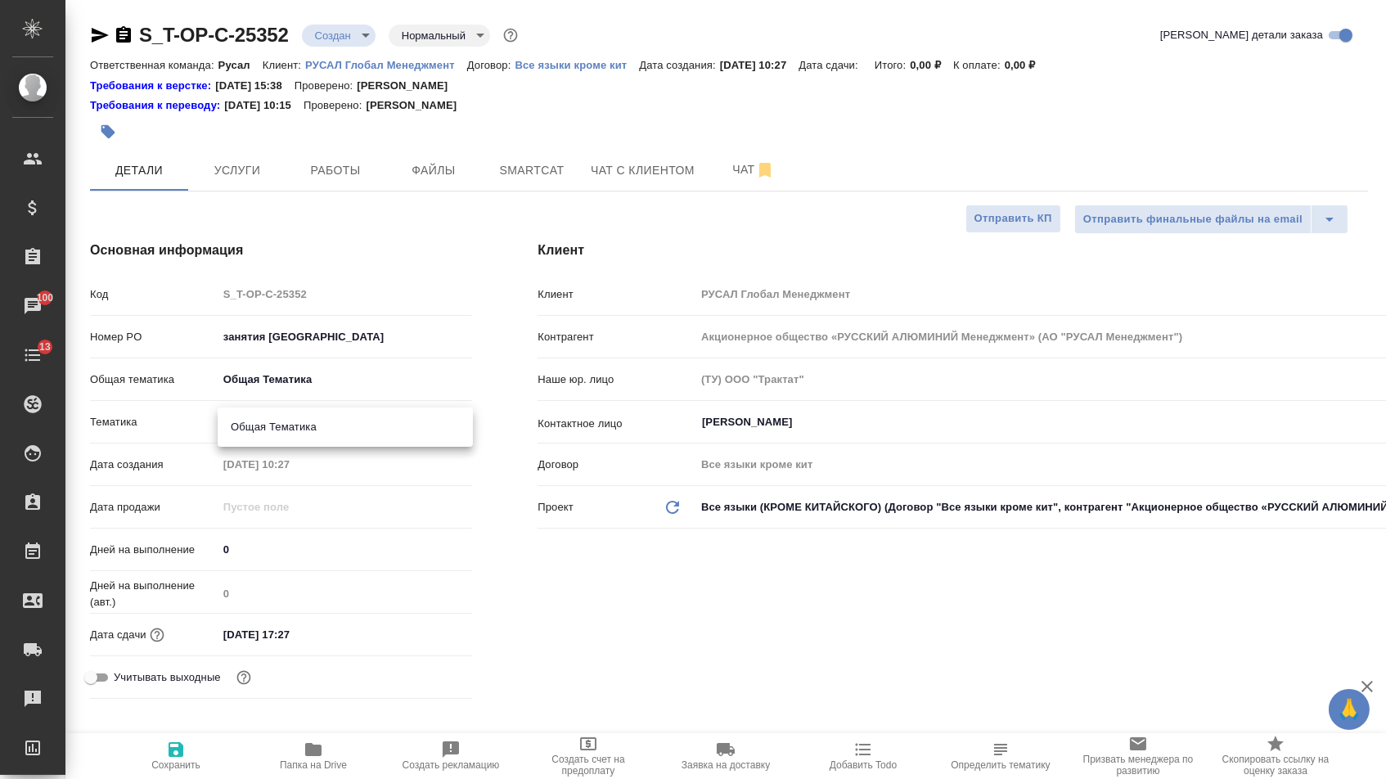
click at [276, 426] on li "Общая Тематика" at bounding box center [345, 427] width 255 height 26
type textarea "x"
type input "6012b1ca196b0e5c9229a120"
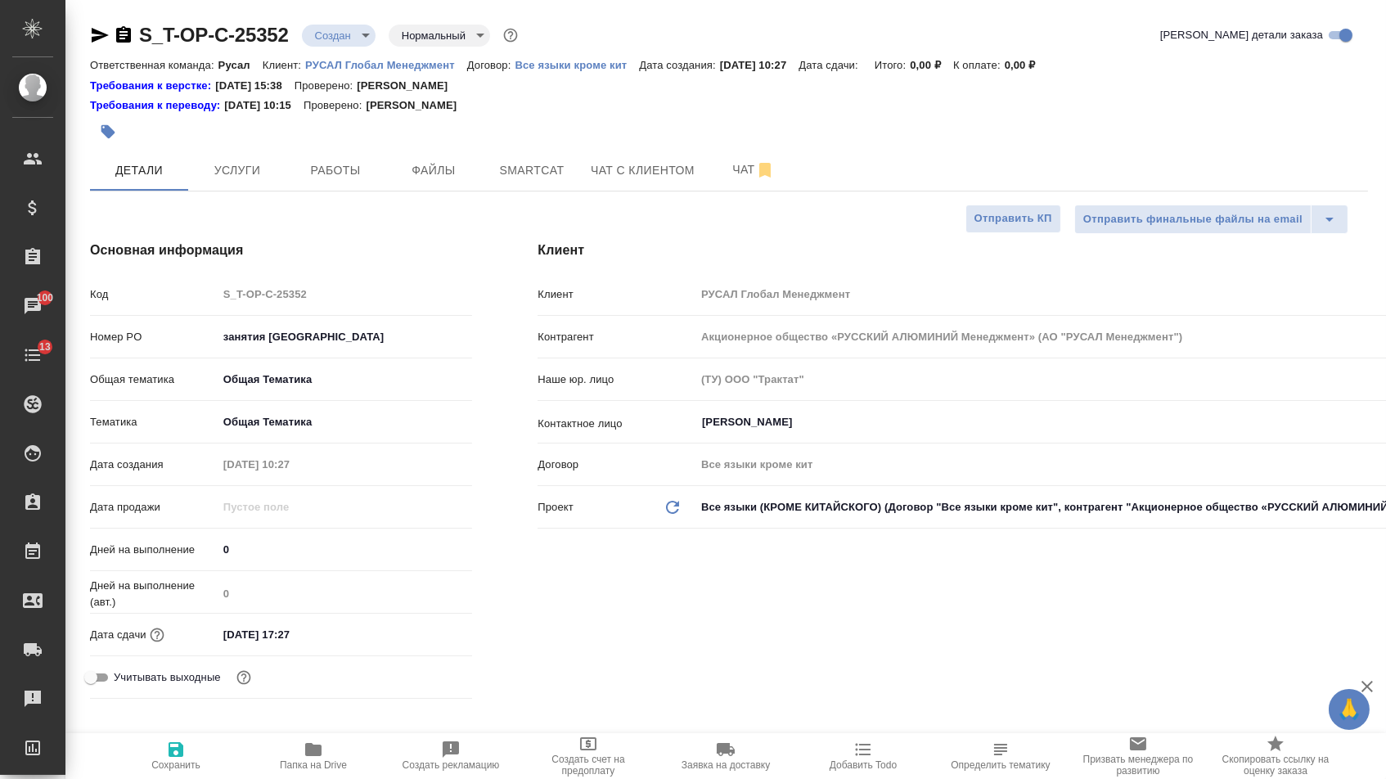
click at [202, 757] on span "Сохранить" at bounding box center [176, 754] width 118 height 31
type textarea "x"
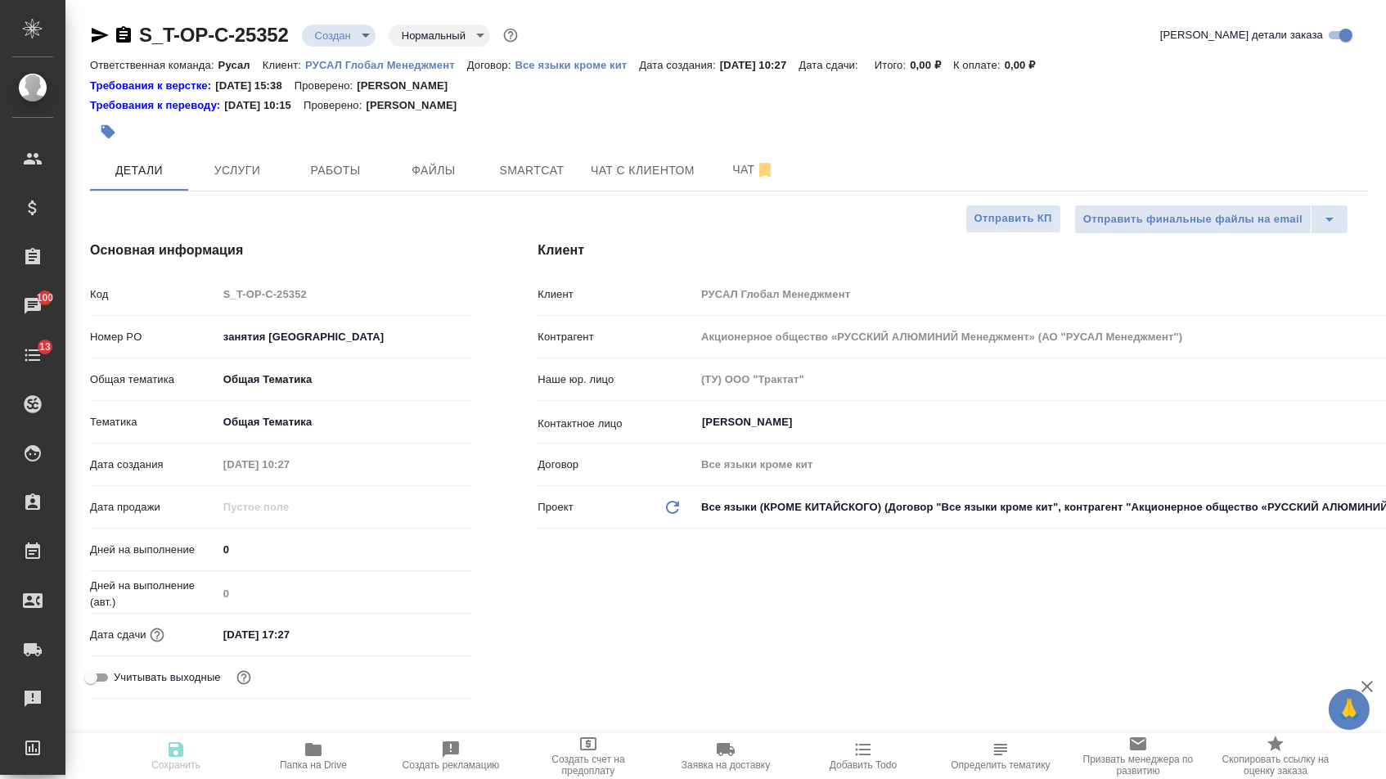
type textarea "x"
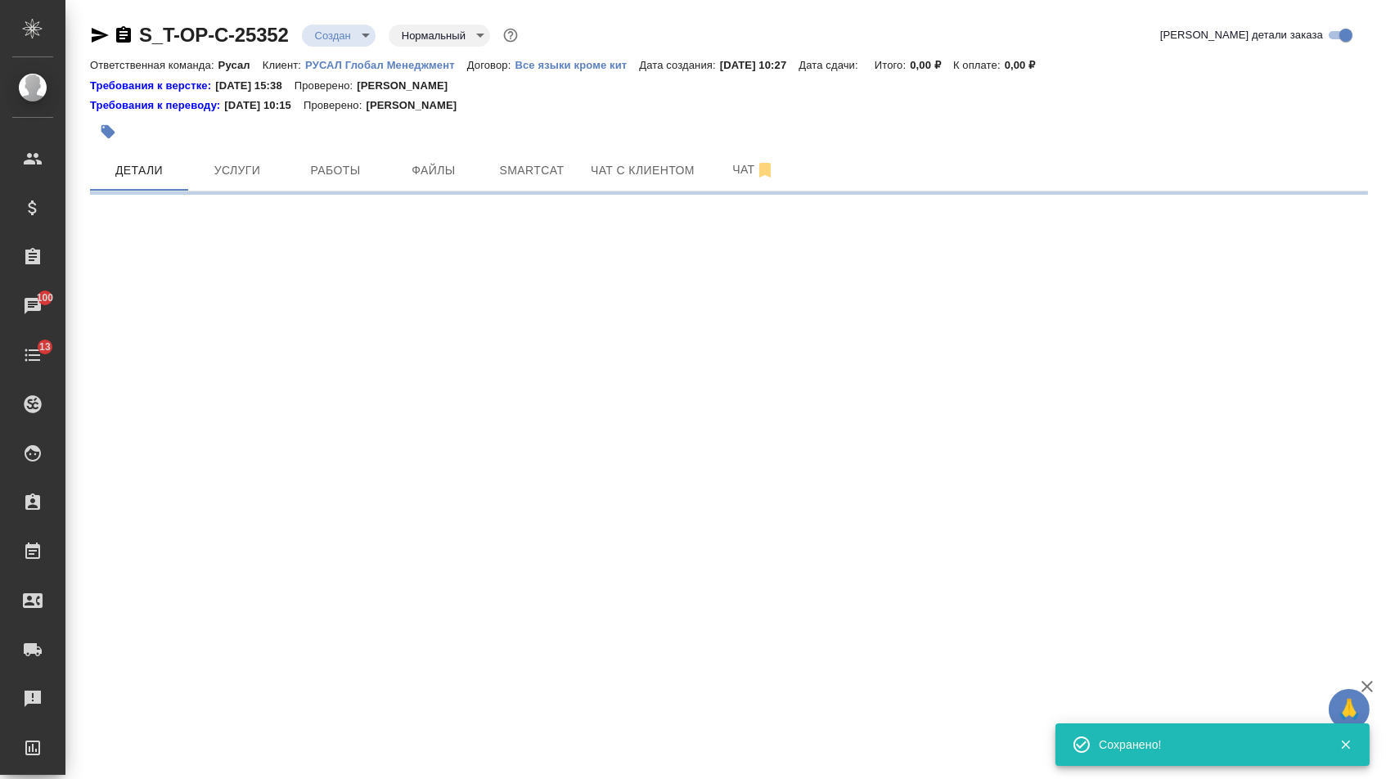
select select "RU"
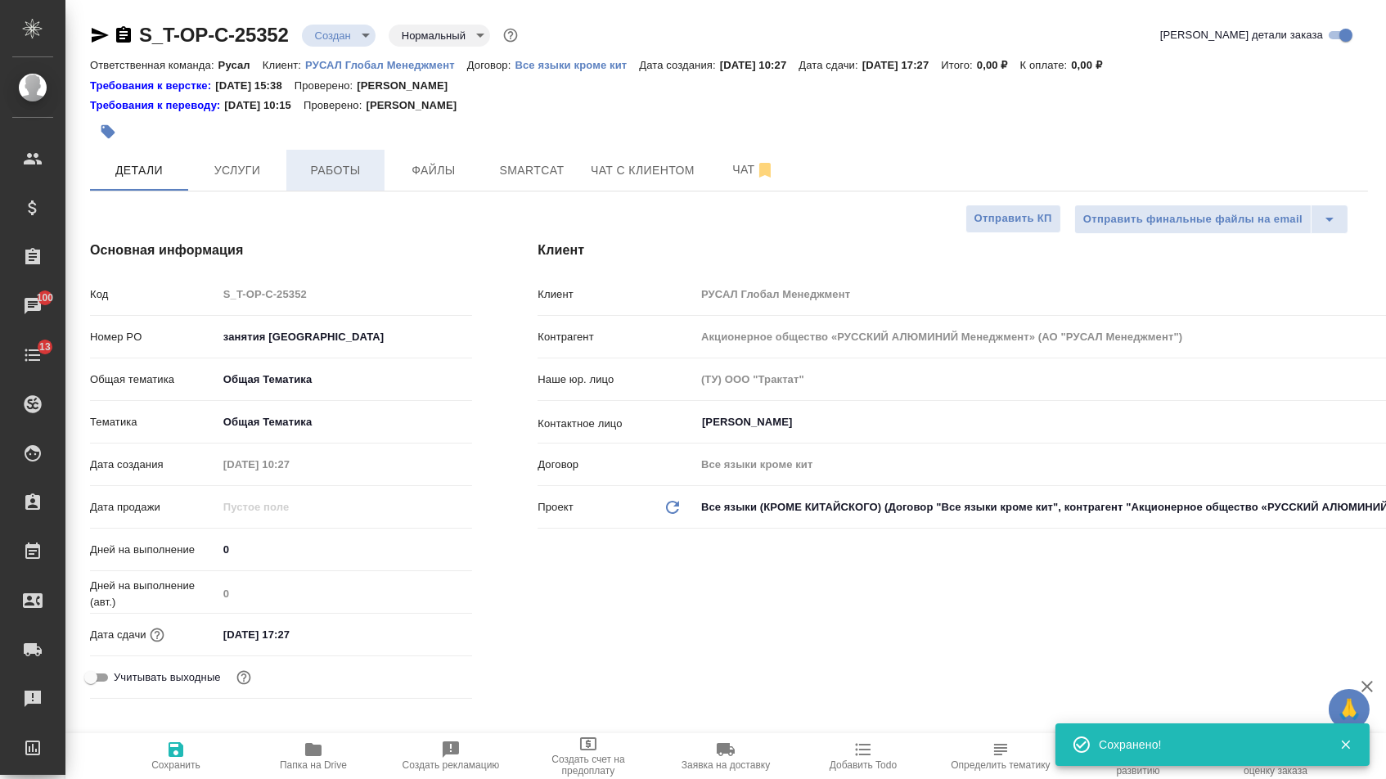
click at [321, 181] on span "Работы" at bounding box center [335, 170] width 79 height 20
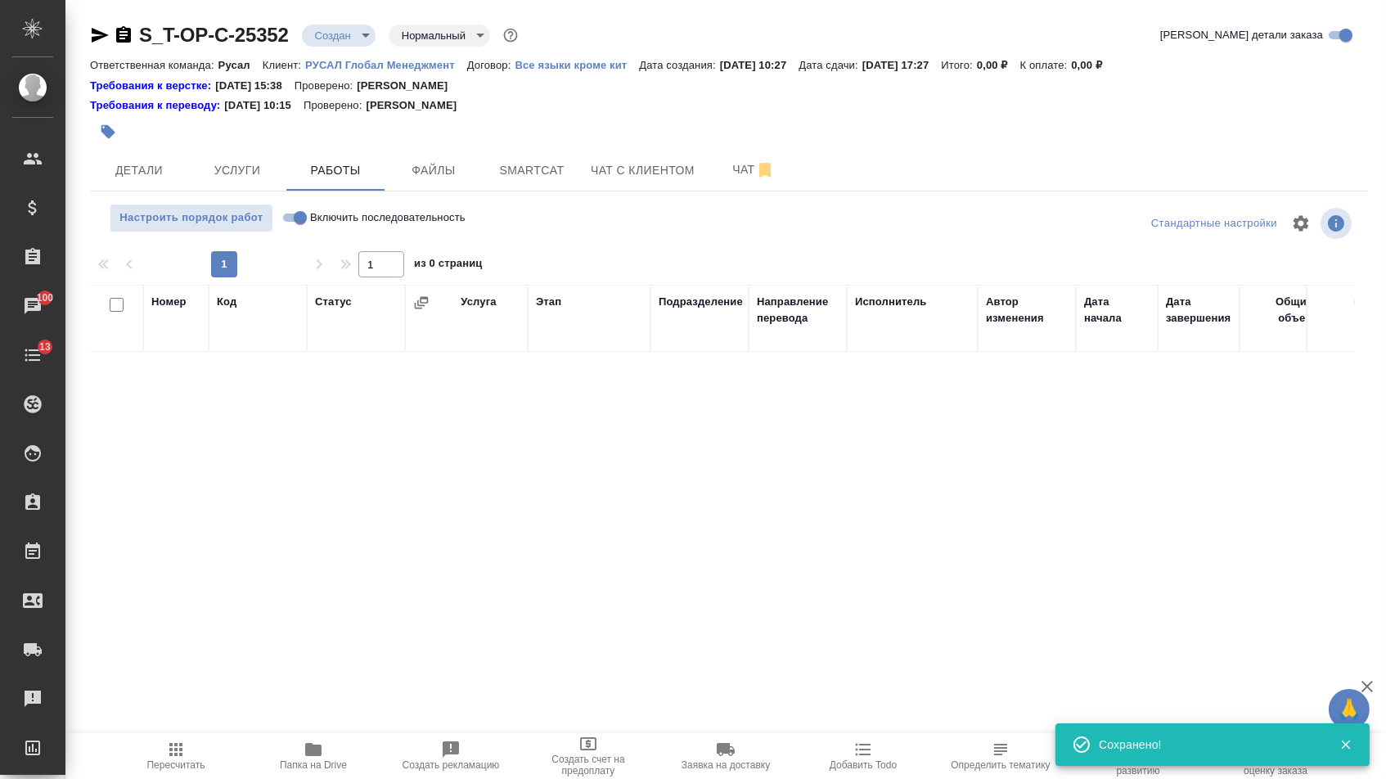
click at [295, 215] on input "Включить последовательность" at bounding box center [300, 218] width 59 height 20
checkbox input "true"
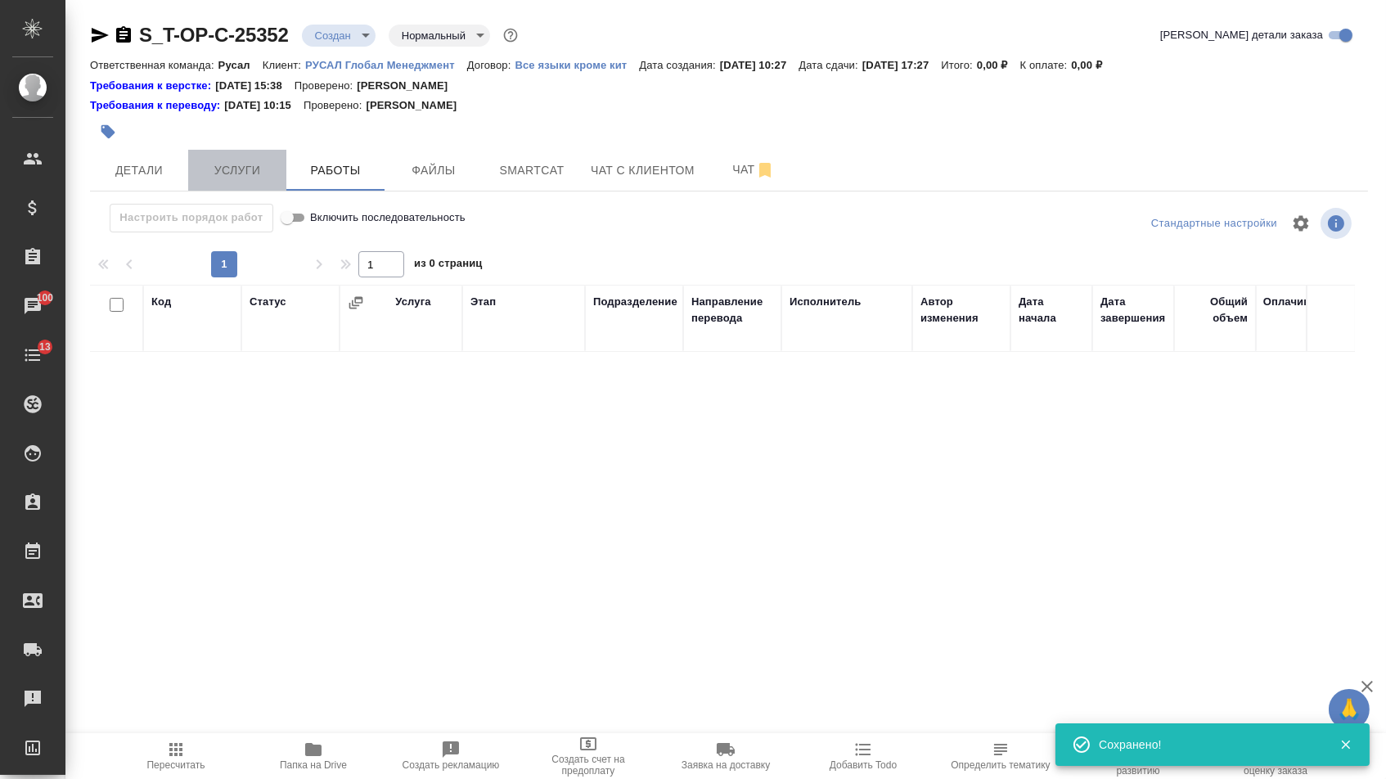
click at [251, 169] on span "Услуги" at bounding box center [237, 170] width 79 height 20
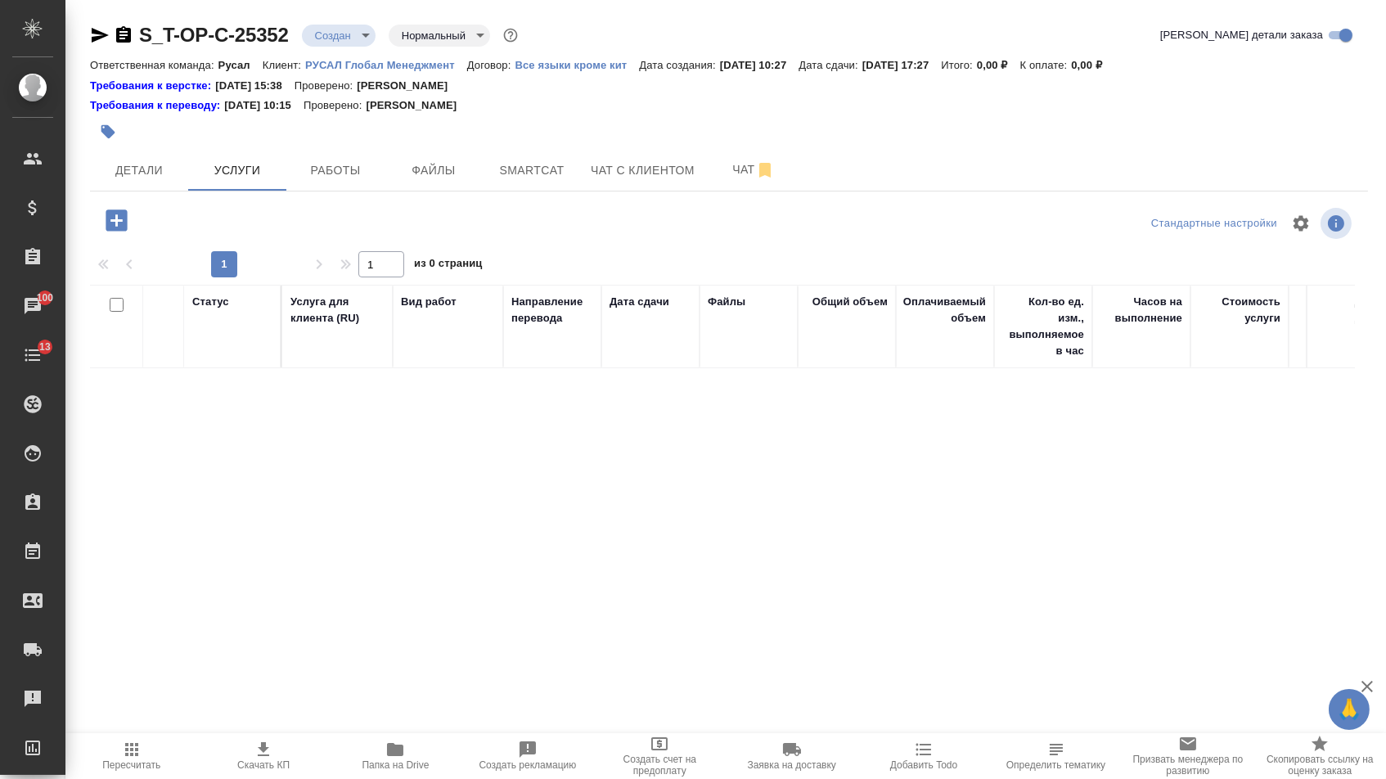
click at [123, 235] on icon "button" at bounding box center [116, 220] width 29 height 29
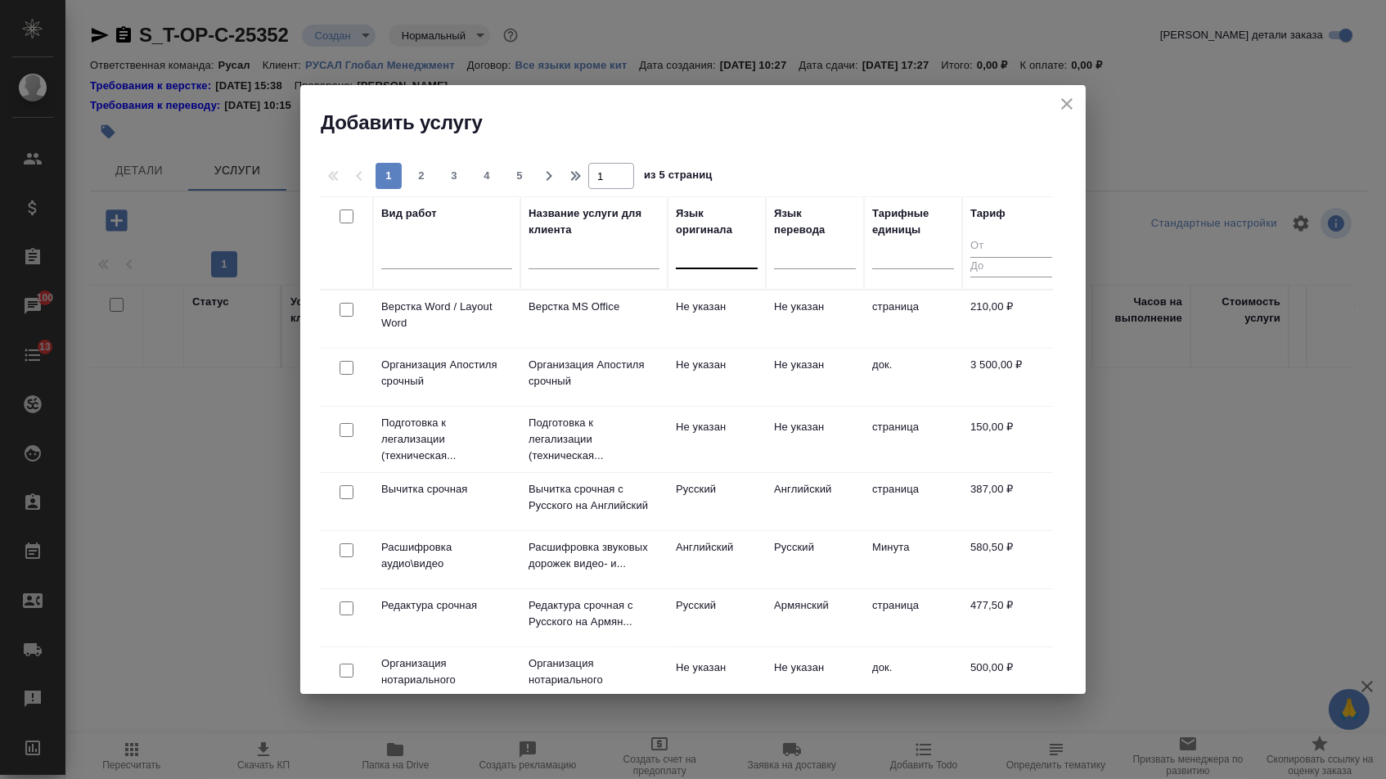
click at [724, 261] on div at bounding box center [717, 252] width 82 height 24
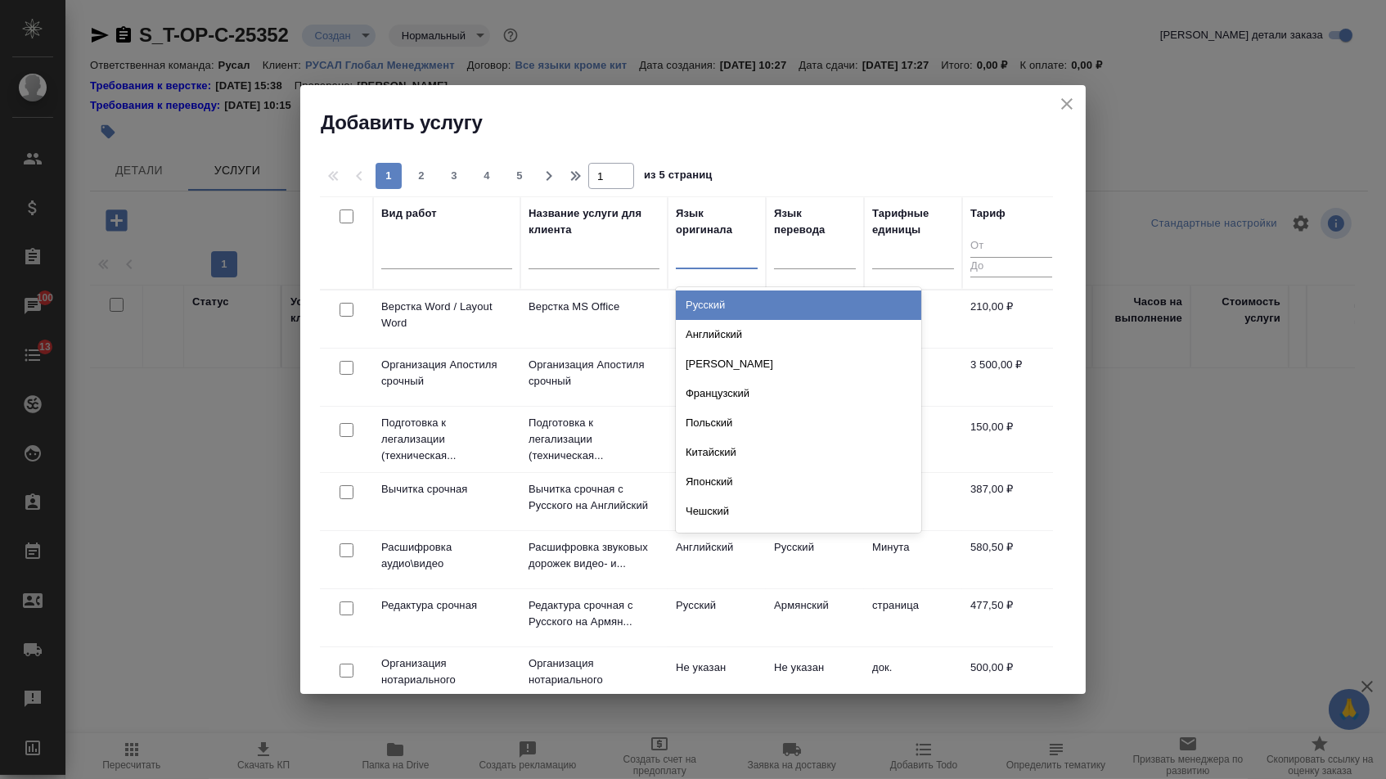
click at [724, 295] on div "Русский" at bounding box center [798, 304] width 245 height 29
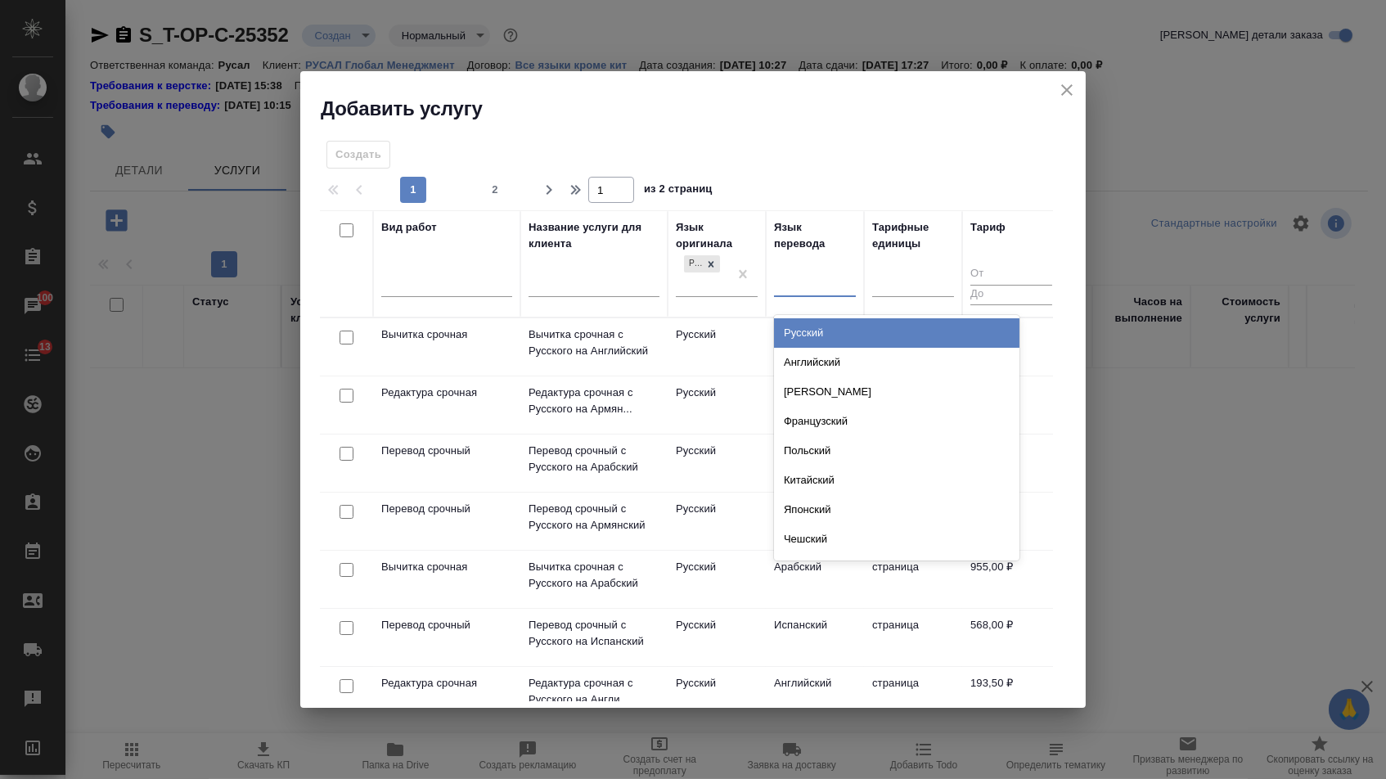
click at [797, 277] on div at bounding box center [815, 281] width 82 height 24
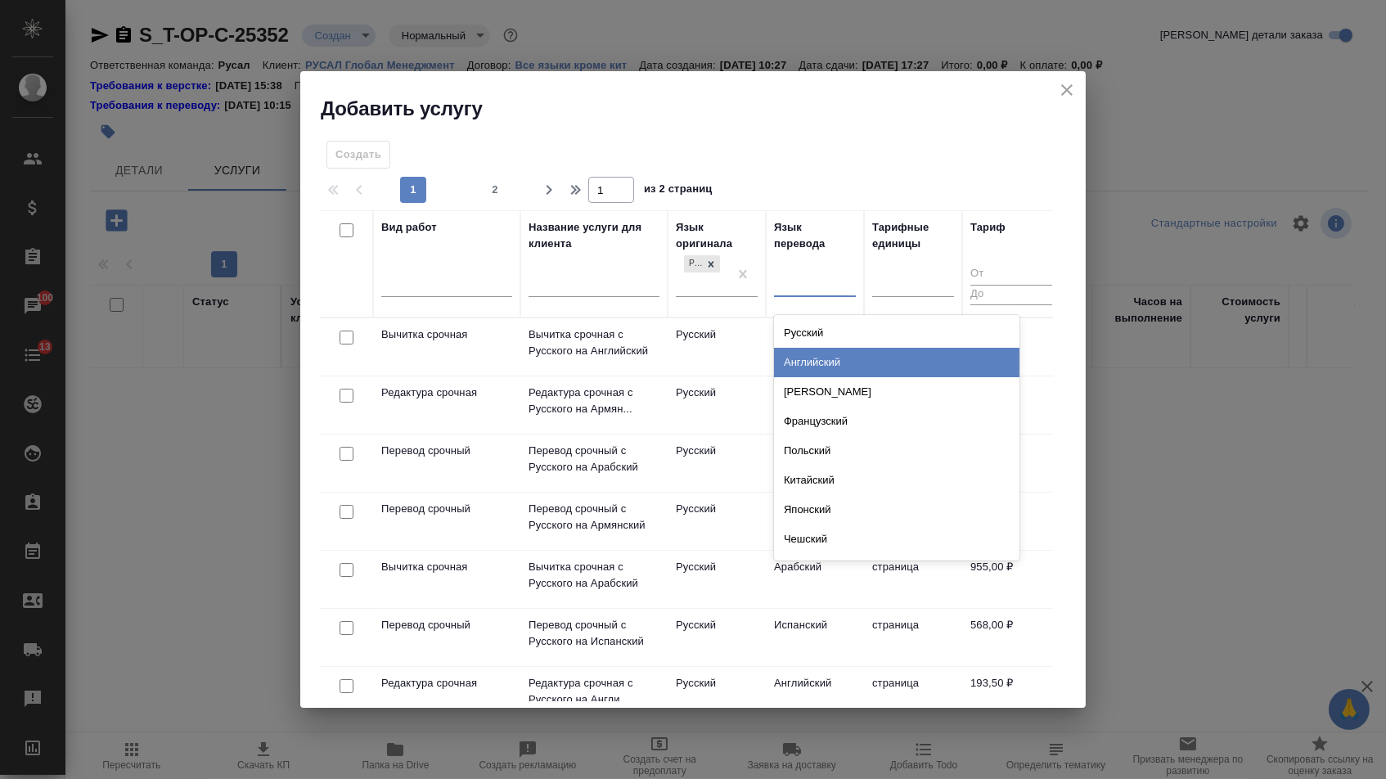
click at [797, 368] on div "Английский" at bounding box center [896, 362] width 245 height 29
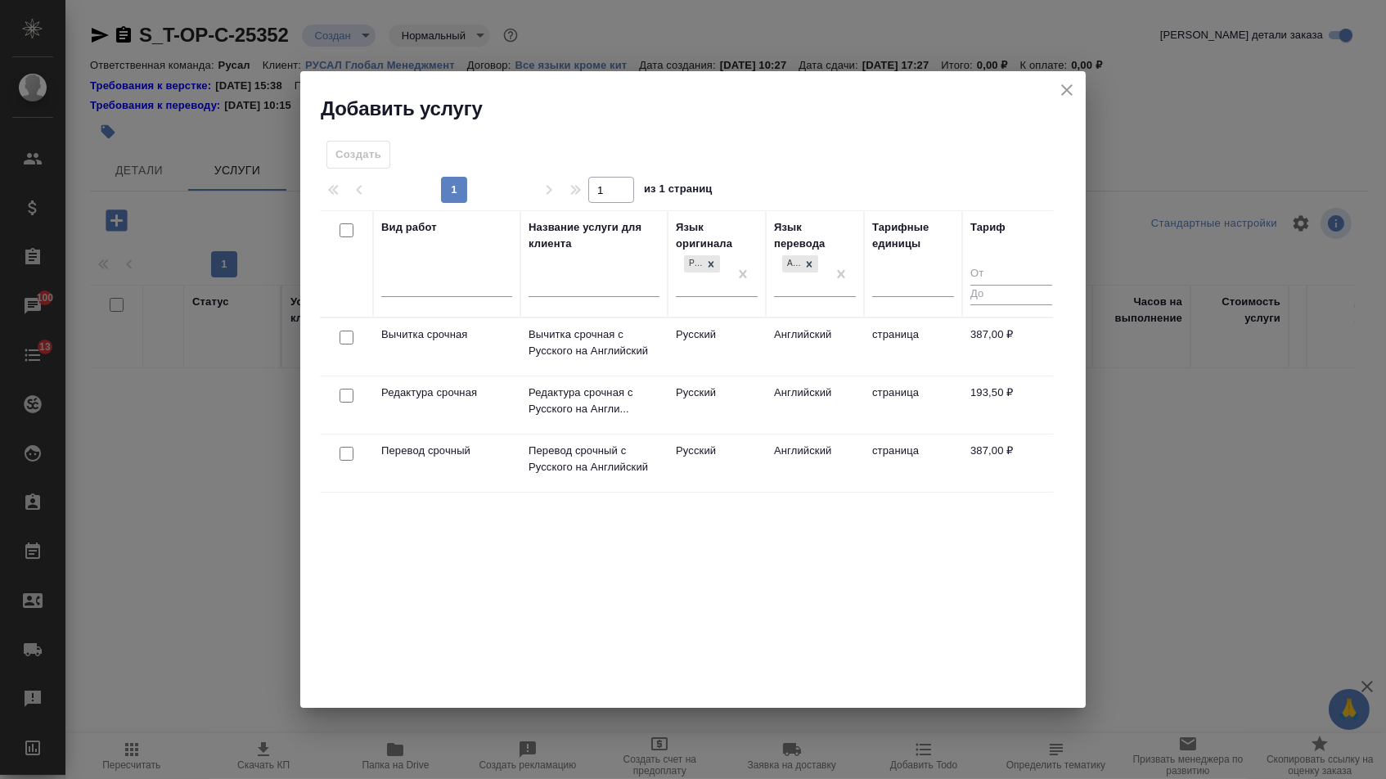
click at [465, 461] on td "Перевод срочный" at bounding box center [446, 462] width 147 height 57
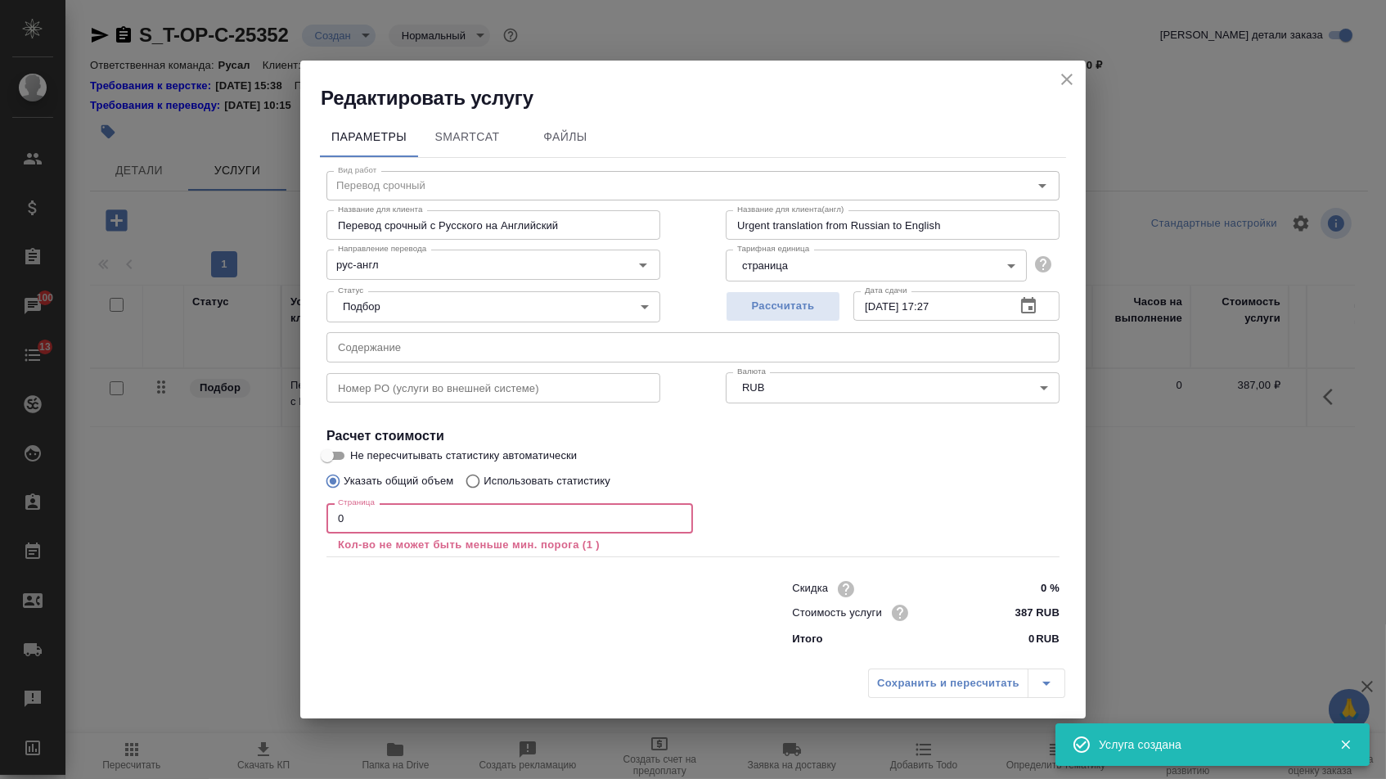
click at [427, 523] on input "0" at bounding box center [509, 517] width 366 height 29
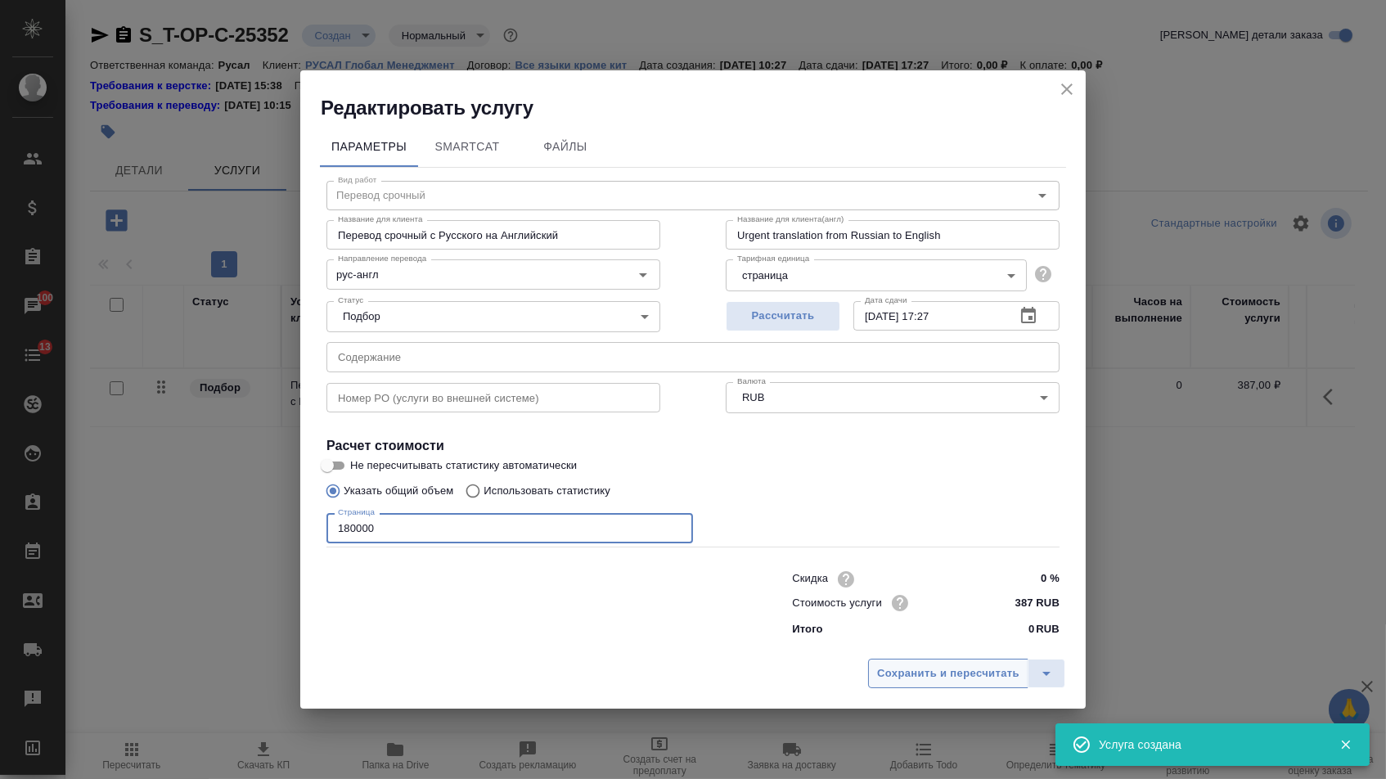
type input "180000"
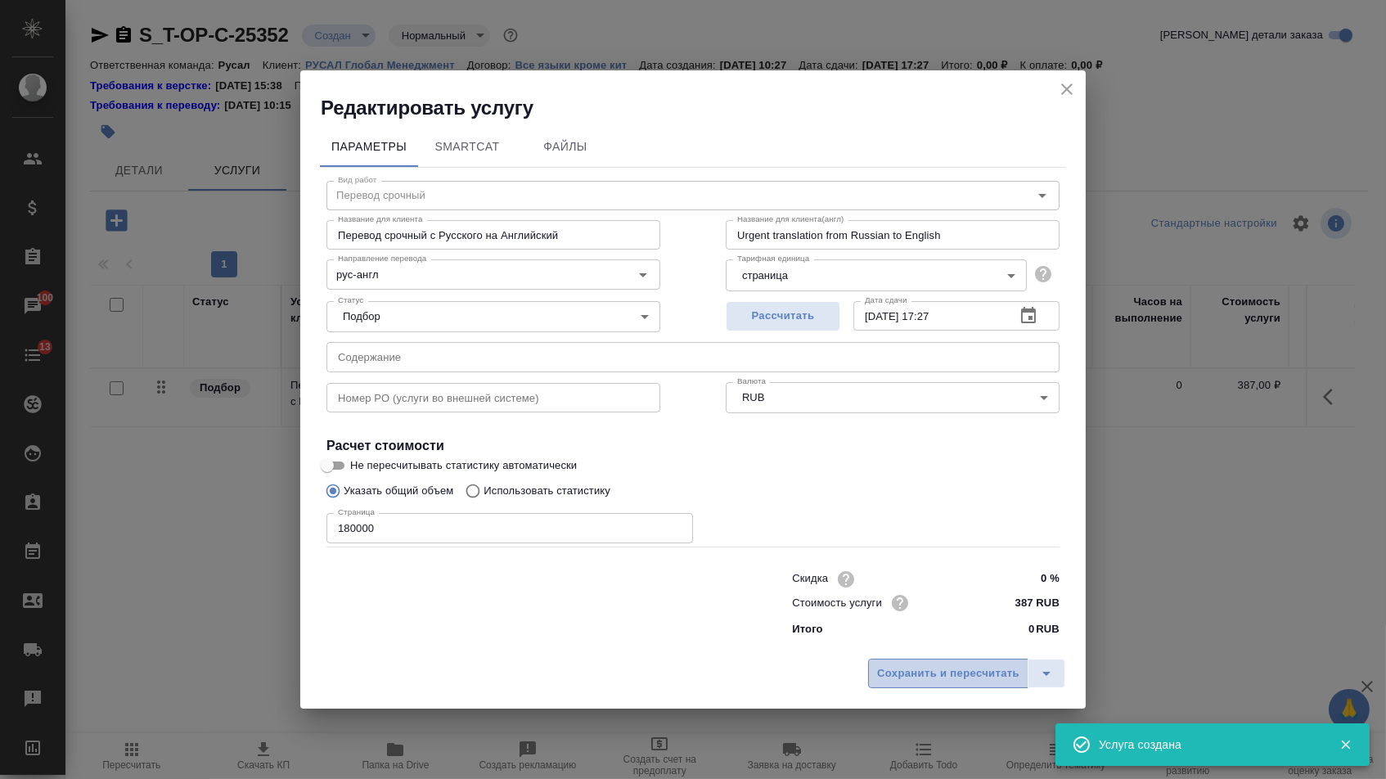
click at [898, 670] on span "Сохранить и пересчитать" at bounding box center [948, 673] width 142 height 19
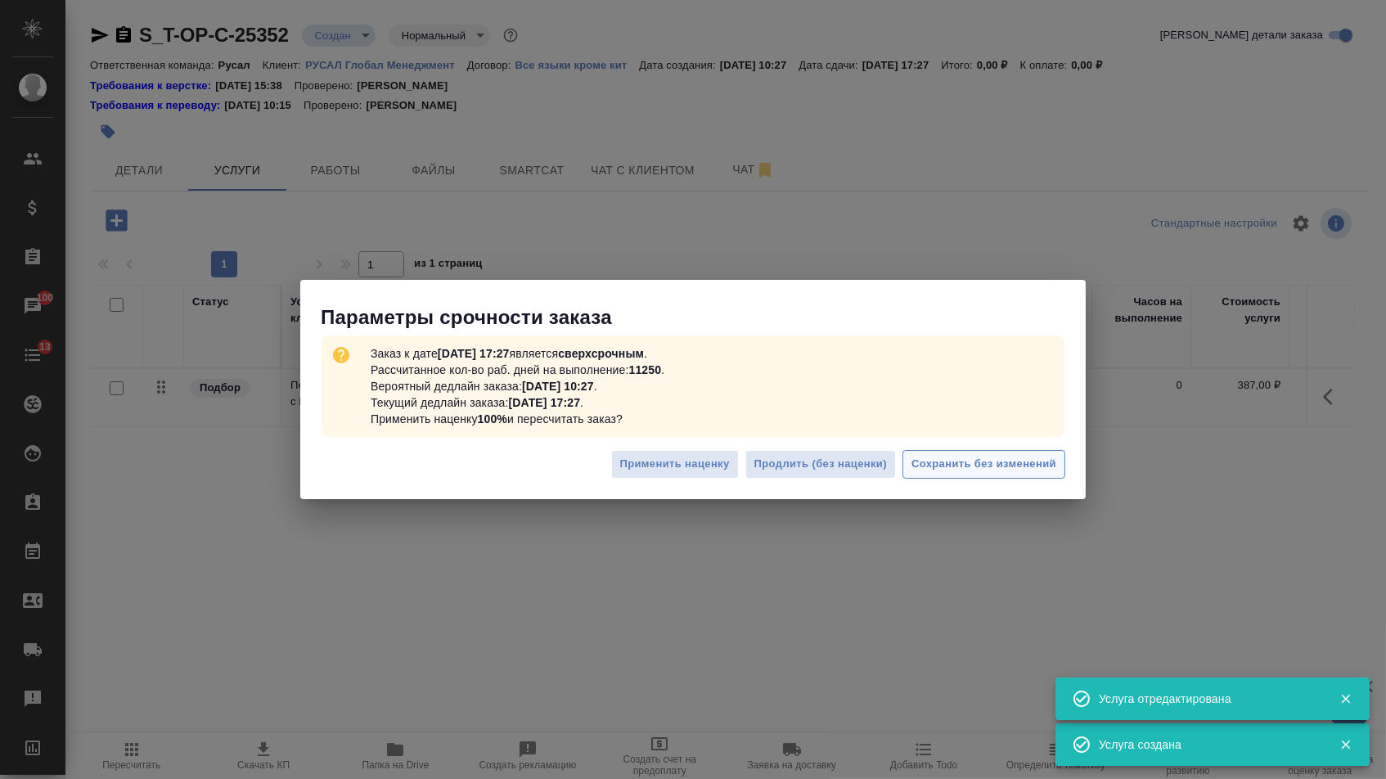
click at [918, 460] on span "Сохранить без изменений" at bounding box center [983, 464] width 145 height 19
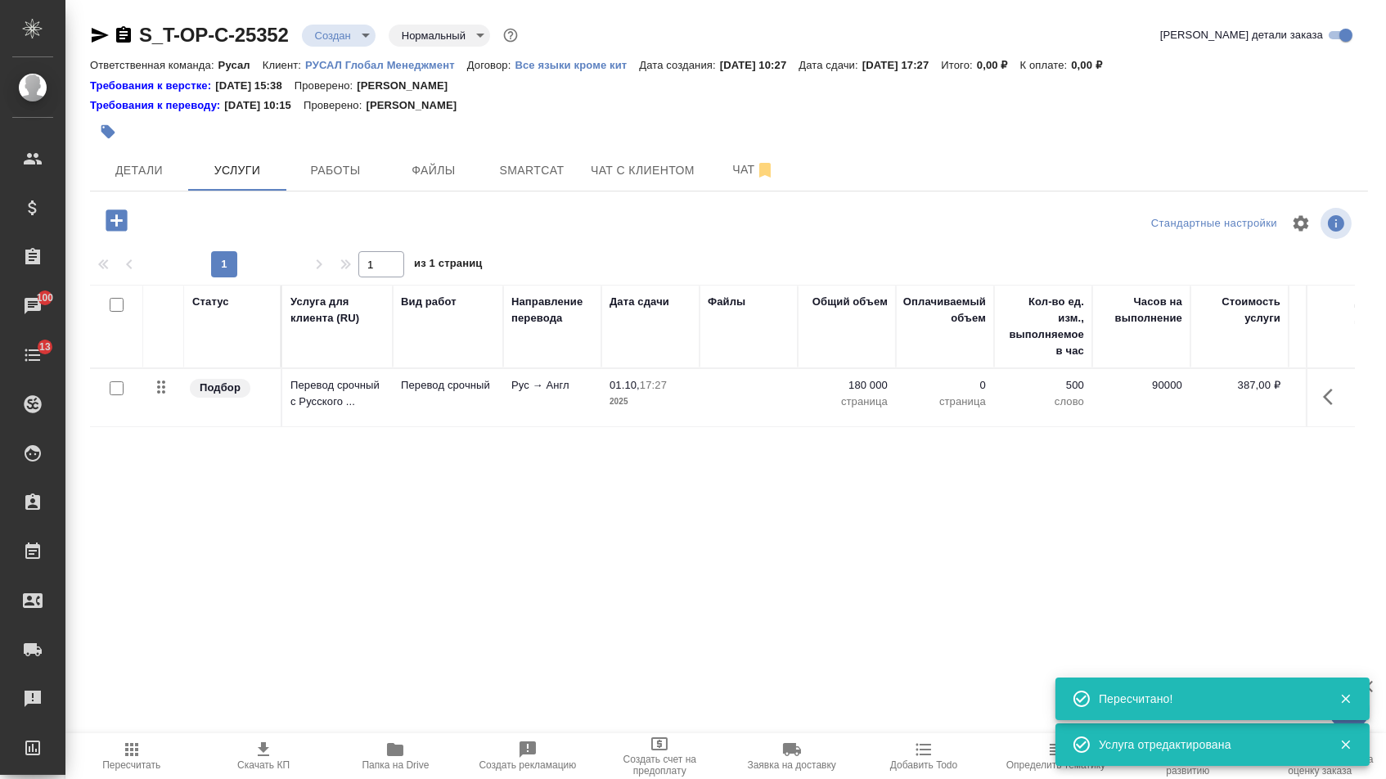
type input "urgent"
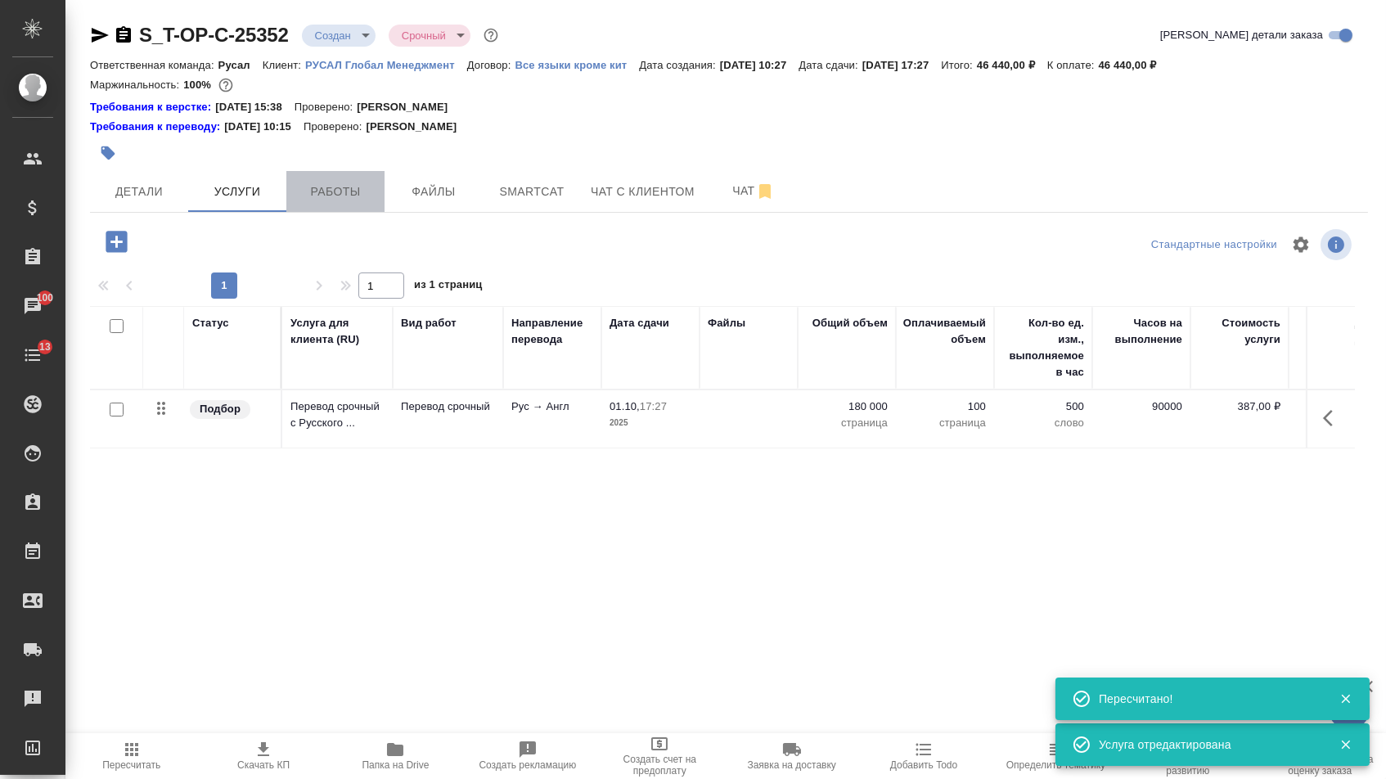
click at [357, 187] on span "Работы" at bounding box center [335, 192] width 79 height 20
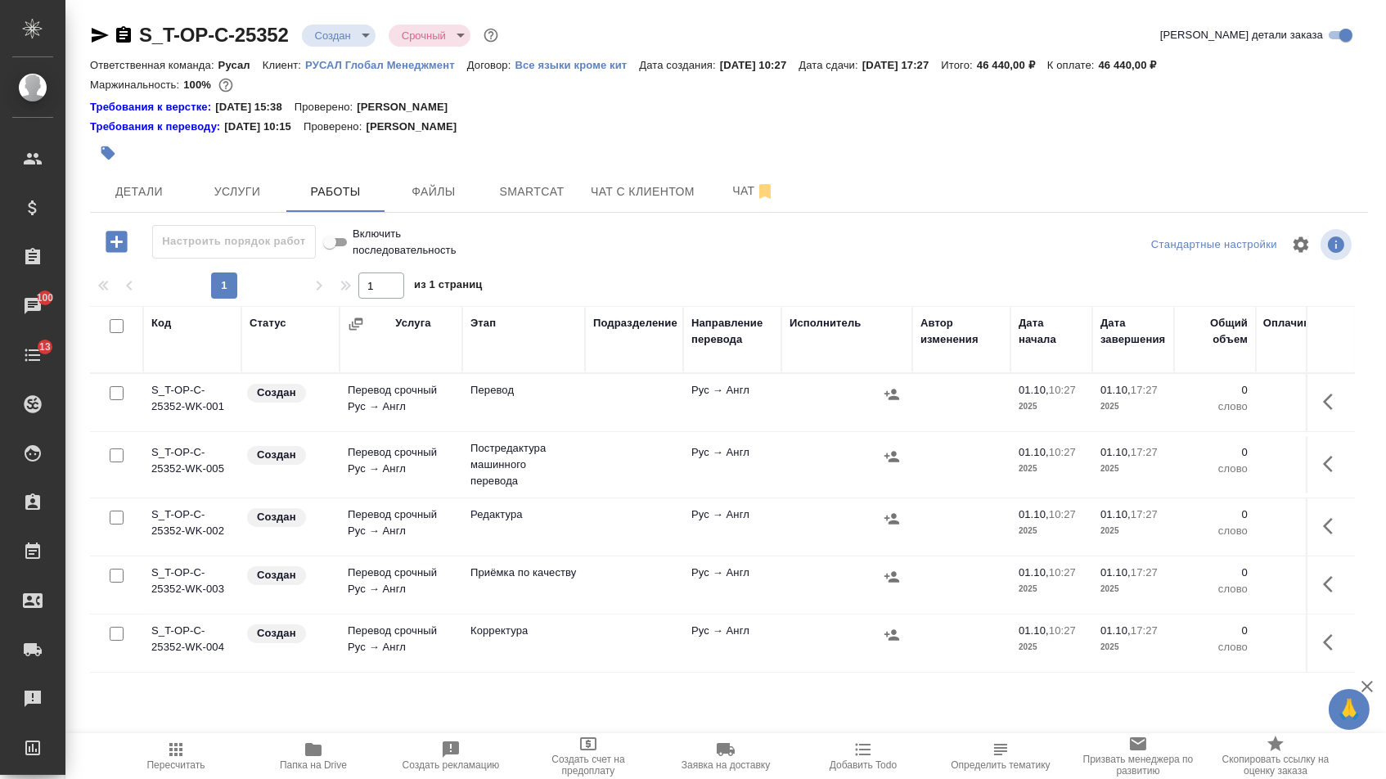
click at [890, 399] on icon "button" at bounding box center [891, 394] width 15 height 11
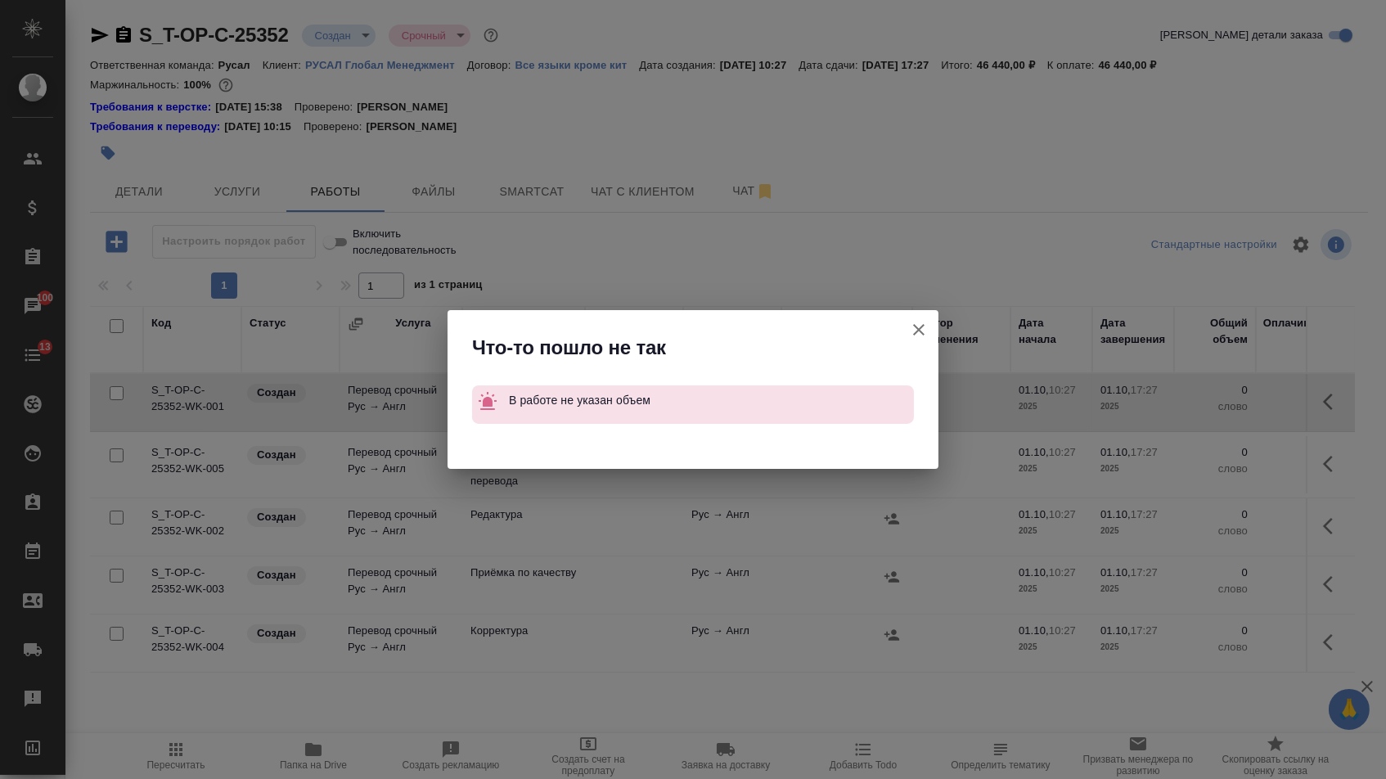
click at [914, 326] on icon "button" at bounding box center [918, 329] width 11 height 11
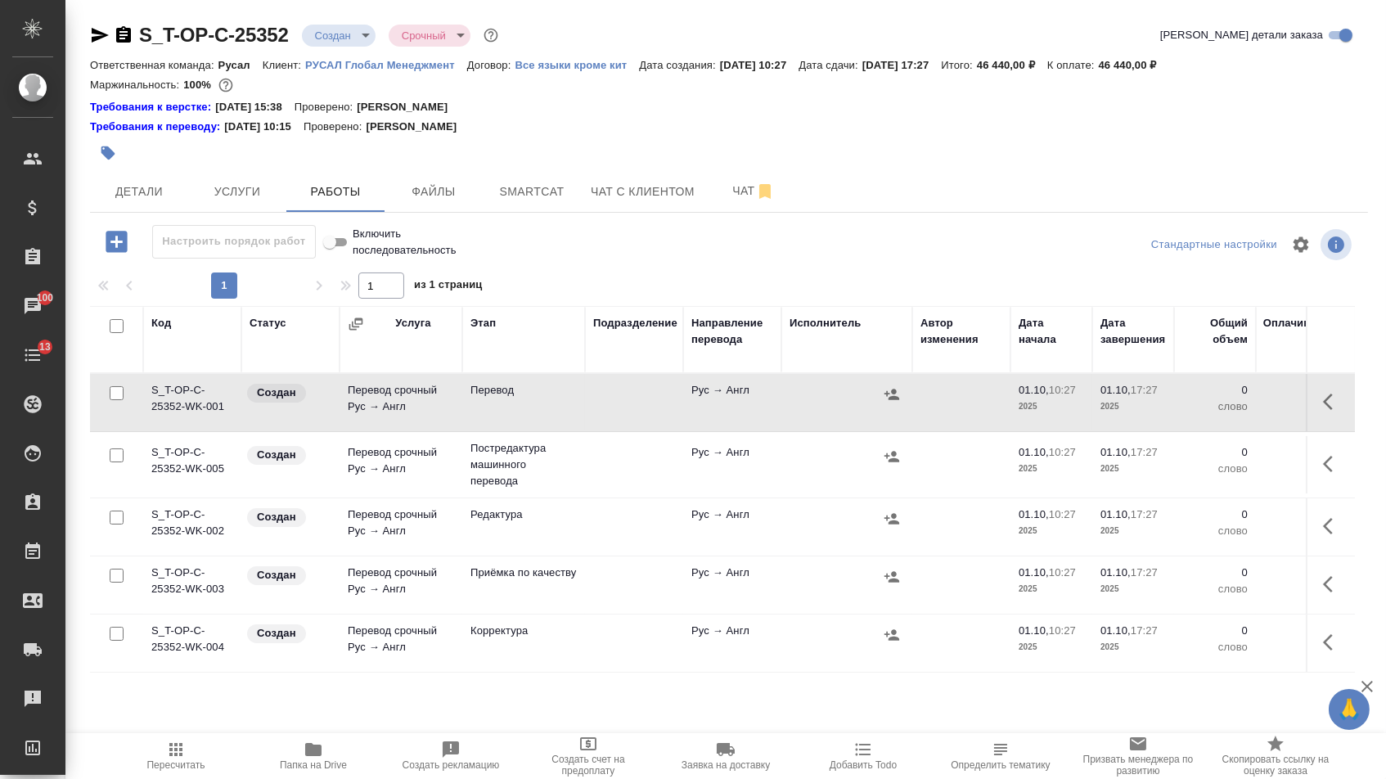
click at [1323, 406] on icon "button" at bounding box center [1333, 402] width 20 height 20
click at [1202, 404] on icon "button" at bounding box center [1212, 402] width 20 height 20
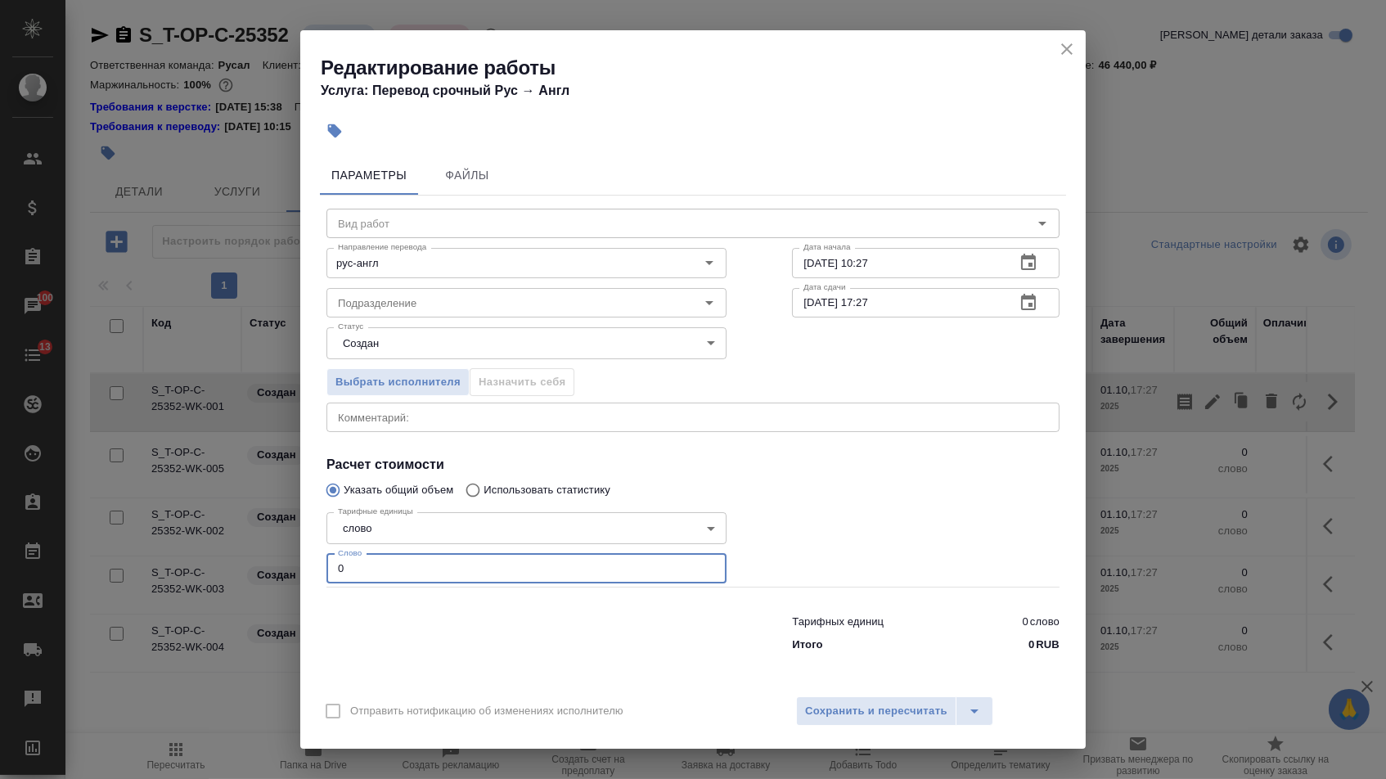
drag, startPoint x: 378, startPoint y: 563, endPoint x: 380, endPoint y: 578, distance: 15.7
click at [380, 578] on input "0" at bounding box center [526, 568] width 400 height 29
type input "1"
click at [865, 704] on span "Сохранить и пересчитать" at bounding box center [876, 711] width 142 height 19
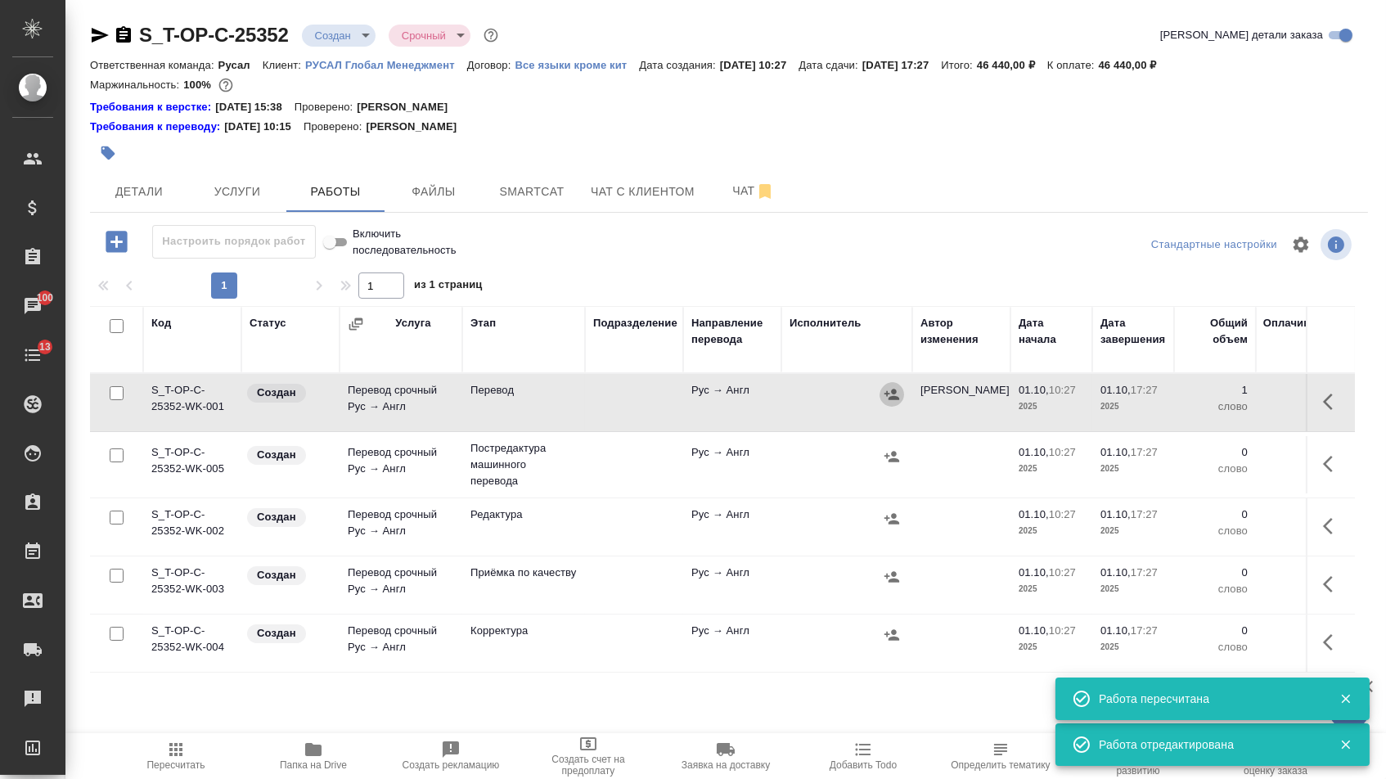
click at [889, 399] on icon "button" at bounding box center [891, 394] width 15 height 11
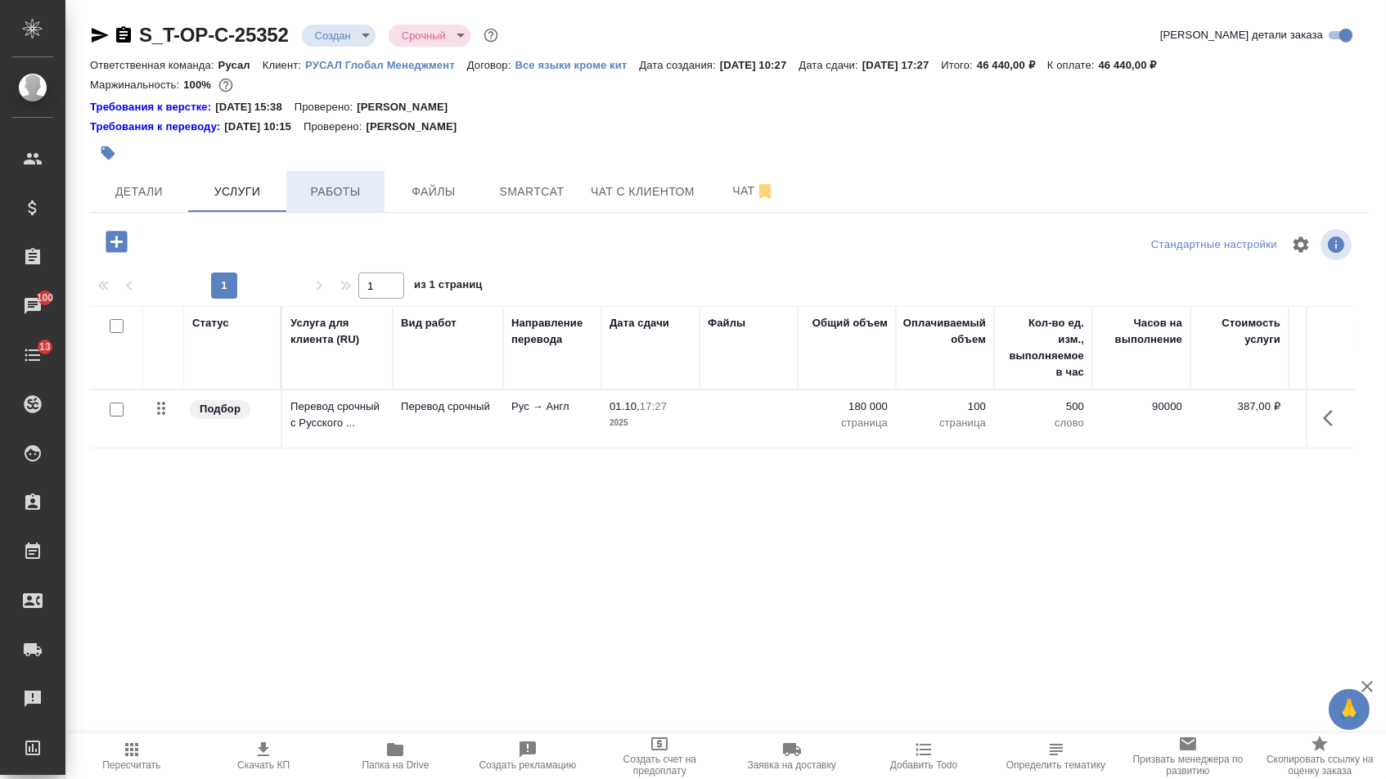
click at [312, 200] on span "Работы" at bounding box center [335, 192] width 79 height 20
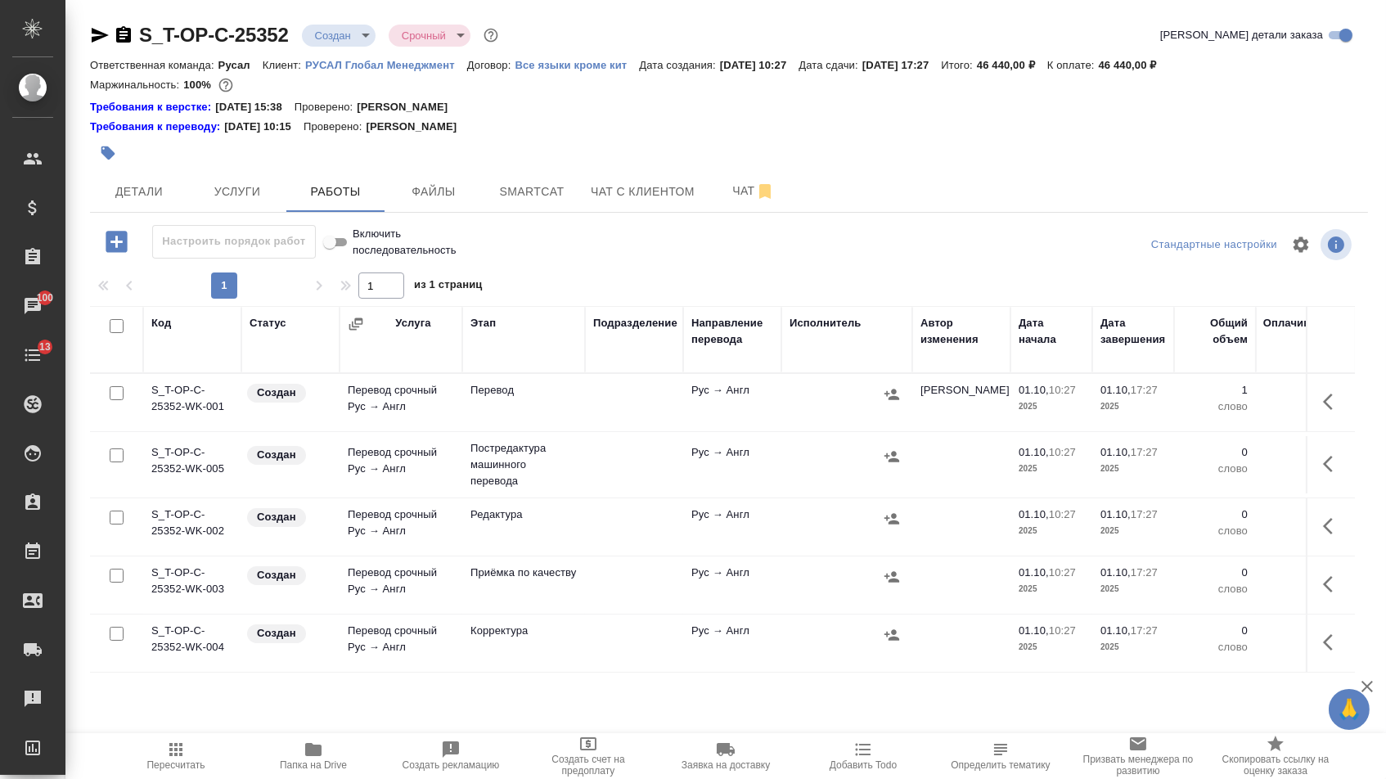
click at [1333, 411] on icon "button" at bounding box center [1333, 402] width 20 height 20
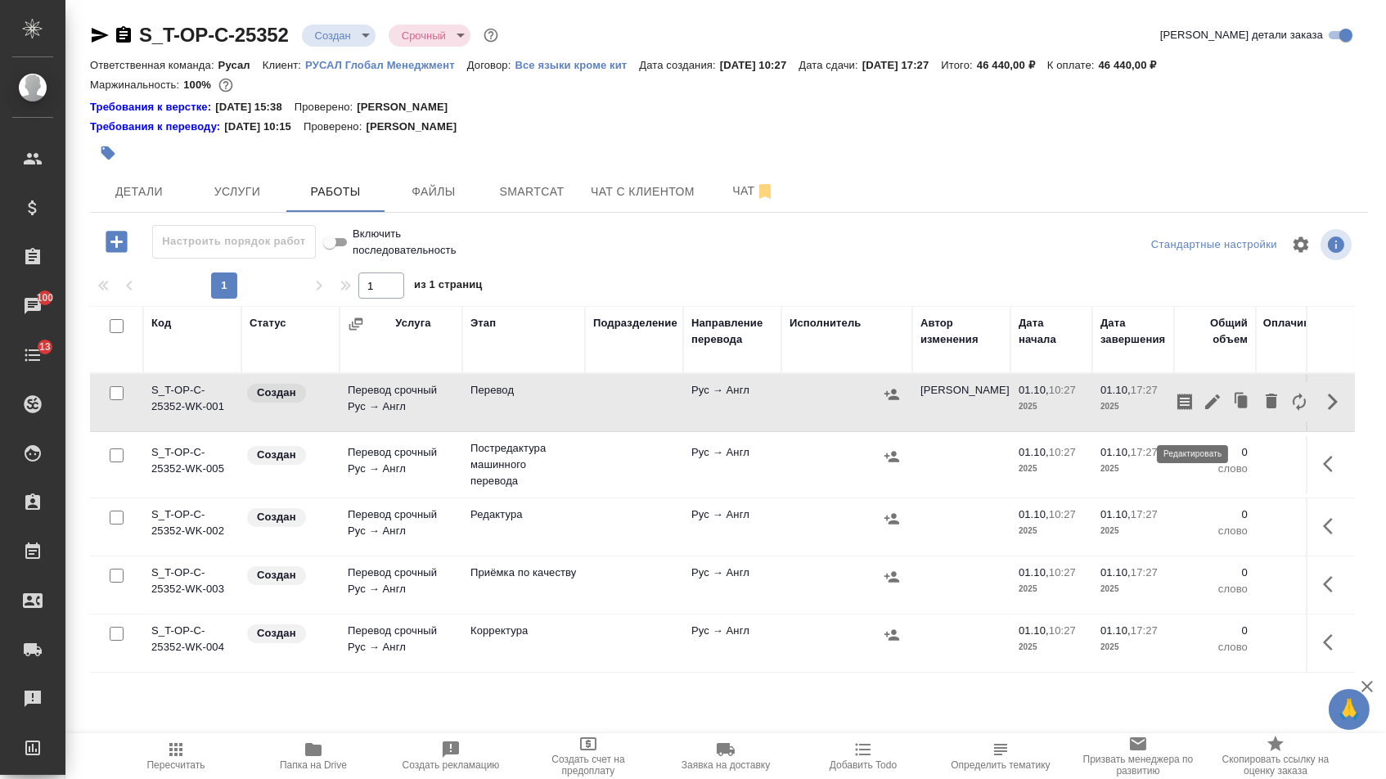
click at [1205, 409] on icon "button" at bounding box center [1212, 401] width 15 height 15
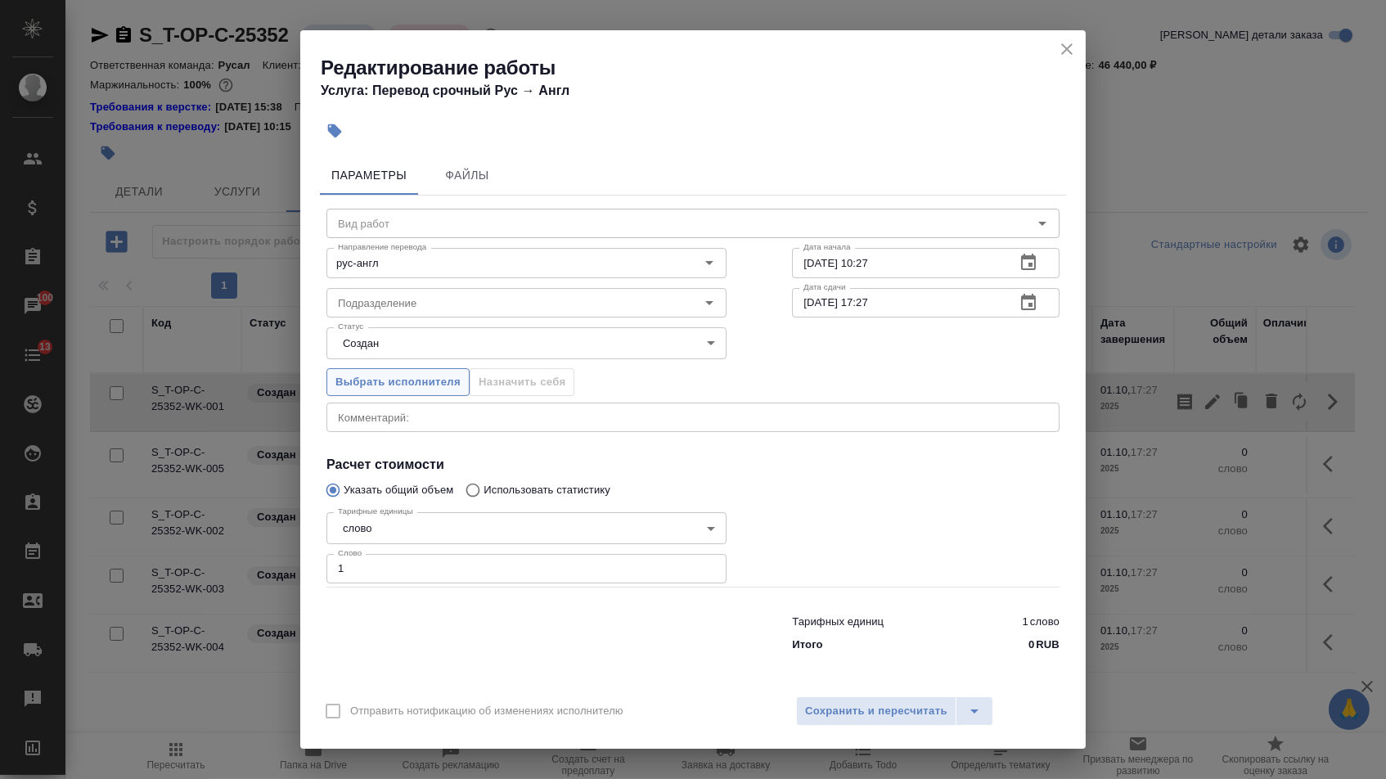
click at [411, 368] on button "Выбрать исполнителя" at bounding box center [397, 382] width 143 height 29
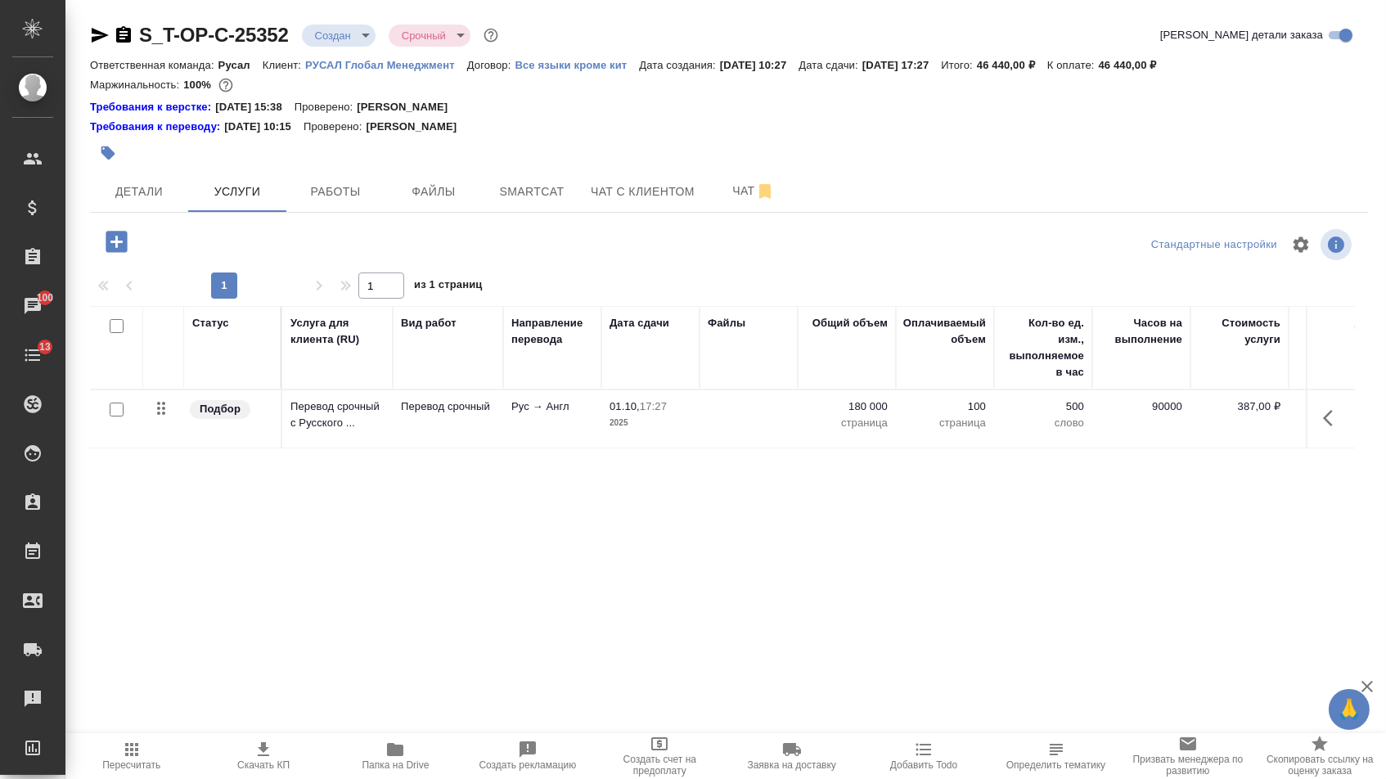
click at [101, 34] on icon "button" at bounding box center [100, 35] width 20 height 20
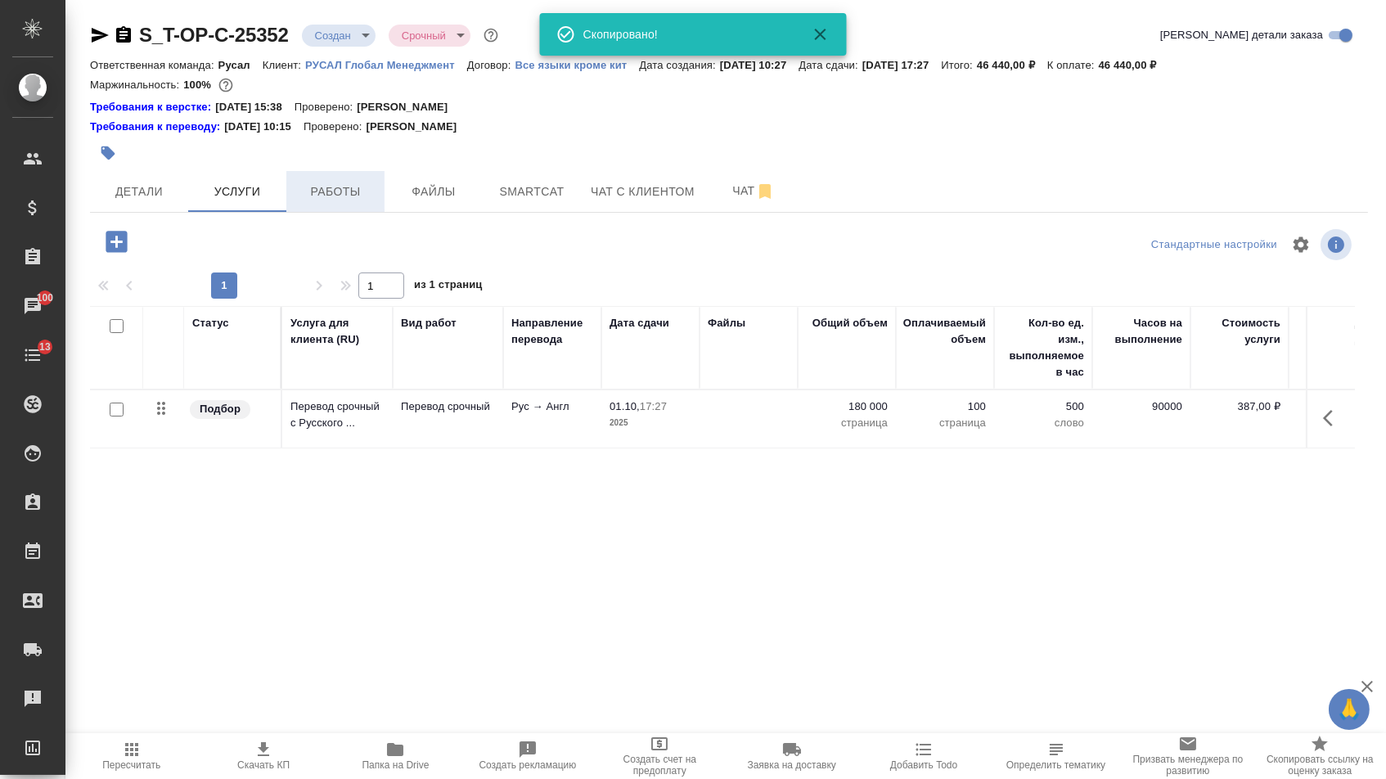
click at [314, 187] on span "Работы" at bounding box center [335, 192] width 79 height 20
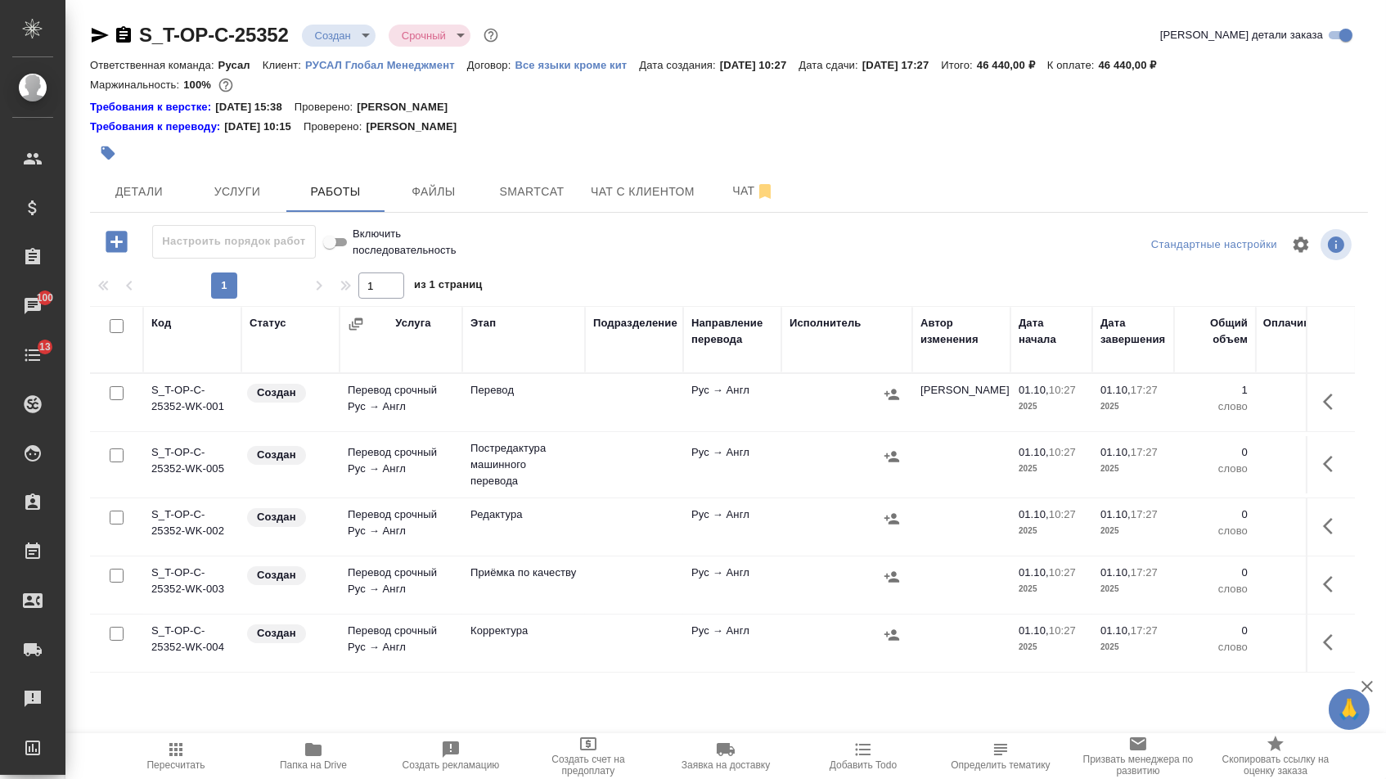
scroll to position [7, 0]
click at [892, 399] on icon "button" at bounding box center [891, 394] width 16 height 16
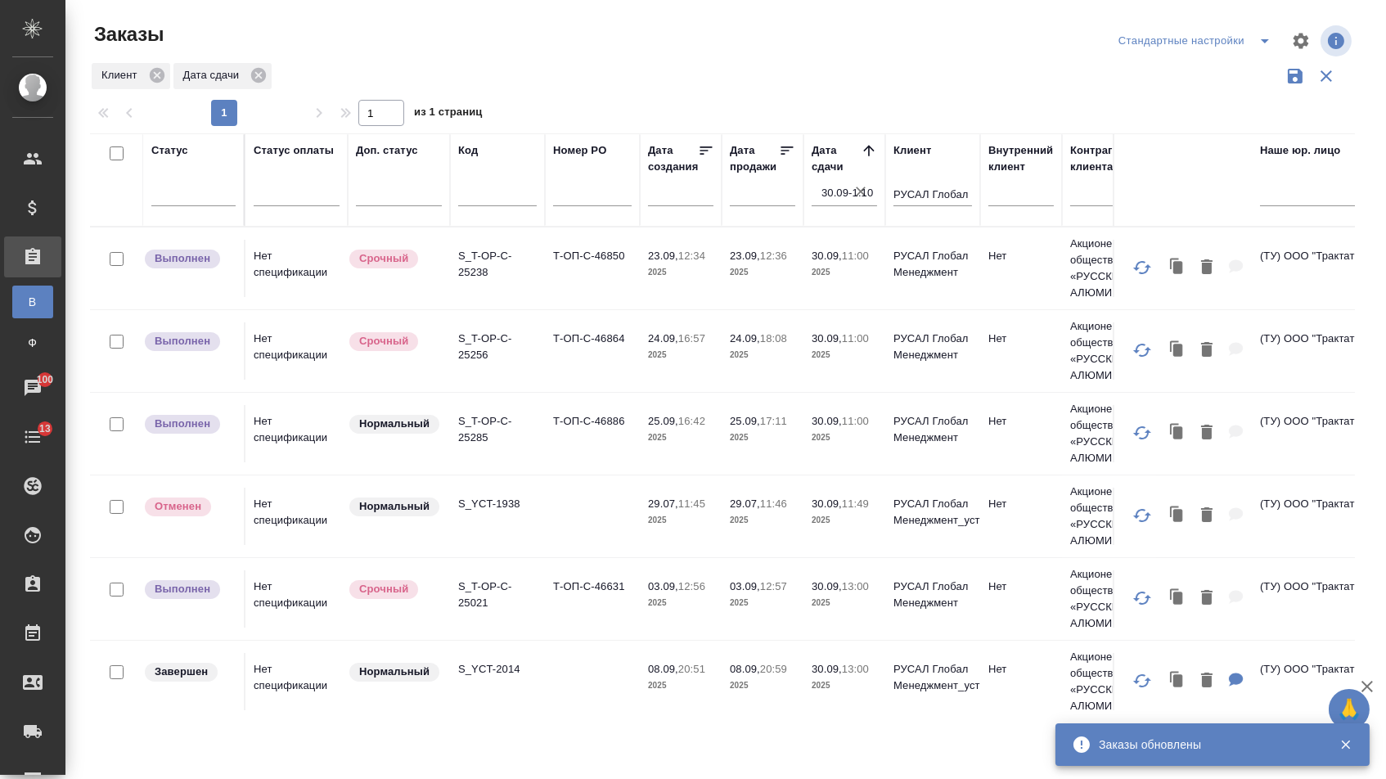
click at [864, 199] on icon "button" at bounding box center [860, 191] width 16 height 16
click at [622, 199] on input "text" at bounding box center [592, 196] width 79 height 20
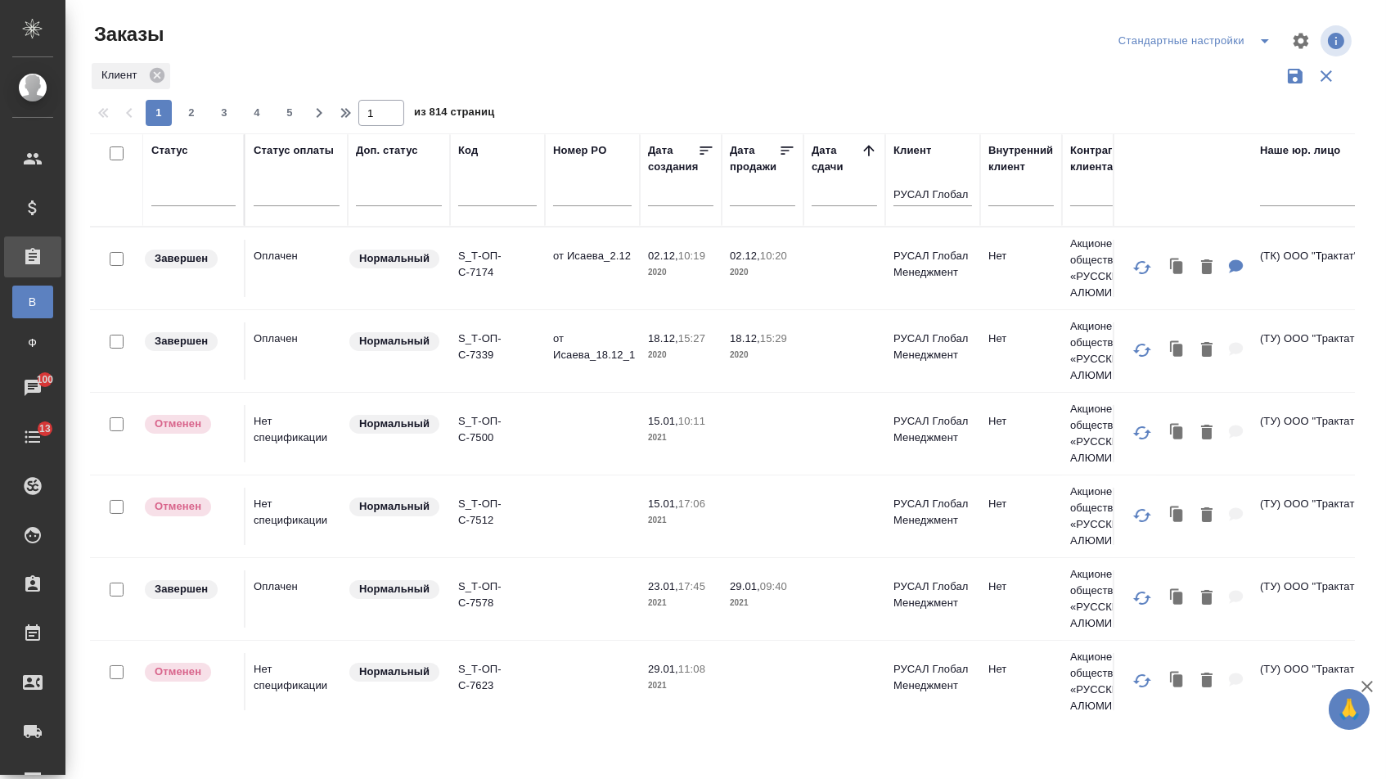
click at [870, 159] on icon at bounding box center [868, 150] width 16 height 16
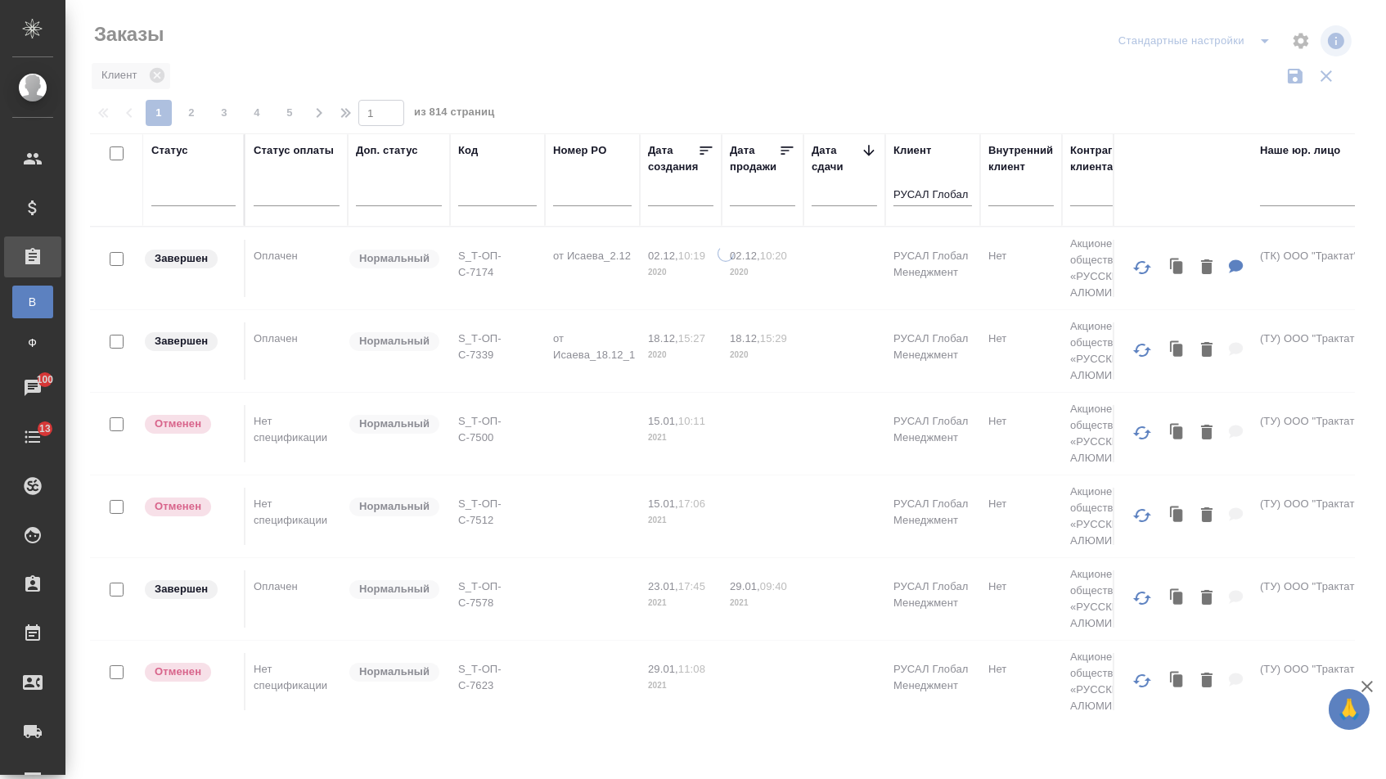
click at [870, 159] on icon at bounding box center [868, 150] width 16 height 16
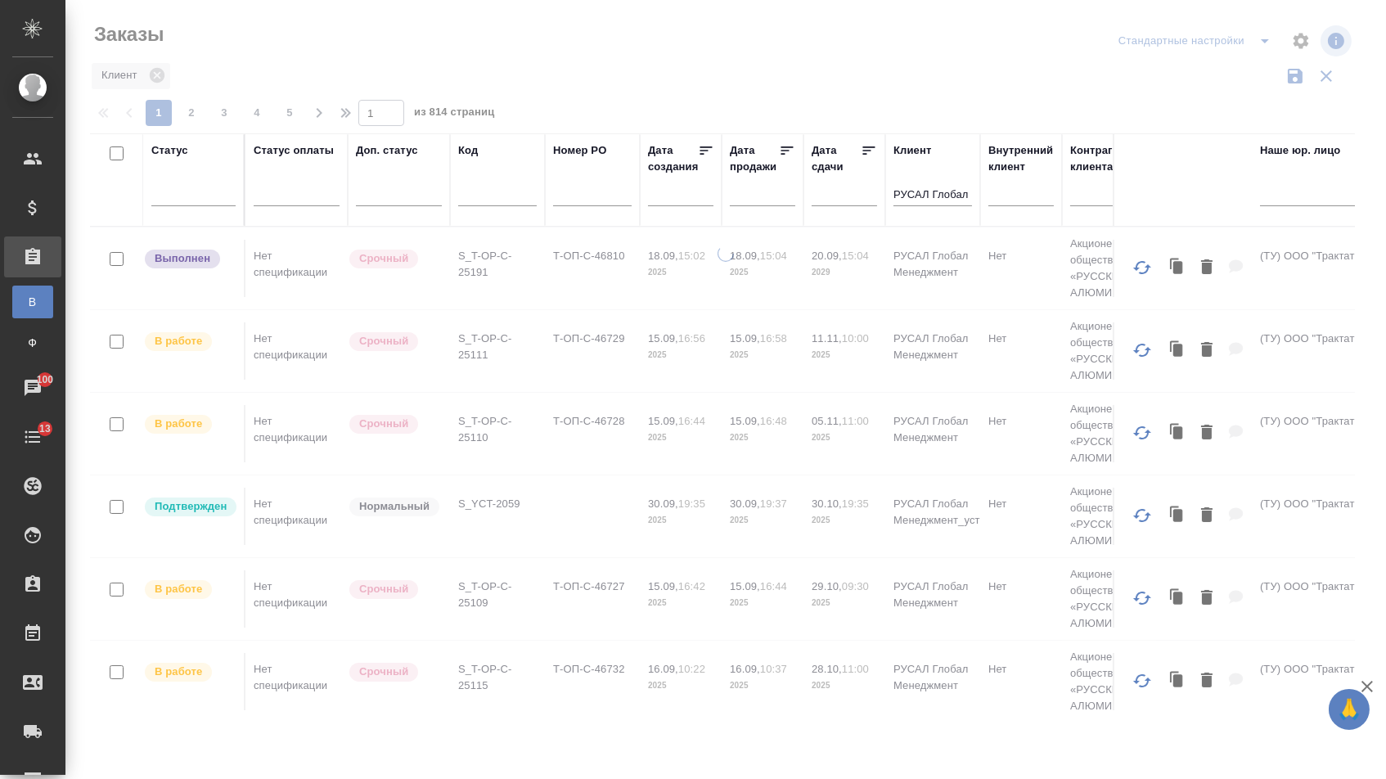
click at [604, 193] on input "text" at bounding box center [592, 196] width 79 height 20
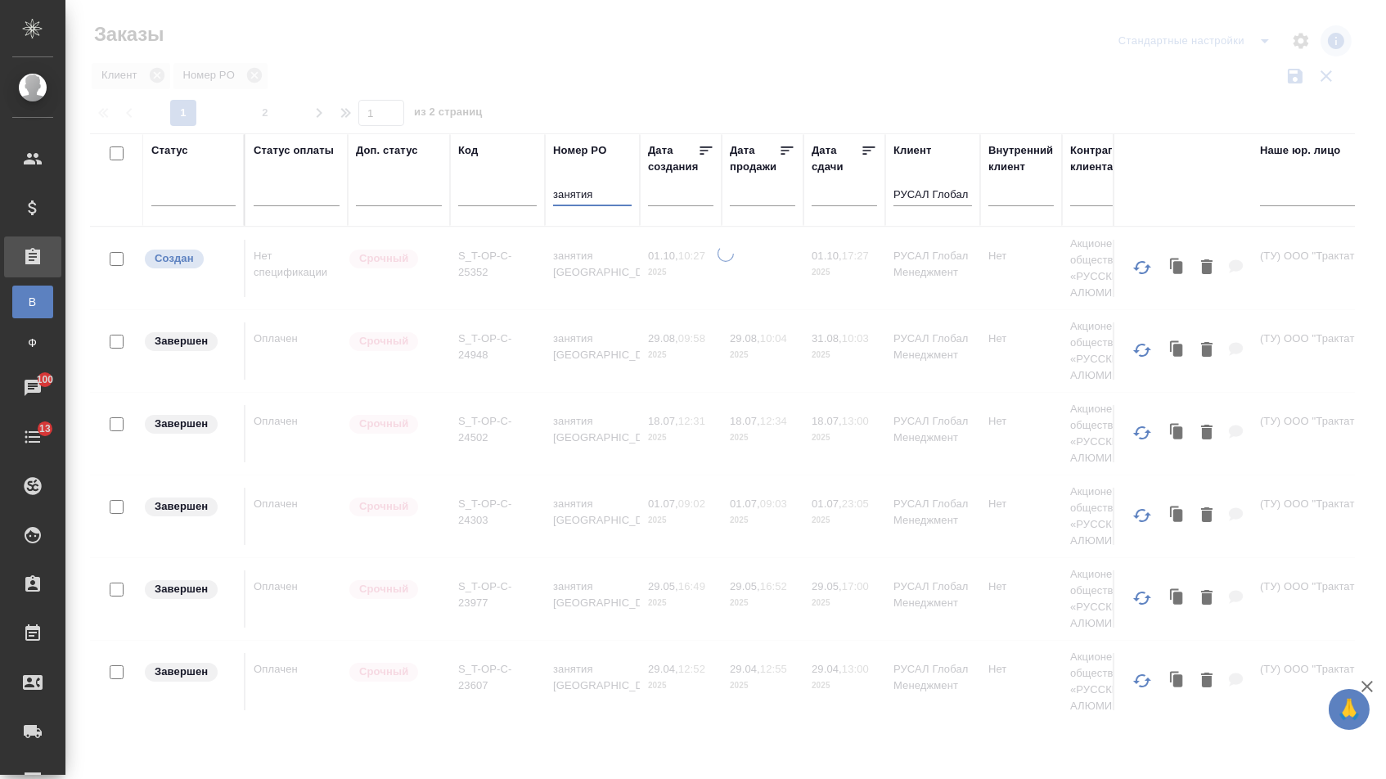
type input "занятия"
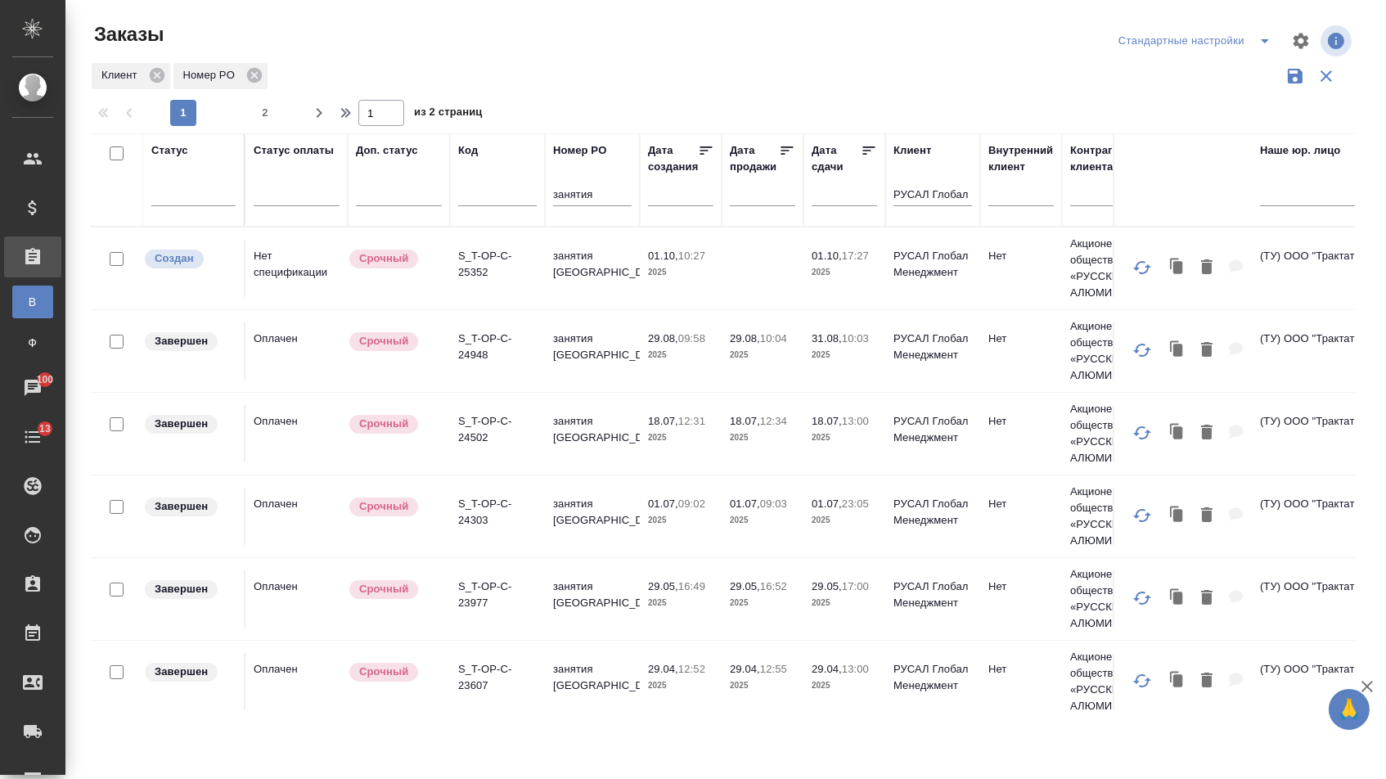
click at [565, 361] on td "занятия Самира" at bounding box center [592, 350] width 95 height 57
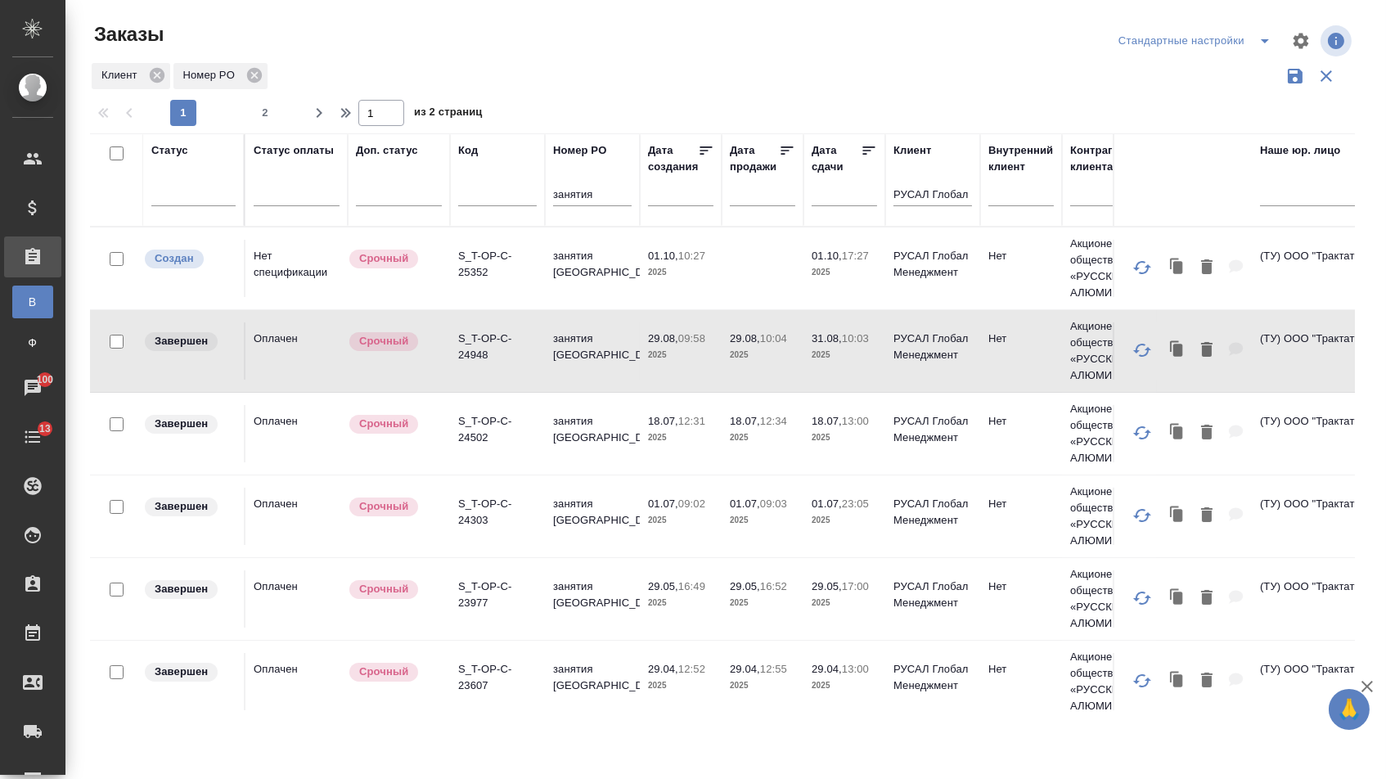
click at [565, 361] on td "занятия [GEOGRAPHIC_DATA]" at bounding box center [592, 350] width 95 height 57
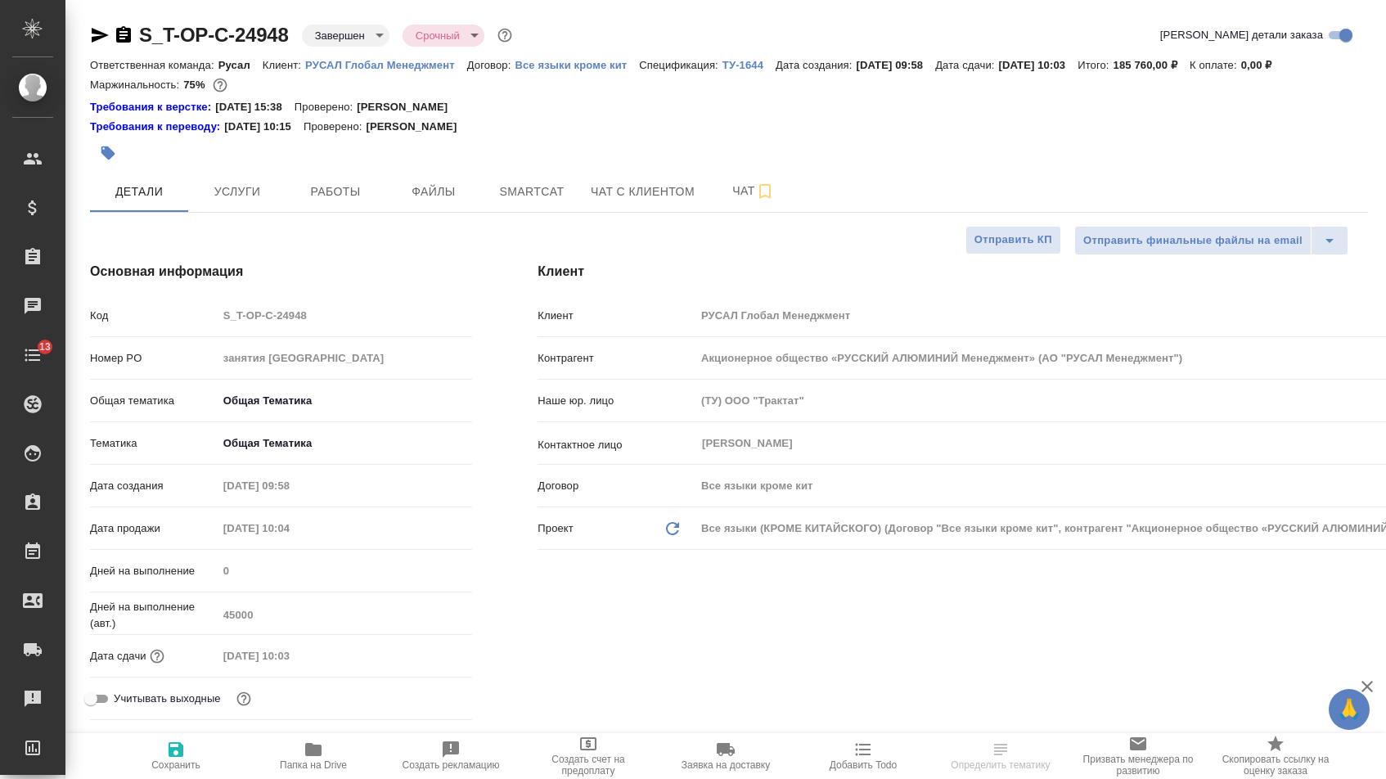
select select "RU"
click at [339, 198] on span "Работы" at bounding box center [335, 192] width 79 height 20
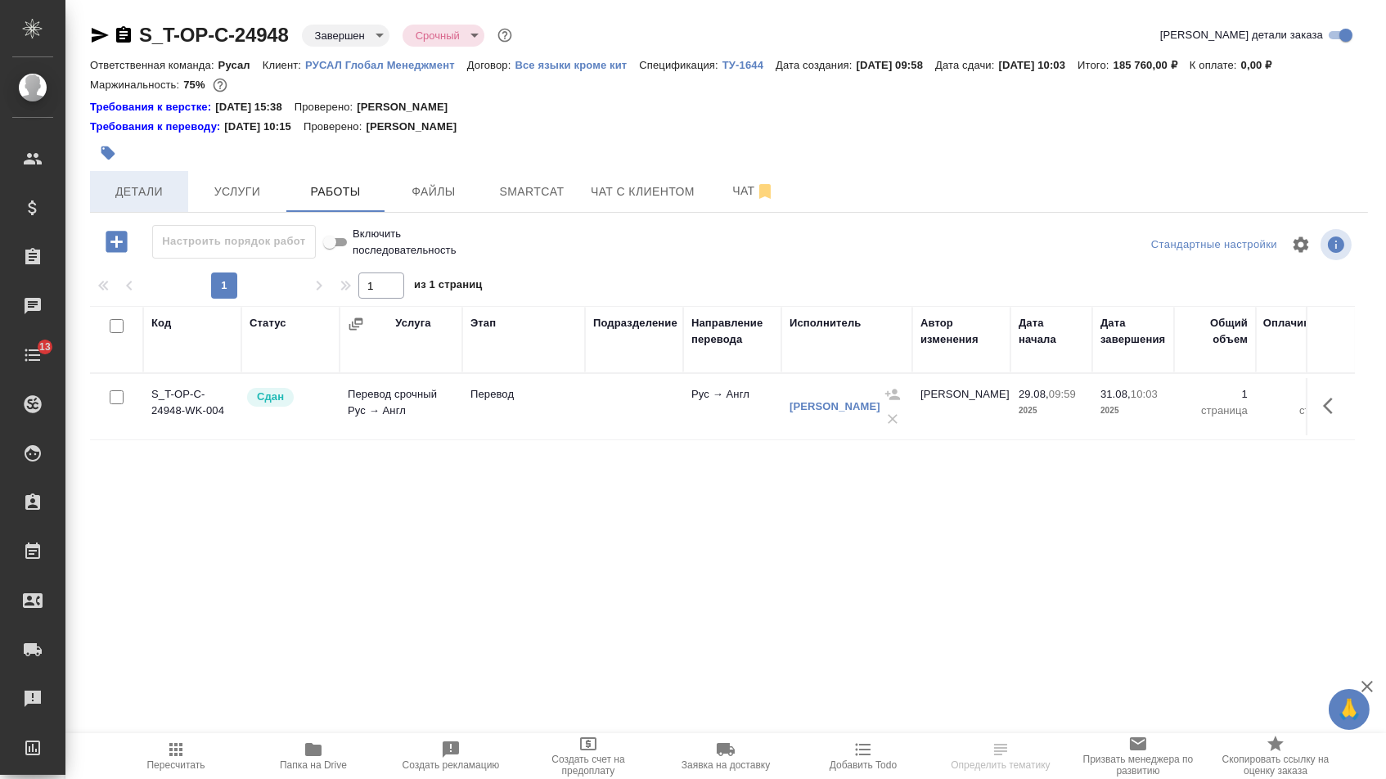
click at [149, 184] on button "Детали" at bounding box center [139, 191] width 98 height 41
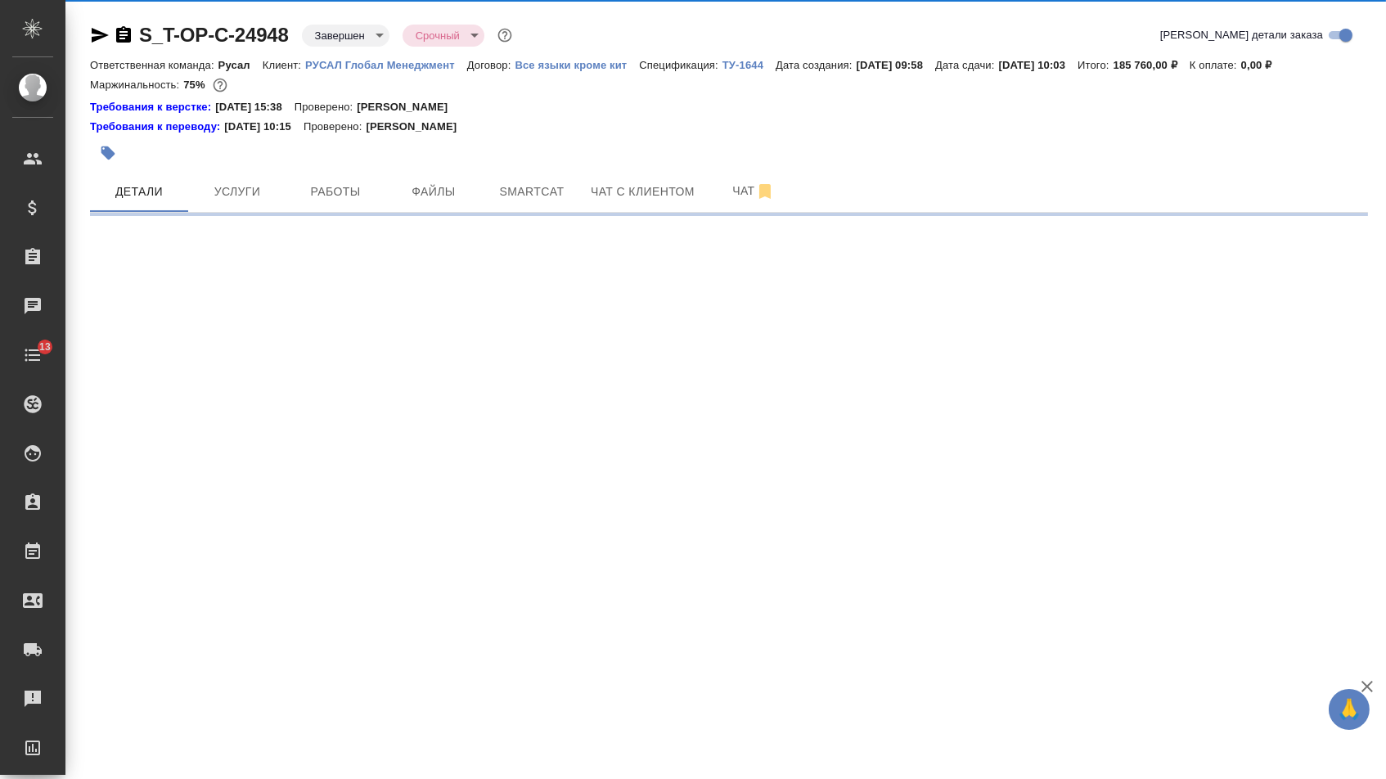
select select "RU"
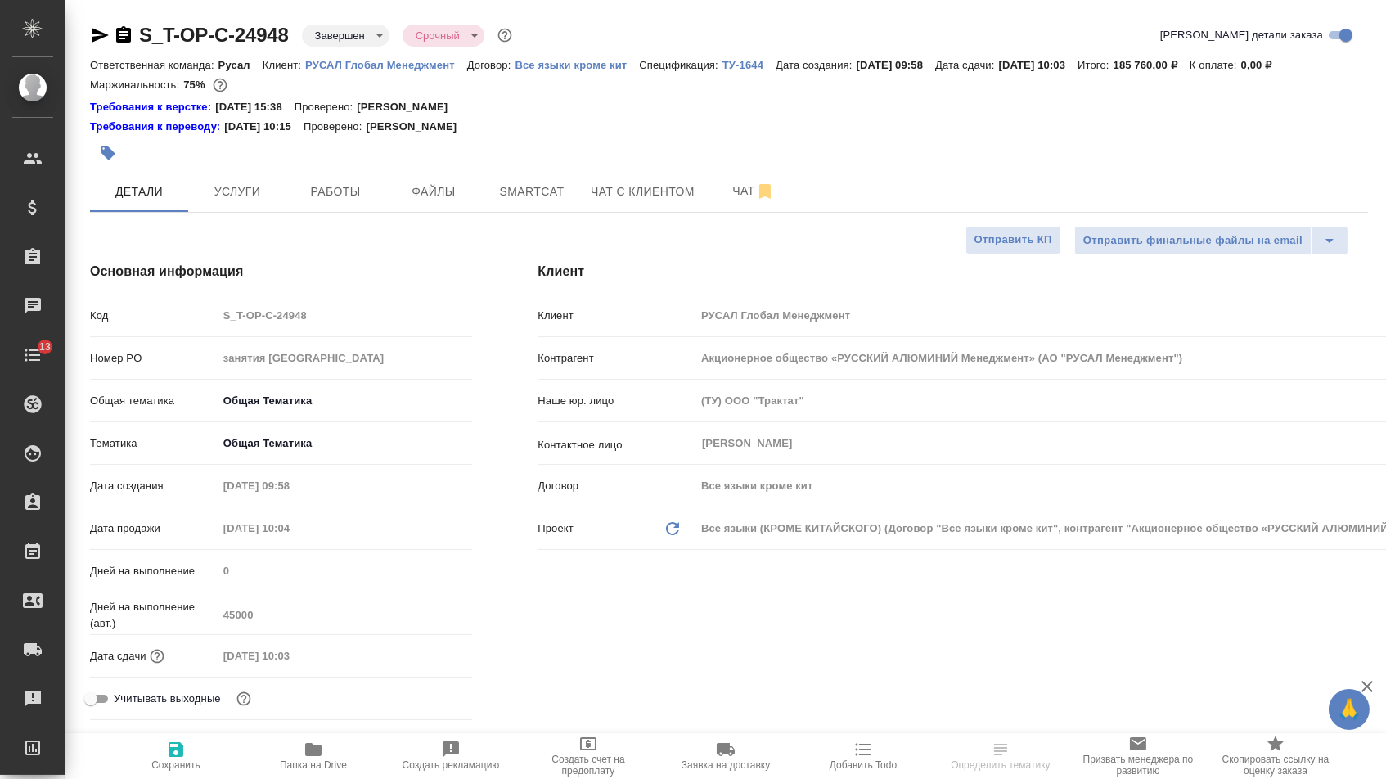
type textarea "x"
click at [102, 32] on icon "button" at bounding box center [100, 35] width 17 height 15
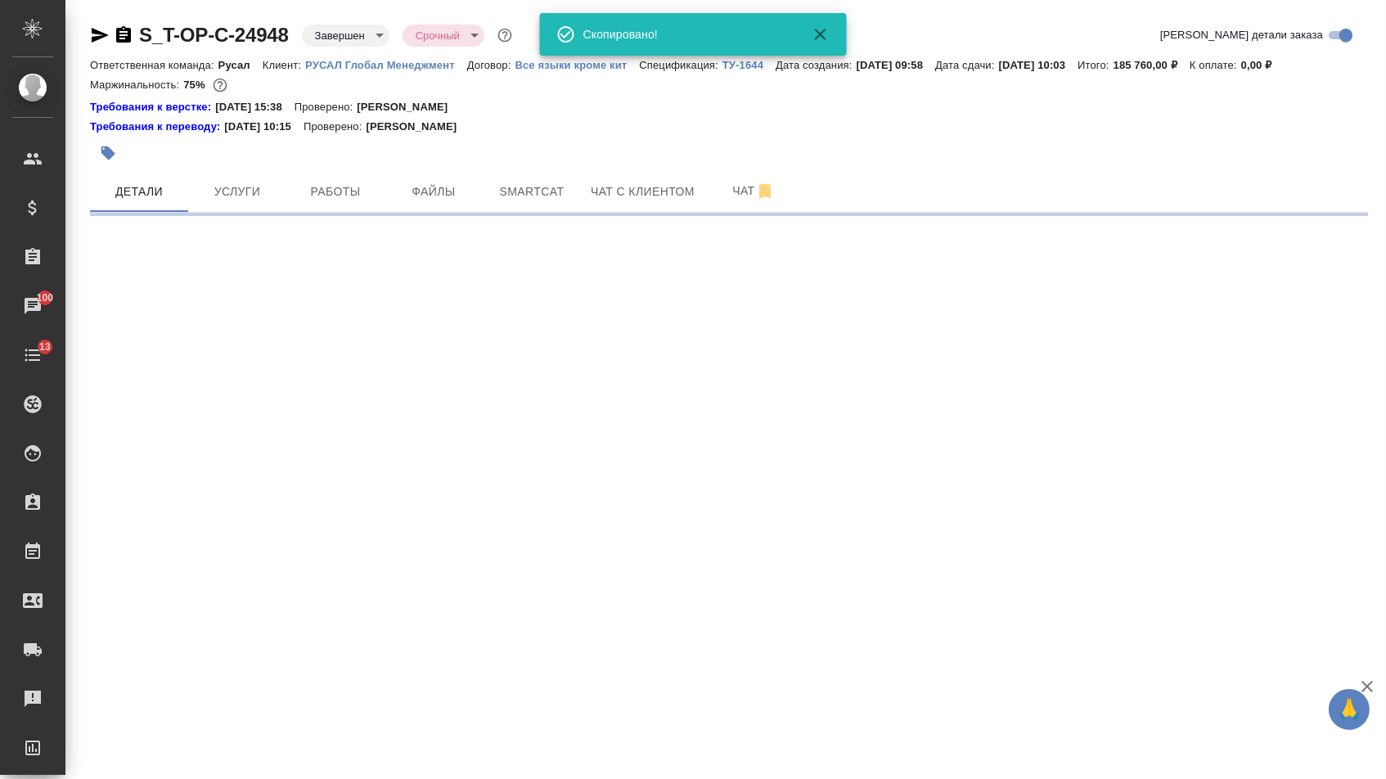
select select "RU"
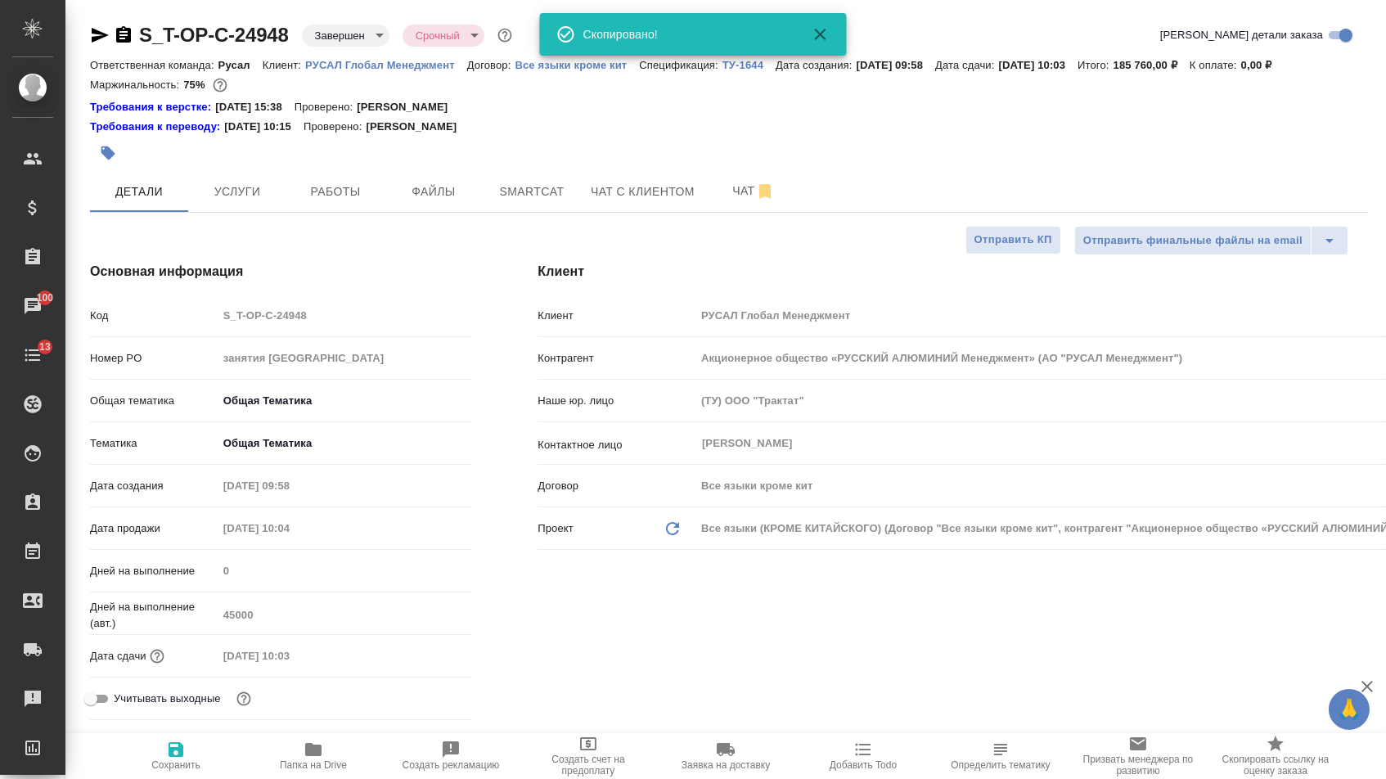
type textarea "x"
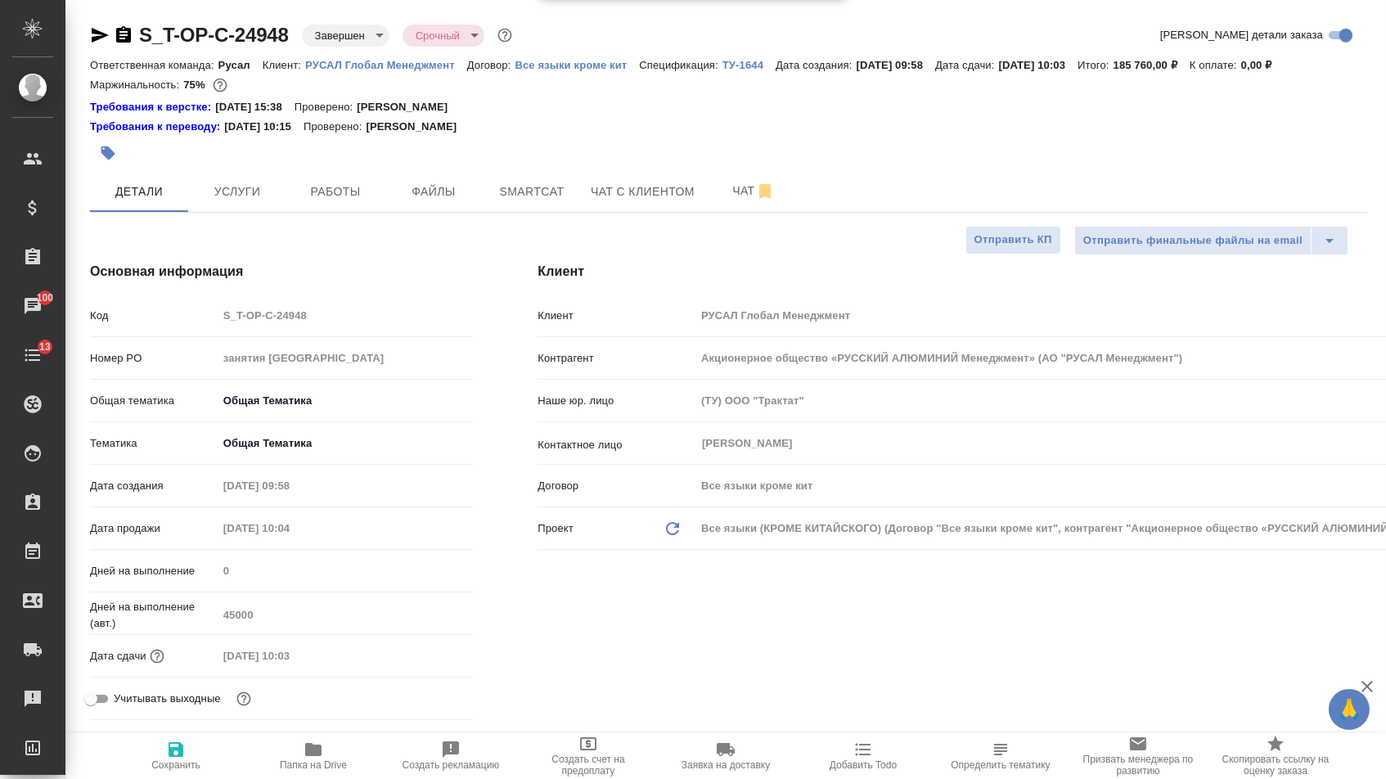
type textarea "x"
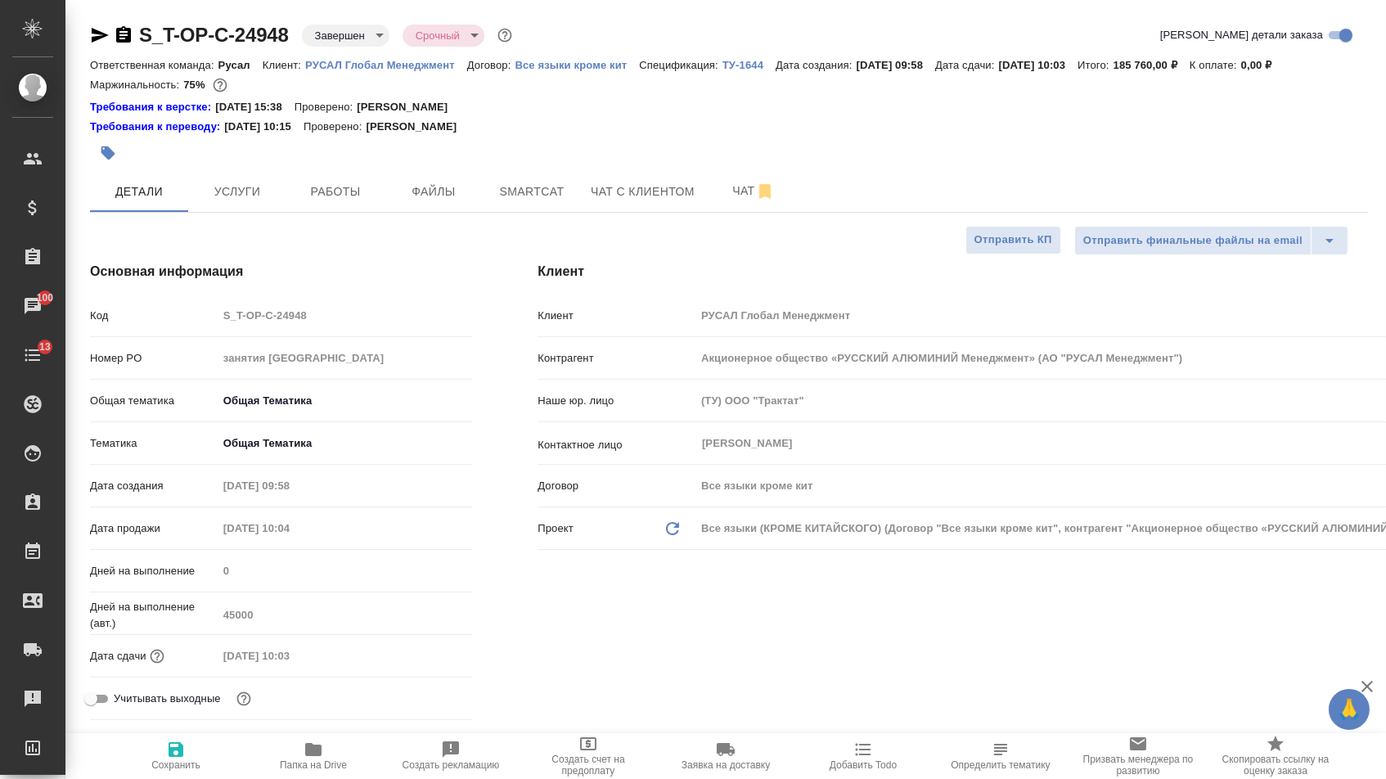
type textarea "x"
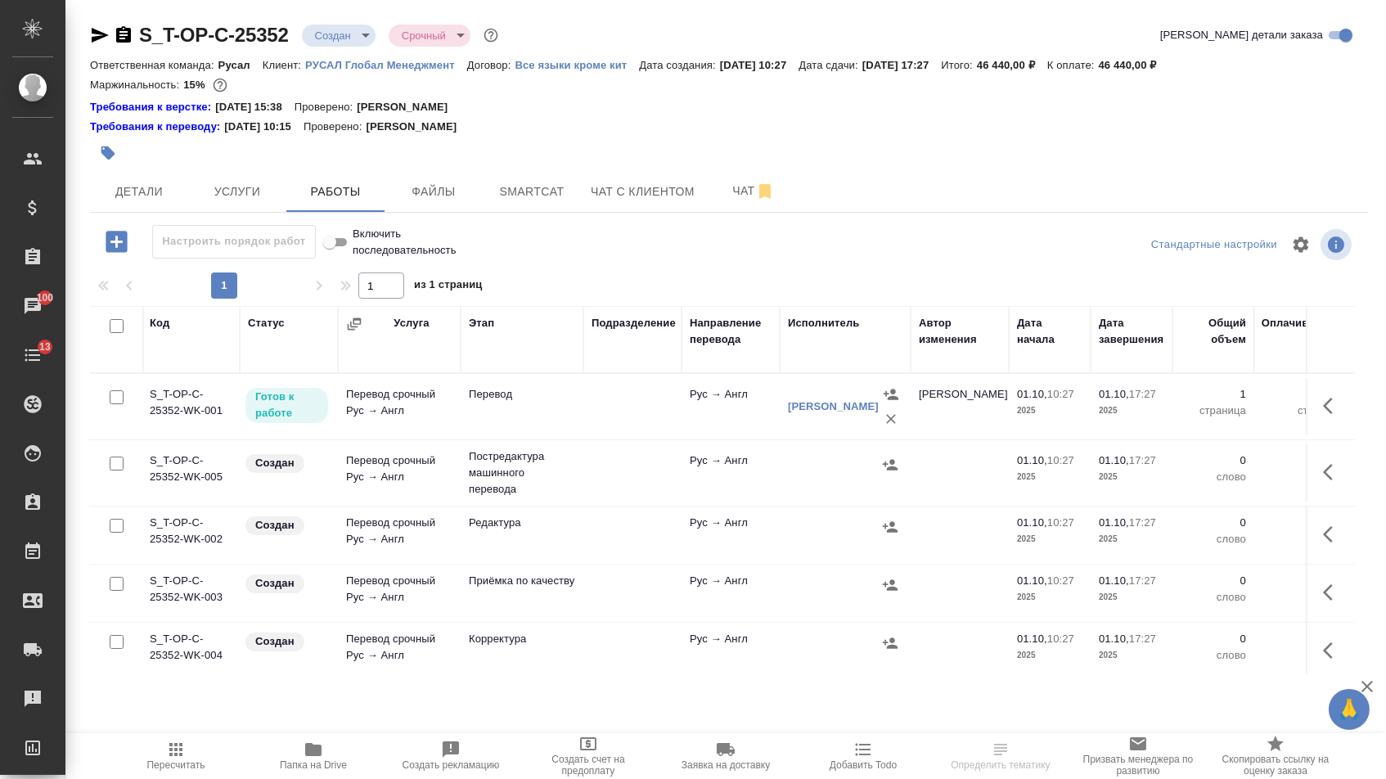
scroll to position [0, 477]
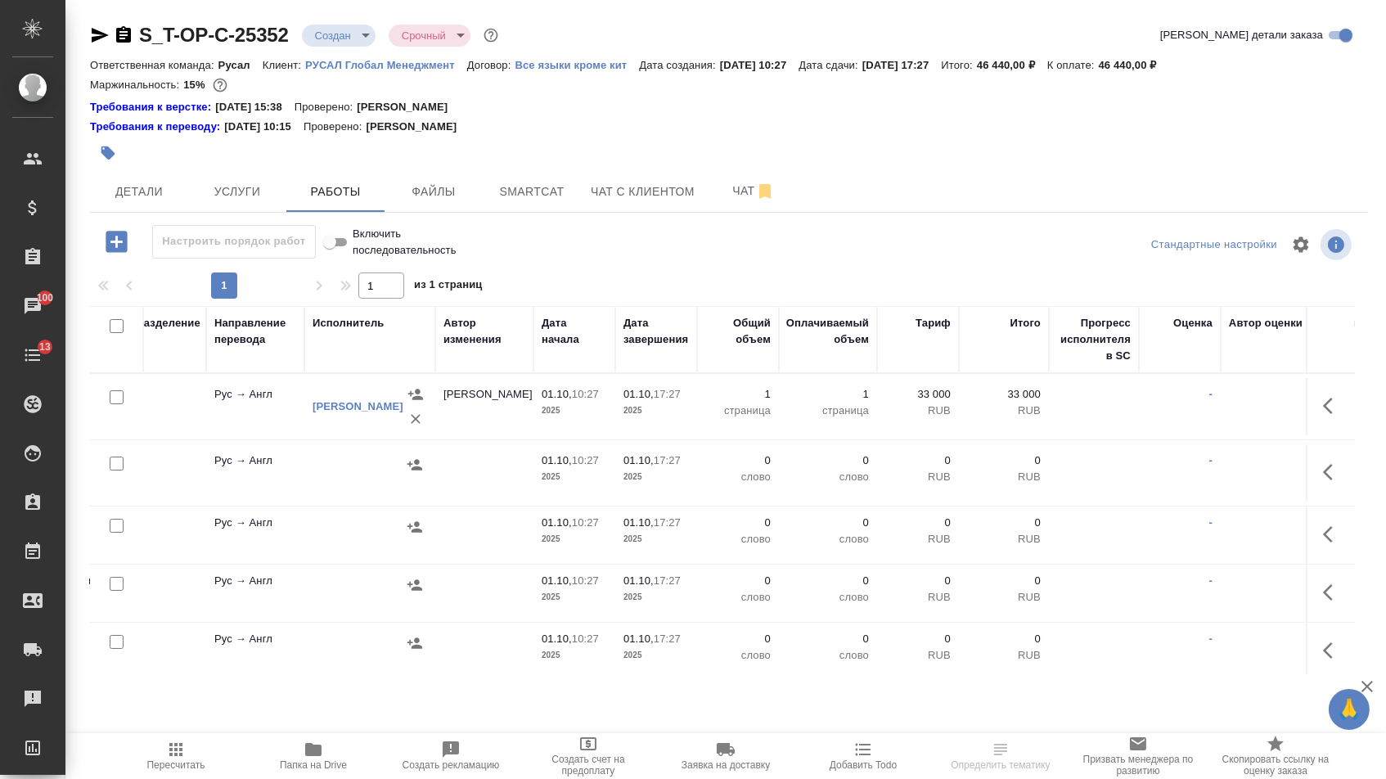
click at [1323, 413] on icon "button" at bounding box center [1328, 406] width 10 height 16
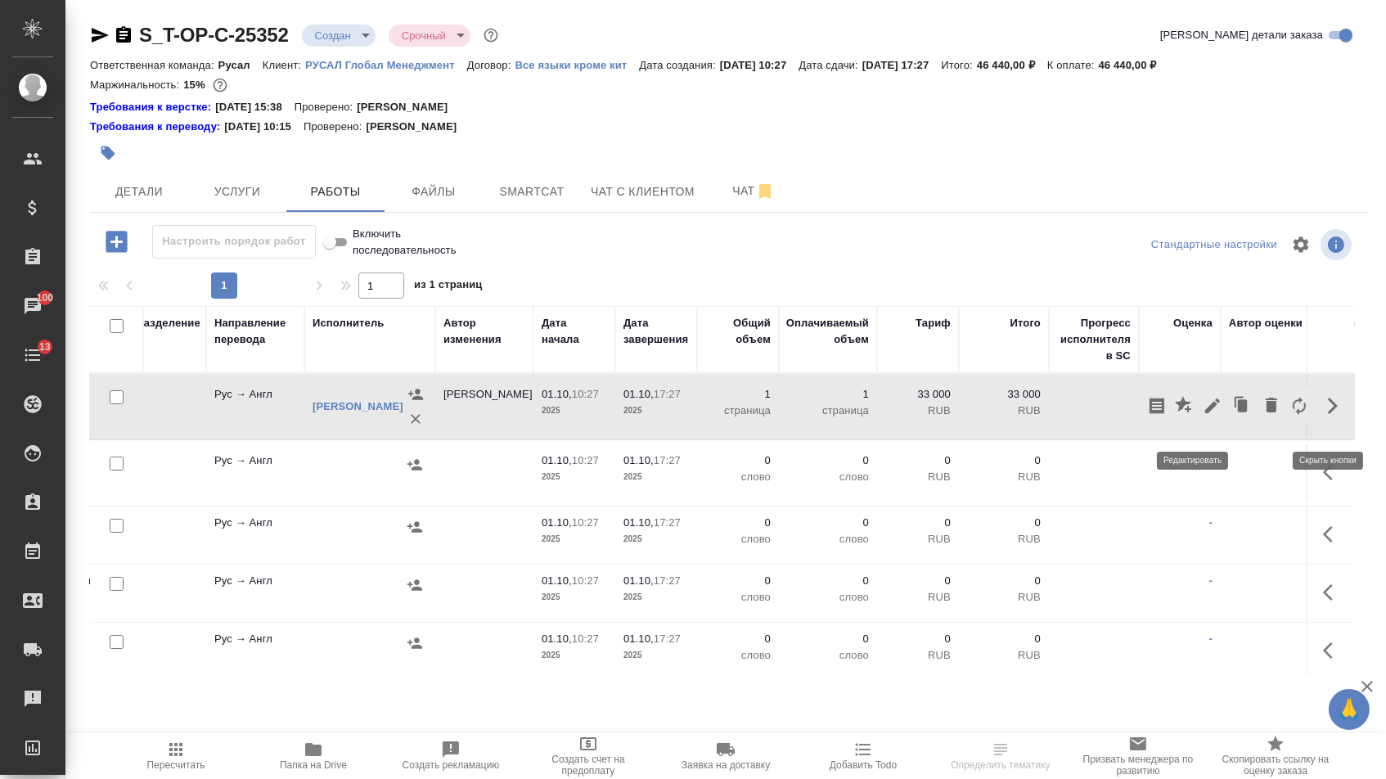
click at [1205, 413] on icon "button" at bounding box center [1212, 405] width 15 height 15
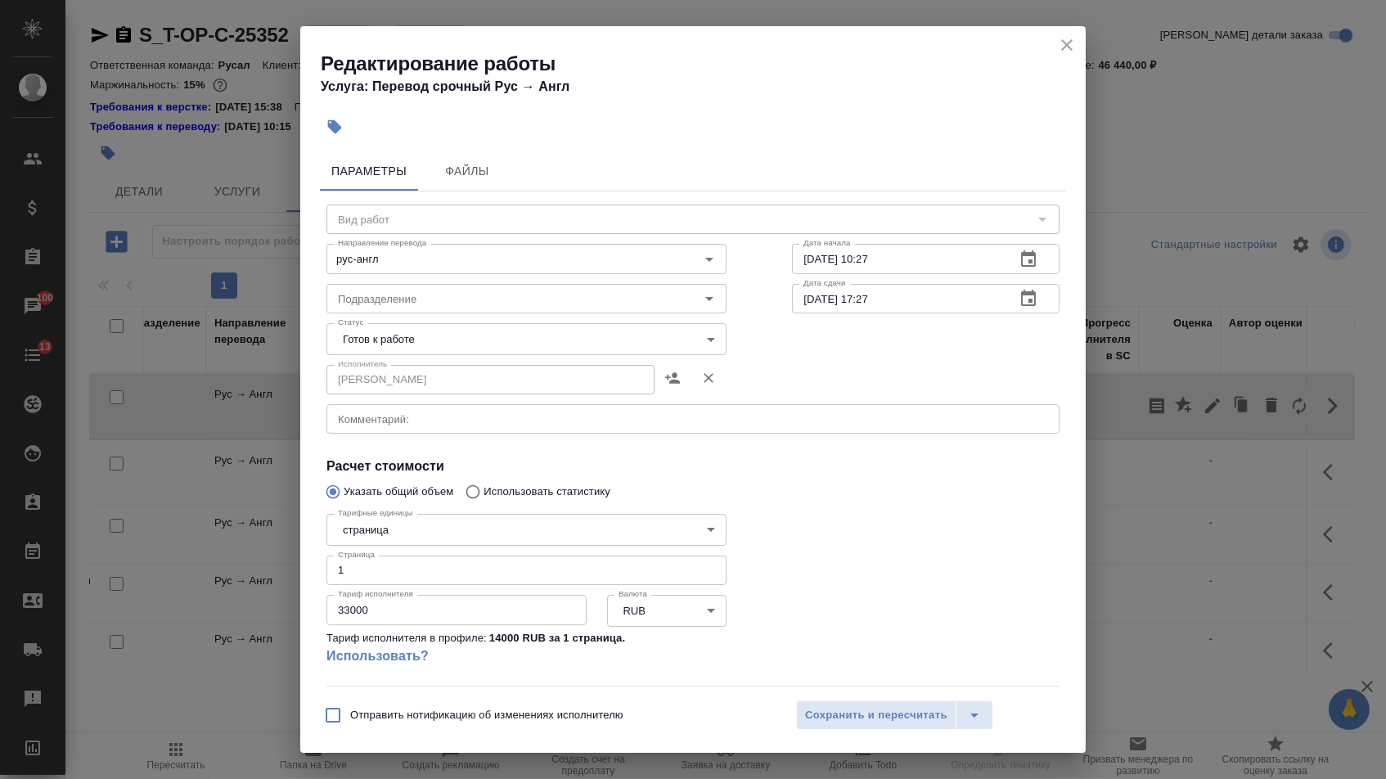
click at [611, 349] on body "🙏 .cls-1 fill:#fff; AWATERA Menshikova Aleksandra Клиенты Спецификации Заказы 1…" at bounding box center [693, 389] width 1386 height 779
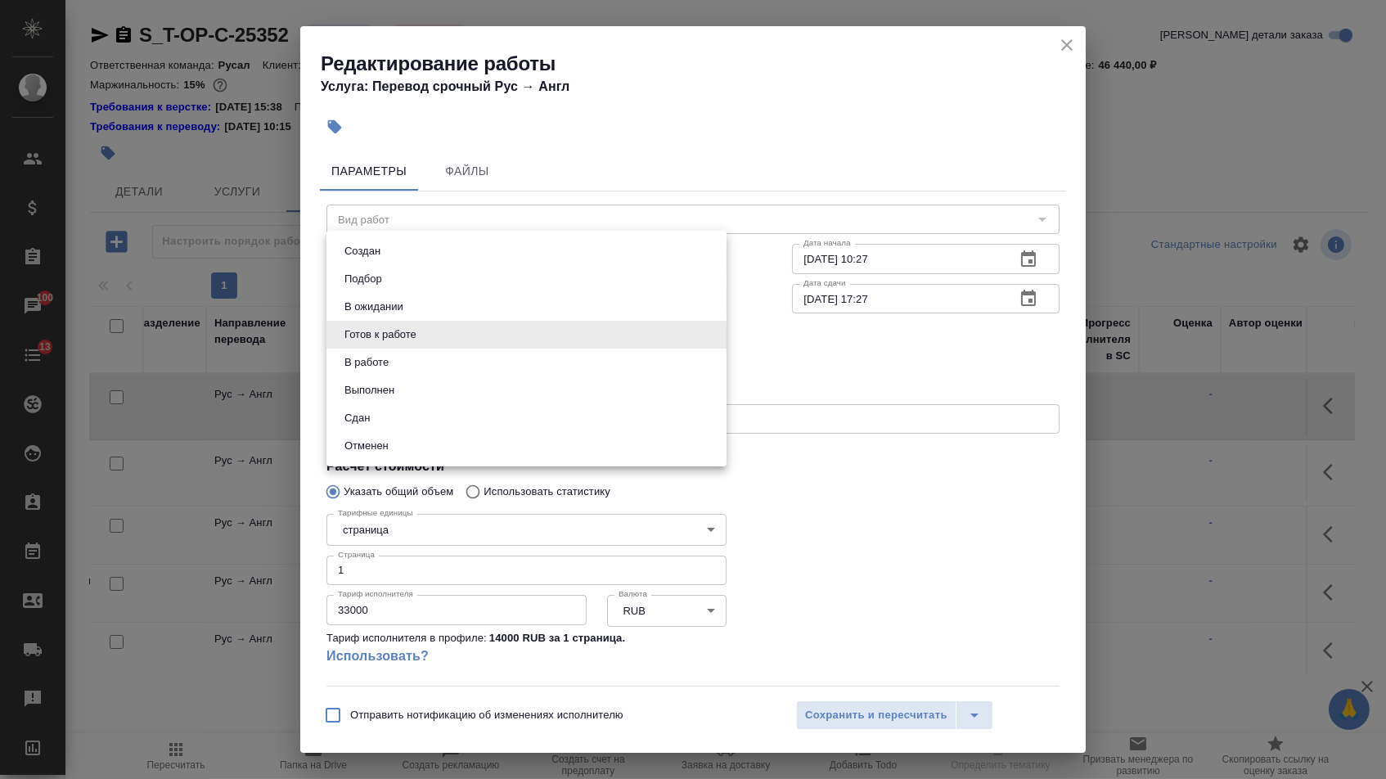
click at [577, 432] on li "Сдан" at bounding box center [526, 418] width 400 height 28
type input "closed"
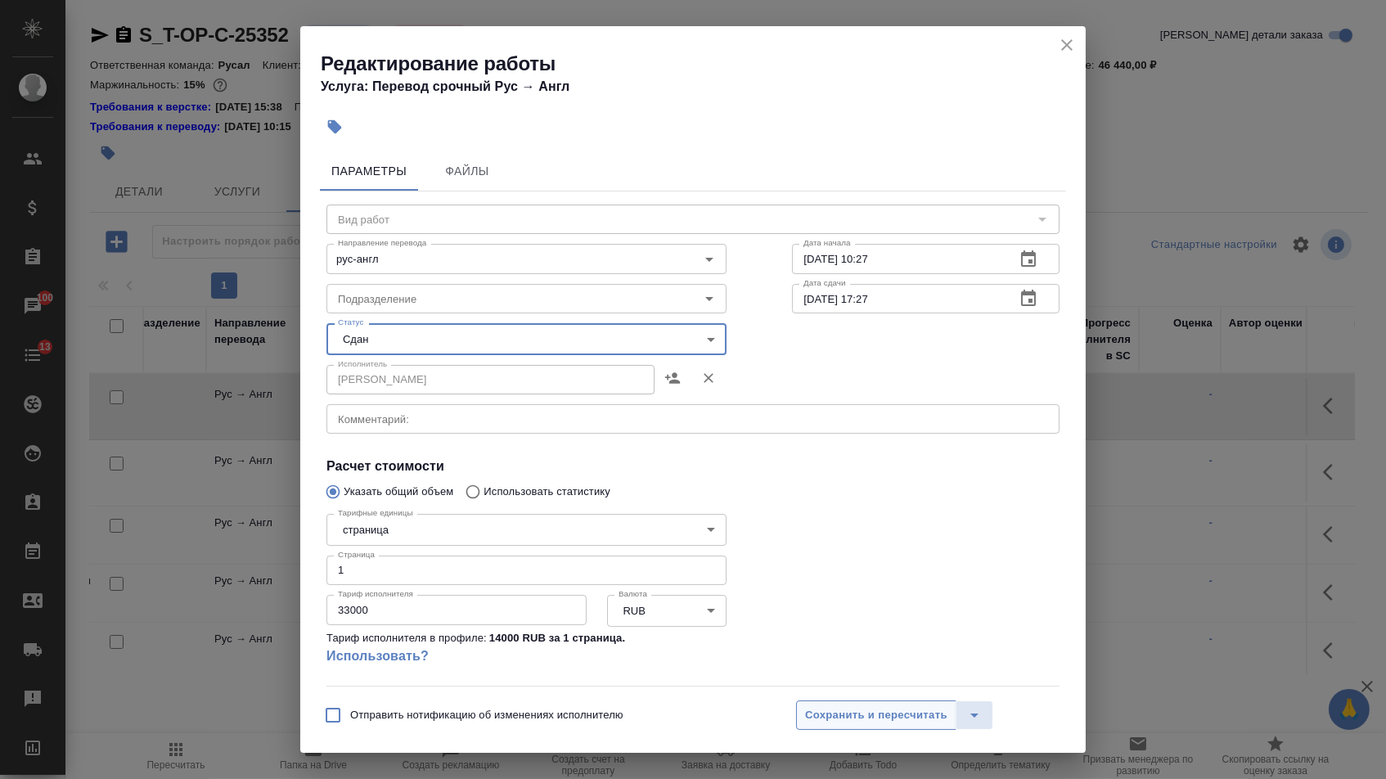
click at [848, 711] on span "Сохранить и пересчитать" at bounding box center [876, 715] width 142 height 19
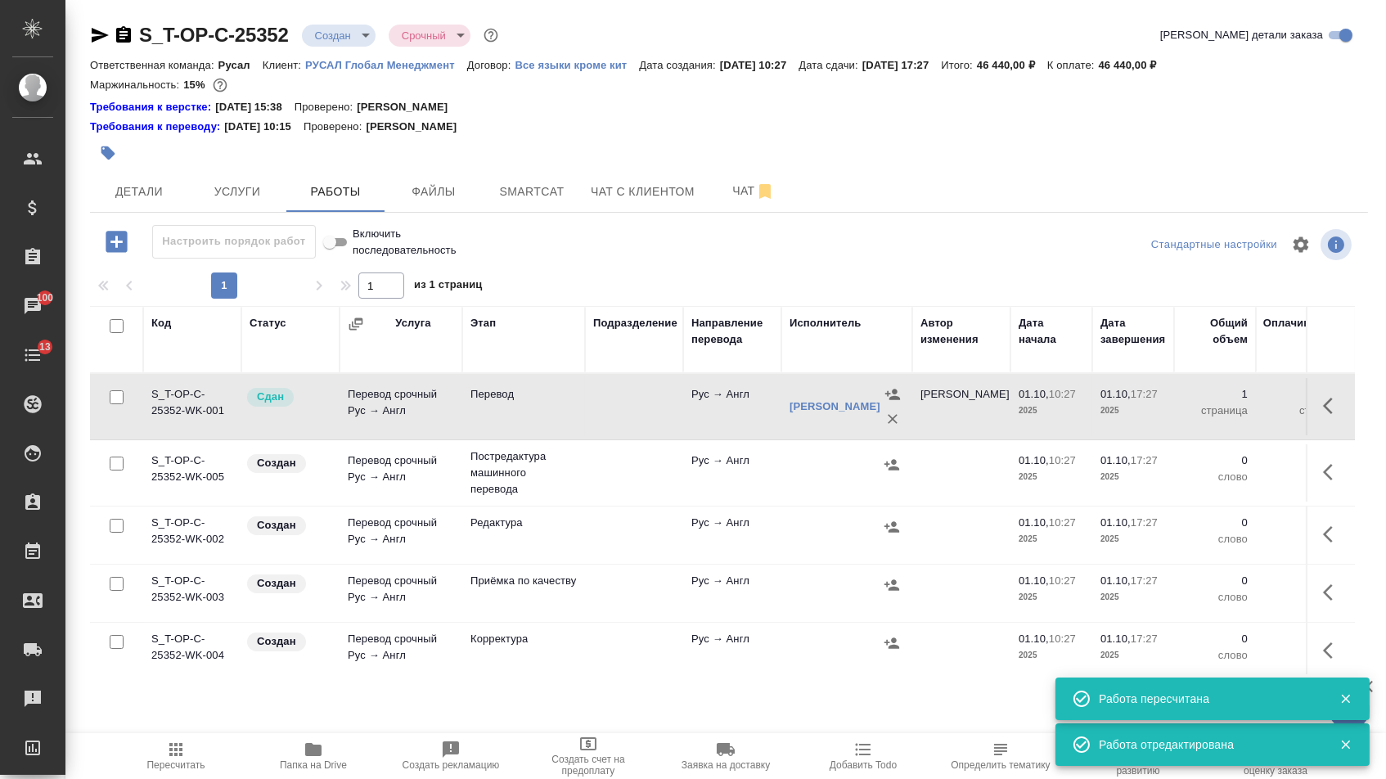
scroll to position [0, 0]
click at [114, 333] on input "checkbox" at bounding box center [117, 326] width 14 height 14
checkbox input "true"
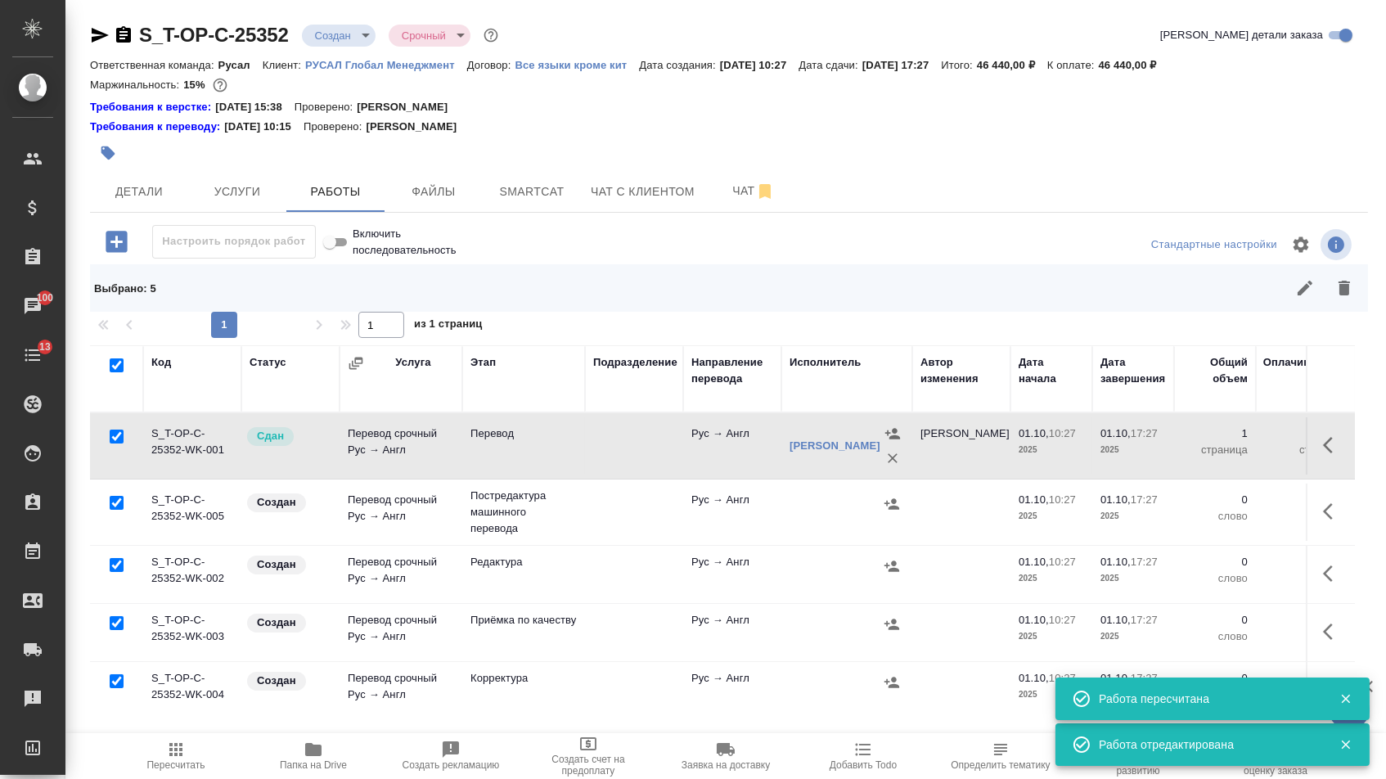
checkbox input "true"
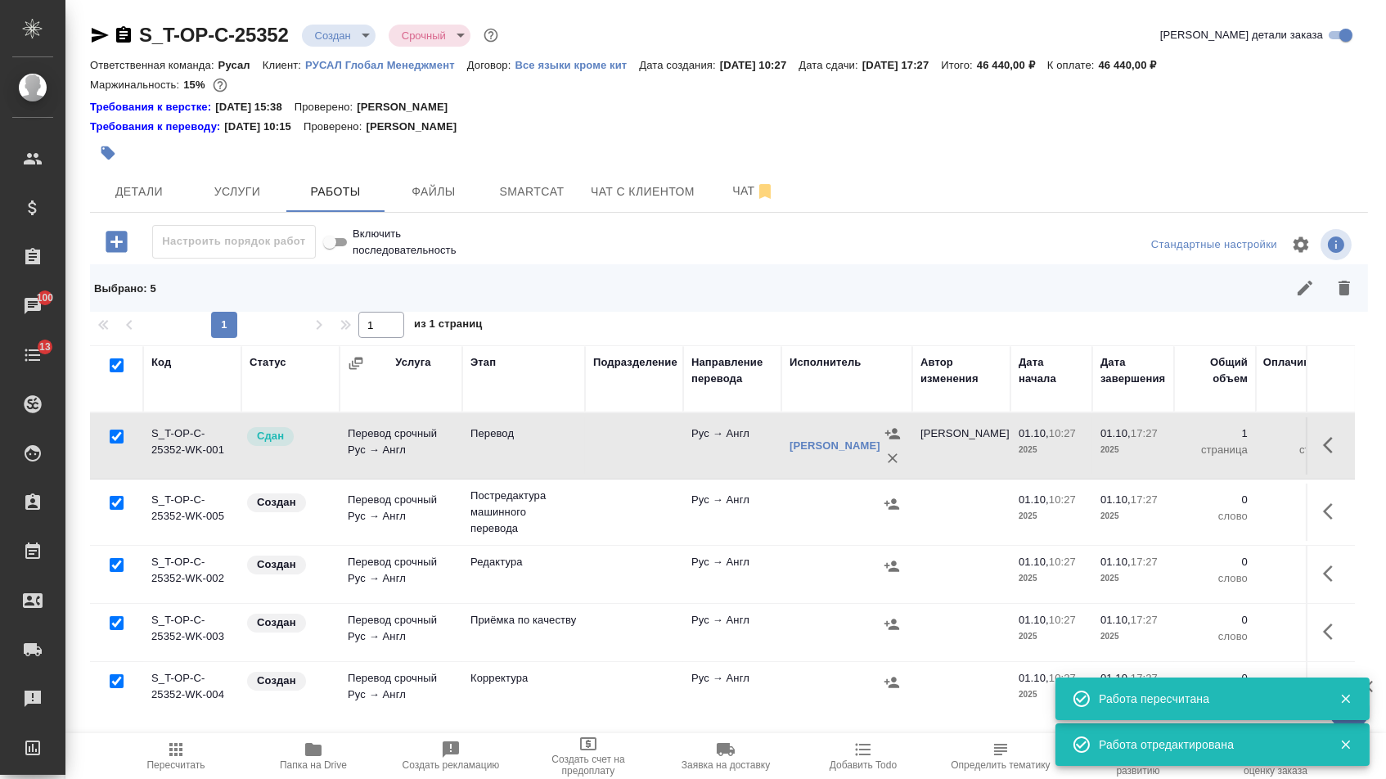
click at [114, 443] on input "checkbox" at bounding box center [117, 436] width 14 height 14
checkbox input "false"
click at [1345, 293] on icon "button" at bounding box center [1343, 288] width 11 height 15
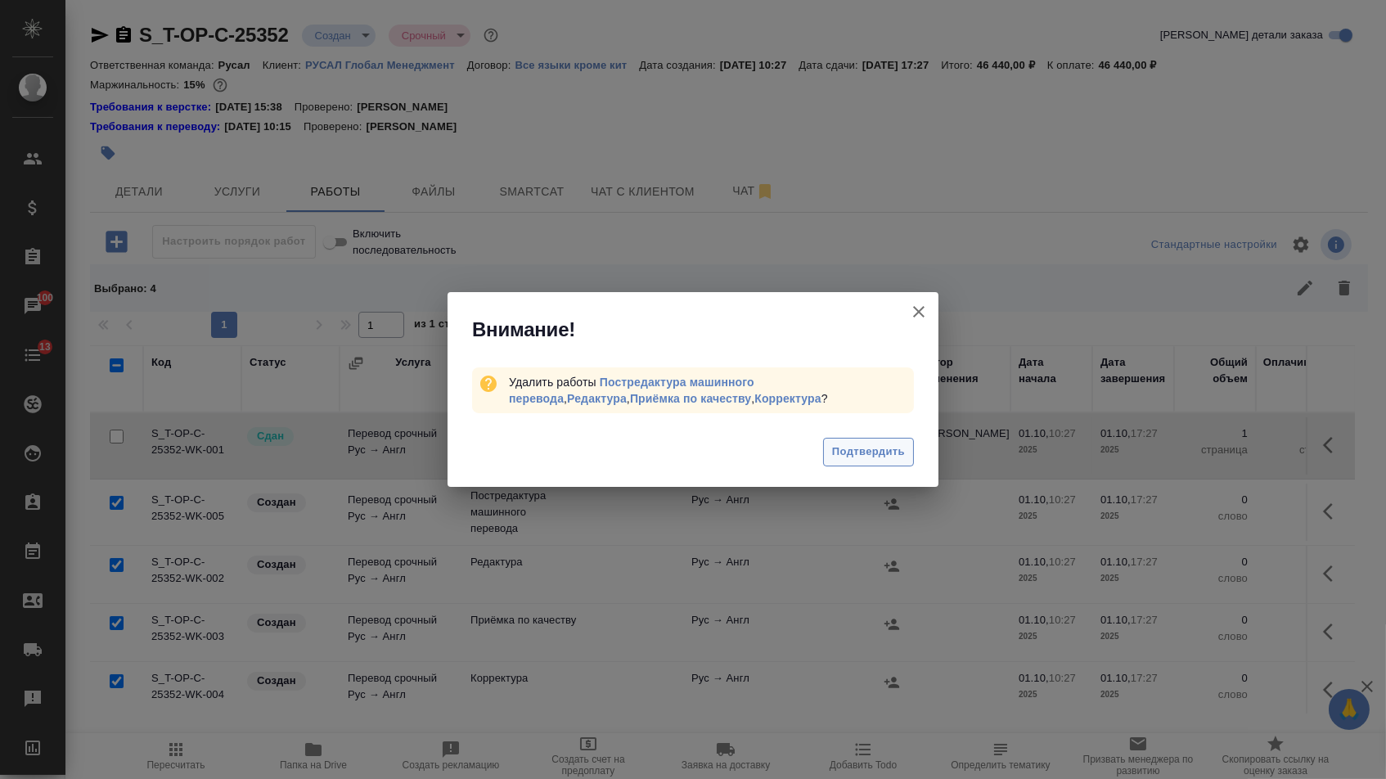
click at [865, 443] on span "Подтвердить" at bounding box center [868, 451] width 73 height 19
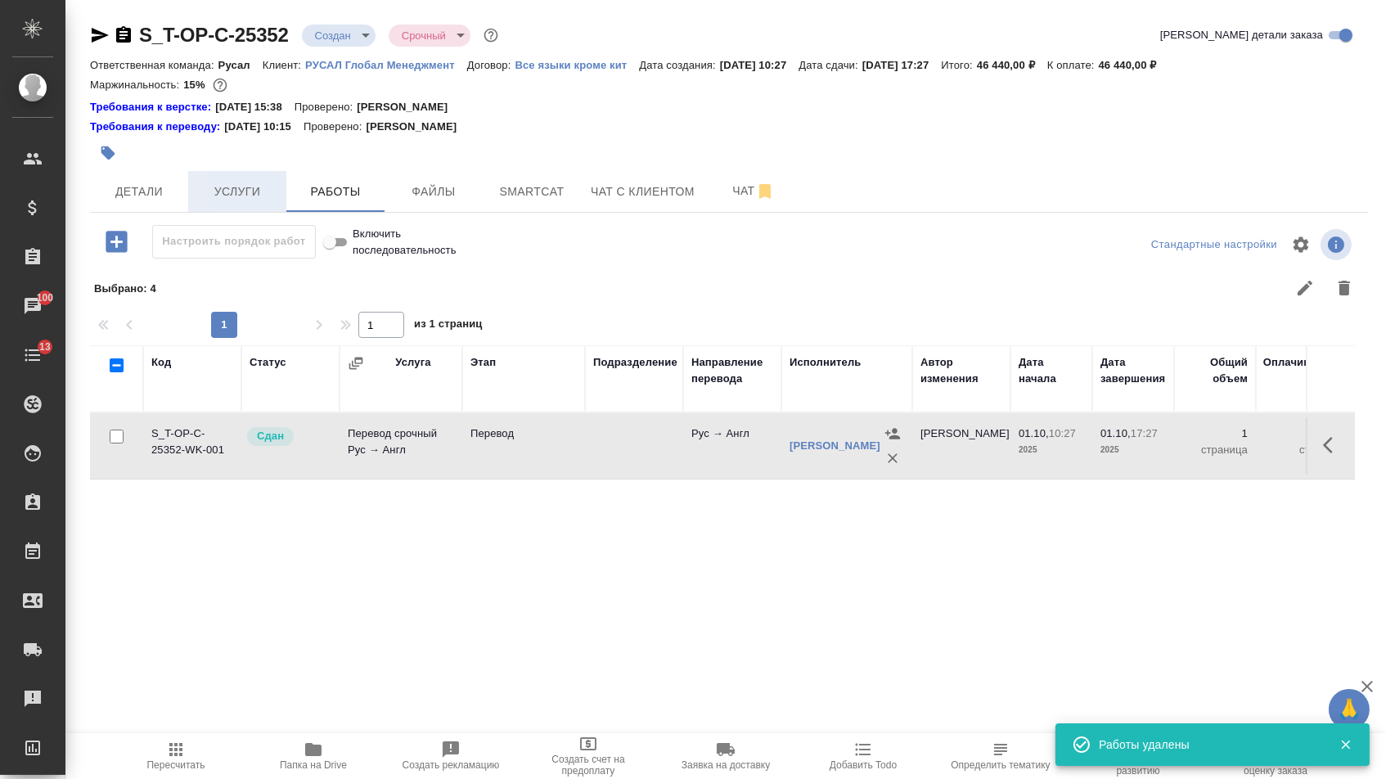
click at [248, 195] on span "Услуги" at bounding box center [237, 192] width 79 height 20
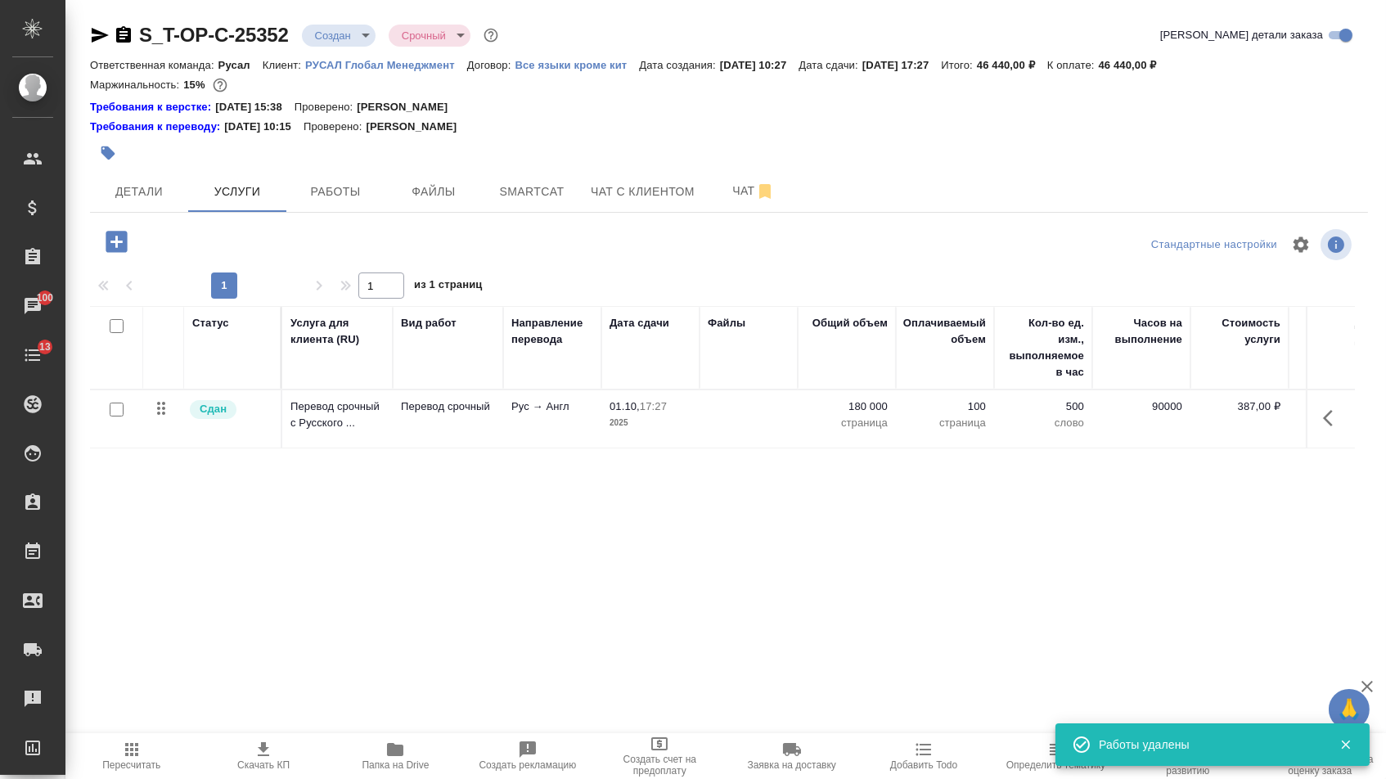
click at [856, 424] on p "страница" at bounding box center [847, 423] width 82 height 16
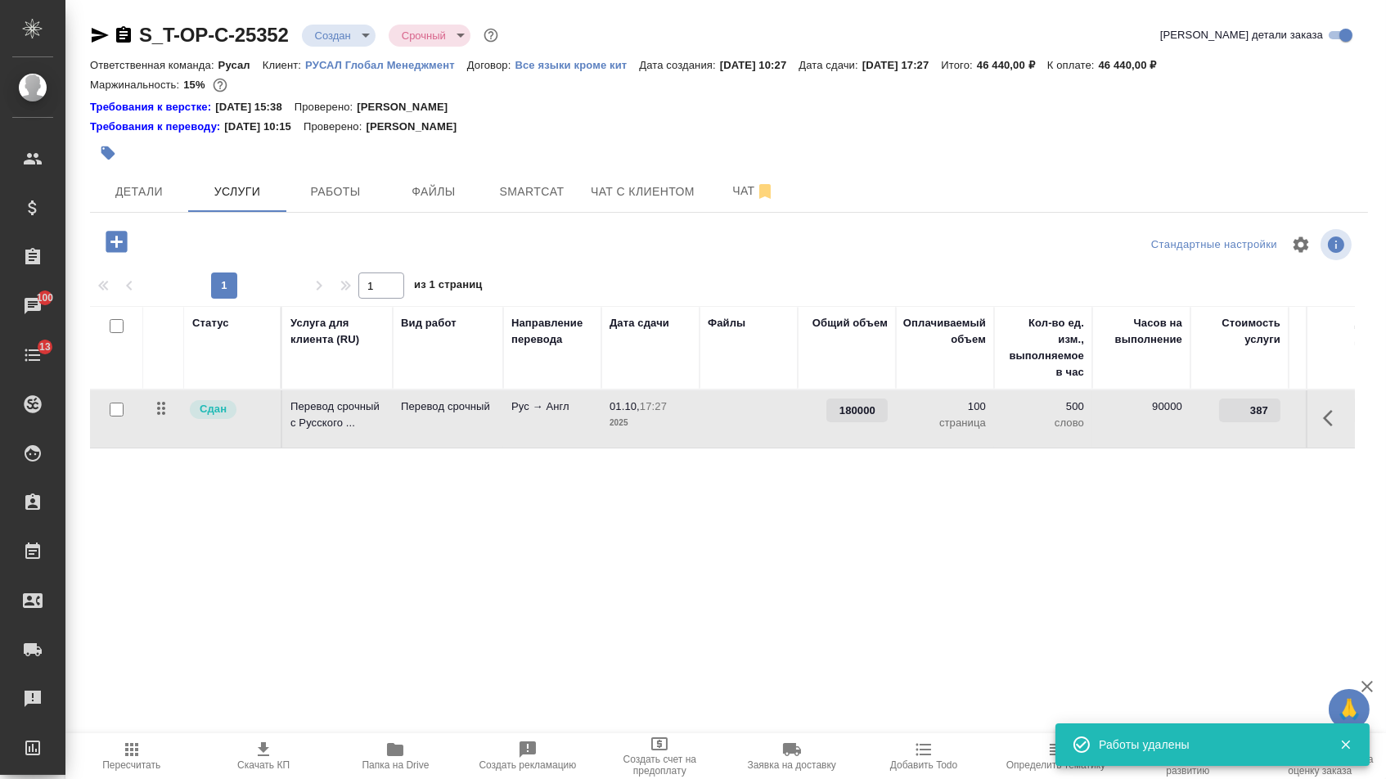
click at [841, 420] on input "180000" at bounding box center [856, 410] width 61 height 24
click at [844, 419] on input "180000" at bounding box center [857, 411] width 60 height 24
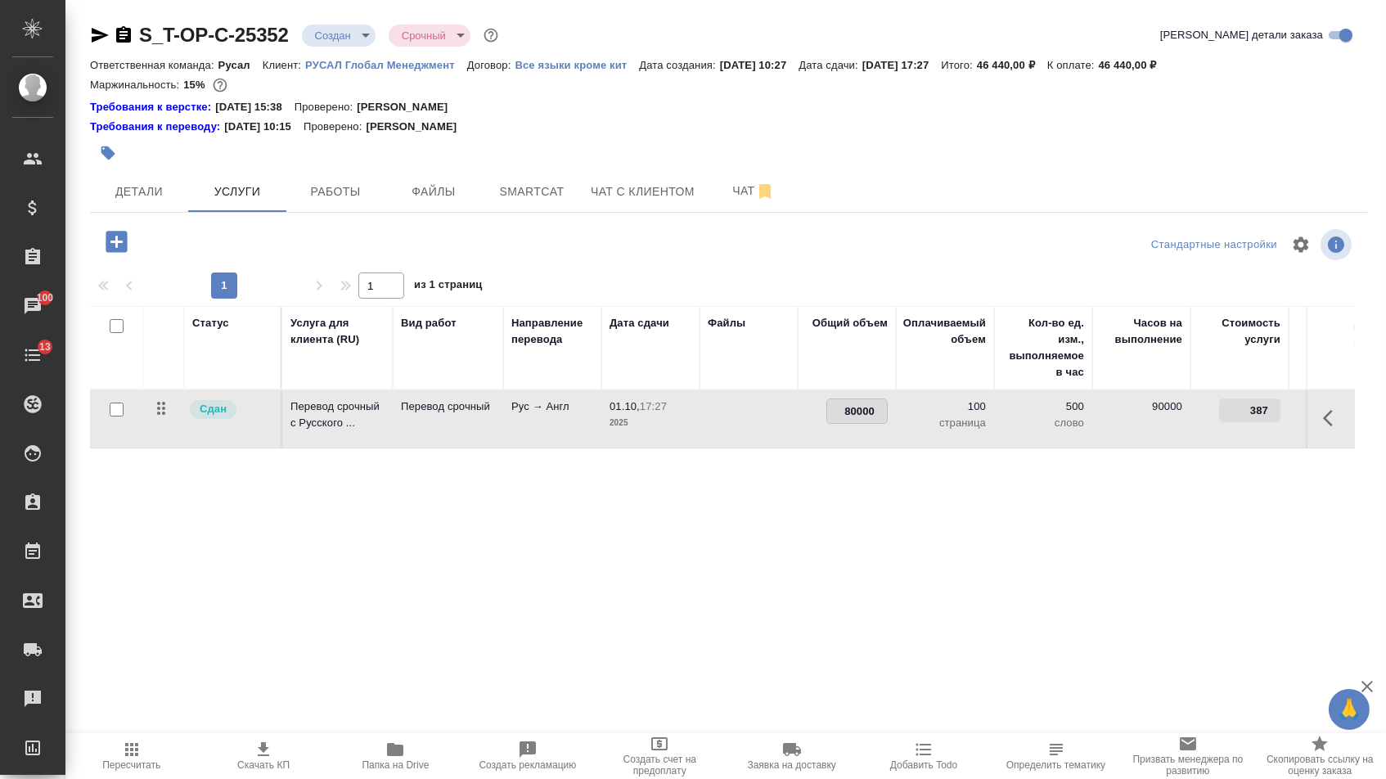
type input "380000"
click at [749, 570] on div "Статус Услуга для клиента (RU) Вид работ Направление перевода Дата сдачи Файлы …" at bounding box center [722, 482] width 1264 height 352
click at [266, 237] on span "Сохранить и пересчитать" at bounding box center [232, 240] width 142 height 19
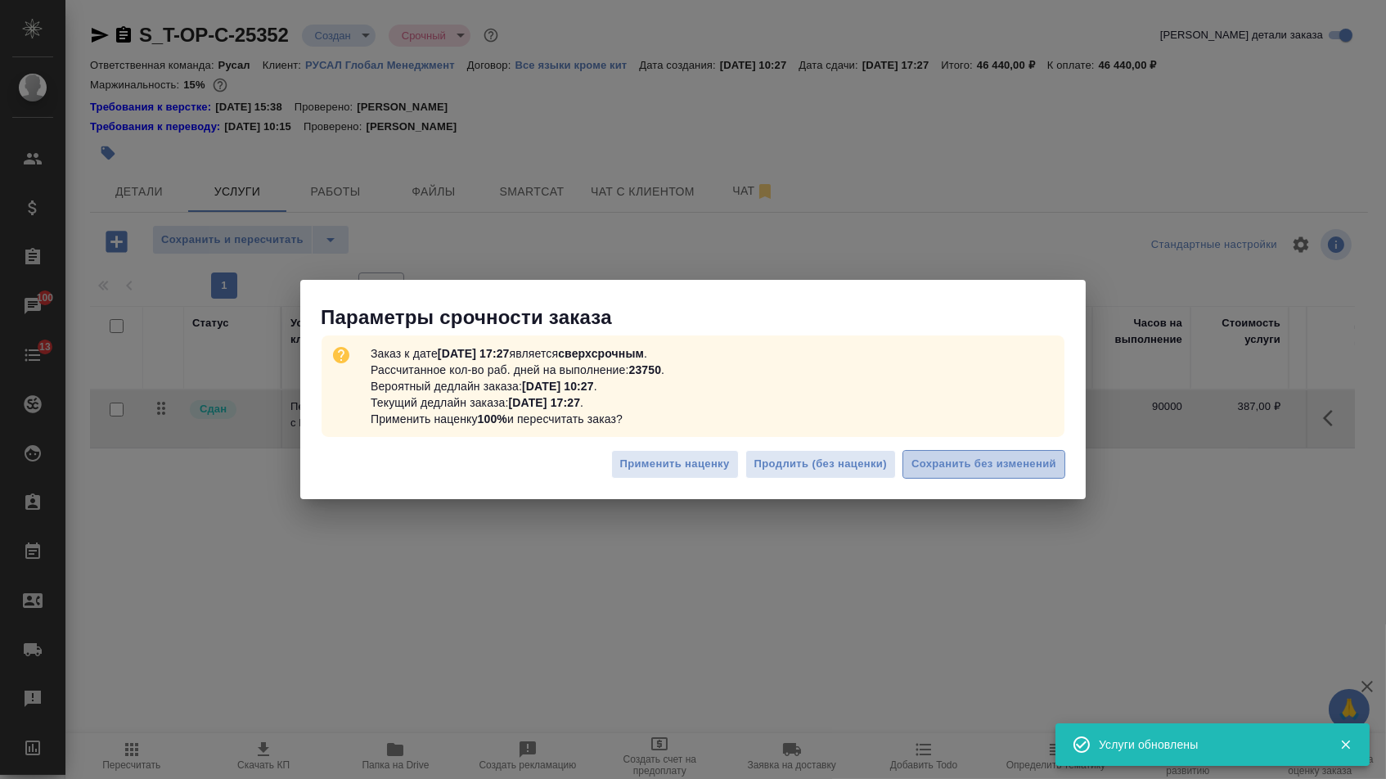
click at [1043, 464] on span "Сохранить без изменений" at bounding box center [983, 464] width 145 height 19
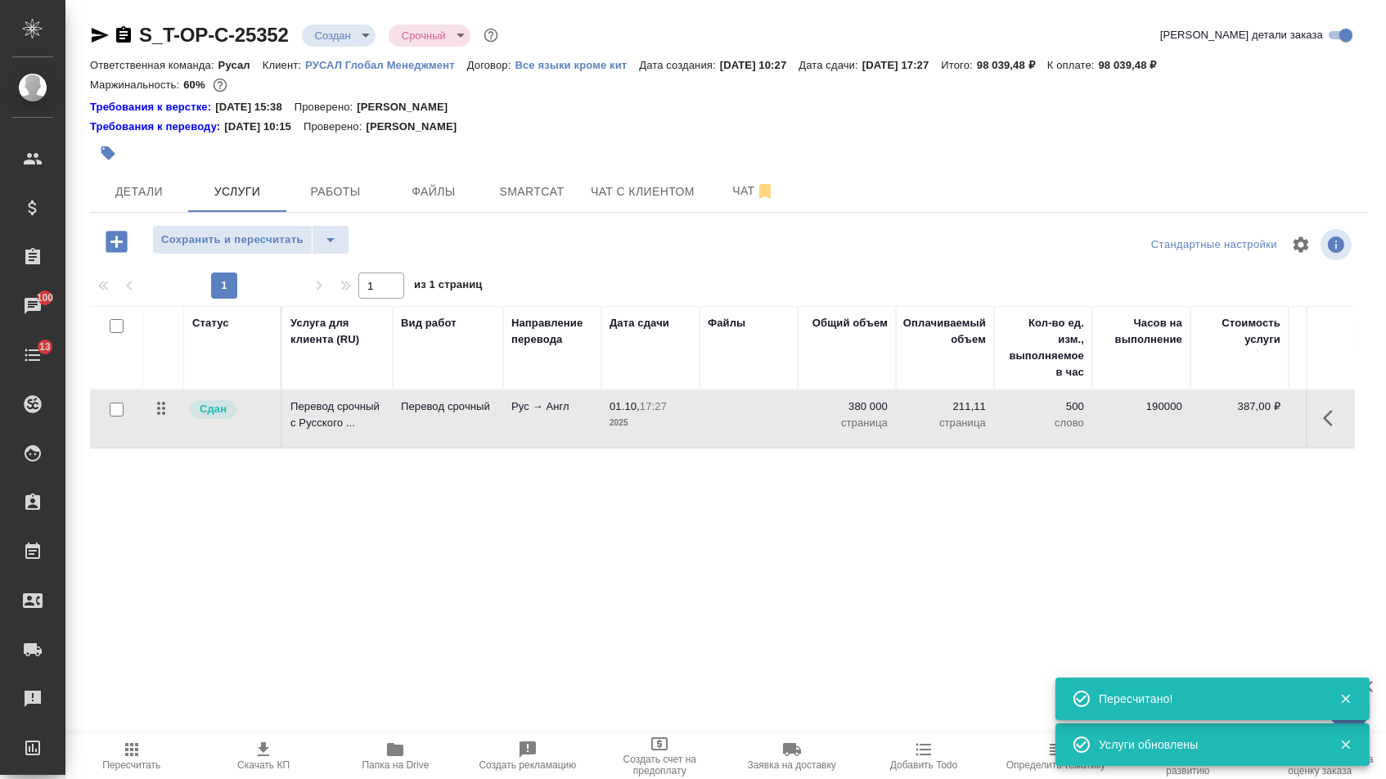
scroll to position [0, 276]
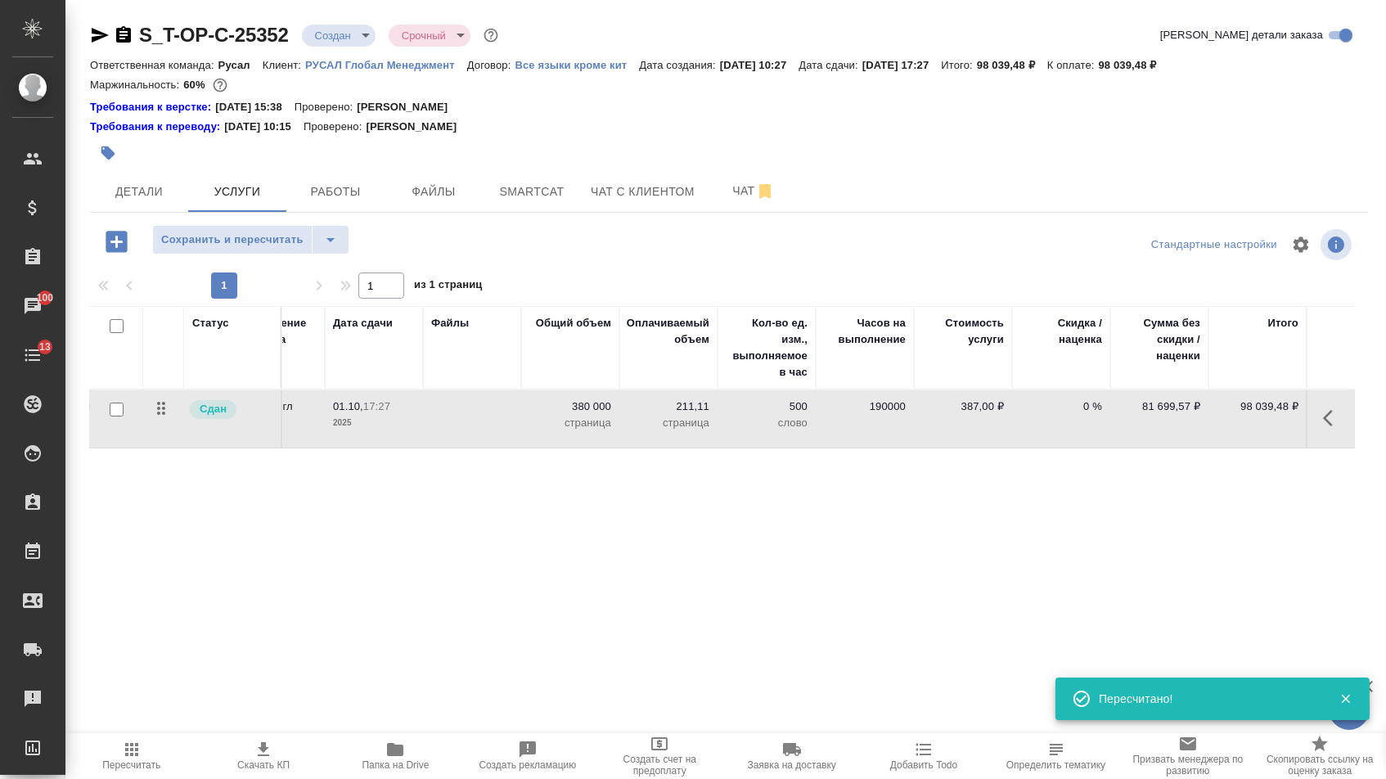
click at [570, 415] on p "380 000" at bounding box center [570, 406] width 82 height 16
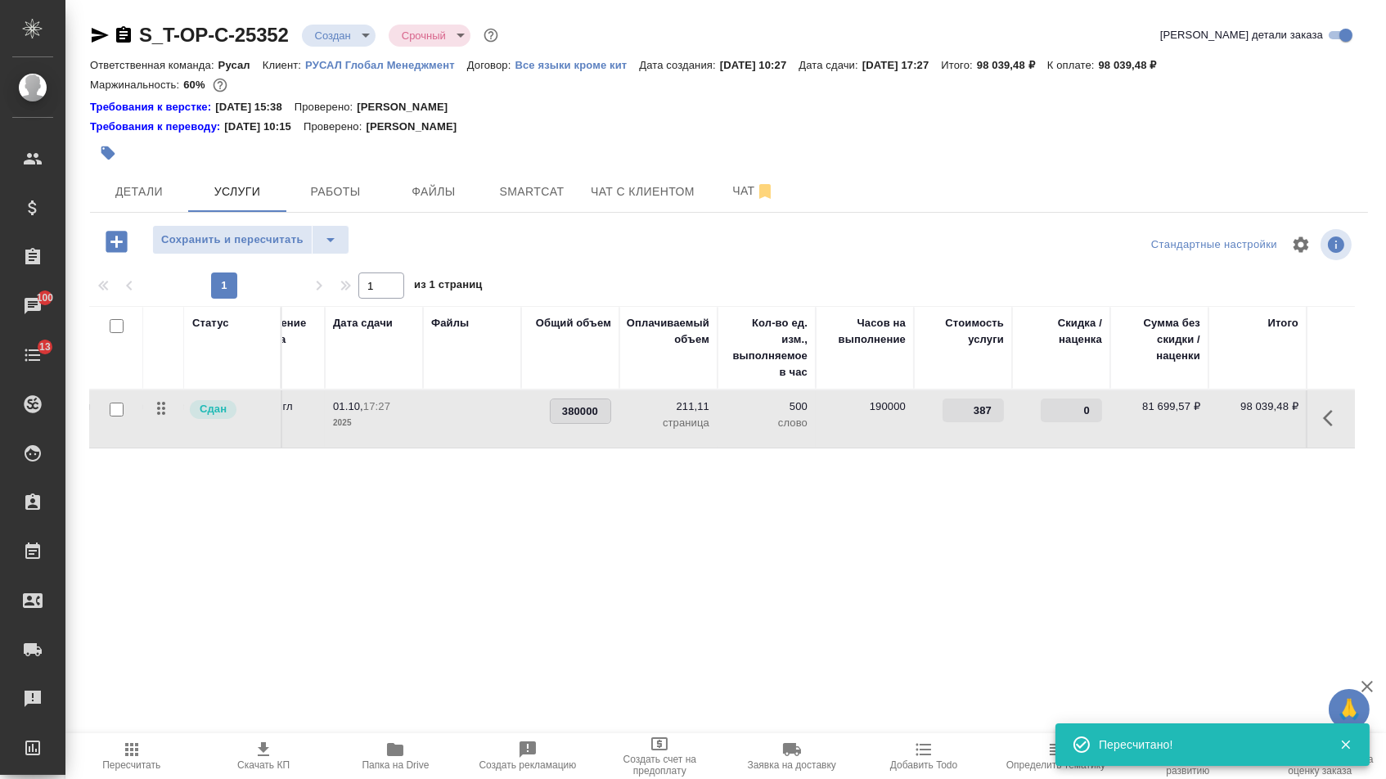
click at [570, 415] on input "380000" at bounding box center [580, 411] width 60 height 24
click at [564, 419] on input "380000" at bounding box center [580, 411] width 60 height 24
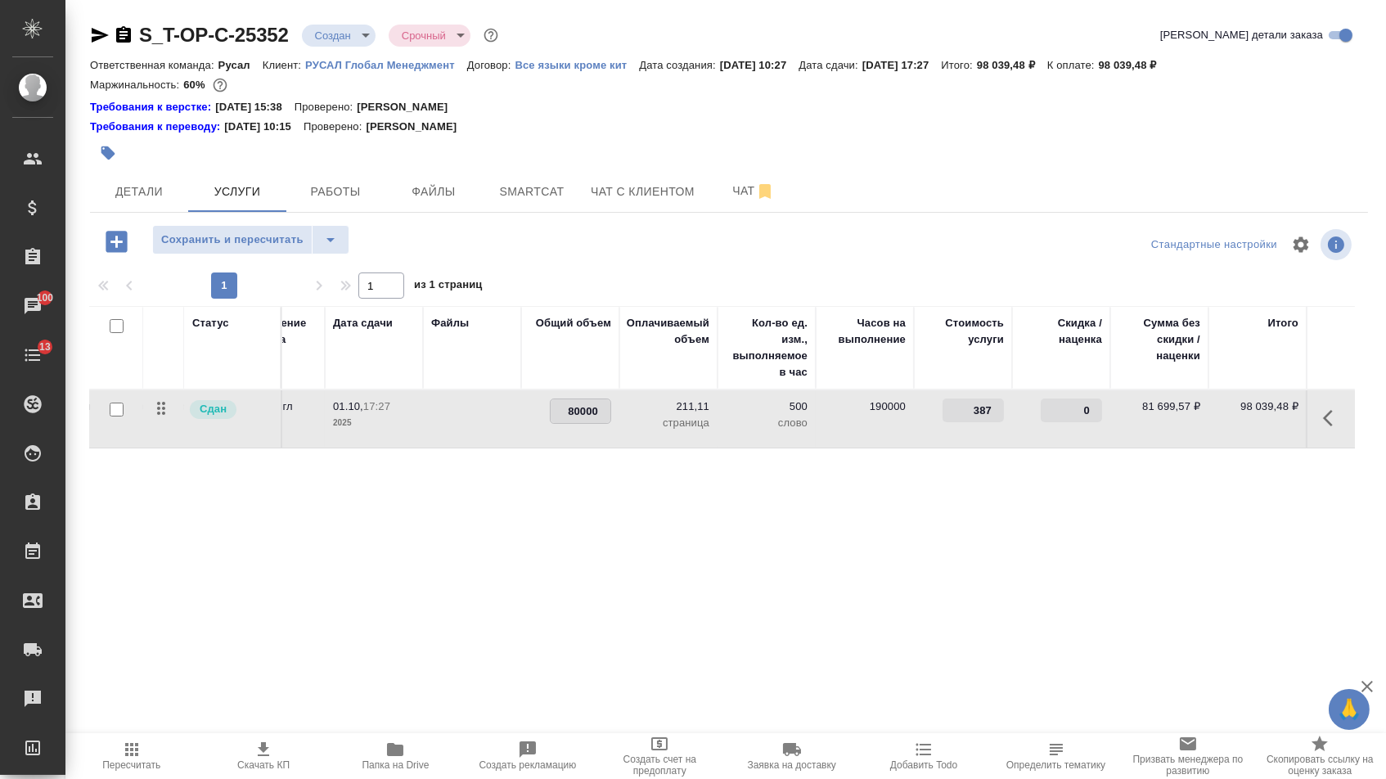
type input "480000"
click at [501, 646] on div "Статус Услуга для клиента (RU) Вид работ Направление перевода Дата сдачи Файлы …" at bounding box center [722, 482] width 1264 height 352
click at [277, 239] on span "Сохранить и пересчитать" at bounding box center [232, 240] width 142 height 19
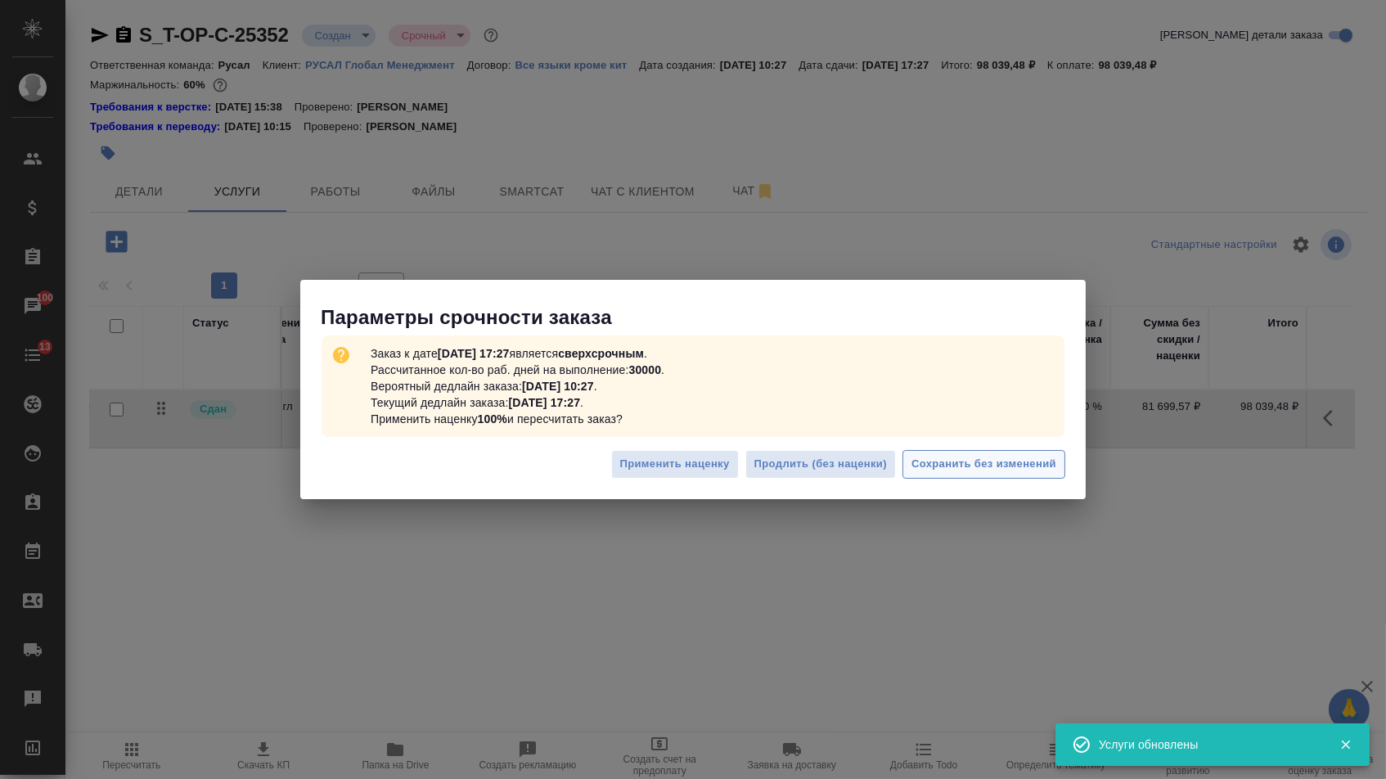
click at [964, 476] on button "Сохранить без изменений" at bounding box center [983, 464] width 163 height 29
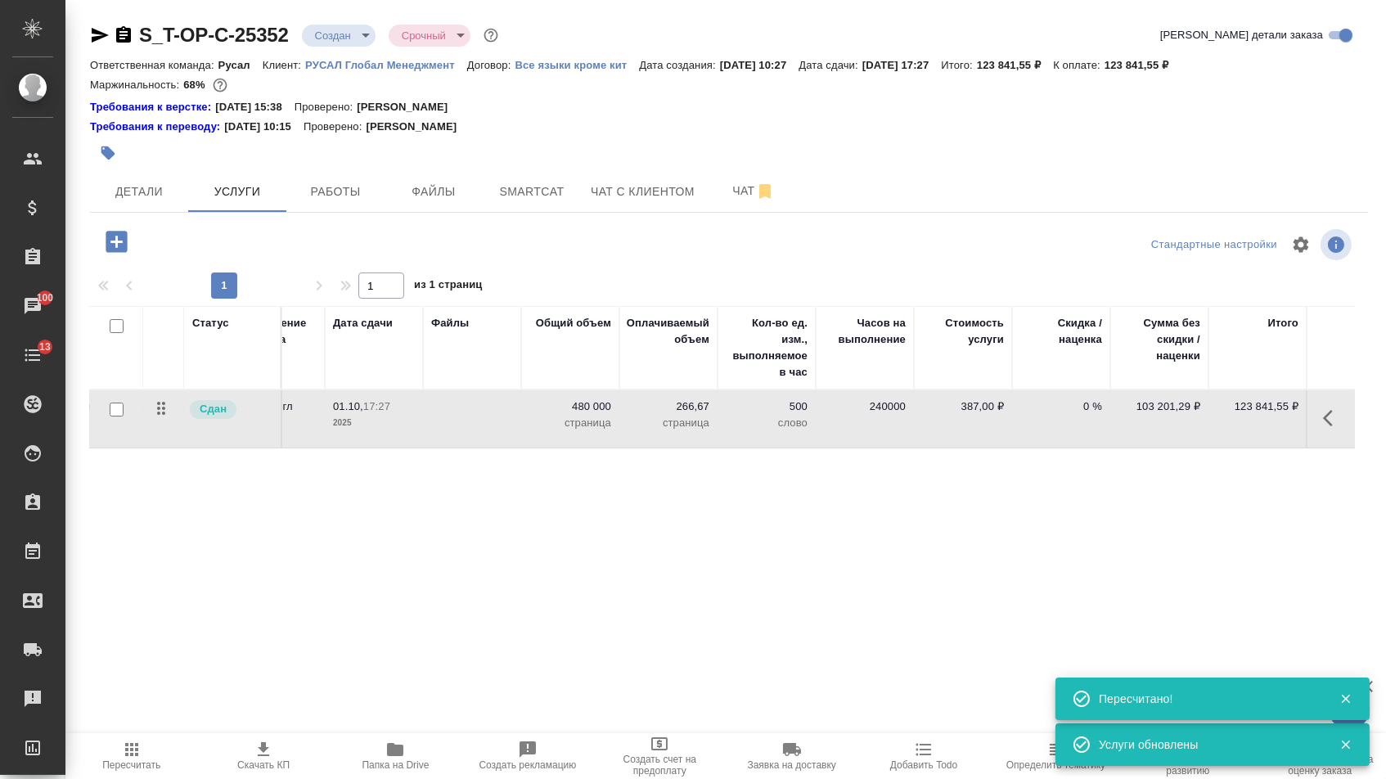
click at [326, 40] on body "🙏 .cls-1 fill:#fff; AWATERA Menshikova Aleksandra Клиенты Спецификации Заказы 1…" at bounding box center [693, 389] width 1386 height 779
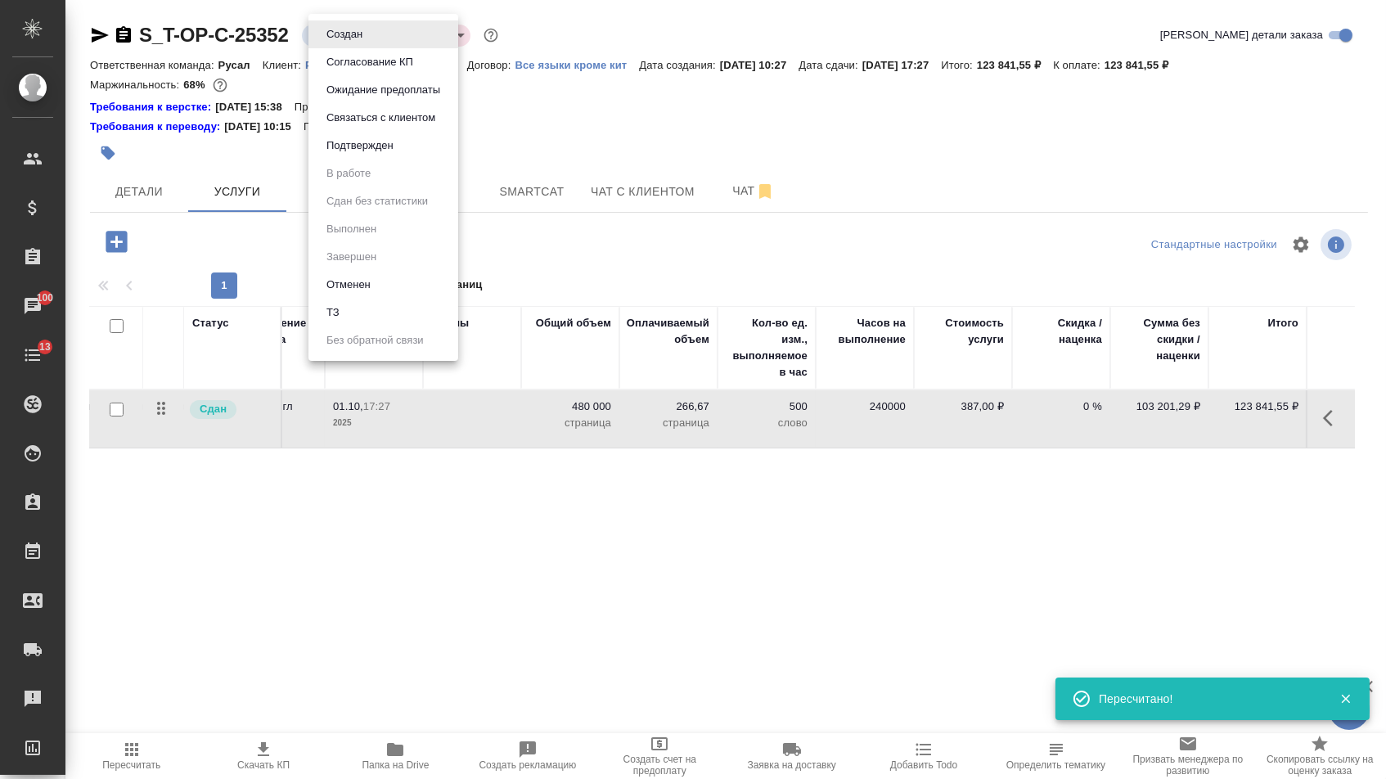
click at [356, 154] on button "Подтвержден" at bounding box center [359, 146] width 77 height 18
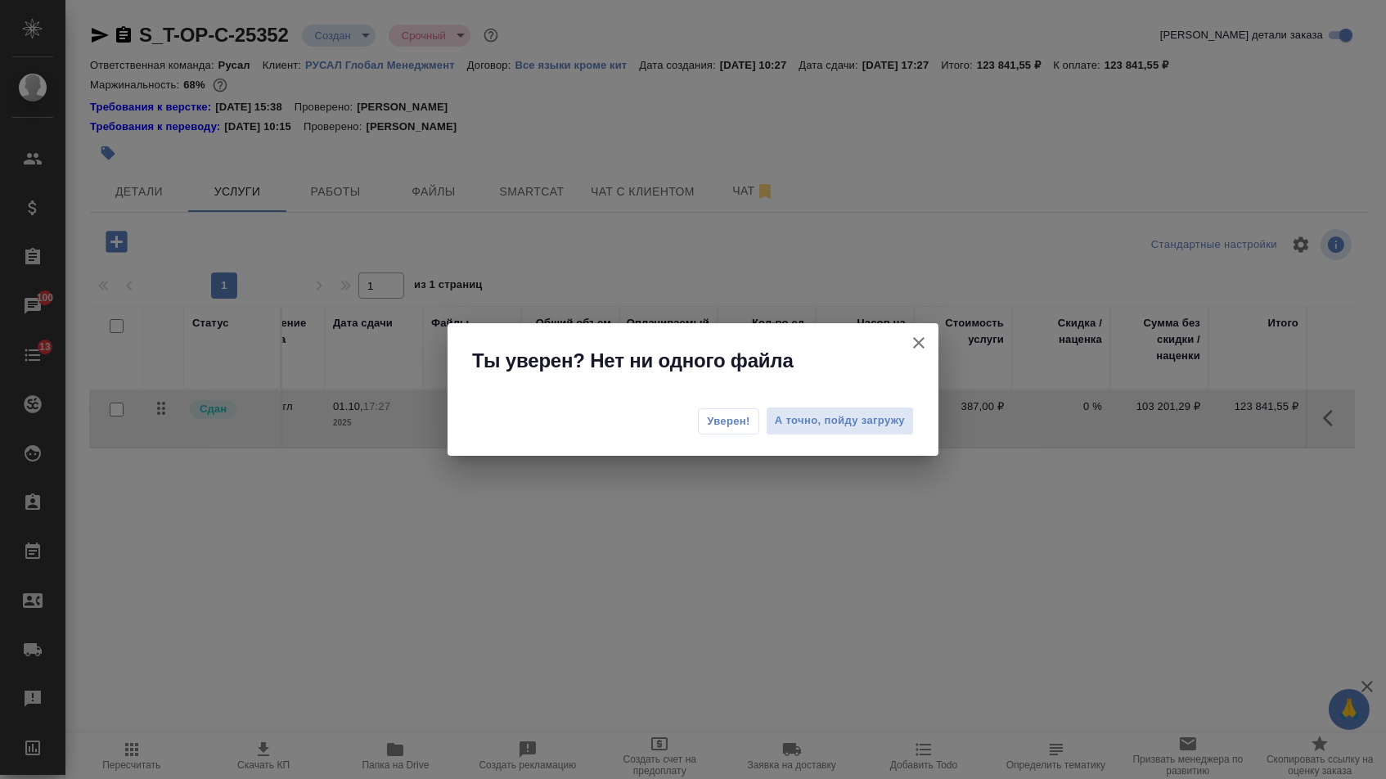
click at [731, 433] on button "Уверен!" at bounding box center [728, 421] width 61 height 26
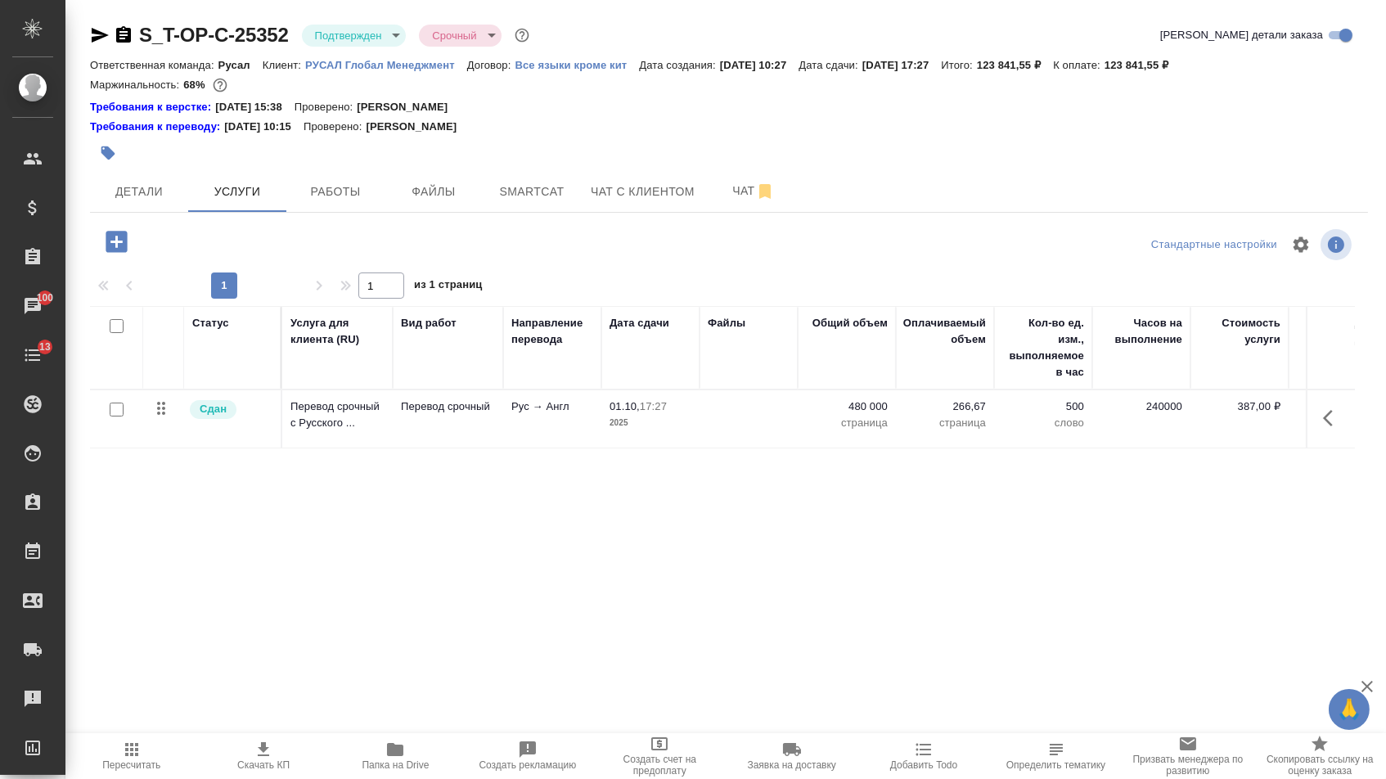
click at [357, 40] on body "🙏 .cls-1 fill:#fff; AWATERA Menshikova Aleksandra Клиенты Спецификации Заказы 1…" at bounding box center [693, 389] width 1386 height 779
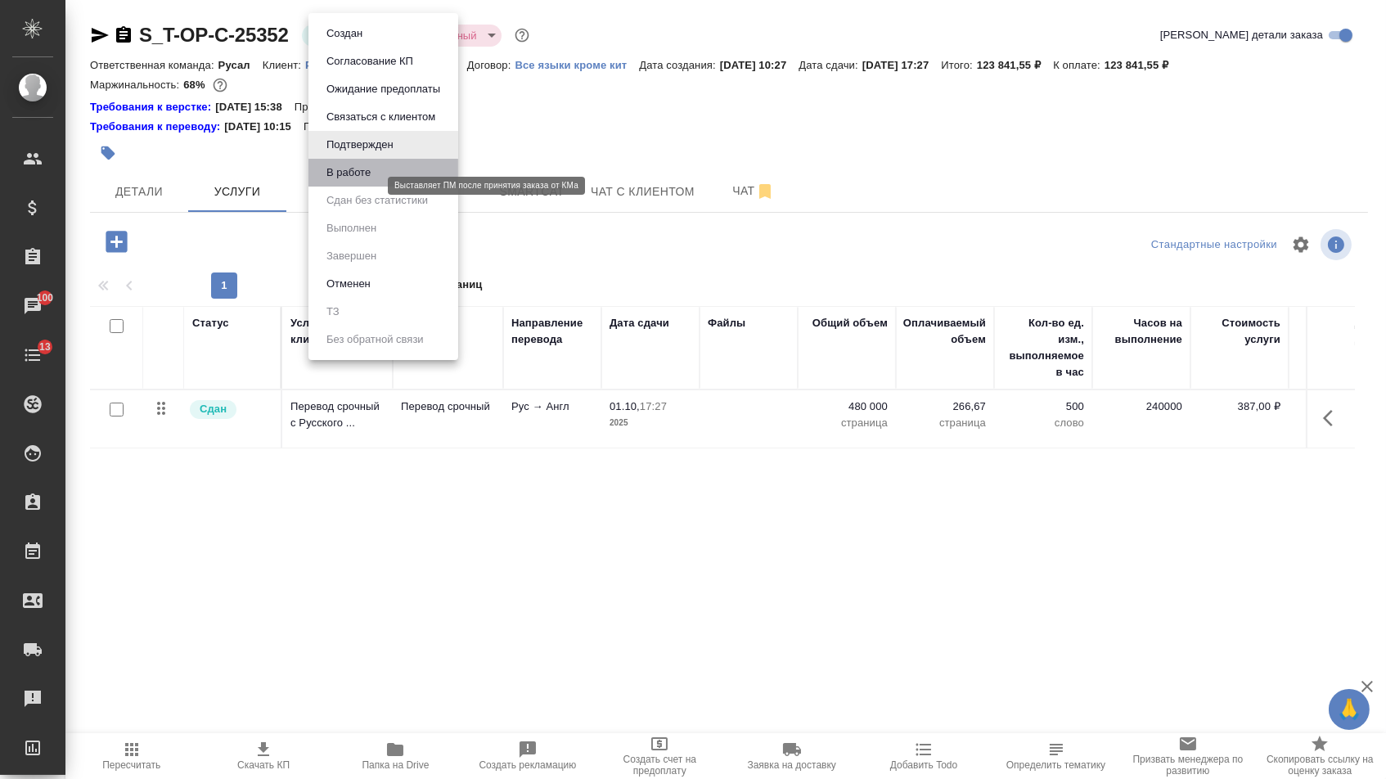
click at [362, 182] on button "В работе" at bounding box center [348, 173] width 54 height 18
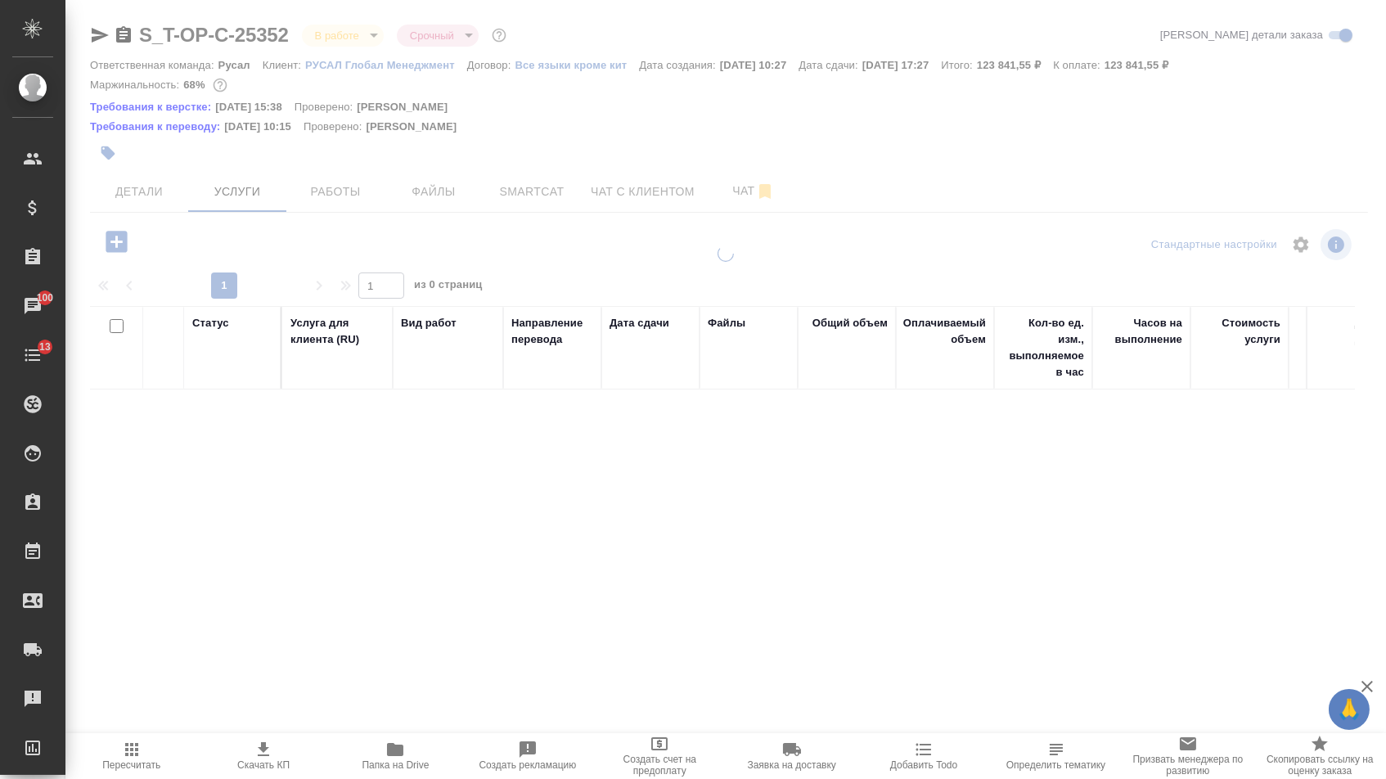
click at [358, 36] on body "🙏 .cls-1 fill:#fff; AWATERA Menshikova Aleksandra Клиенты Спецификации Заказы 1…" at bounding box center [693, 389] width 1386 height 779
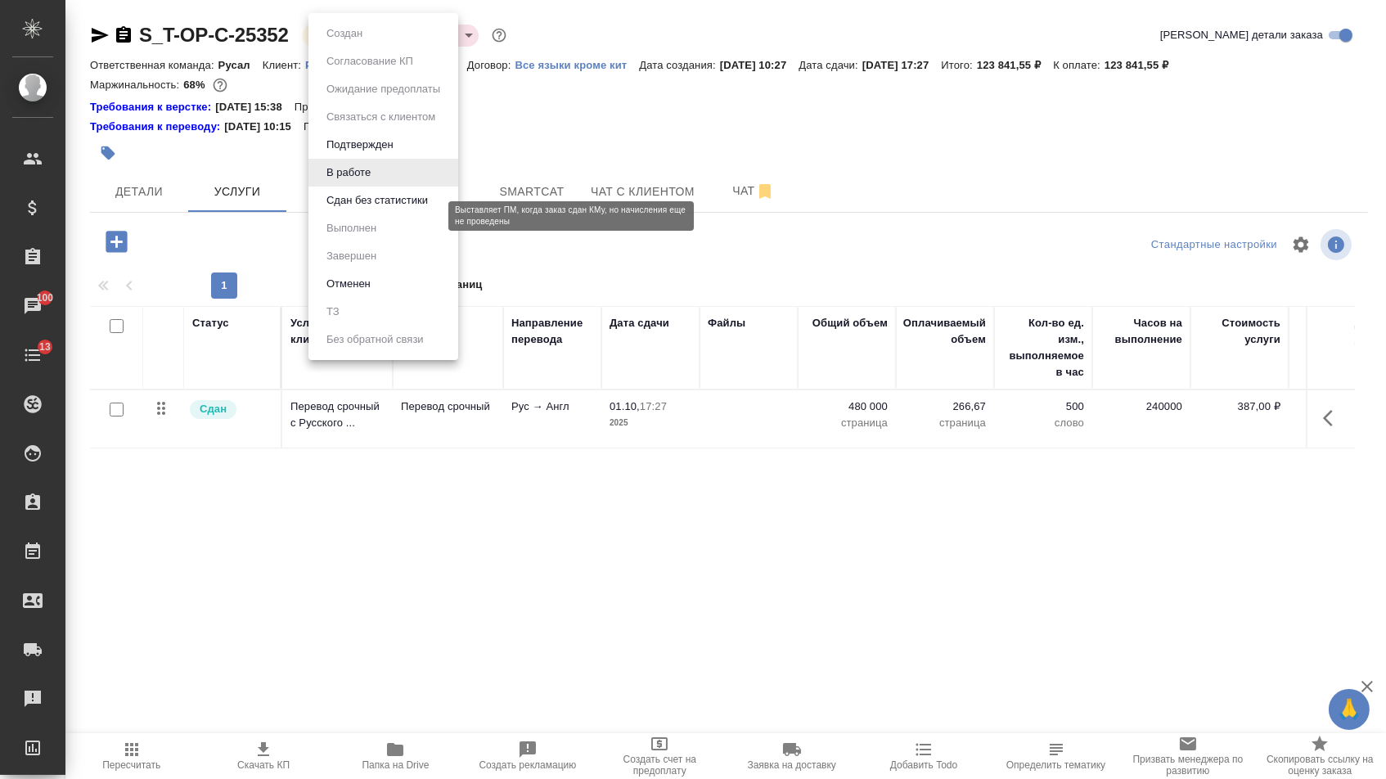
click at [353, 209] on button "Сдан без статистики" at bounding box center [376, 200] width 111 height 18
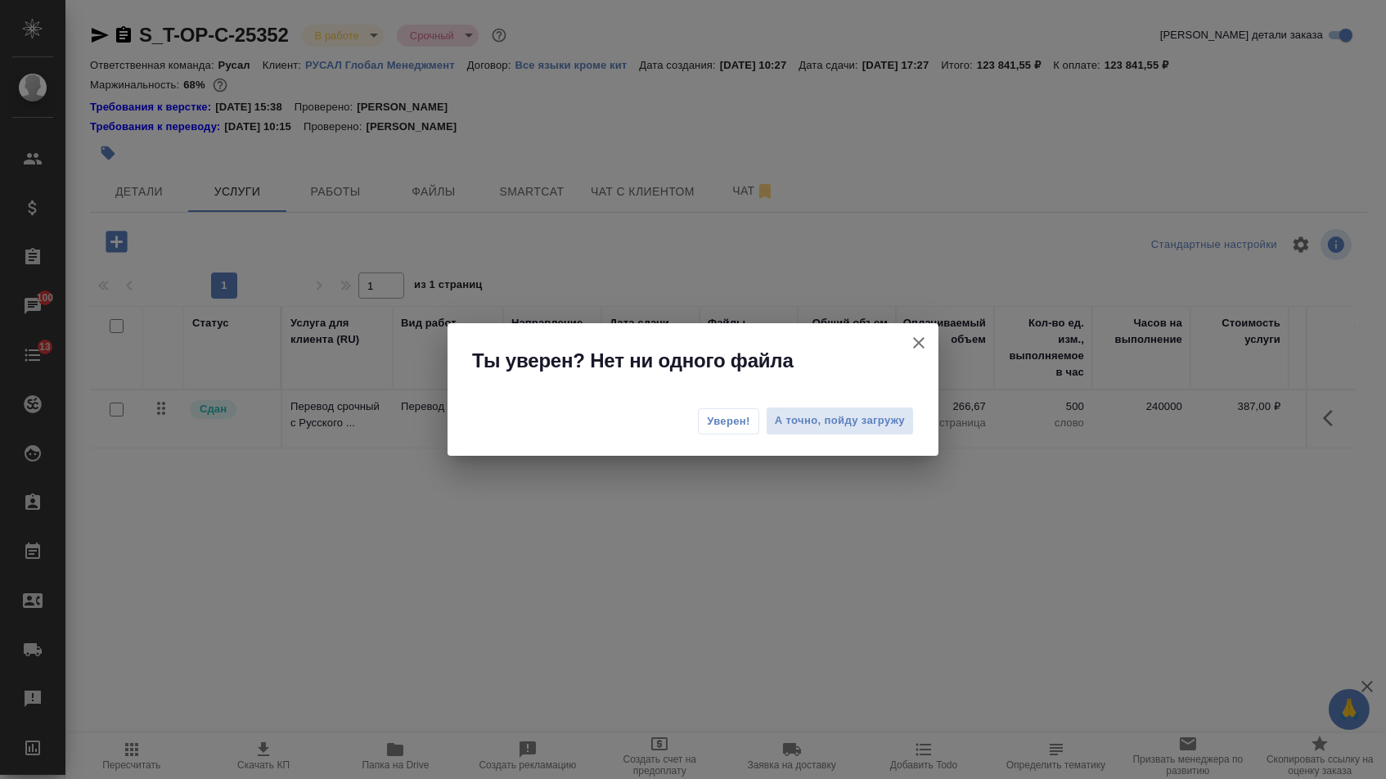
click at [722, 437] on div "Уверен! А точно, пойду загружу" at bounding box center [692, 422] width 491 height 65
click at [733, 408] on button "Уверен!" at bounding box center [728, 421] width 61 height 26
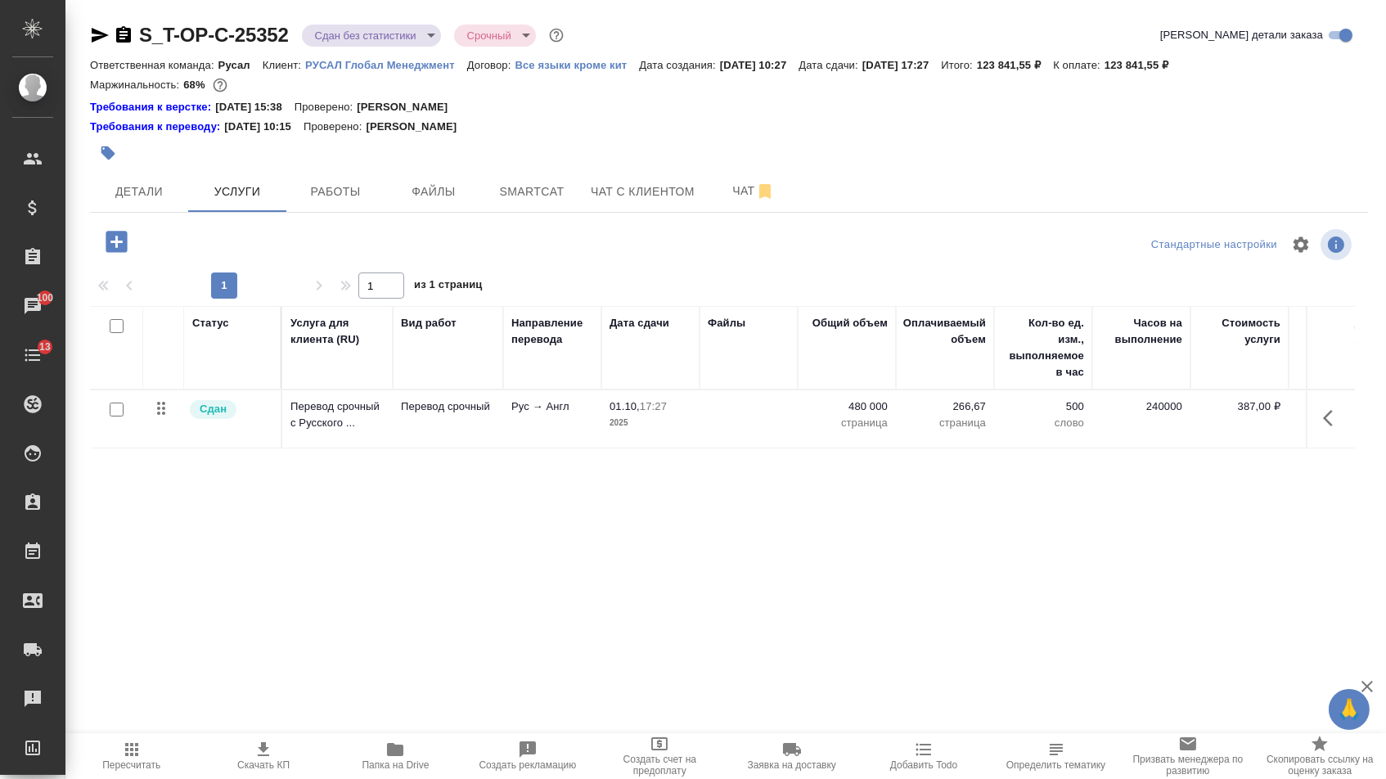
click at [355, 43] on body "🙏 .cls-1 fill:#fff; AWATERA Menshikova Aleksandra Клиенты Спецификации Заказы 1…" at bounding box center [693, 389] width 1386 height 779
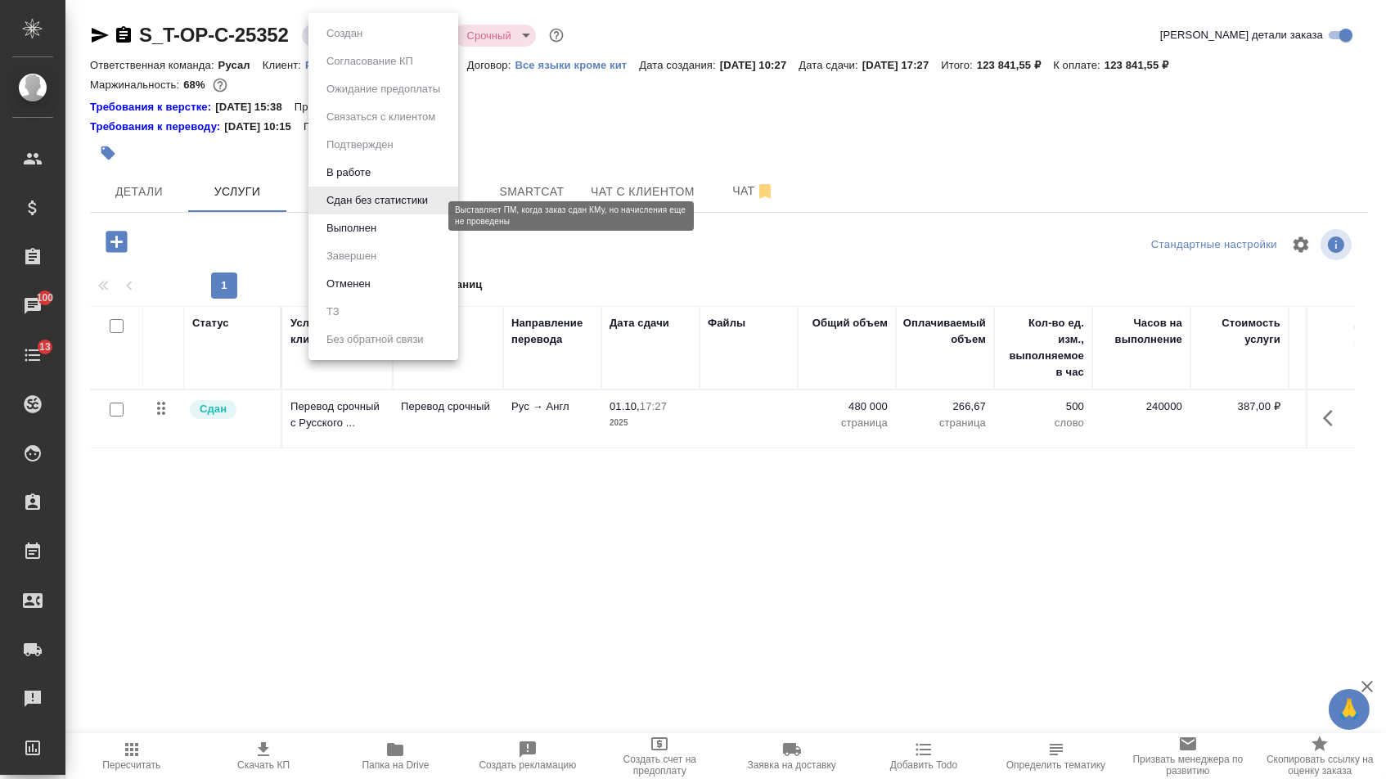
click at [361, 214] on li "Сдан без статистики" at bounding box center [383, 200] width 150 height 28
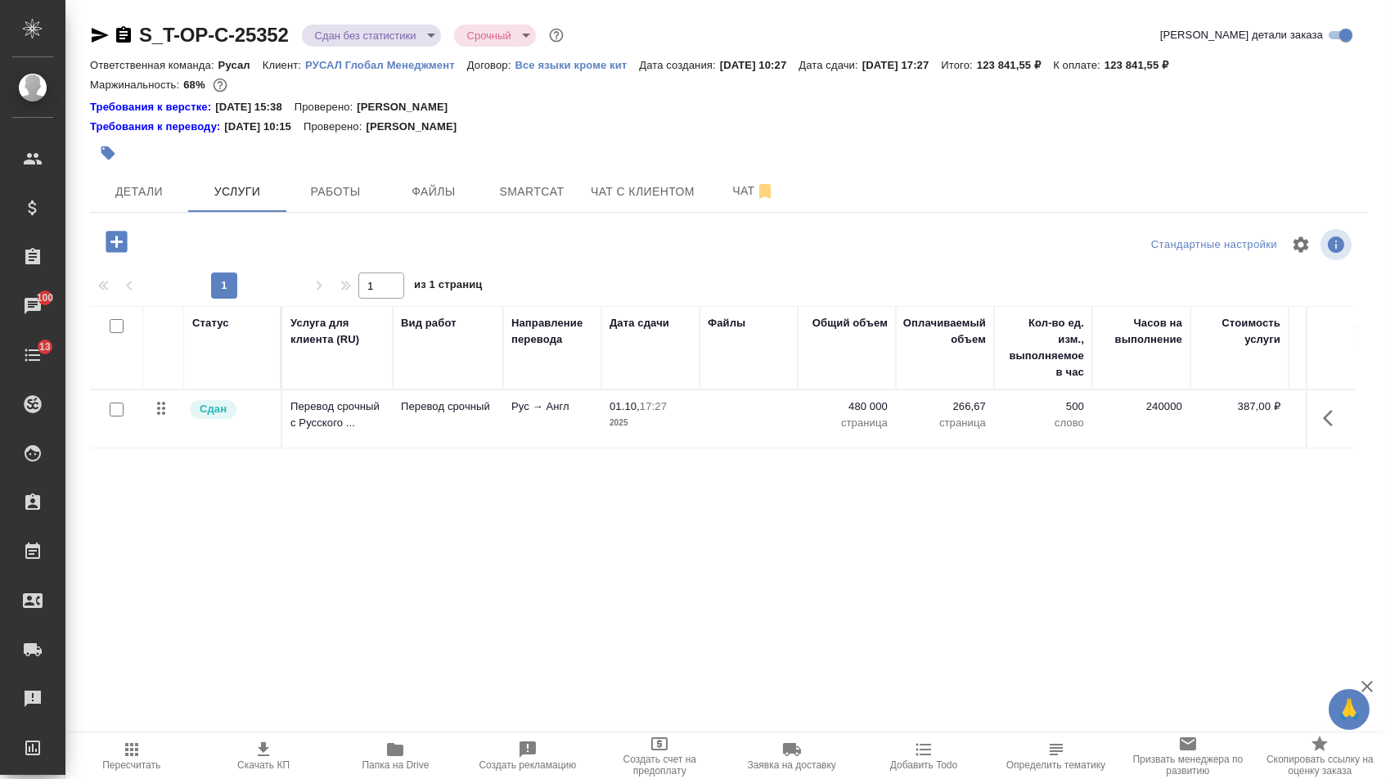
click at [361, 18] on div "S_T-OP-C-25352 Сдан без статистики distributed Срочный urgent Кратко детали зак…" at bounding box center [729, 349] width 1296 height 699
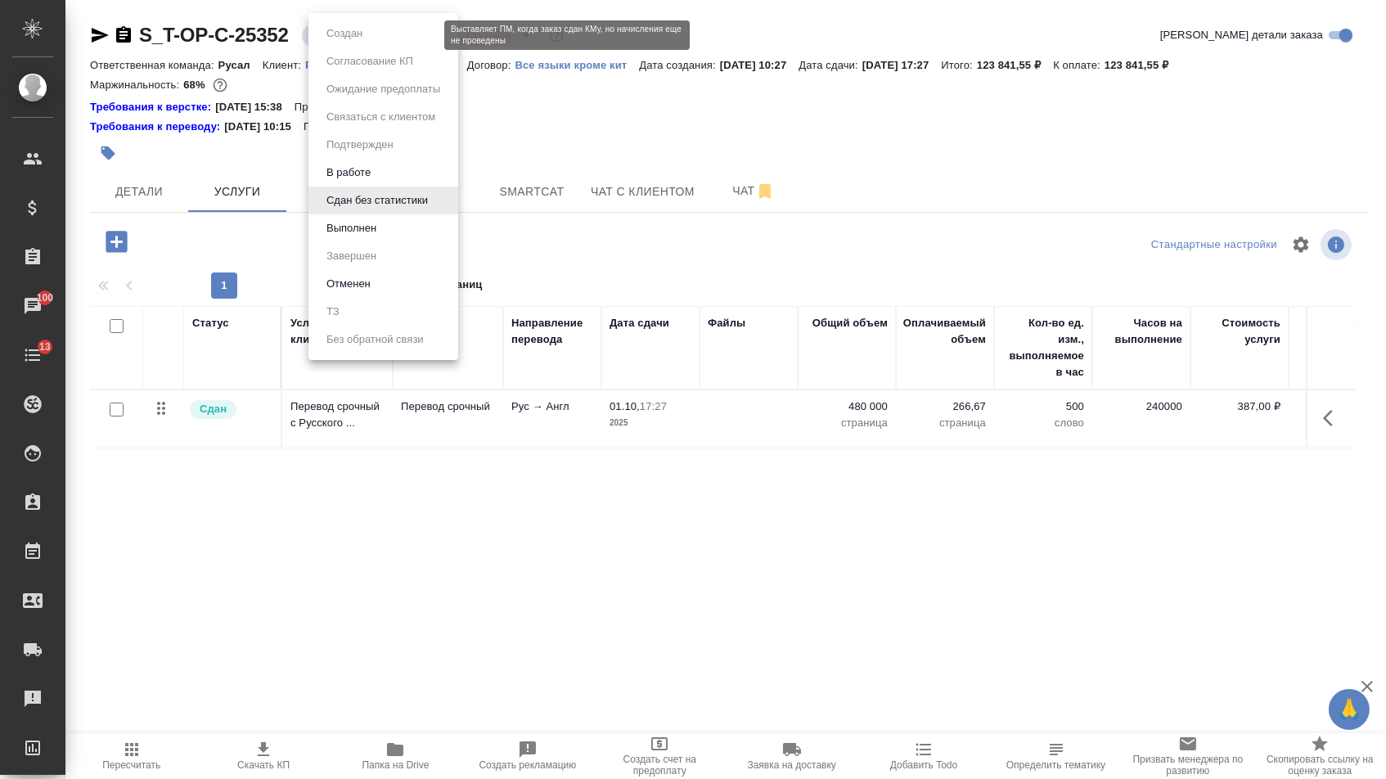
click at [359, 32] on body "🙏 .cls-1 fill:#fff; AWATERA Menshikova Aleksandra Клиенты Спецификации Заказы 1…" at bounding box center [693, 389] width 1386 height 779
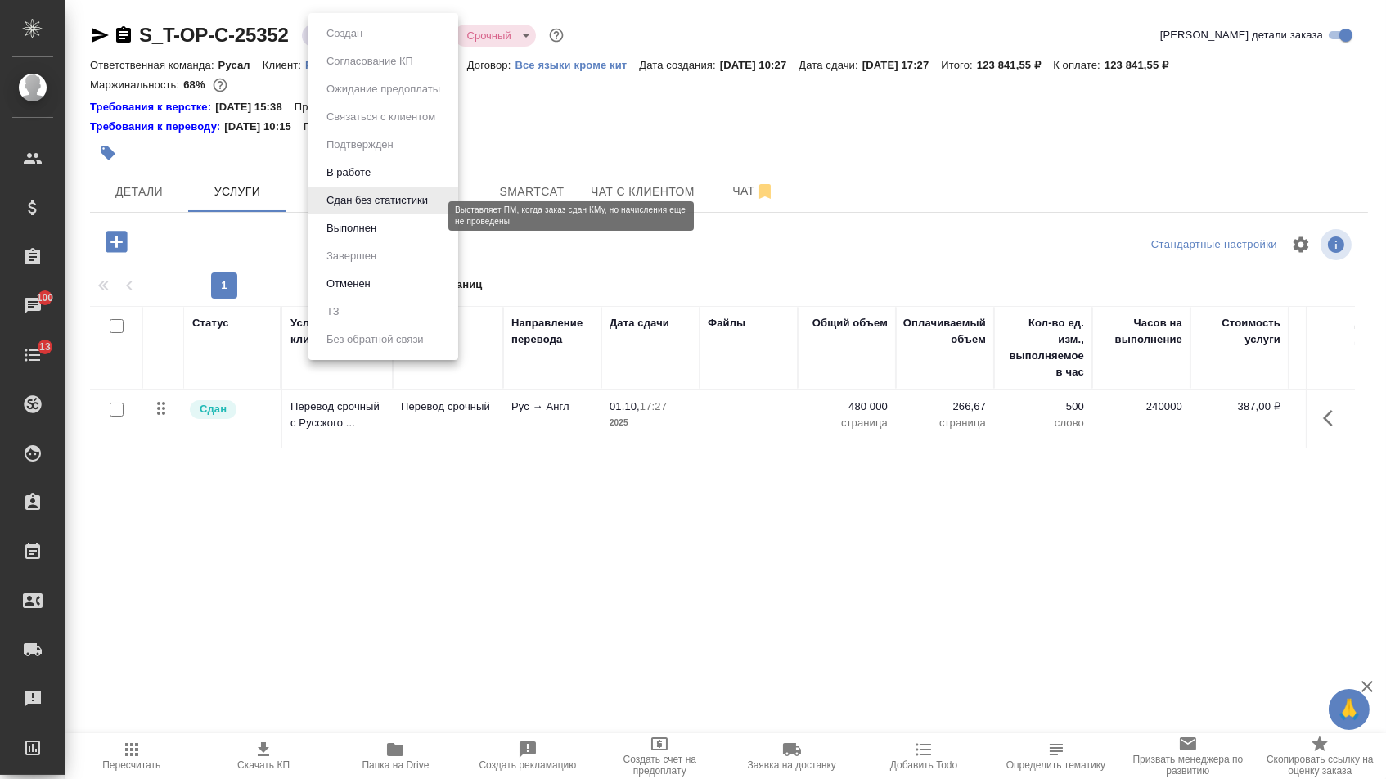
click at [357, 237] on button "Выполнен" at bounding box center [351, 228] width 60 height 18
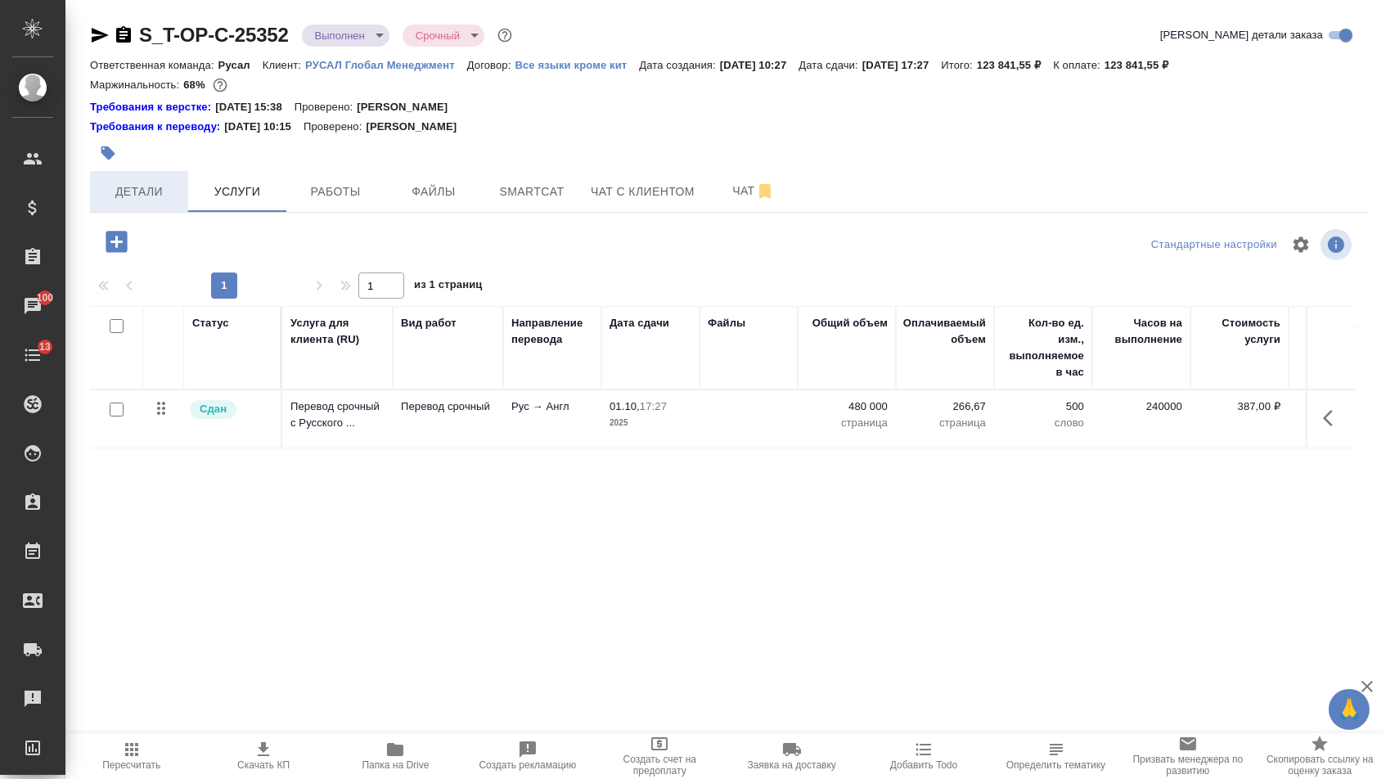
click at [128, 200] on span "Детали" at bounding box center [139, 192] width 79 height 20
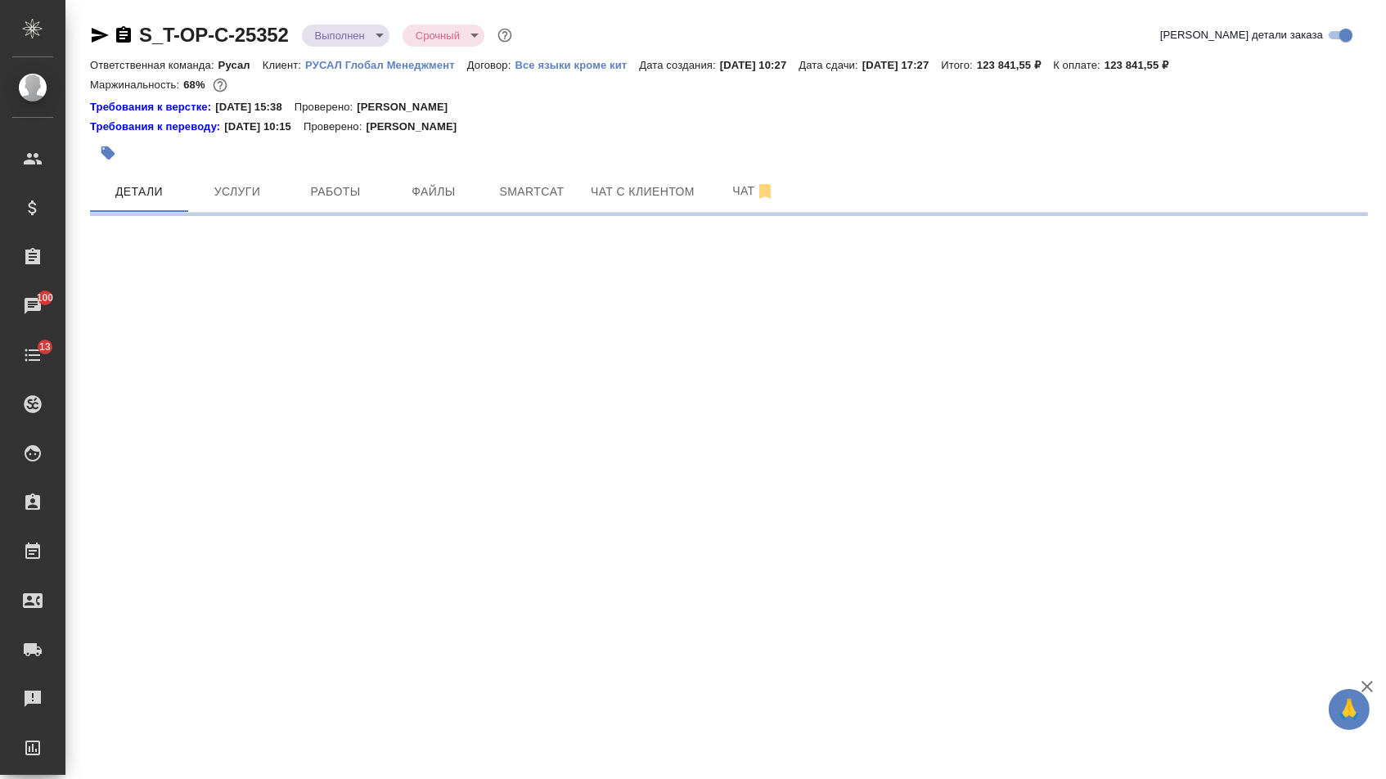
select select "RU"
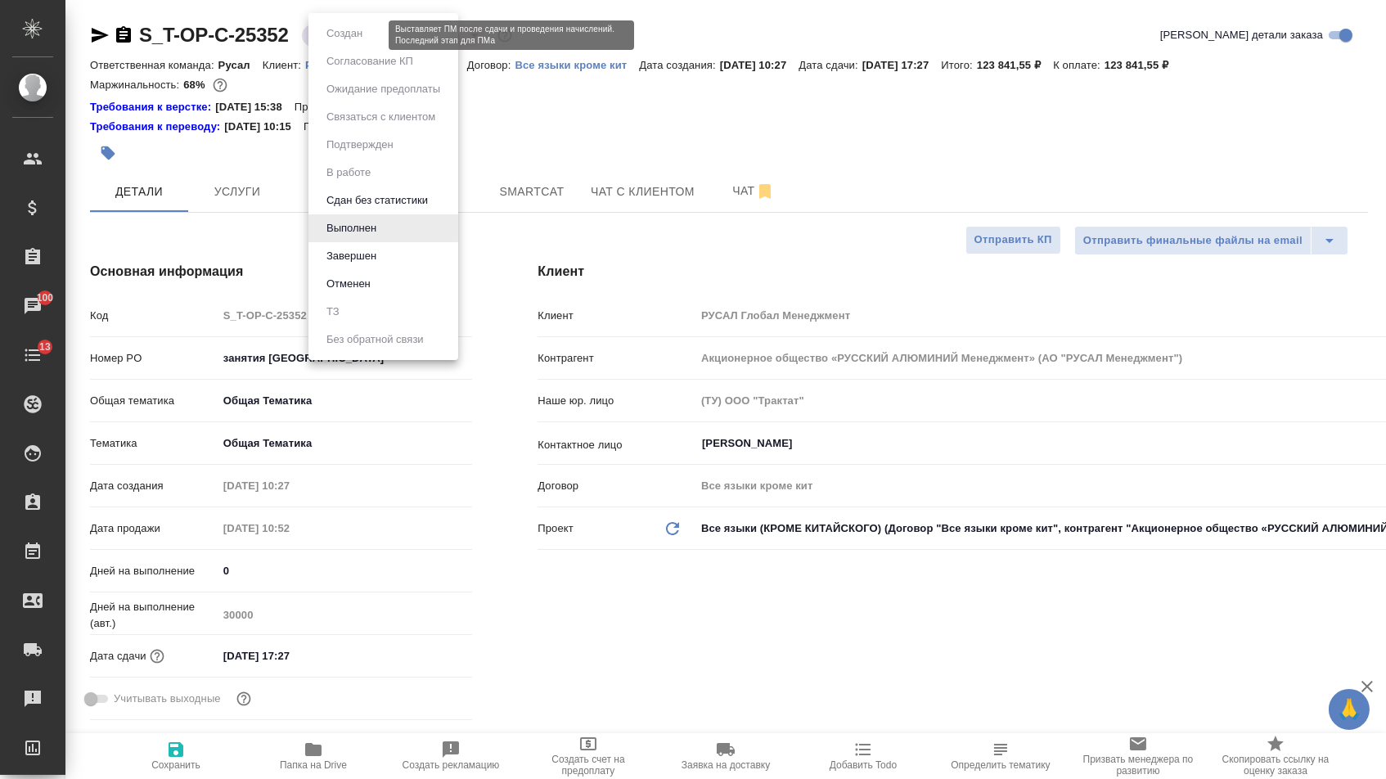
click at [324, 39] on body "🙏 .cls-1 fill:#fff; AWATERA Menshikova Aleksandra Клиенты Спецификации Заказы 1…" at bounding box center [693, 389] width 1386 height 779
type textarea "x"
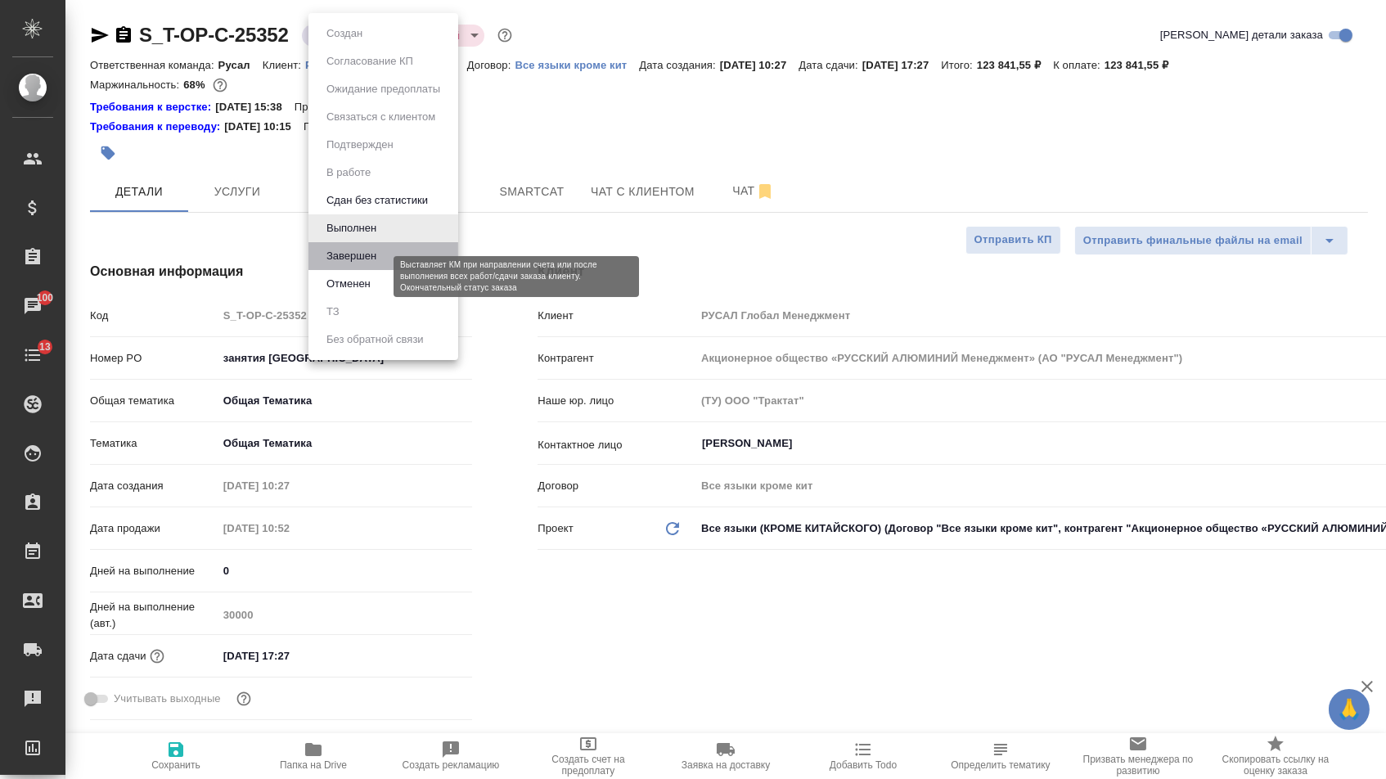
click at [336, 265] on button "Завершен" at bounding box center [351, 256] width 60 height 18
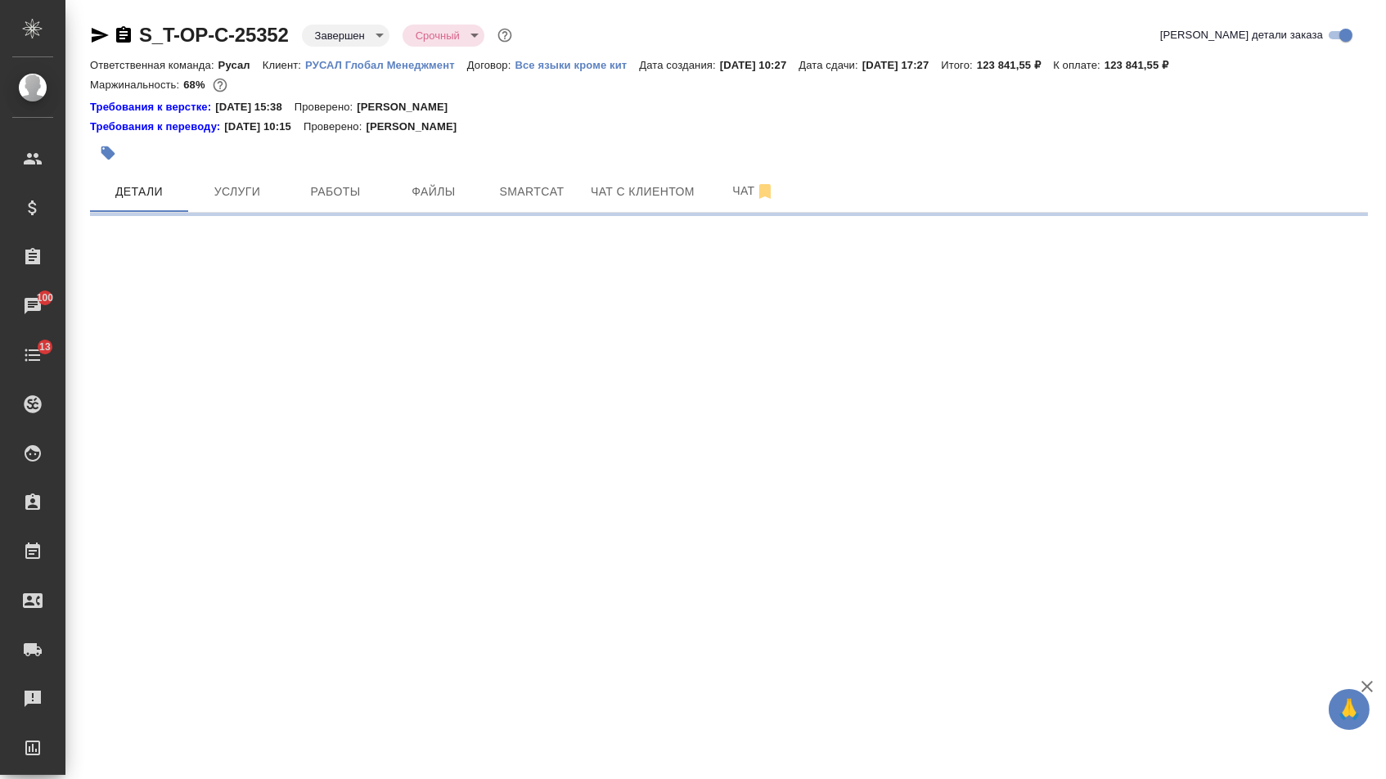
select select "RU"
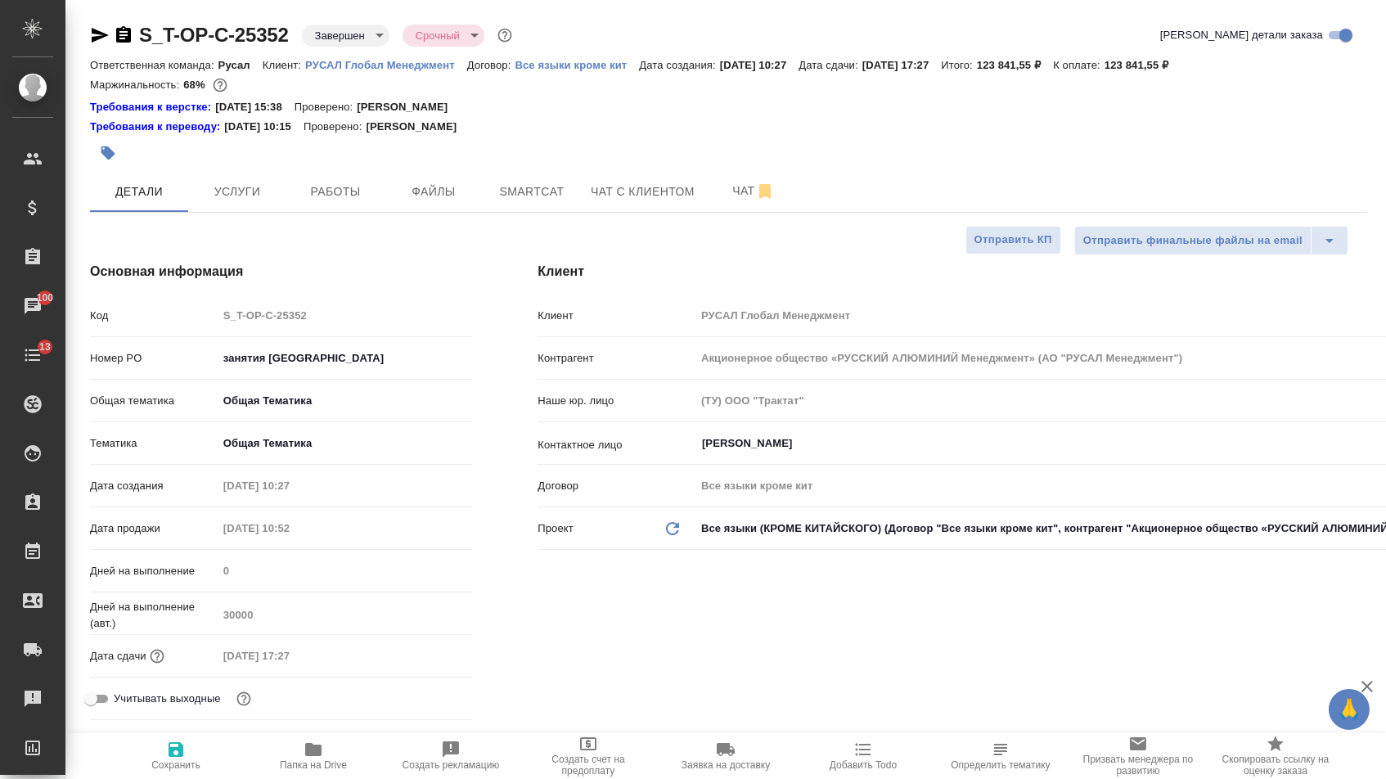
type textarea "x"
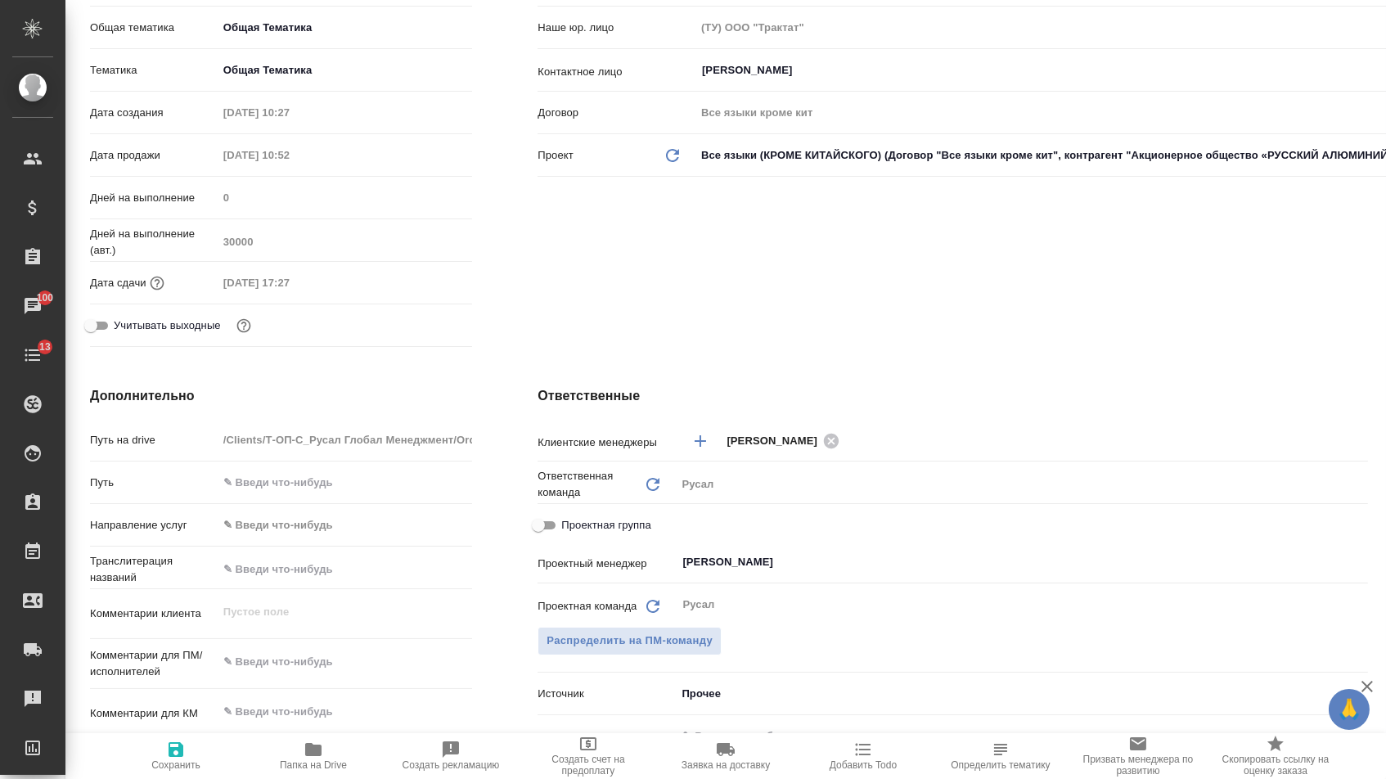
type textarea "x"
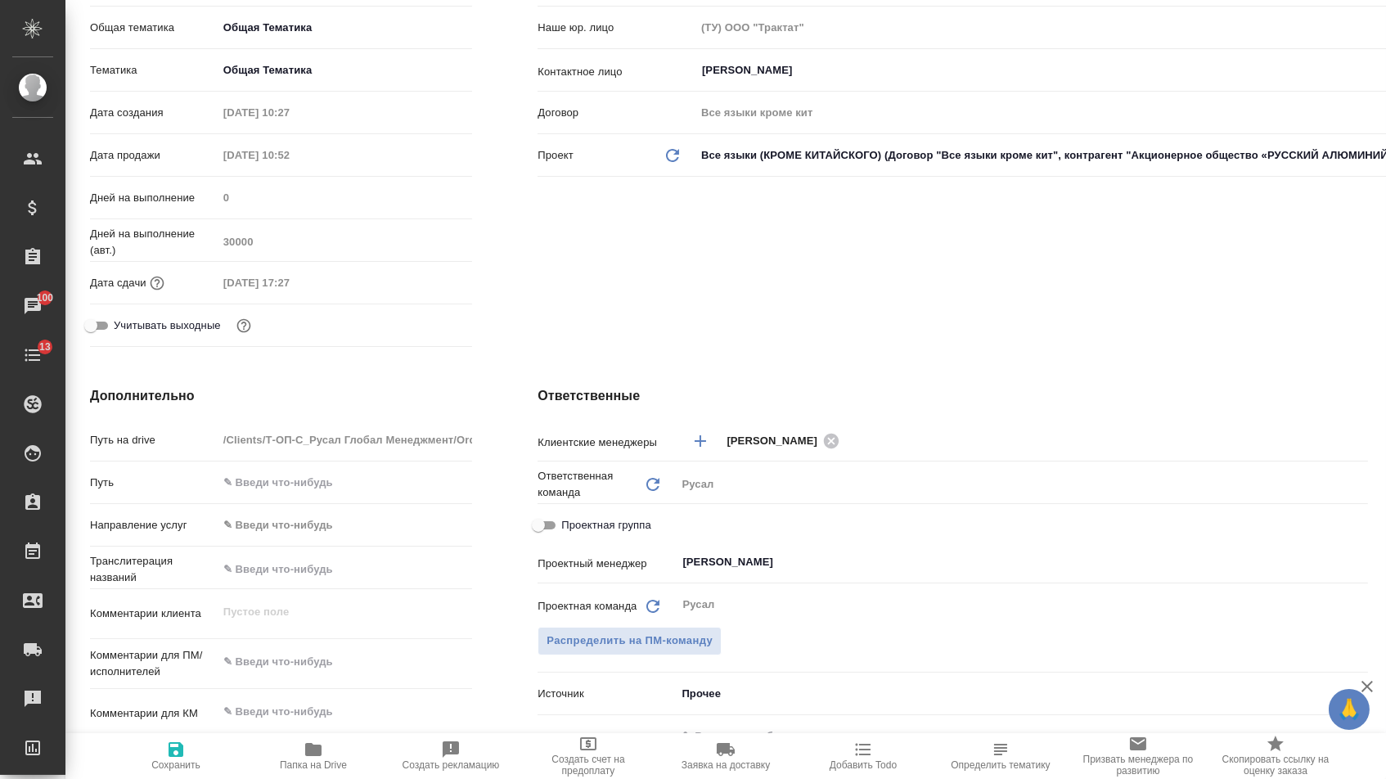
type textarea "x"
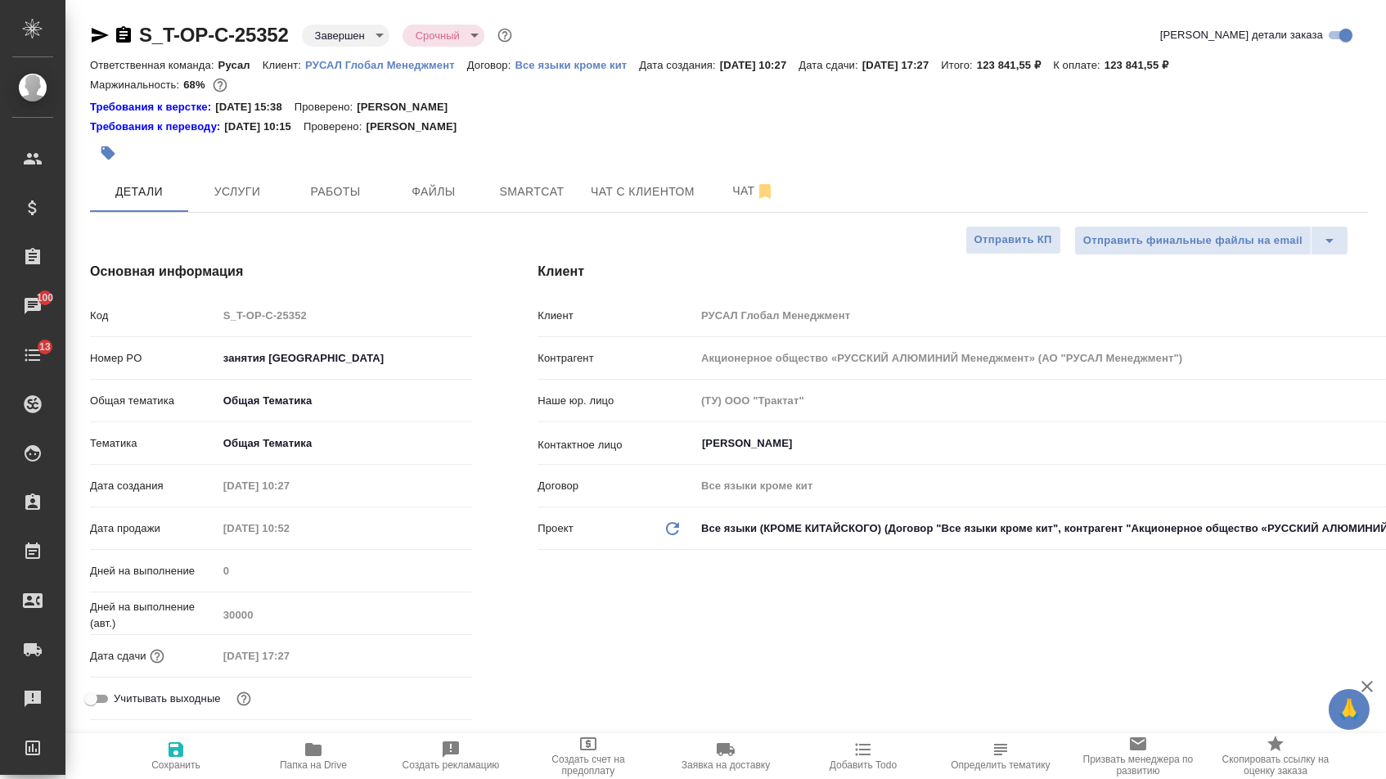
scroll to position [-1, 0]
type textarea "x"
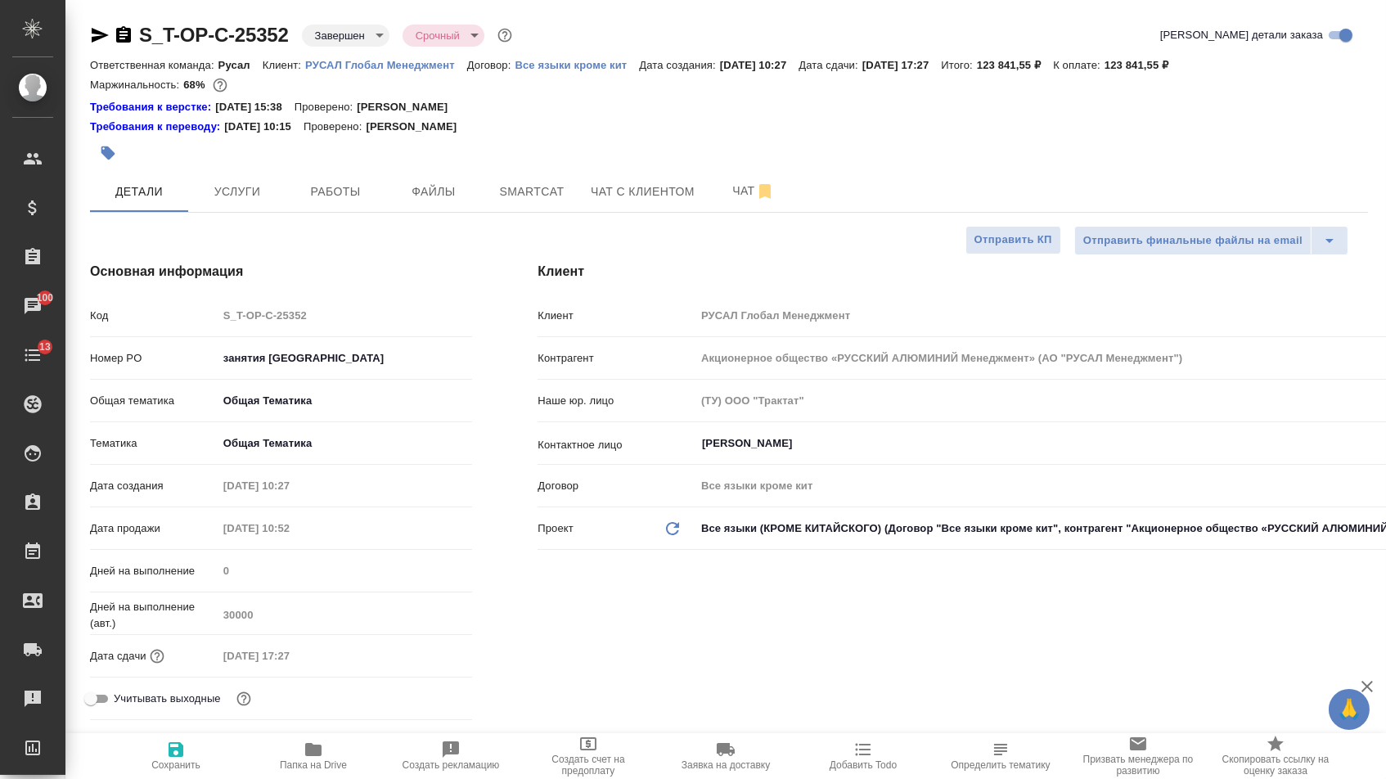
type textarea "x"
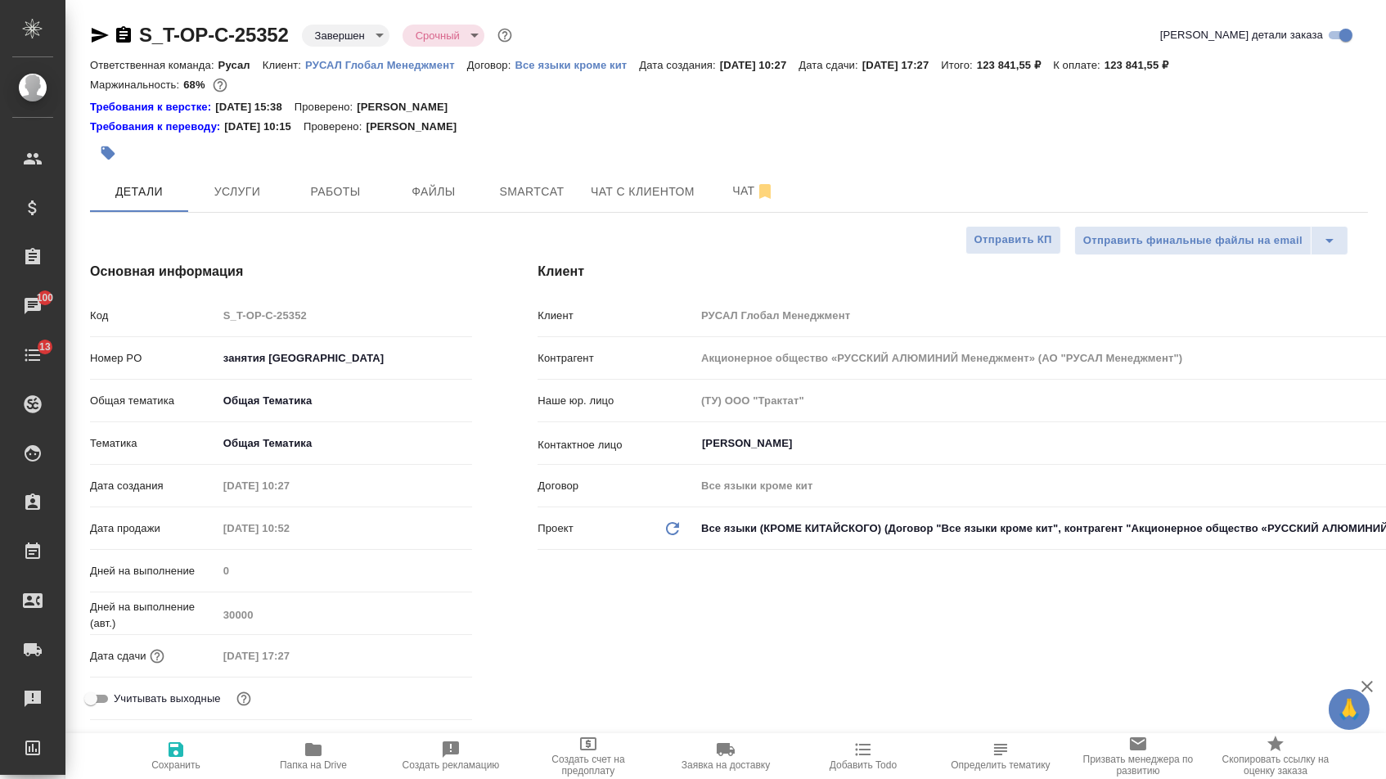
type textarea "x"
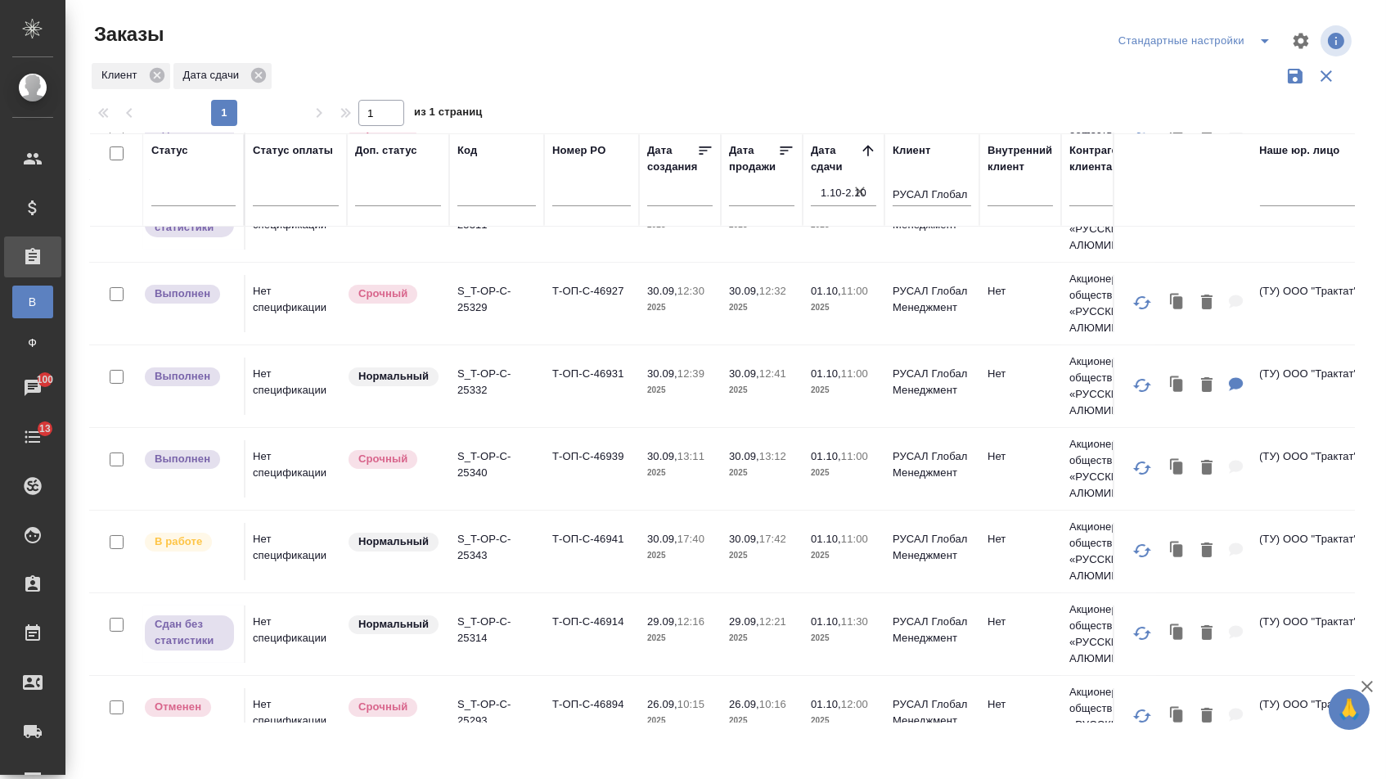
scroll to position [255, 1]
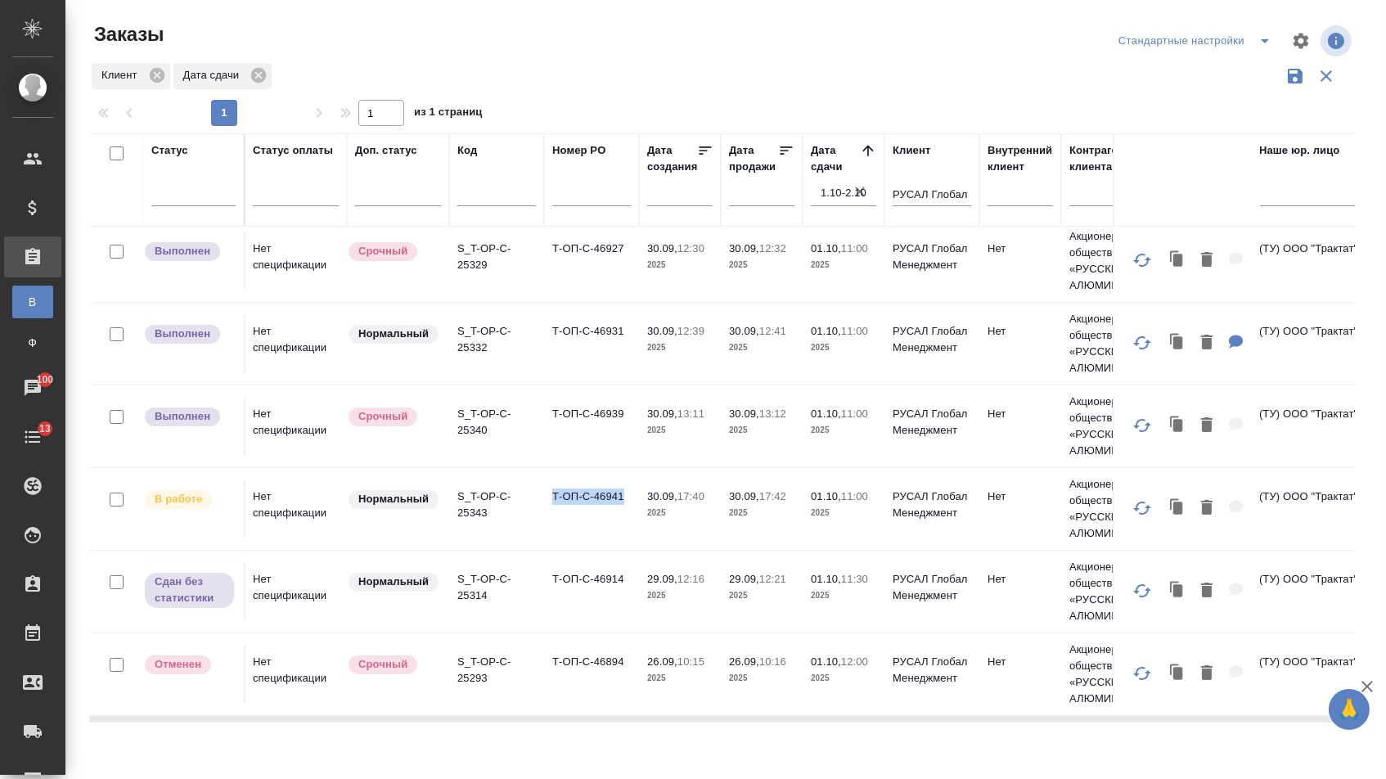
drag, startPoint x: 550, startPoint y: 503, endPoint x: 622, endPoint y: 502, distance: 72.8
click at [624, 502] on td "Т-ОП-С-46941" at bounding box center [591, 508] width 95 height 57
copy td "Т-ОП-С-46941"
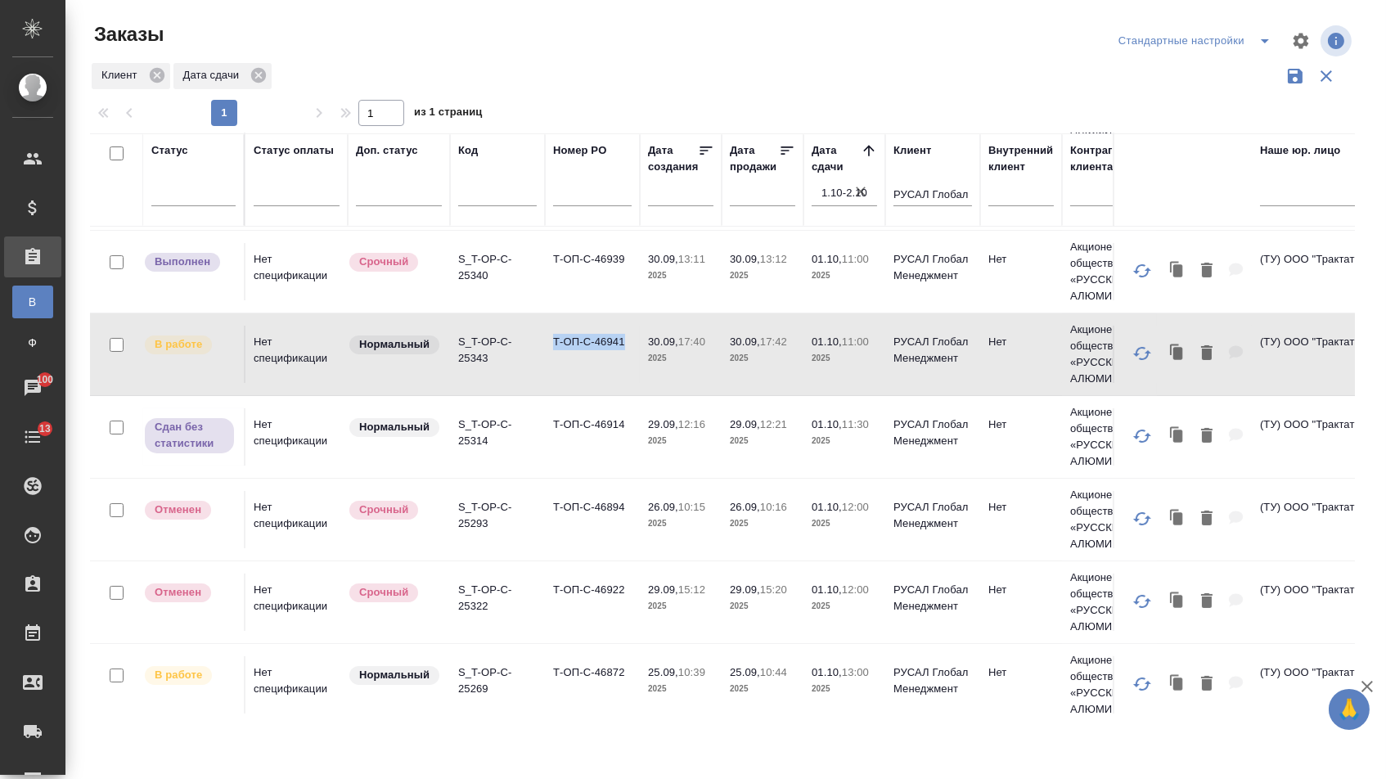
scroll to position [409, 0]
click at [551, 366] on td "Т-ОП-С-46941" at bounding box center [592, 354] width 95 height 57
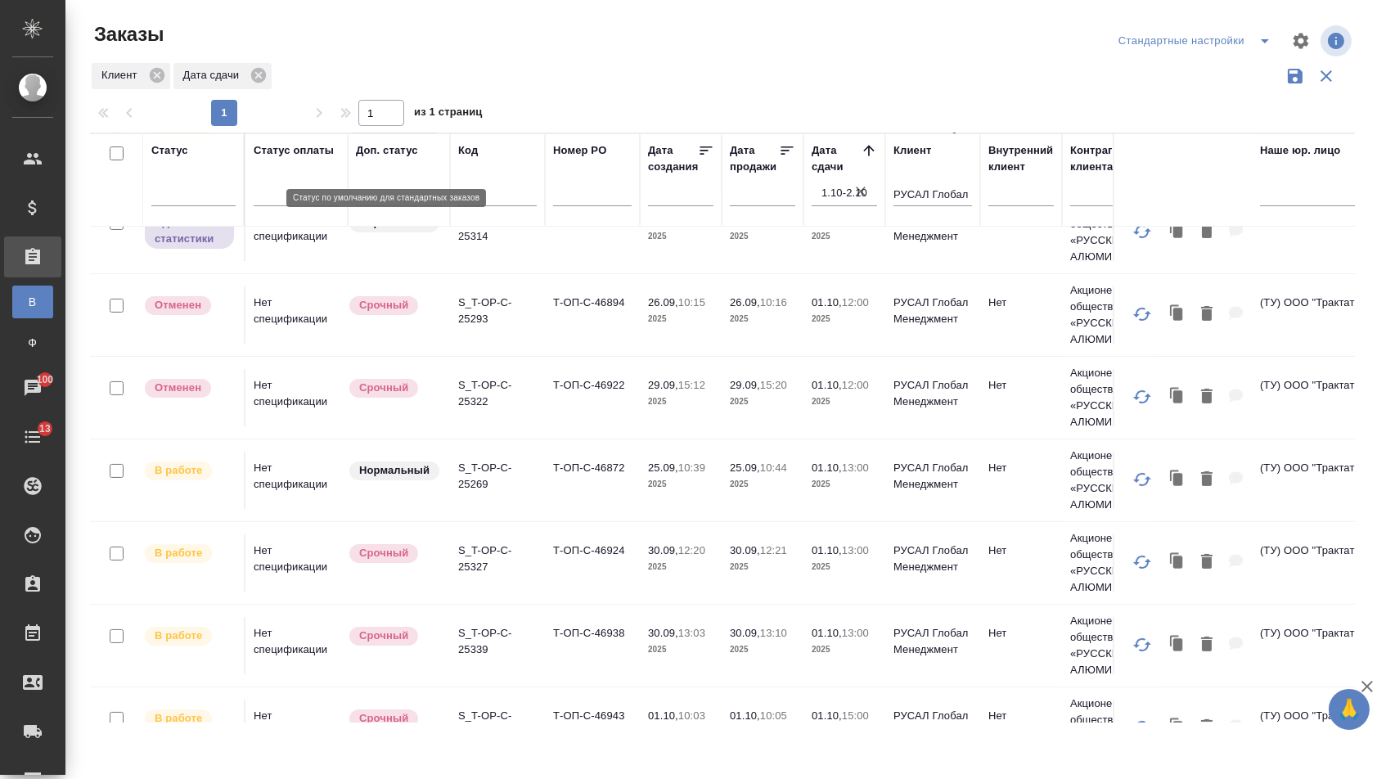
scroll to position [680, 0]
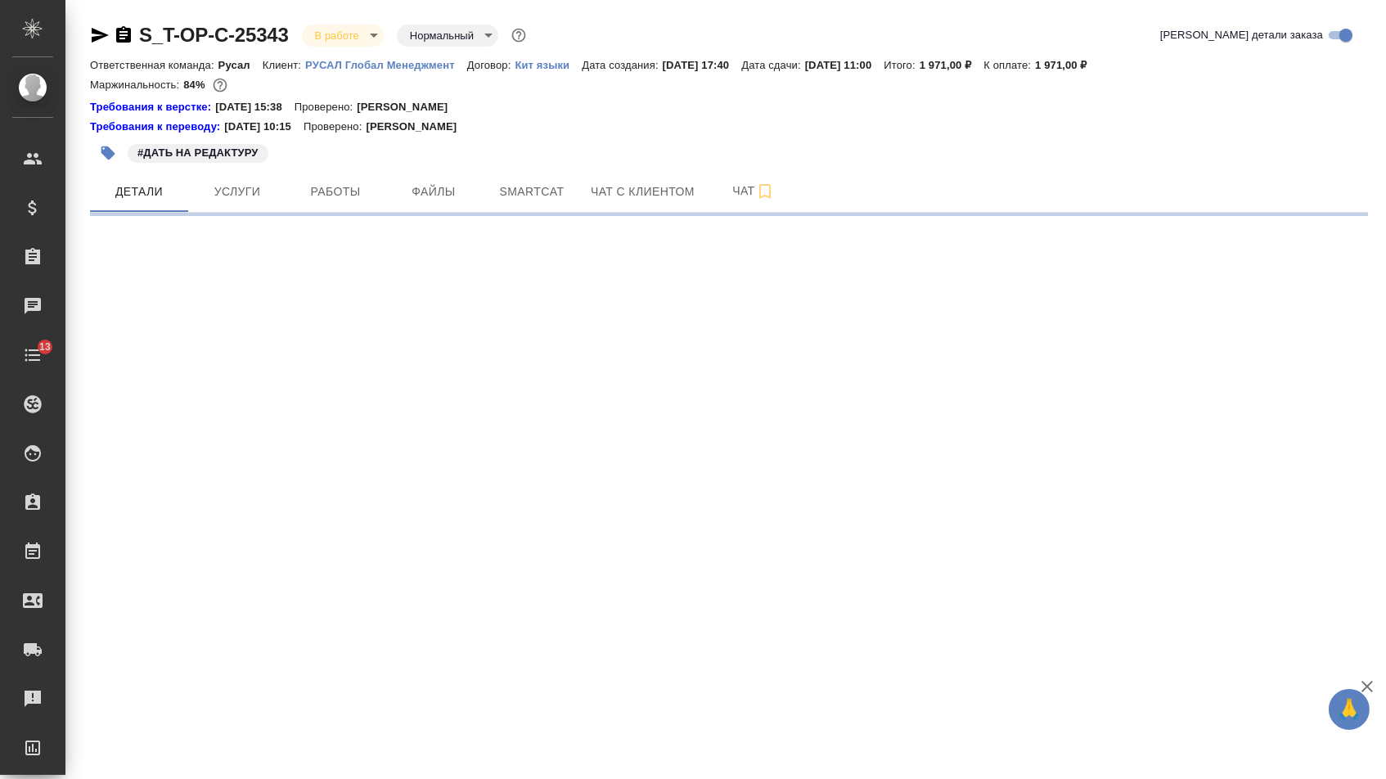
select select "RU"
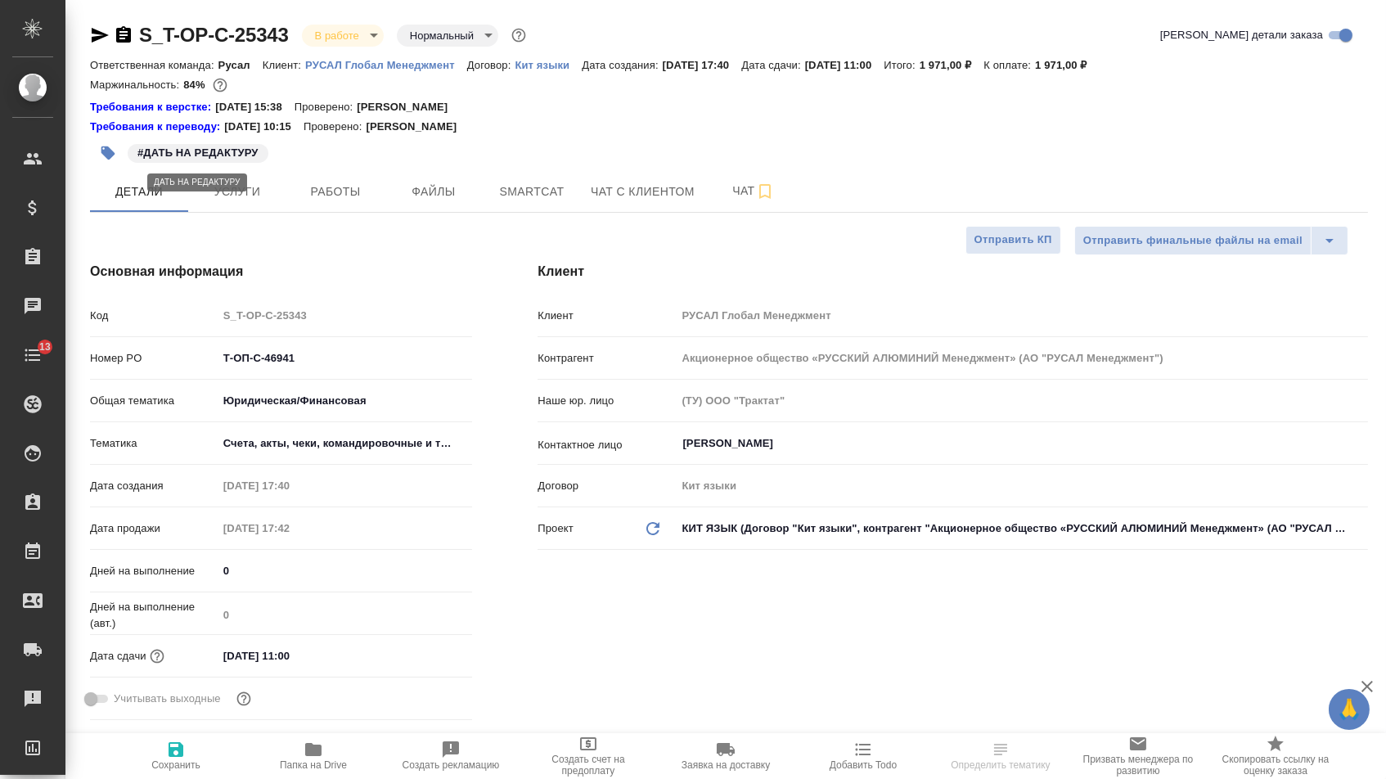
type textarea "x"
type input "[PERSON_NAME]"
type textarea "x"
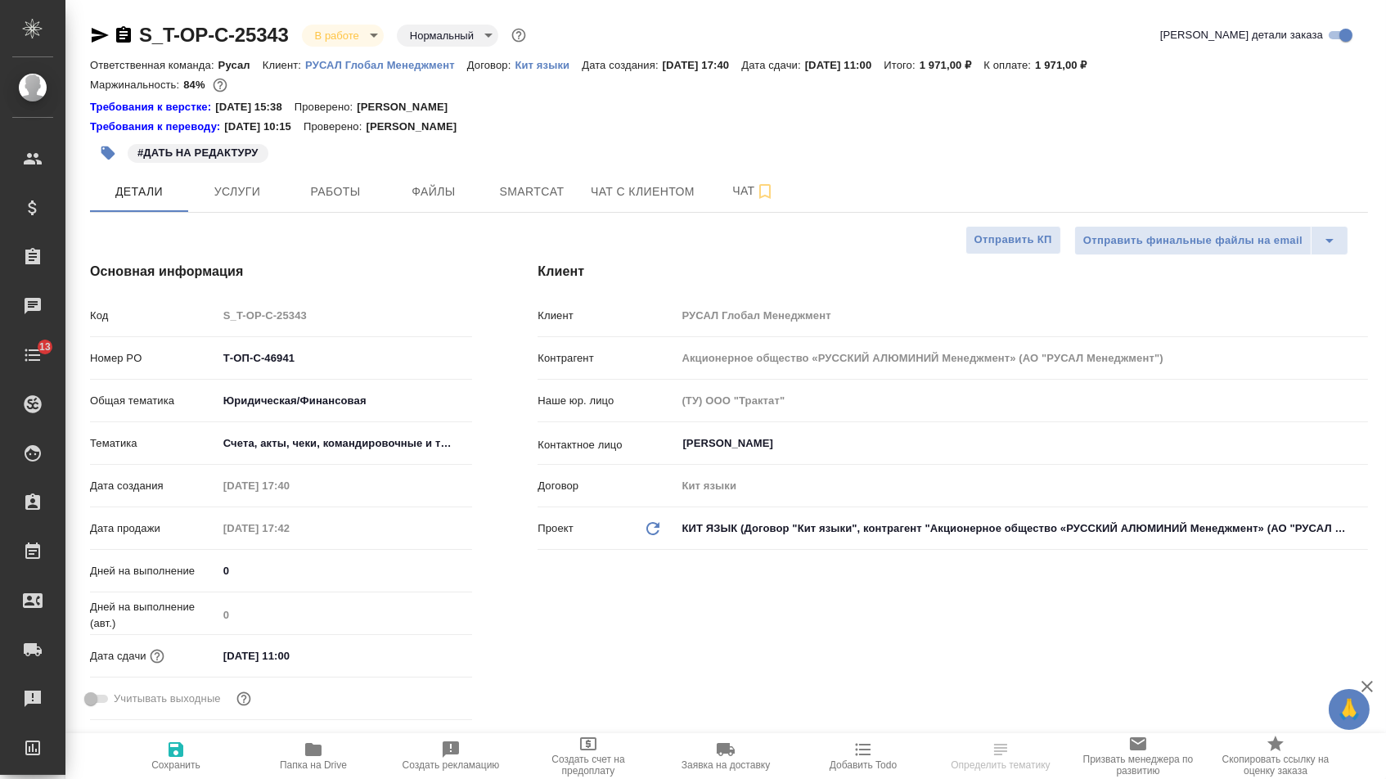
type textarea "x"
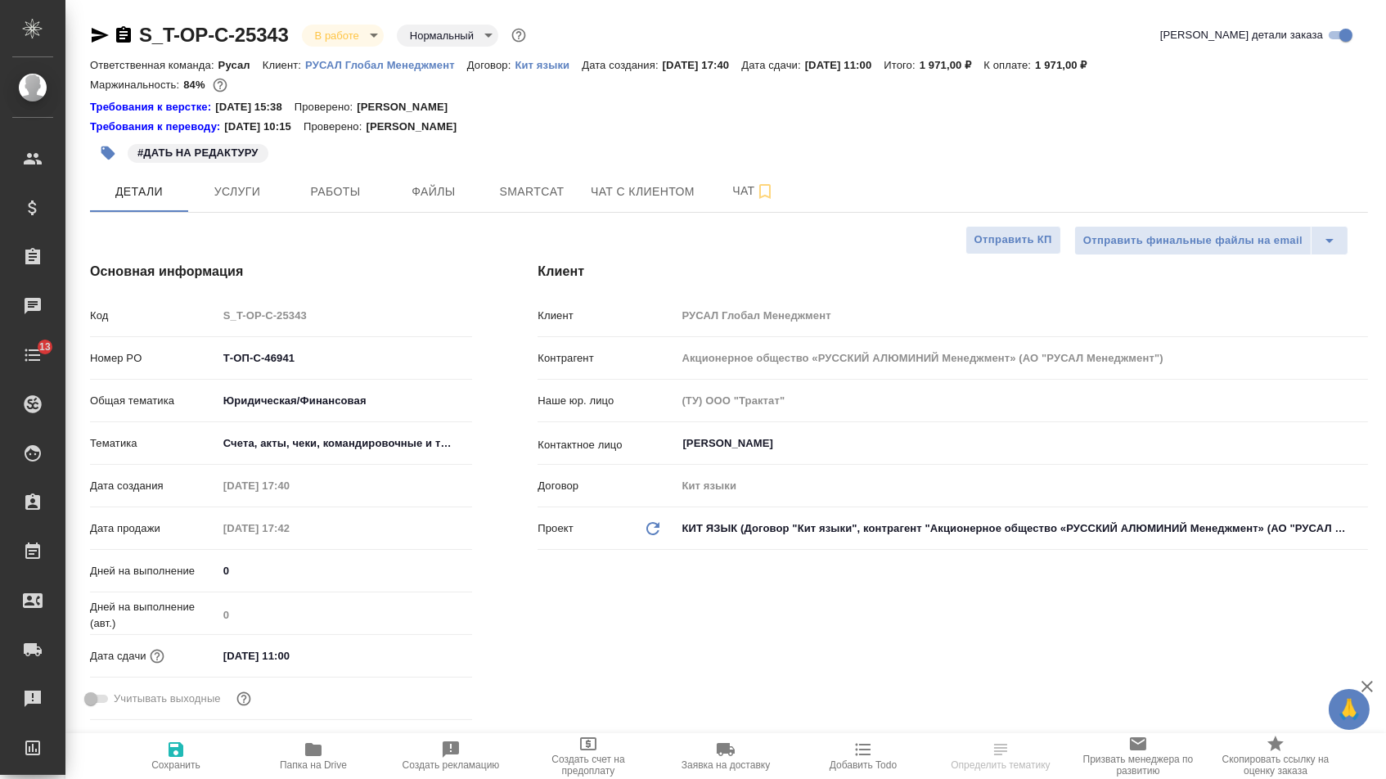
click at [97, 35] on icon "button" at bounding box center [100, 35] width 20 height 20
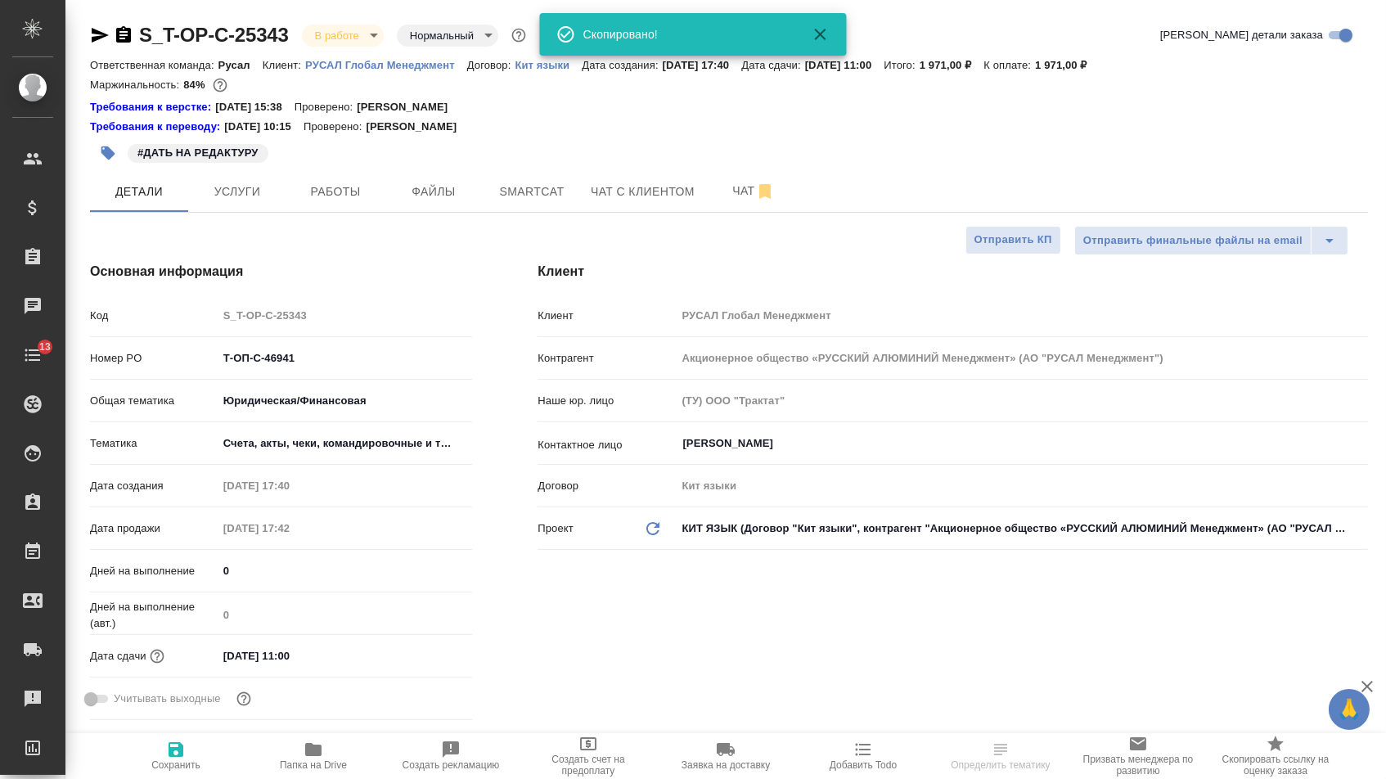
type textarea "x"
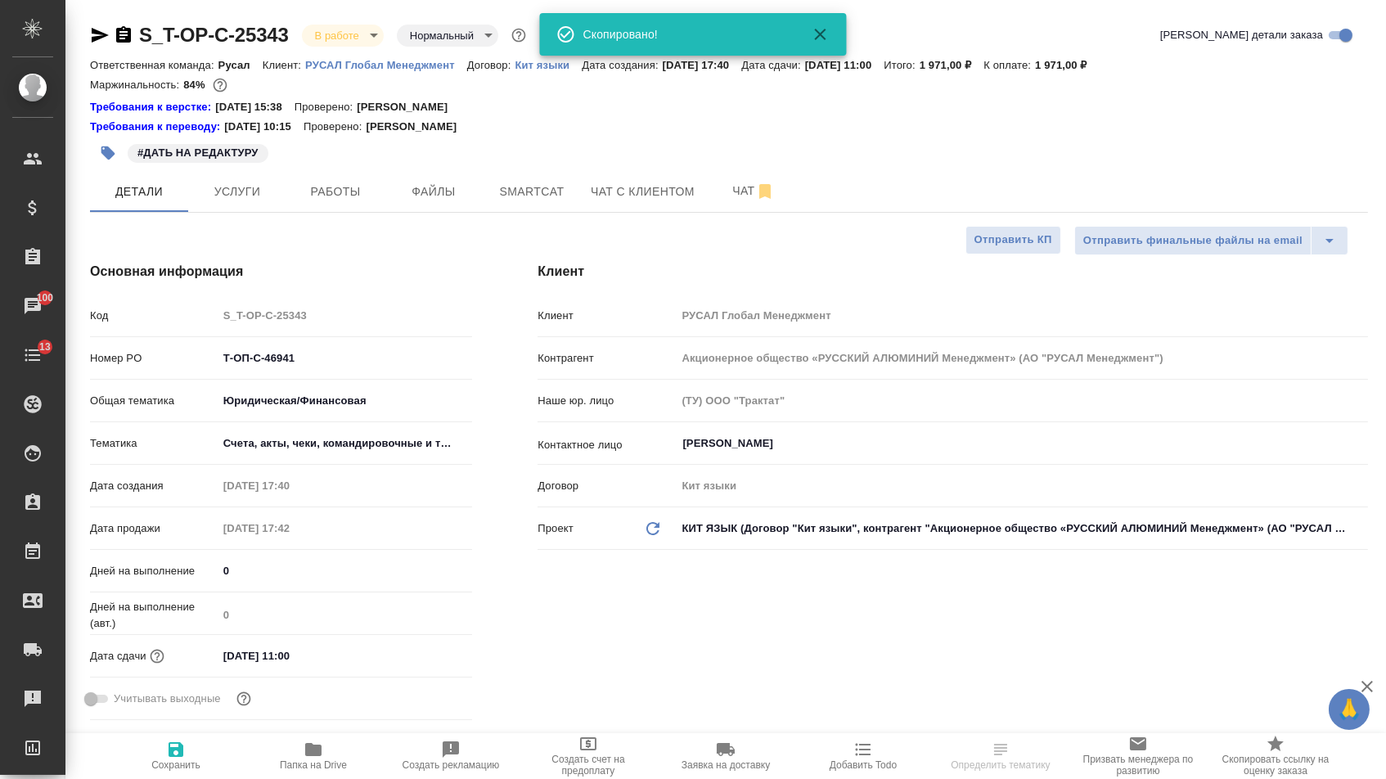
type textarea "x"
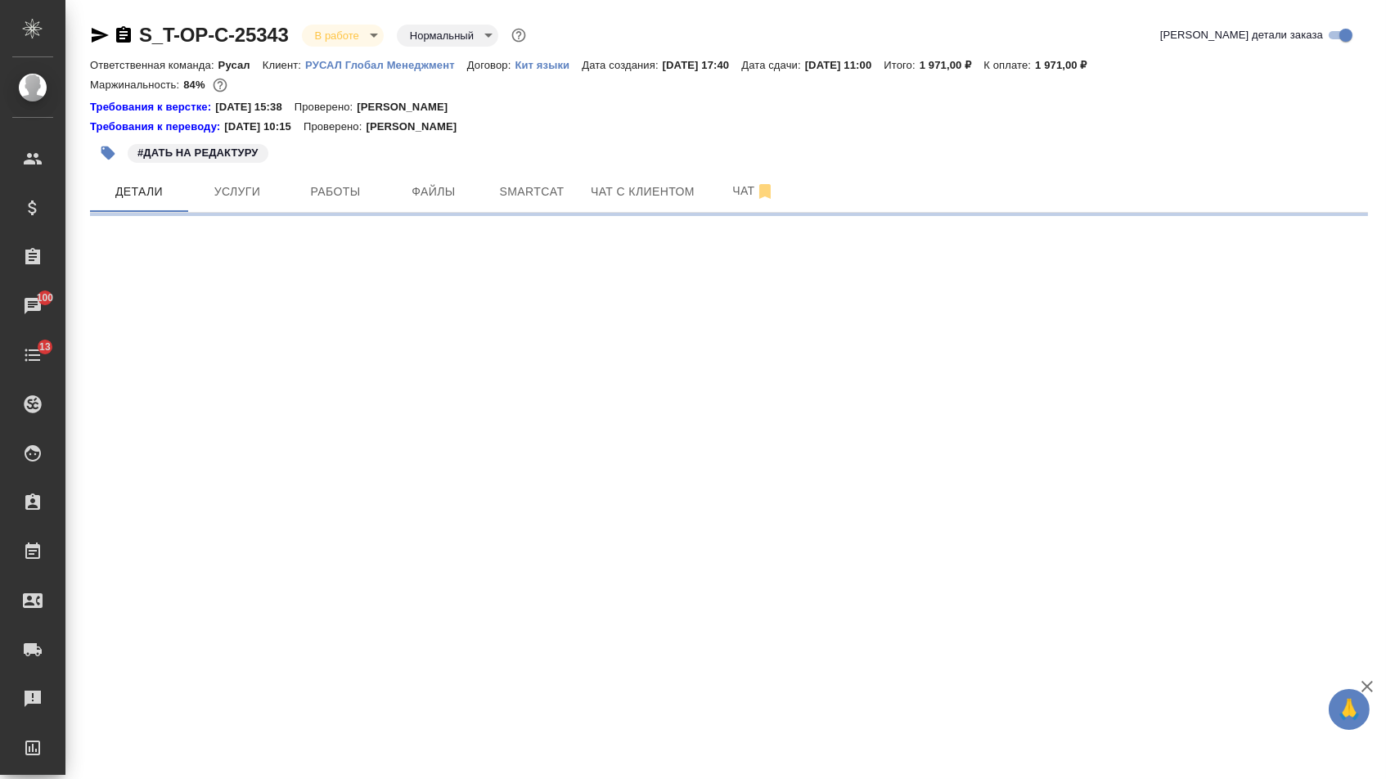
select select "RU"
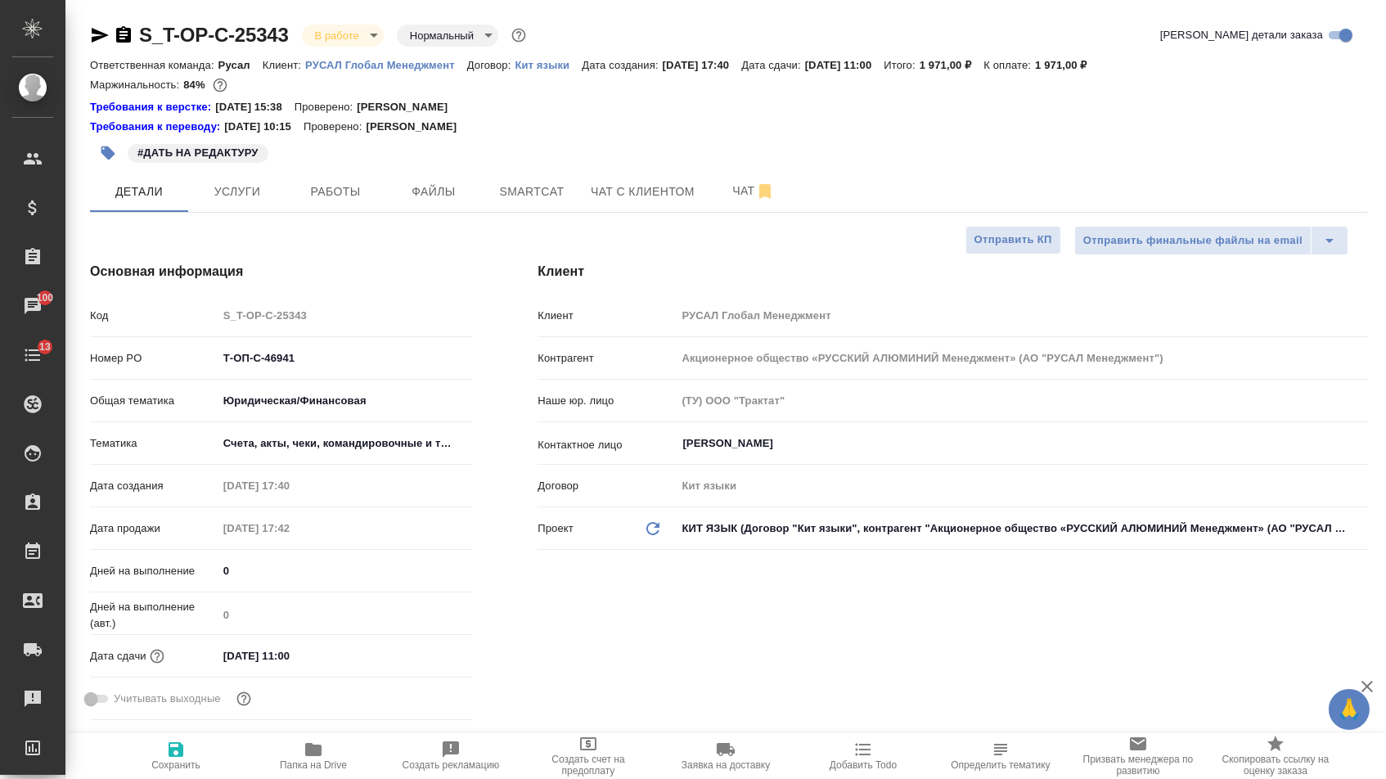
type textarea "x"
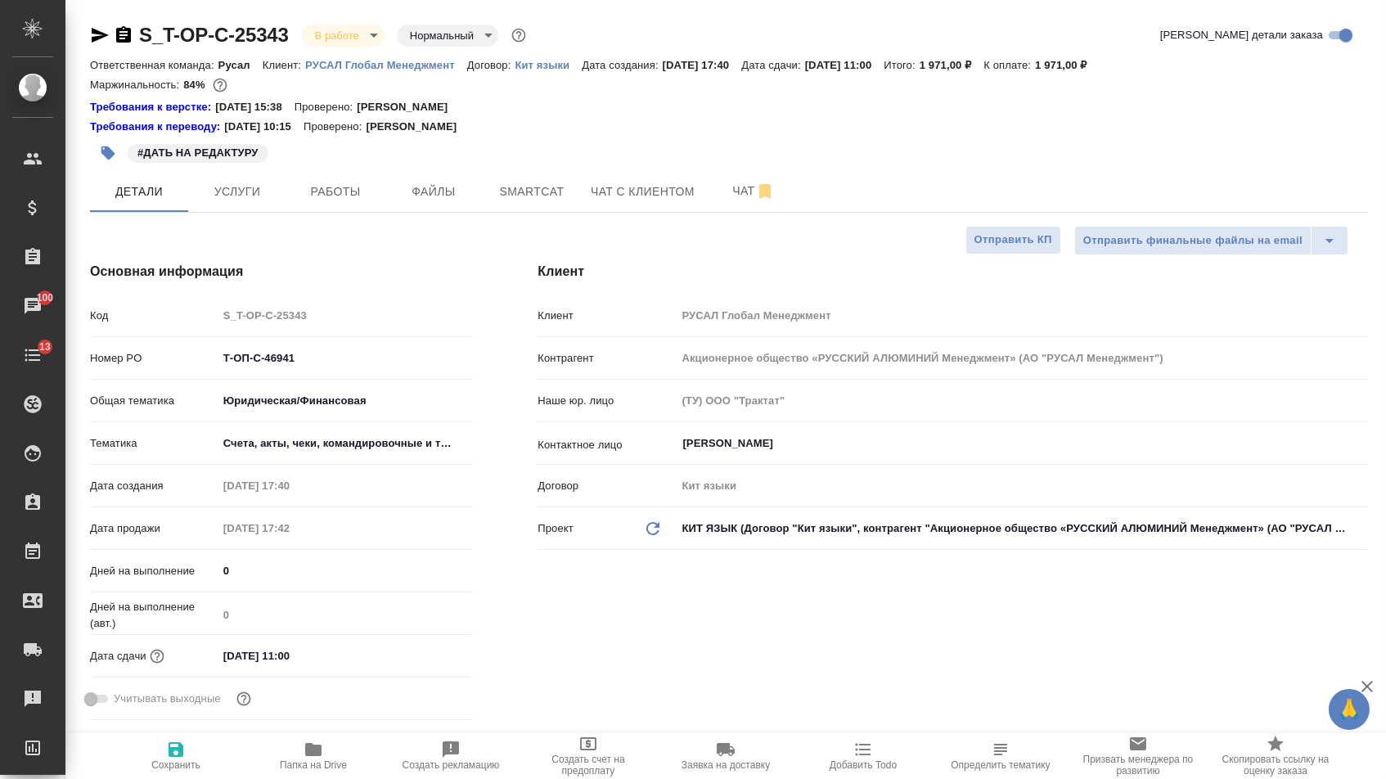
type textarea "x"
